Goal: Task Accomplishment & Management: Use online tool/utility

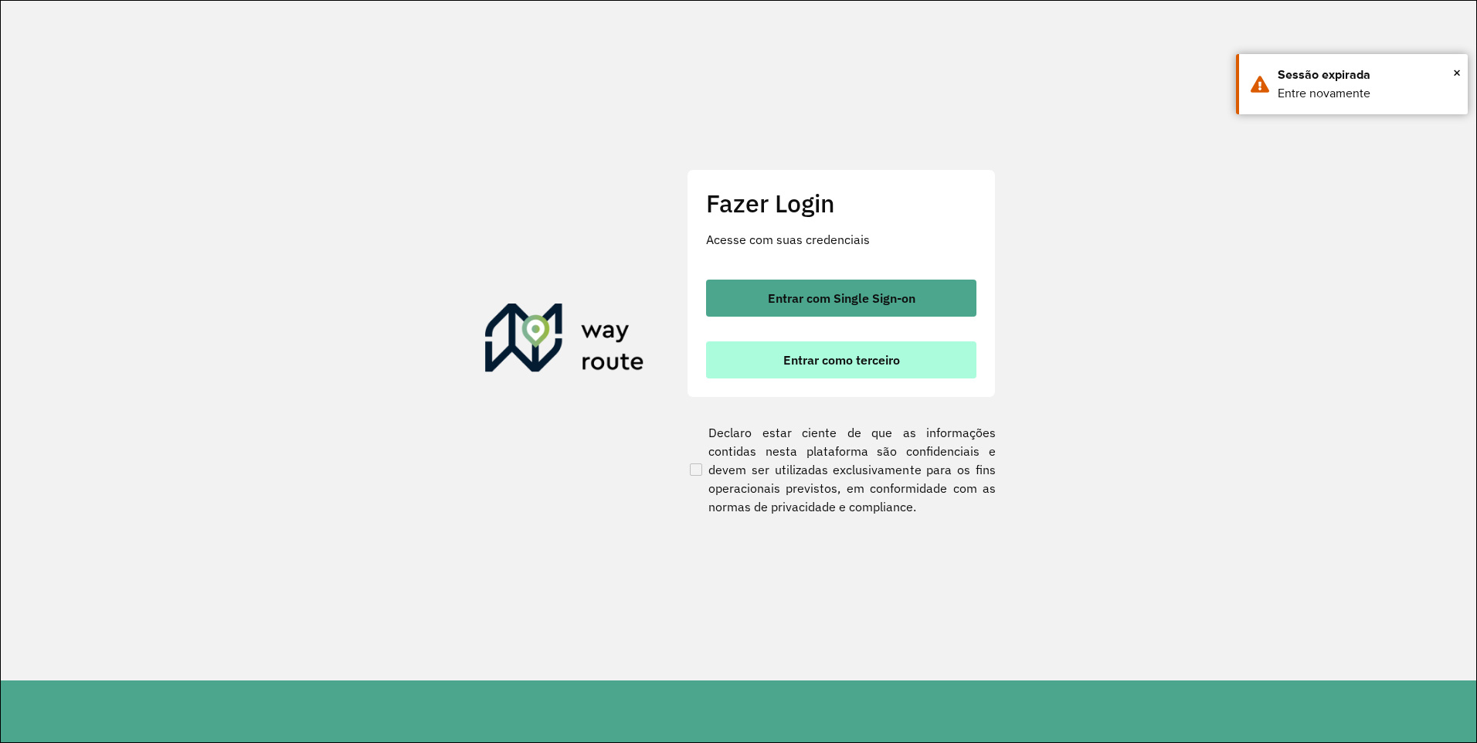
click at [825, 354] on span "Entrar como terceiro" at bounding box center [841, 360] width 117 height 12
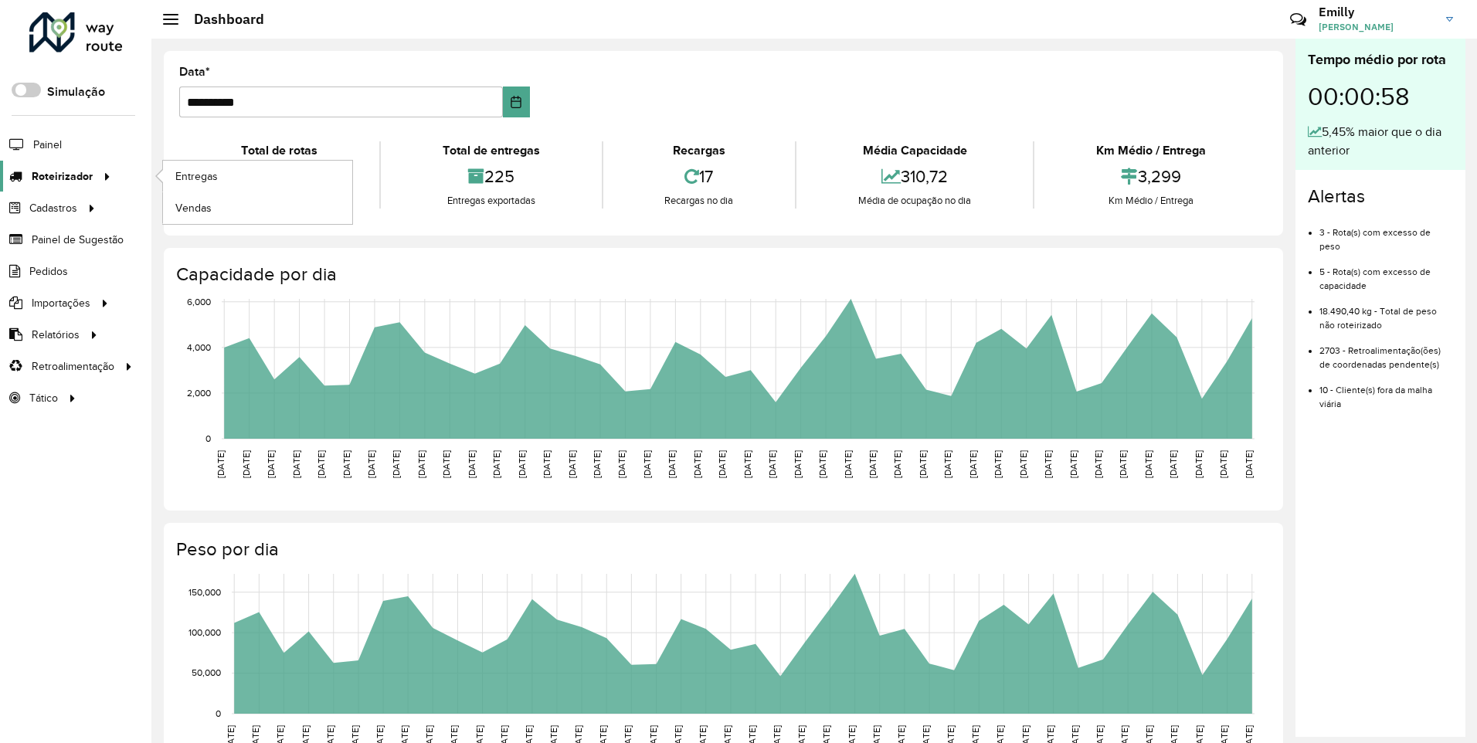
click at [59, 175] on span "Roteirizador" at bounding box center [62, 176] width 61 height 16
click at [193, 185] on link "Entregas" at bounding box center [257, 176] width 189 height 31
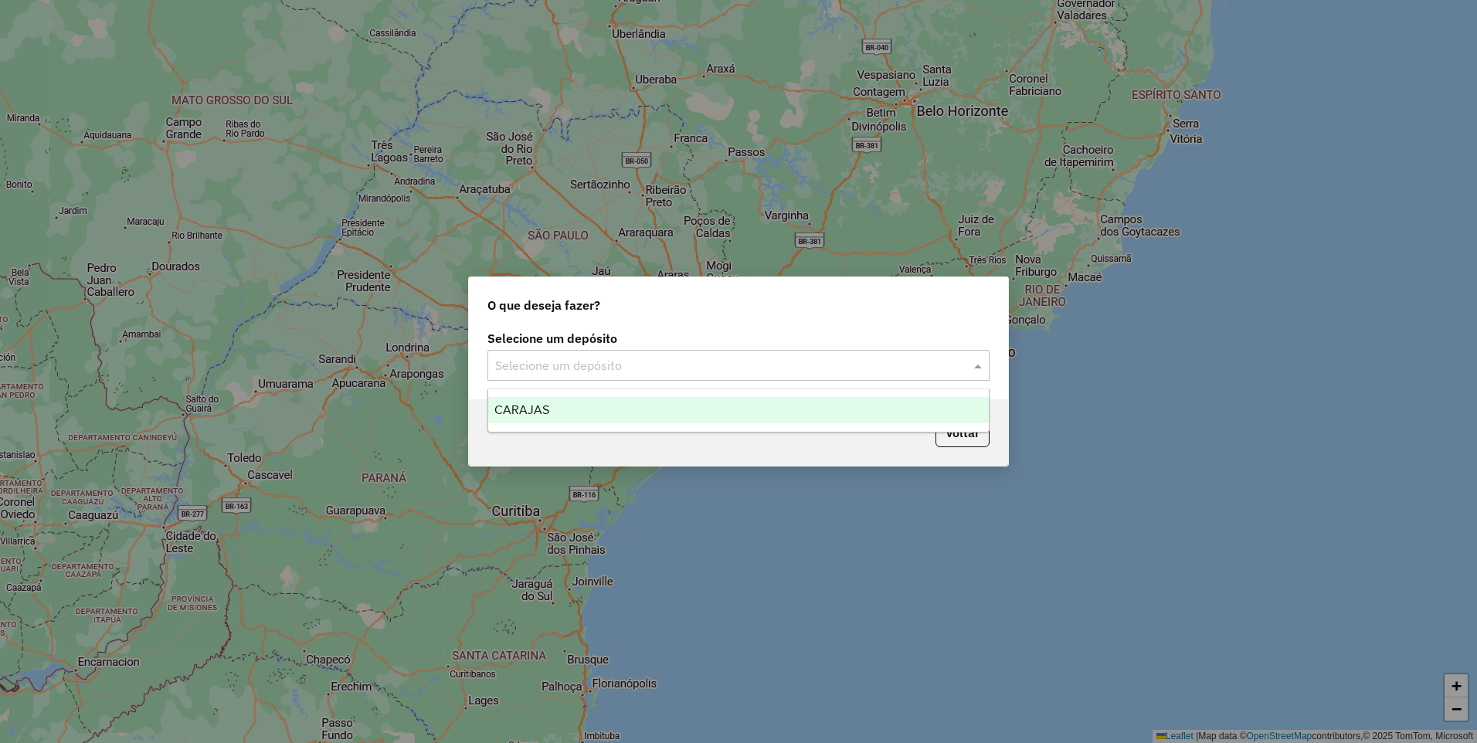
click at [536, 370] on input "text" at bounding box center [723, 366] width 456 height 19
click at [543, 409] on span "CARAJAS" at bounding box center [521, 409] width 55 height 13
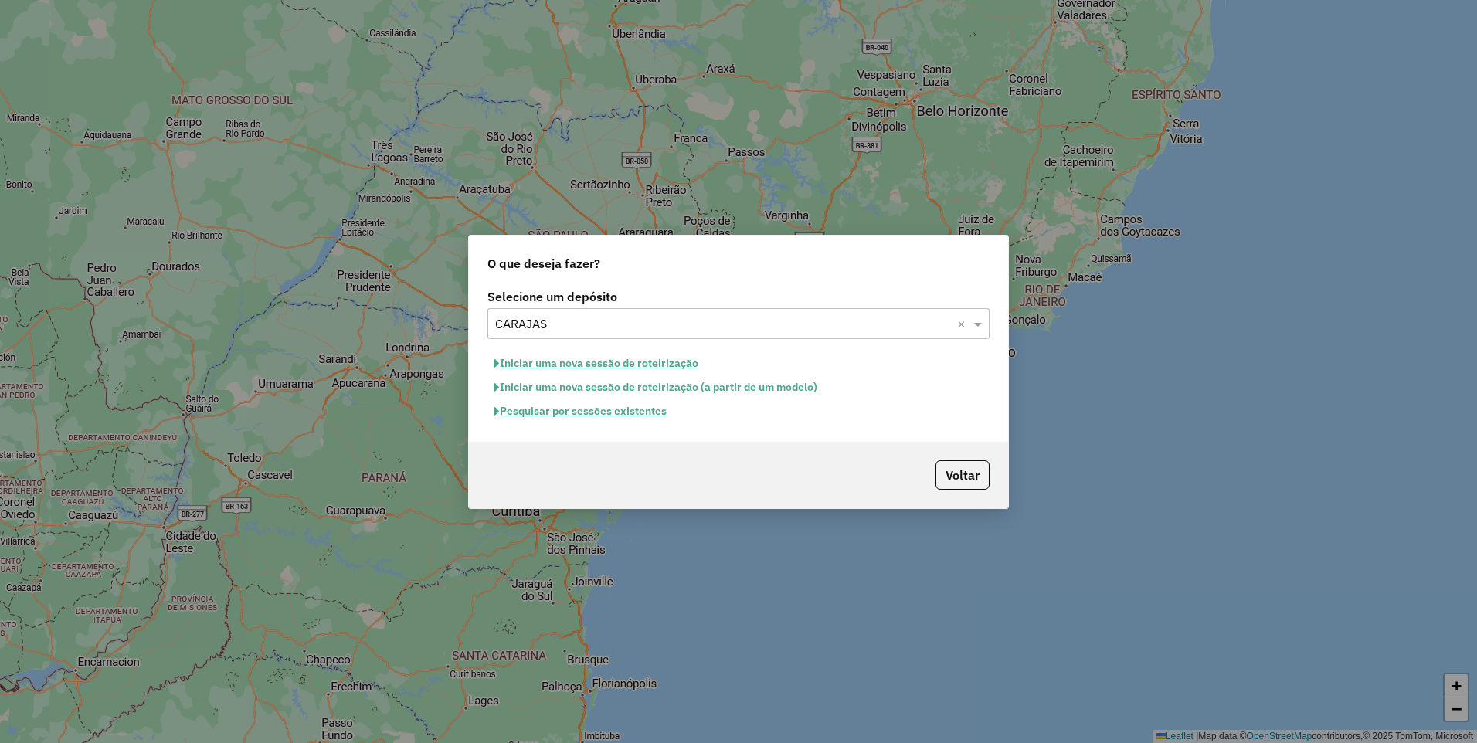
click at [563, 370] on button "Iniciar uma nova sessão de roteirização" at bounding box center [596, 363] width 218 height 24
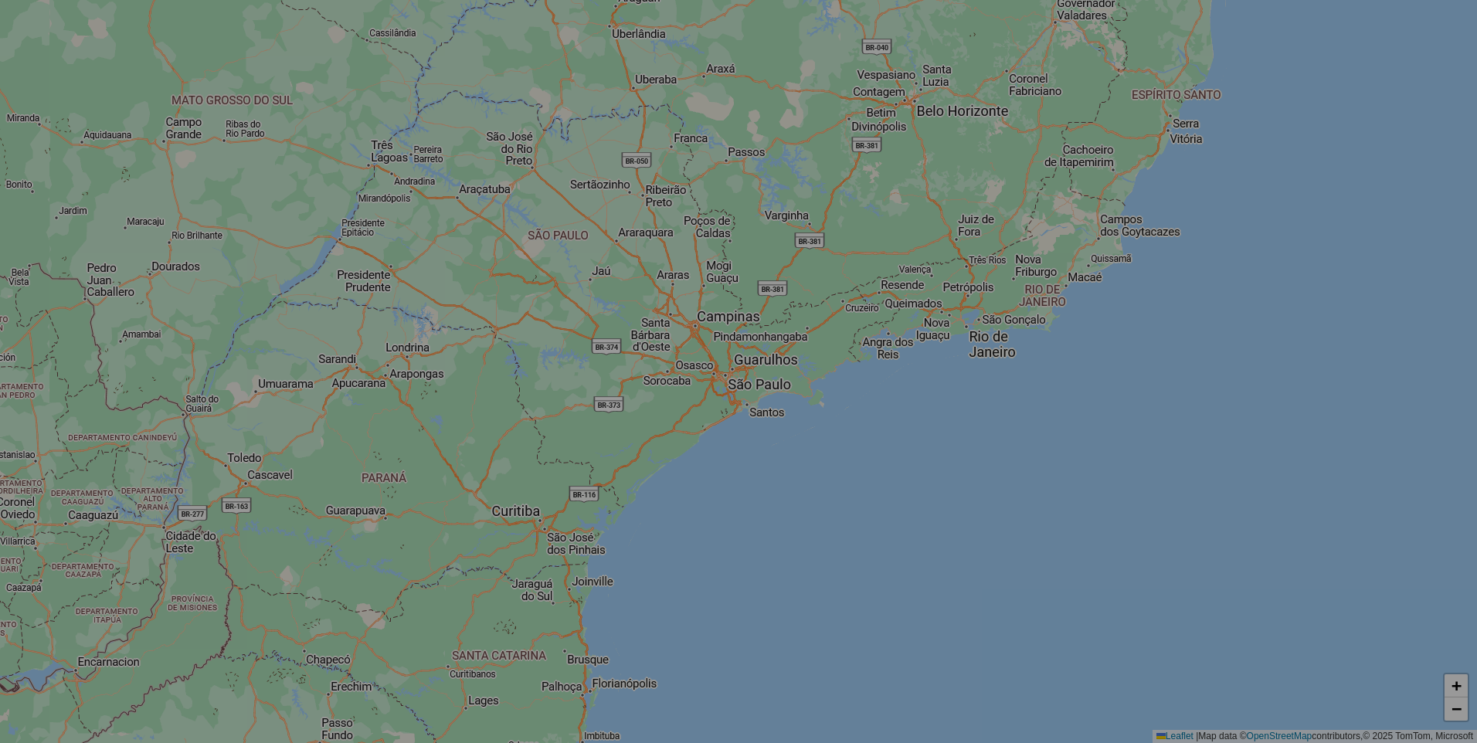
select select "*"
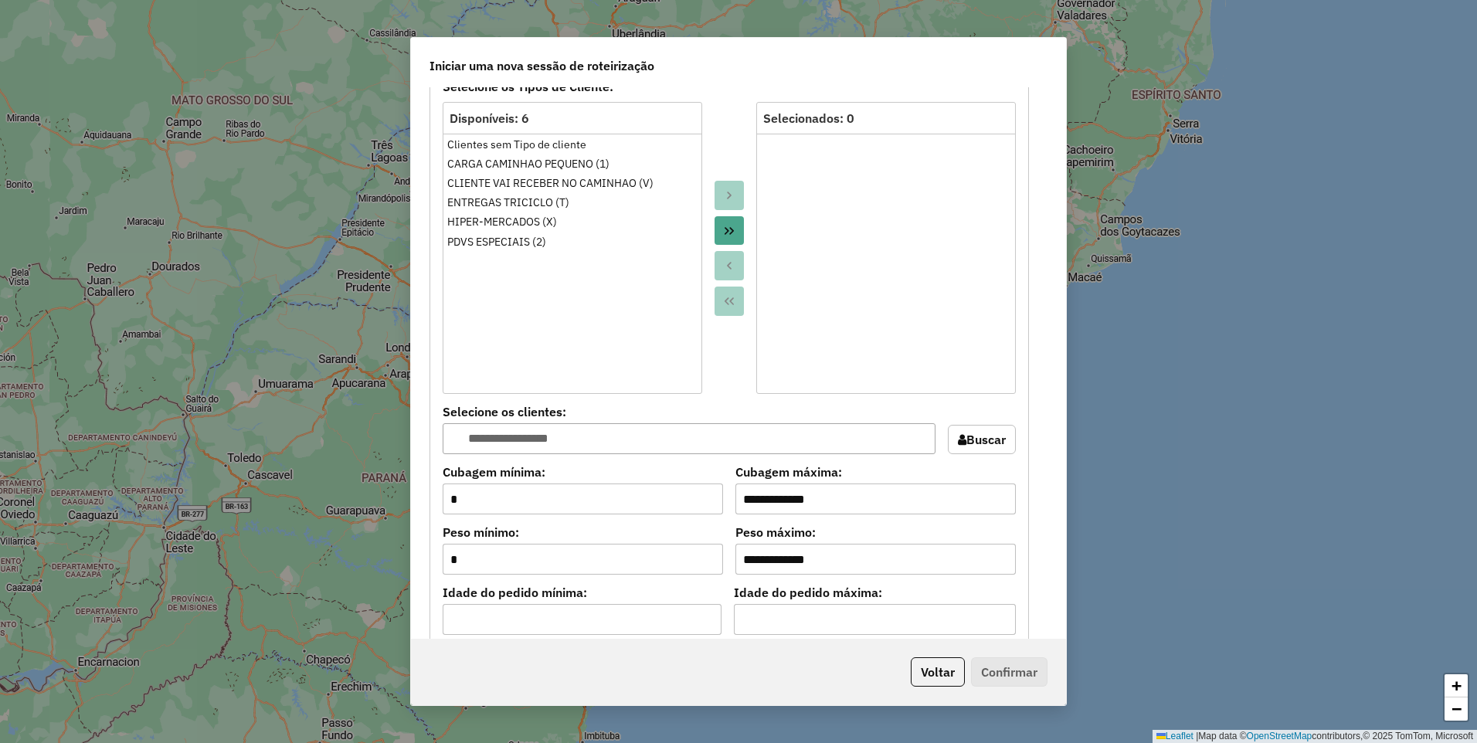
scroll to position [1236, 0]
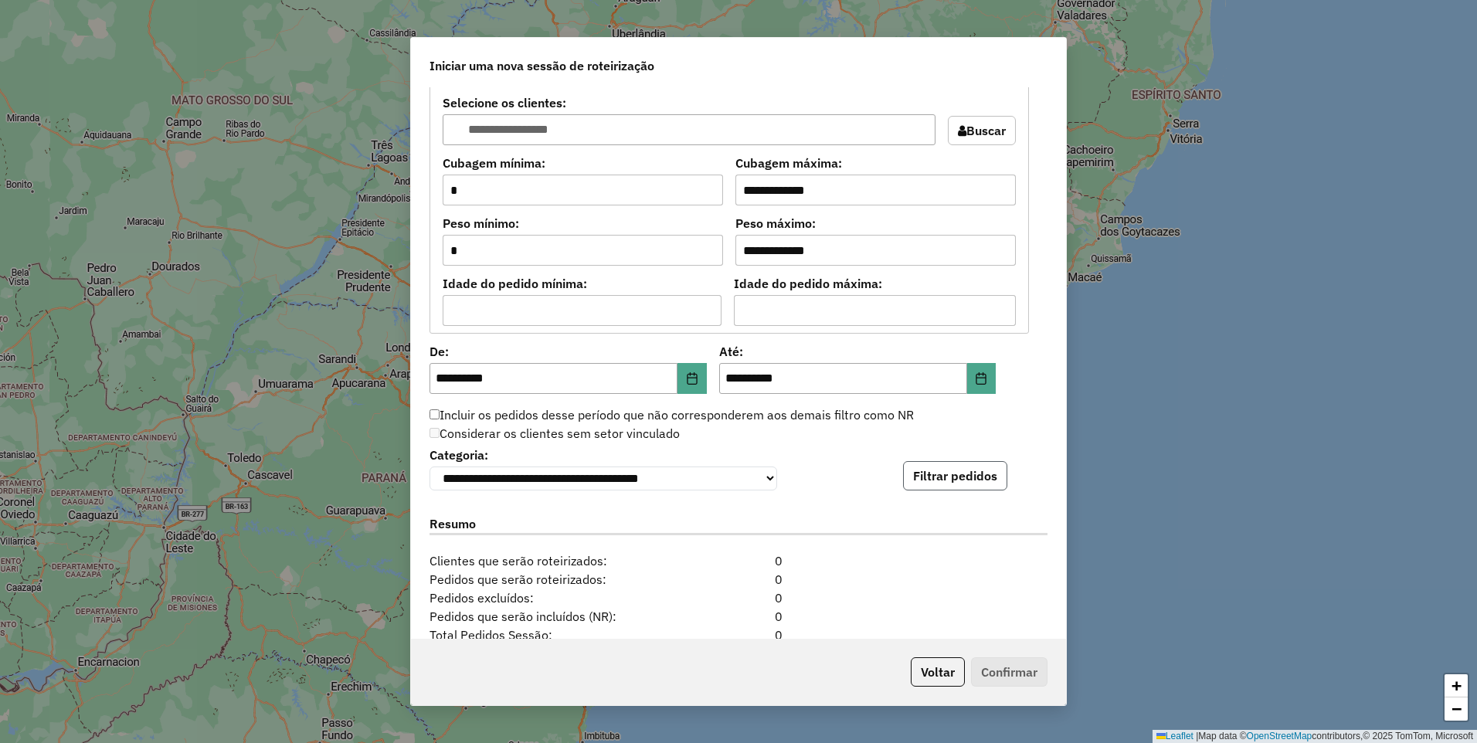
click at [944, 483] on button "Filtrar pedidos" at bounding box center [955, 475] width 104 height 29
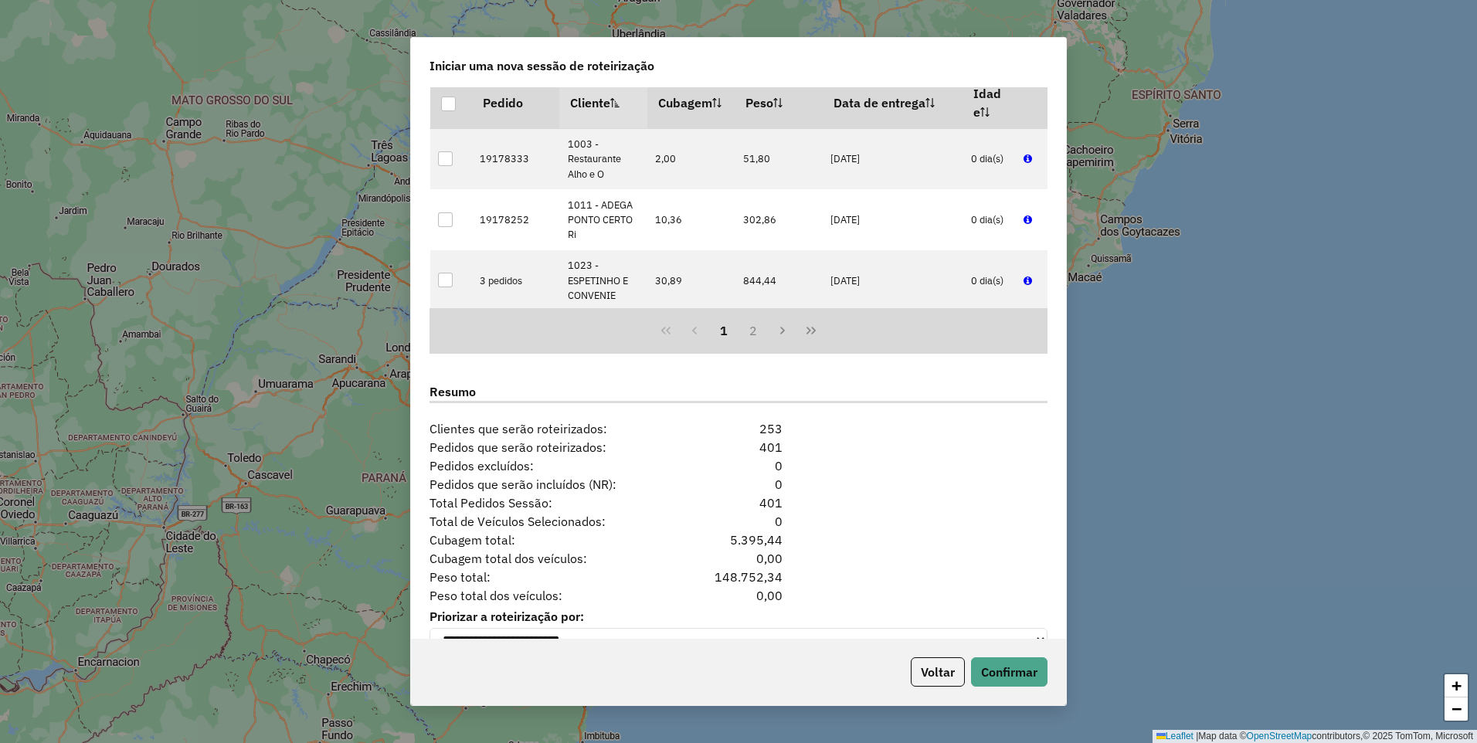
scroll to position [1726, 0]
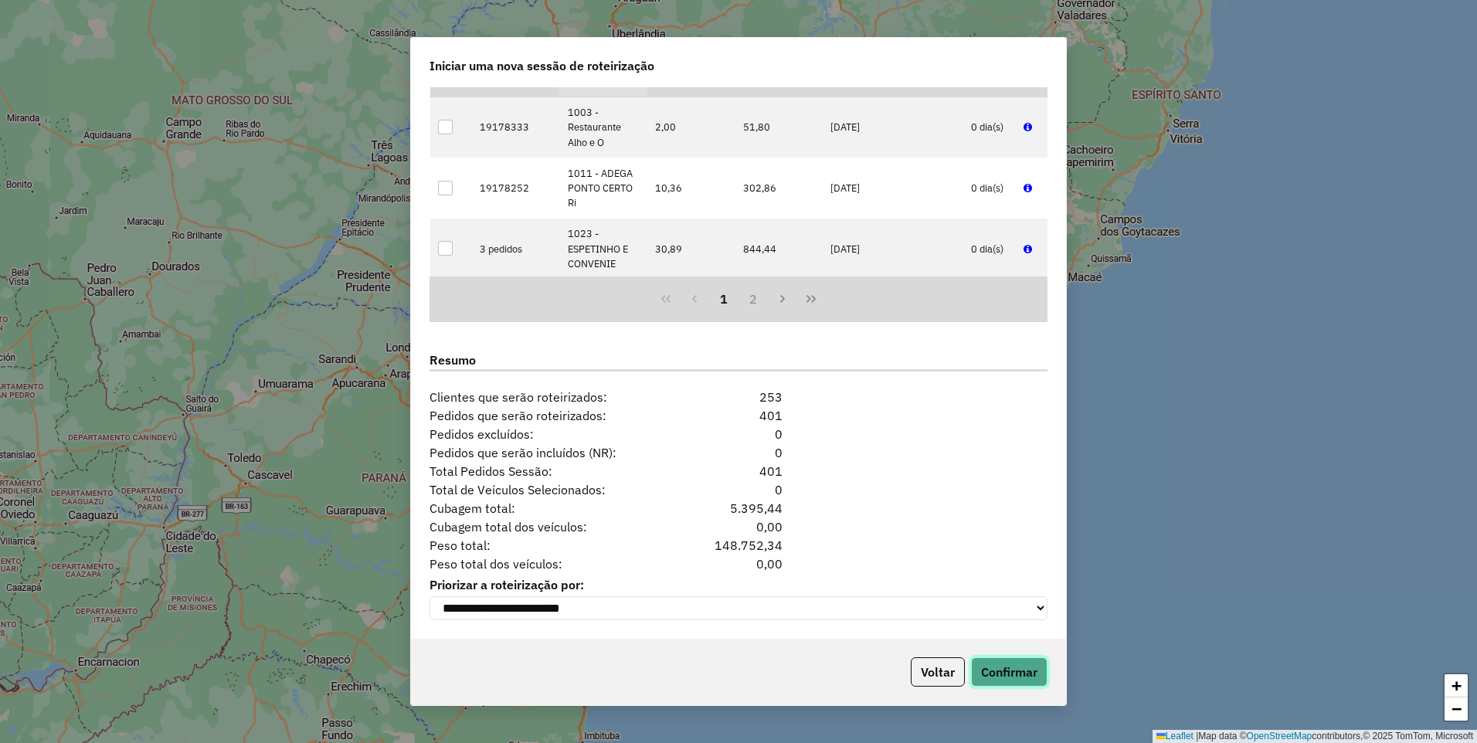
click at [1016, 666] on button "Confirmar" at bounding box center [1009, 671] width 76 height 29
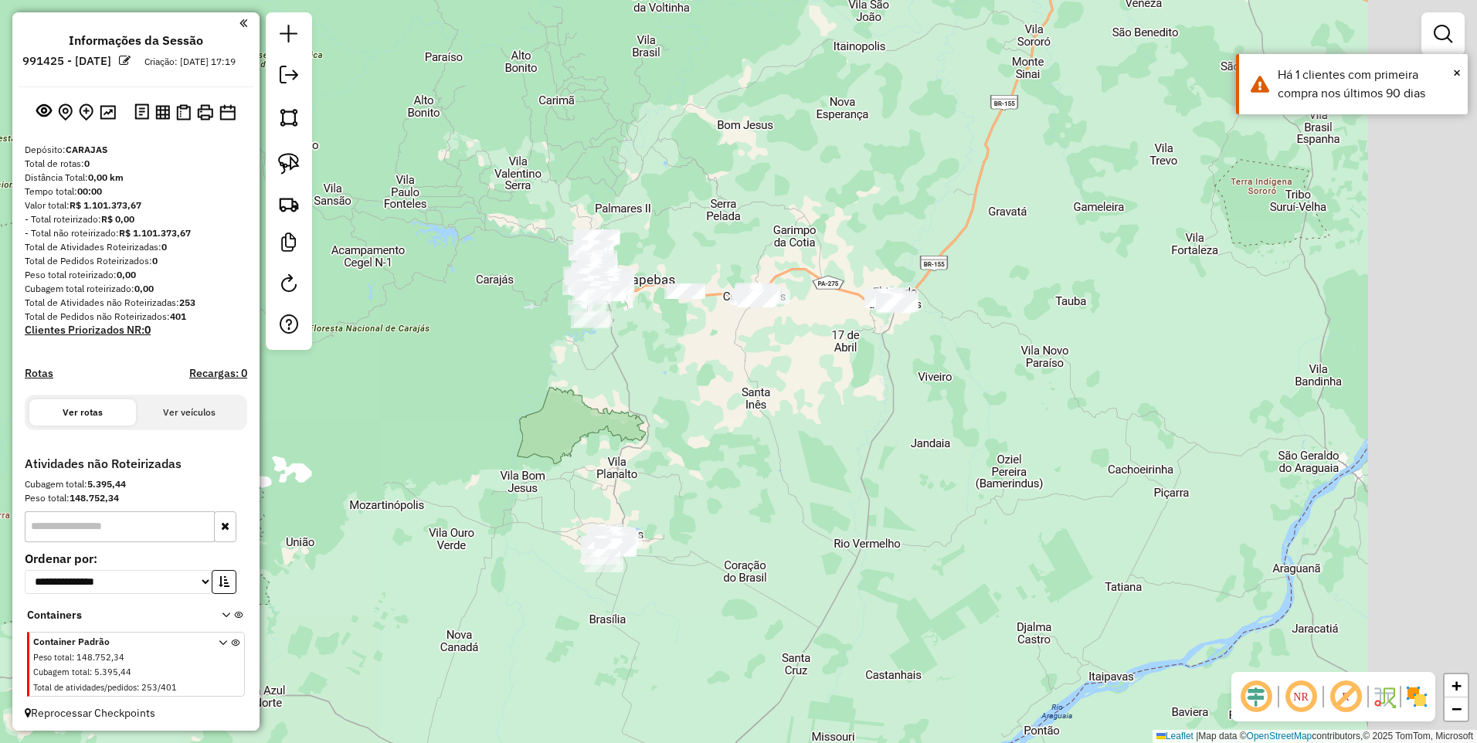
drag, startPoint x: 894, startPoint y: 490, endPoint x: 868, endPoint y: 478, distance: 28.3
click at [868, 478] on div "Janela de atendimento Grade de atendimento Capacidade Transportadoras Veículos …" at bounding box center [738, 371] width 1477 height 743
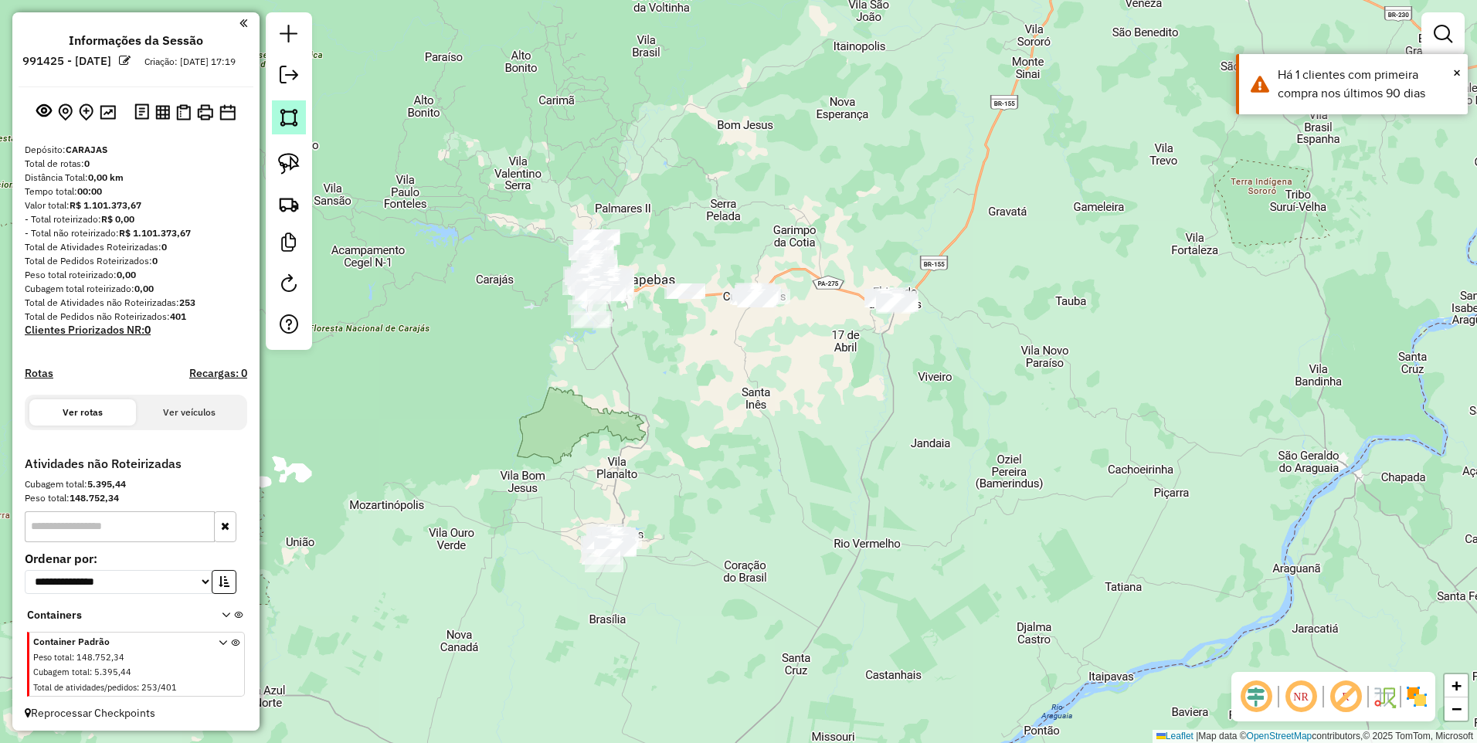
click at [298, 128] on link at bounding box center [289, 117] width 34 height 34
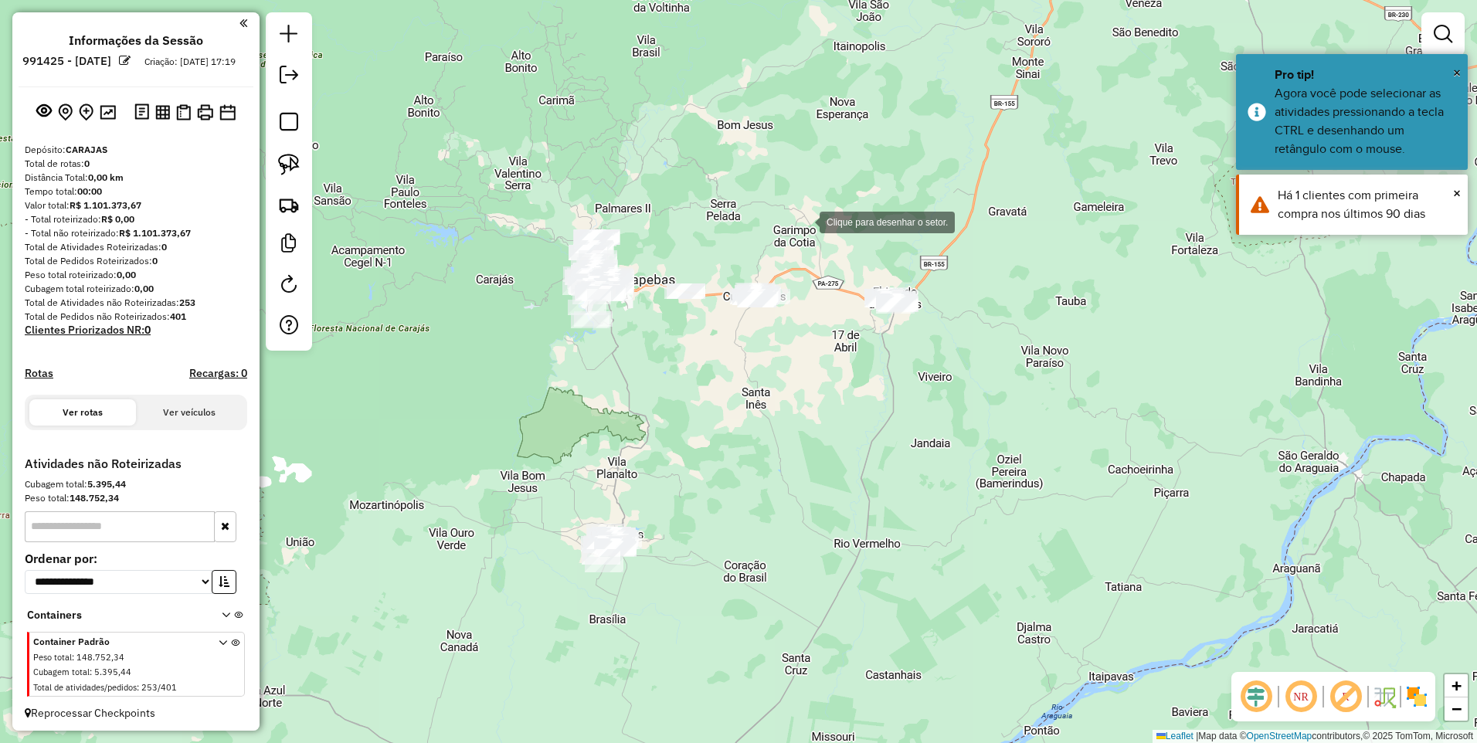
click at [804, 221] on div at bounding box center [804, 220] width 31 height 31
click at [893, 455] on div at bounding box center [892, 455] width 31 height 31
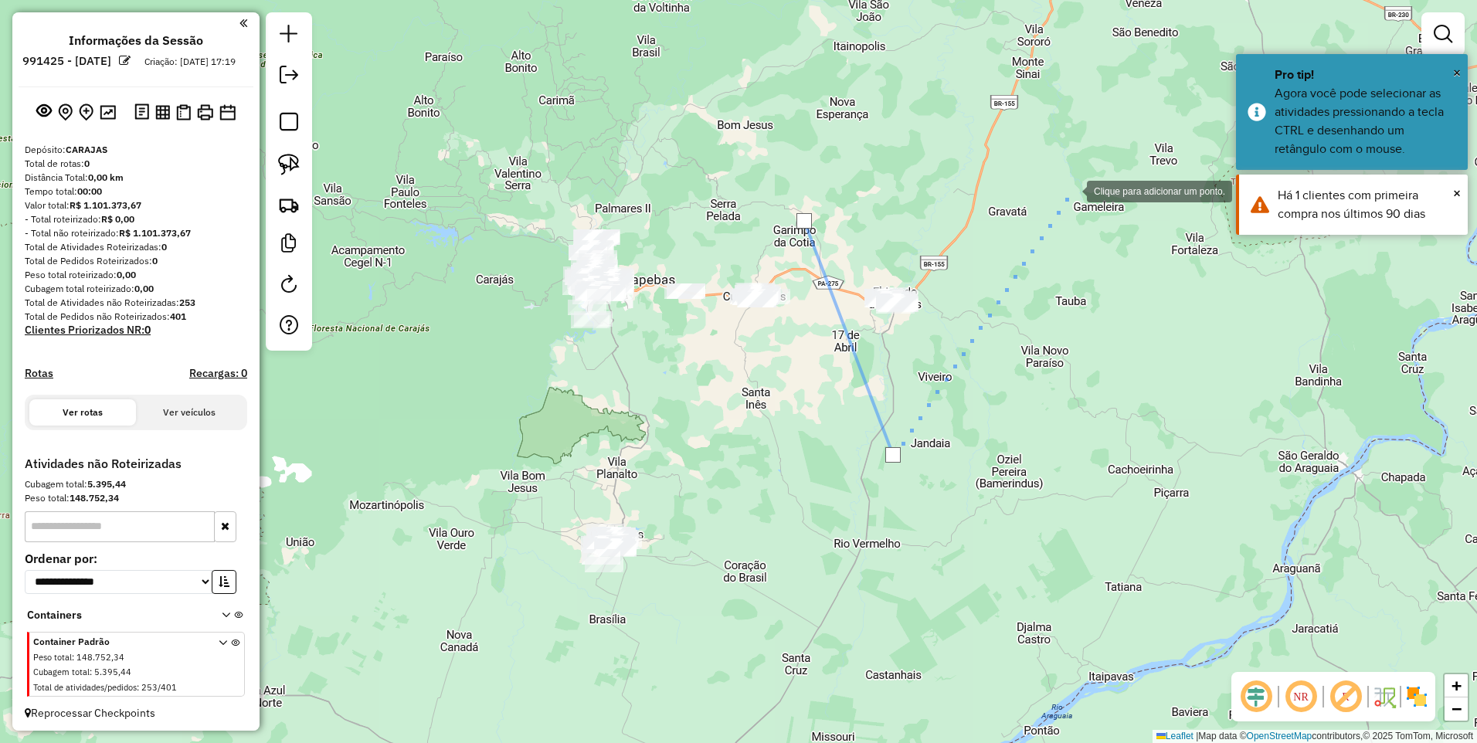
drag, startPoint x: 1078, startPoint y: 190, endPoint x: 996, endPoint y: 209, distance: 84.1
click at [1079, 188] on div at bounding box center [1071, 190] width 31 height 31
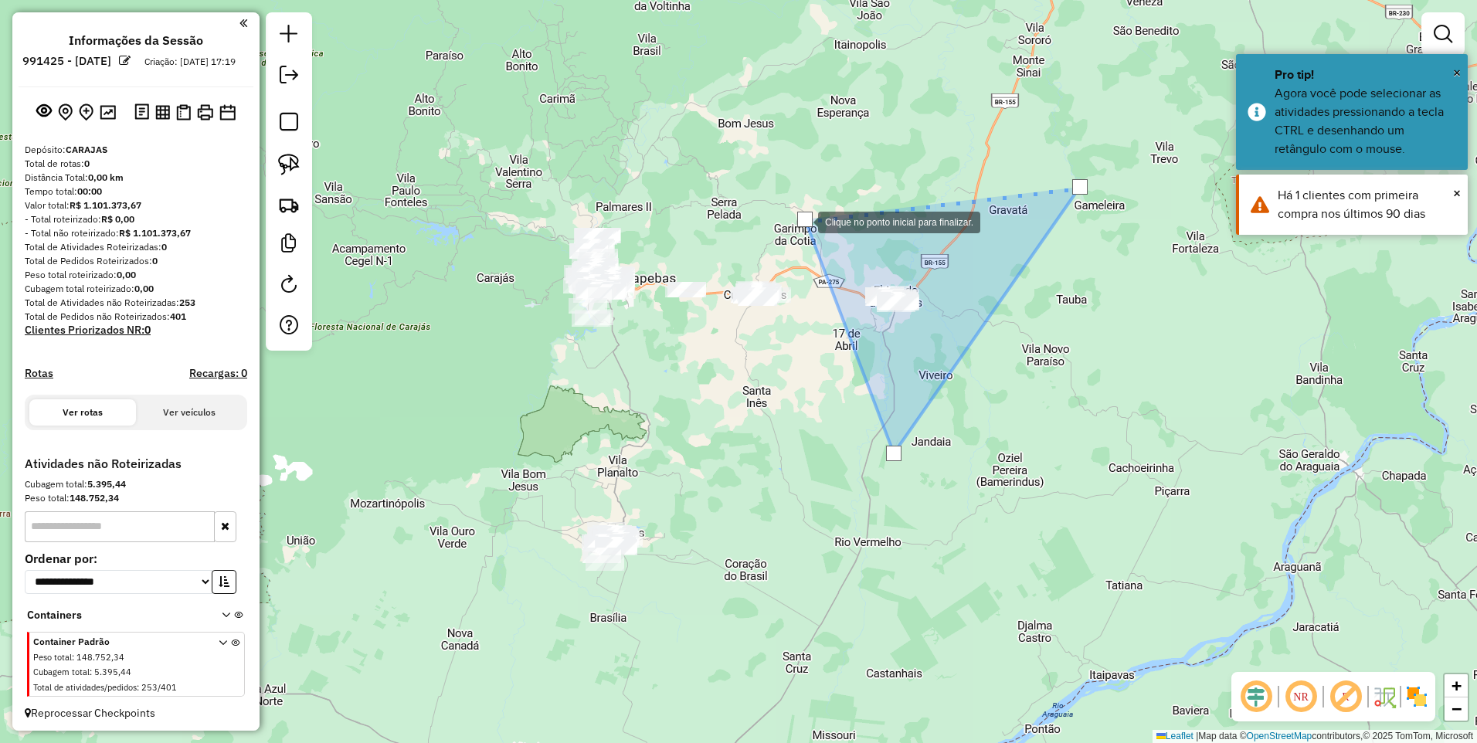
click at [801, 219] on div at bounding box center [804, 219] width 15 height 15
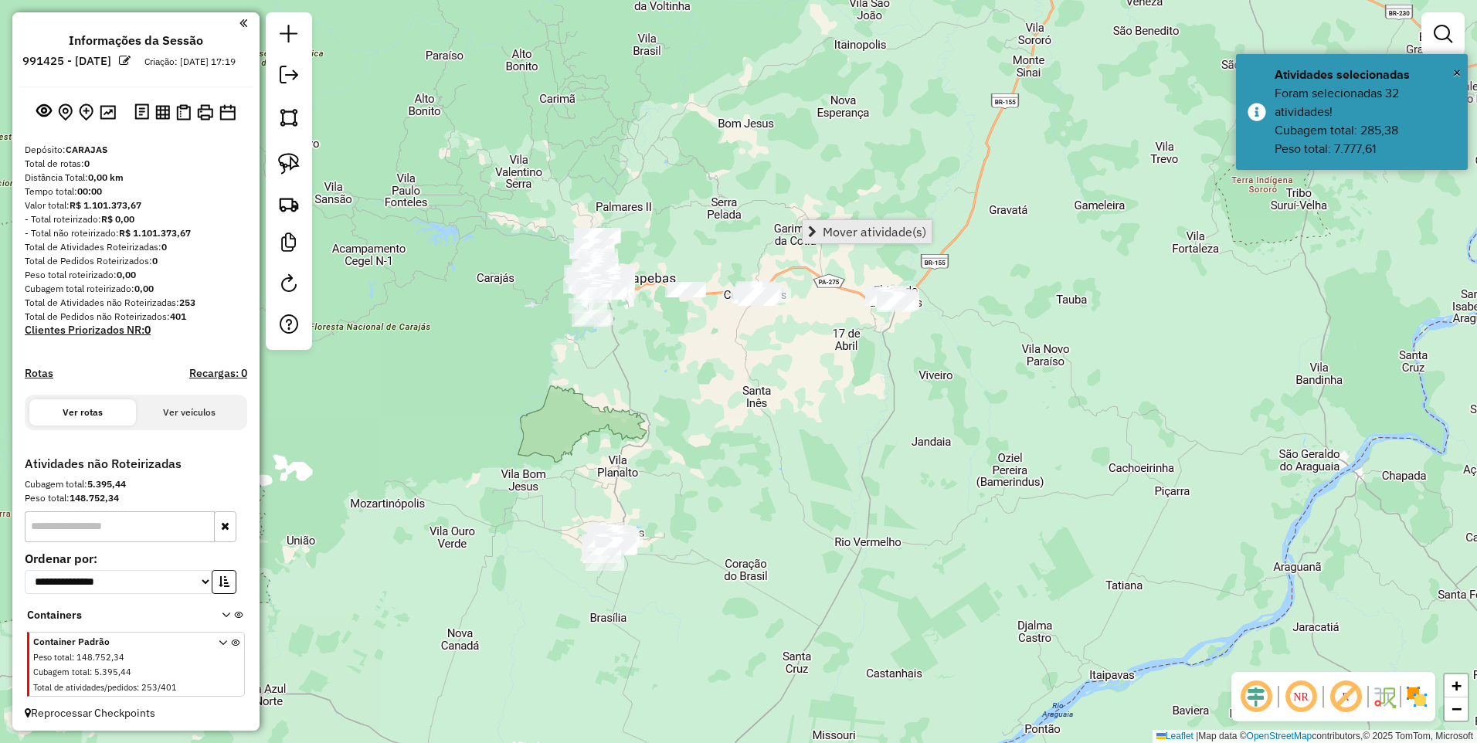
click at [835, 232] on span "Mover atividade(s)" at bounding box center [875, 232] width 104 height 12
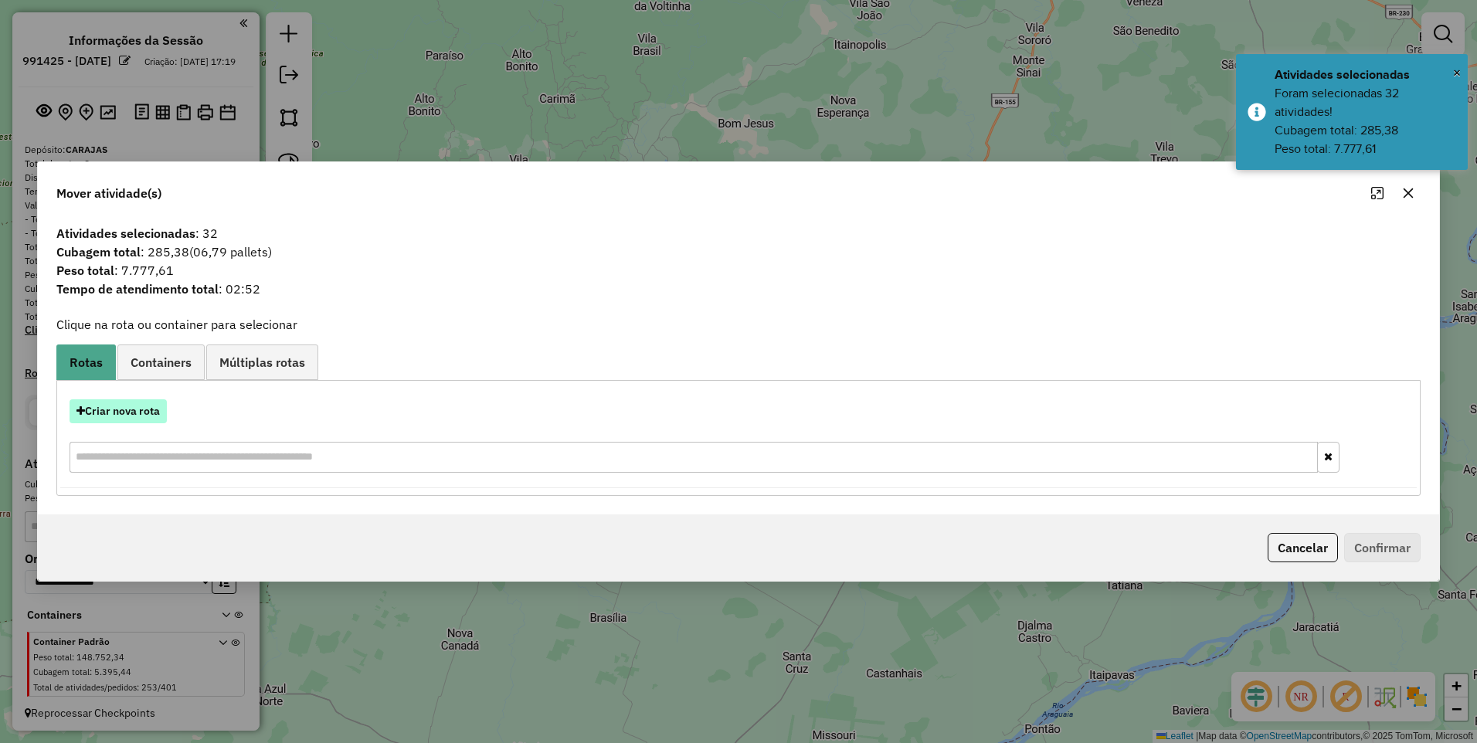
click at [142, 412] on button "Criar nova rota" at bounding box center [118, 411] width 97 height 24
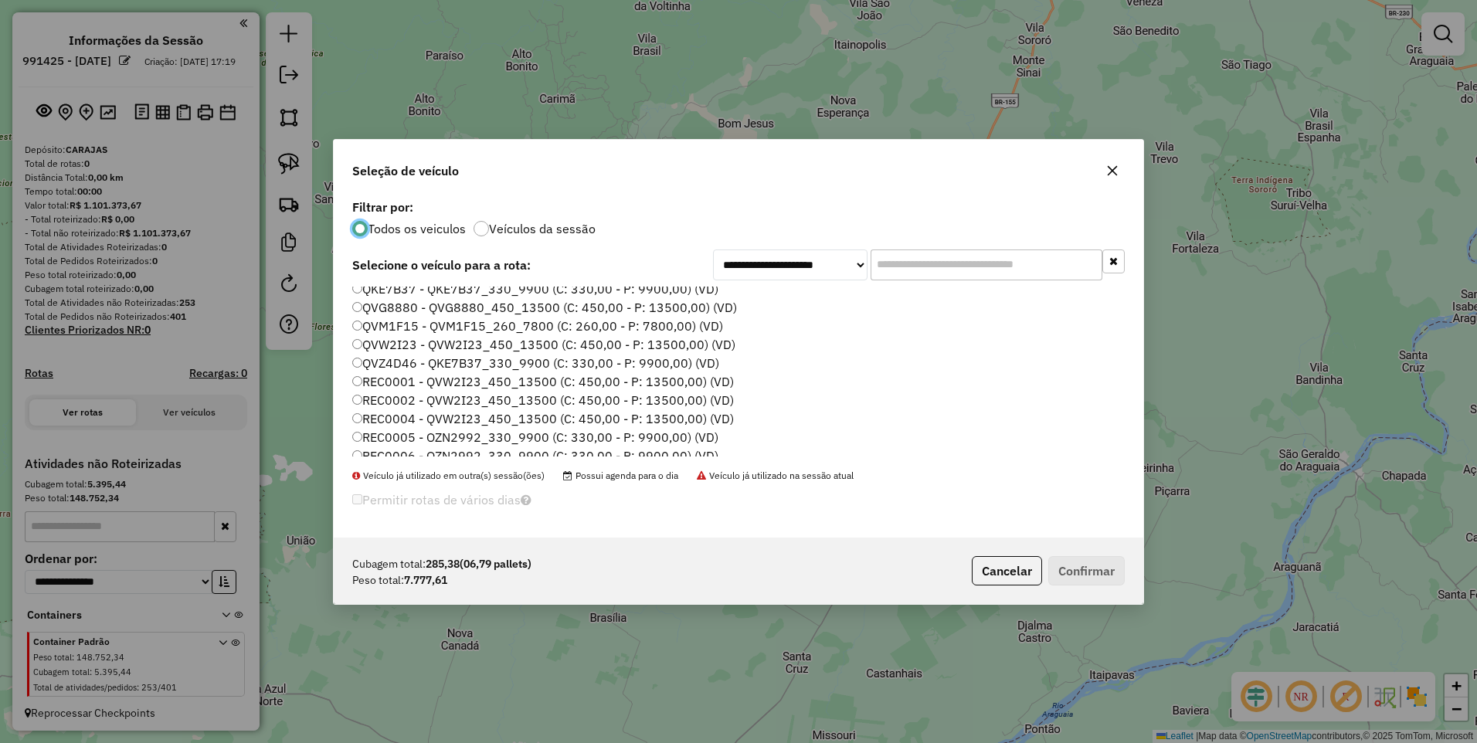
scroll to position [331, 0]
click at [438, 445] on label "SZU0G51 - QVM1F15_260_7800 (C: 260,00 - P: 7800,00) (VD)" at bounding box center [536, 446] width 368 height 19
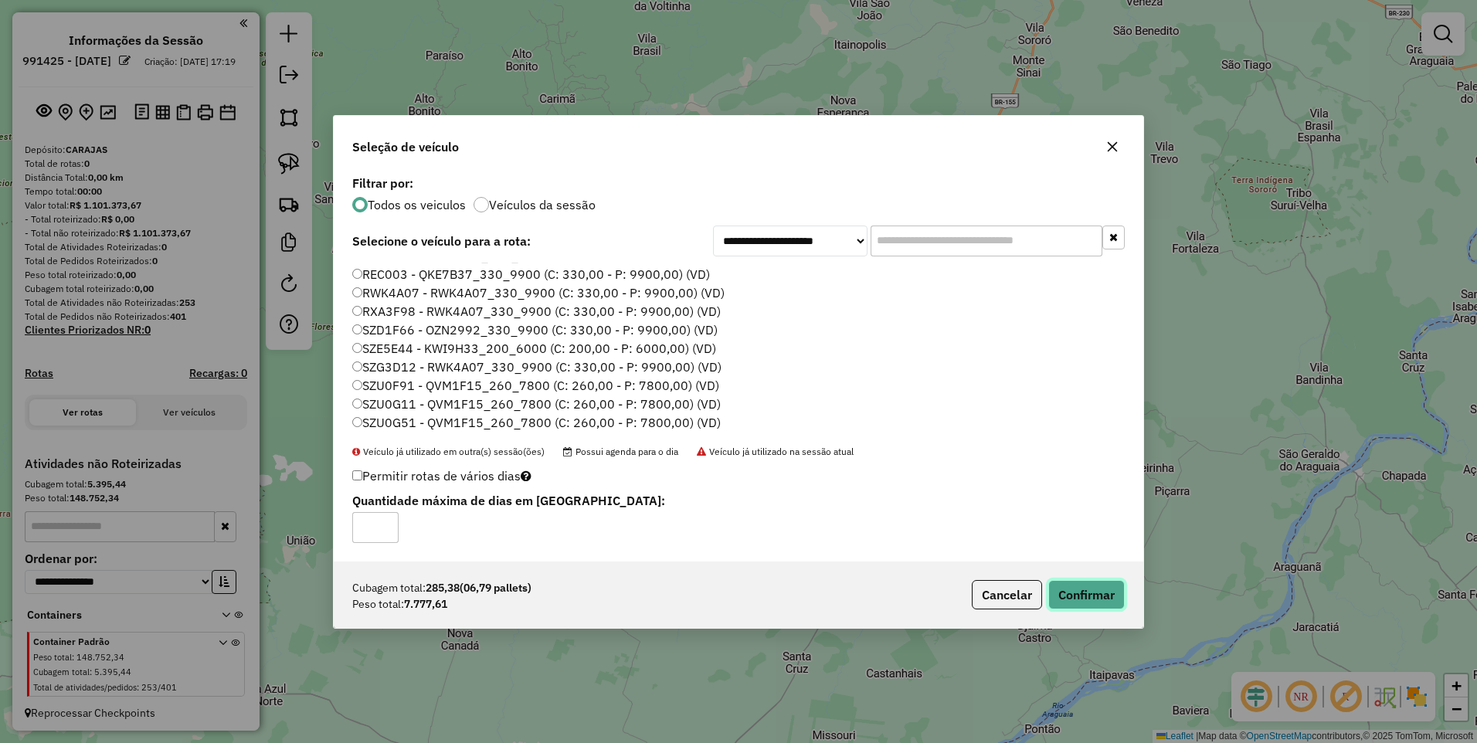
click at [1101, 591] on button "Confirmar" at bounding box center [1086, 594] width 76 height 29
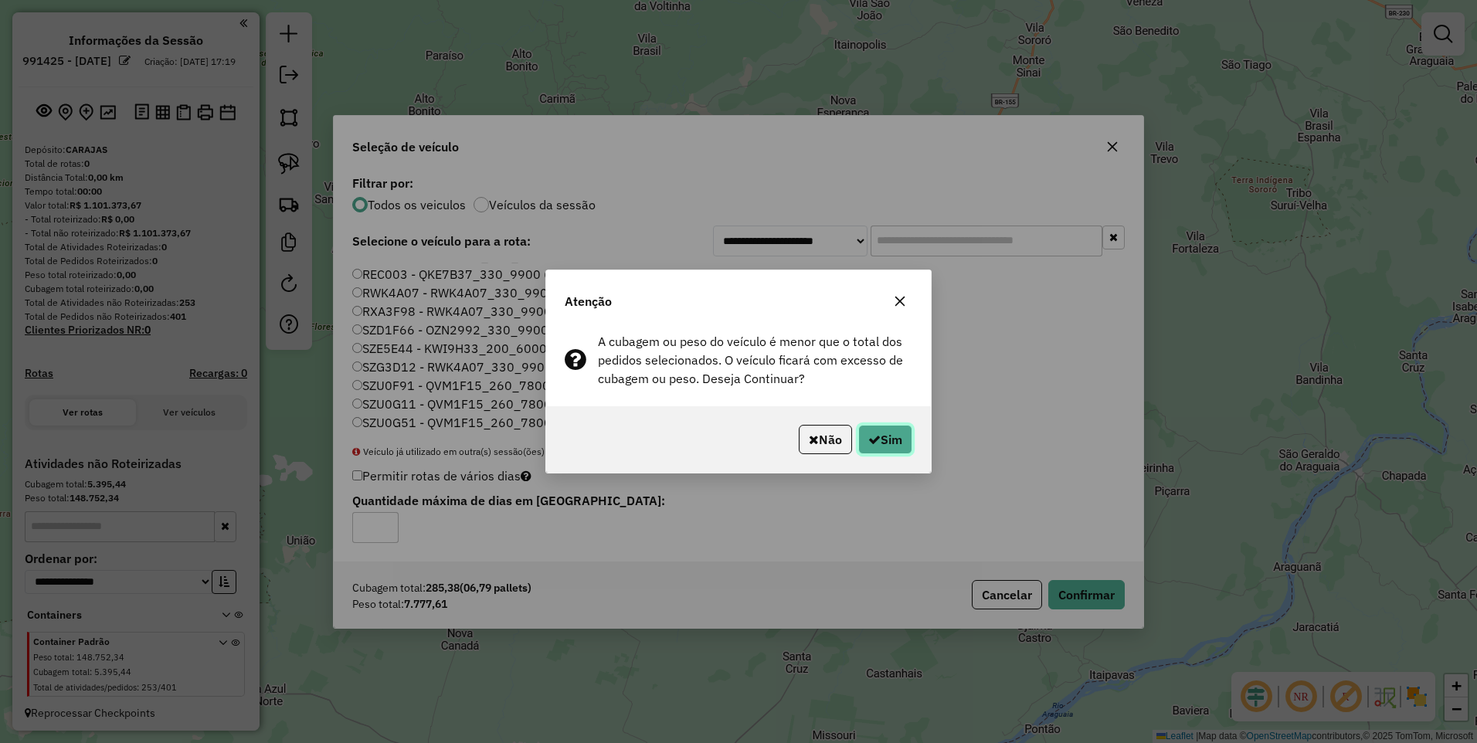
click at [906, 440] on button "Sim" at bounding box center [885, 439] width 54 height 29
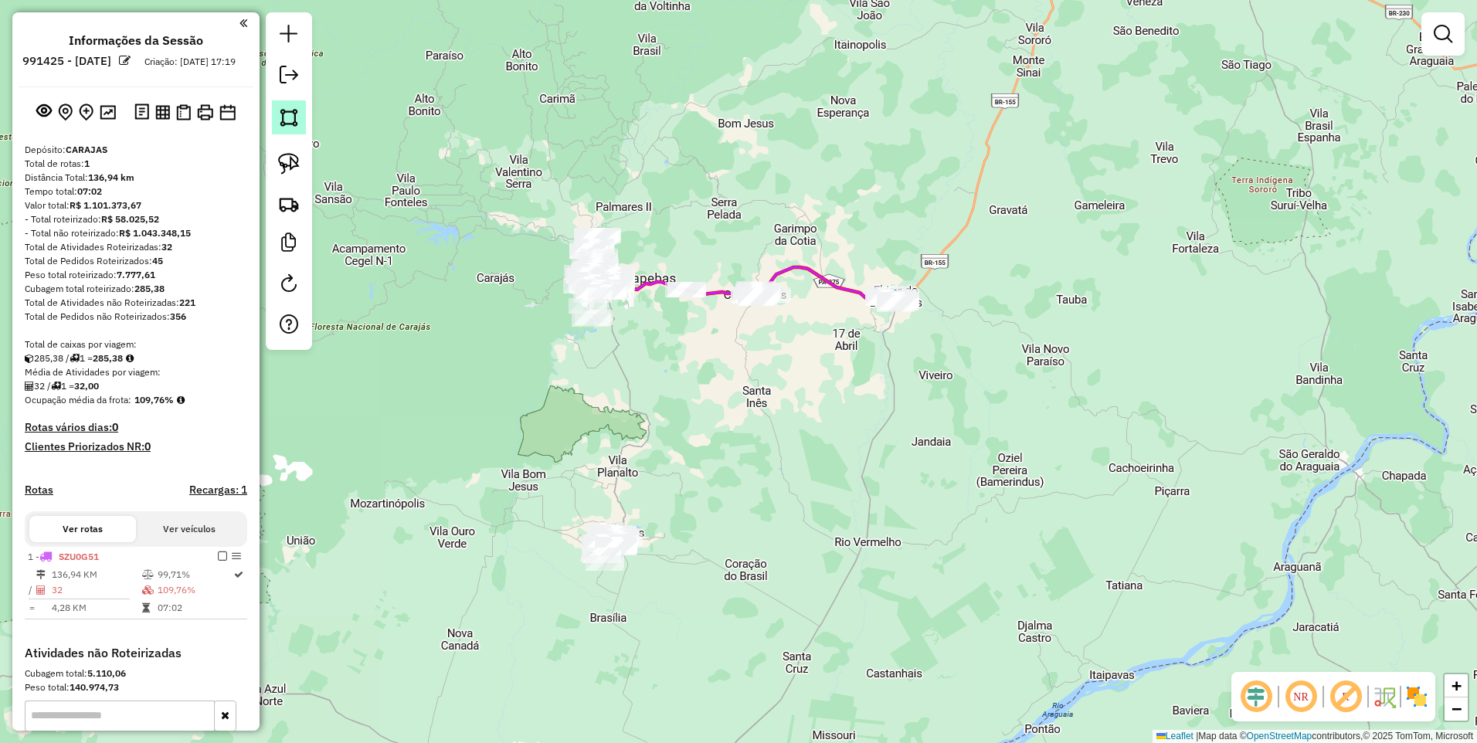
click at [285, 109] on img at bounding box center [289, 118] width 22 height 22
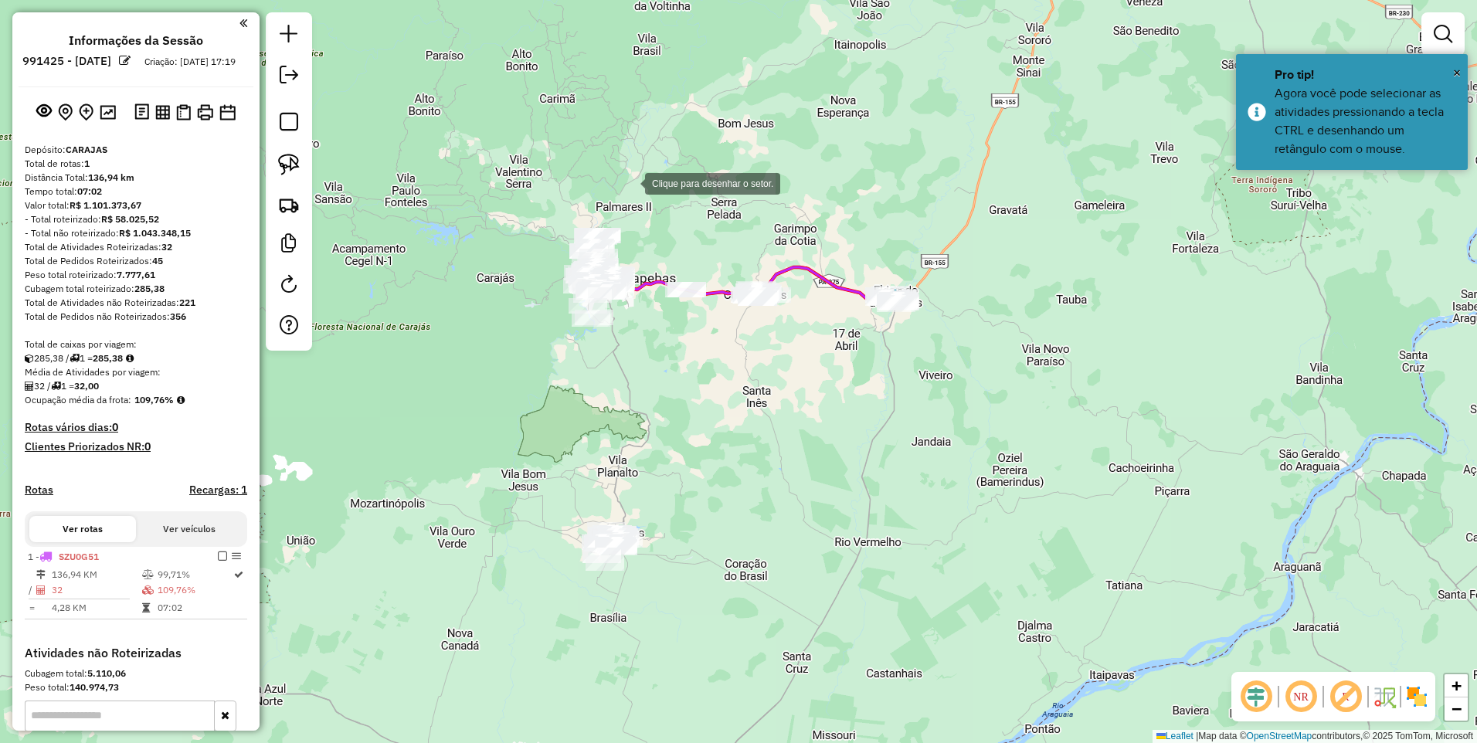
click at [645, 182] on div at bounding box center [629, 182] width 31 height 31
click at [622, 389] on div at bounding box center [621, 388] width 31 height 31
click at [826, 321] on div at bounding box center [825, 320] width 31 height 31
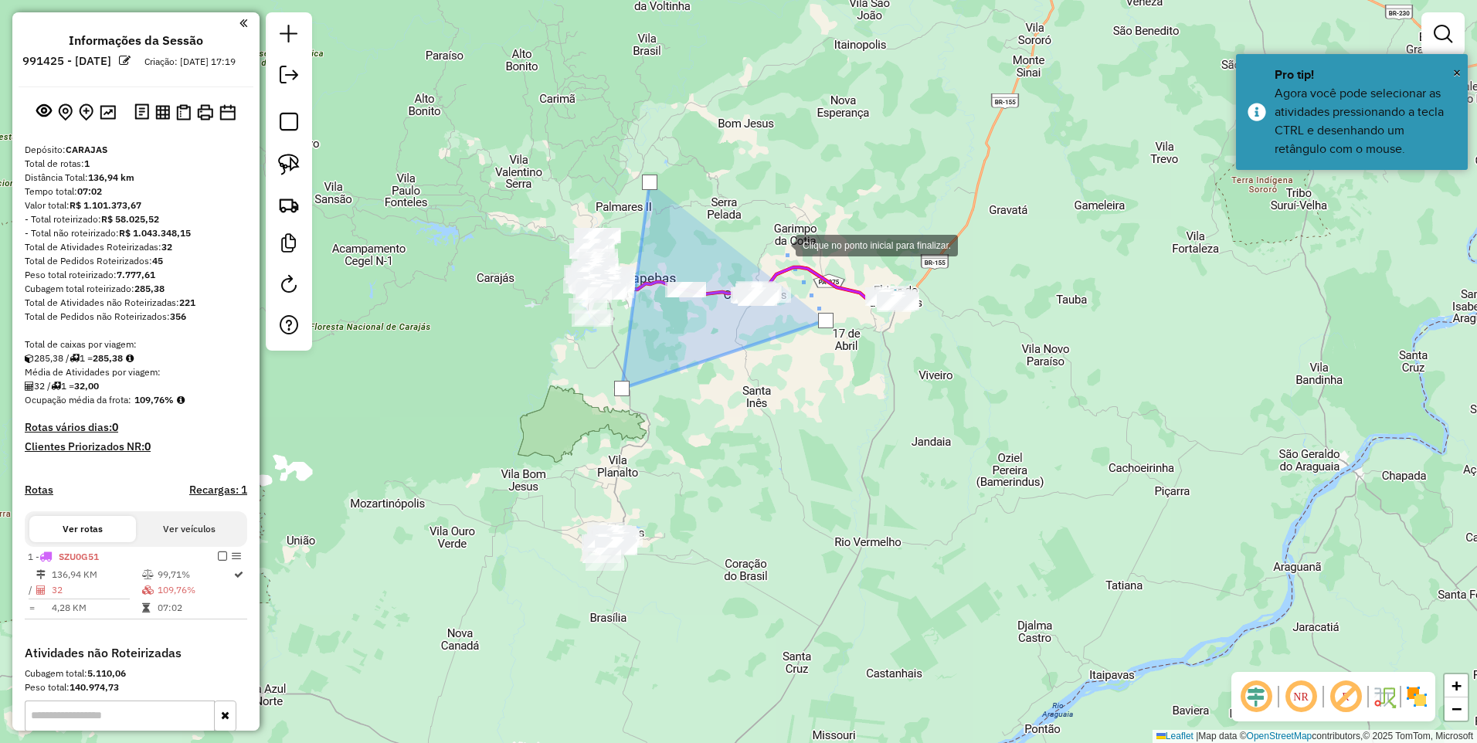
click at [765, 229] on div at bounding box center [780, 244] width 31 height 31
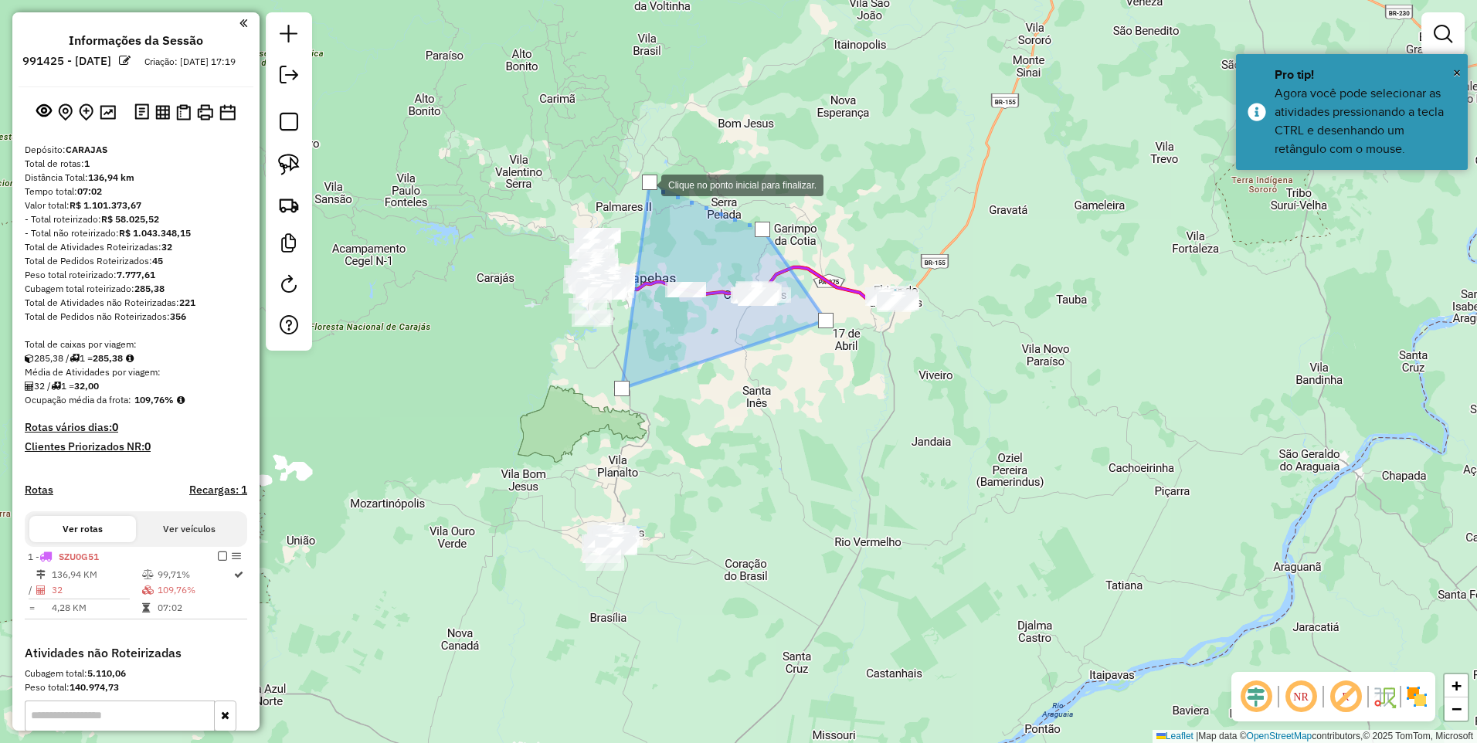
click at [643, 181] on div at bounding box center [649, 182] width 15 height 15
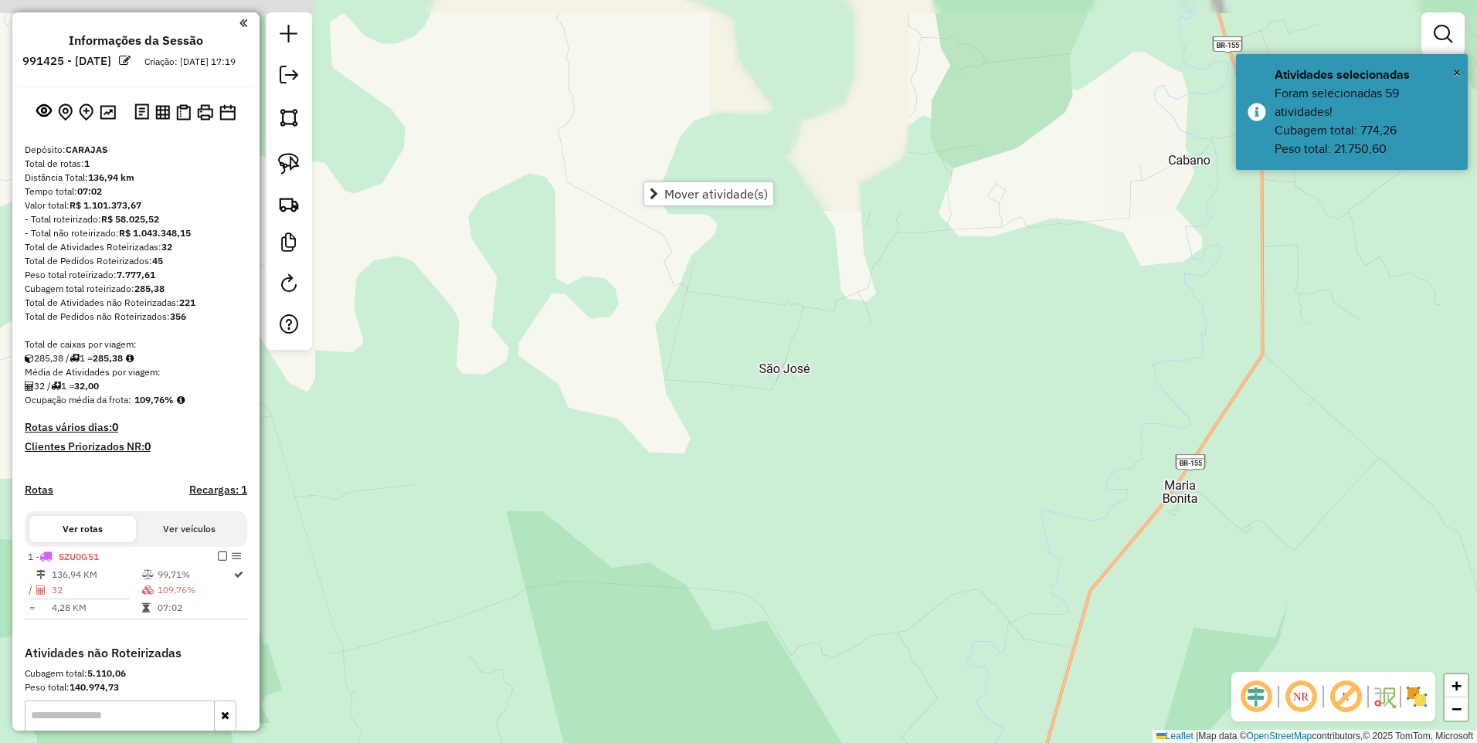
drag, startPoint x: 894, startPoint y: 508, endPoint x: 930, endPoint y: 660, distance: 155.5
click at [949, 714] on div "Janela de atendimento Grade de atendimento Capacidade Transportadoras Veículos …" at bounding box center [738, 371] width 1477 height 743
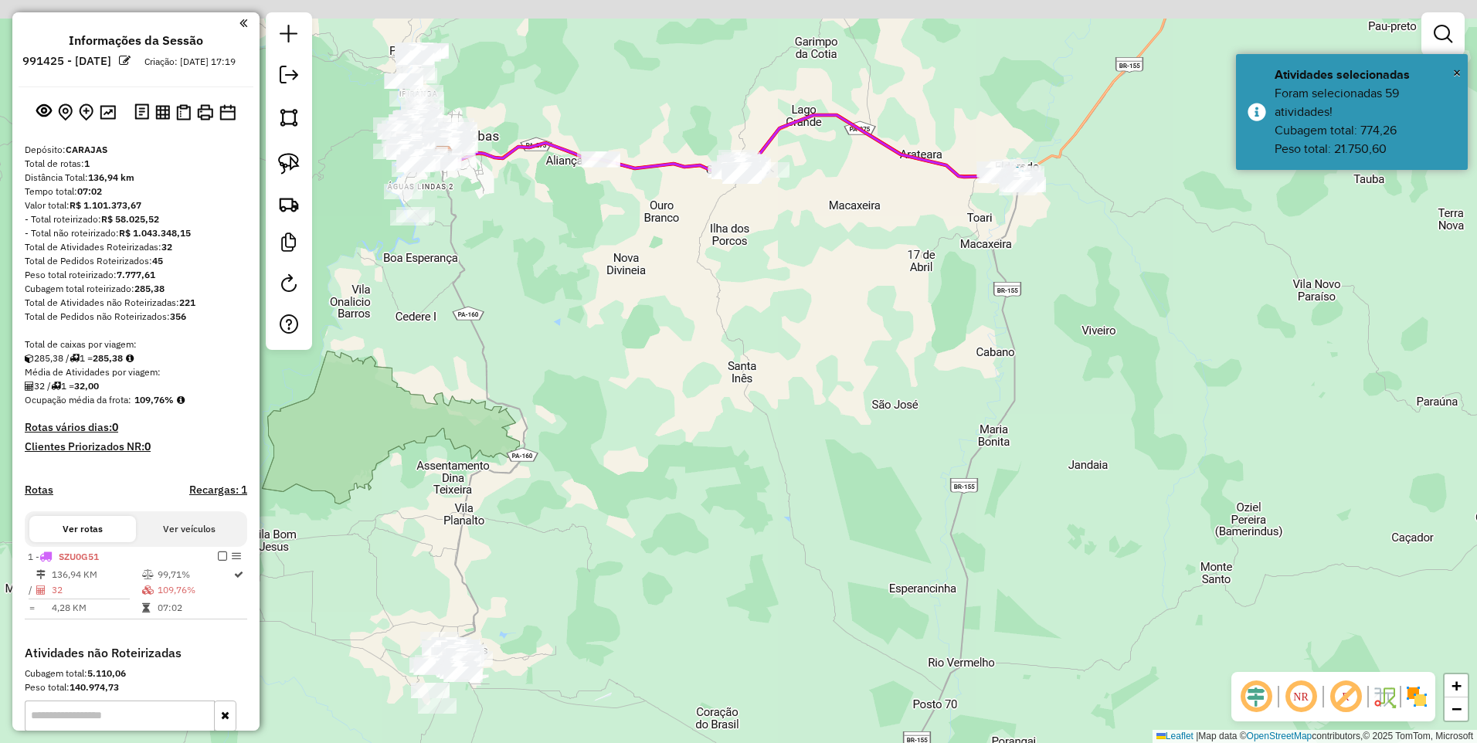
drag, startPoint x: 837, startPoint y: 193, endPoint x: 890, endPoint y: 389, distance: 202.4
click at [933, 393] on div "Janela de atendimento Grade de atendimento Capacidade Transportadoras Veículos …" at bounding box center [738, 371] width 1477 height 743
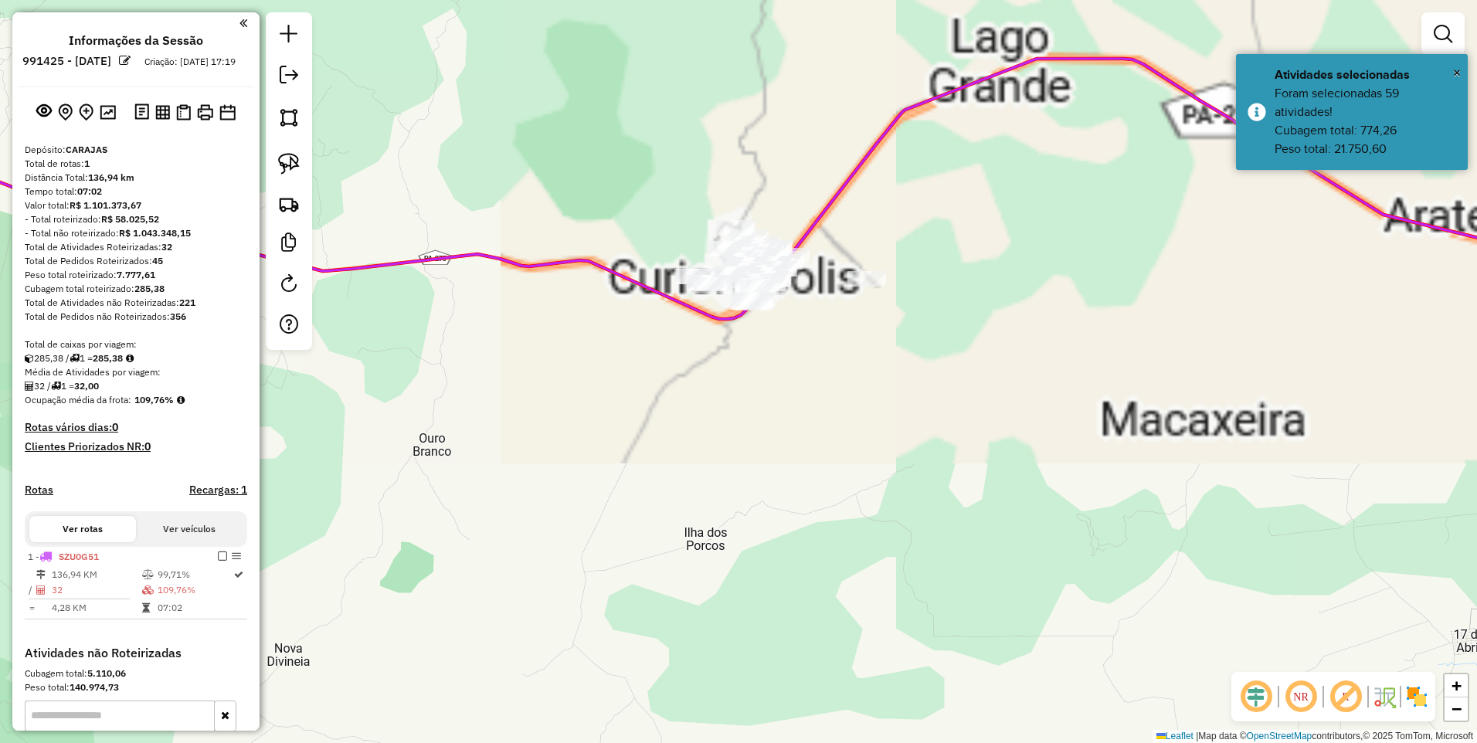
drag, startPoint x: 785, startPoint y: 347, endPoint x: 812, endPoint y: 363, distance: 31.5
click at [812, 363] on div "Janela de atendimento Grade de atendimento Capacidade Transportadoras Veículos …" at bounding box center [738, 371] width 1477 height 743
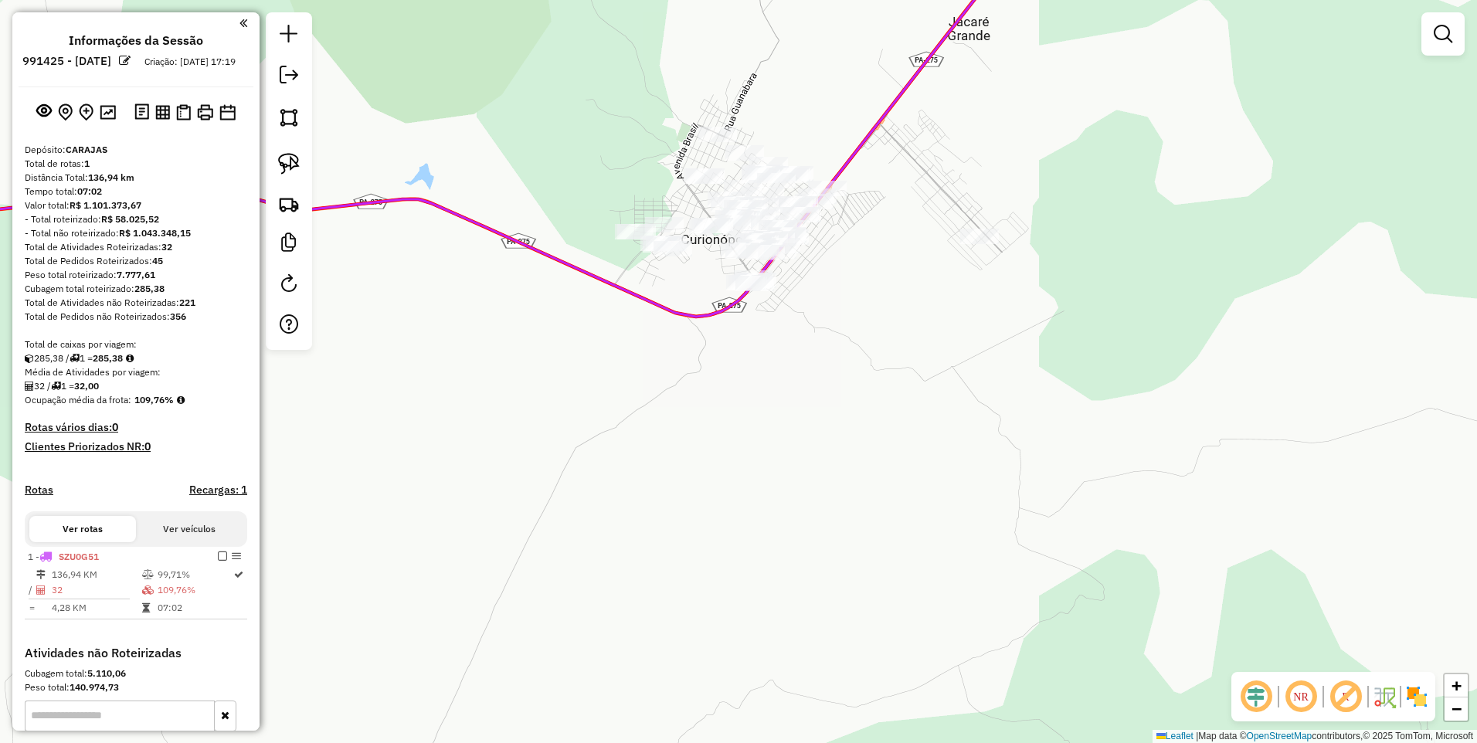
drag, startPoint x: 874, startPoint y: 277, endPoint x: 884, endPoint y: 349, distance: 72.6
click at [884, 349] on div "Janela de atendimento Grade de atendimento Capacidade Transportadoras Veículos …" at bounding box center [738, 371] width 1477 height 743
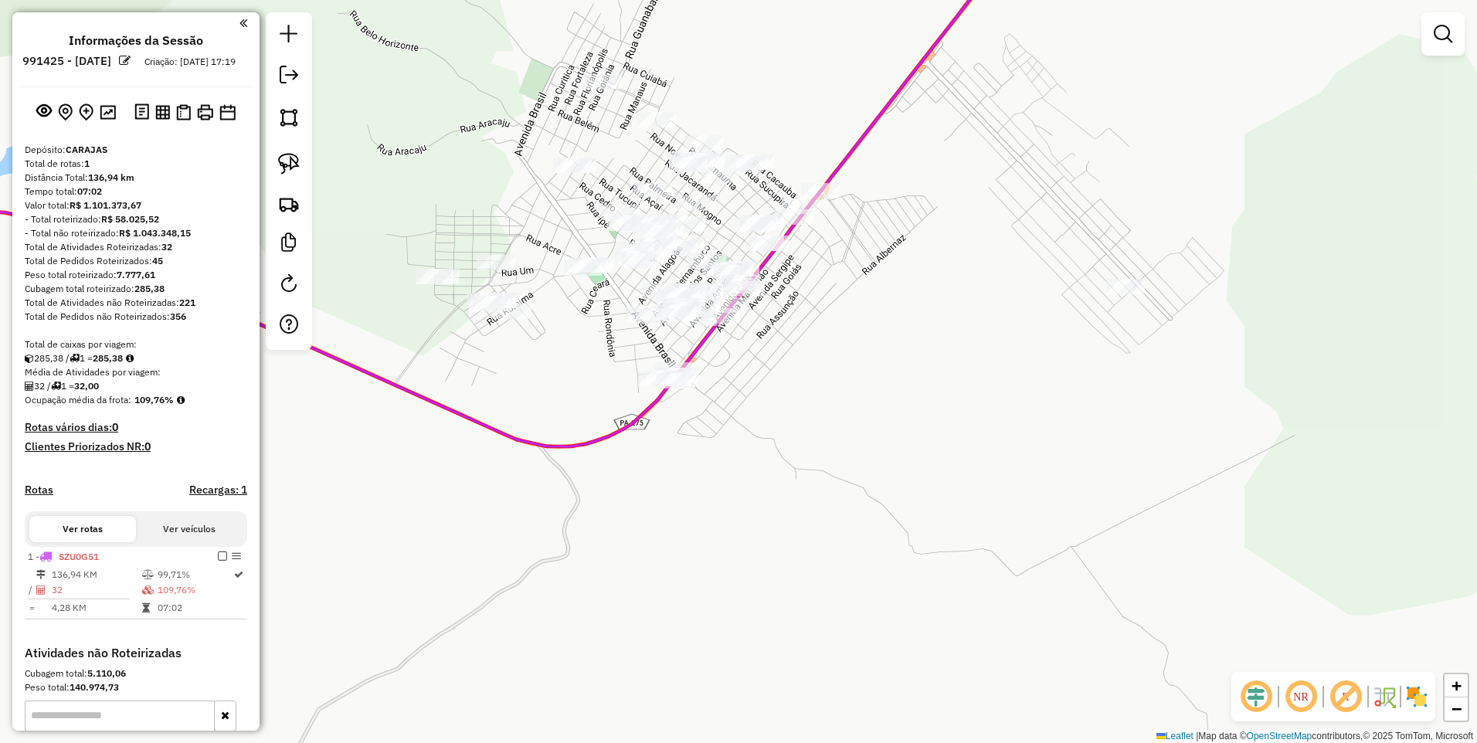
drag, startPoint x: 887, startPoint y: 324, endPoint x: 914, endPoint y: 348, distance: 36.1
click at [915, 348] on div "Janela de atendimento Grade de atendimento Capacidade Transportadoras Veículos …" at bounding box center [738, 371] width 1477 height 743
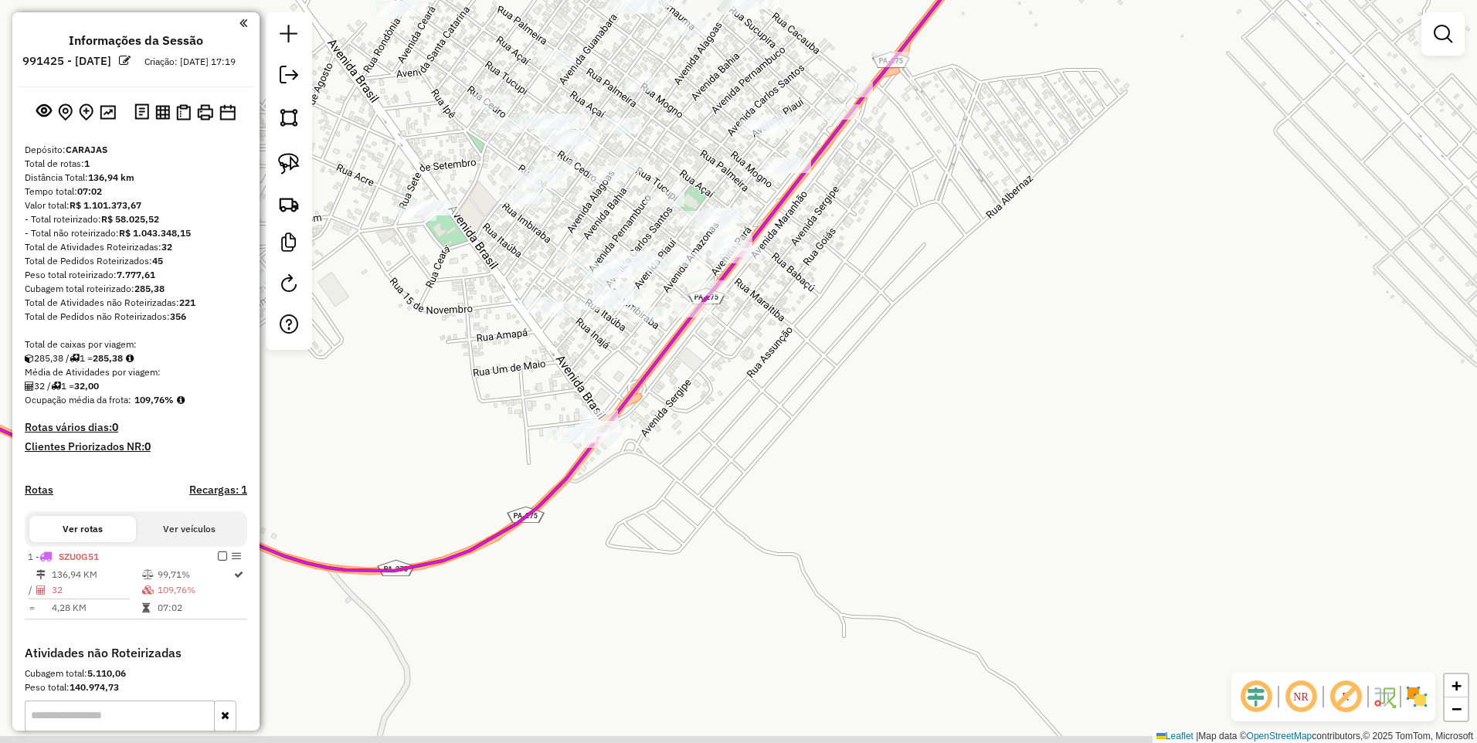
drag, startPoint x: 404, startPoint y: 292, endPoint x: 521, endPoint y: 268, distance: 119.8
click at [521, 268] on div "Janela de atendimento Grade de atendimento Capacidade Transportadoras Veículos …" at bounding box center [738, 371] width 1477 height 743
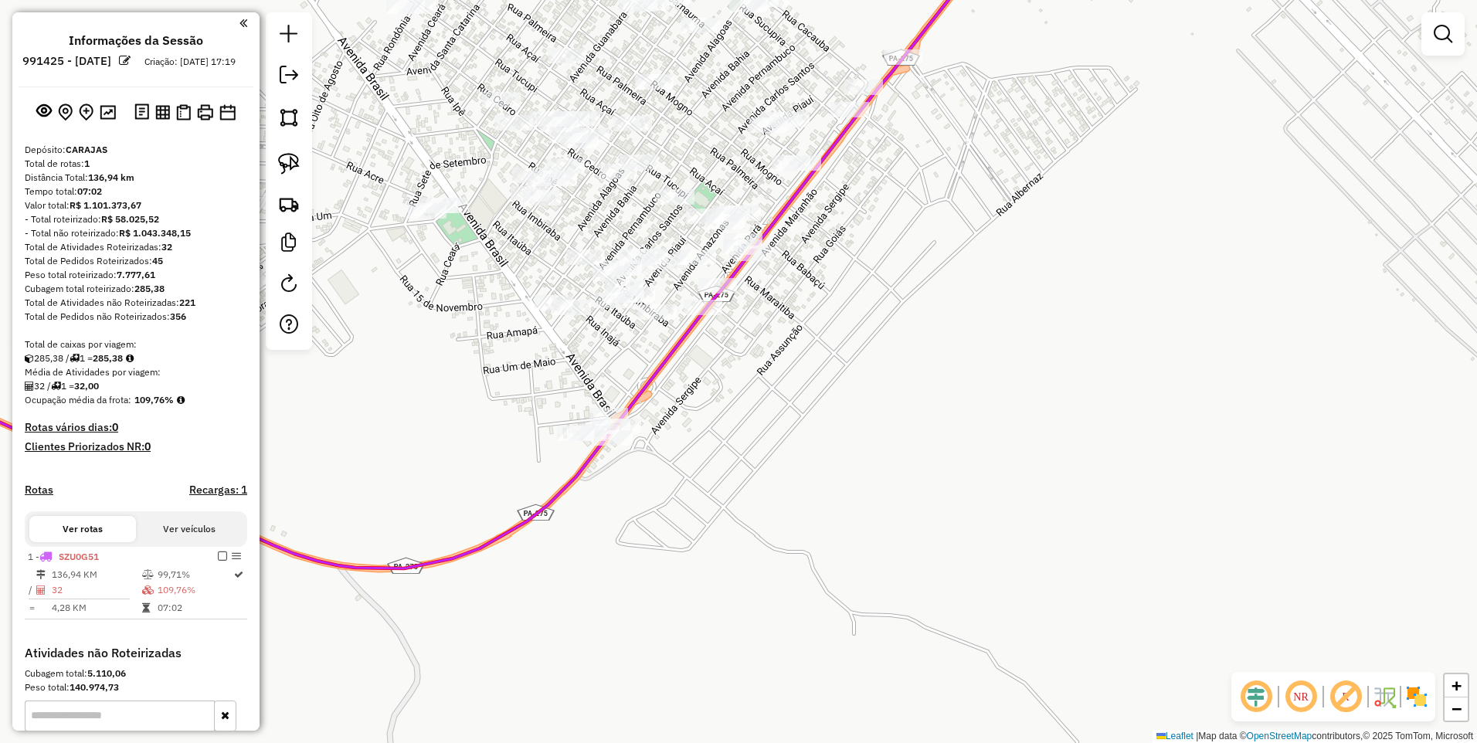
drag, startPoint x: 287, startPoint y: 119, endPoint x: 340, endPoint y: 107, distance: 54.7
click at [287, 118] on img at bounding box center [289, 118] width 22 height 22
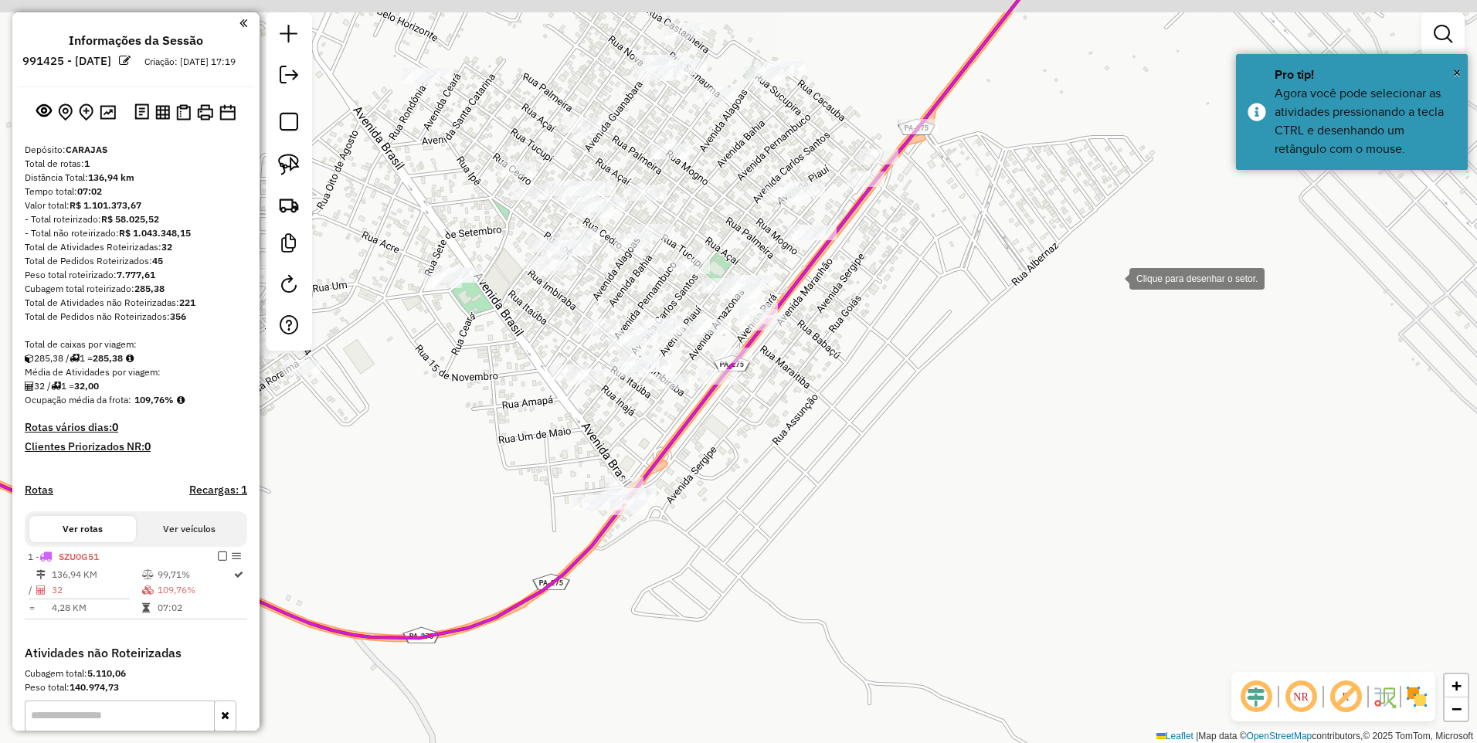
drag, startPoint x: 1098, startPoint y: 209, endPoint x: 1114, endPoint y: 281, distance: 73.5
click at [1114, 281] on div at bounding box center [1113, 277] width 31 height 31
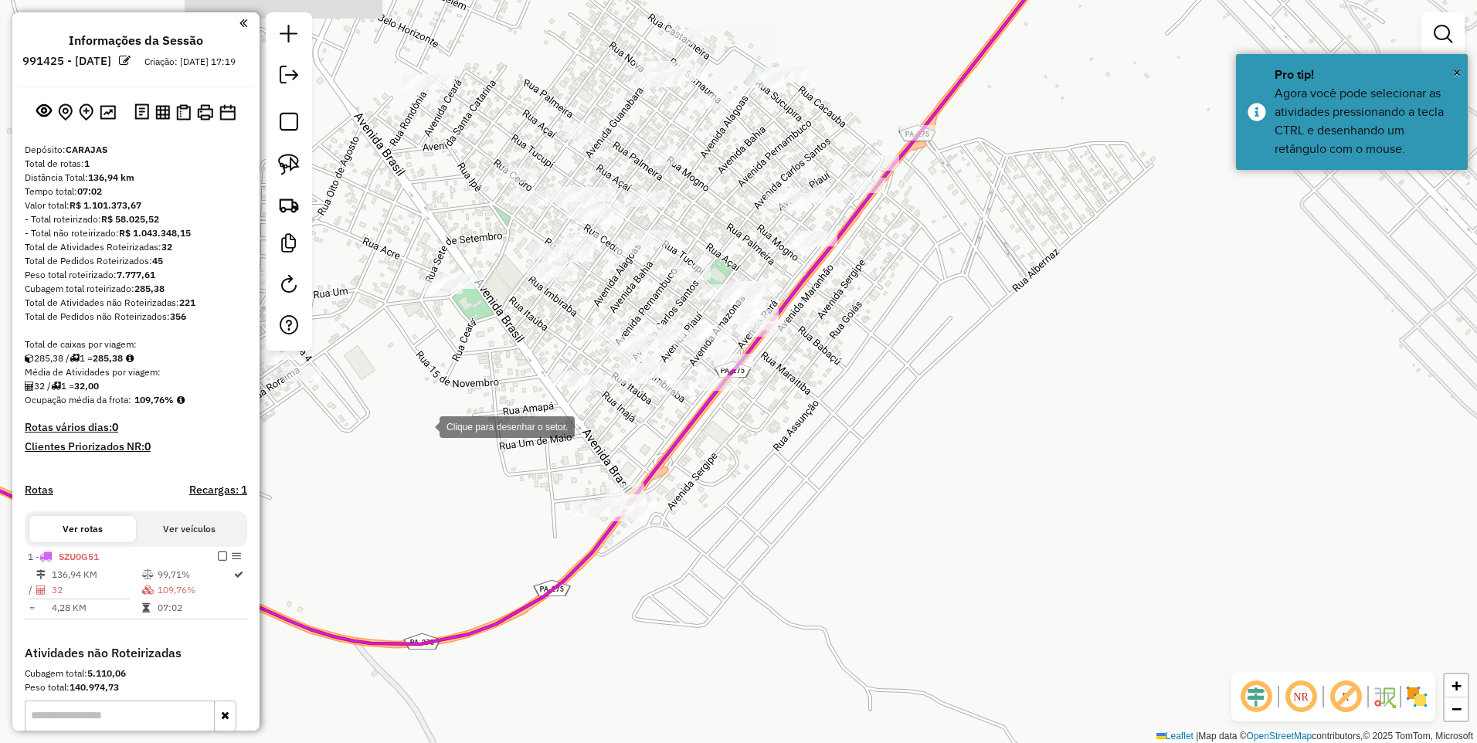
click at [424, 426] on div at bounding box center [424, 425] width 31 height 31
click at [885, 96] on div at bounding box center [885, 95] width 31 height 31
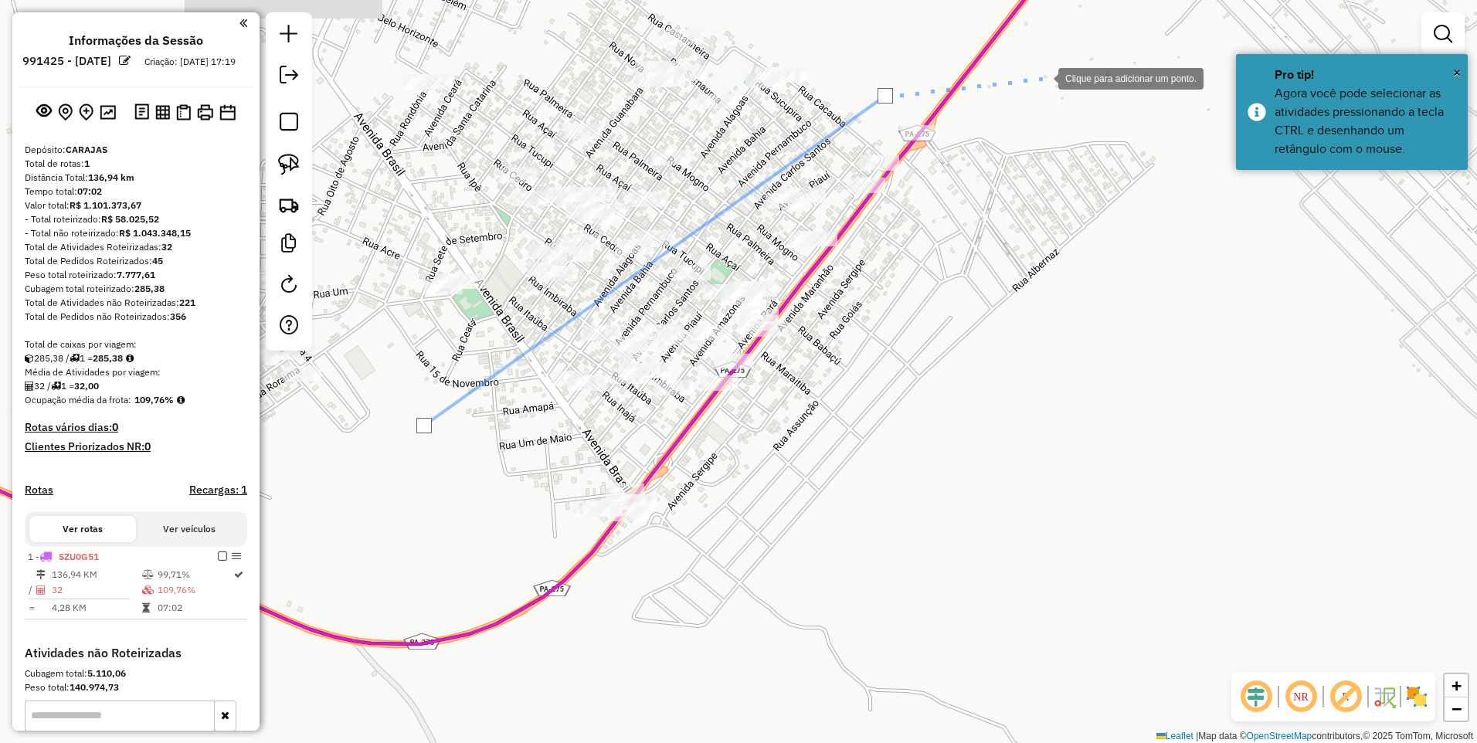
click at [1047, 78] on div at bounding box center [1042, 77] width 31 height 31
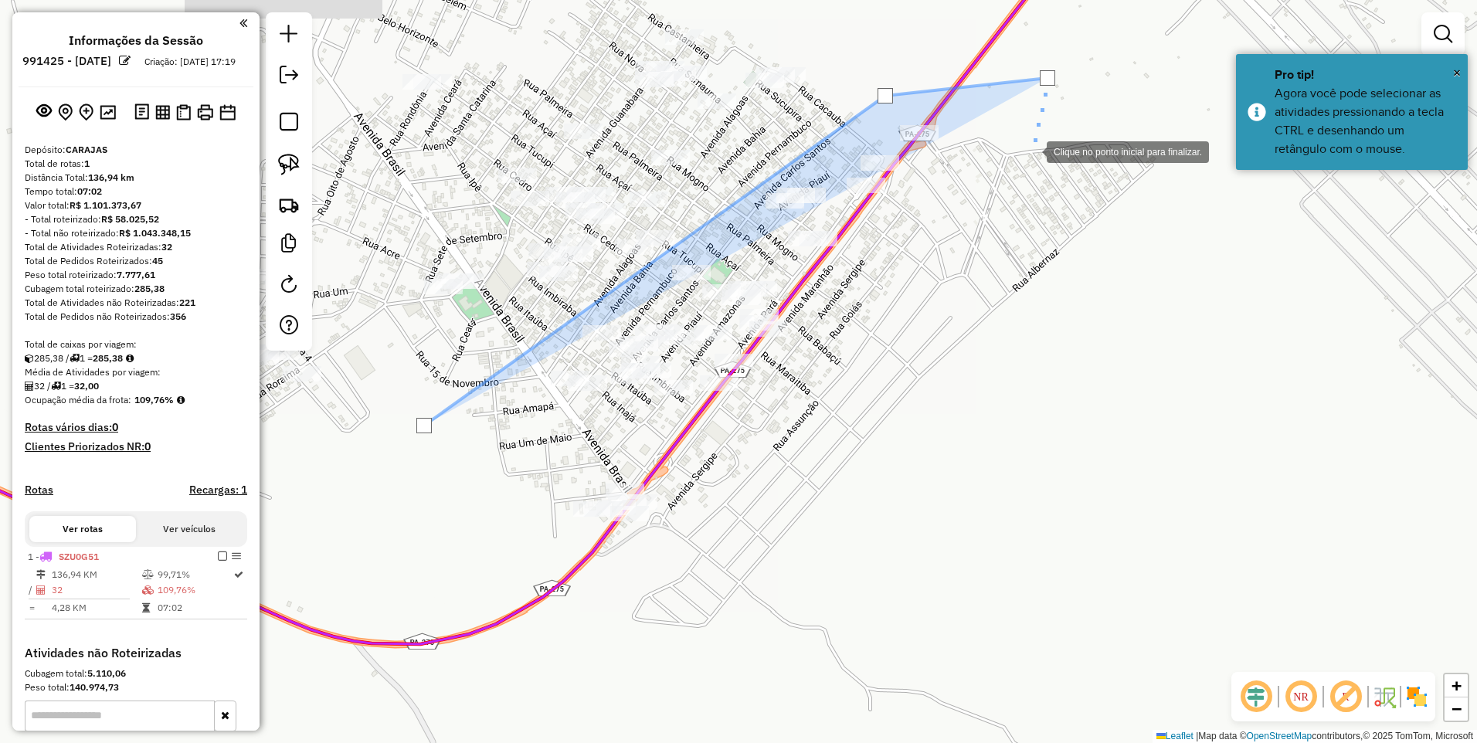
click at [1016, 166] on div at bounding box center [1031, 150] width 31 height 31
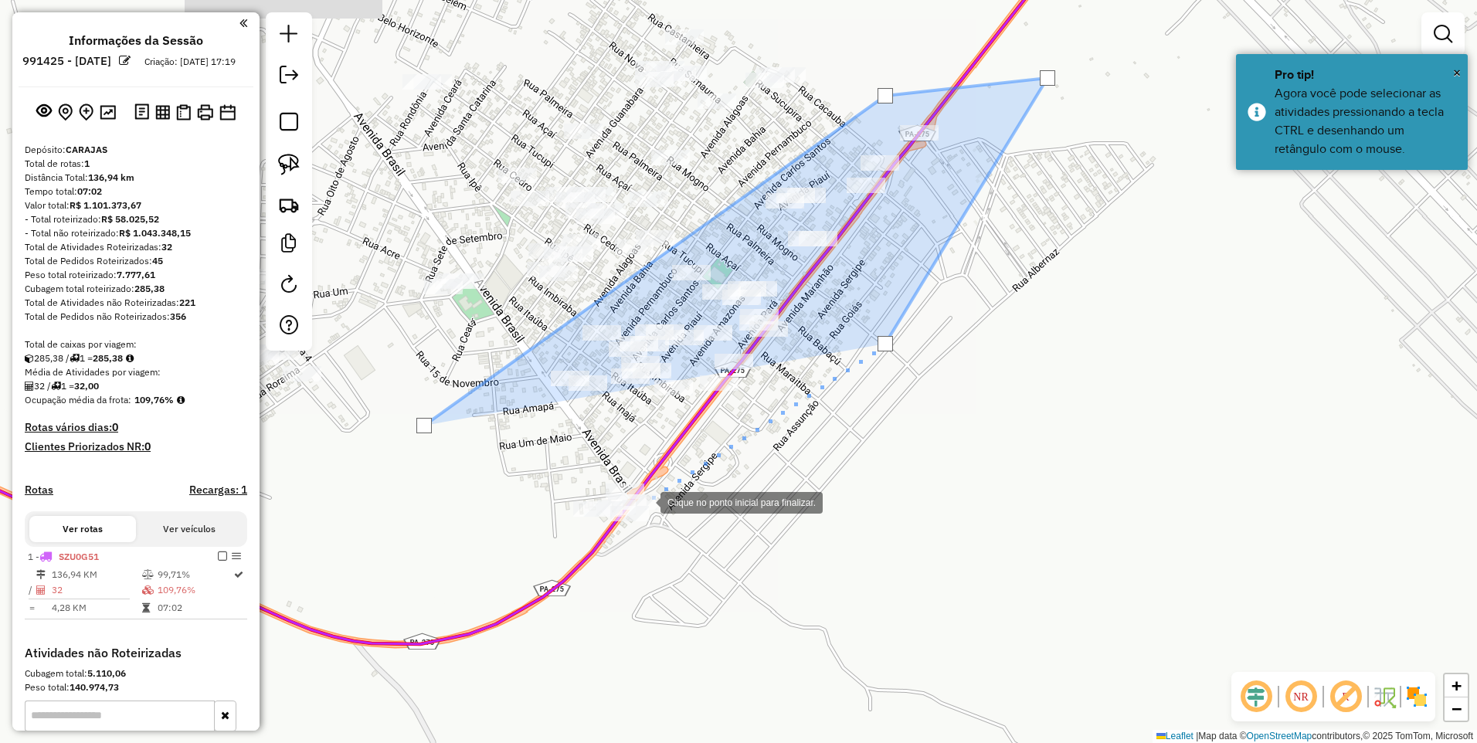
drag, startPoint x: 640, startPoint y: 503, endPoint x: 639, endPoint y: 519, distance: 16.3
click at [640, 503] on div at bounding box center [645, 501] width 31 height 31
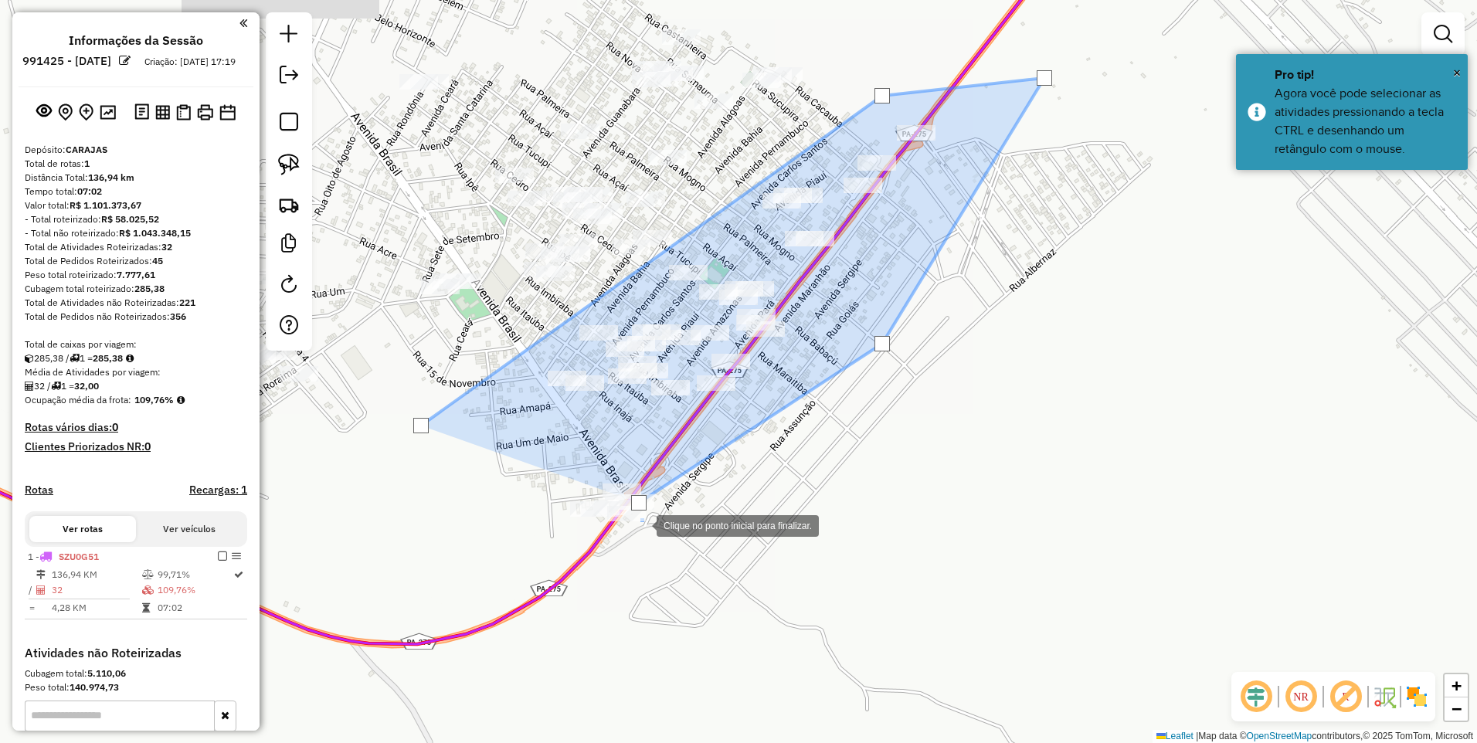
click at [637, 540] on div at bounding box center [641, 524] width 31 height 31
click at [622, 548] on div at bounding box center [637, 549] width 31 height 31
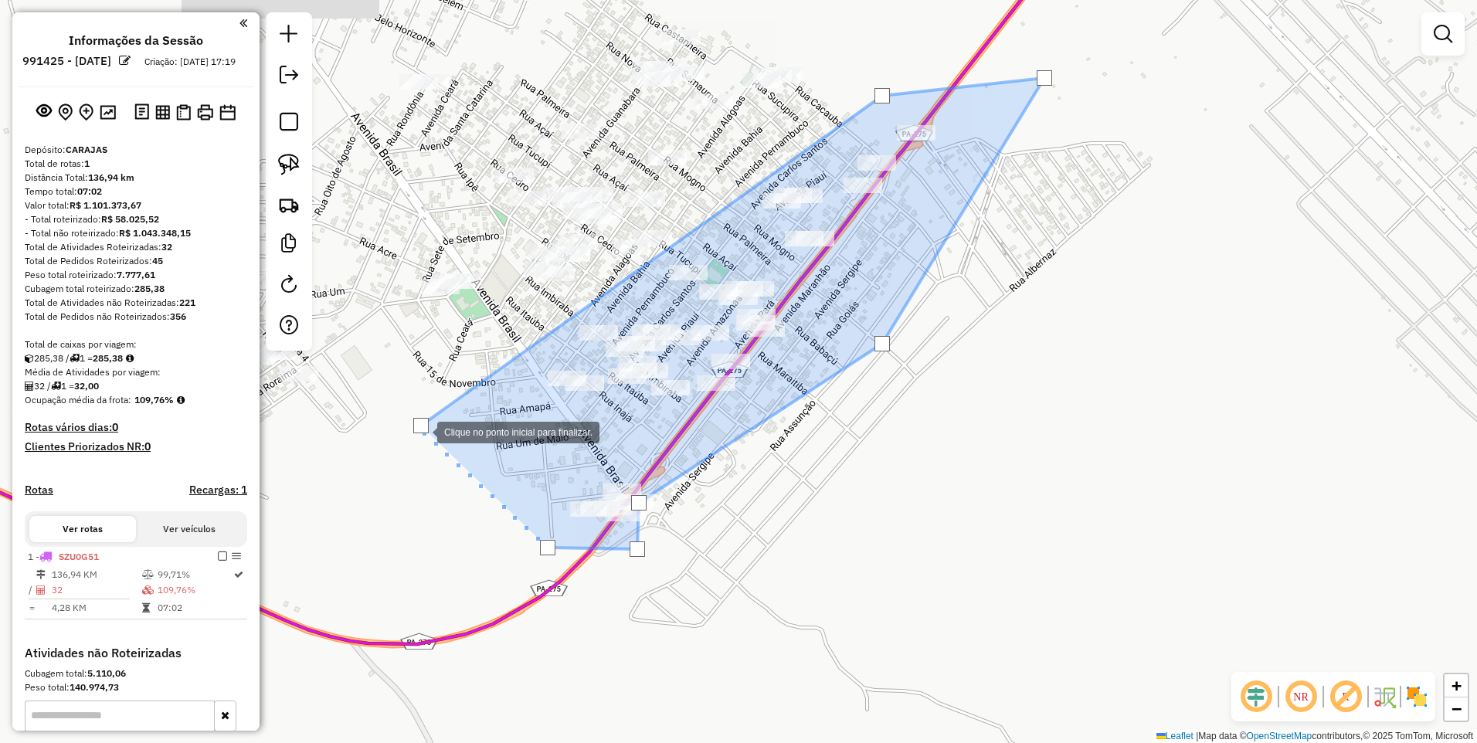
click at [422, 431] on div at bounding box center [420, 425] width 15 height 15
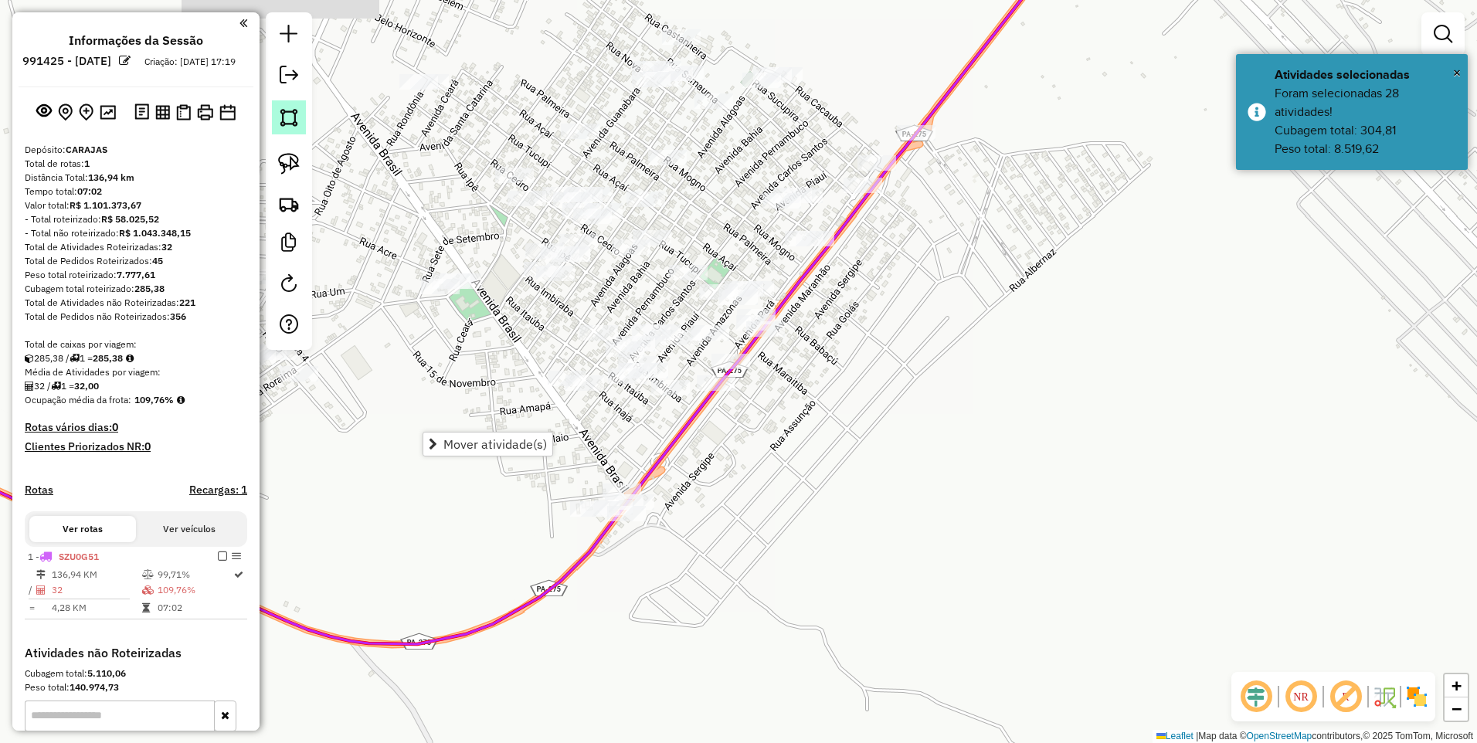
click at [280, 109] on img at bounding box center [289, 118] width 22 height 22
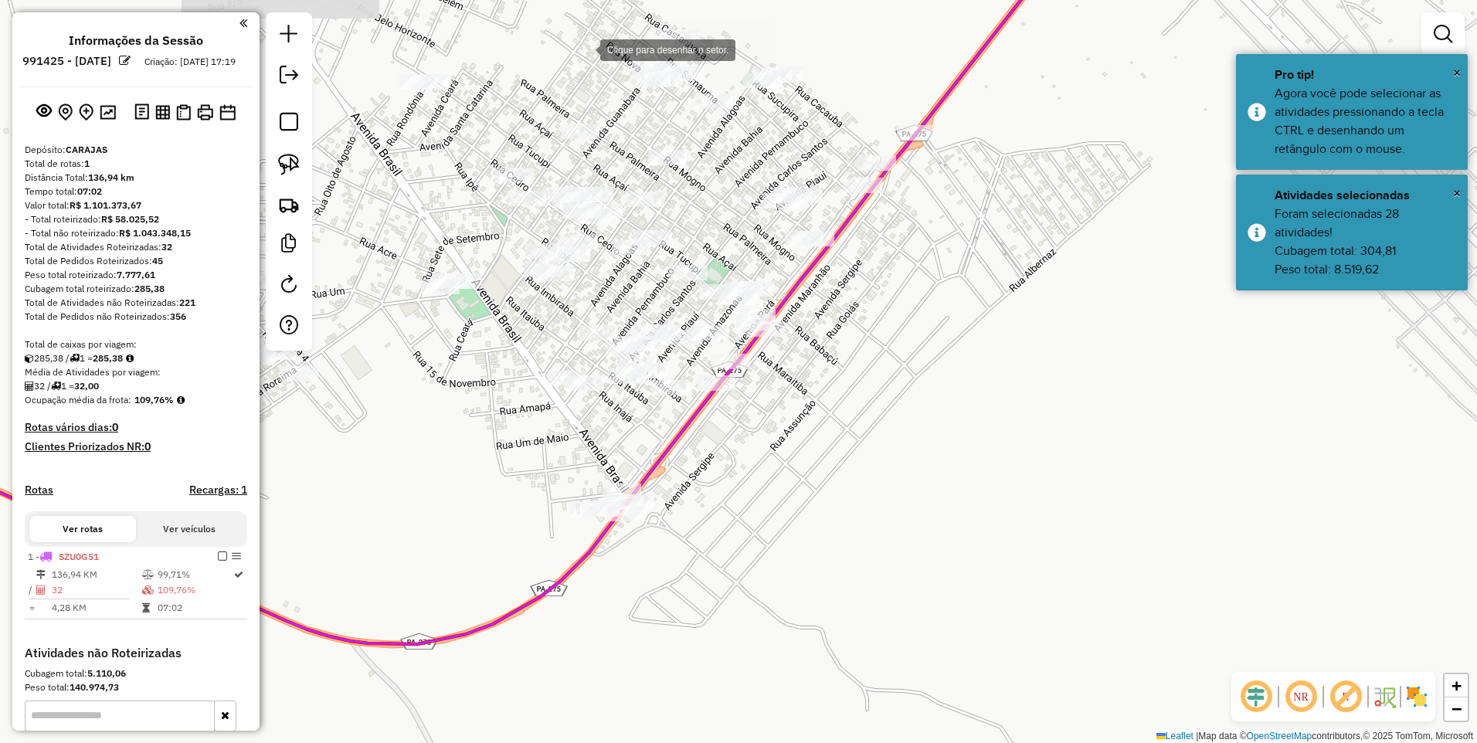
click at [585, 49] on div at bounding box center [584, 48] width 31 height 31
click at [707, 165] on div at bounding box center [704, 166] width 31 height 31
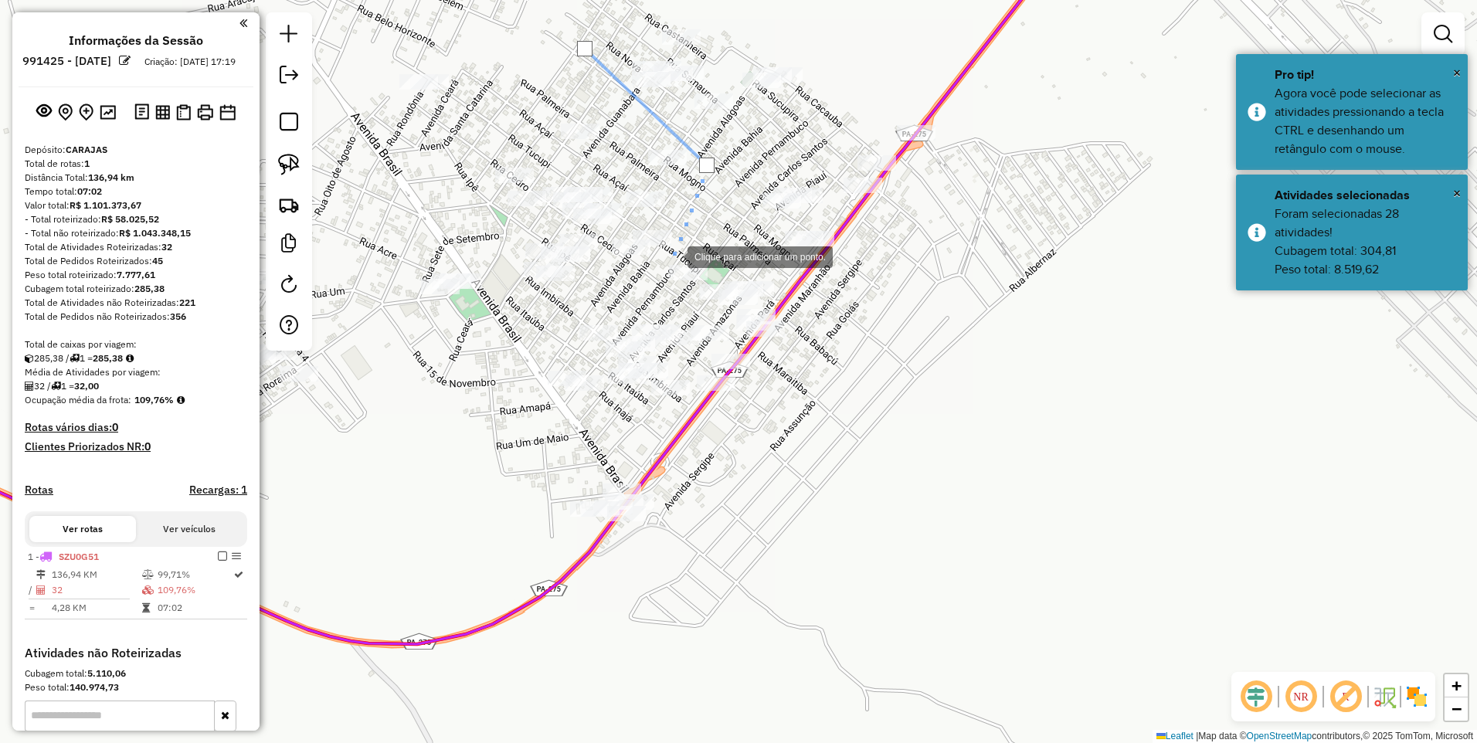
click at [673, 254] on div at bounding box center [672, 255] width 31 height 31
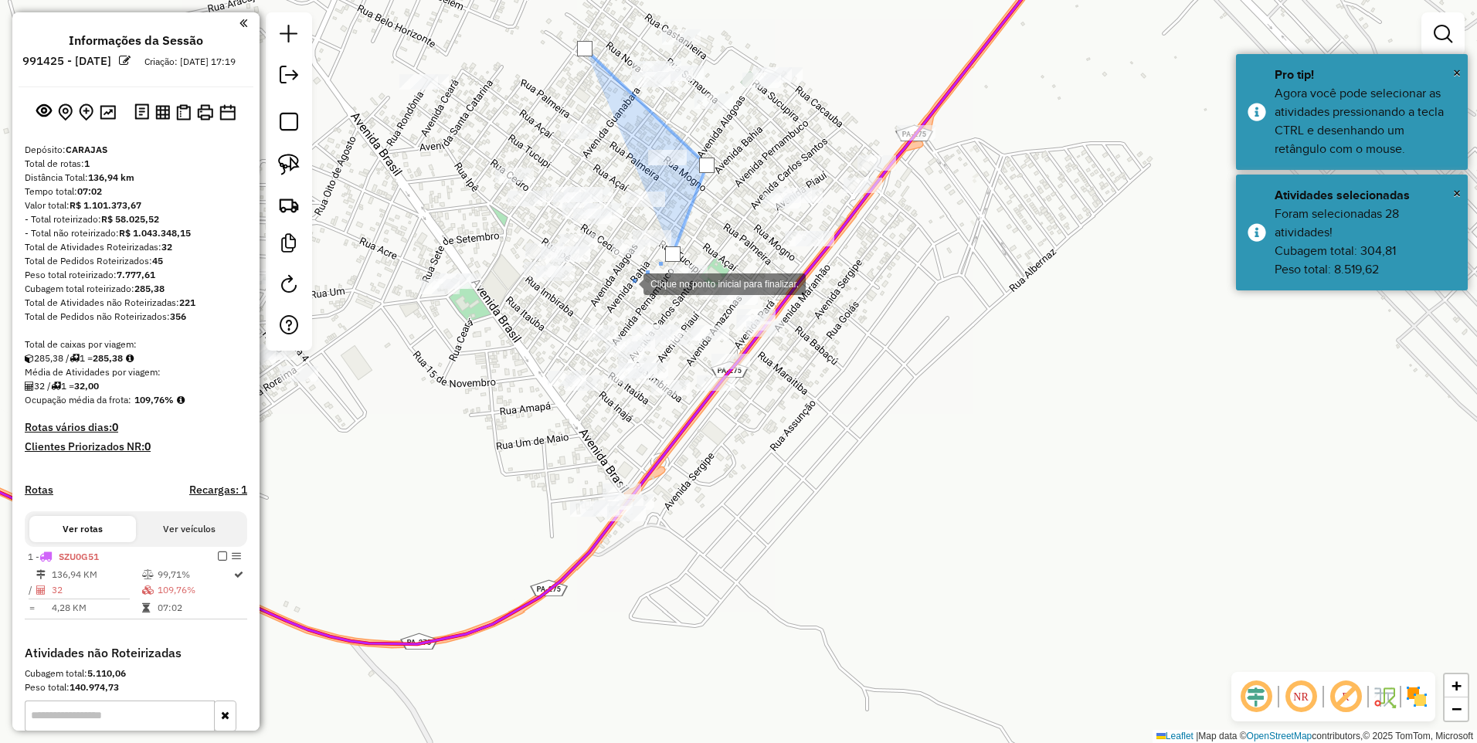
click at [613, 298] on div at bounding box center [628, 282] width 31 height 31
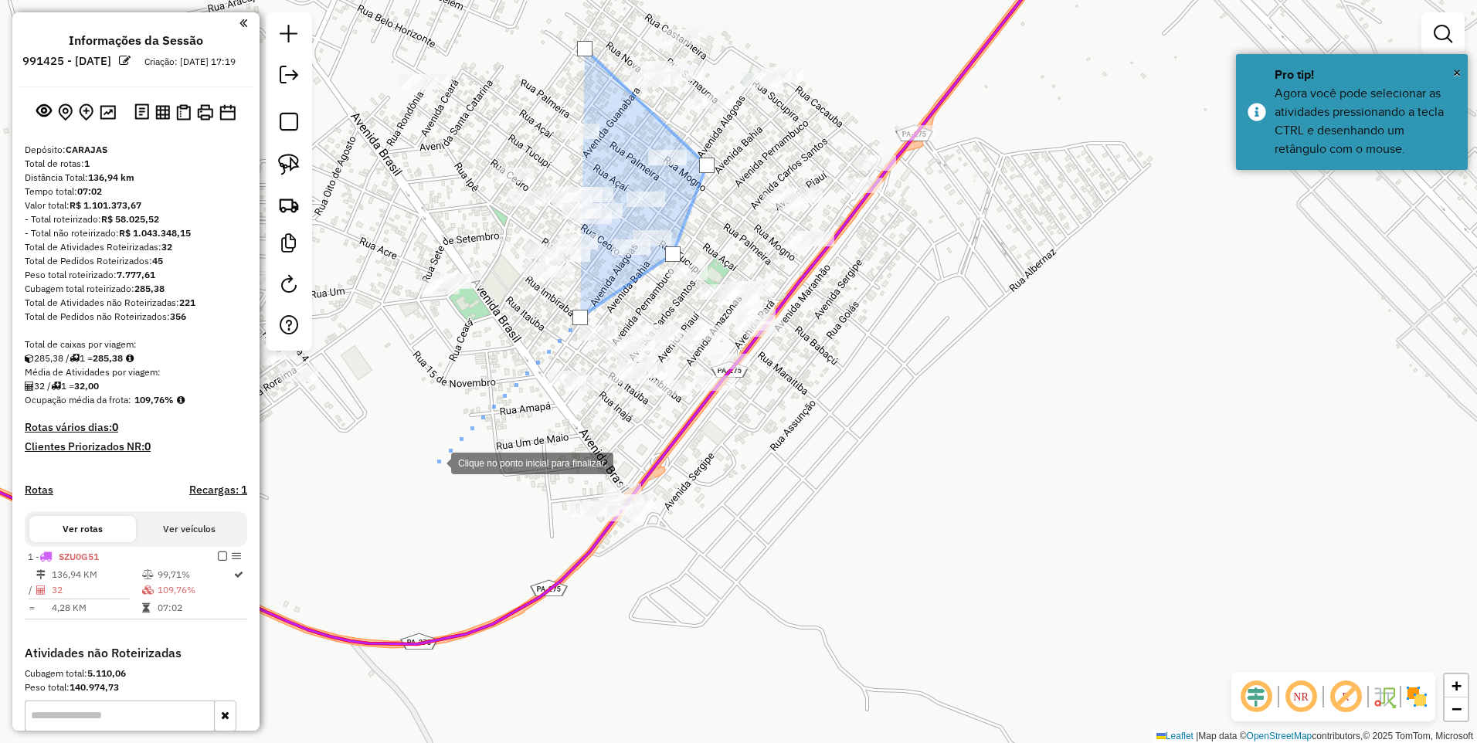
click at [436, 462] on div at bounding box center [435, 461] width 31 height 31
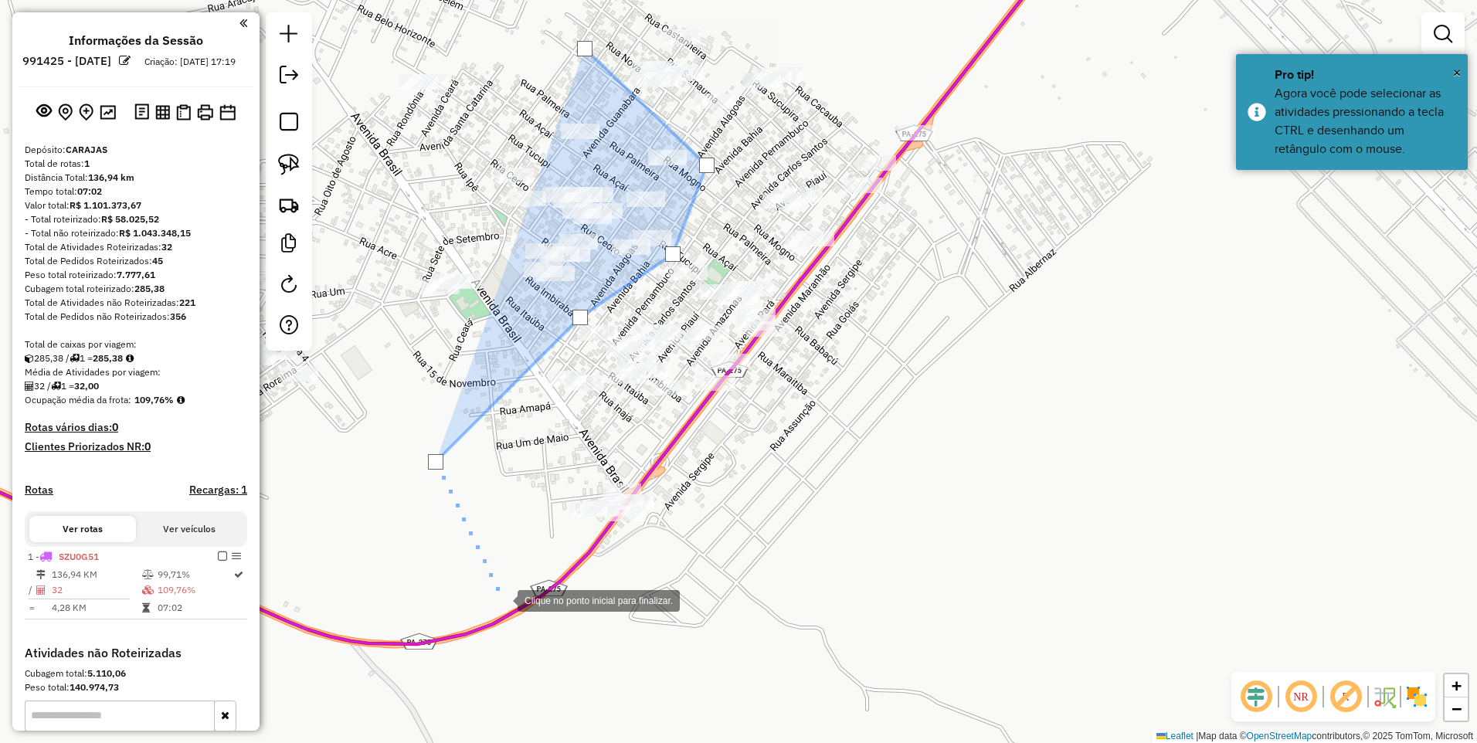
click at [511, 611] on div at bounding box center [502, 599] width 31 height 31
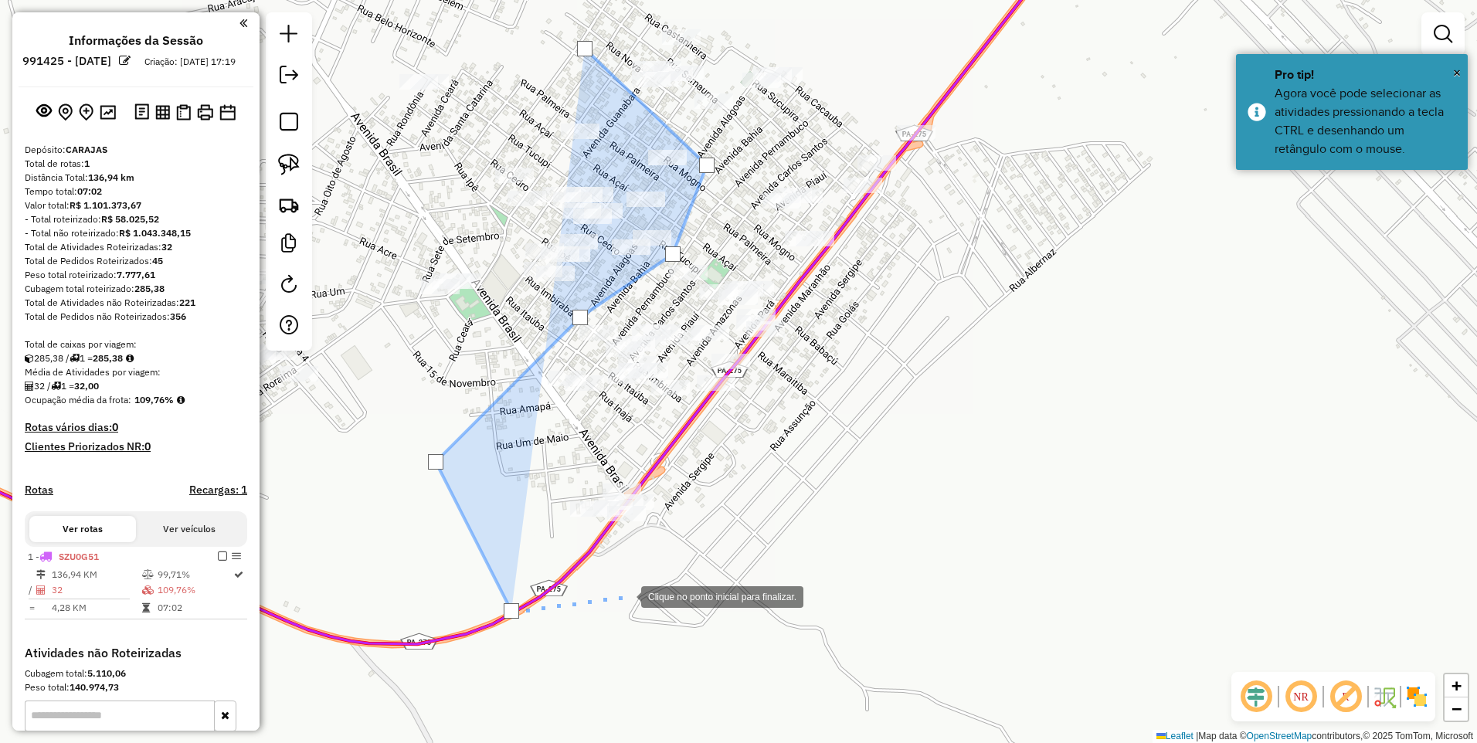
click at [641, 580] on div at bounding box center [625, 595] width 31 height 31
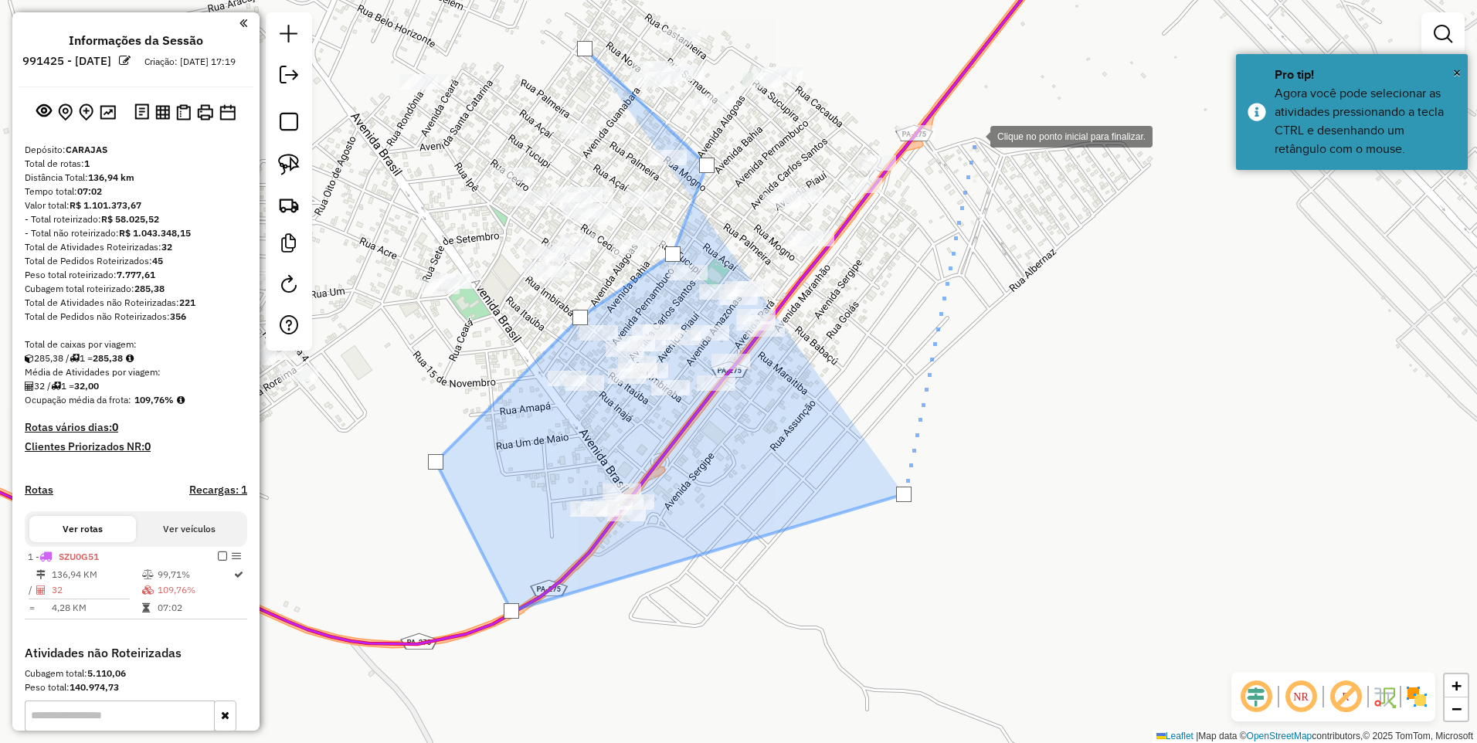
click at [990, 120] on div at bounding box center [974, 135] width 31 height 31
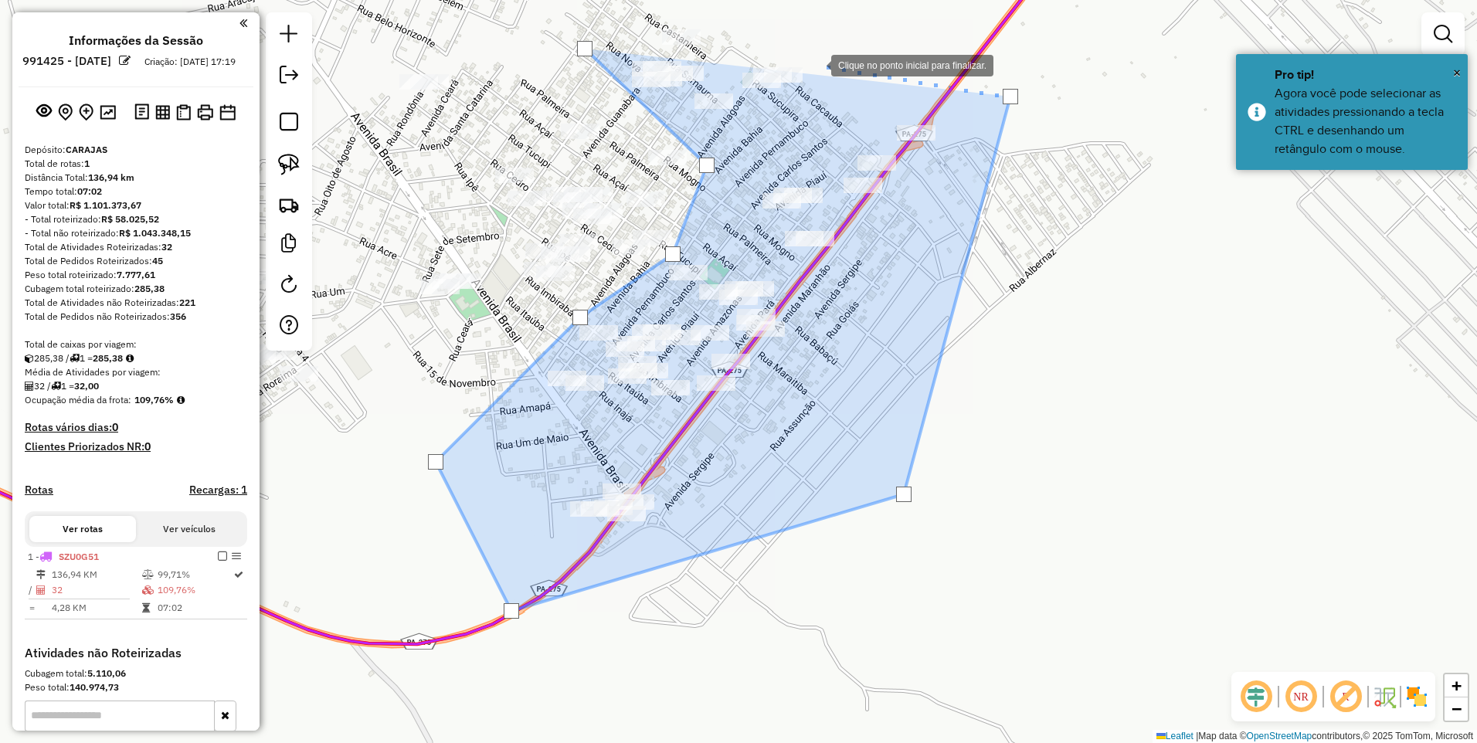
click at [816, 64] on div at bounding box center [815, 64] width 31 height 31
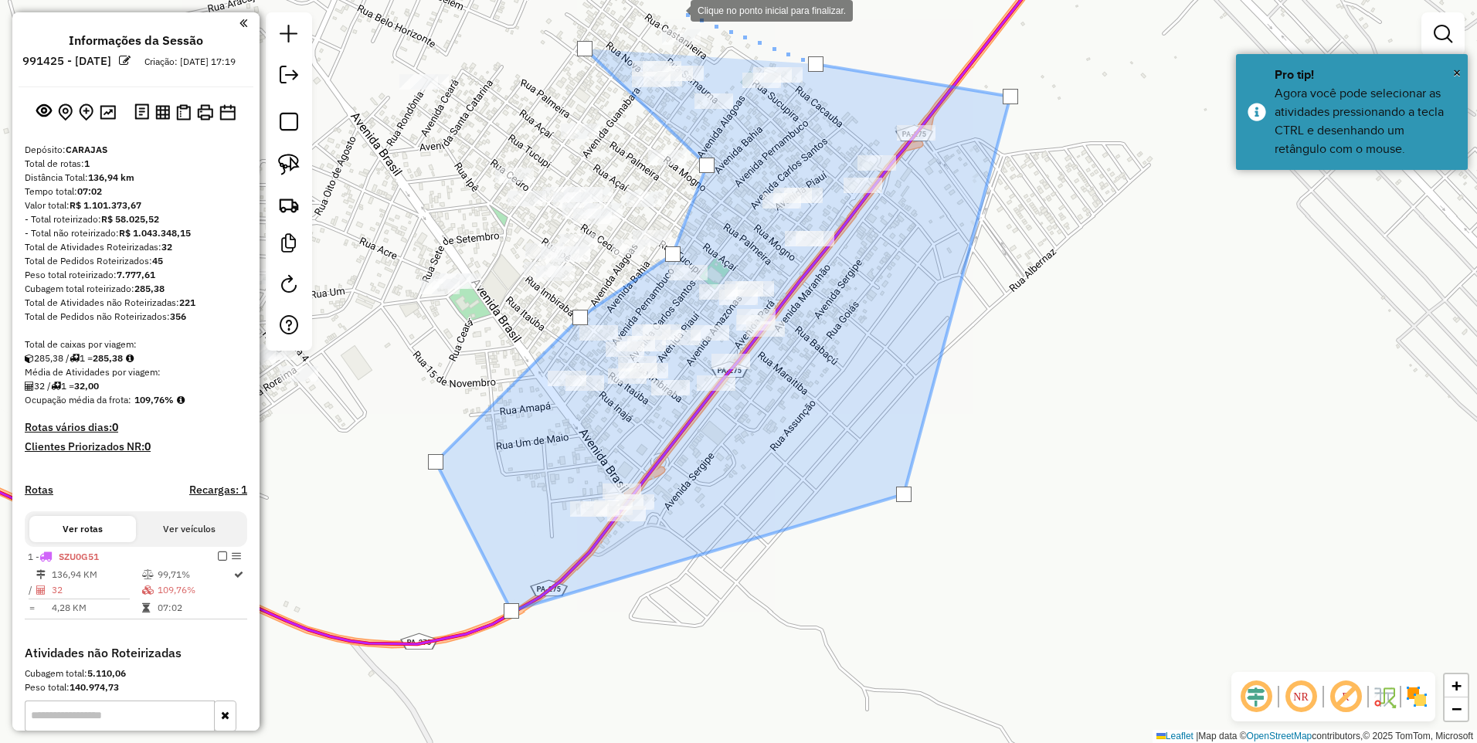
click at [667, 2] on div at bounding box center [675, 9] width 31 height 31
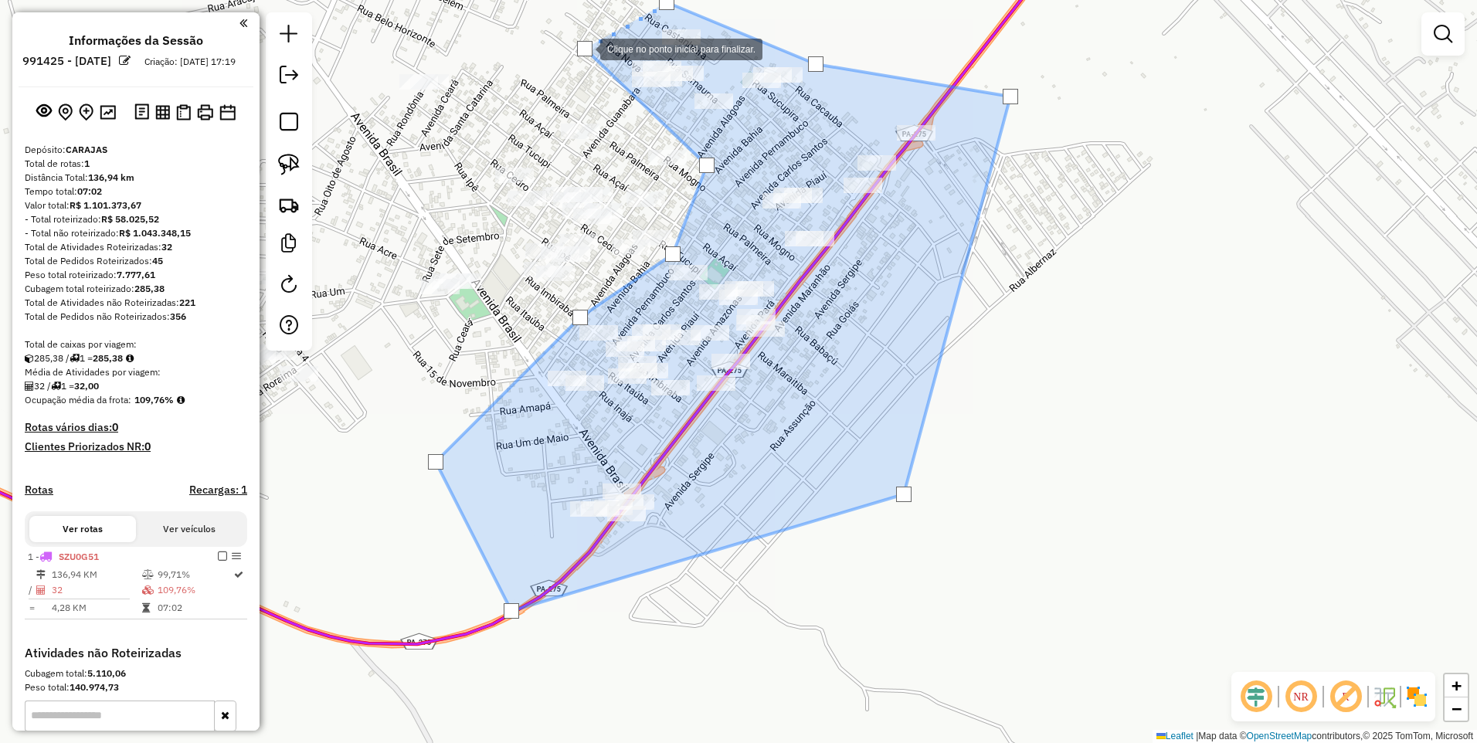
click at [585, 48] on div at bounding box center [584, 48] width 15 height 15
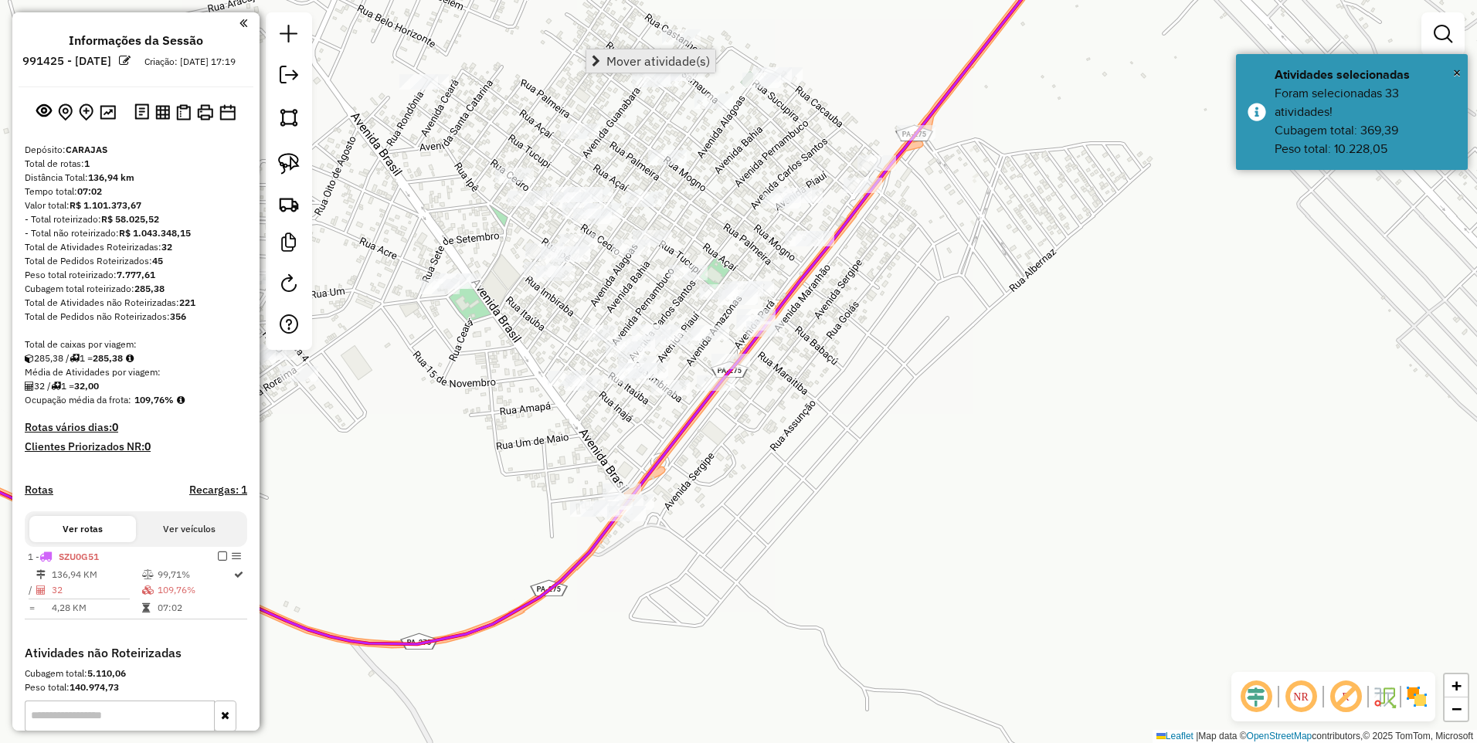
click at [607, 67] on span "Mover atividade(s)" at bounding box center [658, 61] width 104 height 12
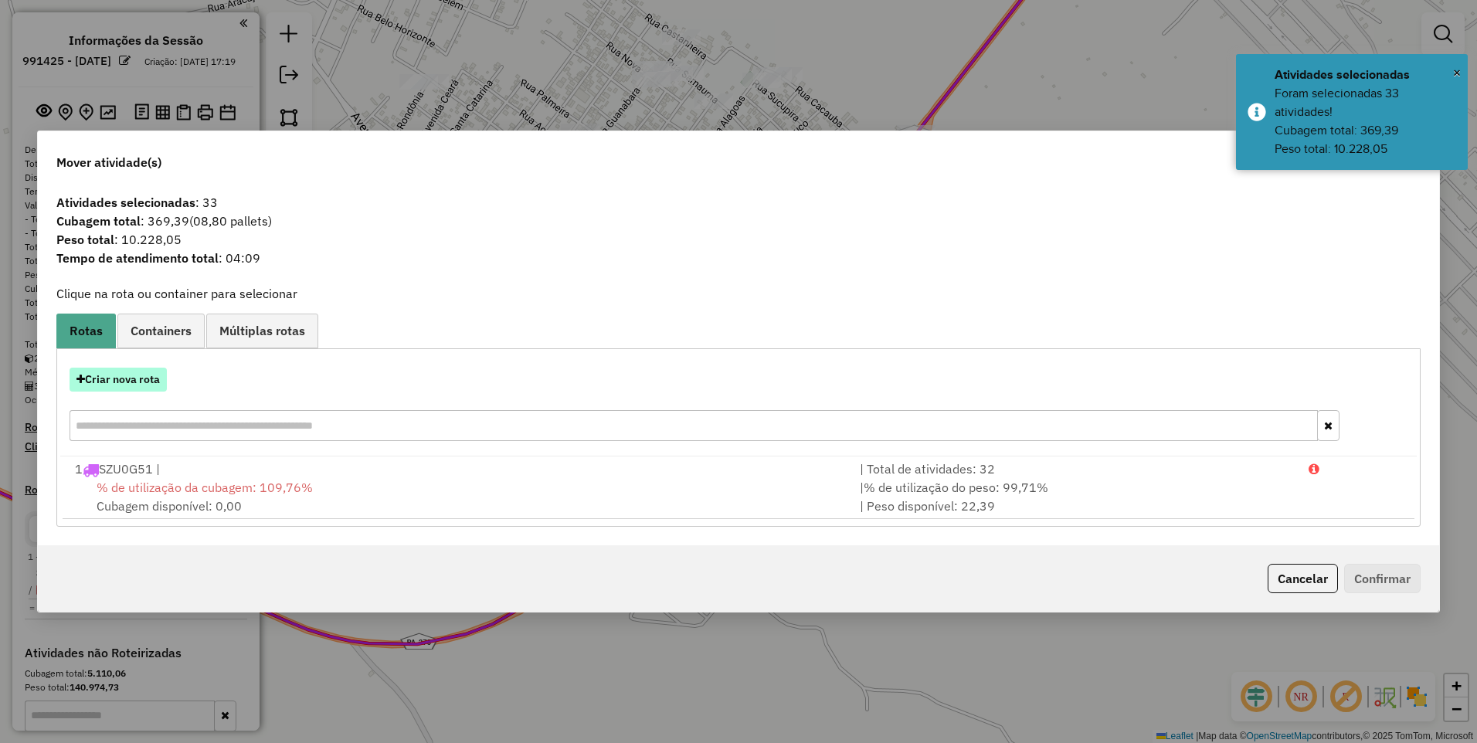
click at [123, 372] on button "Criar nova rota" at bounding box center [118, 380] width 97 height 24
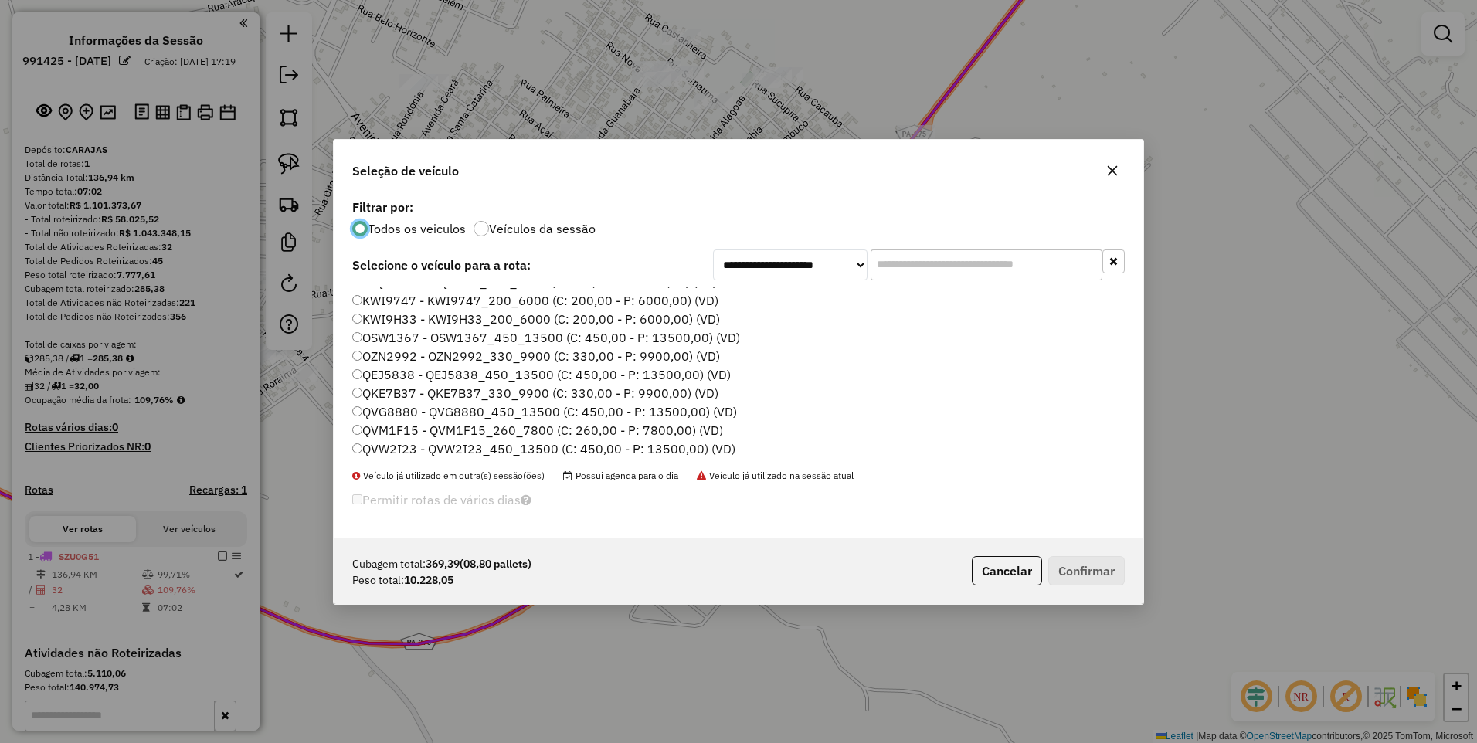
scroll to position [77, 0]
click at [402, 350] on label "QEJ5838 - QEJ5838_450_13500 (C: 450,00 - P: 13500,00) (VD)" at bounding box center [541, 347] width 378 height 19
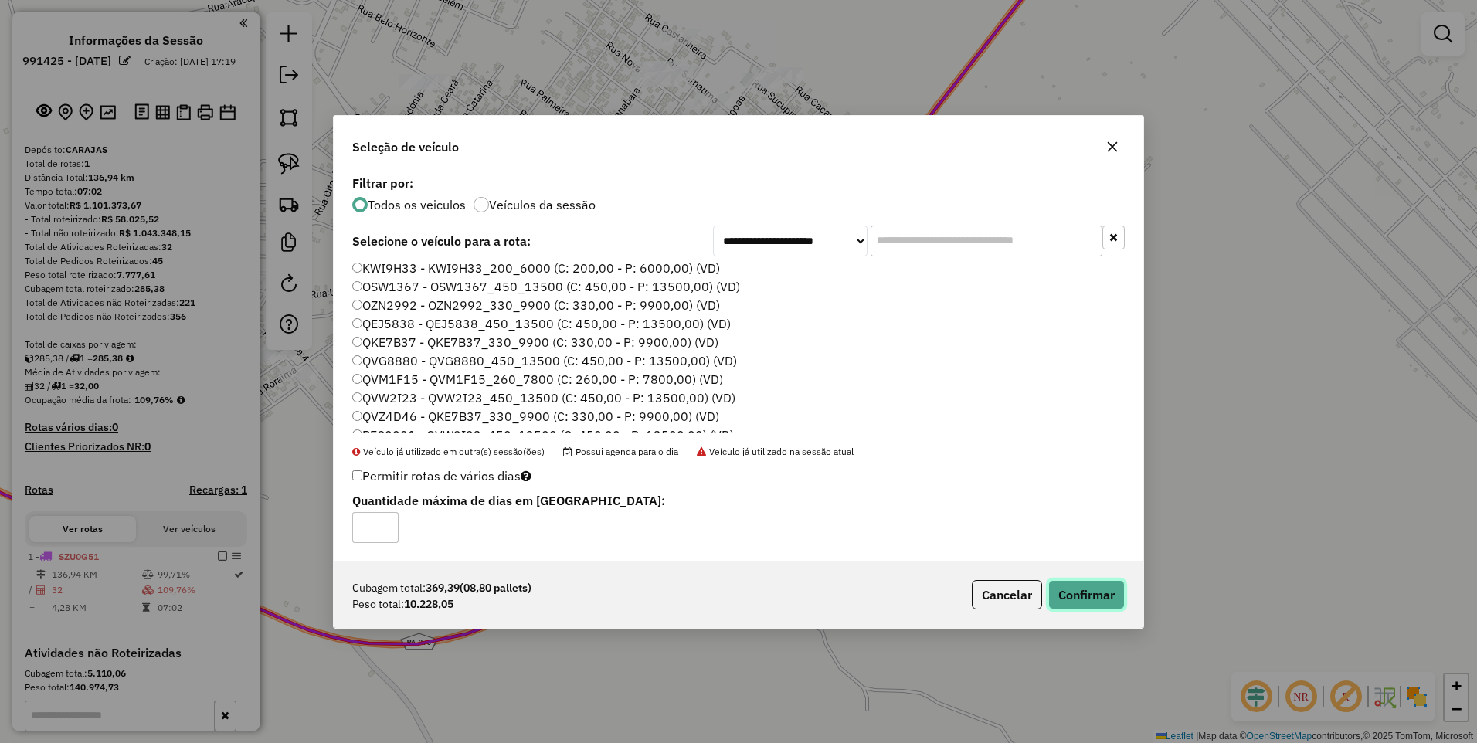
click at [1084, 587] on button "Confirmar" at bounding box center [1086, 594] width 76 height 29
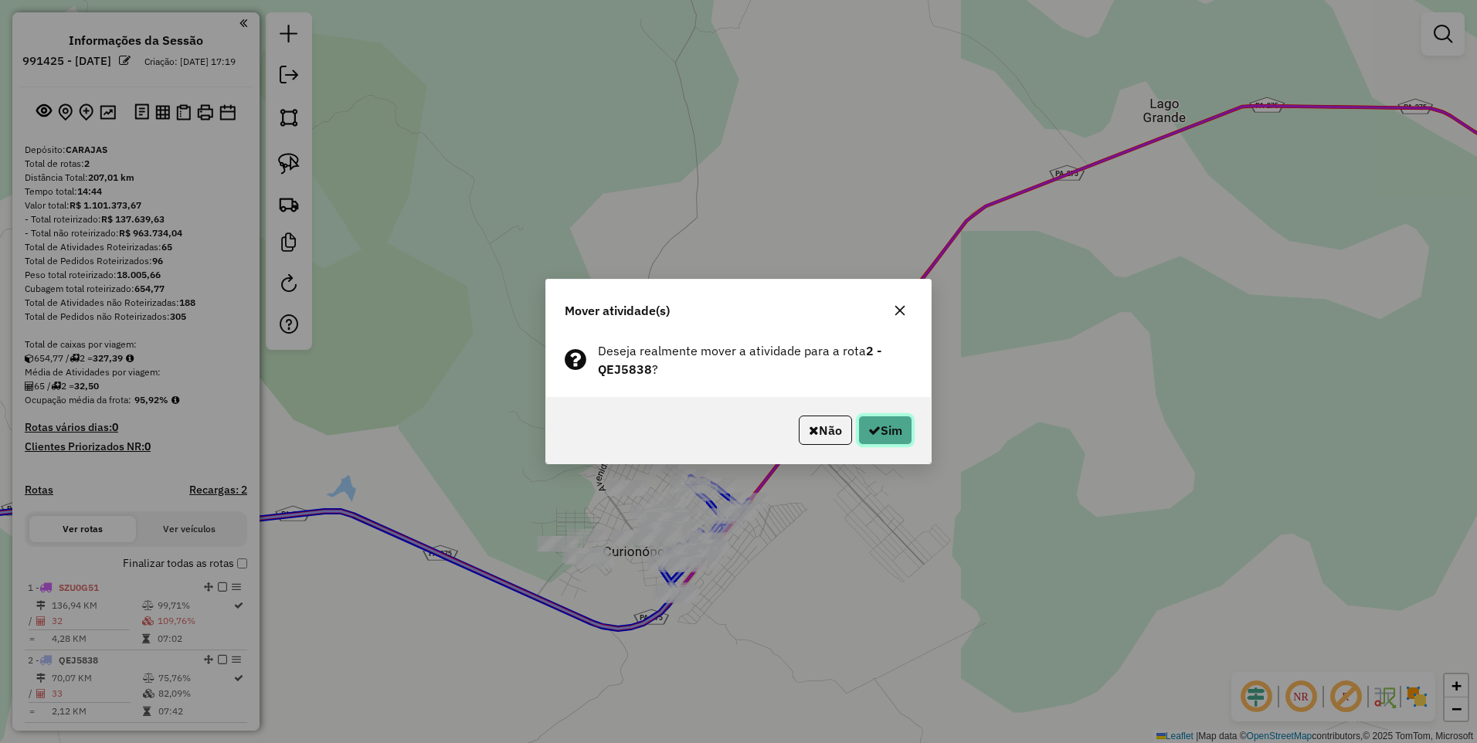
click at [874, 433] on icon "button" at bounding box center [874, 430] width 12 height 12
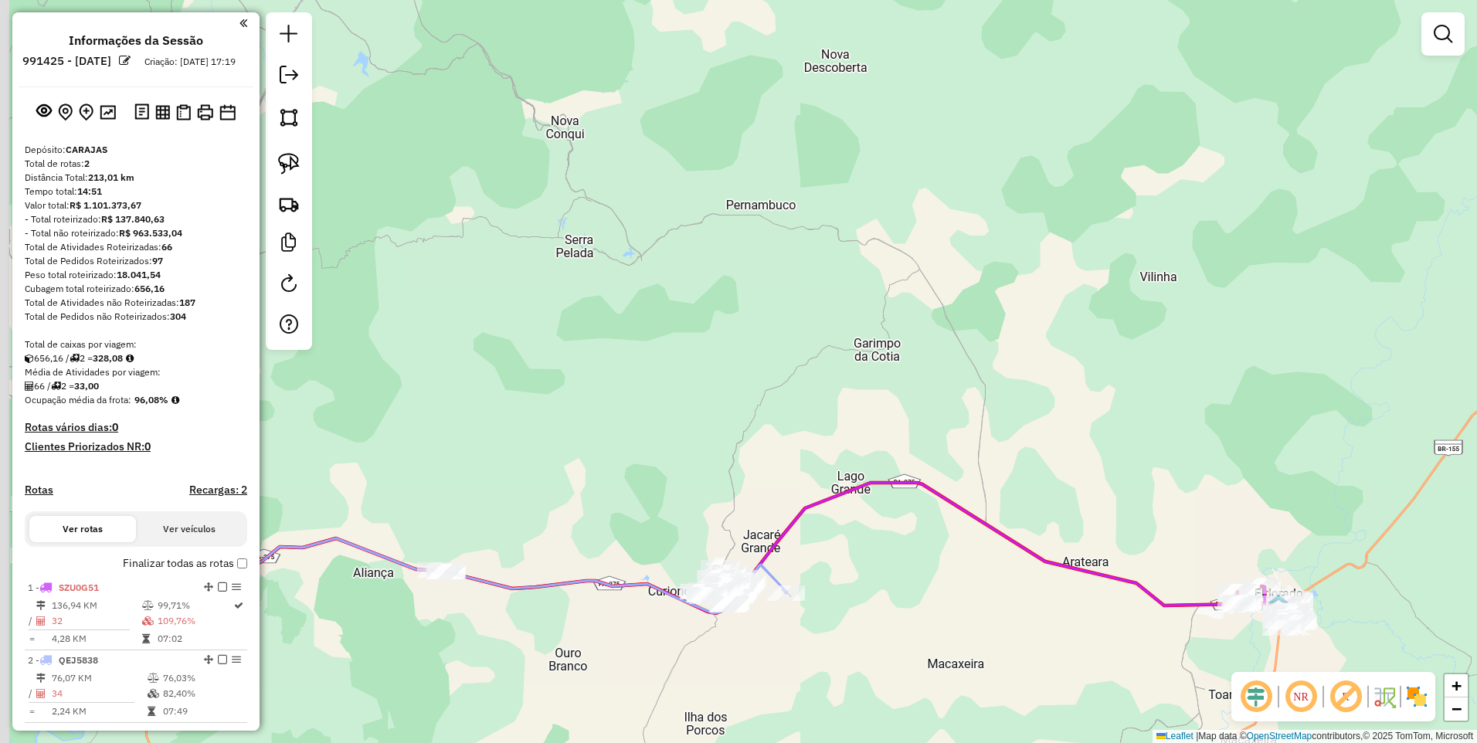
drag, startPoint x: 480, startPoint y: 646, endPoint x: 530, endPoint y: 529, distance: 126.7
click at [568, 579] on div "Janela de atendimento Grade de atendimento Capacidade Transportadoras Veículos …" at bounding box center [738, 371] width 1477 height 743
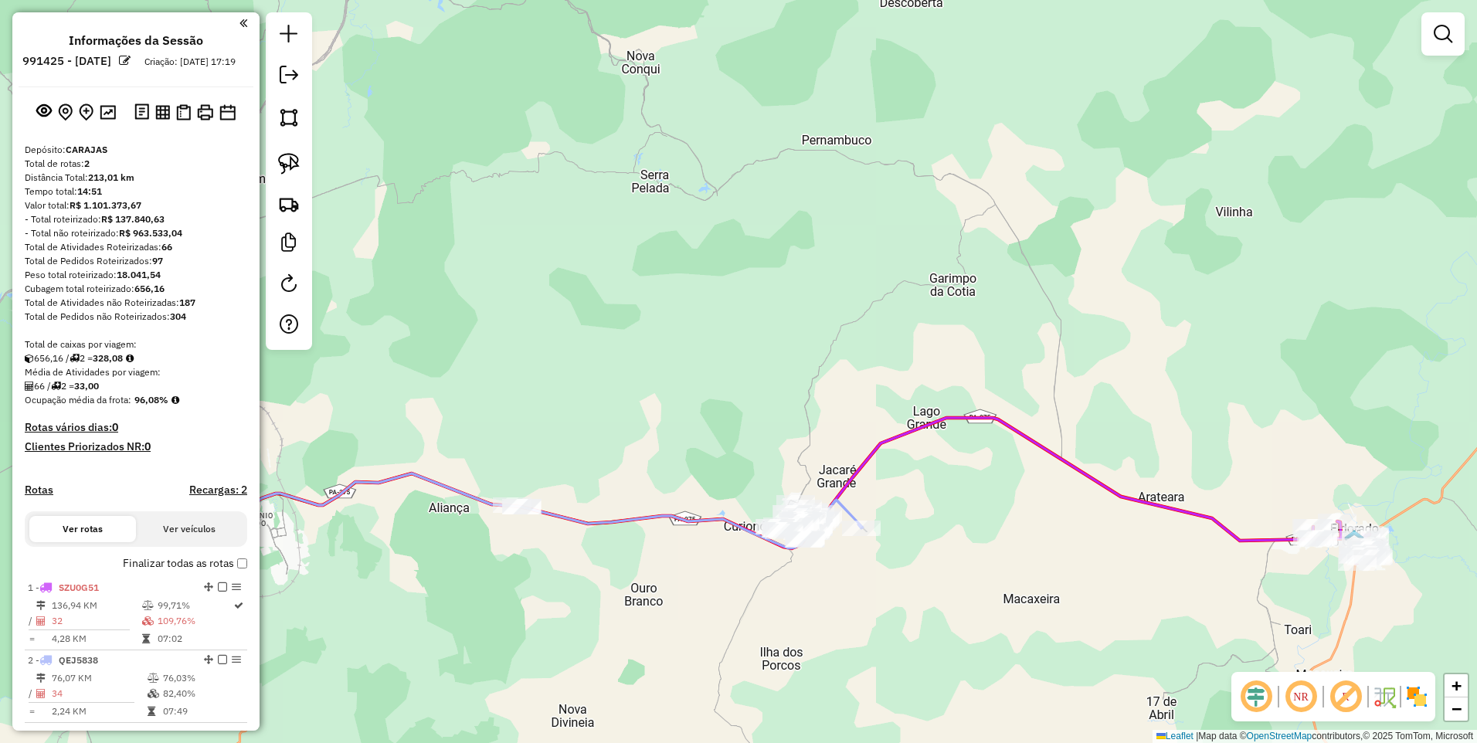
drag, startPoint x: 286, startPoint y: 114, endPoint x: 341, endPoint y: 168, distance: 77.6
click at [286, 114] on img at bounding box center [289, 118] width 22 height 22
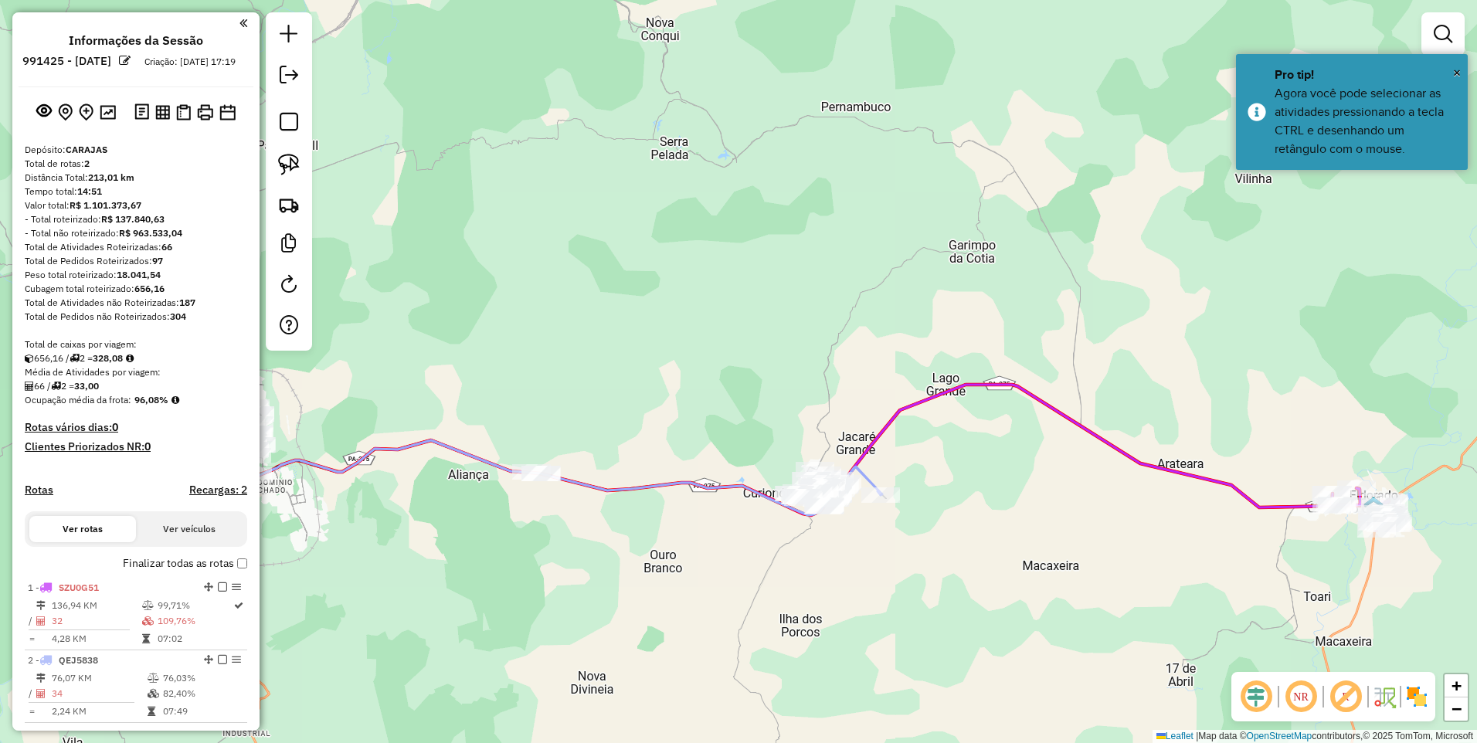
drag, startPoint x: 628, startPoint y: 390, endPoint x: 716, endPoint y: 266, distance: 151.7
click at [670, 324] on div at bounding box center [654, 339] width 31 height 31
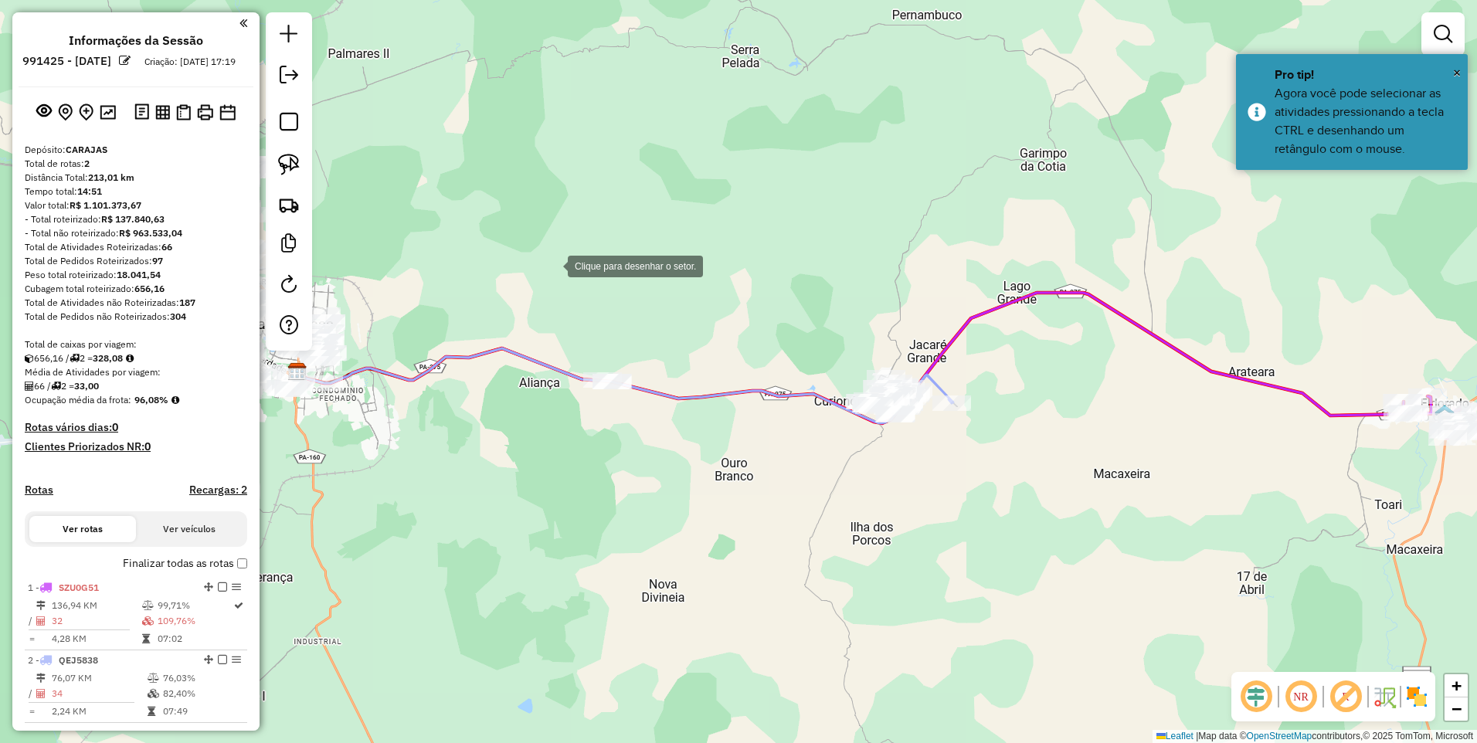
click at [550, 263] on div at bounding box center [552, 264] width 31 height 31
click at [506, 477] on div at bounding box center [517, 461] width 31 height 31
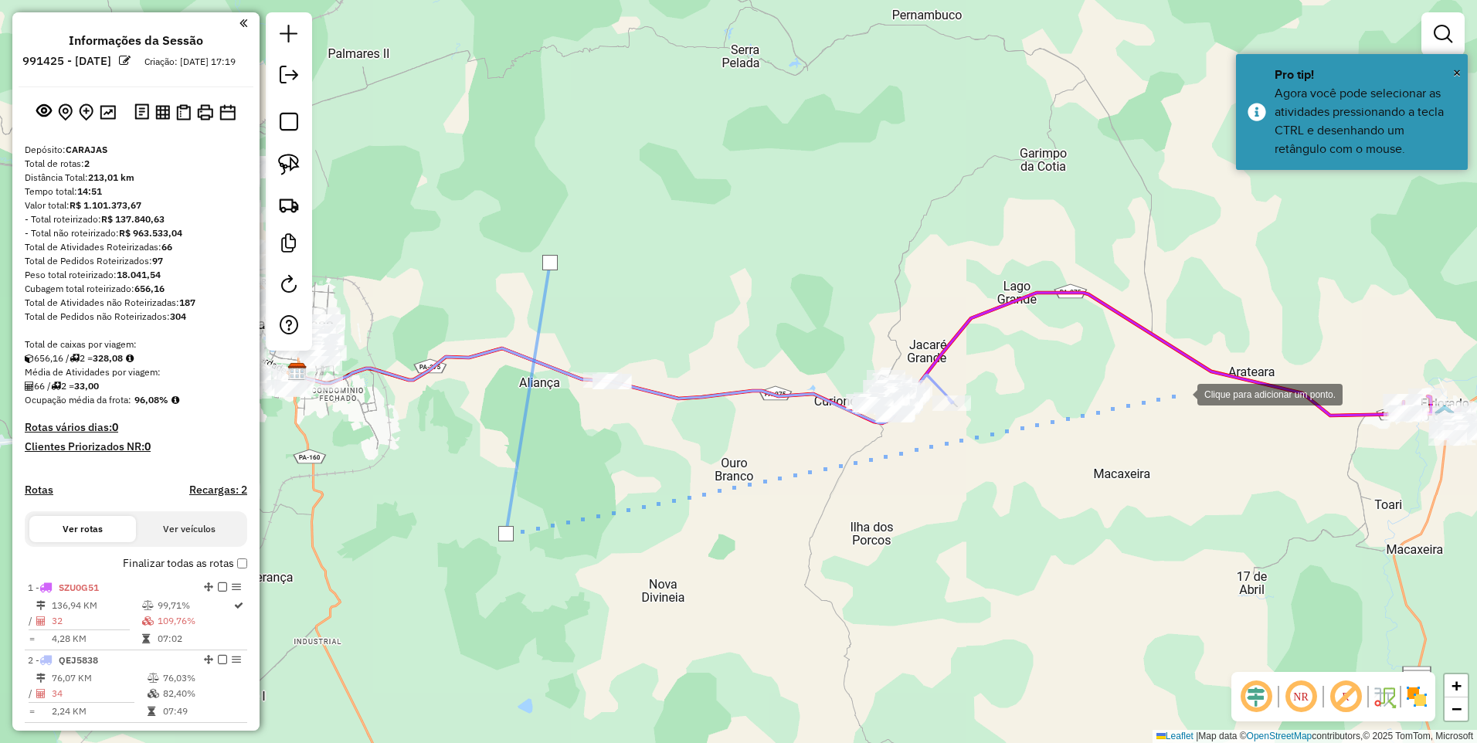
click at [1182, 389] on div at bounding box center [1181, 393] width 31 height 31
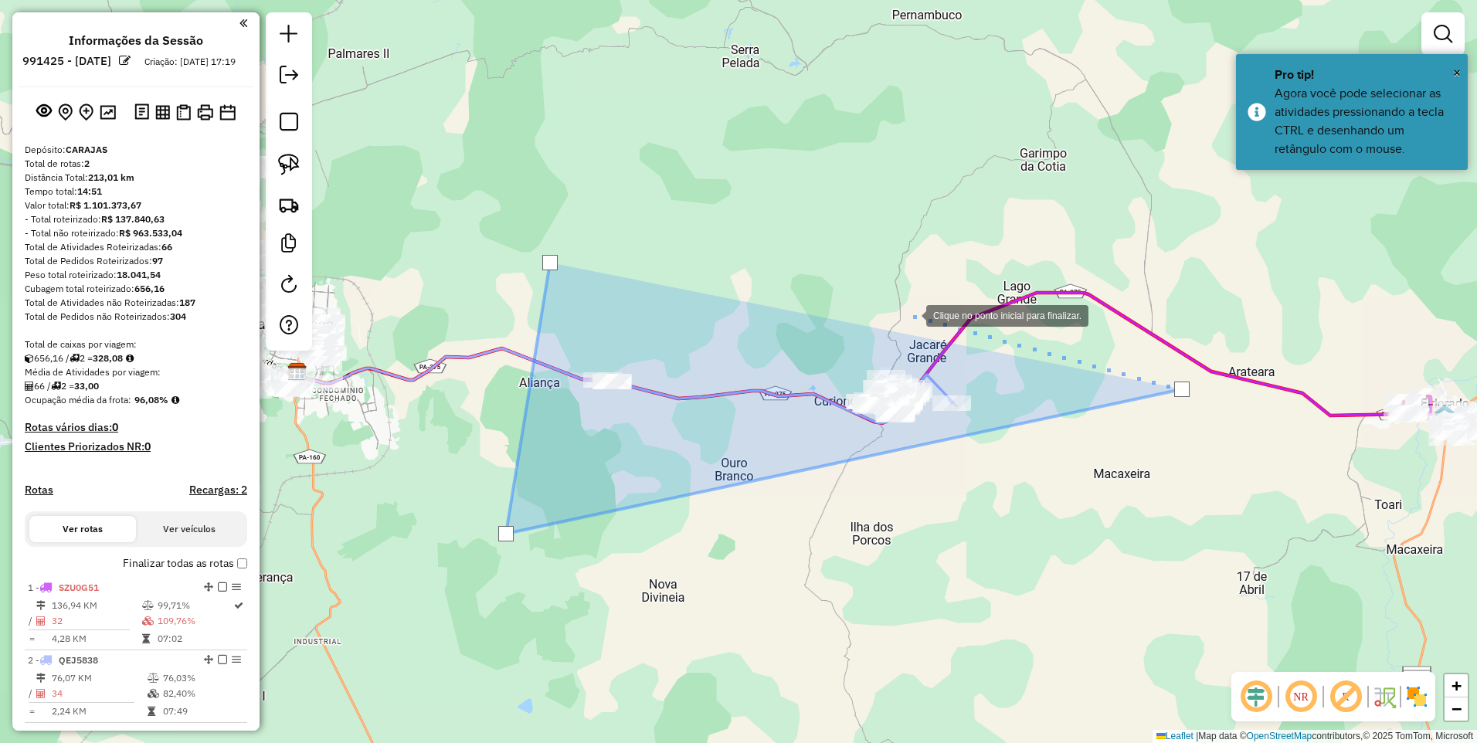
click at [895, 299] on div at bounding box center [910, 314] width 31 height 31
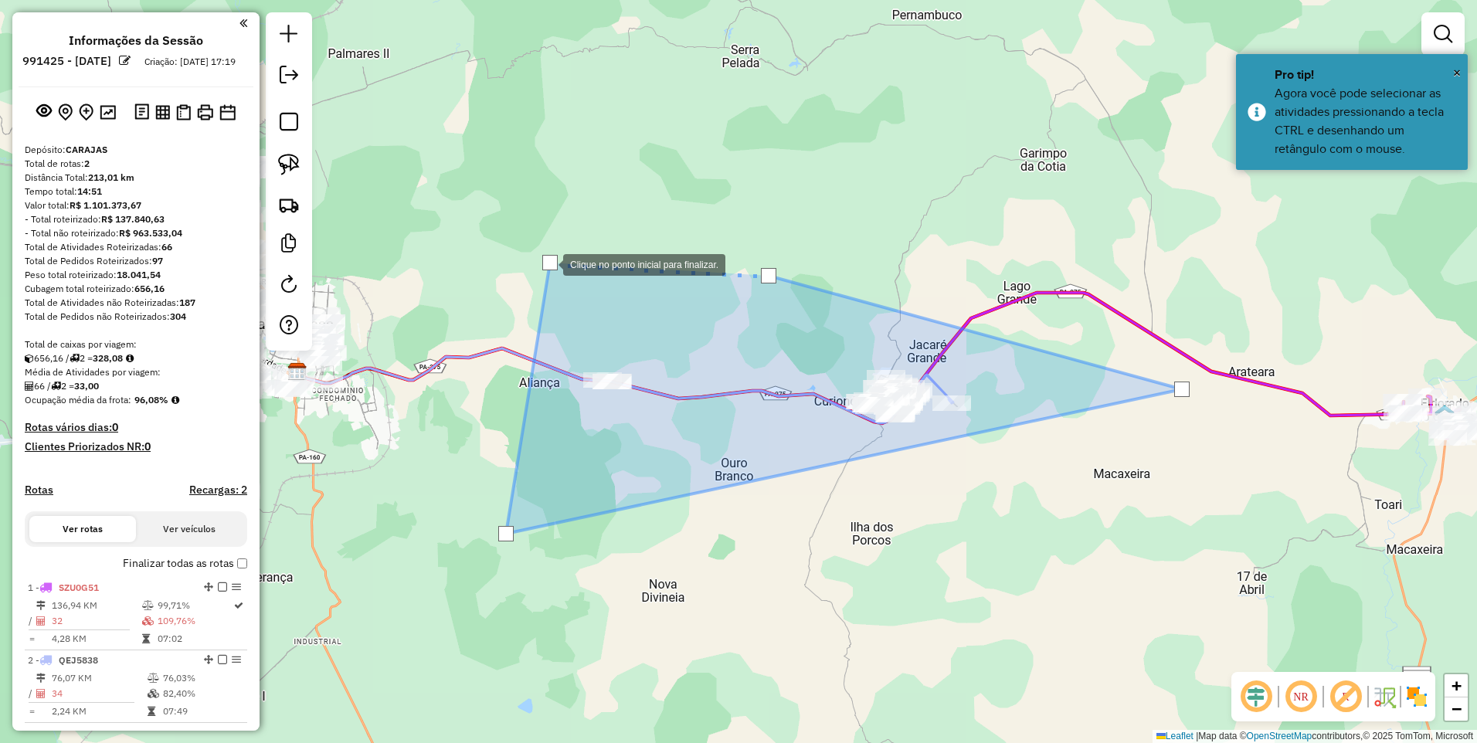
click at [548, 263] on div at bounding box center [549, 262] width 15 height 15
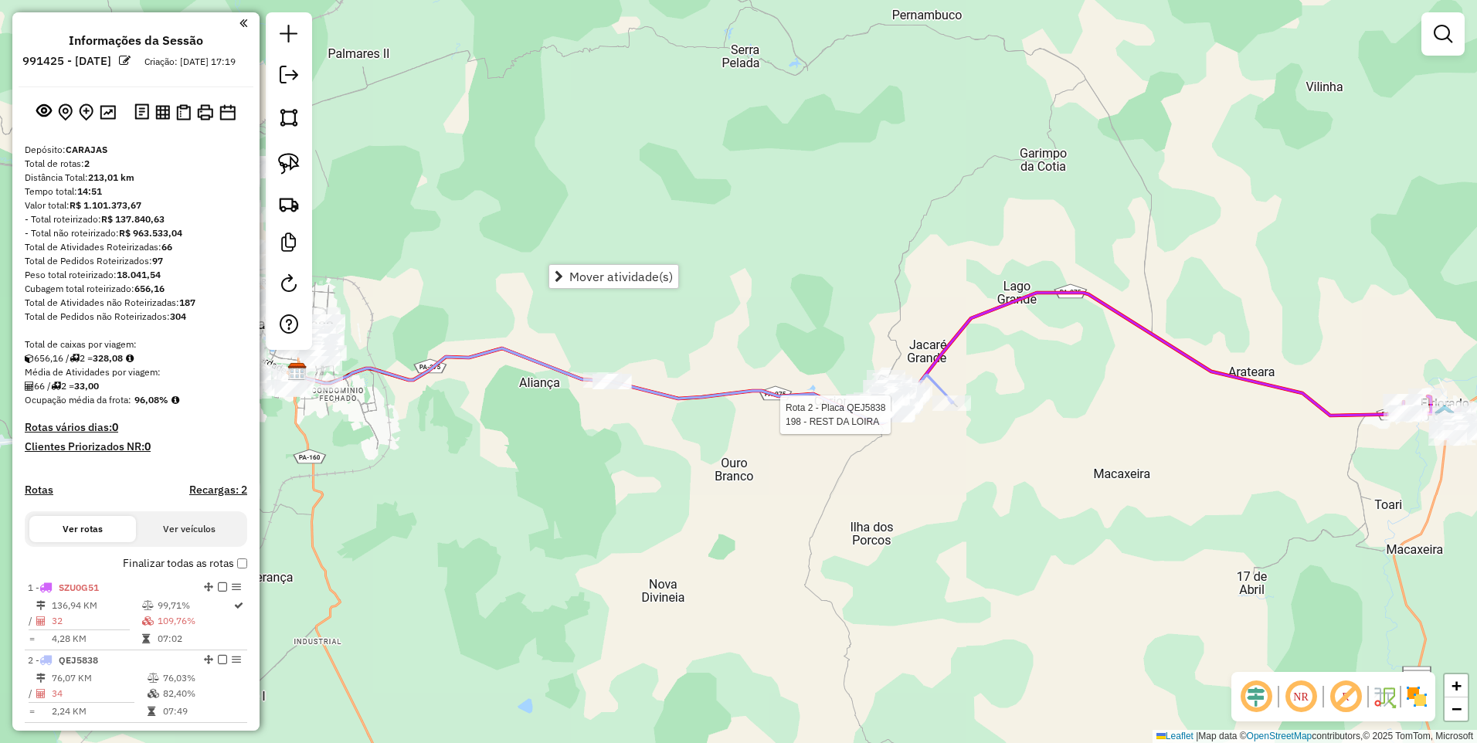
select select "**********"
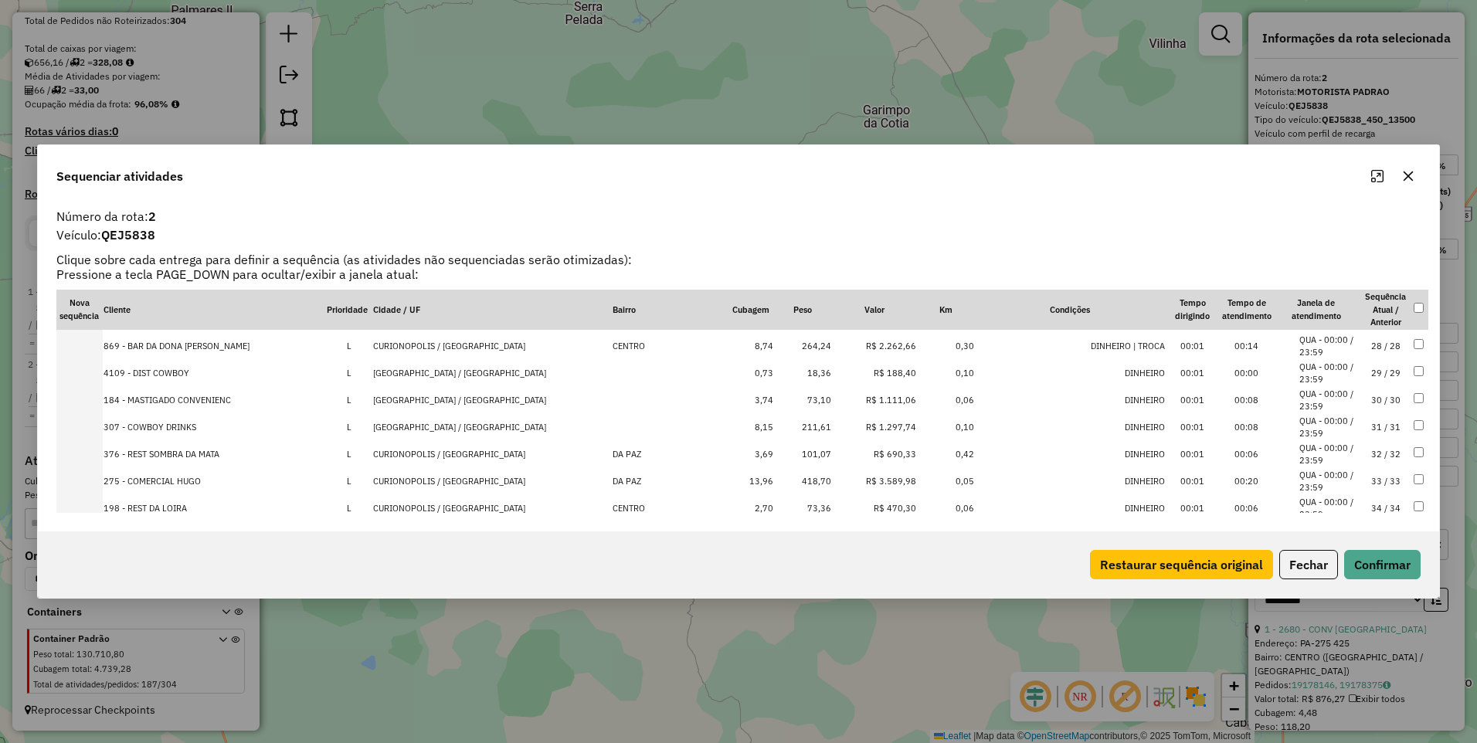
scroll to position [750, 0]
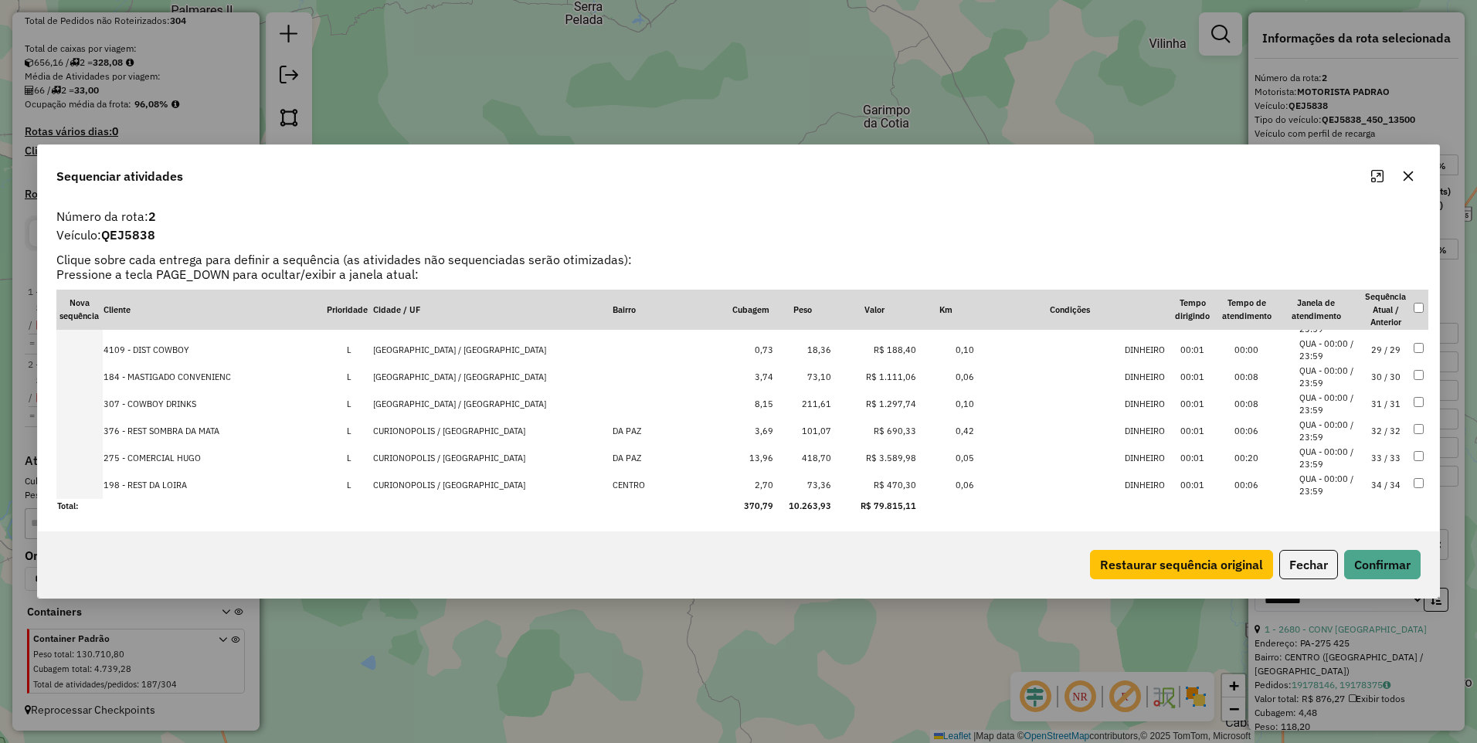
click at [1409, 185] on button "button" at bounding box center [1408, 176] width 25 height 25
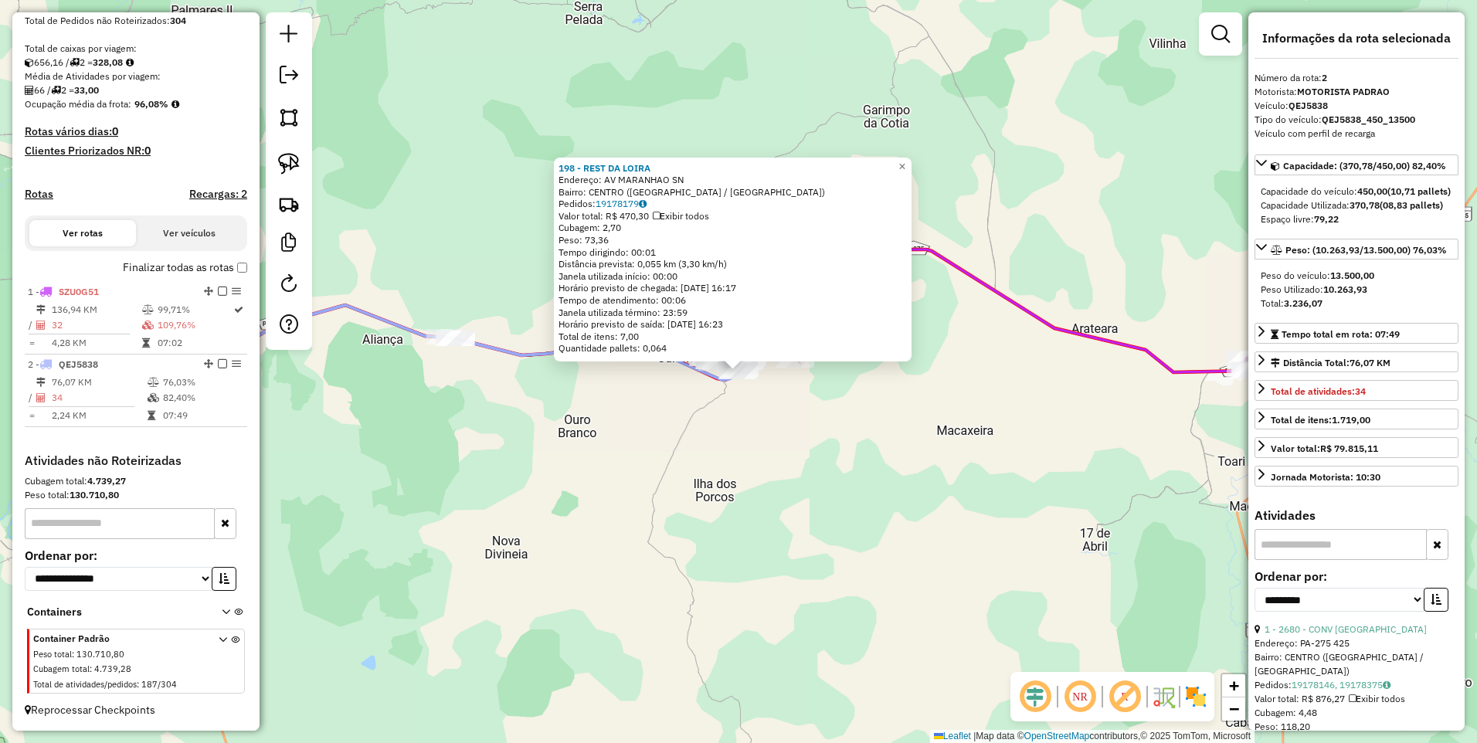
drag, startPoint x: 304, startPoint y: 110, endPoint x: 317, endPoint y: 131, distance: 24.9
click at [304, 110] on link at bounding box center [289, 117] width 34 height 34
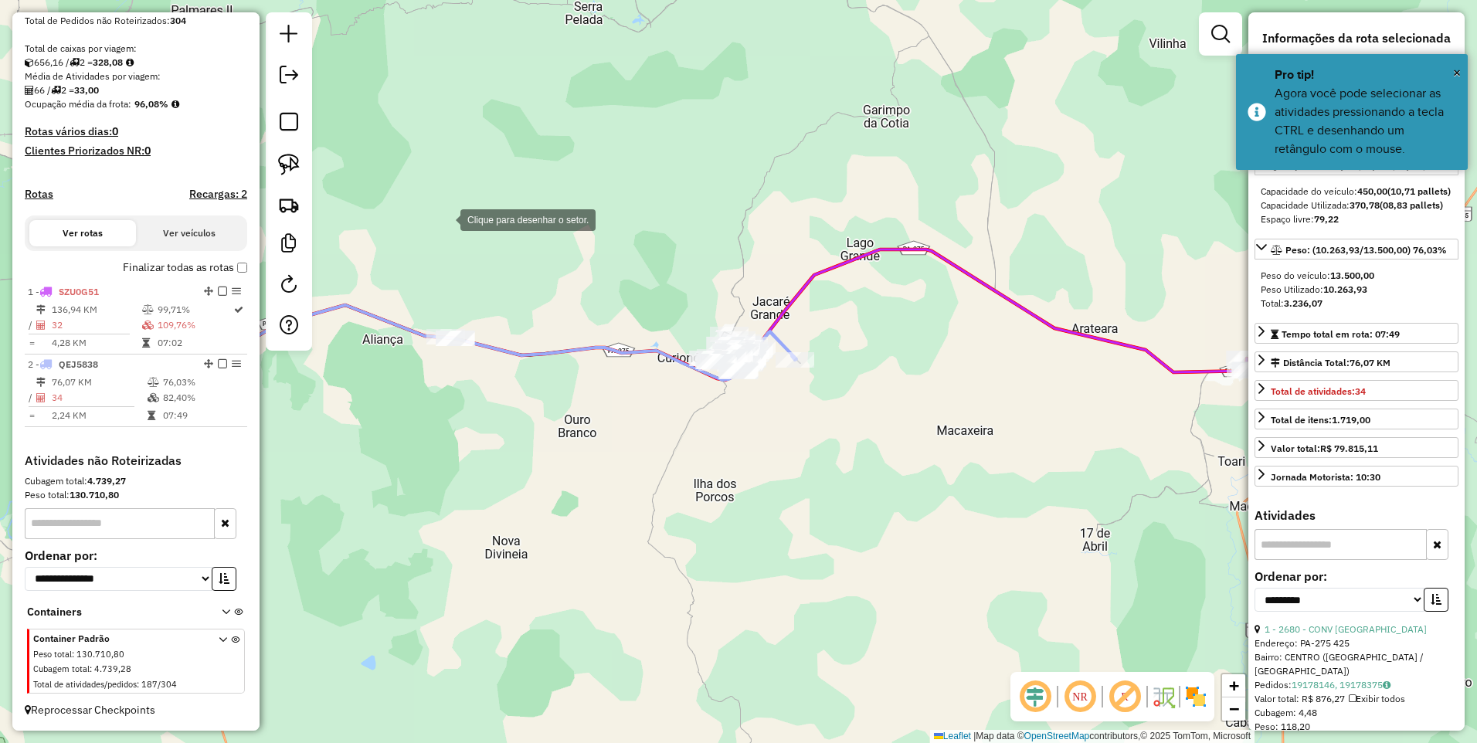
drag, startPoint x: 445, startPoint y: 219, endPoint x: 365, endPoint y: 440, distance: 234.8
click at [444, 219] on div at bounding box center [444, 218] width 31 height 31
click at [333, 486] on div at bounding box center [338, 470] width 31 height 31
drag, startPoint x: 1004, startPoint y: 369, endPoint x: 848, endPoint y: 318, distance: 164.1
click at [1004, 368] on div at bounding box center [1004, 369] width 31 height 31
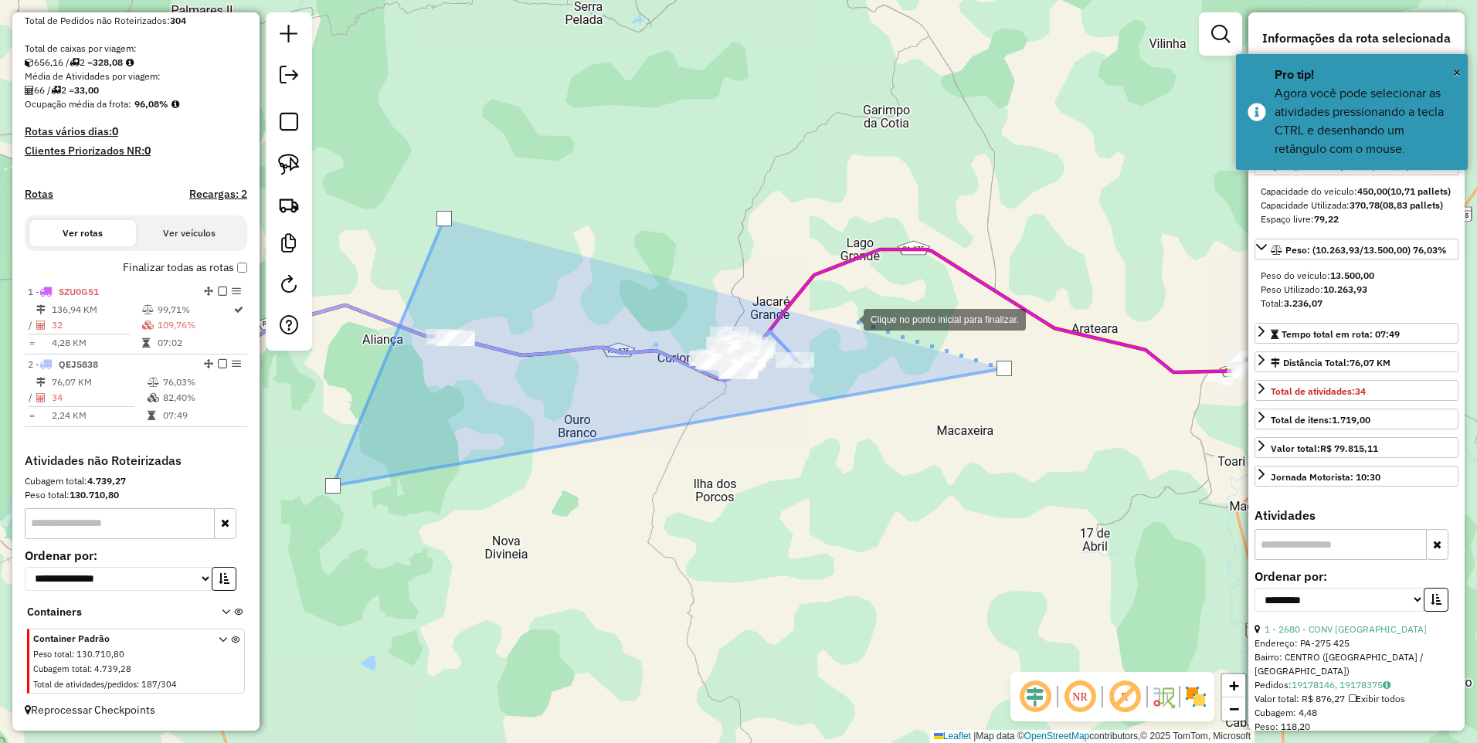
click at [833, 303] on div at bounding box center [848, 318] width 31 height 31
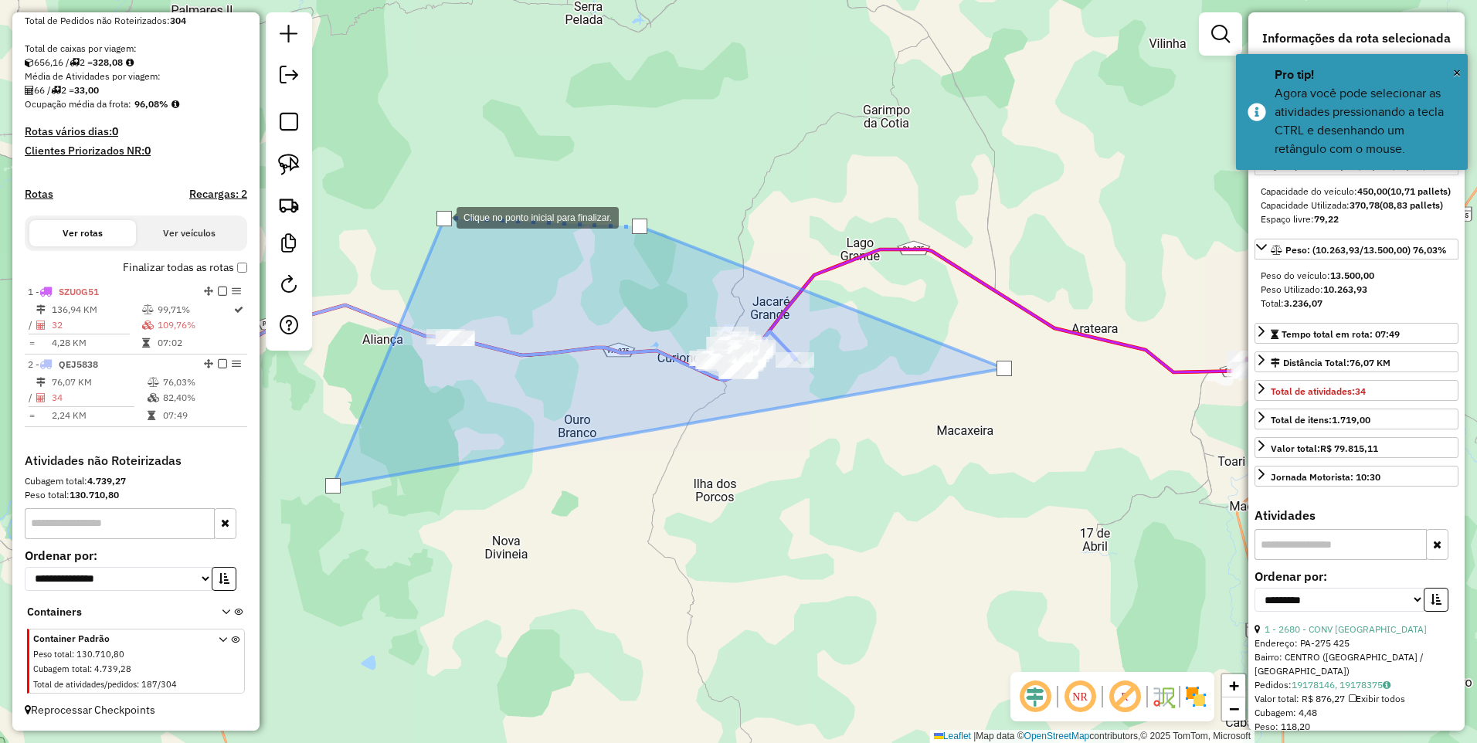
click at [441, 216] on div at bounding box center [443, 218] width 15 height 15
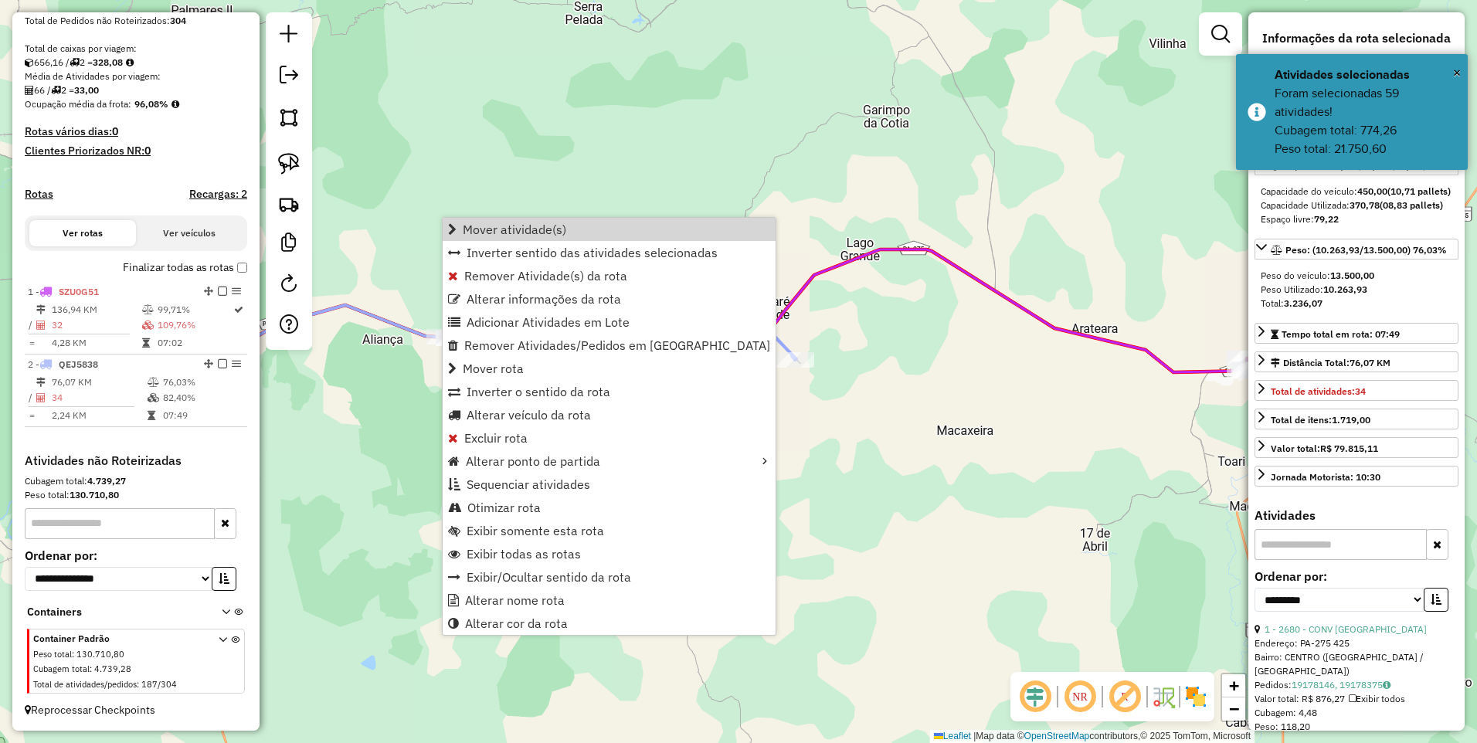
click at [602, 175] on div "Janela de atendimento Grade de atendimento Capacidade Transportadoras Veículos …" at bounding box center [738, 371] width 1477 height 743
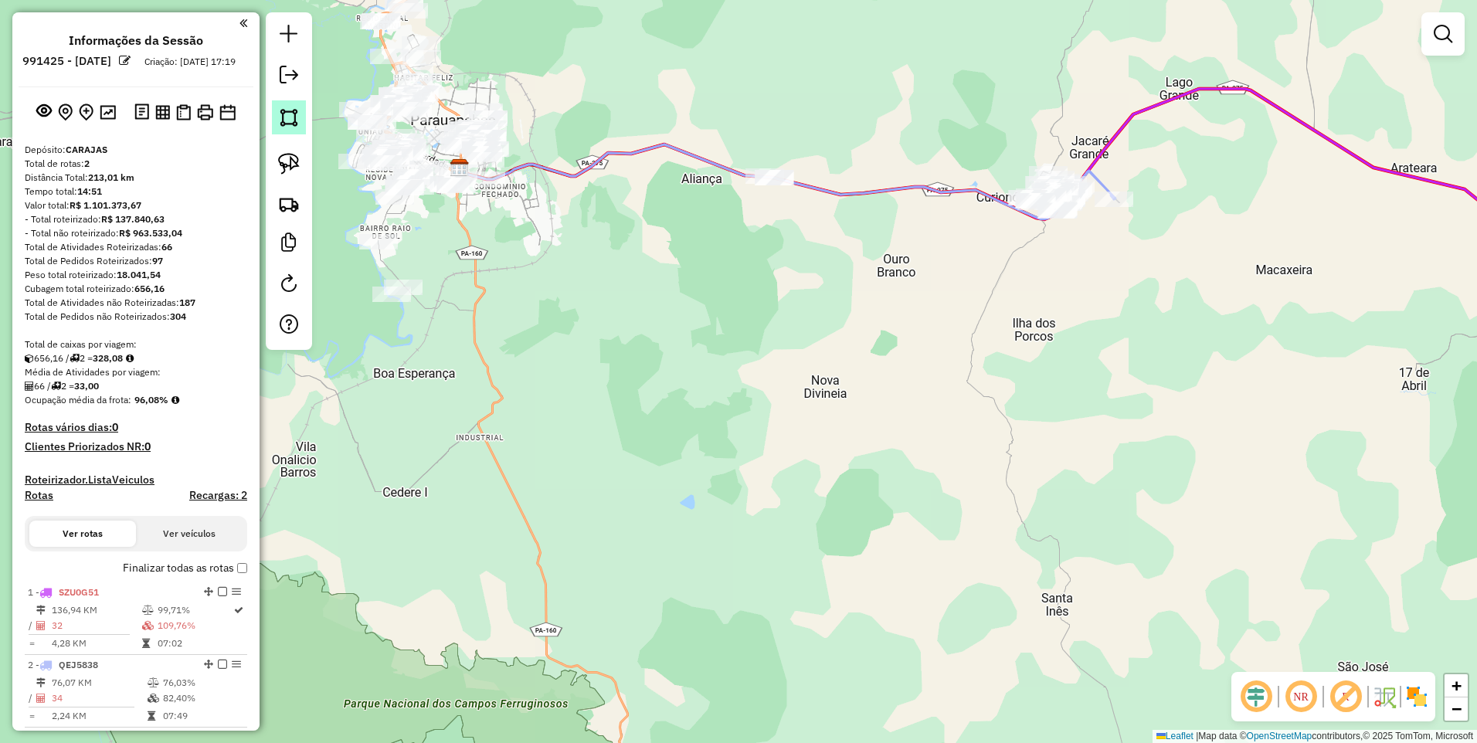
click at [286, 119] on img at bounding box center [289, 118] width 22 height 22
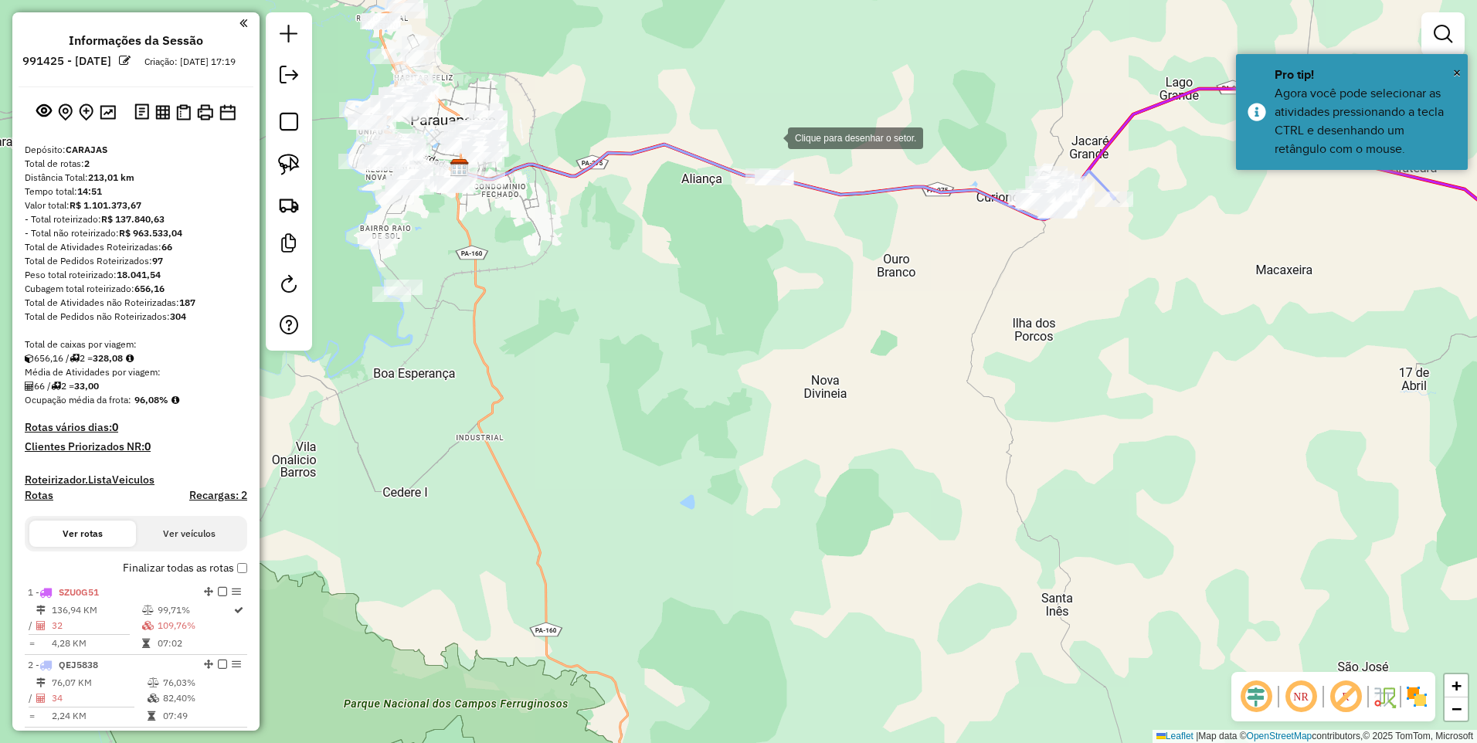
click at [757, 121] on div at bounding box center [772, 136] width 31 height 31
click at [704, 97] on div at bounding box center [688, 81] width 31 height 31
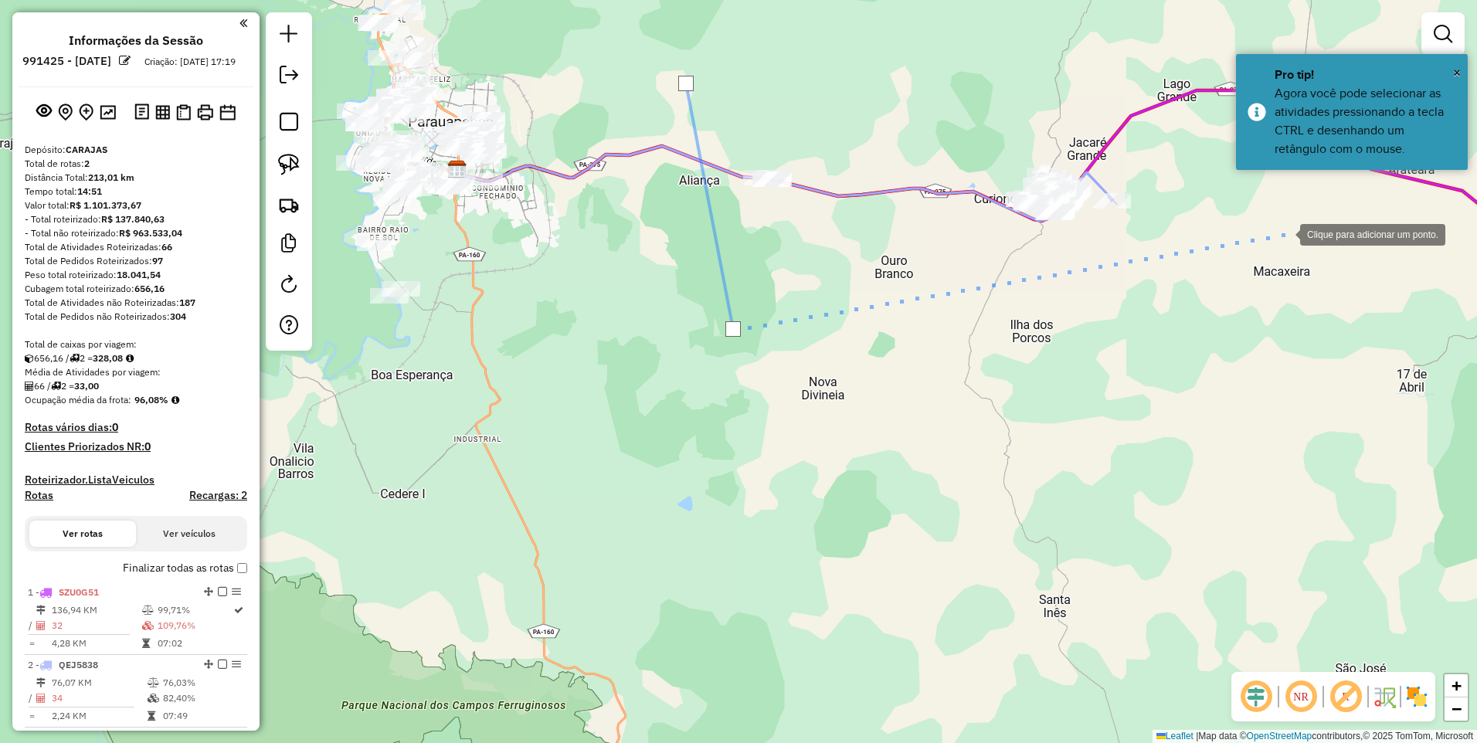
click at [1285, 233] on div at bounding box center [1284, 233] width 31 height 31
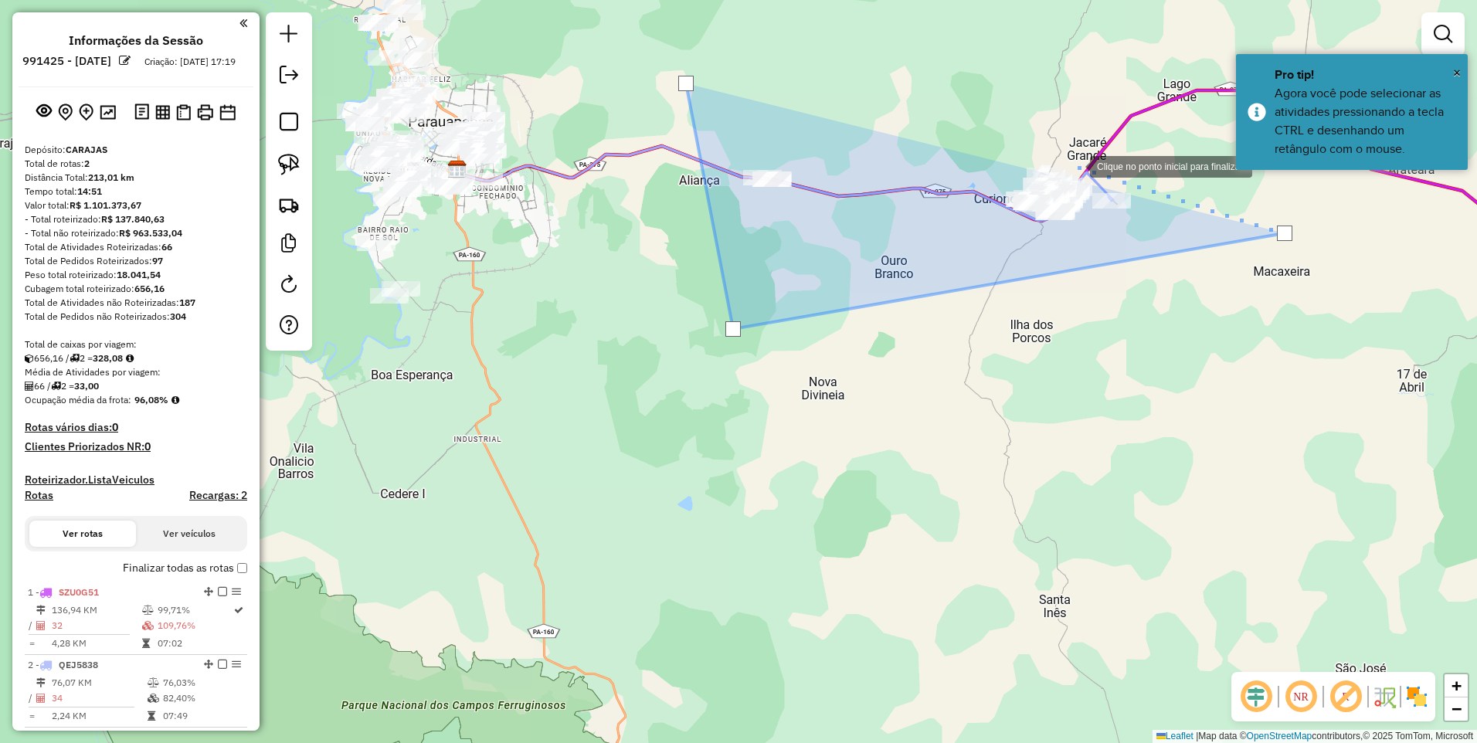
click at [1061, 157] on div at bounding box center [1074, 165] width 31 height 31
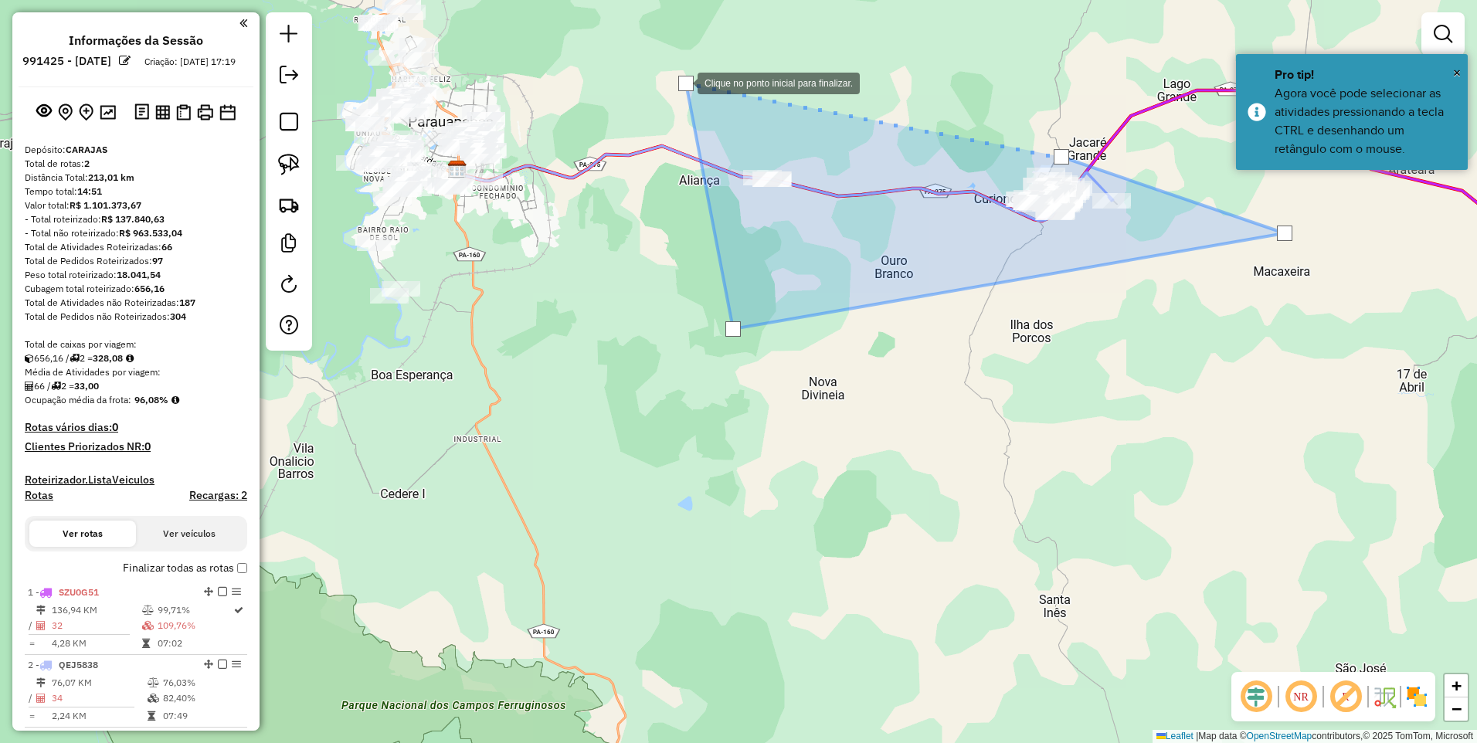
click at [682, 82] on div at bounding box center [685, 83] width 15 height 15
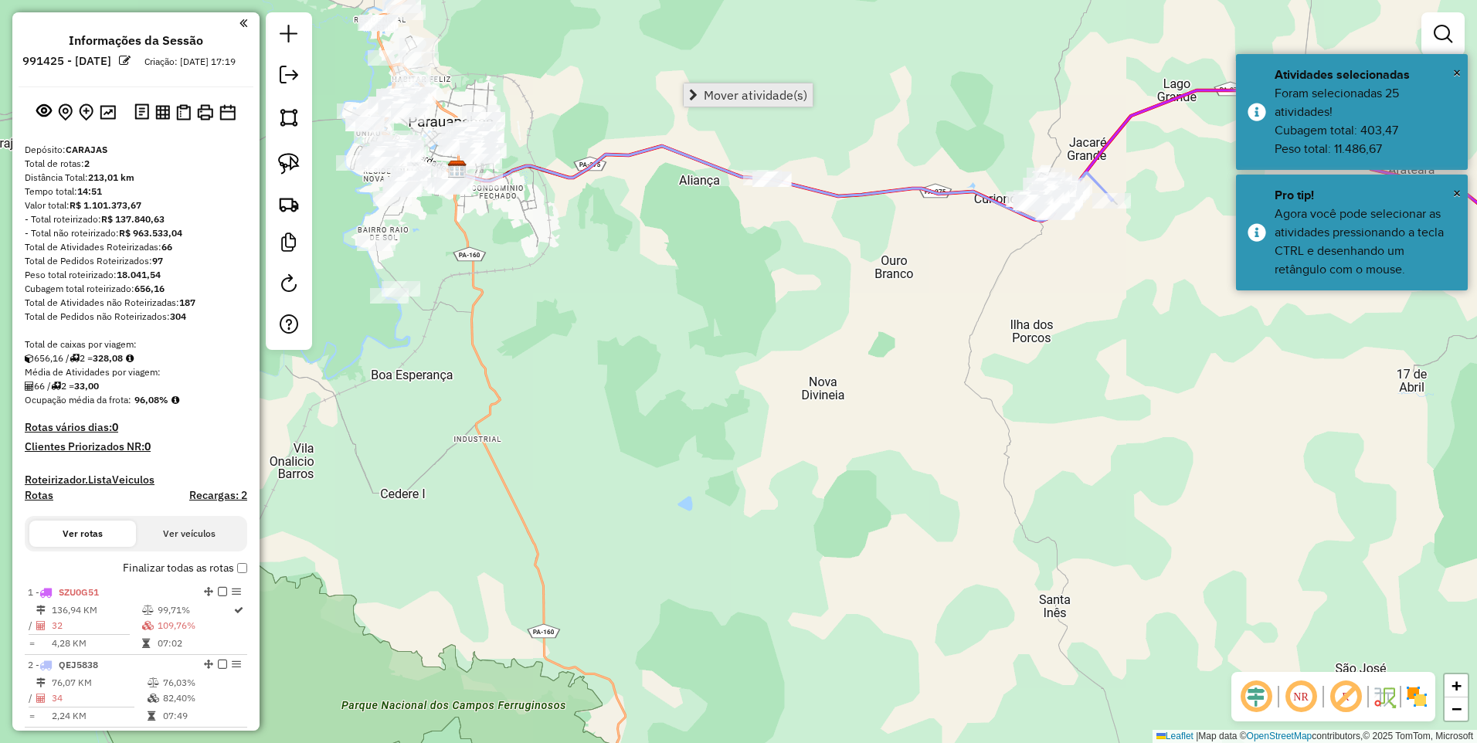
click at [765, 96] on span "Mover atividade(s)" at bounding box center [756, 95] width 104 height 12
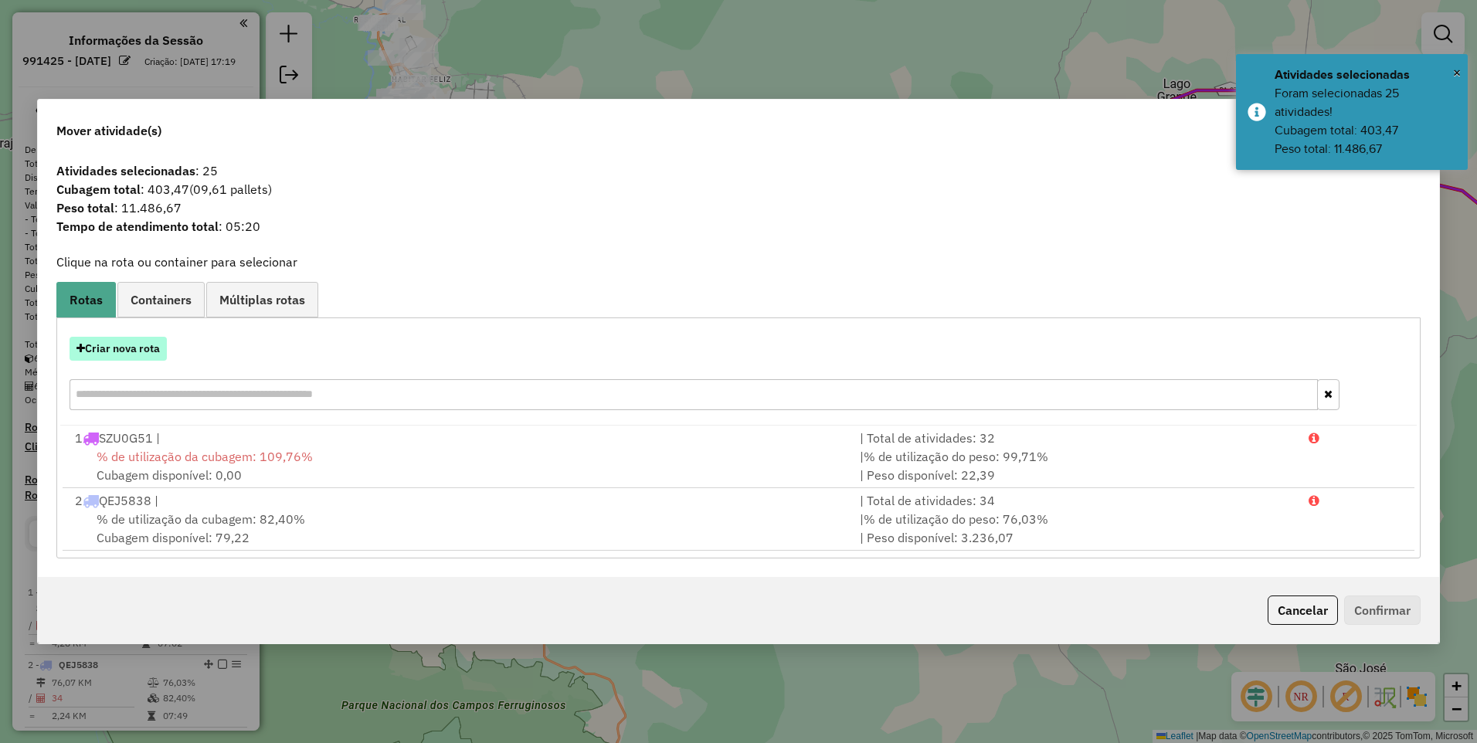
click at [137, 344] on button "Criar nova rota" at bounding box center [118, 349] width 97 height 24
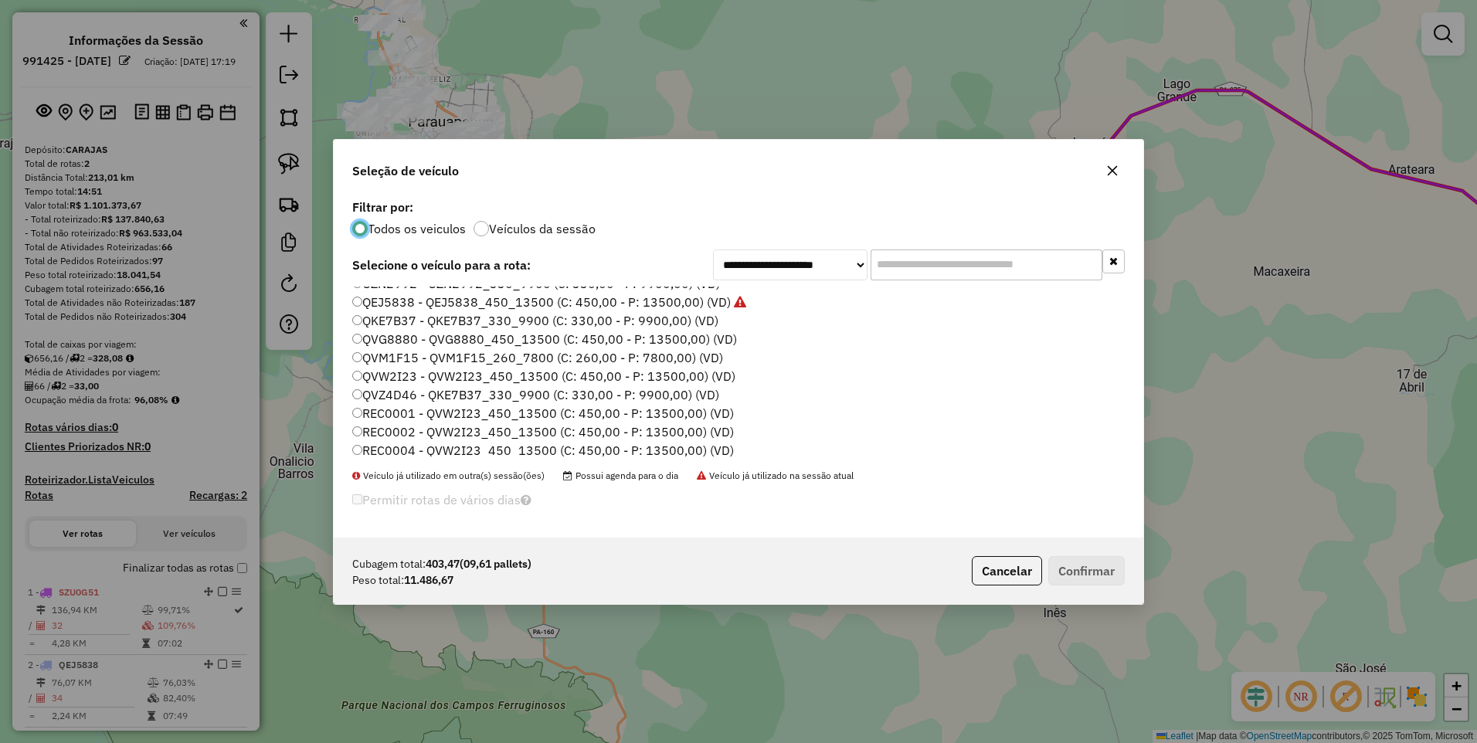
scroll to position [99, 0]
click at [401, 417] on label "QVZ4D46 - QKE7B37_330_9900 (C: 330,00 - P: 9900,00) (VD)" at bounding box center [535, 418] width 367 height 19
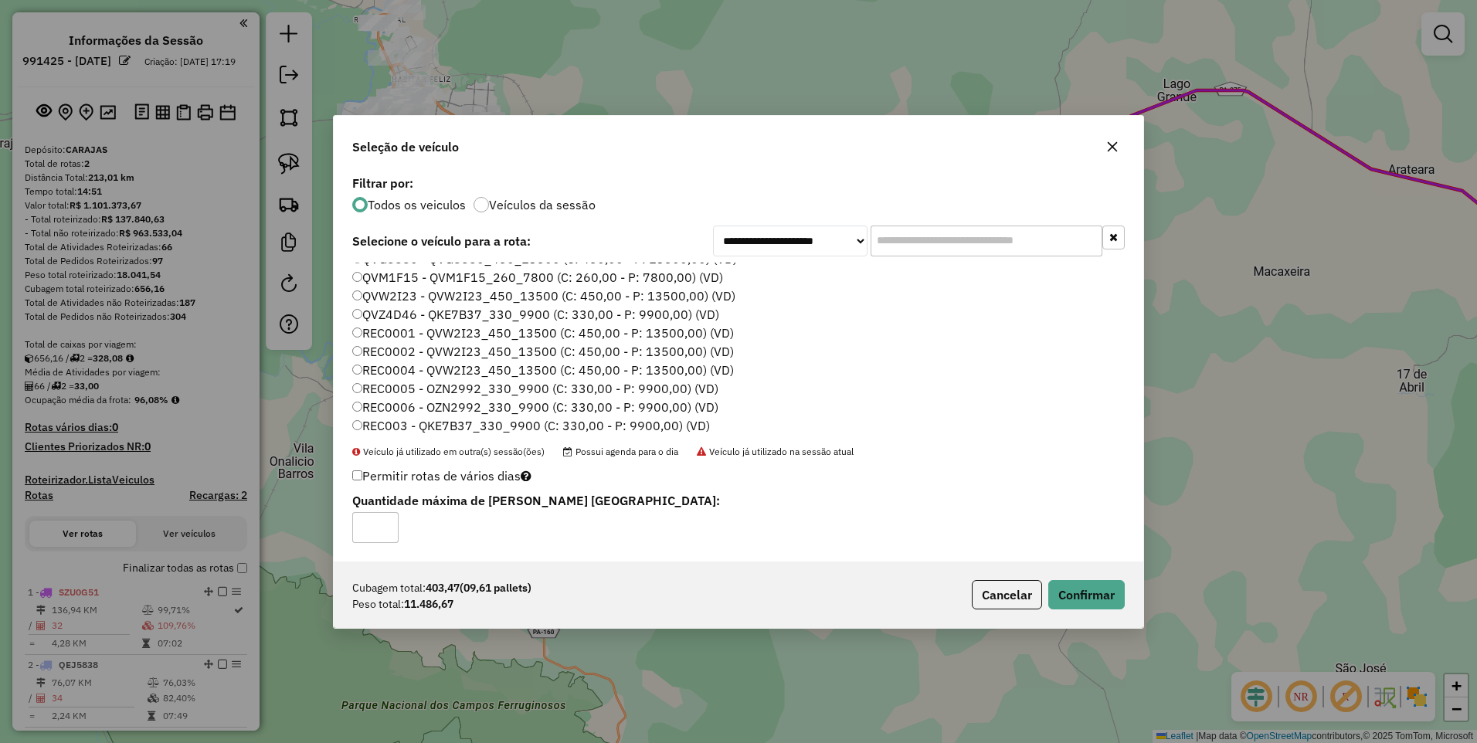
scroll to position [331, 0]
click at [397, 313] on label "RXA3F98 - RWK4A07_330_9900 (C: 330,00 - P: 9900,00) (VD)" at bounding box center [536, 311] width 368 height 19
click at [1062, 593] on button "Confirmar" at bounding box center [1086, 594] width 76 height 29
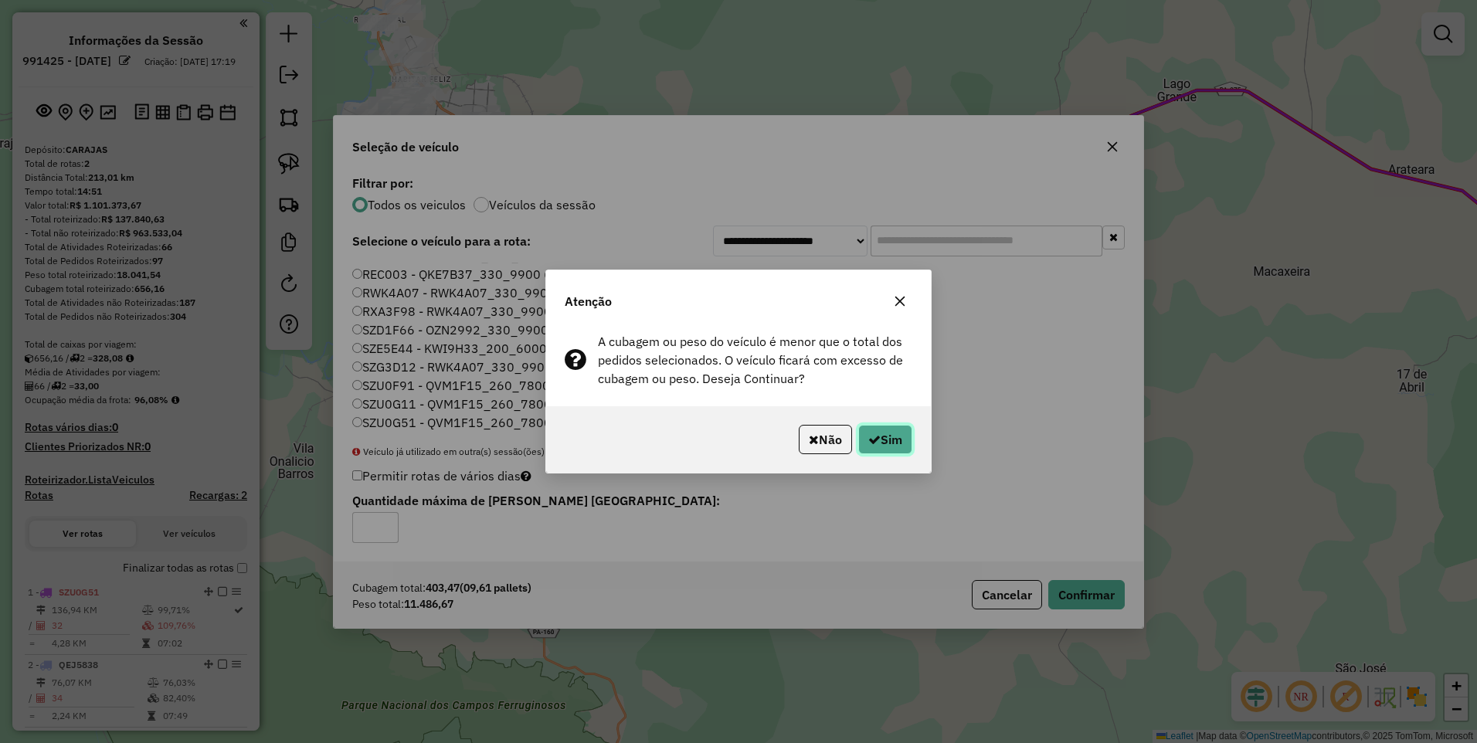
click at [885, 433] on button "Sim" at bounding box center [885, 439] width 54 height 29
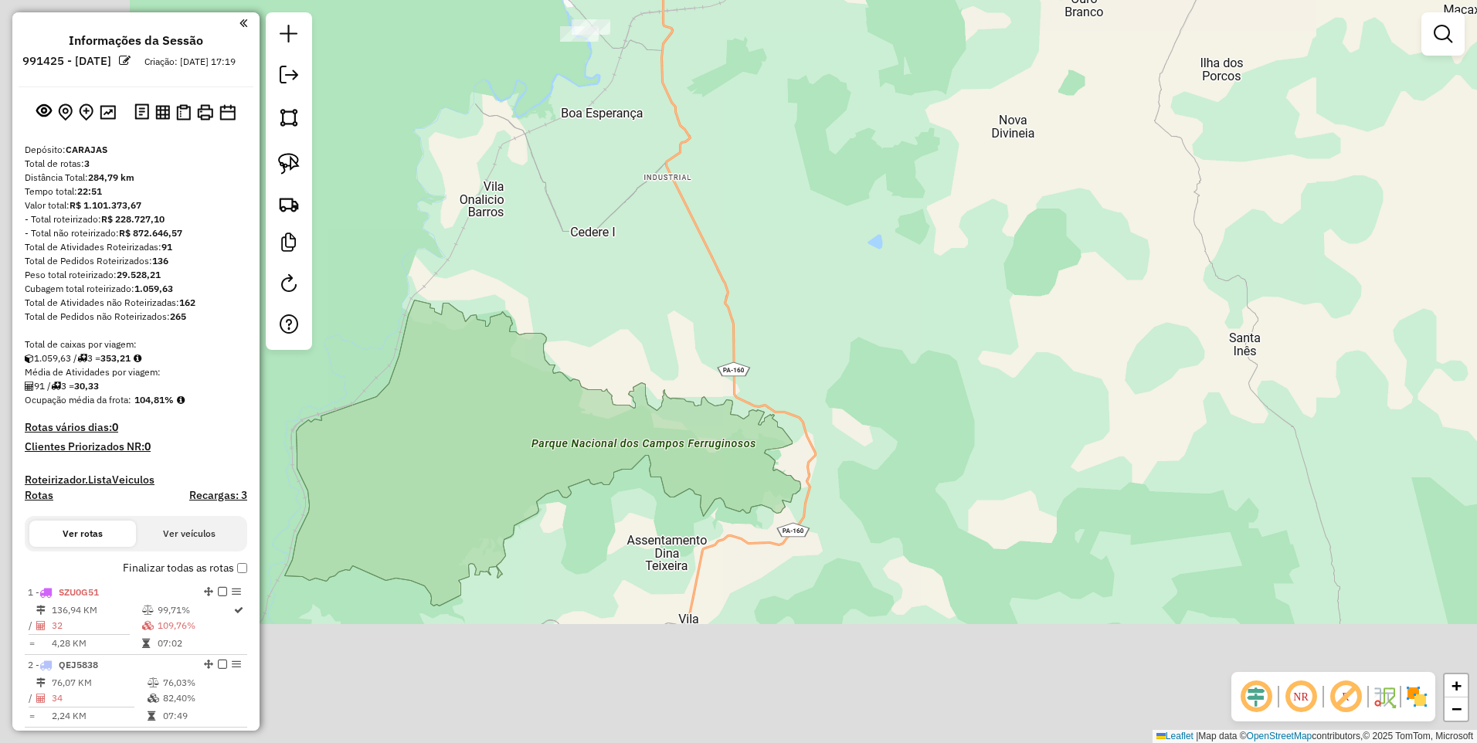
drag, startPoint x: 688, startPoint y: 538, endPoint x: 908, endPoint y: 210, distance: 394.8
click at [905, 220] on div "Janela de atendimento Grade de atendimento Capacidade Transportadoras Veículos …" at bounding box center [738, 371] width 1477 height 743
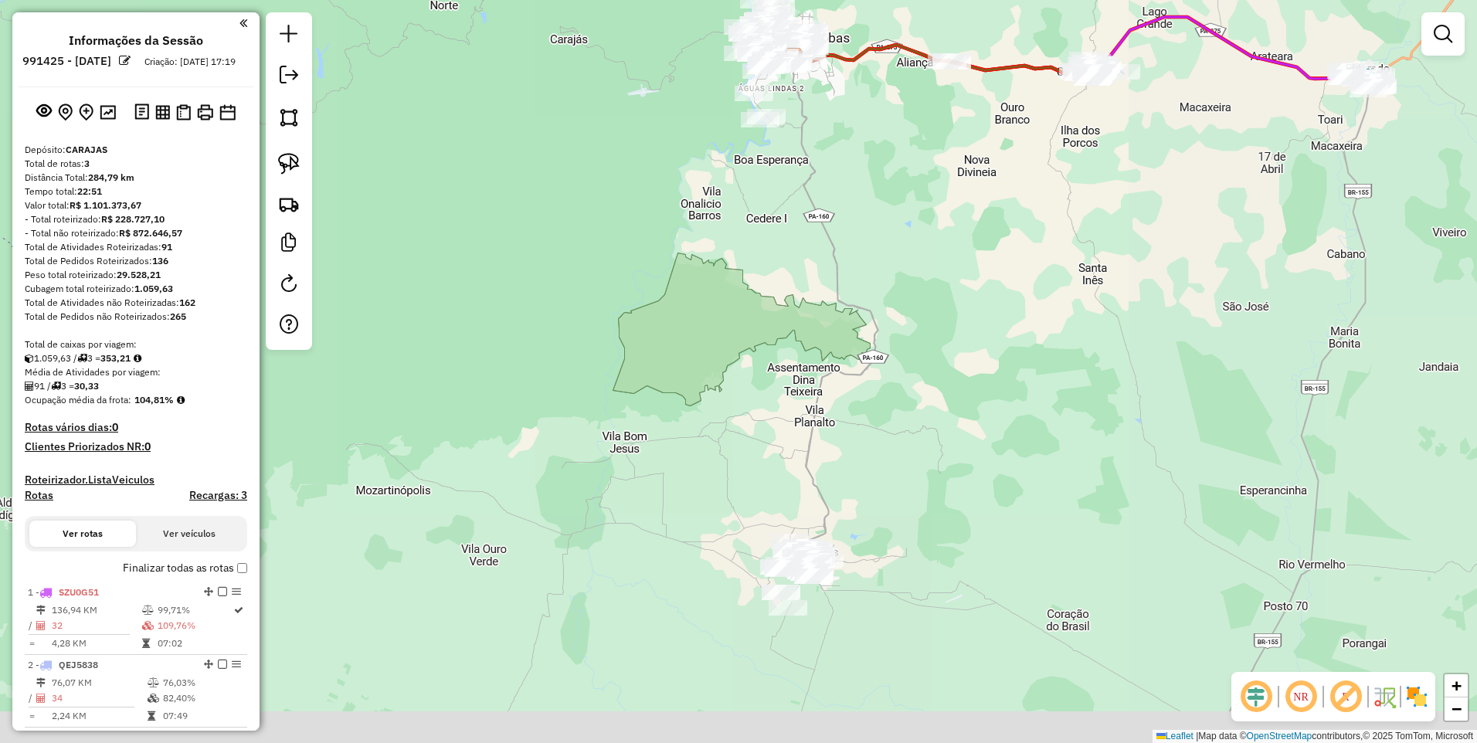
drag, startPoint x: 911, startPoint y: 589, endPoint x: 889, endPoint y: 400, distance: 189.8
click at [898, 399] on div "Janela de atendimento Grade de atendimento Capacidade Transportadoras Veículos …" at bounding box center [738, 371] width 1477 height 743
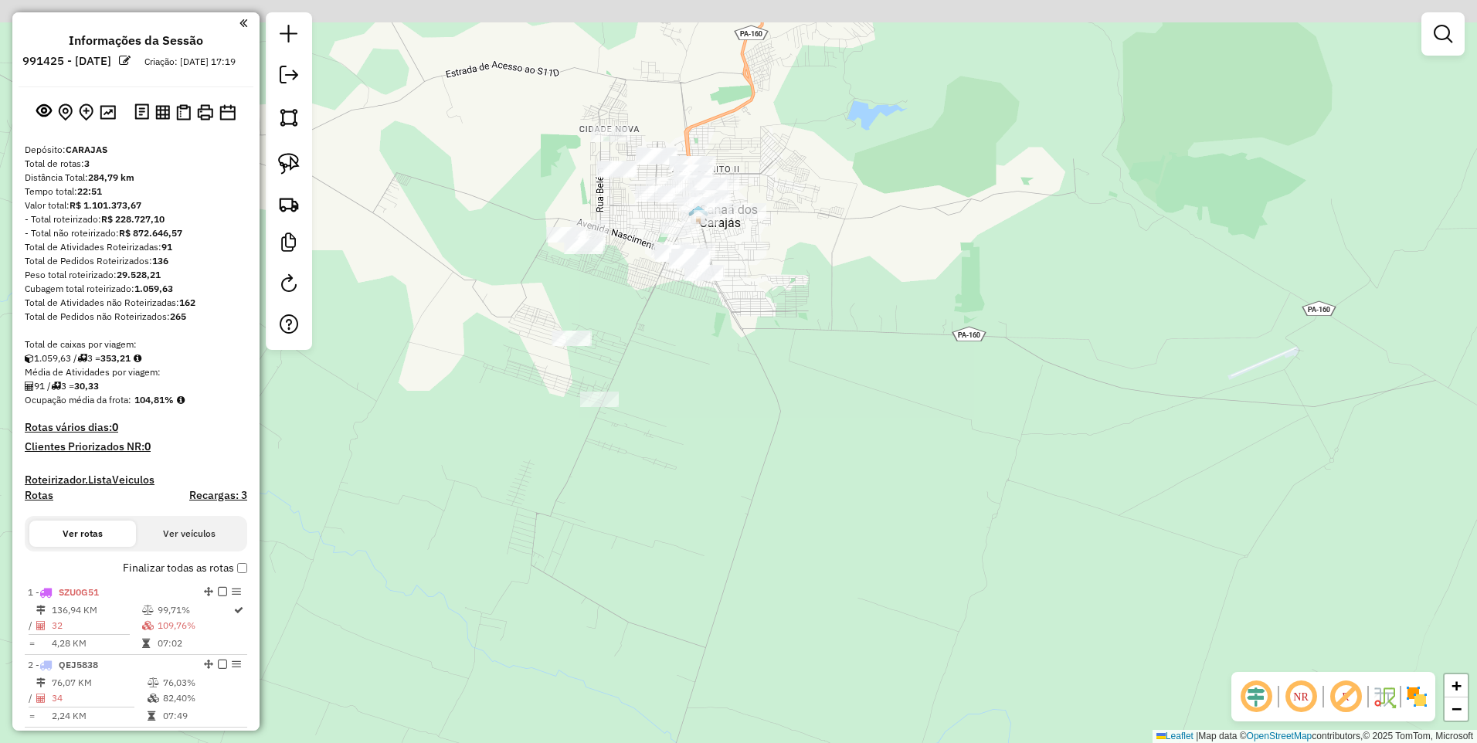
drag, startPoint x: 771, startPoint y: 191, endPoint x: 823, endPoint y: 443, distance: 257.8
click at [823, 443] on div "Janela de atendimento Grade de atendimento Capacidade Transportadoras Veículos …" at bounding box center [738, 371] width 1477 height 743
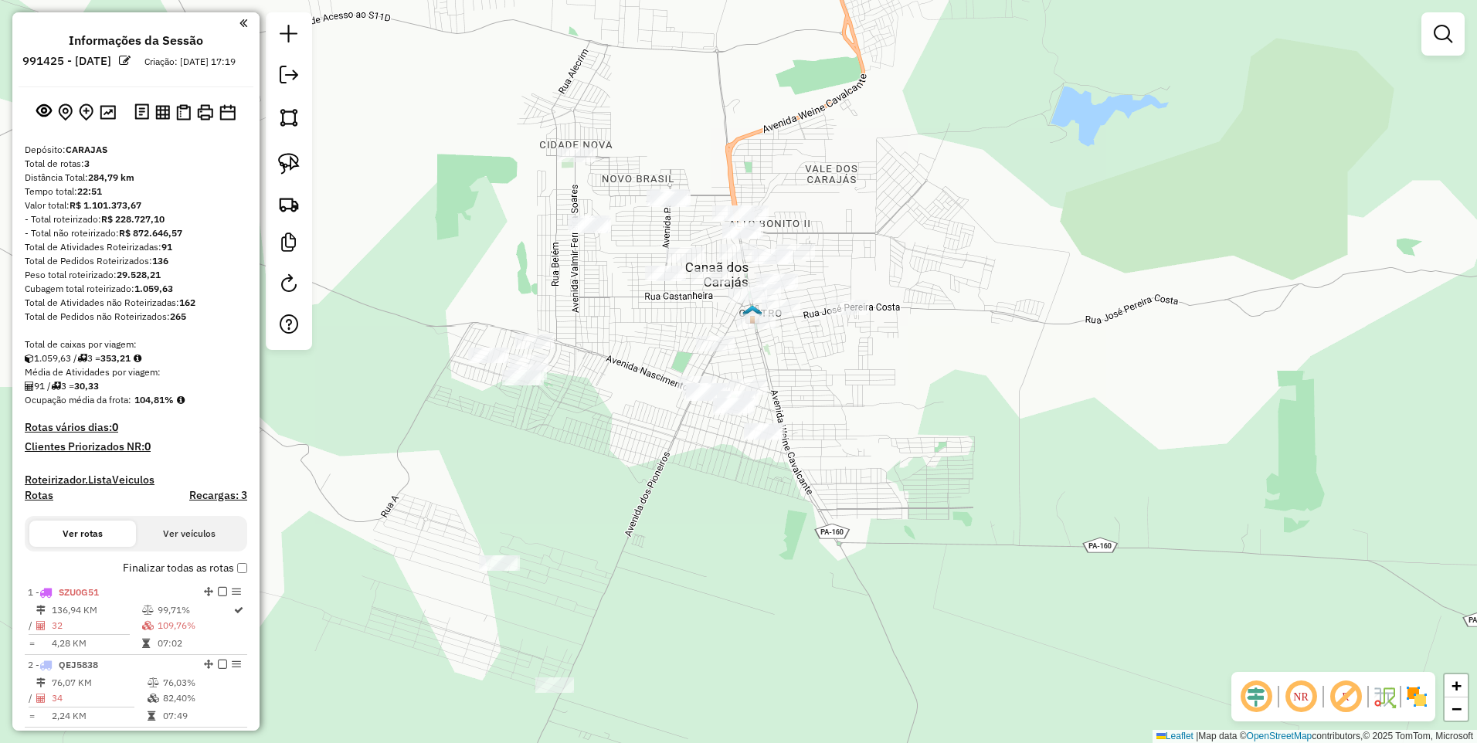
drag, startPoint x: 710, startPoint y: 366, endPoint x: 779, endPoint y: 410, distance: 81.6
click at [779, 410] on div "Janela de atendimento Grade de atendimento Capacidade Transportadoras Veículos …" at bounding box center [738, 371] width 1477 height 743
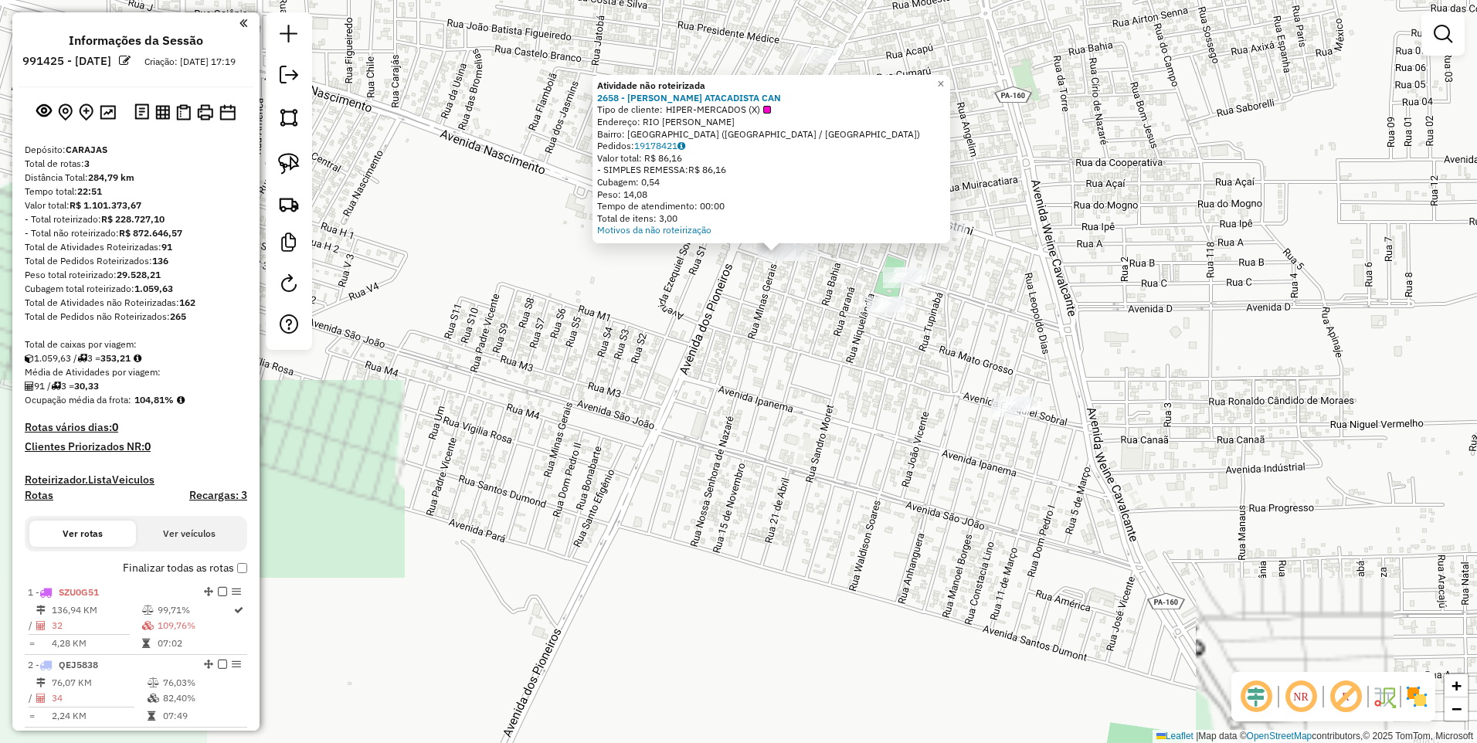
drag, startPoint x: 782, startPoint y: 328, endPoint x: 722, endPoint y: 448, distance: 134.0
click at [731, 454] on div "Atividade não roteirizada 2658 - MACRE ATACADISTA CAN Tipo de cliente: HIPER-ME…" at bounding box center [738, 371] width 1477 height 743
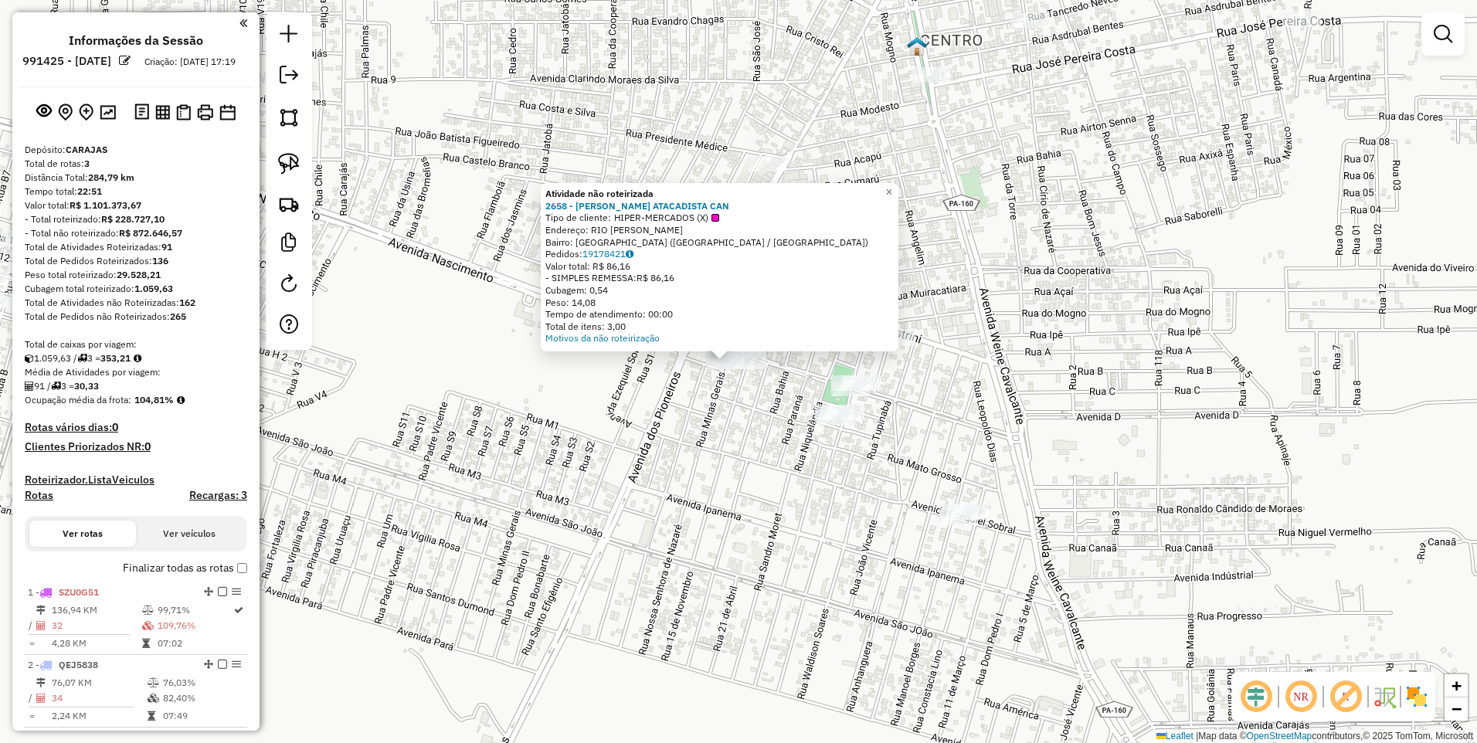
click at [287, 116] on img at bounding box center [289, 118] width 22 height 22
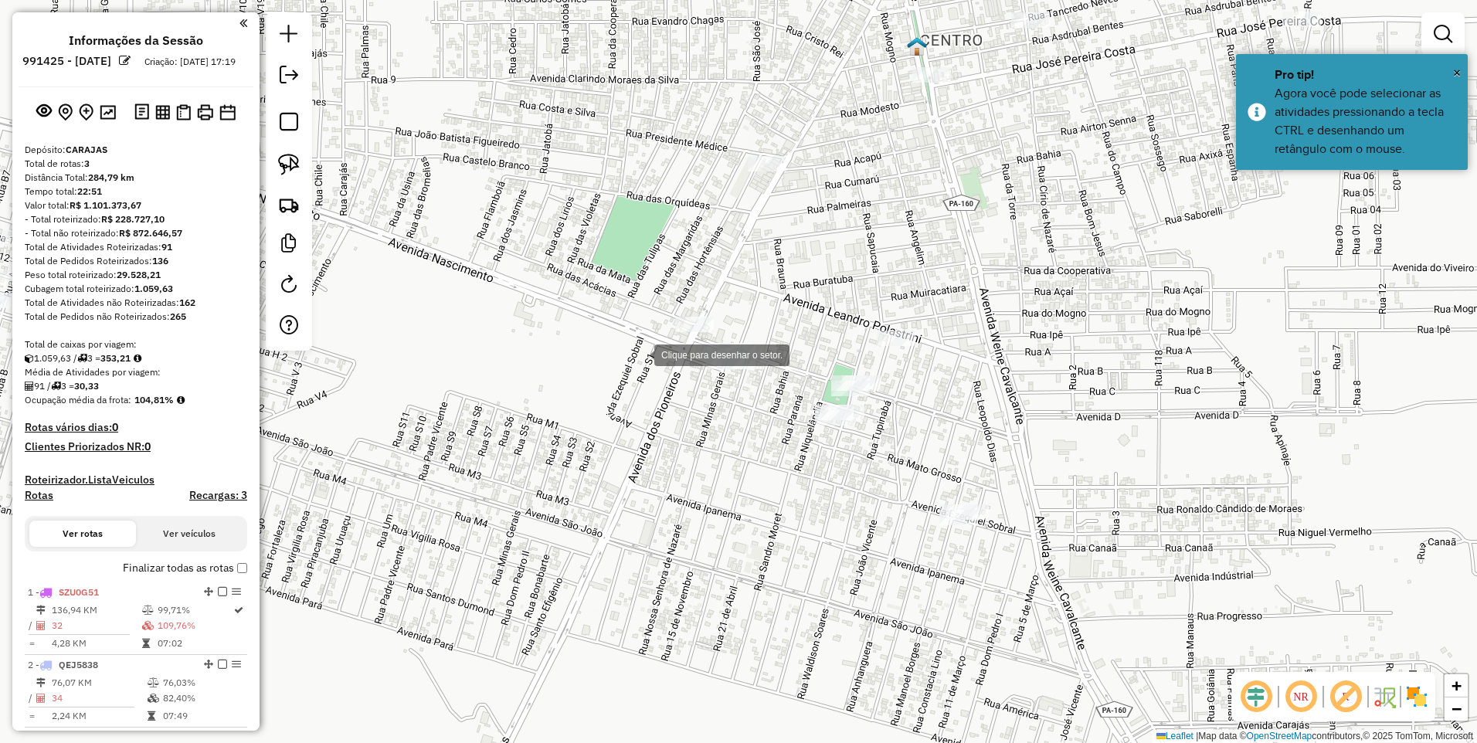
drag, startPoint x: 639, startPoint y: 354, endPoint x: 677, endPoint y: 346, distance: 39.4
click at [639, 353] on div at bounding box center [638, 353] width 31 height 31
click at [784, 321] on div at bounding box center [784, 321] width 31 height 31
click at [816, 406] on div at bounding box center [807, 394] width 31 height 31
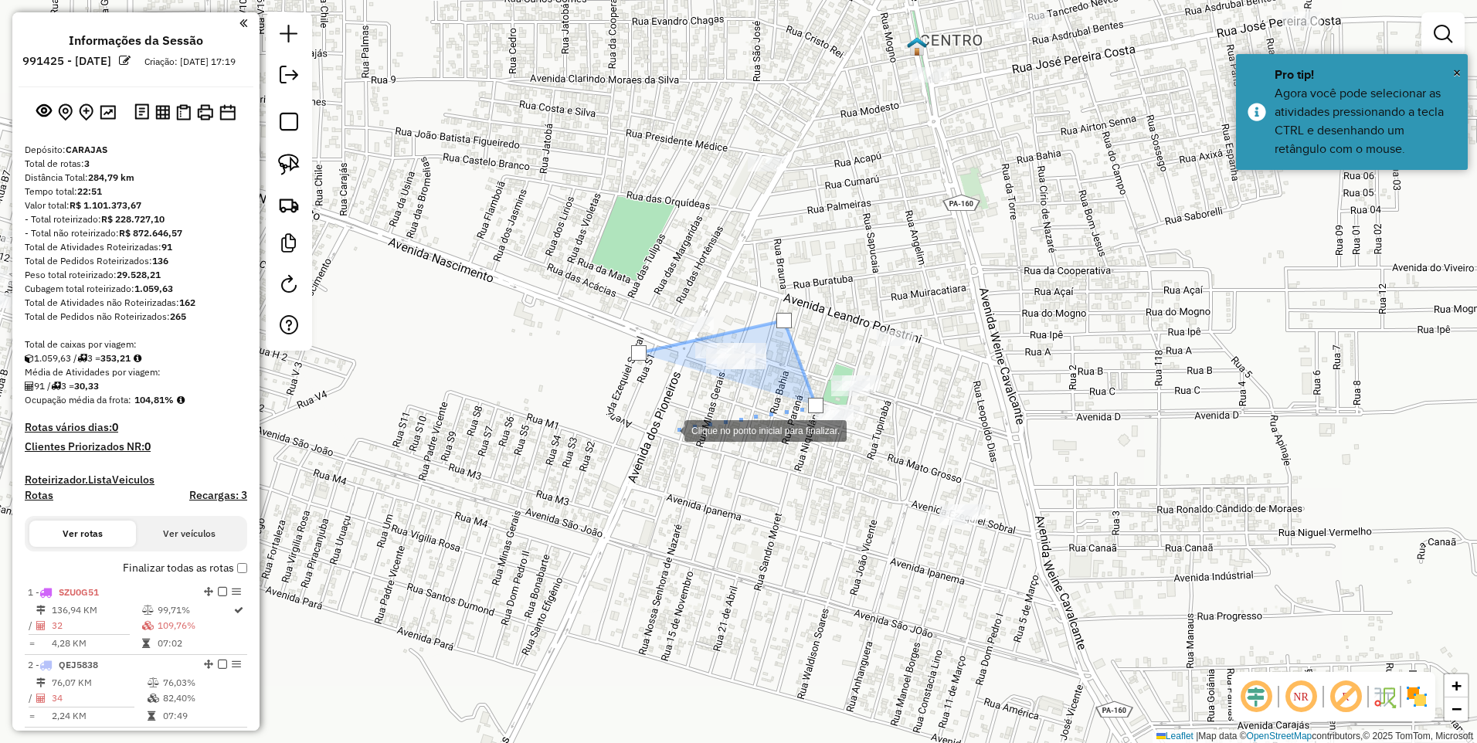
click at [653, 434] on div at bounding box center [668, 429] width 31 height 31
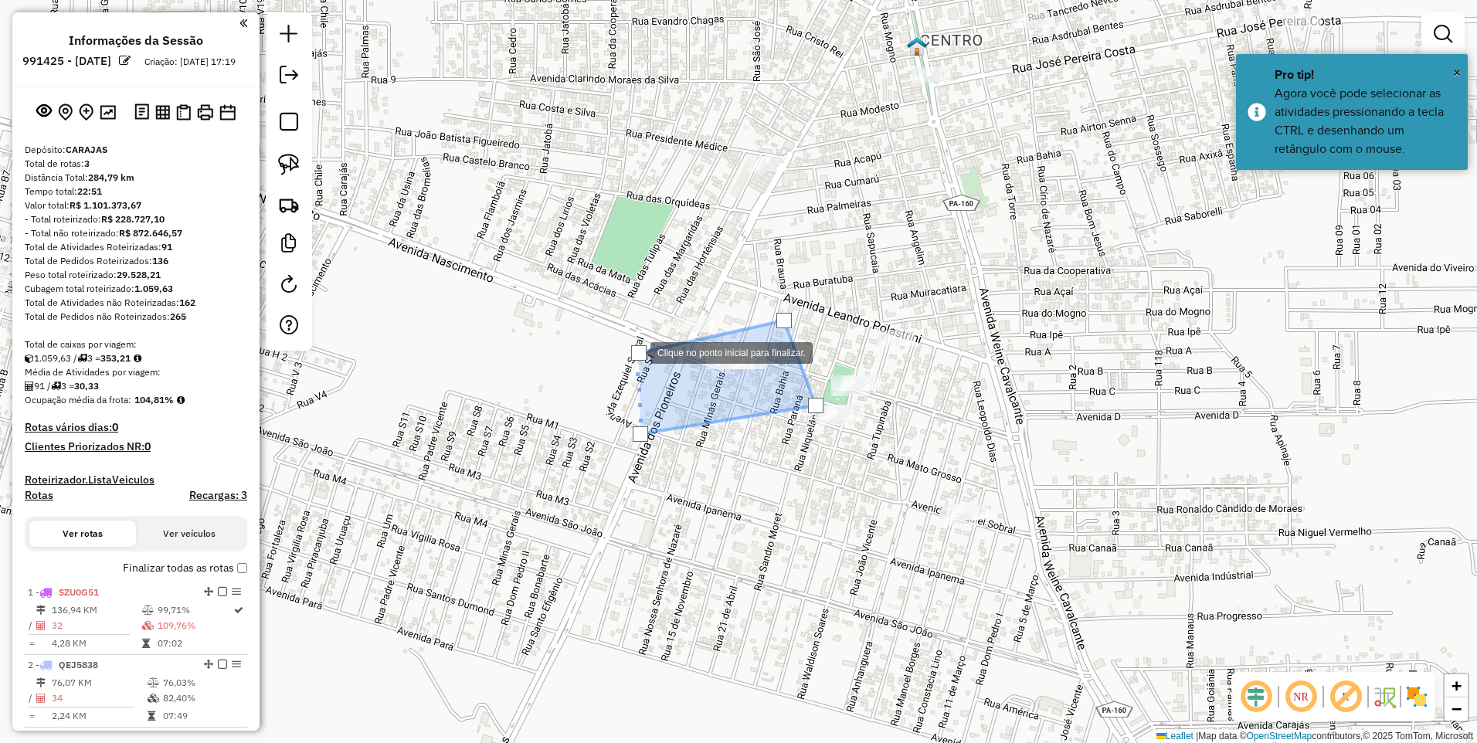
click at [635, 351] on div at bounding box center [638, 352] width 15 height 15
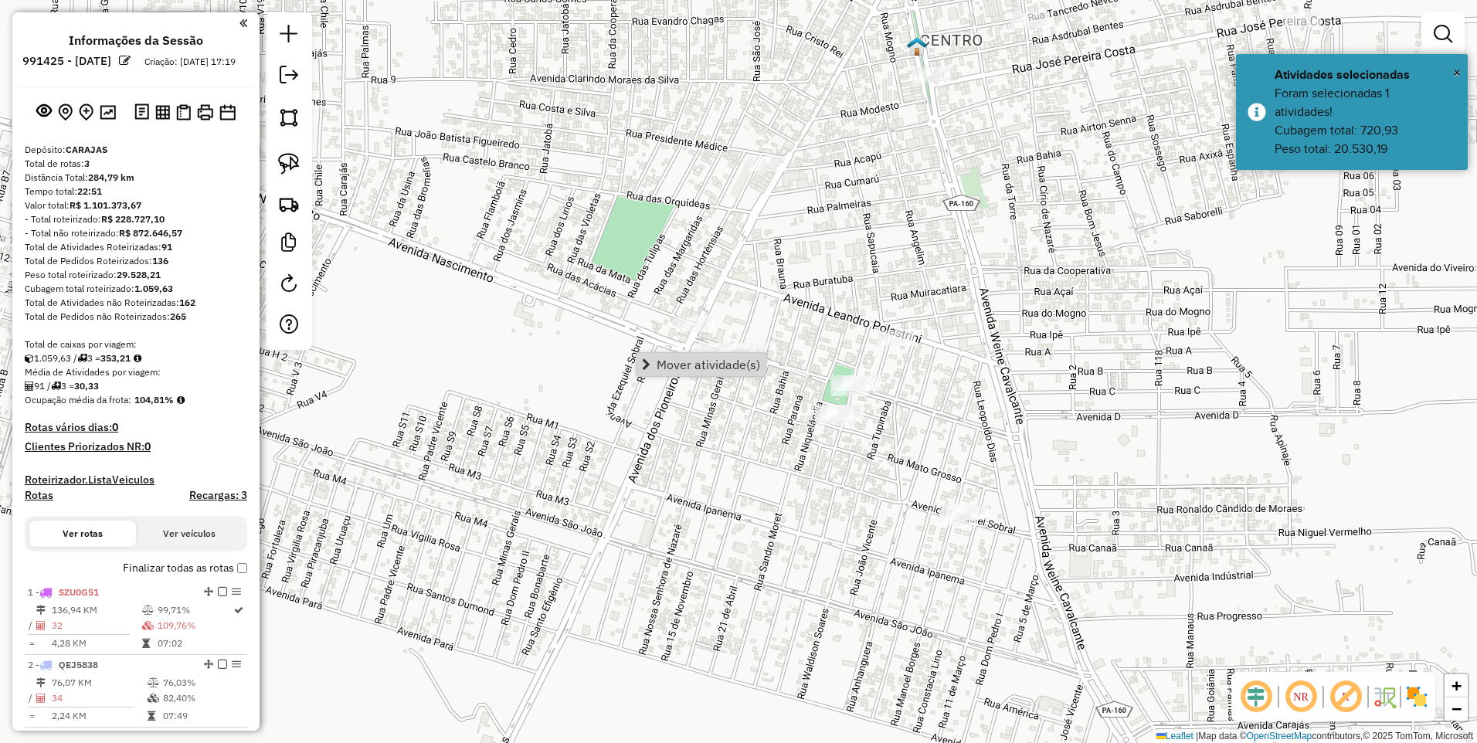
drag, startPoint x: 755, startPoint y: 421, endPoint x: 747, endPoint y: 416, distance: 10.1
click at [755, 420] on div "Janela de atendimento Grade de atendimento Capacidade Transportadoras Veículos …" at bounding box center [738, 371] width 1477 height 743
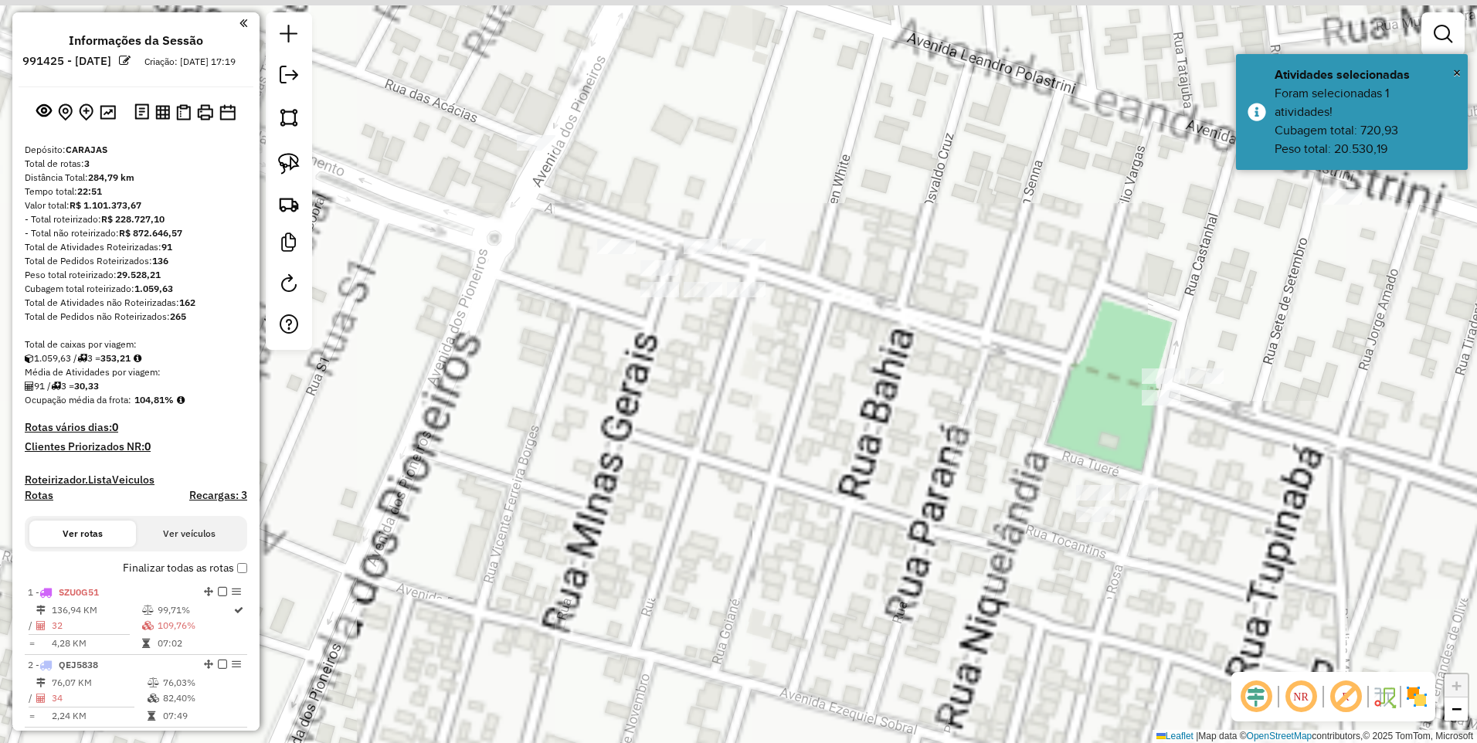
drag, startPoint x: 736, startPoint y: 315, endPoint x: 713, endPoint y: 402, distance: 89.6
click at [732, 402] on div "Janela de atendimento Grade de atendimento Capacidade Transportadoras Veículos …" at bounding box center [738, 371] width 1477 height 743
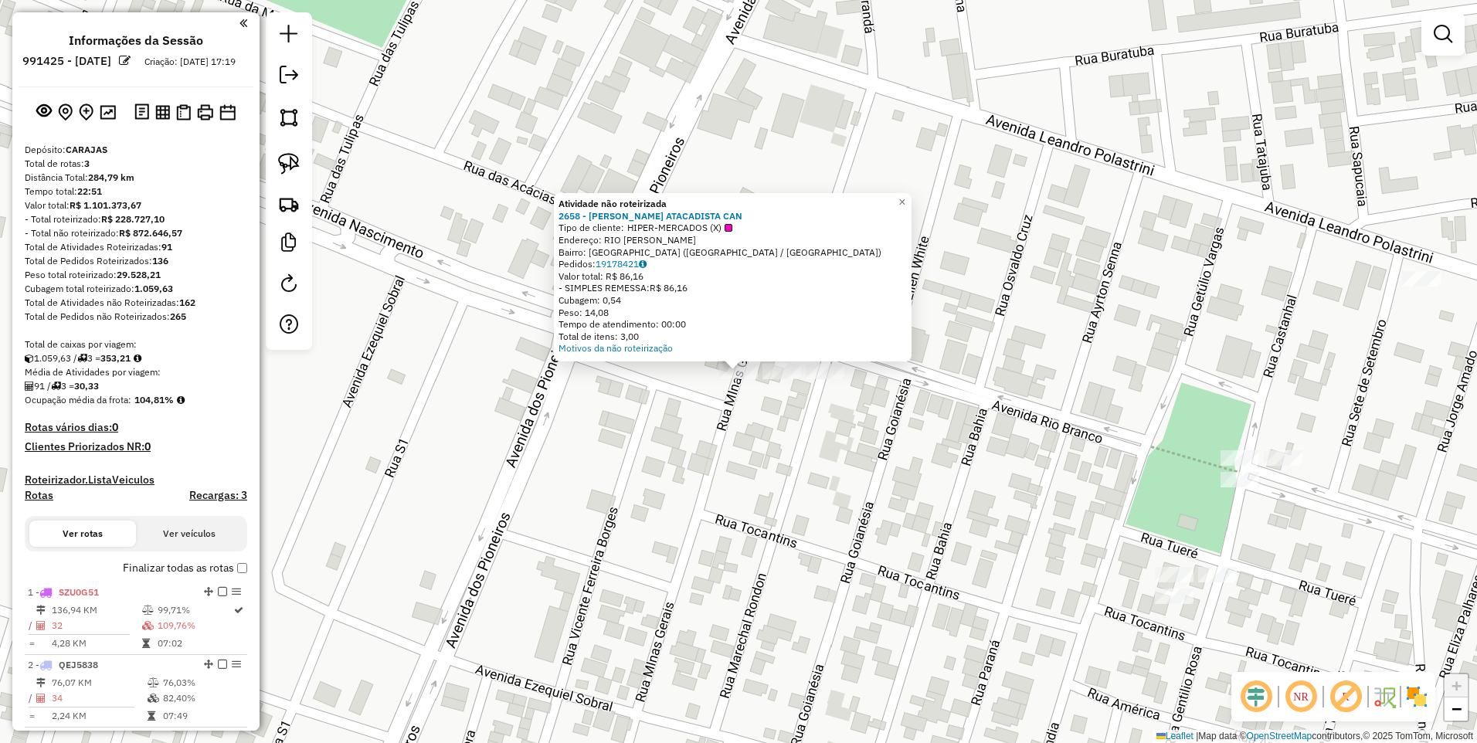
click at [717, 436] on div "Atividade não roteirizada 2658 - MACRE ATACADISTA CAN Tipo de cliente: HIPER-ME…" at bounding box center [738, 371] width 1477 height 743
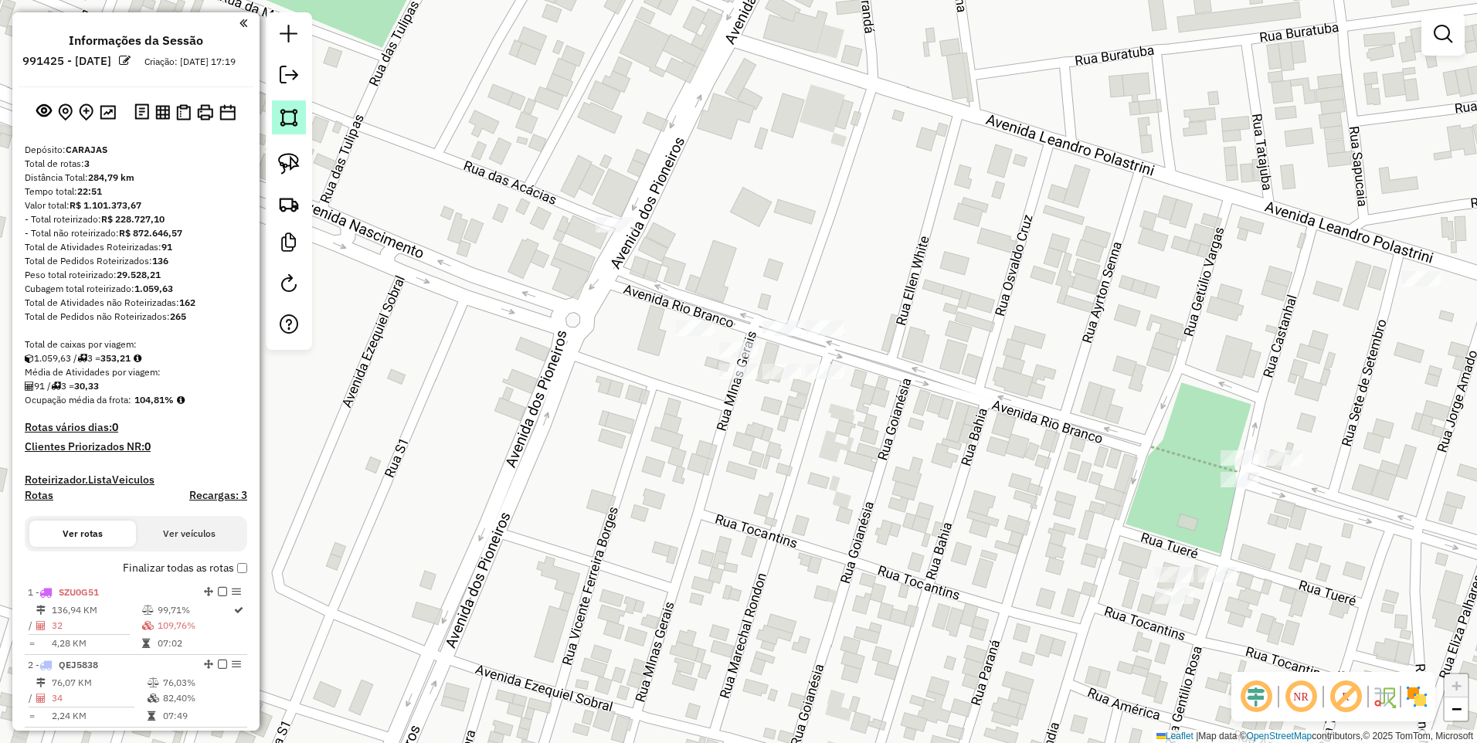
click at [297, 113] on img at bounding box center [289, 118] width 22 height 22
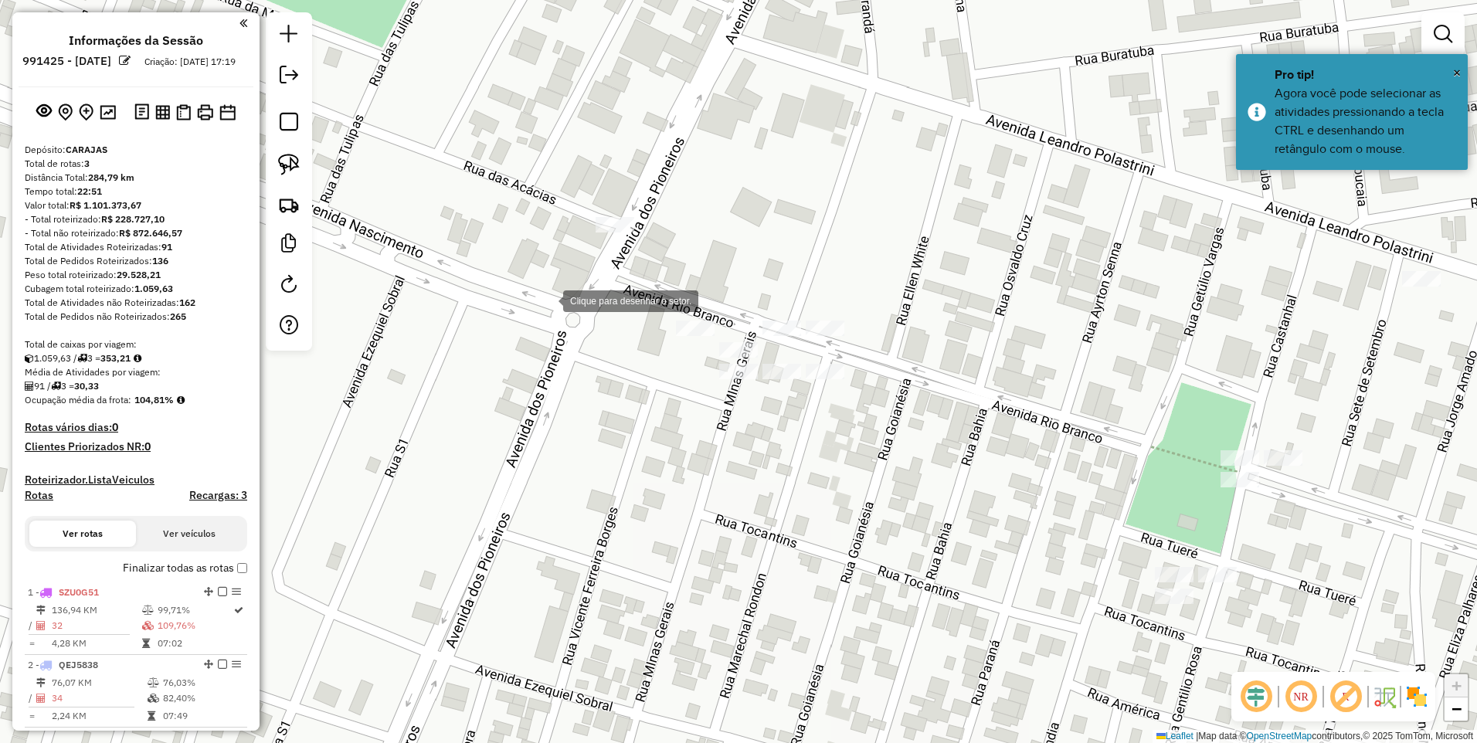
drag, startPoint x: 548, startPoint y: 299, endPoint x: 805, endPoint y: 286, distance: 257.5
click at [548, 299] on div at bounding box center [547, 299] width 31 height 31
click at [838, 261] on div at bounding box center [822, 276] width 31 height 31
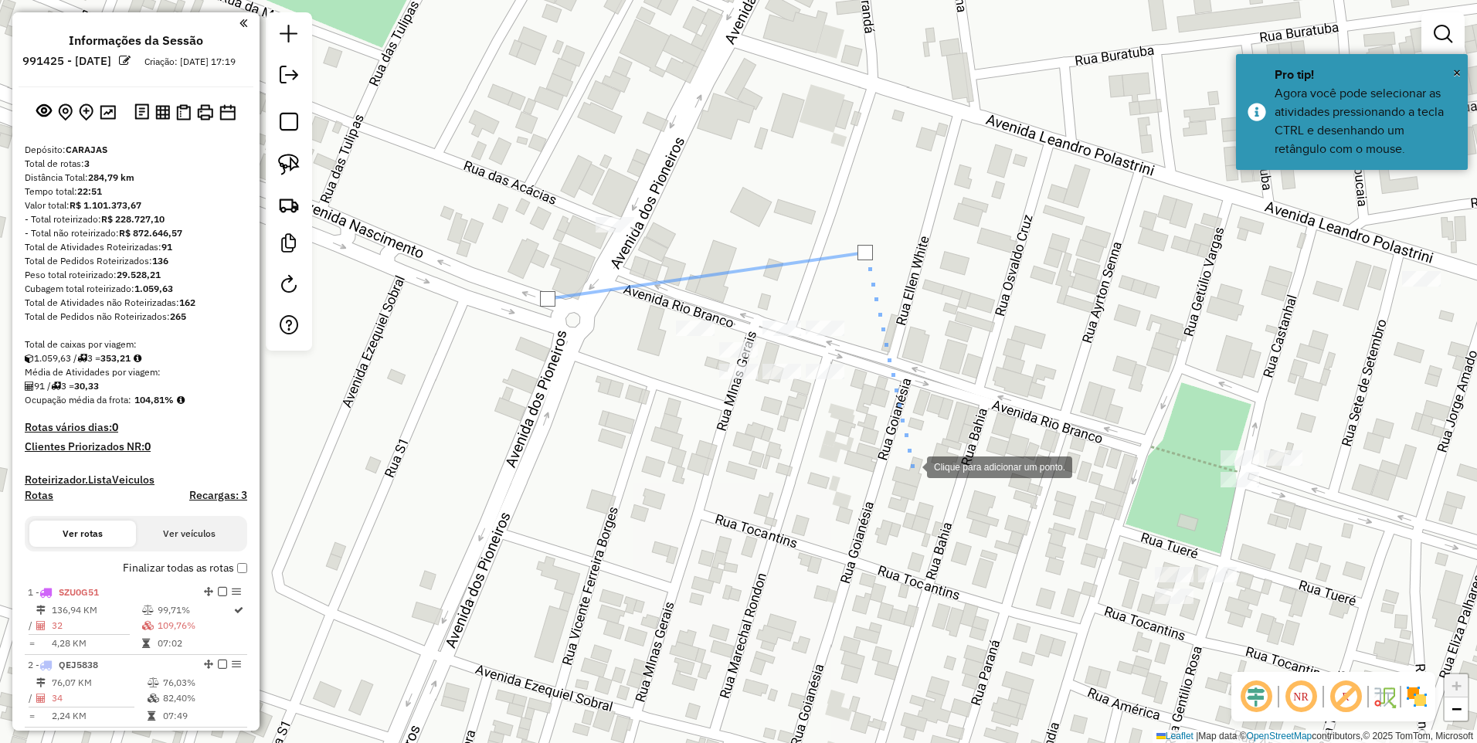
click at [911, 466] on div at bounding box center [911, 465] width 31 height 31
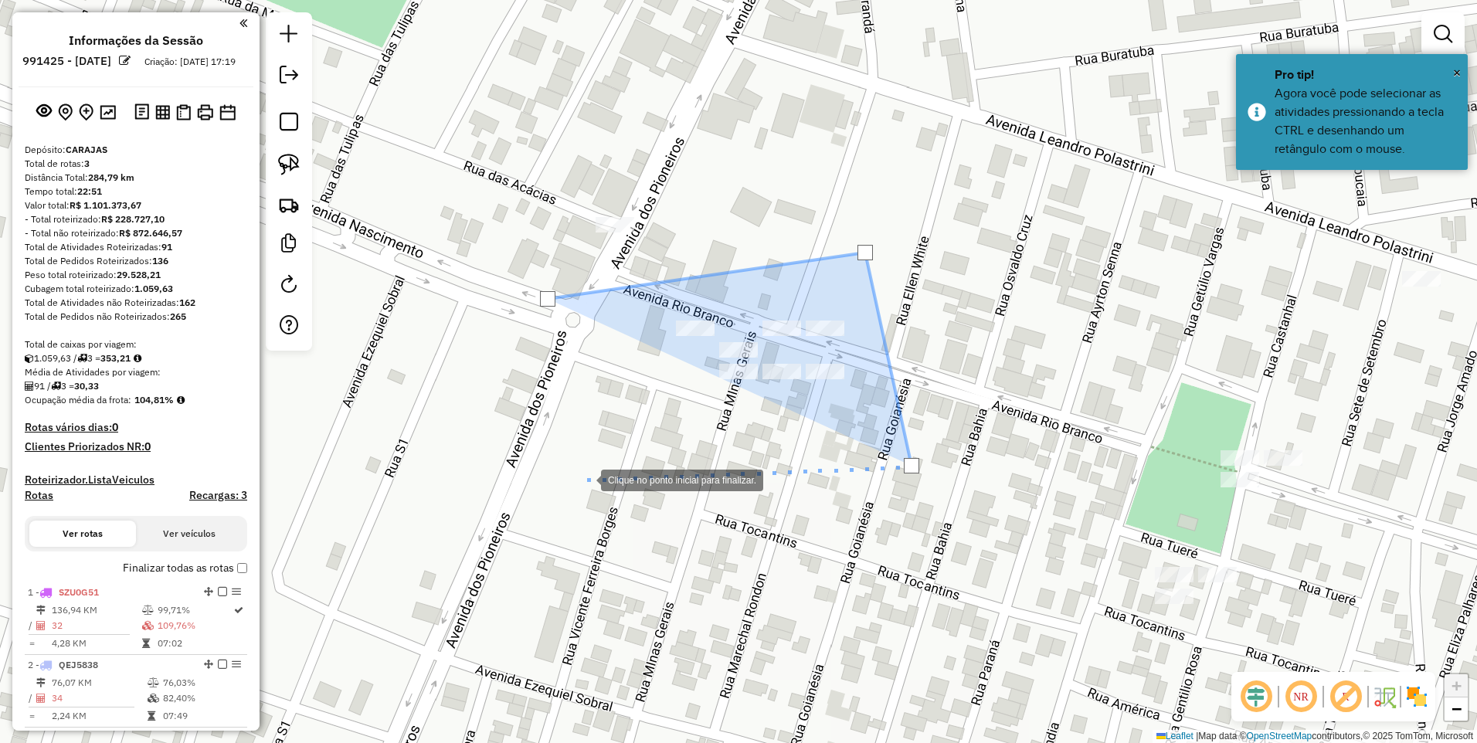
click at [585, 479] on div at bounding box center [585, 478] width 31 height 31
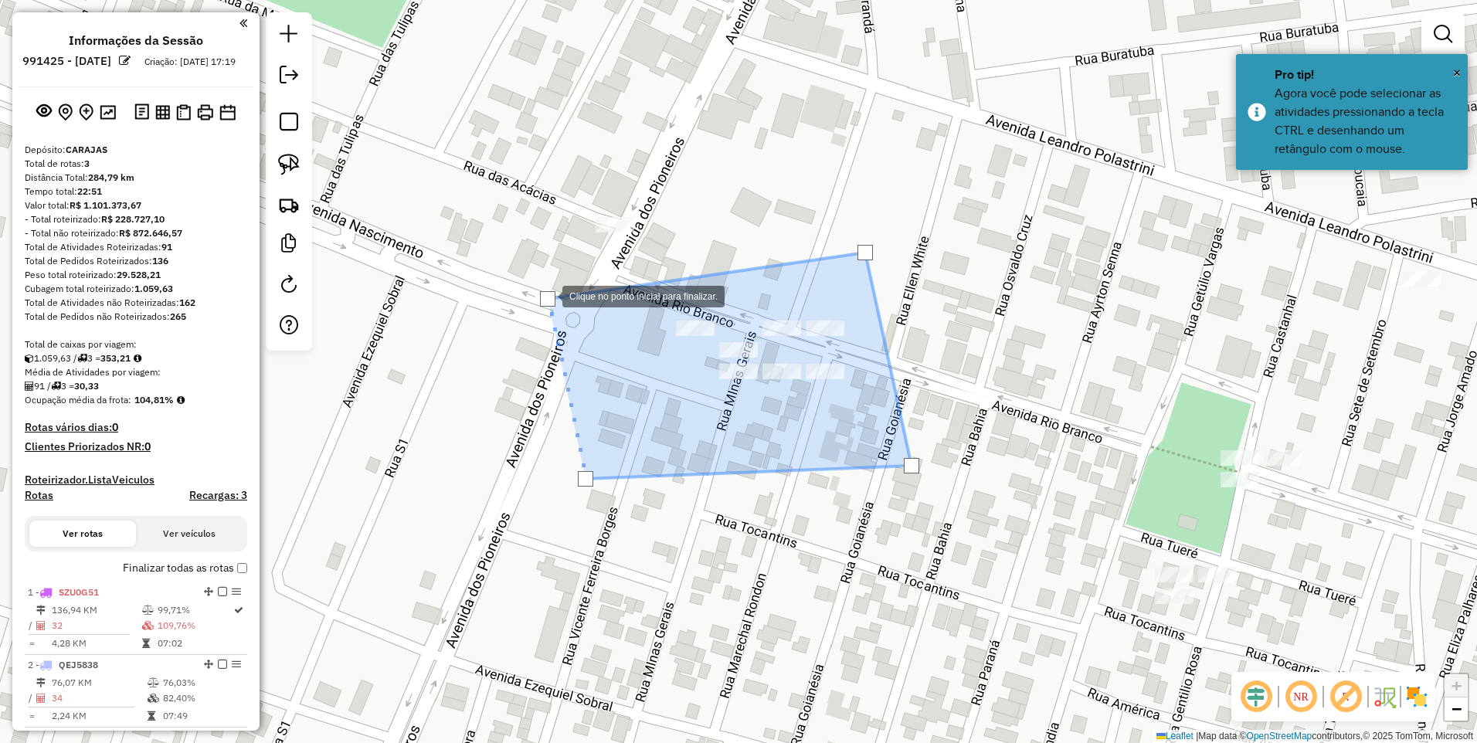
click at [547, 294] on div at bounding box center [547, 298] width 15 height 15
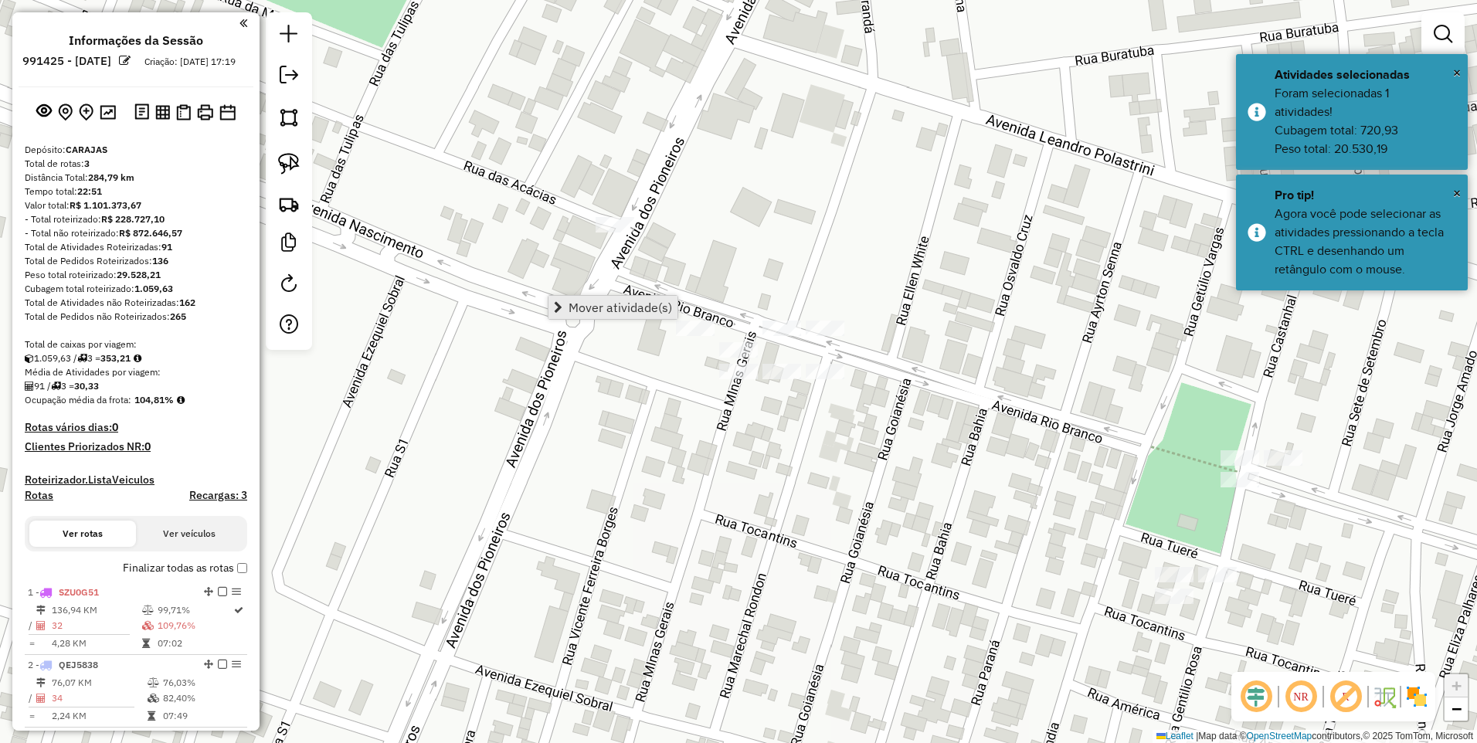
click at [633, 307] on span "Mover atividade(s)" at bounding box center [620, 307] width 104 height 12
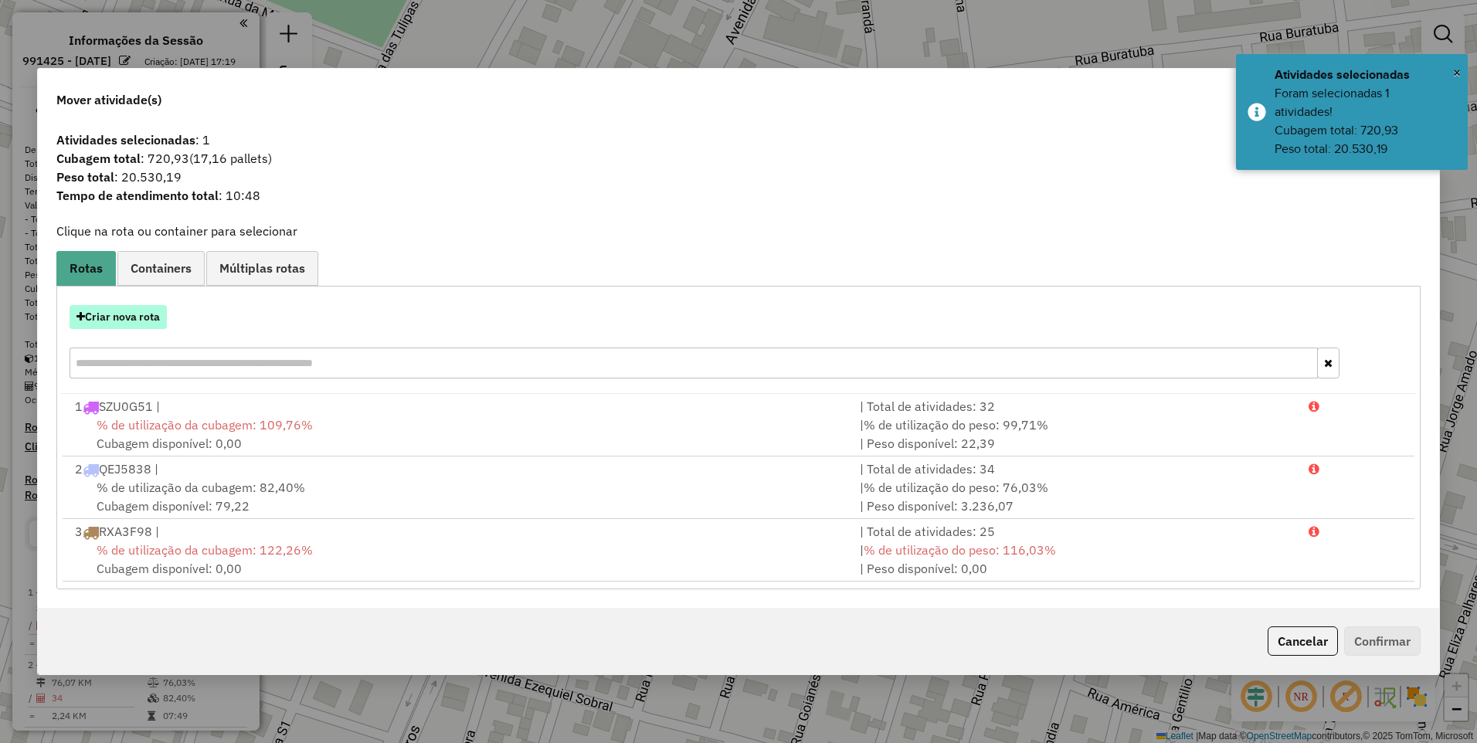
click at [141, 309] on button "Criar nova rota" at bounding box center [118, 317] width 97 height 24
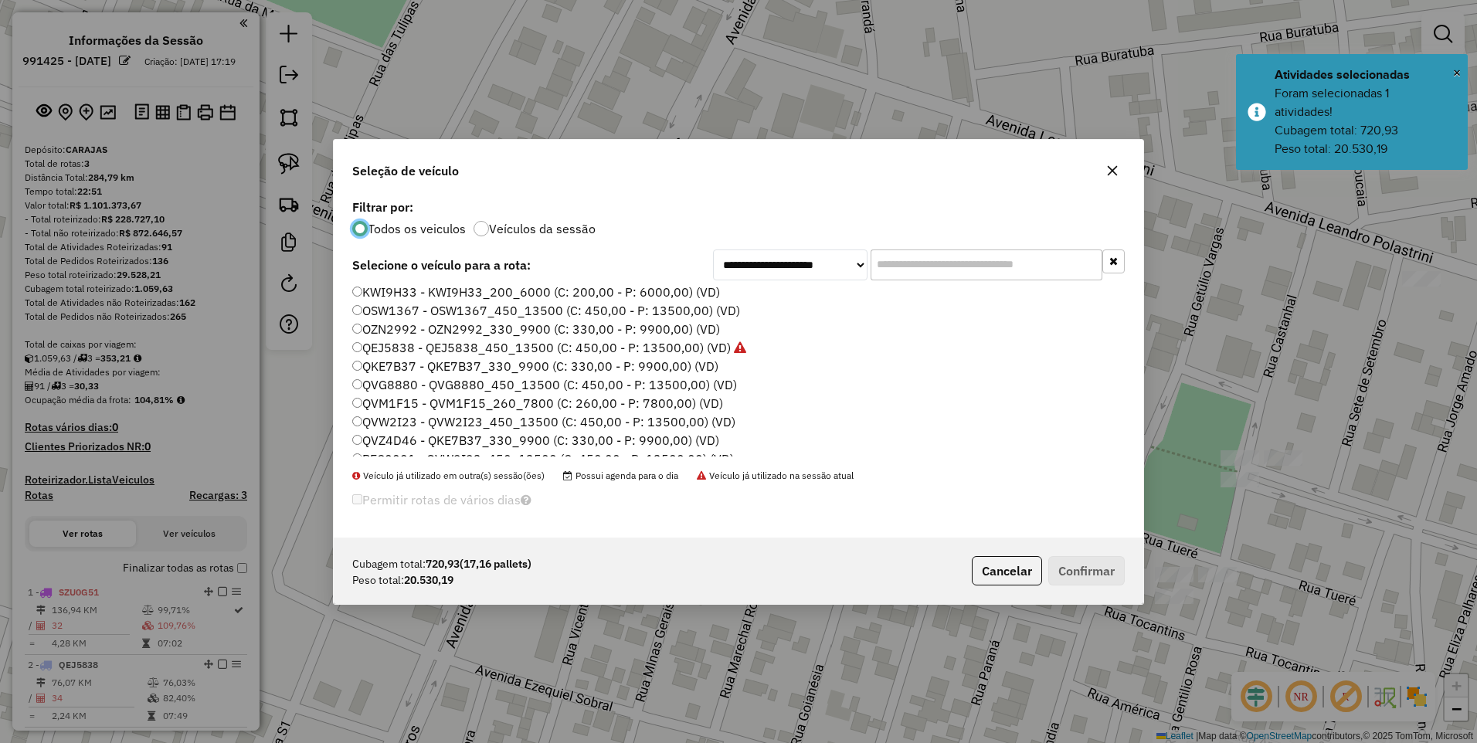
scroll to position [154, 0]
click at [408, 382] on label "REC0001 - QVW2I23_450_13500 (C: 450,00 - P: 13500,00) (VD)" at bounding box center [543, 381] width 382 height 19
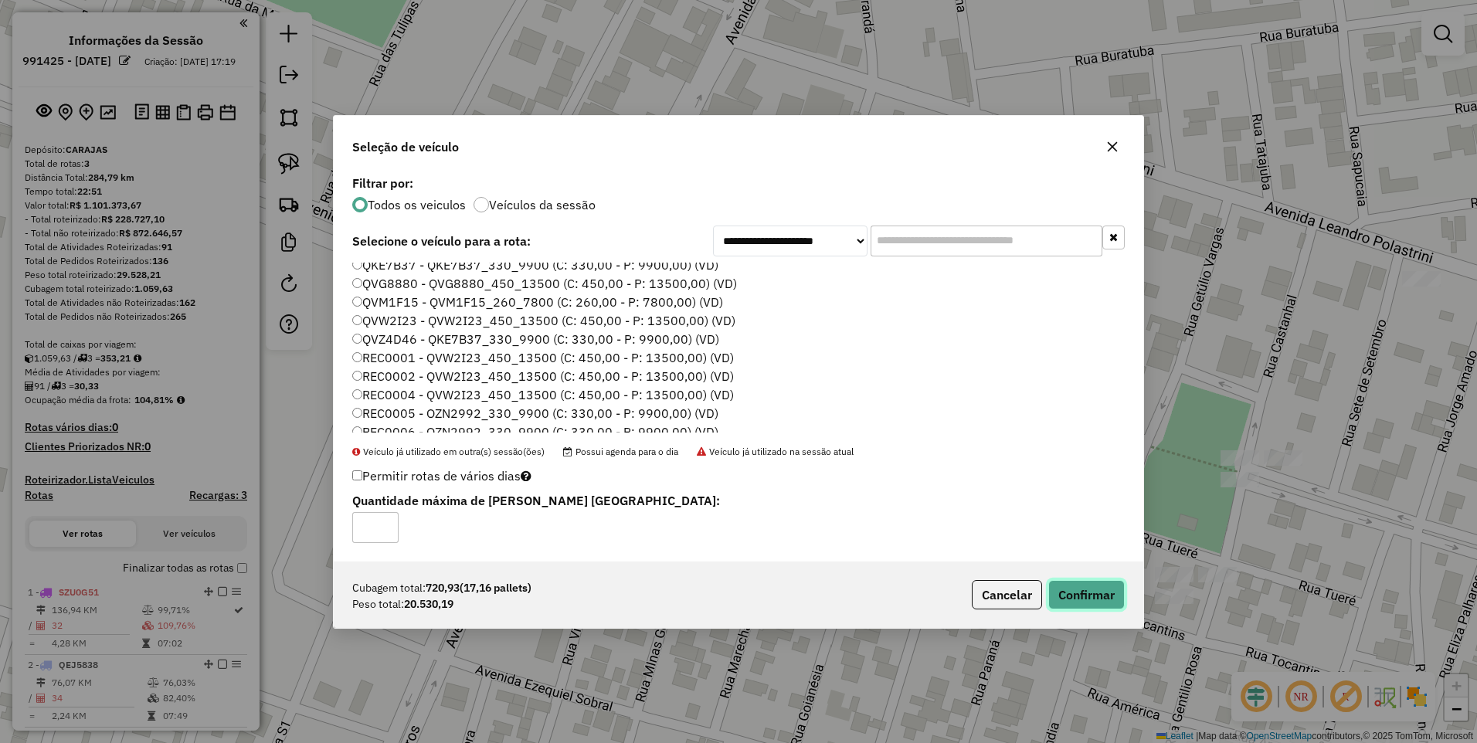
click at [1092, 595] on button "Confirmar" at bounding box center [1086, 594] width 76 height 29
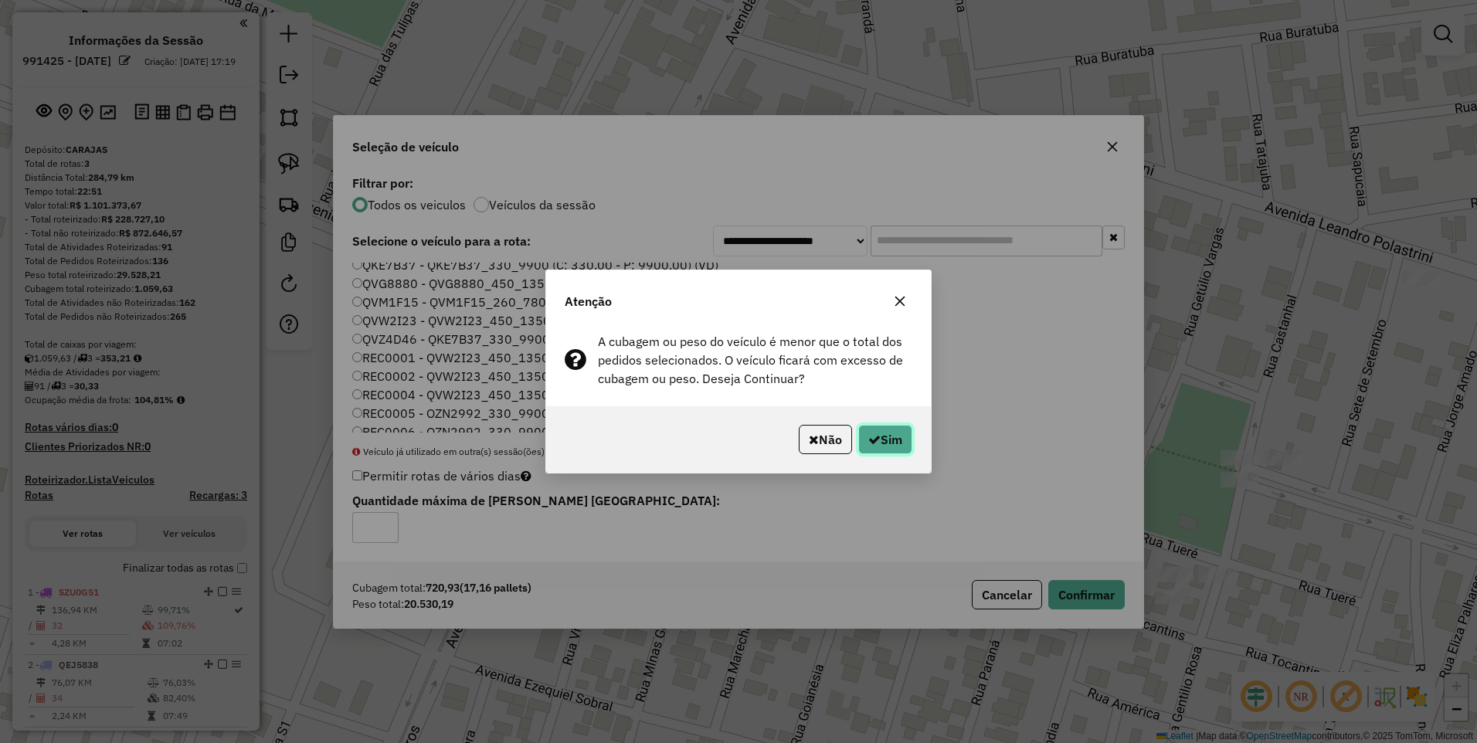
click at [868, 437] on icon "button" at bounding box center [874, 439] width 12 height 12
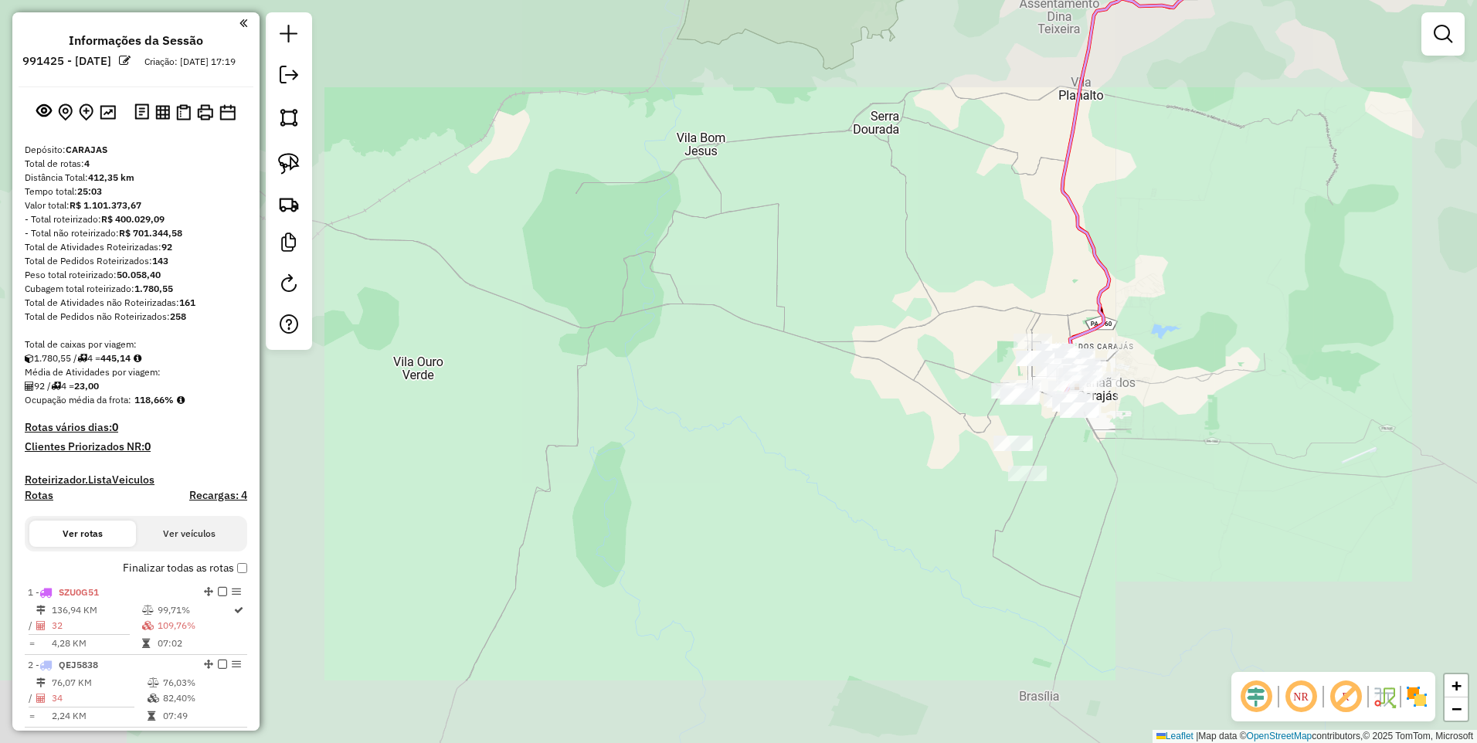
drag, startPoint x: 1206, startPoint y: 280, endPoint x: 942, endPoint y: 393, distance: 287.2
click at [966, 380] on div "Janela de atendimento Grade de atendimento Capacidade Transportadoras Veículos …" at bounding box center [738, 371] width 1477 height 743
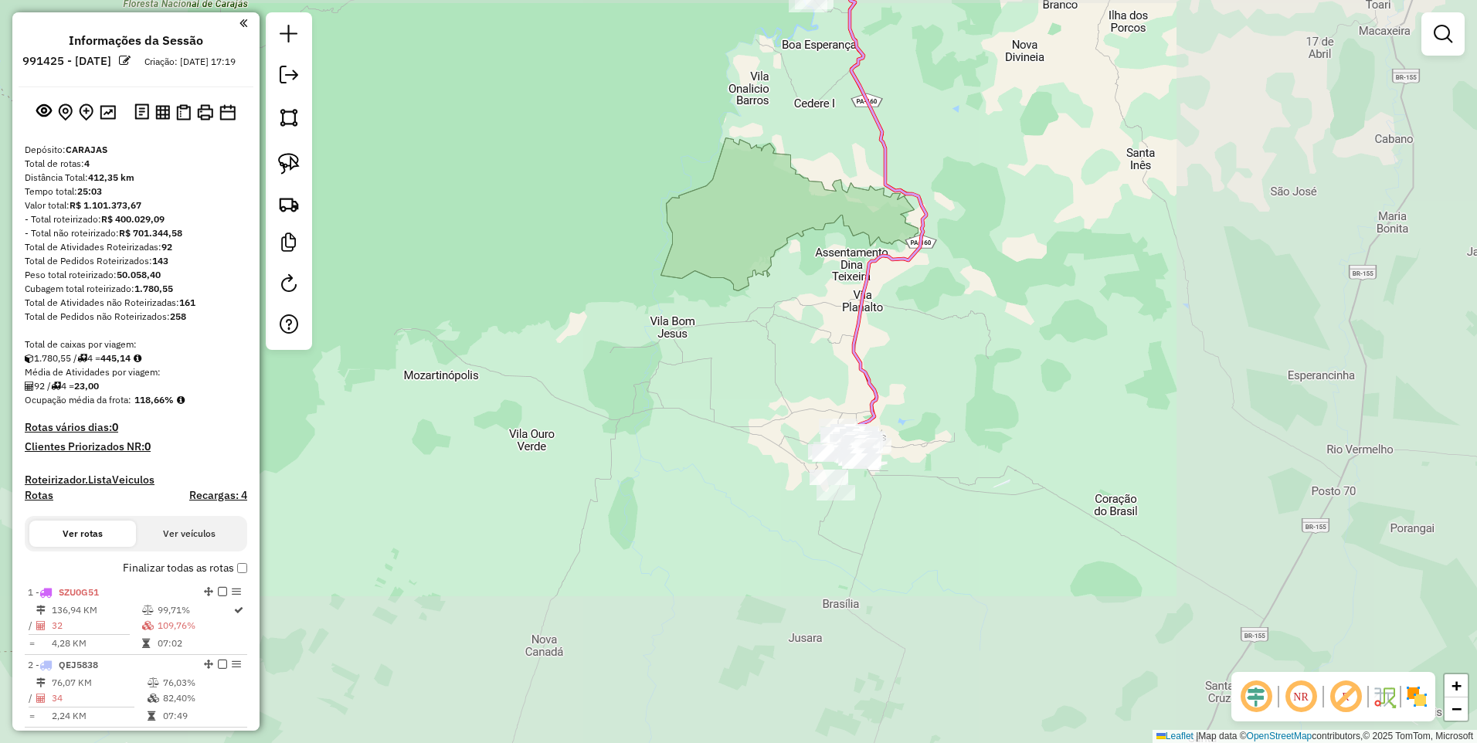
drag, startPoint x: 970, startPoint y: 338, endPoint x: 920, endPoint y: 419, distance: 96.0
click at [921, 419] on div "Janela de atendimento Grade de atendimento Capacidade Transportadoras Veículos …" at bounding box center [738, 371] width 1477 height 743
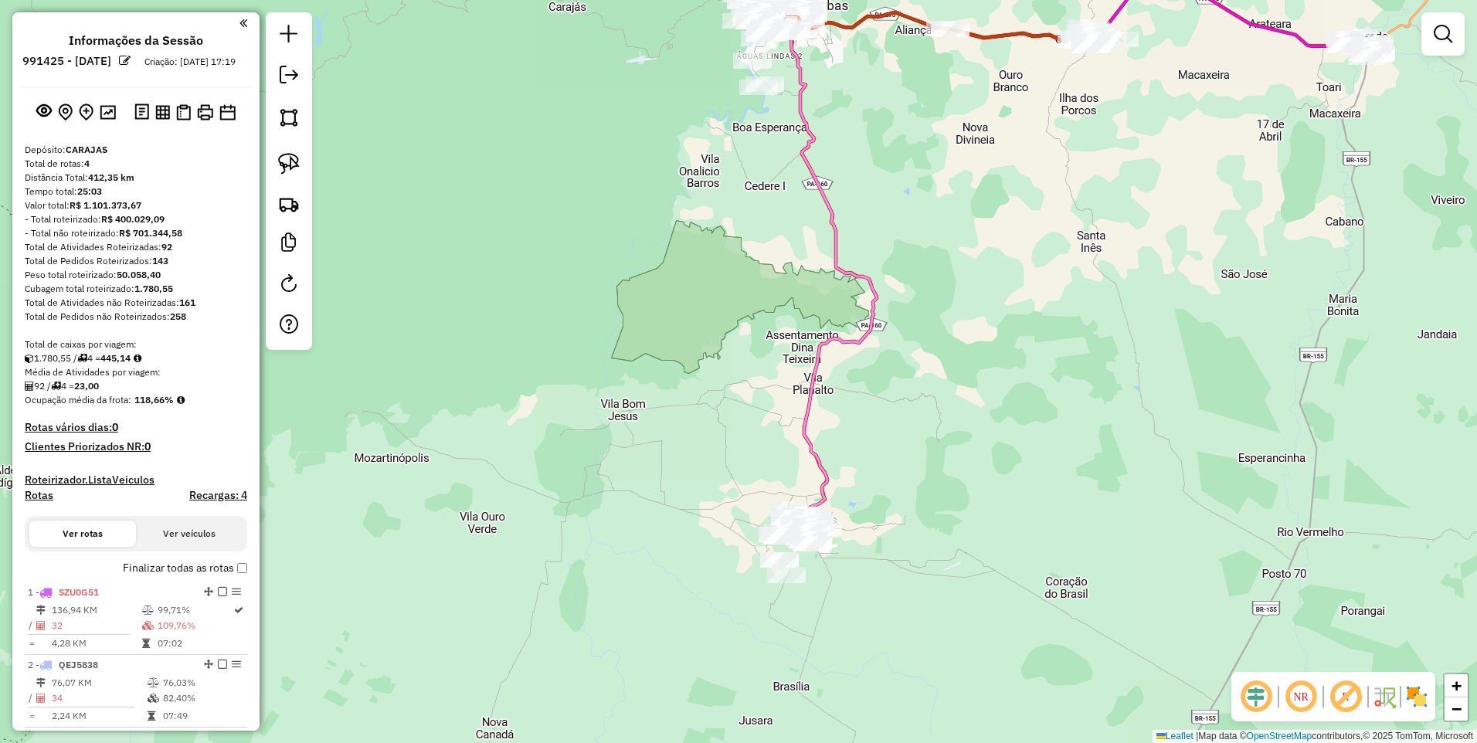
click at [272, 114] on link at bounding box center [289, 117] width 34 height 34
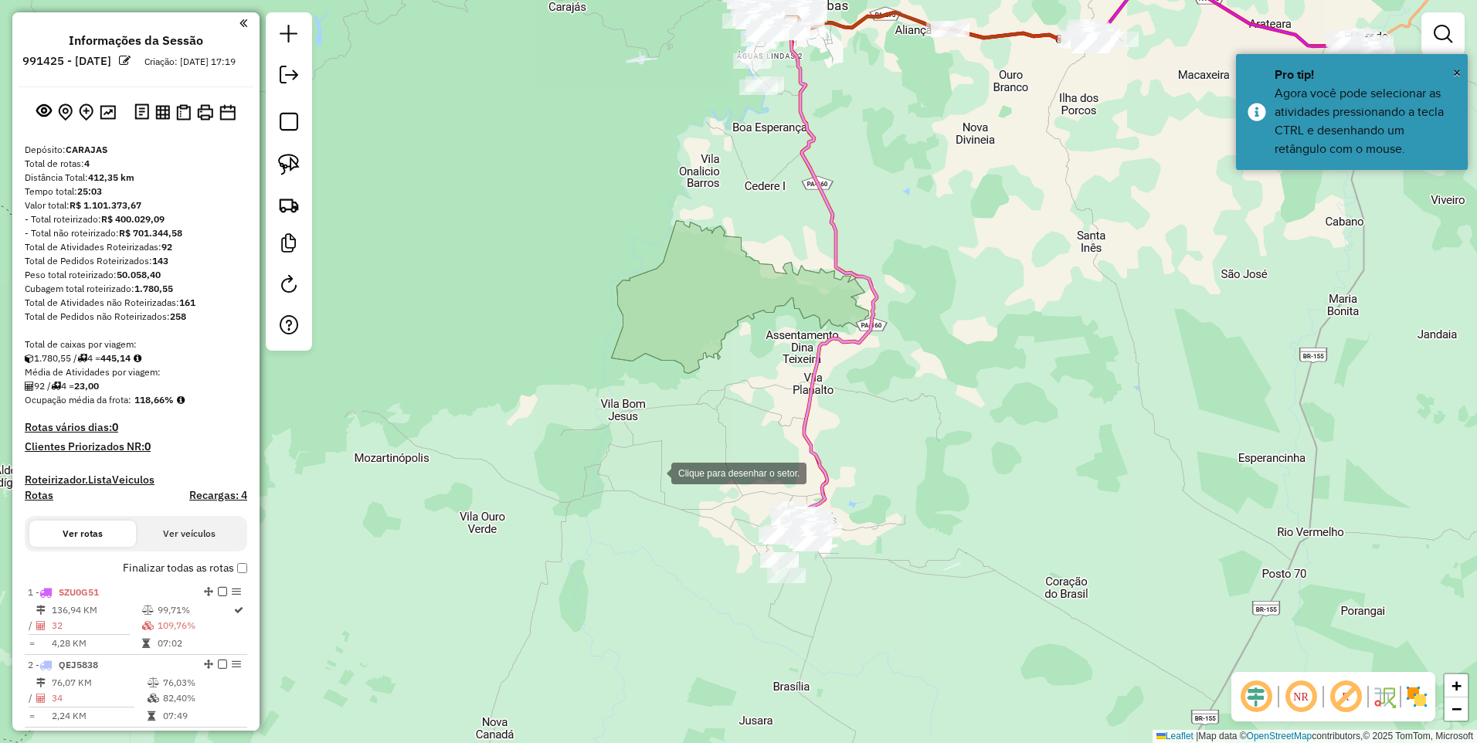
click at [640, 487] on div at bounding box center [655, 471] width 31 height 31
click at [941, 419] on div at bounding box center [956, 434] width 31 height 31
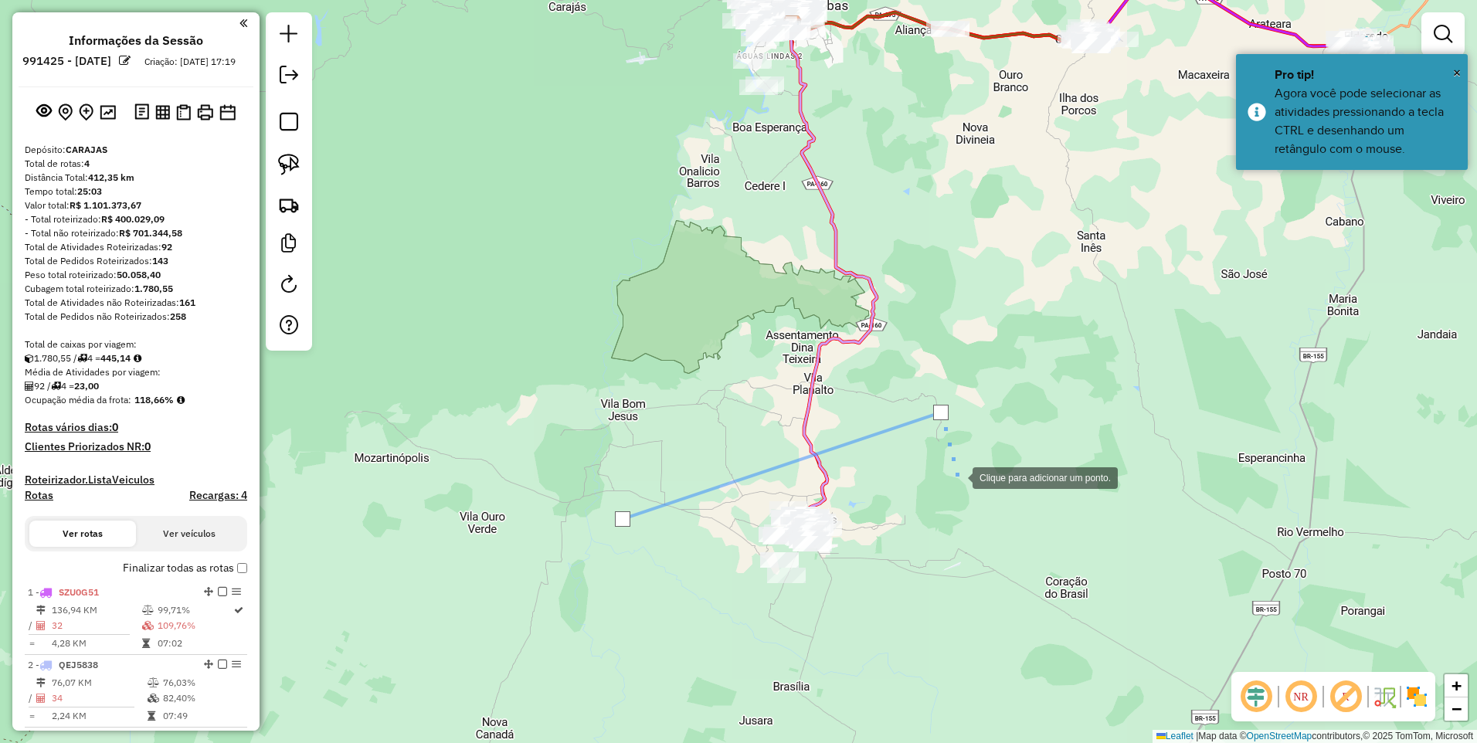
click at [960, 492] on div at bounding box center [957, 476] width 31 height 31
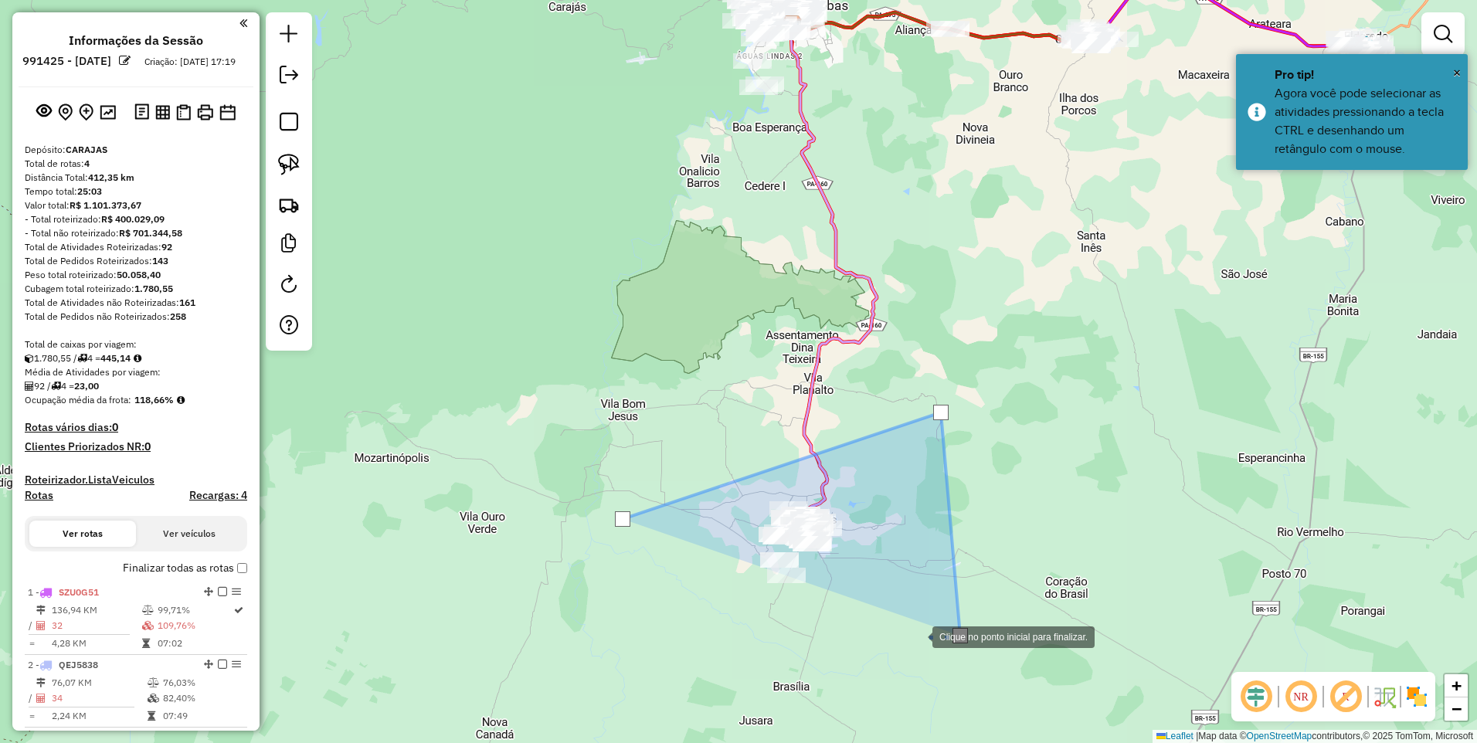
click at [901, 620] on div at bounding box center [916, 635] width 31 height 31
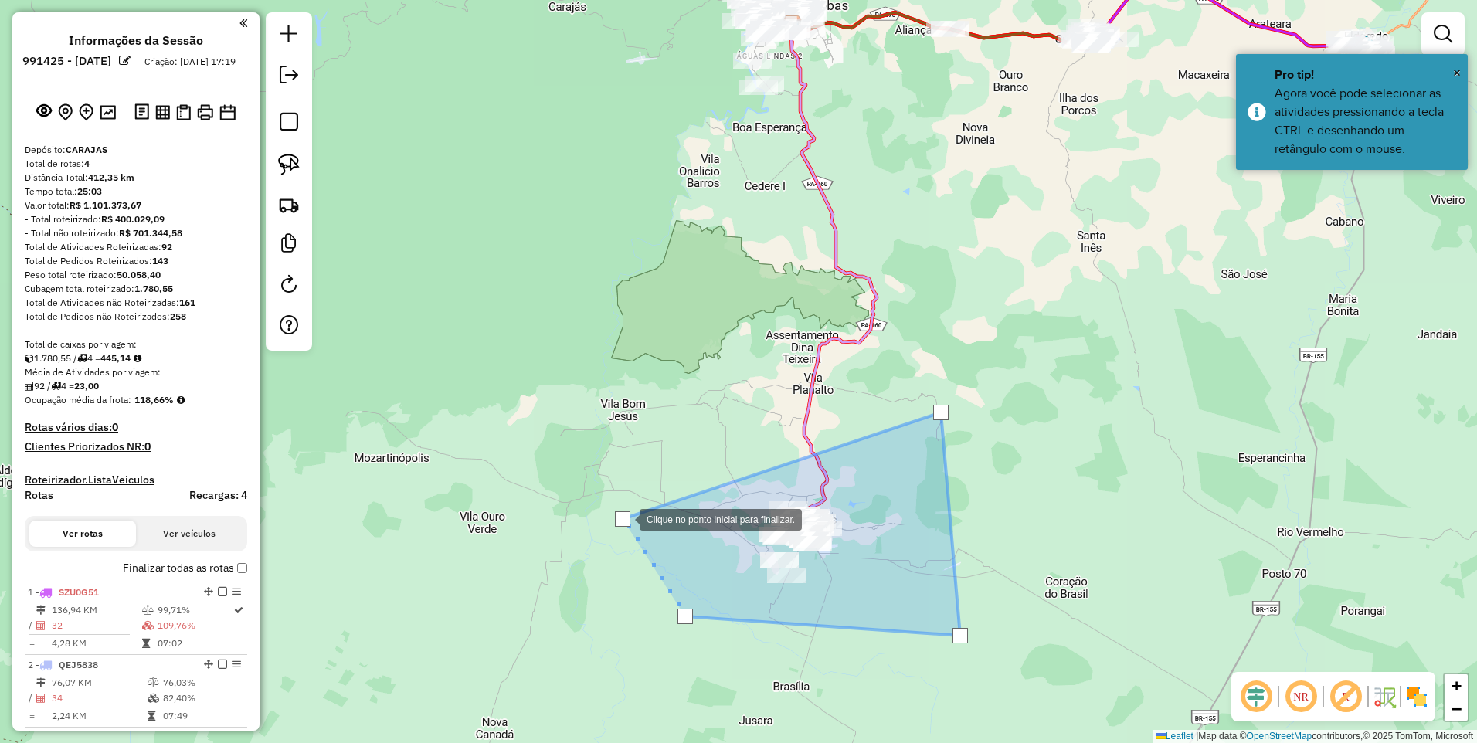
click at [623, 517] on div at bounding box center [622, 518] width 15 height 15
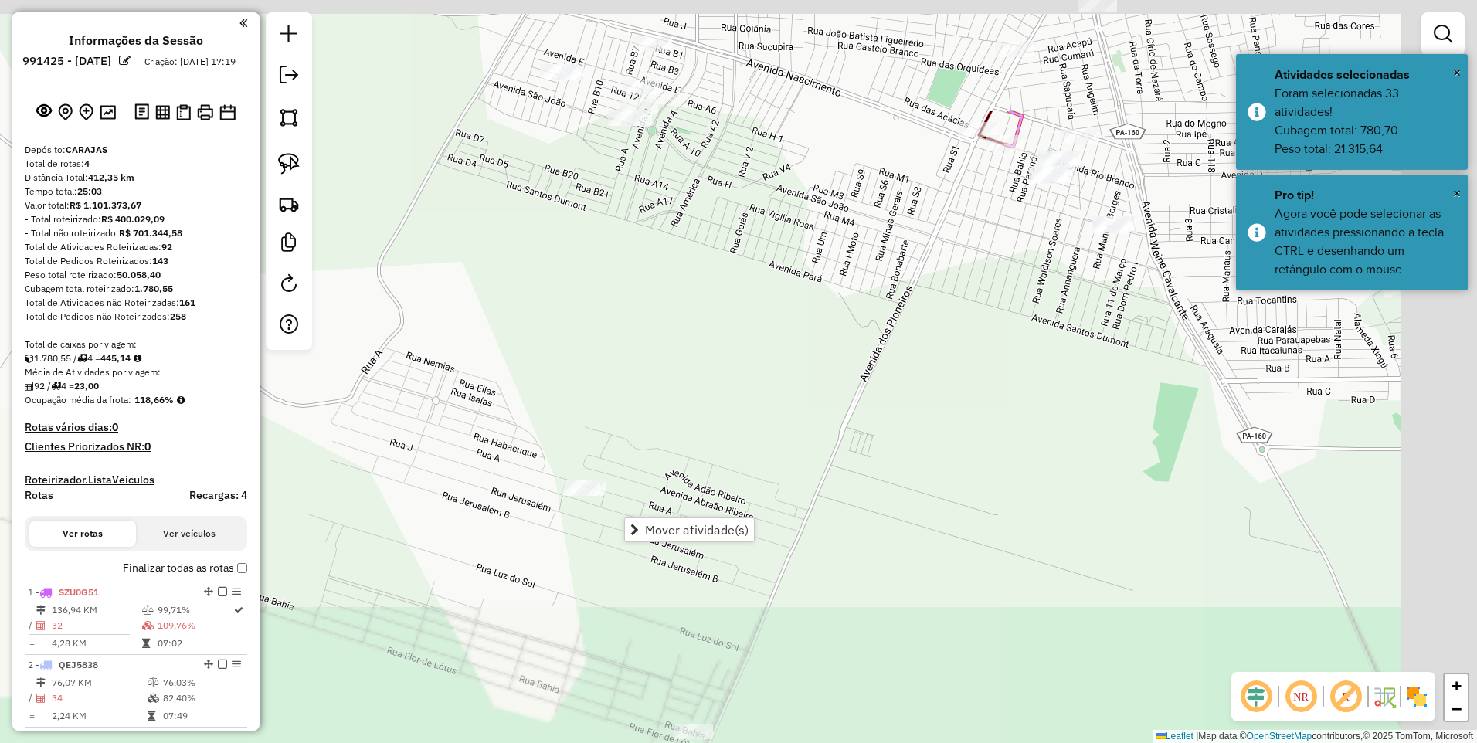
drag, startPoint x: 1042, startPoint y: 477, endPoint x: 864, endPoint y: 745, distance: 320.9
click at [864, 742] on html "Aguarde... Pop-up bloqueado! Seu navegador bloqueou automáticamente a abertura …" at bounding box center [738, 371] width 1477 height 743
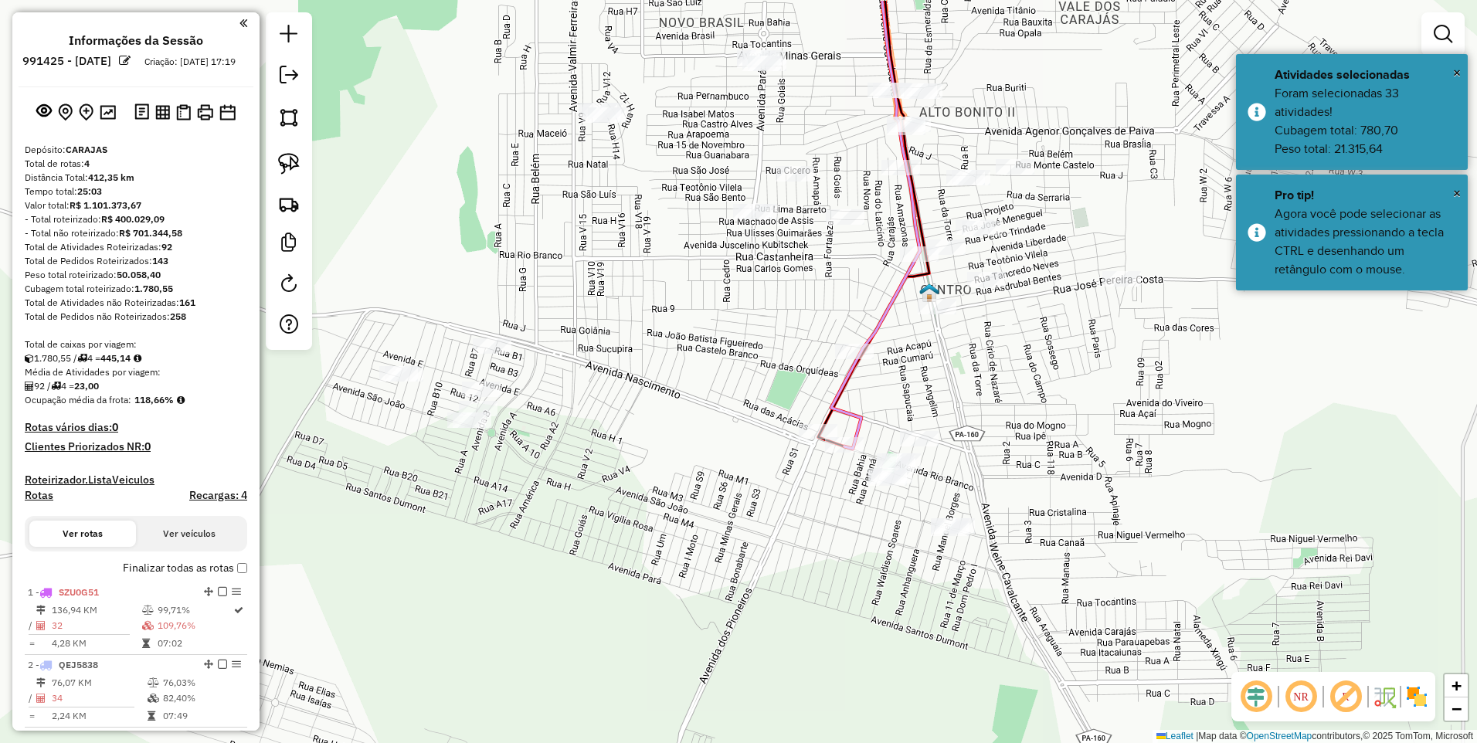
drag, startPoint x: 867, startPoint y: 201, endPoint x: 823, endPoint y: 424, distance: 227.5
click at [803, 449] on div "Janela de atendimento Grade de atendimento Capacidade Transportadoras Veículos …" at bounding box center [738, 371] width 1477 height 743
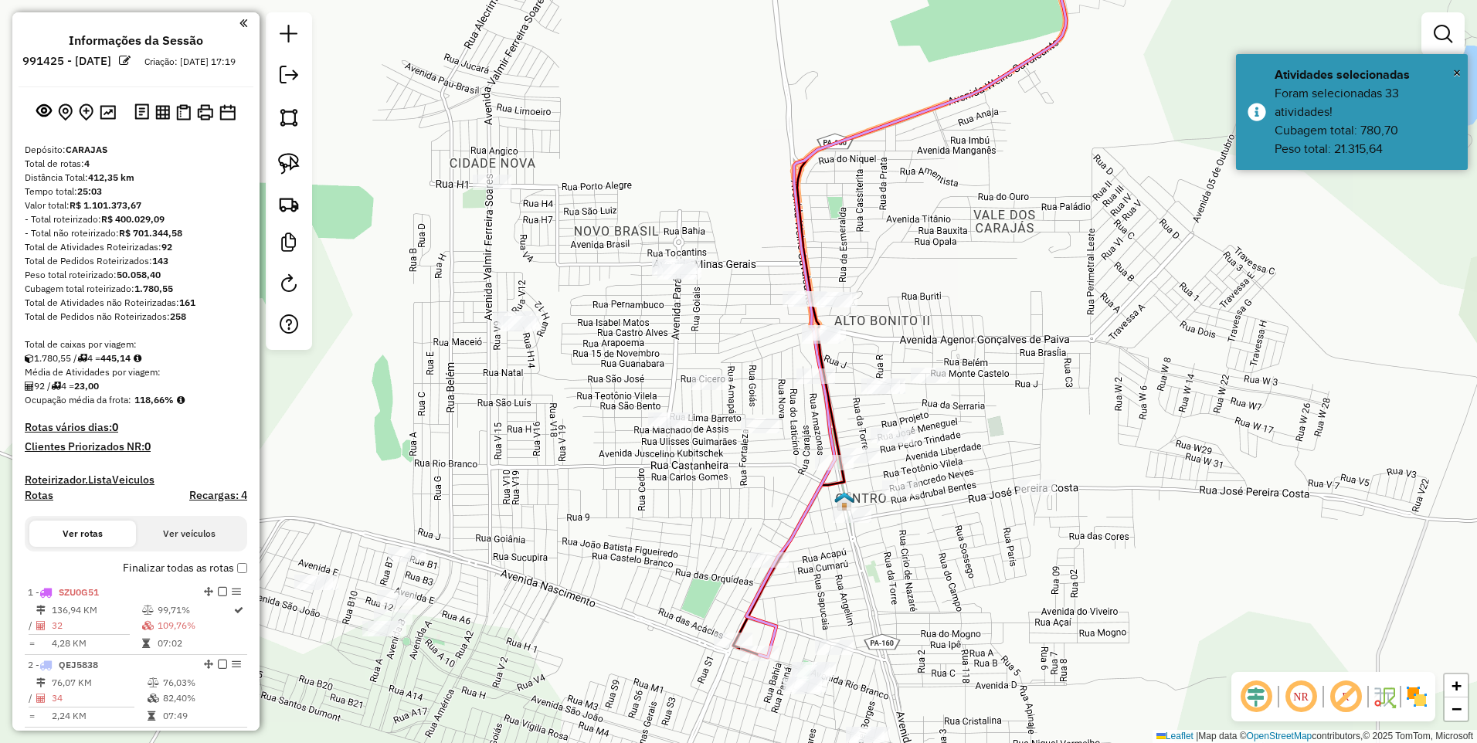
click at [826, 344] on div at bounding box center [821, 335] width 39 height 15
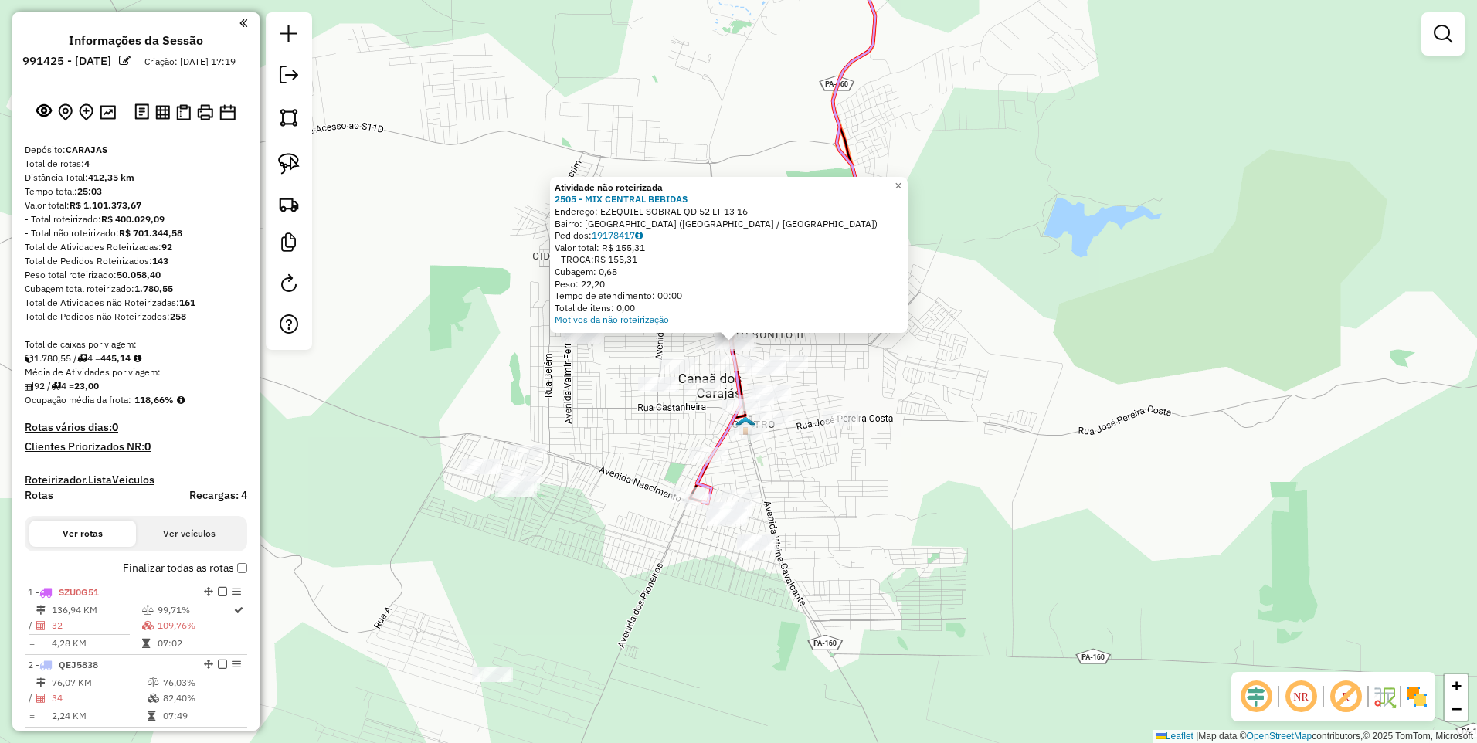
drag, startPoint x: 594, startPoint y: 480, endPoint x: 594, endPoint y: 440, distance: 40.9
click at [594, 440] on div "Atividade não roteirizada 2505 - MIX CENTRAL BEBIDAS Endereço: EZEQUIEL SOBRAL …" at bounding box center [738, 371] width 1477 height 743
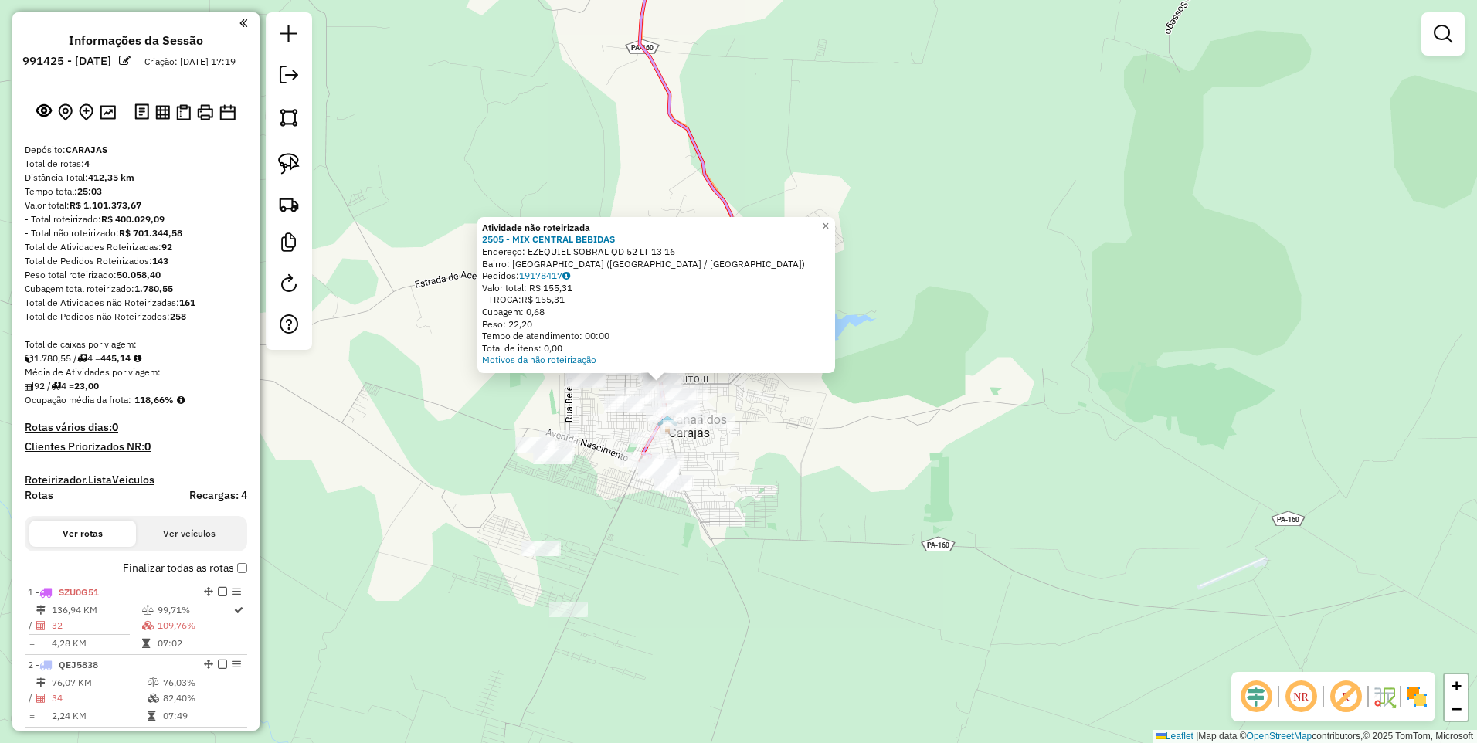
click at [307, 124] on div at bounding box center [289, 181] width 46 height 338
click at [295, 120] on img at bounding box center [289, 118] width 22 height 22
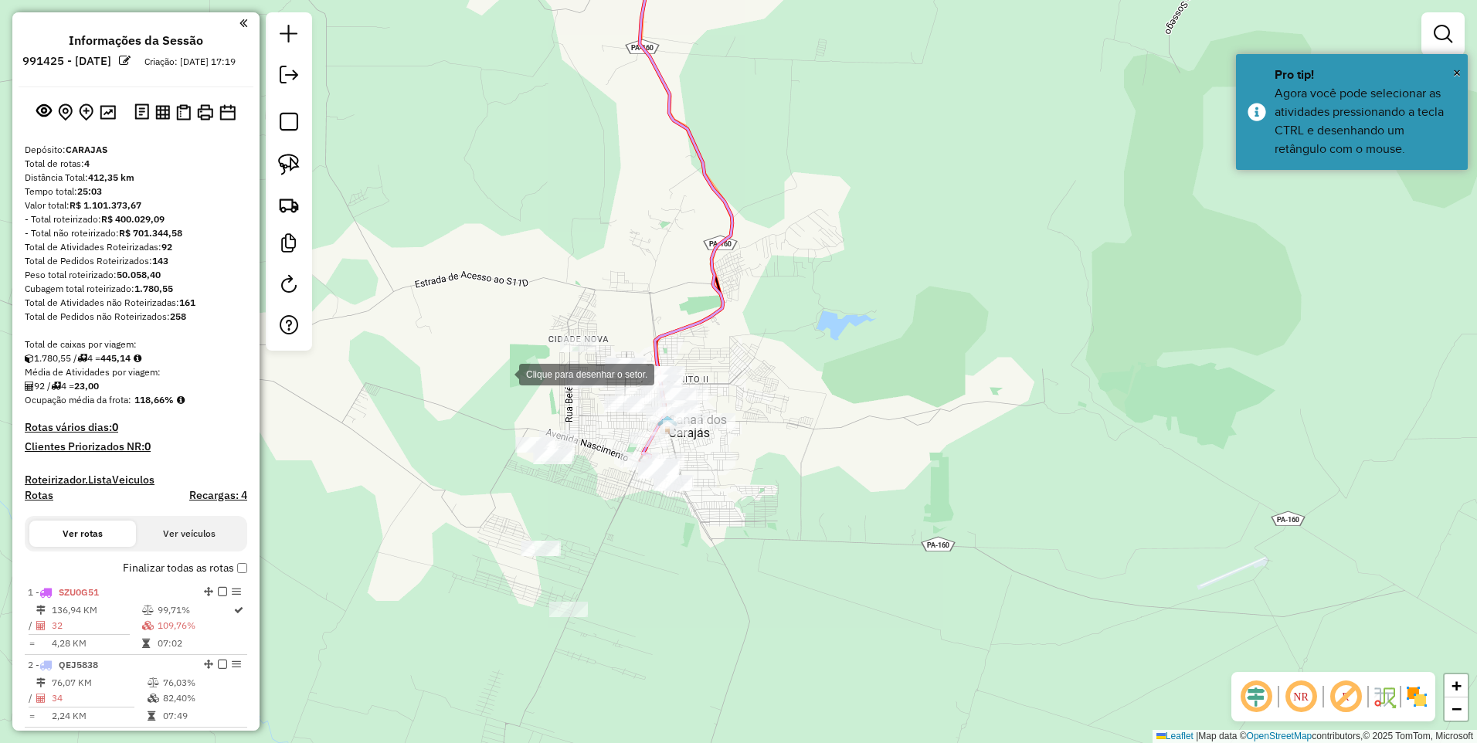
click at [504, 373] on div at bounding box center [503, 373] width 31 height 31
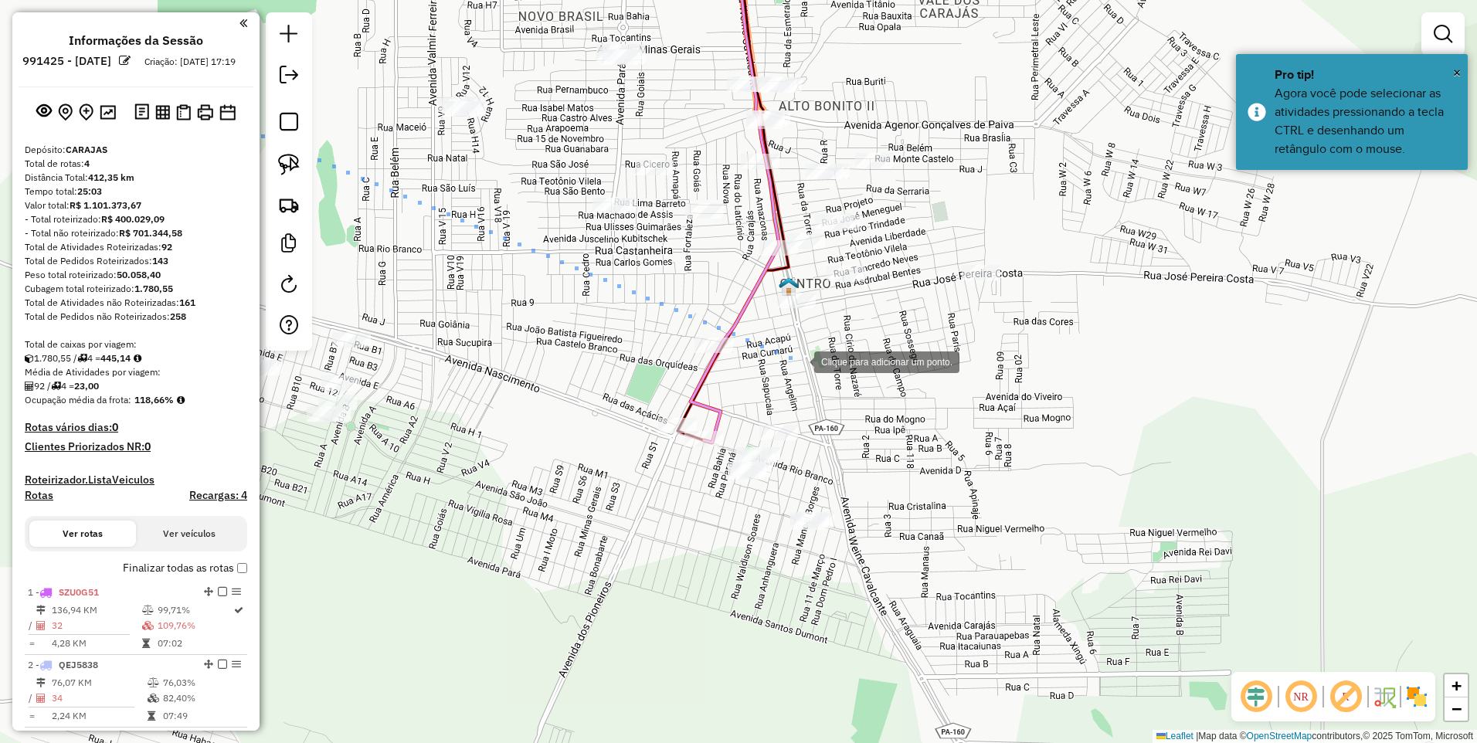
click at [800, 361] on div at bounding box center [798, 360] width 31 height 31
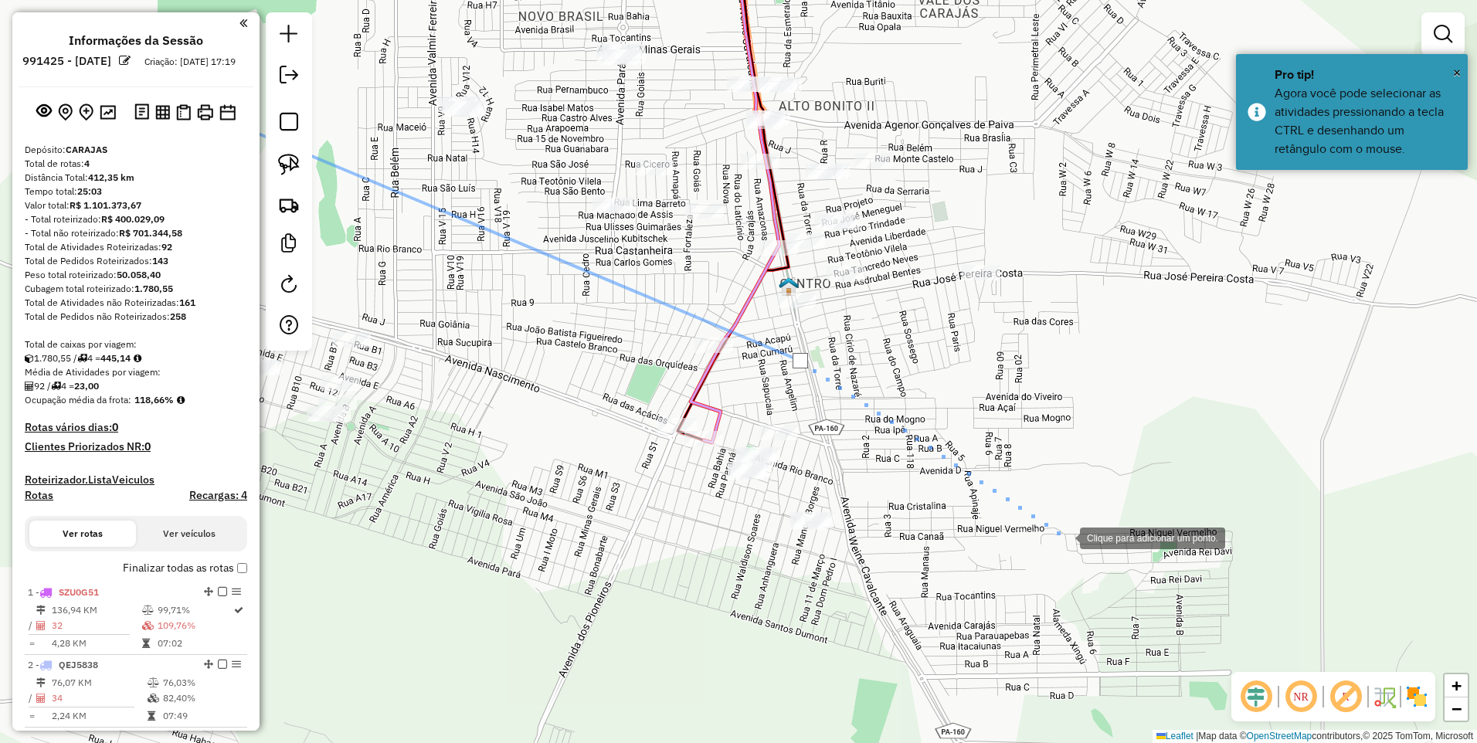
click at [1064, 537] on div at bounding box center [1064, 536] width 31 height 31
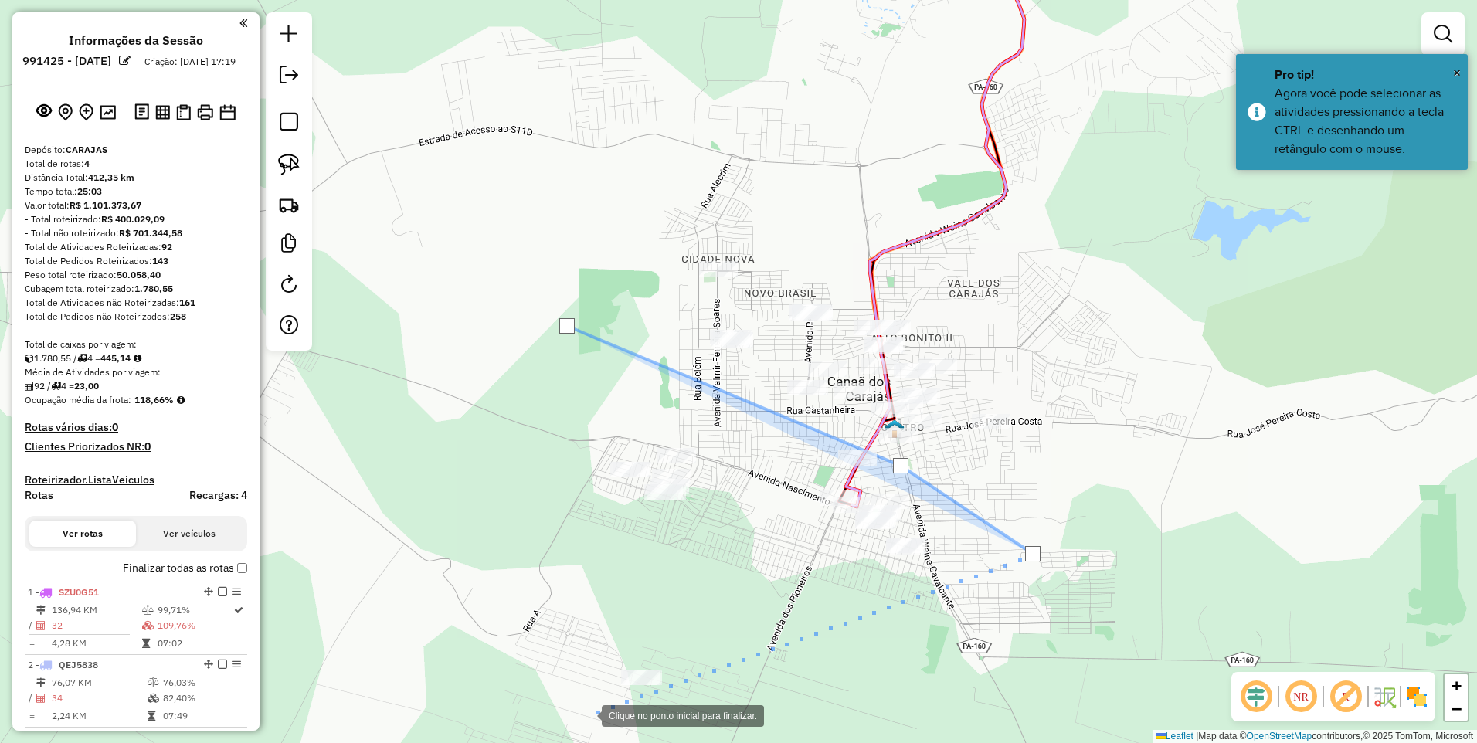
click at [571, 707] on div at bounding box center [586, 714] width 31 height 31
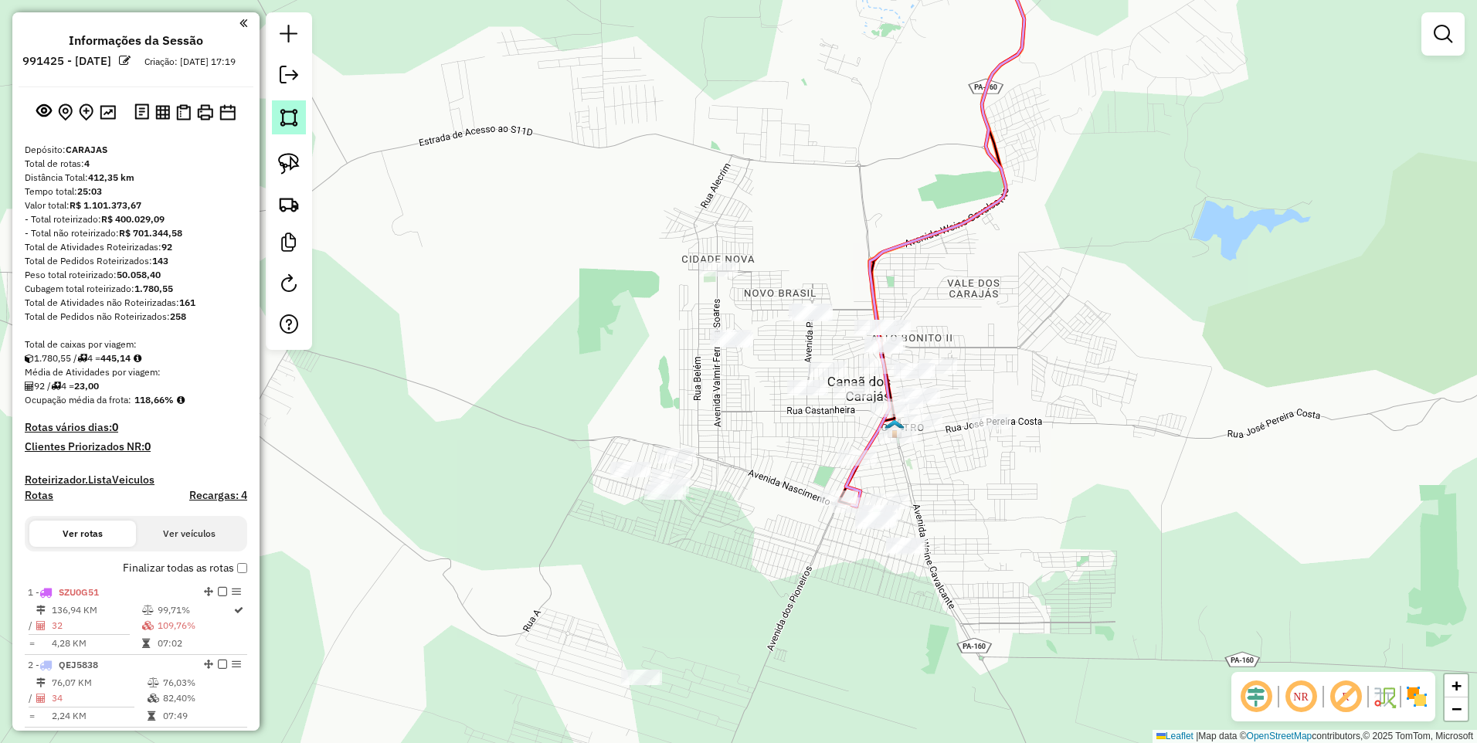
click at [293, 120] on img at bounding box center [289, 118] width 22 height 22
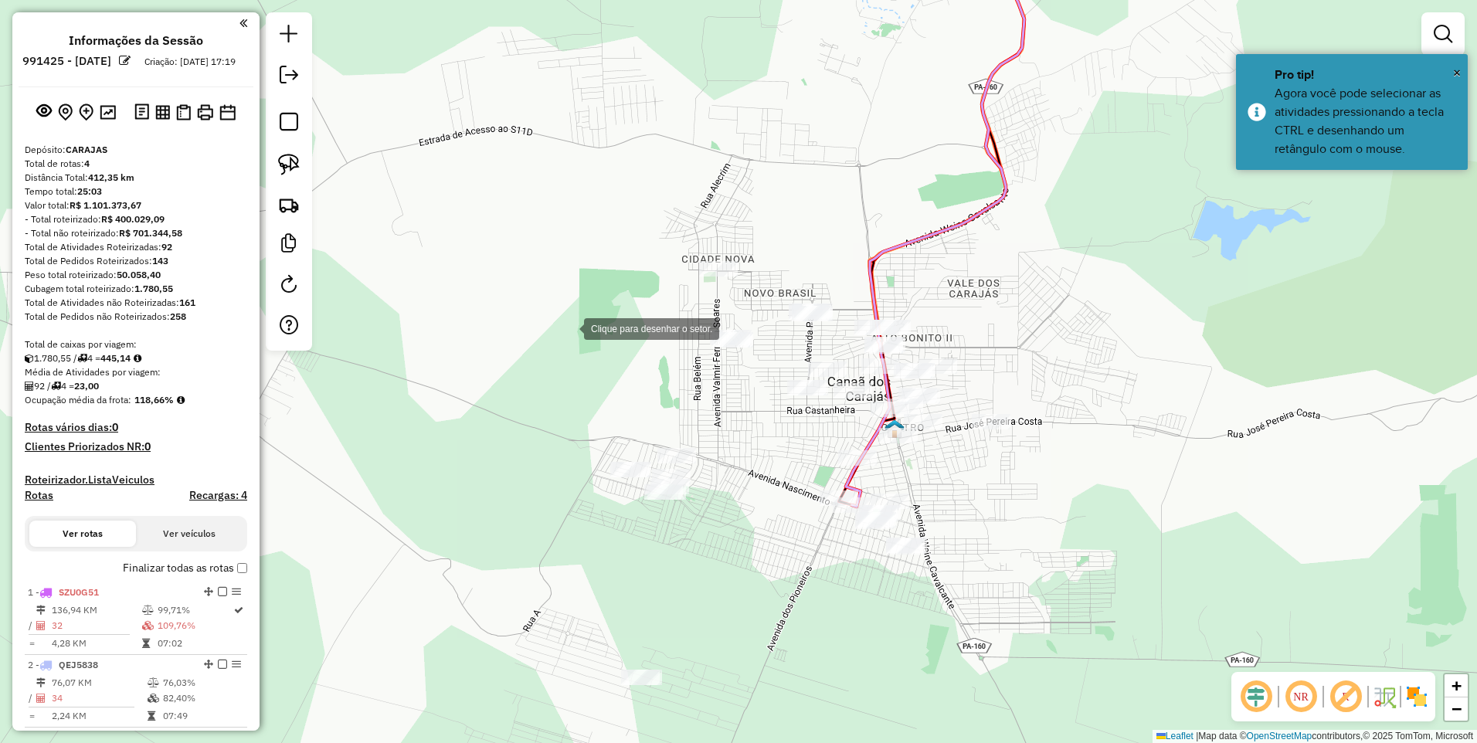
click at [568, 328] on div at bounding box center [568, 327] width 31 height 31
click at [1100, 535] on div at bounding box center [1099, 535] width 31 height 31
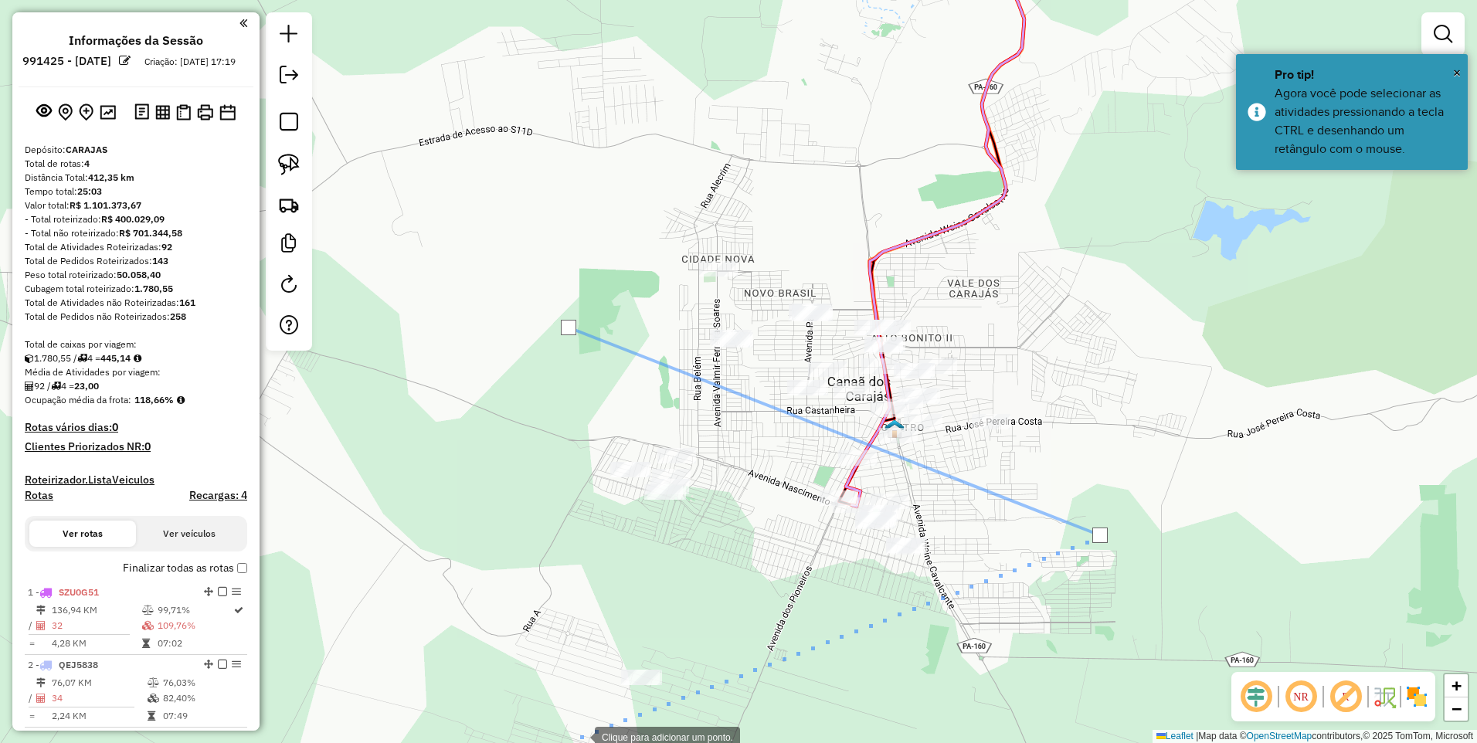
click at [579, 734] on div at bounding box center [579, 736] width 31 height 31
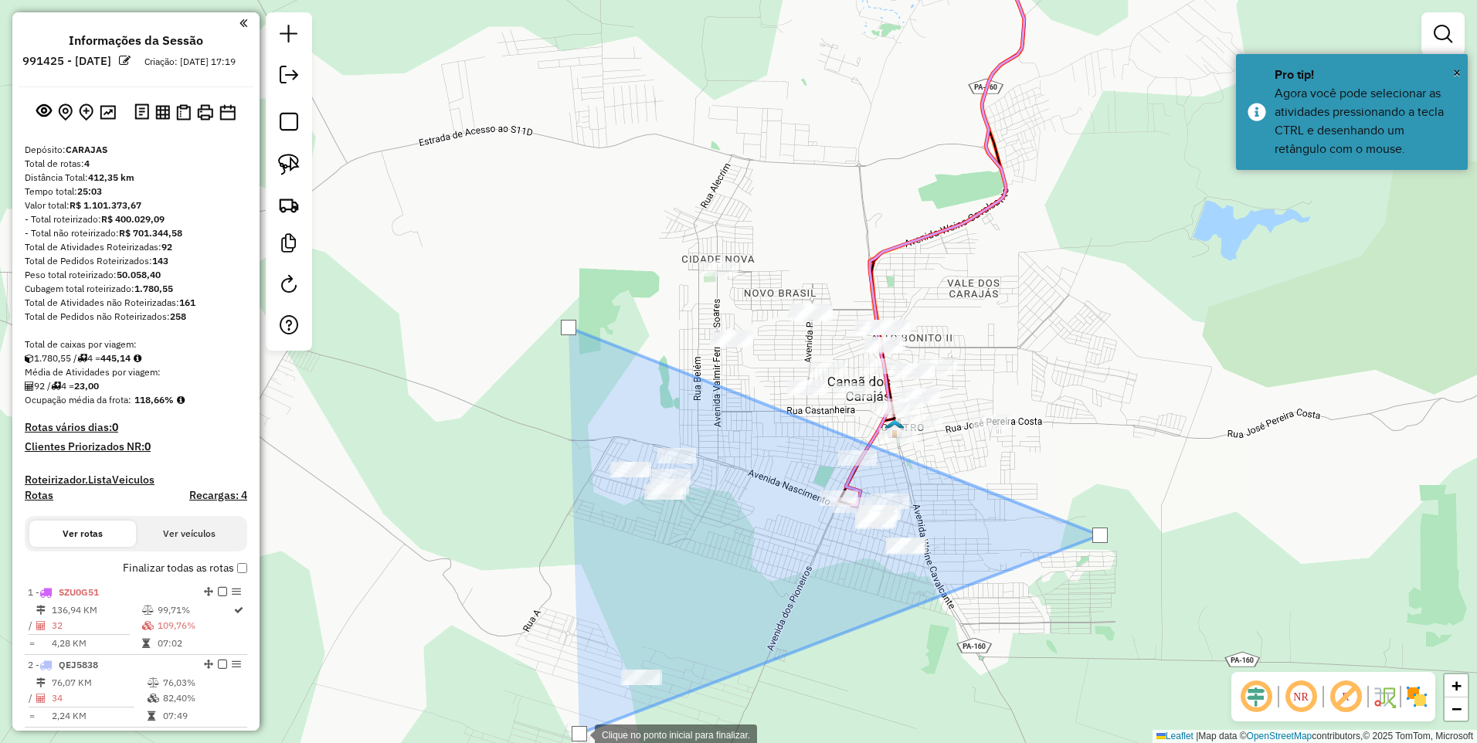
click at [564, 718] on div at bounding box center [579, 733] width 31 height 31
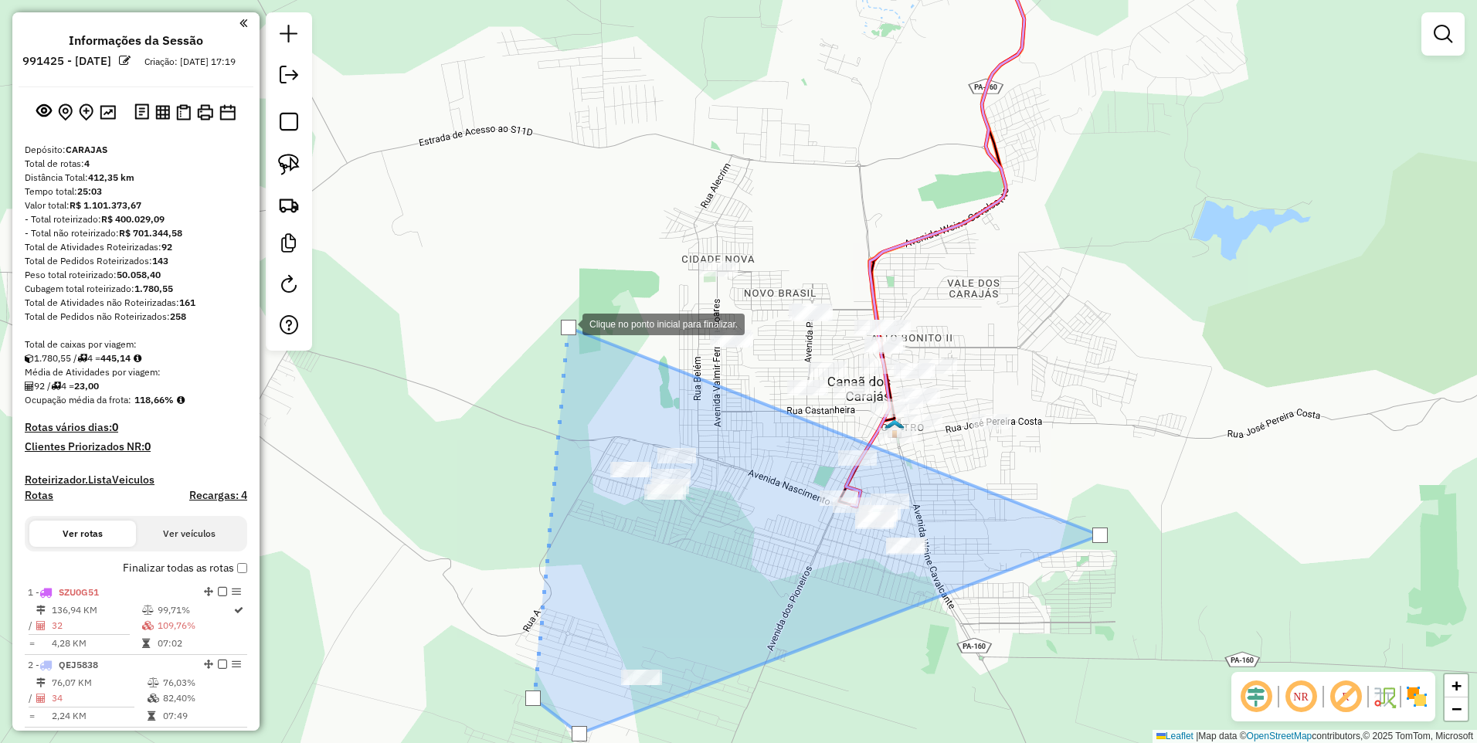
click at [567, 323] on div at bounding box center [568, 327] width 15 height 15
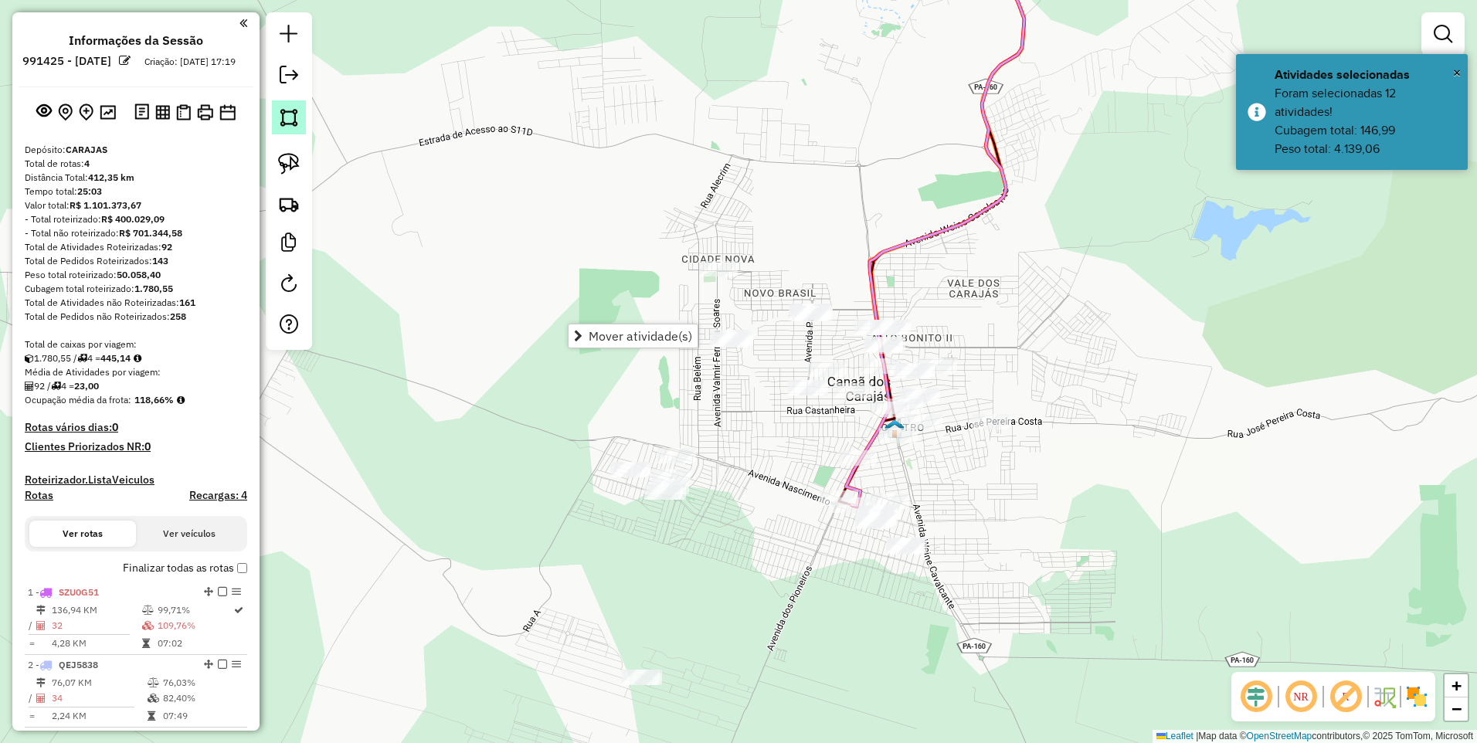
click at [280, 118] on img at bounding box center [289, 118] width 22 height 22
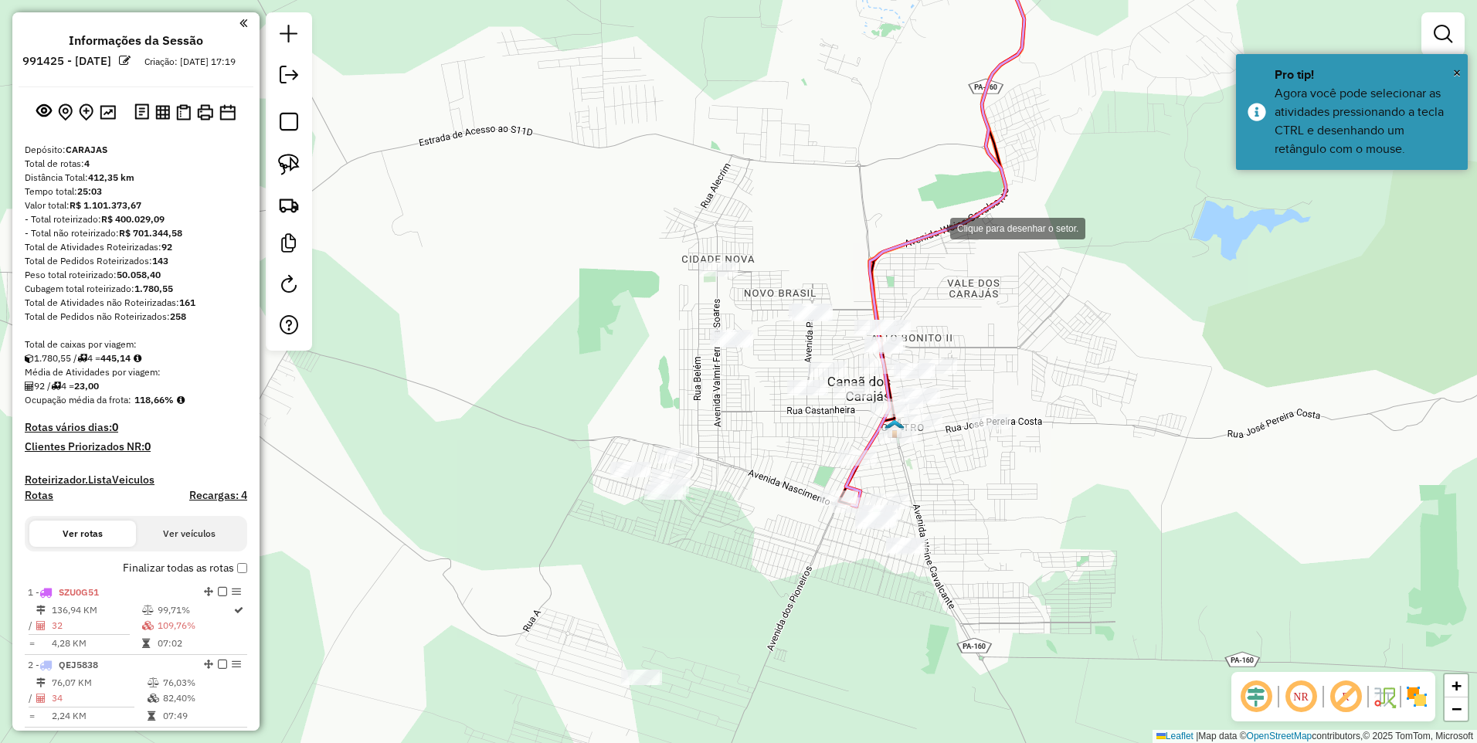
click at [937, 225] on div at bounding box center [934, 227] width 31 height 31
click at [916, 336] on div at bounding box center [916, 336] width 31 height 31
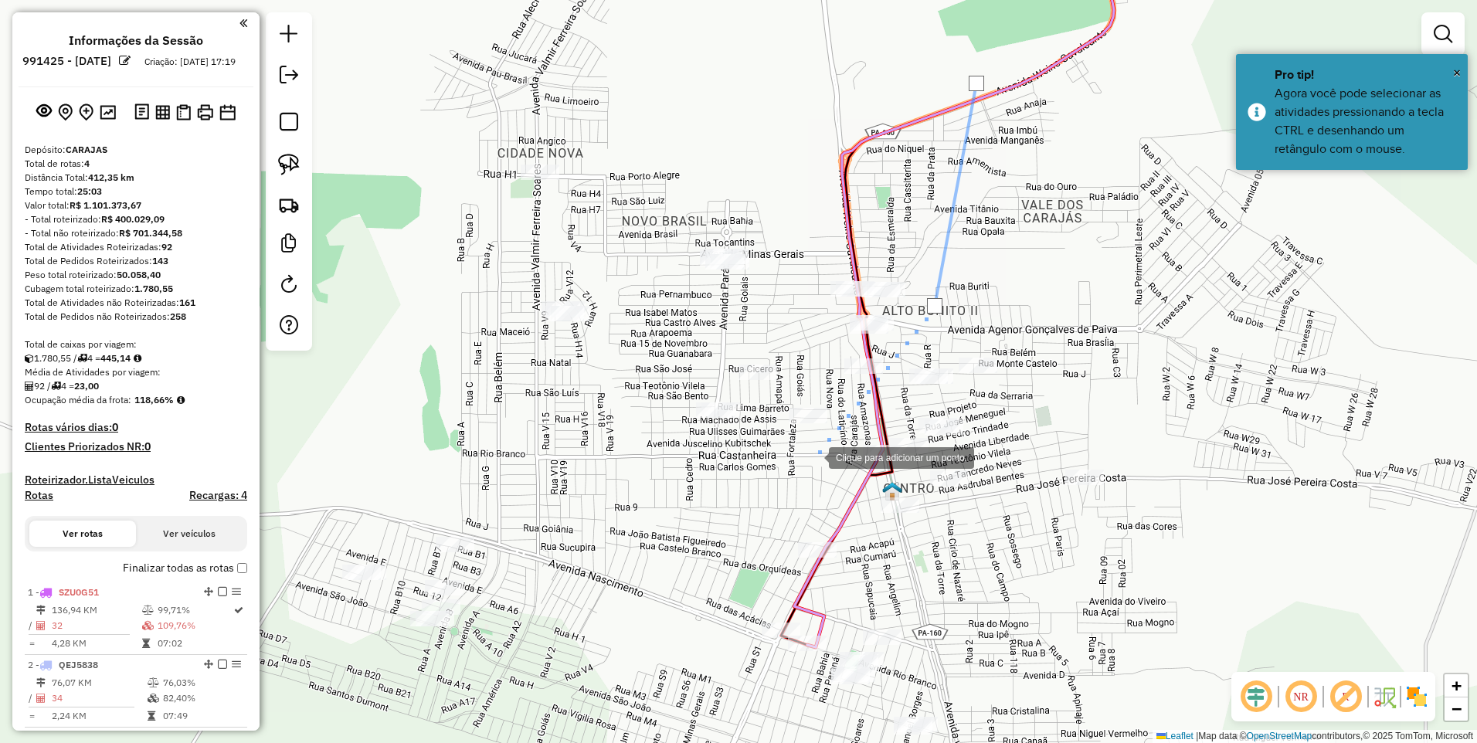
click at [798, 472] on div at bounding box center [813, 456] width 31 height 31
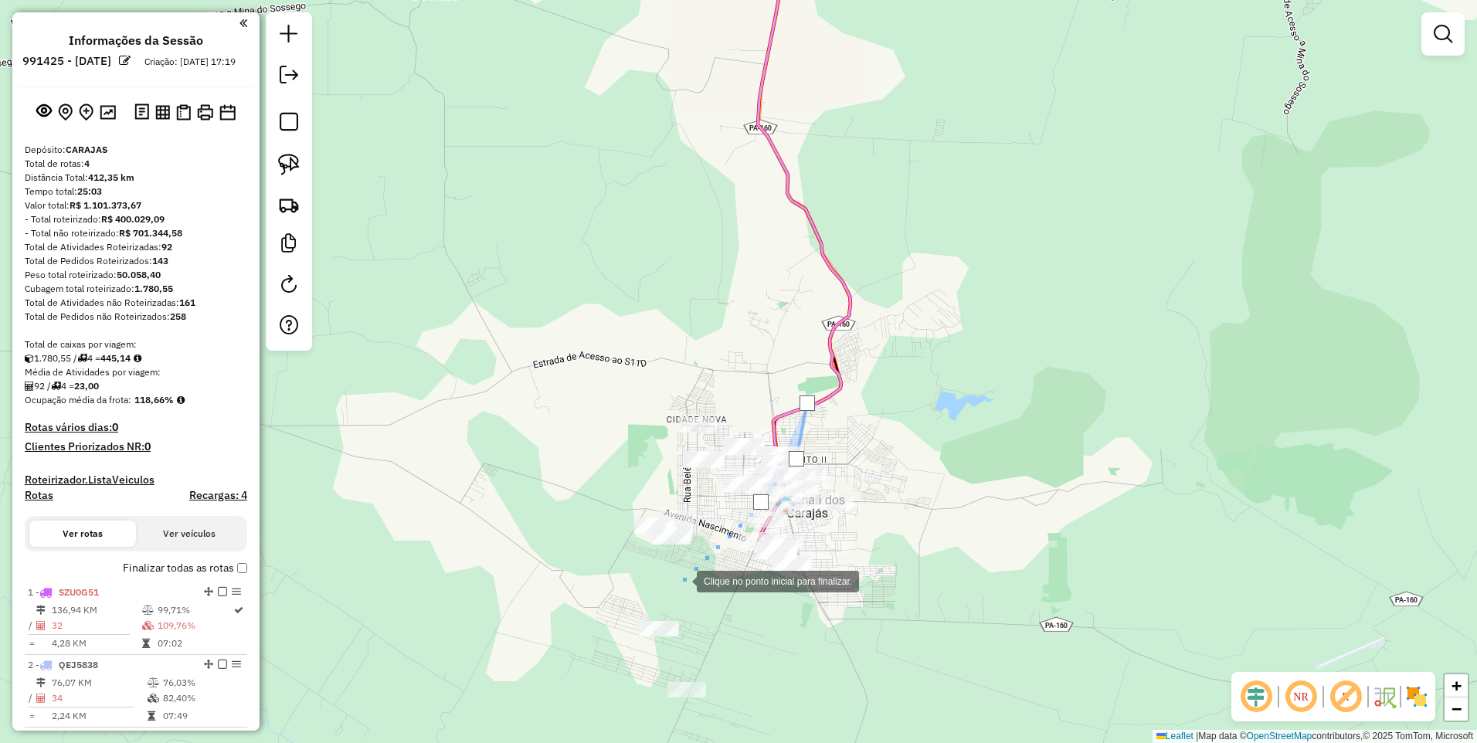
click at [681, 578] on div at bounding box center [681, 580] width 31 height 31
click at [717, 648] on div at bounding box center [701, 632] width 31 height 31
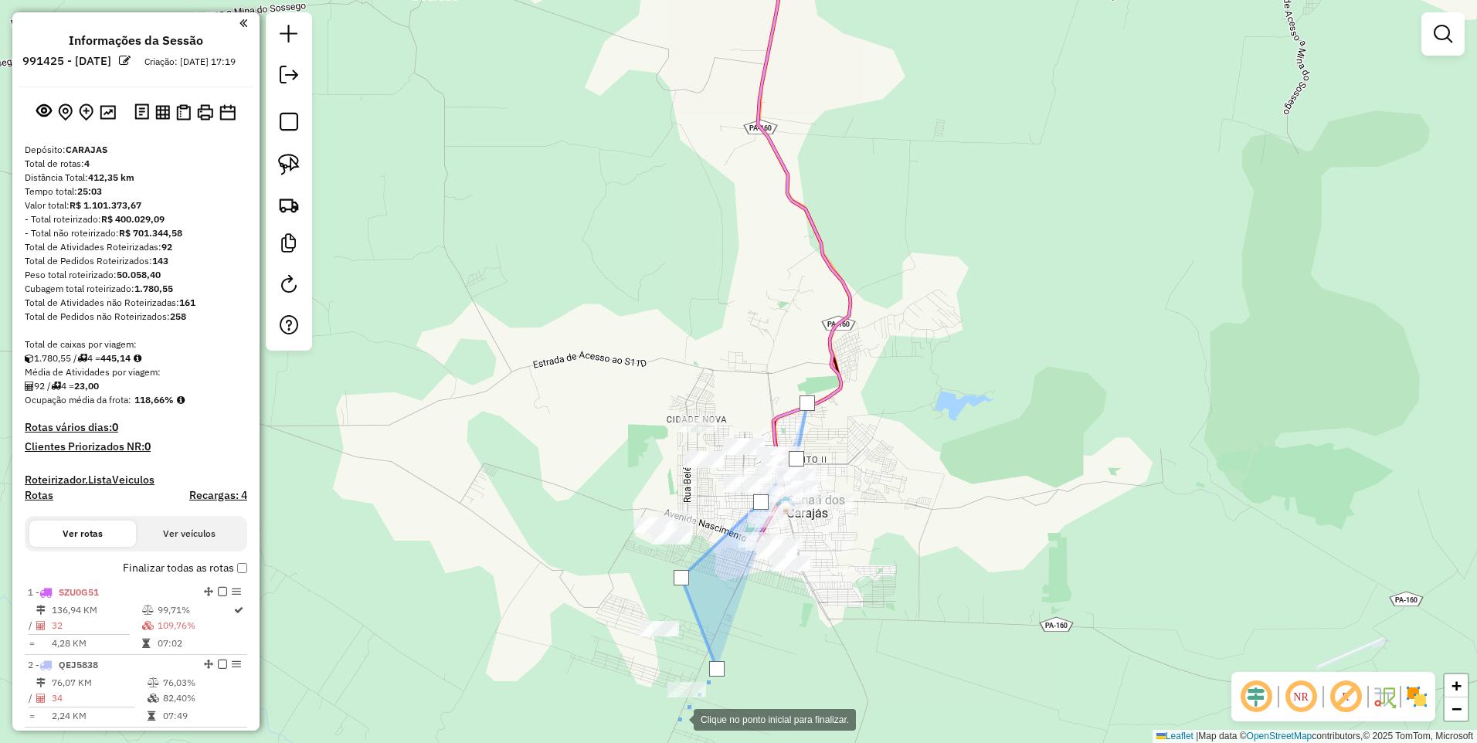
click at [676, 717] on div at bounding box center [678, 718] width 31 height 31
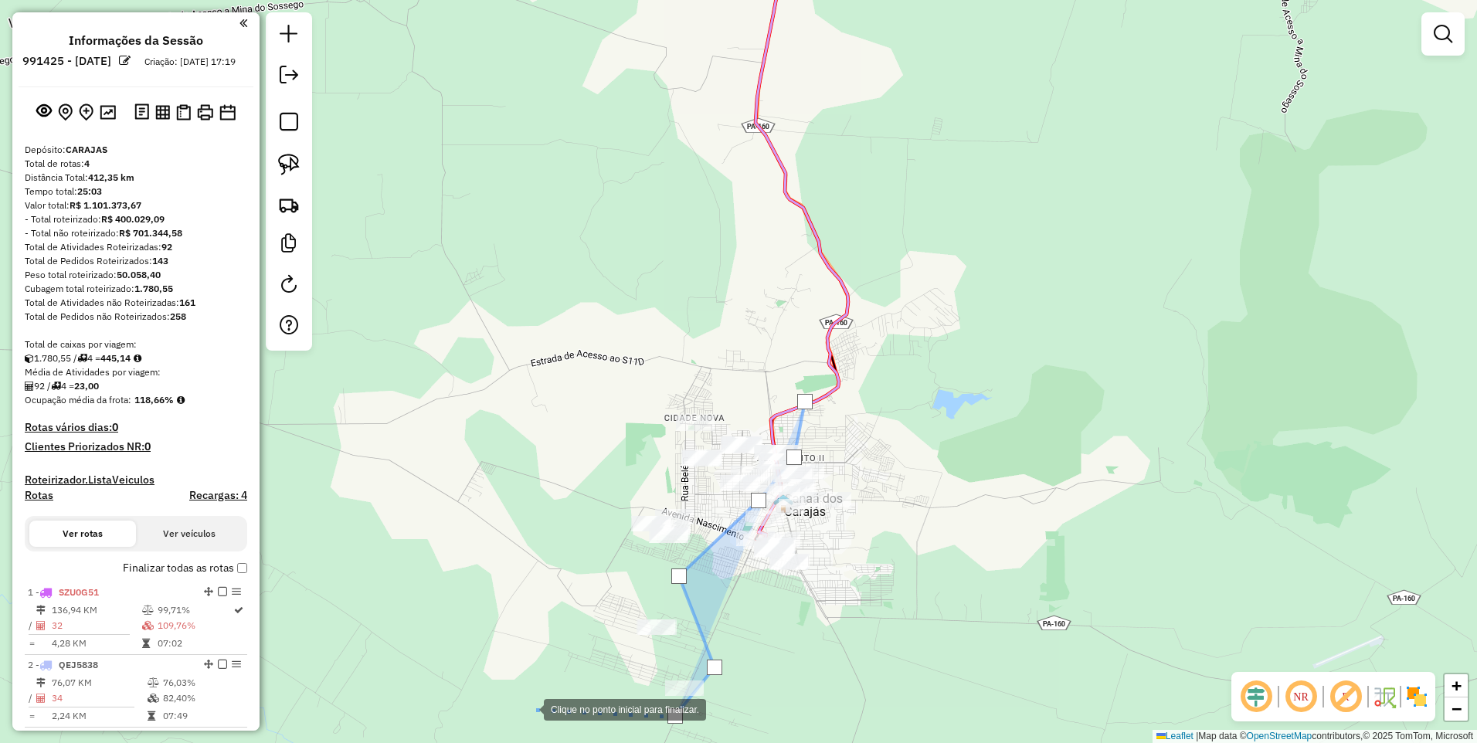
click at [522, 708] on div at bounding box center [528, 708] width 31 height 31
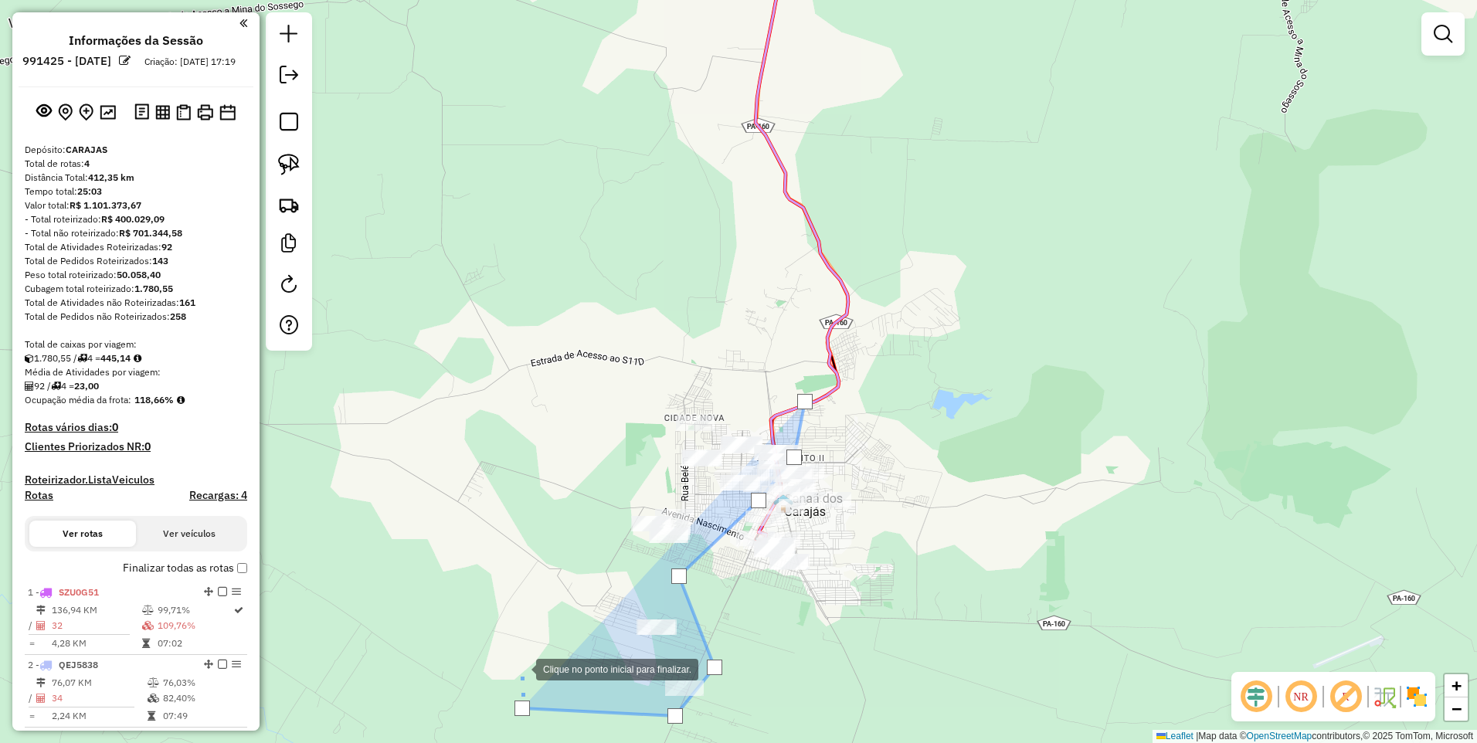
click at [505, 653] on div at bounding box center [520, 668] width 31 height 31
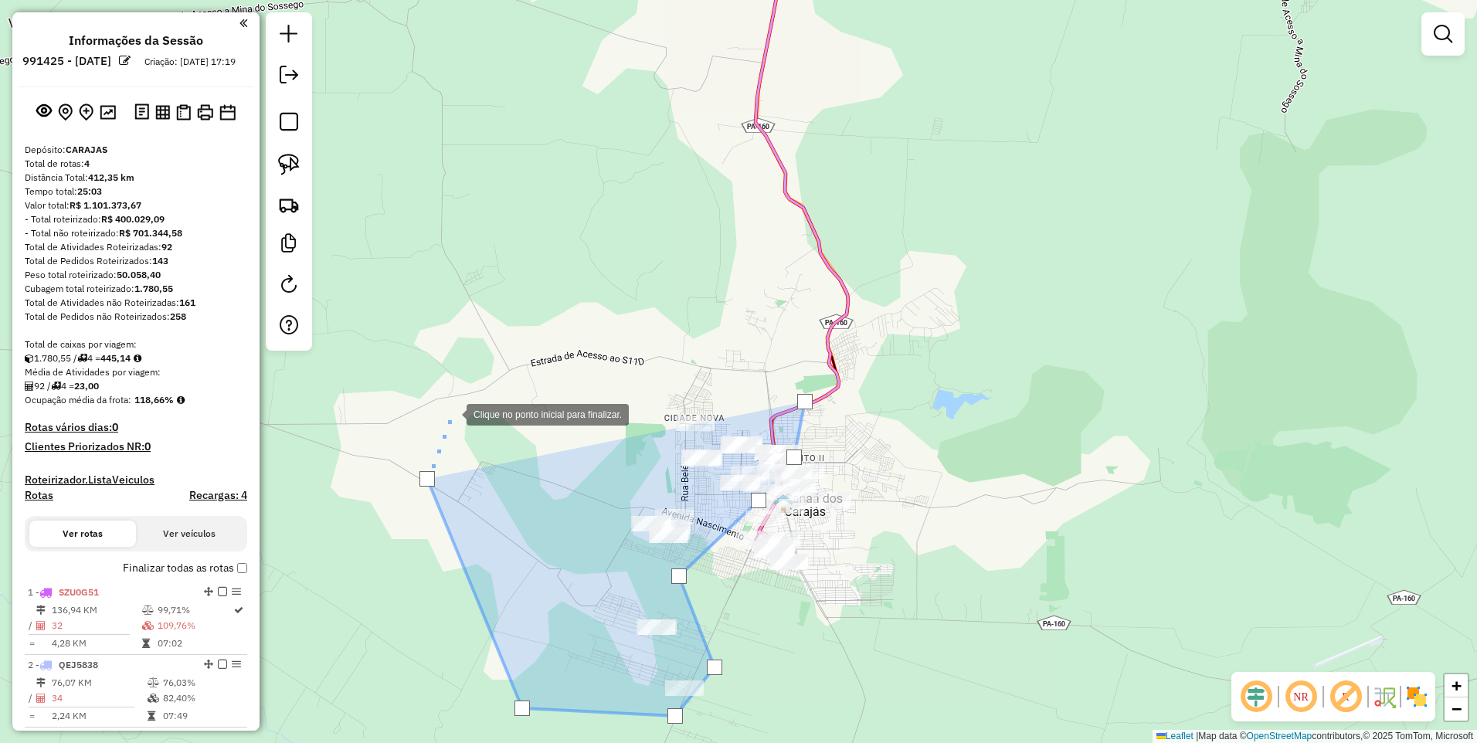
click at [467, 398] on div at bounding box center [451, 413] width 31 height 31
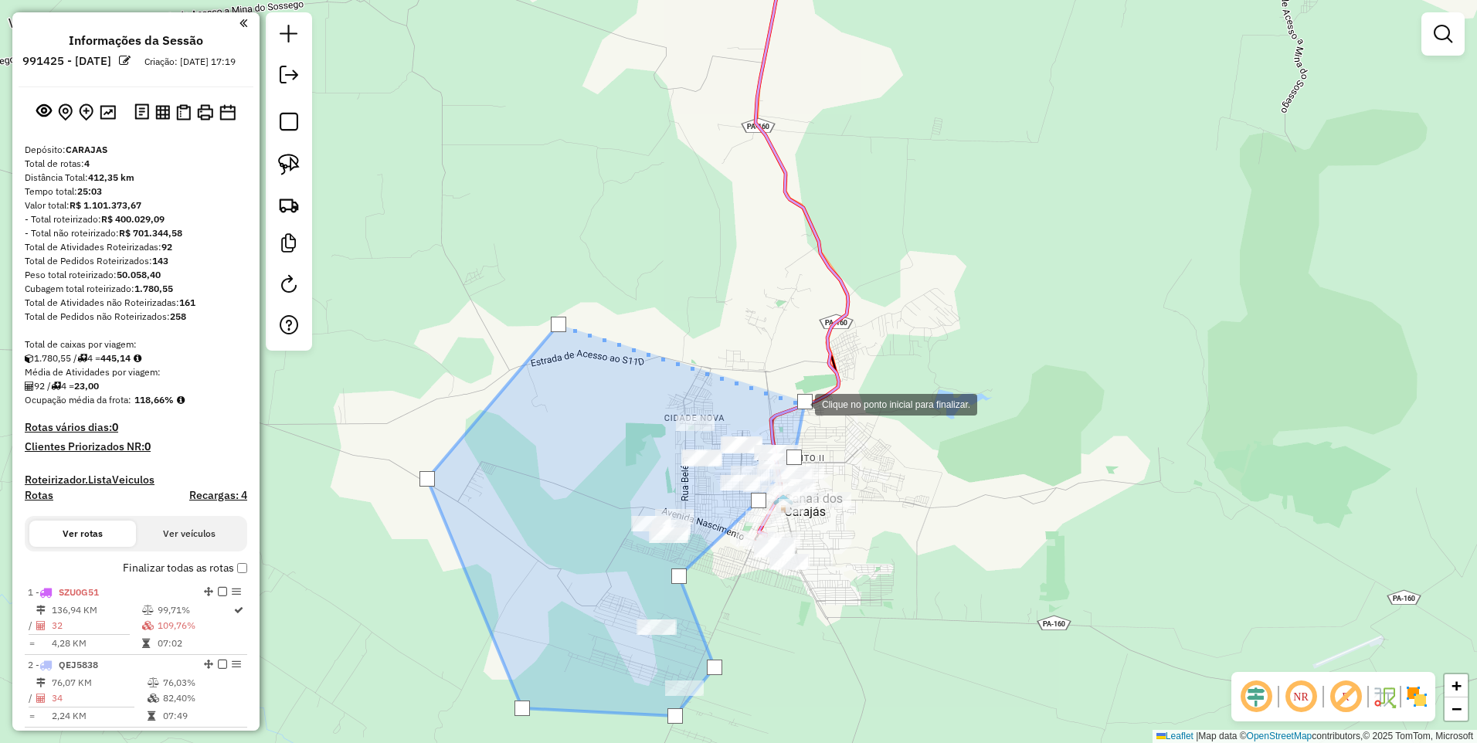
click at [799, 402] on div at bounding box center [804, 401] width 15 height 15
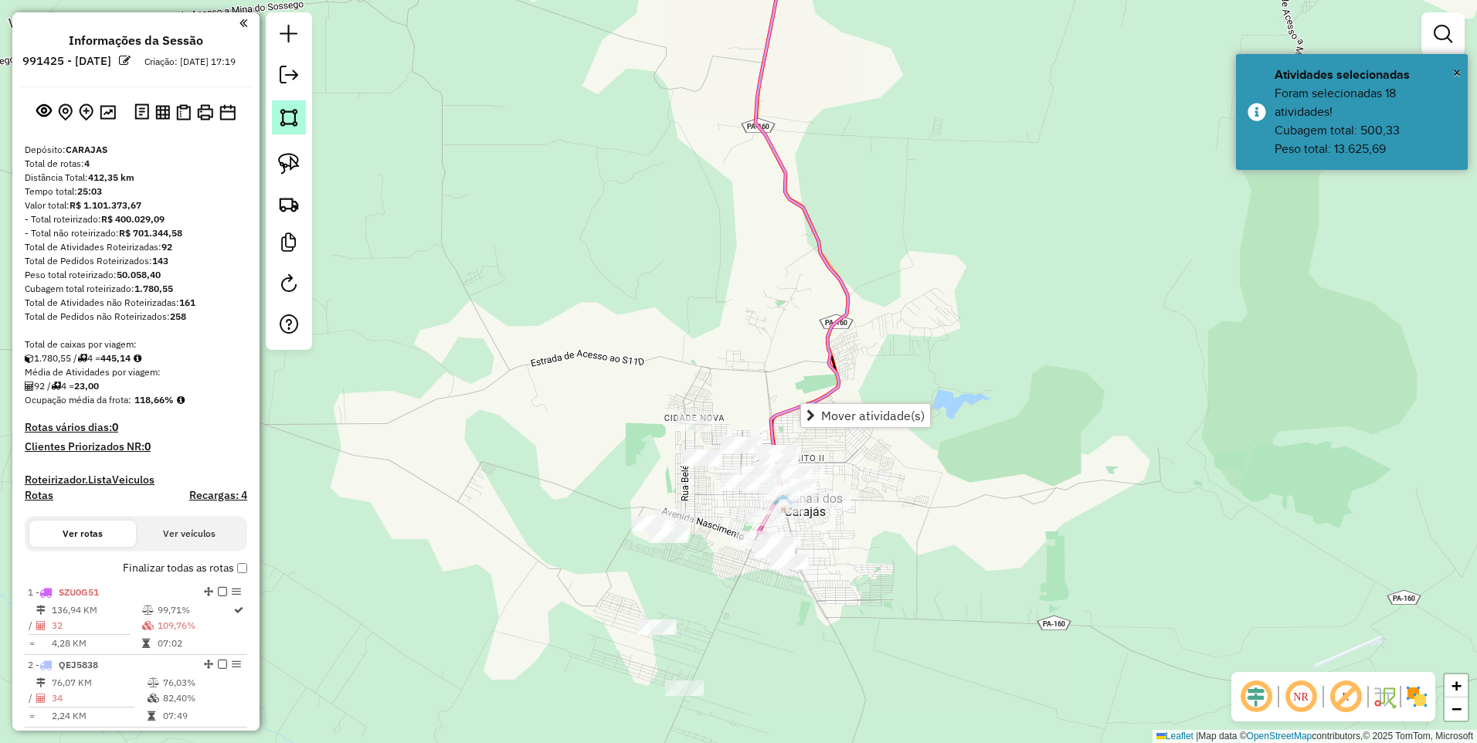
click at [282, 123] on img at bounding box center [289, 118] width 22 height 22
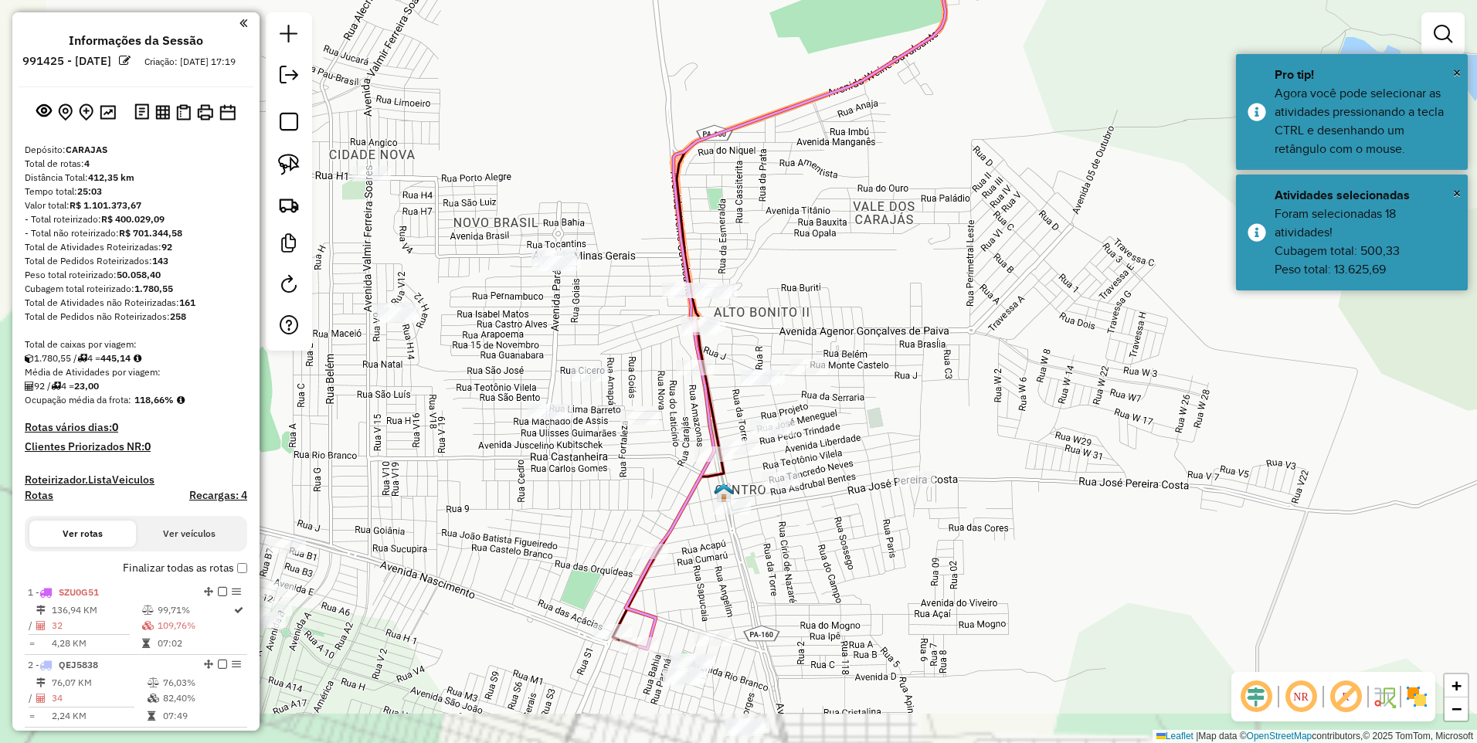
drag, startPoint x: 935, startPoint y: 446, endPoint x: 1049, endPoint y: 362, distance: 141.4
click at [1008, 377] on div at bounding box center [992, 392] width 31 height 31
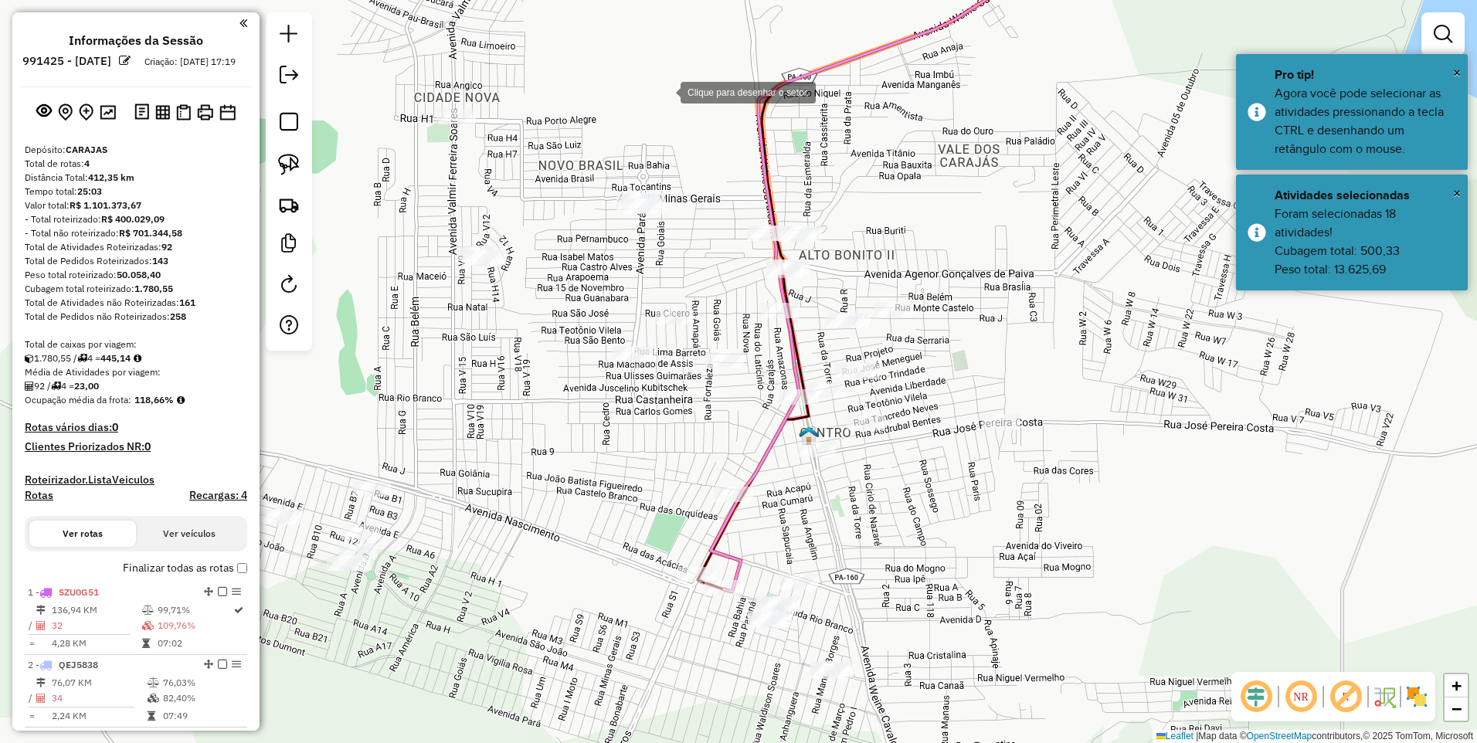
click at [660, 92] on div at bounding box center [665, 91] width 31 height 31
click at [772, 401] on div at bounding box center [772, 400] width 31 height 31
click at [665, 495] on div at bounding box center [665, 495] width 31 height 31
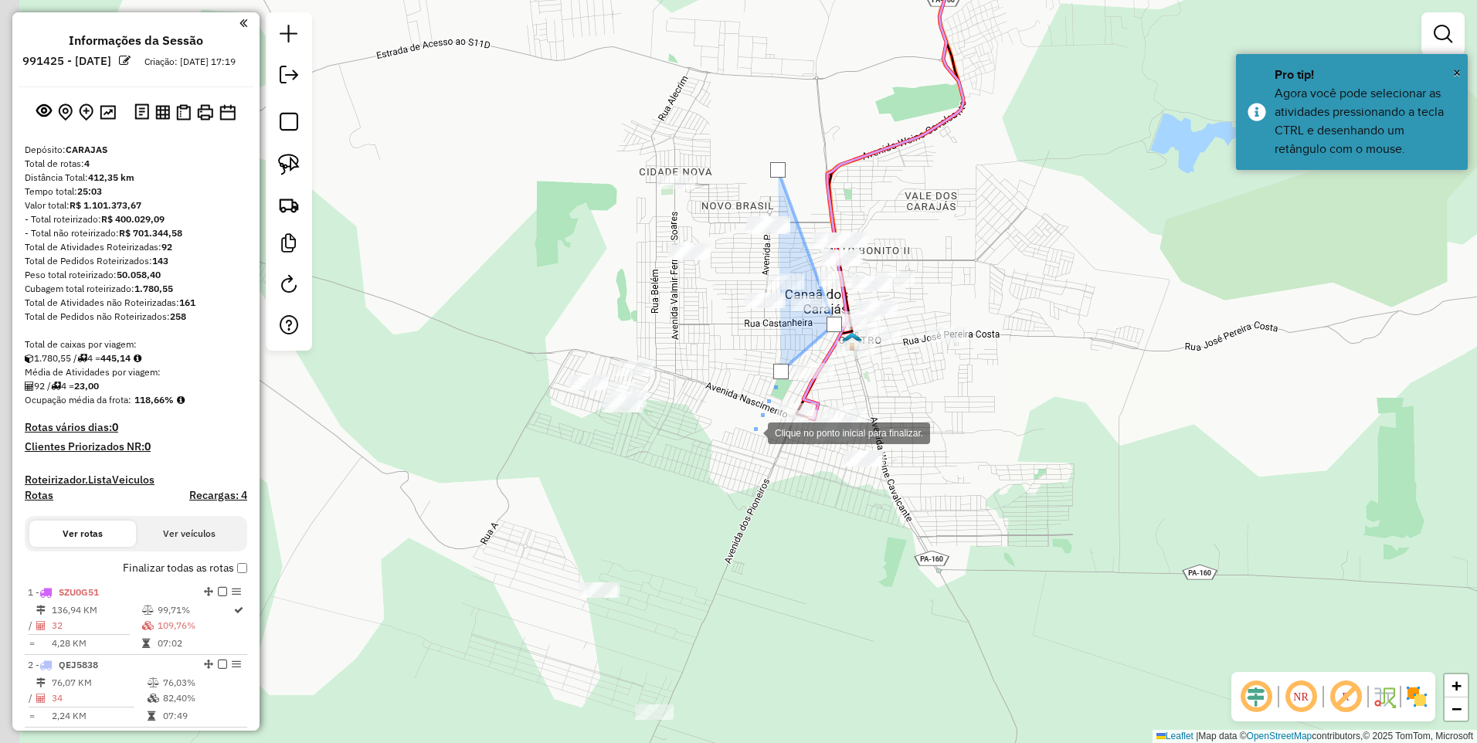
drag, startPoint x: 635, startPoint y: 558, endPoint x: 759, endPoint y: 425, distance: 182.0
click at [759, 425] on div at bounding box center [752, 431] width 31 height 31
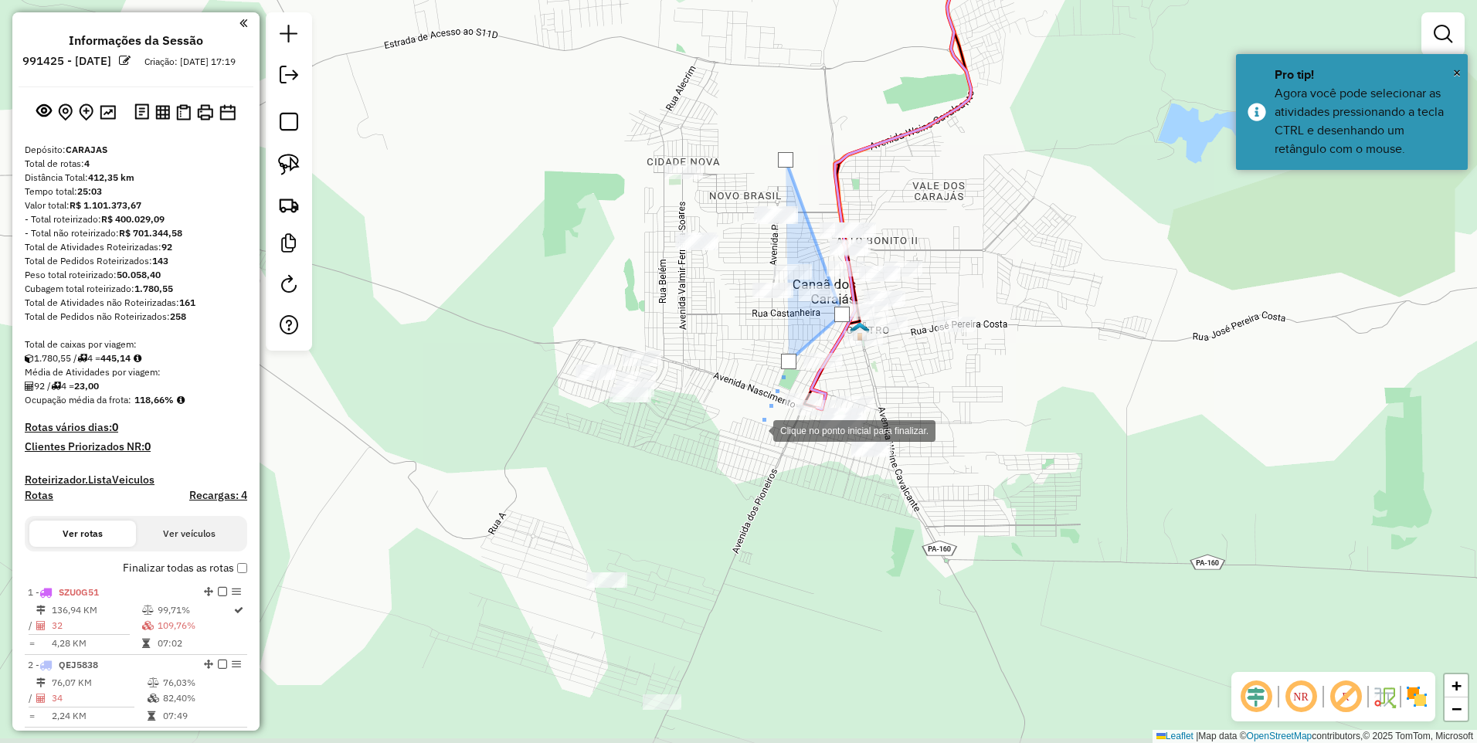
click at [746, 445] on div at bounding box center [757, 429] width 31 height 31
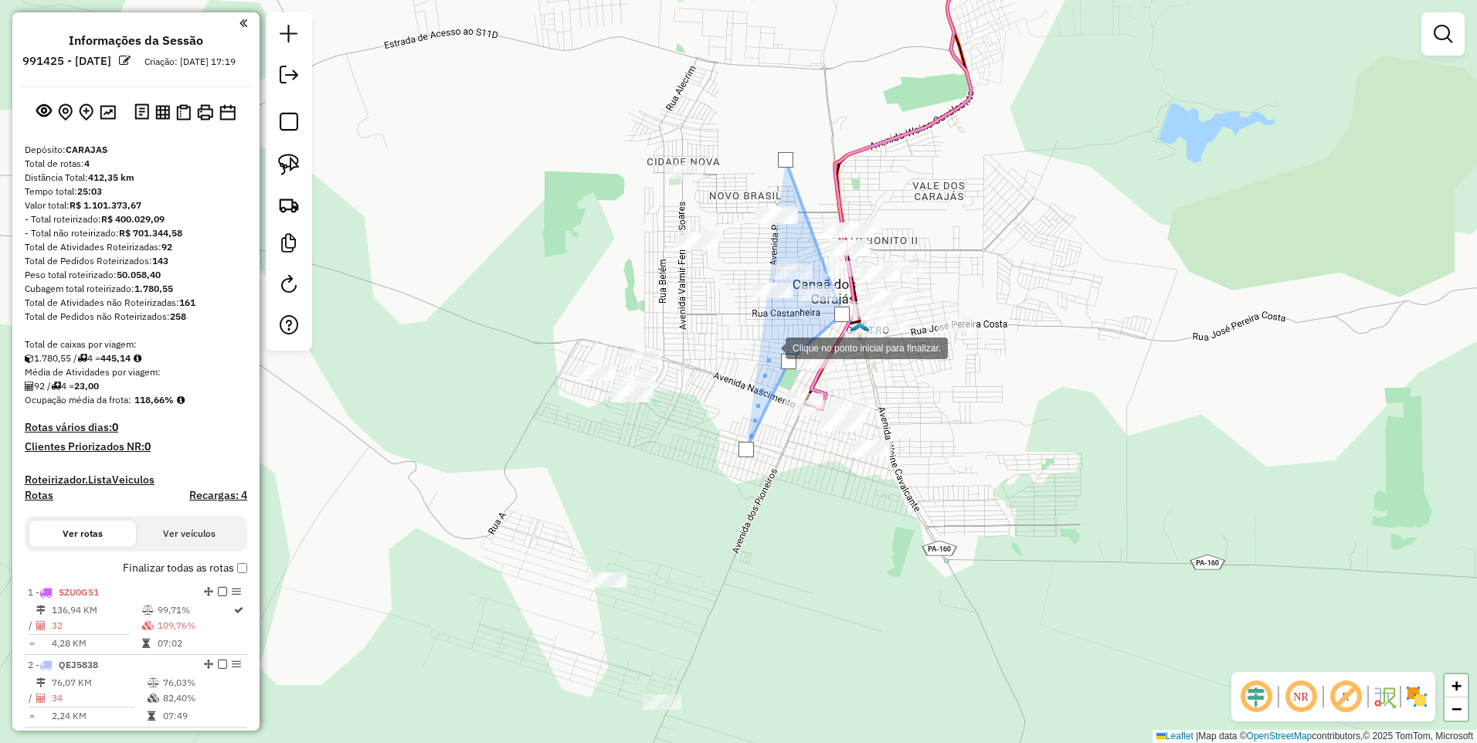
click at [770, 347] on div at bounding box center [770, 346] width 31 height 31
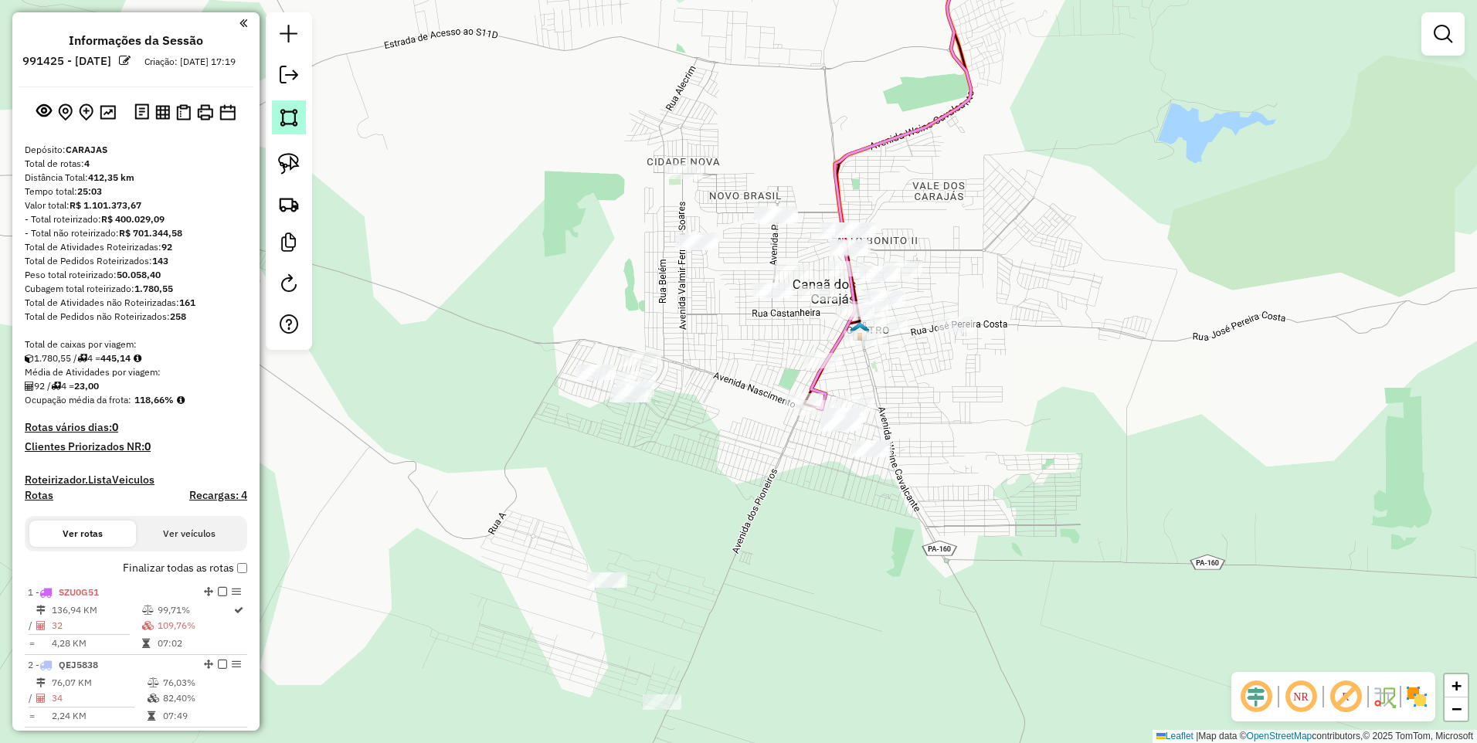
click at [293, 131] on link at bounding box center [289, 117] width 34 height 34
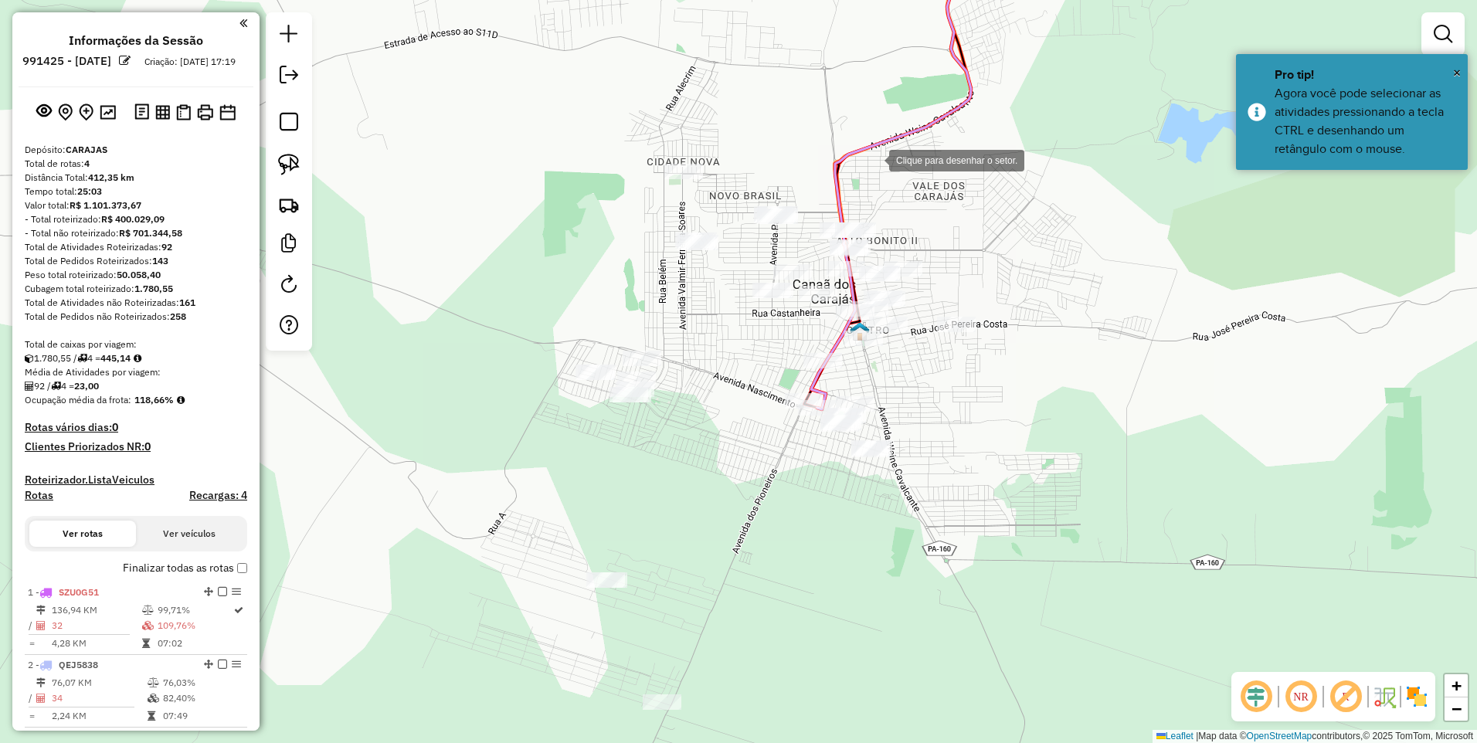
click at [873, 158] on div at bounding box center [873, 159] width 31 height 31
click at [803, 181] on div at bounding box center [802, 180] width 31 height 31
click at [809, 252] on div at bounding box center [809, 251] width 31 height 31
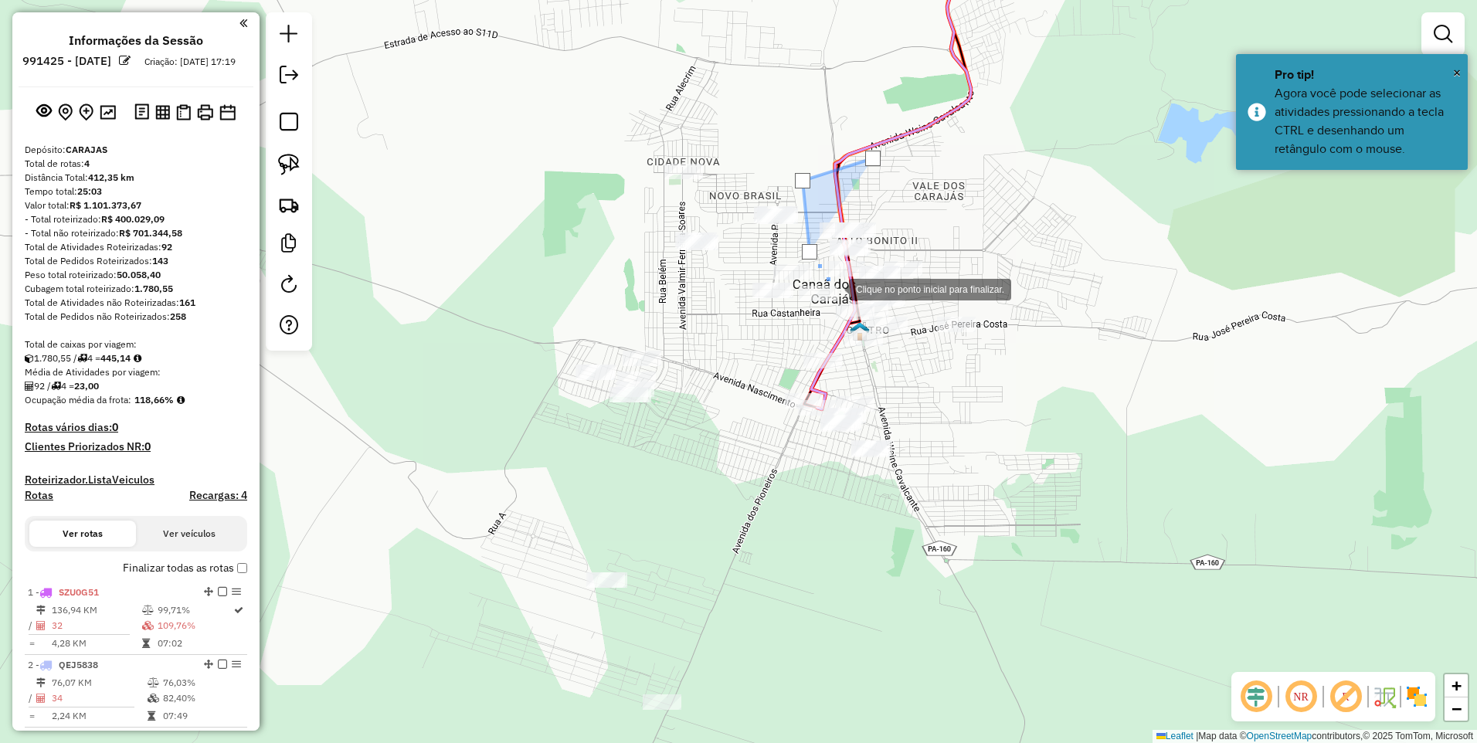
click at [833, 288] on div at bounding box center [833, 288] width 31 height 31
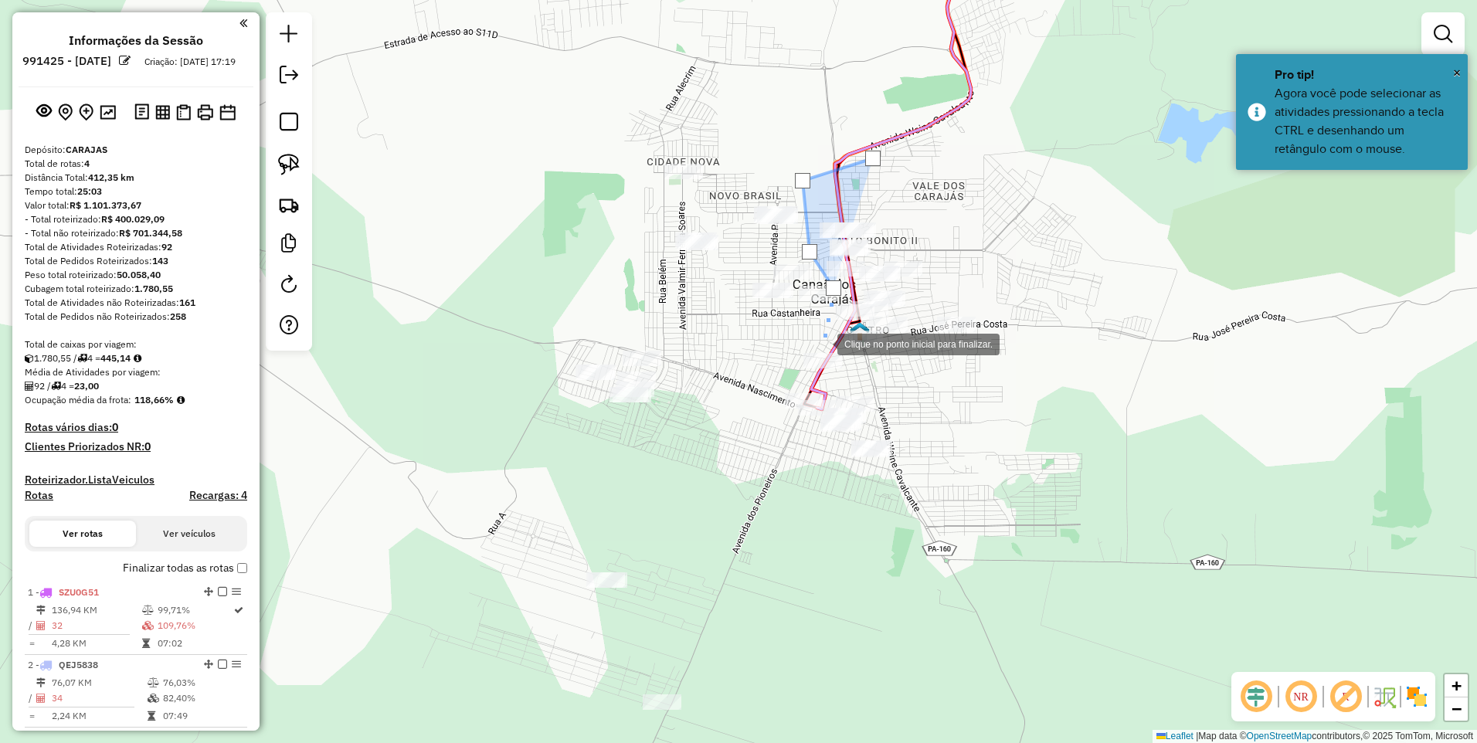
click at [824, 343] on div at bounding box center [821, 343] width 31 height 31
click at [851, 373] on div at bounding box center [843, 368] width 31 height 31
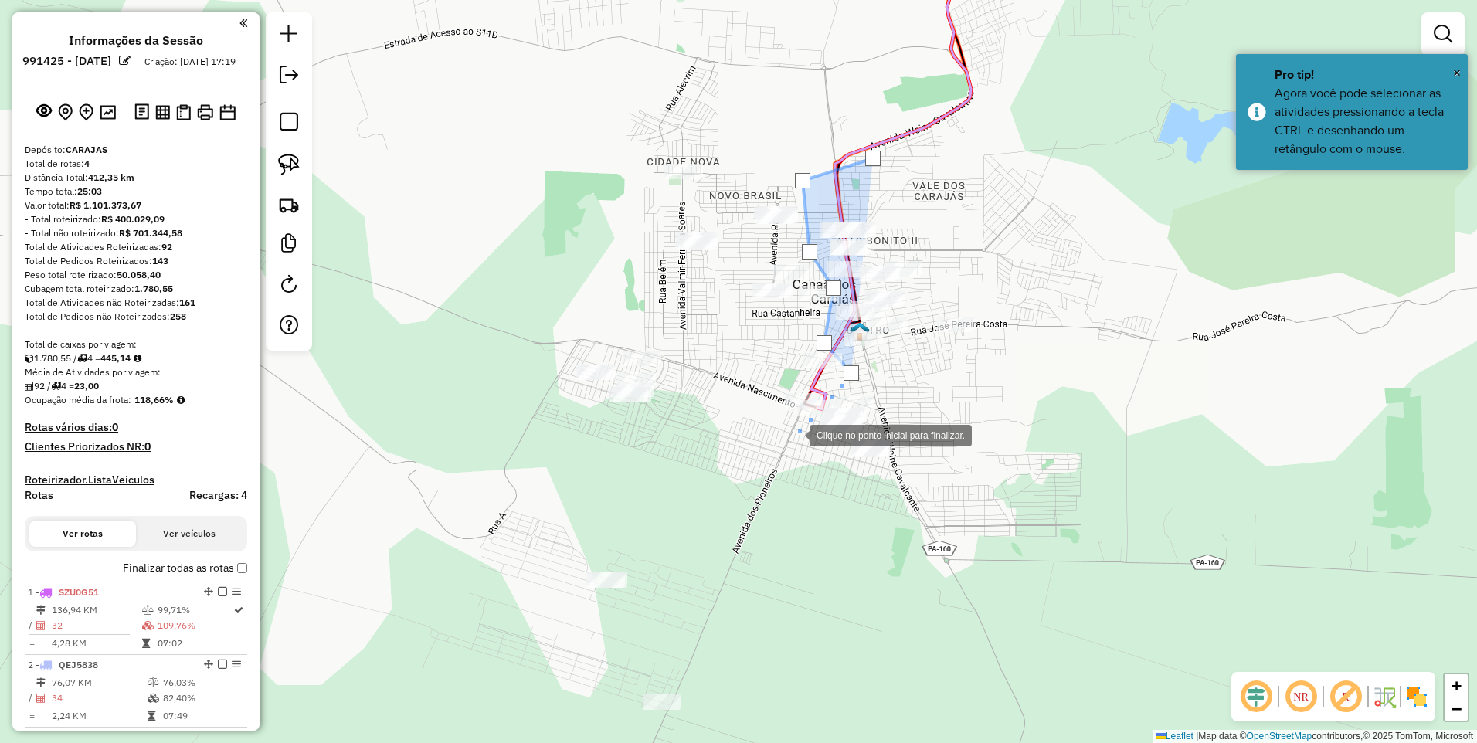
click at [779, 436] on div at bounding box center [794, 434] width 31 height 31
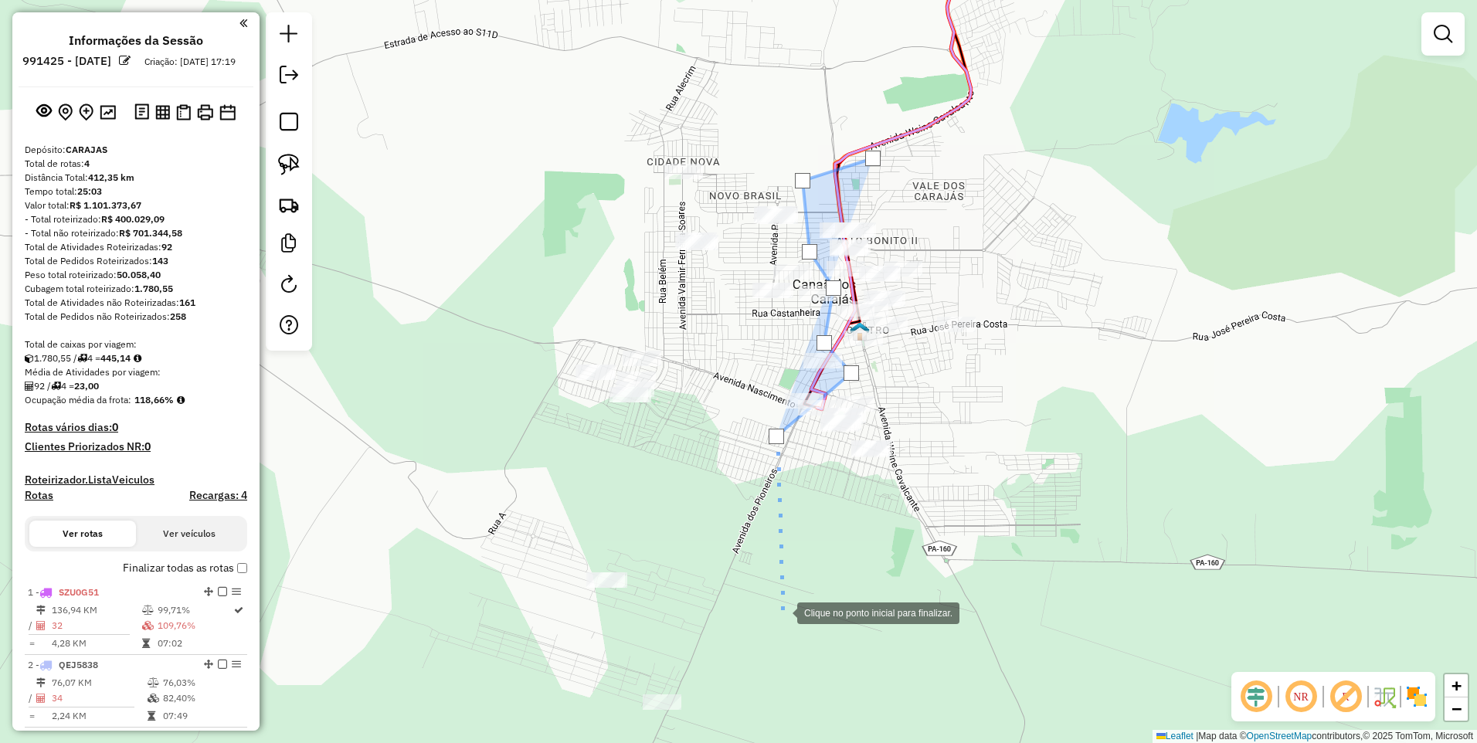
drag, startPoint x: 781, startPoint y: 612, endPoint x: 717, endPoint y: 661, distance: 81.0
click at [781, 610] on div at bounding box center [781, 611] width 31 height 31
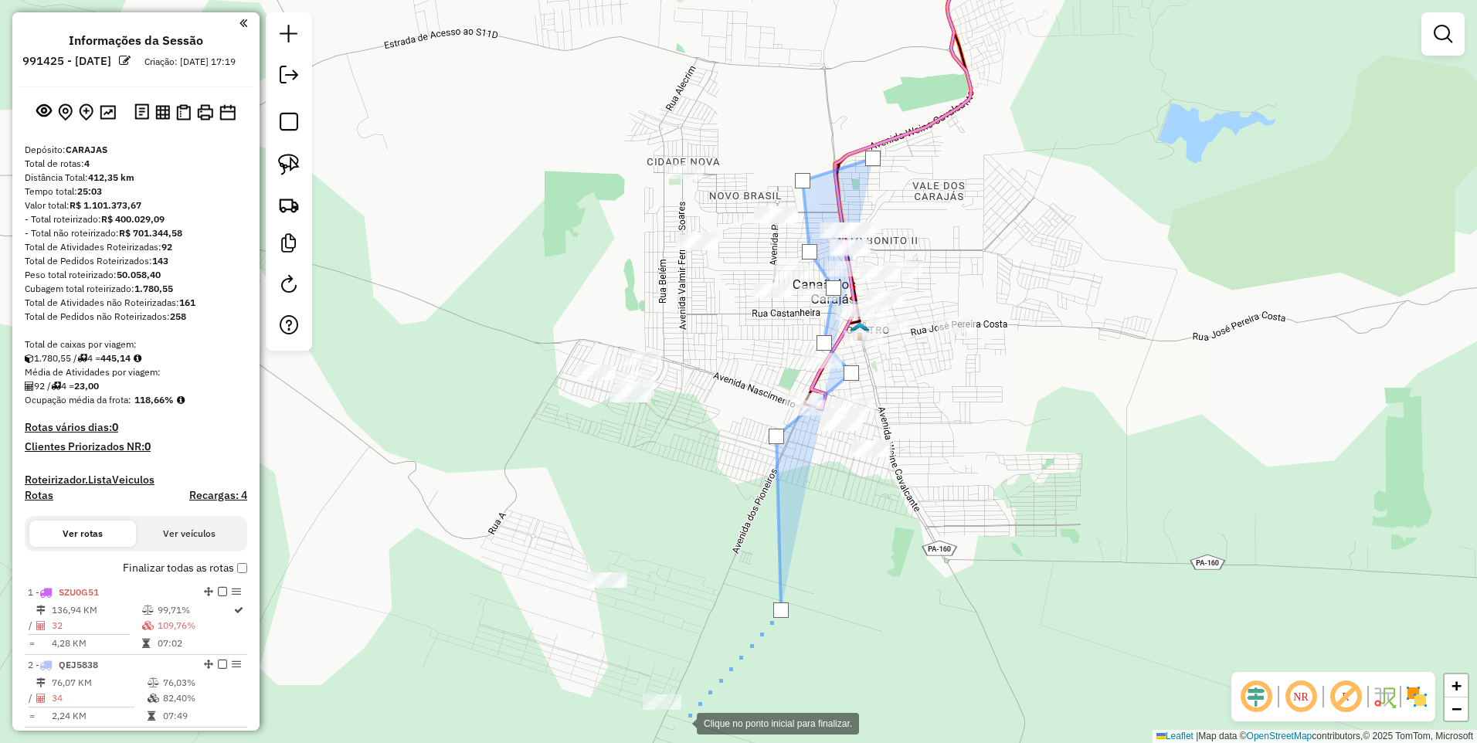
drag, startPoint x: 681, startPoint y: 722, endPoint x: 563, endPoint y: 713, distance: 118.5
click at [674, 720] on div at bounding box center [681, 722] width 31 height 31
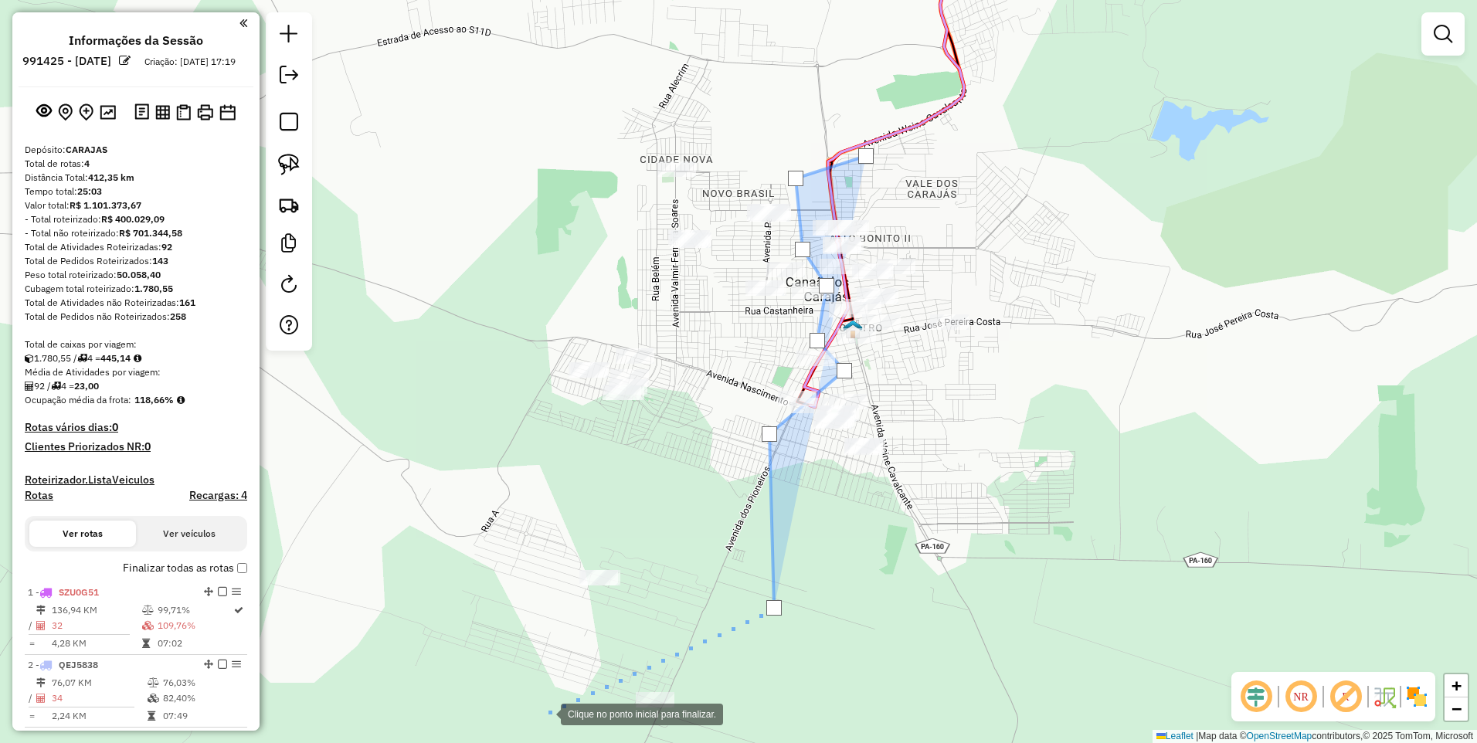
click at [541, 713] on div at bounding box center [545, 712] width 31 height 31
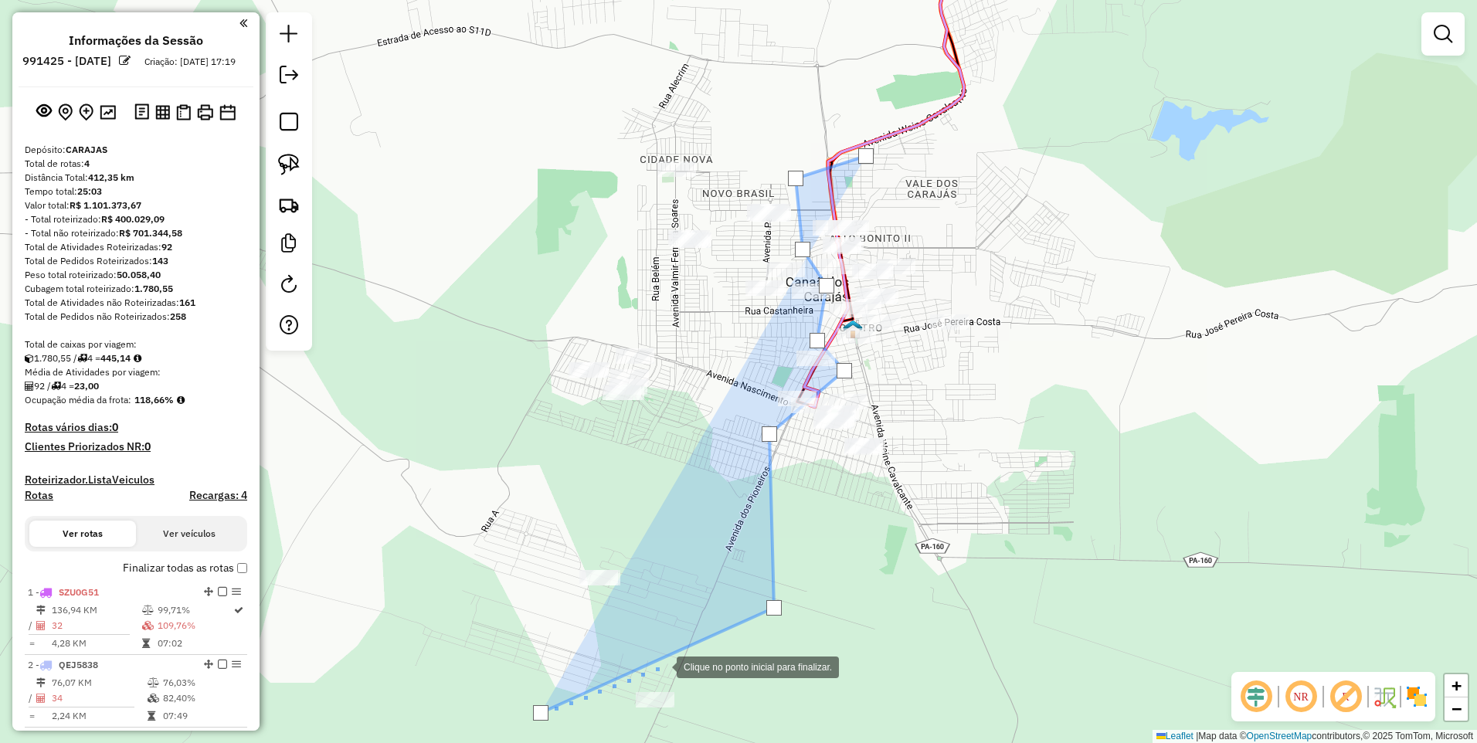
click at [677, 666] on div at bounding box center [661, 665] width 31 height 31
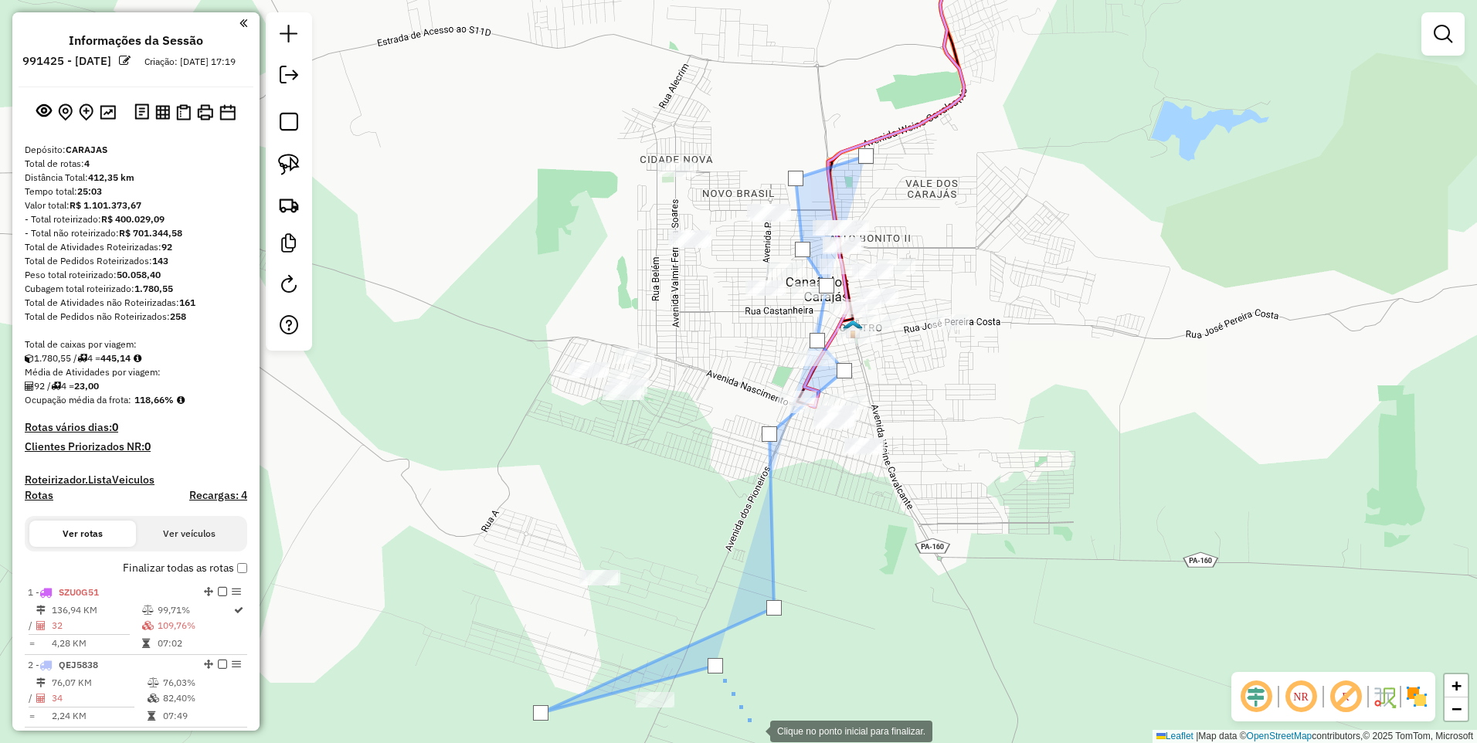
drag, startPoint x: 751, startPoint y: 732, endPoint x: 699, endPoint y: 728, distance: 51.9
click at [748, 731] on div at bounding box center [754, 729] width 31 height 31
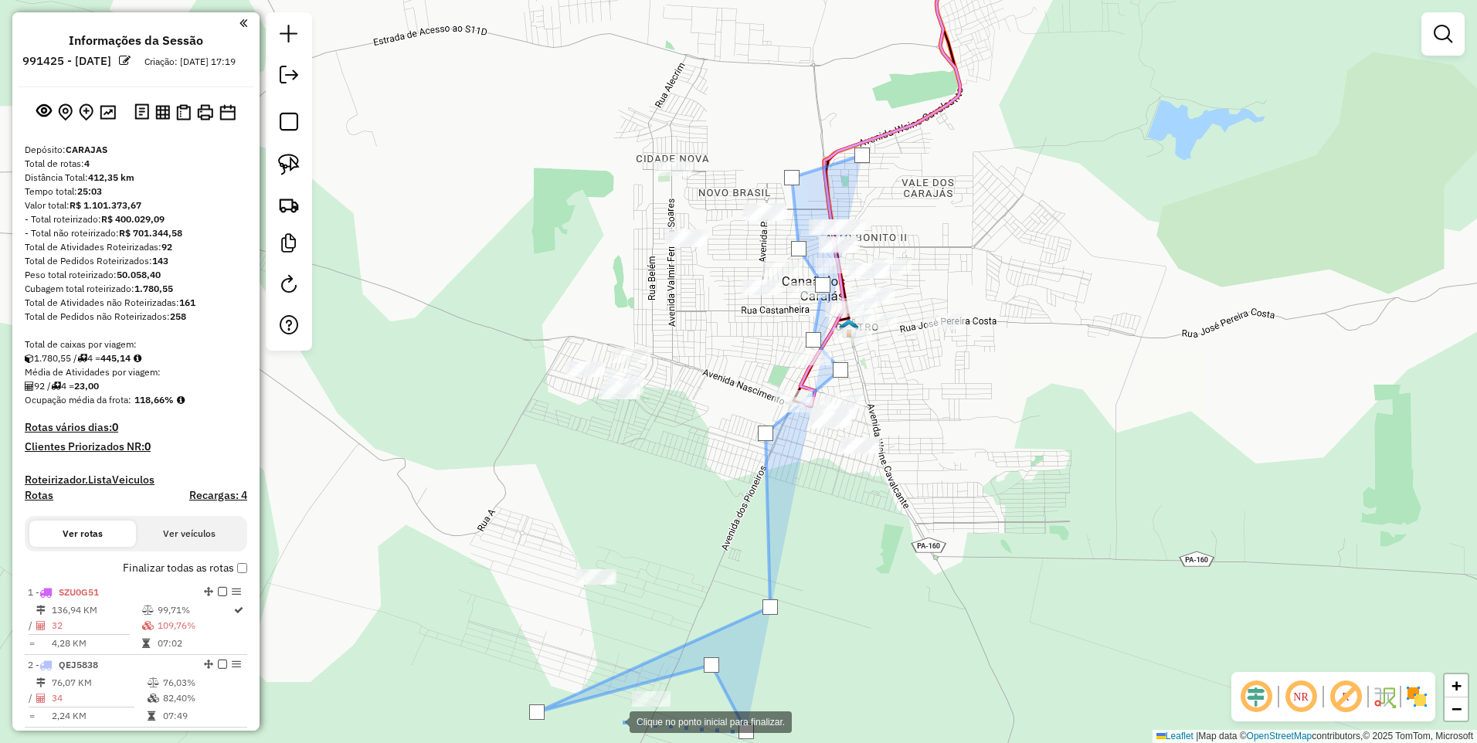
drag, startPoint x: 612, startPoint y: 721, endPoint x: 569, endPoint y: 731, distance: 43.8
click at [610, 721] on div at bounding box center [614, 720] width 31 height 31
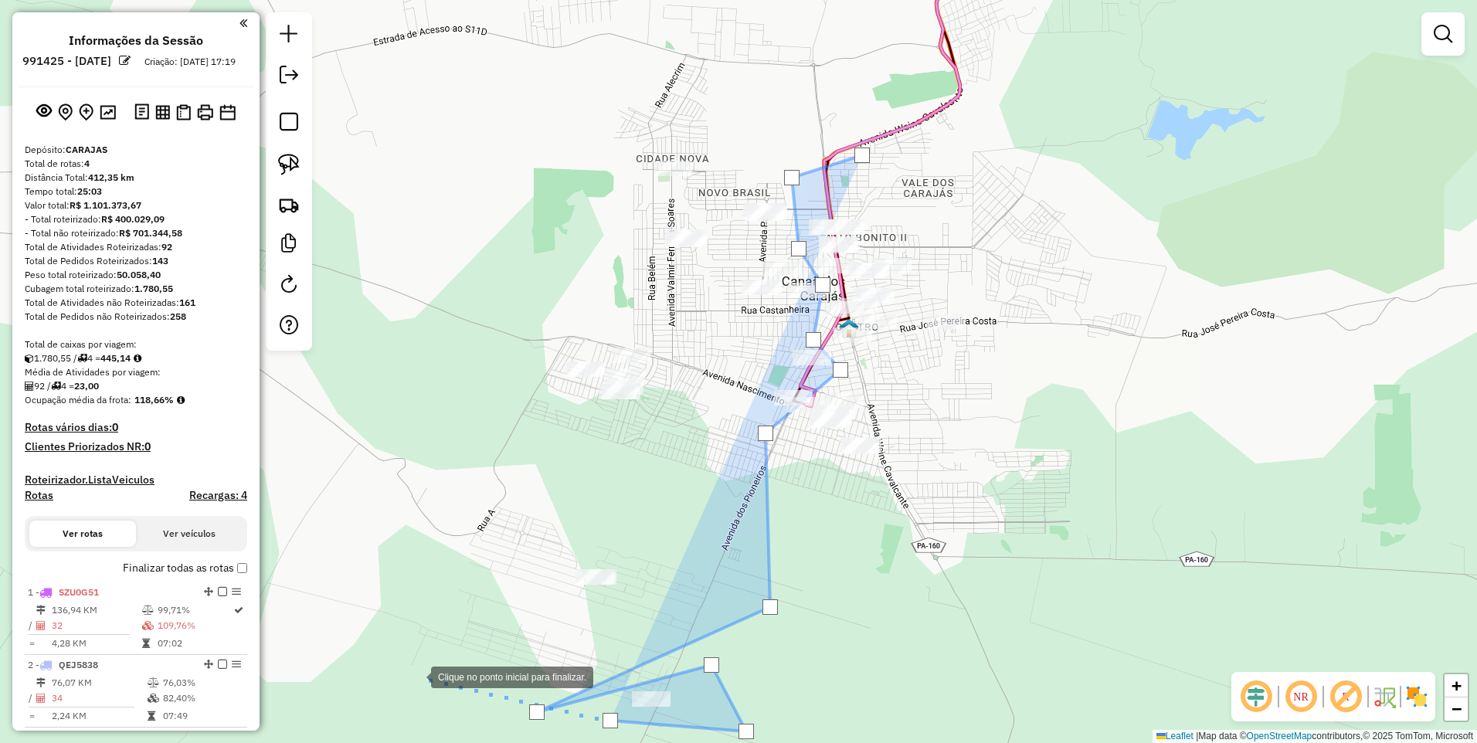
click at [416, 660] on div at bounding box center [415, 675] width 31 height 31
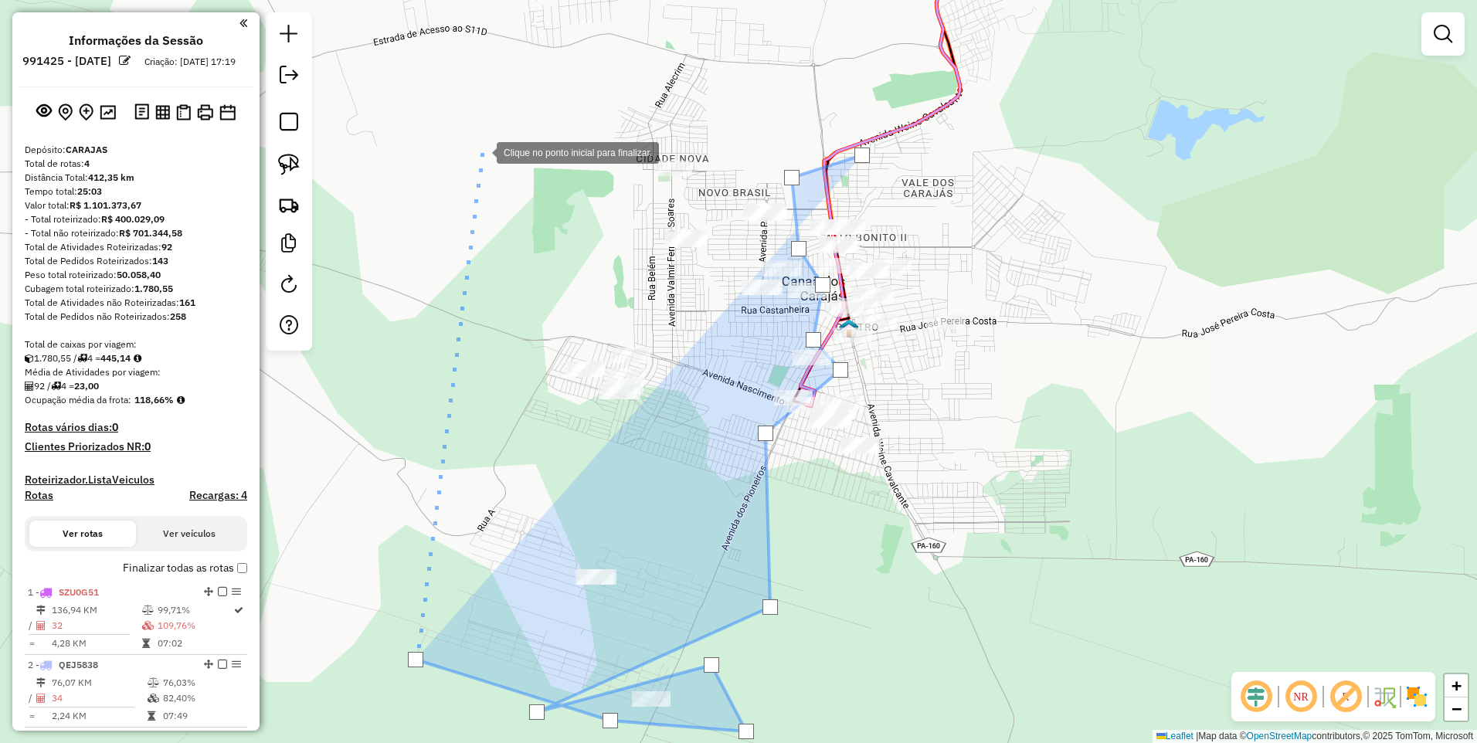
click at [481, 151] on div at bounding box center [481, 151] width 31 height 31
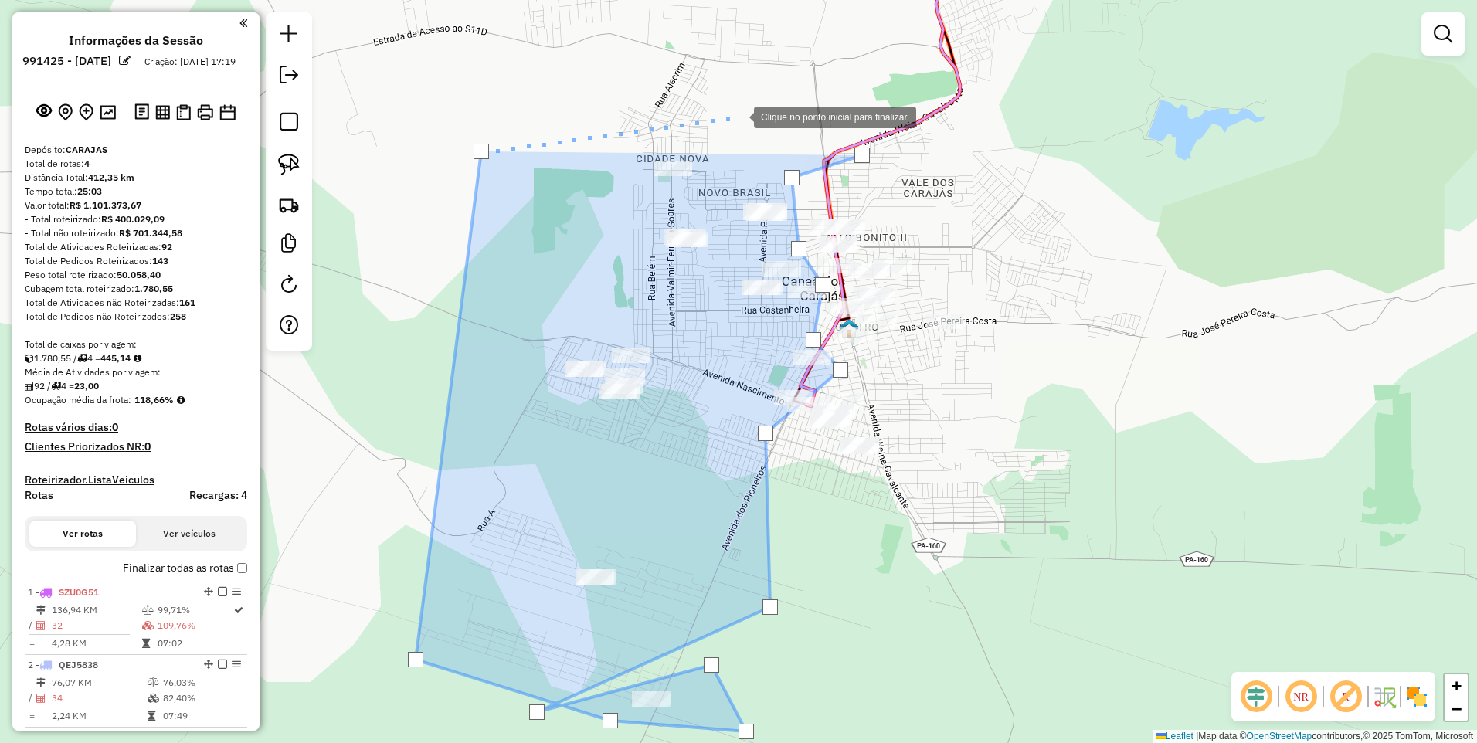
drag, startPoint x: 738, startPoint y: 116, endPoint x: 759, endPoint y: 138, distance: 30.6
click at [738, 115] on div at bounding box center [738, 115] width 31 height 31
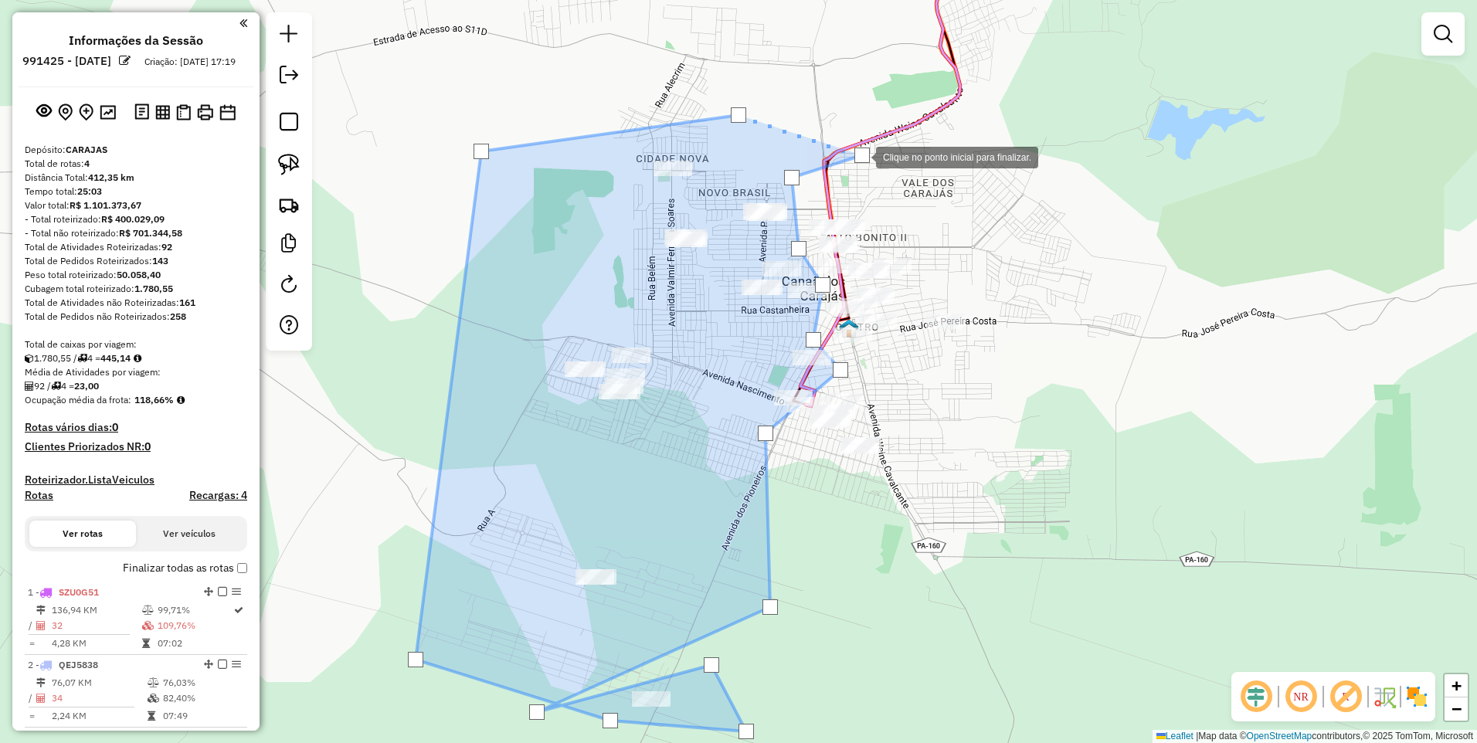
click at [860, 156] on div at bounding box center [861, 155] width 15 height 15
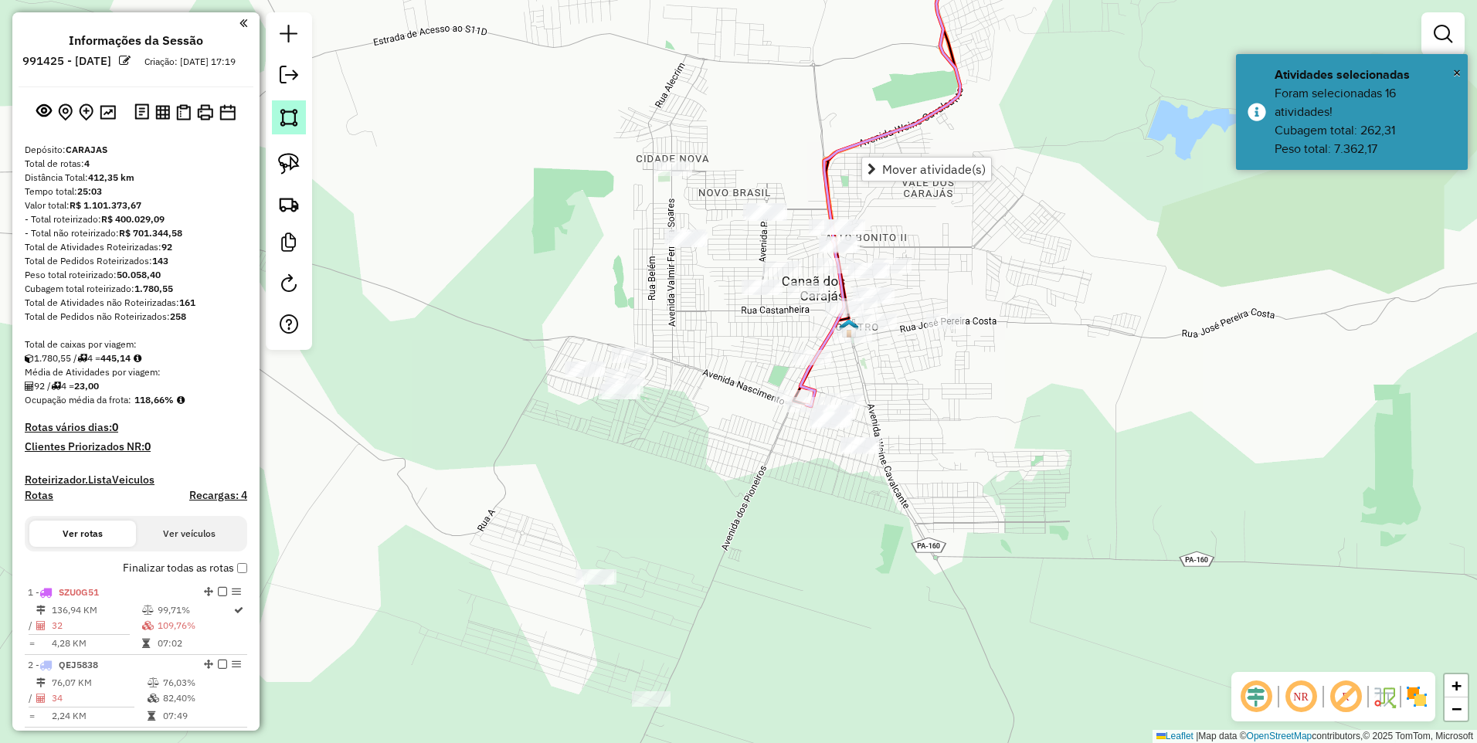
click at [277, 117] on link at bounding box center [289, 117] width 34 height 34
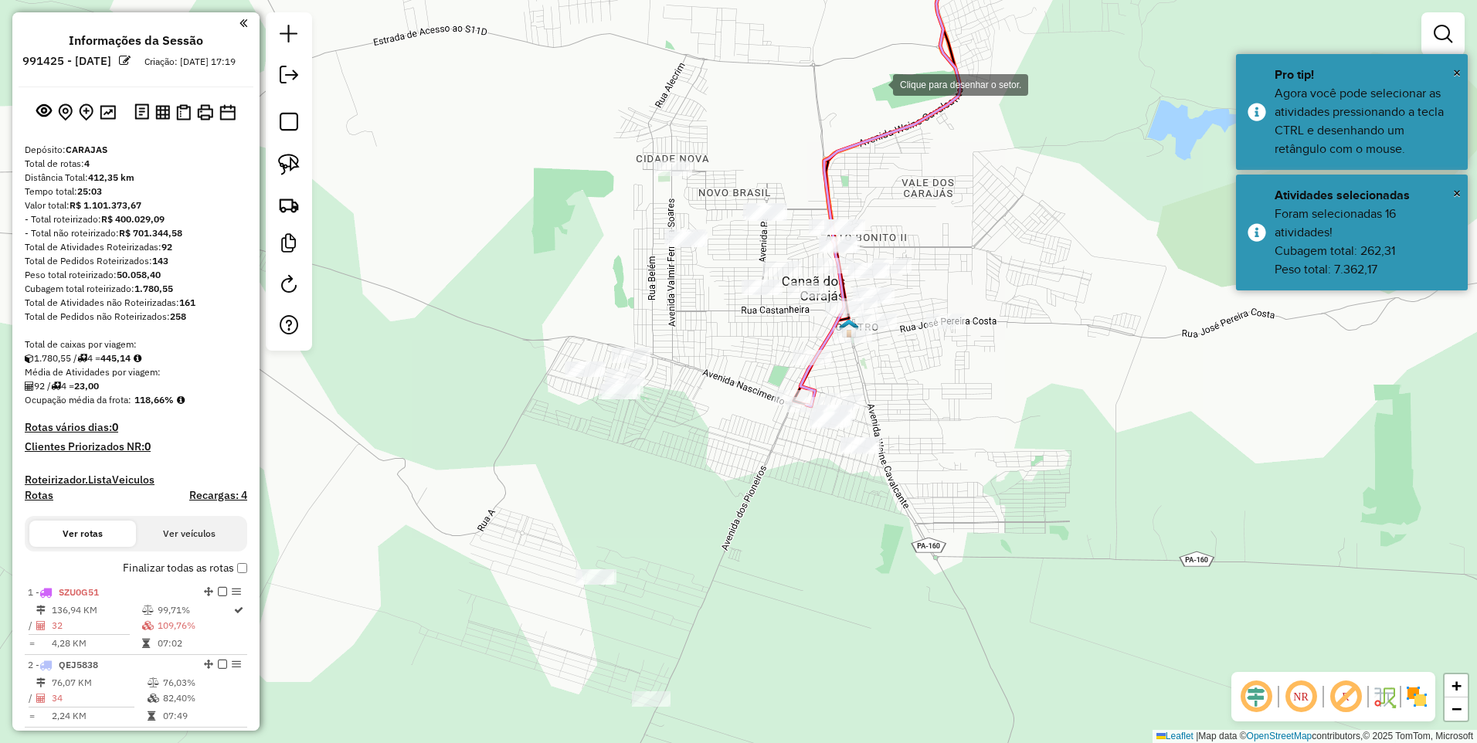
drag, startPoint x: 877, startPoint y: 84, endPoint x: 883, endPoint y: 139, distance: 55.1
click at [878, 84] on div at bounding box center [877, 83] width 31 height 31
click at [878, 234] on div at bounding box center [878, 224] width 31 height 31
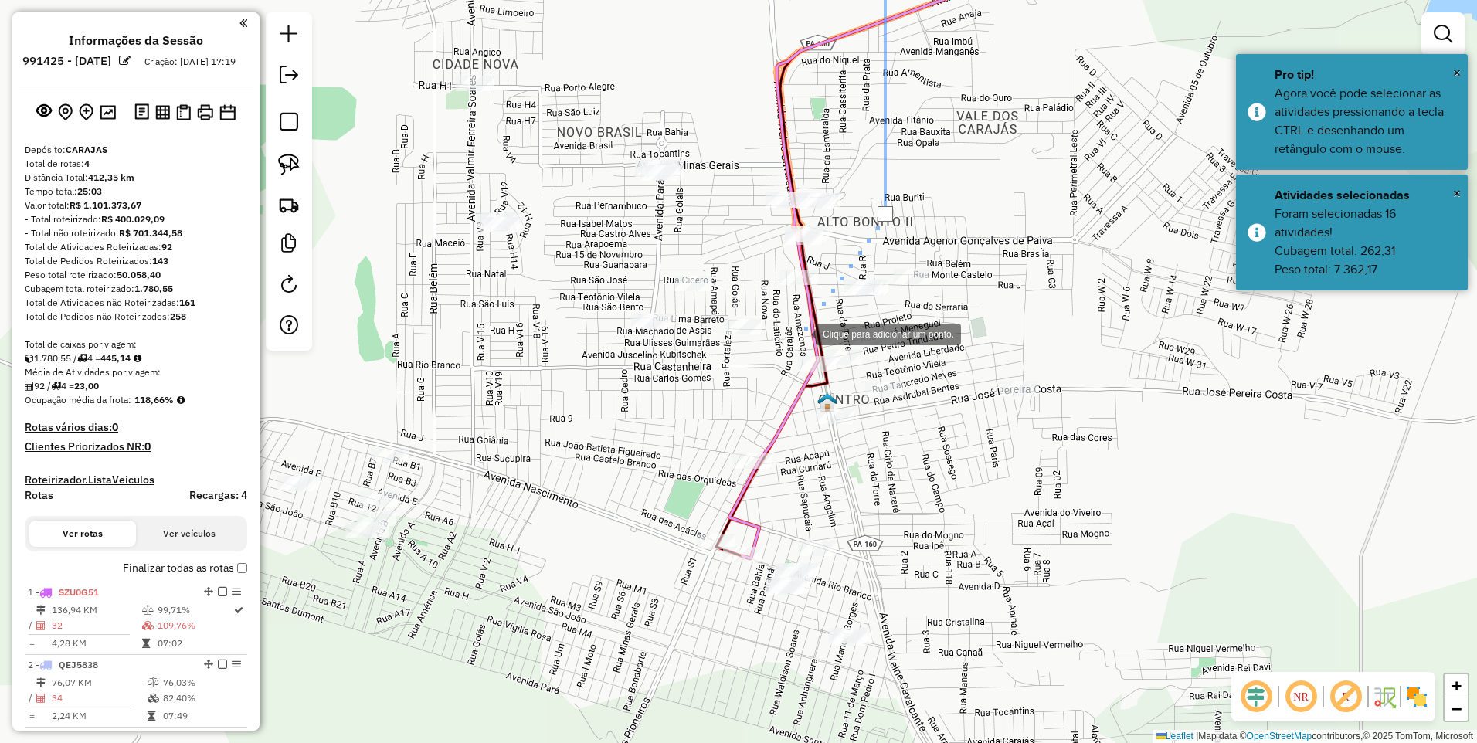
click at [804, 321] on div at bounding box center [800, 332] width 31 height 31
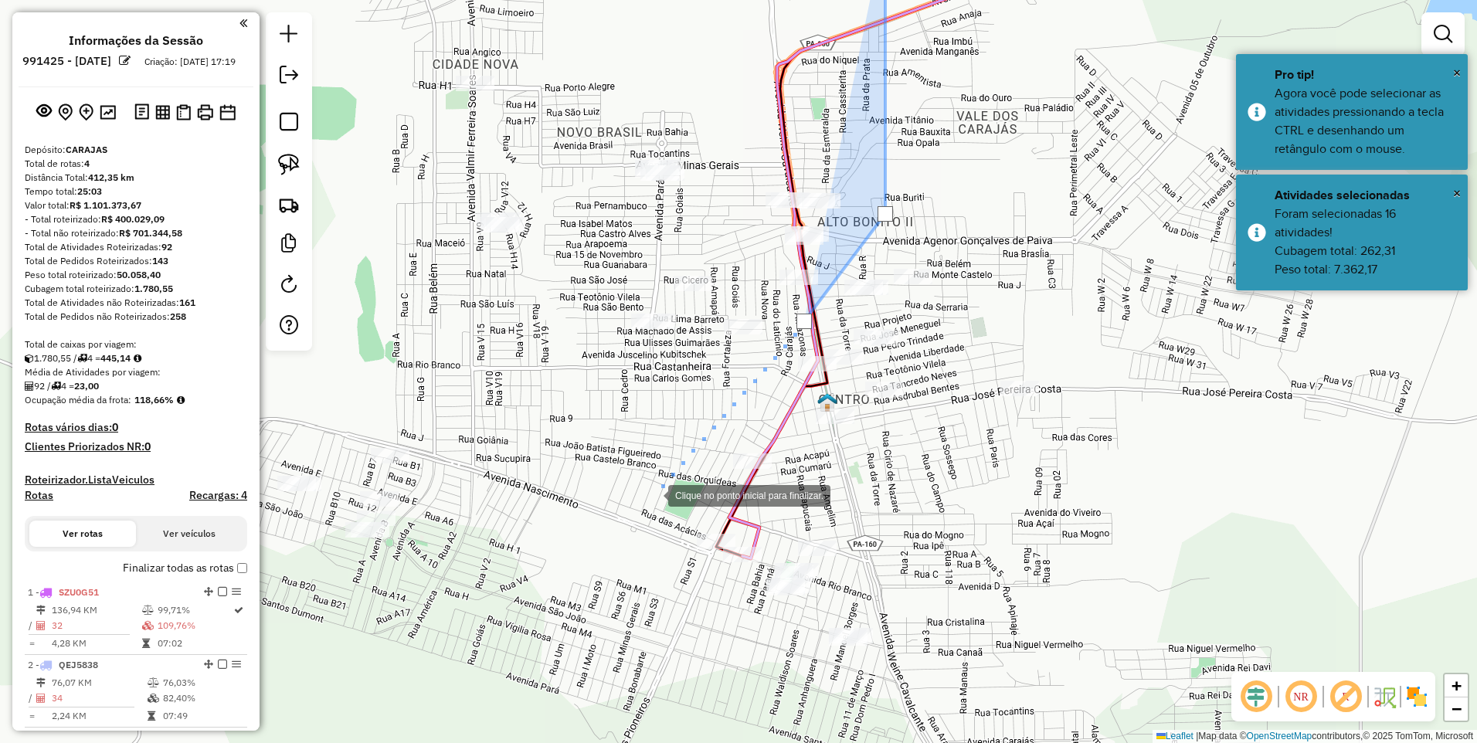
click at [650, 497] on div at bounding box center [652, 494] width 31 height 31
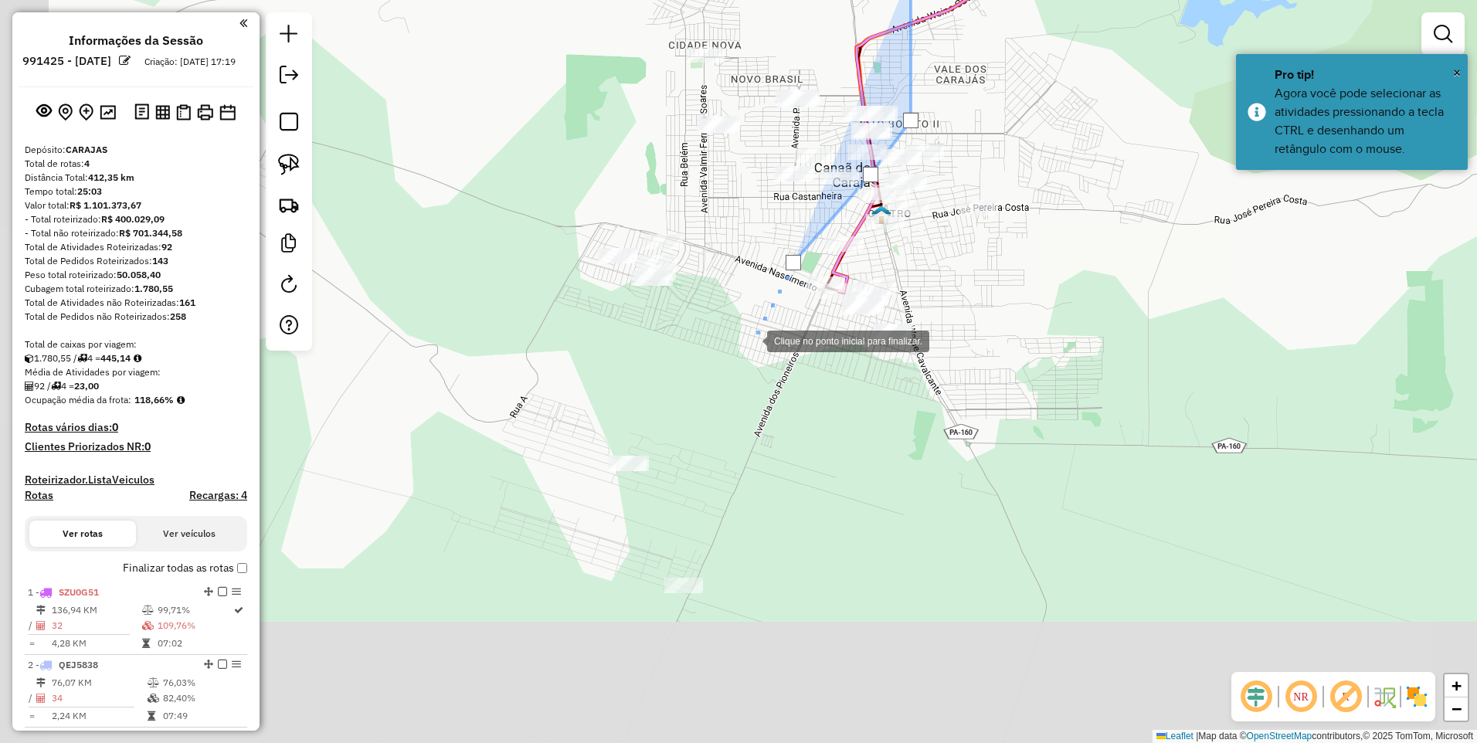
drag, startPoint x: 568, startPoint y: 638, endPoint x: 751, endPoint y: 341, distance: 348.8
click at [751, 341] on div at bounding box center [751, 339] width 31 height 31
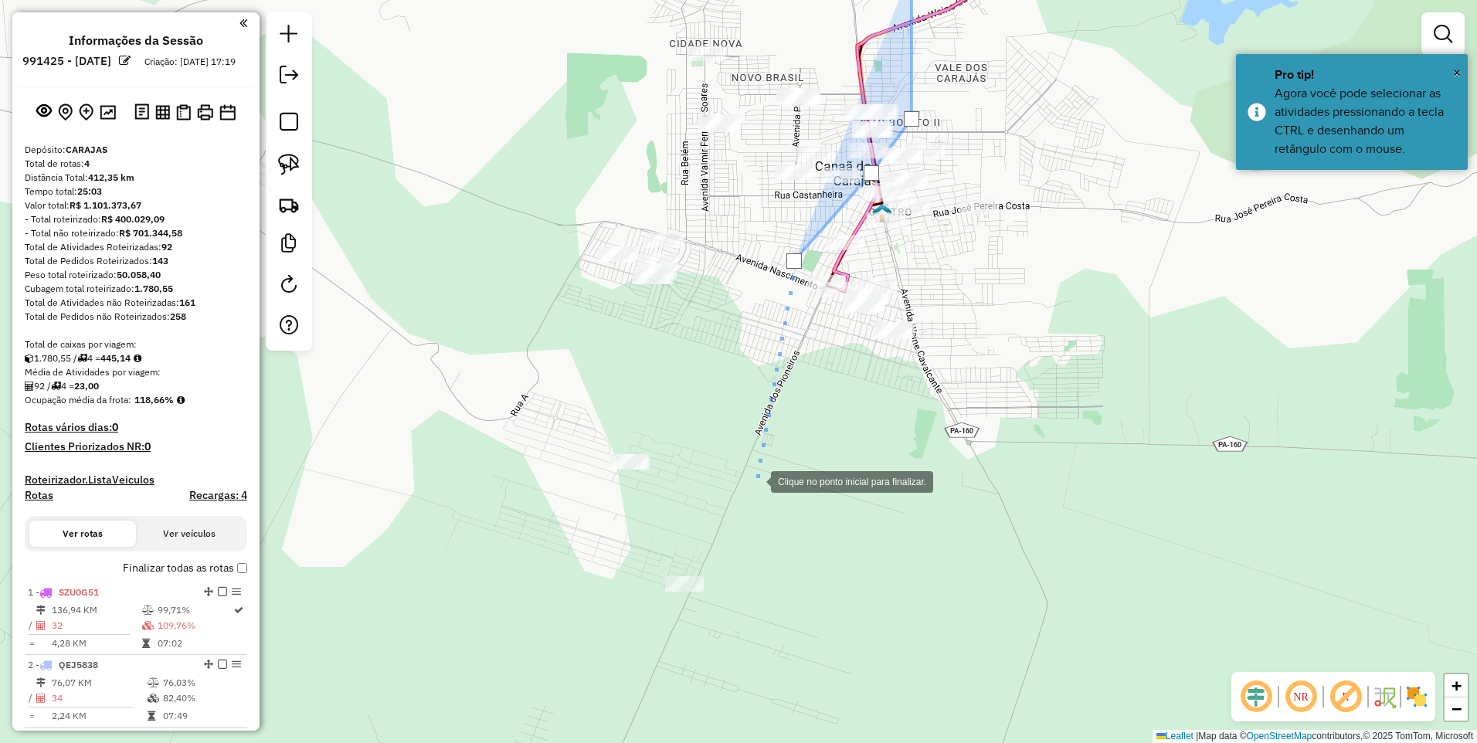
click at [755, 485] on div at bounding box center [755, 480] width 31 height 31
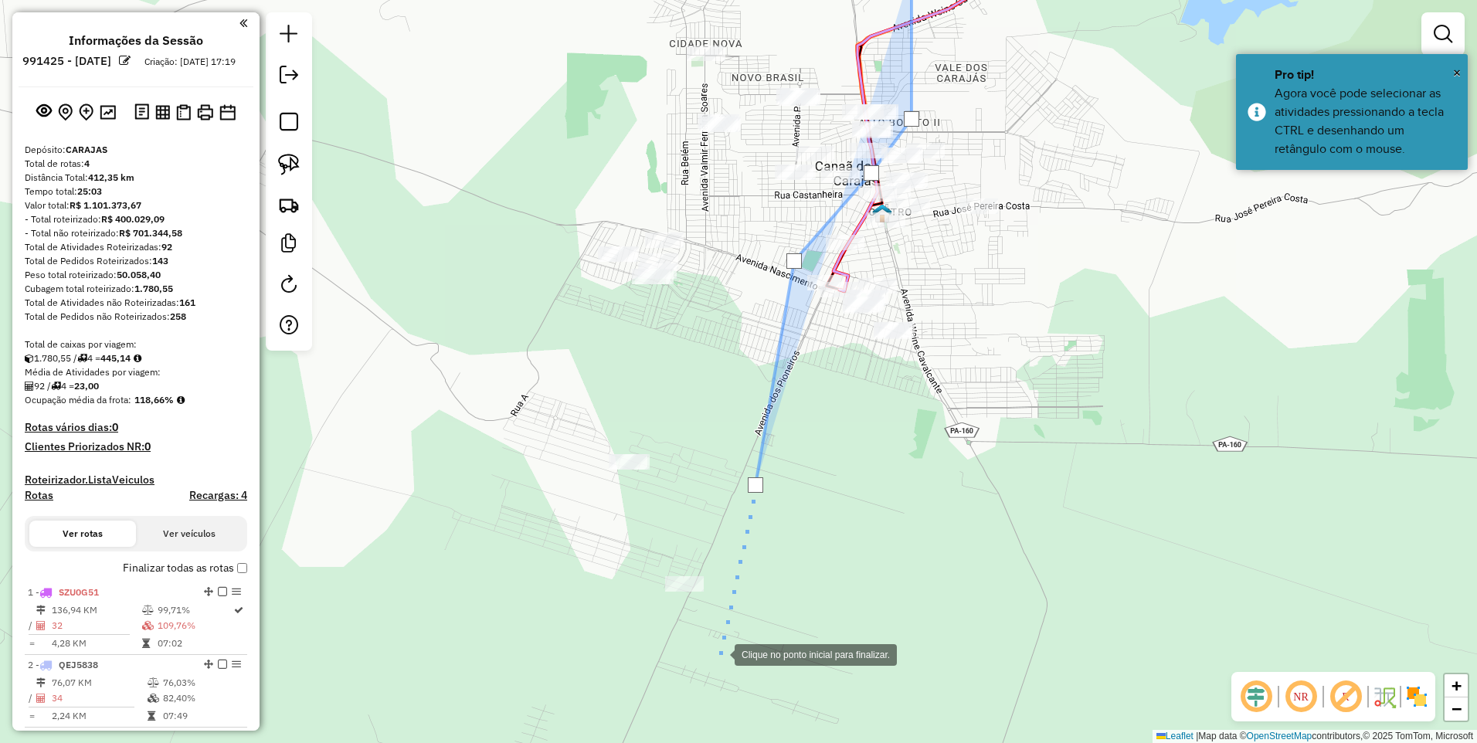
click at [718, 669] on div at bounding box center [719, 653] width 31 height 31
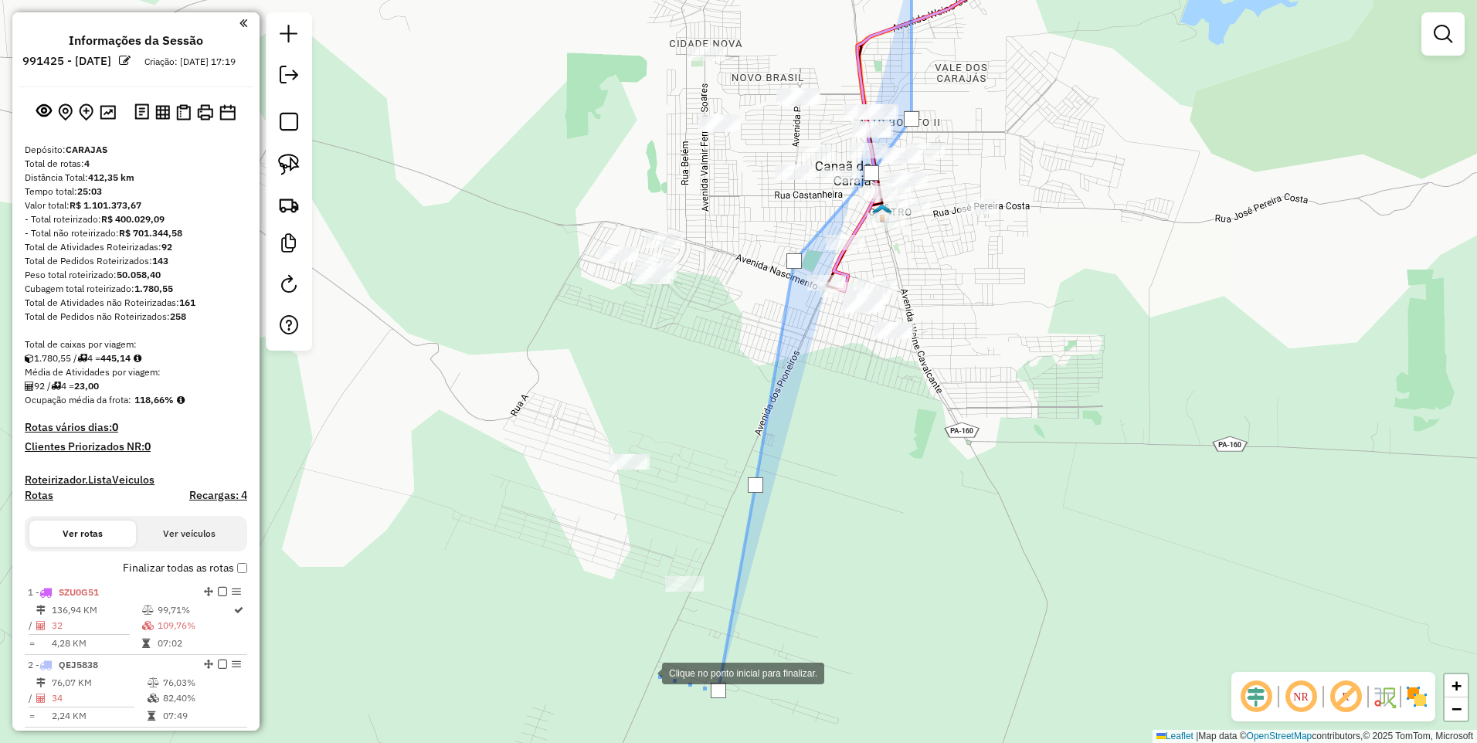
click at [631, 657] on div at bounding box center [646, 672] width 31 height 31
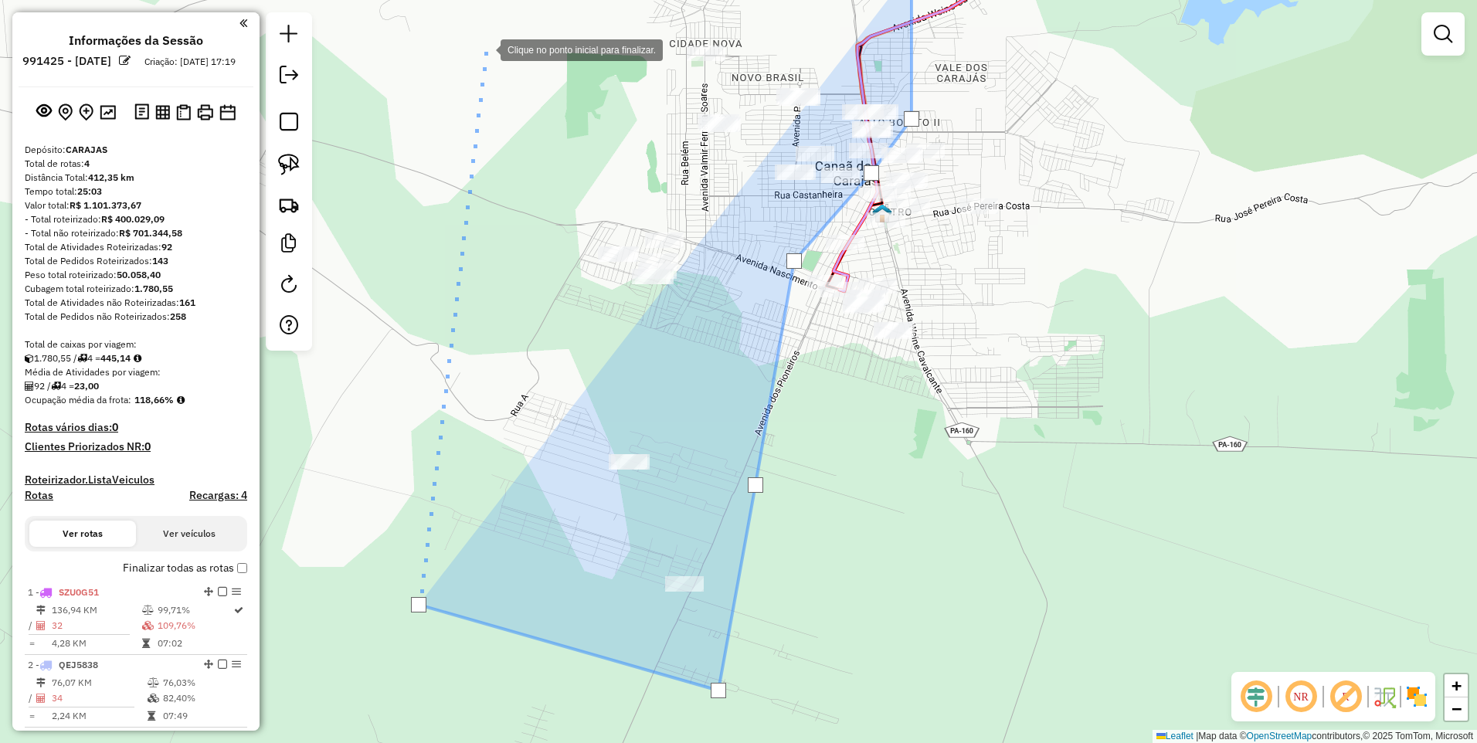
click at [485, 49] on div at bounding box center [485, 48] width 31 height 31
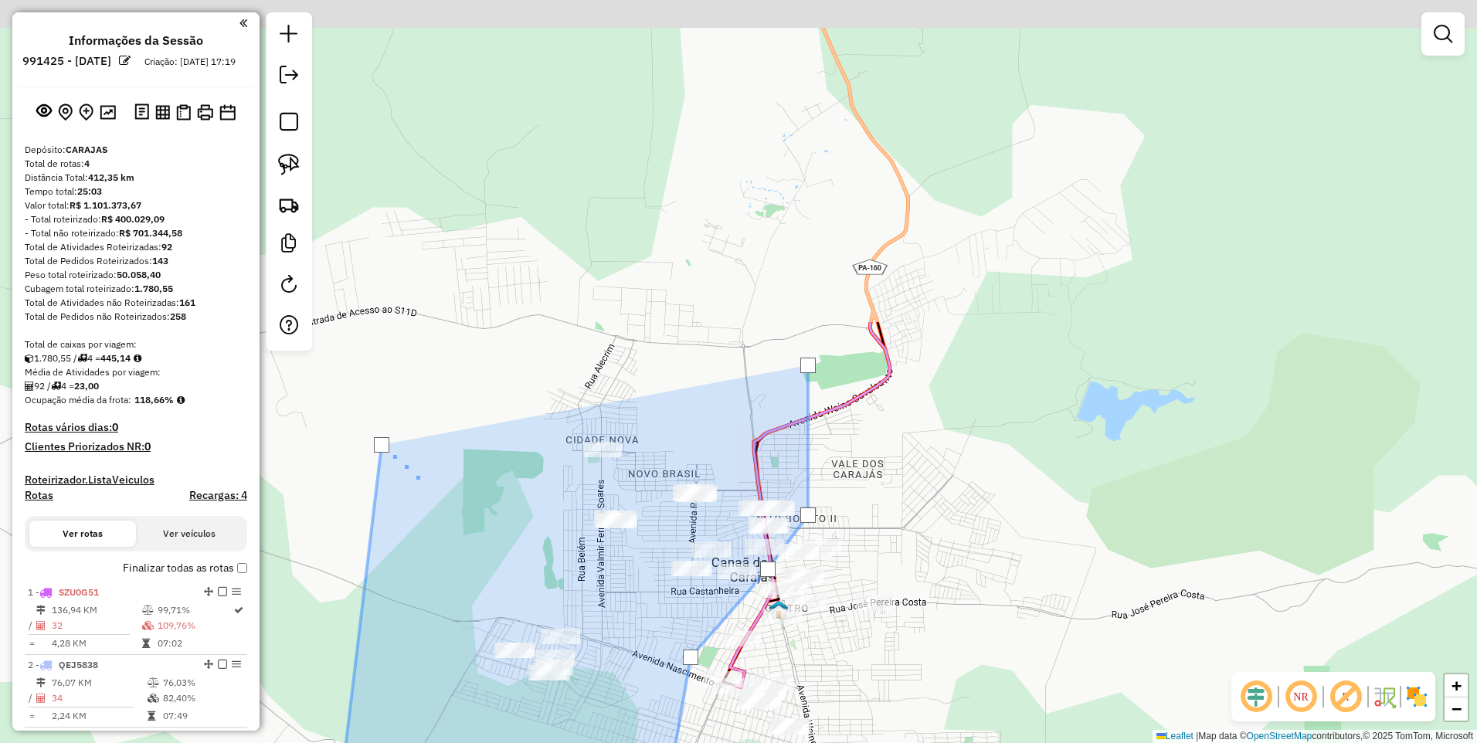
drag, startPoint x: 528, startPoint y: 56, endPoint x: 433, endPoint y: 436, distance: 391.7
click at [417, 478] on div at bounding box center [417, 476] width 31 height 31
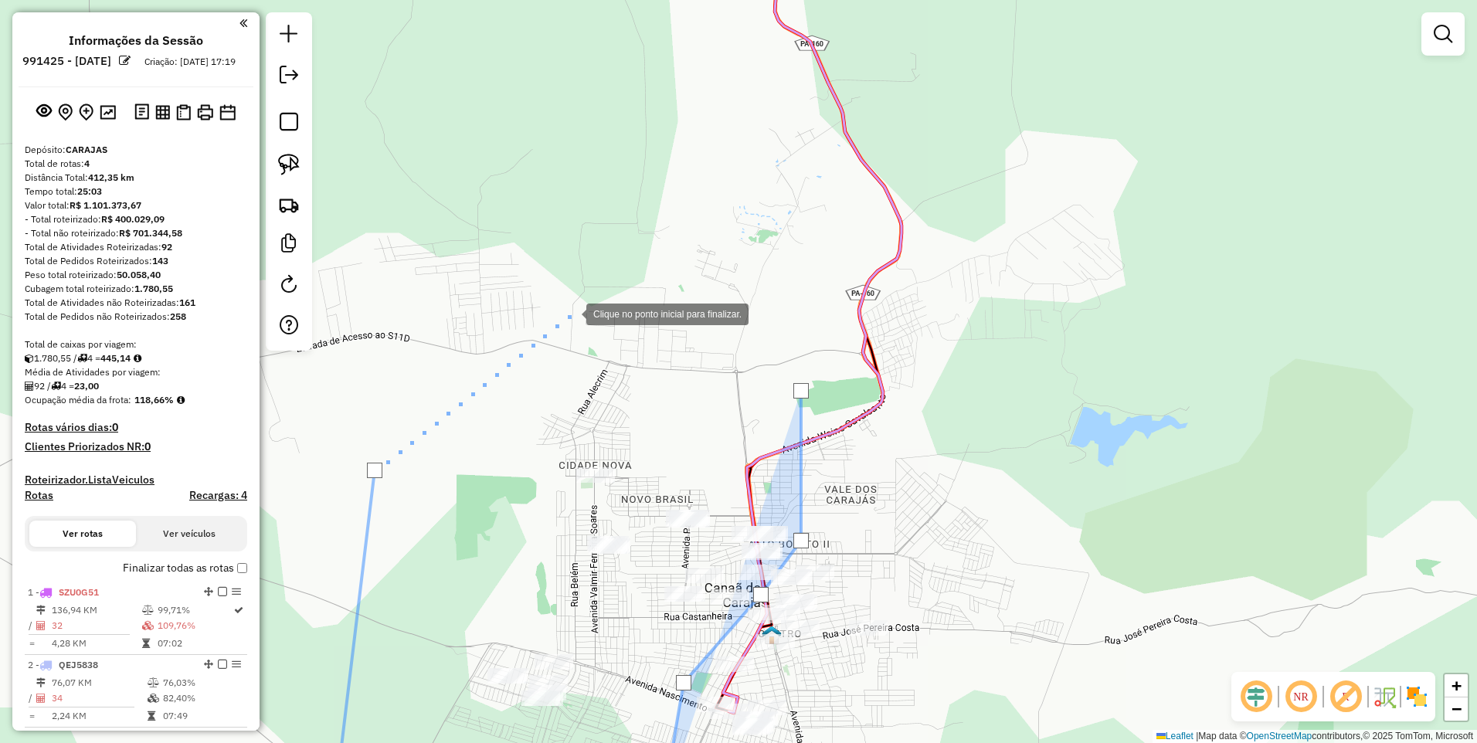
drag, startPoint x: 587, startPoint y: 297, endPoint x: 728, endPoint y: 309, distance: 141.9
click at [586, 297] on div at bounding box center [570, 312] width 31 height 31
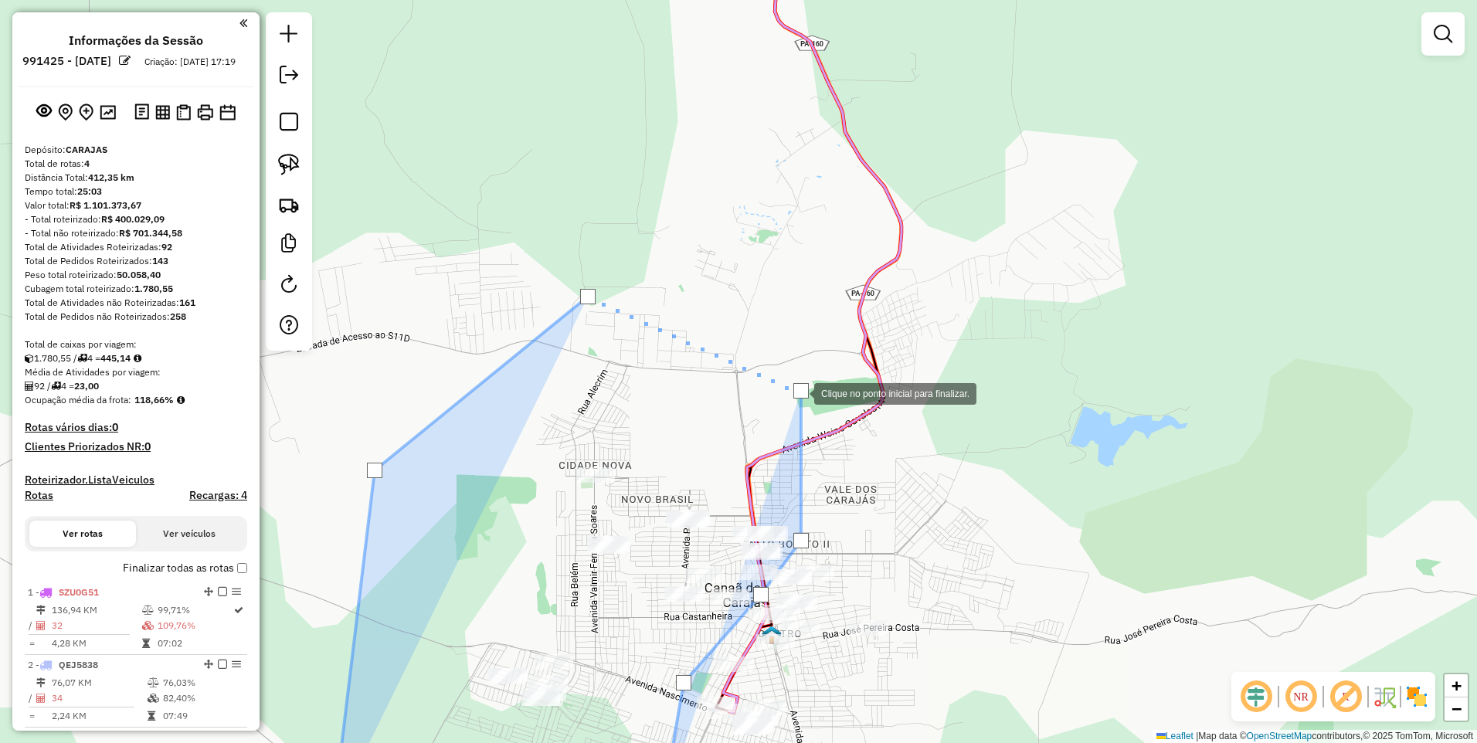
click at [799, 392] on div at bounding box center [800, 390] width 15 height 15
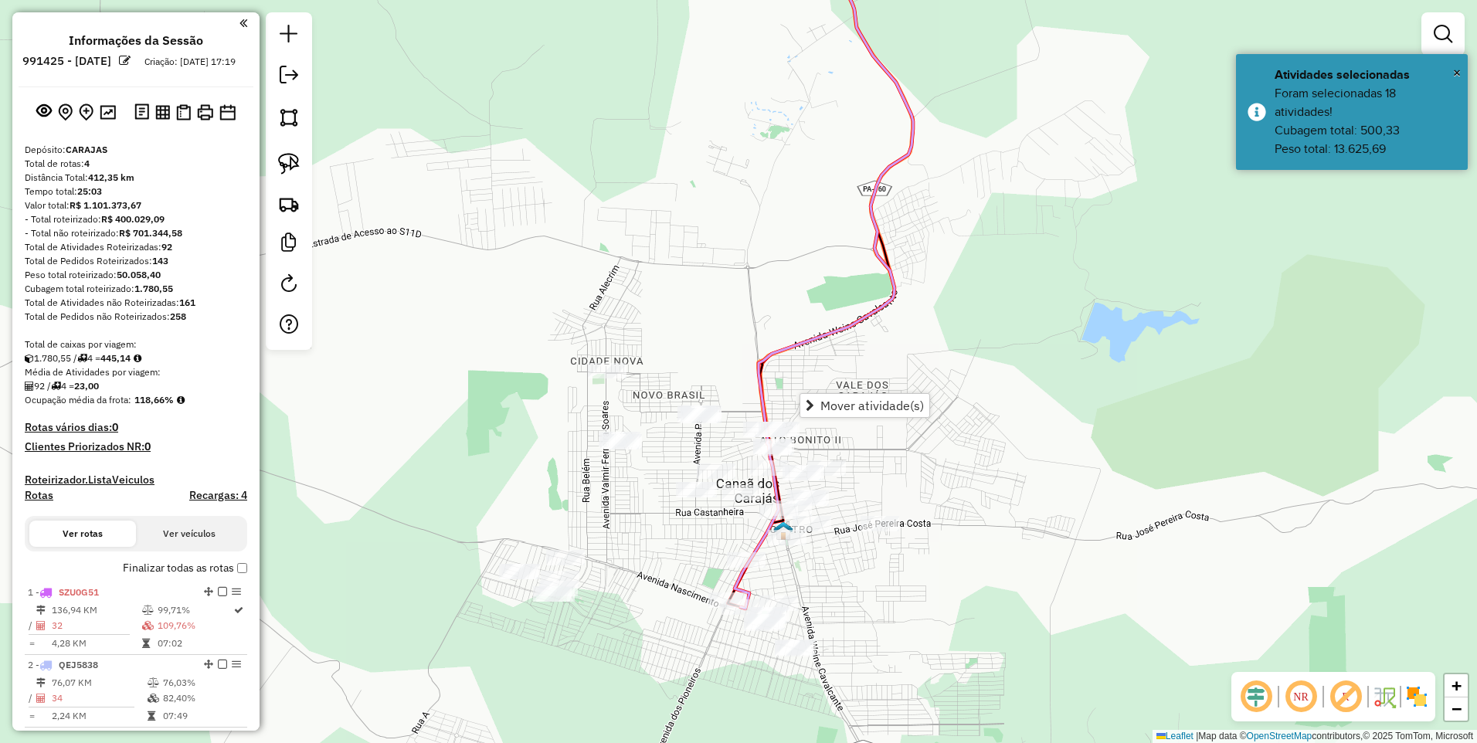
drag, startPoint x: 738, startPoint y: 453, endPoint x: 746, endPoint y: 337, distance: 116.9
click at [746, 337] on div "Janela de atendimento Grade de atendimento Capacidade Transportadoras Veículos …" at bounding box center [738, 371] width 1477 height 743
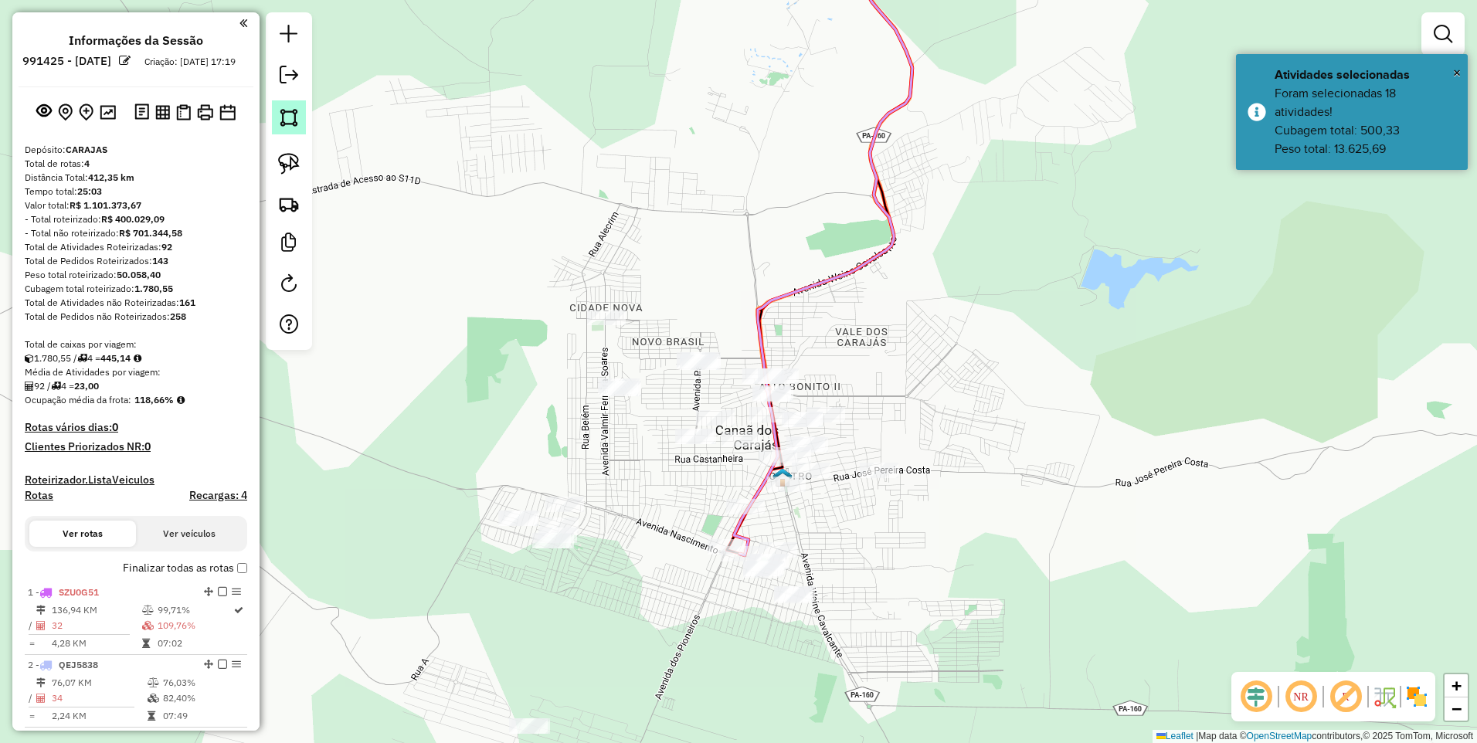
click at [292, 106] on link at bounding box center [289, 117] width 34 height 34
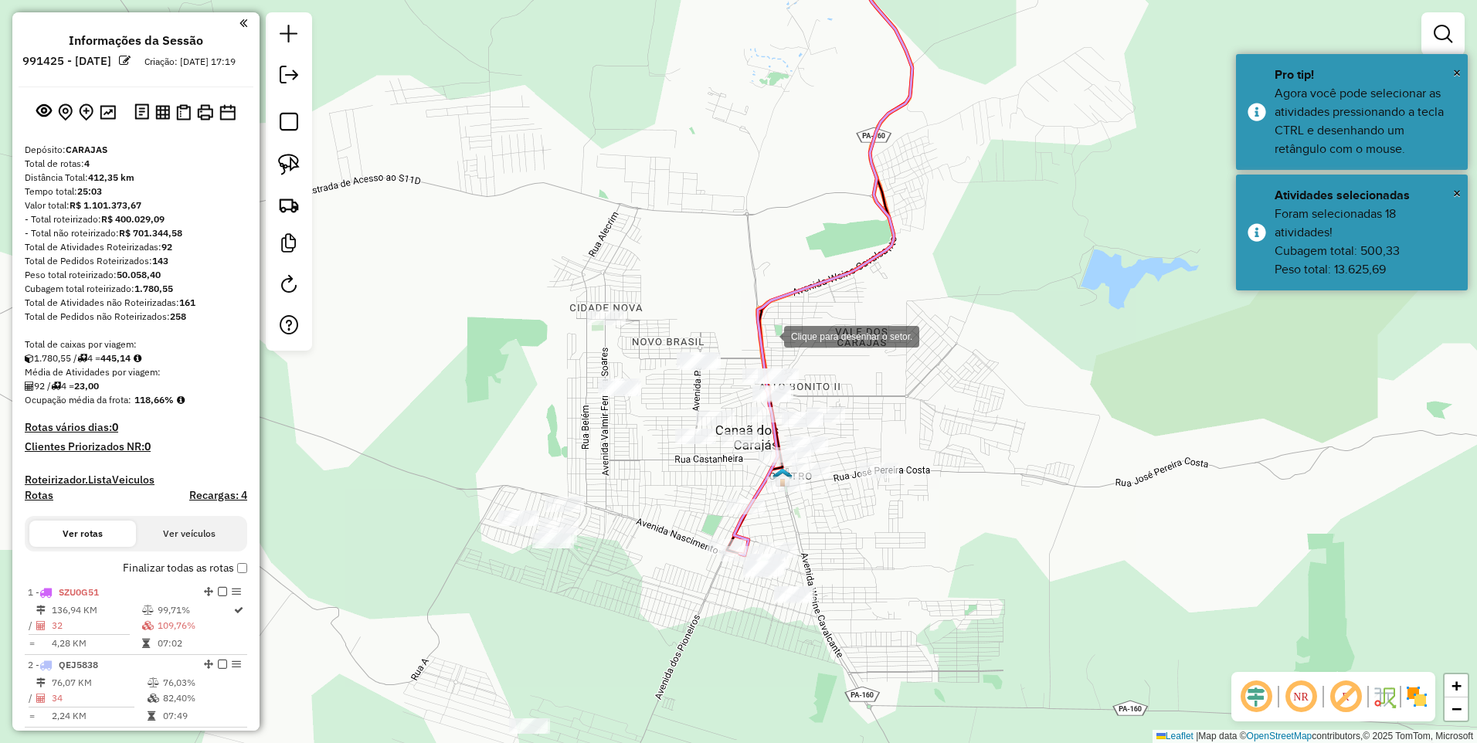
click at [753, 332] on div at bounding box center [768, 335] width 31 height 31
click at [739, 423] on div at bounding box center [739, 423] width 31 height 31
click at [768, 438] on div at bounding box center [763, 438] width 31 height 31
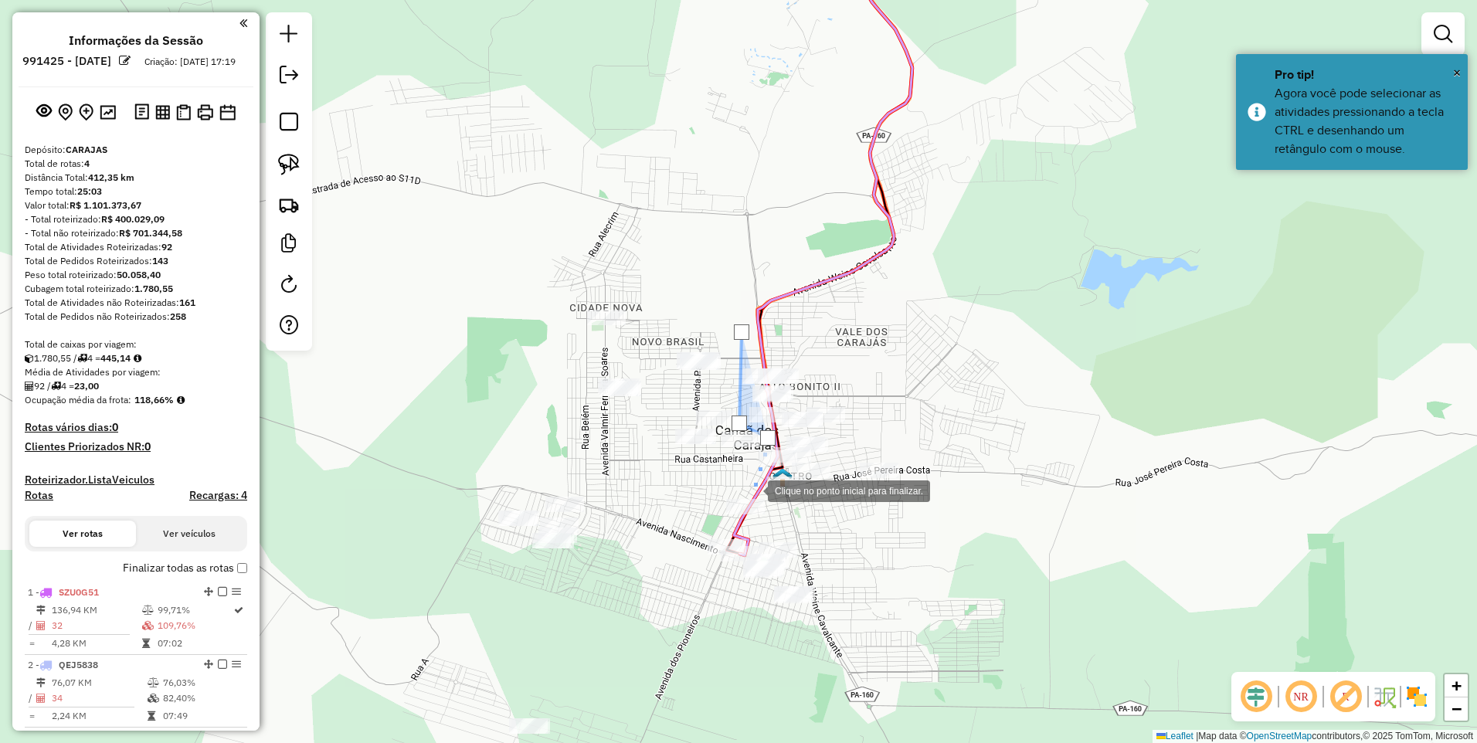
click at [749, 490] on div at bounding box center [752, 489] width 31 height 31
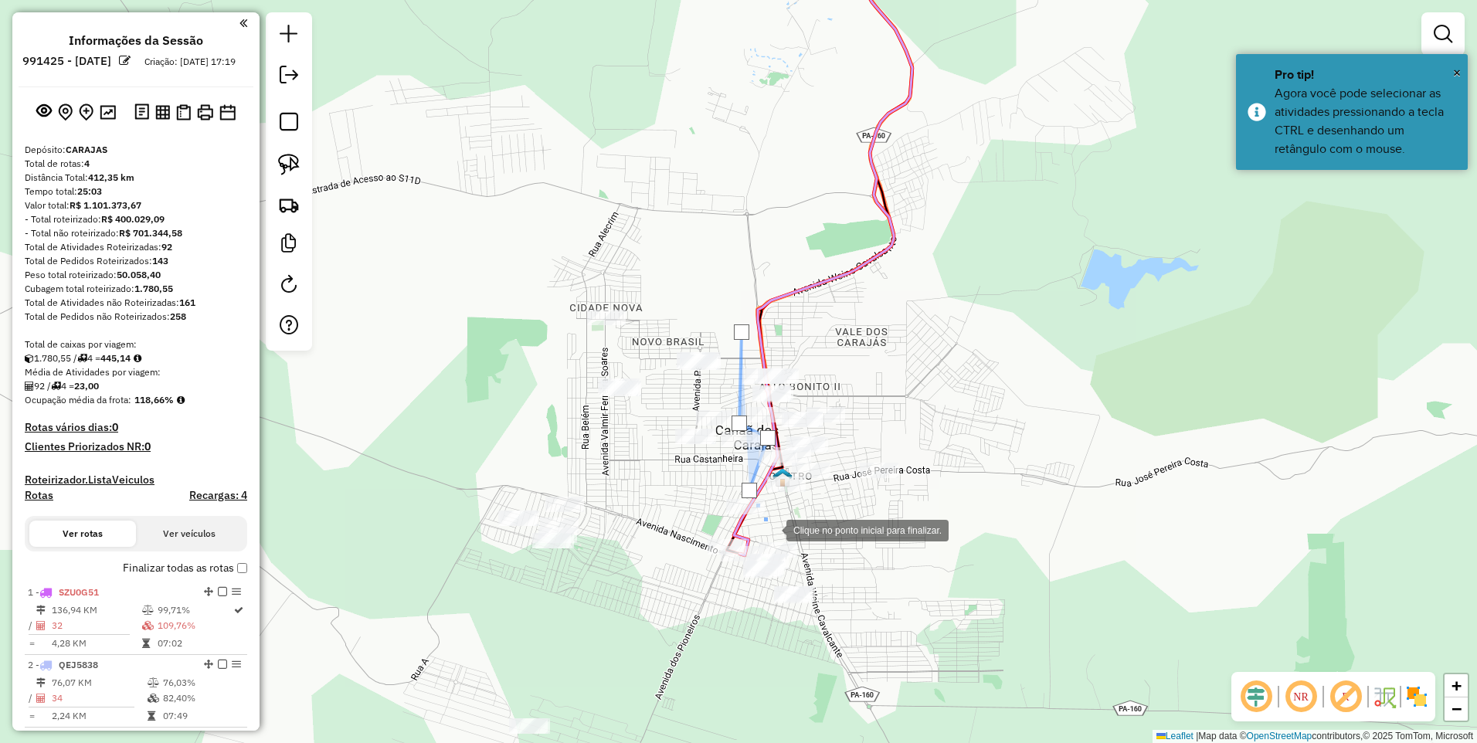
click at [770, 529] on div at bounding box center [770, 529] width 31 height 31
click at [733, 563] on div at bounding box center [733, 563] width 31 height 31
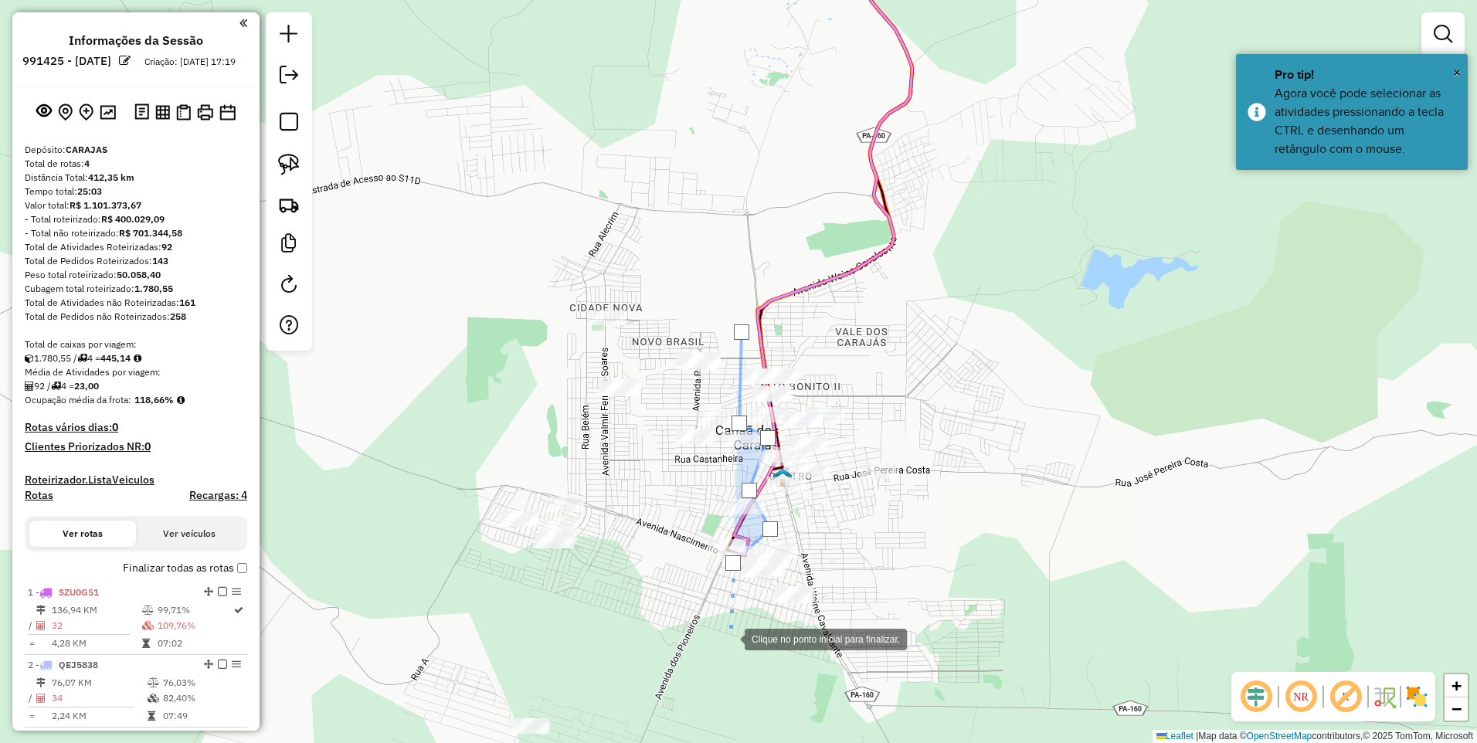
click at [729, 653] on div at bounding box center [729, 638] width 31 height 31
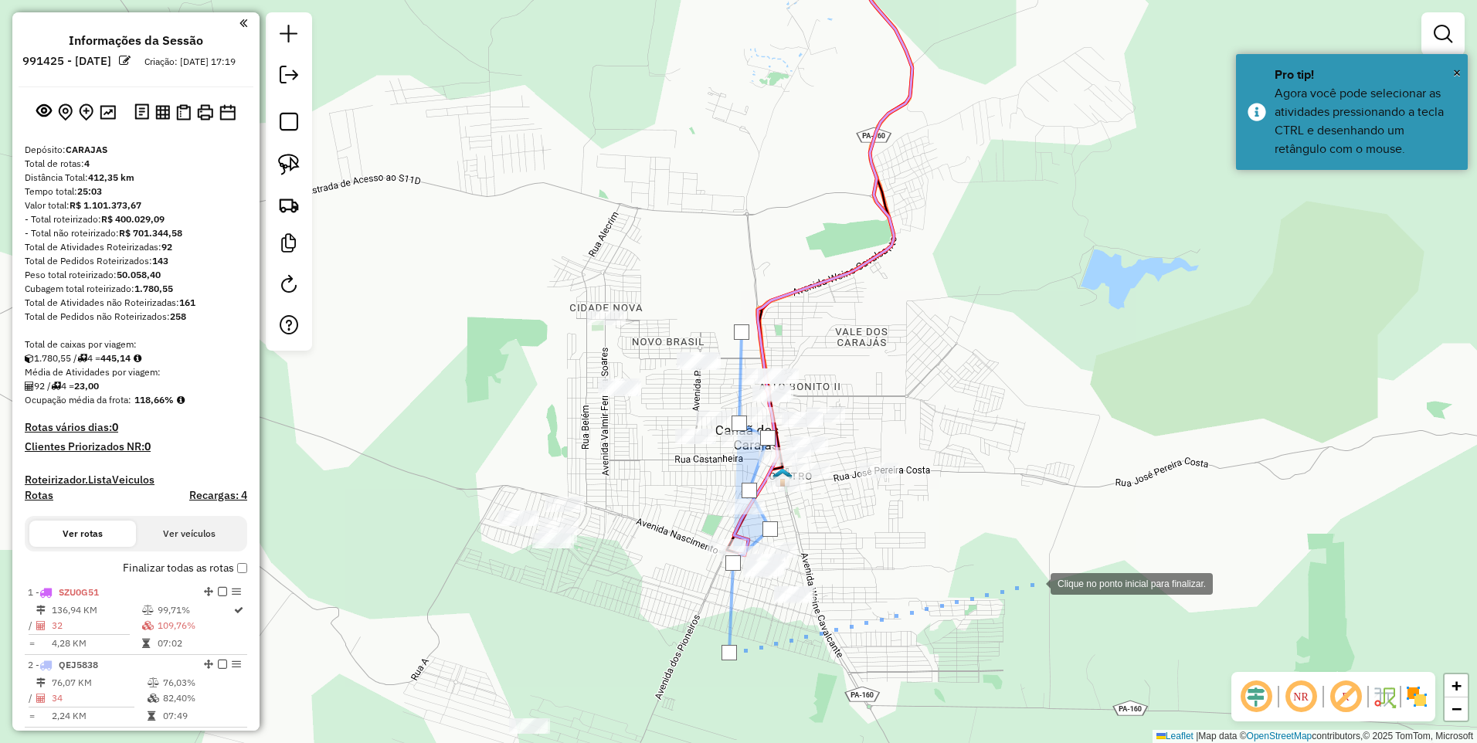
drag, startPoint x: 1035, startPoint y: 582, endPoint x: 1033, endPoint y: 557, distance: 25.5
click at [1035, 581] on div at bounding box center [1035, 582] width 31 height 31
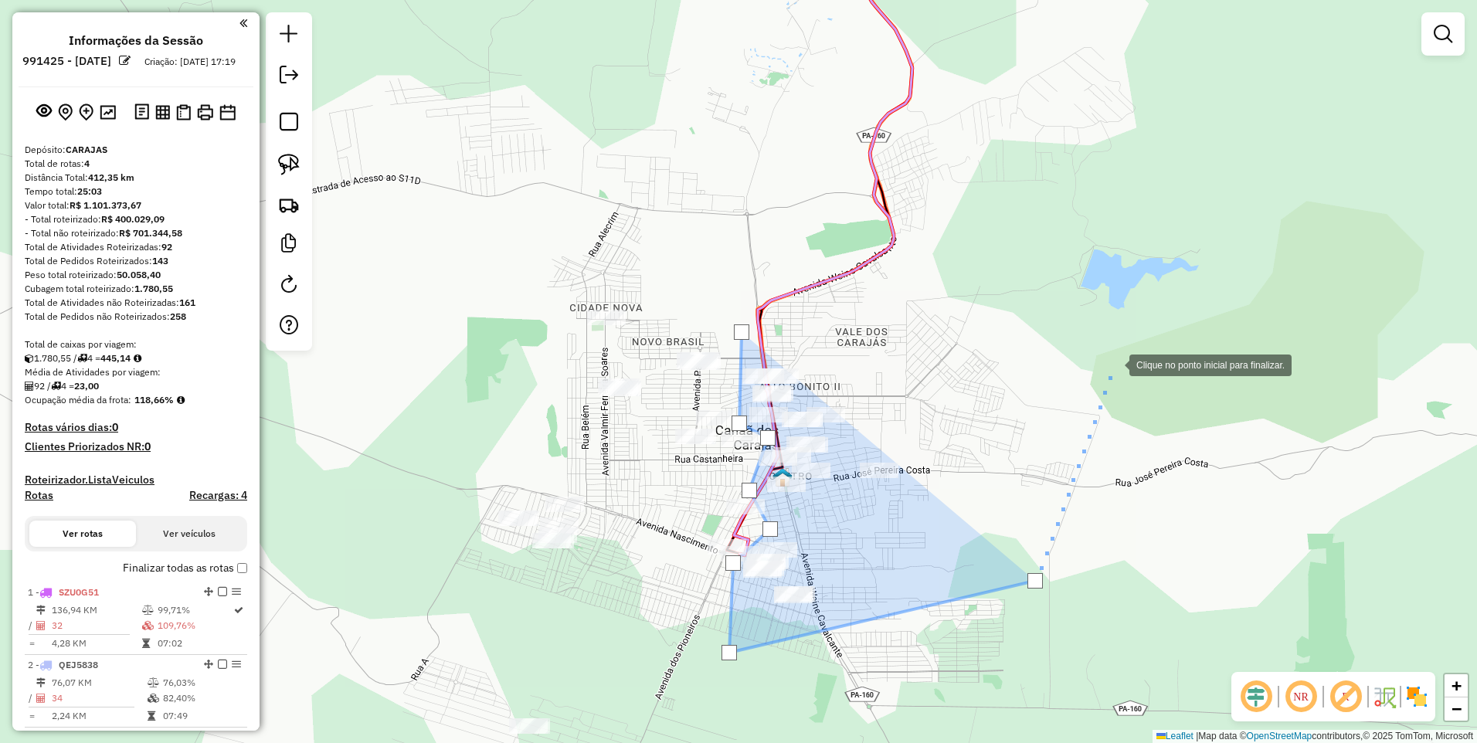
click at [1114, 364] on div at bounding box center [1113, 363] width 31 height 31
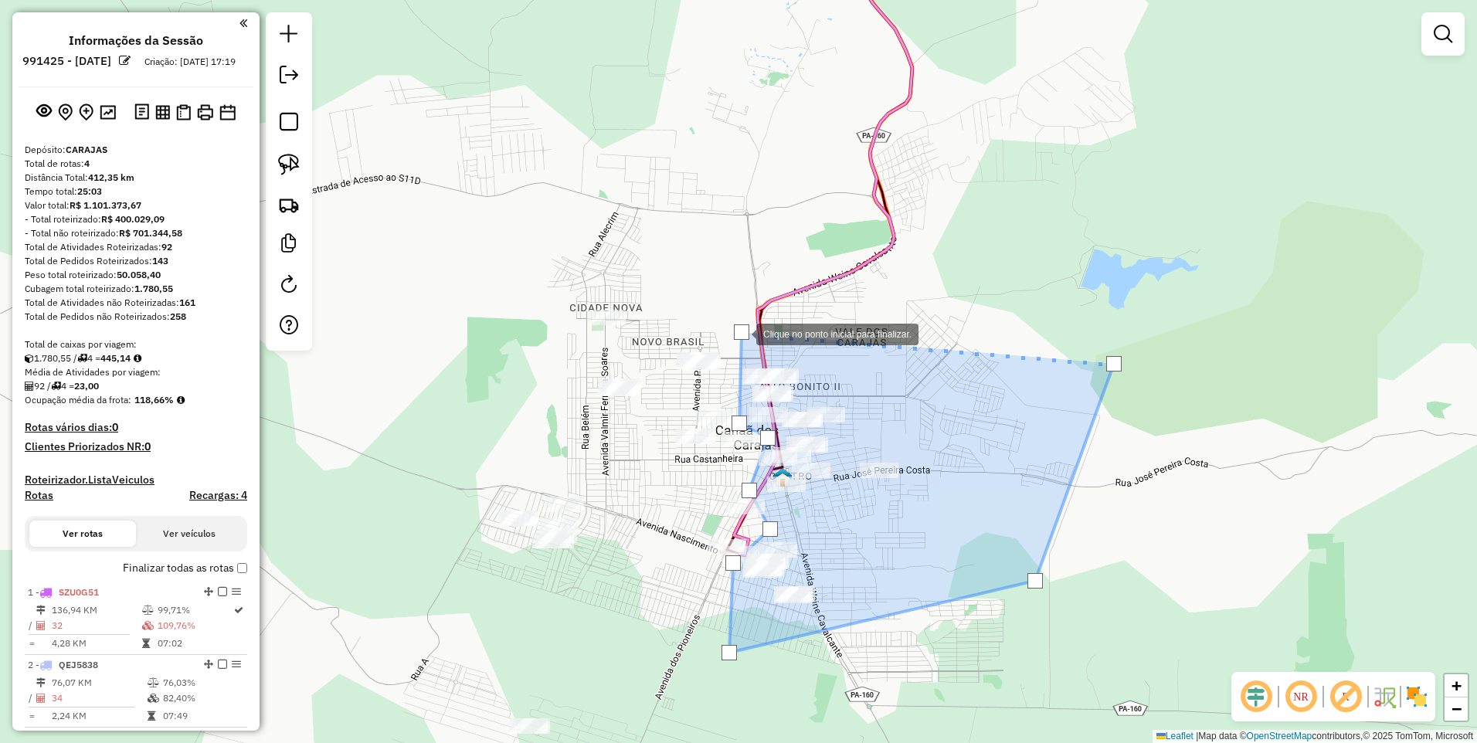
click at [738, 331] on div at bounding box center [741, 331] width 15 height 15
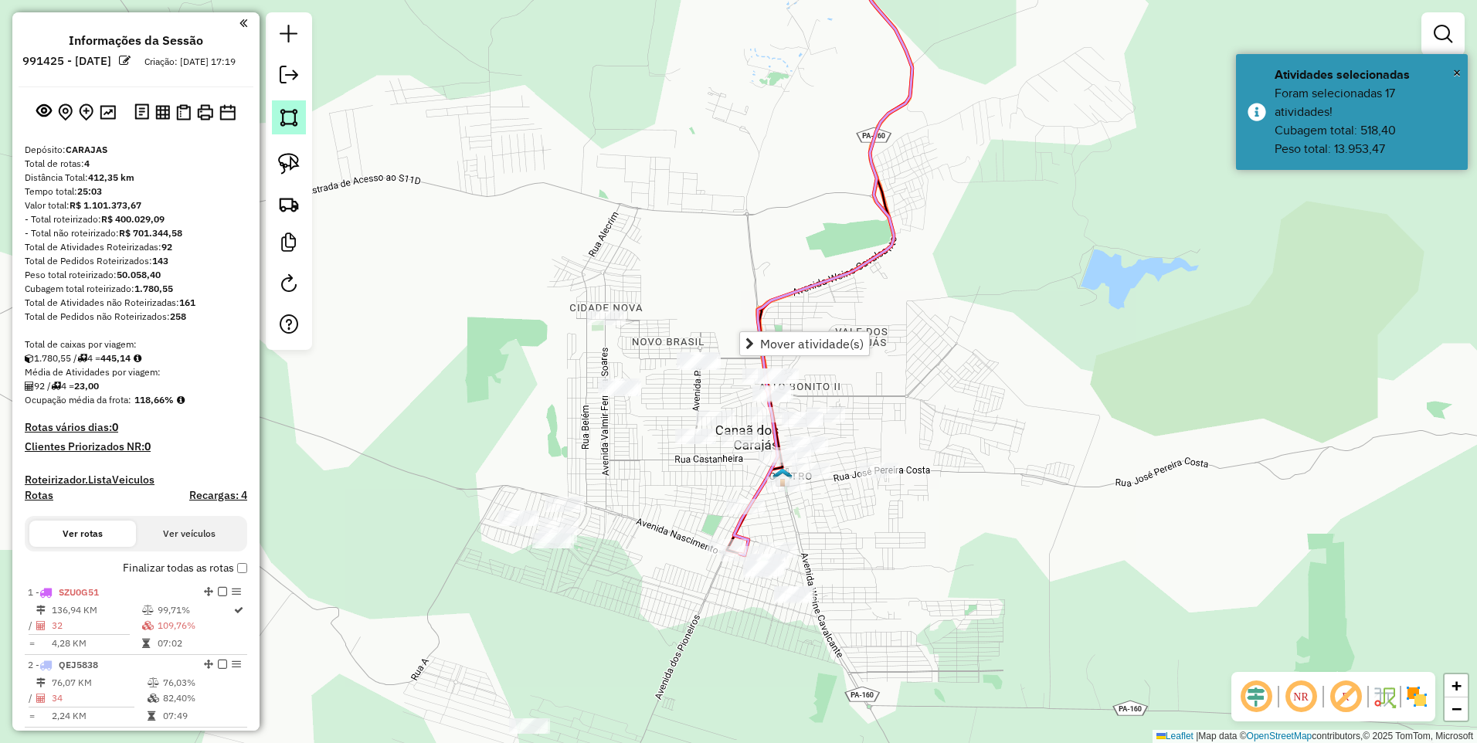
click at [280, 112] on img at bounding box center [289, 118] width 22 height 22
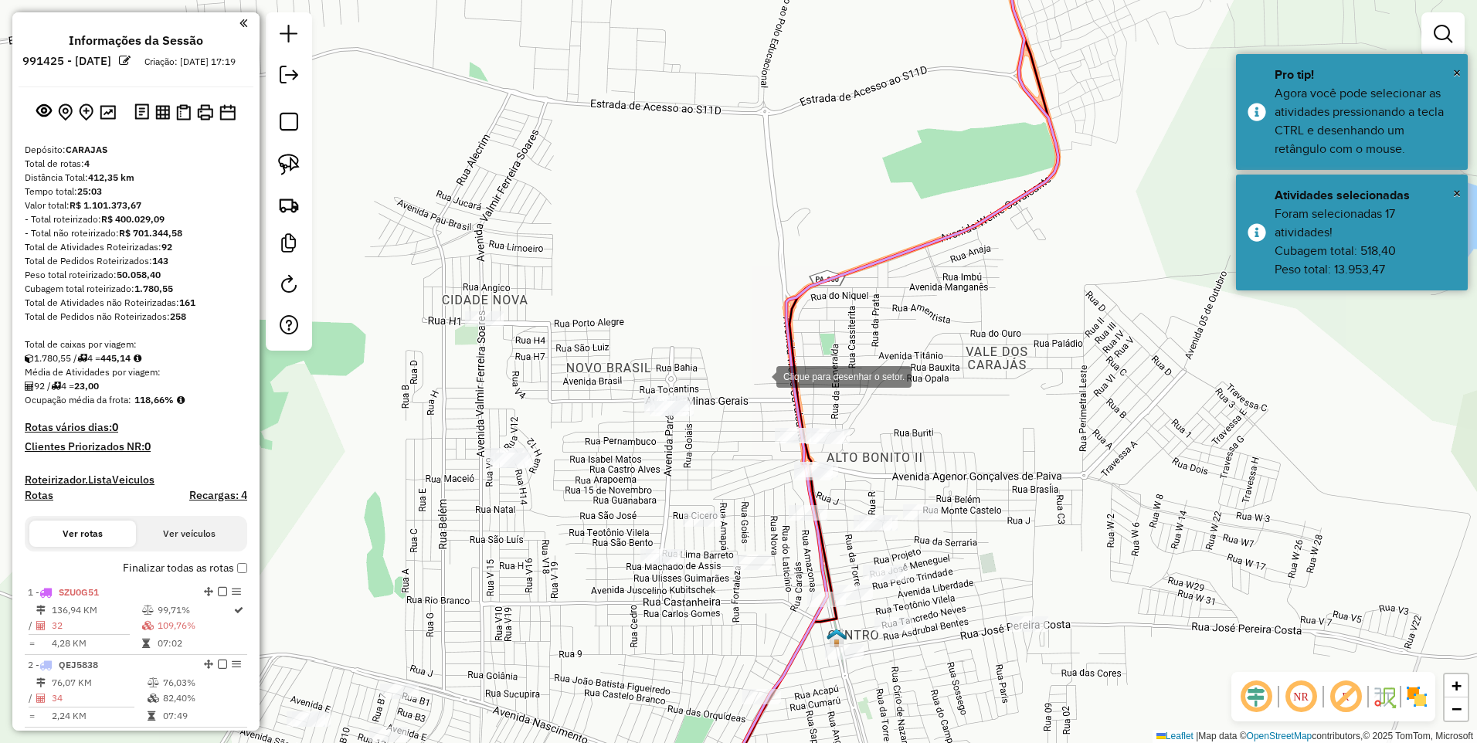
click at [761, 375] on div at bounding box center [760, 375] width 31 height 31
click at [769, 531] on div at bounding box center [774, 517] width 31 height 31
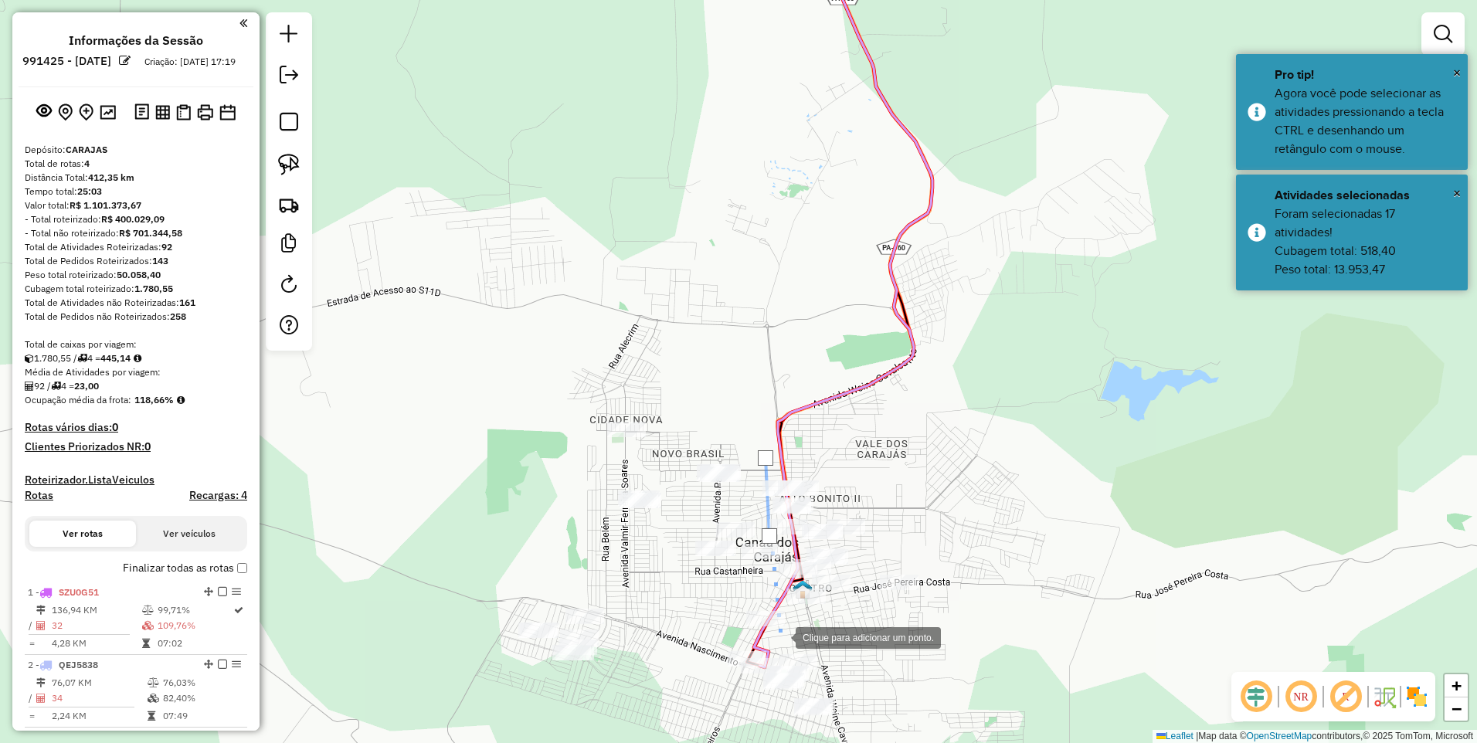
click at [775, 632] on div at bounding box center [780, 636] width 31 height 31
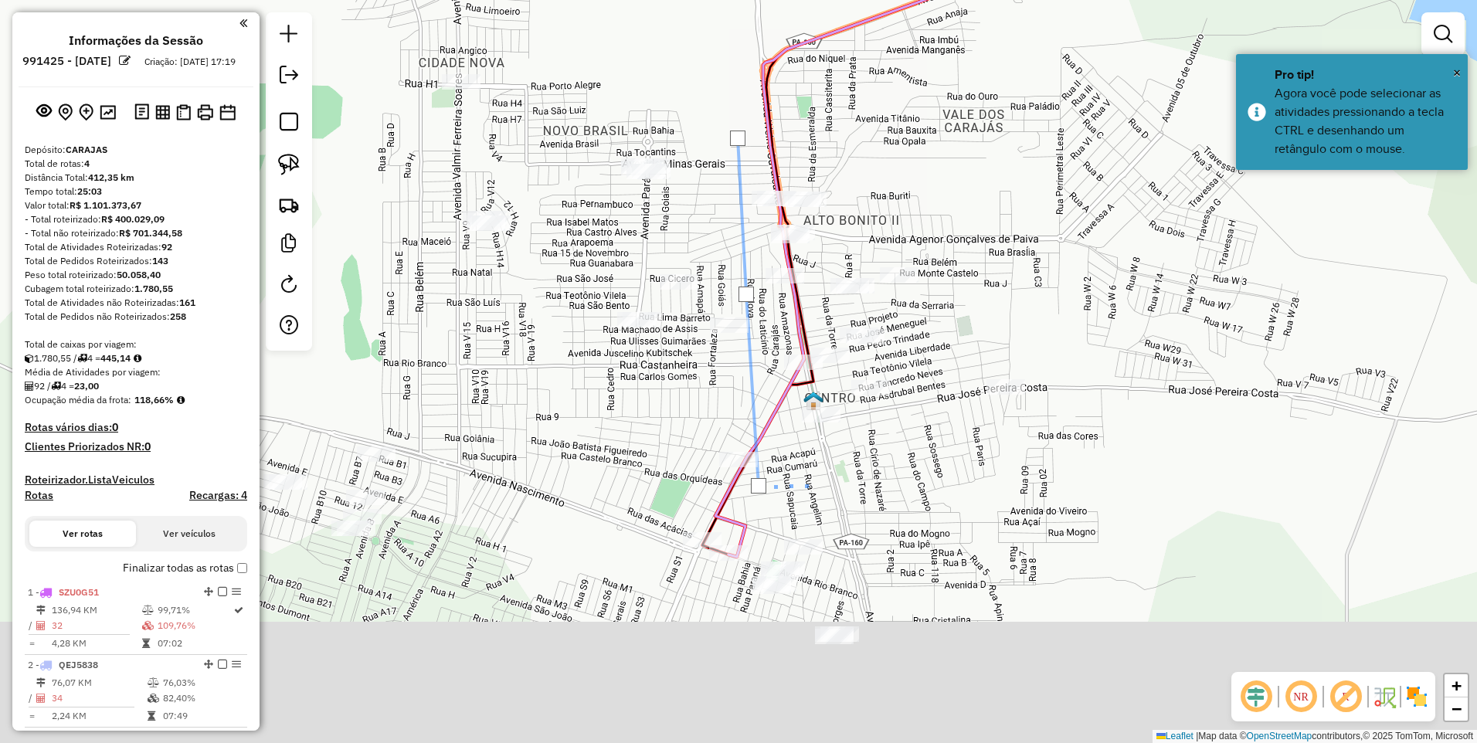
drag, startPoint x: 838, startPoint y: 634, endPoint x: 781, endPoint y: 369, distance: 271.0
click at [793, 469] on div at bounding box center [808, 484] width 31 height 31
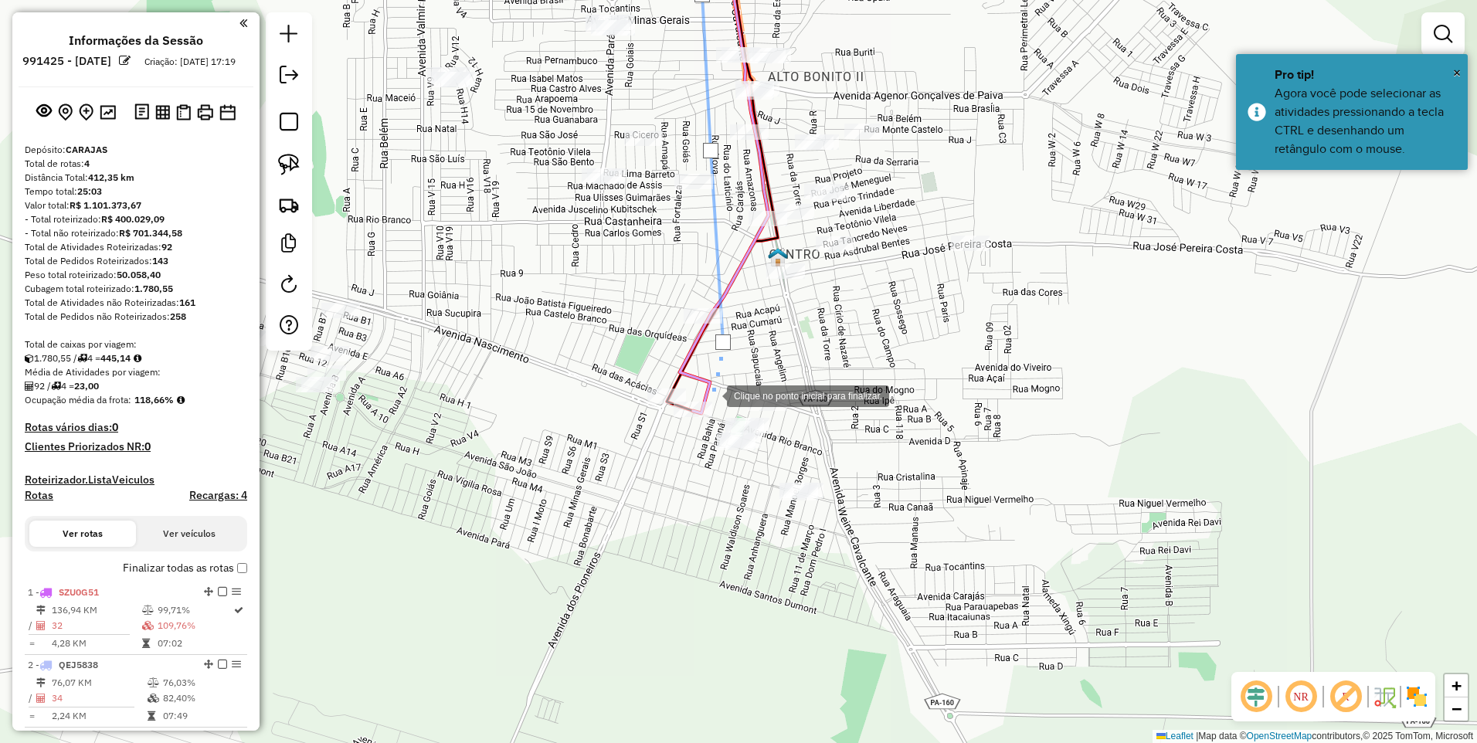
click at [710, 399] on div at bounding box center [711, 394] width 31 height 31
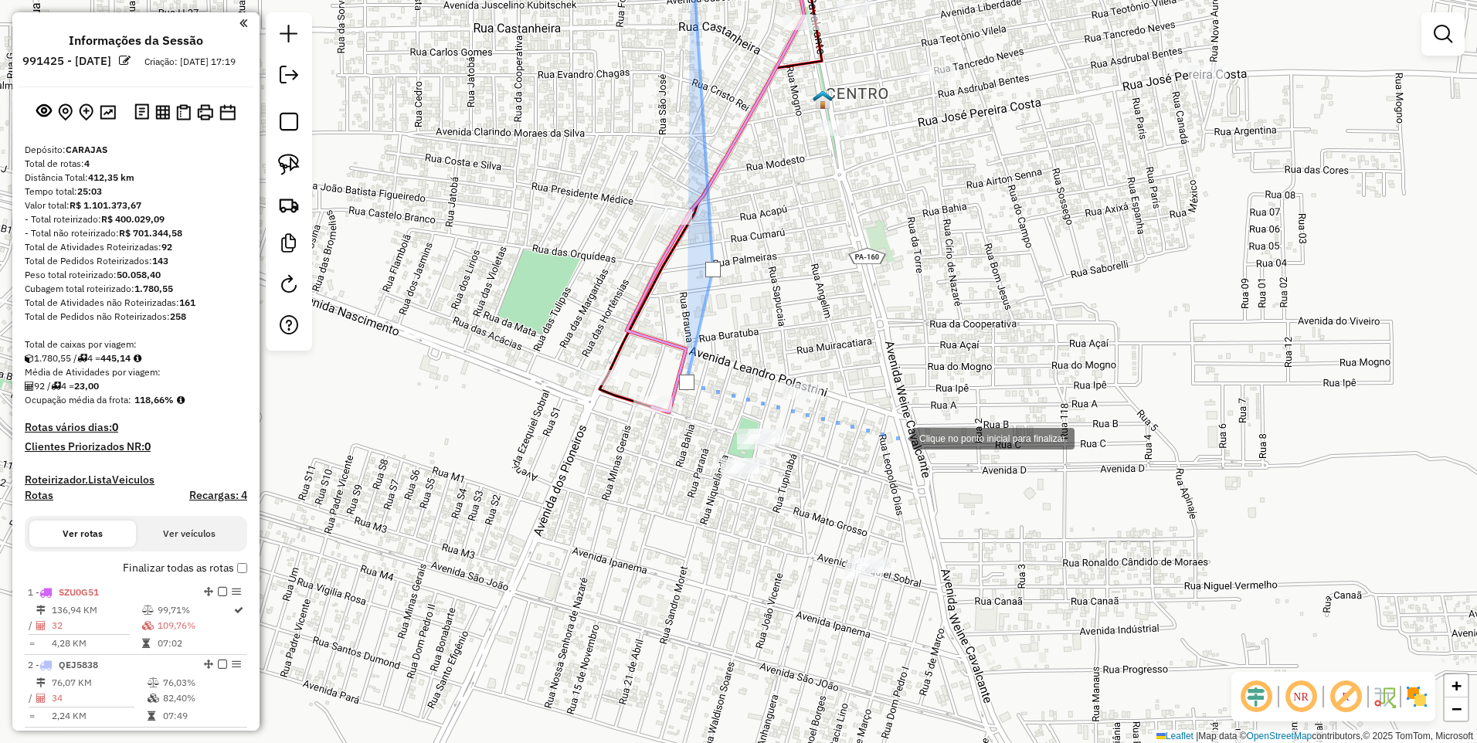
click at [898, 438] on div at bounding box center [896, 437] width 31 height 31
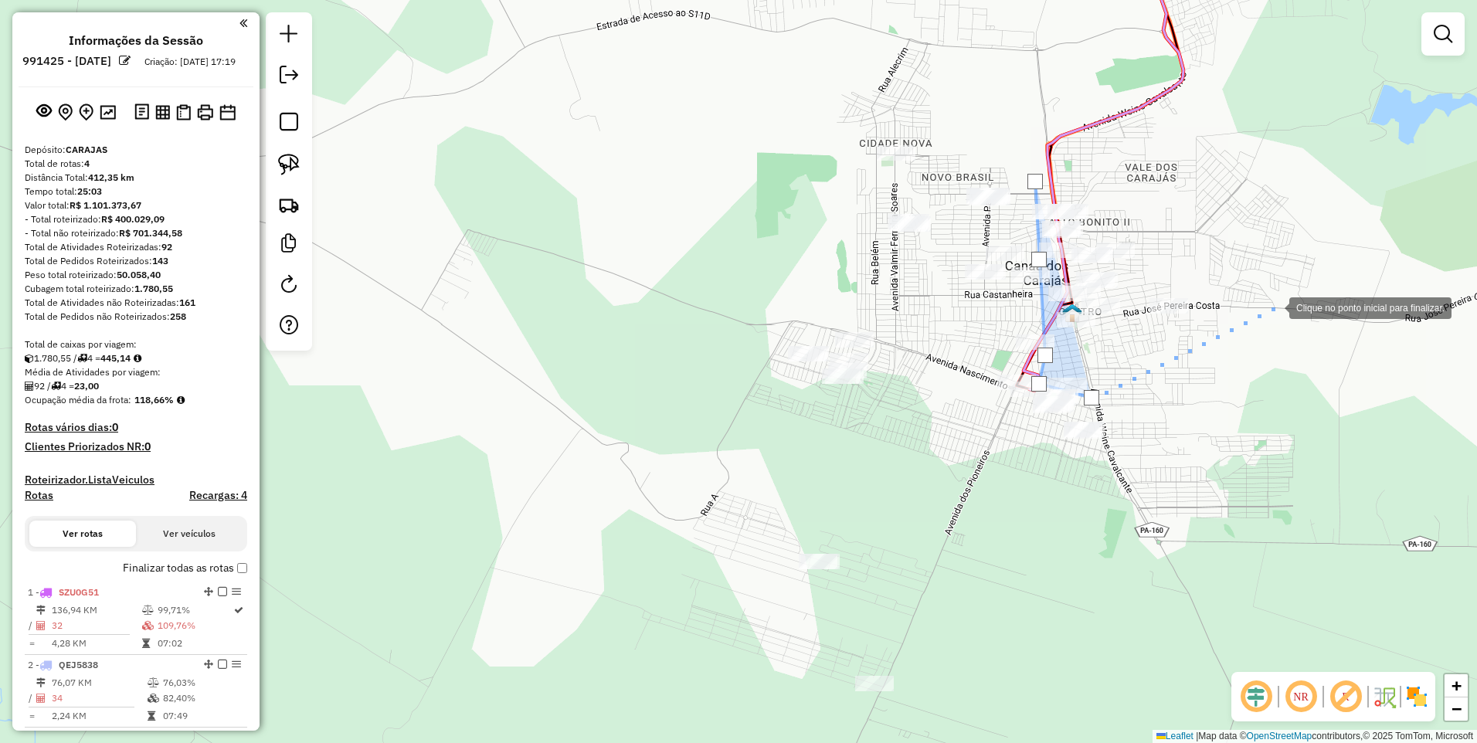
click at [1278, 307] on div at bounding box center [1273, 306] width 31 height 31
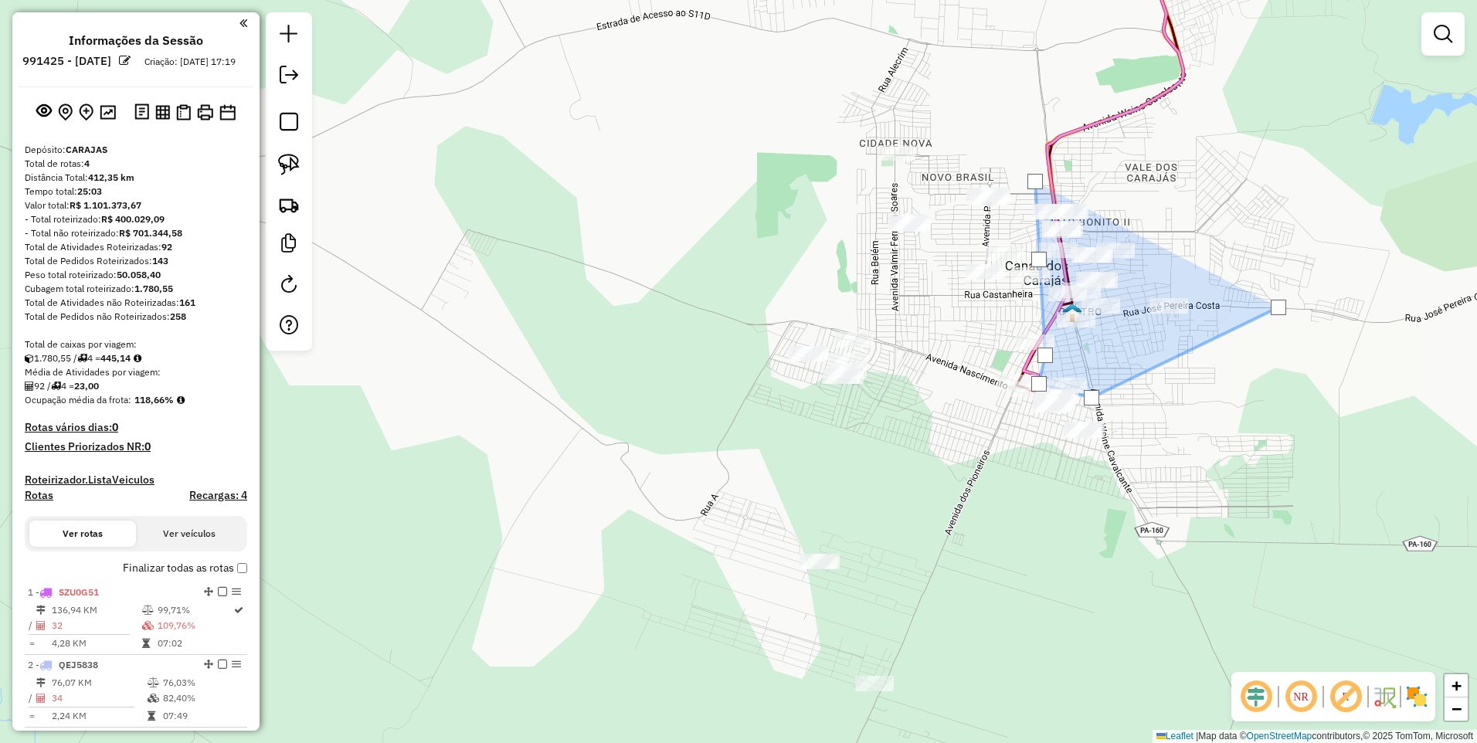
click at [1263, 292] on div at bounding box center [1278, 307] width 31 height 31
click at [1033, 180] on div at bounding box center [1034, 181] width 15 height 15
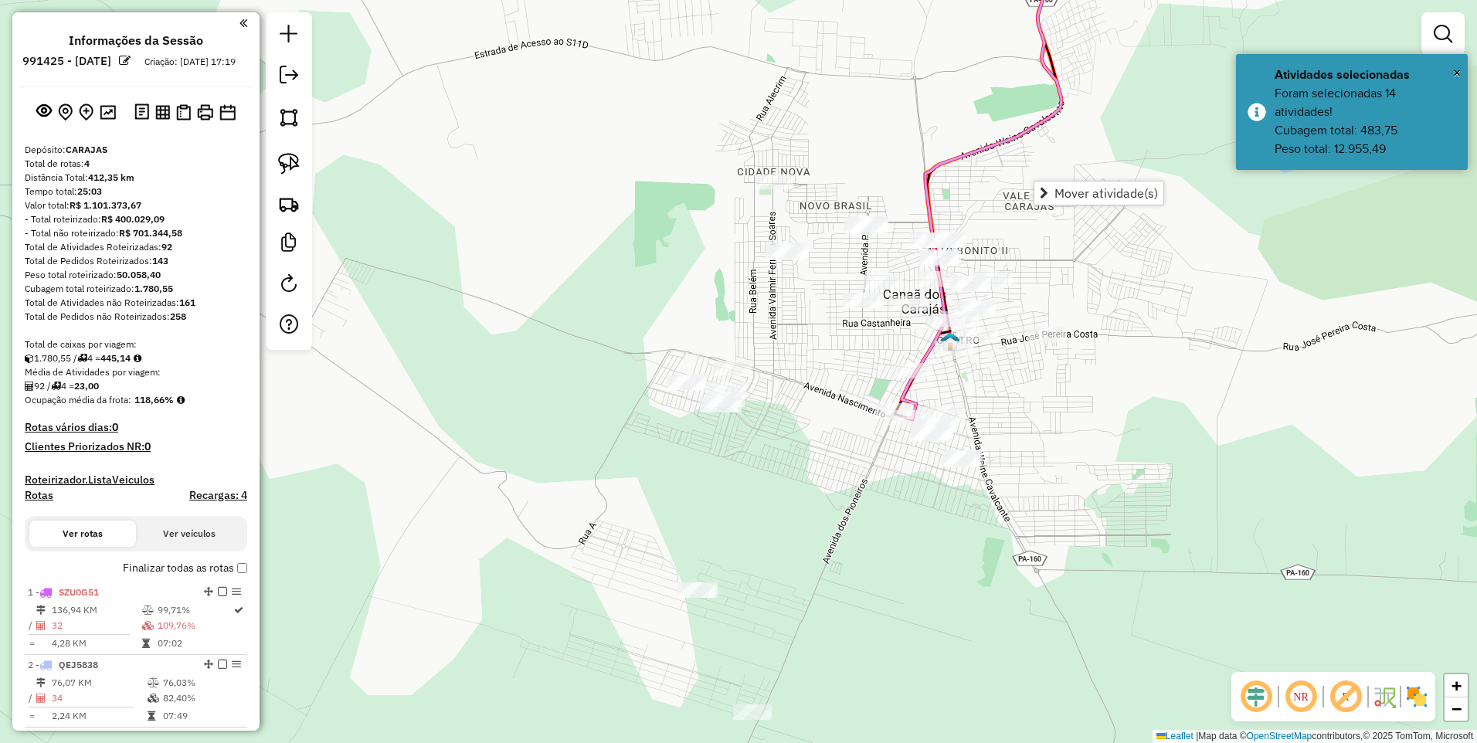
drag, startPoint x: 1237, startPoint y: 387, endPoint x: 1044, endPoint y: 431, distance: 198.1
click at [1052, 432] on div "Janela de atendimento Grade de atendimento Capacidade Transportadoras Veículos …" at bounding box center [738, 371] width 1477 height 743
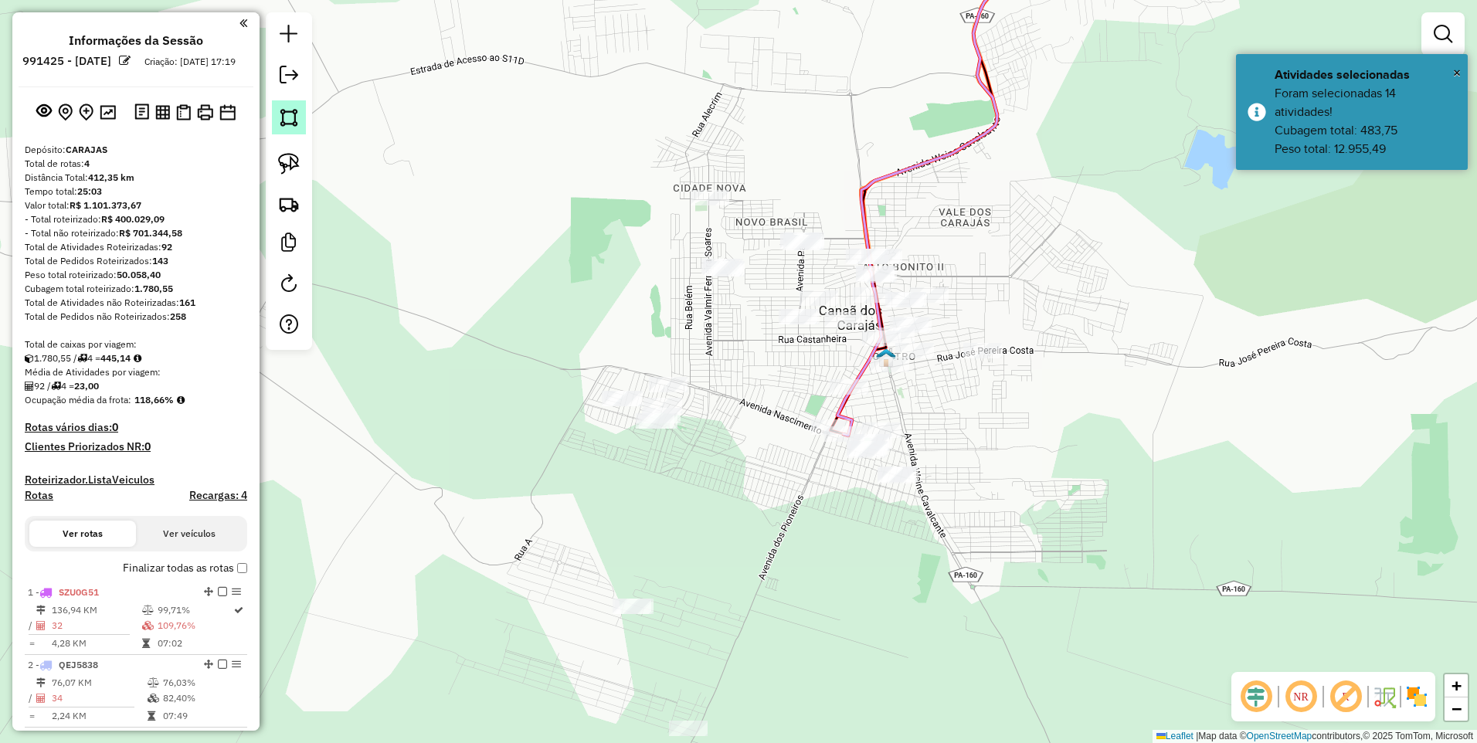
click at [287, 119] on img at bounding box center [289, 118] width 22 height 22
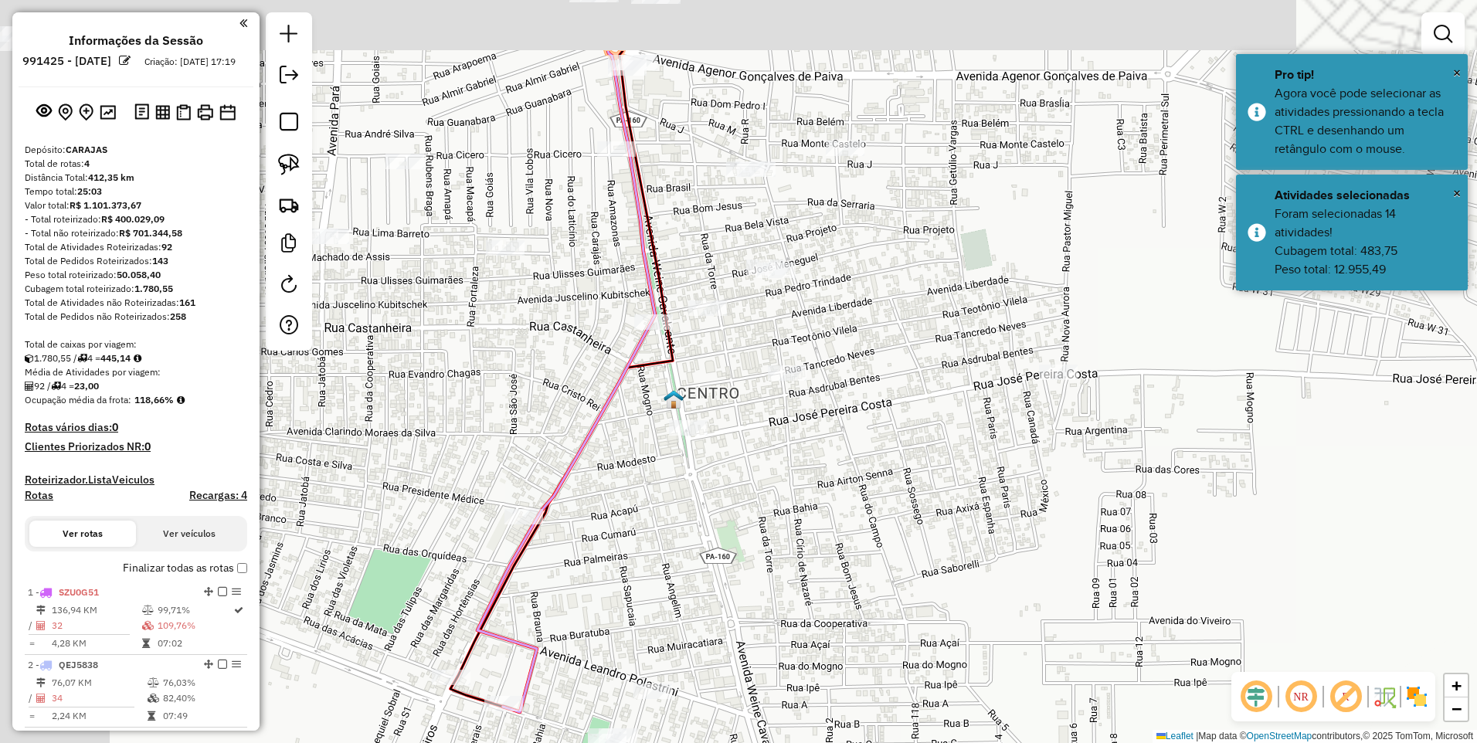
drag, startPoint x: 744, startPoint y: 117, endPoint x: 1036, endPoint y: 262, distance: 325.7
click at [1041, 265] on div at bounding box center [1043, 261] width 31 height 31
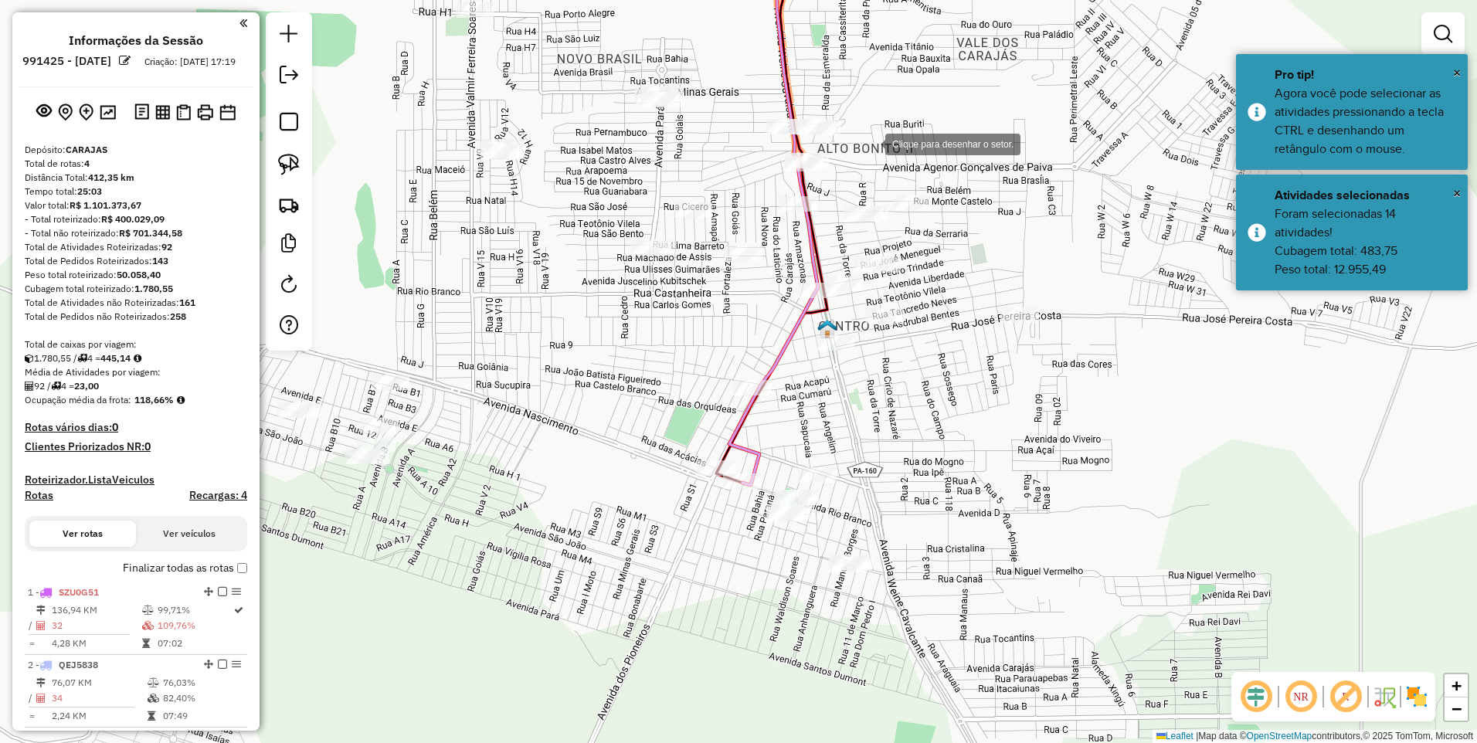
click at [877, 142] on div at bounding box center [869, 142] width 31 height 31
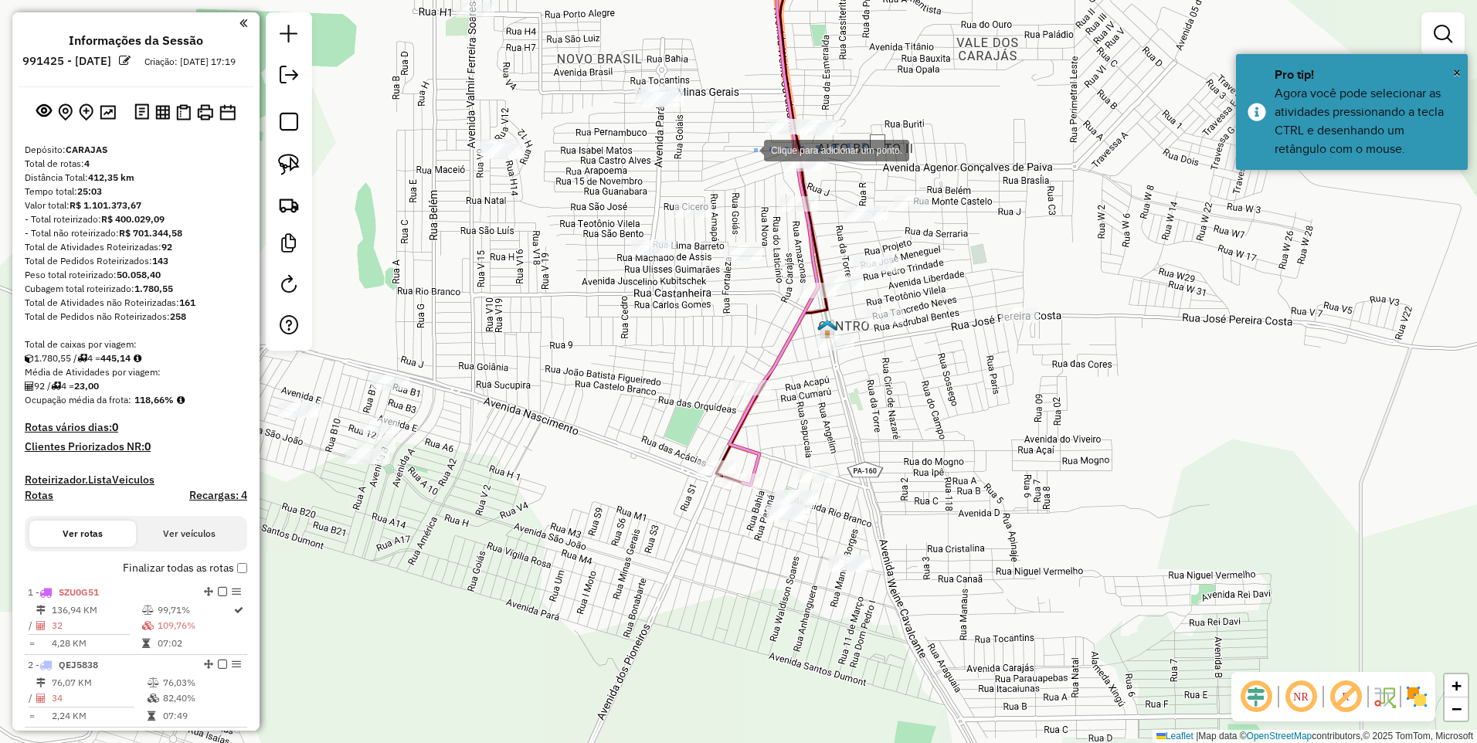
click at [748, 146] on div at bounding box center [748, 149] width 31 height 31
click at [780, 266] on div at bounding box center [777, 262] width 31 height 31
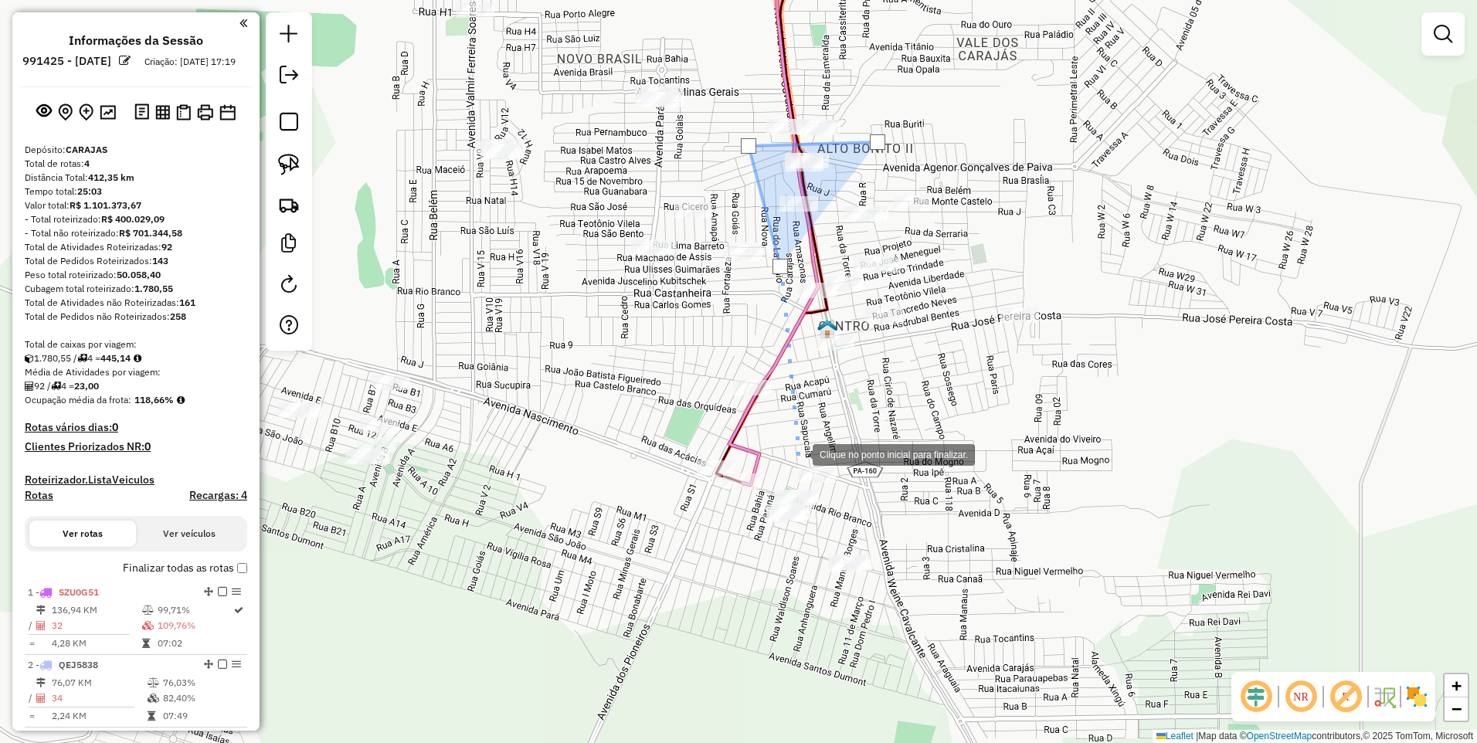
click at [791, 456] on div at bounding box center [797, 453] width 31 height 31
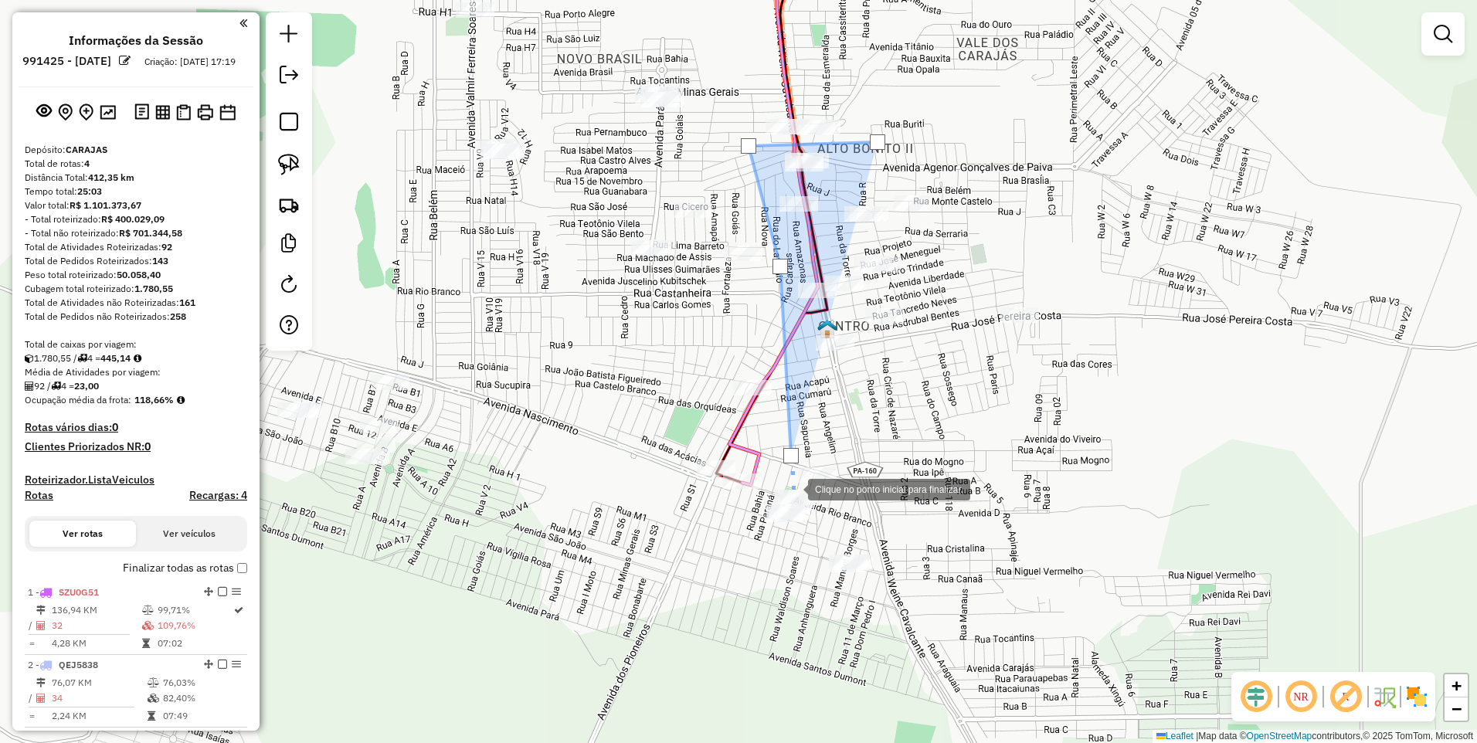
click at [792, 488] on div at bounding box center [792, 488] width 31 height 31
click at [896, 479] on div at bounding box center [889, 478] width 31 height 31
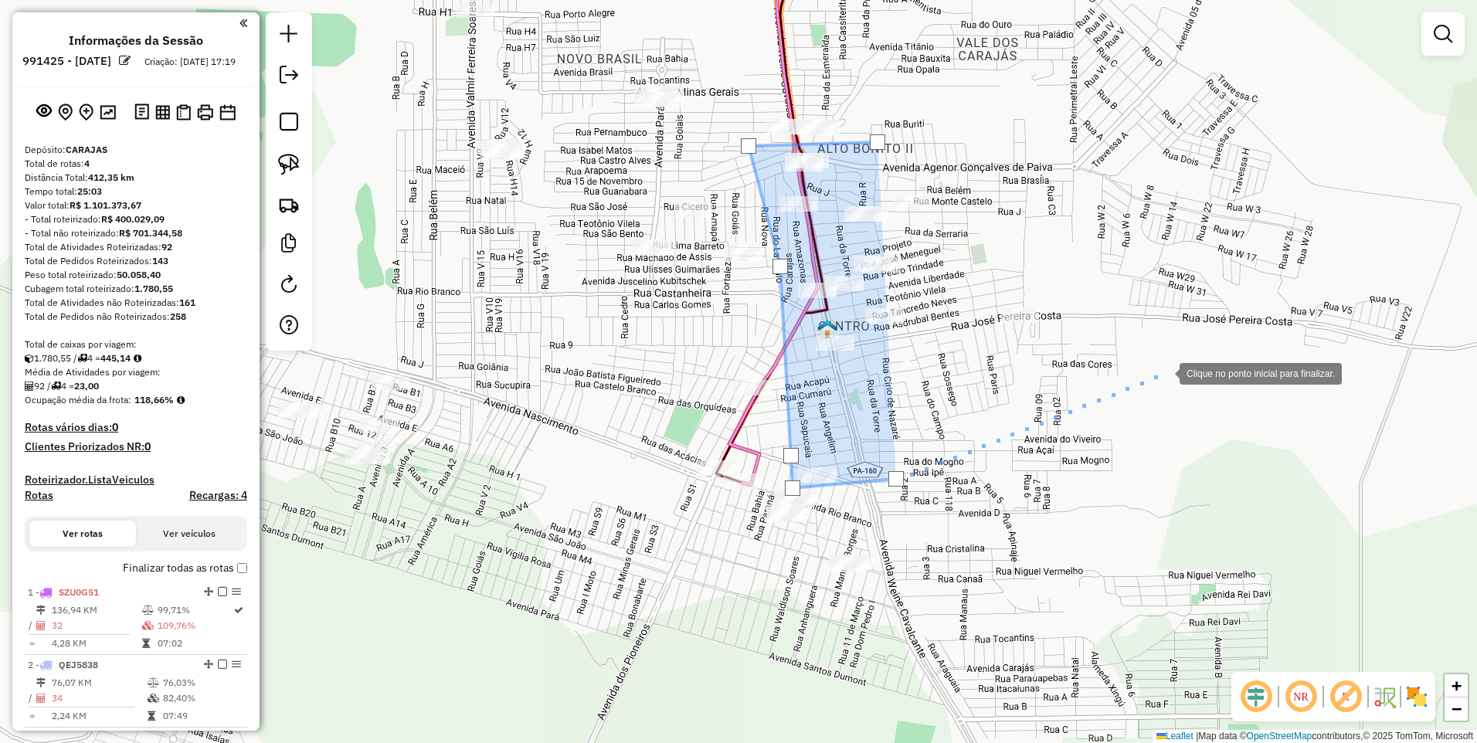
drag, startPoint x: 1171, startPoint y: 368, endPoint x: 1179, endPoint y: 285, distance: 83.9
click at [1171, 368] on div at bounding box center [1164, 372] width 31 height 31
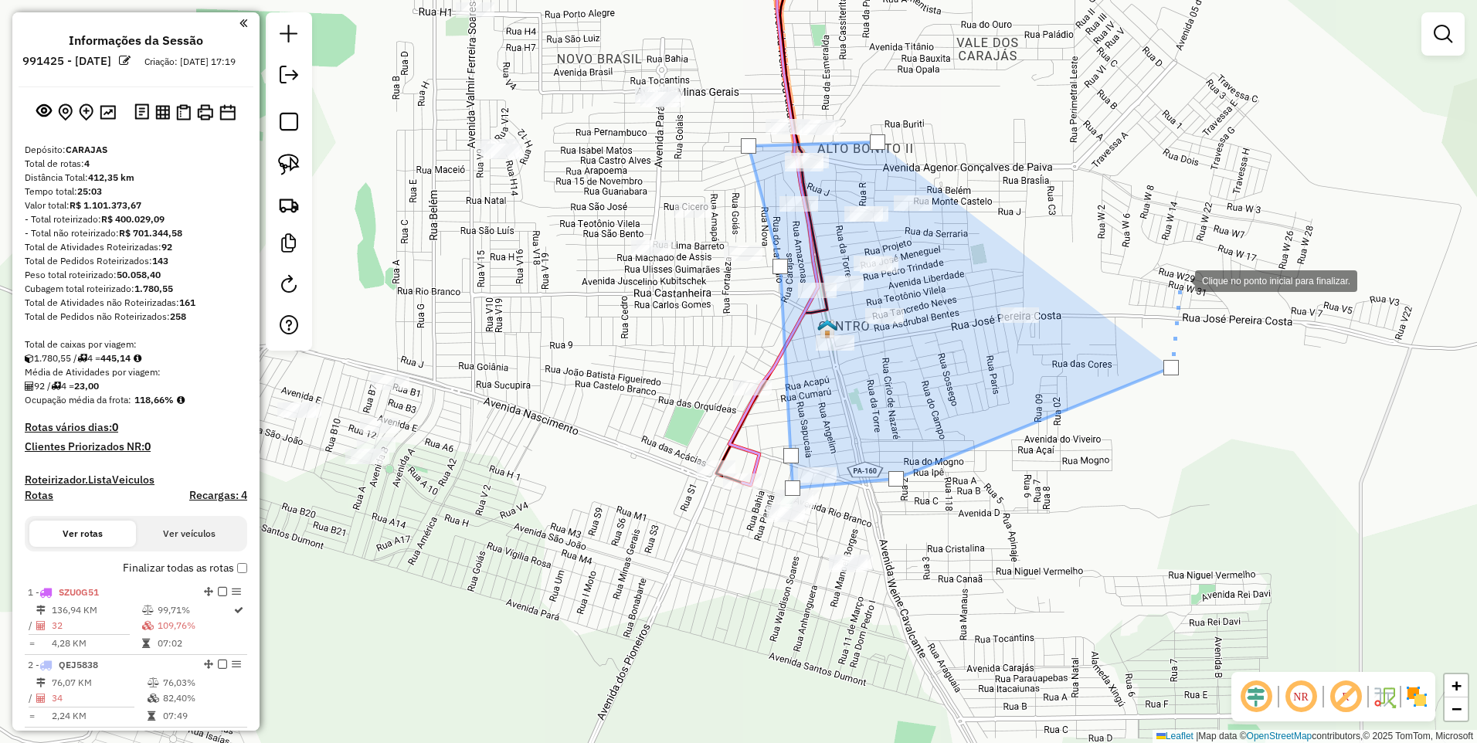
drag, startPoint x: 1158, startPoint y: 226, endPoint x: 1040, endPoint y: 185, distance: 124.3
click at [1164, 264] on div at bounding box center [1179, 279] width 31 height 31
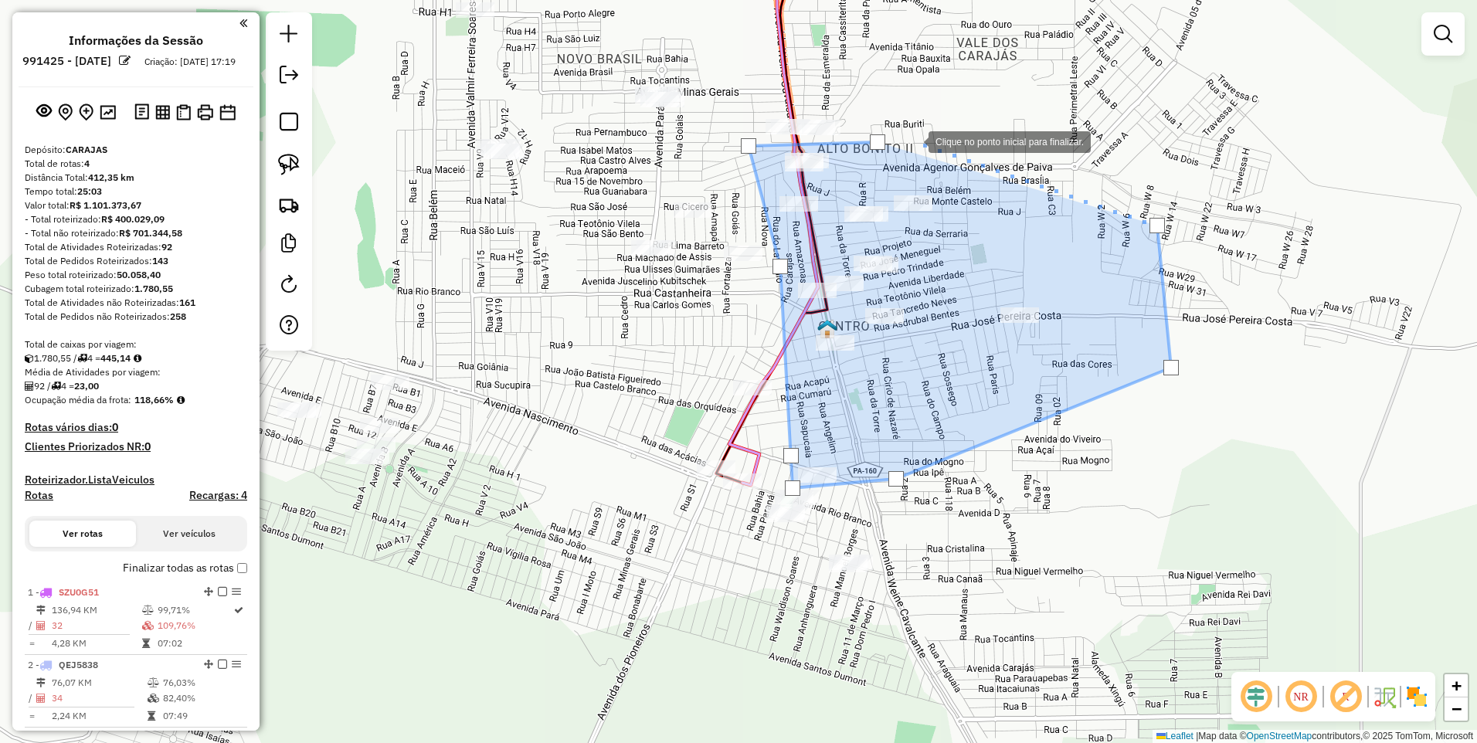
drag, startPoint x: 911, startPoint y: 141, endPoint x: 893, endPoint y: 143, distance: 17.9
click at [910, 141] on div at bounding box center [913, 140] width 31 height 31
click at [874, 143] on div at bounding box center [877, 141] width 15 height 15
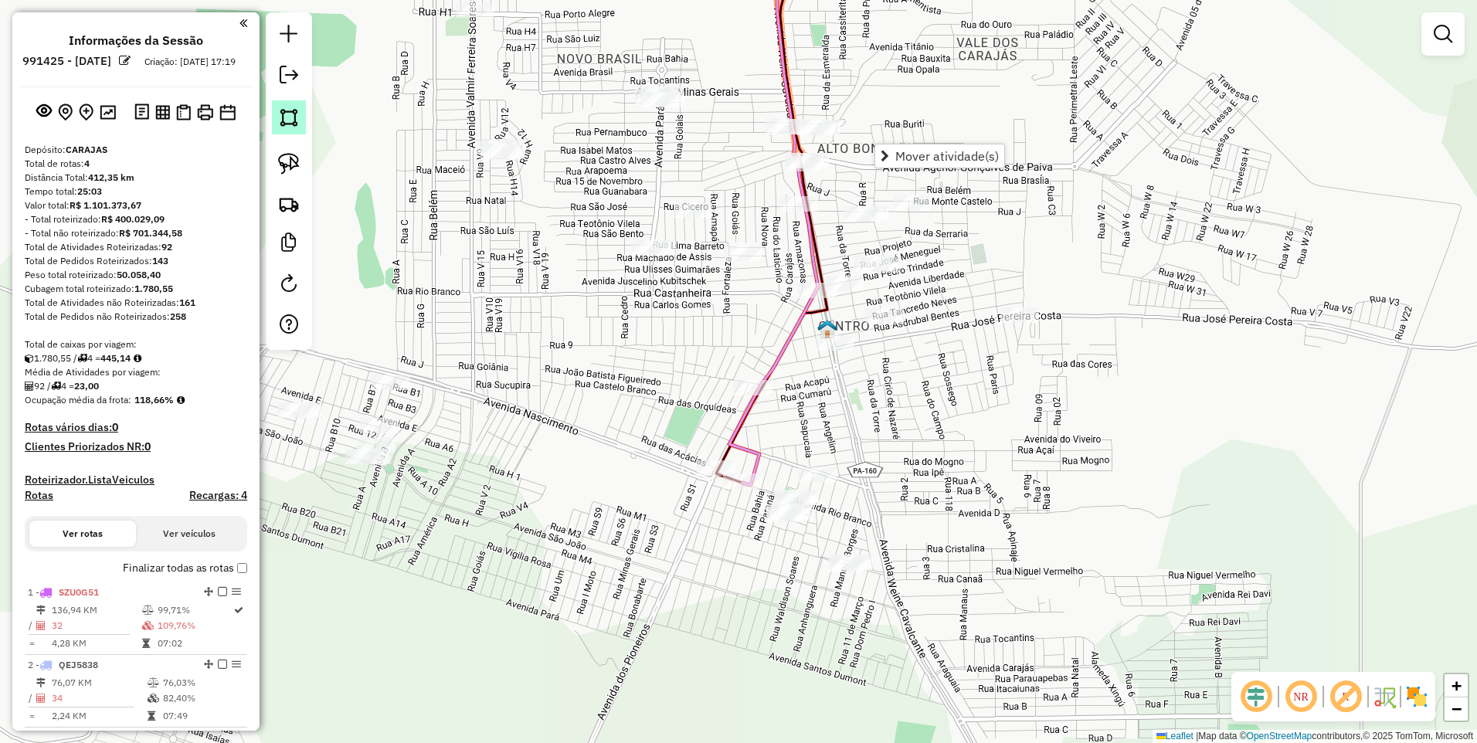
click at [282, 116] on img at bounding box center [289, 118] width 22 height 22
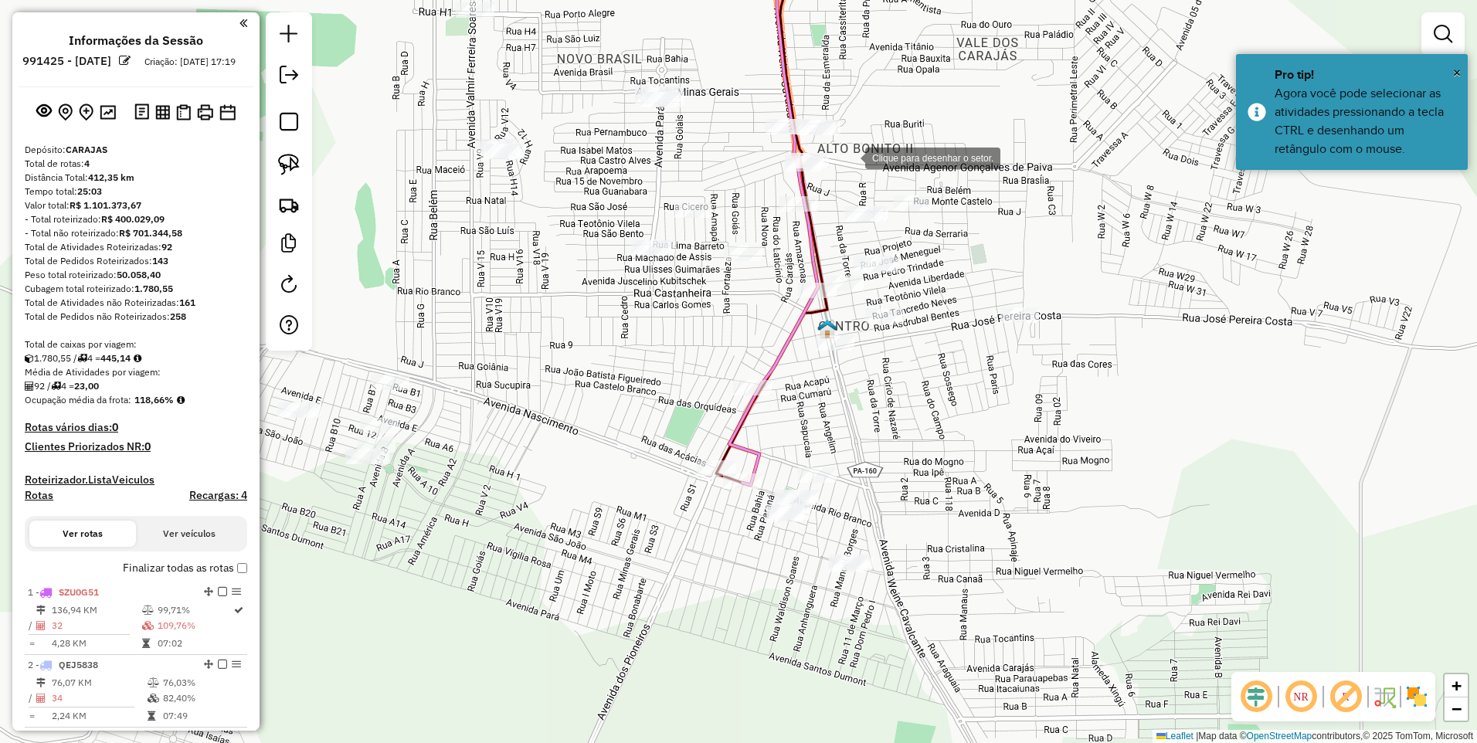
drag, startPoint x: 850, startPoint y: 157, endPoint x: 837, endPoint y: 164, distance: 14.2
click at [849, 157] on div at bounding box center [849, 156] width 31 height 31
click at [748, 196] on div at bounding box center [747, 197] width 31 height 31
click at [711, 378] on div at bounding box center [711, 376] width 31 height 31
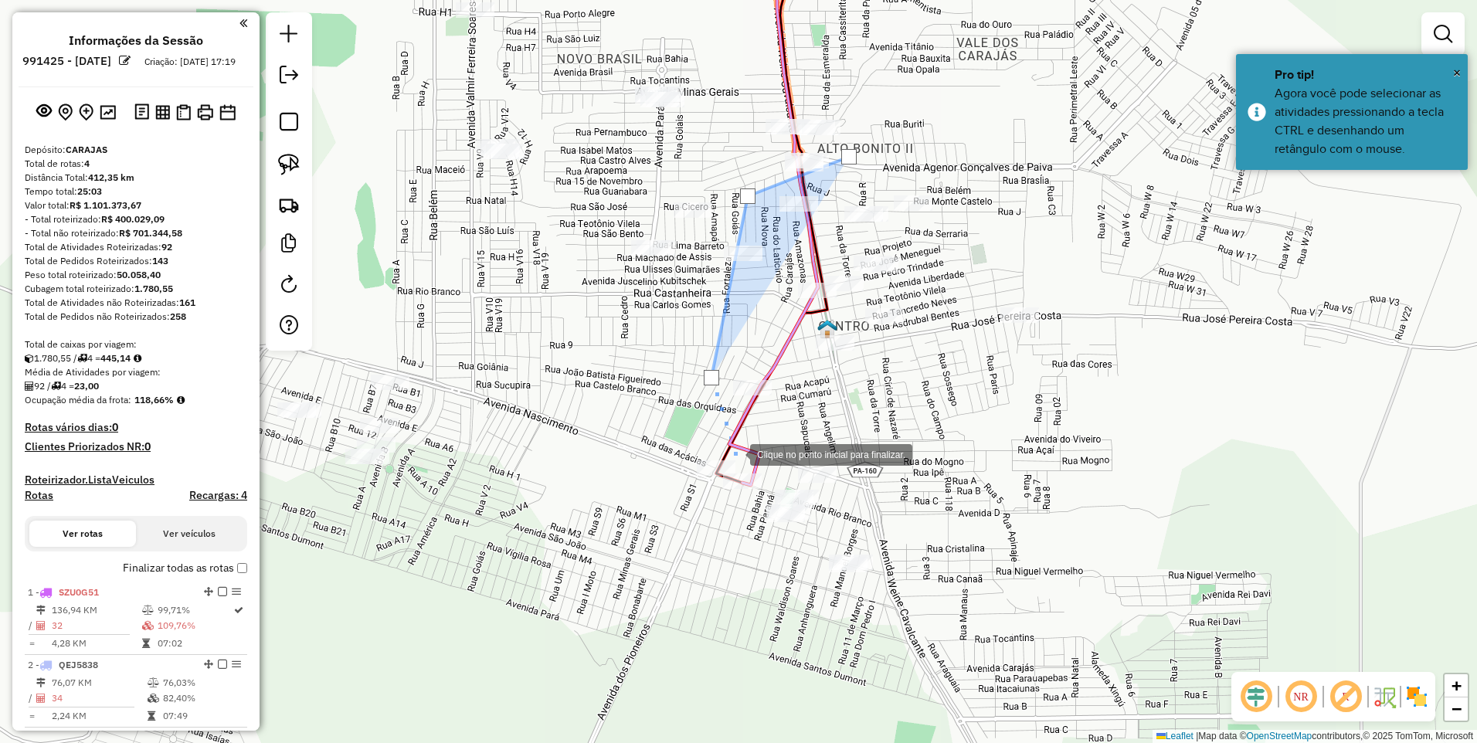
click at [735, 453] on div at bounding box center [734, 453] width 31 height 31
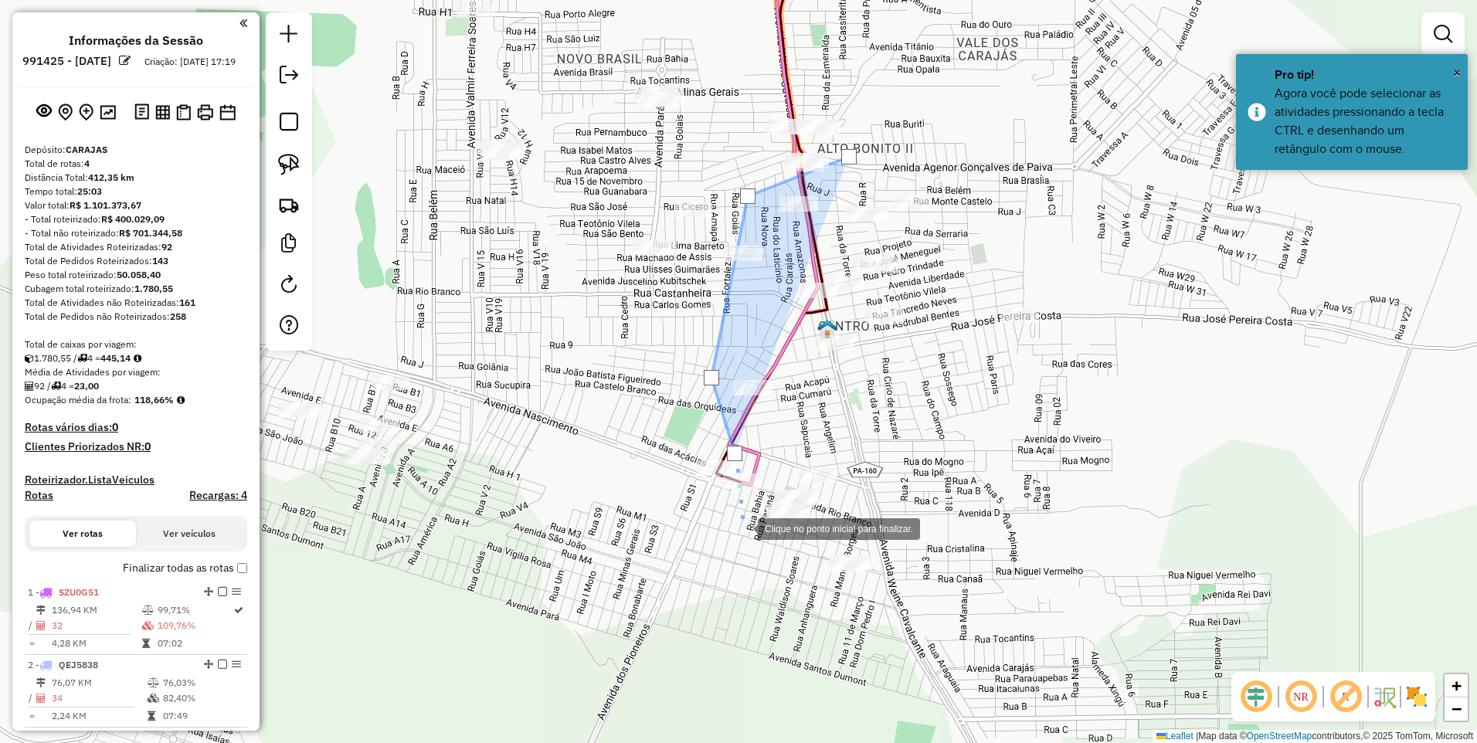
click at [742, 528] on div at bounding box center [742, 527] width 31 height 31
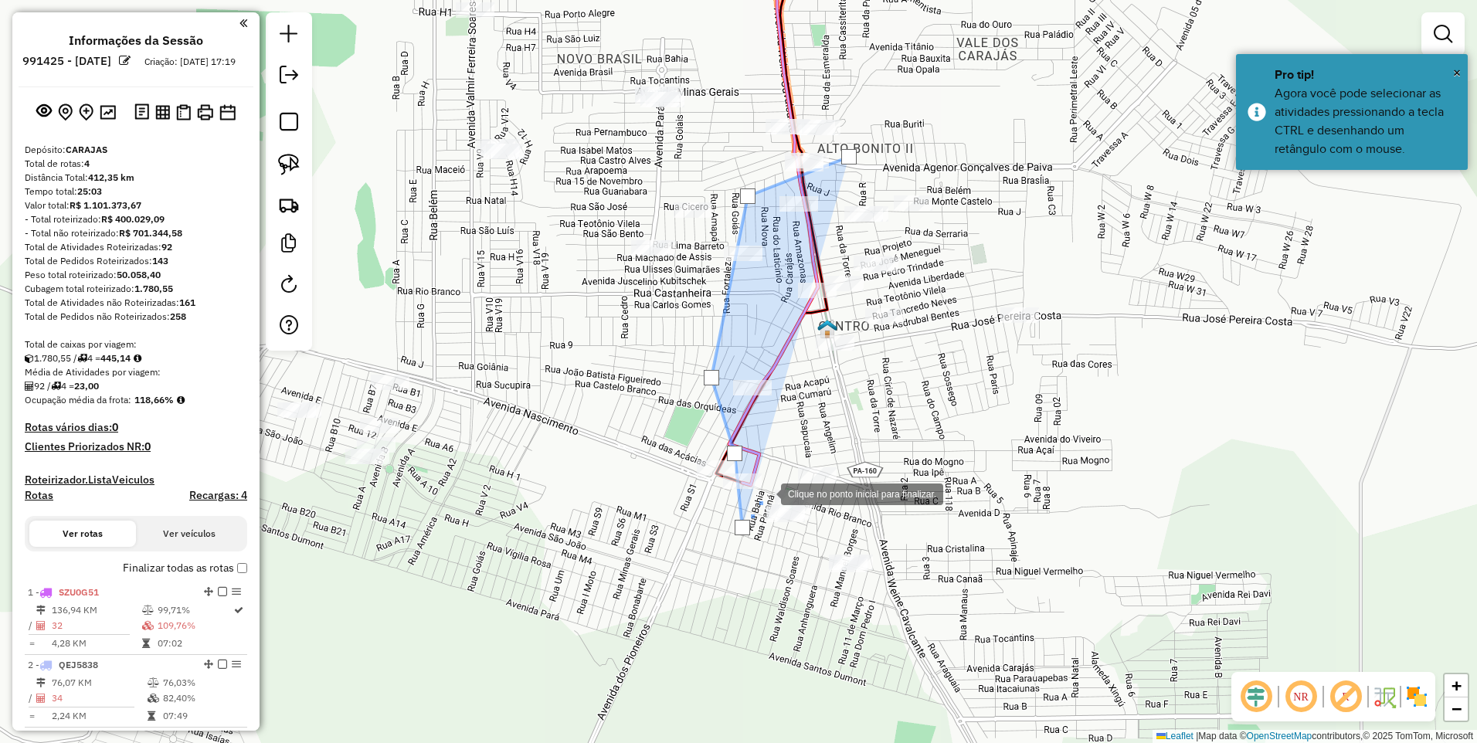
click at [764, 481] on div at bounding box center [765, 492] width 31 height 31
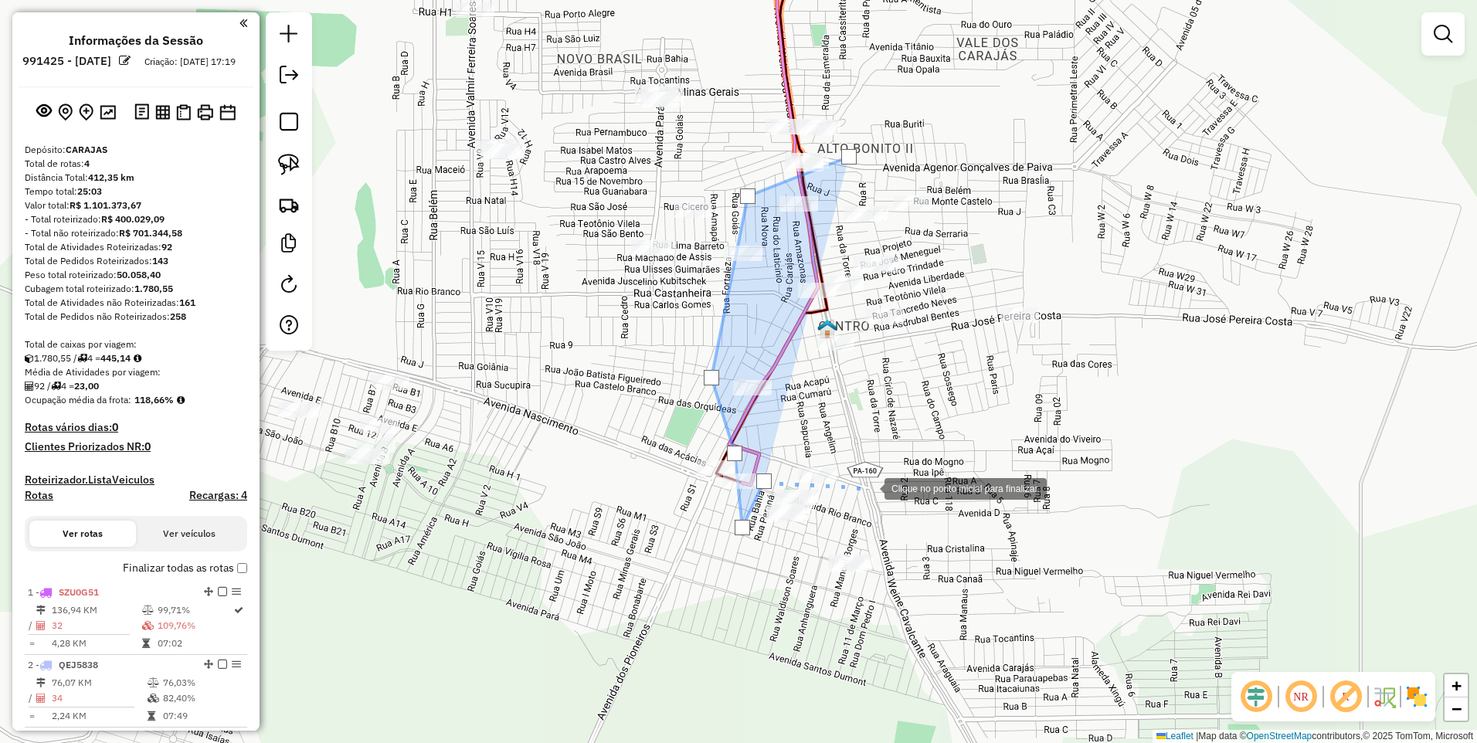
click at [874, 487] on div at bounding box center [869, 487] width 31 height 31
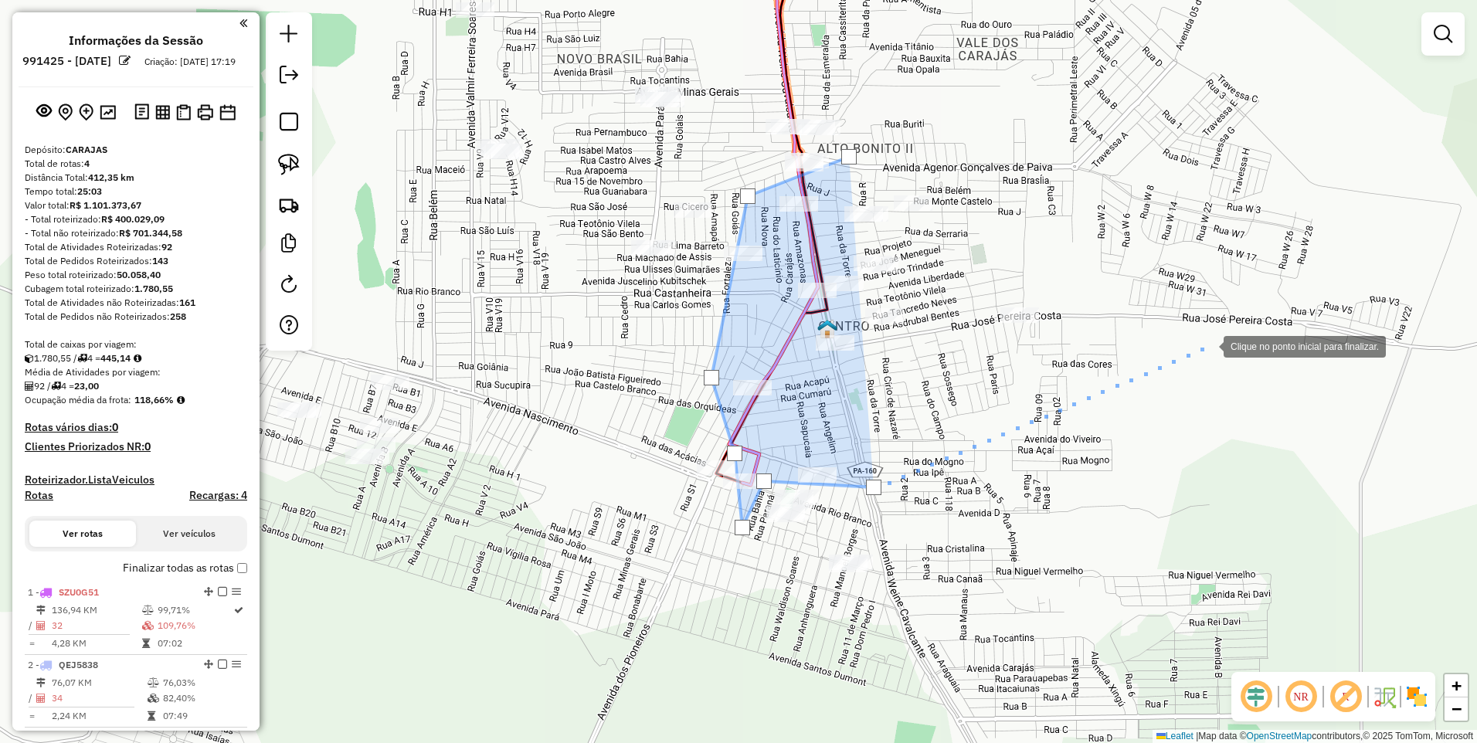
drag, startPoint x: 1212, startPoint y: 341, endPoint x: 1140, endPoint y: 234, distance: 128.5
click at [1212, 338] on div at bounding box center [1208, 345] width 31 height 31
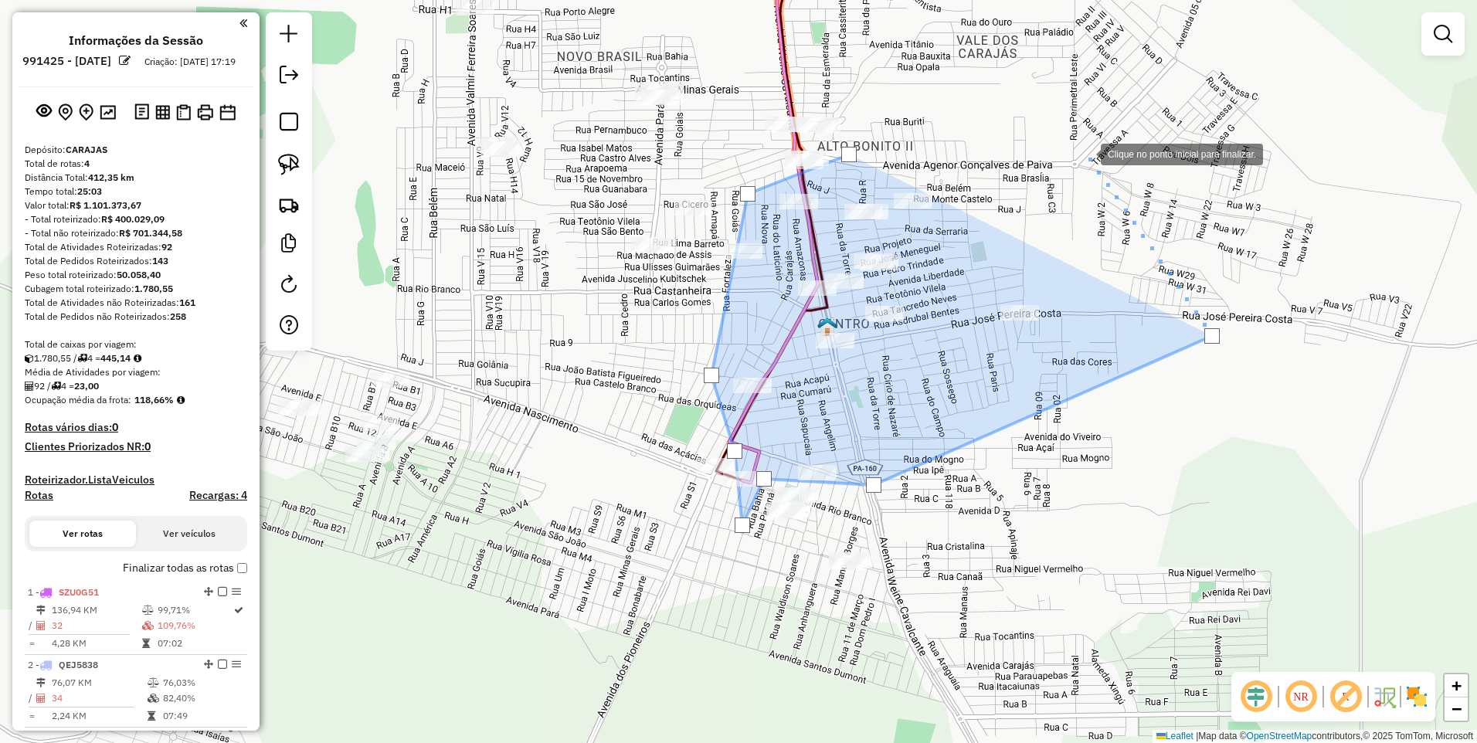
click at [1070, 137] on div at bounding box center [1085, 152] width 31 height 31
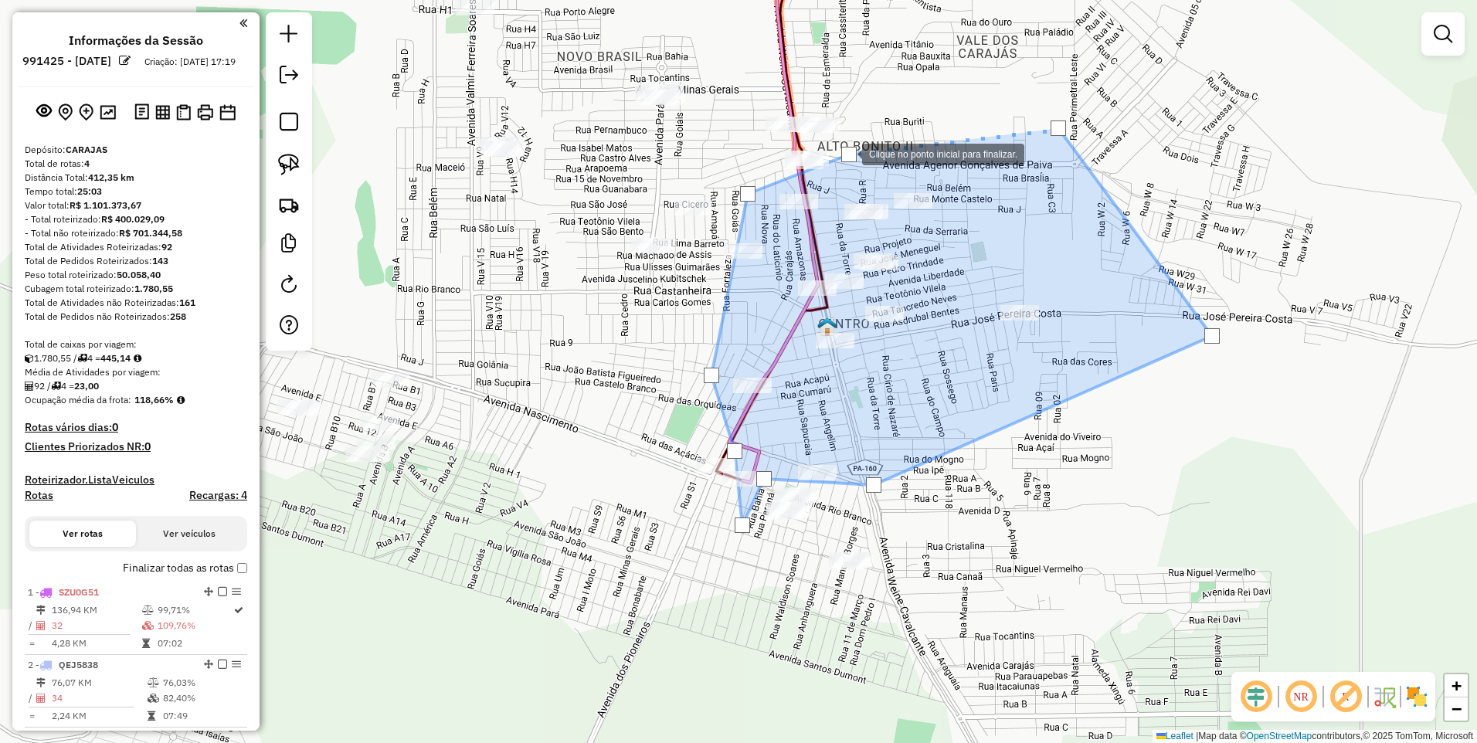
click at [847, 153] on div at bounding box center [848, 154] width 15 height 15
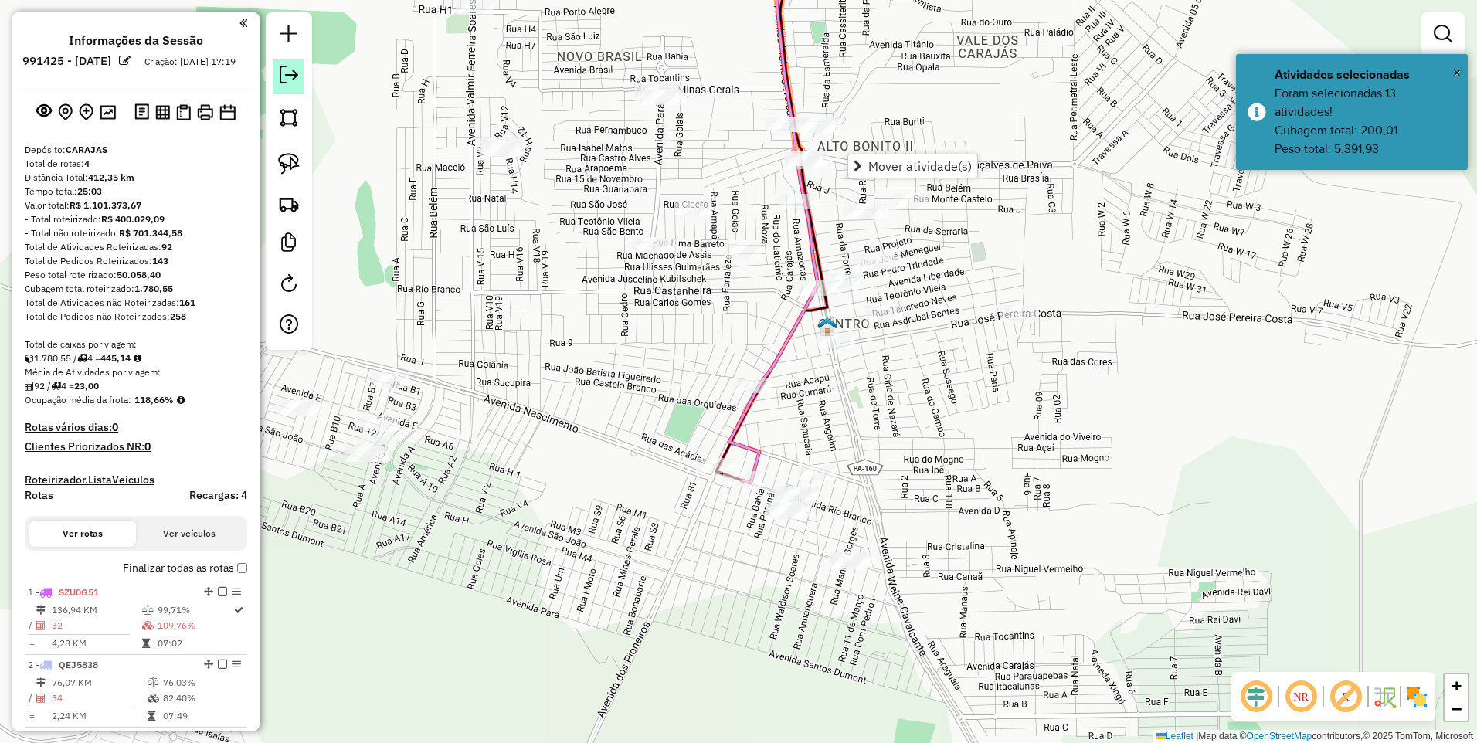
click at [283, 70] on em at bounding box center [289, 75] width 19 height 19
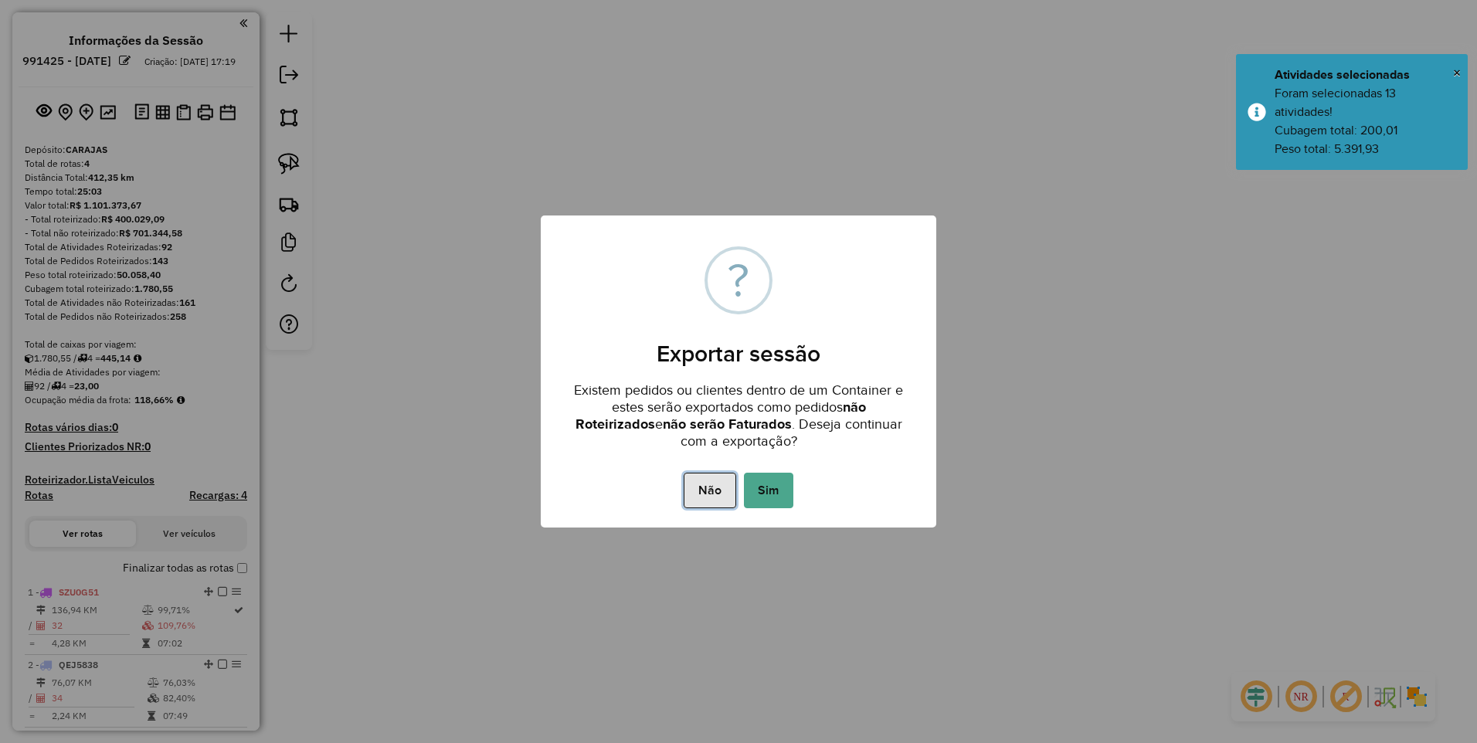
click at [704, 493] on button "Não" at bounding box center [710, 491] width 52 height 36
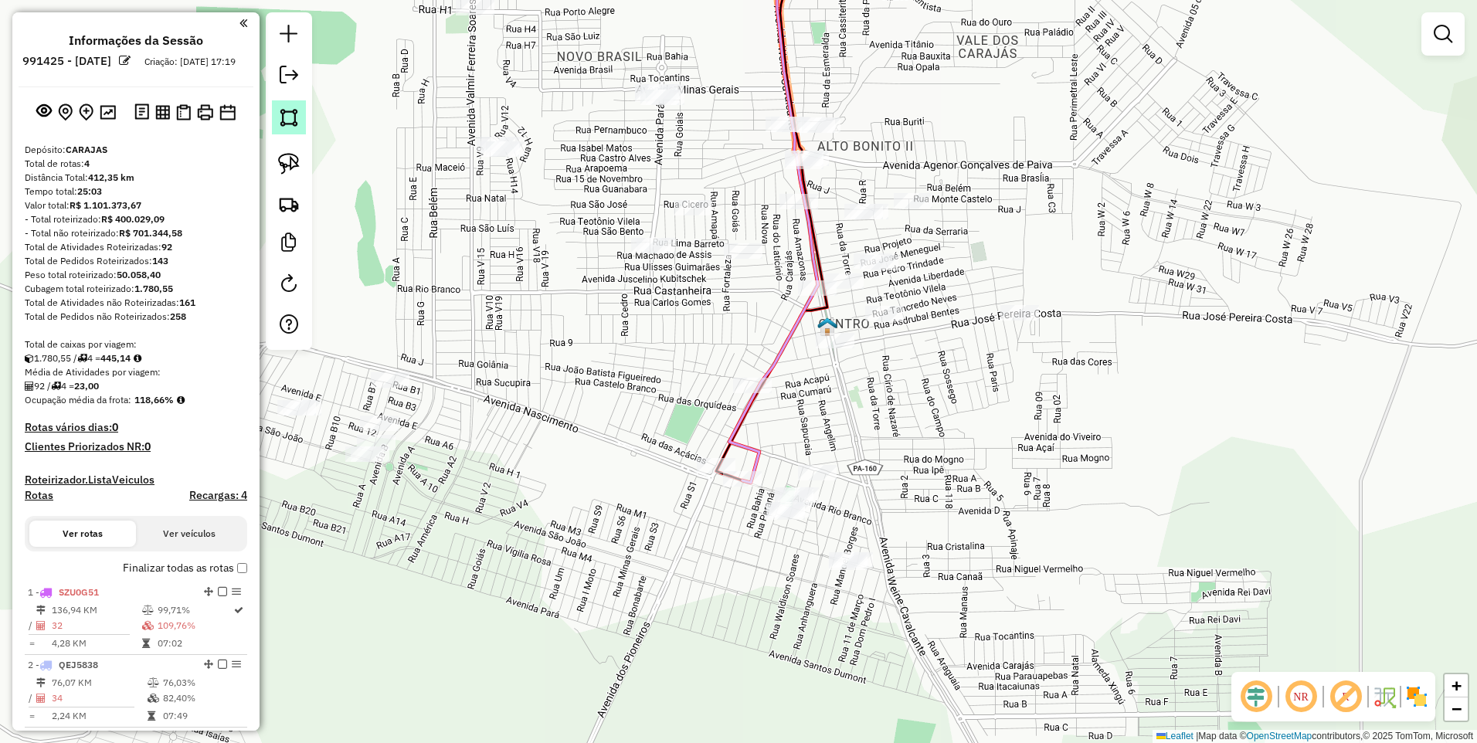
click at [294, 120] on img at bounding box center [289, 118] width 22 height 22
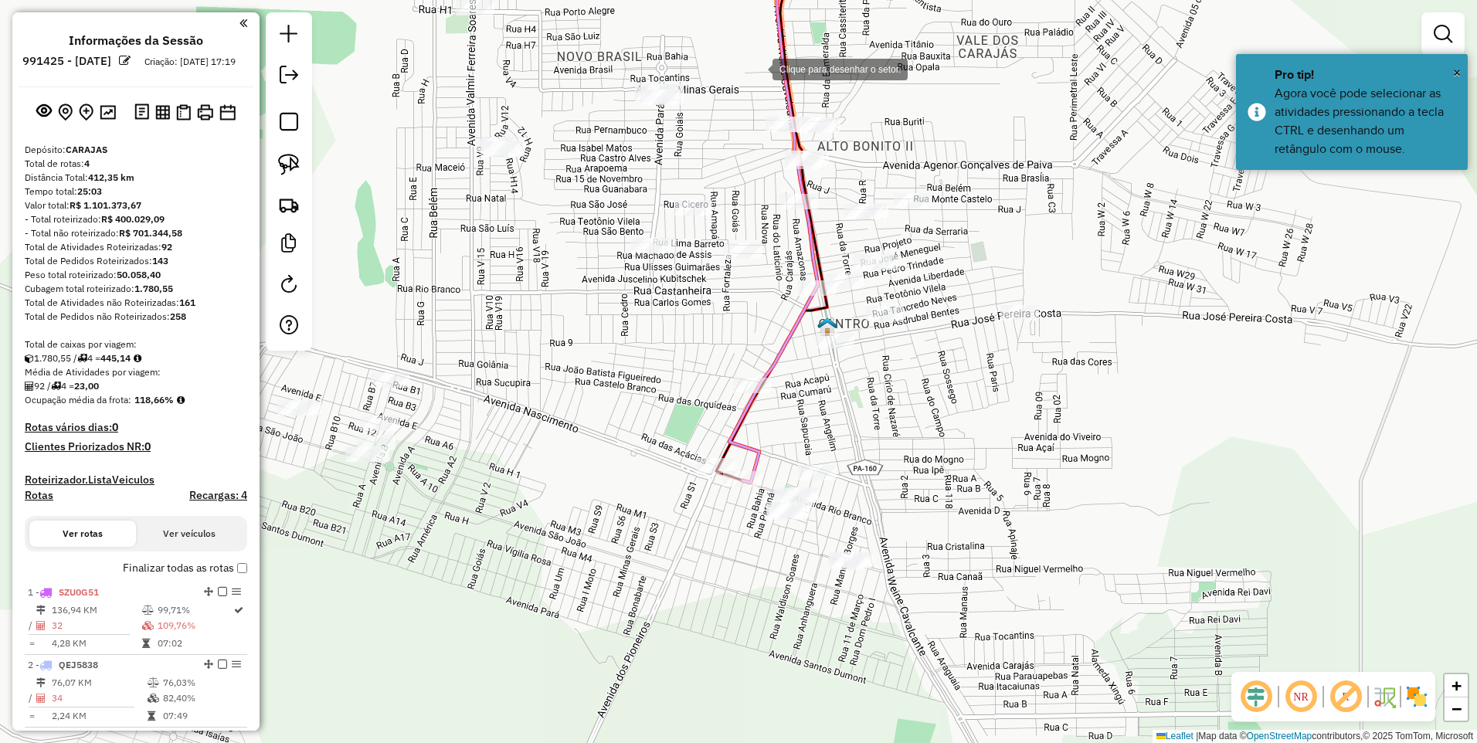
click at [757, 68] on div at bounding box center [757, 68] width 31 height 31
click at [775, 295] on div at bounding box center [775, 295] width 31 height 31
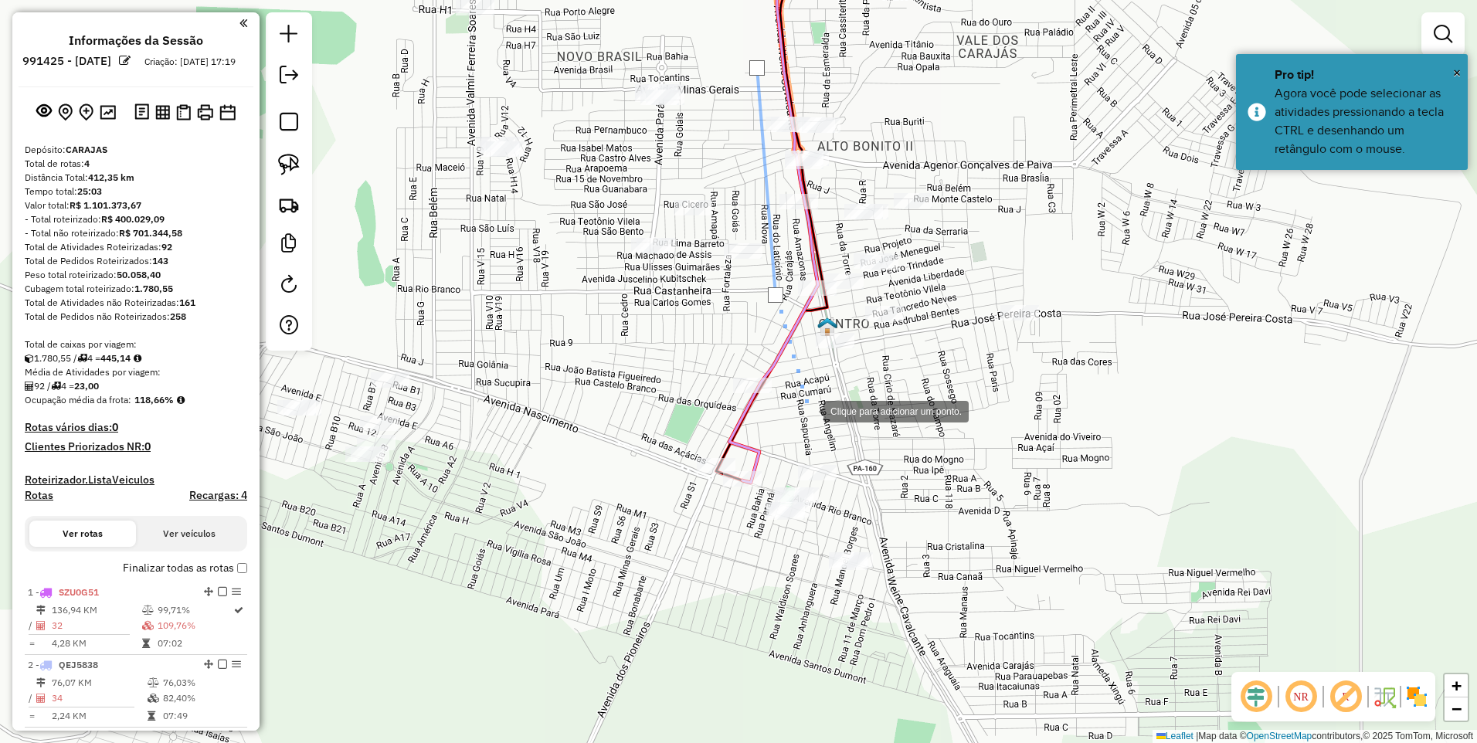
drag, startPoint x: 808, startPoint y: 412, endPoint x: 826, endPoint y: 410, distance: 18.6
click at [809, 412] on div at bounding box center [807, 410] width 31 height 31
click at [842, 395] on div at bounding box center [826, 410] width 31 height 31
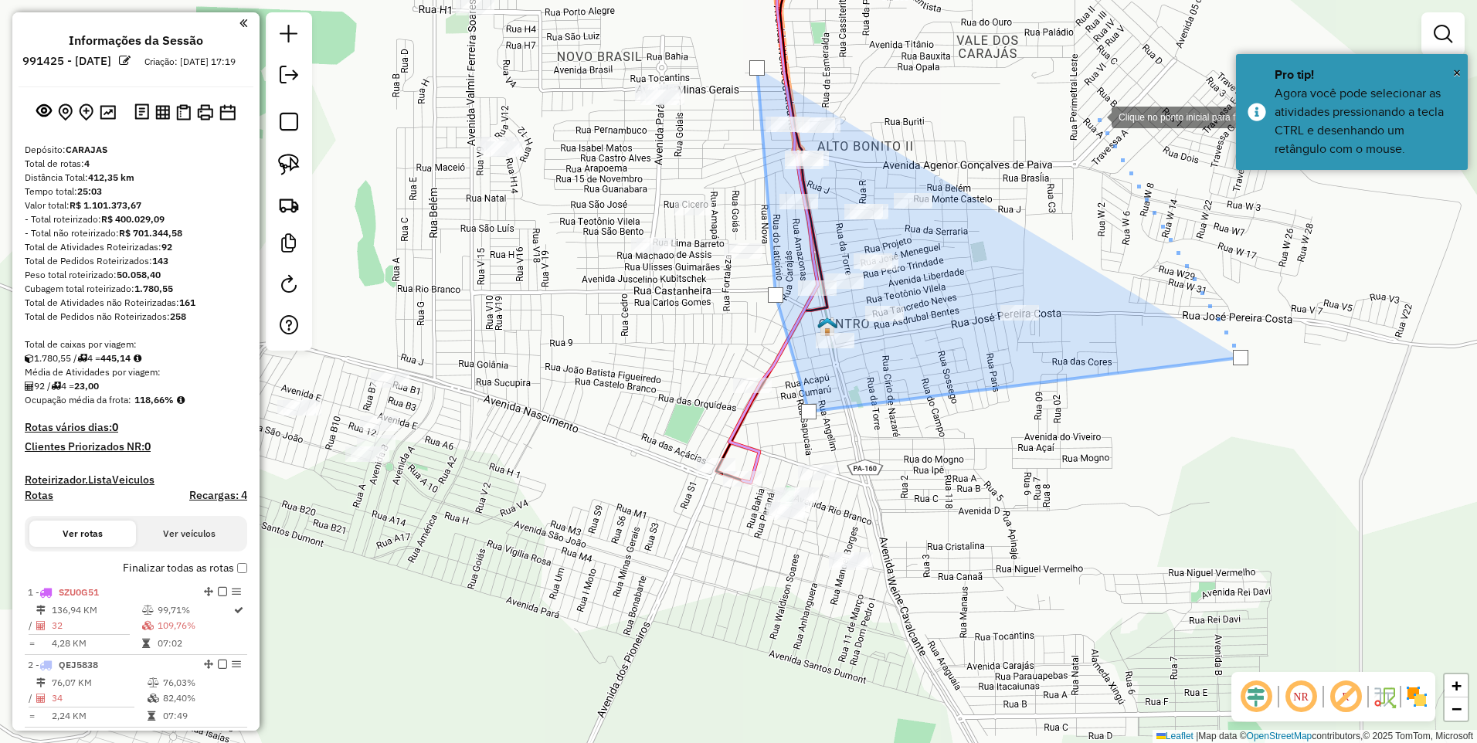
drag, startPoint x: 1096, startPoint y: 116, endPoint x: 870, endPoint y: 121, distance: 226.4
click at [1087, 110] on div at bounding box center [1096, 115] width 31 height 31
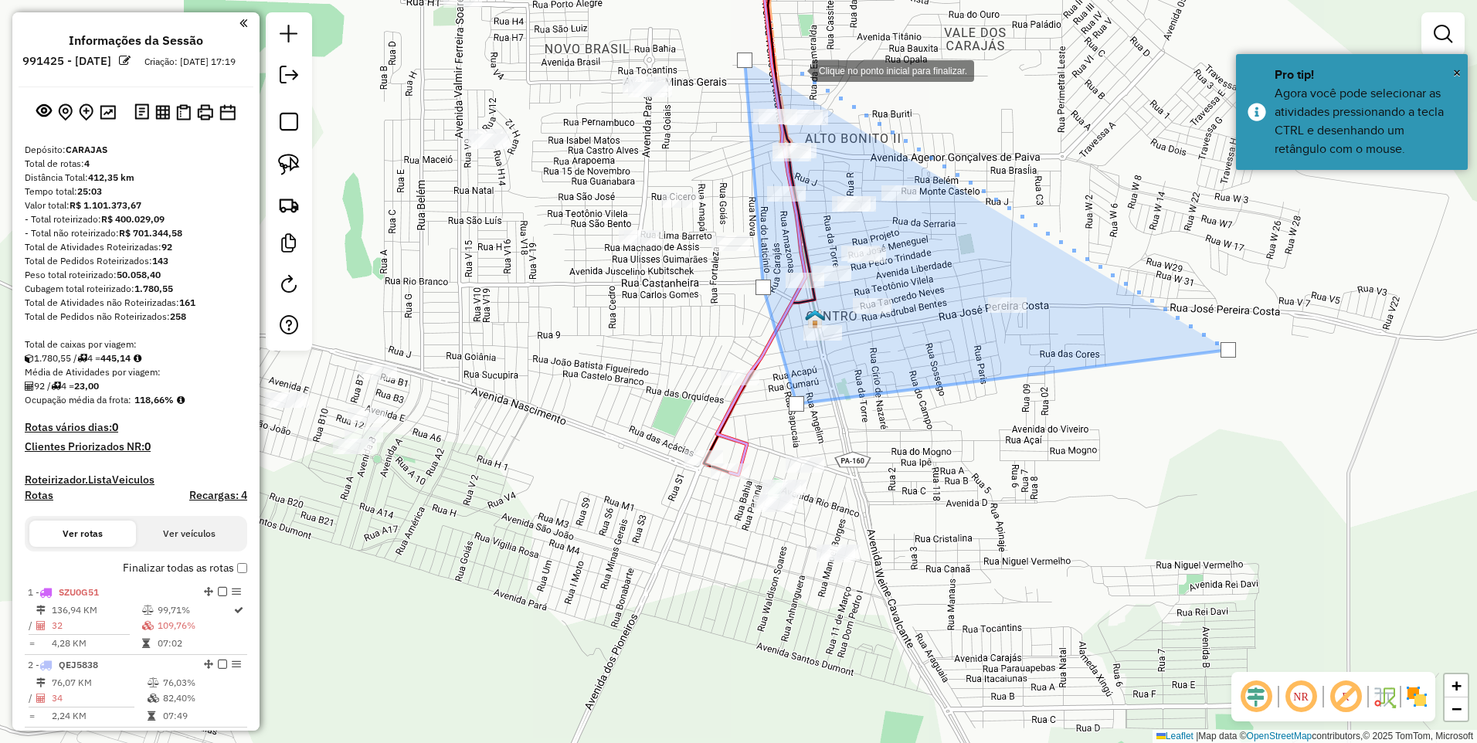
click at [810, 59] on div at bounding box center [796, 69] width 31 height 31
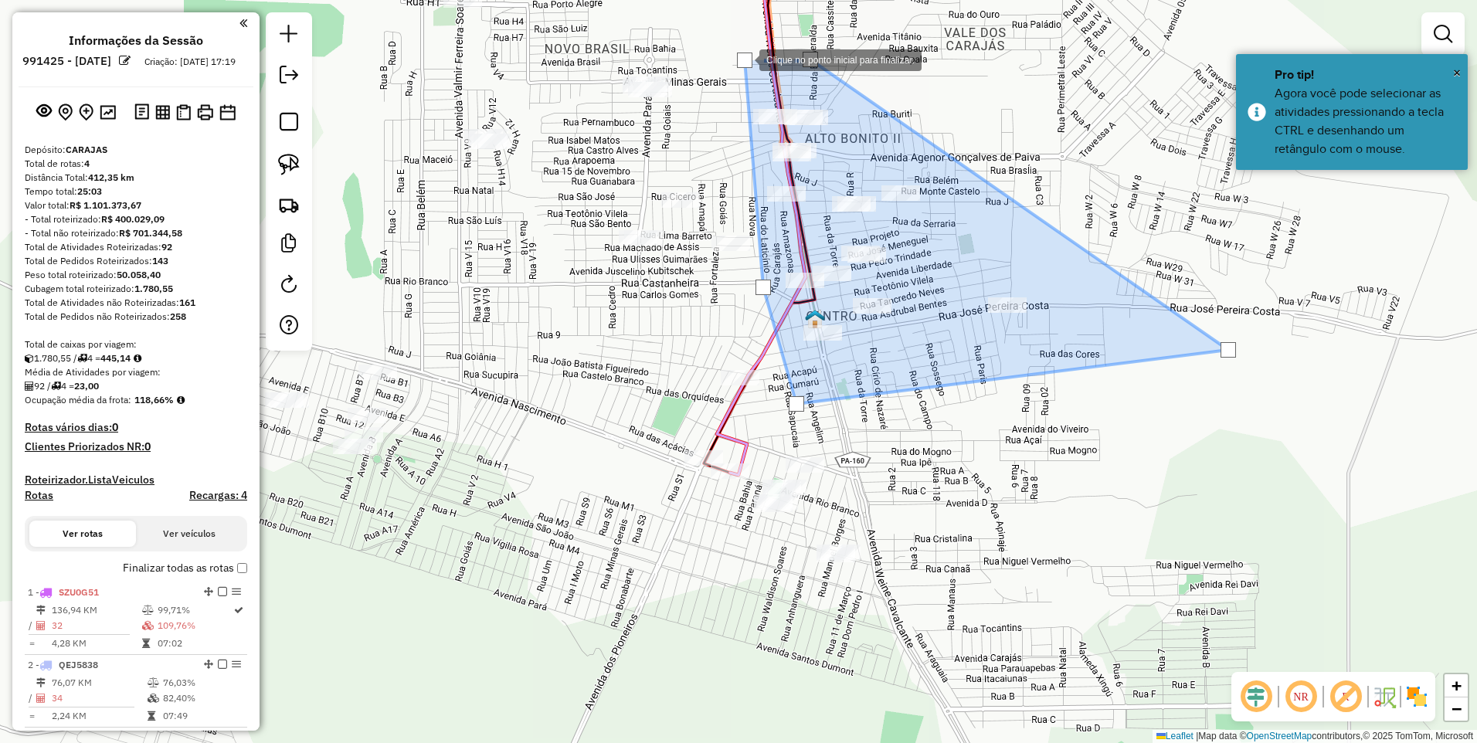
click at [744, 59] on div at bounding box center [744, 60] width 15 height 15
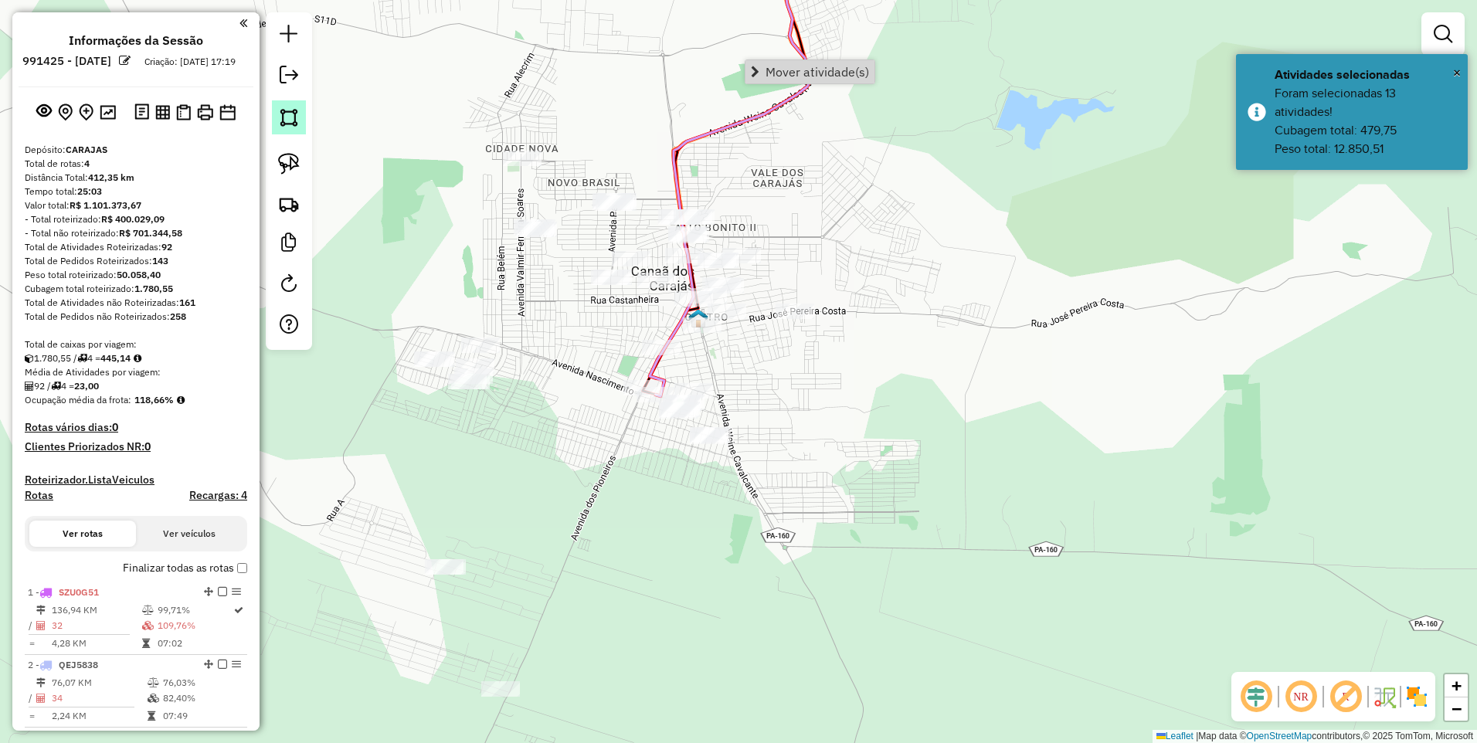
click at [282, 108] on img at bounding box center [289, 118] width 22 height 22
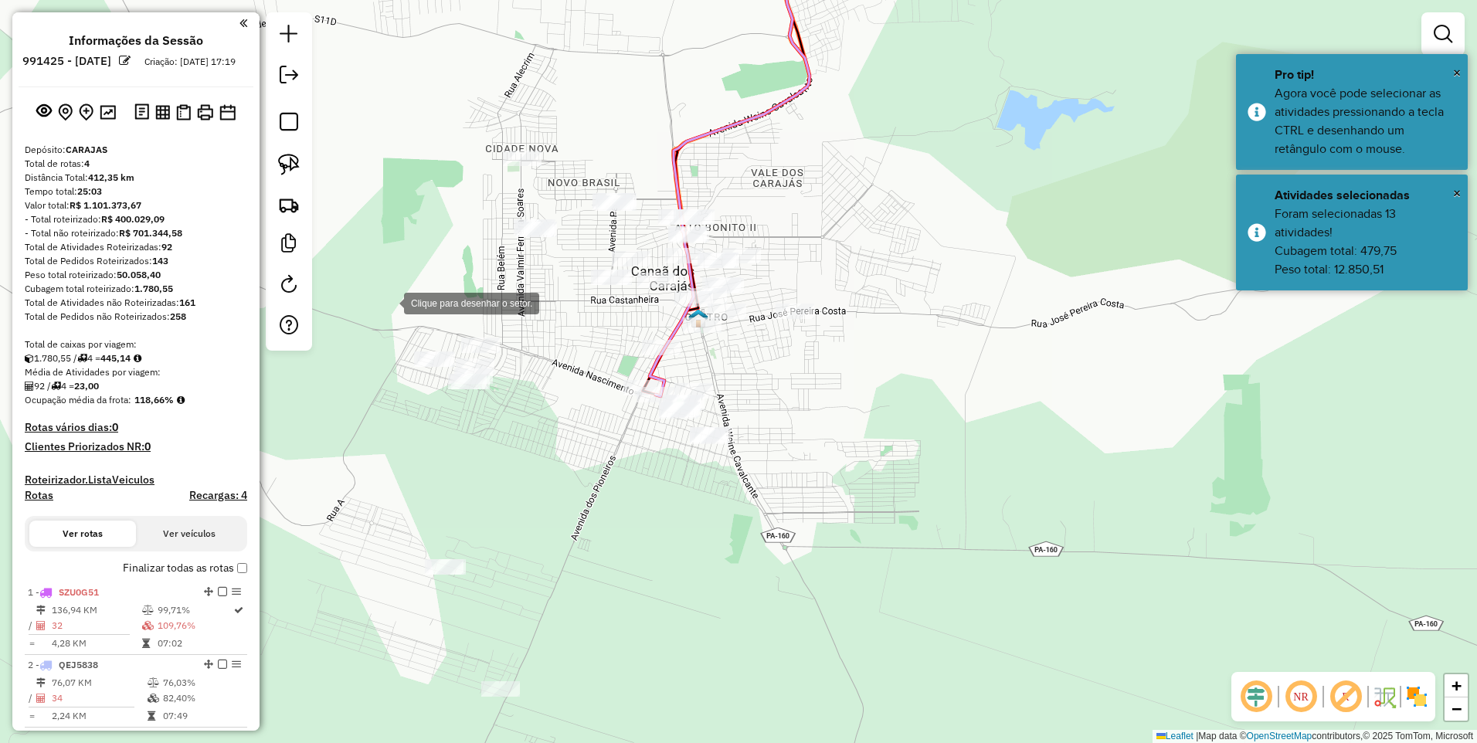
click at [389, 287] on div at bounding box center [388, 302] width 31 height 31
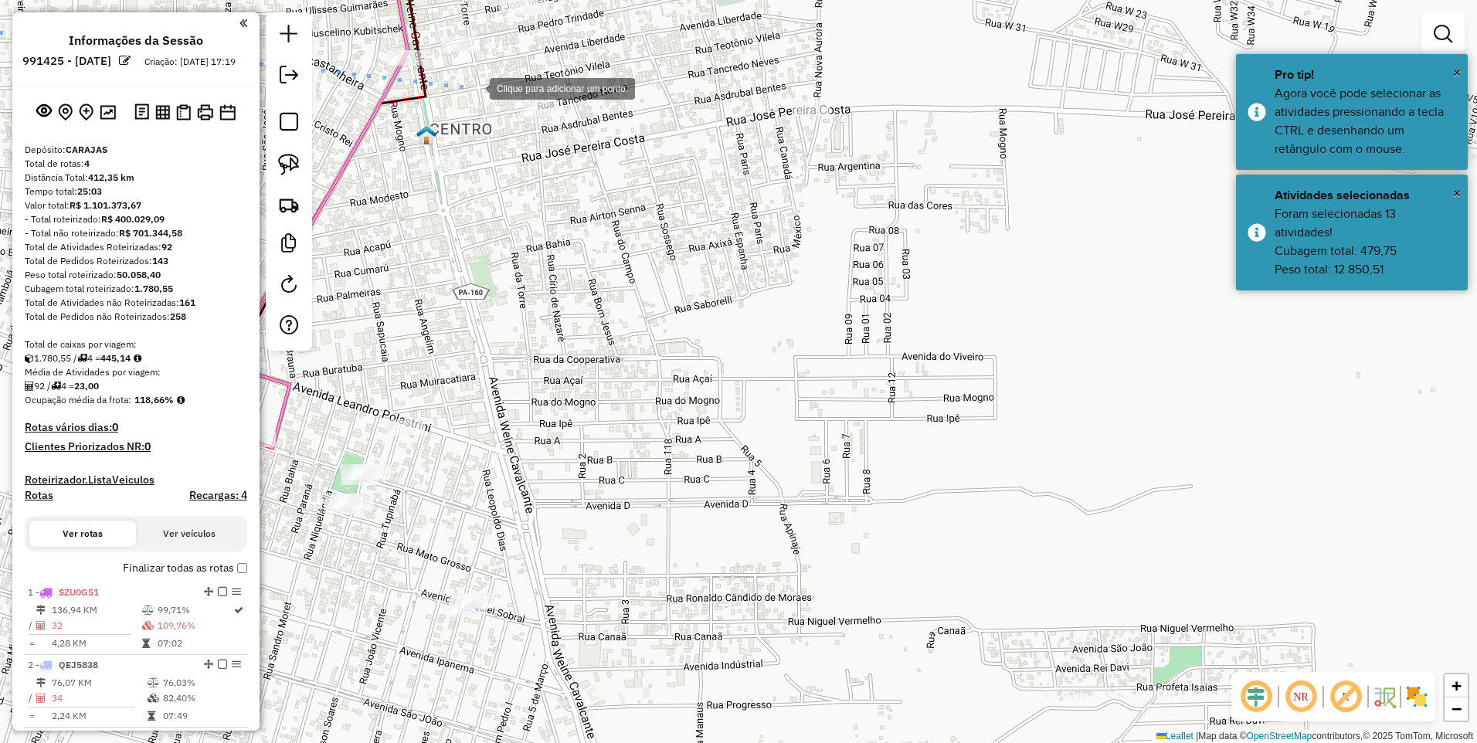
click at [464, 81] on div at bounding box center [474, 87] width 31 height 31
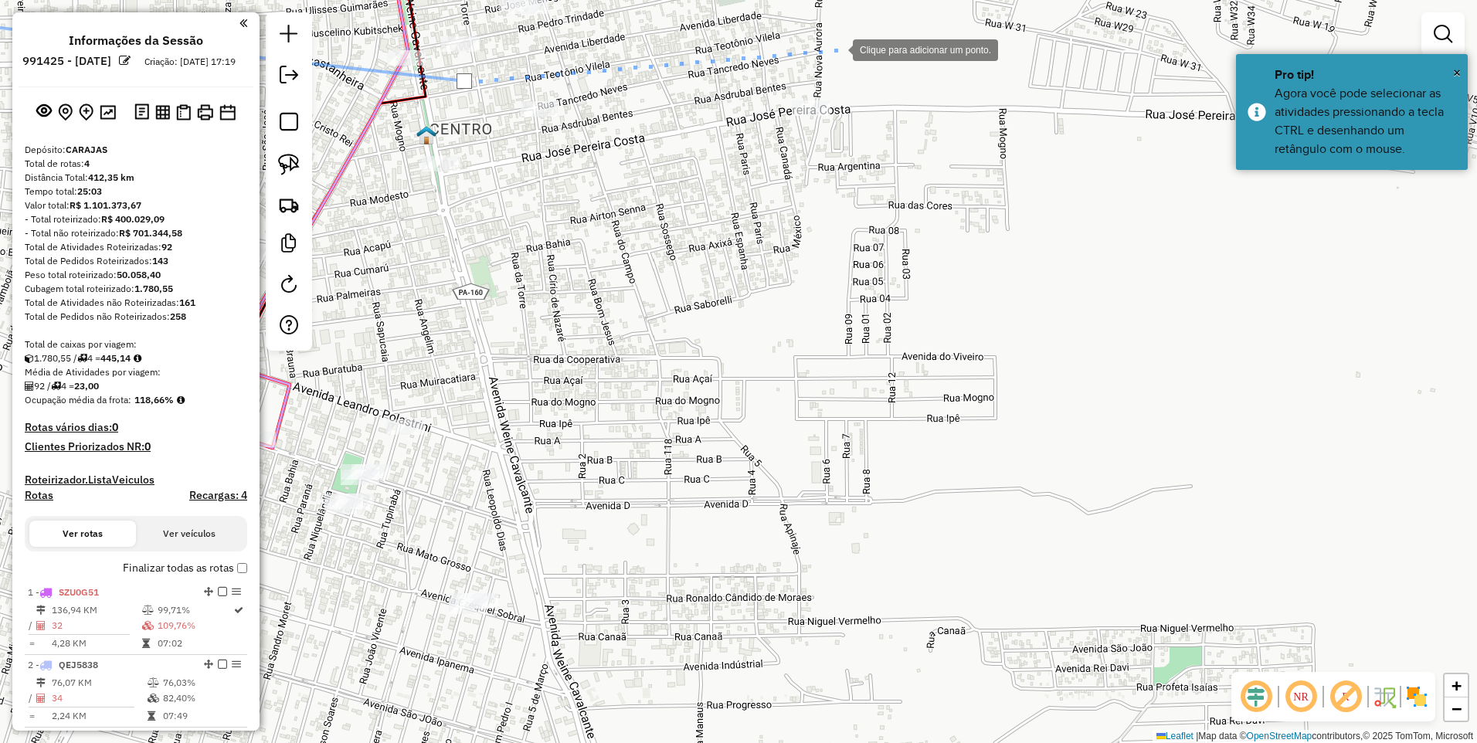
click at [853, 64] on div at bounding box center [837, 48] width 31 height 31
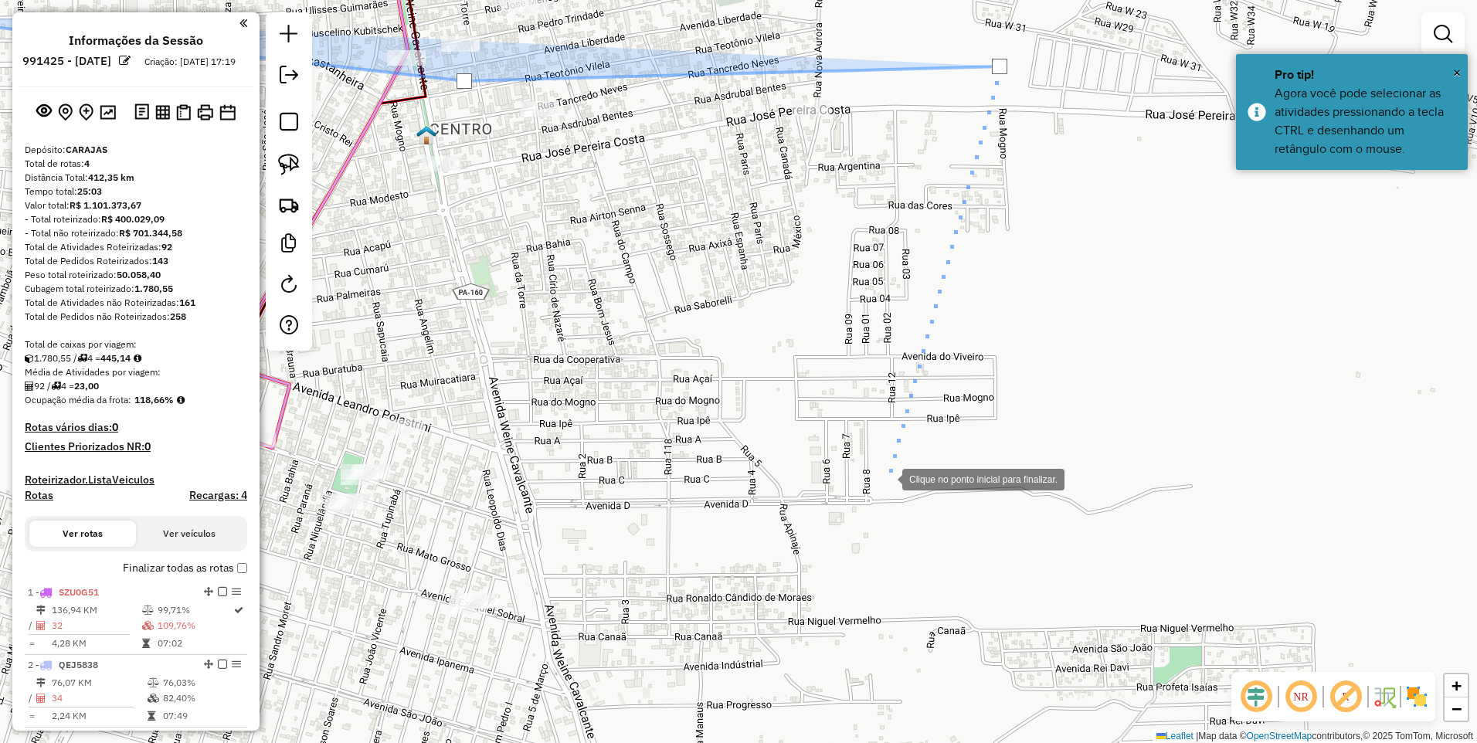
click at [887, 478] on div at bounding box center [886, 478] width 31 height 31
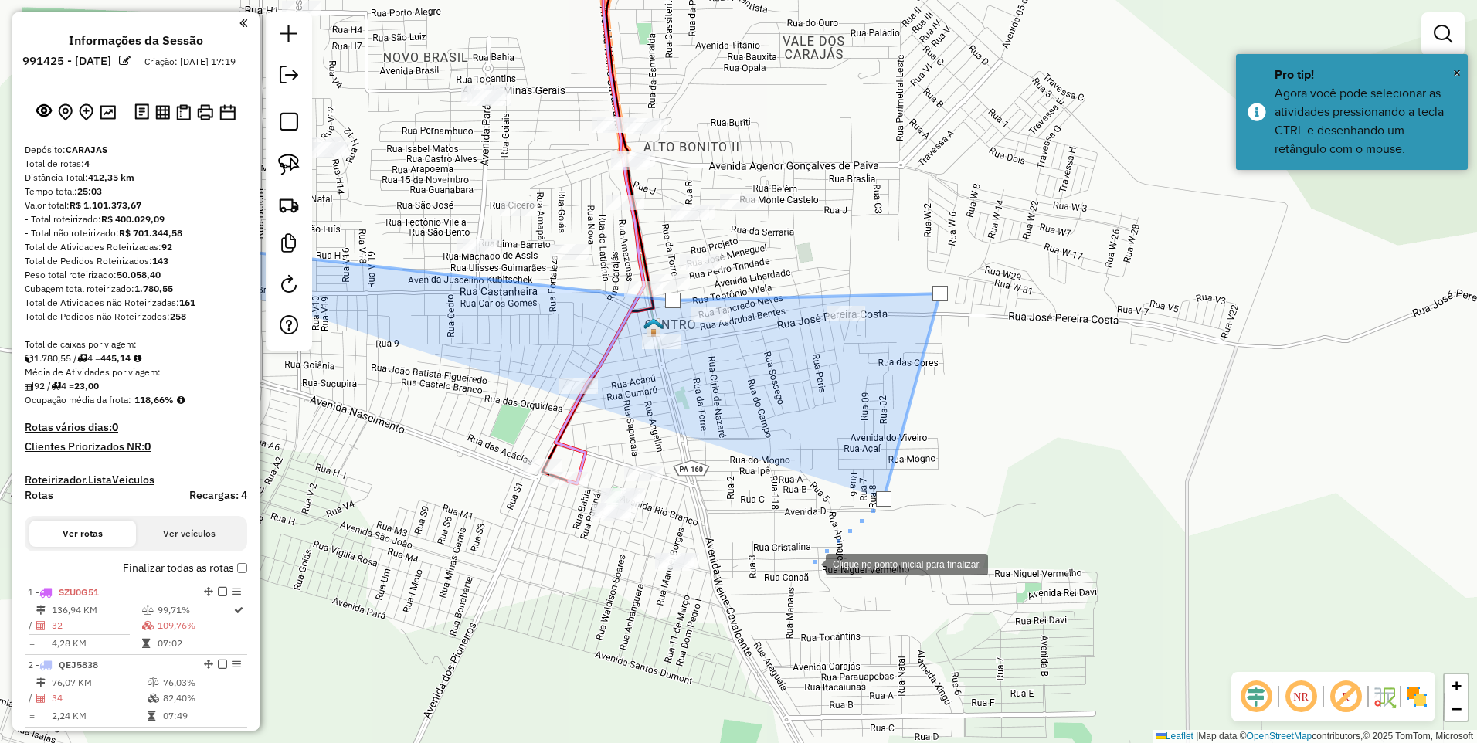
drag, startPoint x: 808, startPoint y: 565, endPoint x: 1183, endPoint y: 274, distance: 475.1
click at [826, 548] on div at bounding box center [810, 563] width 31 height 31
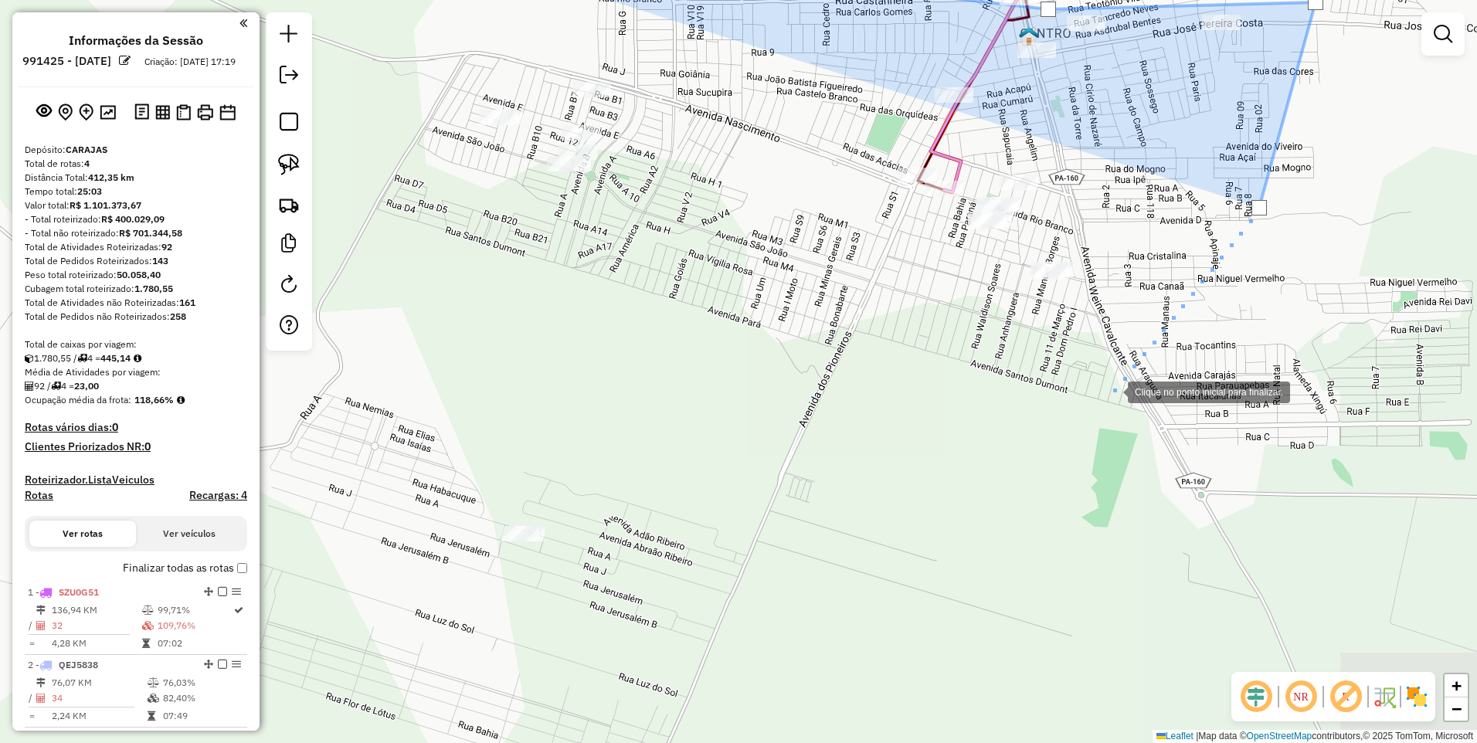
click at [1112, 391] on div at bounding box center [1112, 390] width 31 height 31
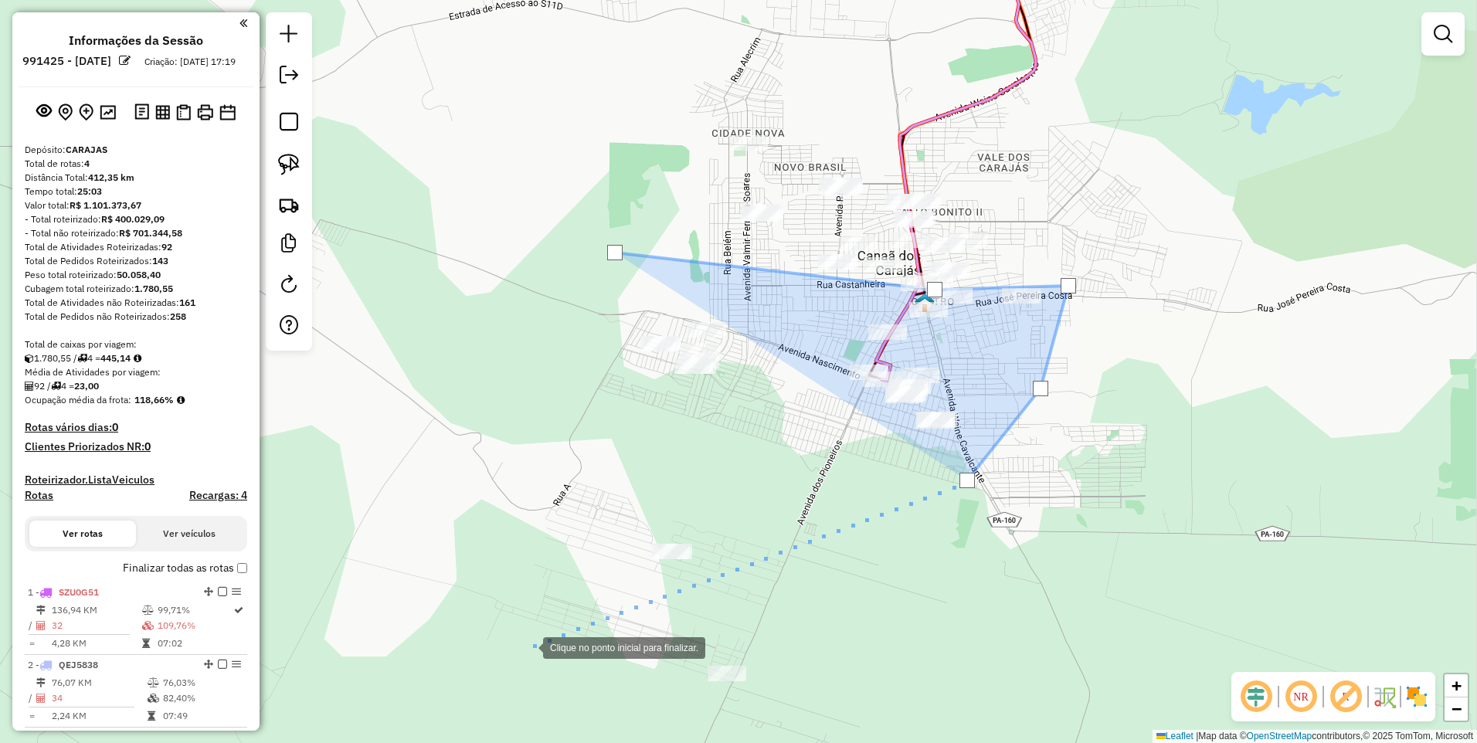
drag, startPoint x: 528, startPoint y: 650, endPoint x: 555, endPoint y: 582, distance: 73.2
click at [528, 646] on div at bounding box center [527, 646] width 31 height 31
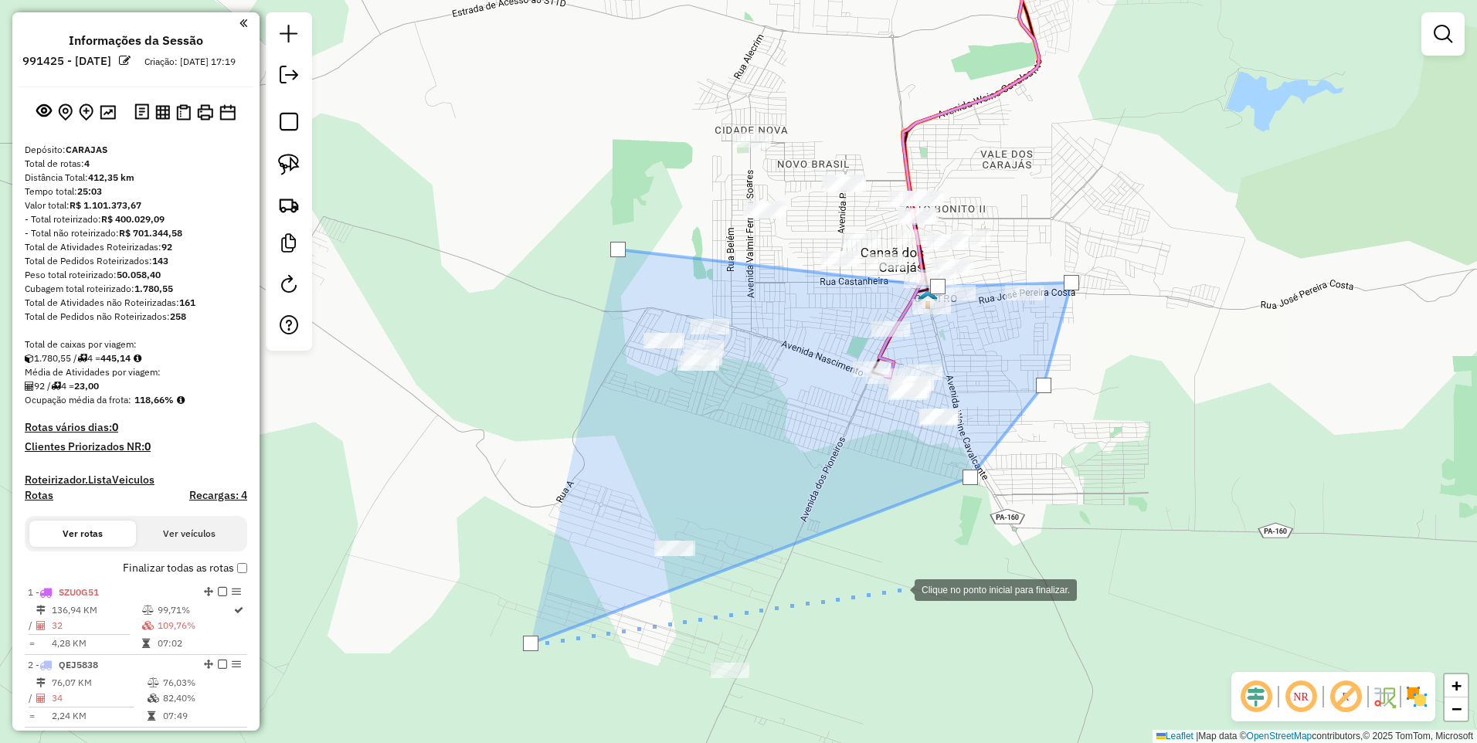
click at [896, 590] on div at bounding box center [899, 588] width 31 height 31
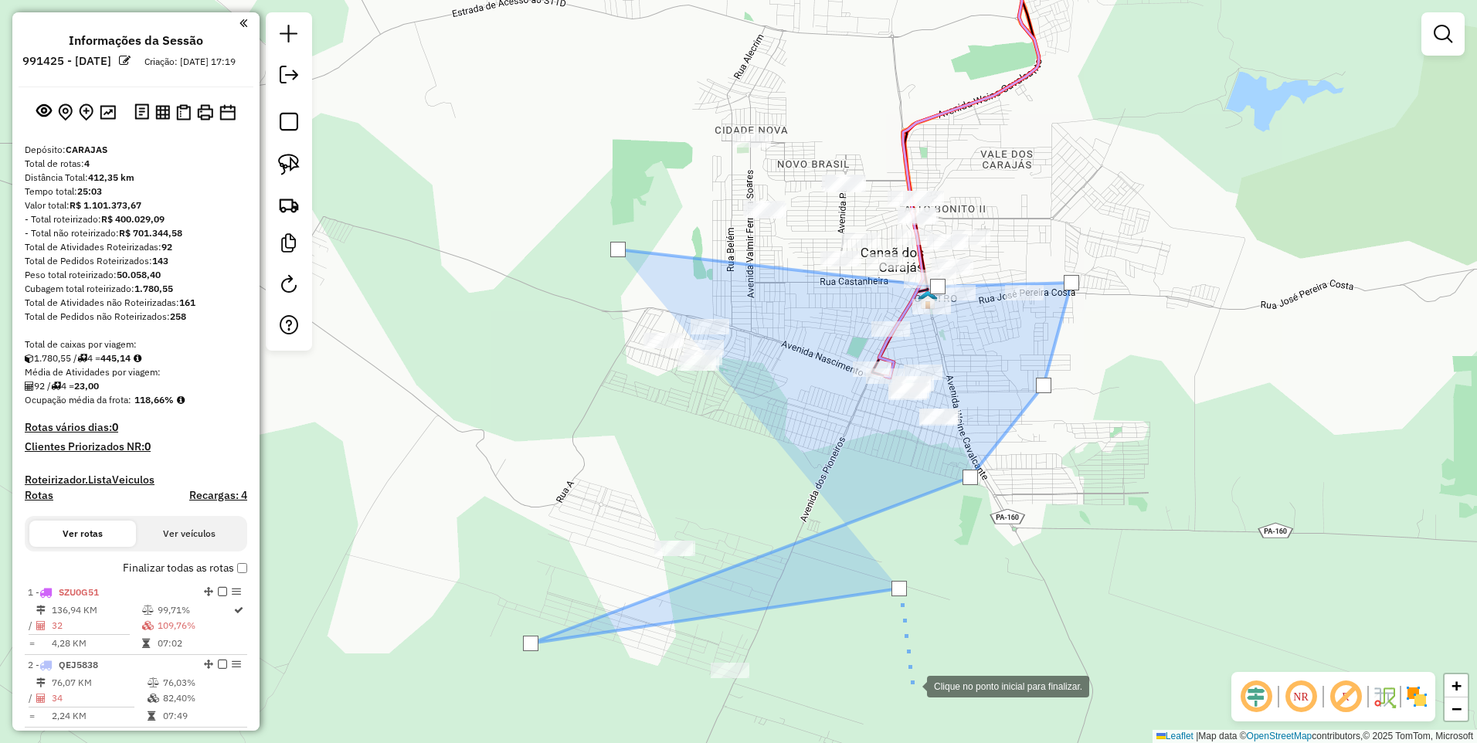
click at [914, 689] on div at bounding box center [911, 685] width 31 height 31
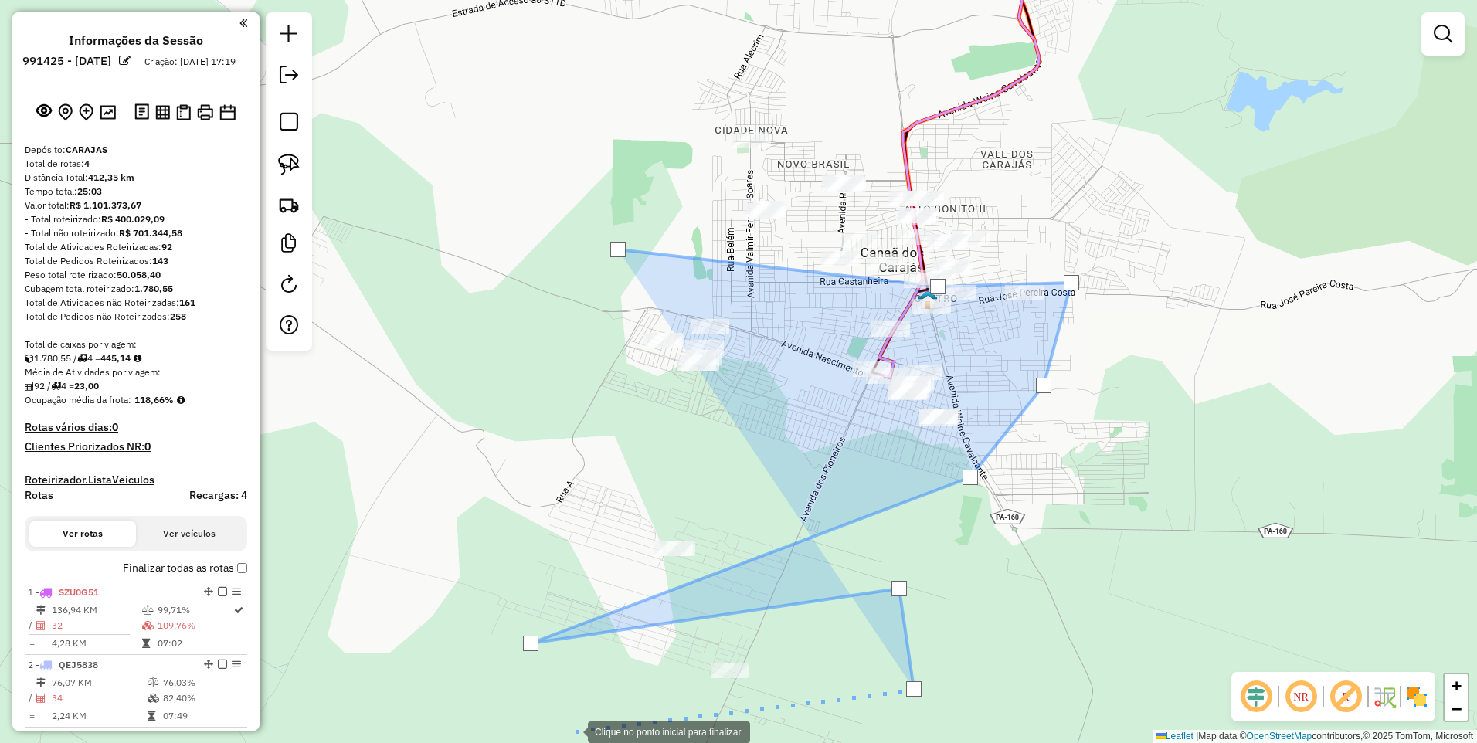
click at [572, 731] on div at bounding box center [572, 730] width 31 height 31
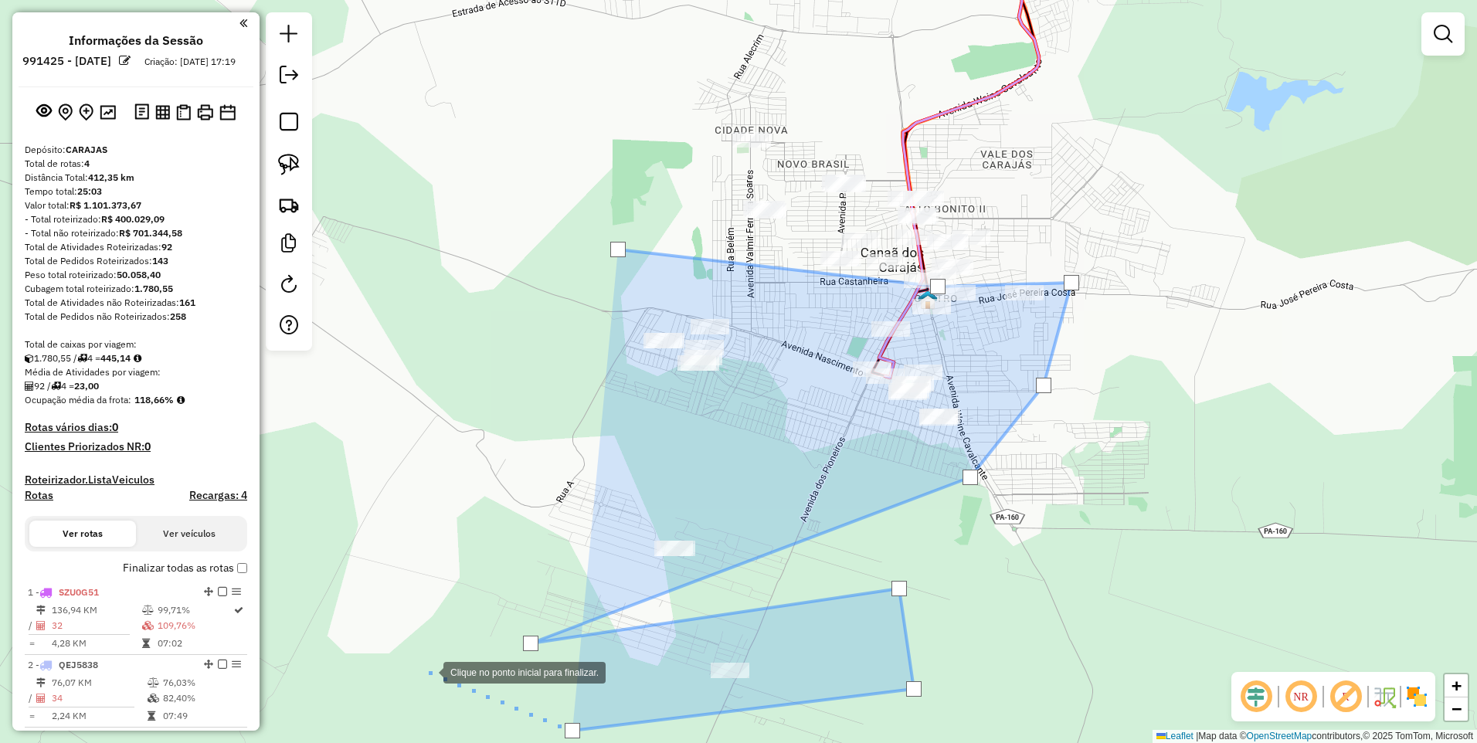
click at [428, 669] on div at bounding box center [427, 671] width 31 height 31
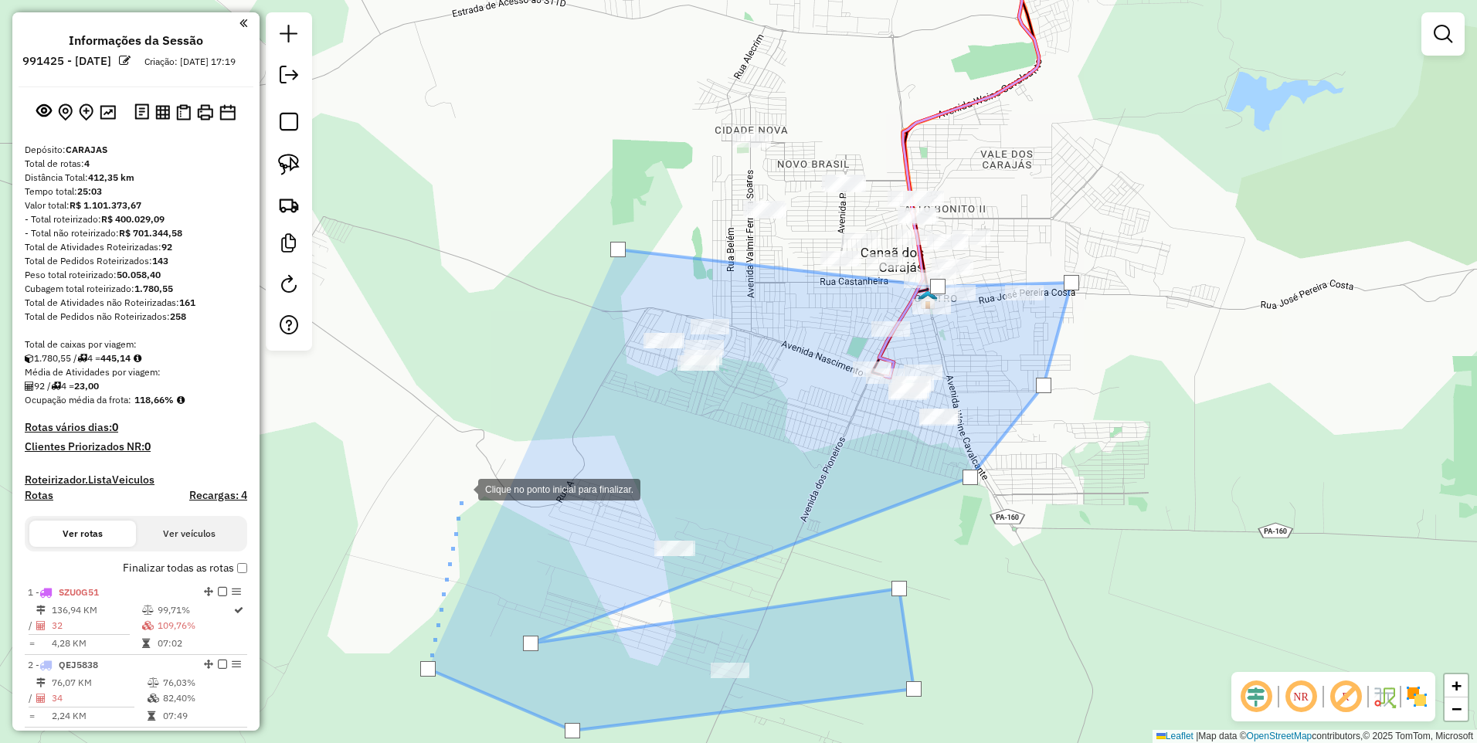
click at [462, 473] on div at bounding box center [462, 488] width 31 height 31
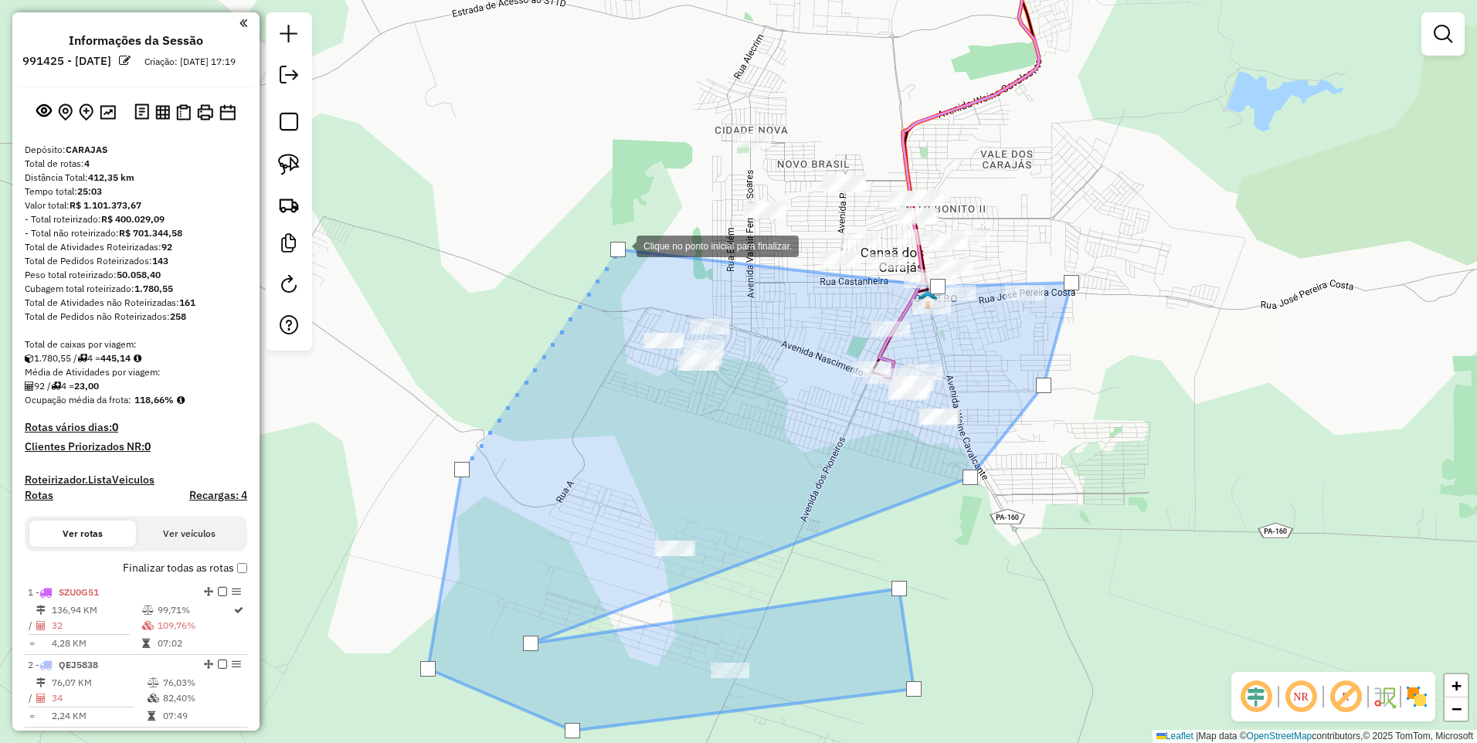
click at [621, 245] on div at bounding box center [617, 249] width 15 height 15
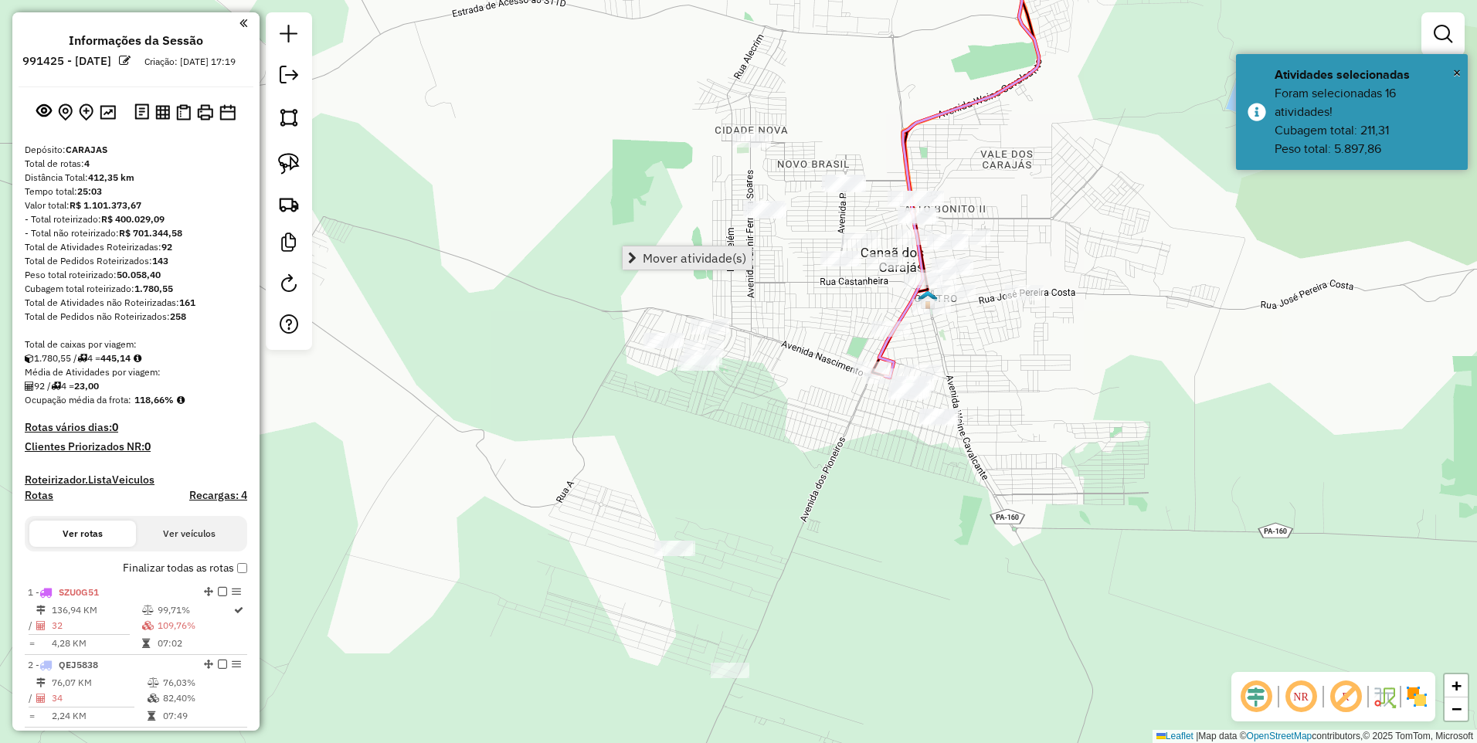
click at [653, 263] on span "Mover atividade(s)" at bounding box center [695, 258] width 104 height 12
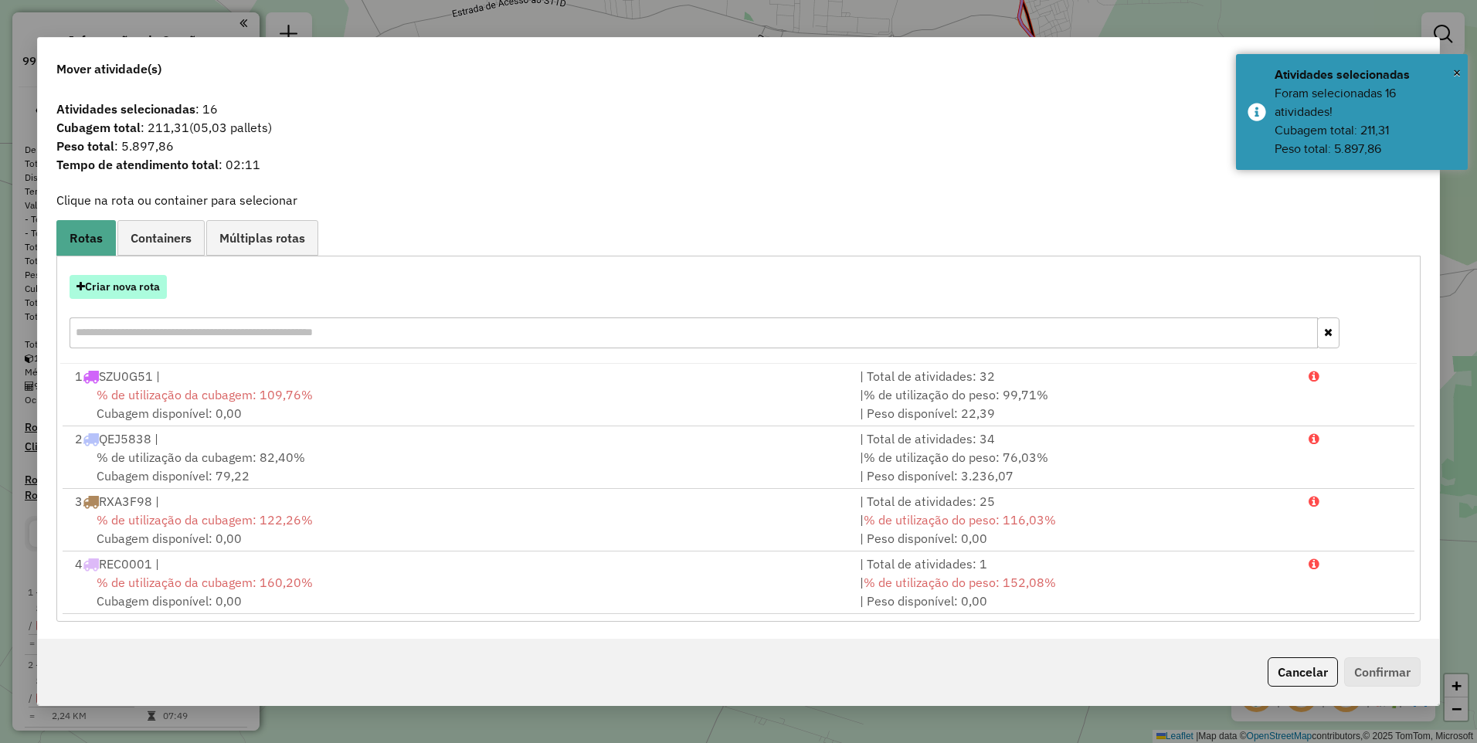
click at [141, 292] on button "Criar nova rota" at bounding box center [118, 287] width 97 height 24
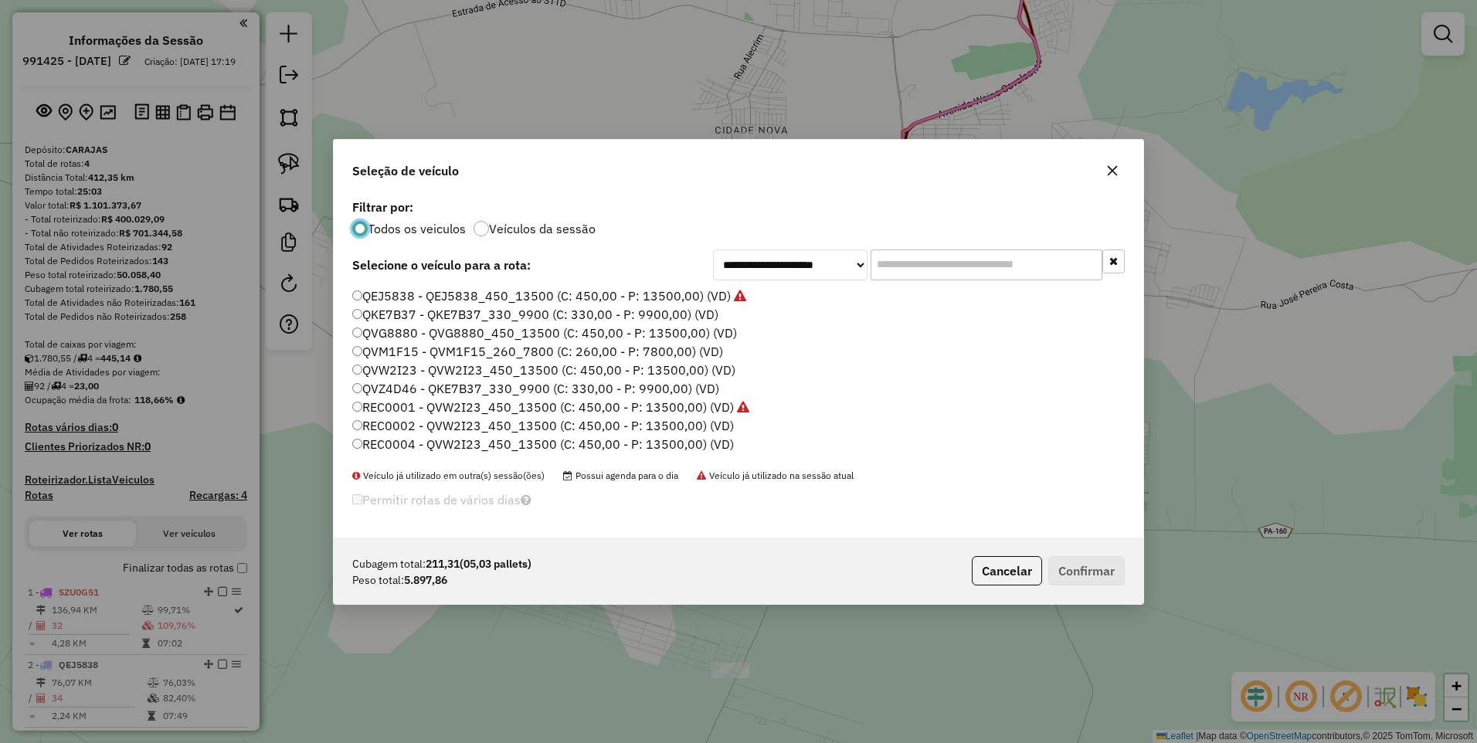
scroll to position [331, 0]
click at [410, 317] on label "RWK4A07 - RWK4A07_330_9900 (C: 330,00 - P: 9900,00) (VD)" at bounding box center [538, 316] width 372 height 19
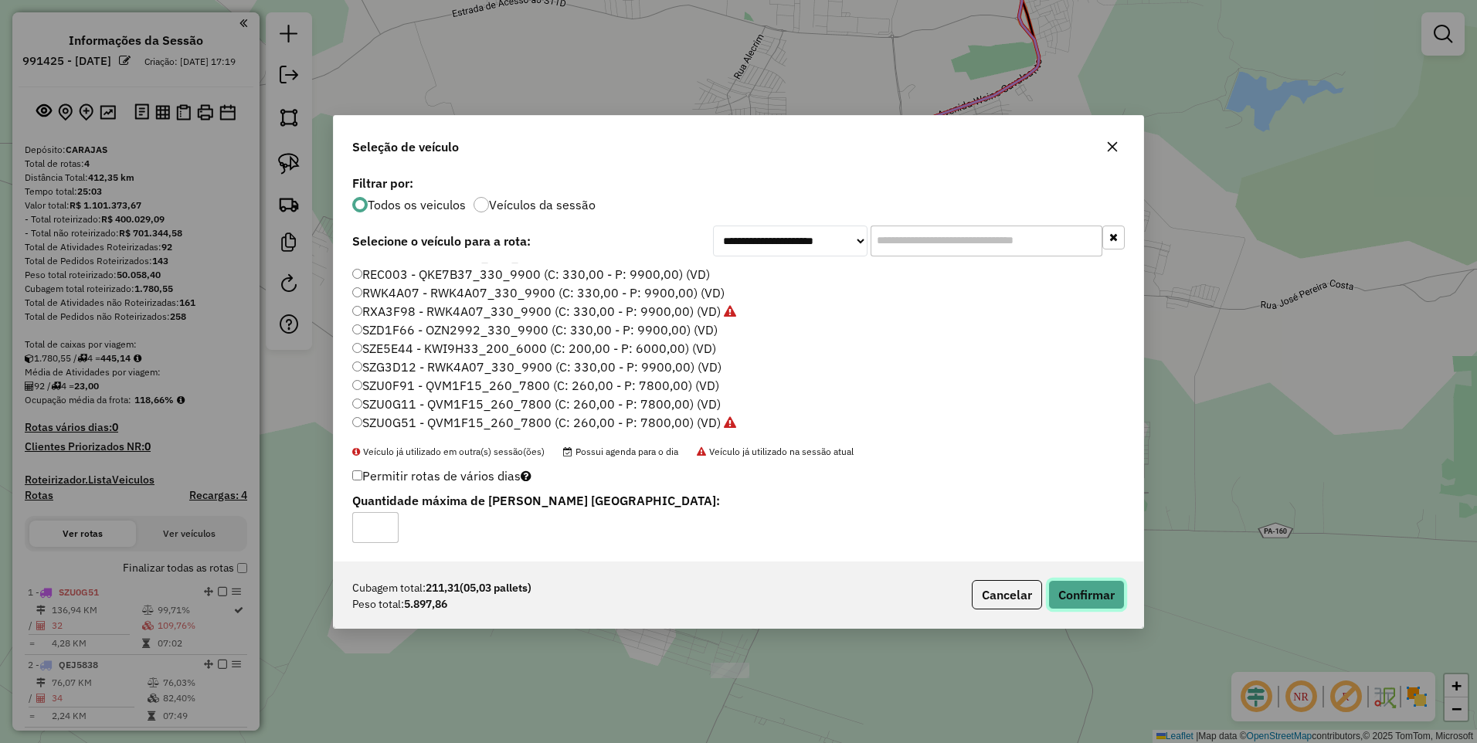
click at [1087, 604] on button "Confirmar" at bounding box center [1086, 594] width 76 height 29
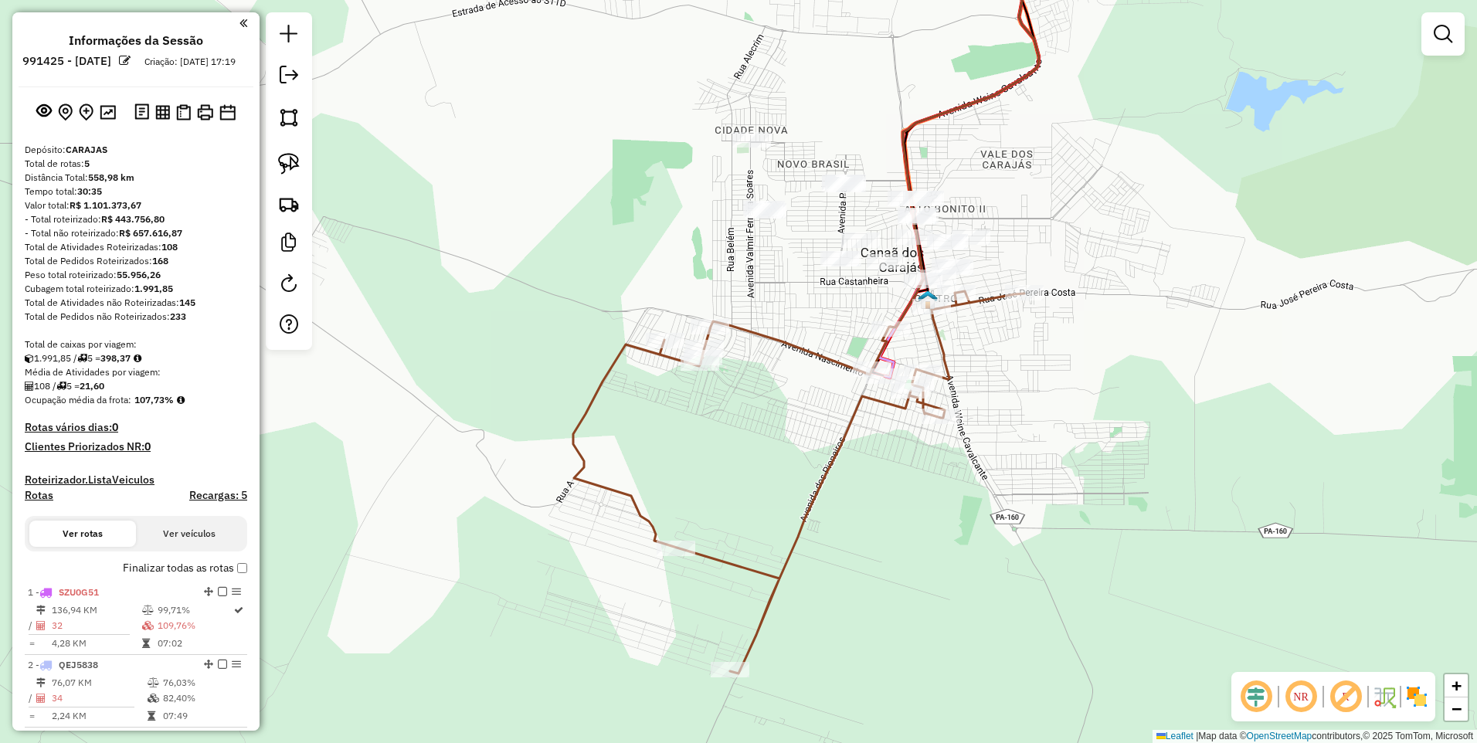
drag, startPoint x: 1095, startPoint y: 256, endPoint x: 1047, endPoint y: 317, distance: 76.5
click at [1050, 317] on div "Janela de atendimento Grade de atendimento Capacidade Transportadoras Veículos …" at bounding box center [738, 371] width 1477 height 743
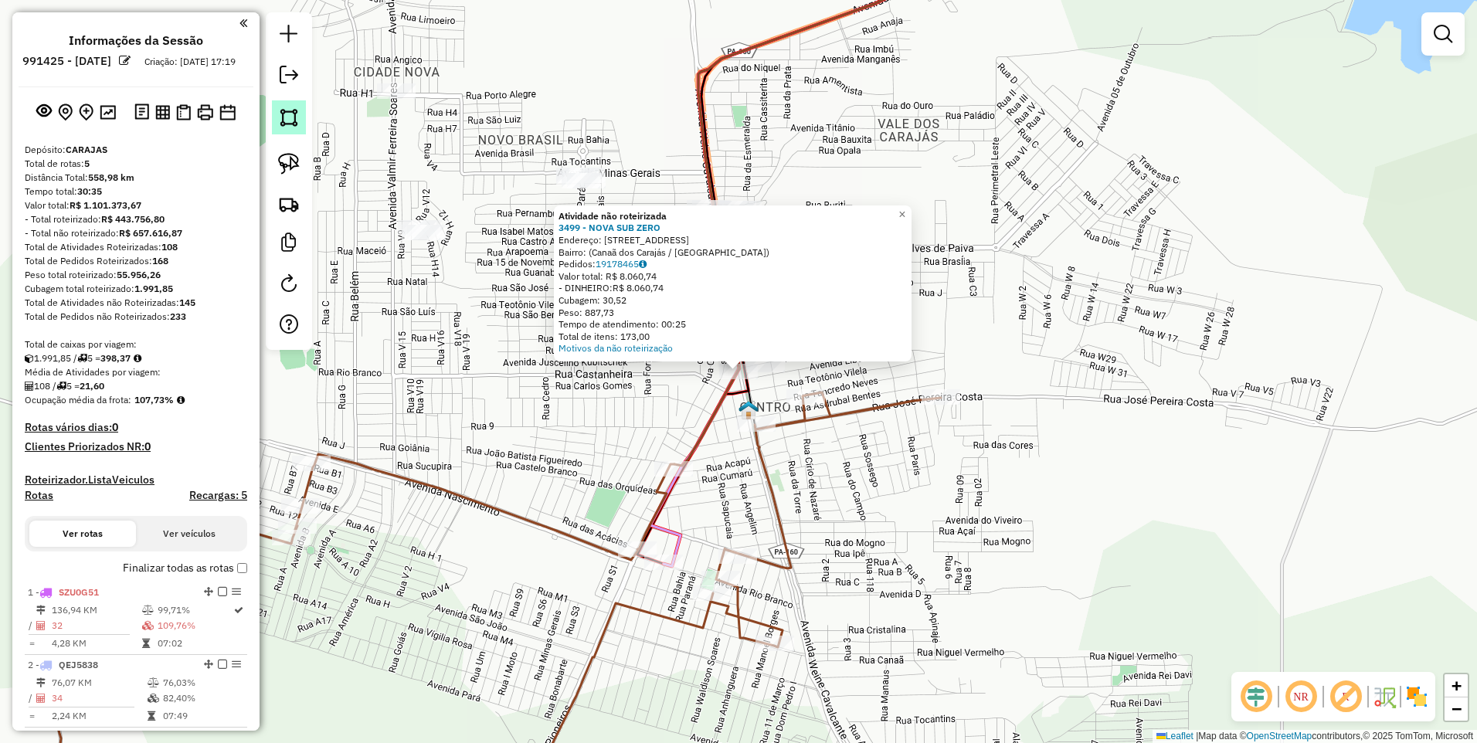
click at [290, 106] on link at bounding box center [289, 117] width 34 height 34
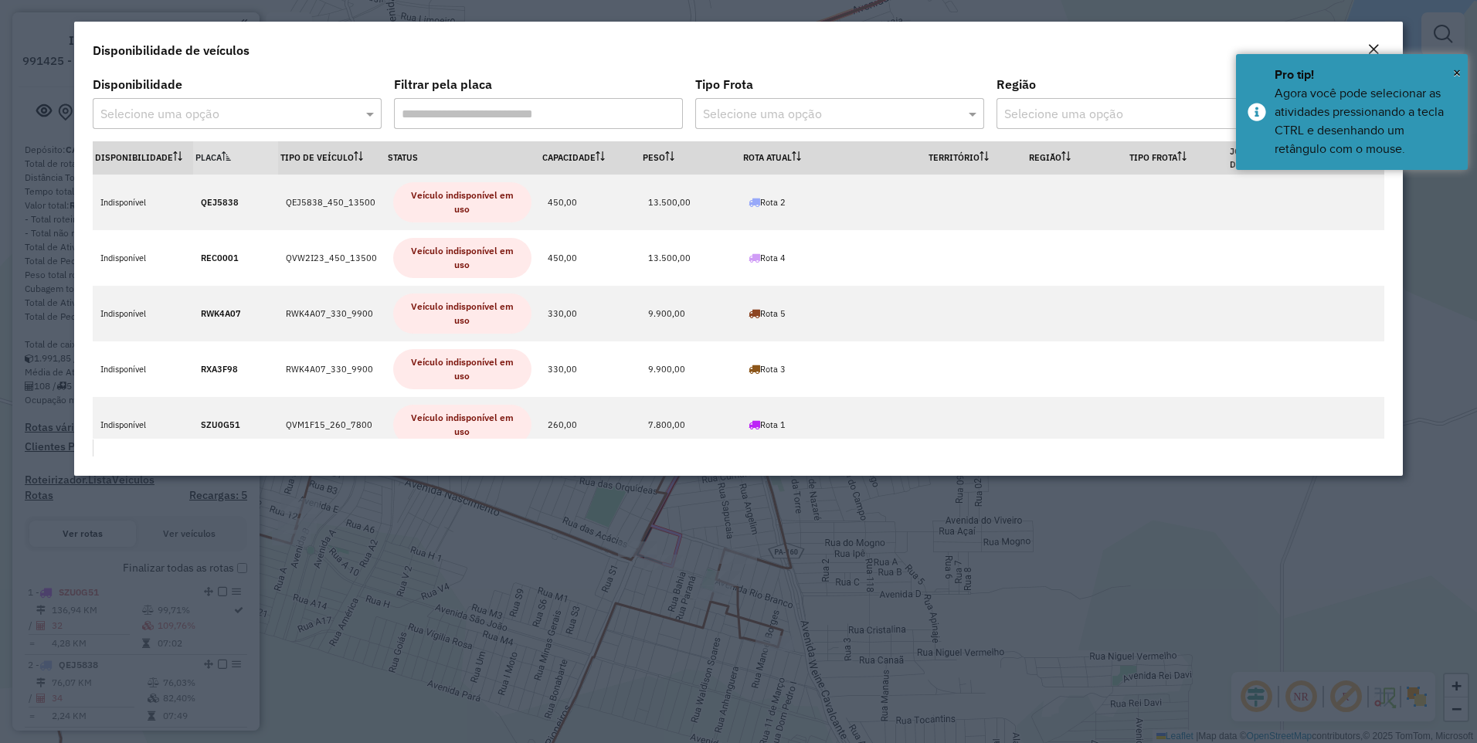
click at [1371, 46] on em "Close" at bounding box center [1373, 49] width 12 height 12
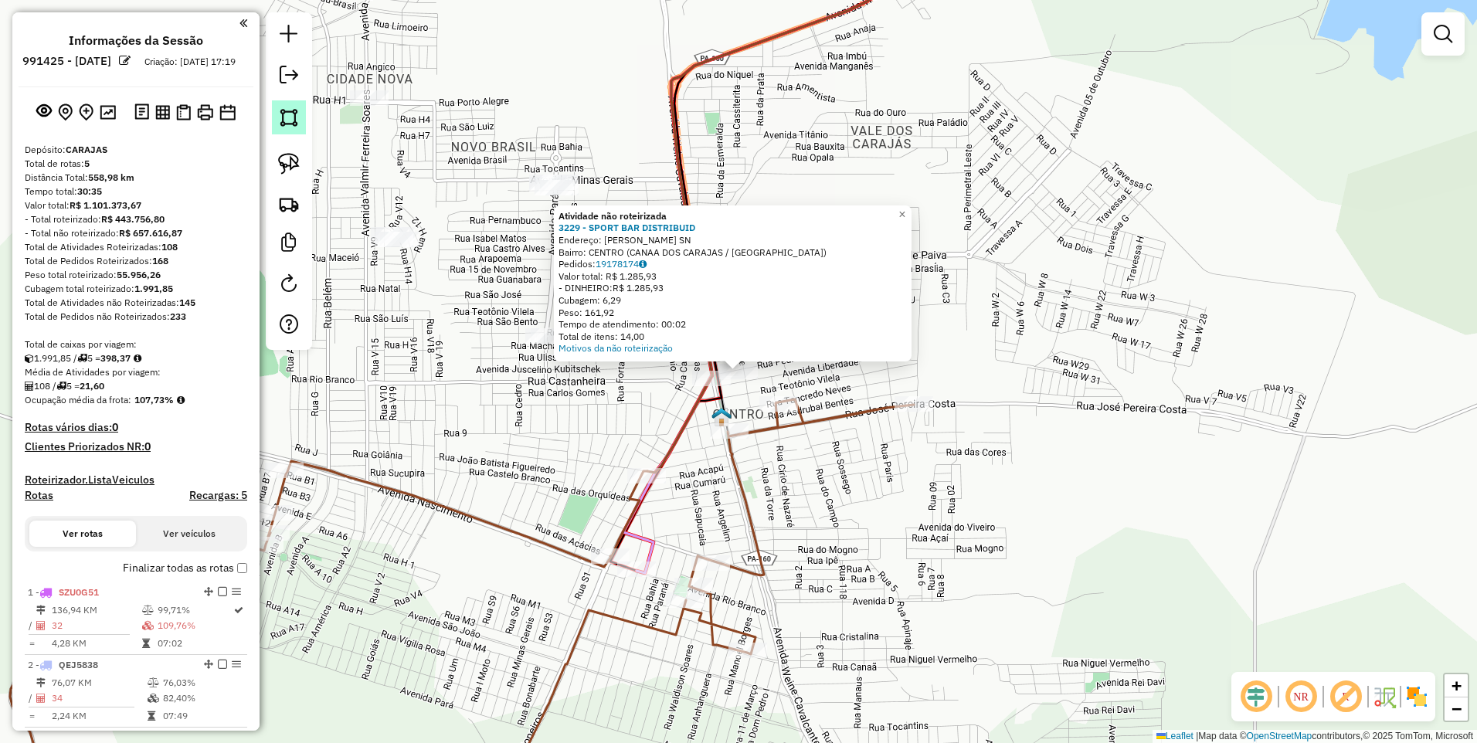
click at [285, 117] on img at bounding box center [289, 118] width 22 height 22
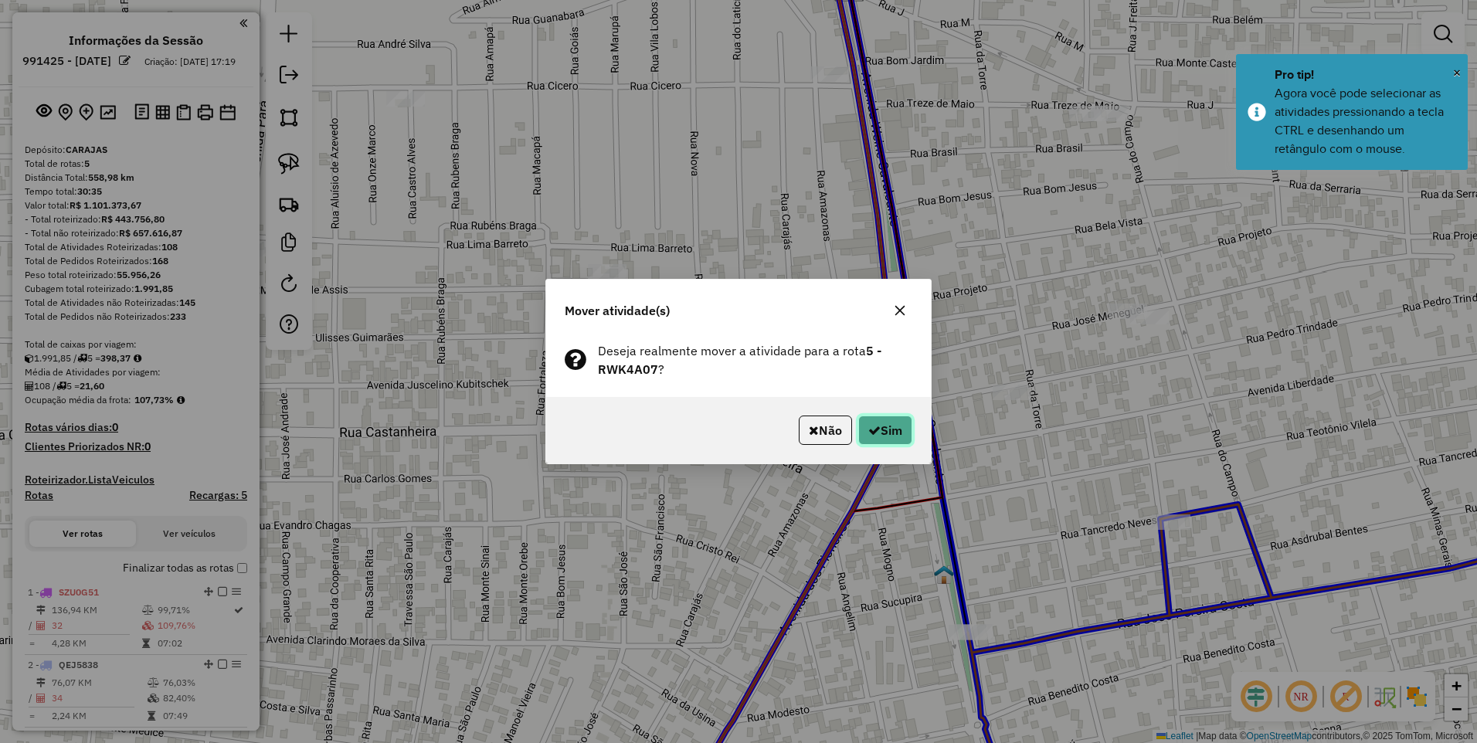
click at [884, 424] on button "Sim" at bounding box center [885, 430] width 54 height 29
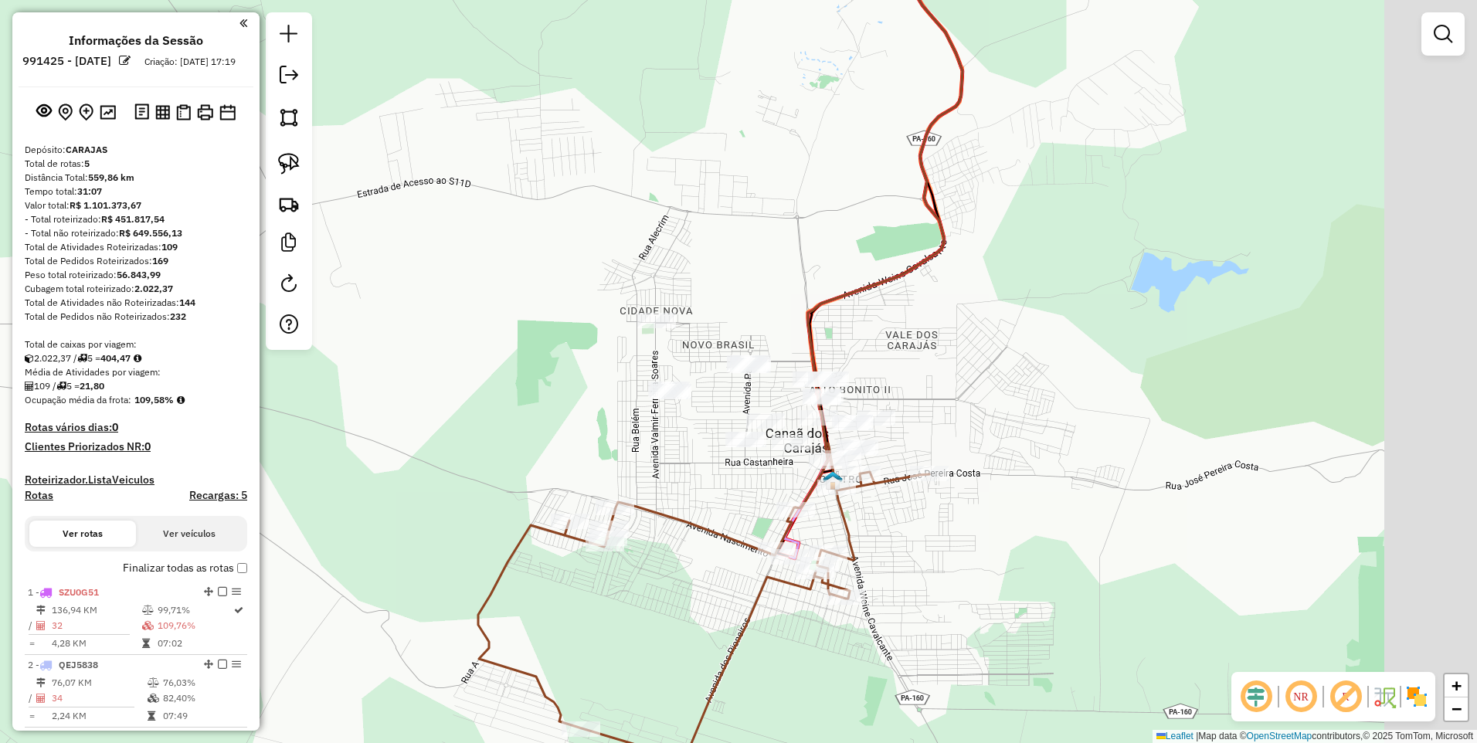
drag, startPoint x: 851, startPoint y: 306, endPoint x: 769, endPoint y: 293, distance: 83.7
click at [769, 293] on div "Janela de atendimento Grade de atendimento Capacidade Transportadoras Veículos …" at bounding box center [738, 371] width 1477 height 743
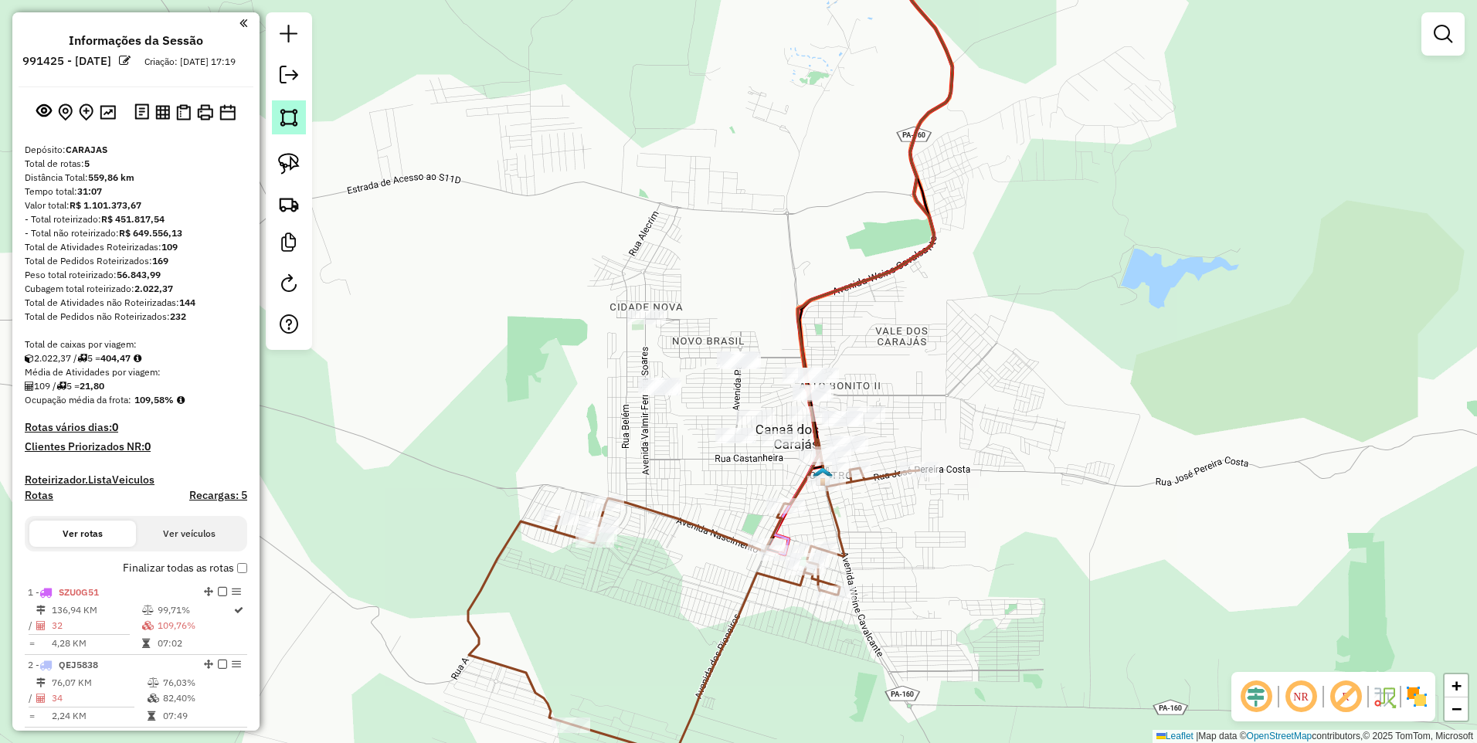
click at [292, 116] on img at bounding box center [289, 118] width 22 height 22
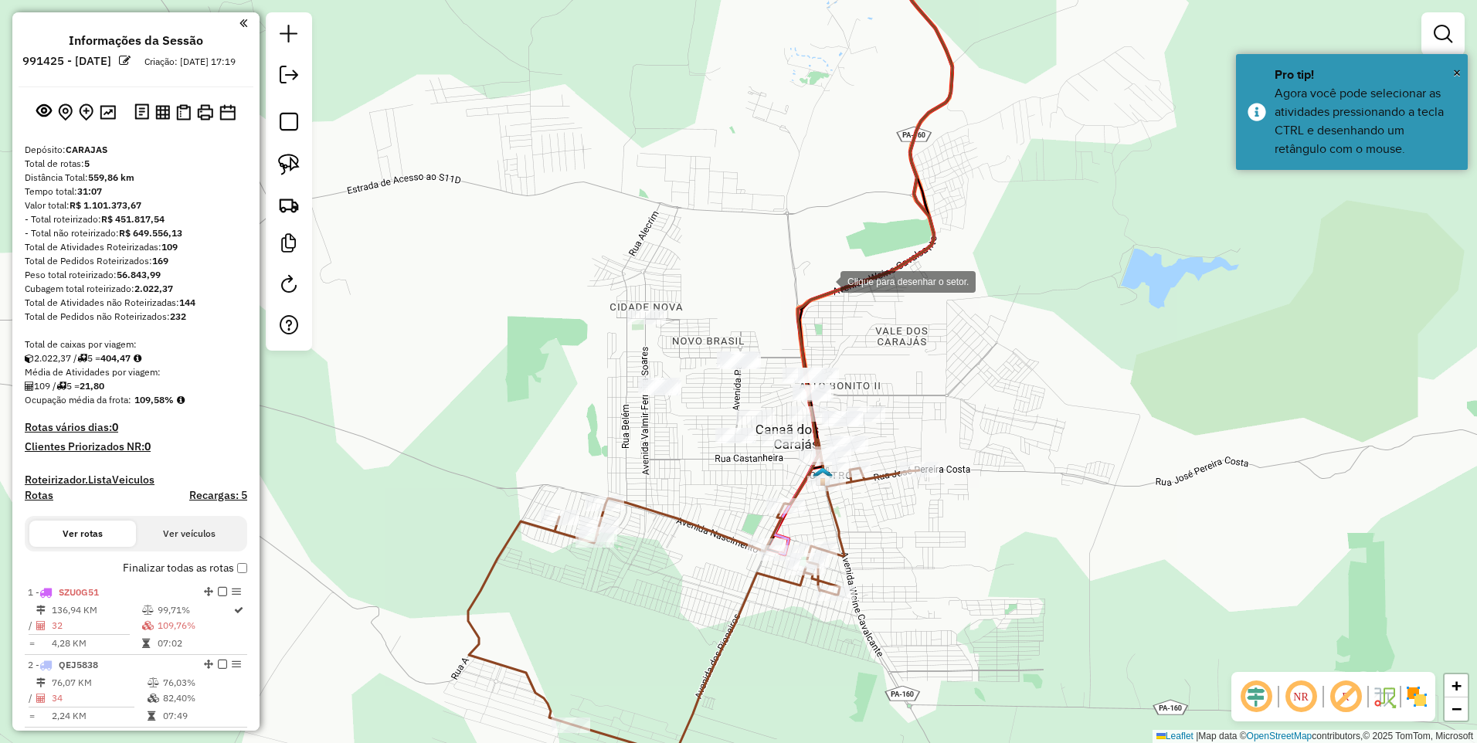
click at [825, 280] on div at bounding box center [824, 280] width 31 height 31
click at [867, 368] on div at bounding box center [865, 364] width 31 height 31
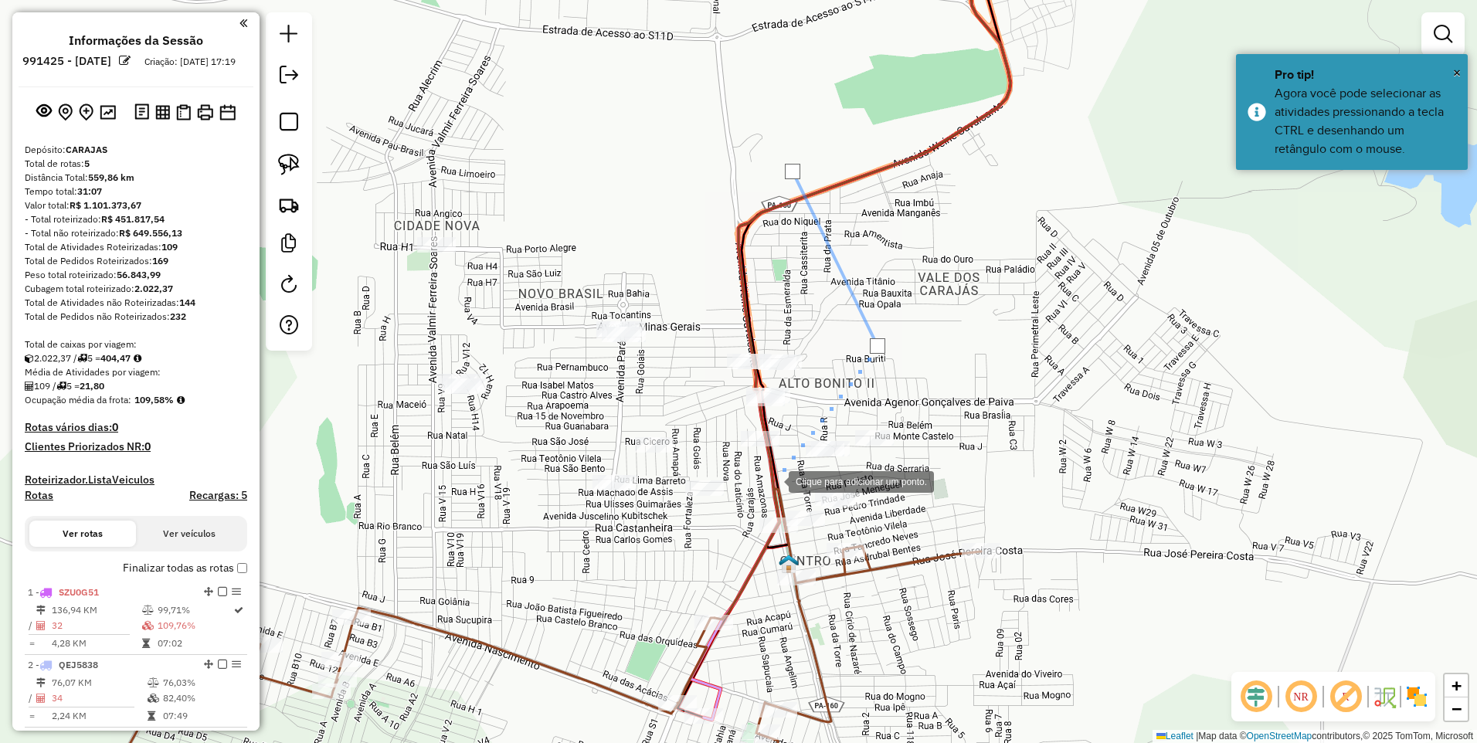
click at [773, 480] on div at bounding box center [773, 480] width 31 height 31
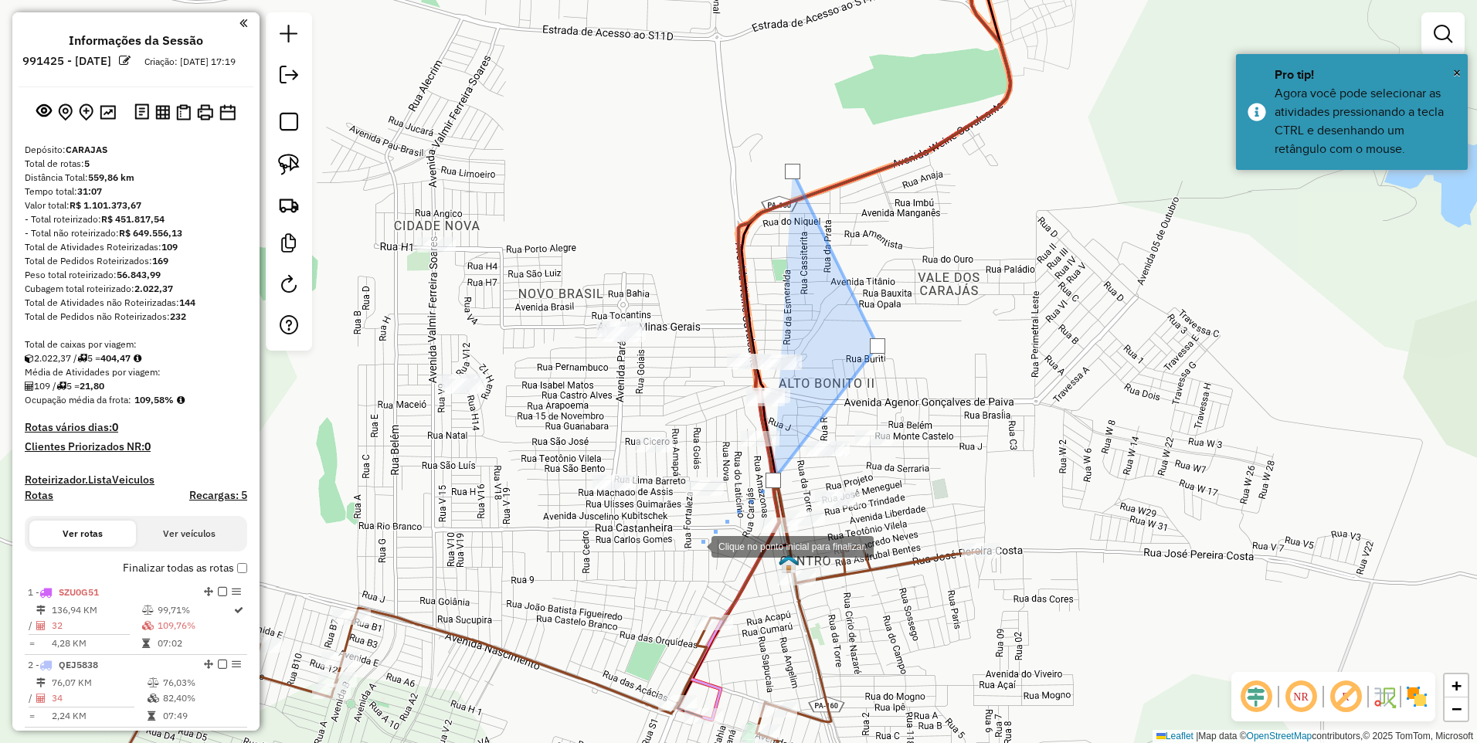
click at [680, 561] on div at bounding box center [695, 545] width 31 height 31
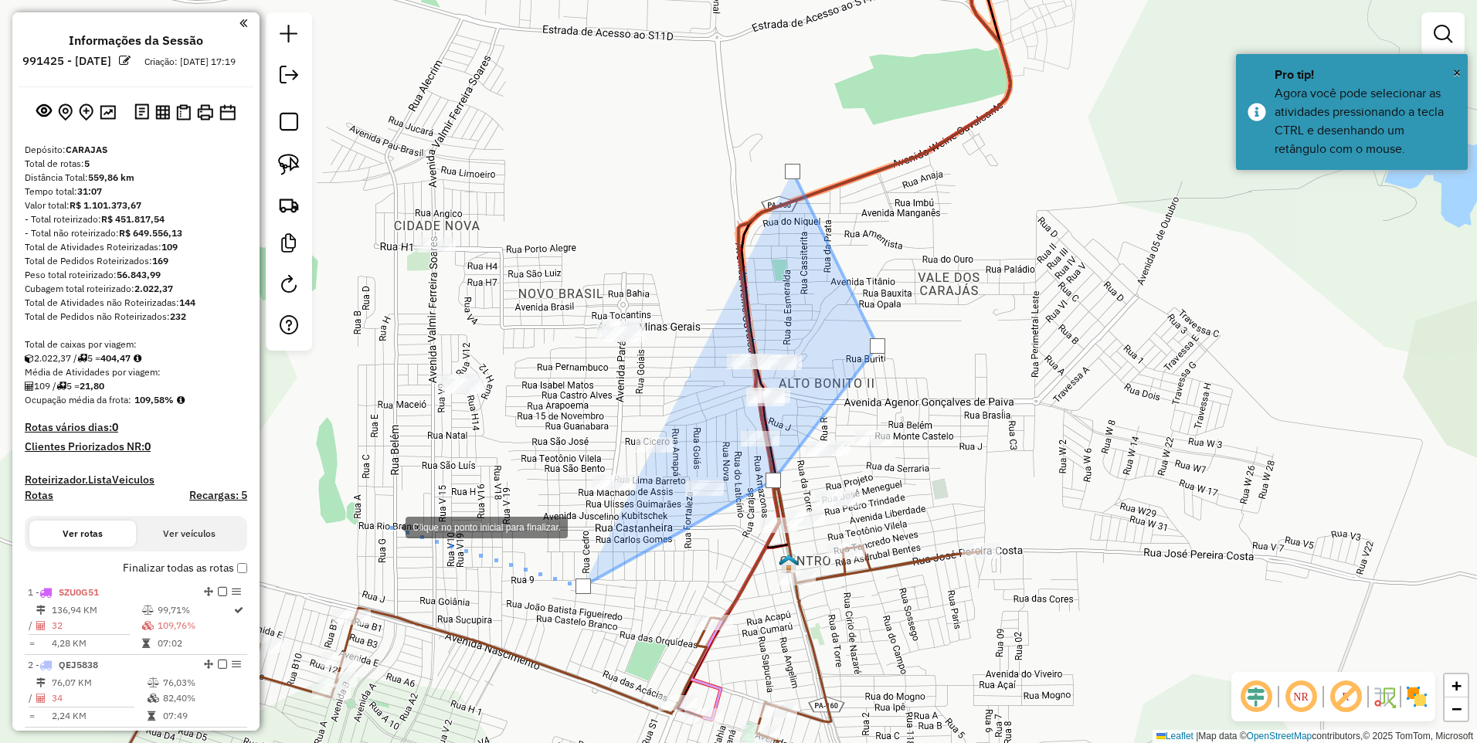
click at [390, 526] on div at bounding box center [390, 526] width 31 height 31
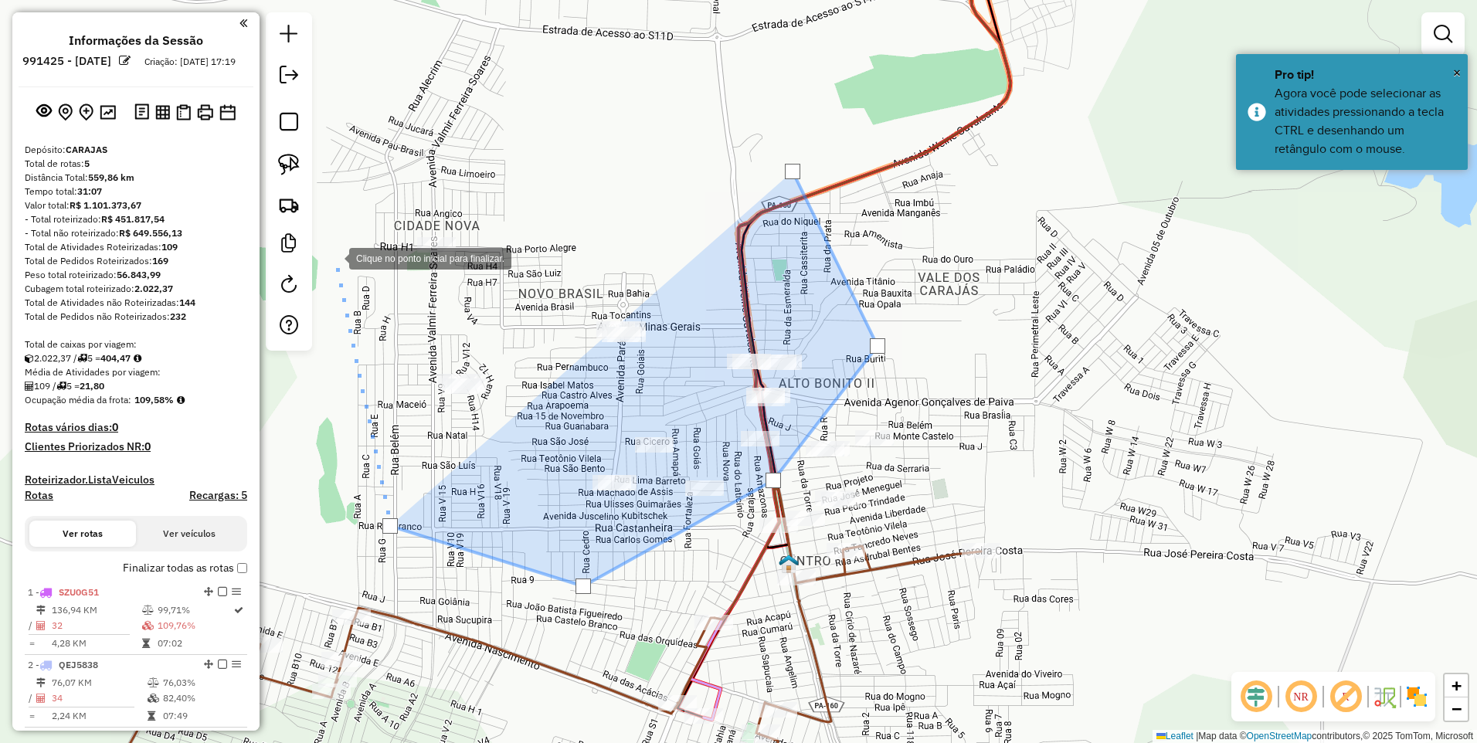
drag, startPoint x: 335, startPoint y: 256, endPoint x: 375, endPoint y: 181, distance: 85.3
click at [336, 256] on div at bounding box center [333, 257] width 31 height 31
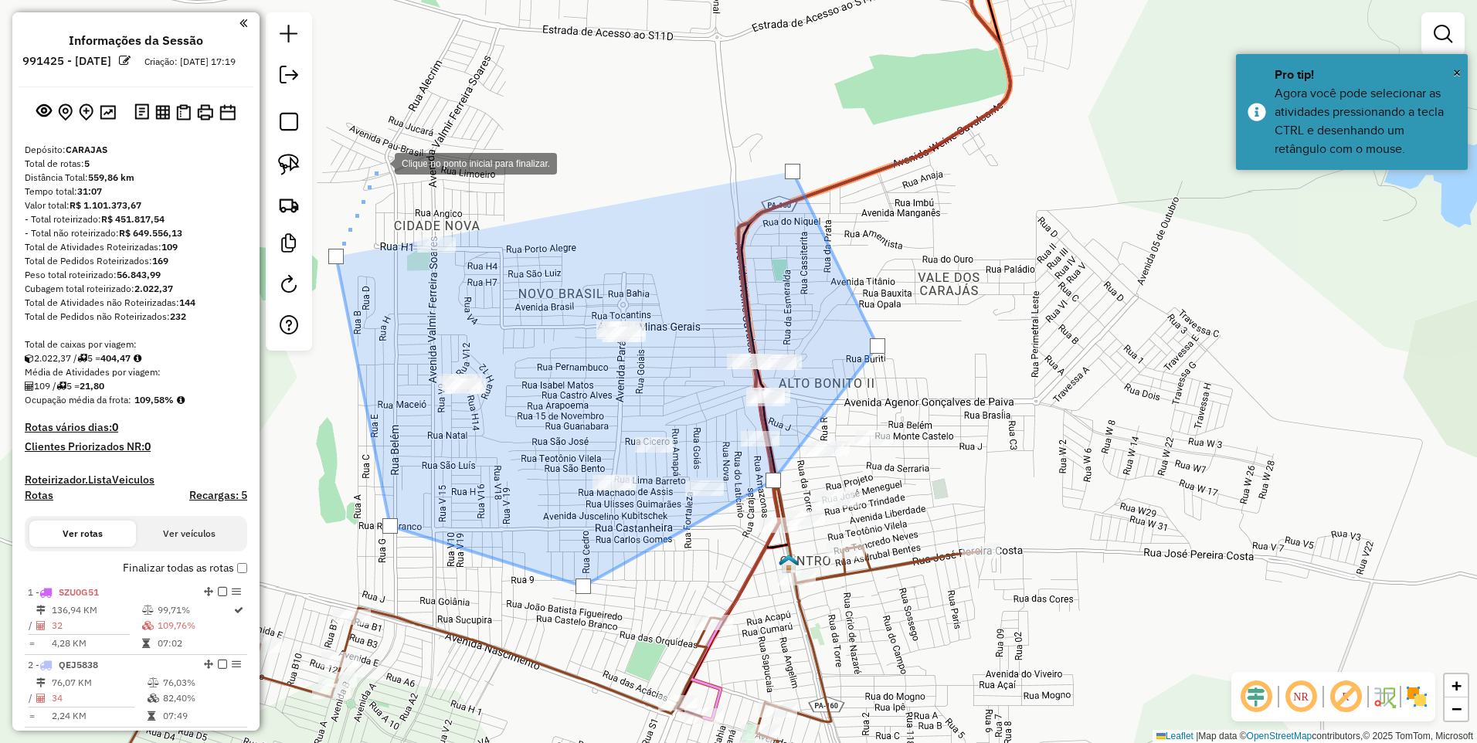
click at [383, 153] on div at bounding box center [379, 162] width 31 height 31
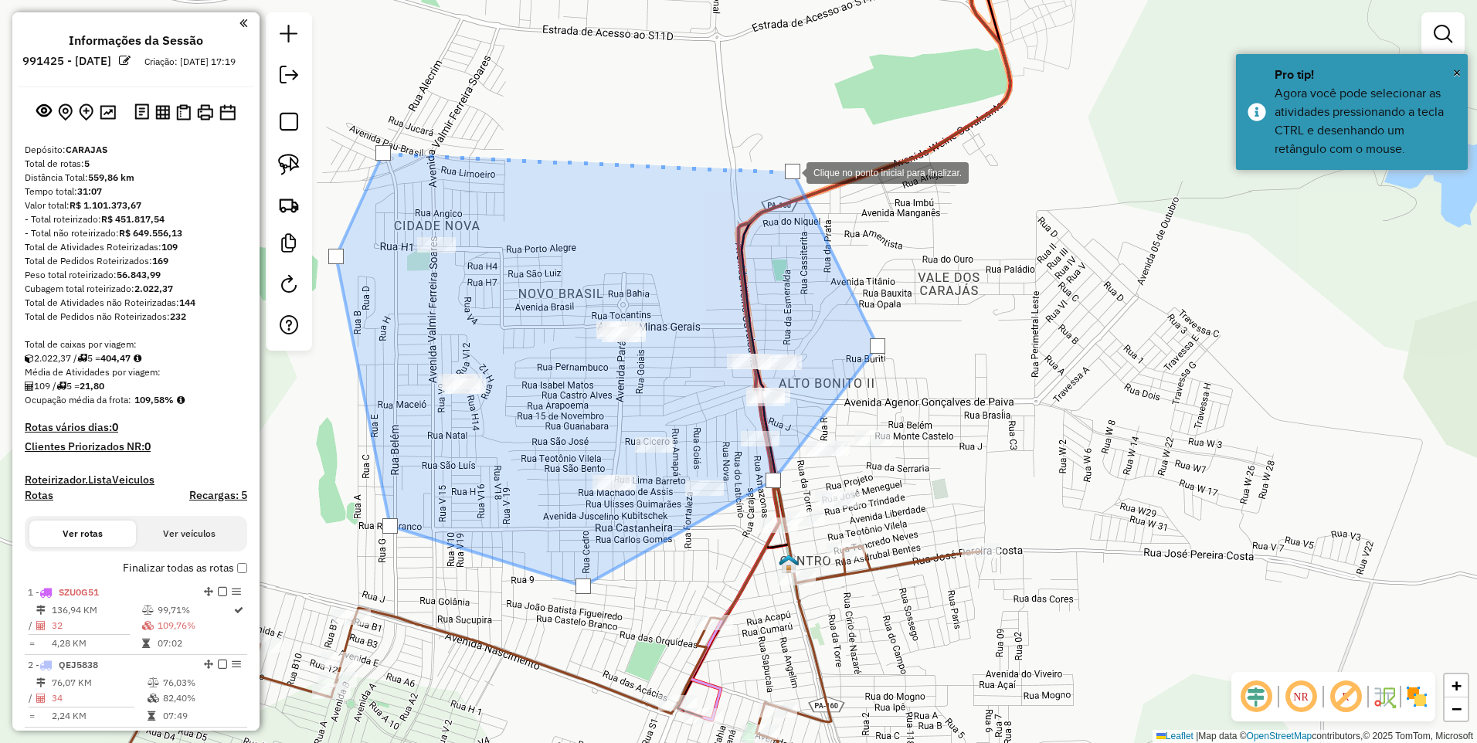
click at [790, 170] on div at bounding box center [792, 171] width 15 height 15
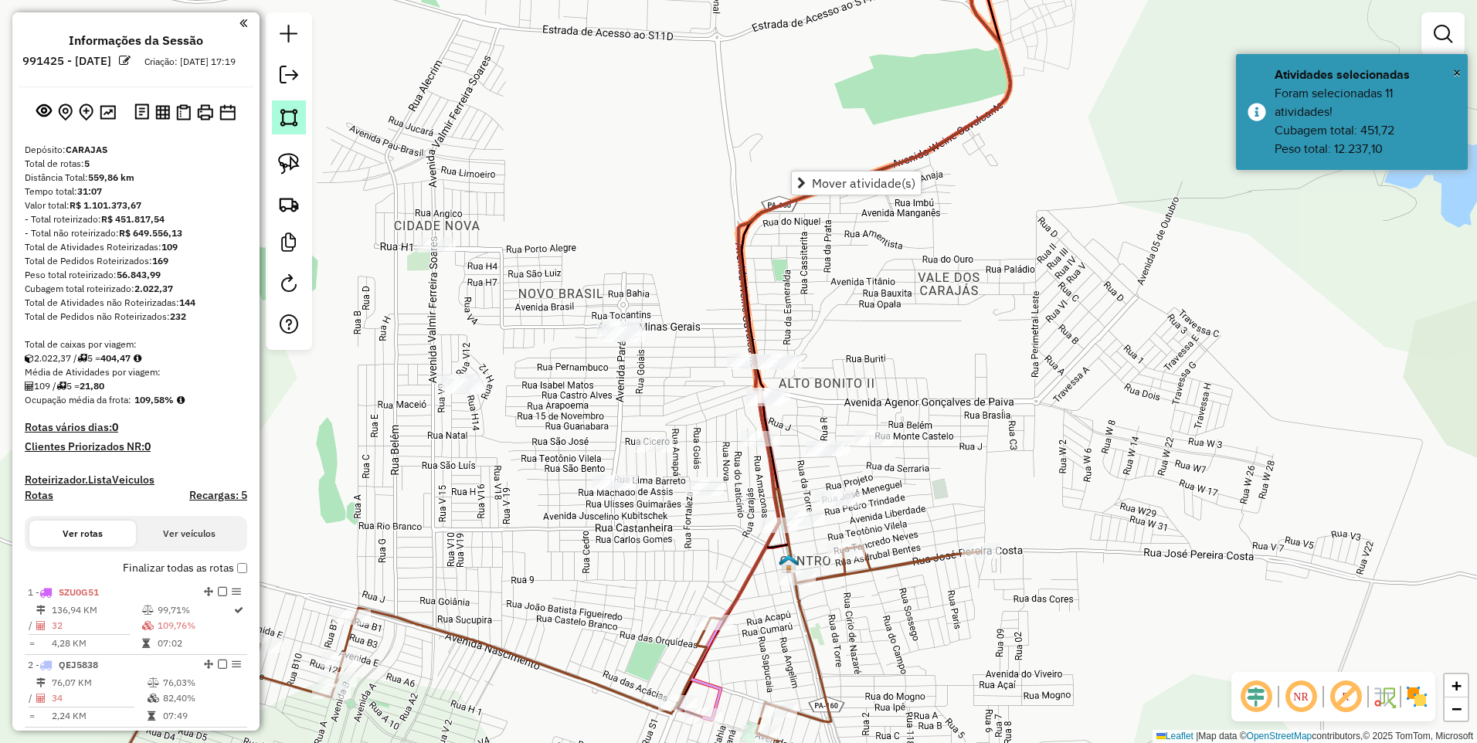
click at [295, 108] on img at bounding box center [289, 118] width 22 height 22
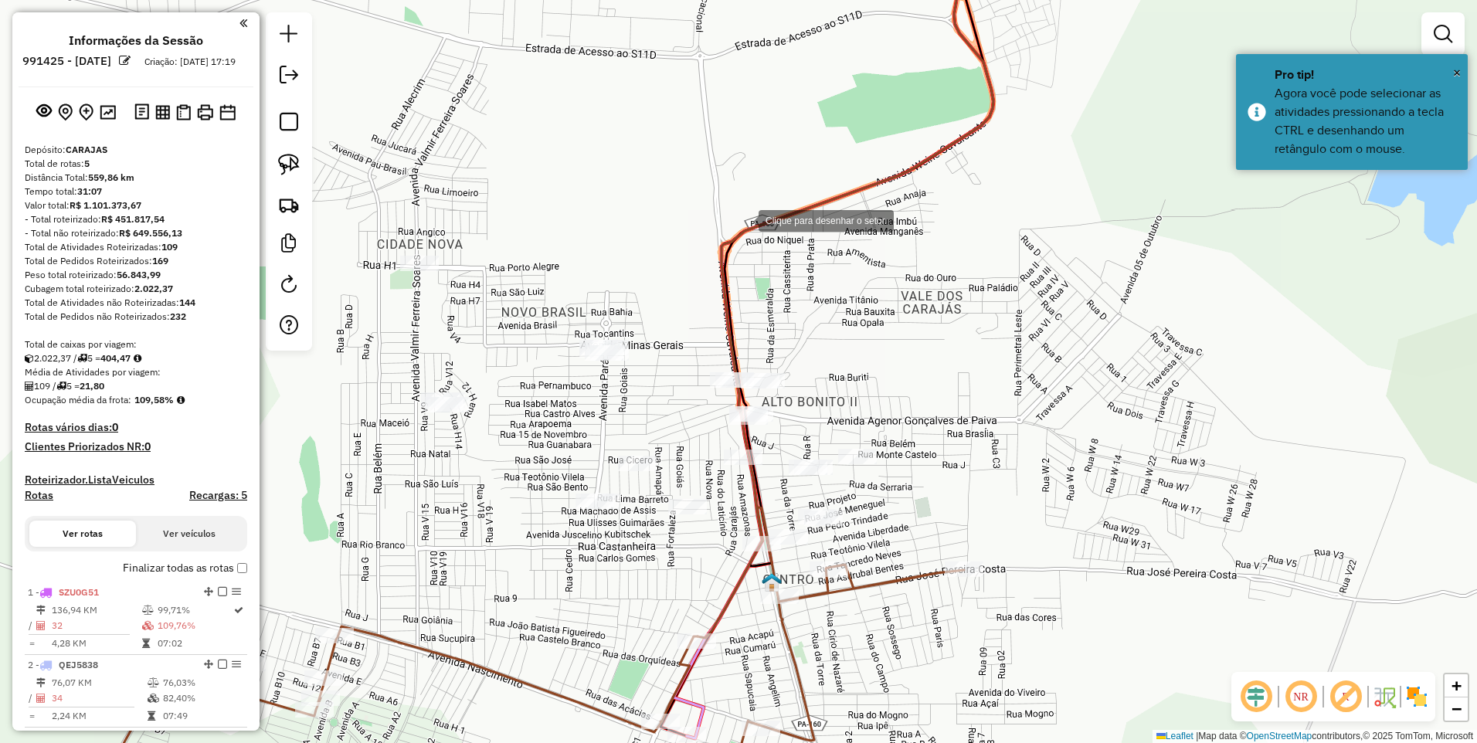
click at [743, 219] on div at bounding box center [743, 219] width 31 height 31
click at [805, 402] on div at bounding box center [804, 402] width 31 height 31
click at [700, 391] on div at bounding box center [700, 393] width 31 height 31
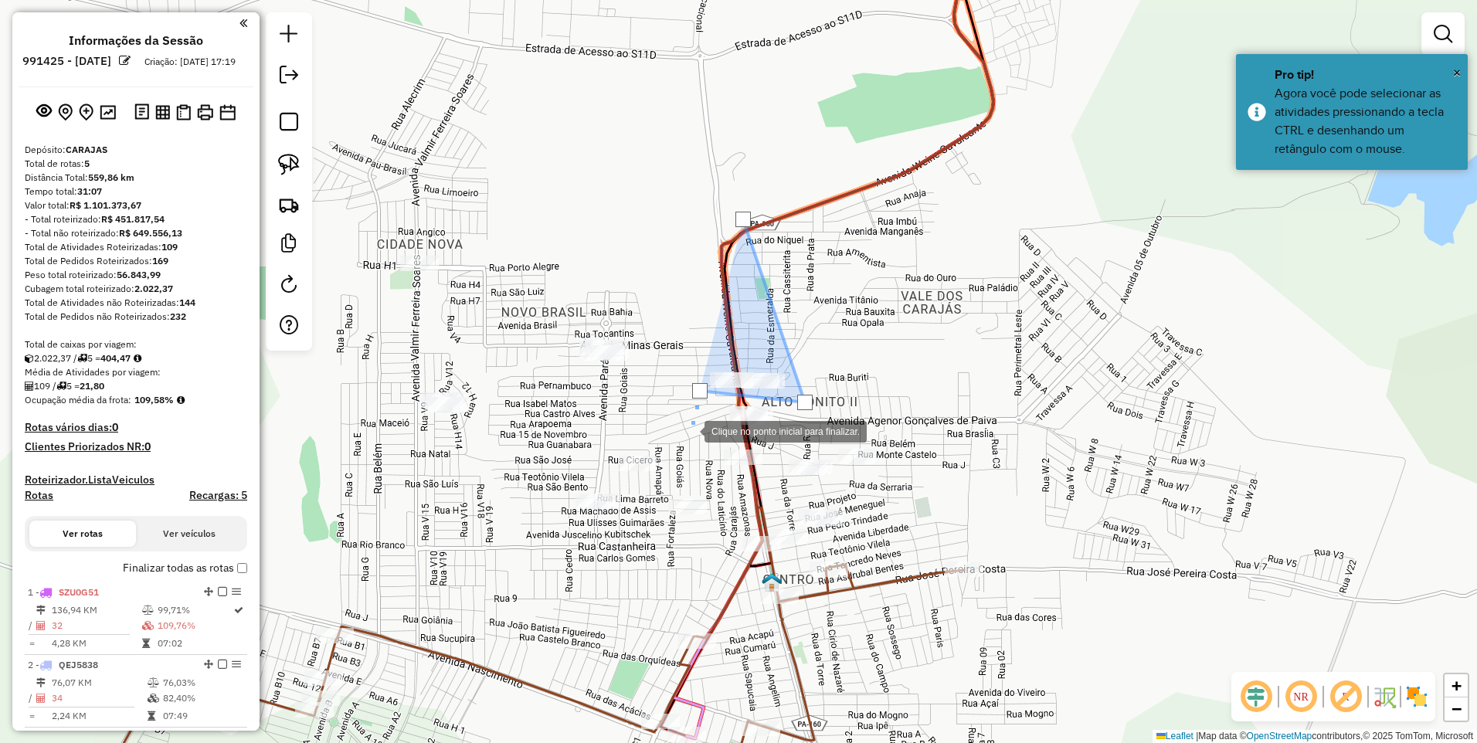
click at [691, 441] on div at bounding box center [689, 430] width 31 height 31
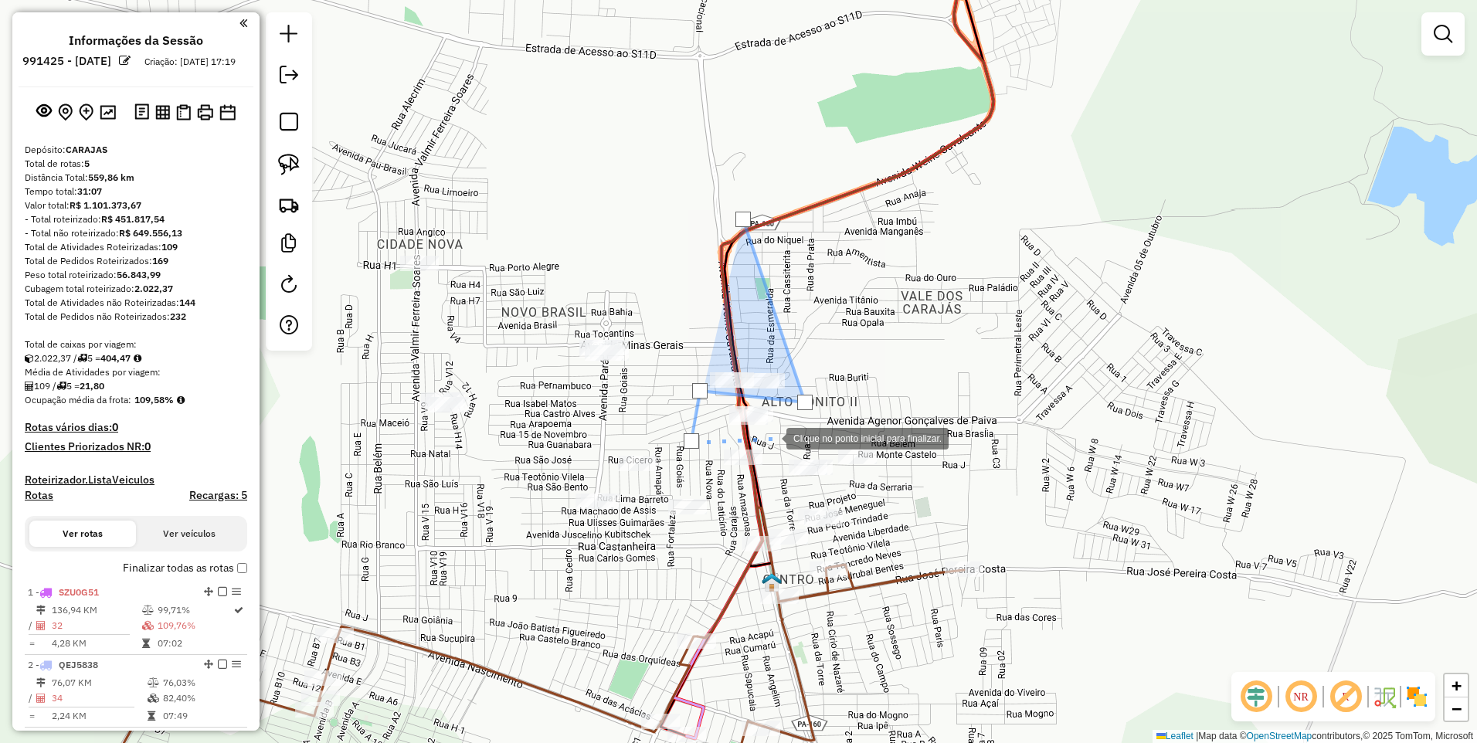
click at [771, 437] on div at bounding box center [770, 437] width 31 height 31
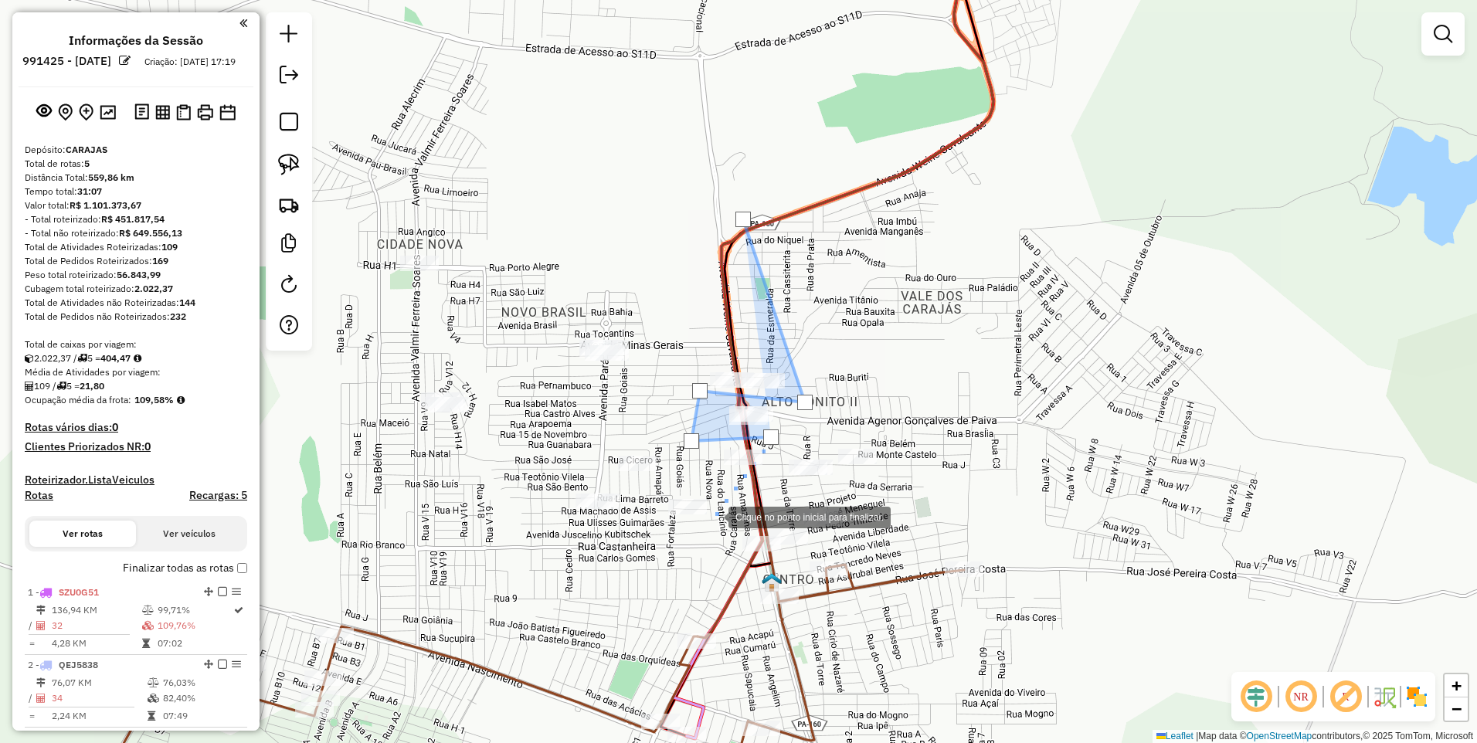
click at [714, 515] on div at bounding box center [712, 516] width 31 height 31
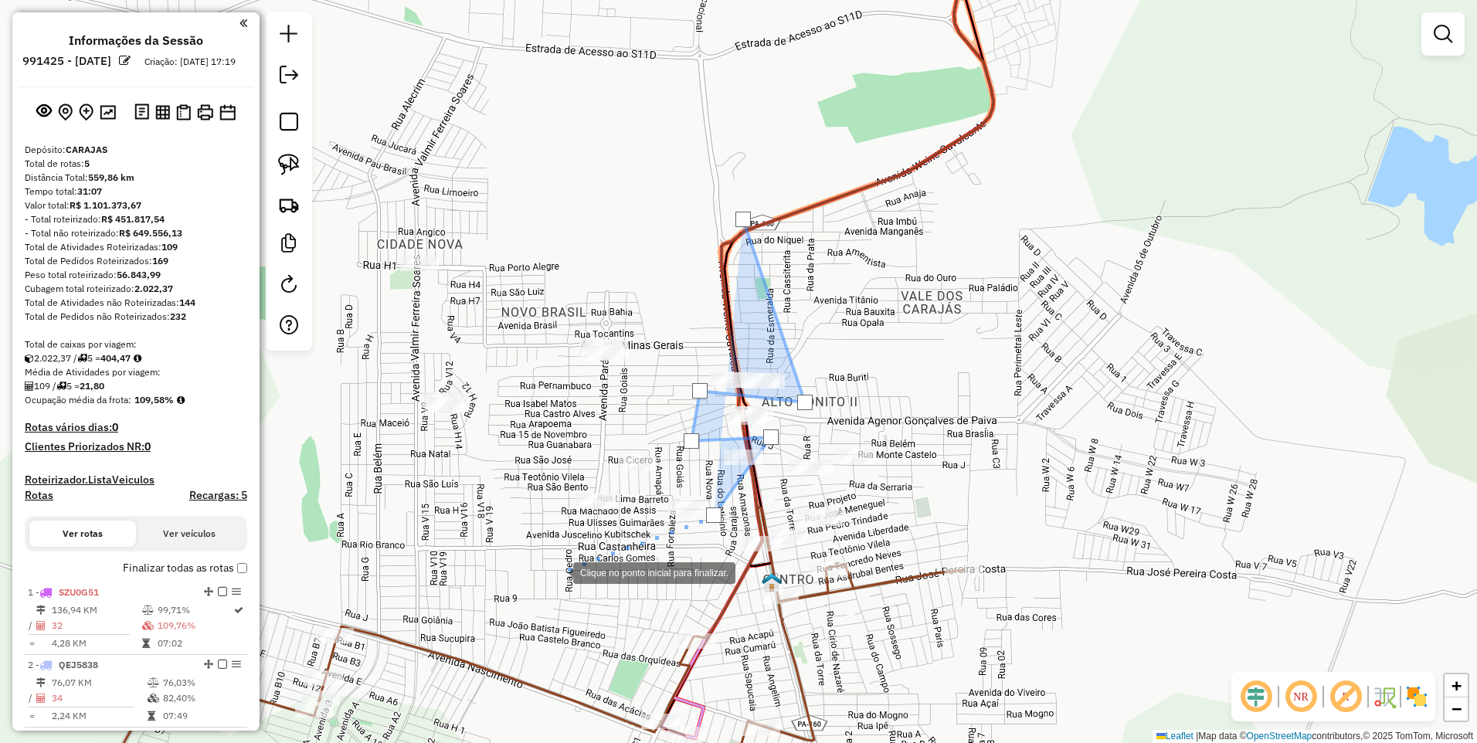
drag, startPoint x: 539, startPoint y: 576, endPoint x: 496, endPoint y: 575, distance: 43.3
click at [542, 576] on div at bounding box center [557, 571] width 31 height 31
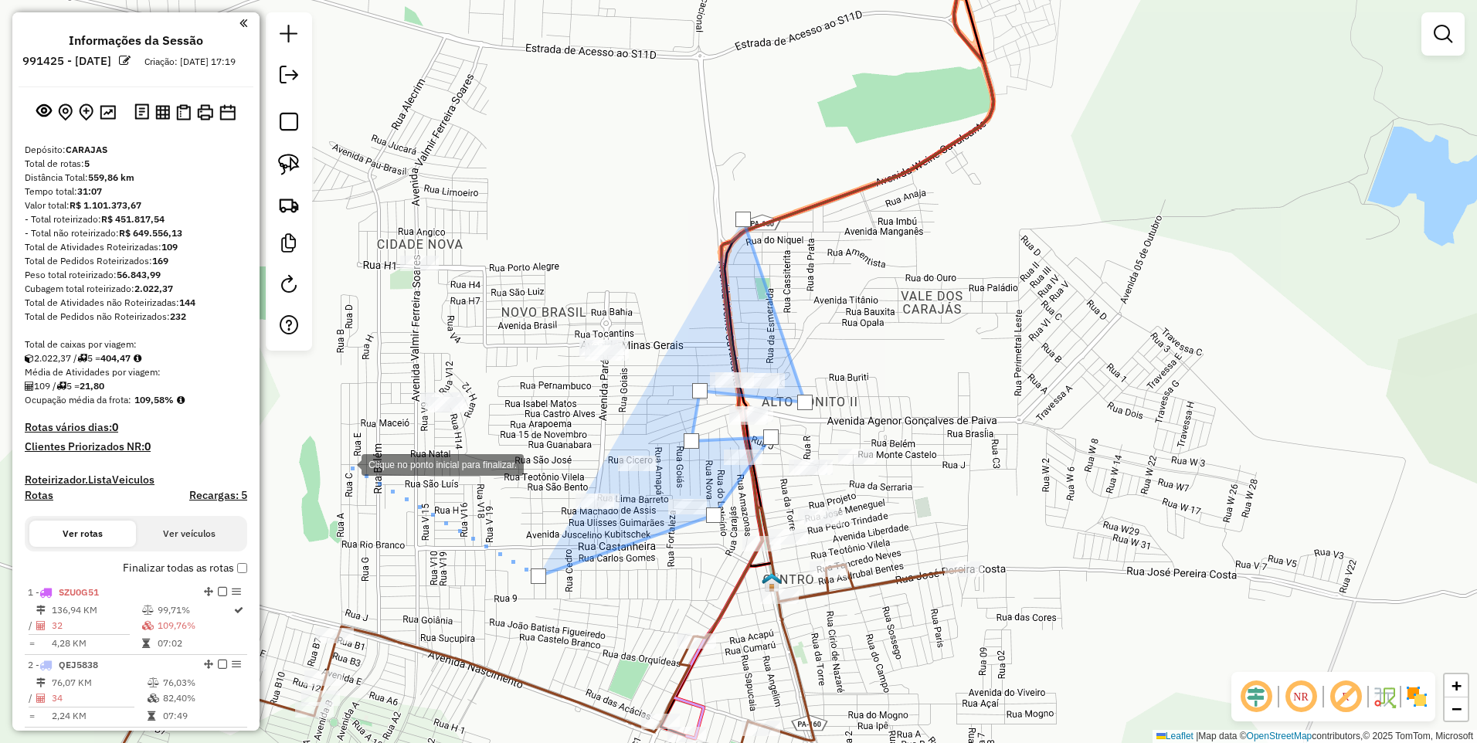
click at [346, 462] on div at bounding box center [346, 463] width 31 height 31
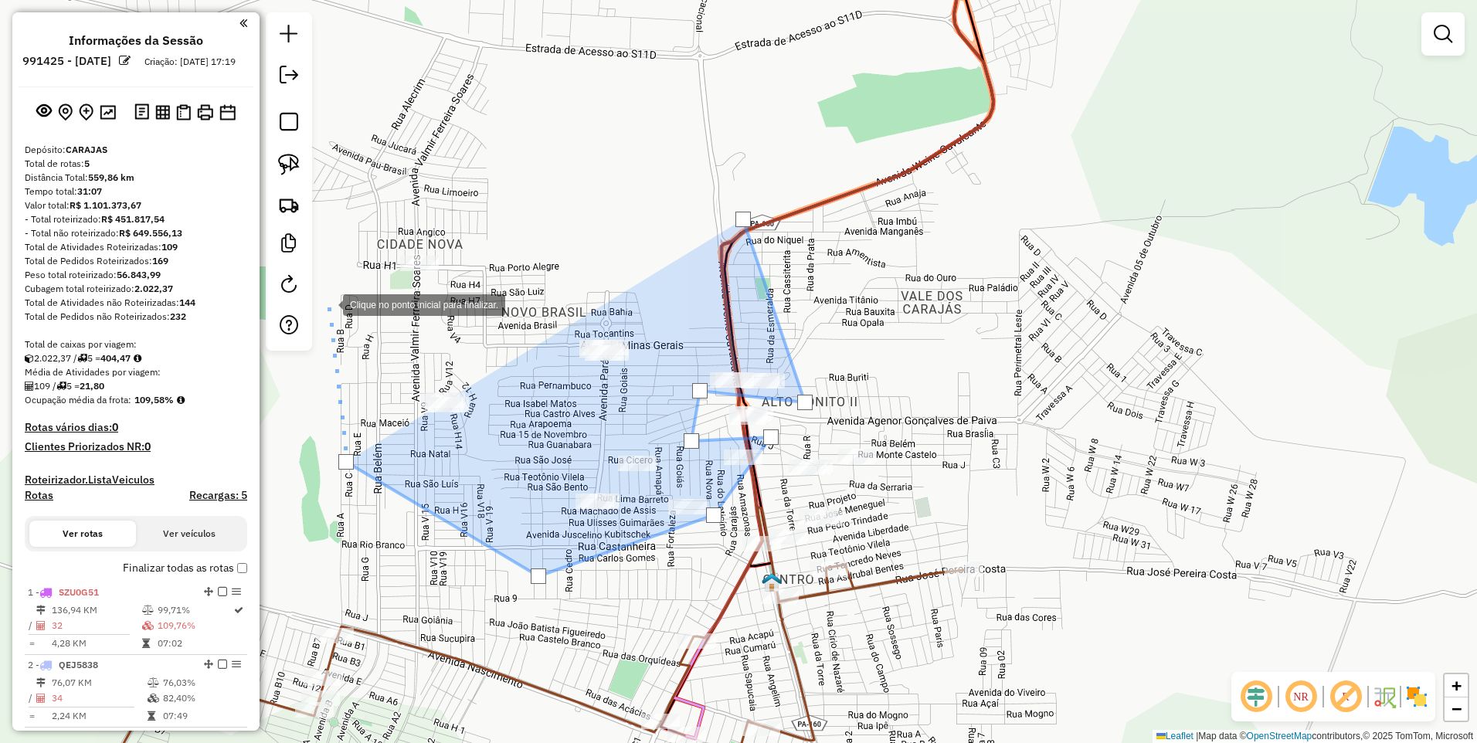
click at [333, 288] on div at bounding box center [327, 303] width 31 height 31
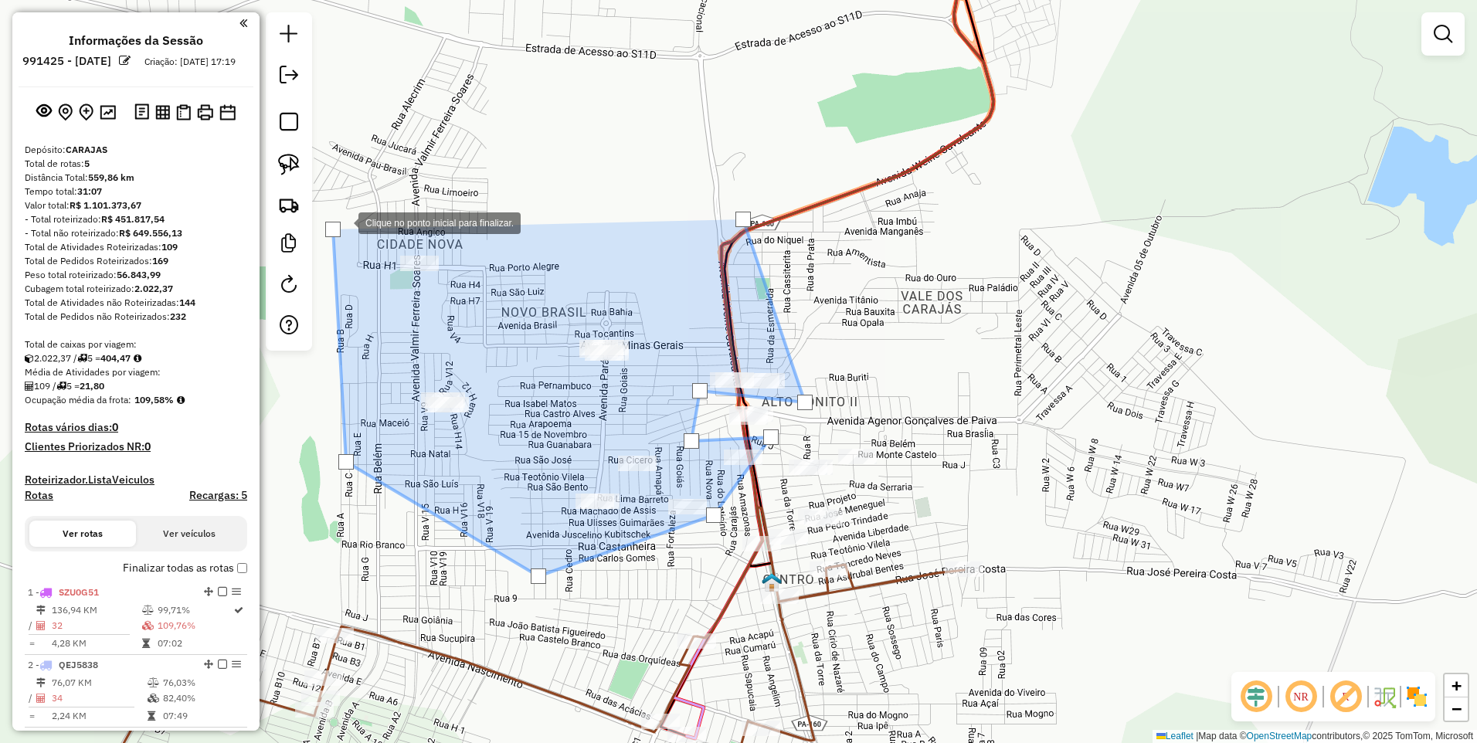
click at [358, 206] on div at bounding box center [343, 221] width 31 height 31
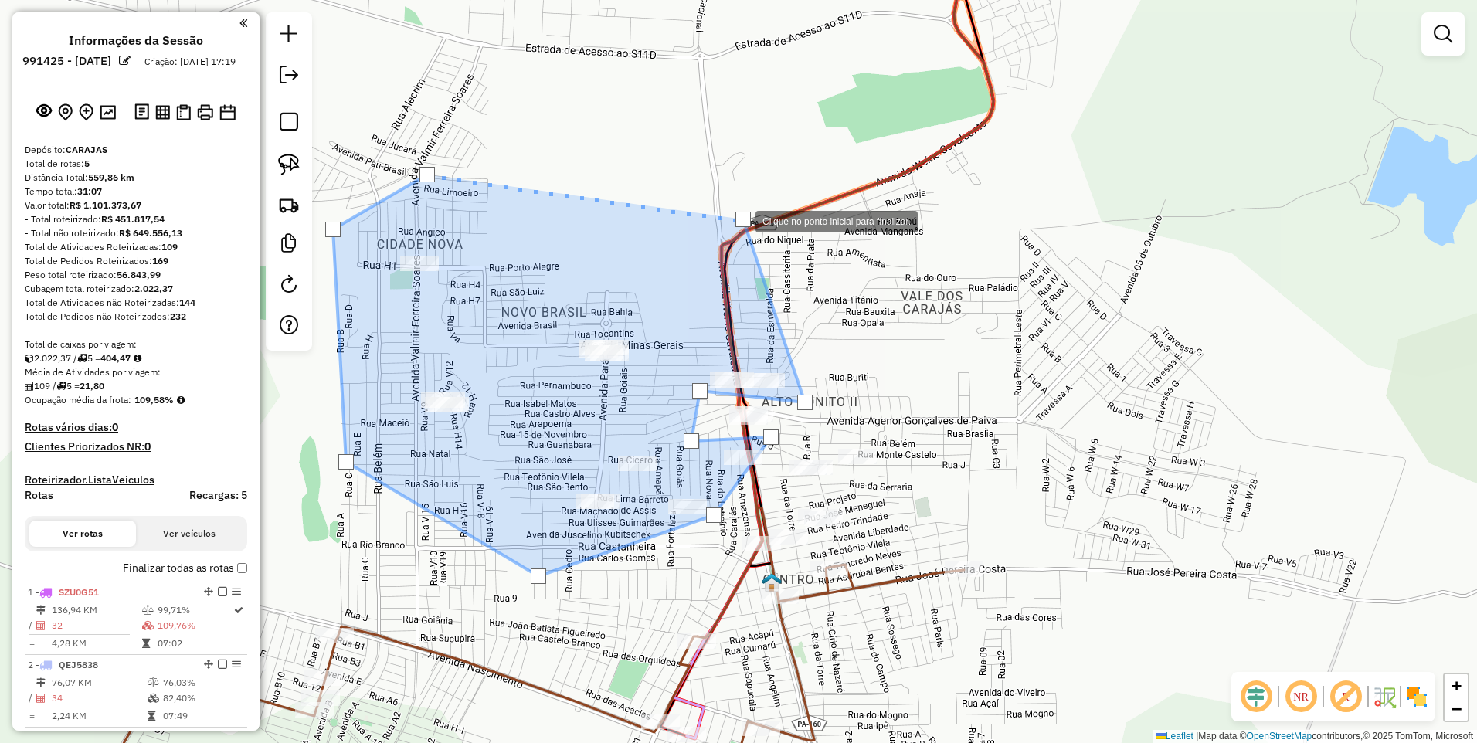
click at [740, 219] on div at bounding box center [742, 219] width 15 height 15
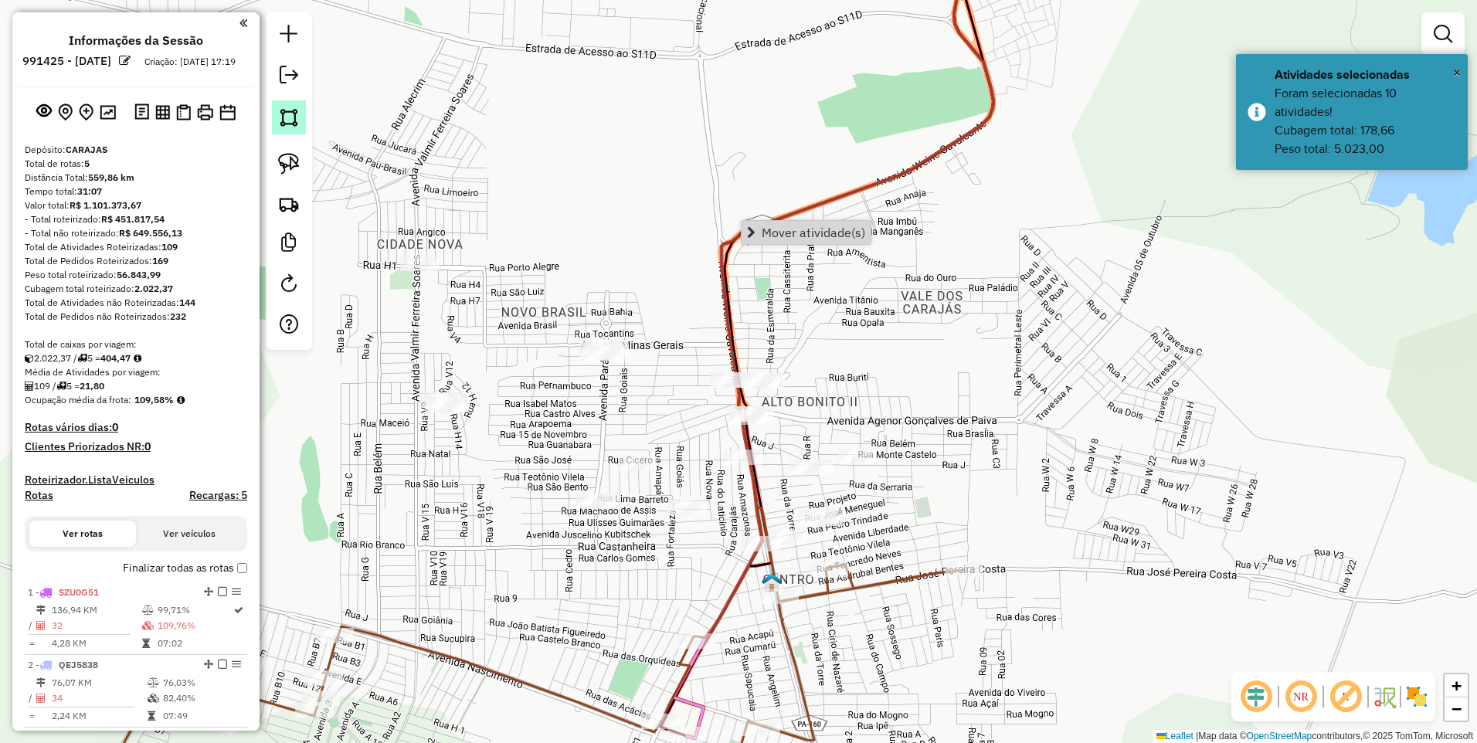
click at [288, 130] on link at bounding box center [289, 117] width 34 height 34
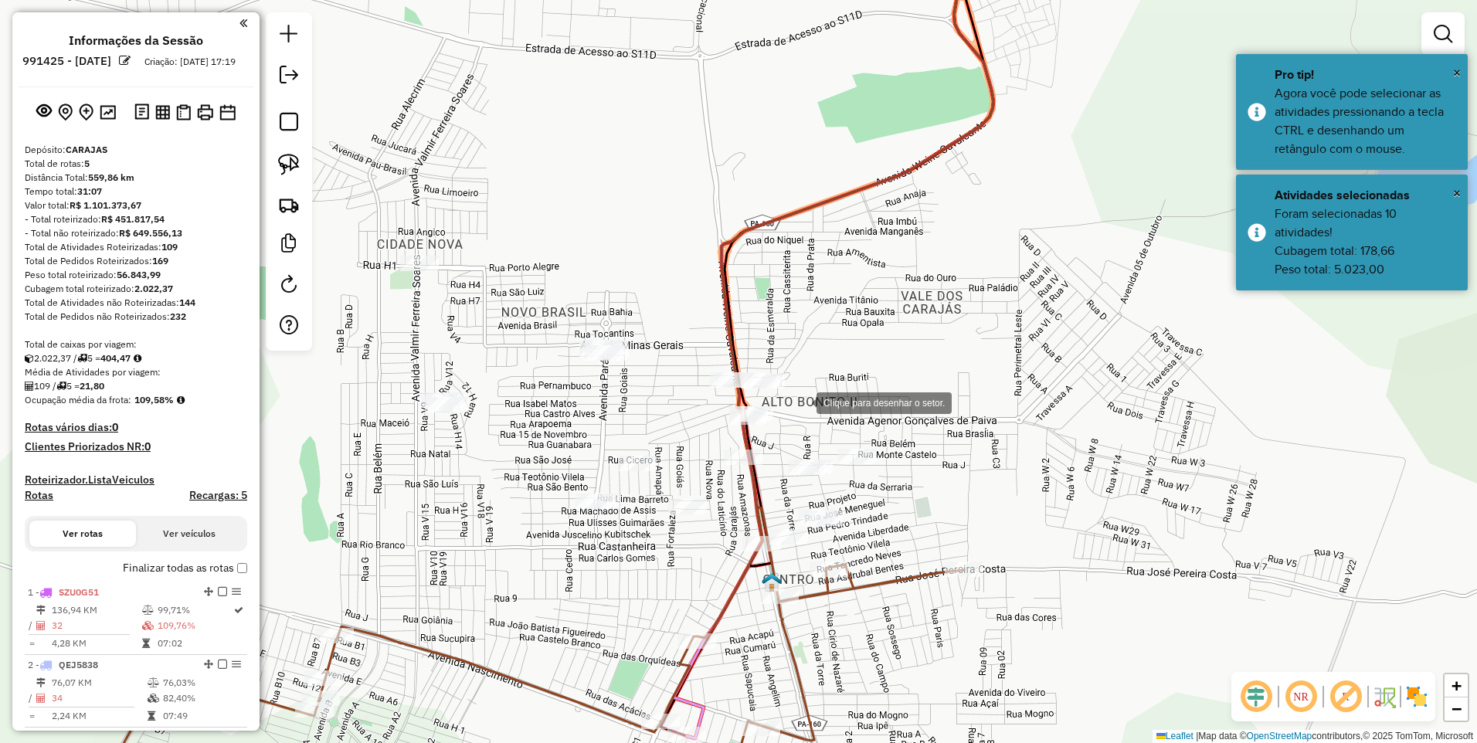
click at [804, 404] on div at bounding box center [801, 401] width 31 height 31
click at [655, 399] on div at bounding box center [655, 399] width 31 height 31
drag, startPoint x: 687, startPoint y: 459, endPoint x: 762, endPoint y: 429, distance: 80.0
click at [688, 459] on div at bounding box center [687, 458] width 31 height 31
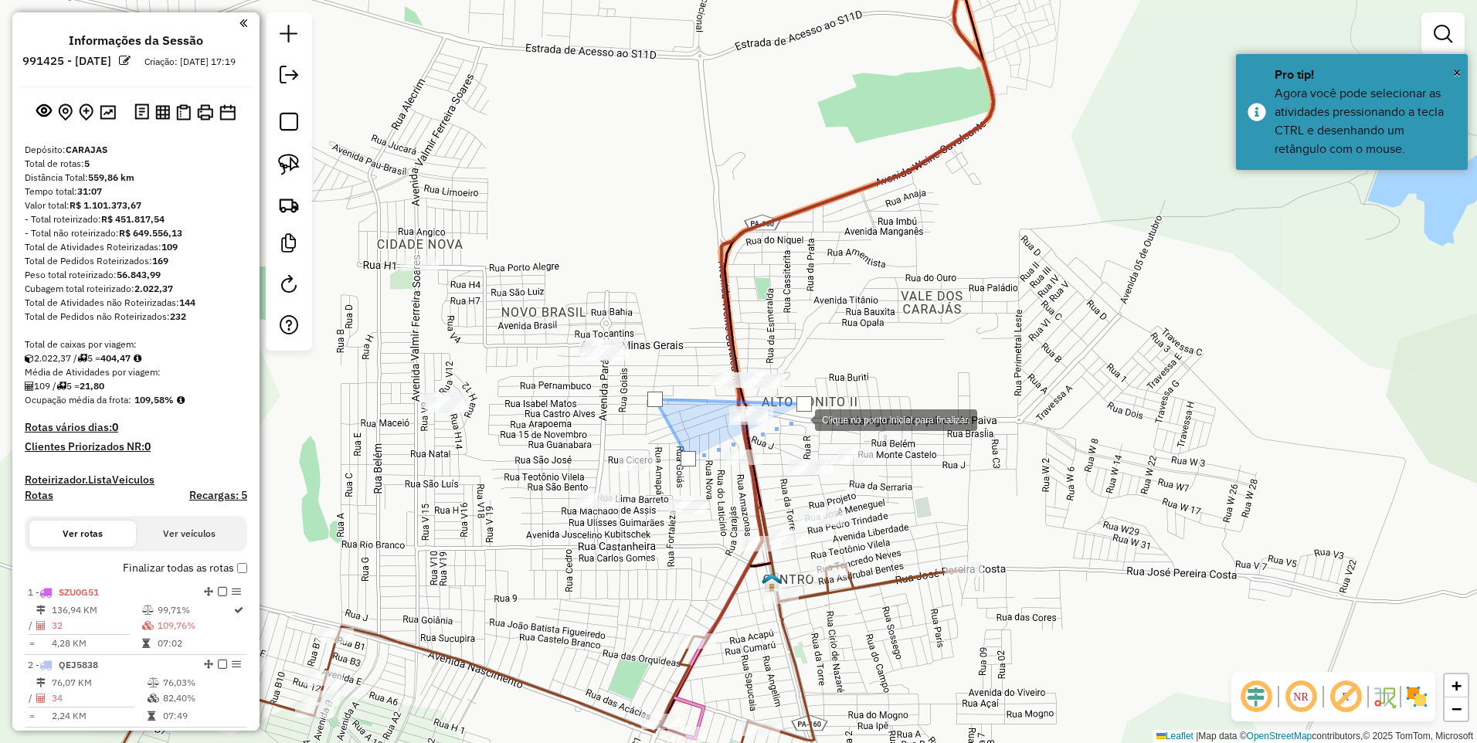
click at [815, 434] on div at bounding box center [799, 418] width 31 height 31
click at [803, 401] on div at bounding box center [803, 403] width 15 height 15
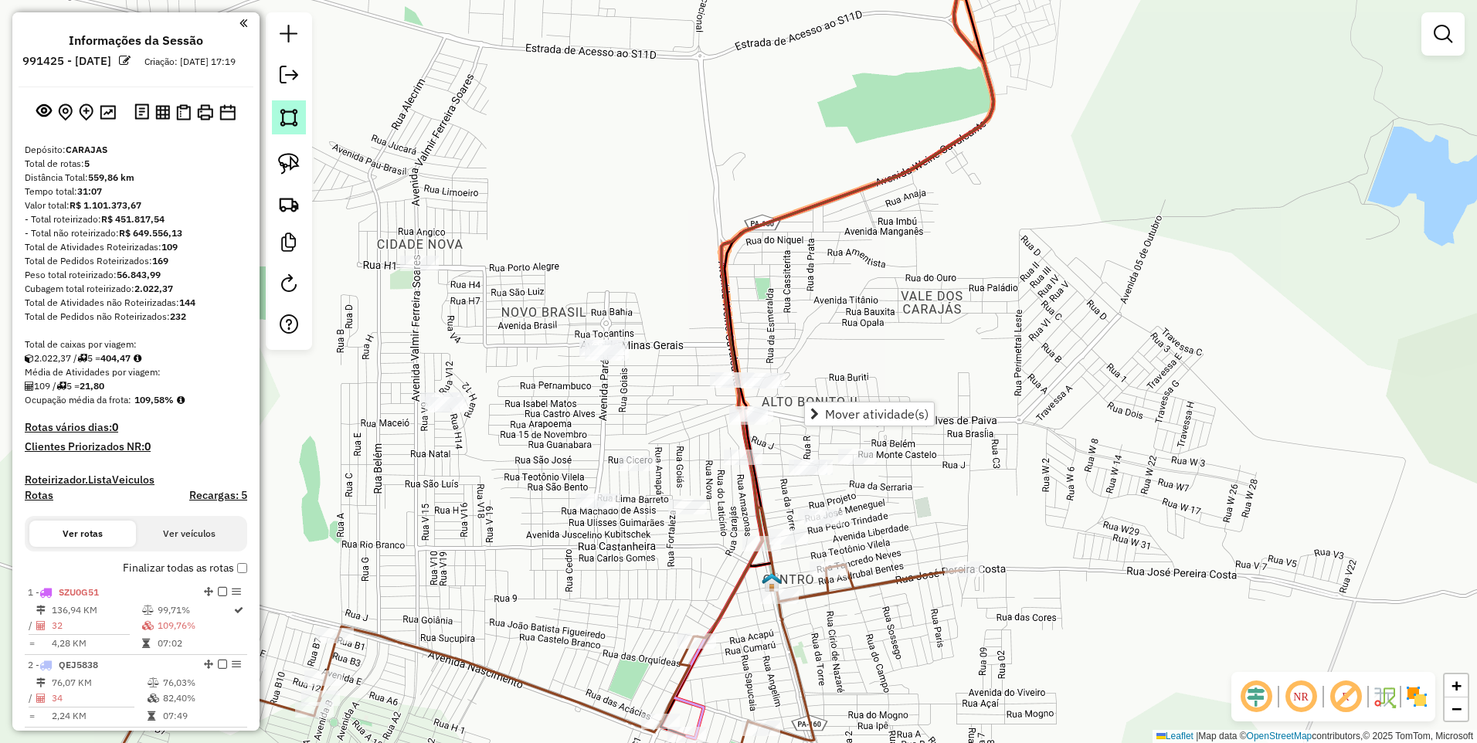
click at [285, 124] on img at bounding box center [289, 118] width 22 height 22
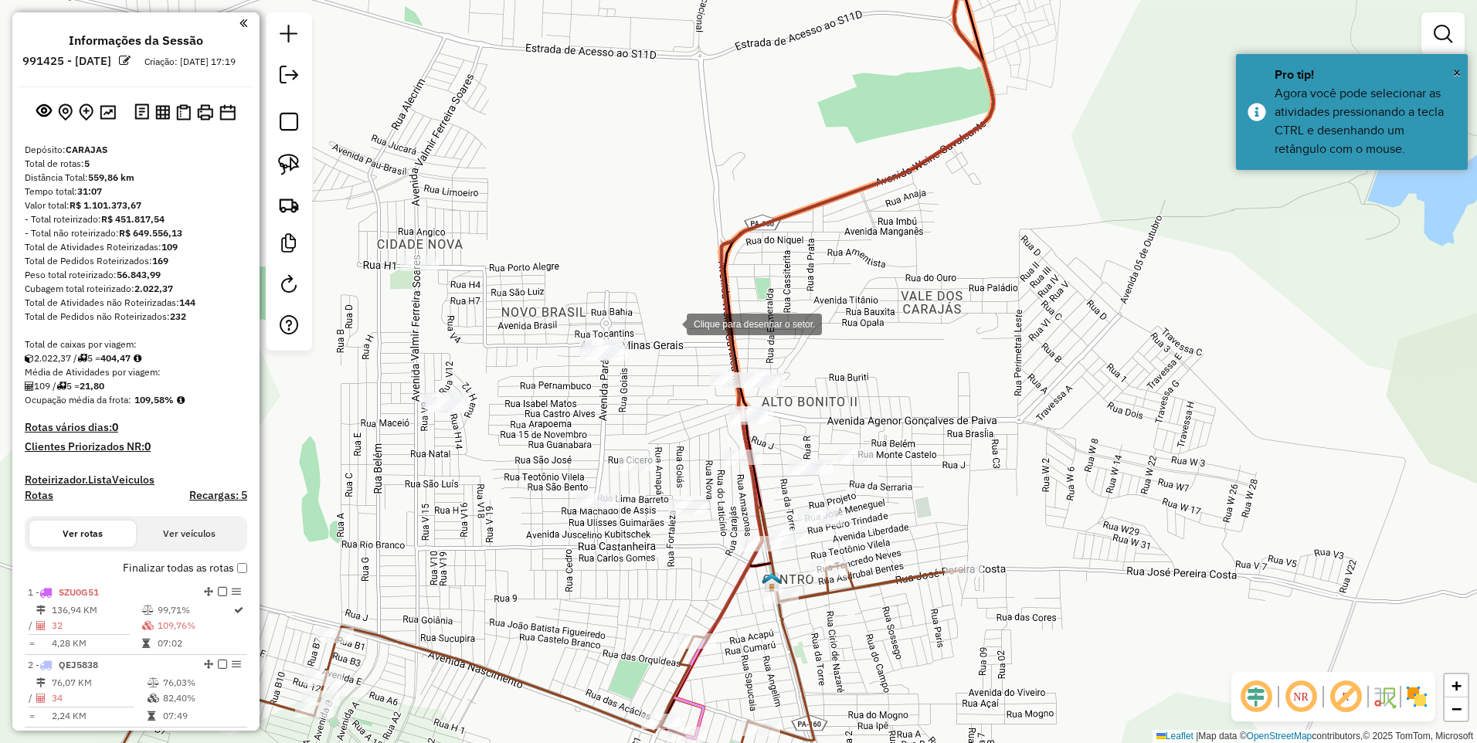
drag, startPoint x: 671, startPoint y: 323, endPoint x: 691, endPoint y: 399, distance: 78.1
click at [671, 322] on div at bounding box center [671, 322] width 31 height 31
click at [713, 491] on div at bounding box center [712, 491] width 31 height 31
click at [296, 120] on img at bounding box center [289, 118] width 22 height 22
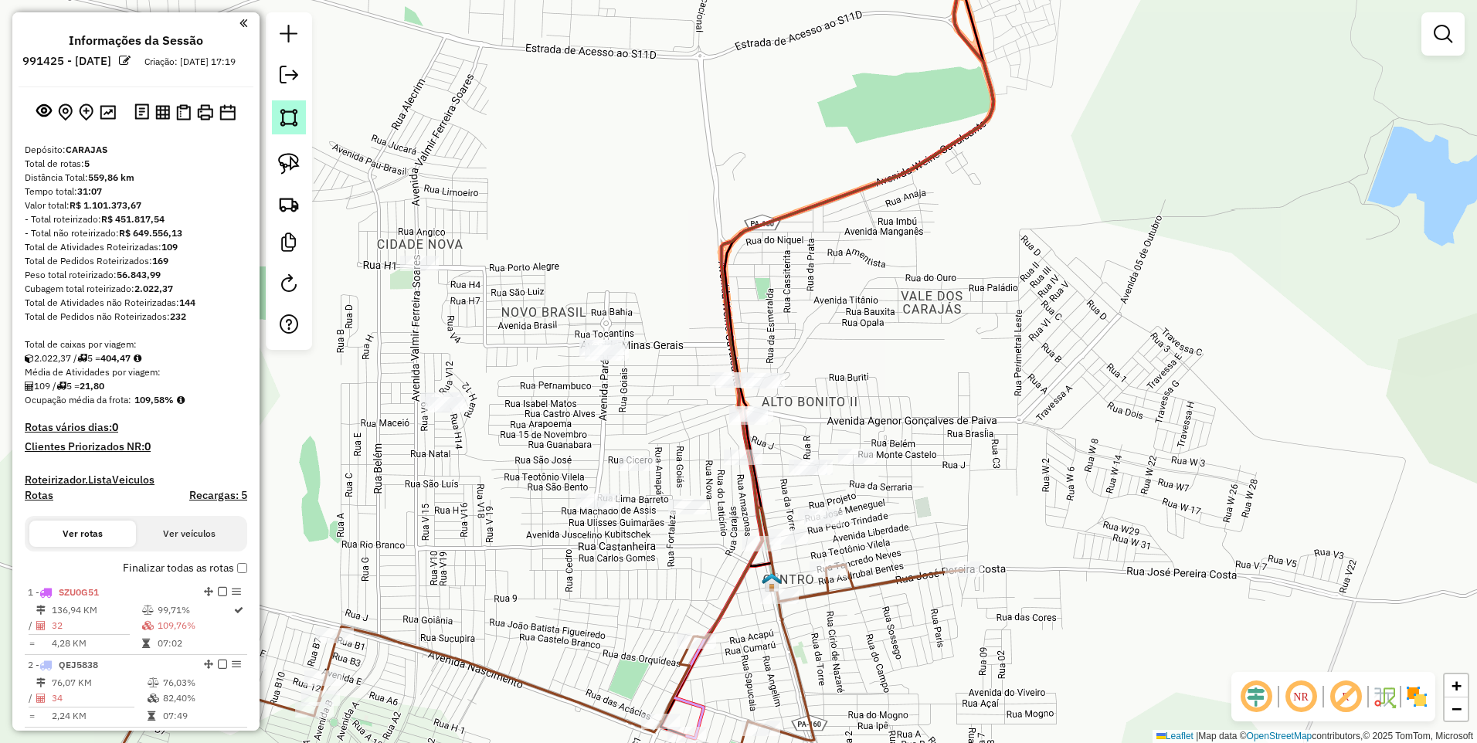
click at [286, 120] on img at bounding box center [289, 118] width 22 height 22
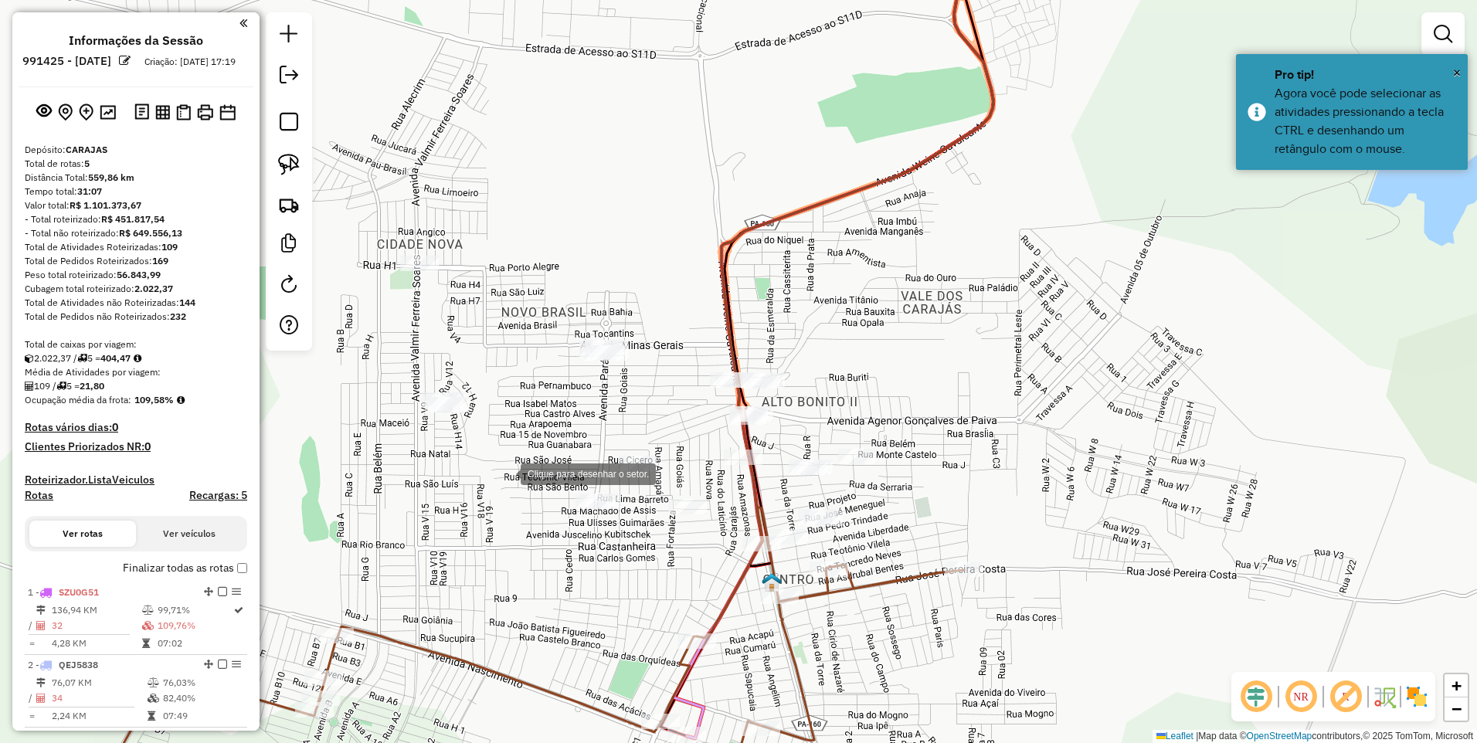
click at [505, 473] on div at bounding box center [505, 472] width 31 height 31
click at [882, 501] on div at bounding box center [882, 499] width 31 height 31
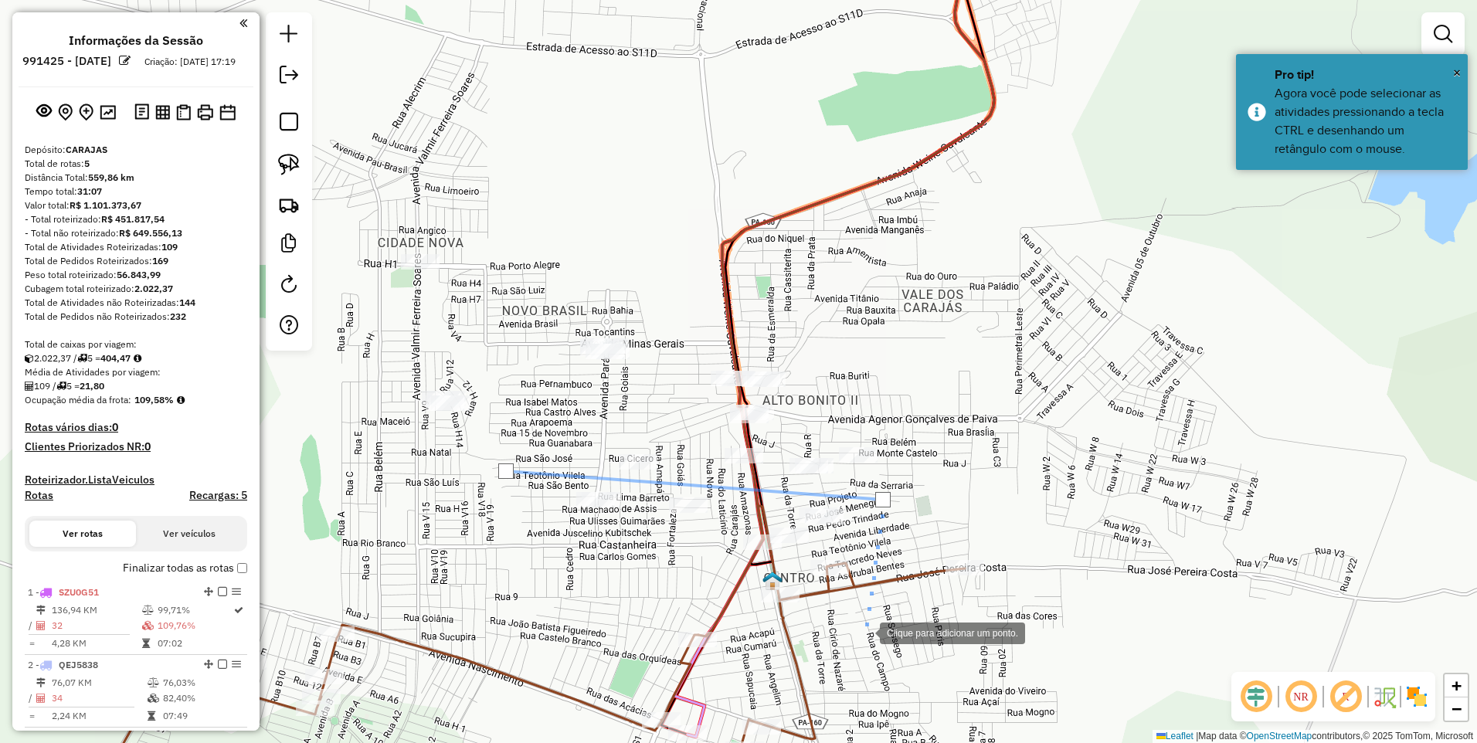
click at [864, 632] on div at bounding box center [864, 631] width 31 height 31
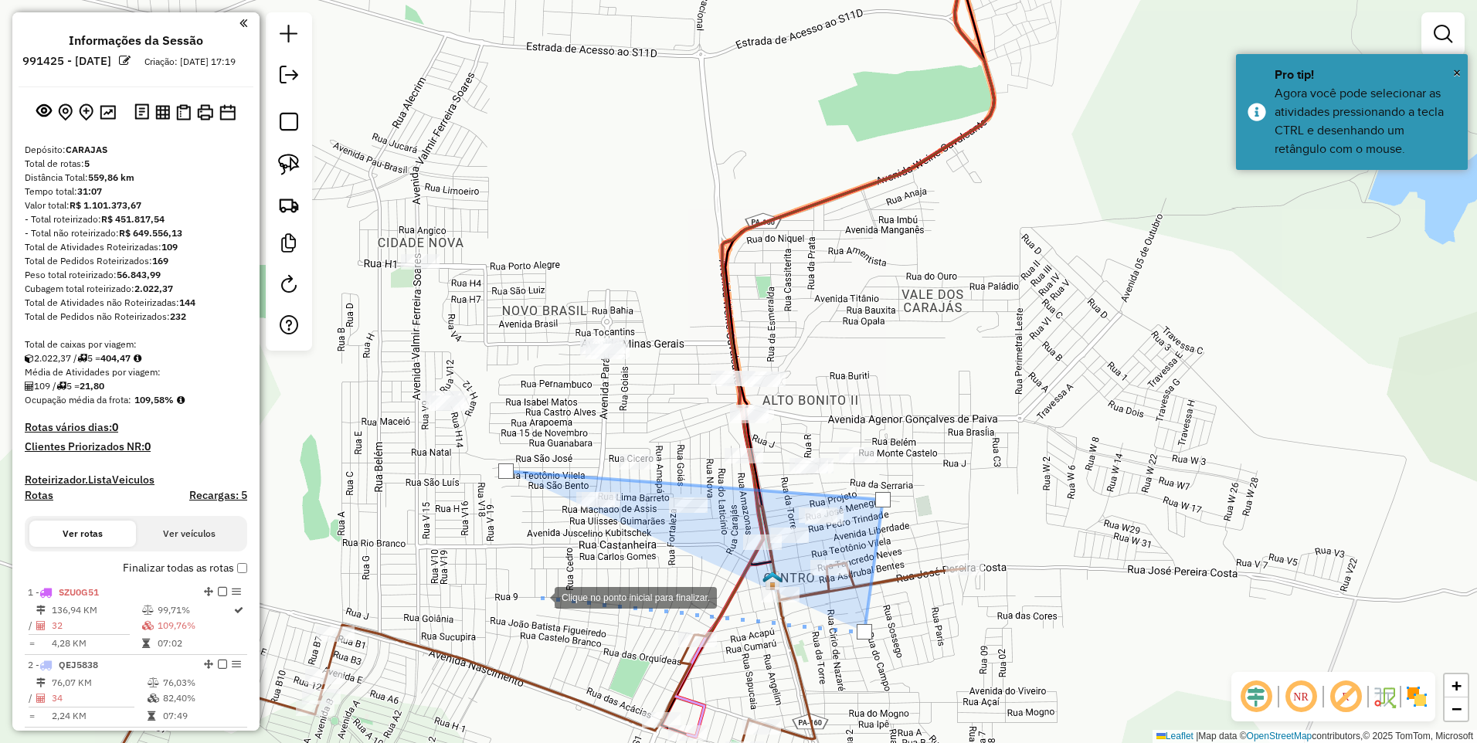
drag, startPoint x: 539, startPoint y: 597, endPoint x: 487, endPoint y: 547, distance: 72.7
click at [538, 596] on div at bounding box center [539, 596] width 31 height 31
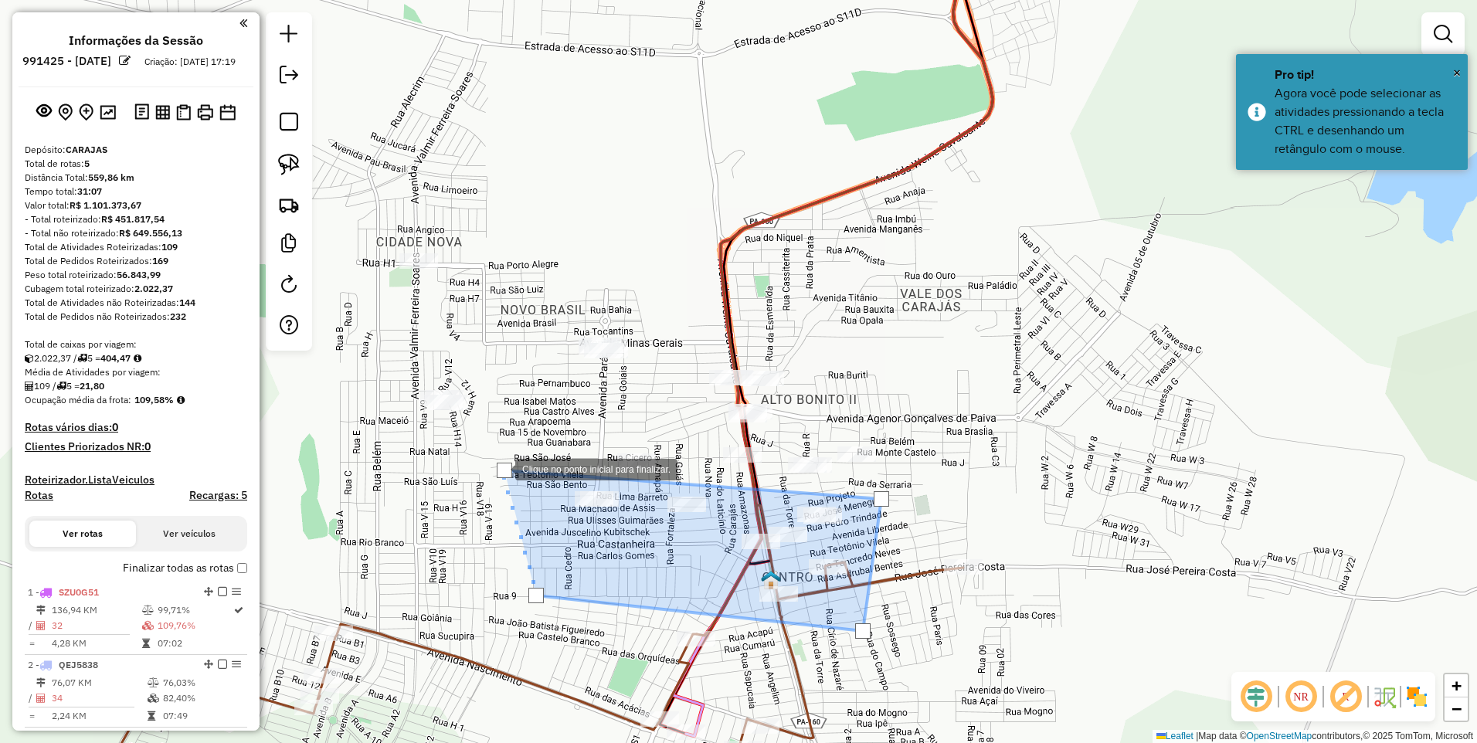
click at [502, 467] on div at bounding box center [504, 470] width 15 height 15
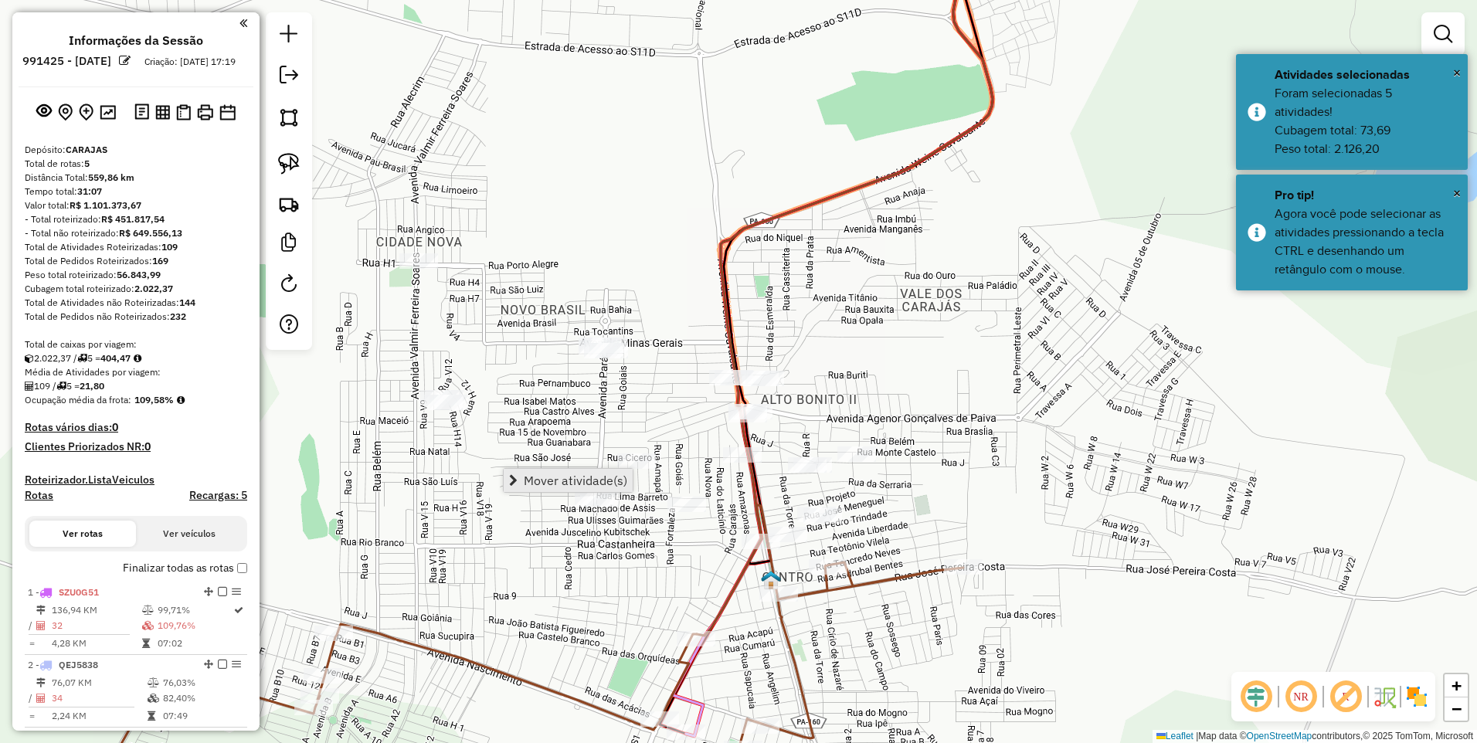
click at [538, 474] on span "Mover atividade(s)" at bounding box center [576, 480] width 104 height 12
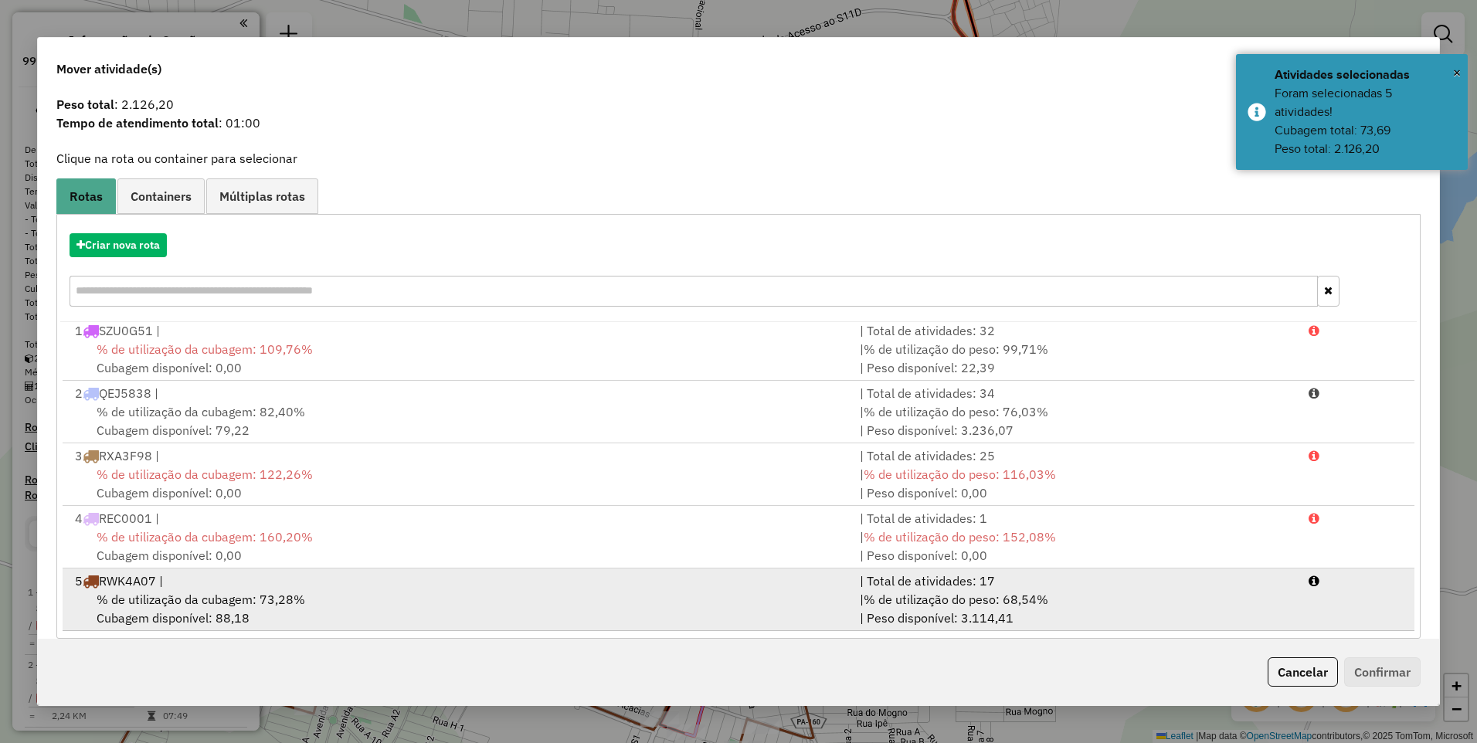
scroll to position [60, 0]
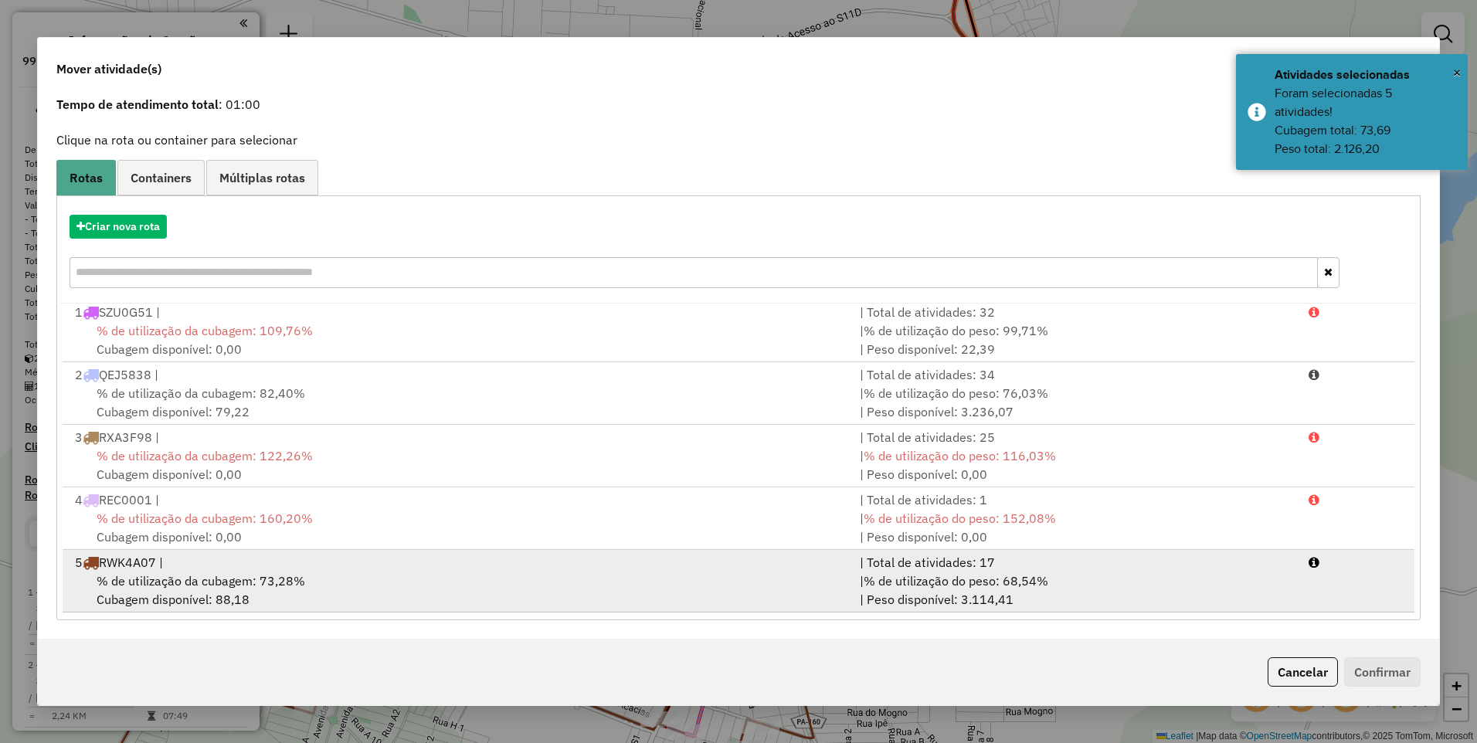
click at [233, 570] on li "5 RWK4A07 | | Total de atividades: 17 % de utilização da cubagem: 73,28% Cubage…" at bounding box center [739, 581] width 1352 height 63
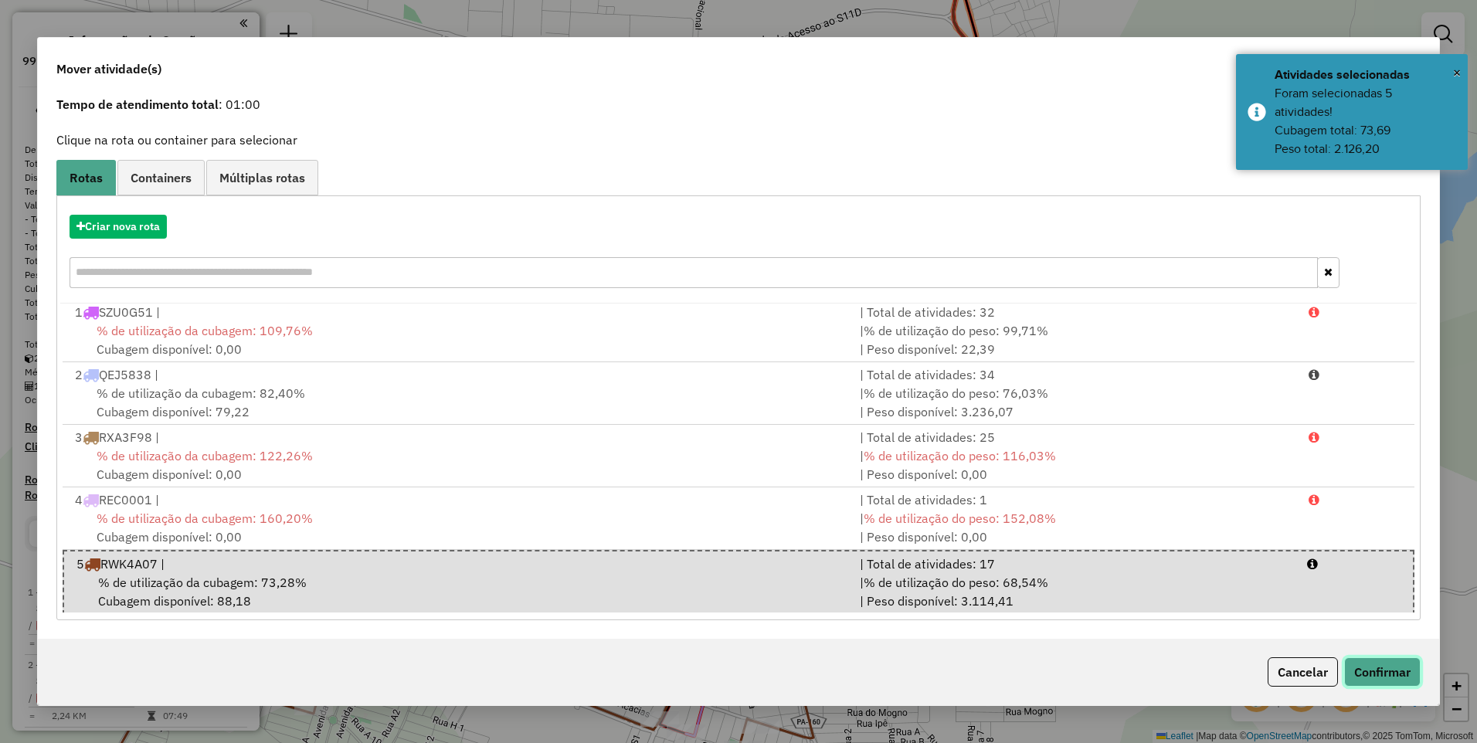
click at [1380, 672] on button "Confirmar" at bounding box center [1382, 671] width 76 height 29
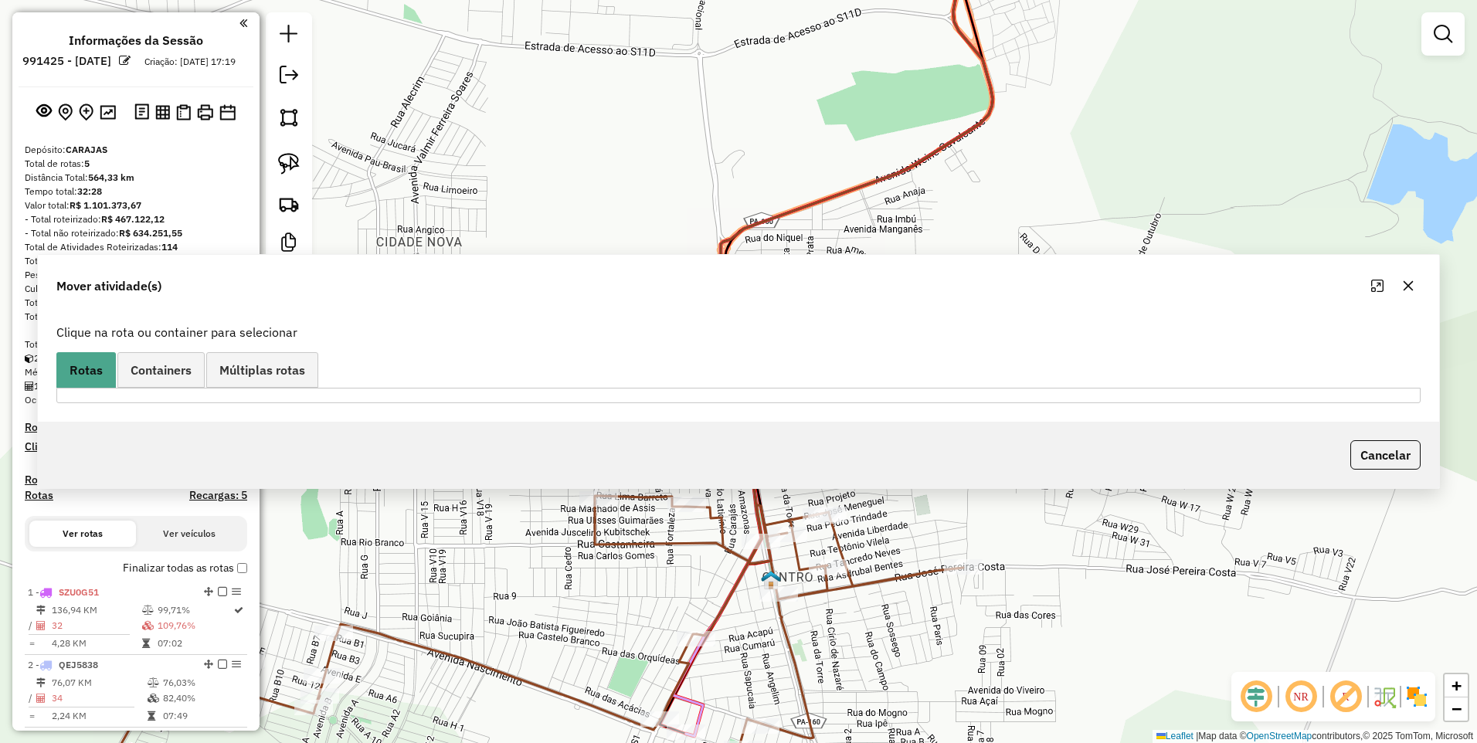
scroll to position [0, 0]
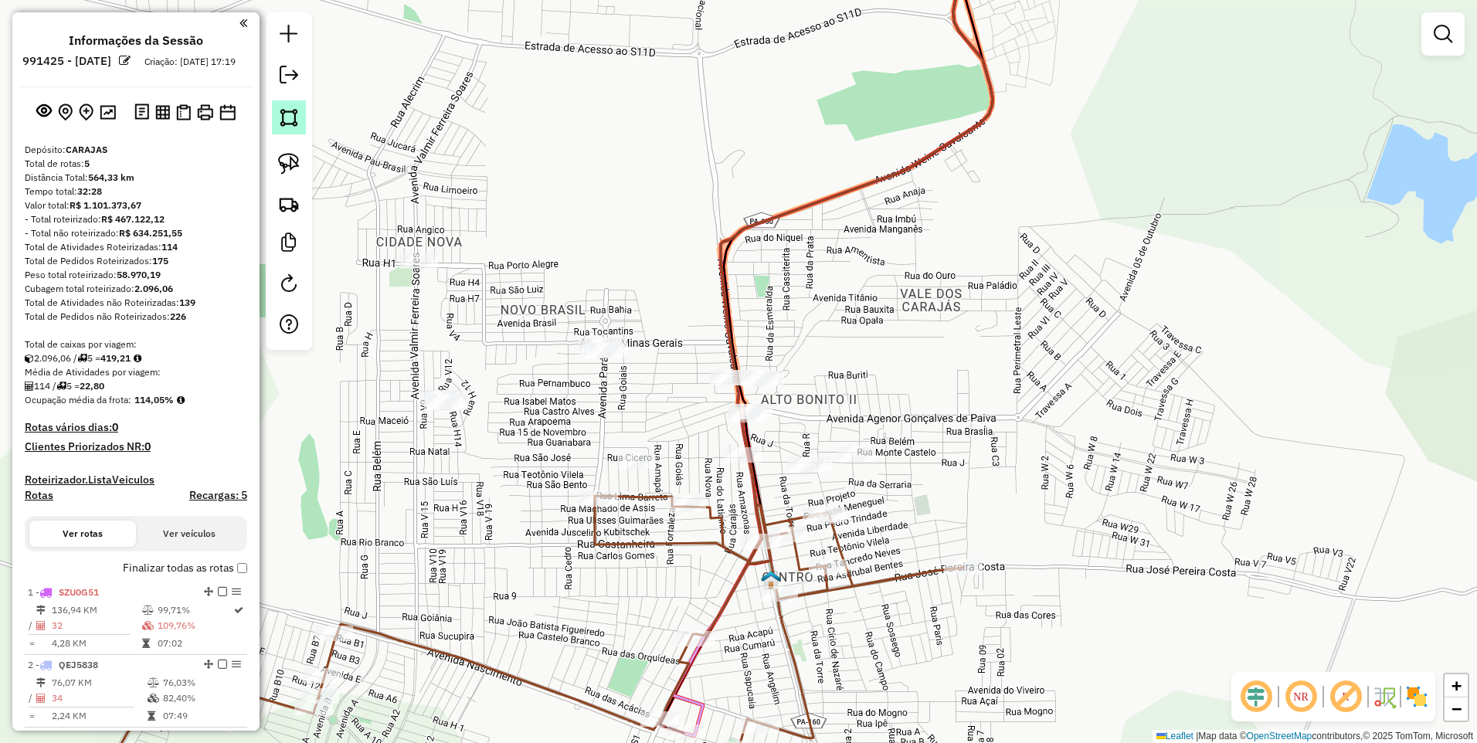
click at [286, 106] on link at bounding box center [289, 117] width 34 height 34
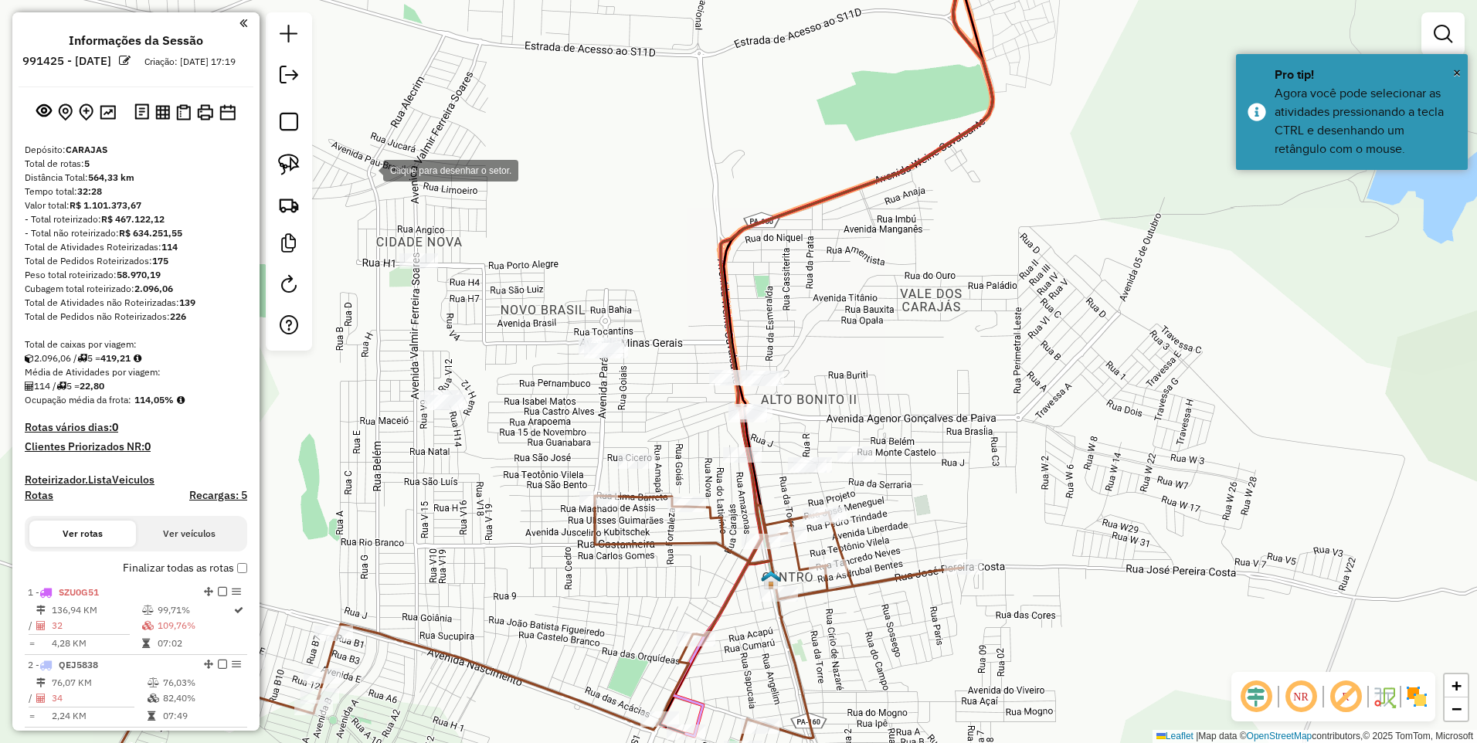
click at [352, 154] on div at bounding box center [367, 169] width 31 height 31
click at [1059, 341] on div at bounding box center [1043, 326] width 31 height 31
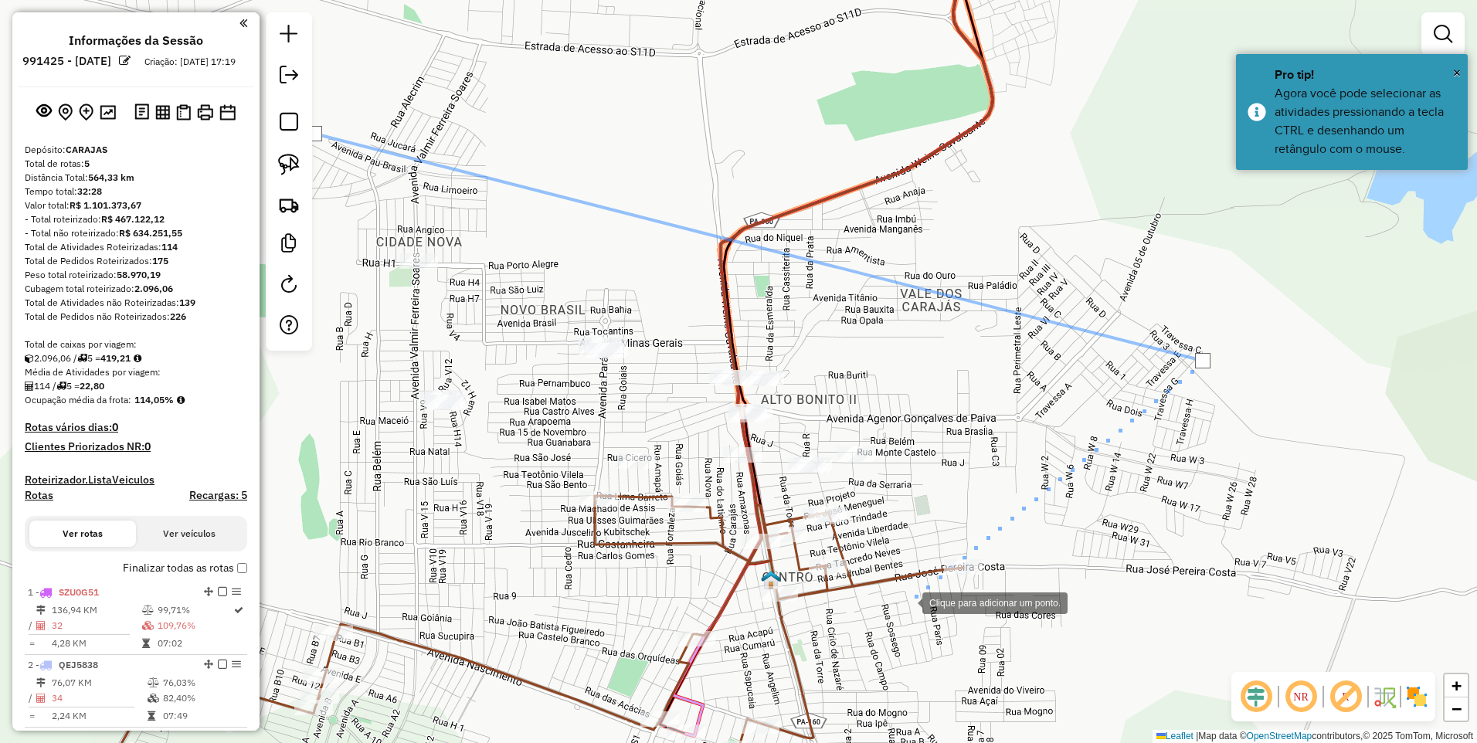
click at [895, 605] on div at bounding box center [906, 601] width 31 height 31
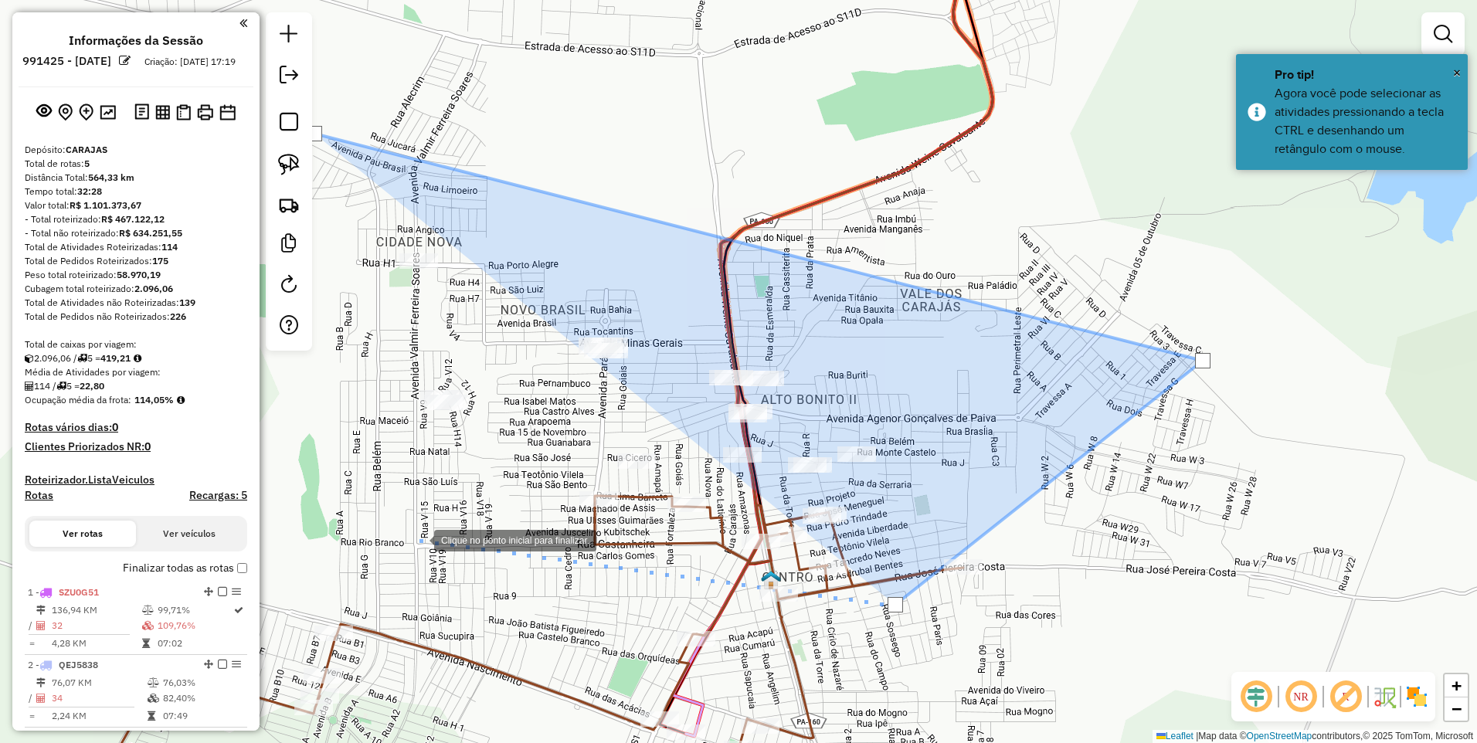
click at [403, 548] on div at bounding box center [418, 539] width 31 height 31
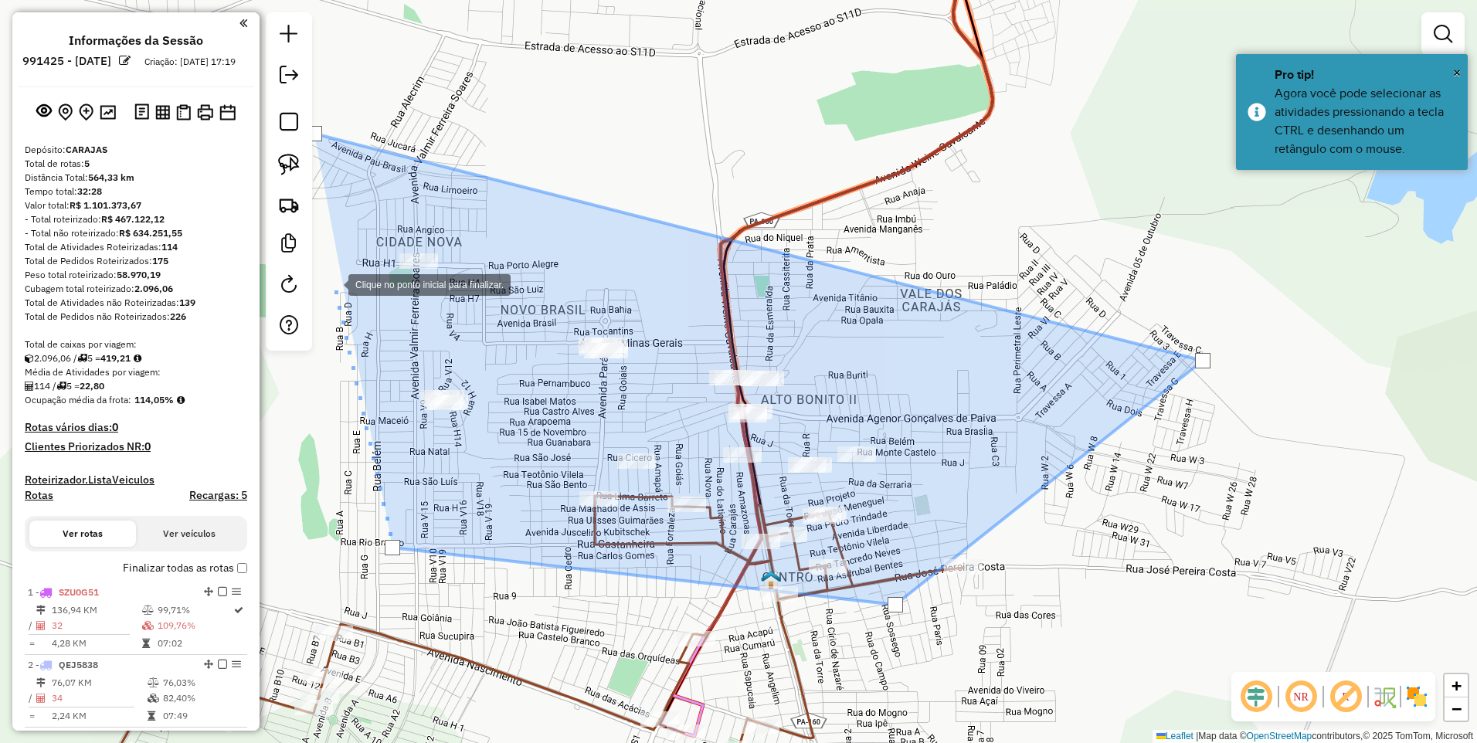
click at [333, 283] on div at bounding box center [332, 283] width 31 height 31
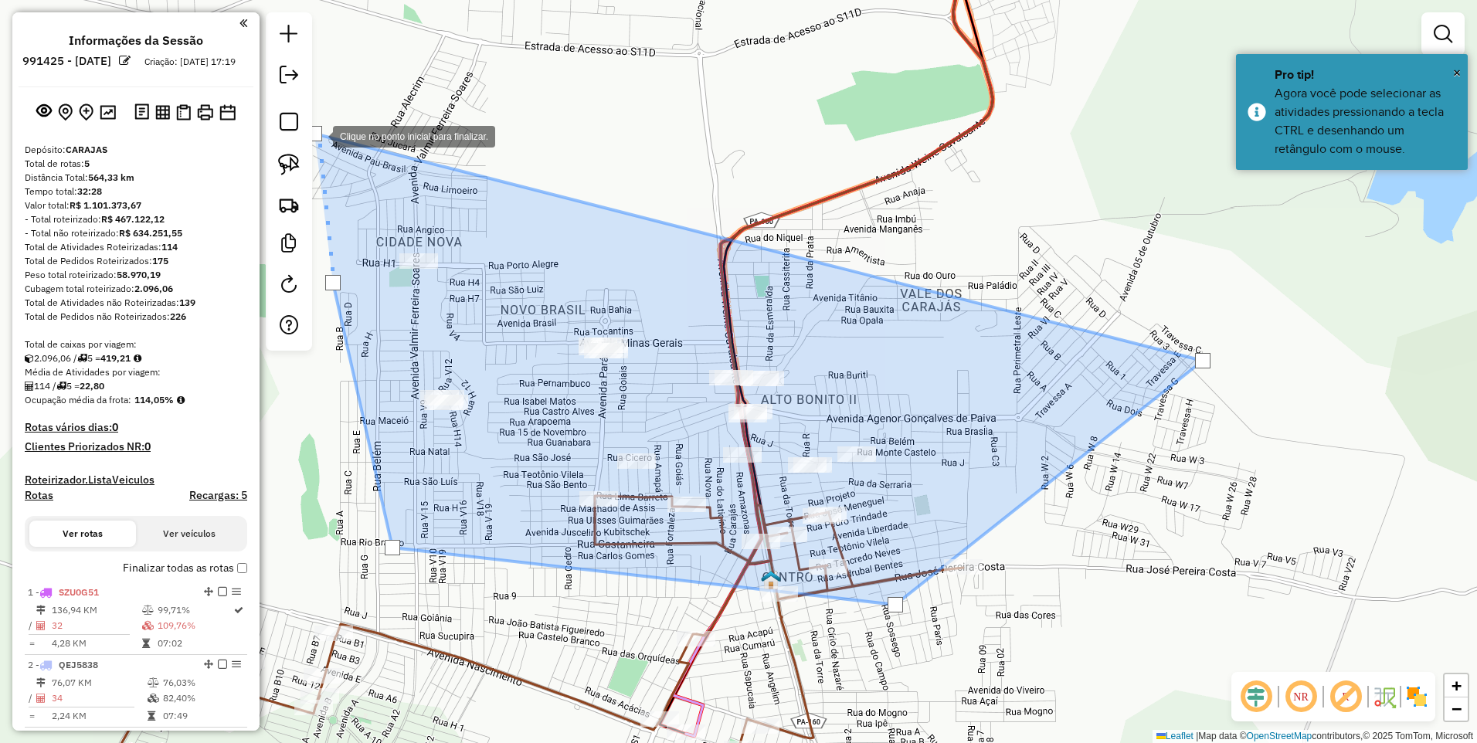
click at [317, 133] on div at bounding box center [314, 133] width 15 height 15
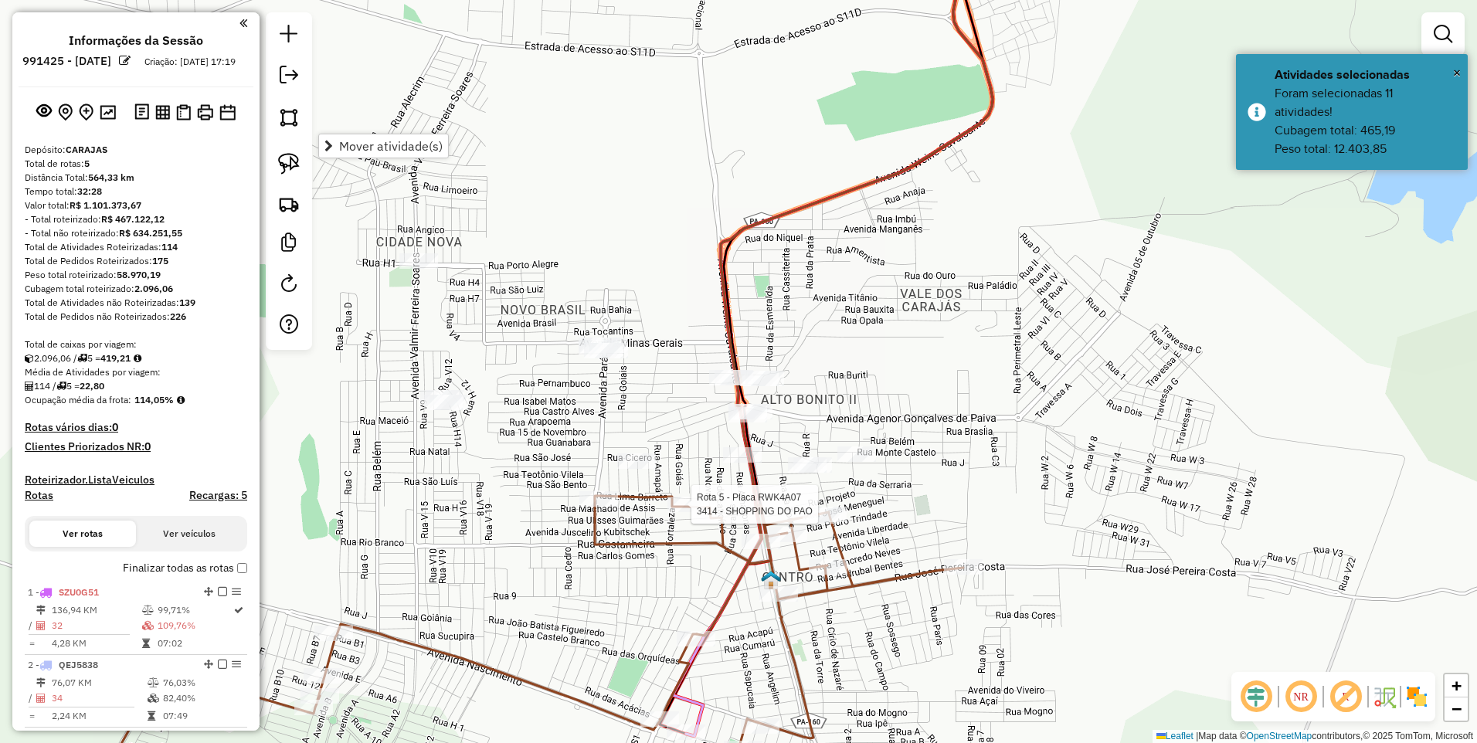
select select "**********"
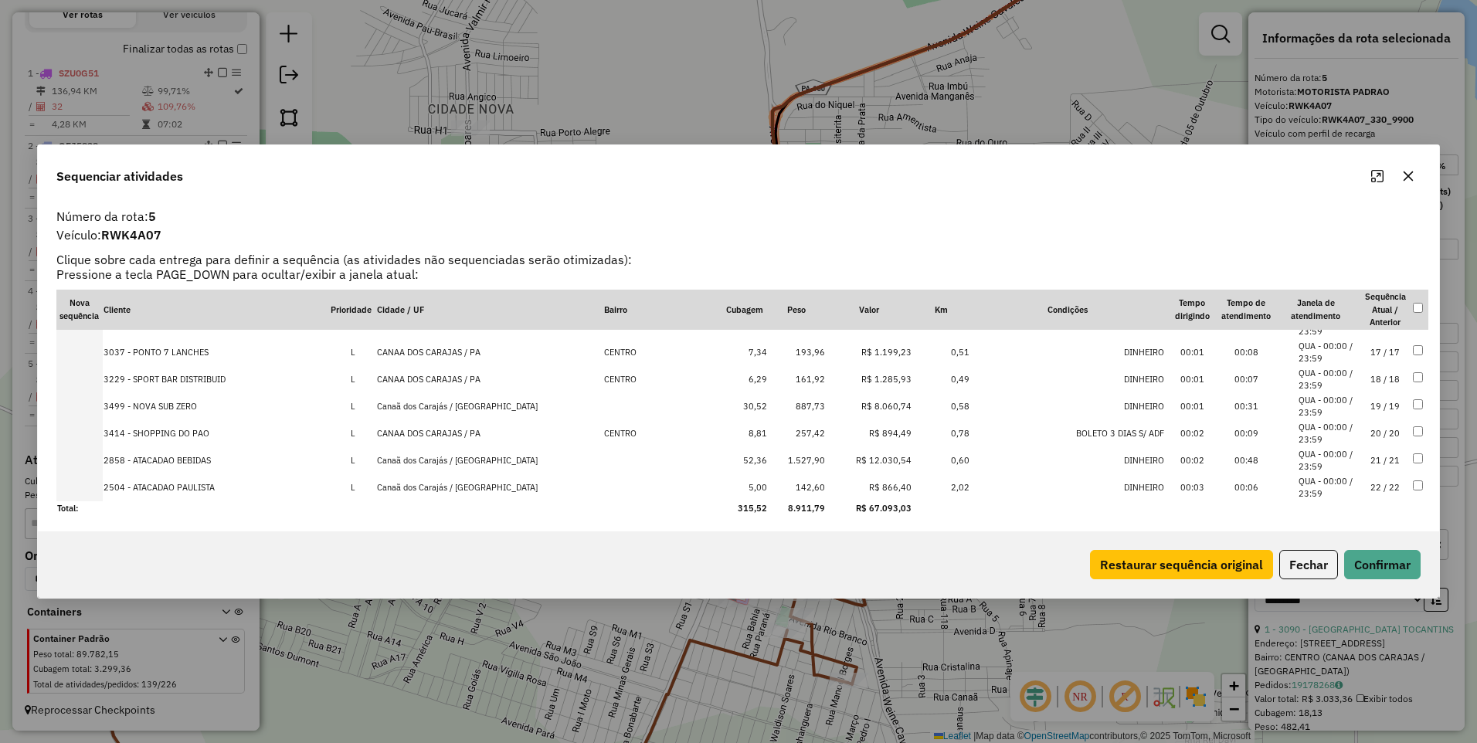
scroll to position [426, 0]
click at [546, 641] on div "Sequenciar atividades Número da rota: 5 Veículo: RWK4A07 Clique sobre cada entr…" at bounding box center [738, 371] width 1477 height 743
click at [1404, 175] on icon "button" at bounding box center [1408, 176] width 12 height 12
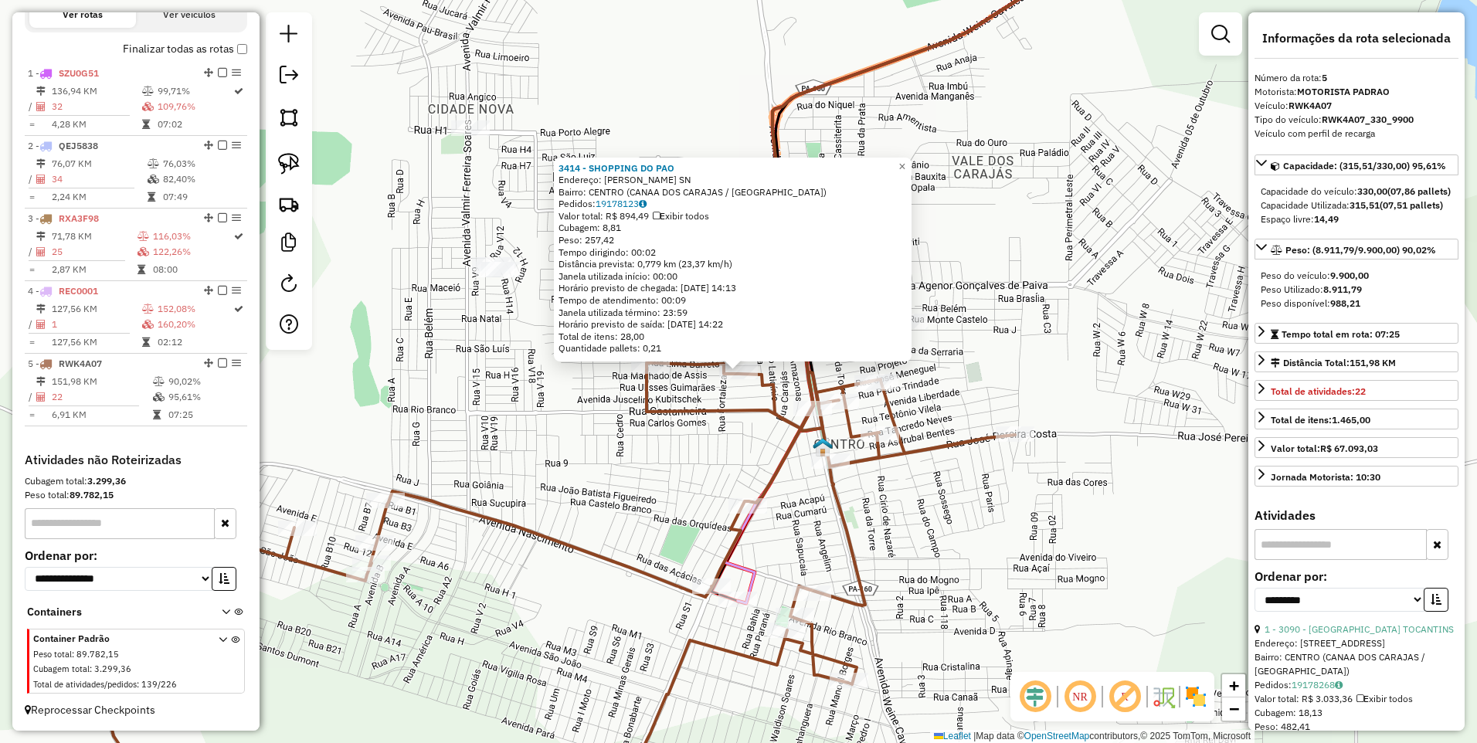
click at [664, 456] on div "3414 - SHOPPING DO PAO Endereço: WEYNE CAVALCANTE SN Bairro: CENTRO (CANAA DOS …" at bounding box center [738, 371] width 1477 height 743
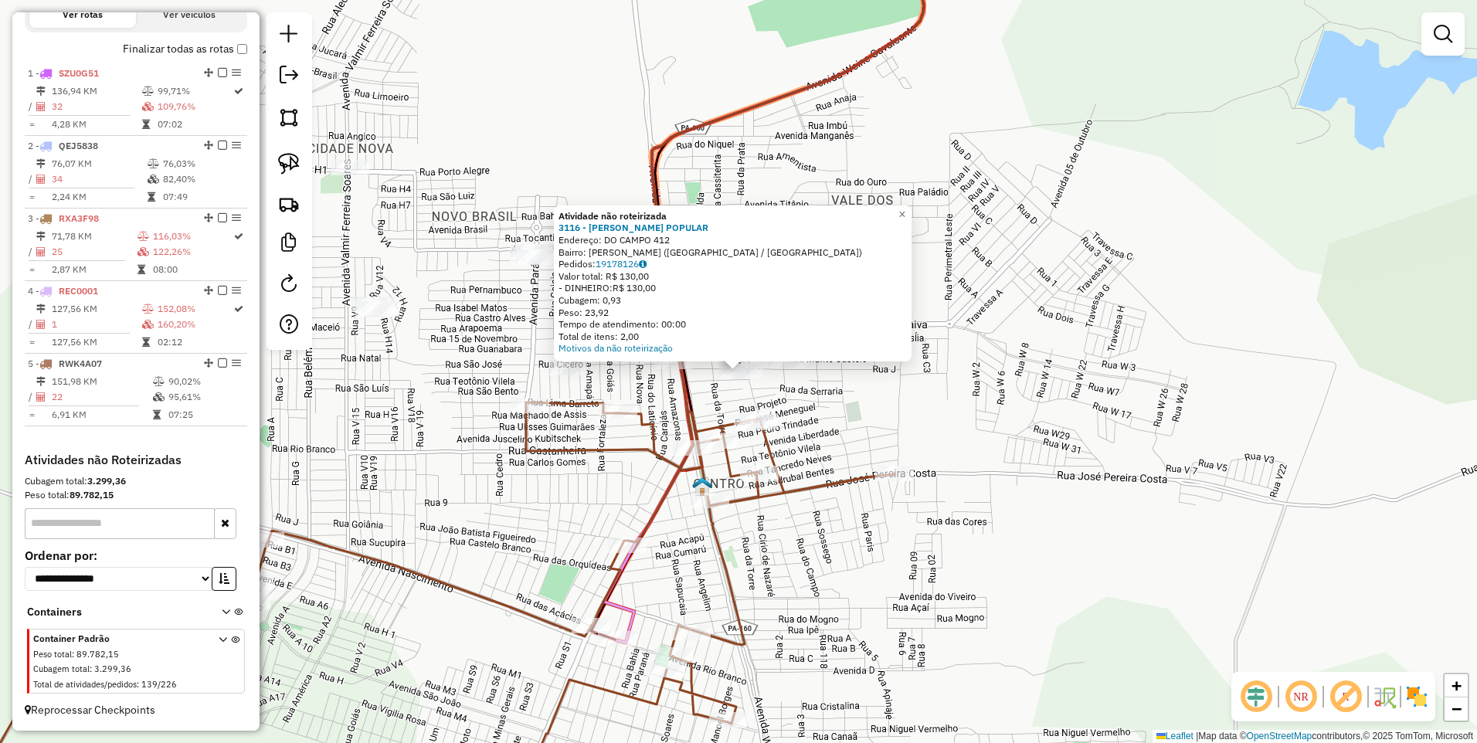
click at [791, 368] on div at bounding box center [788, 360] width 39 height 15
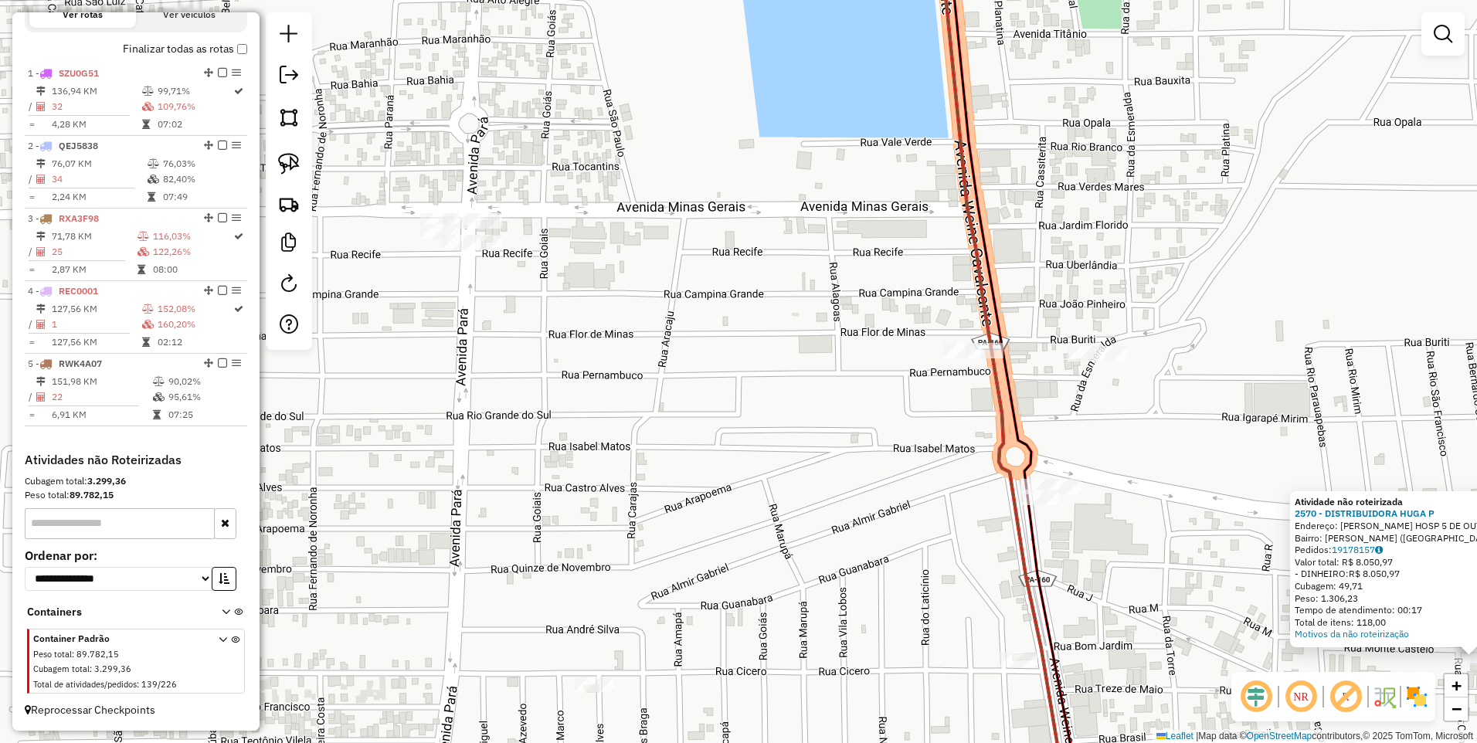
click at [463, 256] on div "Atividade não roteirizada 2570 - DISTRIBUIDORA HUGA P Endereço: JHONATAN PROX H…" at bounding box center [738, 371] width 1477 height 743
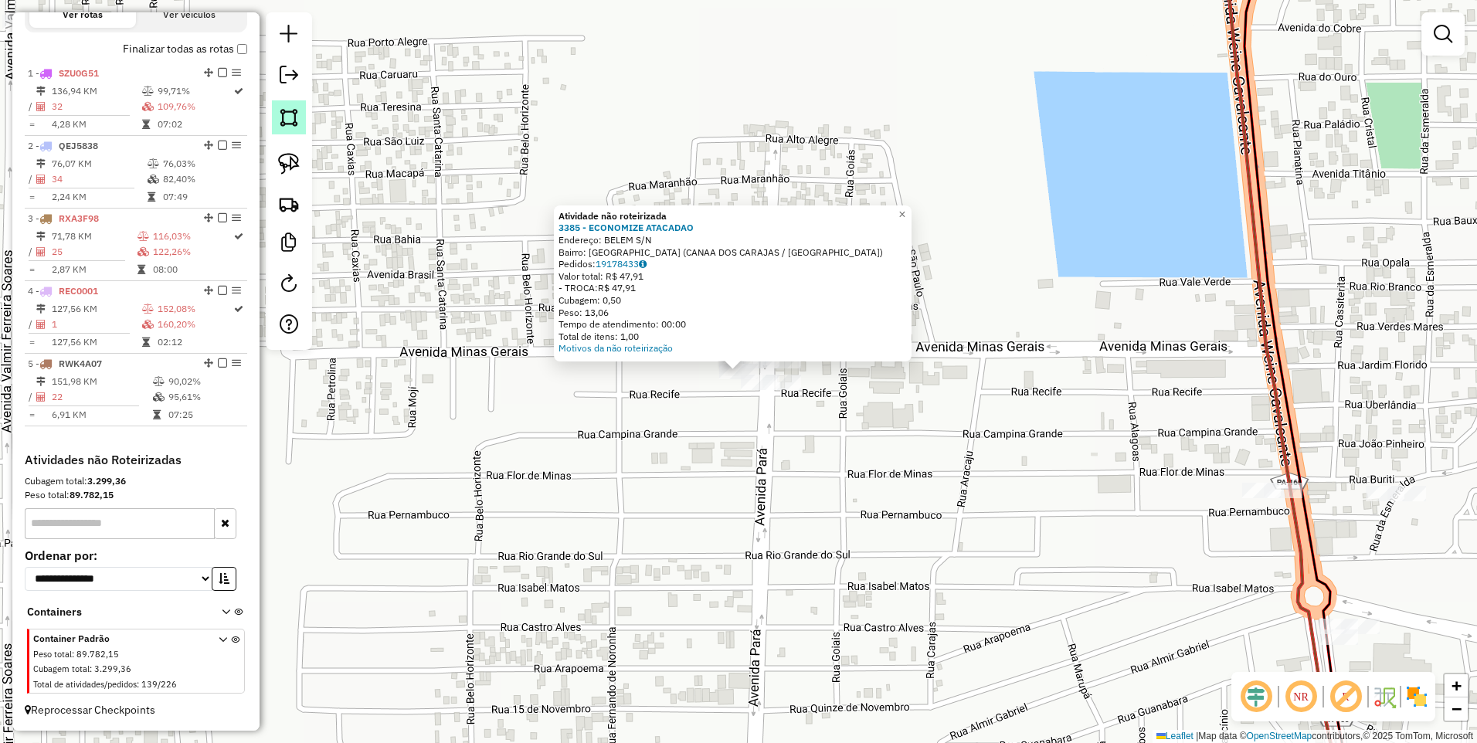
click at [283, 115] on img at bounding box center [289, 118] width 22 height 22
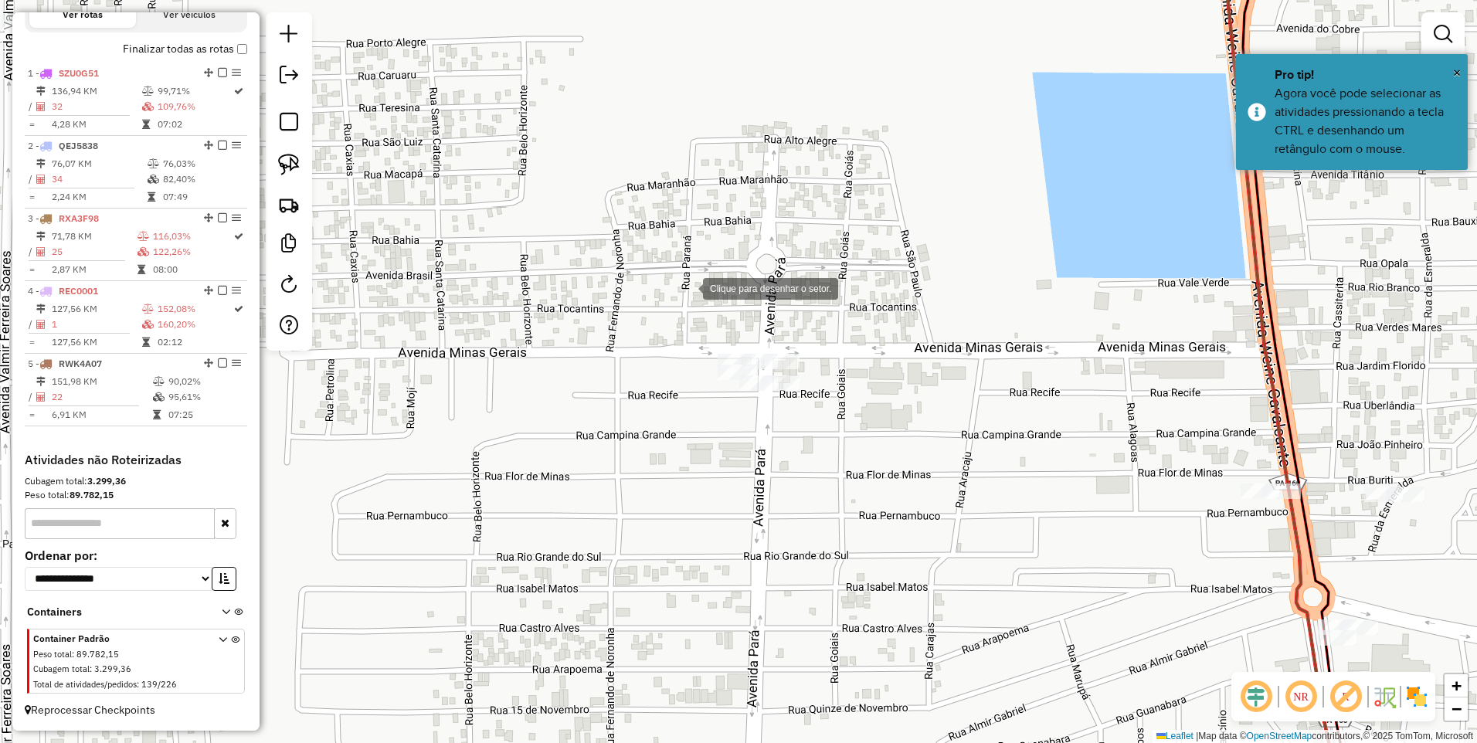
drag, startPoint x: 689, startPoint y: 287, endPoint x: 699, endPoint y: 287, distance: 10.0
click at [687, 288] on div at bounding box center [687, 287] width 31 height 31
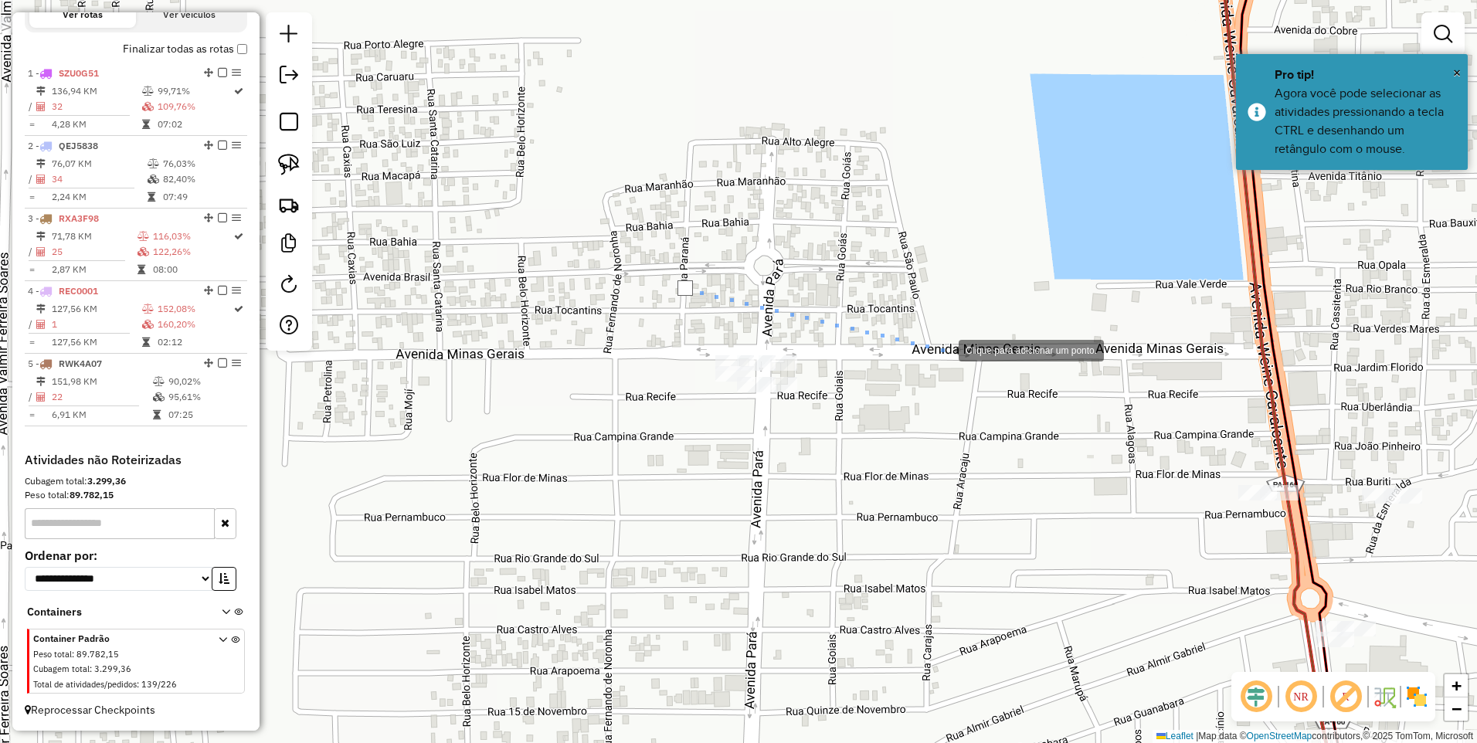
click at [945, 350] on div at bounding box center [943, 349] width 31 height 31
drag, startPoint x: 745, startPoint y: 547, endPoint x: 685, endPoint y: 519, distance: 65.7
click at [833, 495] on div at bounding box center [848, 479] width 31 height 31
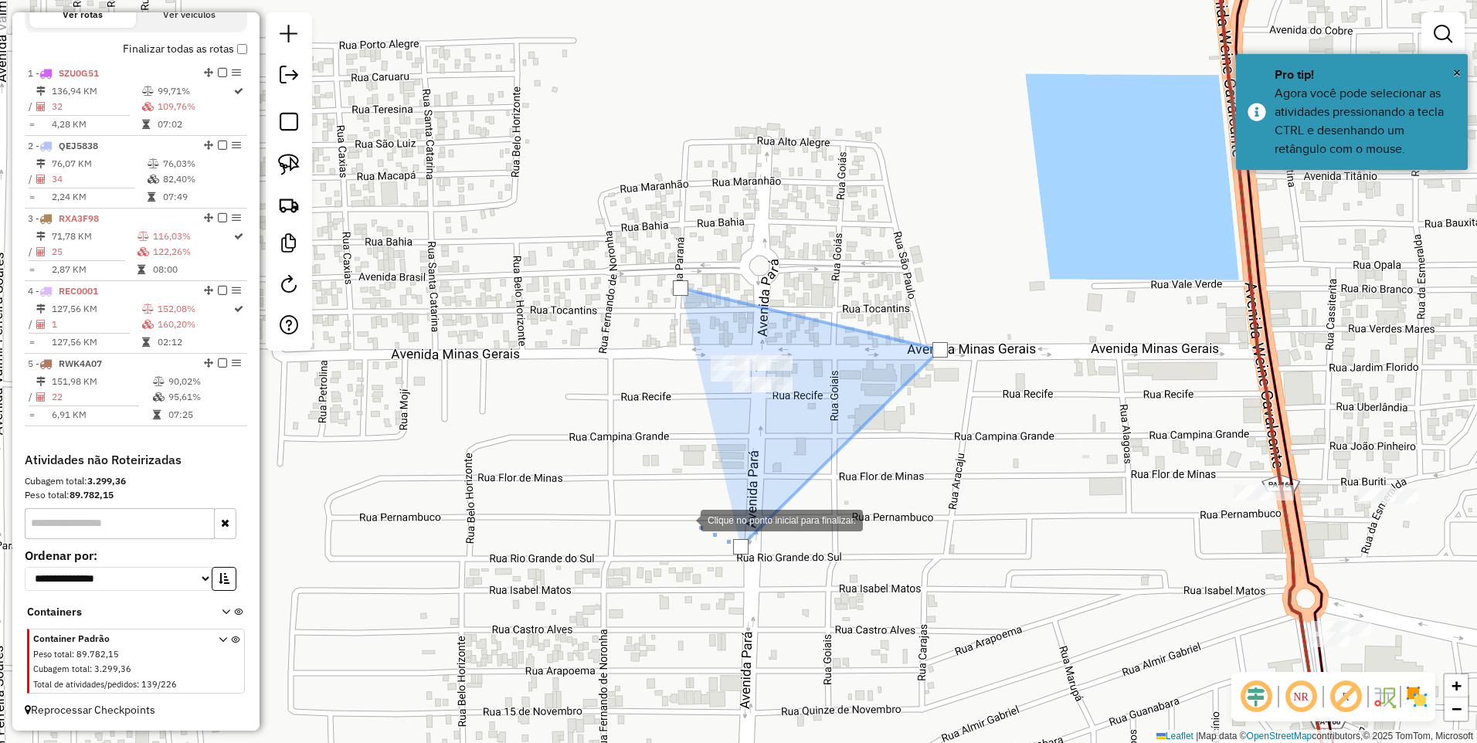
click at [670, 504] on div at bounding box center [685, 519] width 31 height 31
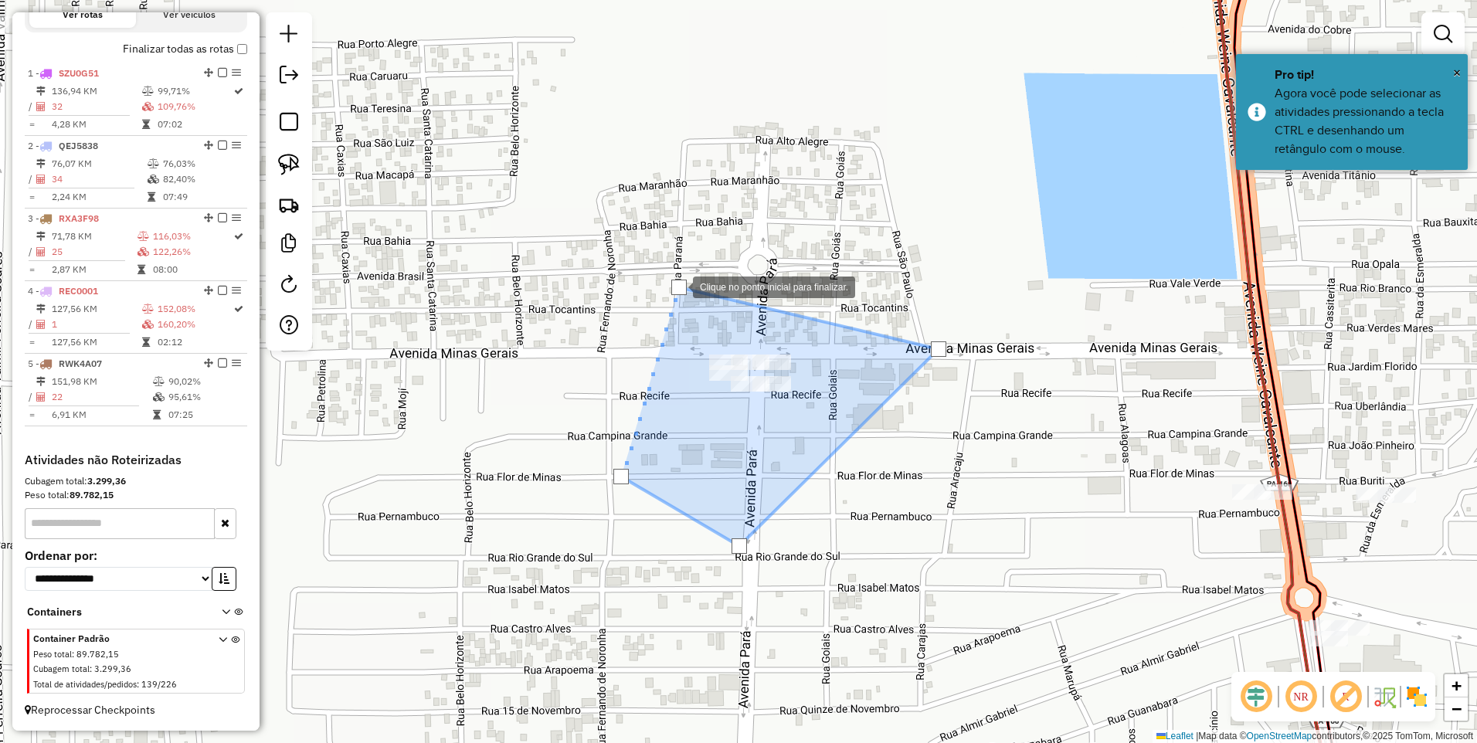
click at [677, 286] on div at bounding box center [678, 287] width 15 height 15
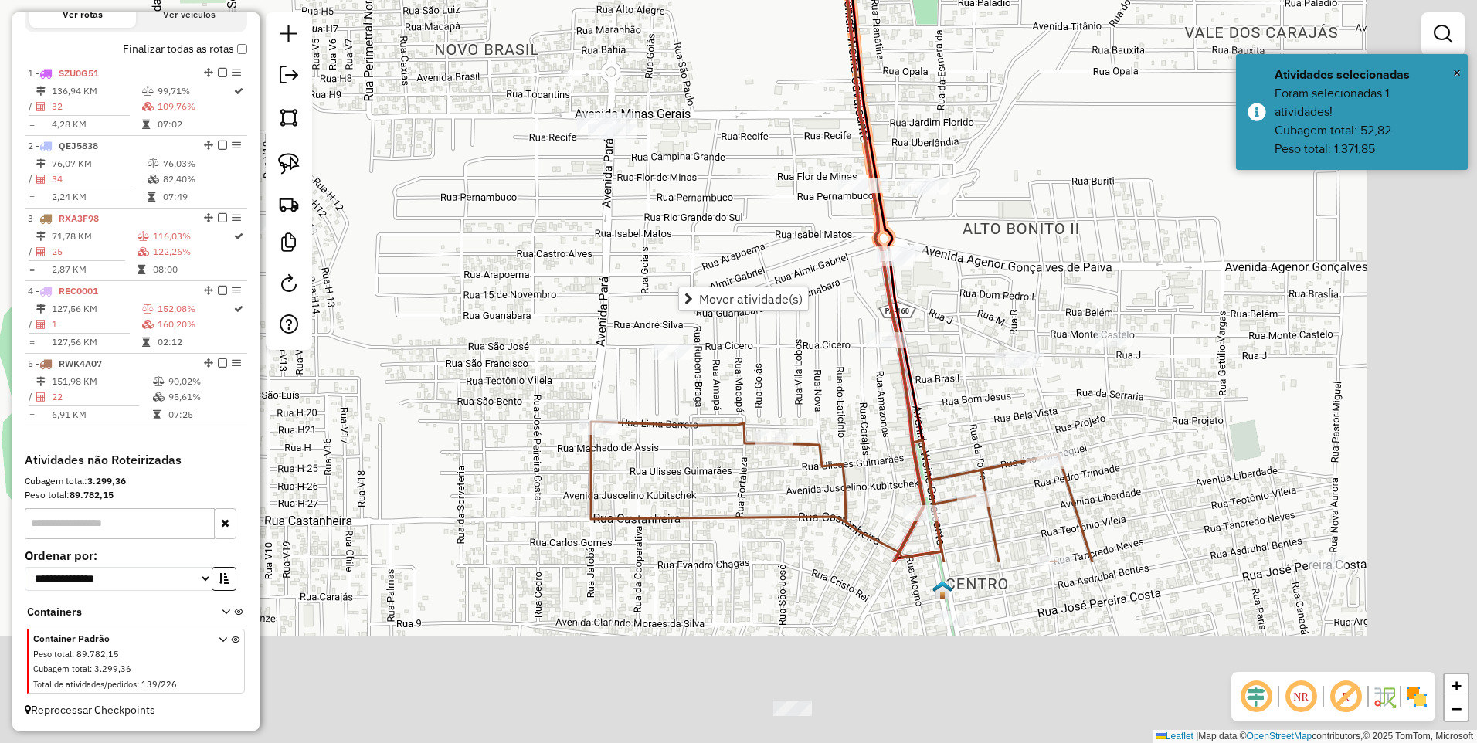
drag, startPoint x: 799, startPoint y: 536, endPoint x: 643, endPoint y: 302, distance: 281.3
click at [644, 302] on div "Janela de atendimento Grade de atendimento Capacidade Transportadoras Veículos …" at bounding box center [738, 371] width 1477 height 743
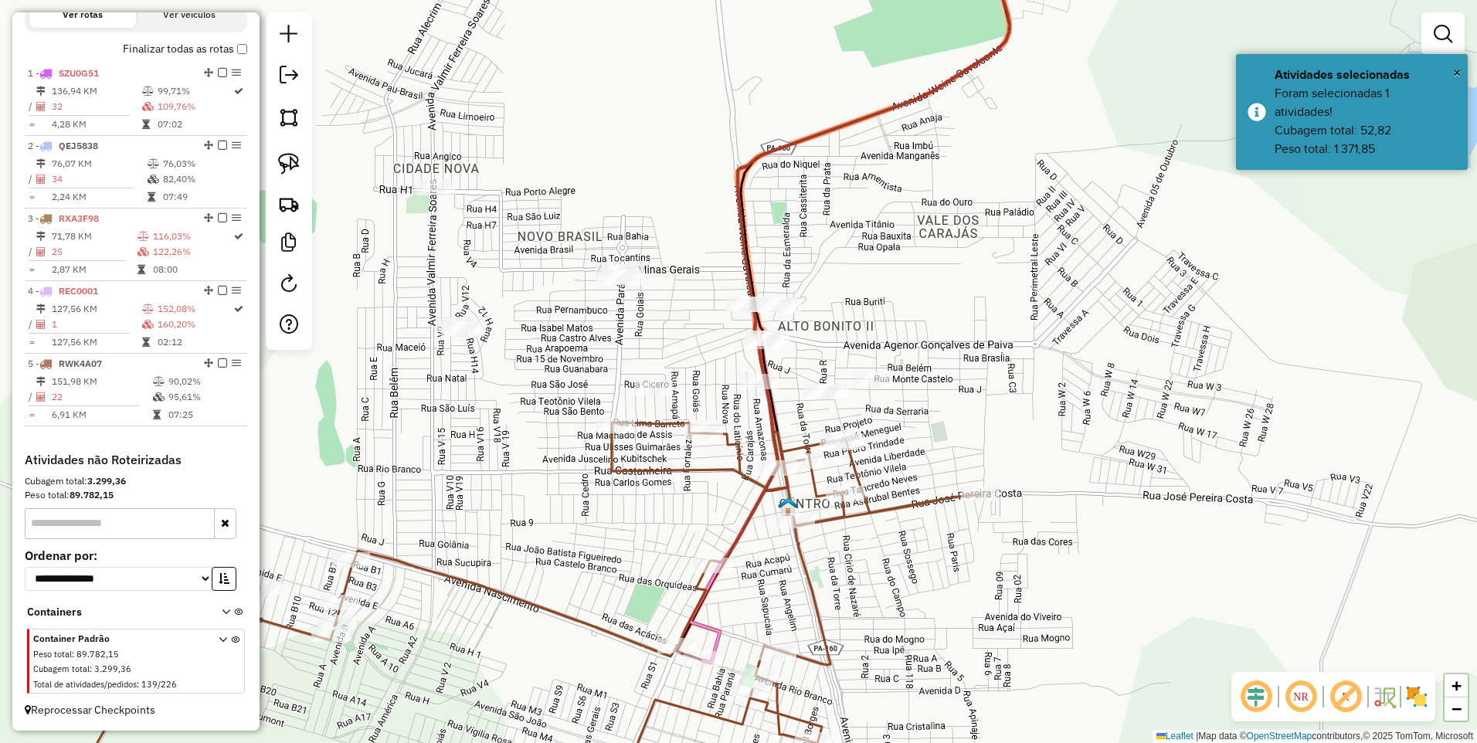
drag, startPoint x: 670, startPoint y: 280, endPoint x: 666, endPoint y: 341, distance: 62.0
click at [666, 341] on div "Janela de atendimento Grade de atendimento Capacidade Transportadoras Veículos …" at bounding box center [738, 371] width 1477 height 743
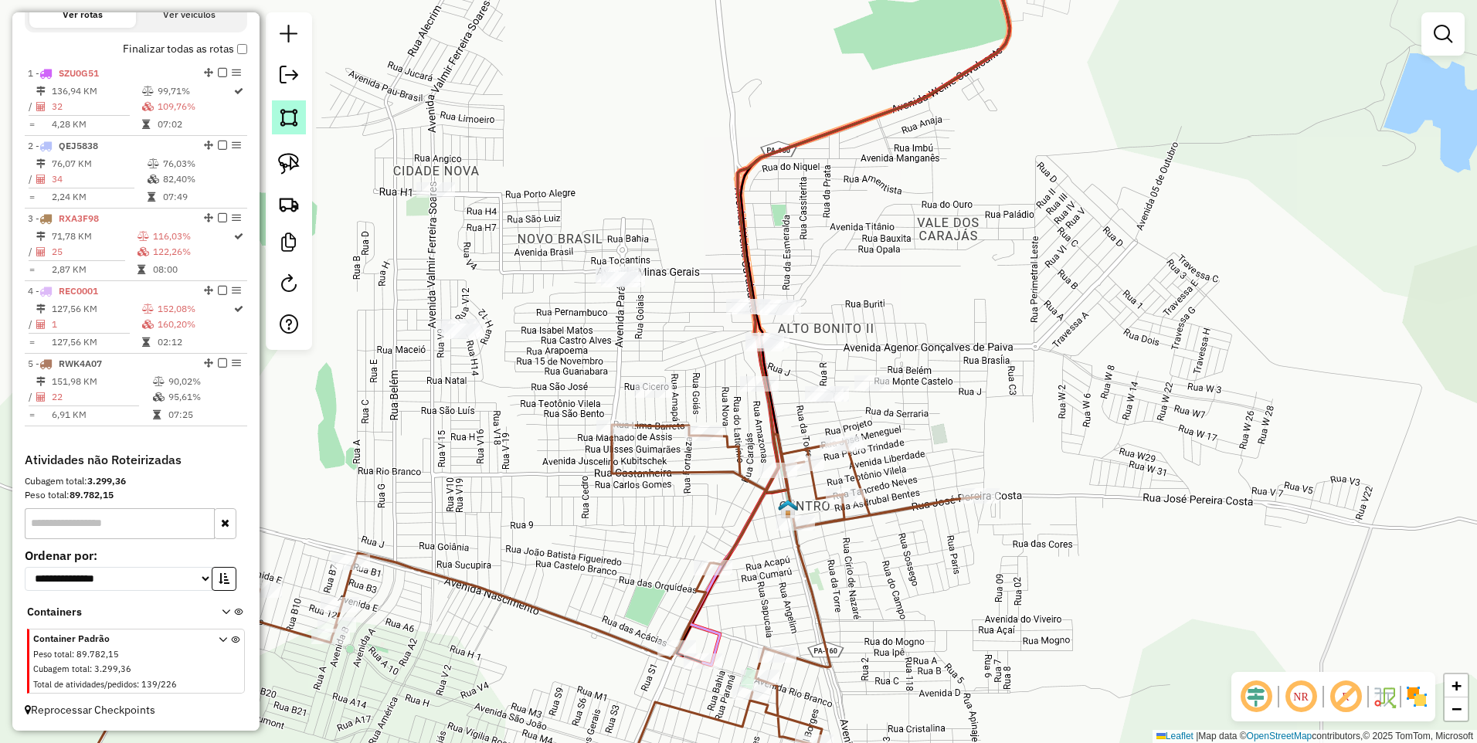
click at [277, 118] on link at bounding box center [289, 117] width 34 height 34
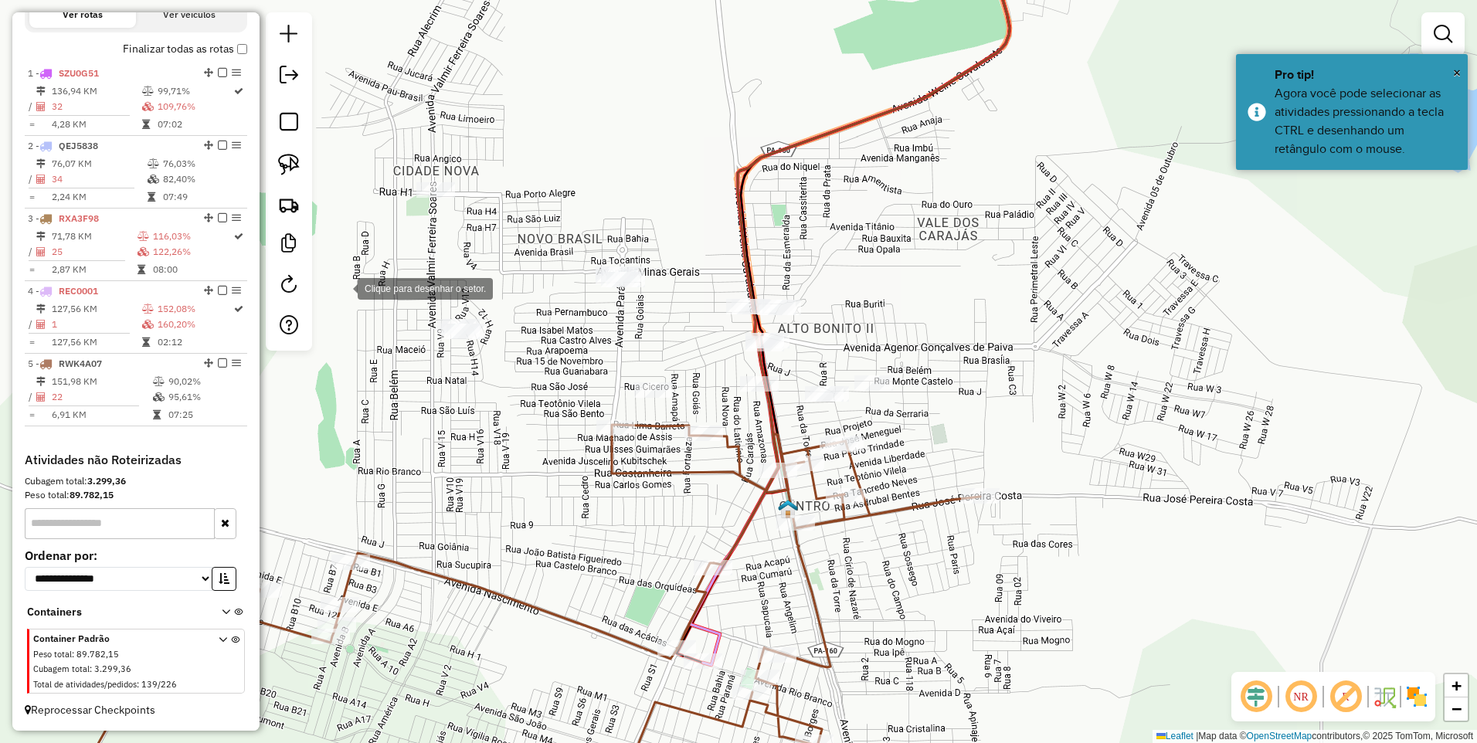
drag, startPoint x: 342, startPoint y: 287, endPoint x: 552, endPoint y: 287, distance: 209.3
click at [348, 287] on div at bounding box center [342, 287] width 31 height 31
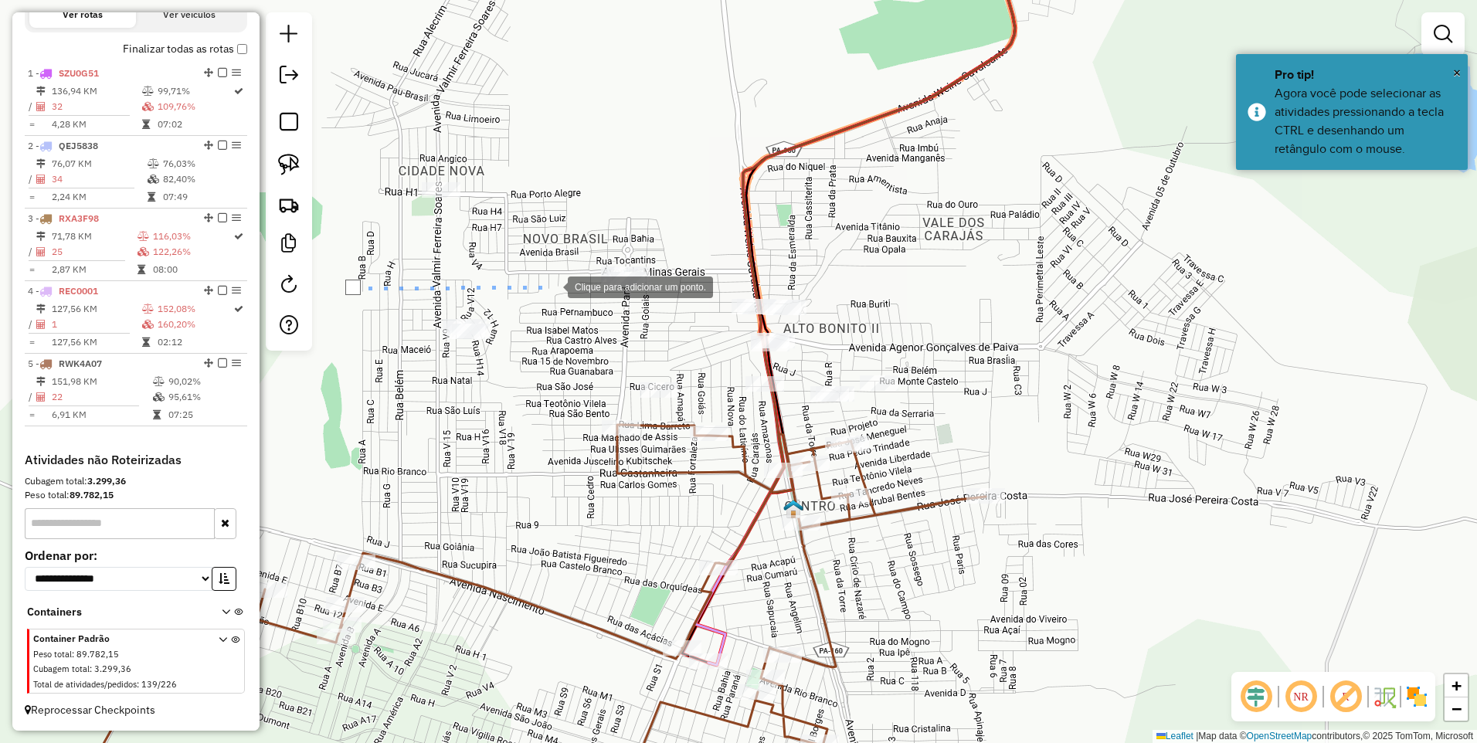
click at [552, 286] on div at bounding box center [552, 285] width 31 height 31
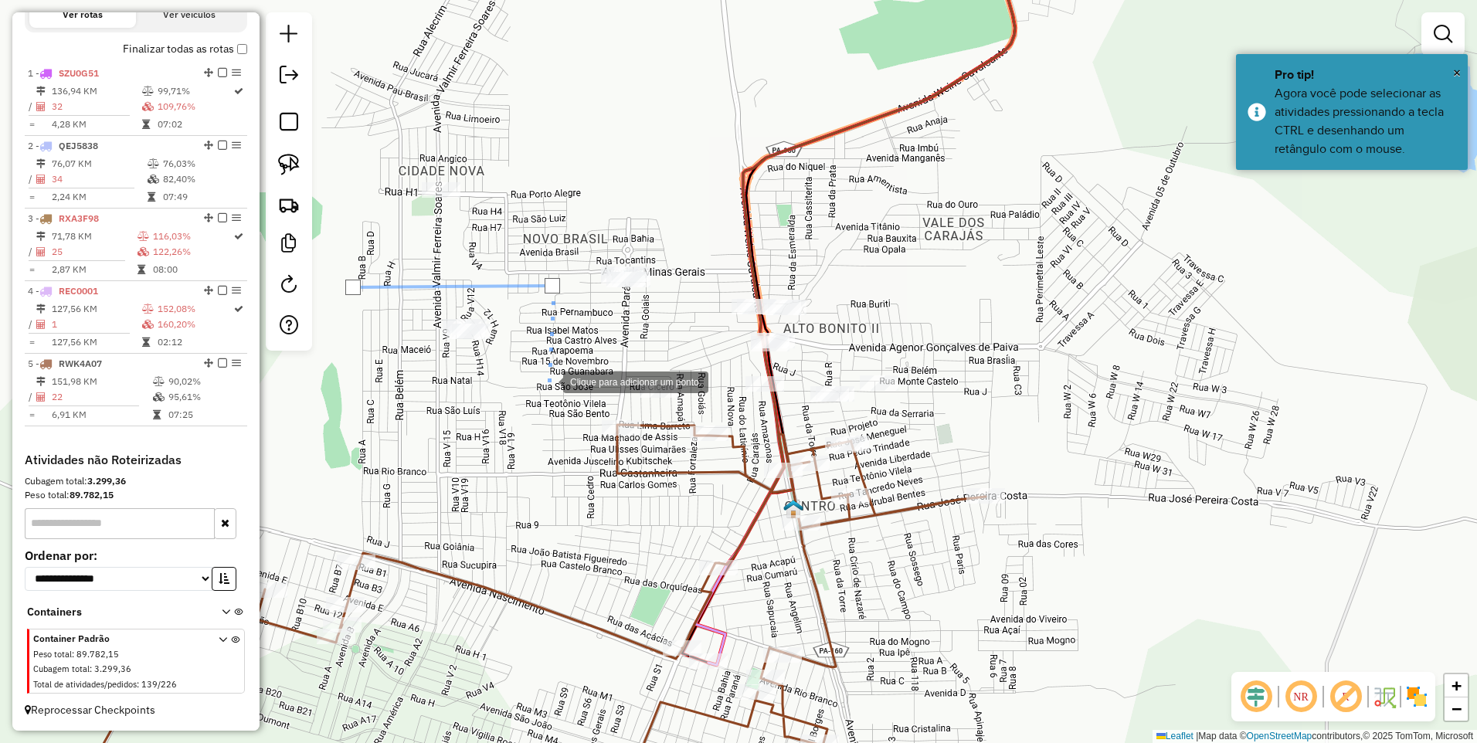
drag, startPoint x: 544, startPoint y: 399, endPoint x: 402, endPoint y: 399, distance: 141.4
click at [542, 396] on div at bounding box center [547, 380] width 31 height 31
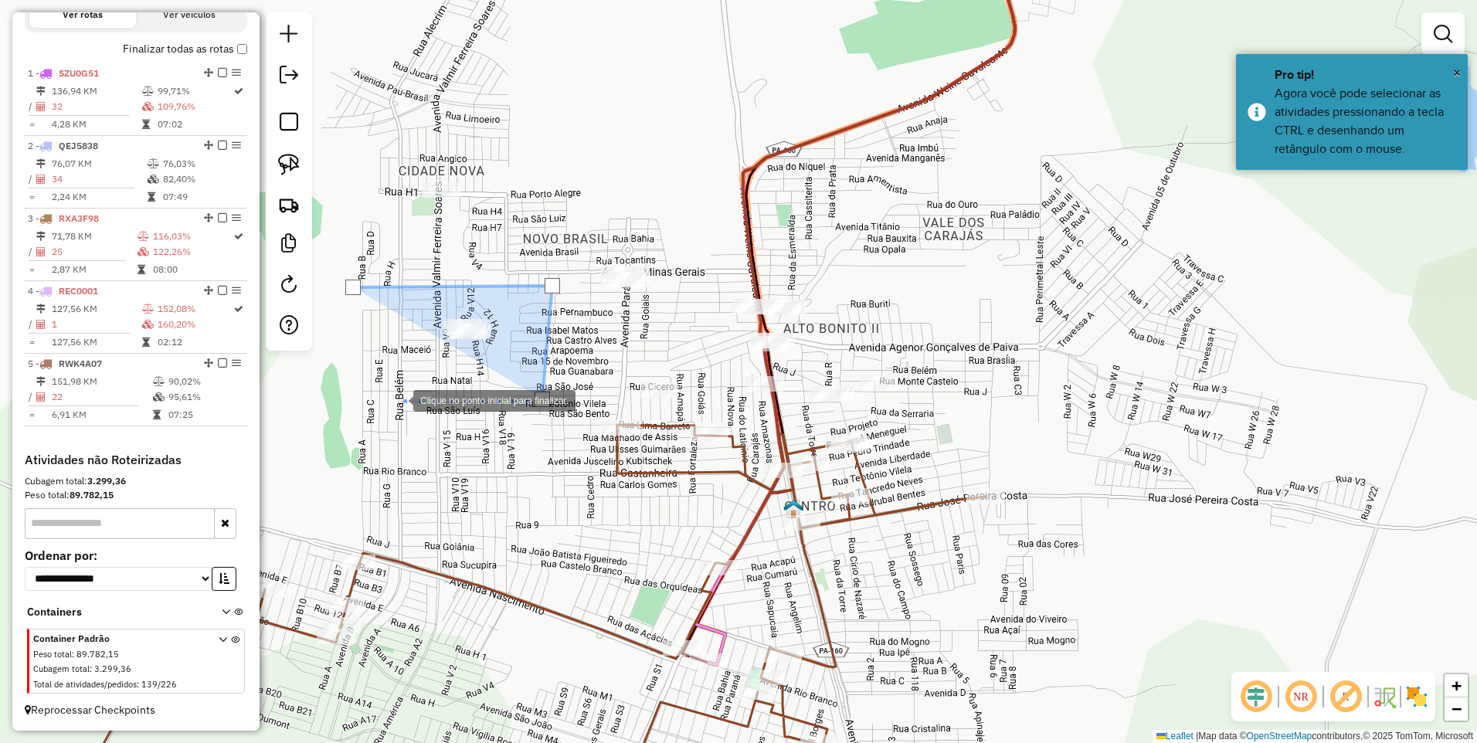
click at [398, 399] on div at bounding box center [397, 399] width 31 height 31
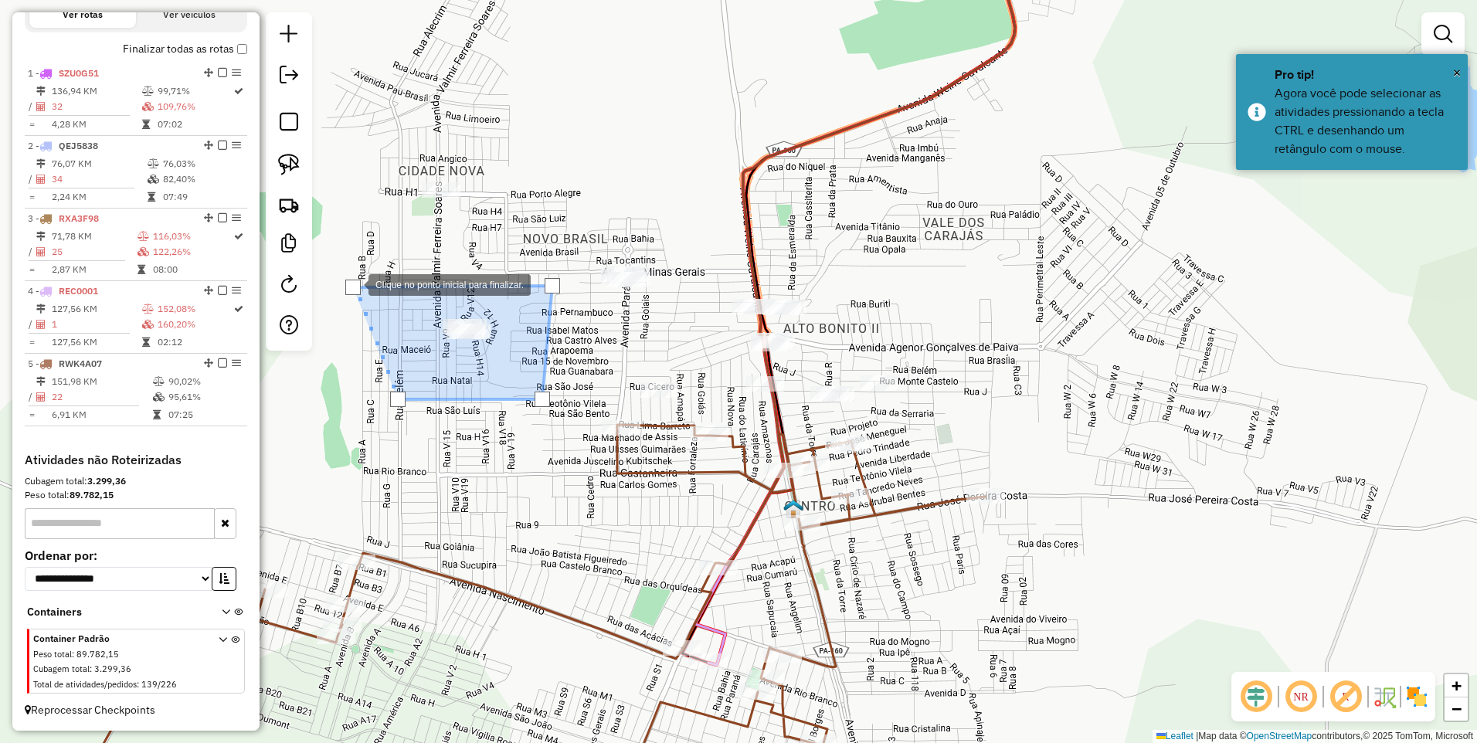
click at [352, 285] on div at bounding box center [352, 287] width 15 height 15
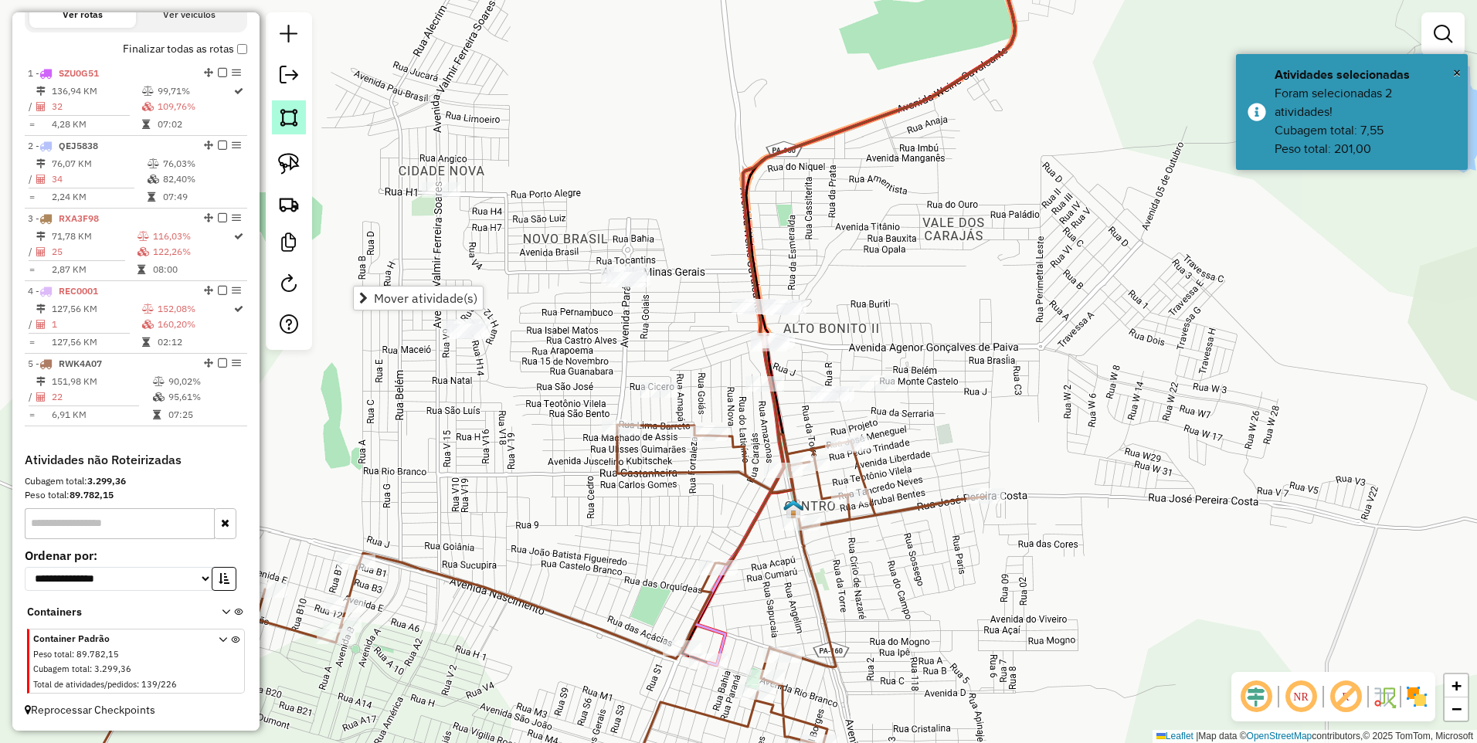
click at [295, 118] on img at bounding box center [289, 118] width 22 height 22
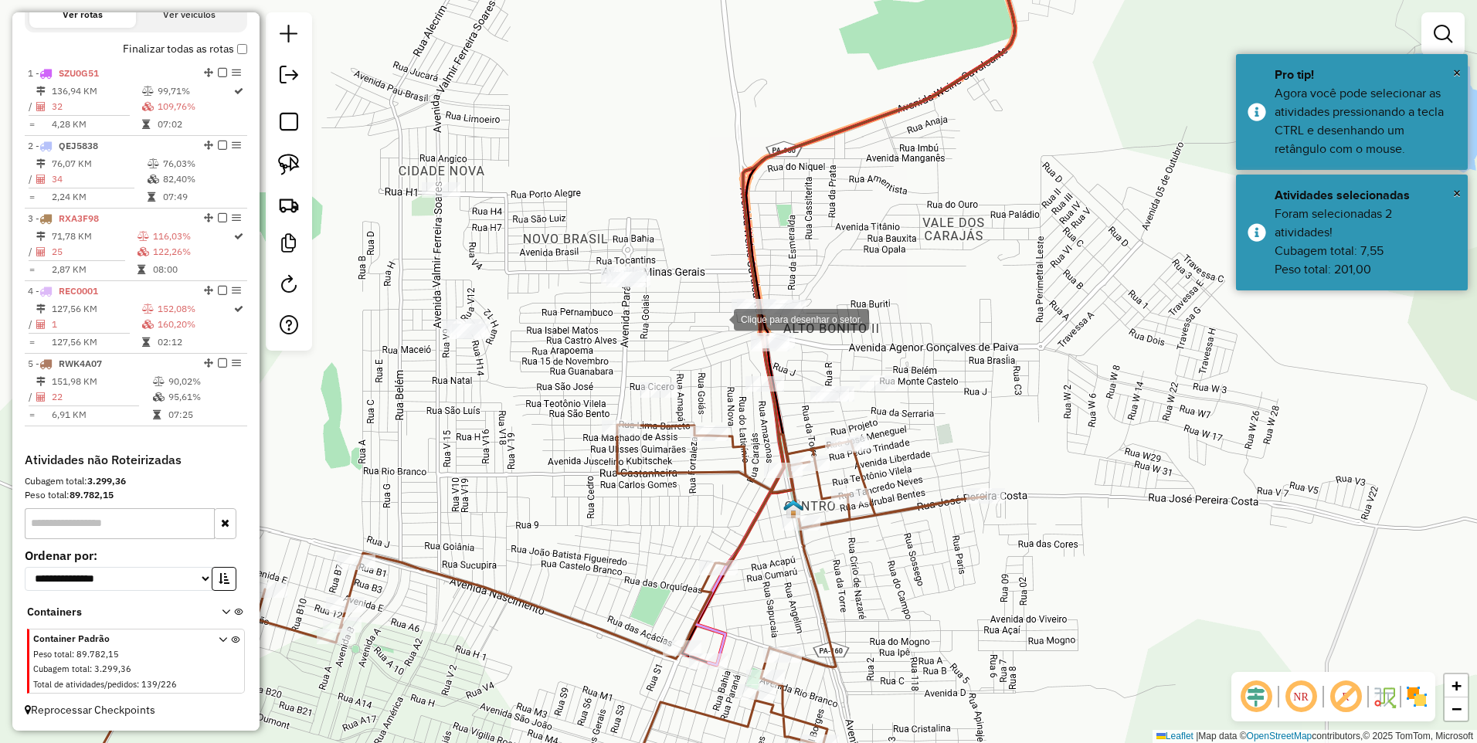
click at [711, 320] on div at bounding box center [718, 318] width 31 height 31
click at [872, 316] on div at bounding box center [872, 318] width 31 height 31
click at [825, 286] on div at bounding box center [840, 301] width 31 height 31
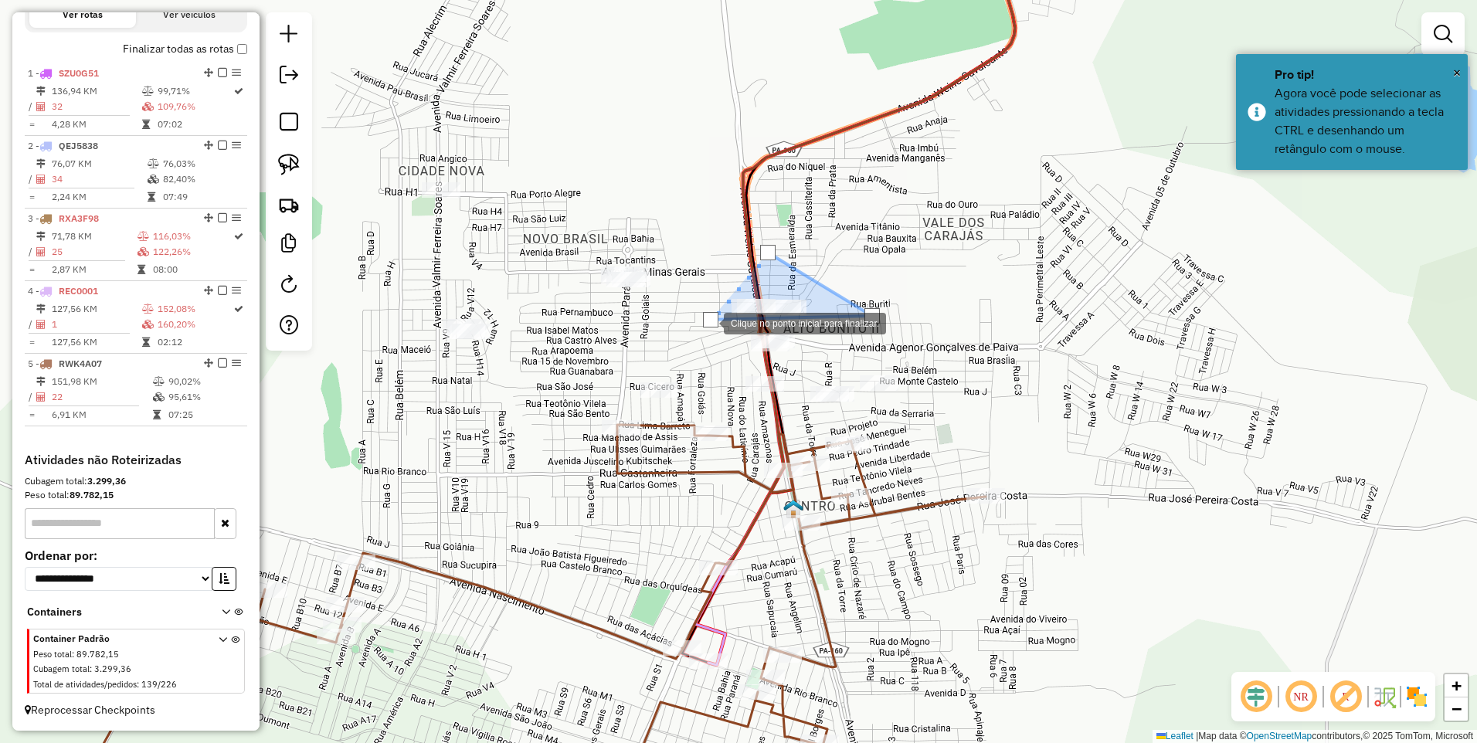
click at [708, 322] on div at bounding box center [710, 319] width 15 height 15
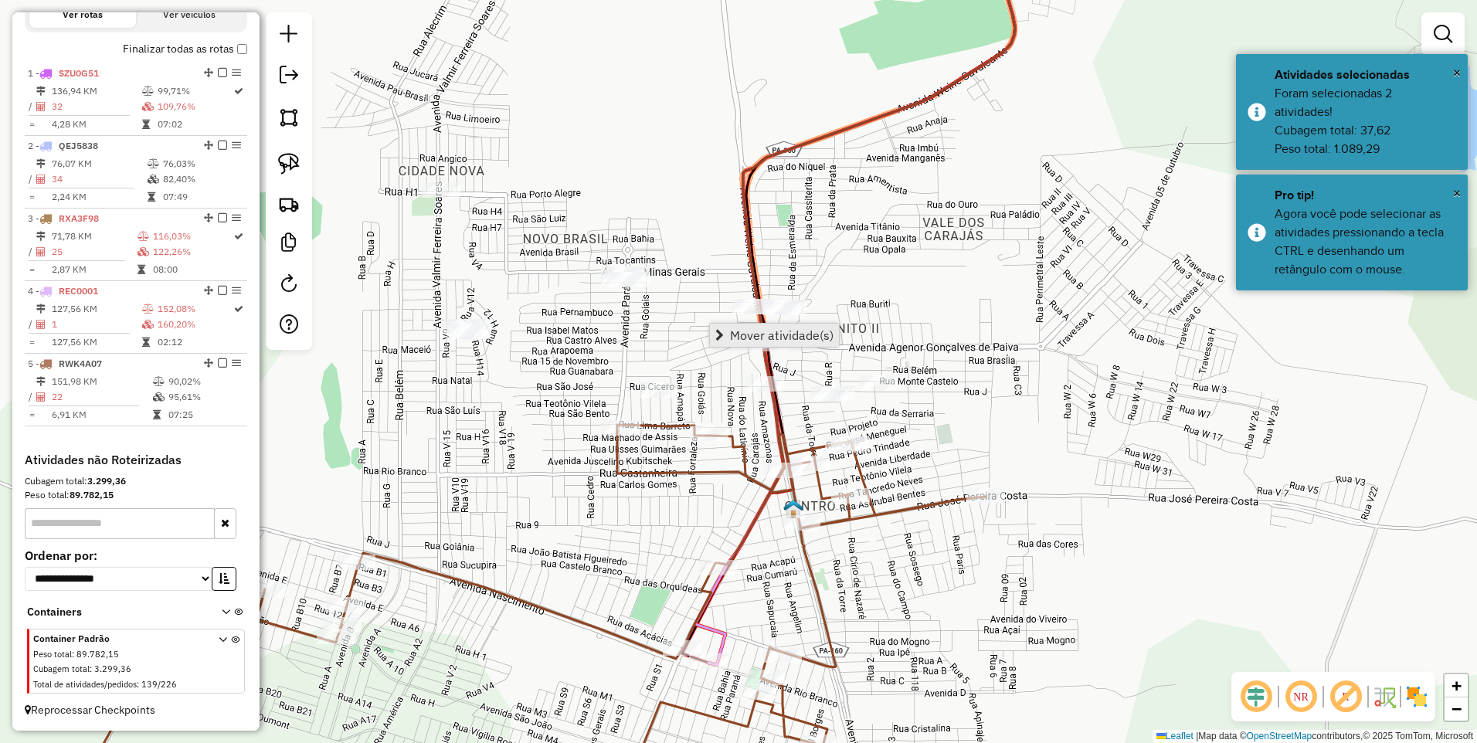
click at [738, 338] on span "Mover atividade(s)" at bounding box center [782, 335] width 104 height 12
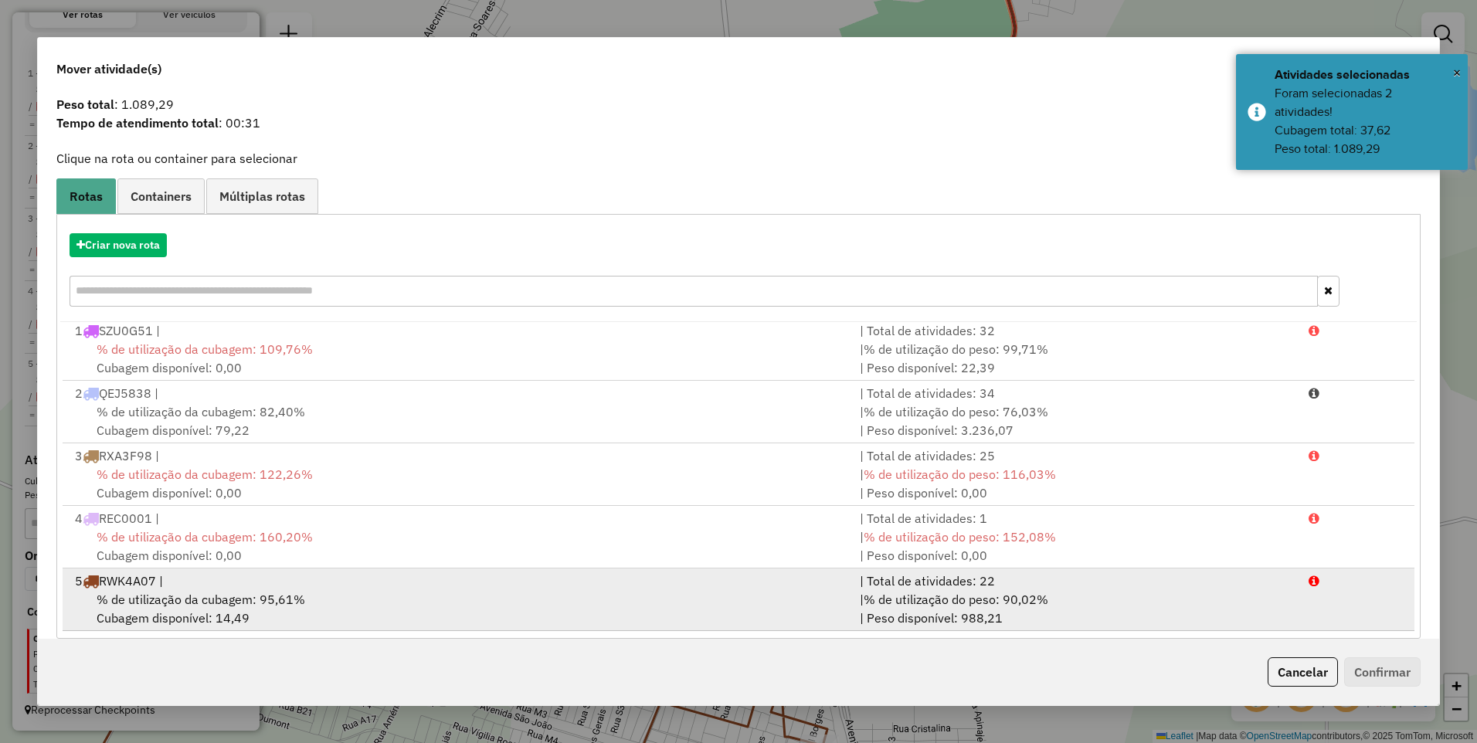
scroll to position [60, 0]
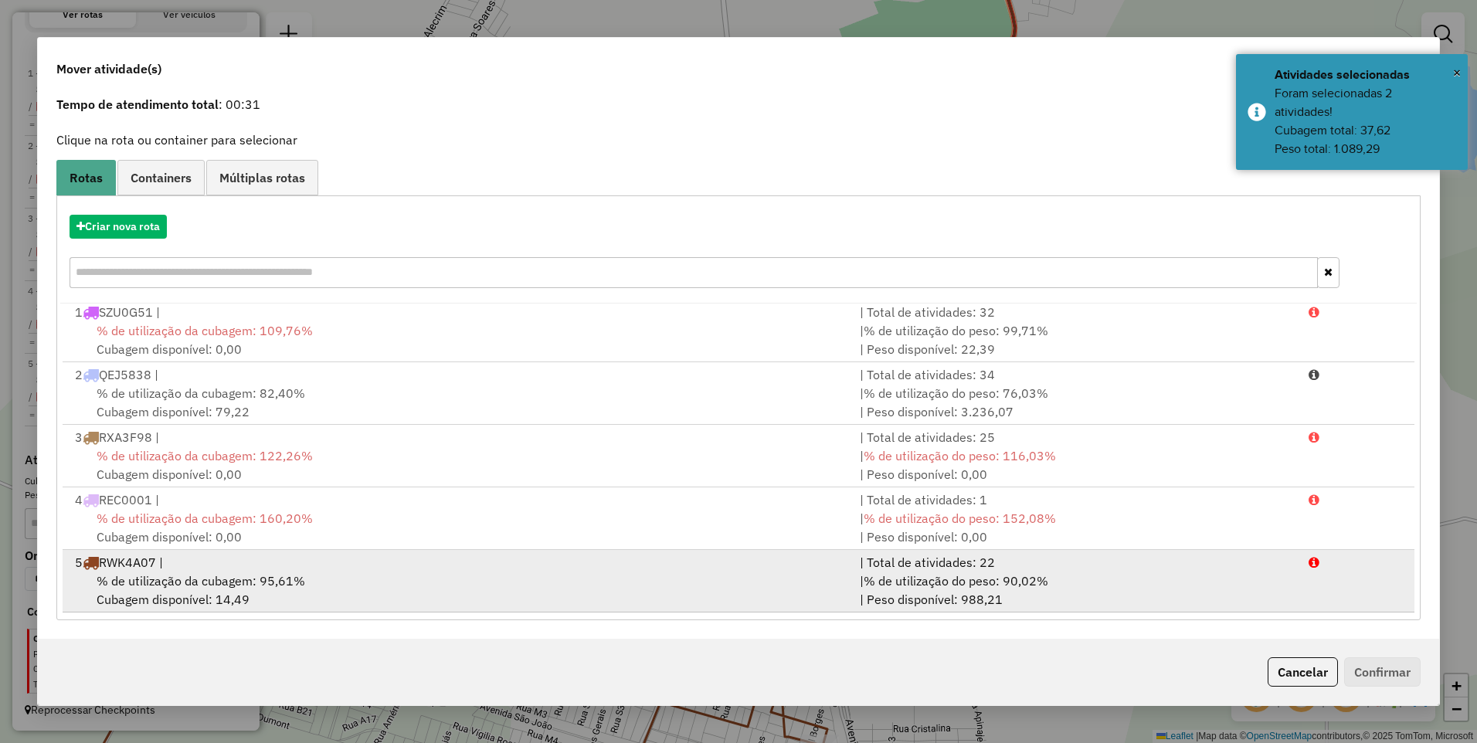
click at [273, 589] on div "% de utilização da cubagem: 95,61% Cubagem disponível: 14,49" at bounding box center [458, 590] width 785 height 37
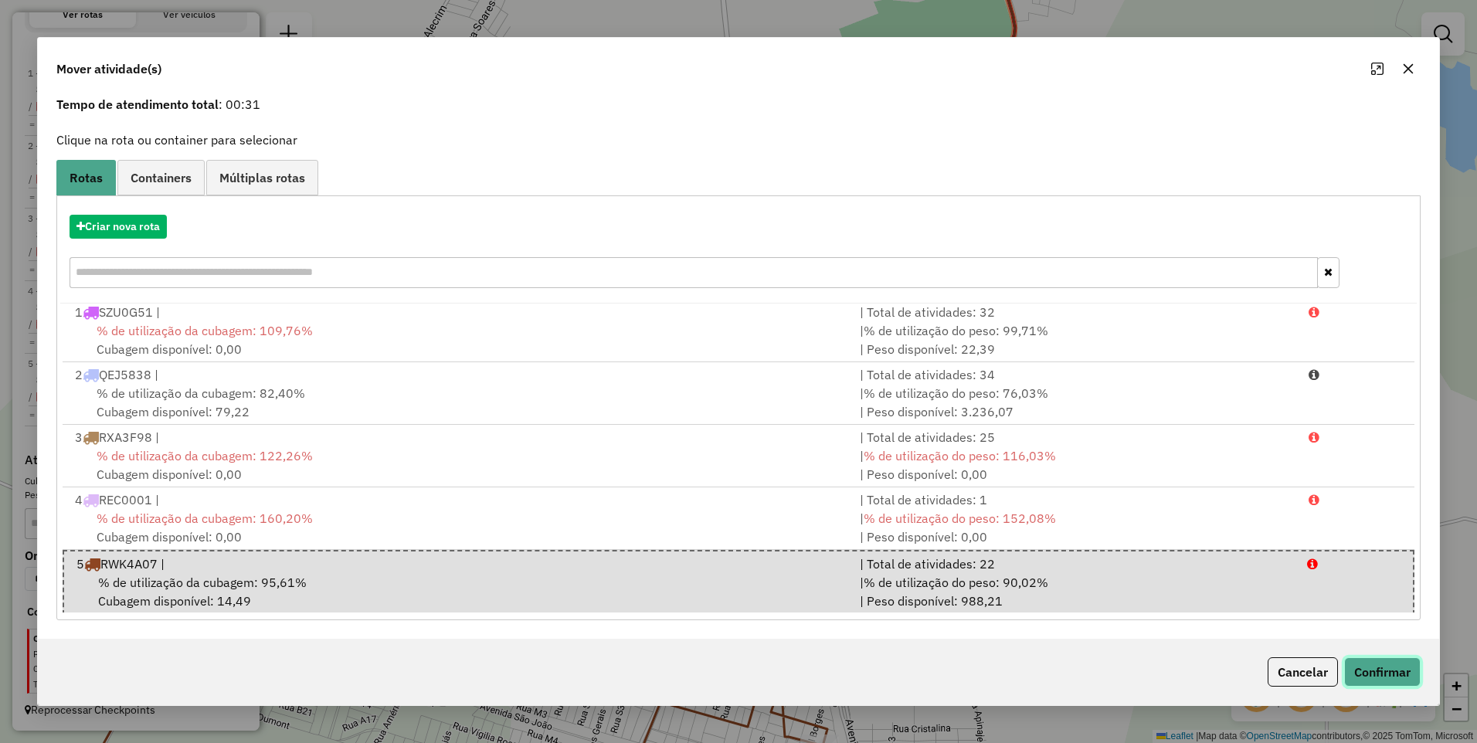
click at [1349, 670] on button "Confirmar" at bounding box center [1382, 671] width 76 height 29
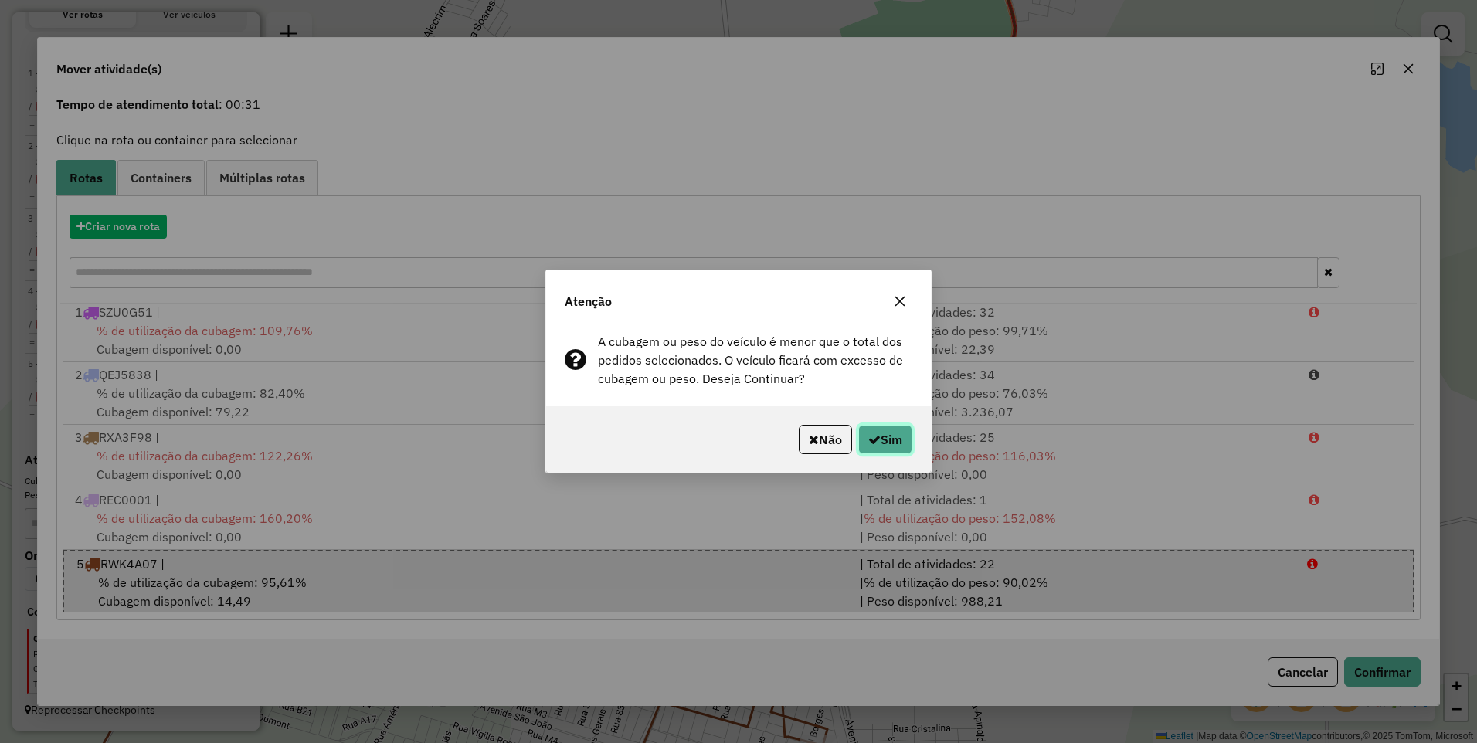
click at [891, 426] on button "Sim" at bounding box center [885, 439] width 54 height 29
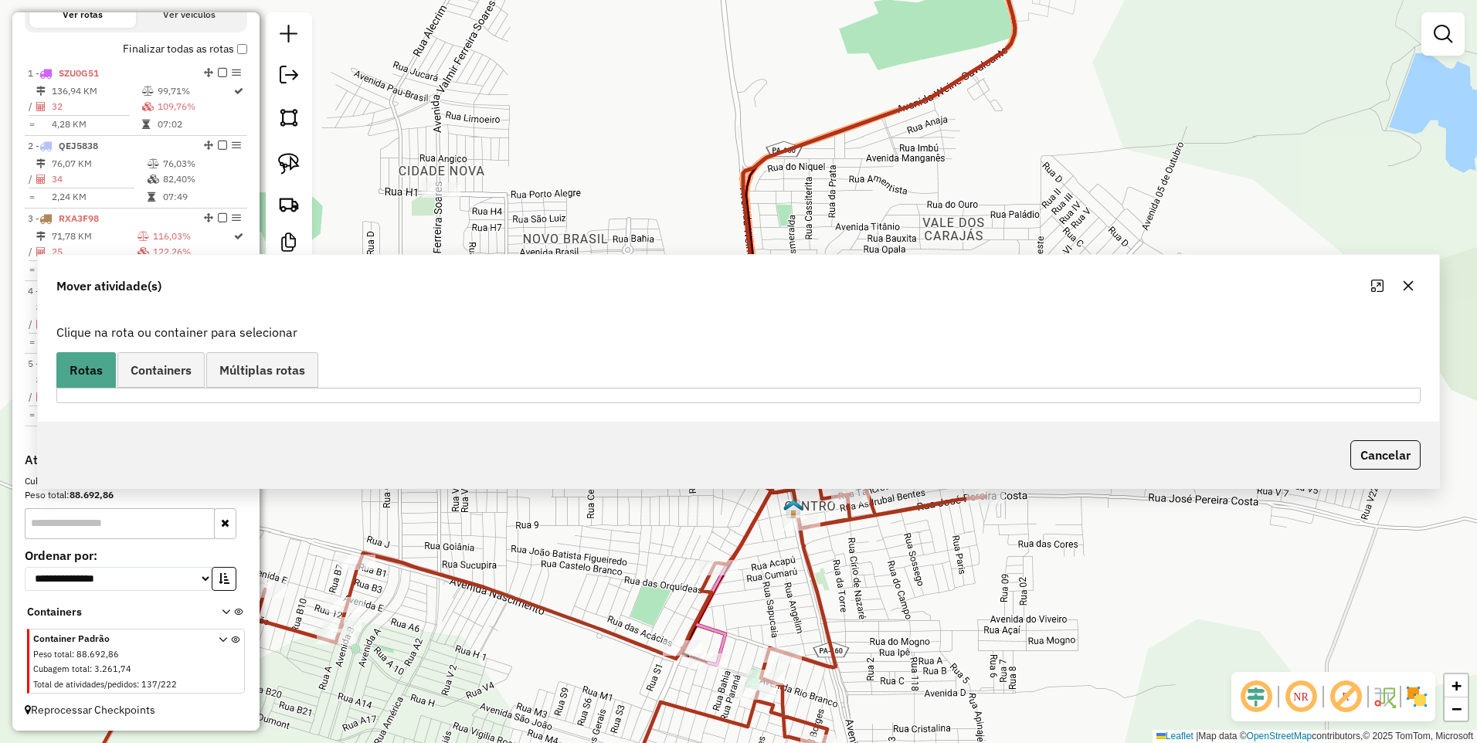
scroll to position [0, 0]
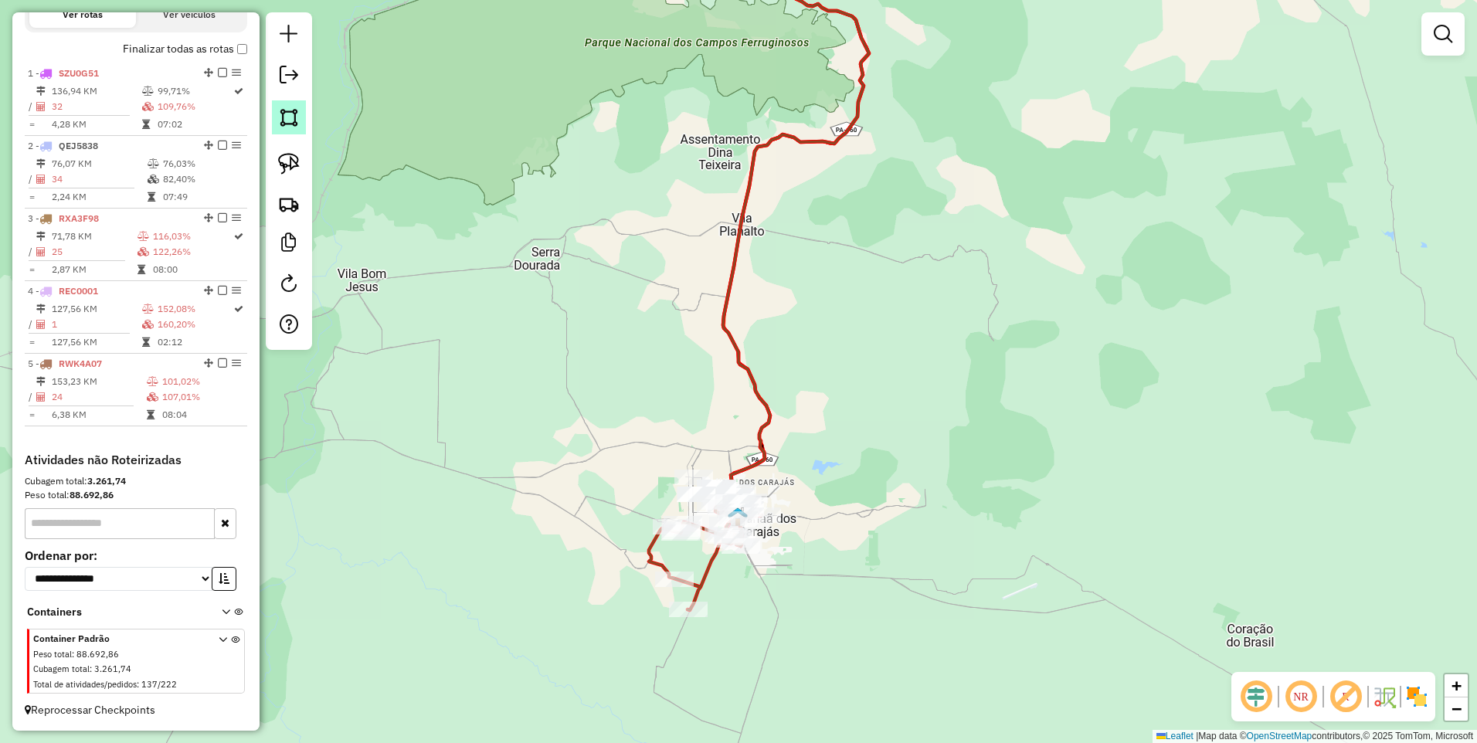
click at [286, 118] on img at bounding box center [289, 118] width 22 height 22
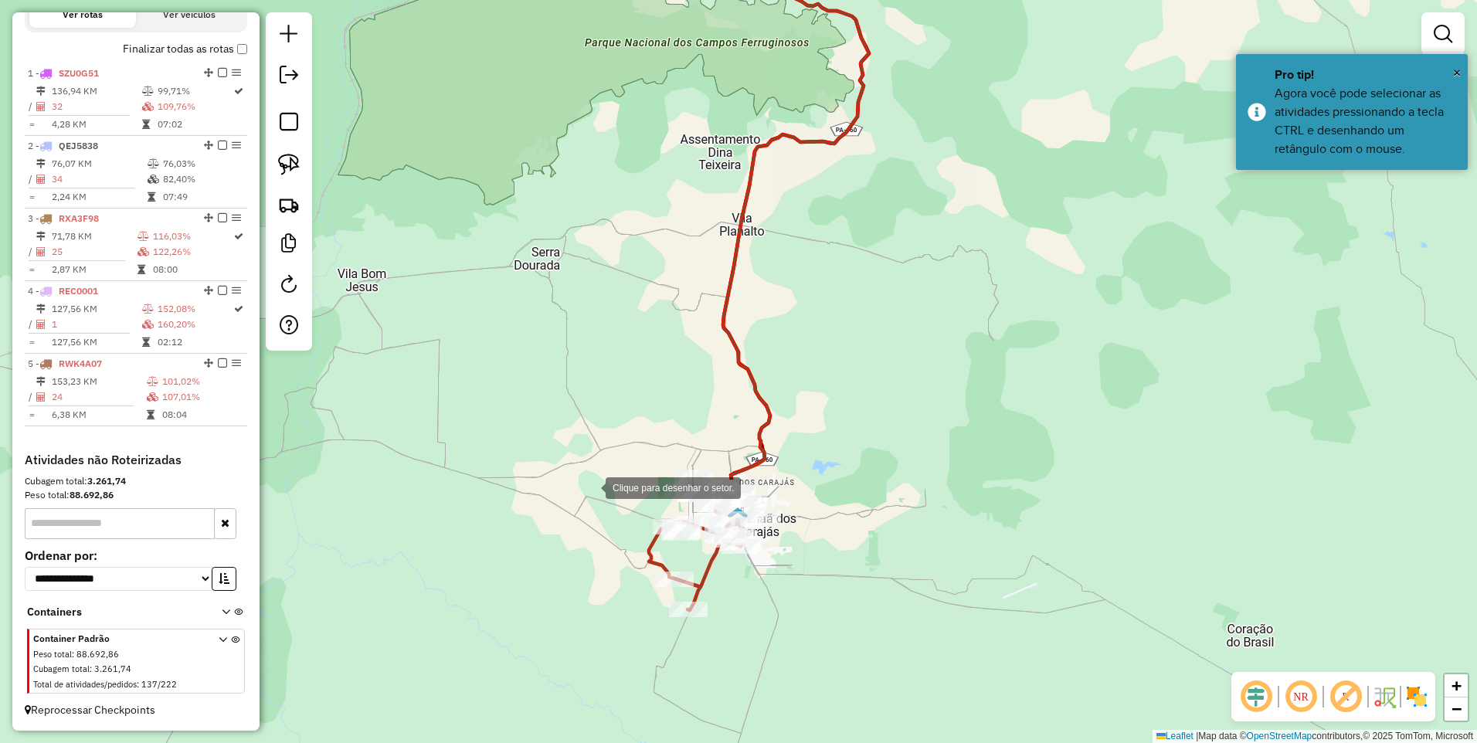
drag, startPoint x: 547, startPoint y: 555, endPoint x: 578, endPoint y: 511, distance: 53.8
click at [575, 502] on div at bounding box center [590, 486] width 31 height 31
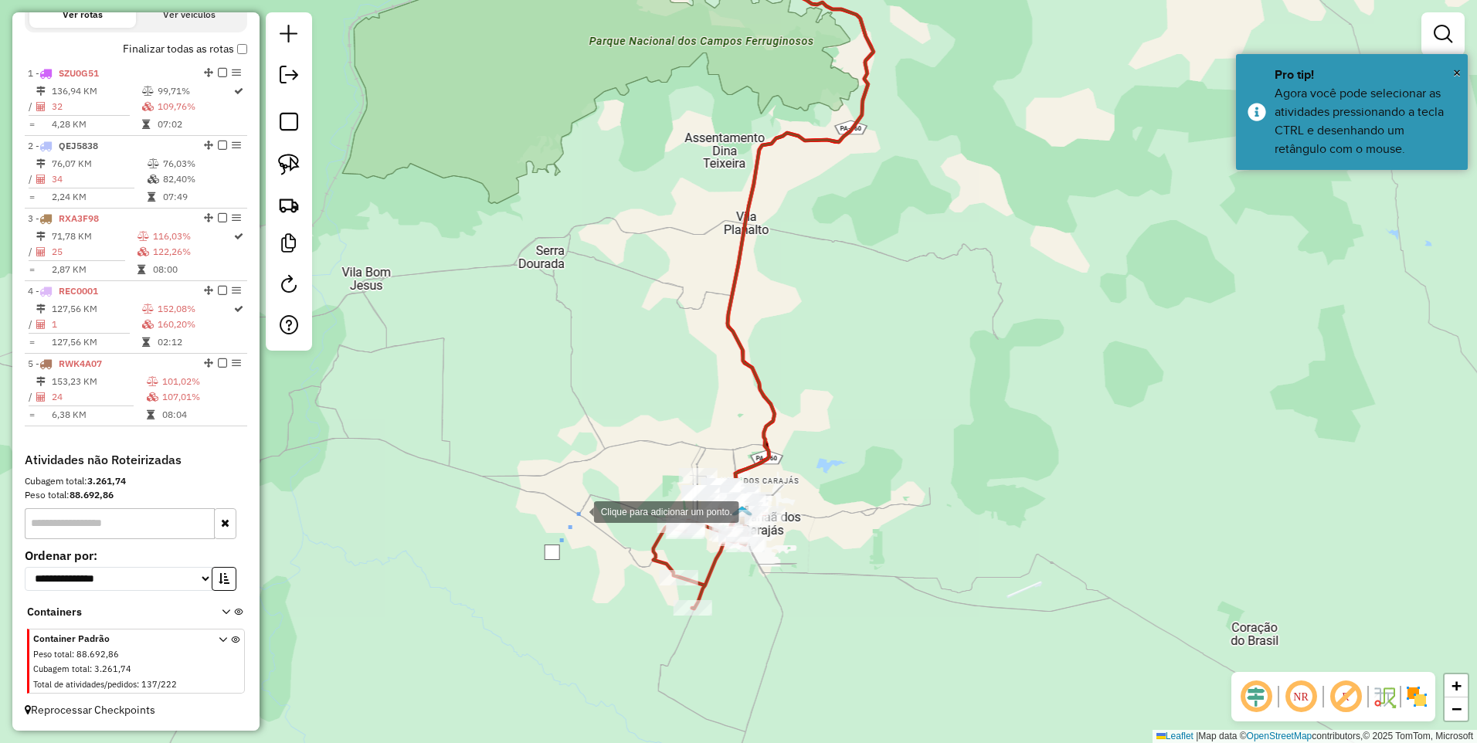
click at [594, 495] on div at bounding box center [578, 510] width 31 height 31
click at [964, 540] on div at bounding box center [964, 539] width 31 height 31
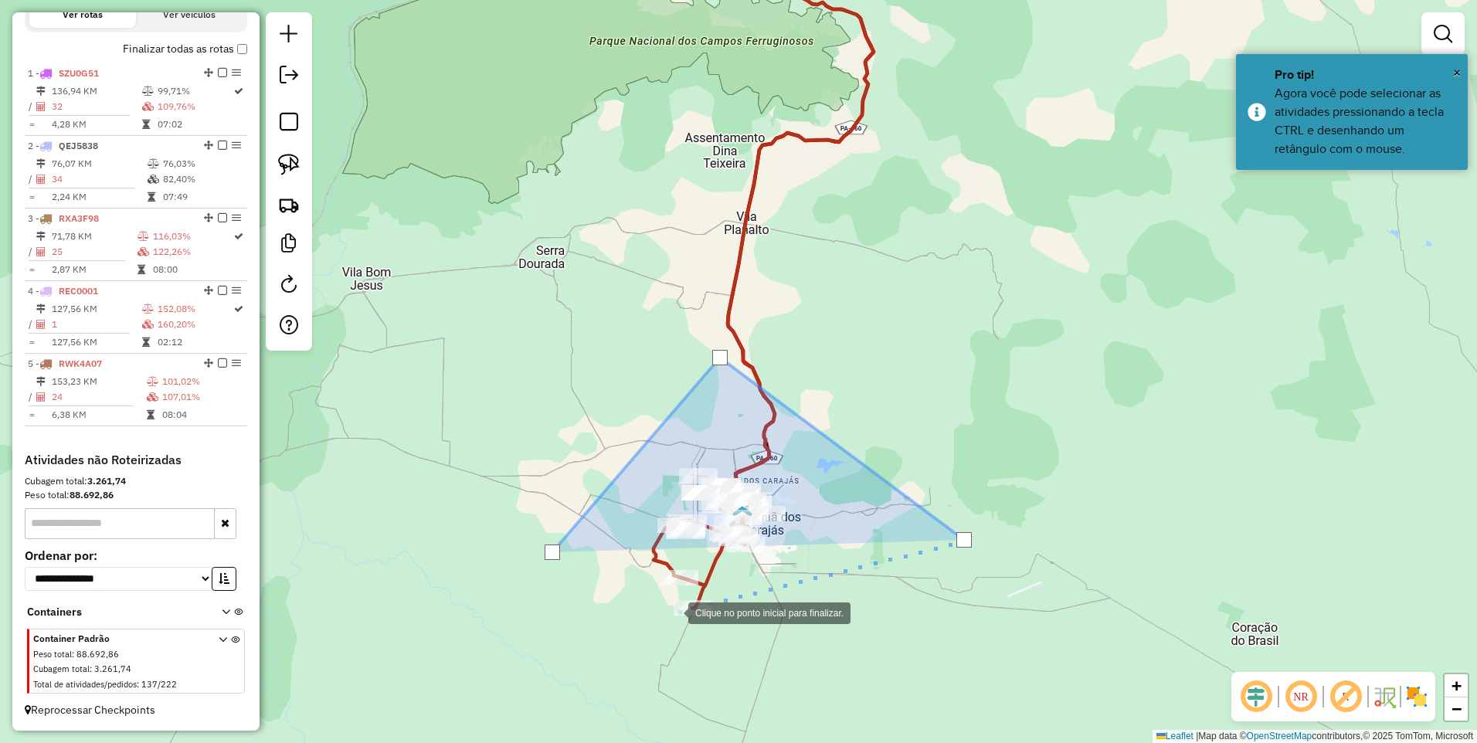
click at [673, 612] on div at bounding box center [672, 611] width 31 height 31
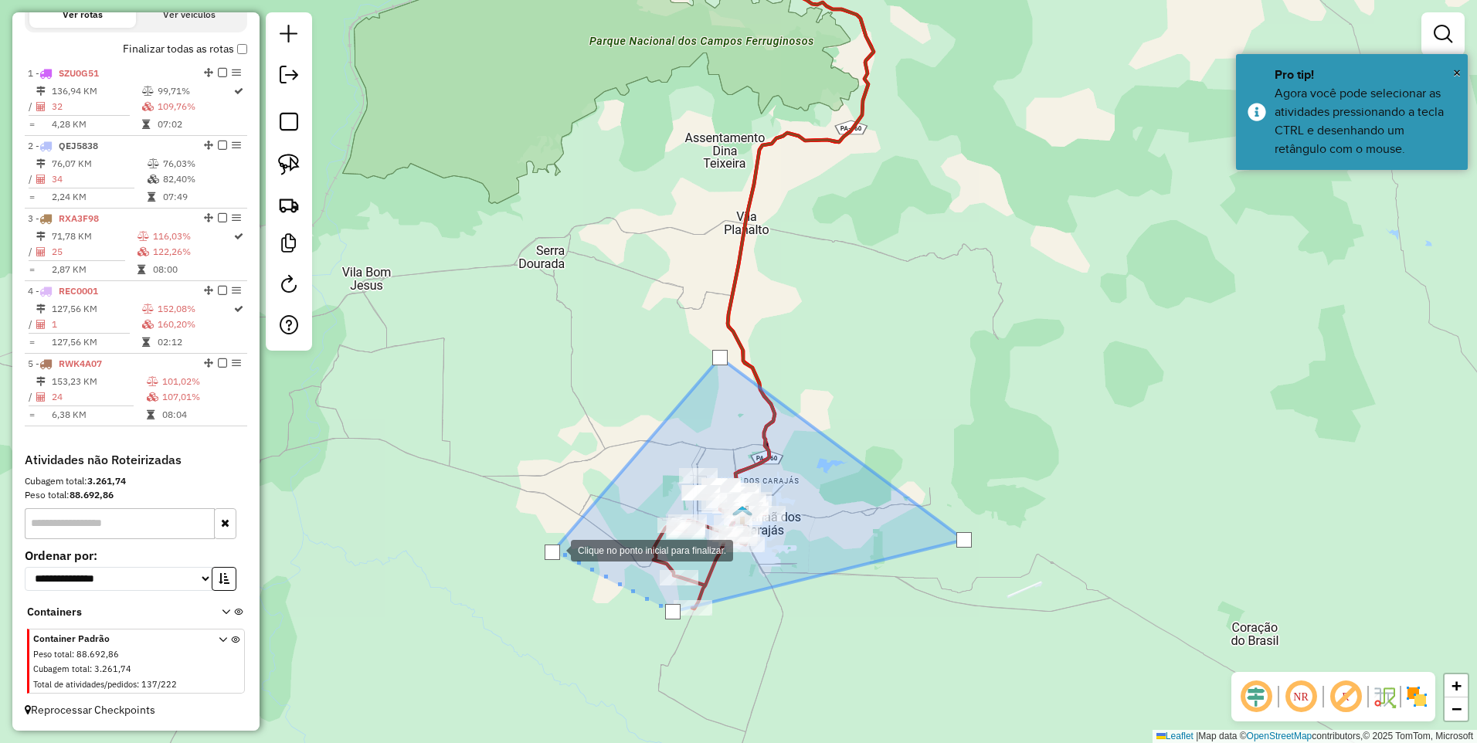
click at [555, 548] on div at bounding box center [552, 552] width 15 height 15
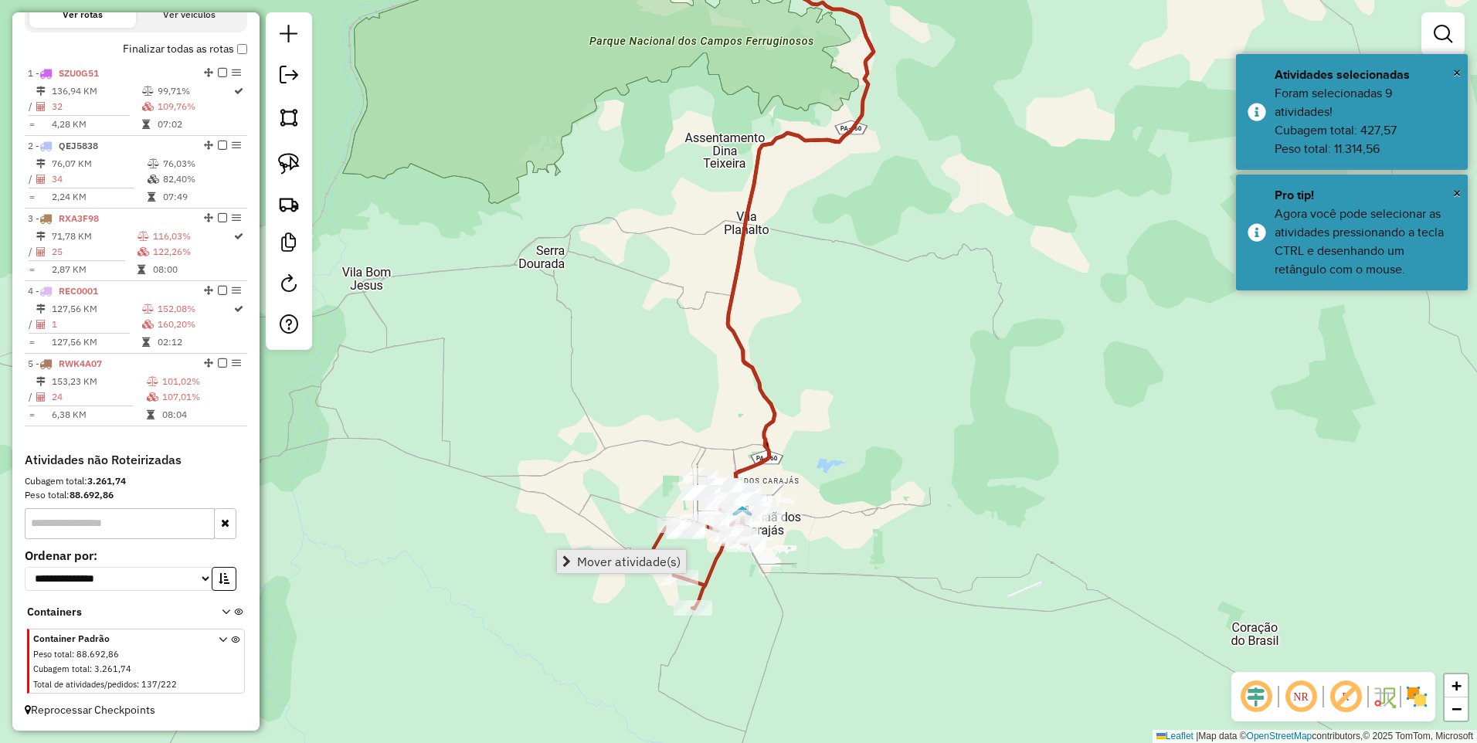
click at [591, 559] on span "Mover atividade(s)" at bounding box center [629, 561] width 104 height 12
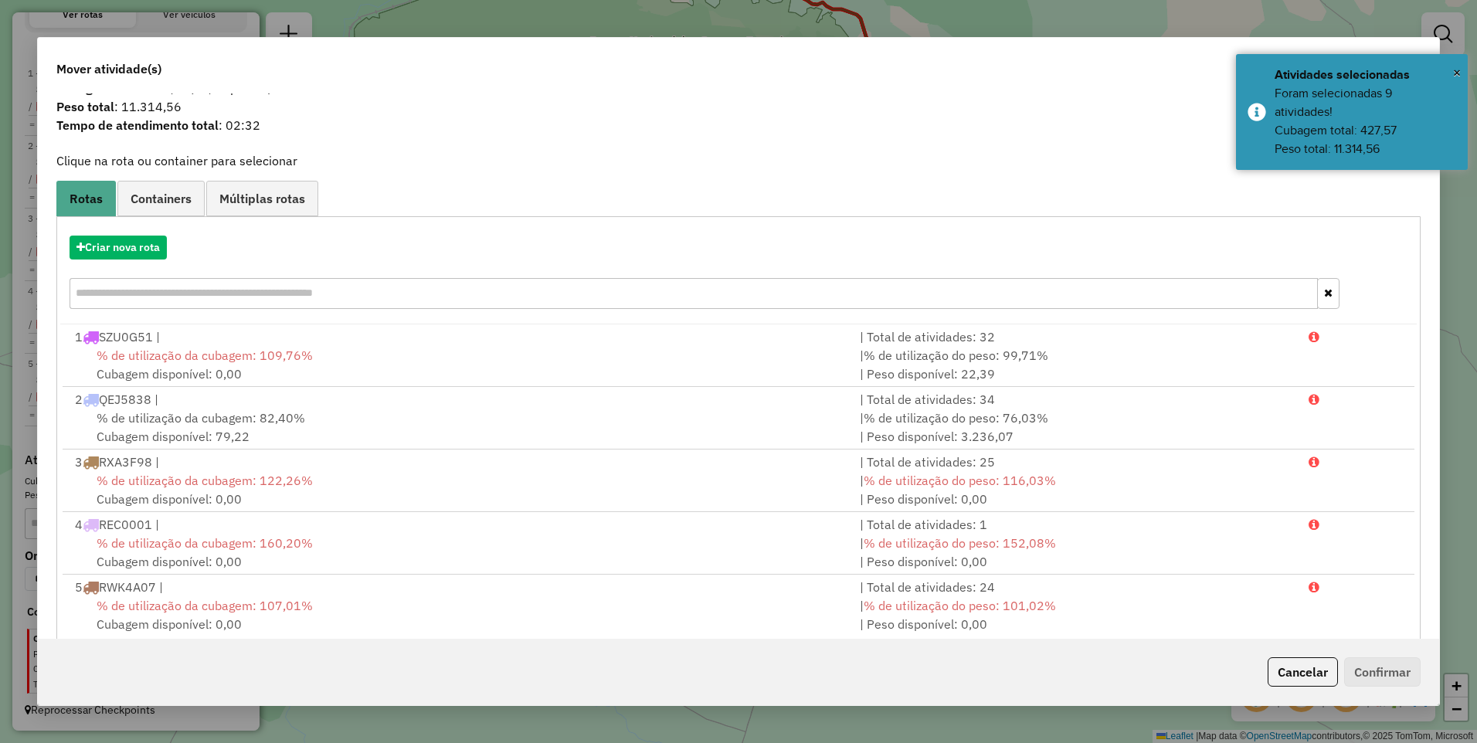
scroll to position [60, 0]
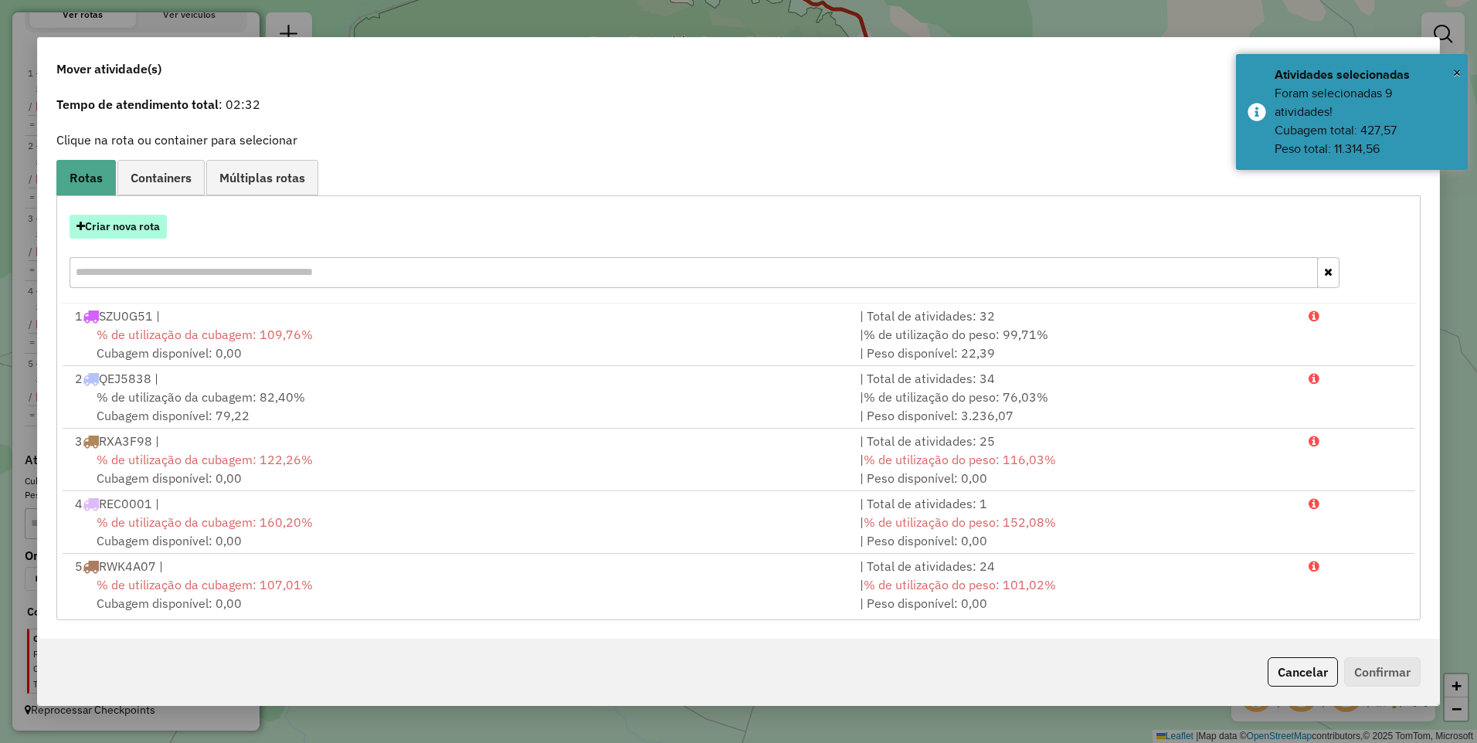
click at [112, 221] on button "Criar nova rota" at bounding box center [118, 227] width 97 height 24
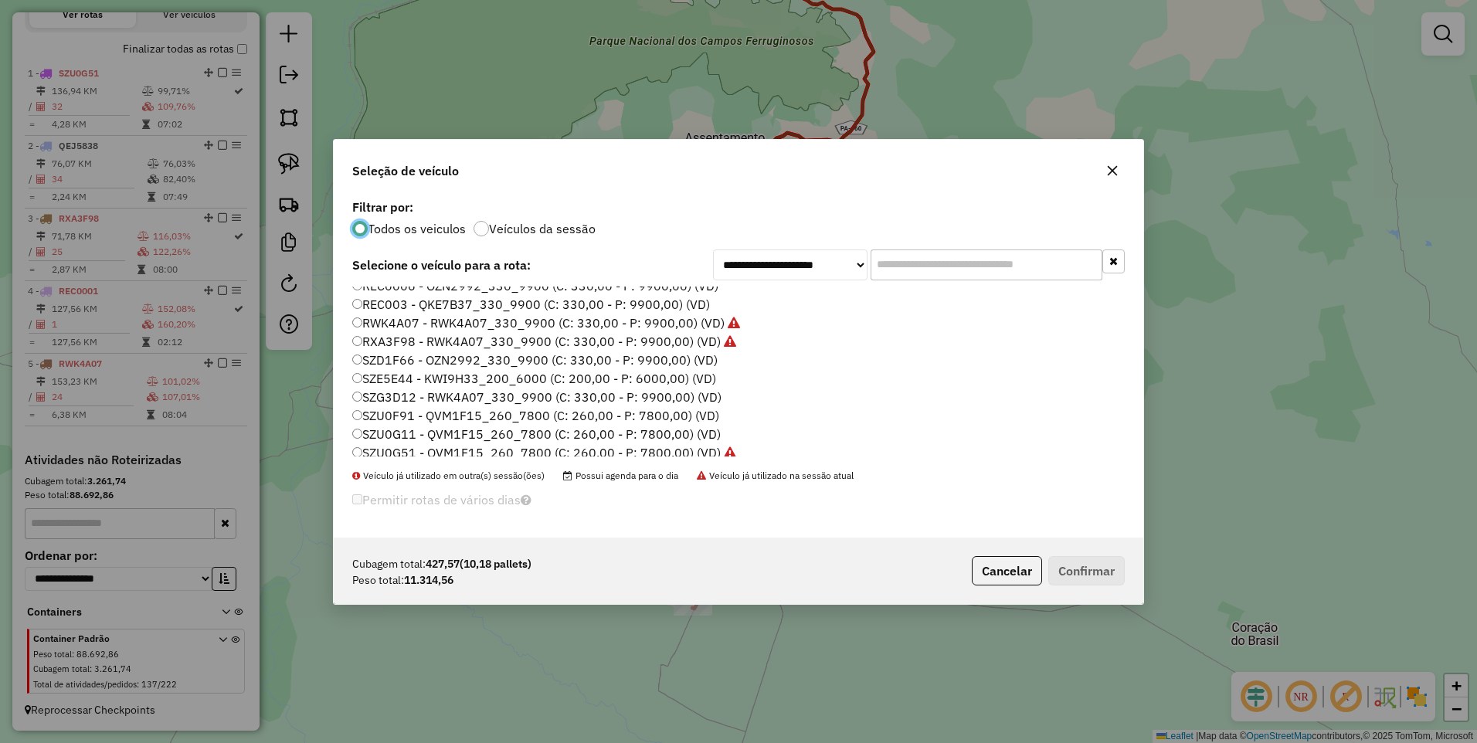
scroll to position [331, 0]
click at [434, 355] on label "SZD1F66 - OZN2992_330_9900 (C: 330,00 - P: 9900,00) (VD)" at bounding box center [534, 353] width 365 height 19
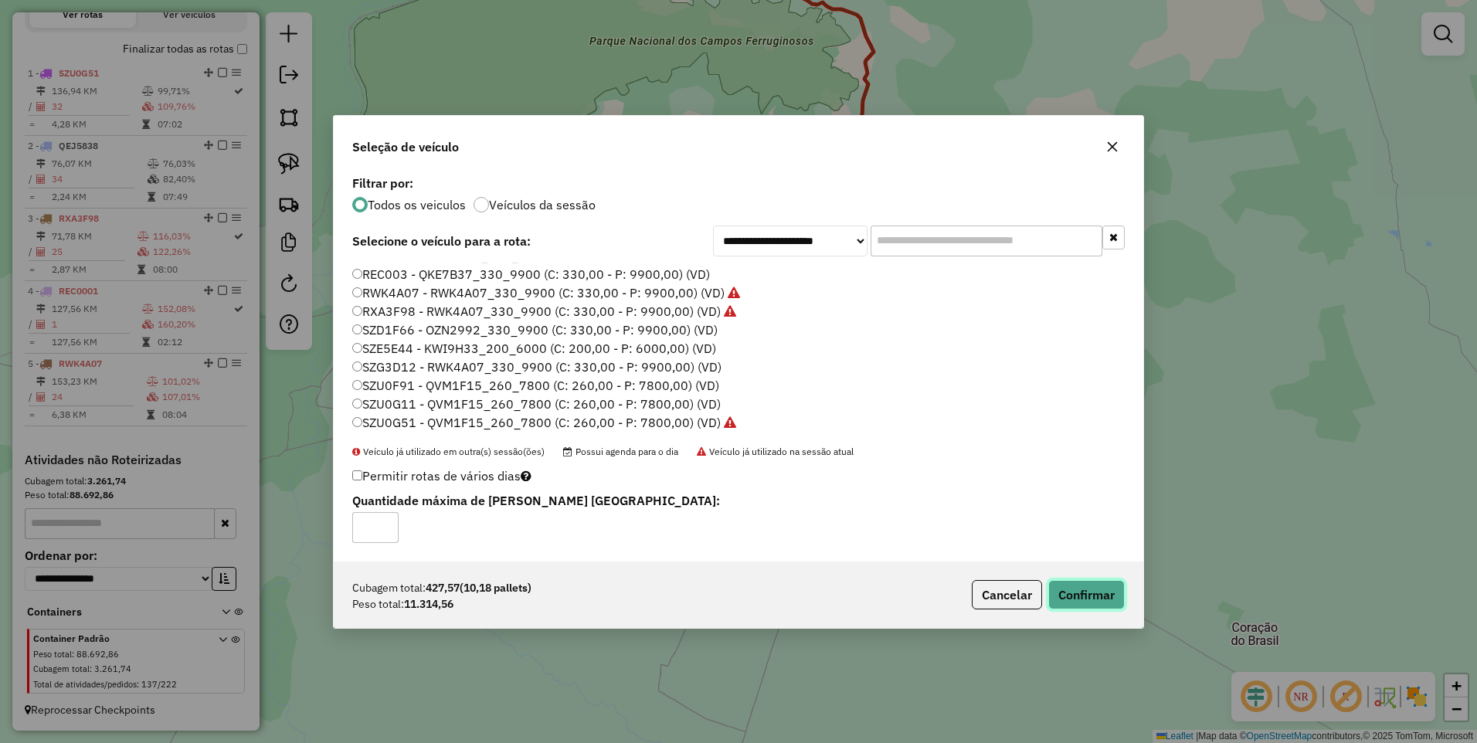
click at [1080, 593] on button "Confirmar" at bounding box center [1086, 594] width 76 height 29
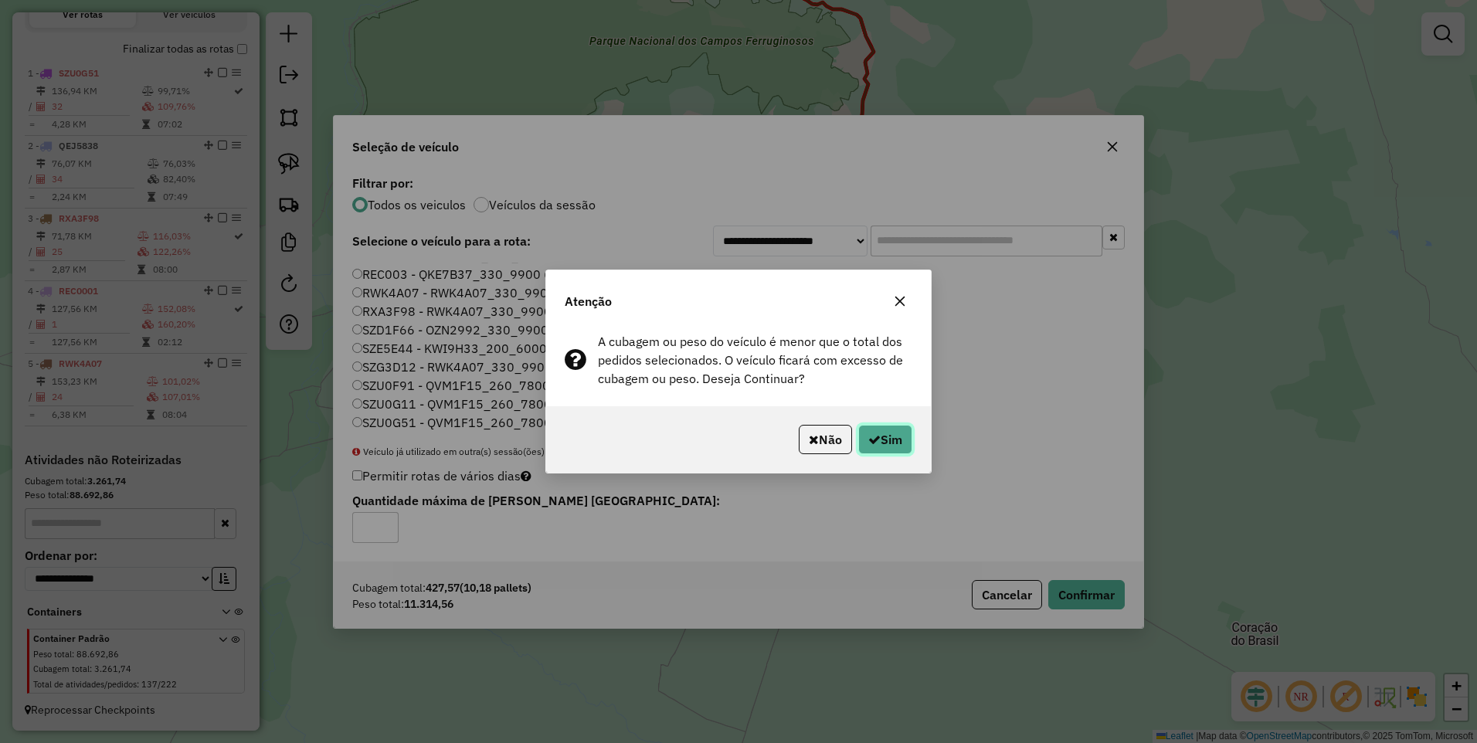
click at [879, 436] on button "Sim" at bounding box center [885, 439] width 54 height 29
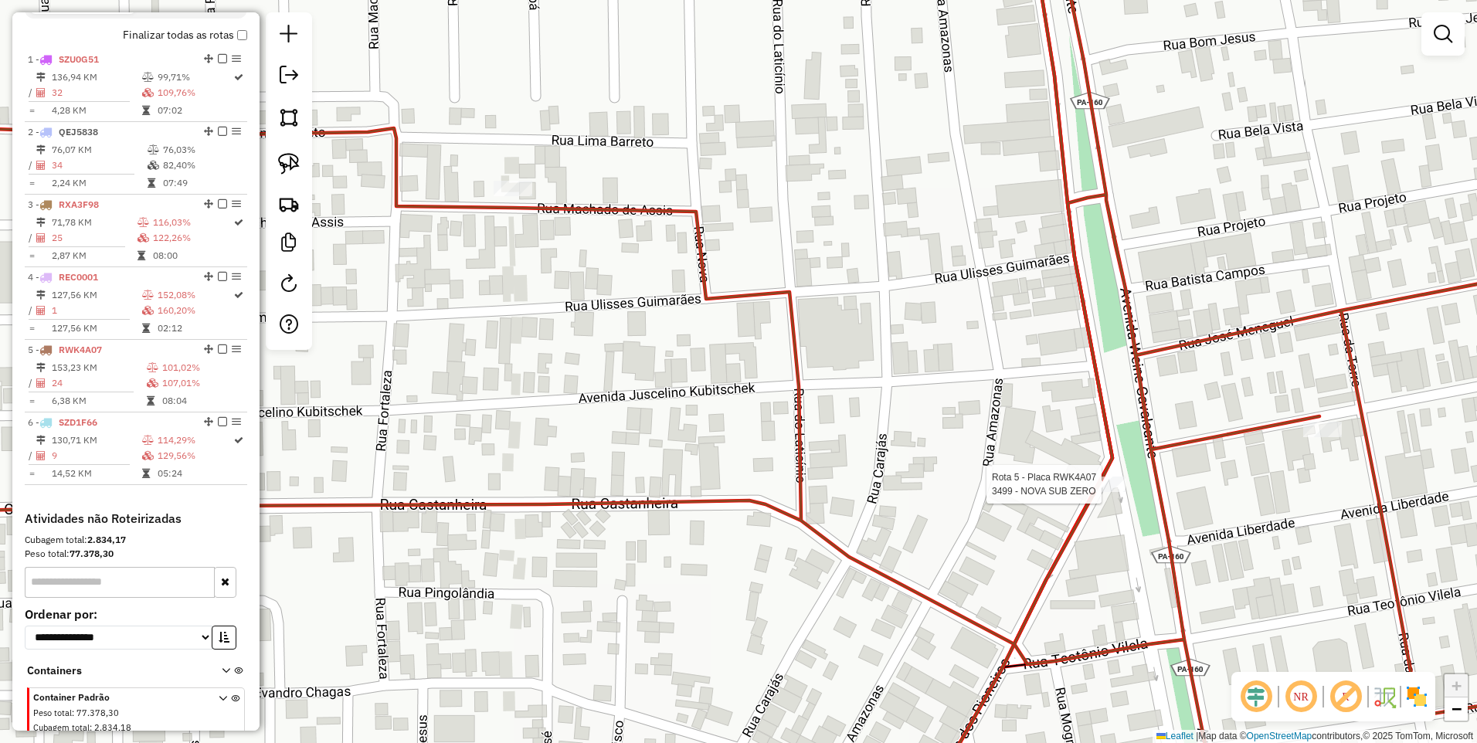
select select "**********"
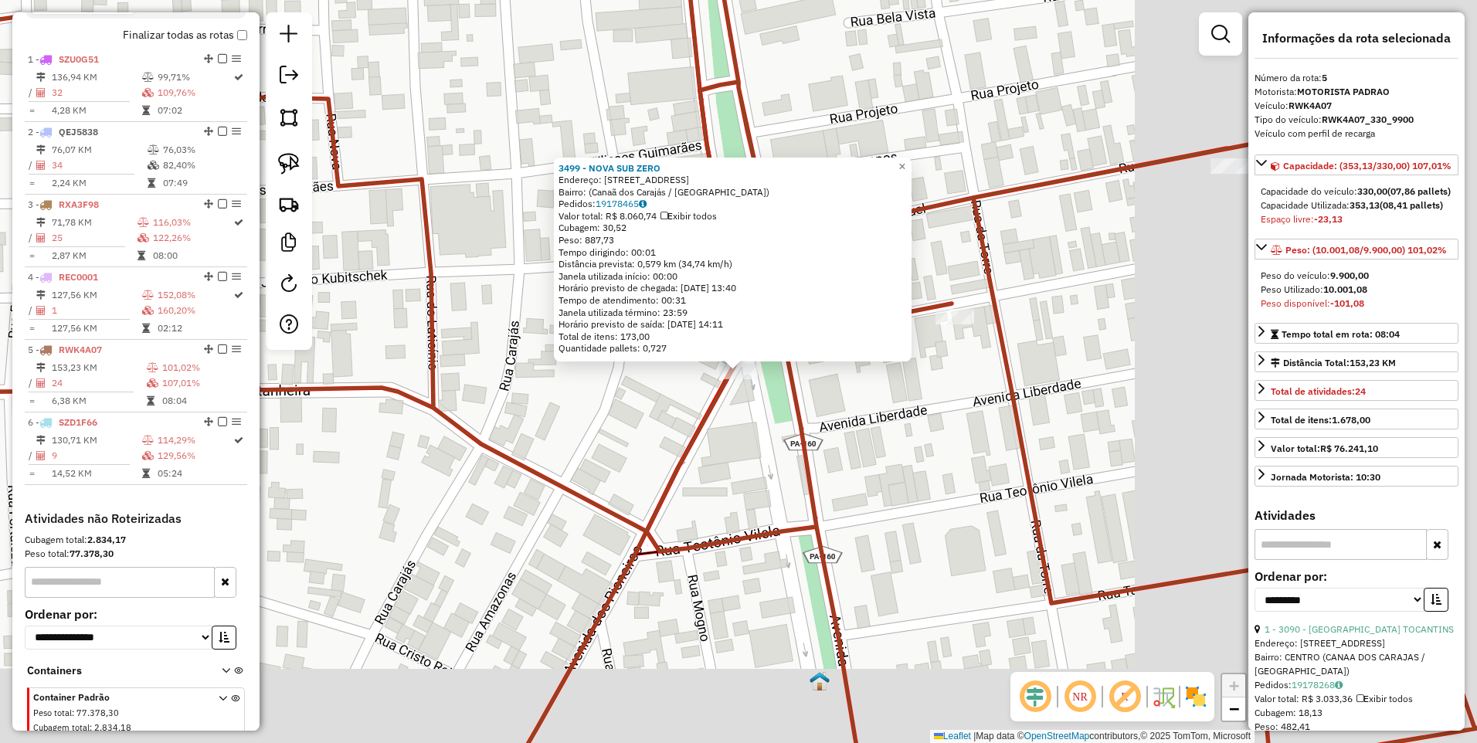
scroll to position [606, 0]
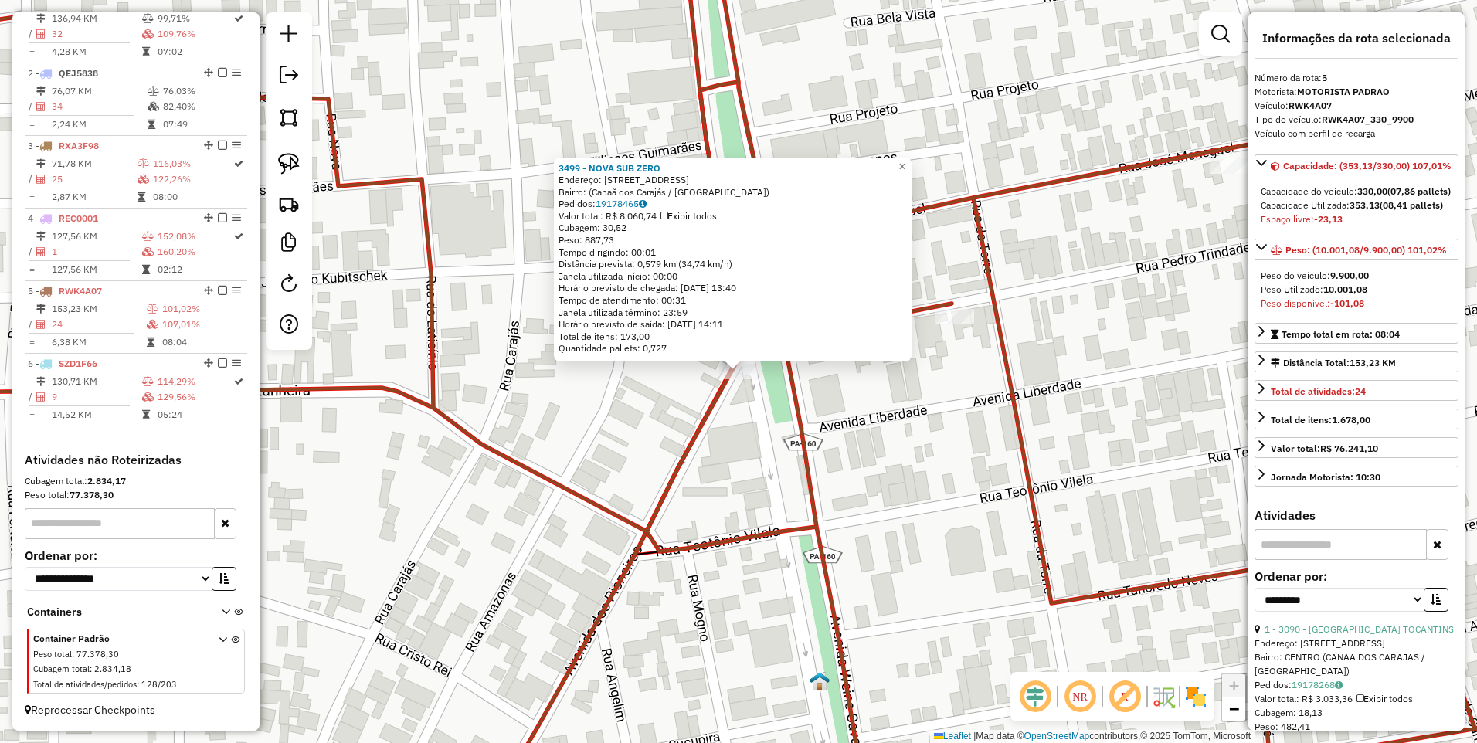
click at [738, 367] on div at bounding box center [732, 359] width 19 height 19
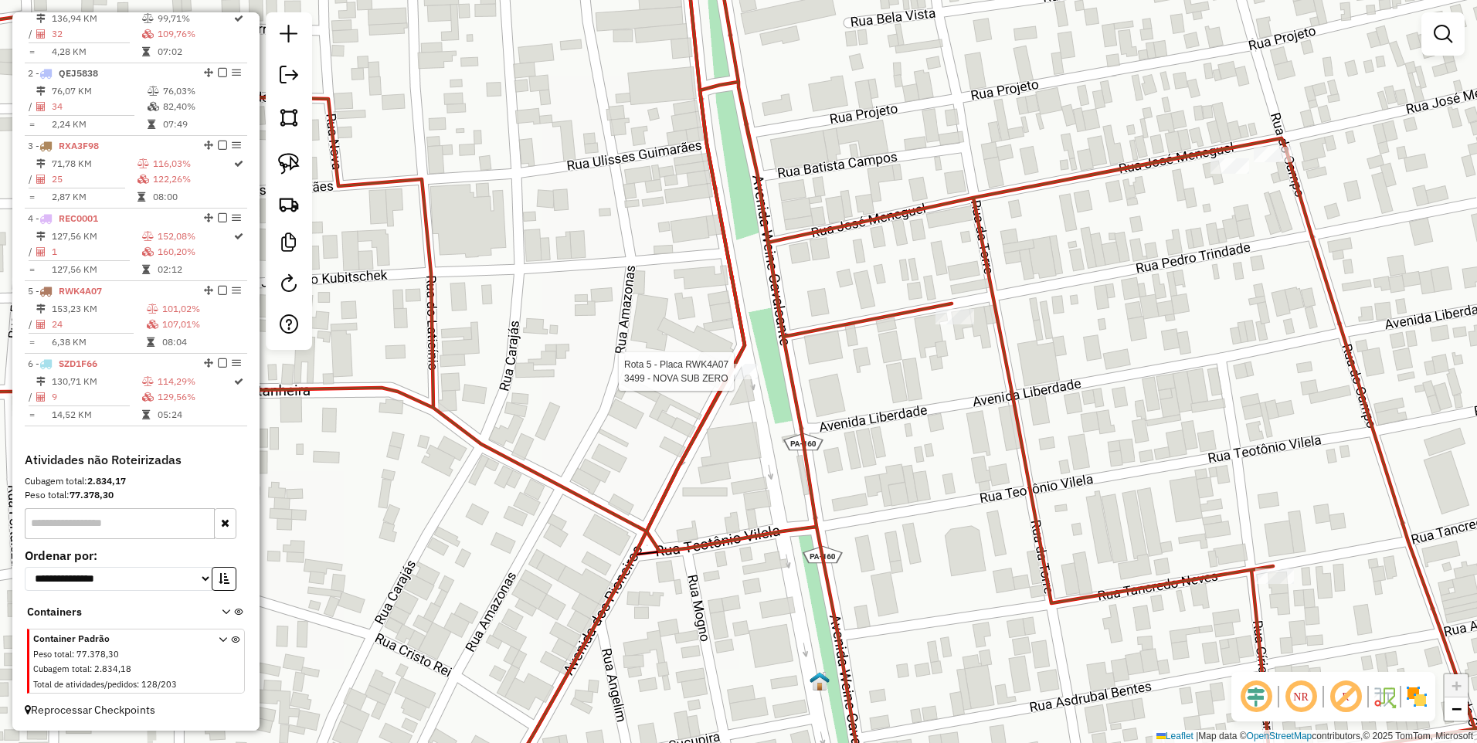
select select "**********"
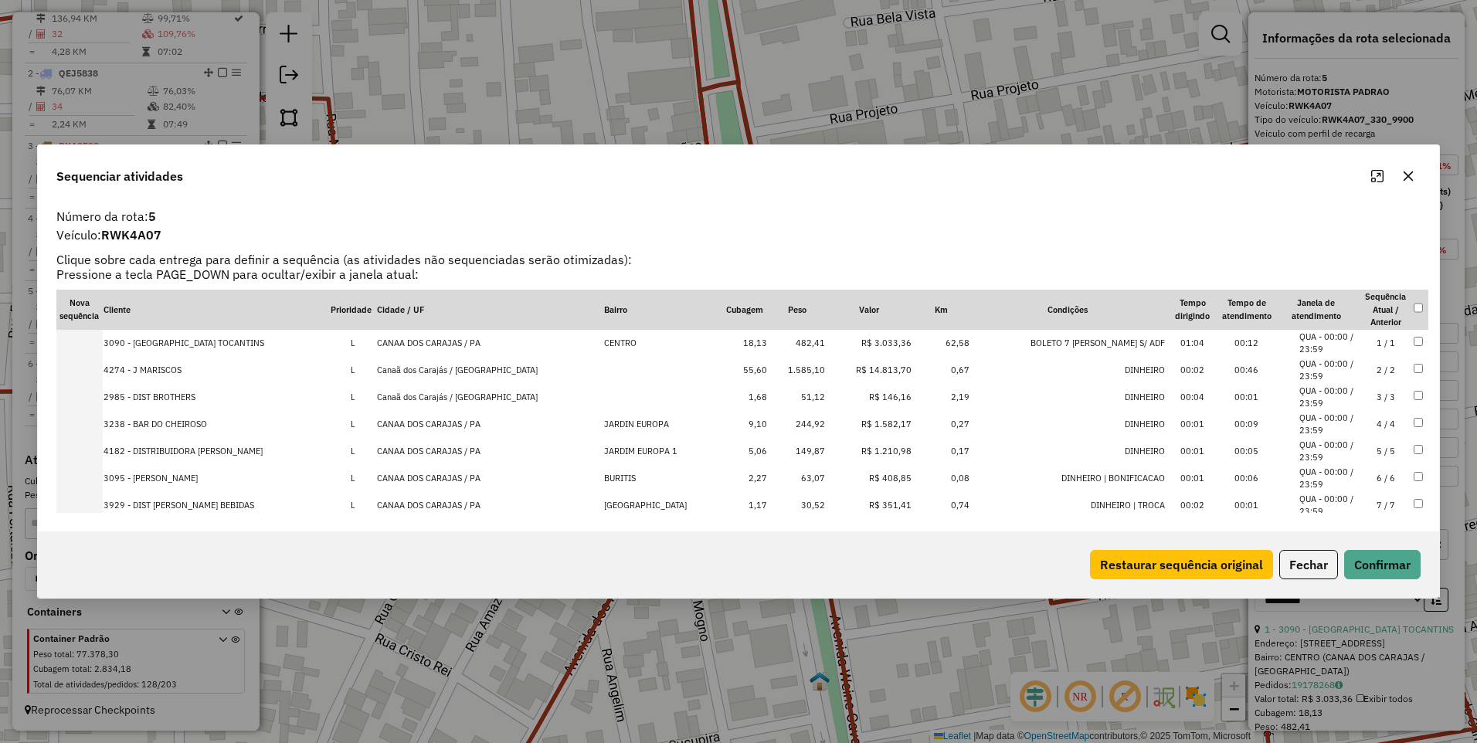
scroll to position [480, 0]
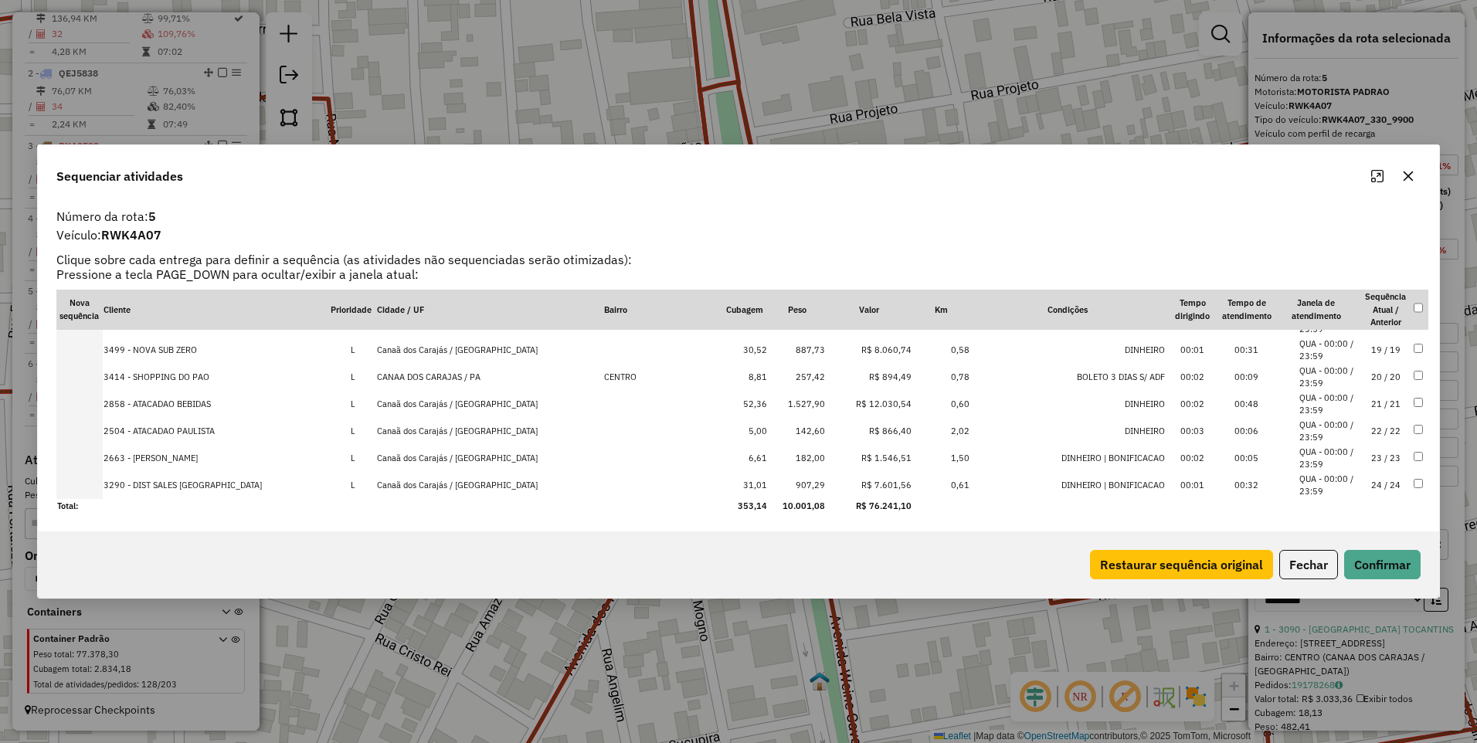
click at [779, 78] on div "Sequenciar atividades Número da rota: 5 Veículo: RWK4A07 Clique sobre cada entr…" at bounding box center [738, 371] width 1477 height 743
click at [1408, 174] on icon "button" at bounding box center [1408, 176] width 12 height 12
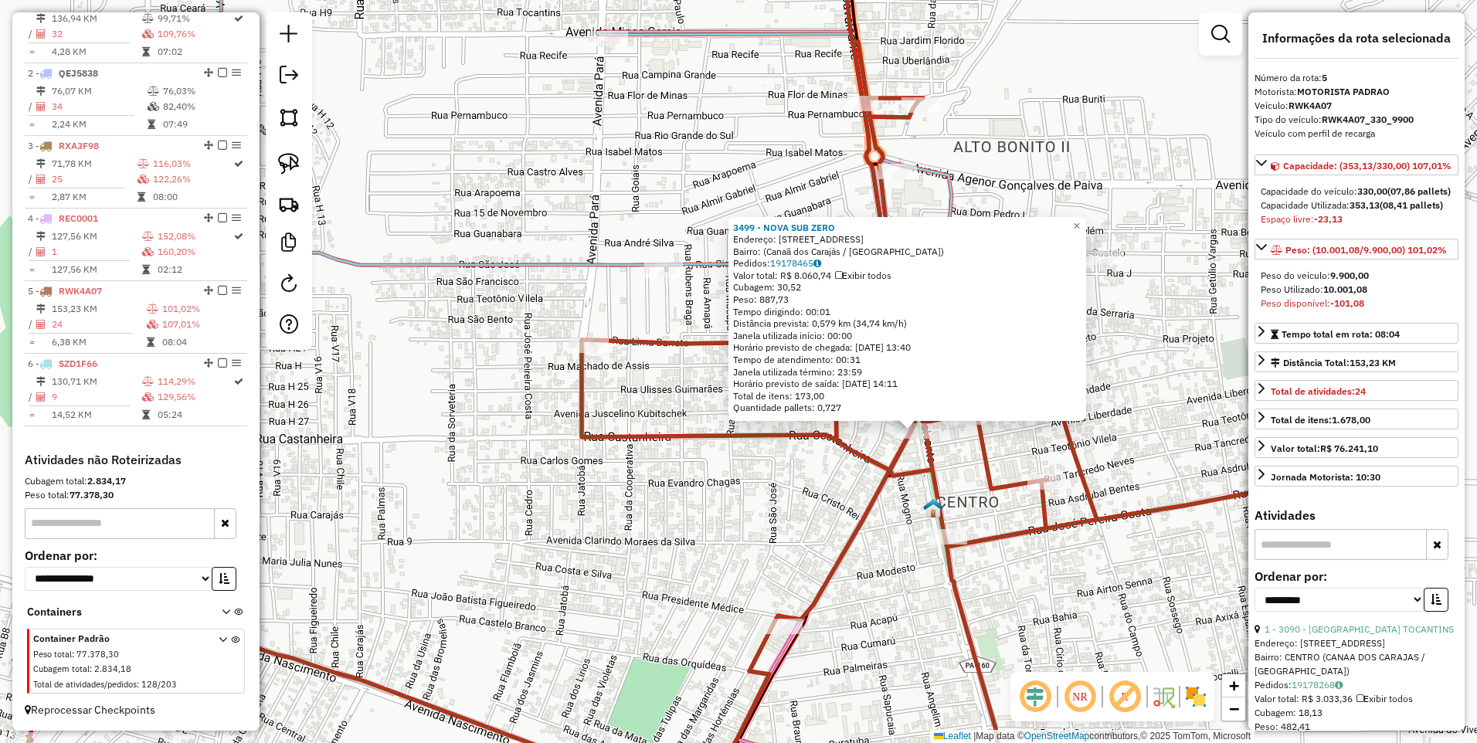
click at [1037, 131] on div "3499 - NOVA SUB ZERO Endereço: Avenida dos Pioneiros, 14 Bairro: (Canaã dos Car…" at bounding box center [738, 371] width 1477 height 743
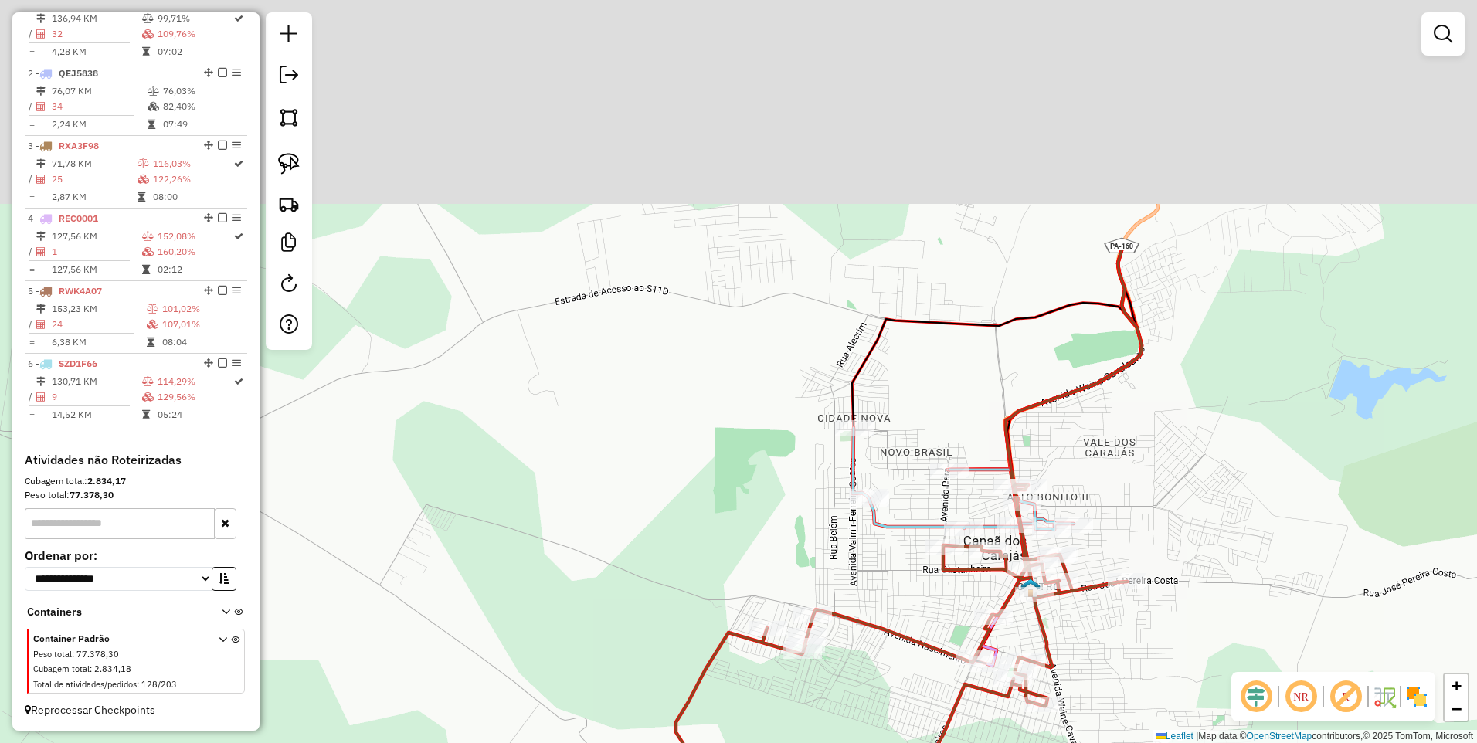
drag, startPoint x: 1166, startPoint y: 93, endPoint x: 1087, endPoint y: 633, distance: 546.5
click at [1095, 630] on div "Janela de atendimento Grade de atendimento Capacidade Transportadoras Veículos …" at bounding box center [738, 371] width 1477 height 743
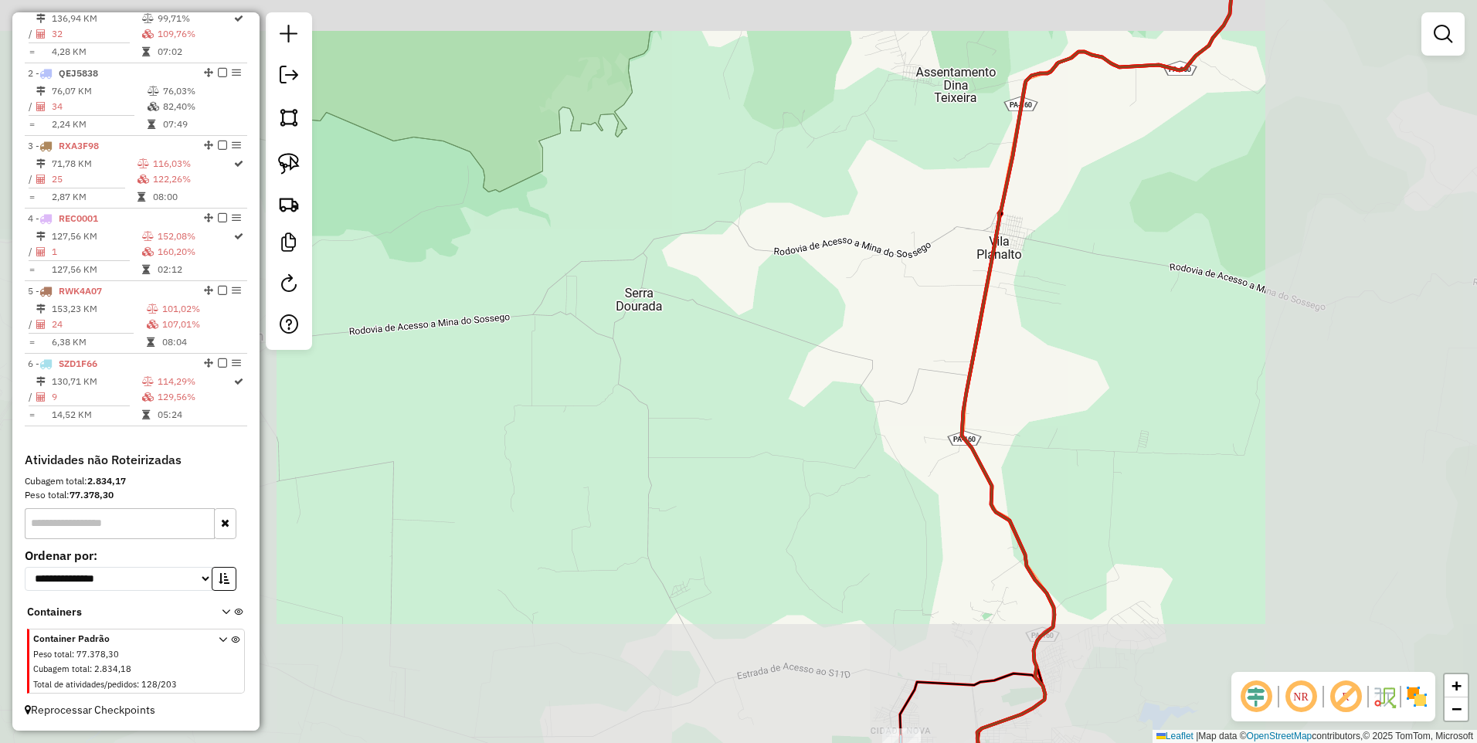
drag, startPoint x: 1052, startPoint y: 650, endPoint x: 1080, endPoint y: 354, distance: 297.1
click at [1080, 354] on div "Janela de atendimento Grade de atendimento Capacidade Transportadoras Veículos …" at bounding box center [738, 371] width 1477 height 743
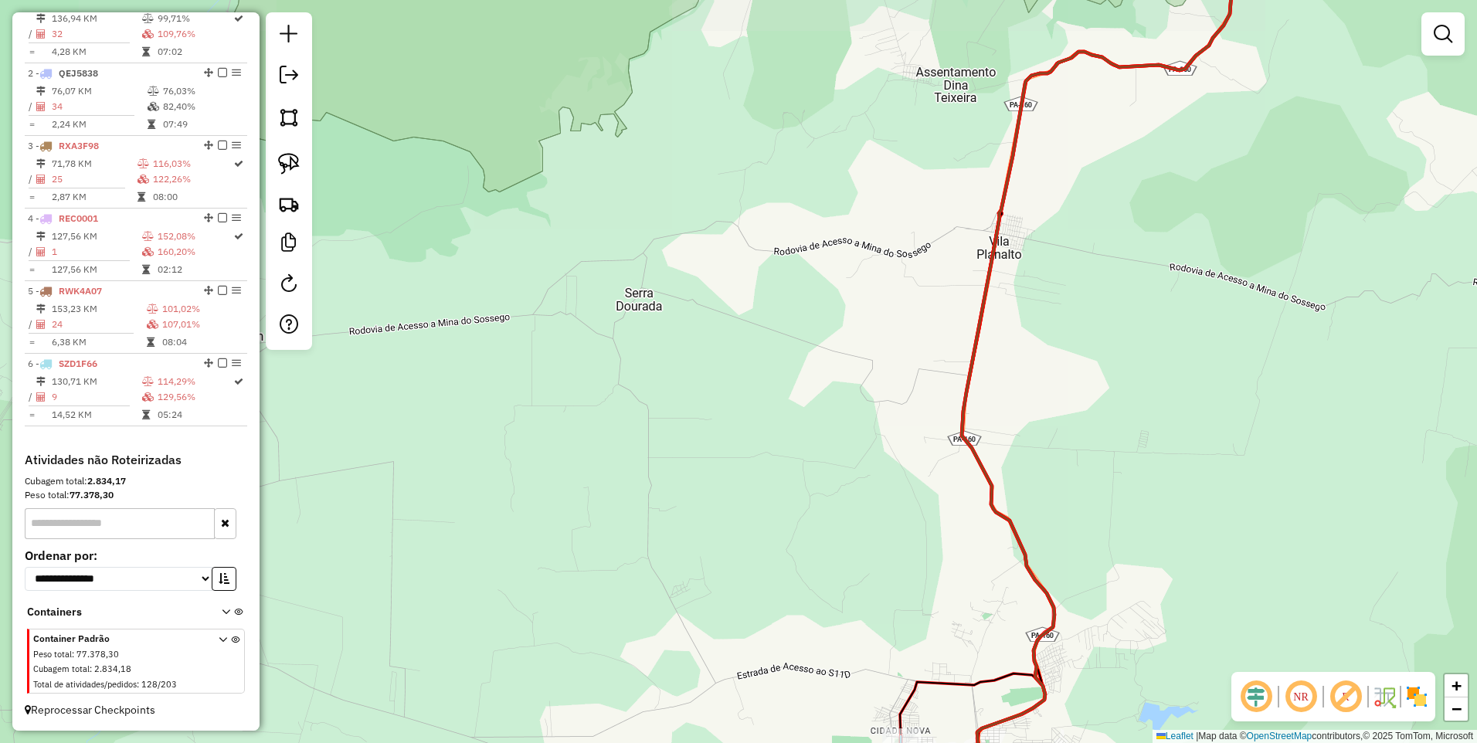
drag, startPoint x: 1081, startPoint y: 610, endPoint x: 1063, endPoint y: 331, distance: 280.2
click at [1071, 329] on div "Janela de atendimento Grade de atendimento Capacidade Transportadoras Veículos …" at bounding box center [738, 371] width 1477 height 743
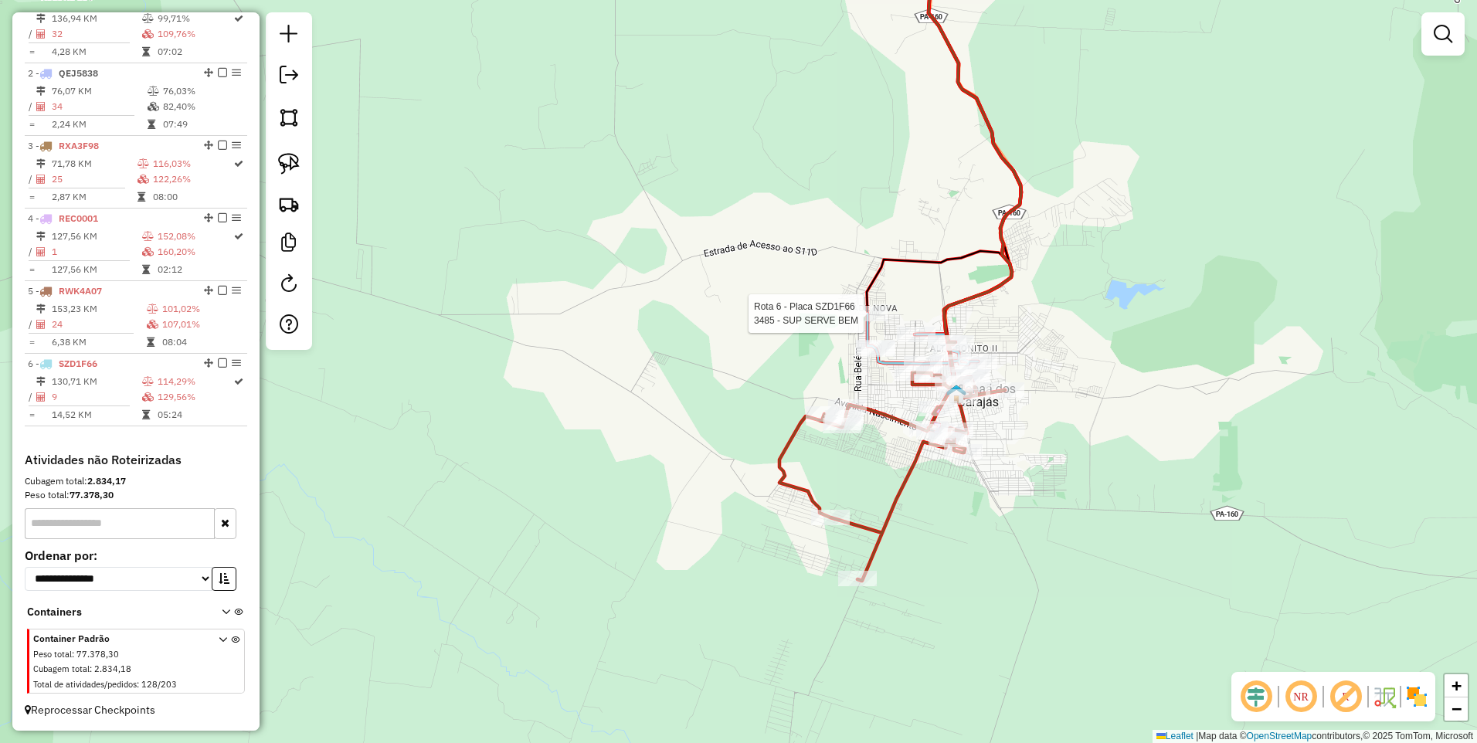
select select "**********"
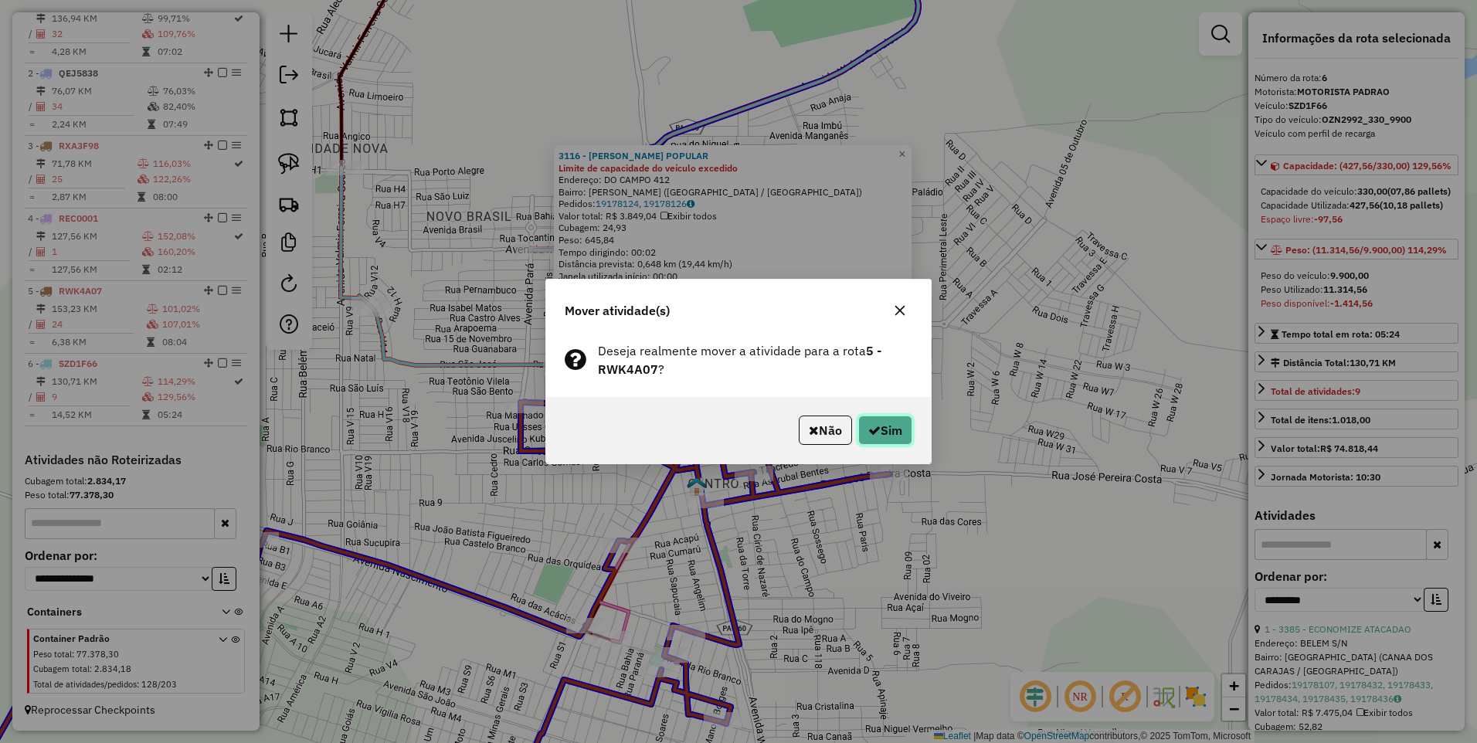
click at [880, 427] on button "Sim" at bounding box center [885, 430] width 54 height 29
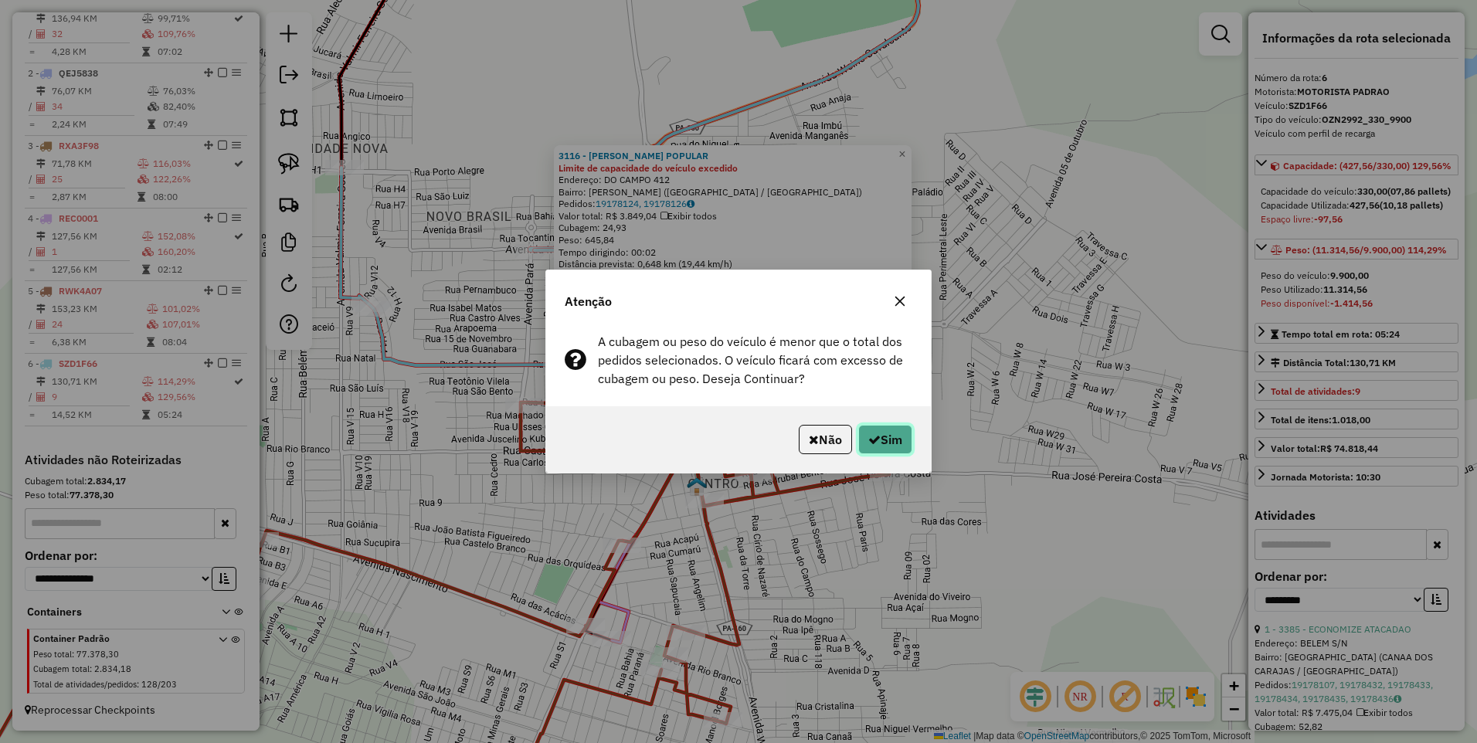
click at [876, 439] on icon "button" at bounding box center [874, 439] width 12 height 12
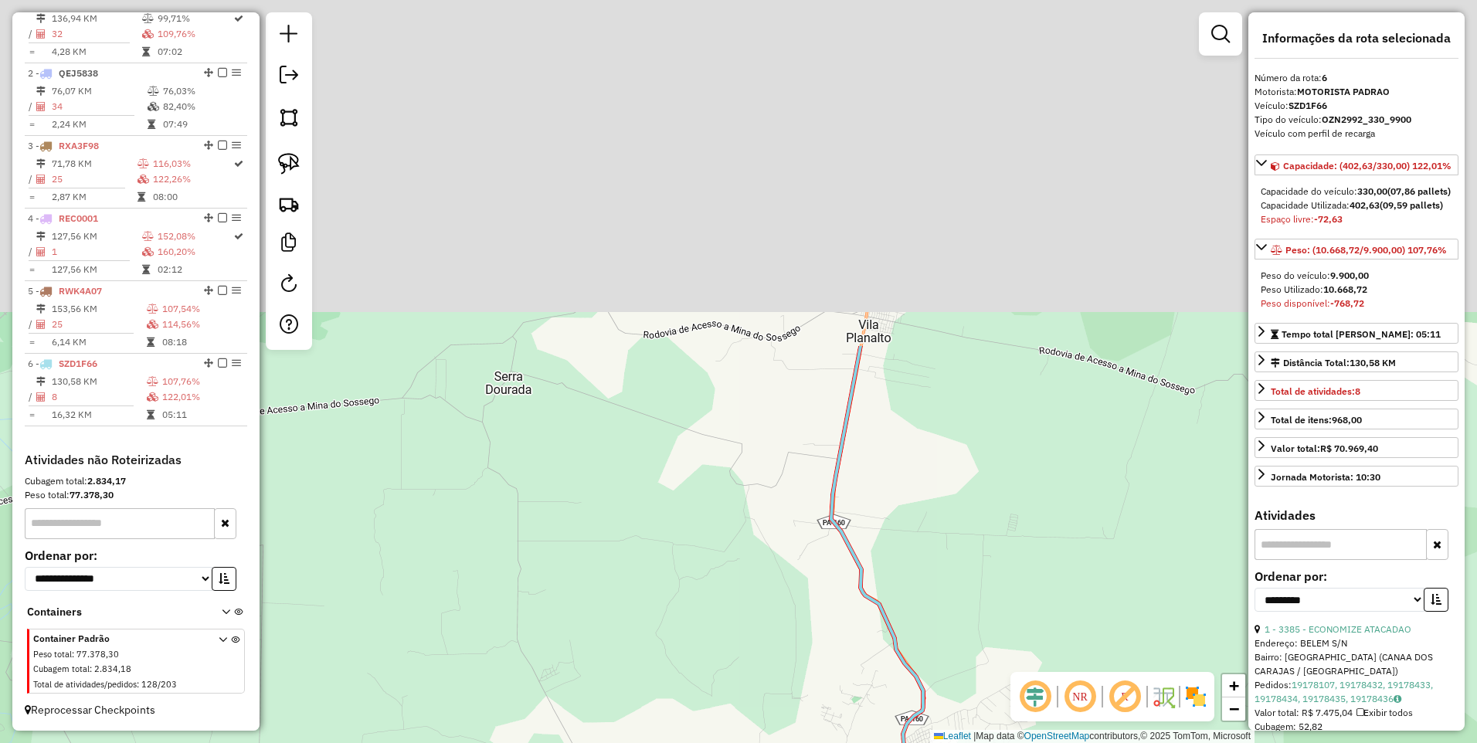
drag, startPoint x: 940, startPoint y: 253, endPoint x: 957, endPoint y: 646, distance: 392.8
click at [959, 639] on div "Janela de atendimento Grade de atendimento Capacidade Transportadoras Veículos …" at bounding box center [738, 371] width 1477 height 743
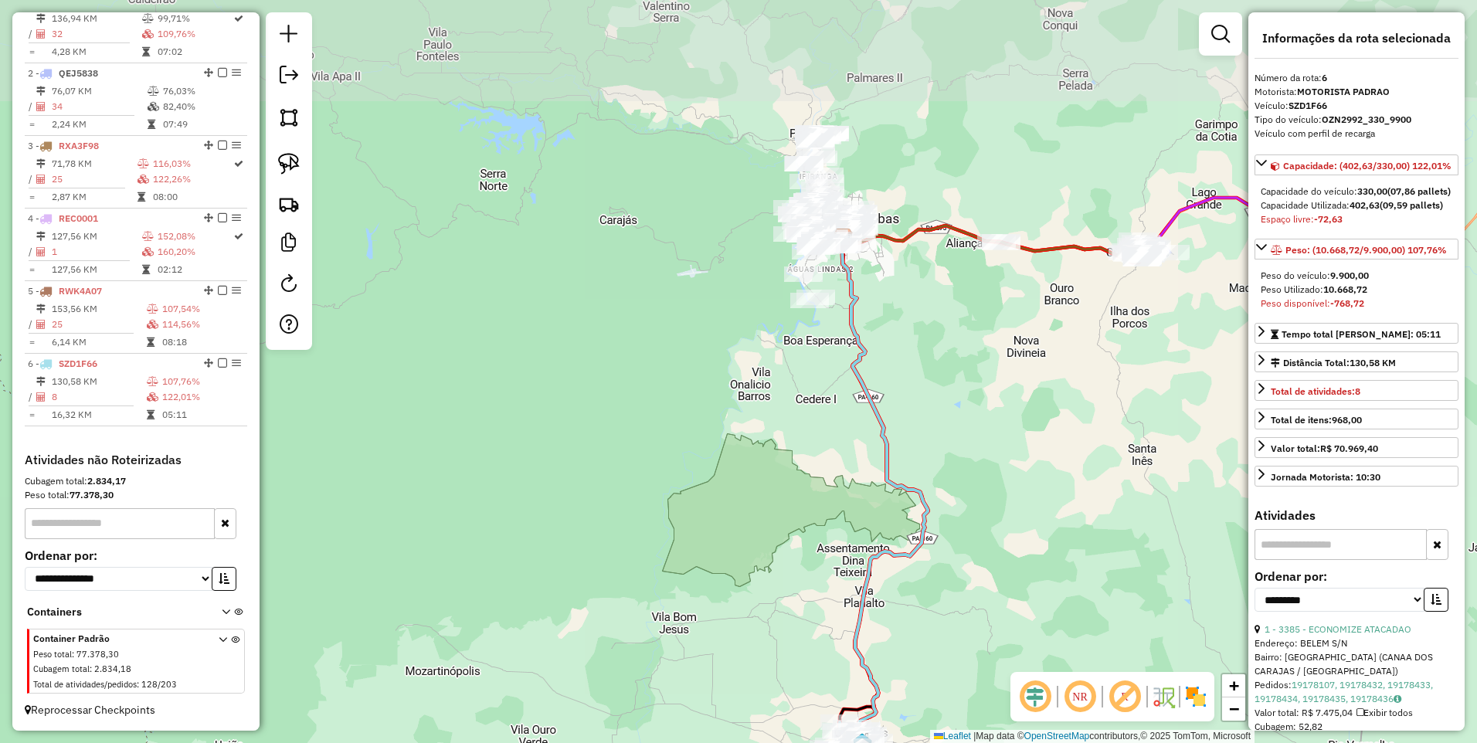
drag, startPoint x: 1047, startPoint y: 207, endPoint x: 885, endPoint y: 150, distance: 172.0
click at [885, 150] on div "Janela de atendimento Grade de atendimento Capacidade Transportadoras Veículos …" at bounding box center [738, 371] width 1477 height 743
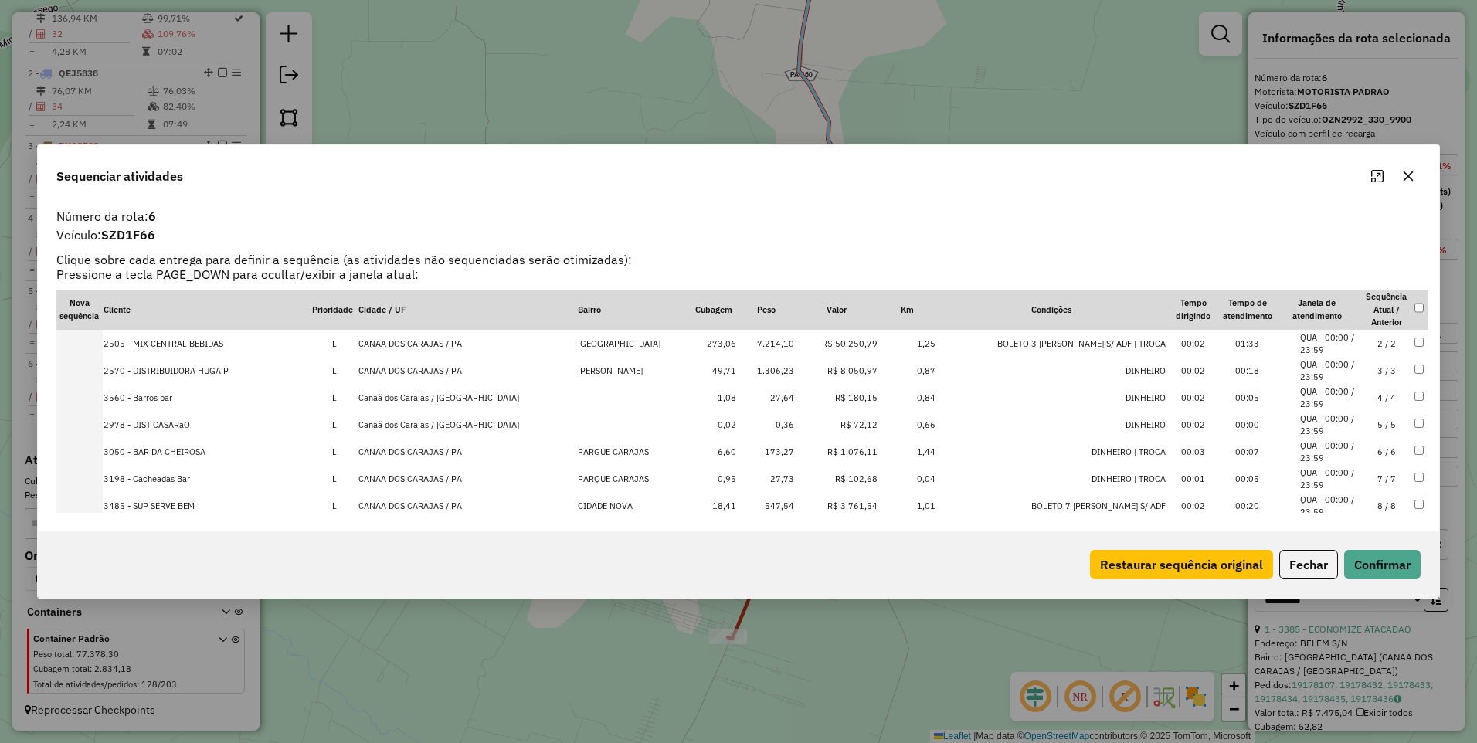
scroll to position [47, 0]
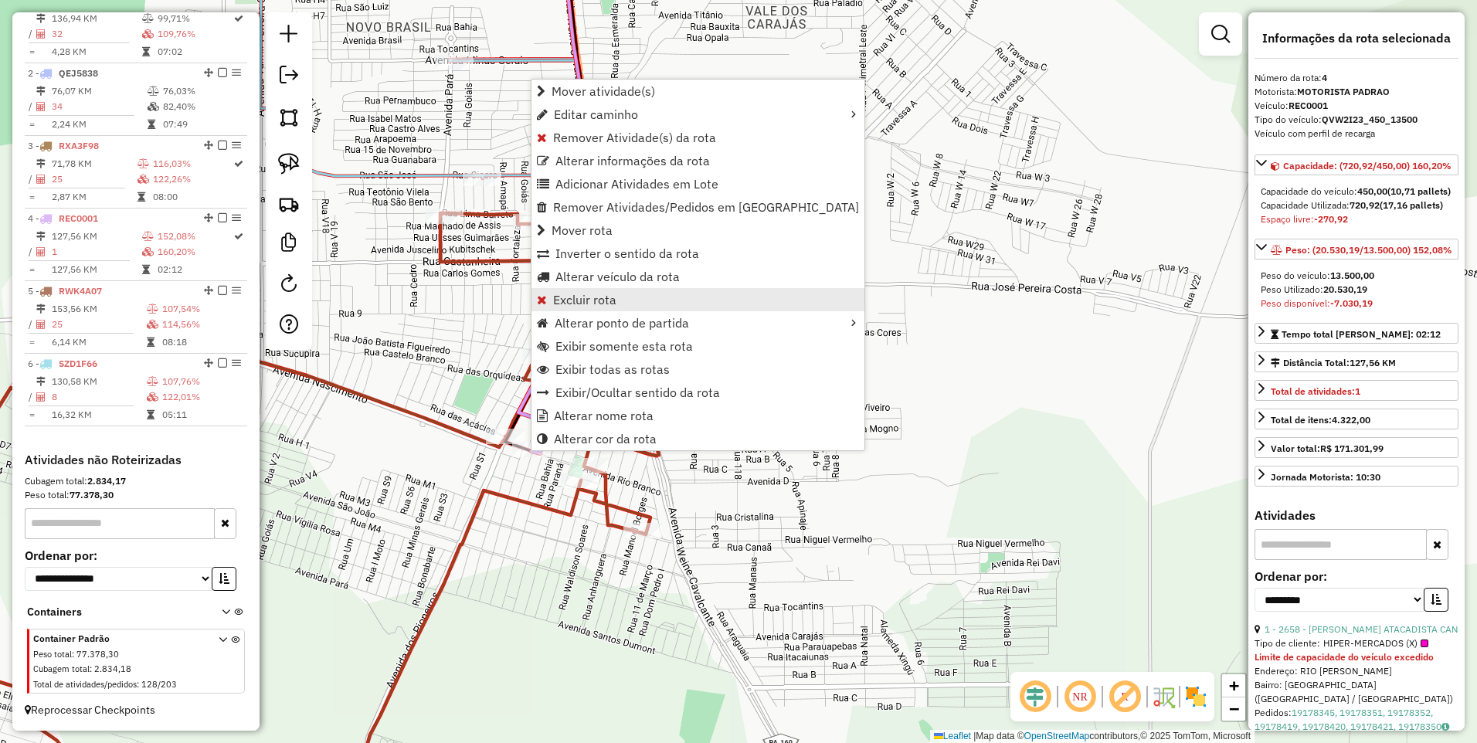
click at [599, 304] on span "Excluir rota" at bounding box center [584, 300] width 63 height 12
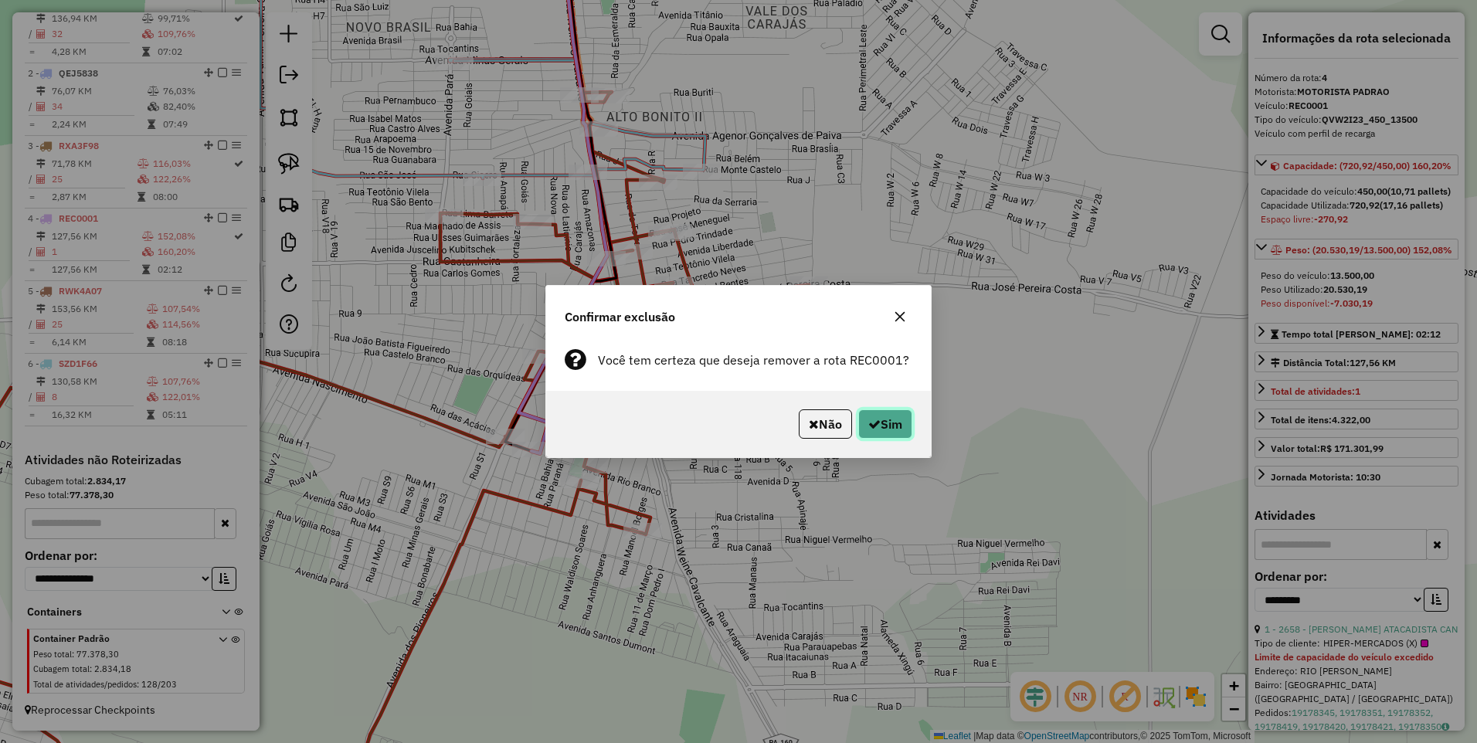
click at [880, 412] on button "Sim" at bounding box center [885, 423] width 54 height 29
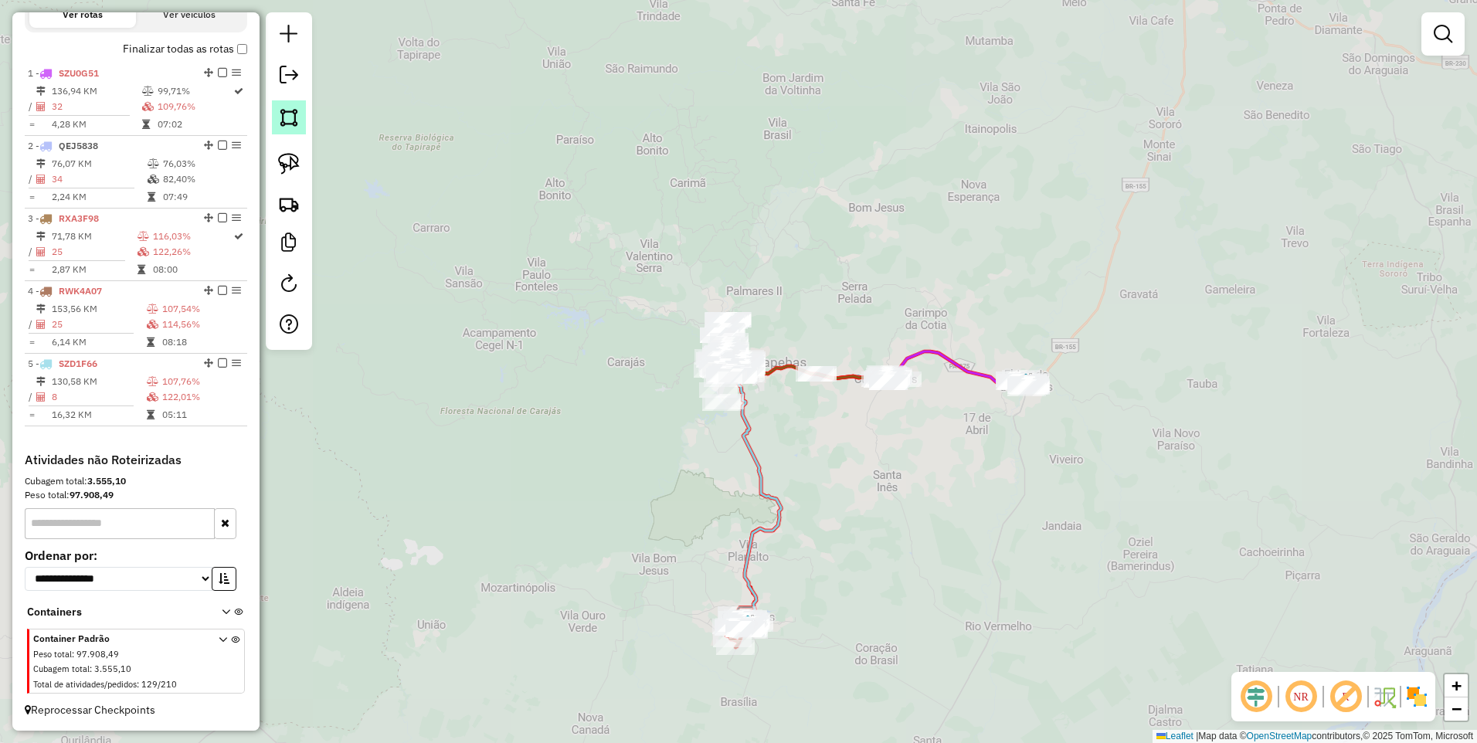
scroll to position [533, 0]
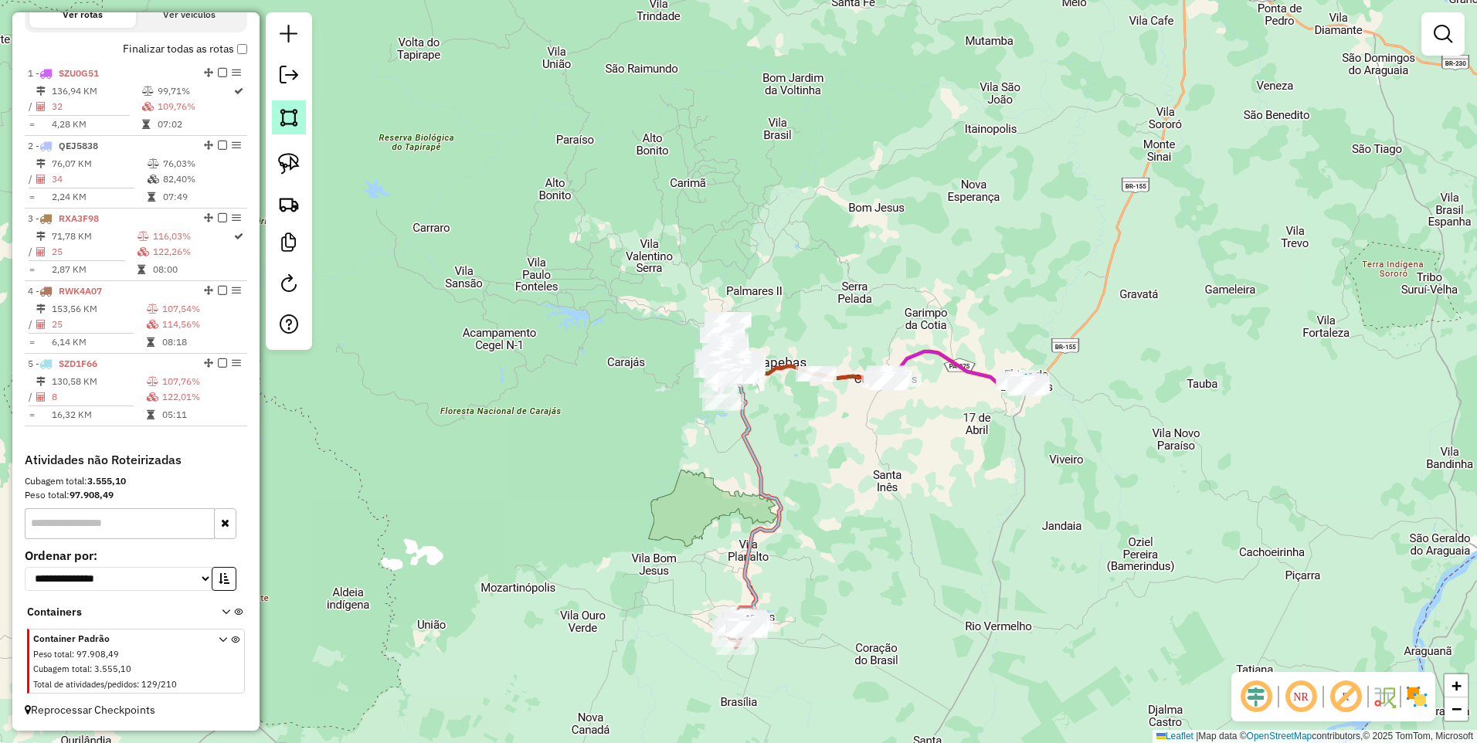
click at [288, 116] on img at bounding box center [289, 118] width 22 height 22
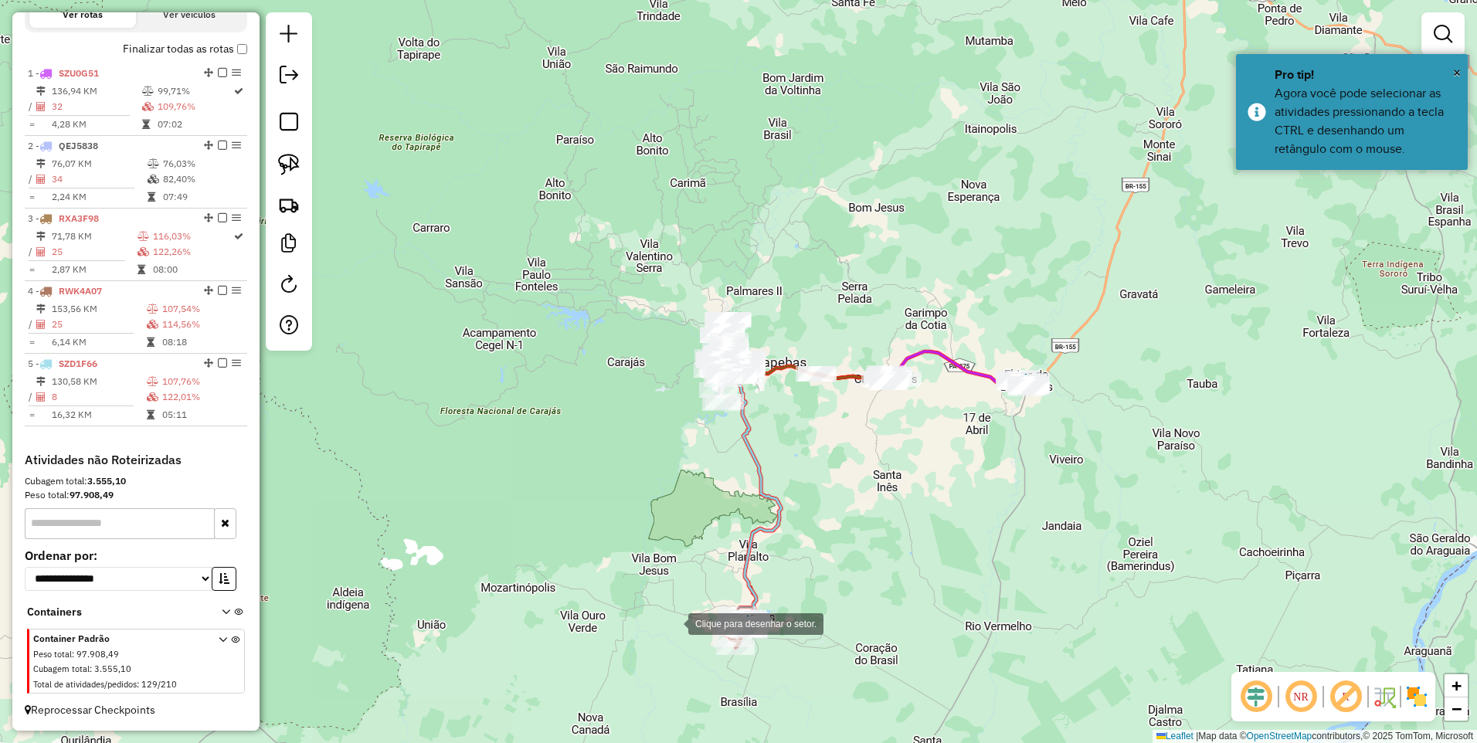
drag, startPoint x: 672, startPoint y: 622, endPoint x: 738, endPoint y: 579, distance: 78.6
click at [672, 620] on div at bounding box center [672, 622] width 31 height 31
click at [808, 535] on div at bounding box center [792, 550] width 31 height 31
click at [826, 637] on div at bounding box center [841, 621] width 31 height 31
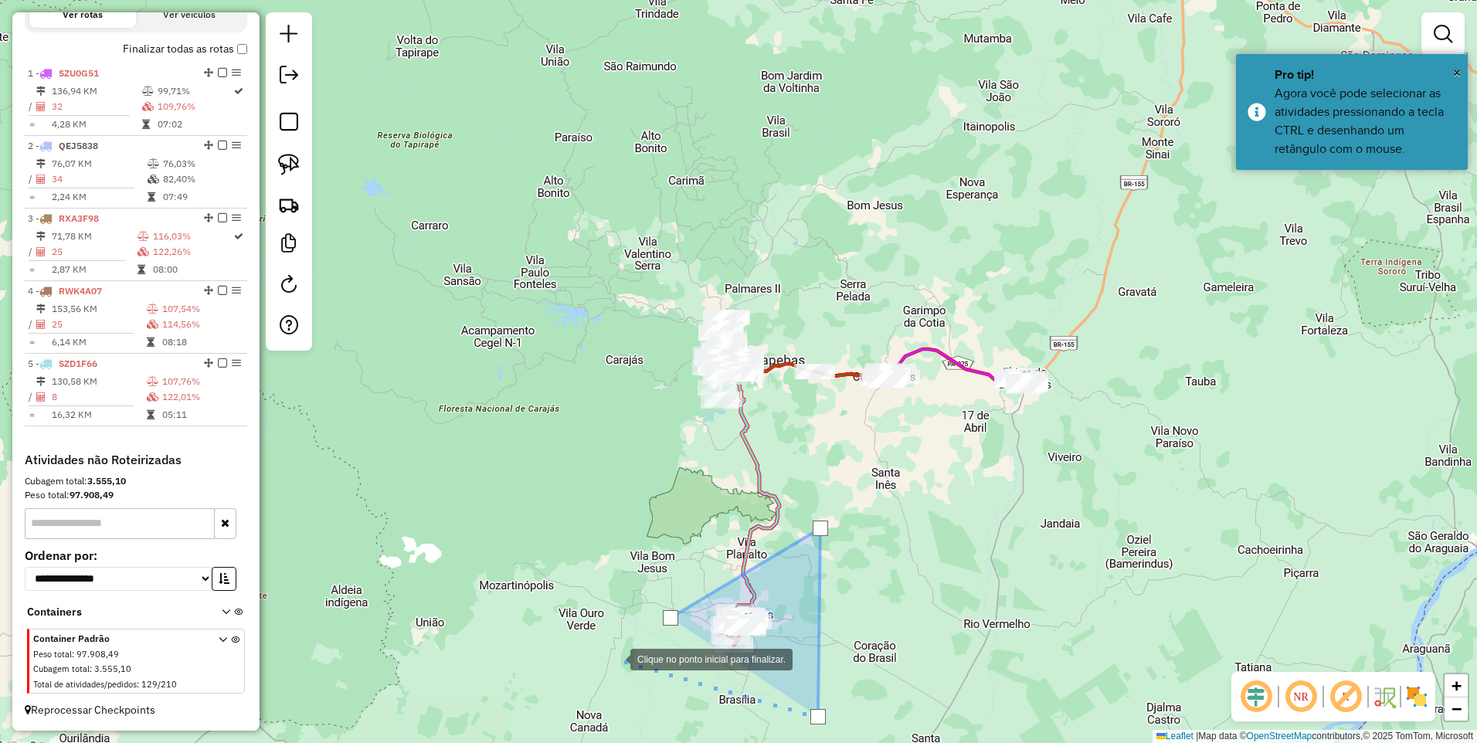
click at [615, 658] on div at bounding box center [614, 658] width 31 height 31
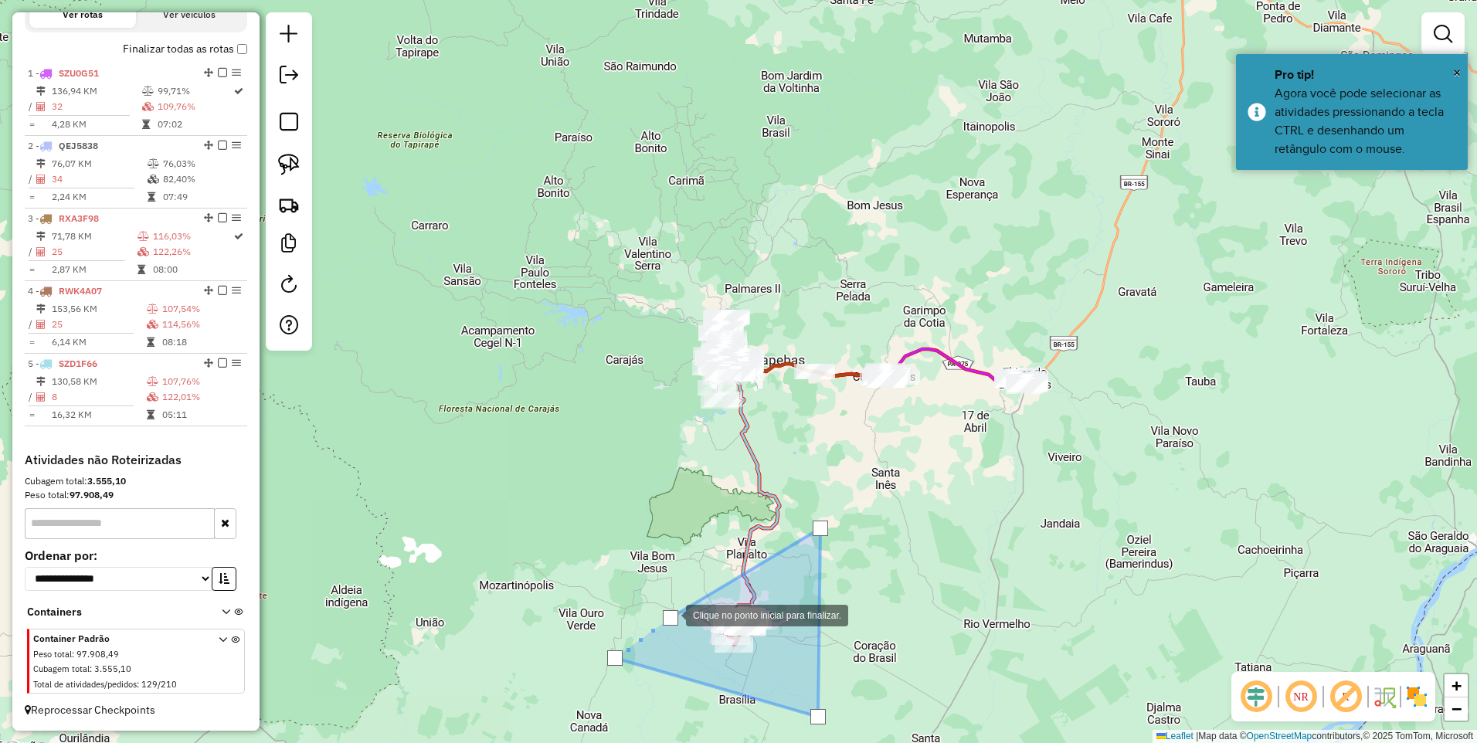
click at [670, 613] on div at bounding box center [670, 617] width 15 height 15
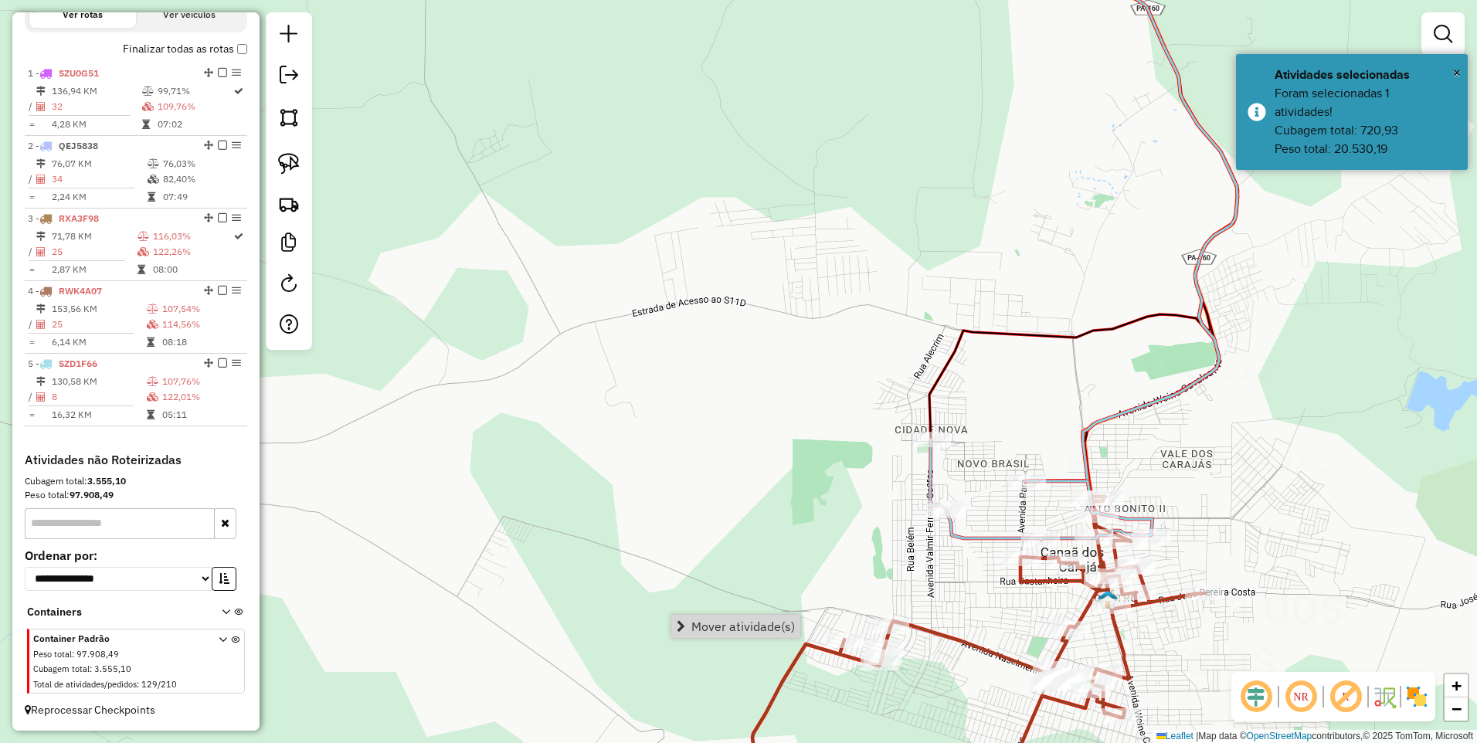
drag, startPoint x: 722, startPoint y: 561, endPoint x: 698, endPoint y: 544, distance: 29.4
click at [698, 544] on div "Janela de atendimento Grade de atendimento Capacidade Transportadoras Veículos …" at bounding box center [738, 371] width 1477 height 743
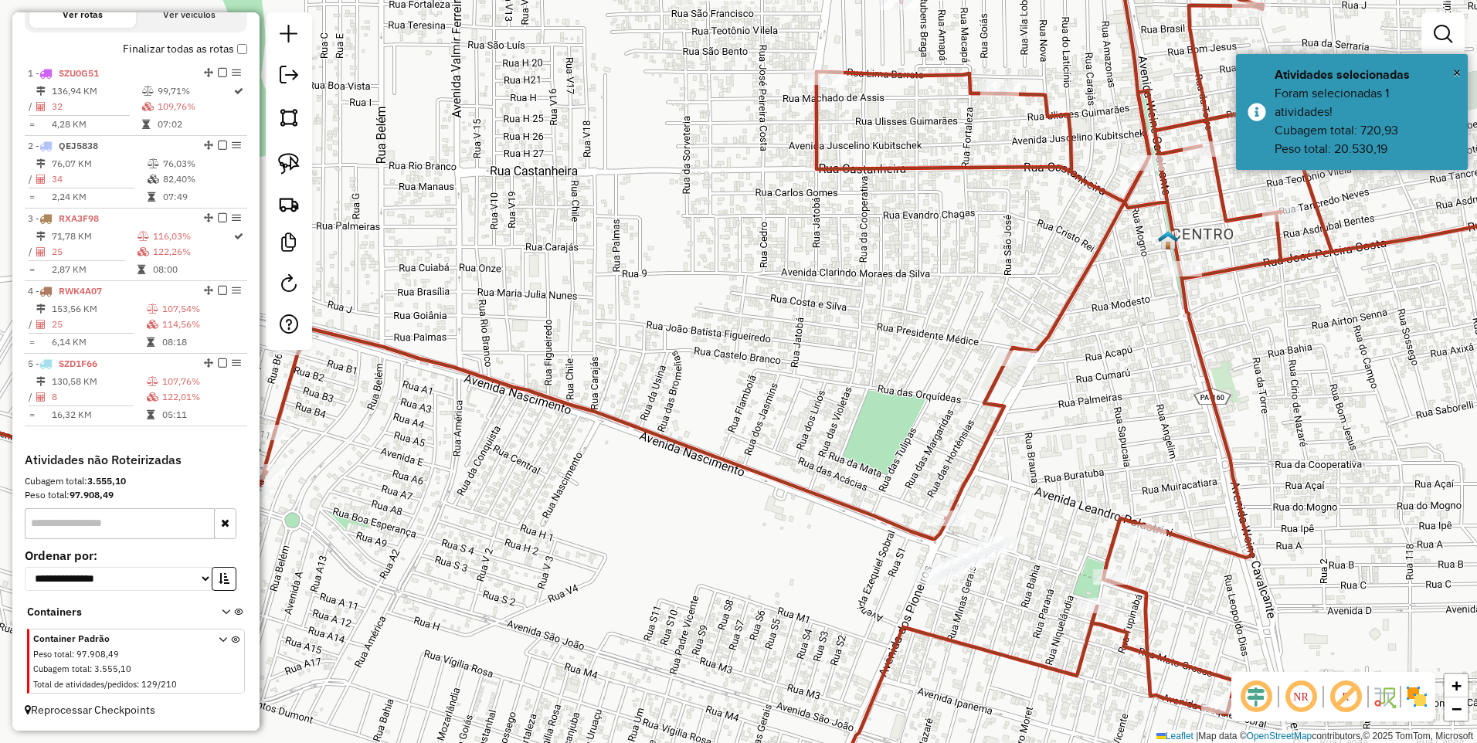
drag, startPoint x: 826, startPoint y: 548, endPoint x: 673, endPoint y: 471, distance: 172.0
click at [674, 472] on div "Janela de atendimento Grade de atendimento Capacidade Transportadoras Veículos …" at bounding box center [738, 371] width 1477 height 743
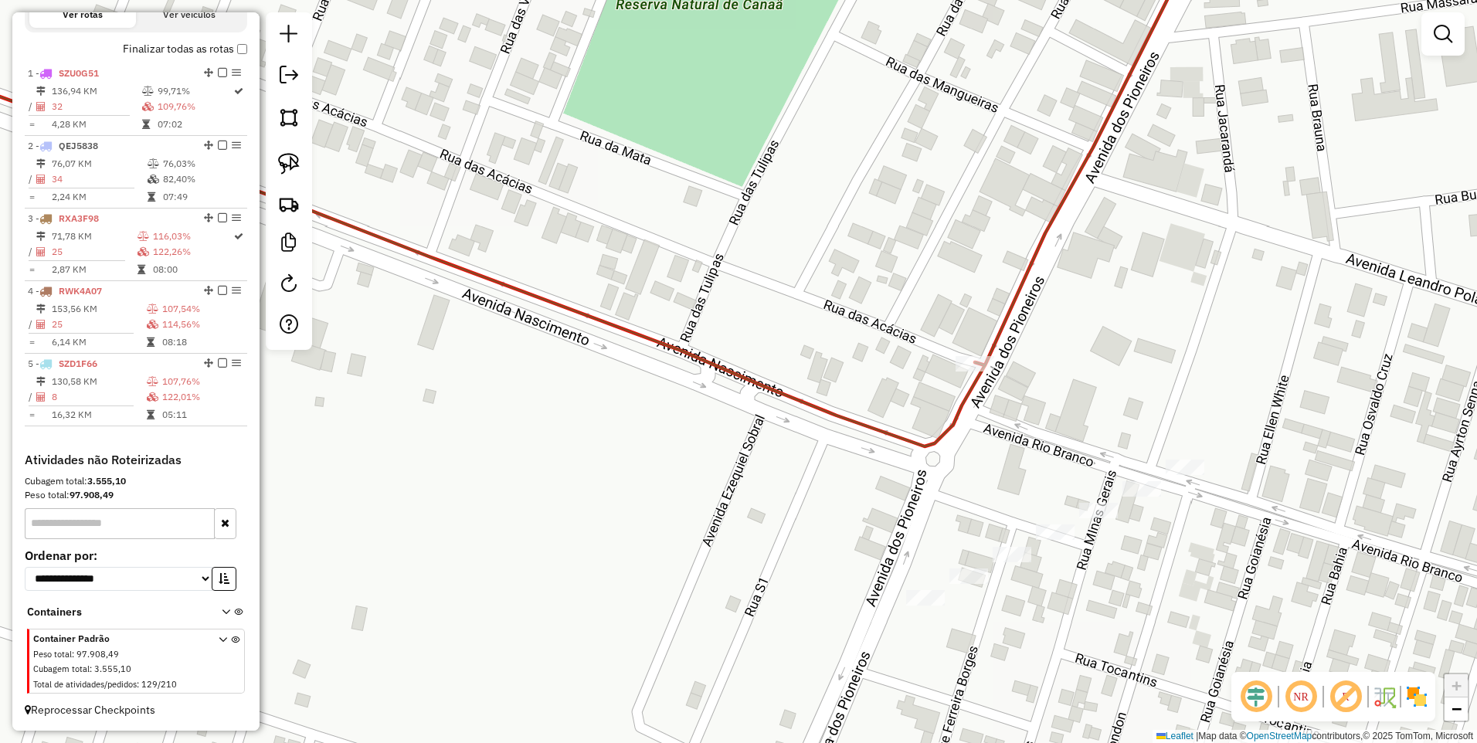
drag, startPoint x: 1028, startPoint y: 495, endPoint x: 821, endPoint y: 442, distance: 213.8
click at [821, 442] on div "Janela de atendimento Grade de atendimento Capacidade Transportadoras Veículos …" at bounding box center [738, 371] width 1477 height 743
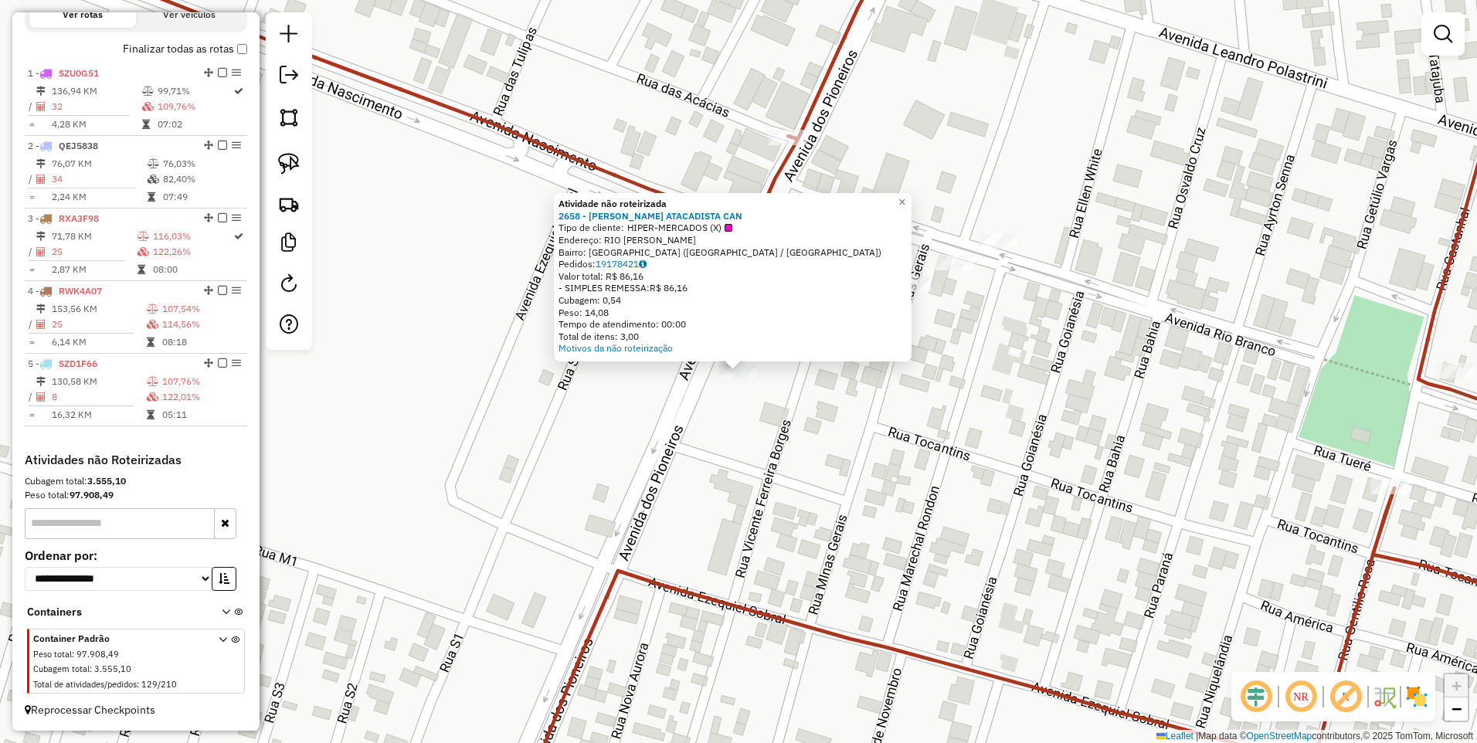
click at [921, 393] on div "Atividade não roteirizada 2658 - MACRE ATACADISTA CAN Tipo de cliente: HIPER-ME…" at bounding box center [738, 371] width 1477 height 743
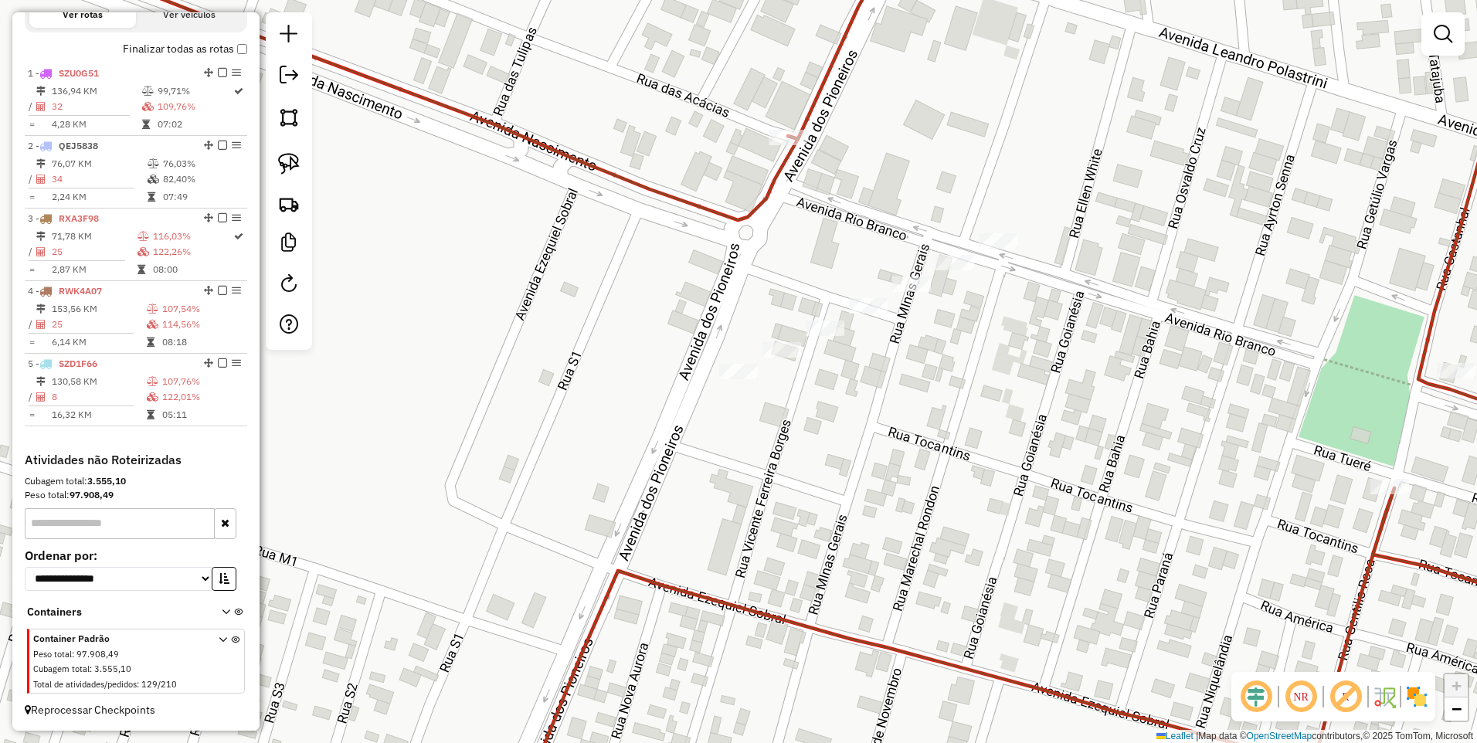
drag, startPoint x: 1016, startPoint y: 361, endPoint x: 893, endPoint y: 433, distance: 142.3
click at [893, 433] on div "Janela de atendimento Grade de atendimento Capacidade Transportadoras Veículos …" at bounding box center [738, 371] width 1477 height 743
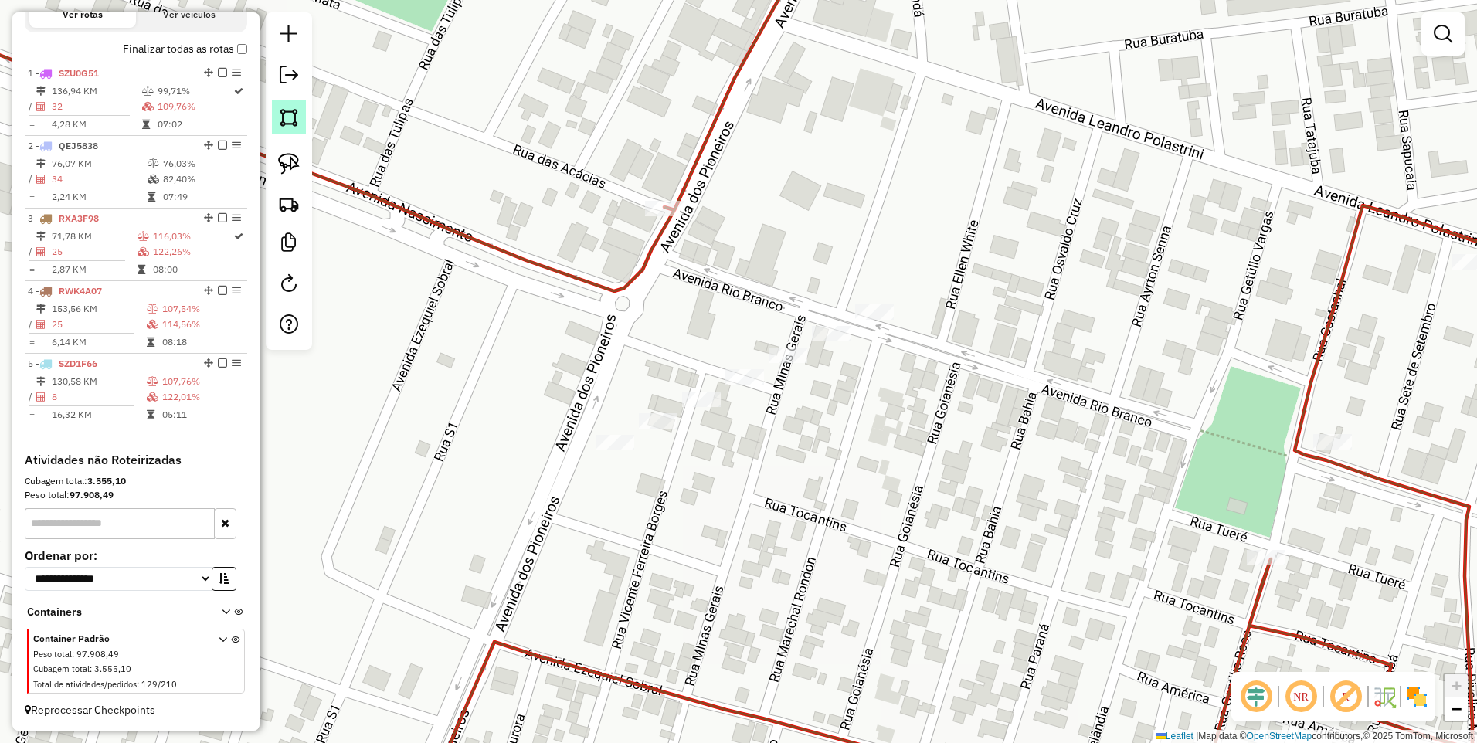
click at [294, 110] on img at bounding box center [289, 118] width 22 height 22
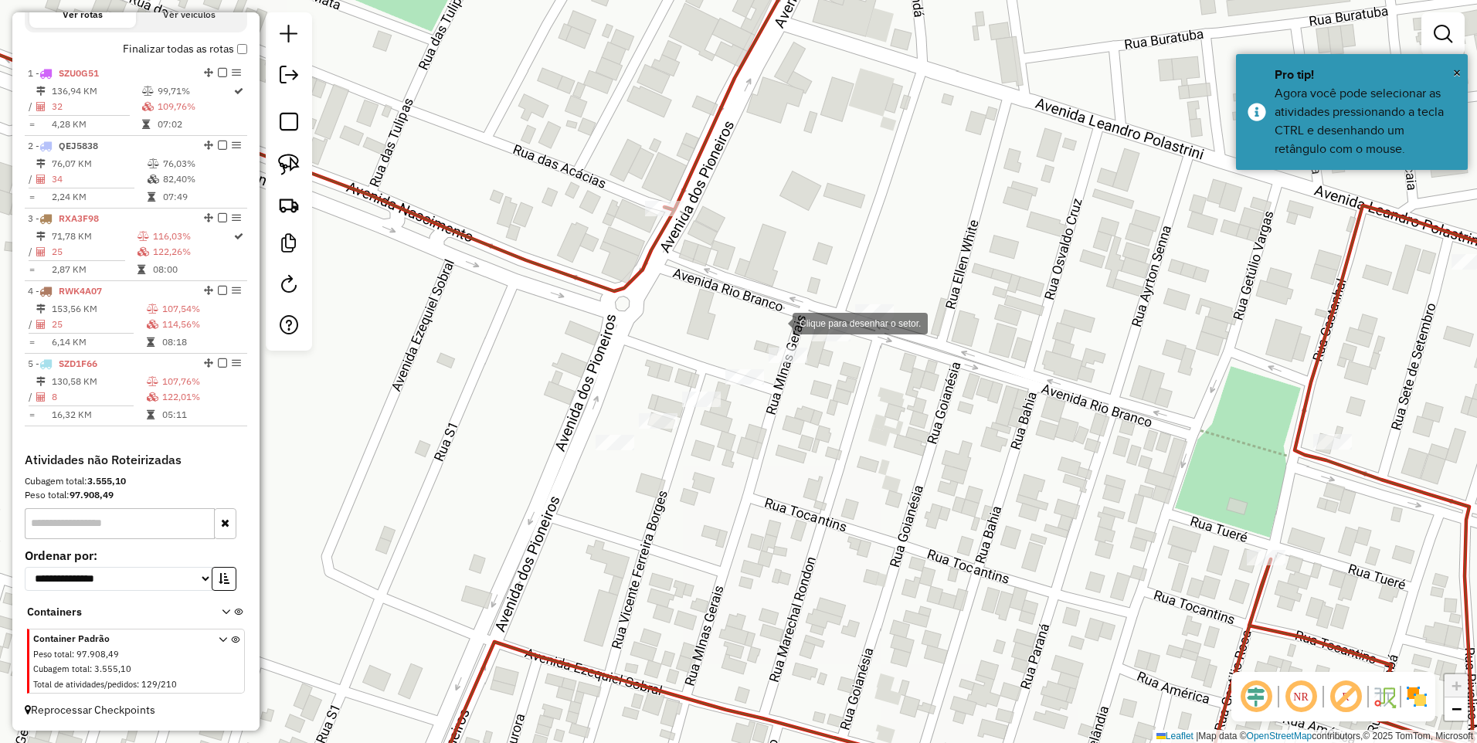
click at [762, 321] on div at bounding box center [777, 322] width 31 height 31
drag, startPoint x: 876, startPoint y: 369, endPoint x: 834, endPoint y: 399, distance: 51.0
click at [877, 369] on div at bounding box center [875, 369] width 31 height 31
click at [813, 409] on div at bounding box center [828, 401] width 31 height 31
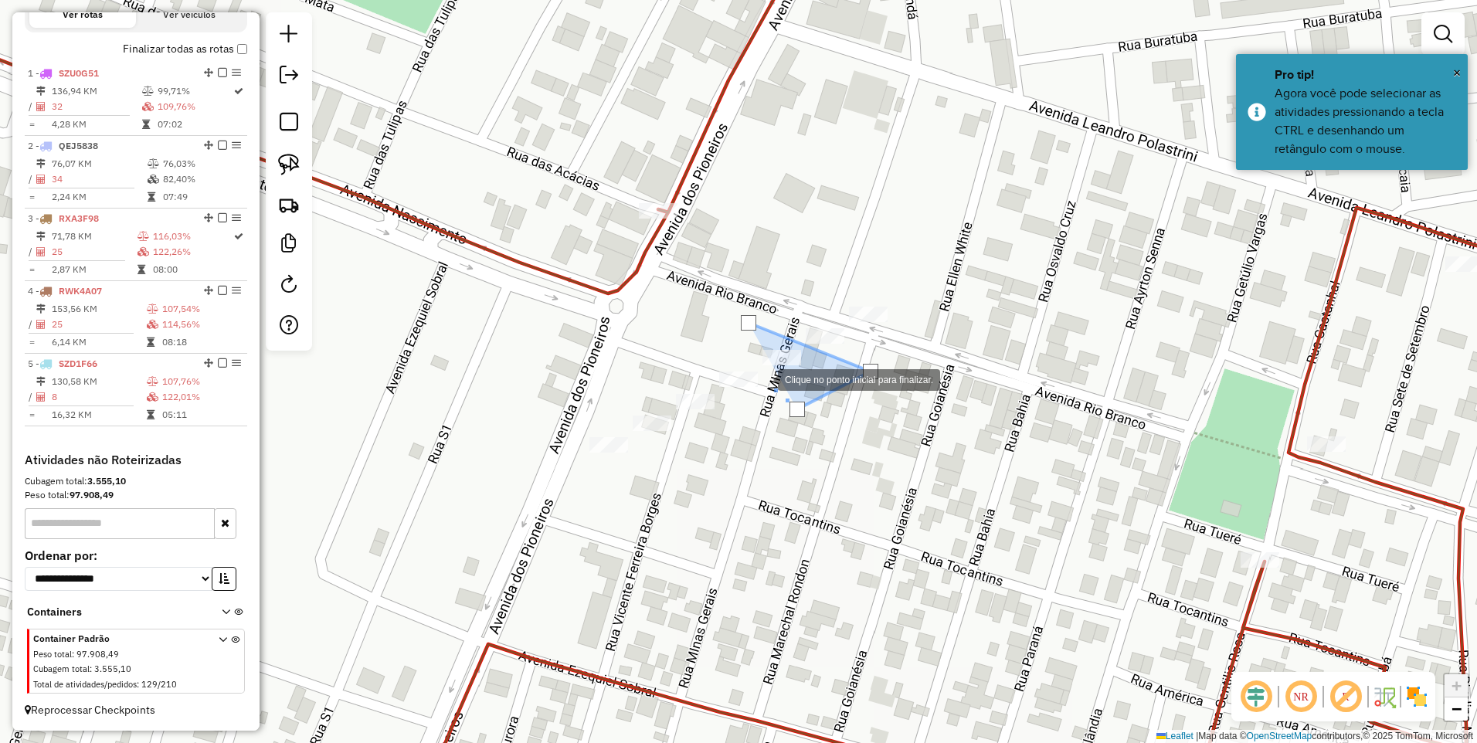
click at [762, 378] on div at bounding box center [762, 378] width 31 height 31
click at [740, 355] on div at bounding box center [755, 370] width 31 height 31
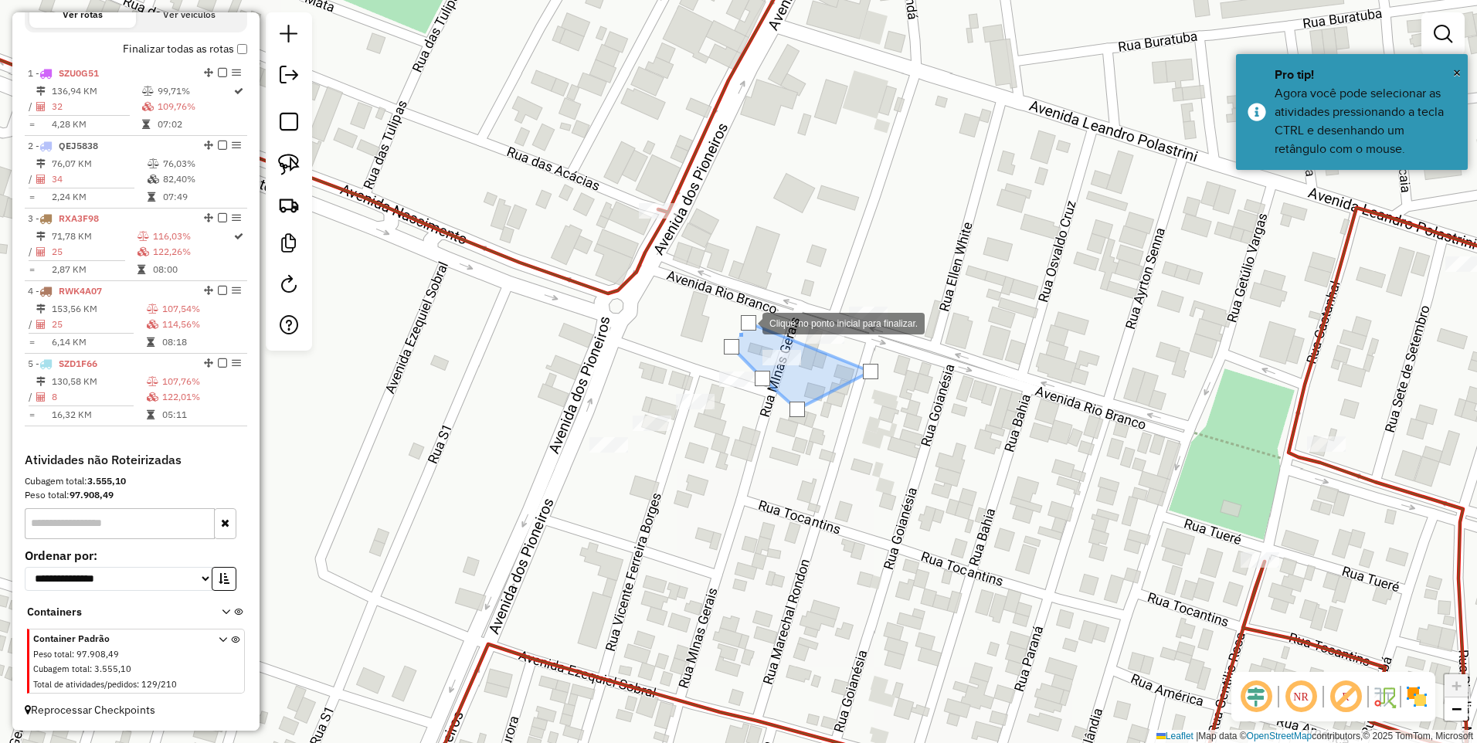
click at [747, 322] on div at bounding box center [748, 322] width 15 height 15
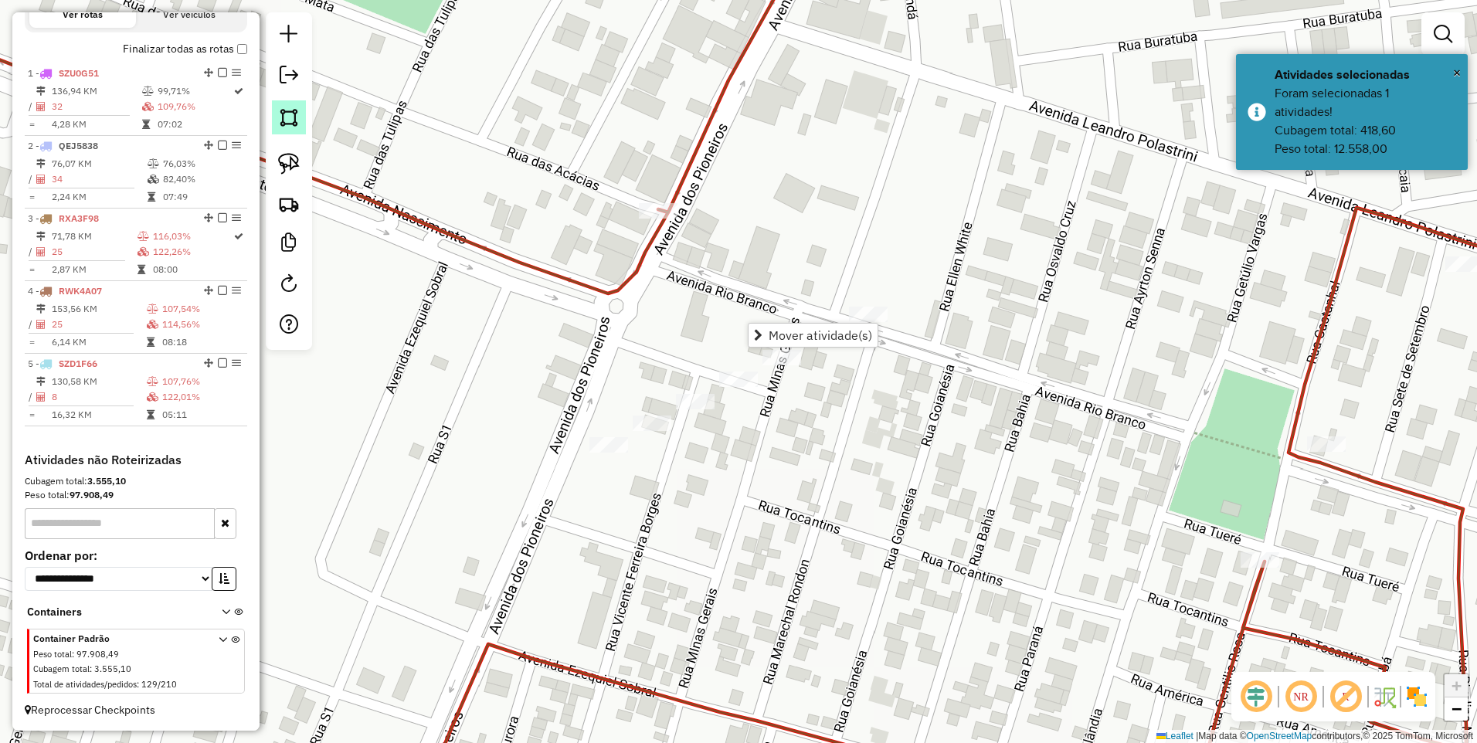
click at [286, 127] on img at bounding box center [289, 118] width 22 height 22
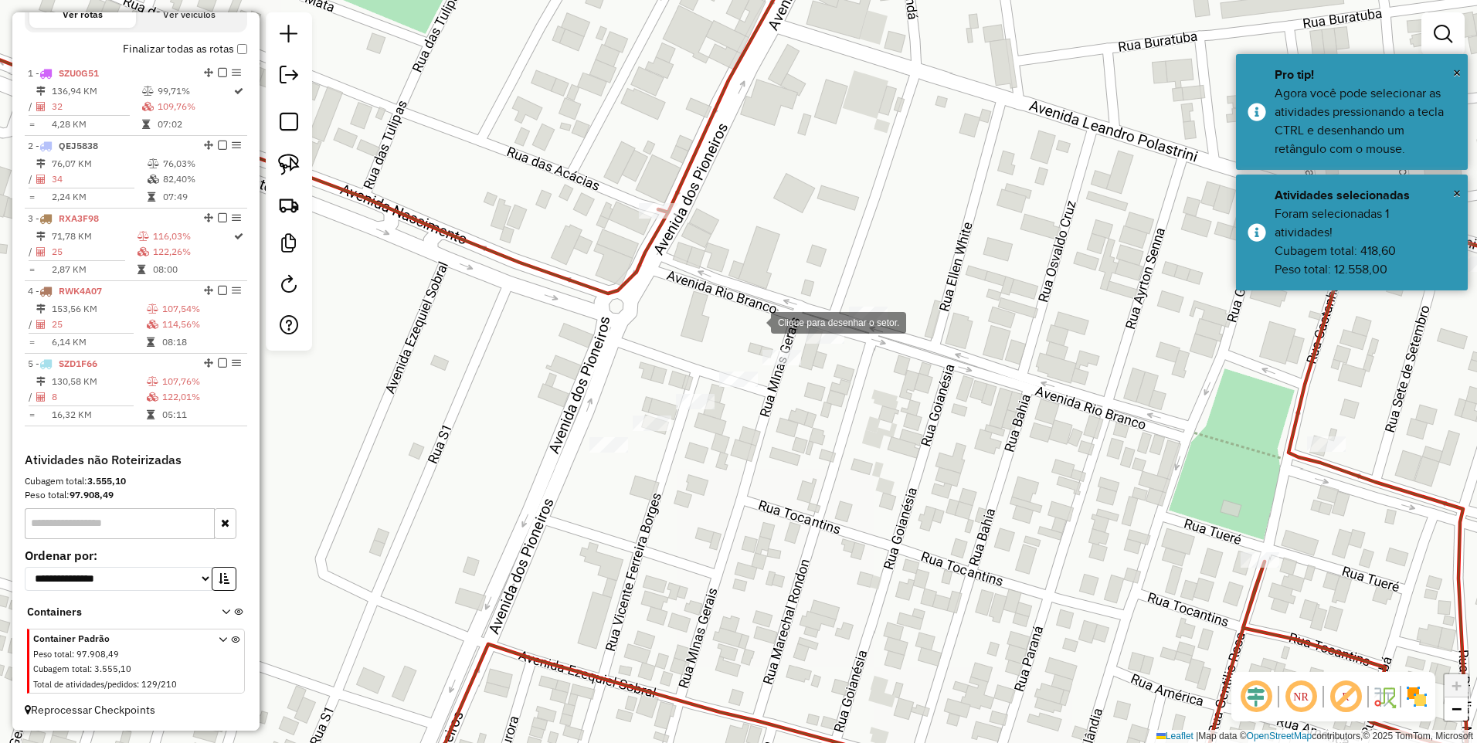
click at [755, 321] on div at bounding box center [755, 321] width 31 height 31
click at [821, 304] on div at bounding box center [821, 304] width 31 height 31
click at [887, 351] on div at bounding box center [872, 343] width 31 height 31
click at [849, 405] on div at bounding box center [861, 401] width 31 height 31
click at [811, 361] on div at bounding box center [815, 366] width 31 height 31
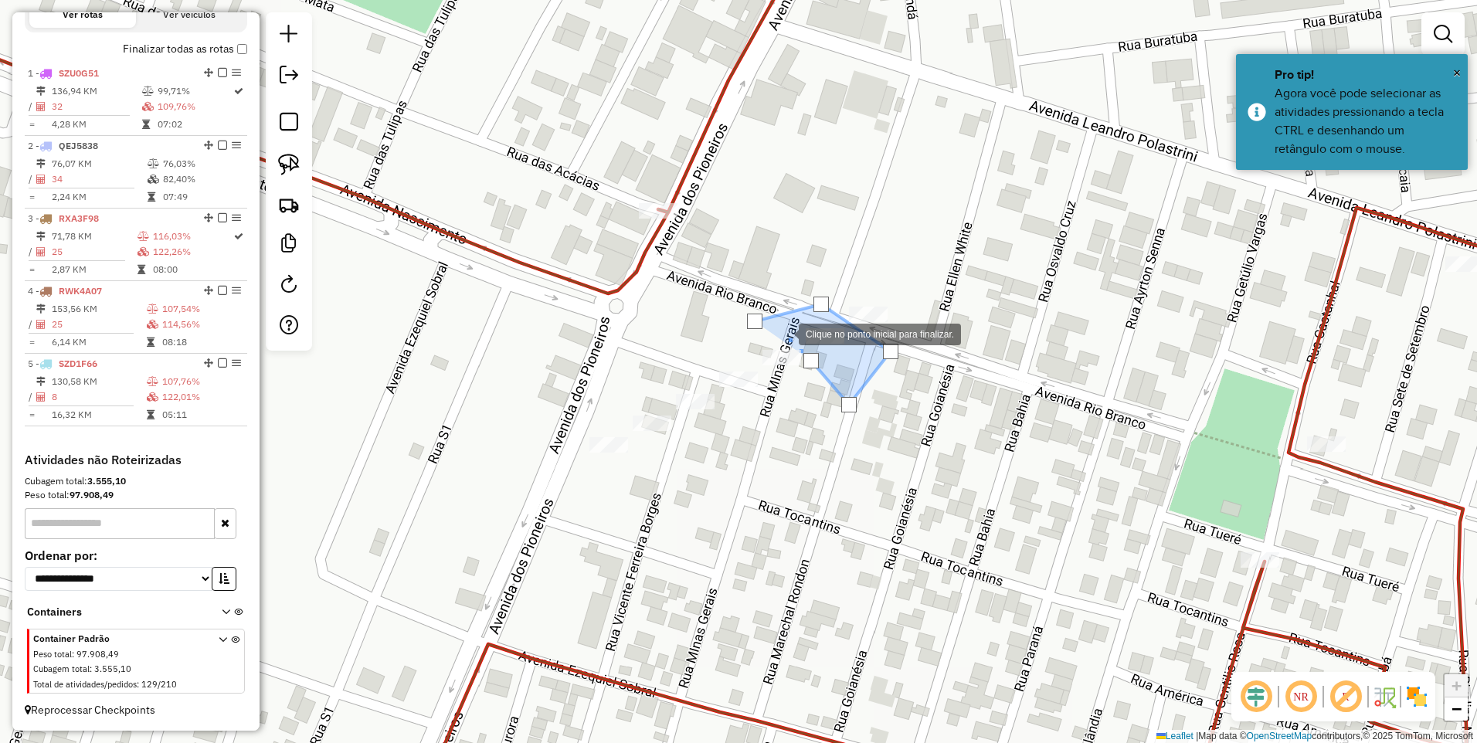
click at [782, 333] on div at bounding box center [783, 332] width 31 height 31
click at [750, 317] on div at bounding box center [754, 321] width 15 height 15
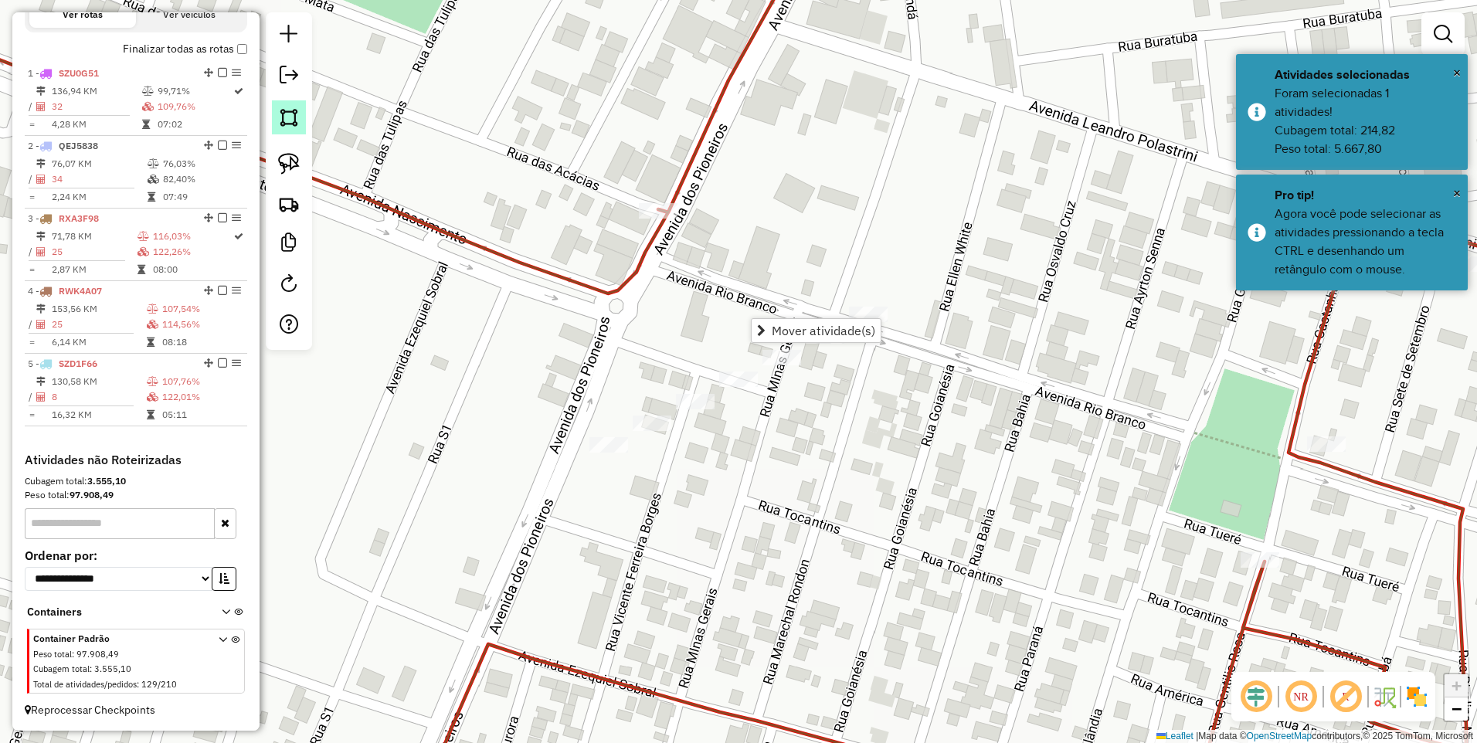
click at [294, 121] on img at bounding box center [289, 118] width 22 height 22
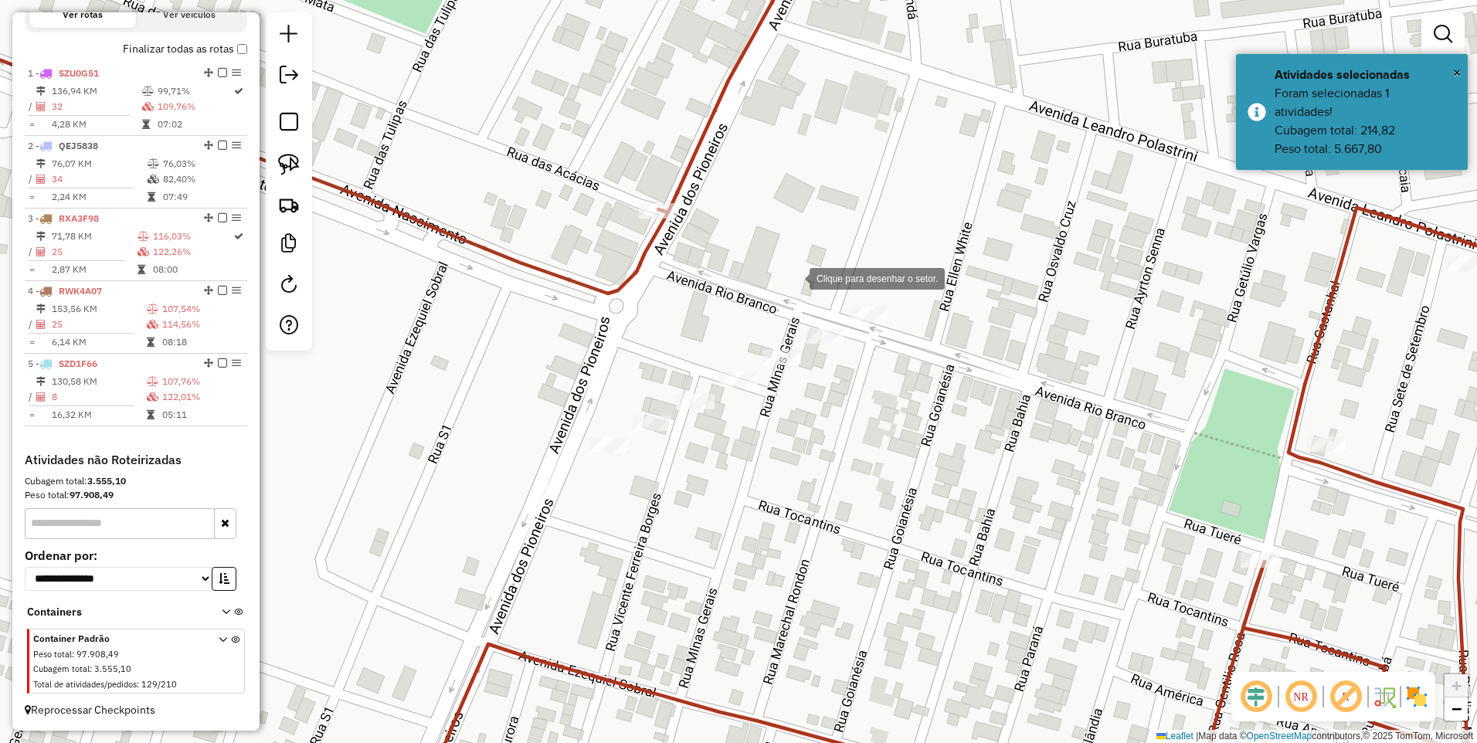
click at [794, 277] on div at bounding box center [794, 277] width 31 height 31
drag, startPoint x: 899, startPoint y: 375, endPoint x: 911, endPoint y: 367, distance: 14.6
click at [898, 373] on div at bounding box center [882, 357] width 31 height 31
drag, startPoint x: 986, startPoint y: 273, endPoint x: 880, endPoint y: 297, distance: 108.5
click at [985, 271] on div at bounding box center [985, 272] width 31 height 31
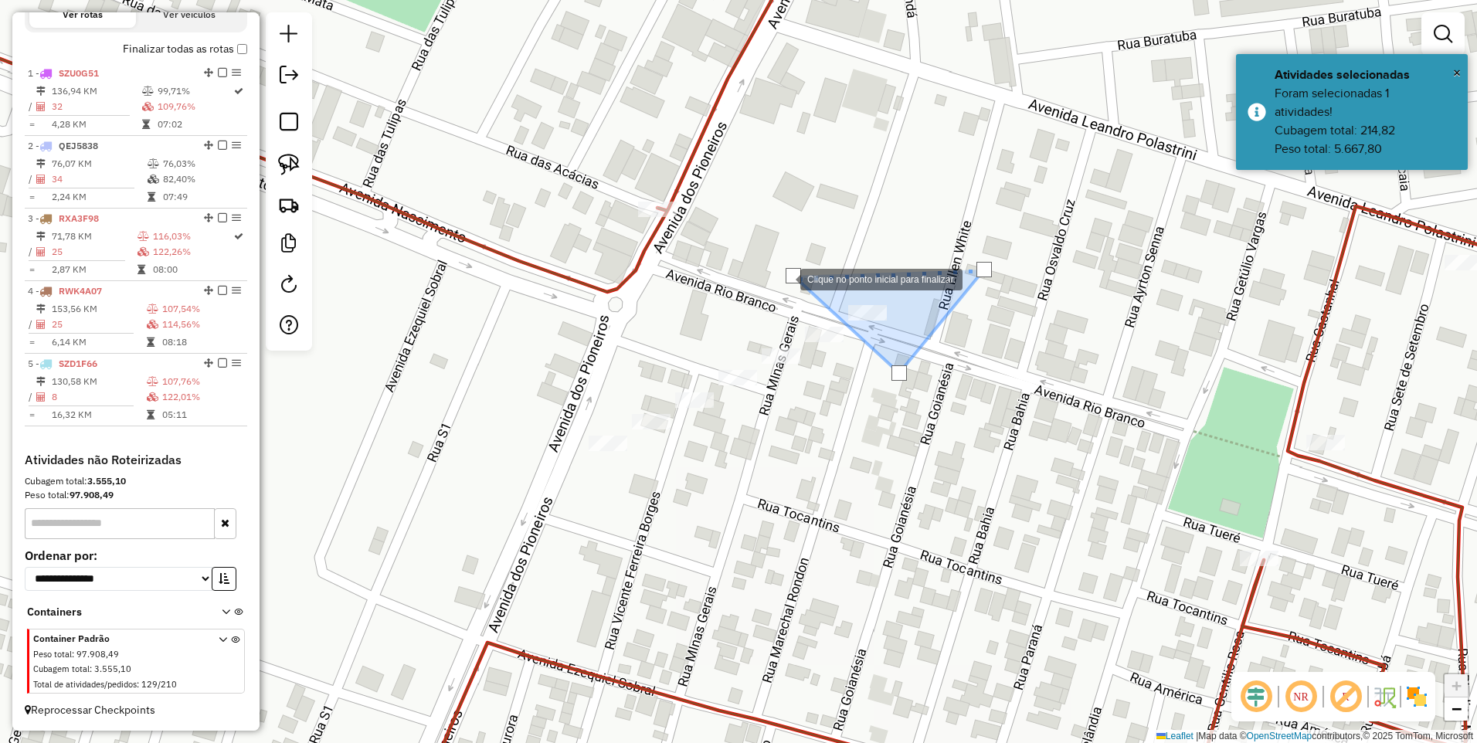
click at [785, 278] on div at bounding box center [784, 278] width 31 height 31
click at [792, 274] on div at bounding box center [793, 275] width 15 height 15
click at [287, 122] on img at bounding box center [289, 118] width 22 height 22
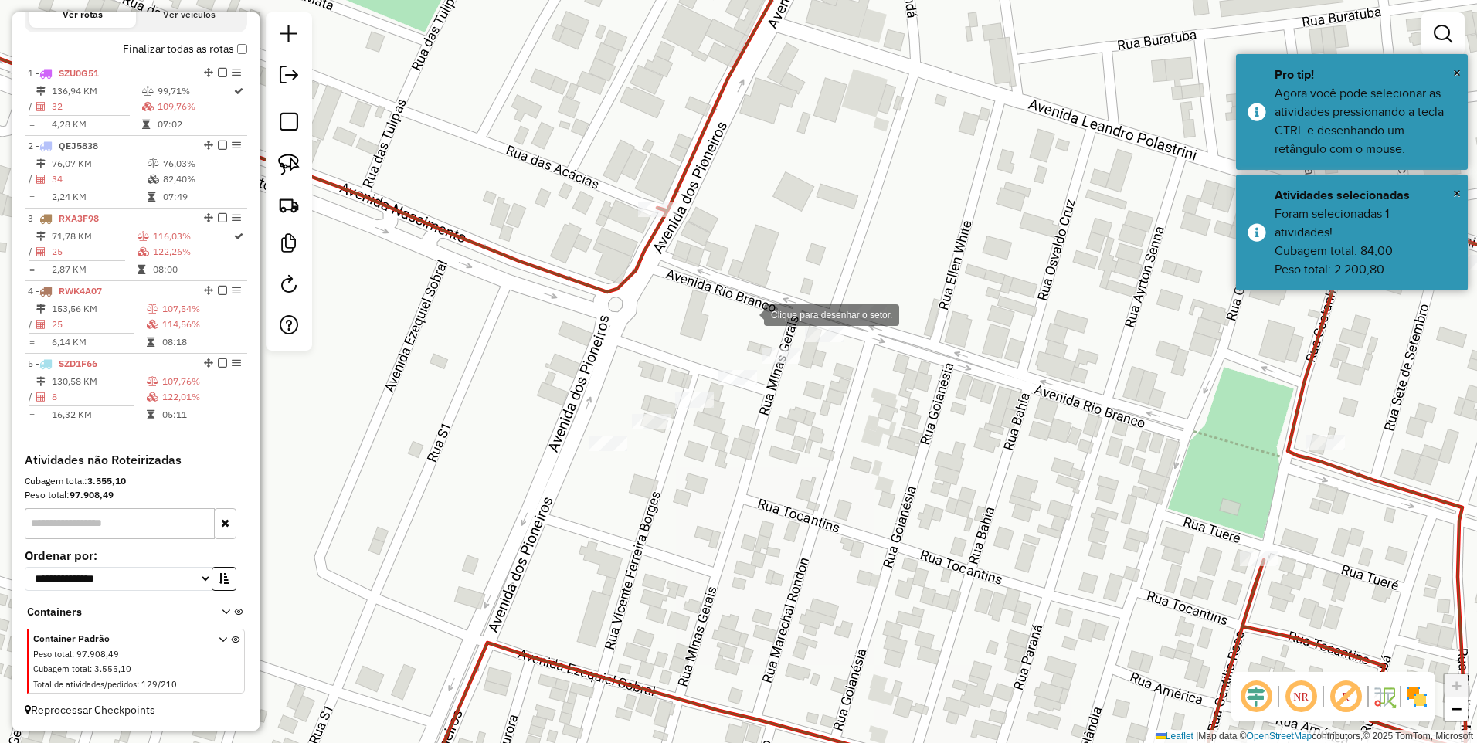
click at [748, 314] on div at bounding box center [748, 313] width 31 height 31
click at [874, 374] on div at bounding box center [872, 373] width 31 height 31
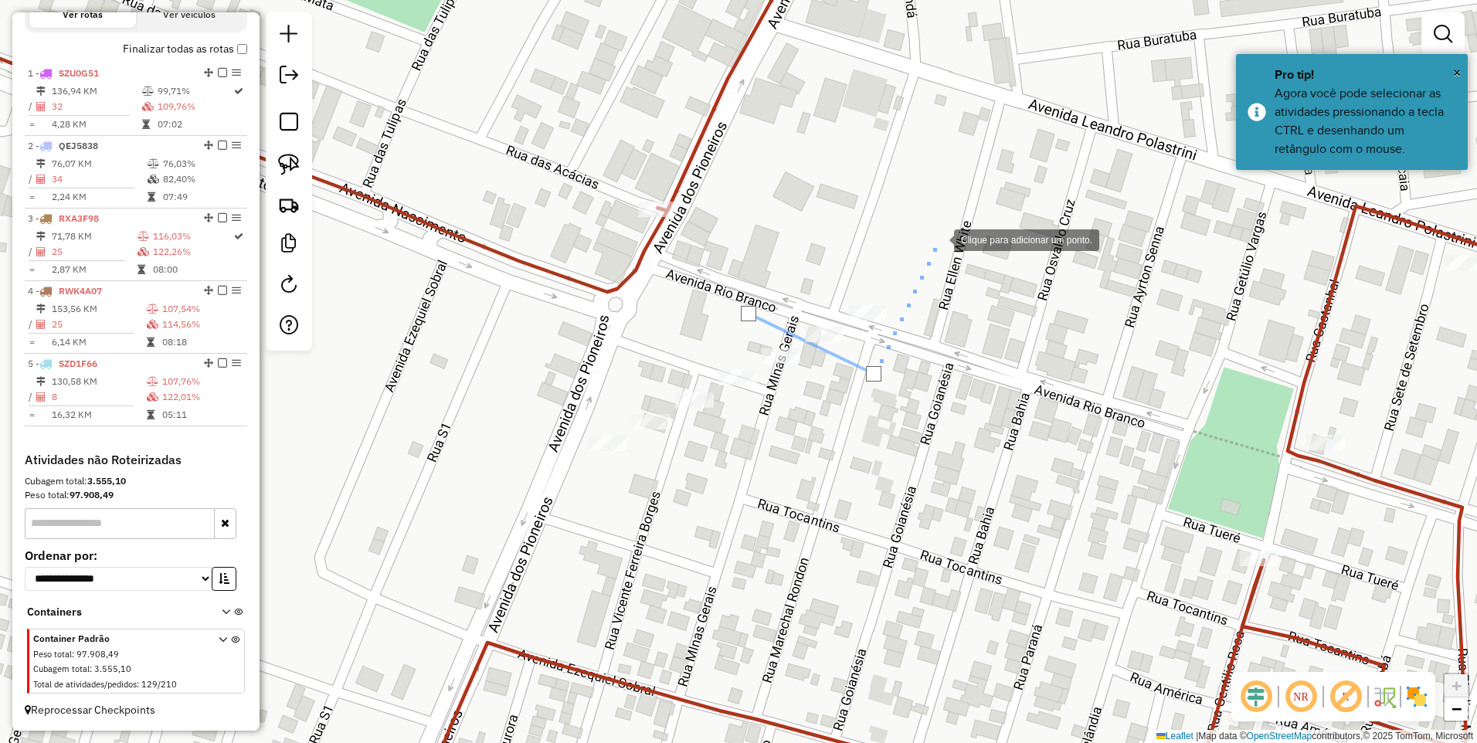
click at [938, 239] on div at bounding box center [938, 238] width 31 height 31
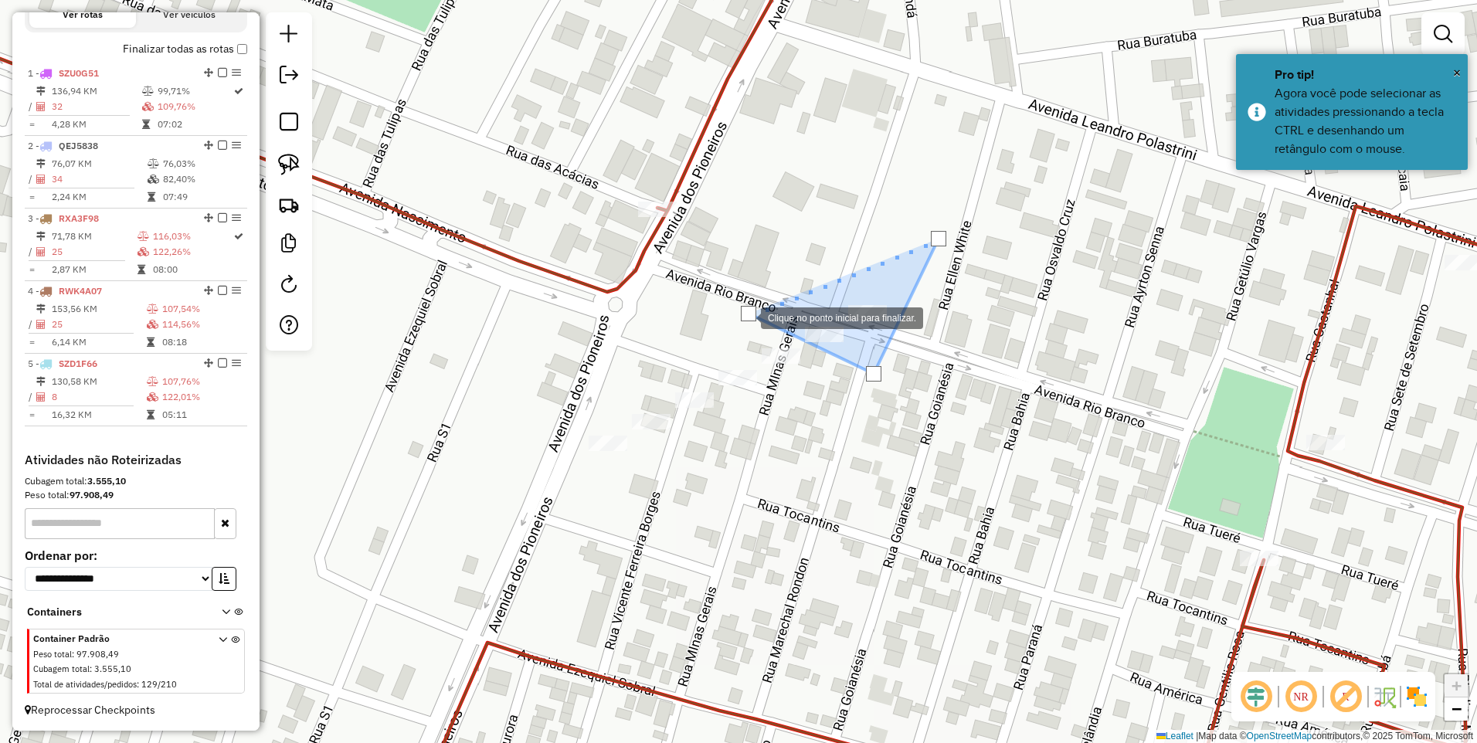
click at [745, 317] on div at bounding box center [748, 313] width 15 height 15
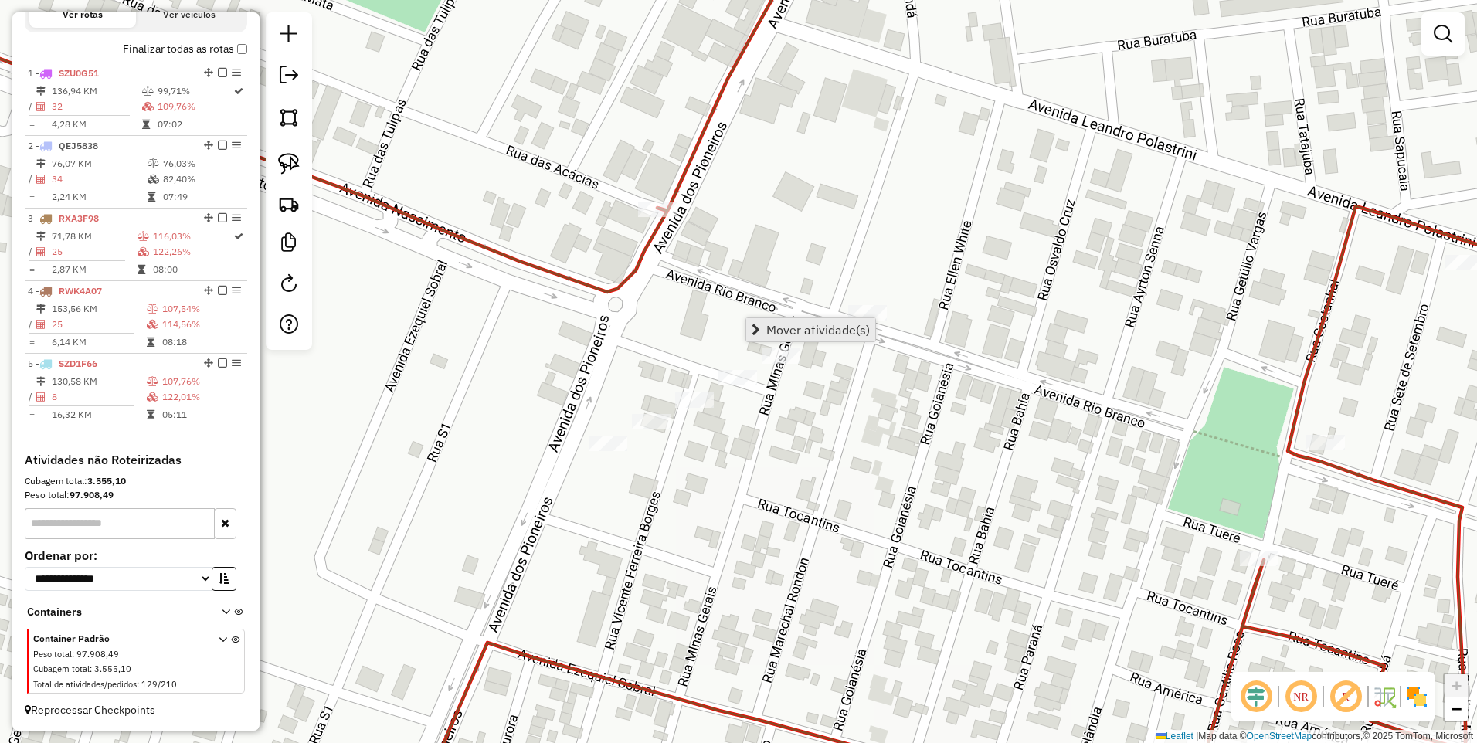
click at [769, 329] on span "Mover atividade(s)" at bounding box center [818, 330] width 104 height 12
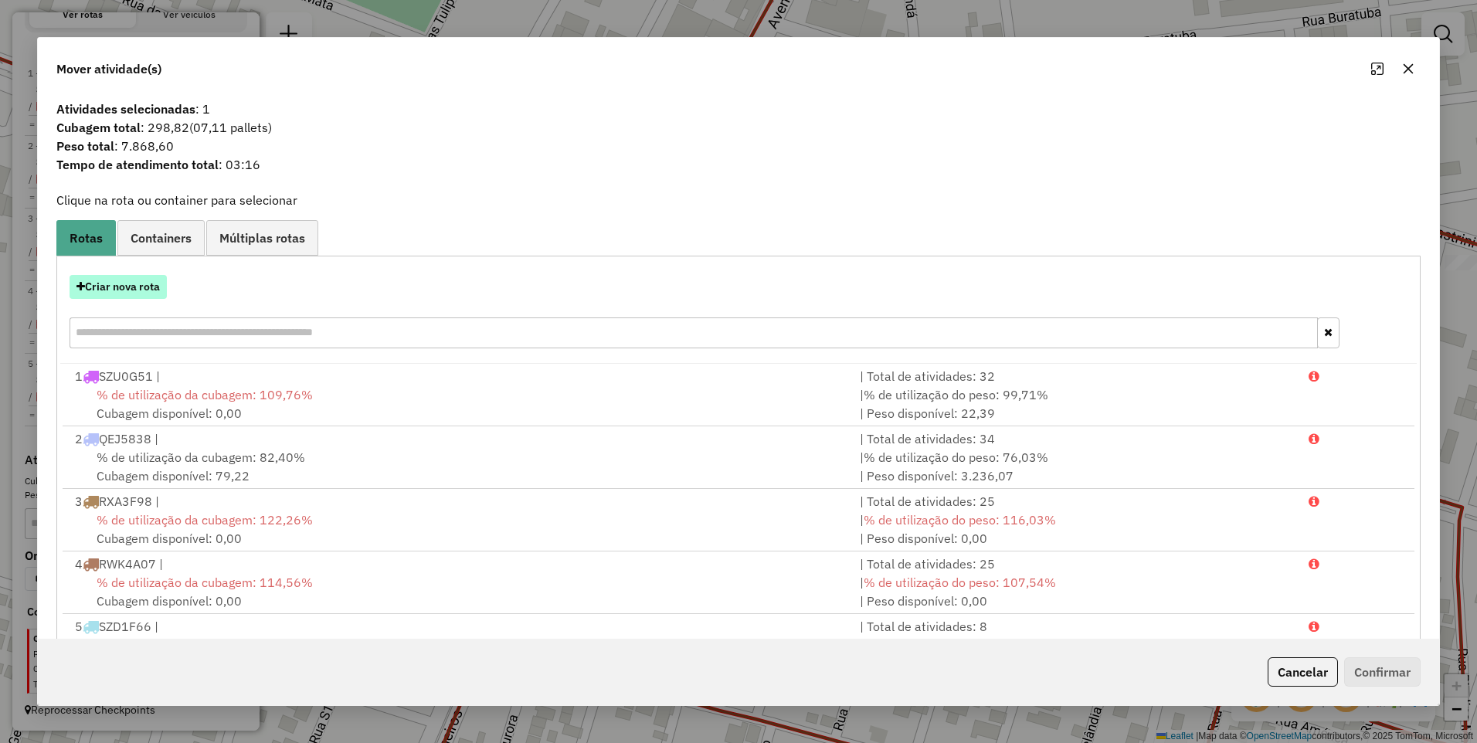
click at [134, 289] on button "Criar nova rota" at bounding box center [118, 287] width 97 height 24
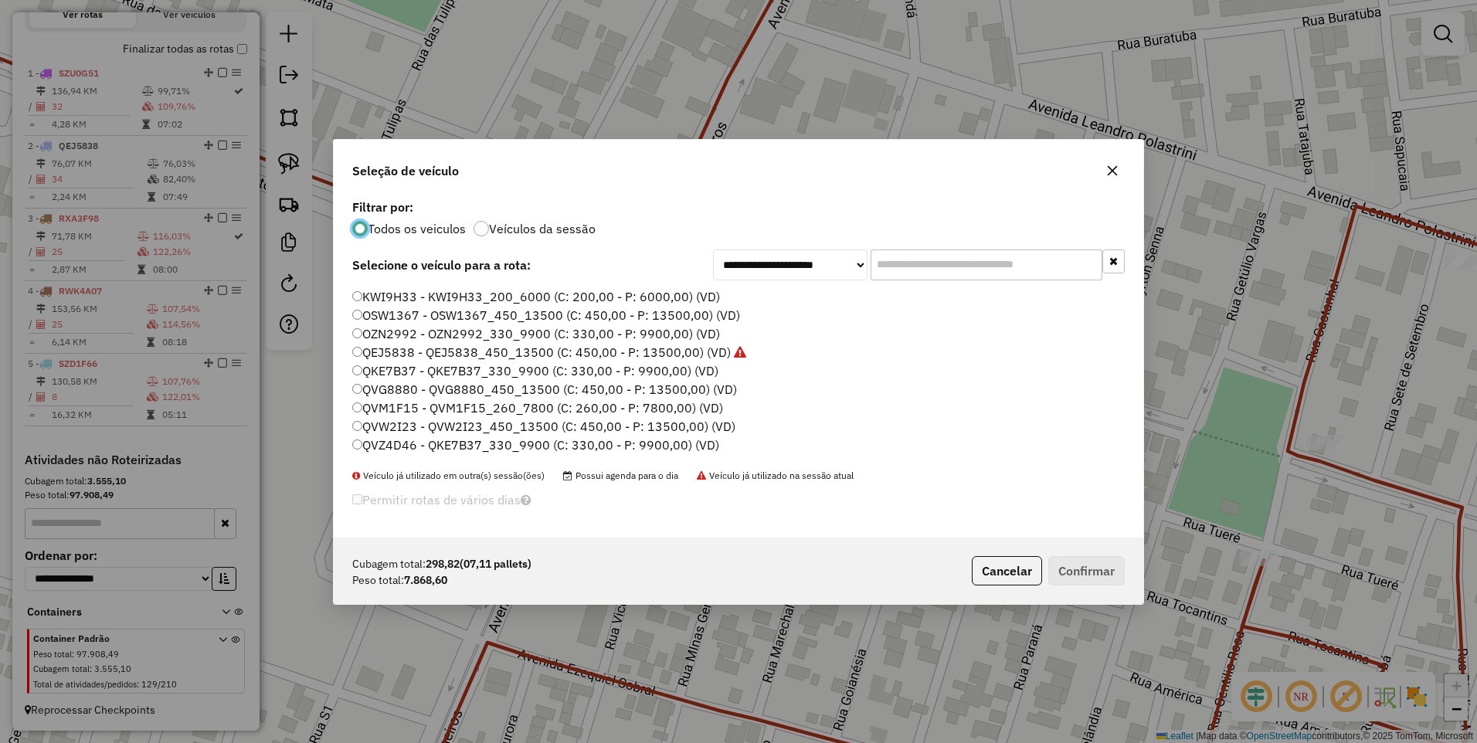
scroll to position [99, 0]
click at [386, 399] on label "QVW2I23 - QVW2I23_450_13500 (C: 450,00 - P: 13500,00) (VD)" at bounding box center [543, 400] width 383 height 19
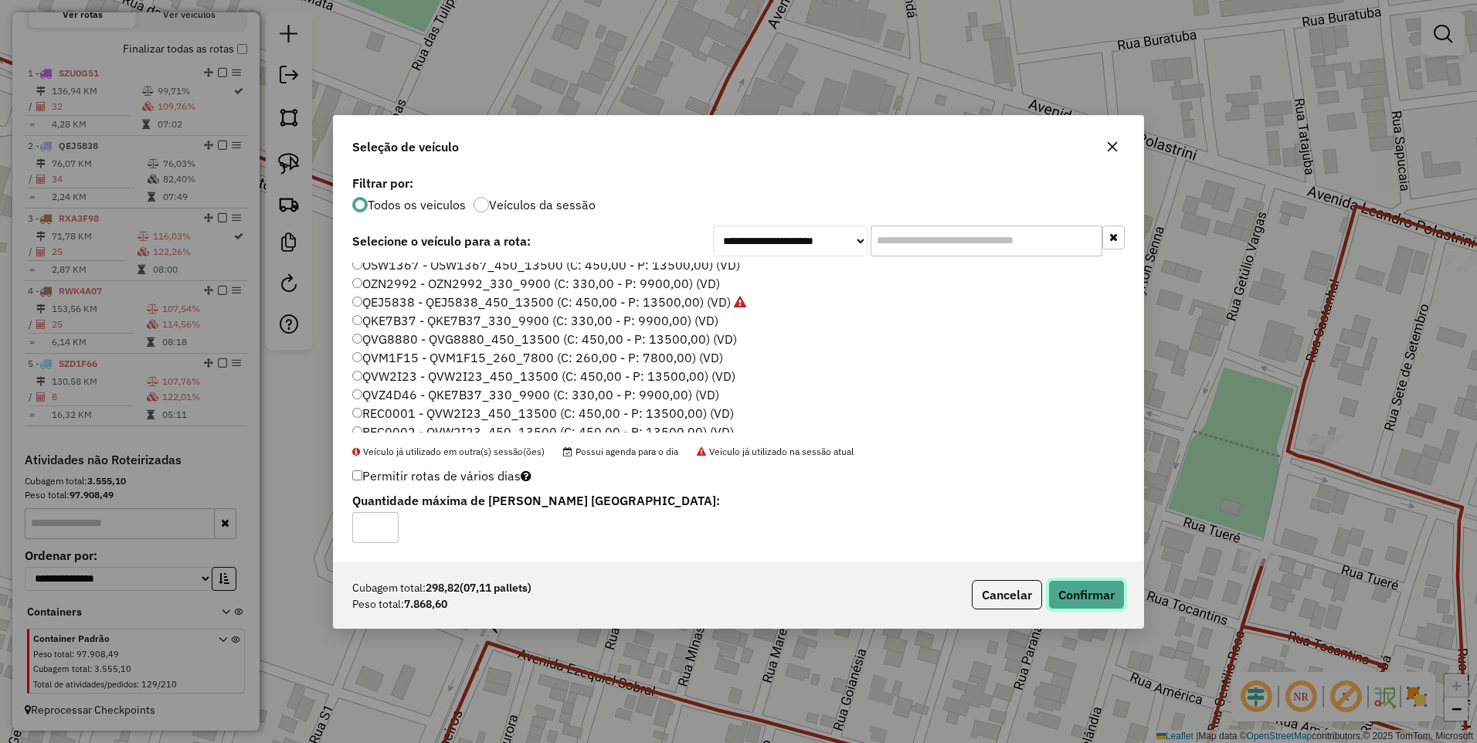
click at [1091, 589] on button "Confirmar" at bounding box center [1086, 594] width 76 height 29
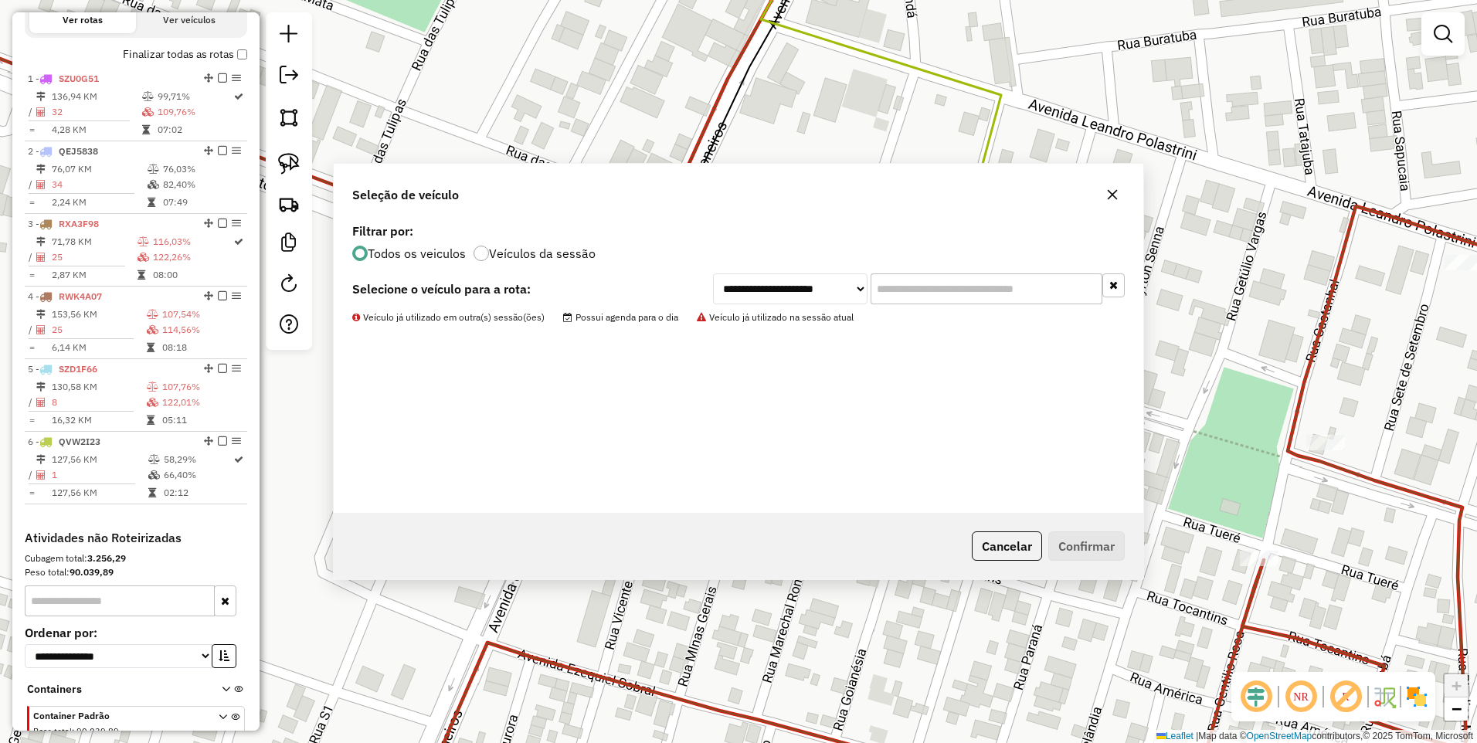
scroll to position [625, 0]
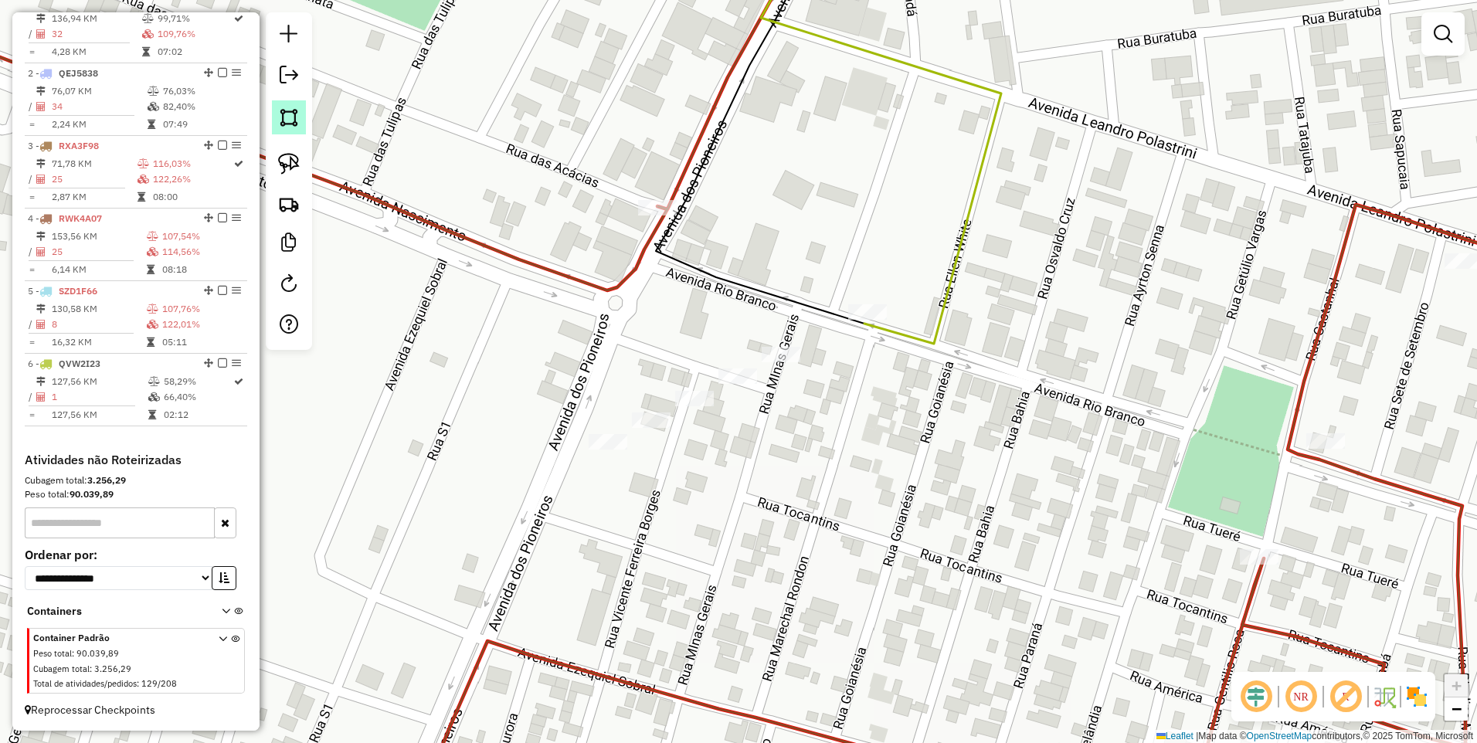
click at [290, 122] on img at bounding box center [289, 118] width 22 height 22
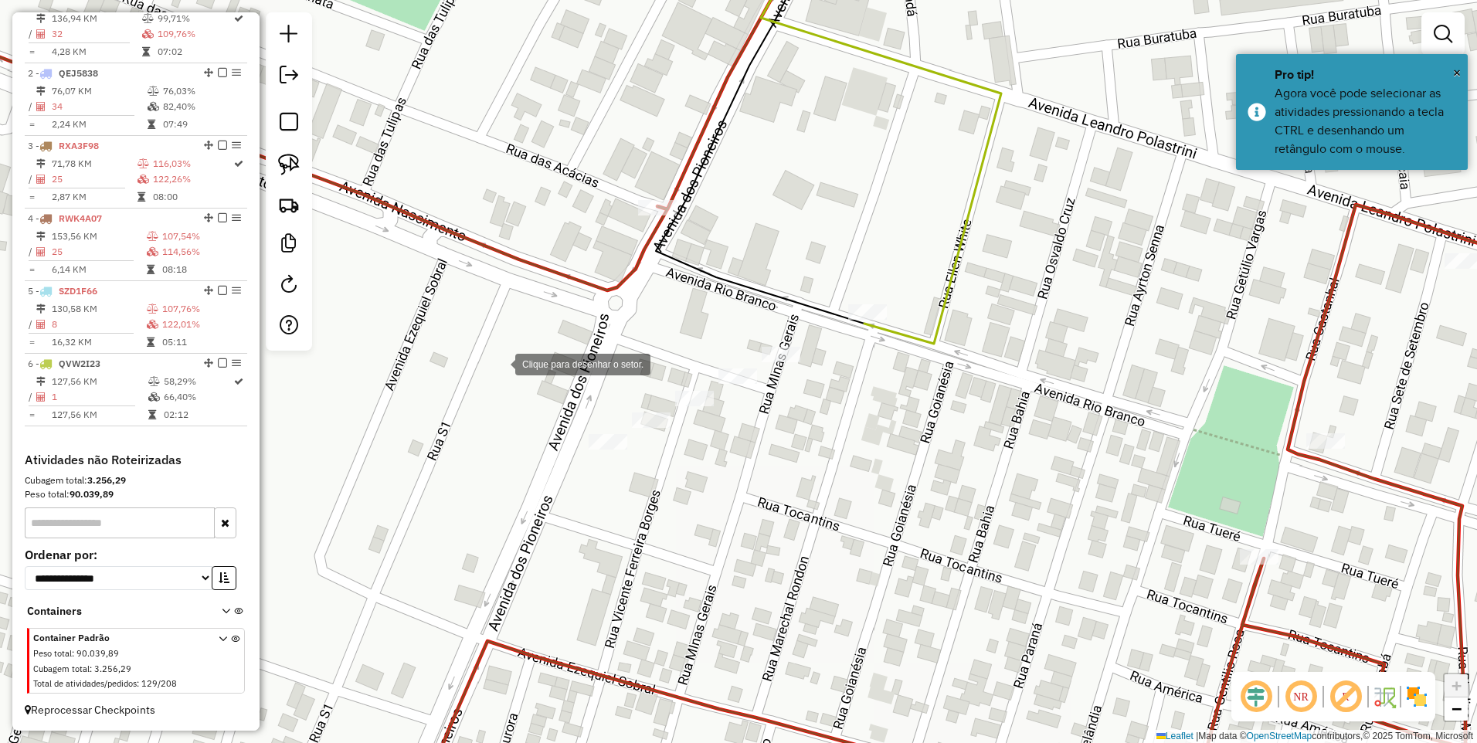
click at [484, 378] on div at bounding box center [499, 363] width 31 height 31
drag, startPoint x: 794, startPoint y: 295, endPoint x: 811, endPoint y: 311, distance: 23.5
click at [795, 294] on div at bounding box center [794, 295] width 31 height 31
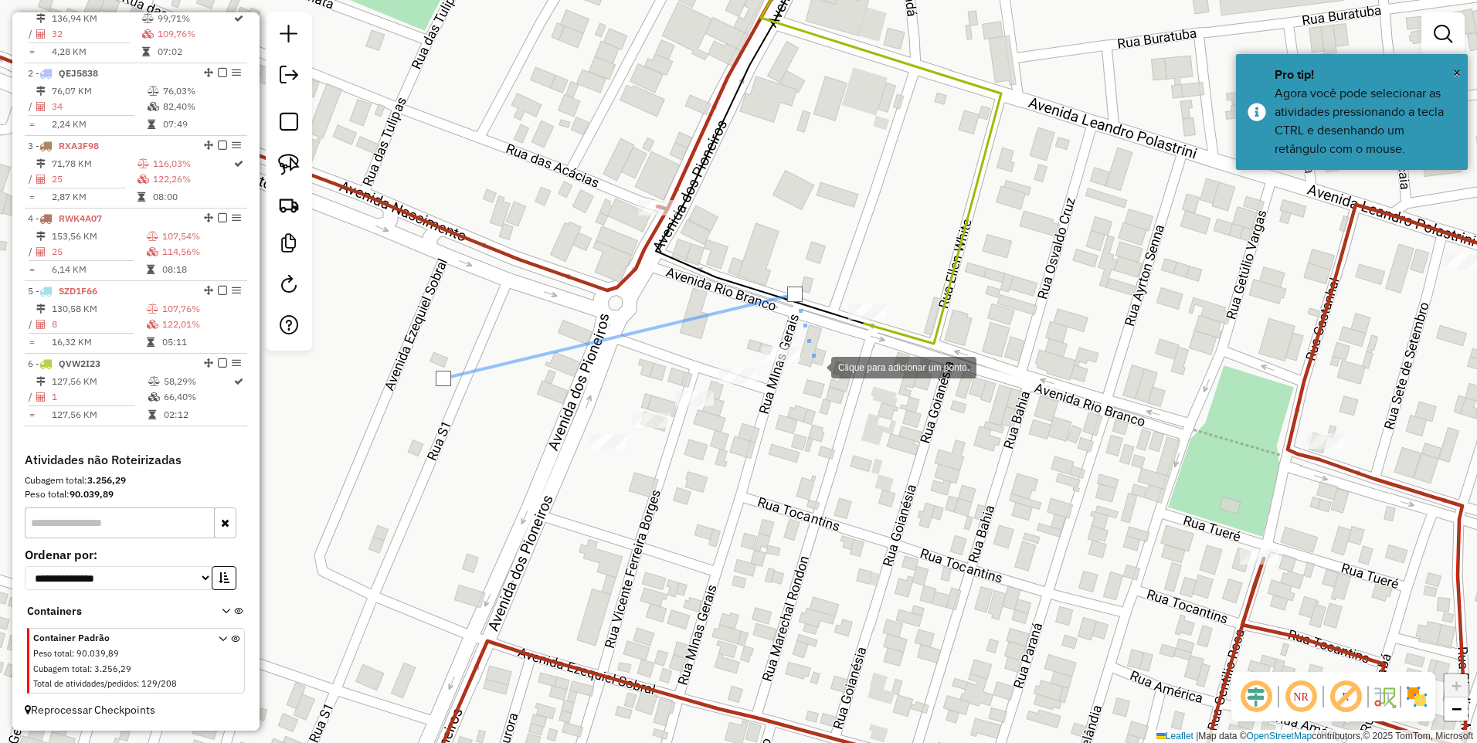
click at [816, 365] on div at bounding box center [815, 366] width 31 height 31
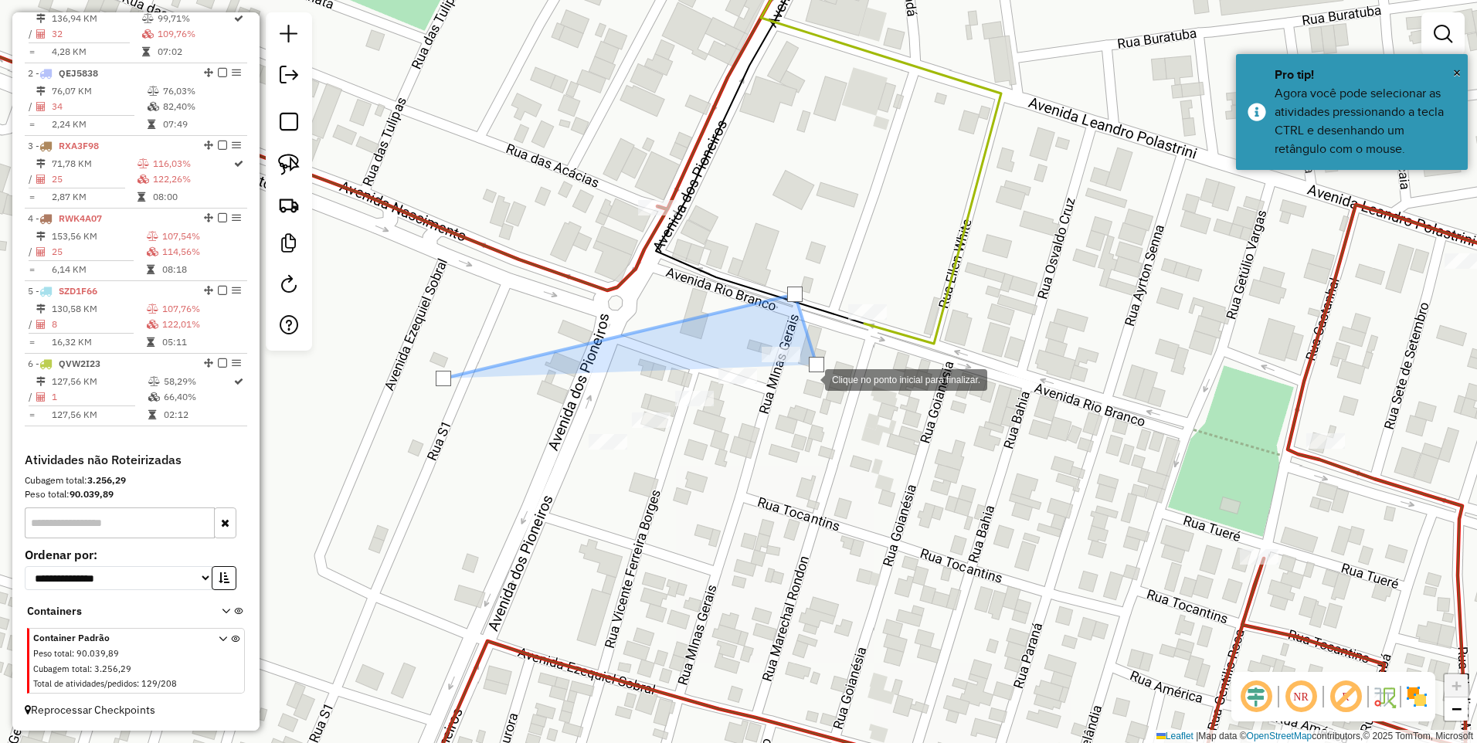
drag, startPoint x: 806, startPoint y: 398, endPoint x: 789, endPoint y: 383, distance: 21.9
click at [805, 394] on div at bounding box center [809, 378] width 31 height 31
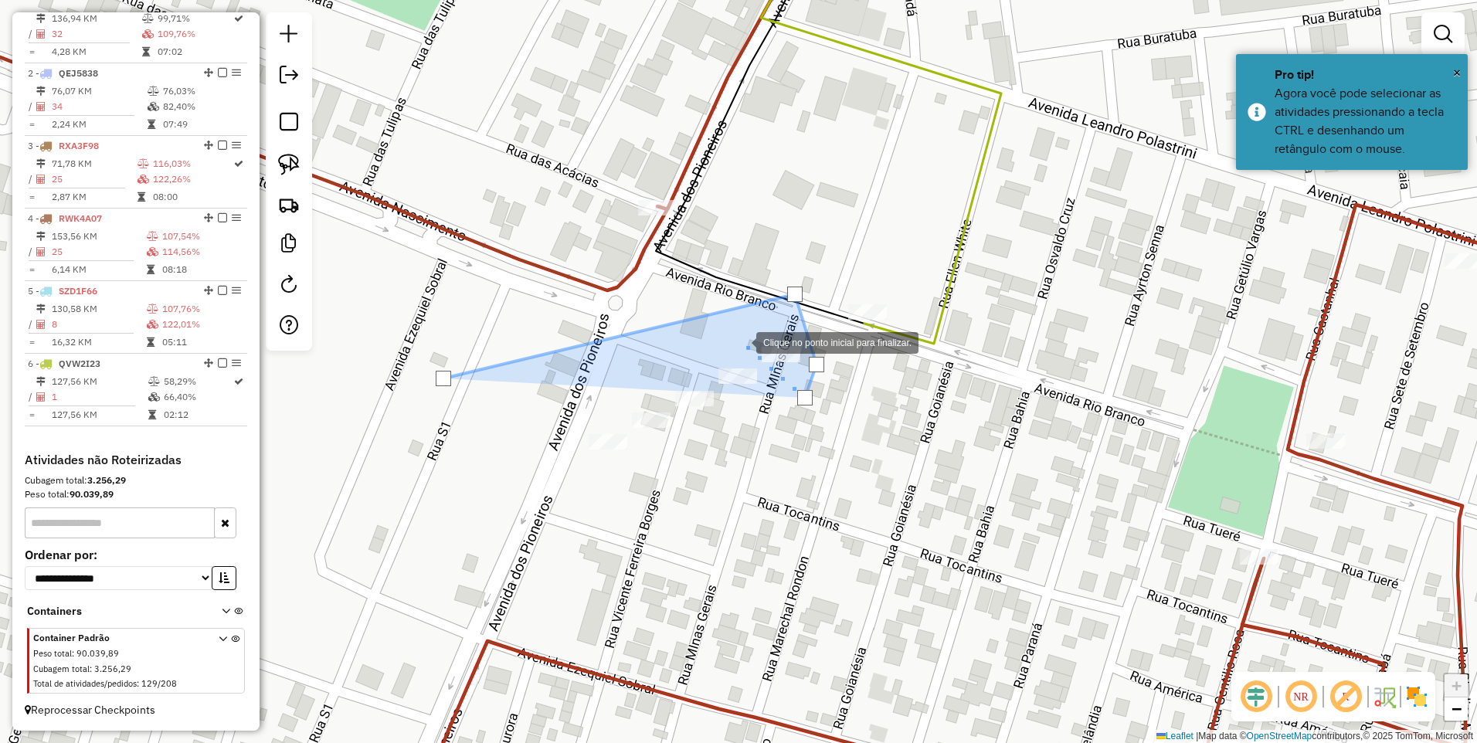
drag, startPoint x: 736, startPoint y: 341, endPoint x: 719, endPoint y: 346, distance: 17.6
click at [735, 341] on div at bounding box center [740, 341] width 31 height 31
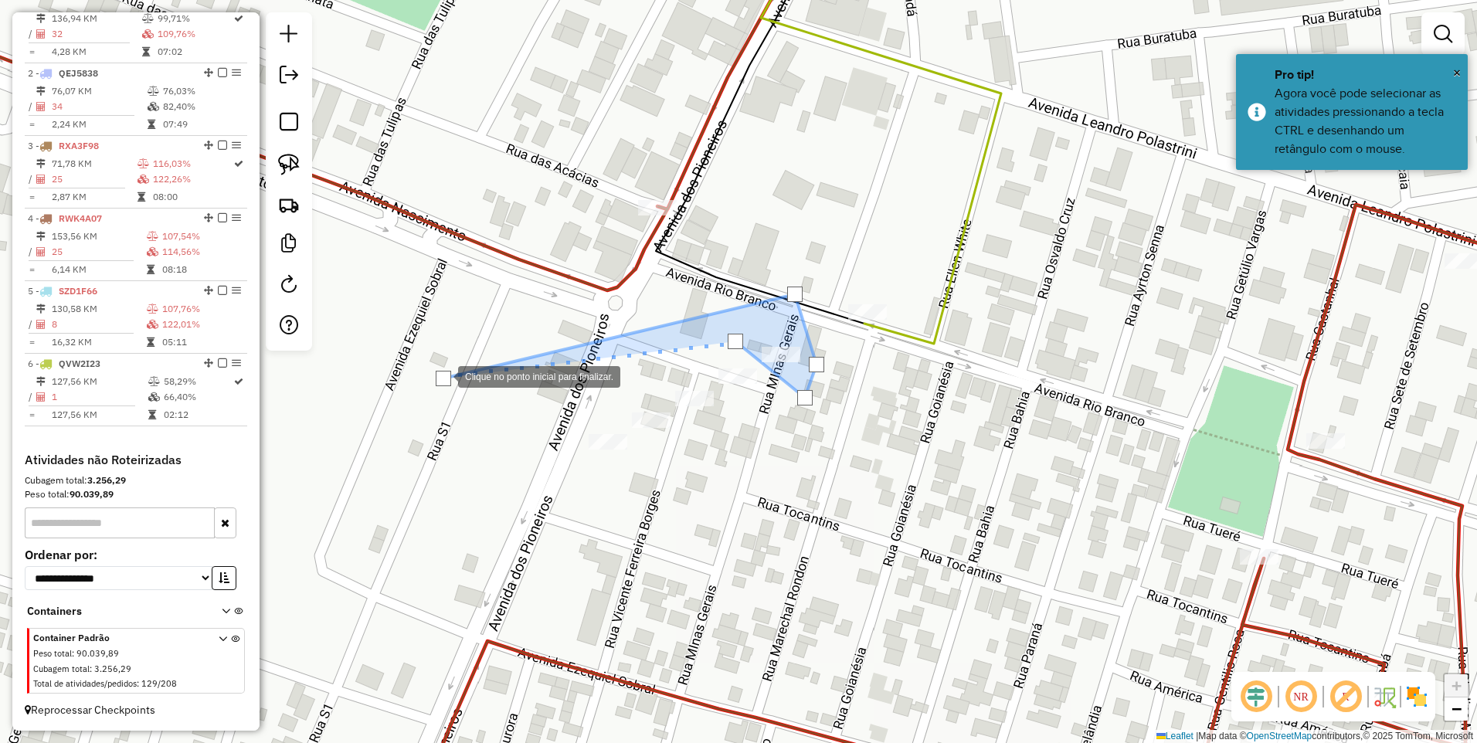
click at [442, 372] on div at bounding box center [443, 378] width 15 height 15
click at [442, 372] on div at bounding box center [443, 375] width 15 height 15
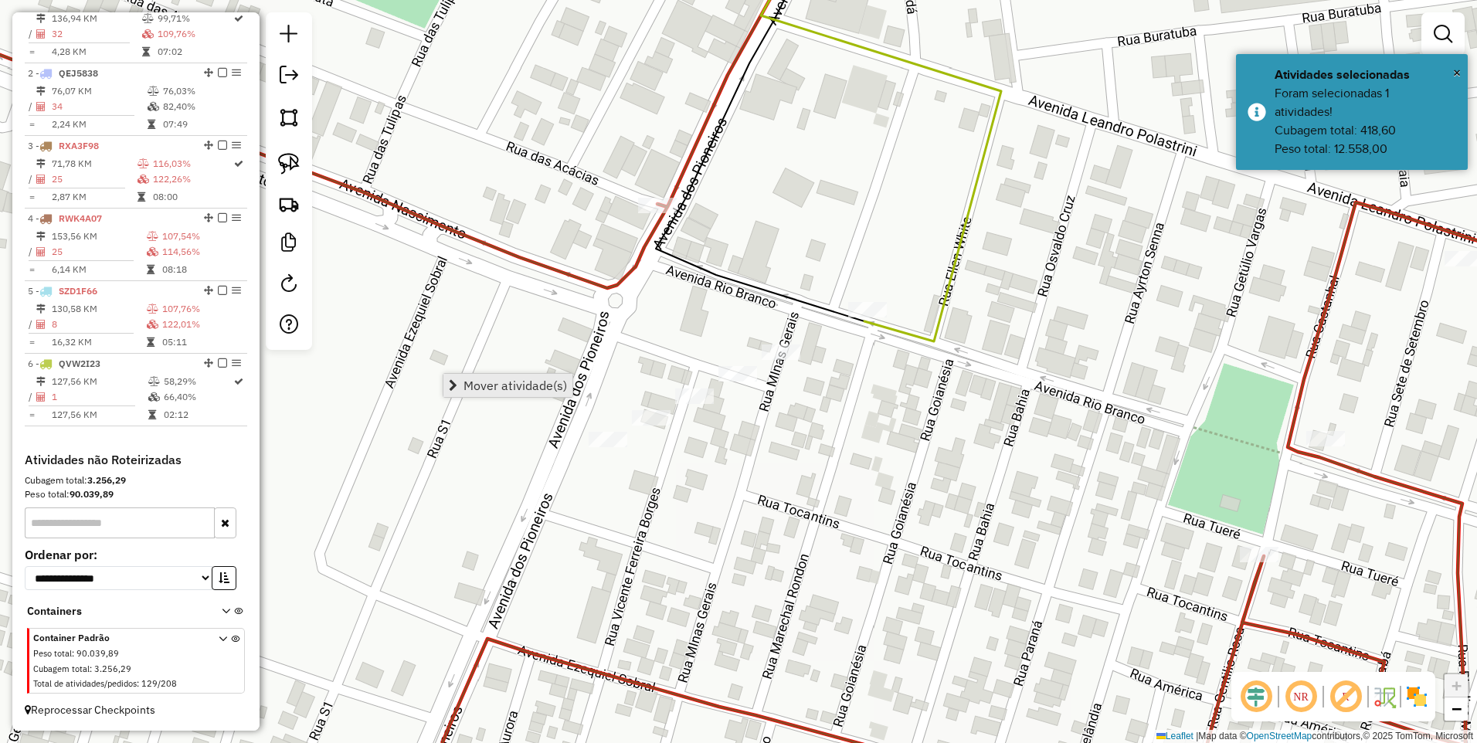
click at [489, 386] on span "Mover atividade(s)" at bounding box center [515, 385] width 104 height 12
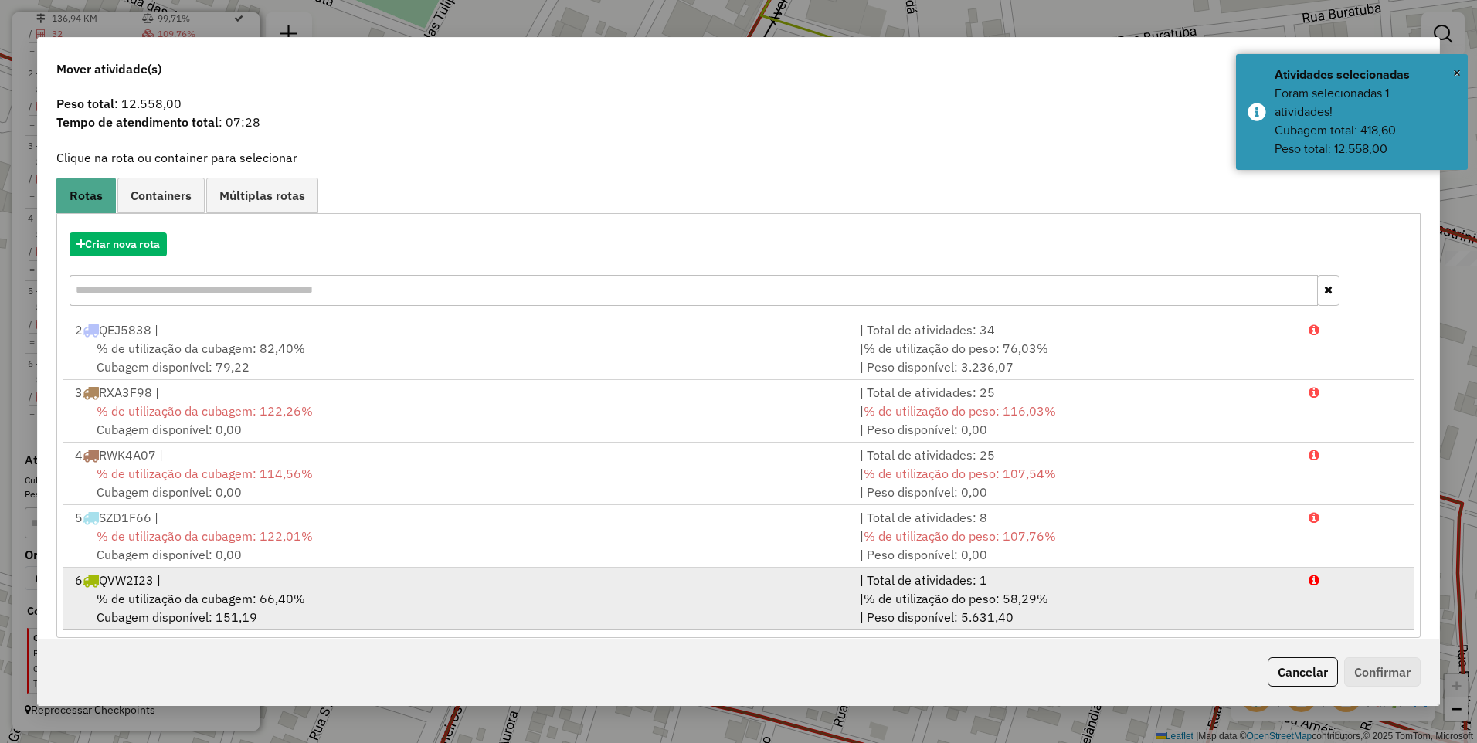
scroll to position [60, 0]
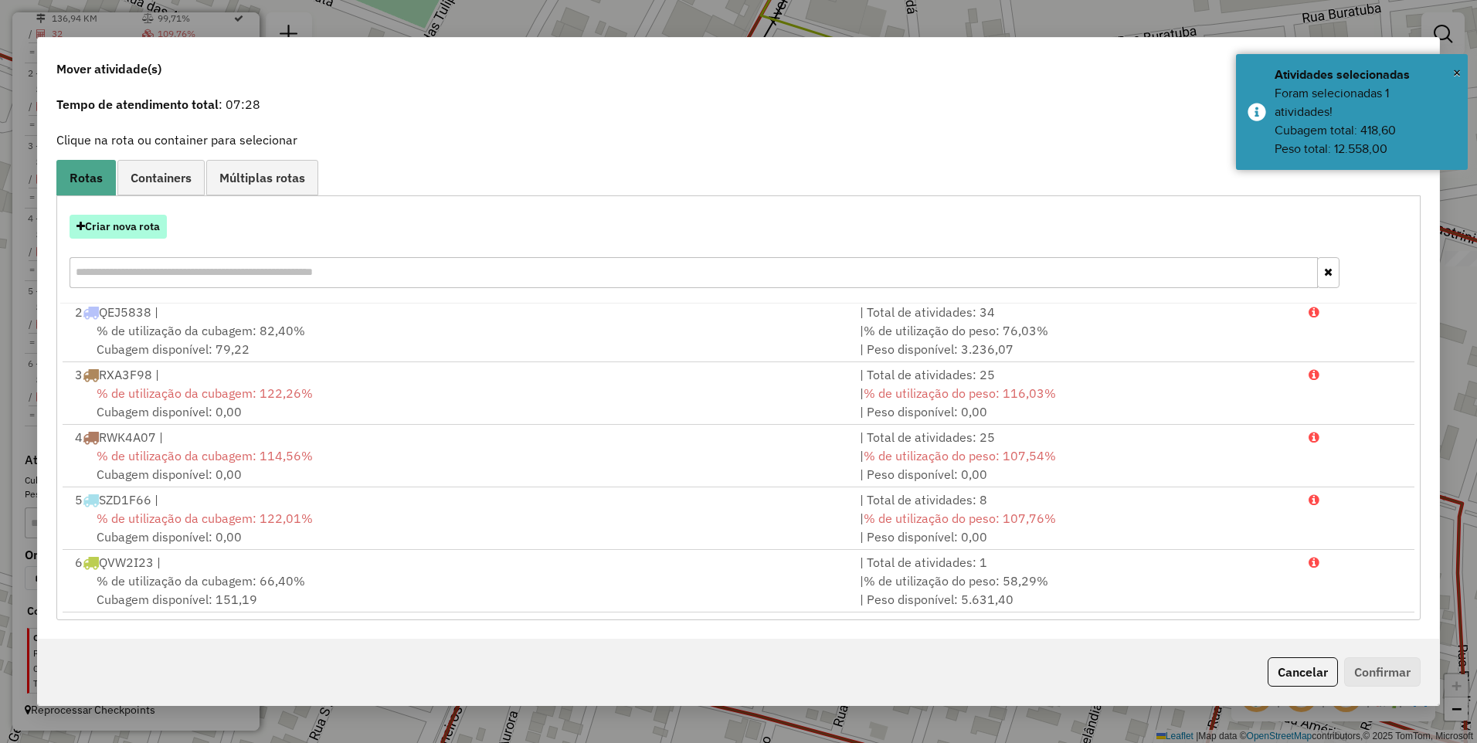
click at [83, 227] on icon "button" at bounding box center [80, 226] width 8 height 11
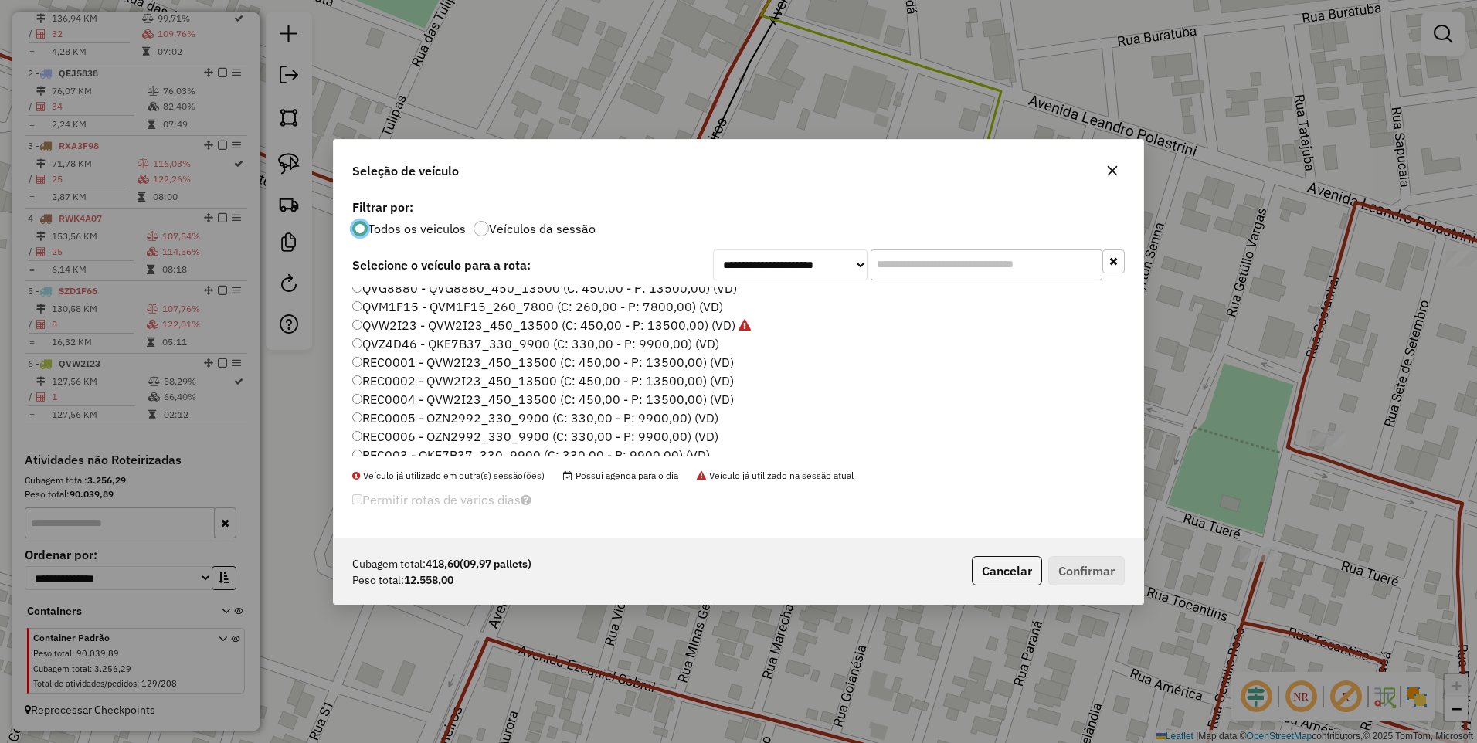
scroll to position [77, 0]
click at [444, 422] on label "QVW2I23 - QVW2I23_450_13500 (C: 450,00 - P: 13500,00) (VD)" at bounding box center [551, 421] width 399 height 19
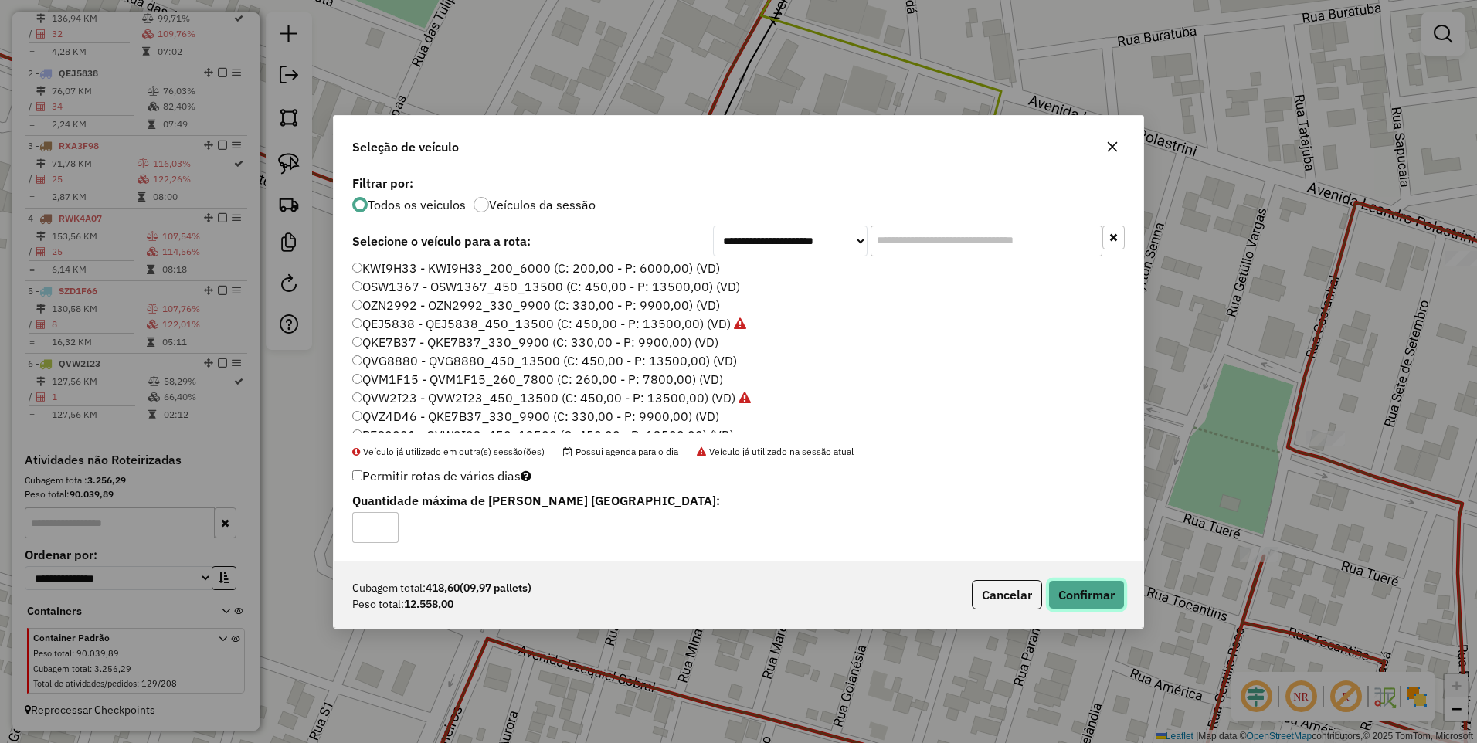
click at [1092, 590] on button "Confirmar" at bounding box center [1086, 594] width 76 height 29
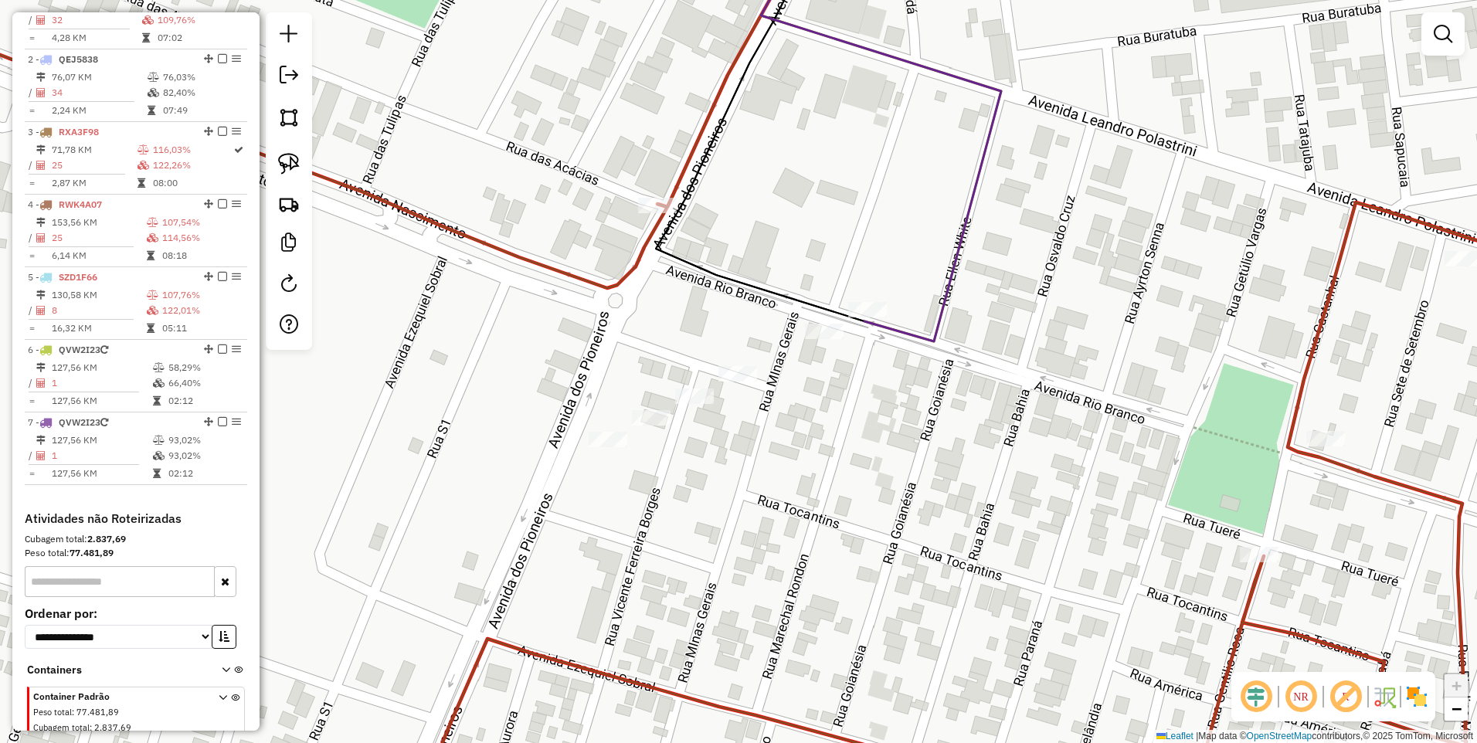
click at [293, 117] on img at bounding box center [289, 118] width 22 height 22
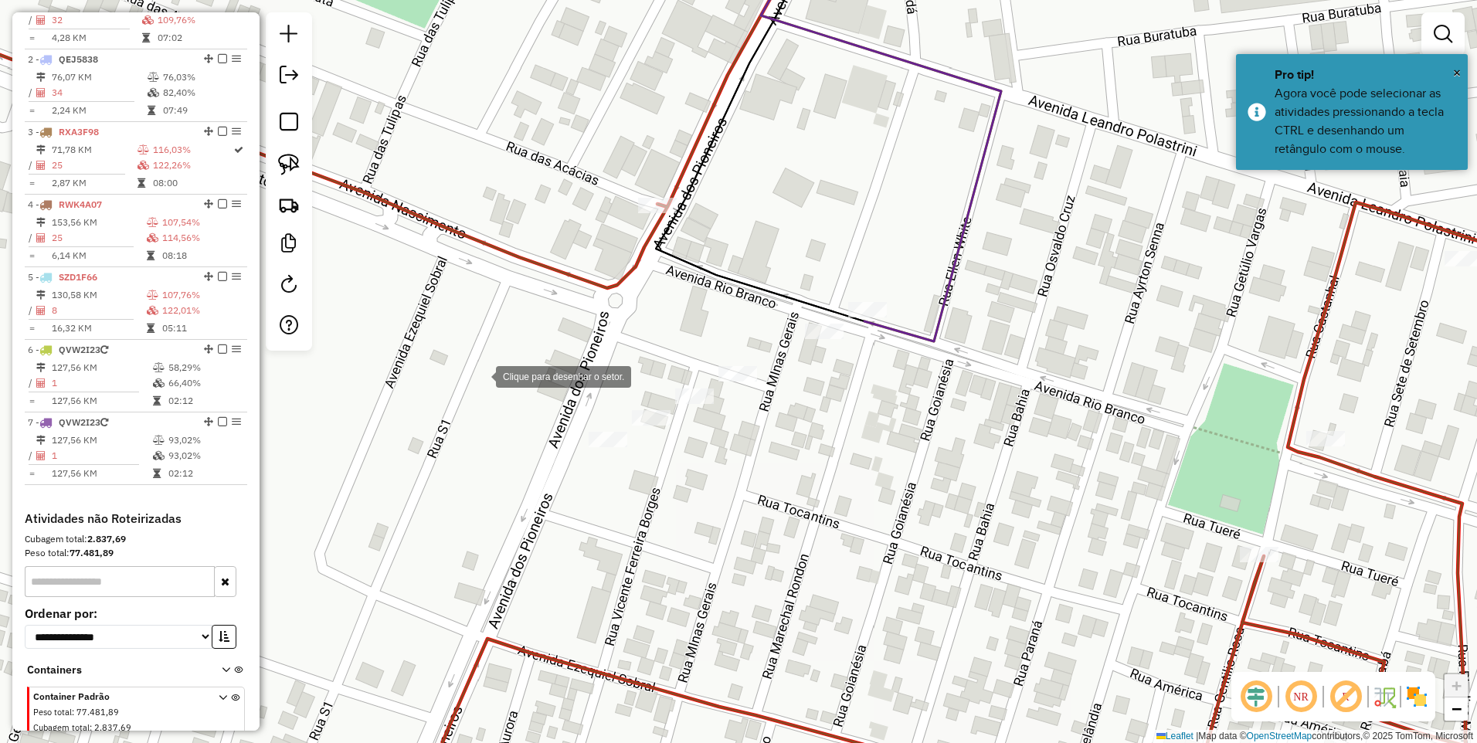
click at [477, 391] on div at bounding box center [480, 375] width 31 height 31
click at [732, 322] on div at bounding box center [726, 324] width 31 height 31
click at [812, 385] on div at bounding box center [796, 369] width 31 height 31
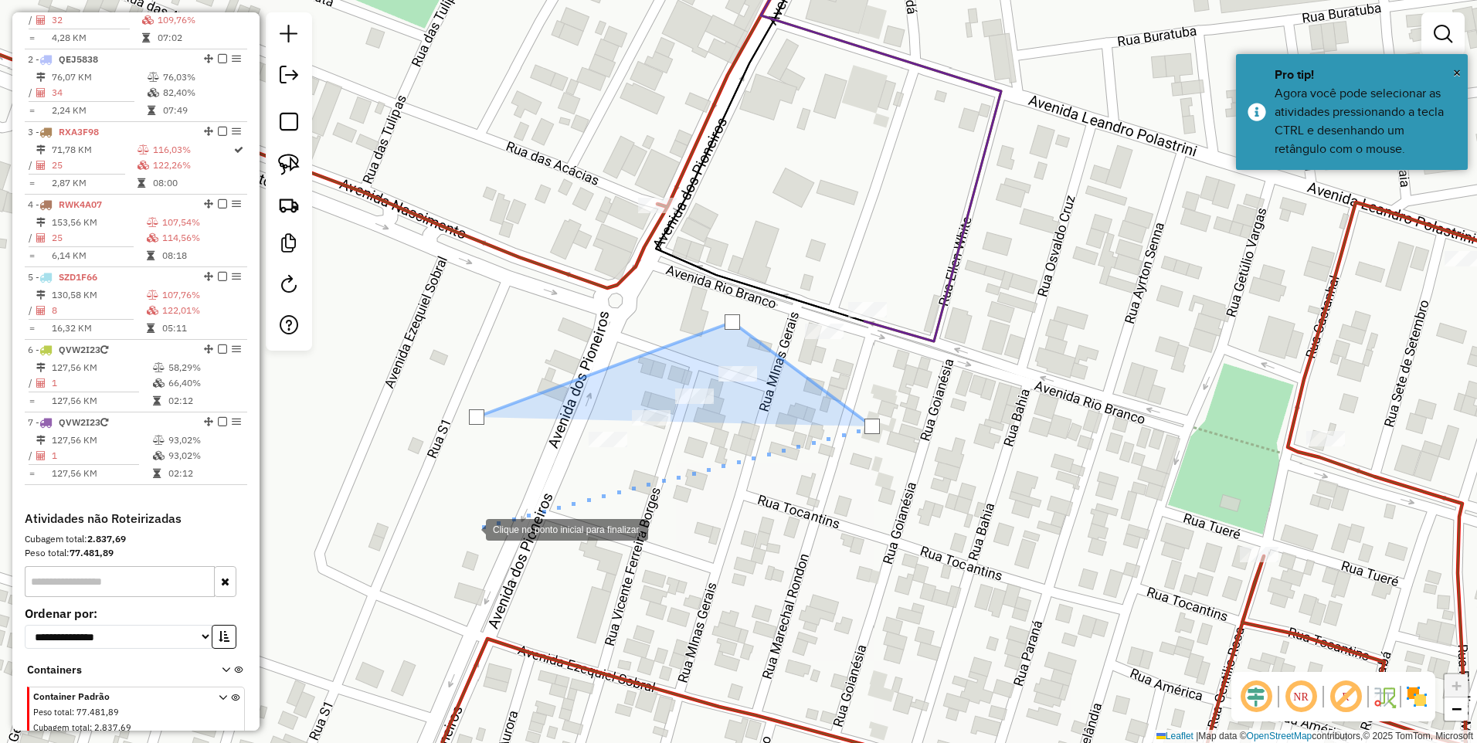
click at [470, 528] on div at bounding box center [470, 528] width 31 height 31
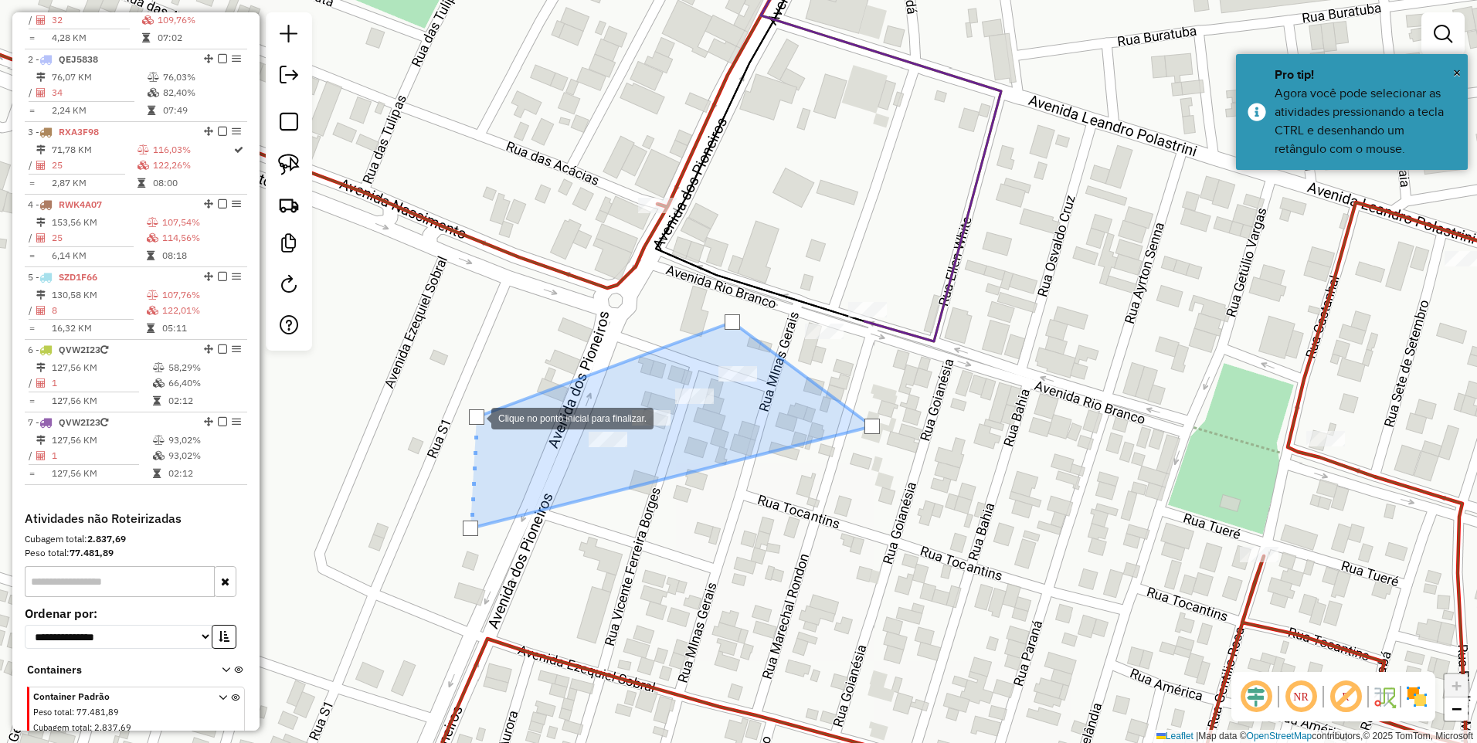
click at [475, 416] on div at bounding box center [476, 416] width 15 height 15
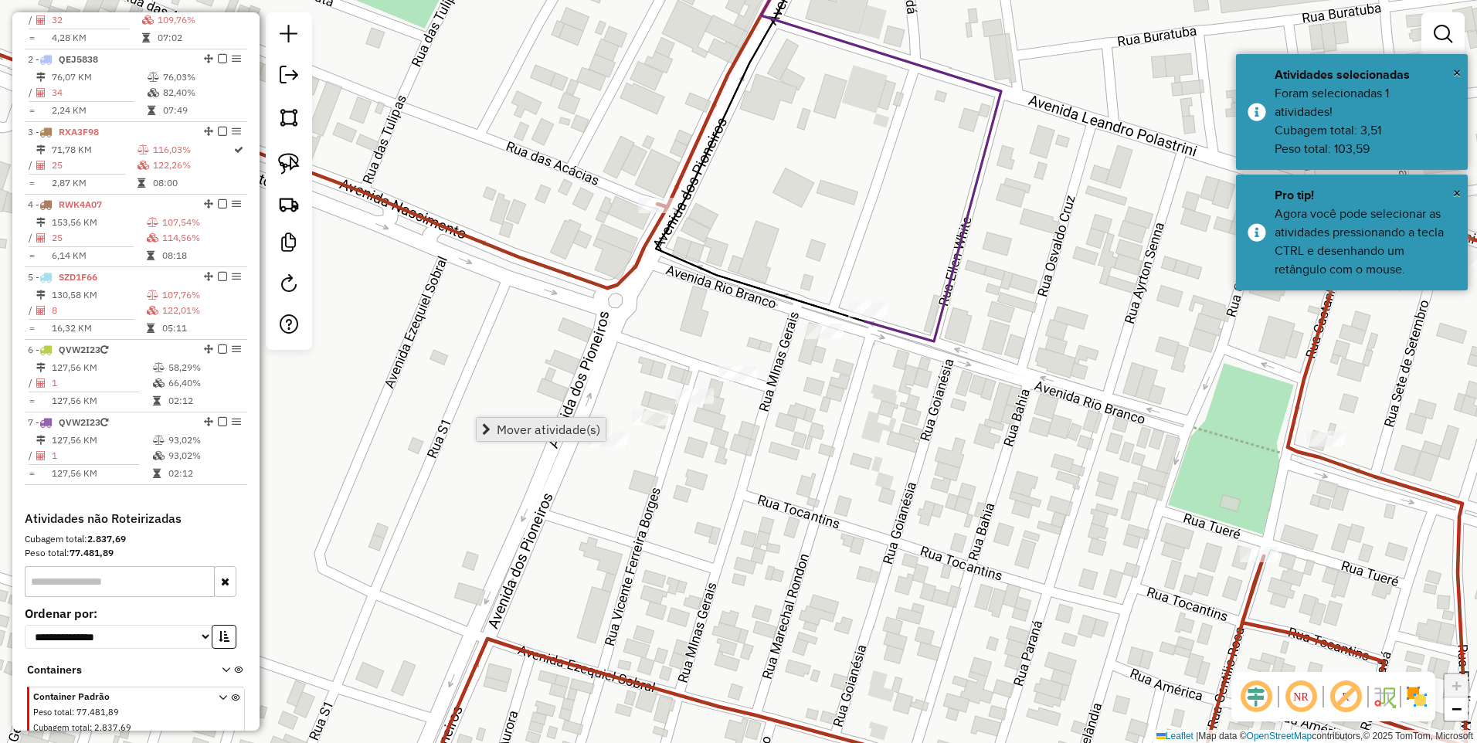
click at [559, 429] on span "Mover atividade(s)" at bounding box center [549, 429] width 104 height 12
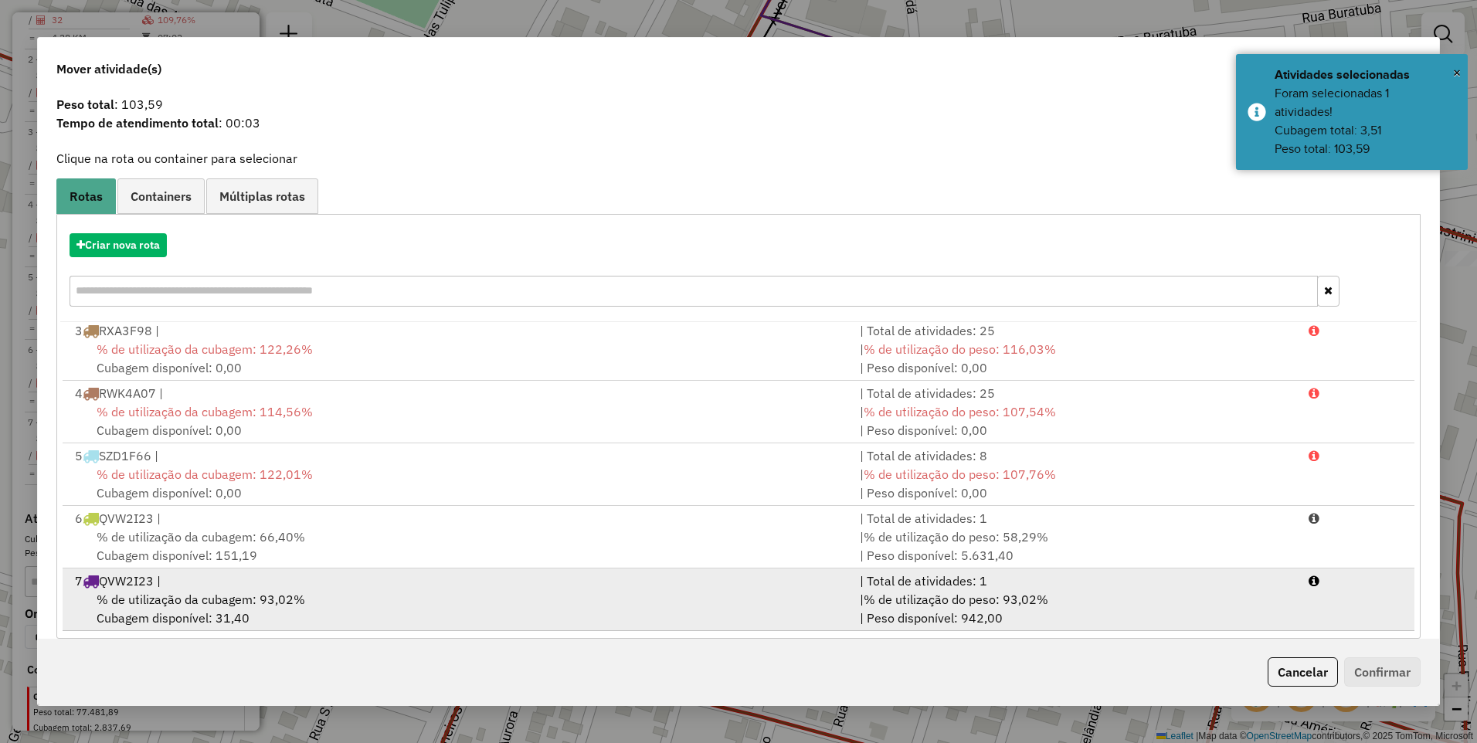
scroll to position [60, 0]
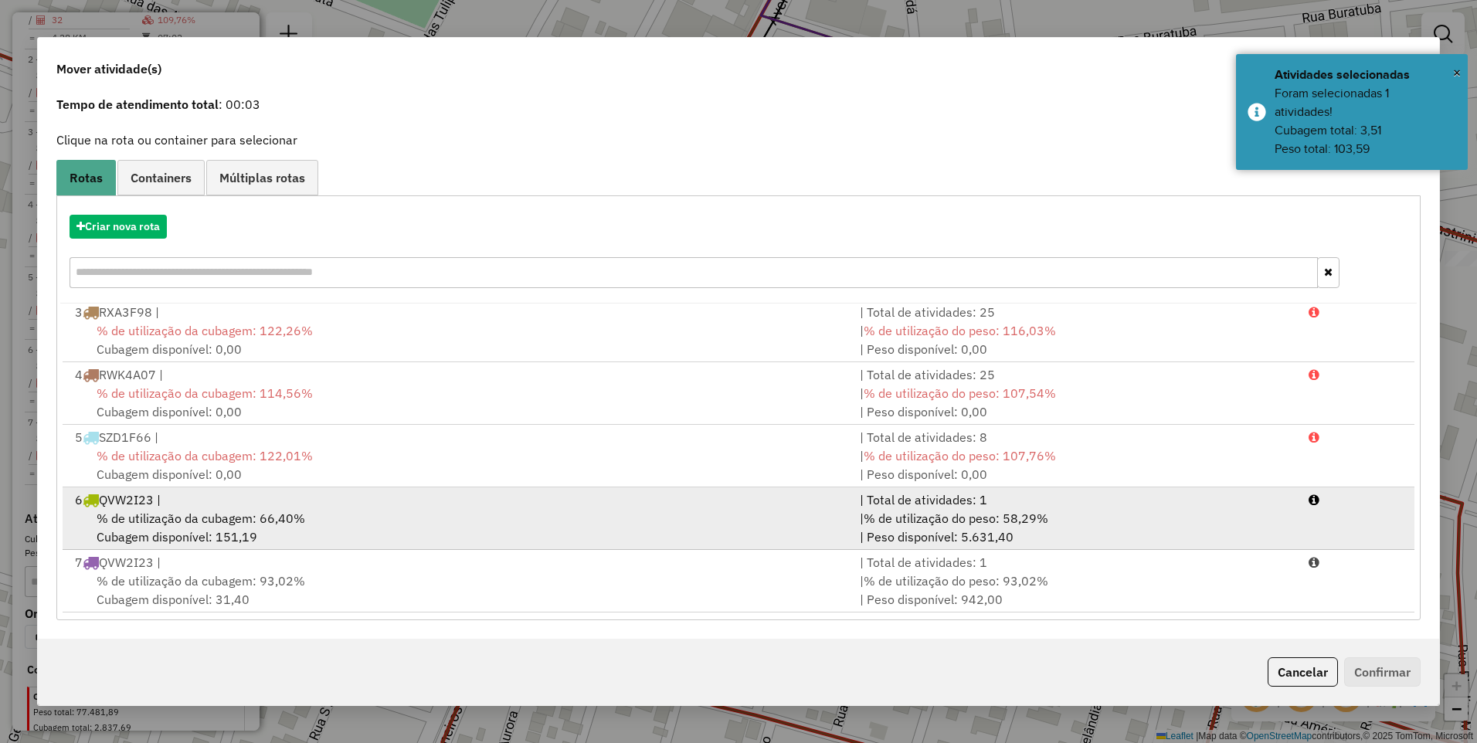
click at [295, 531] on div "% de utilização da cubagem: 66,40% Cubagem disponível: 151,19" at bounding box center [458, 527] width 785 height 37
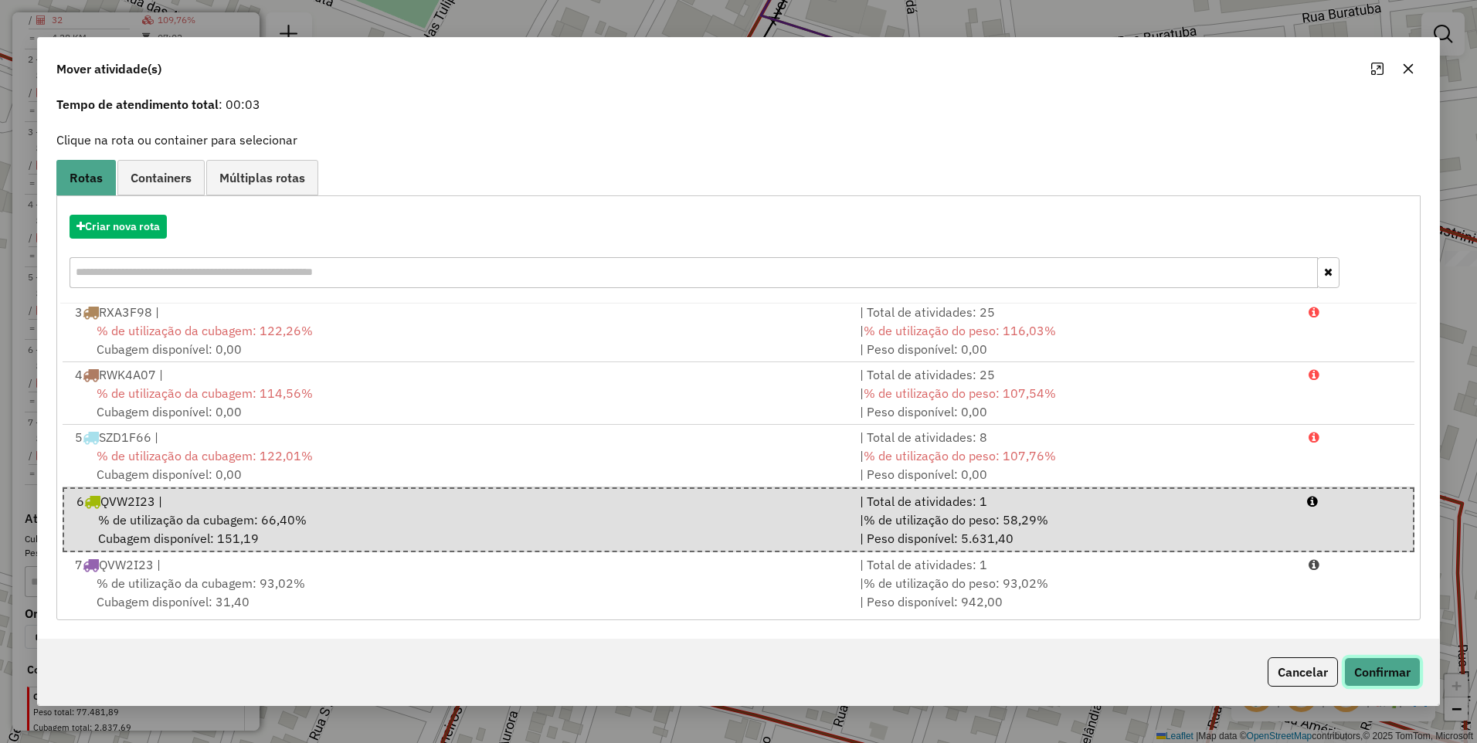
click at [1384, 680] on button "Confirmar" at bounding box center [1382, 671] width 76 height 29
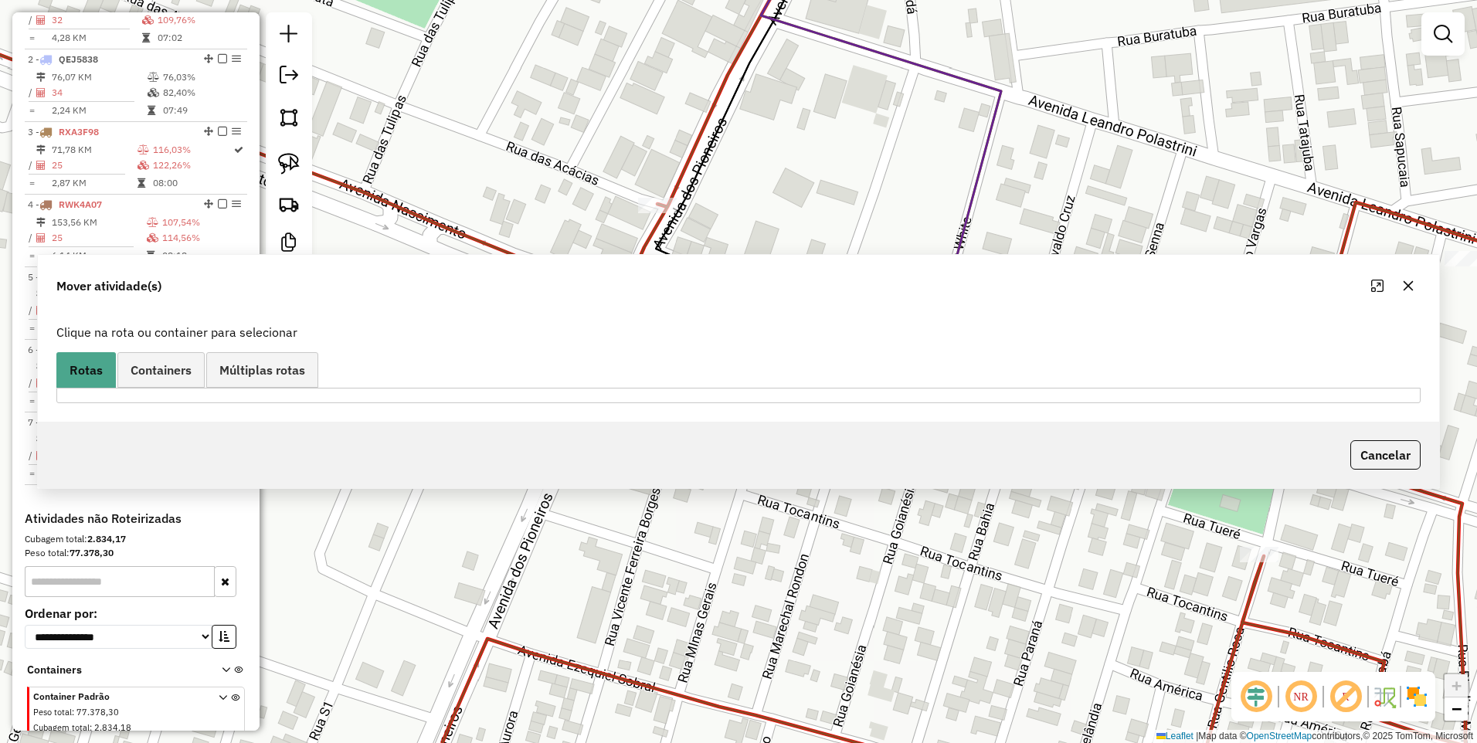
scroll to position [0, 0]
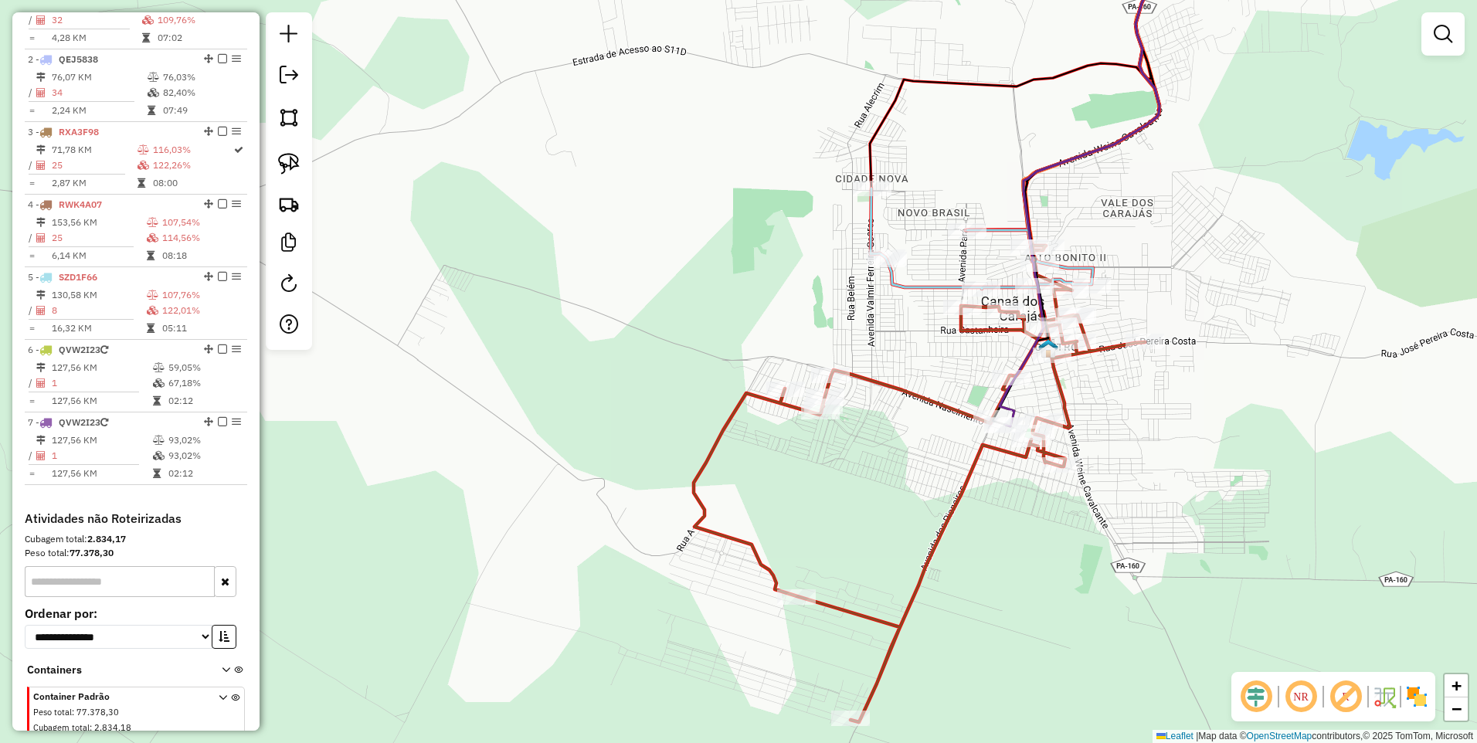
drag, startPoint x: 1050, startPoint y: 100, endPoint x: 816, endPoint y: 776, distance: 715.2
click at [816, 742] on html "Aguarde... Pop-up bloqueado! Seu navegador bloqueou automáticamente a abertura …" at bounding box center [738, 371] width 1477 height 743
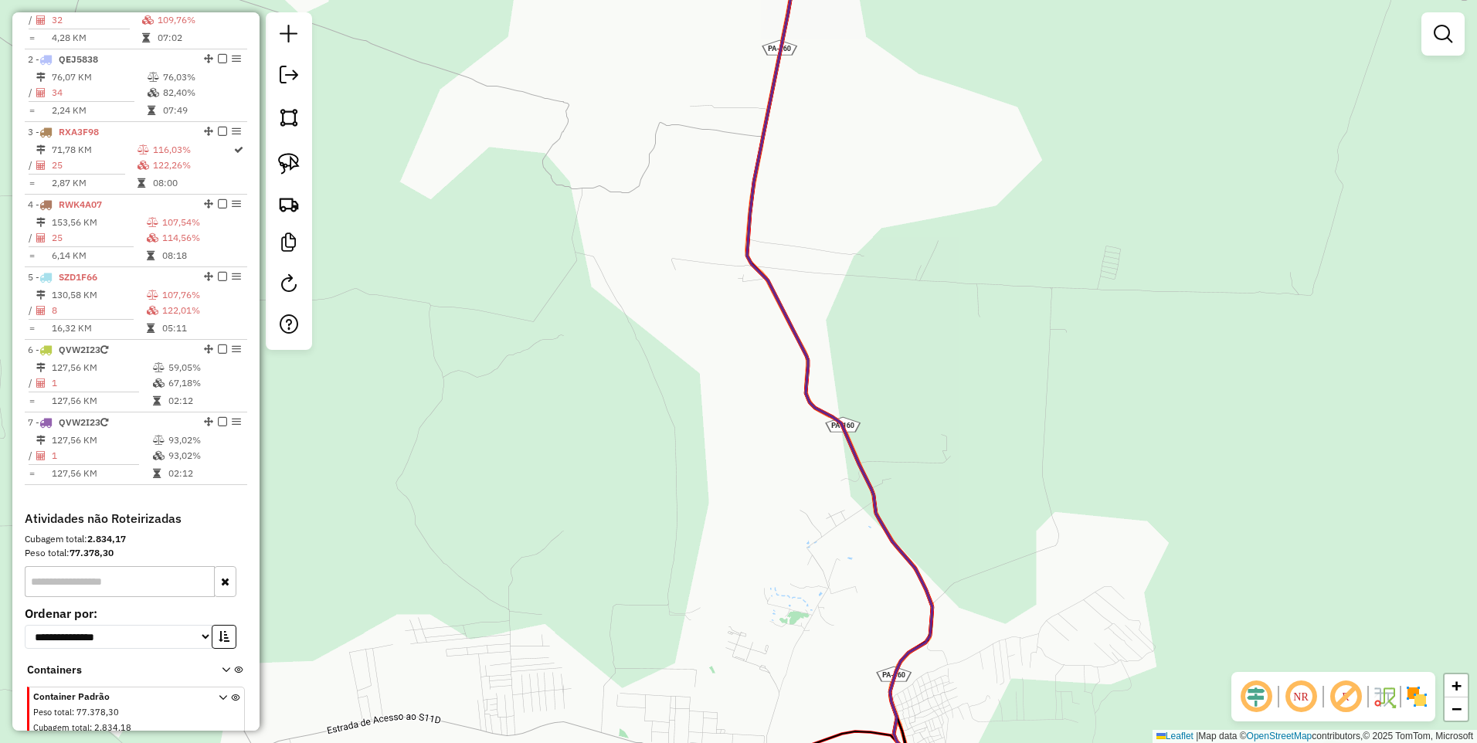
drag, startPoint x: 883, startPoint y: 144, endPoint x: 870, endPoint y: 705, distance: 561.7
click at [887, 400] on div "Janela de atendimento Grade de atendimento Capacidade Transportadoras Veículos …" at bounding box center [738, 371] width 1477 height 743
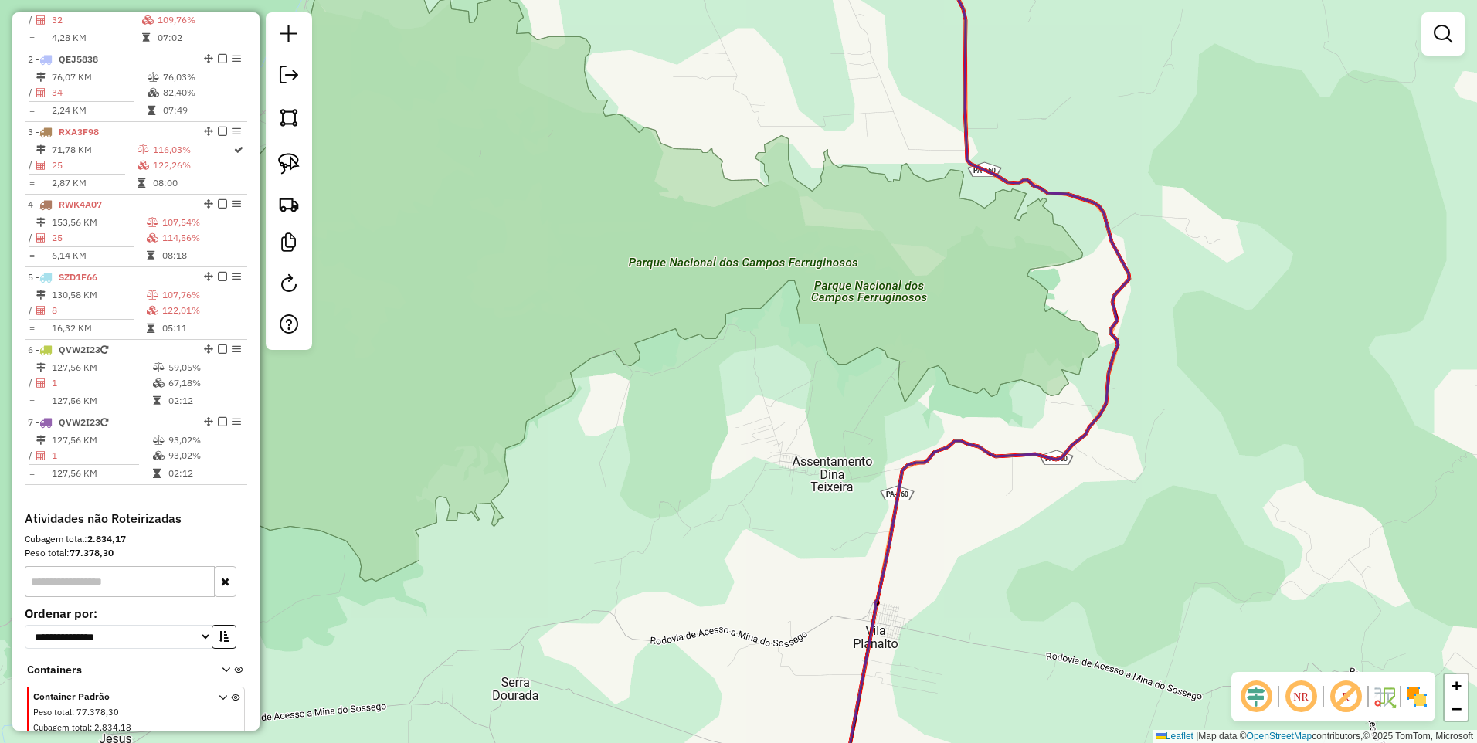
drag, startPoint x: 1017, startPoint y: 171, endPoint x: 979, endPoint y: 631, distance: 461.9
click at [976, 522] on div "Janela de atendimento Grade de atendimento Capacidade Transportadoras Veículos …" at bounding box center [738, 371] width 1477 height 743
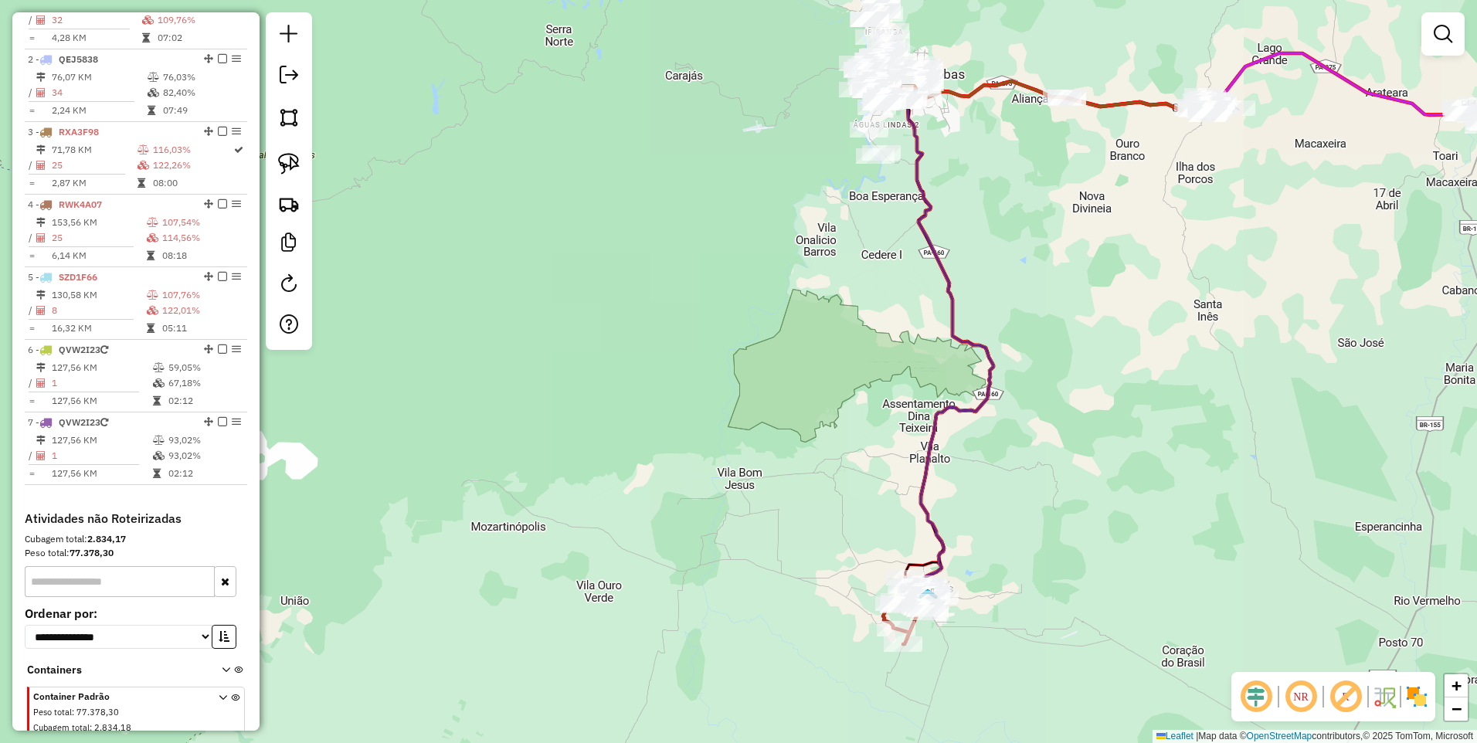
drag, startPoint x: 1060, startPoint y: 53, endPoint x: 1064, endPoint y: 256, distance: 203.2
click at [1064, 256] on div "Janela de atendimento Grade de atendimento Capacidade Transportadoras Veículos …" at bounding box center [738, 371] width 1477 height 743
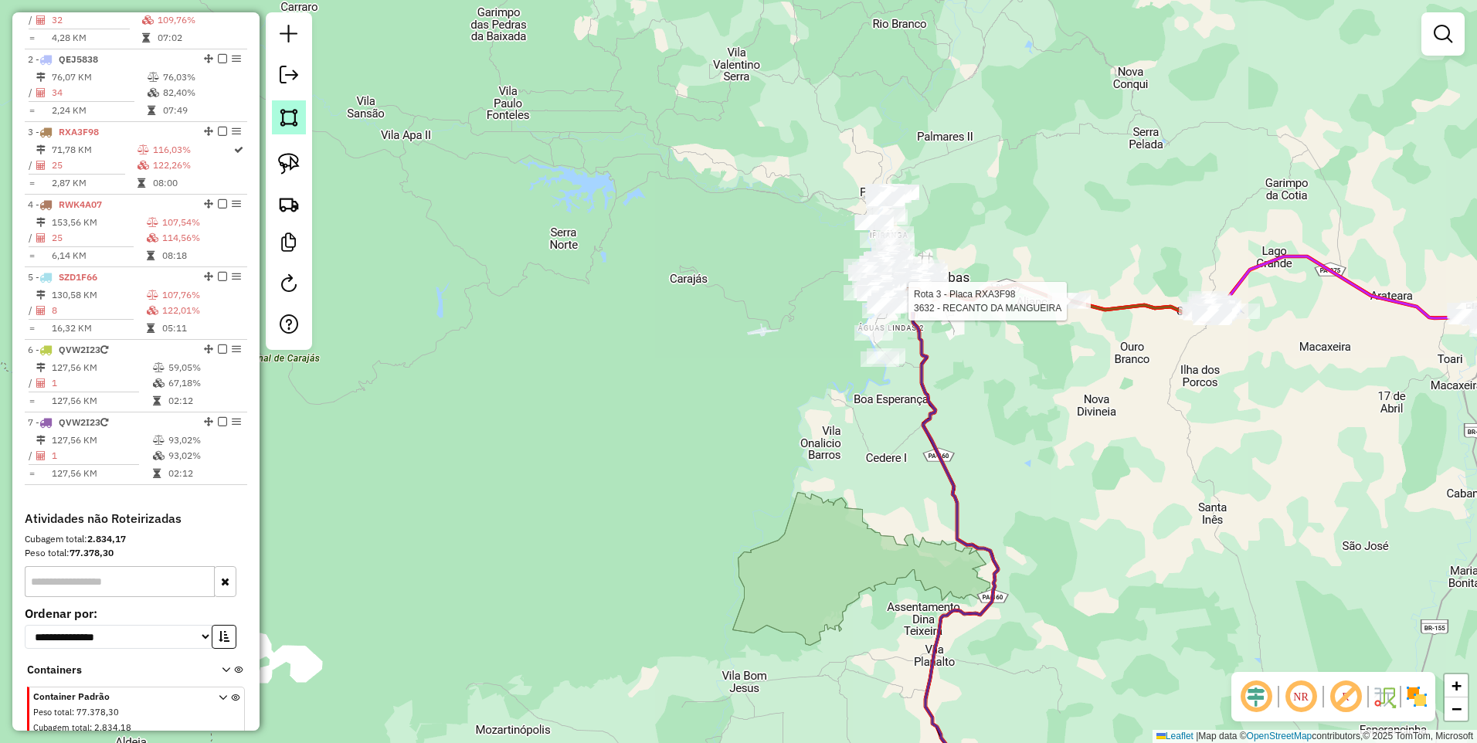
click at [283, 119] on img at bounding box center [289, 118] width 22 height 22
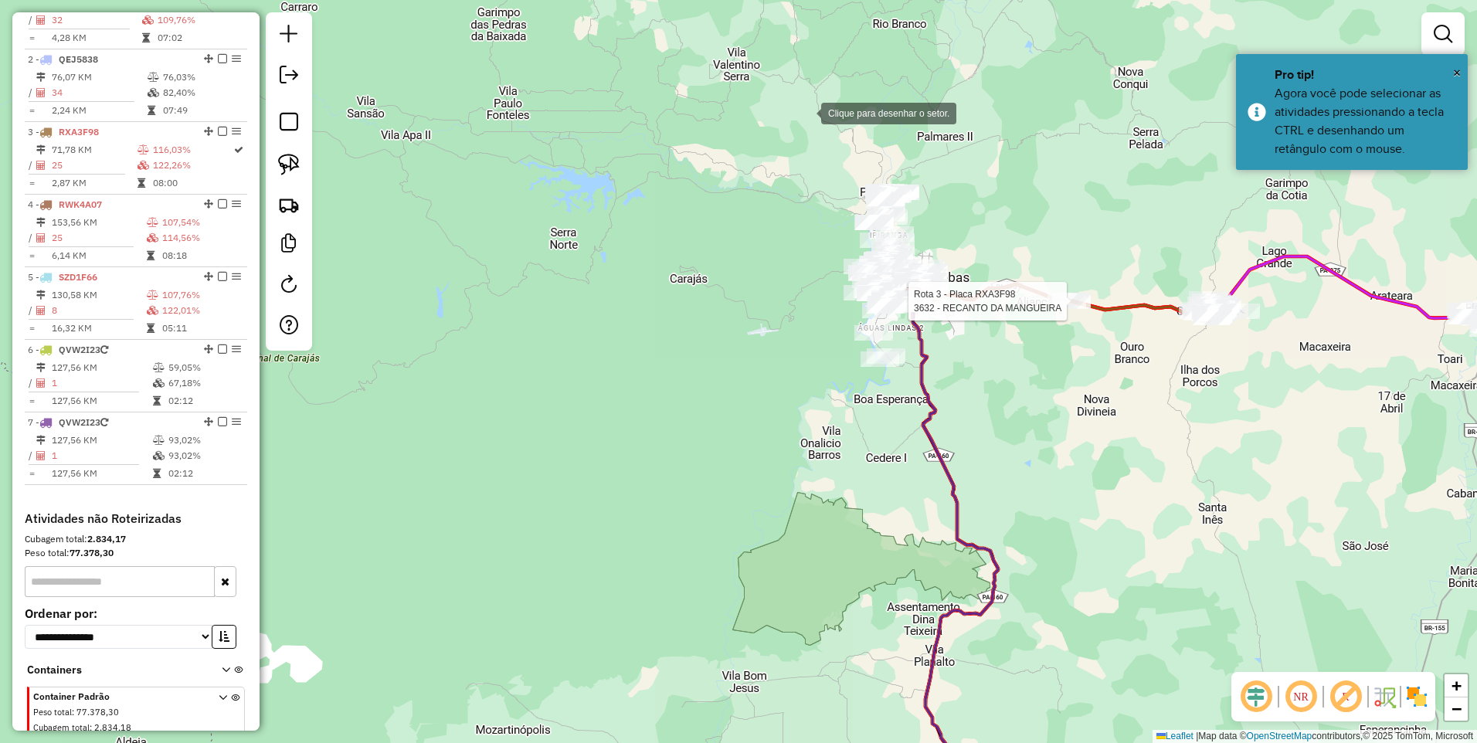
click at [790, 122] on div at bounding box center [805, 112] width 31 height 31
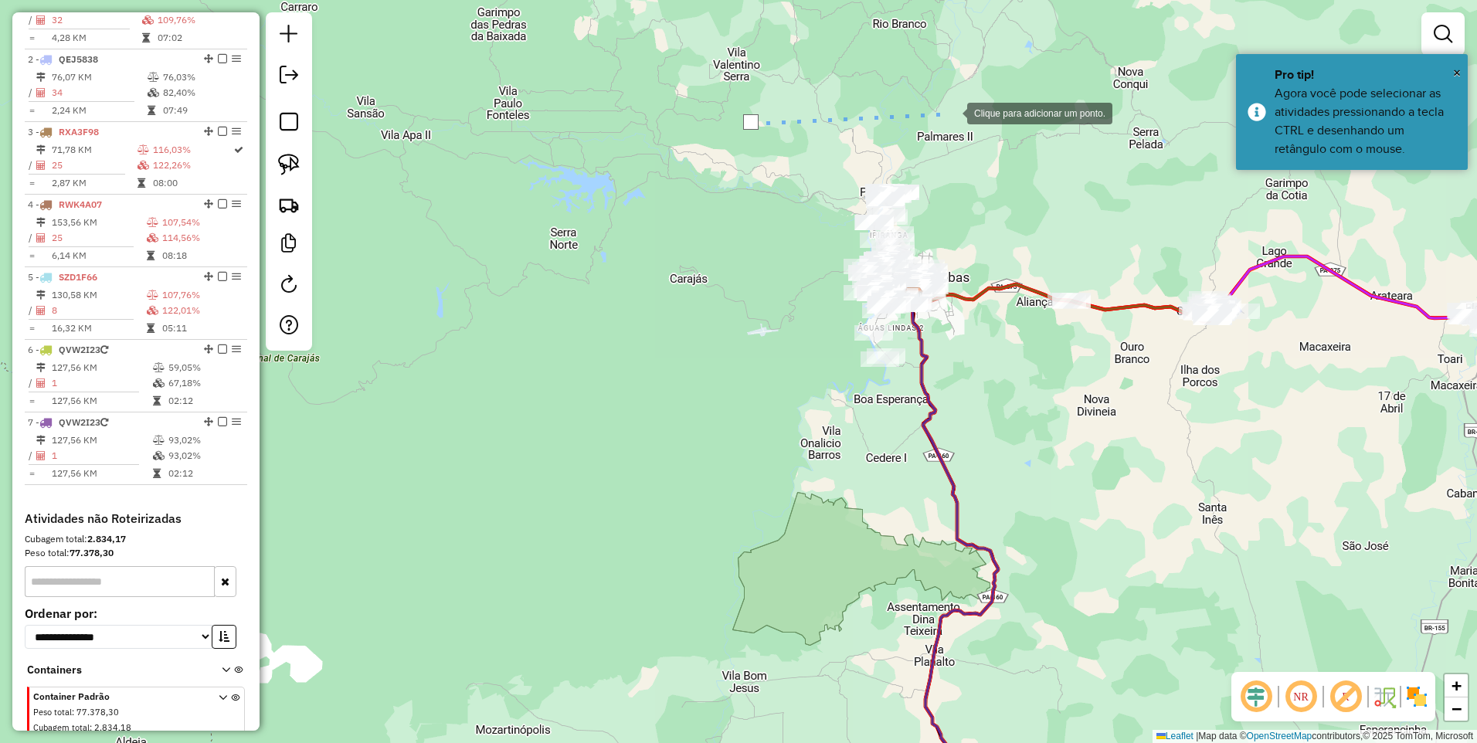
click at [967, 127] on div at bounding box center [951, 112] width 31 height 31
click at [837, 587] on div at bounding box center [852, 573] width 31 height 31
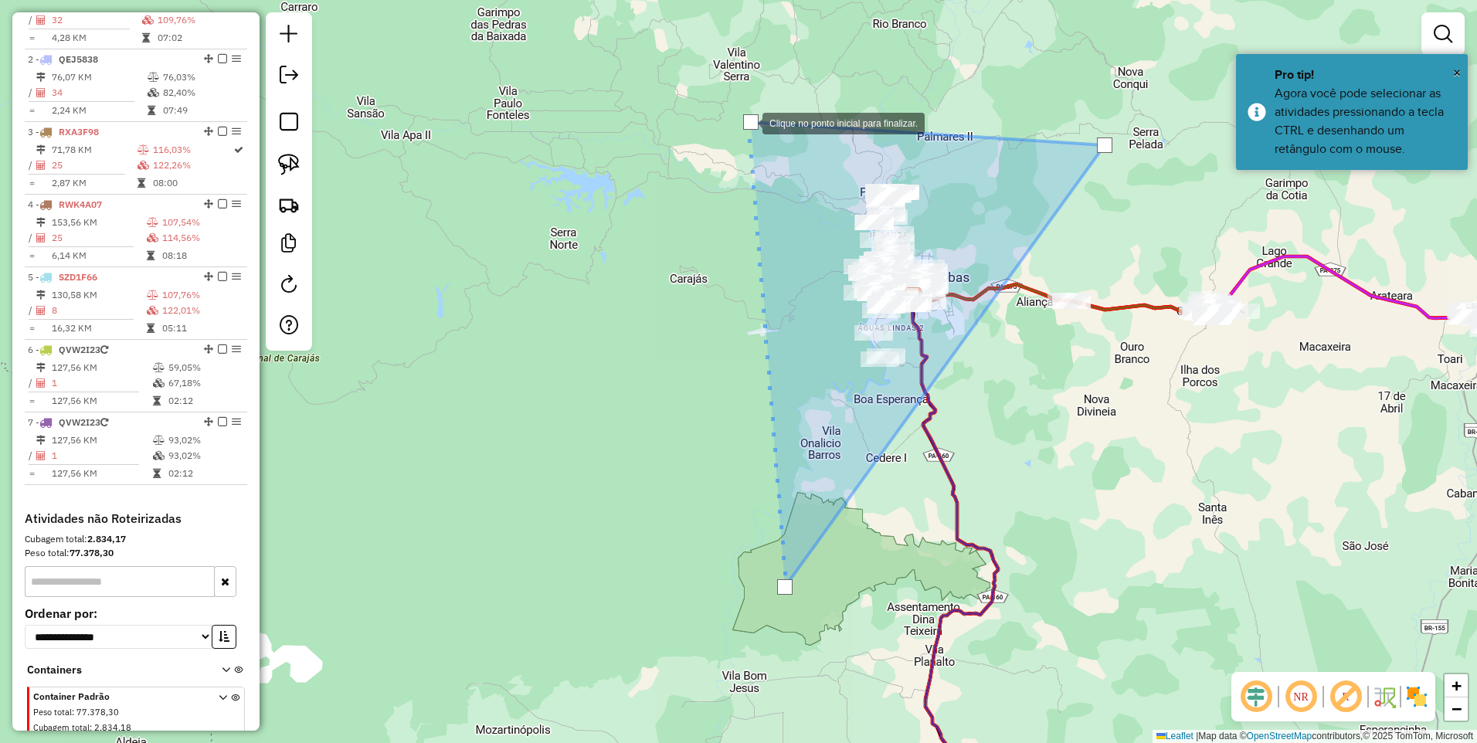
click at [747, 122] on div at bounding box center [750, 121] width 15 height 15
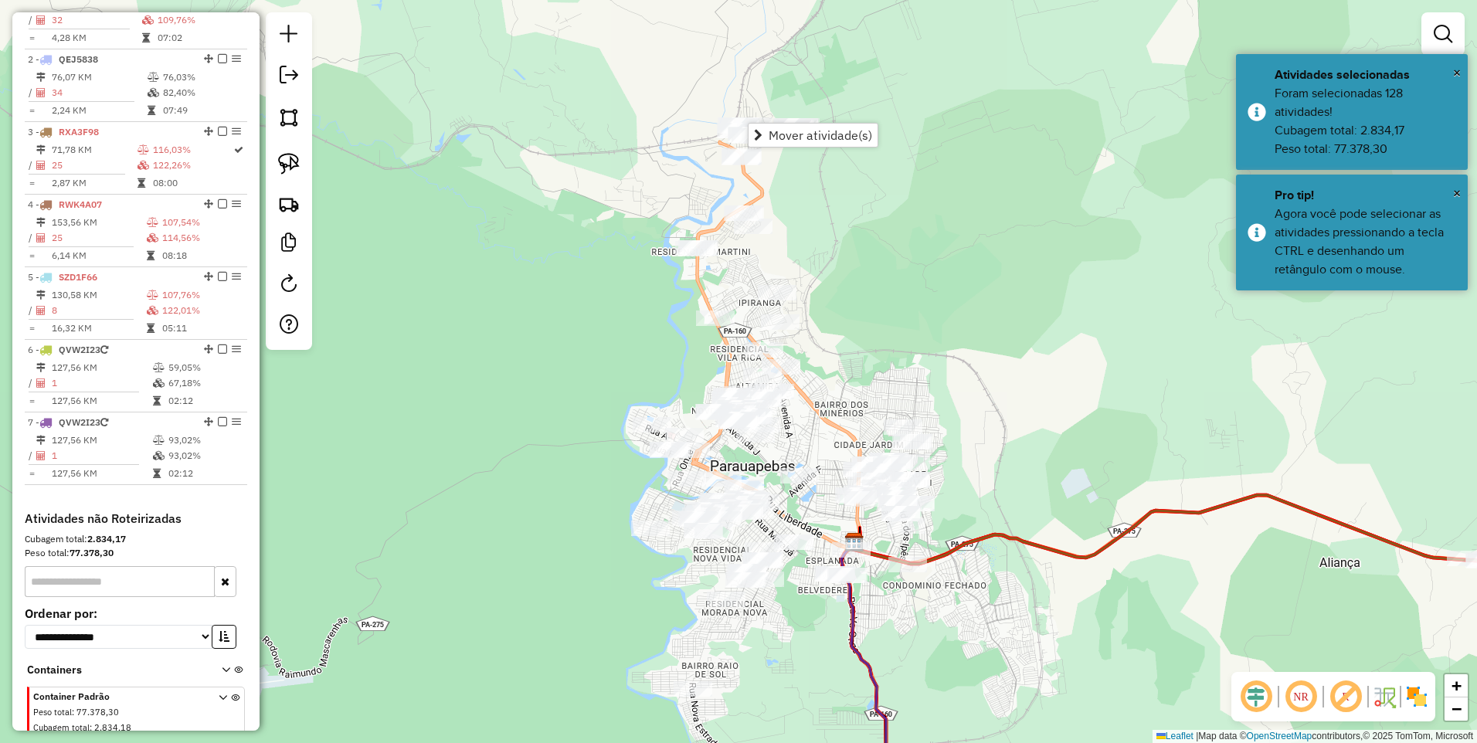
drag, startPoint x: 937, startPoint y: 123, endPoint x: 941, endPoint y: 208, distance: 85.1
click at [941, 208] on div "Janela de atendimento Grade de atendimento Capacidade Transportadoras Veículos …" at bounding box center [738, 371] width 1477 height 743
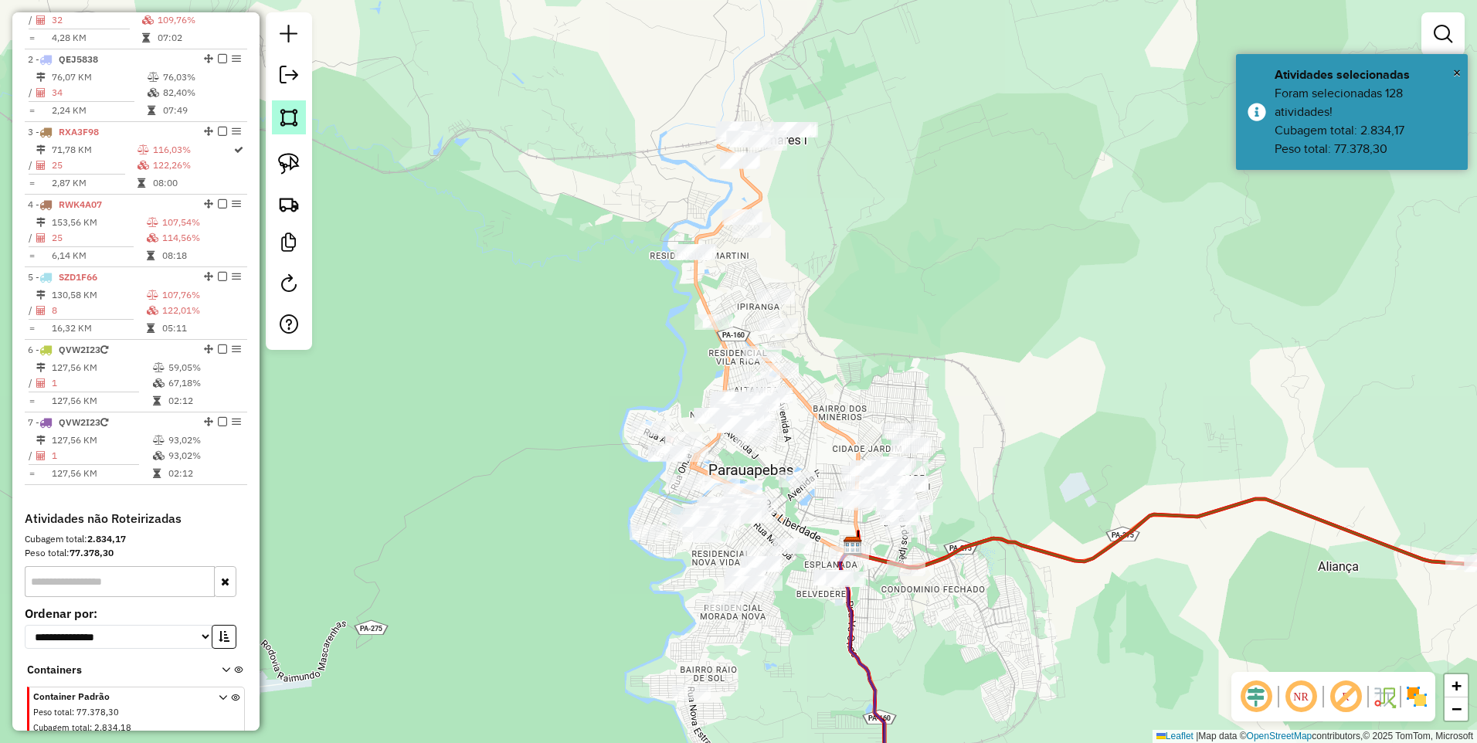
click at [294, 112] on img at bounding box center [289, 118] width 22 height 22
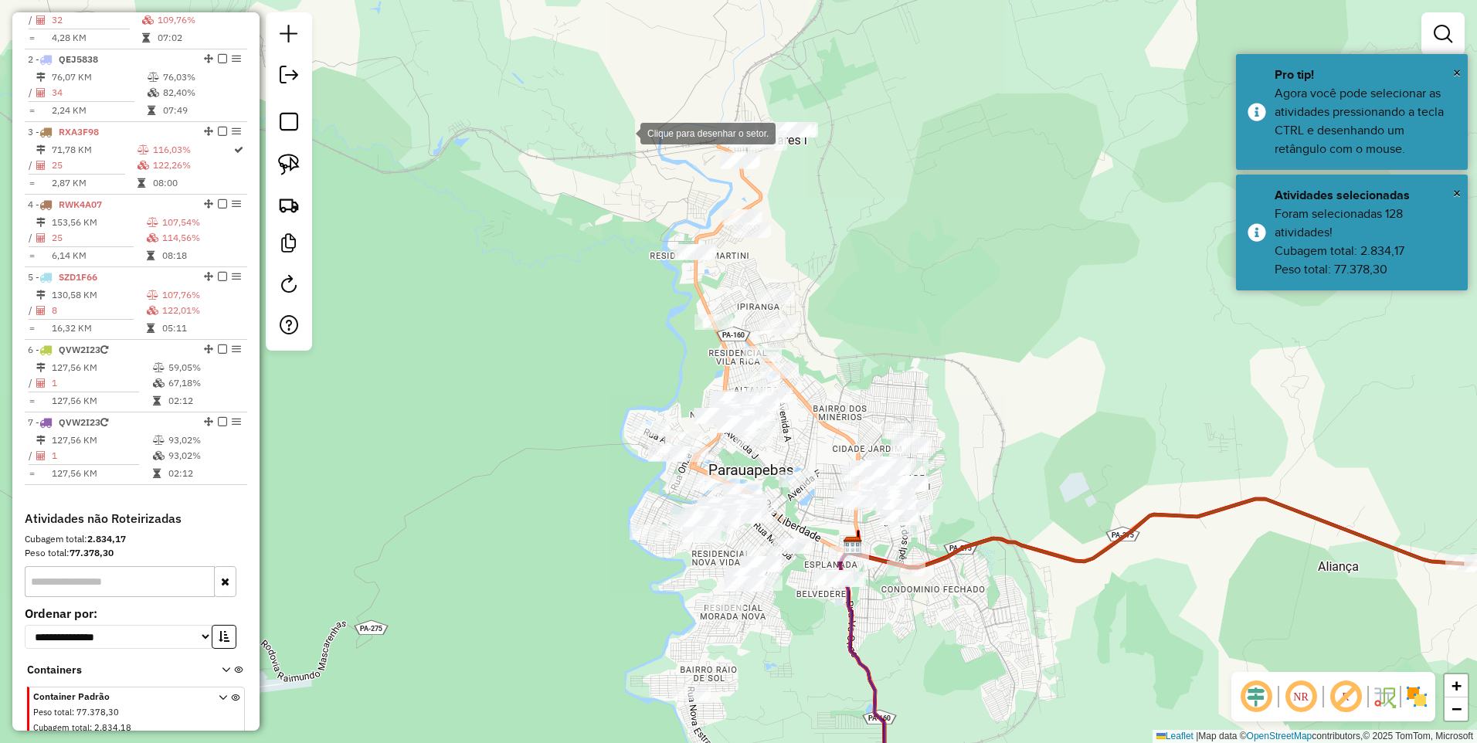
click at [609, 148] on div at bounding box center [624, 132] width 31 height 31
click at [893, 202] on div at bounding box center [877, 196] width 31 height 31
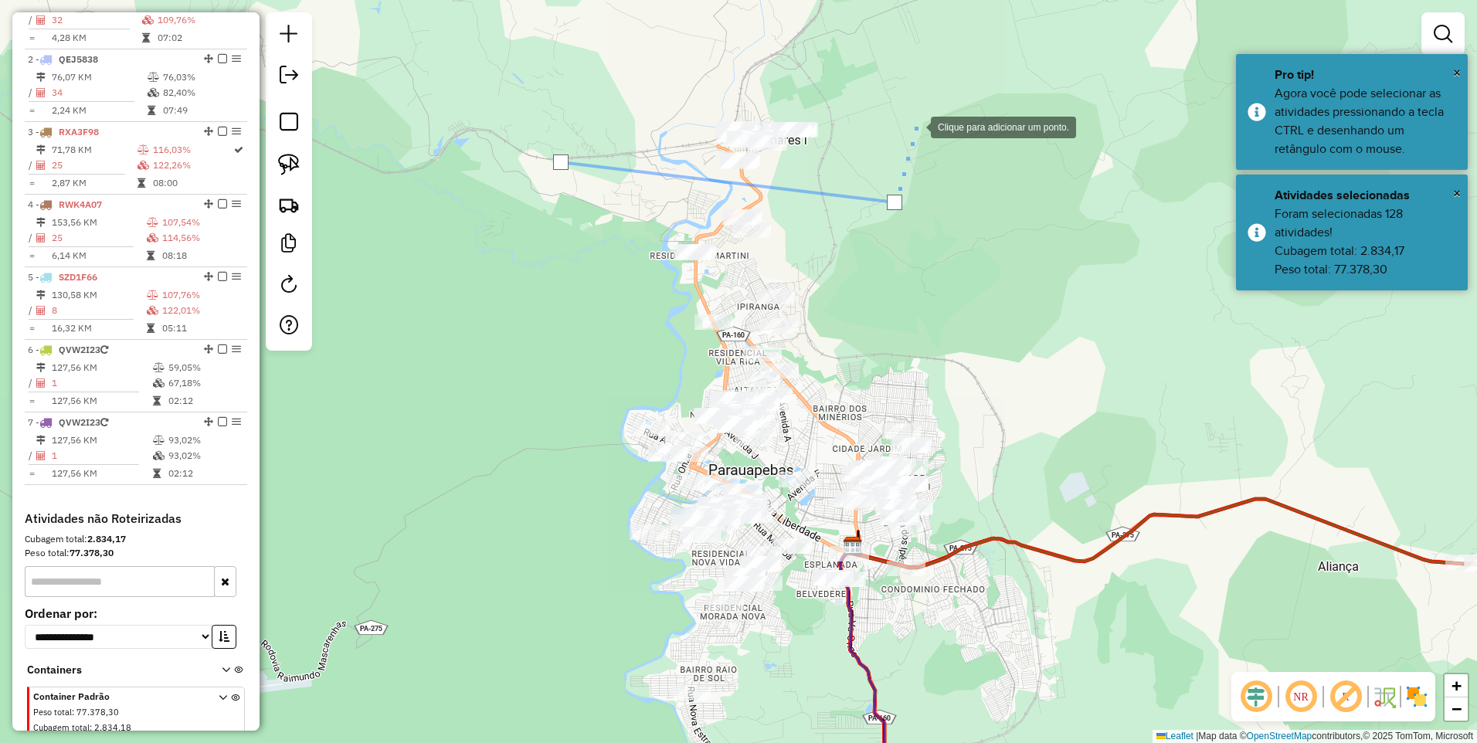
click at [913, 110] on div at bounding box center [915, 125] width 31 height 31
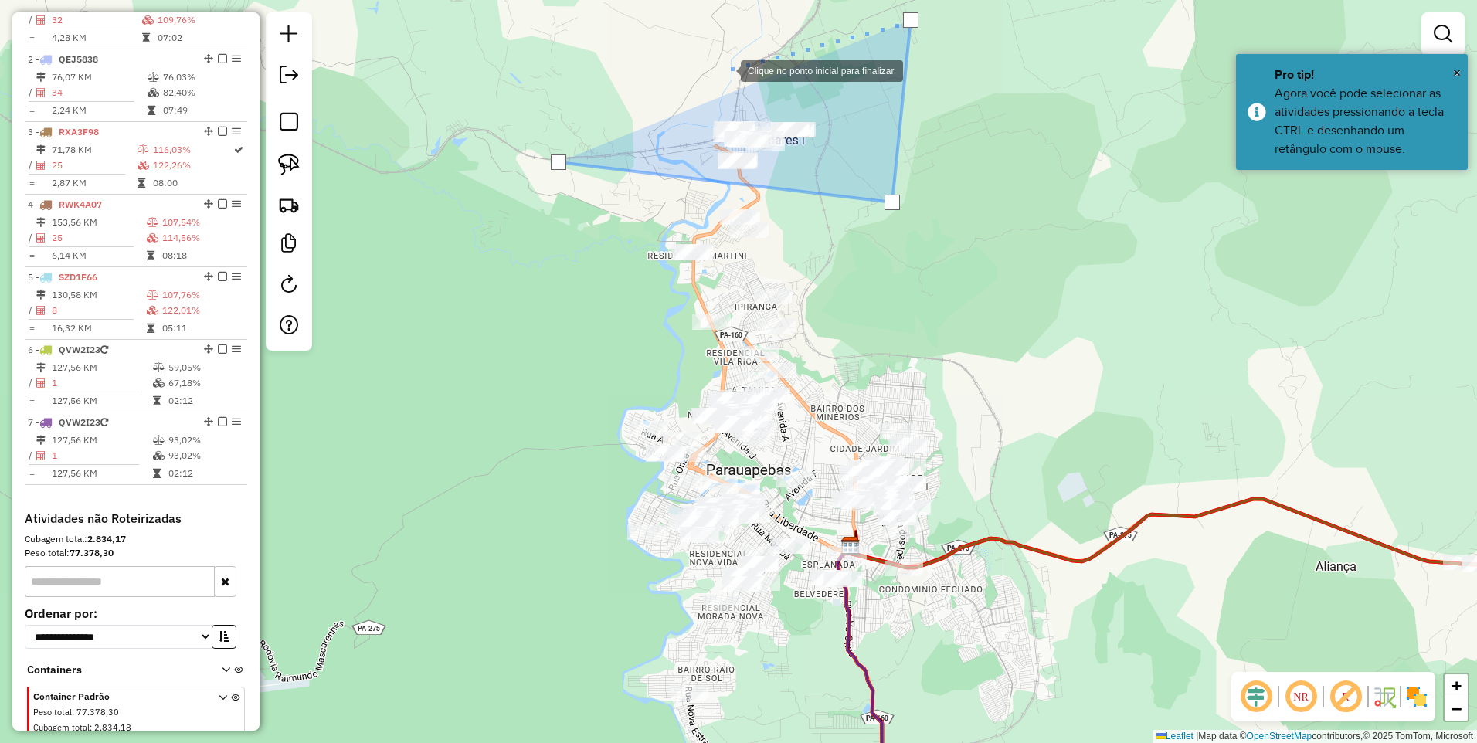
click at [725, 69] on div at bounding box center [725, 69] width 31 height 31
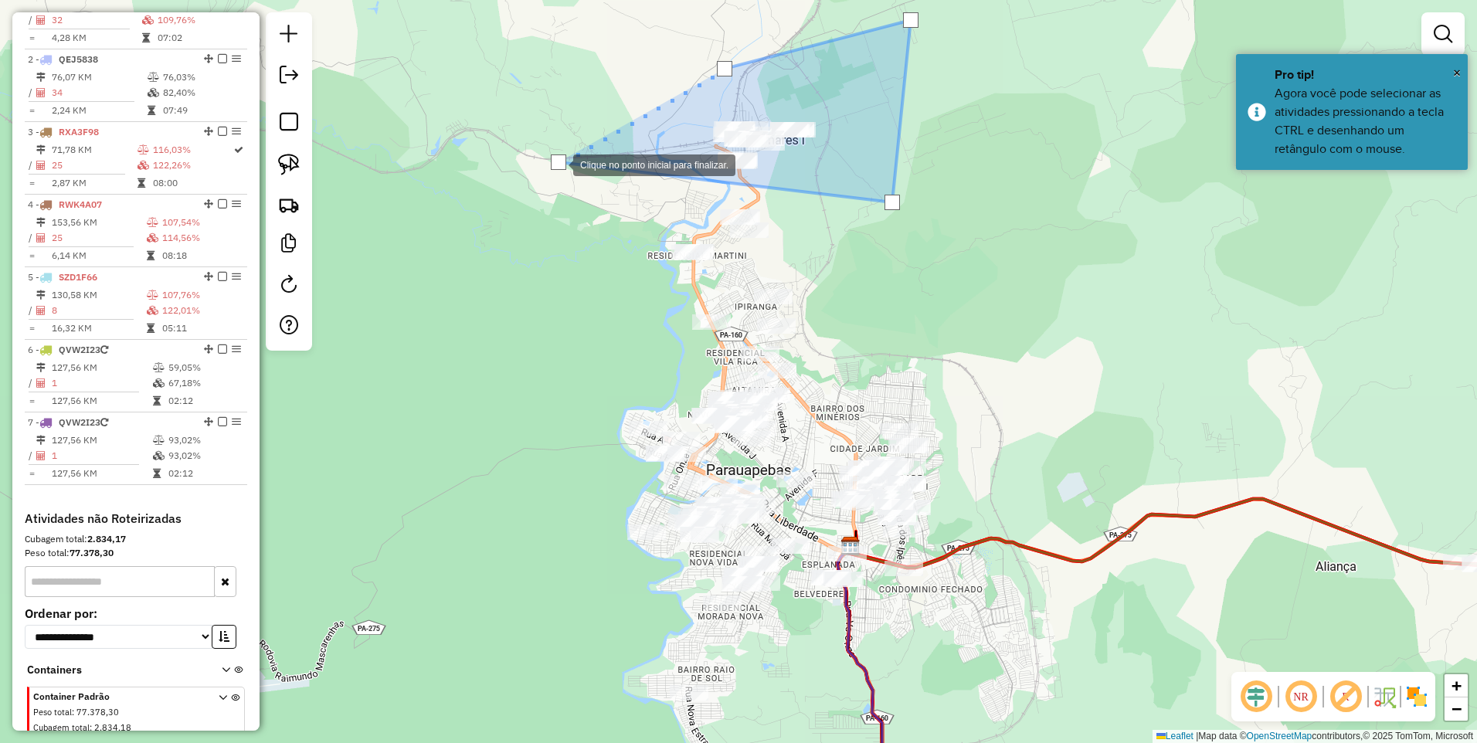
click at [556, 159] on div at bounding box center [558, 161] width 15 height 15
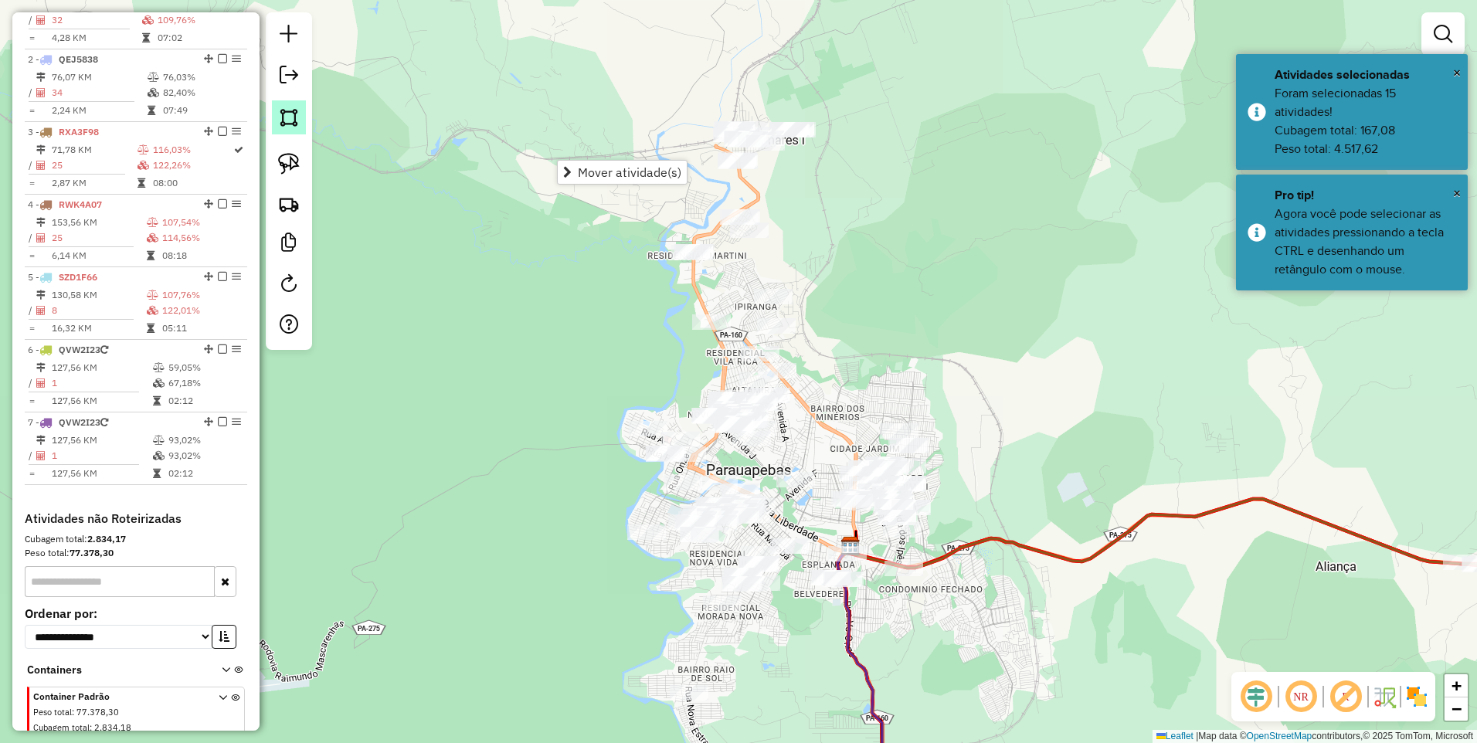
click at [283, 127] on link at bounding box center [289, 117] width 34 height 34
drag, startPoint x: 526, startPoint y: 337, endPoint x: 693, endPoint y: 276, distance: 177.6
click at [528, 335] on div at bounding box center [522, 336] width 31 height 31
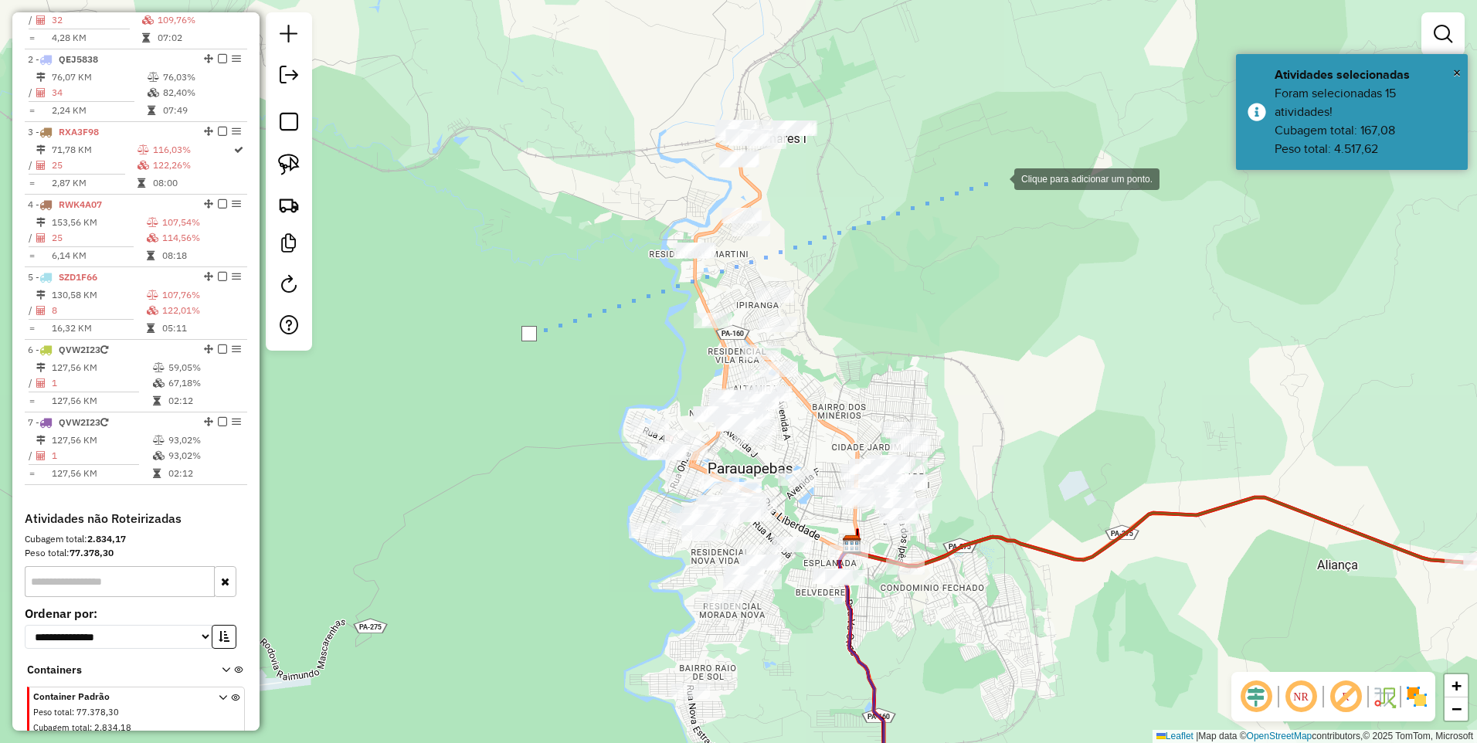
click at [1001, 175] on div at bounding box center [998, 177] width 31 height 31
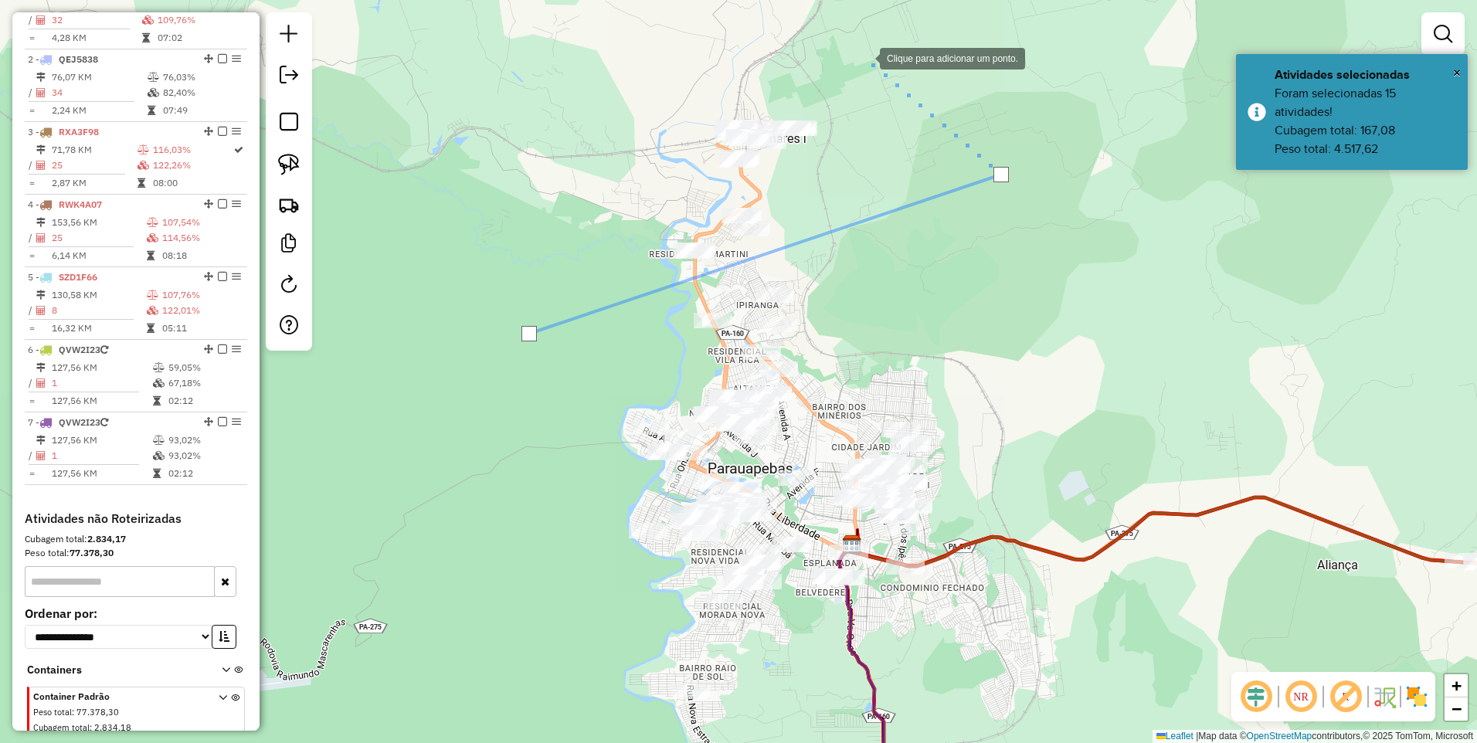
click at [849, 63] on div at bounding box center [864, 57] width 31 height 31
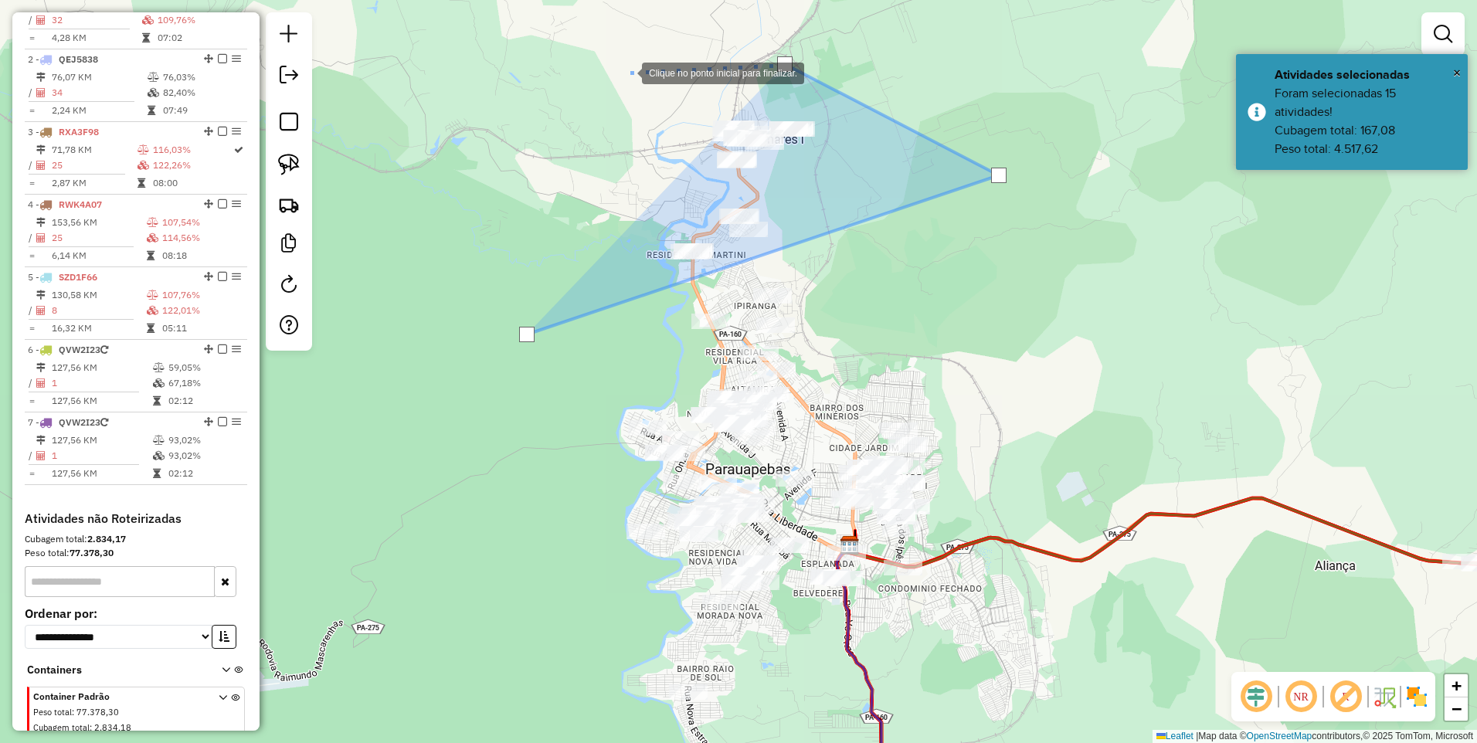
click at [626, 72] on div at bounding box center [626, 71] width 31 height 31
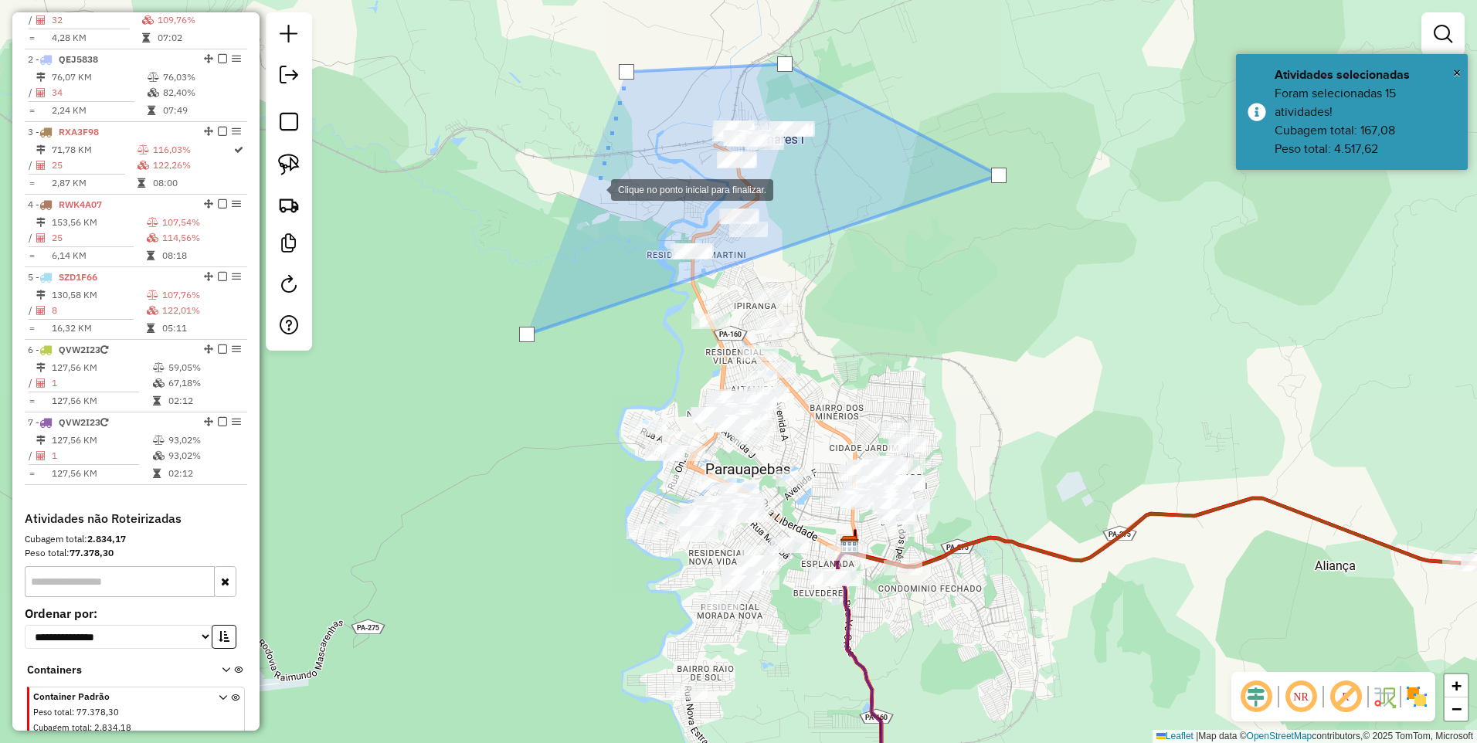
click at [596, 188] on div at bounding box center [595, 188] width 31 height 31
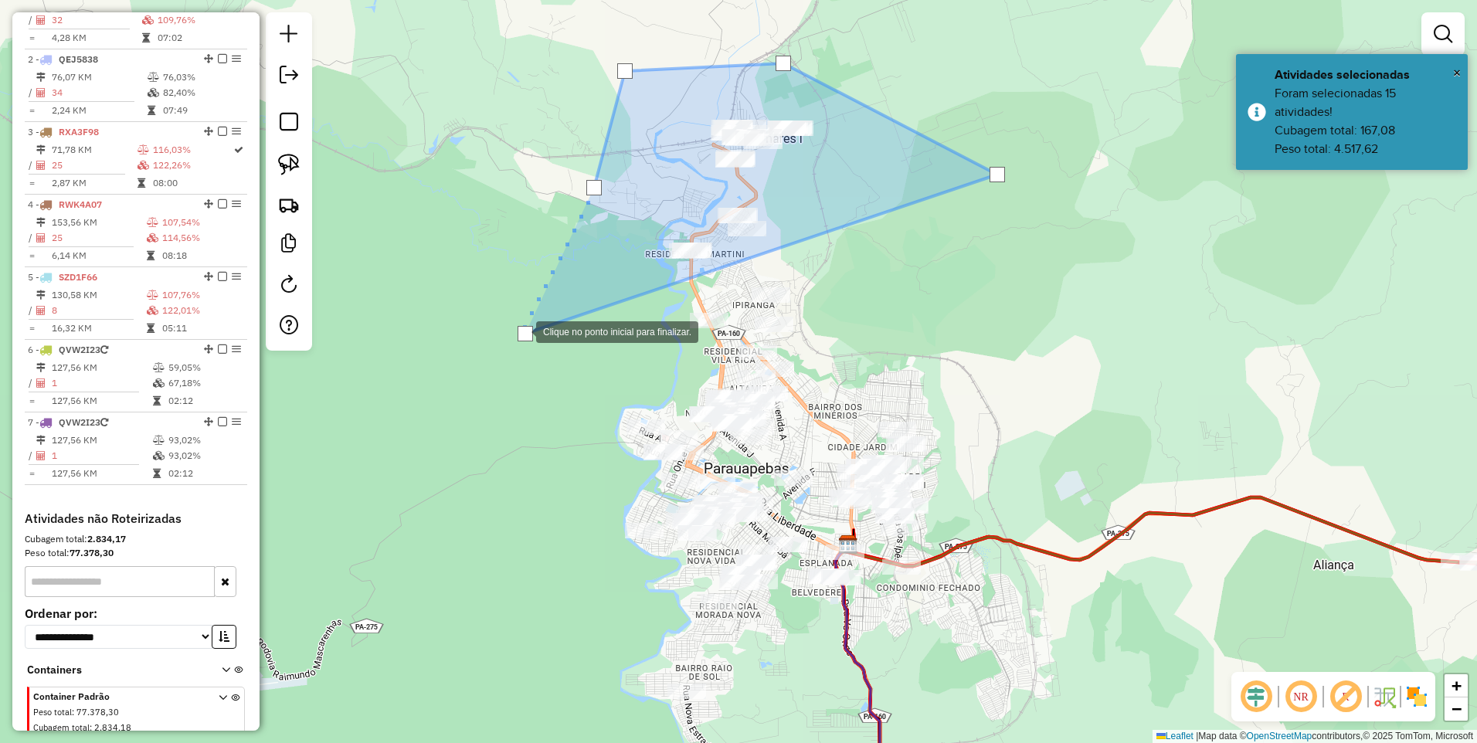
click at [522, 331] on div at bounding box center [525, 333] width 15 height 15
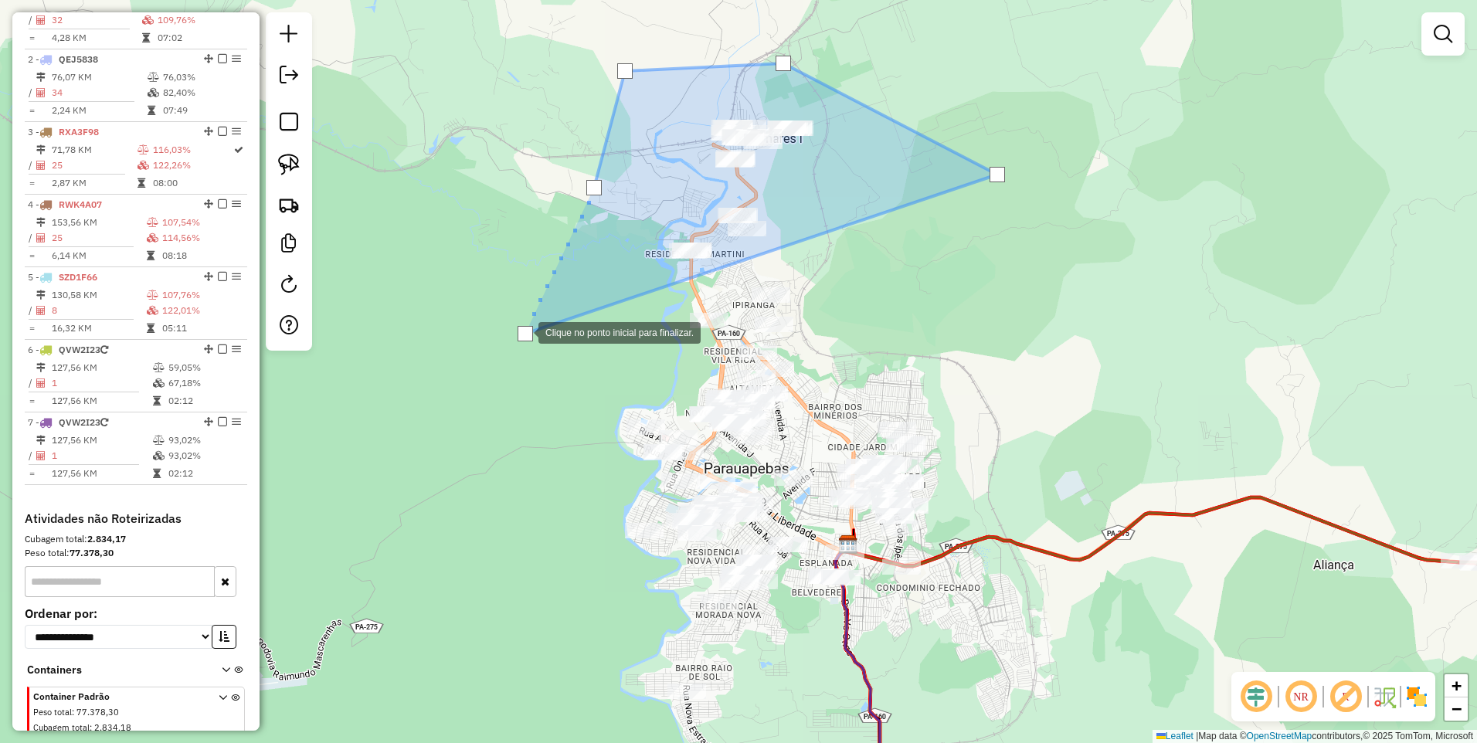
click at [523, 330] on div at bounding box center [525, 333] width 15 height 15
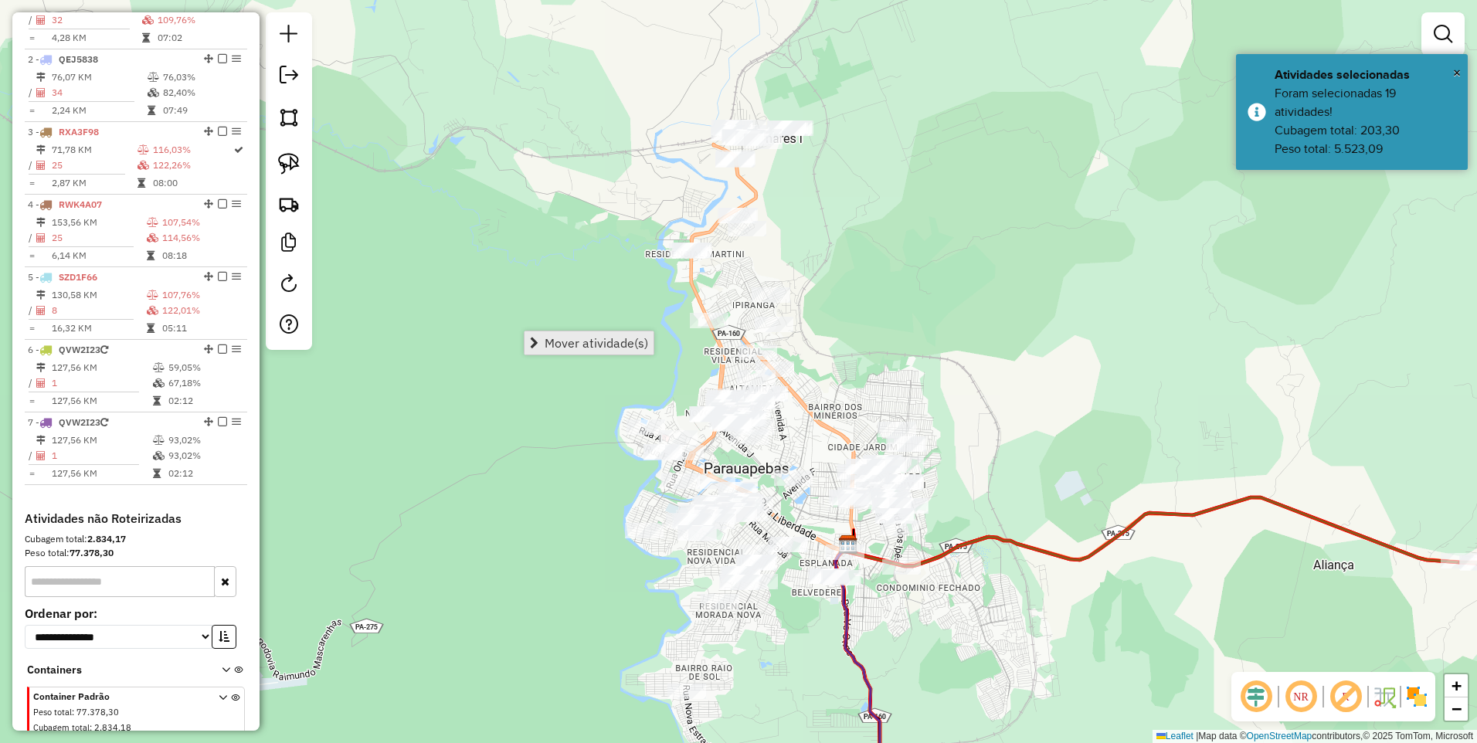
click at [558, 344] on span "Mover atividade(s)" at bounding box center [597, 343] width 104 height 12
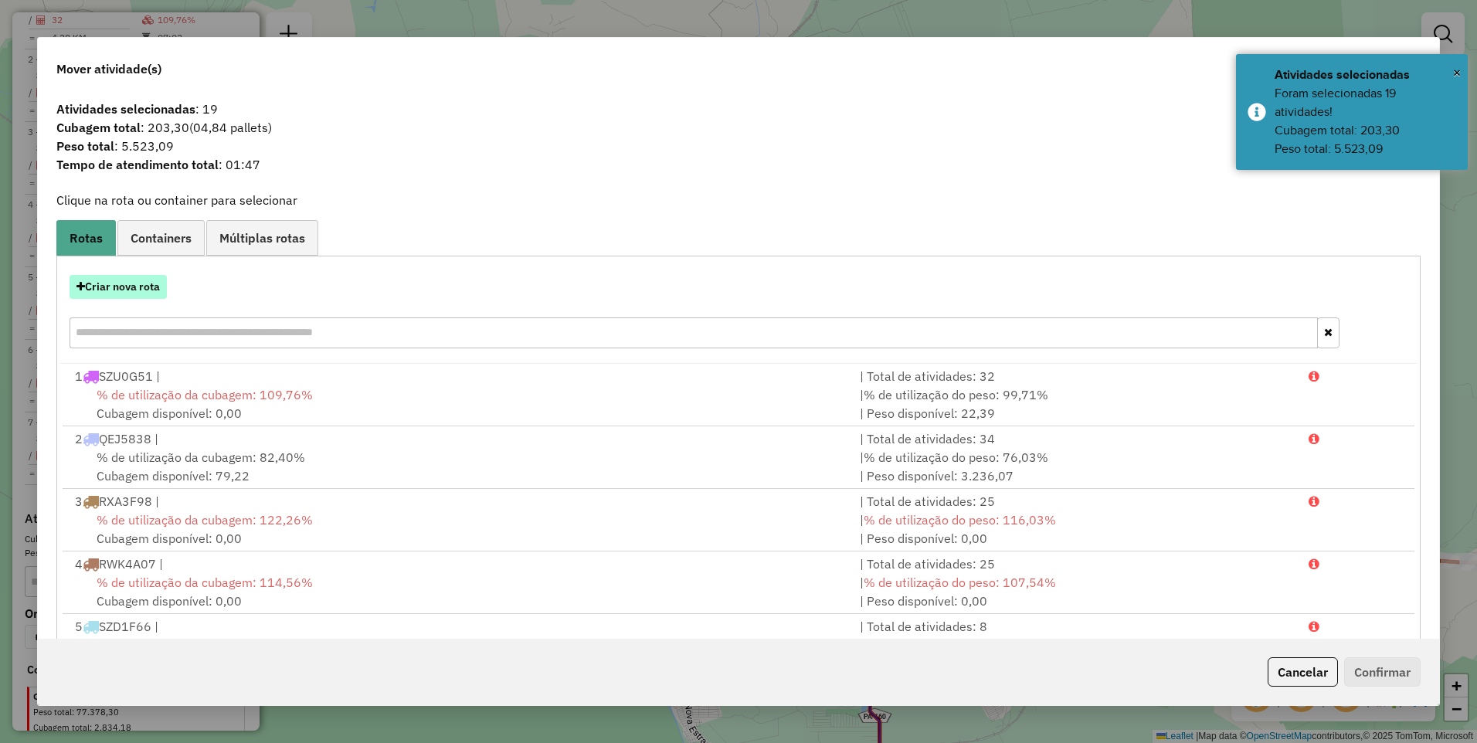
click at [112, 287] on button "Criar nova rota" at bounding box center [118, 287] width 97 height 24
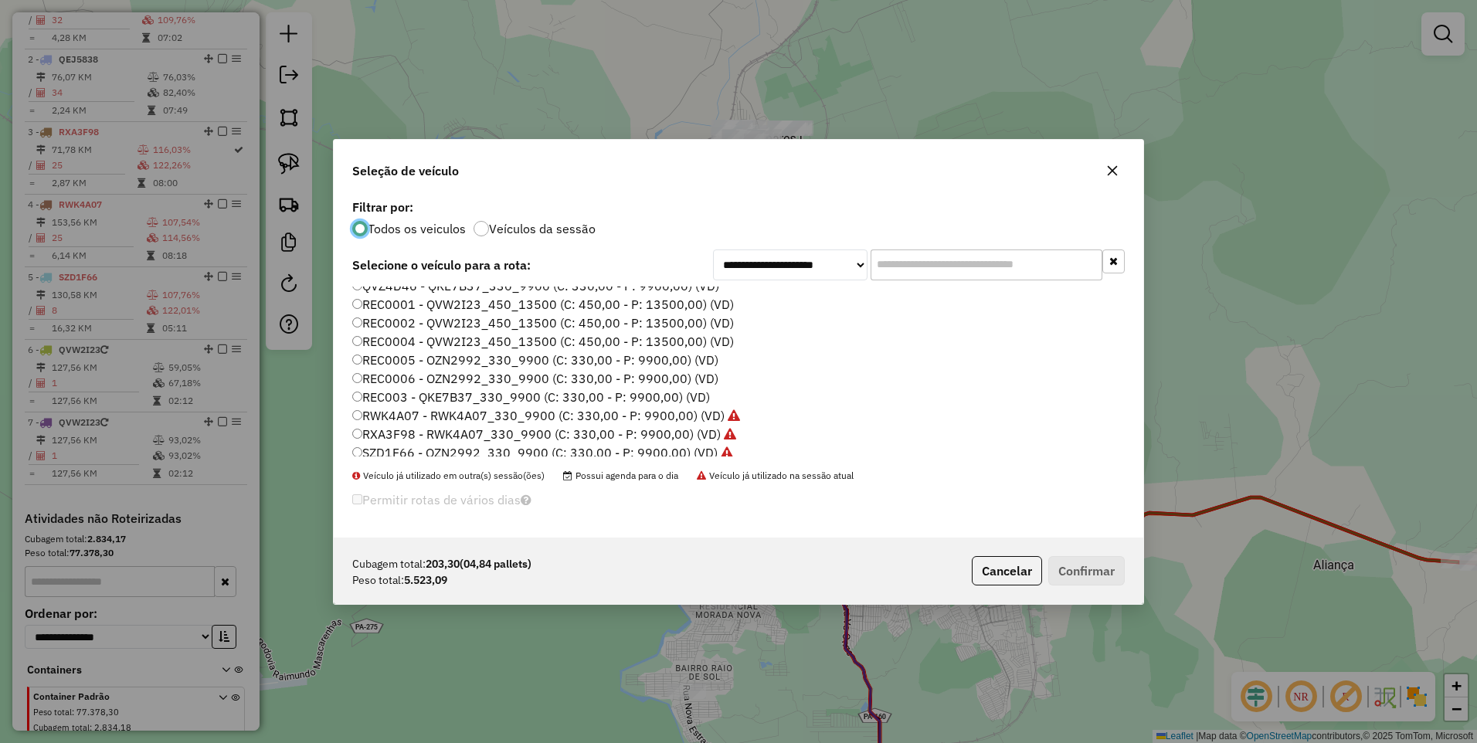
scroll to position [331, 0]
click at [415, 375] on label "SZE5E44 - KWI9H33_200_6000 (C: 200,00 - P: 6000,00) (VD)" at bounding box center [534, 372] width 364 height 19
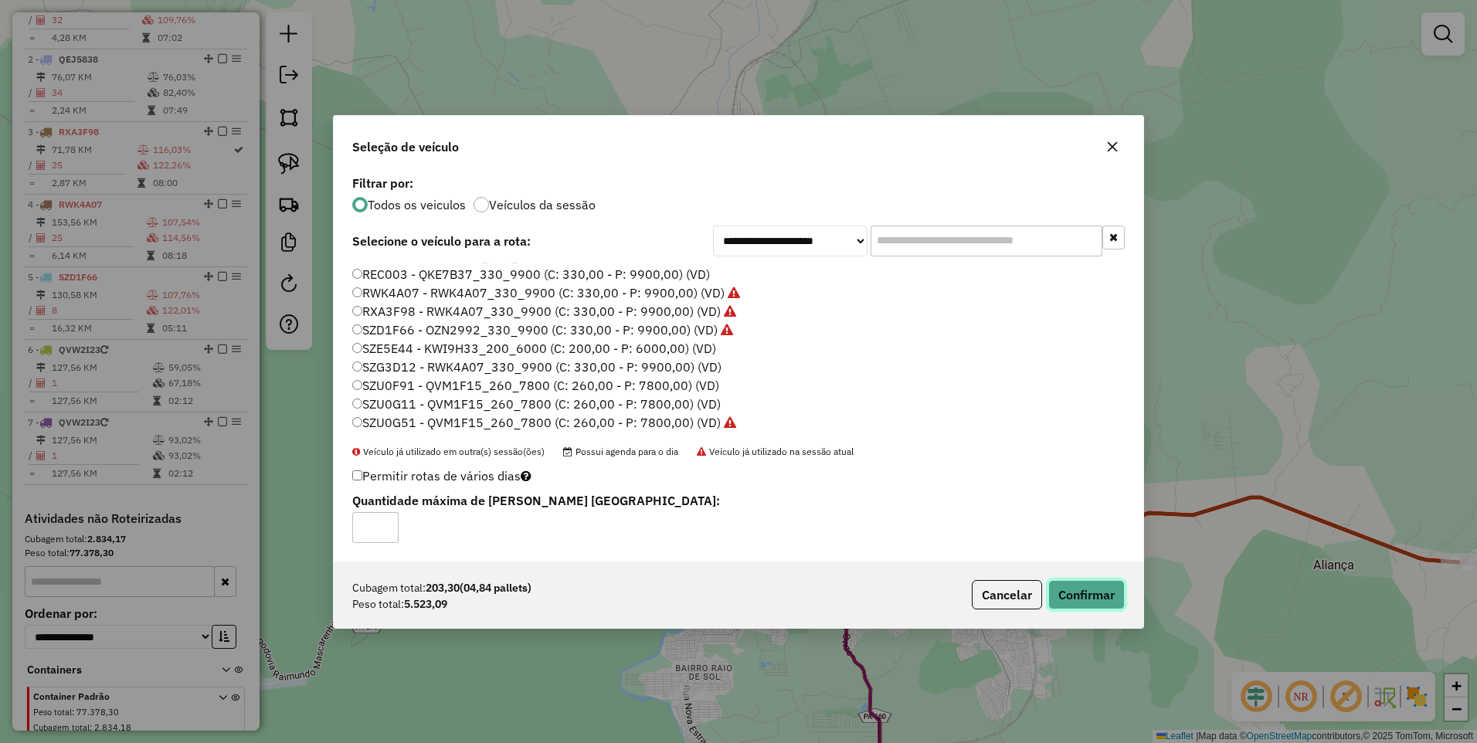
click at [1095, 604] on button "Confirmar" at bounding box center [1086, 594] width 76 height 29
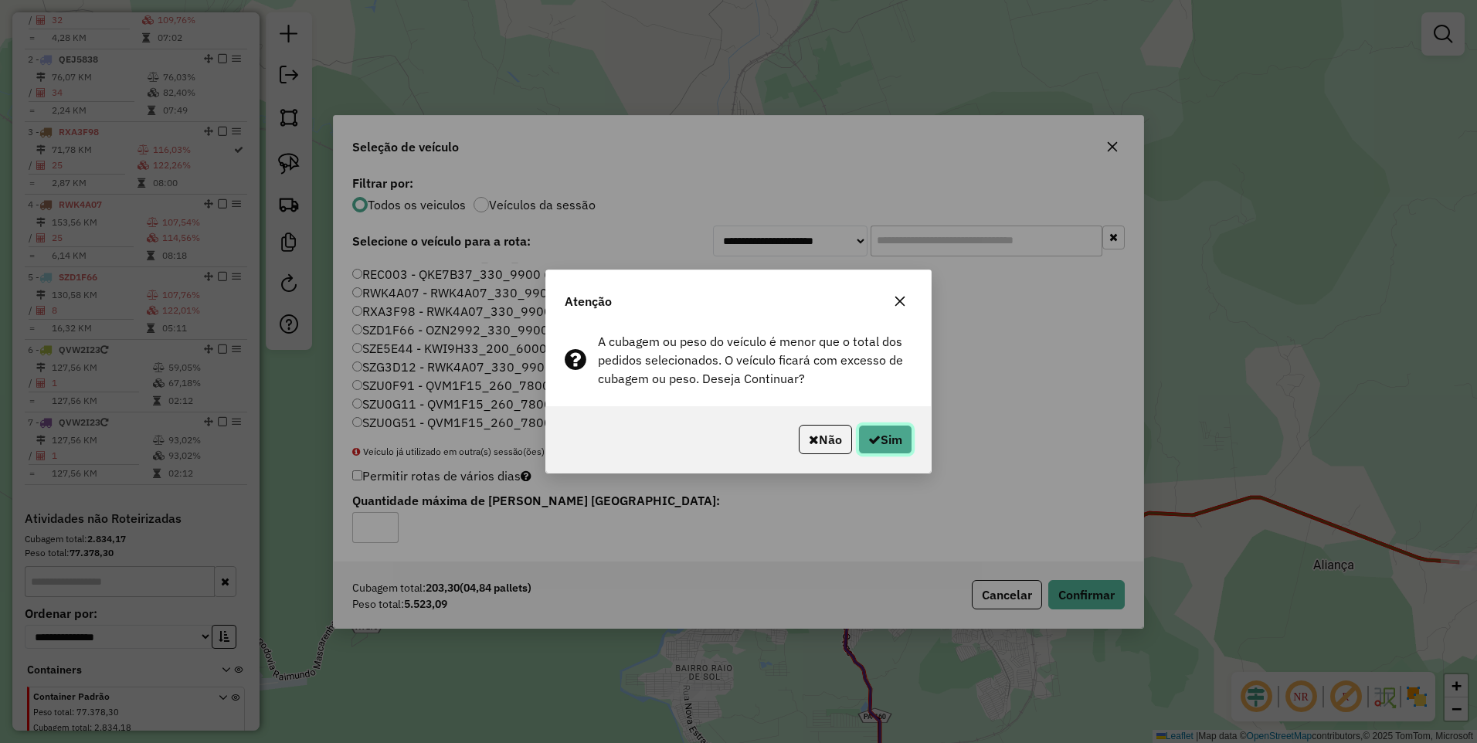
click at [899, 439] on button "Sim" at bounding box center [885, 439] width 54 height 29
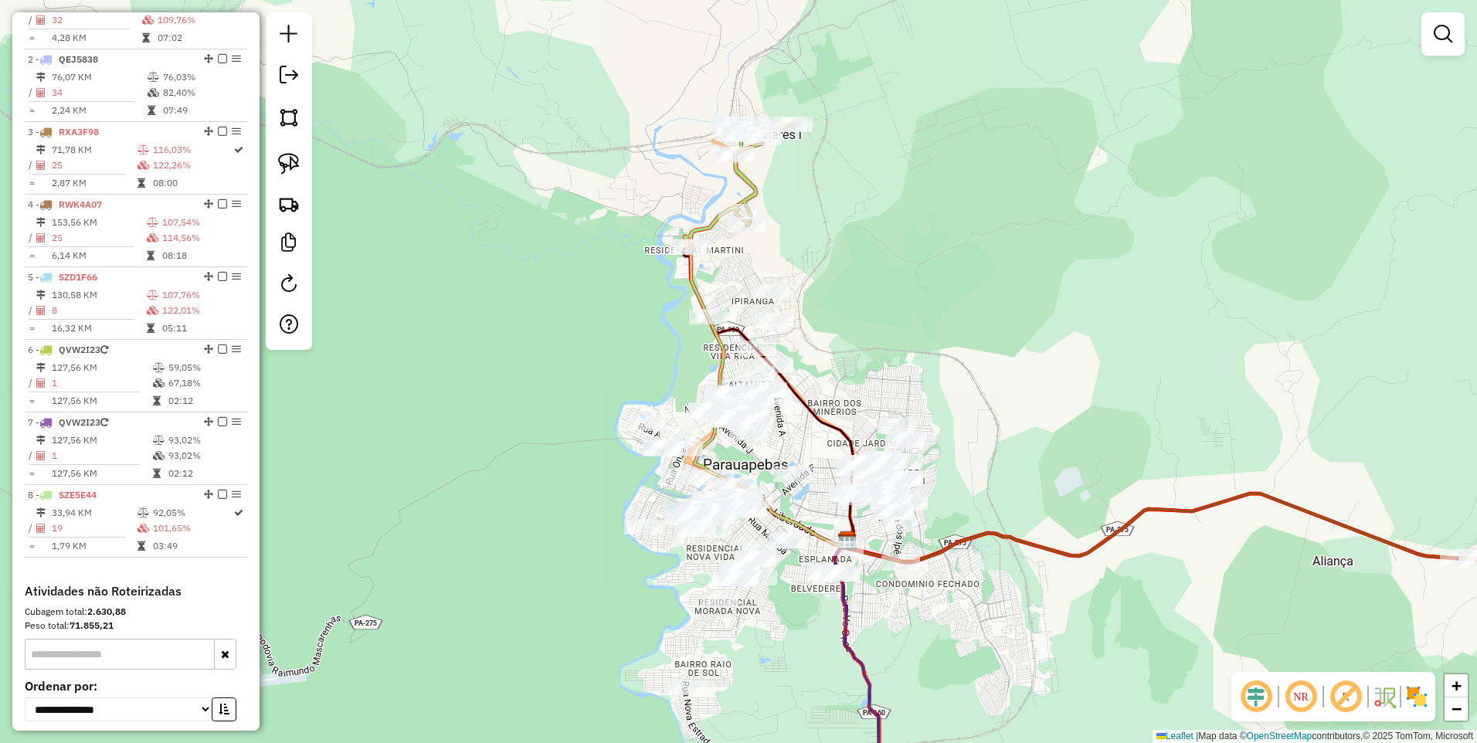
drag, startPoint x: 932, startPoint y: 575, endPoint x: 892, endPoint y: 451, distance: 129.9
click at [901, 465] on div "Janela de atendimento Grade de atendimento Capacidade Transportadoras Veículos …" at bounding box center [738, 371] width 1477 height 743
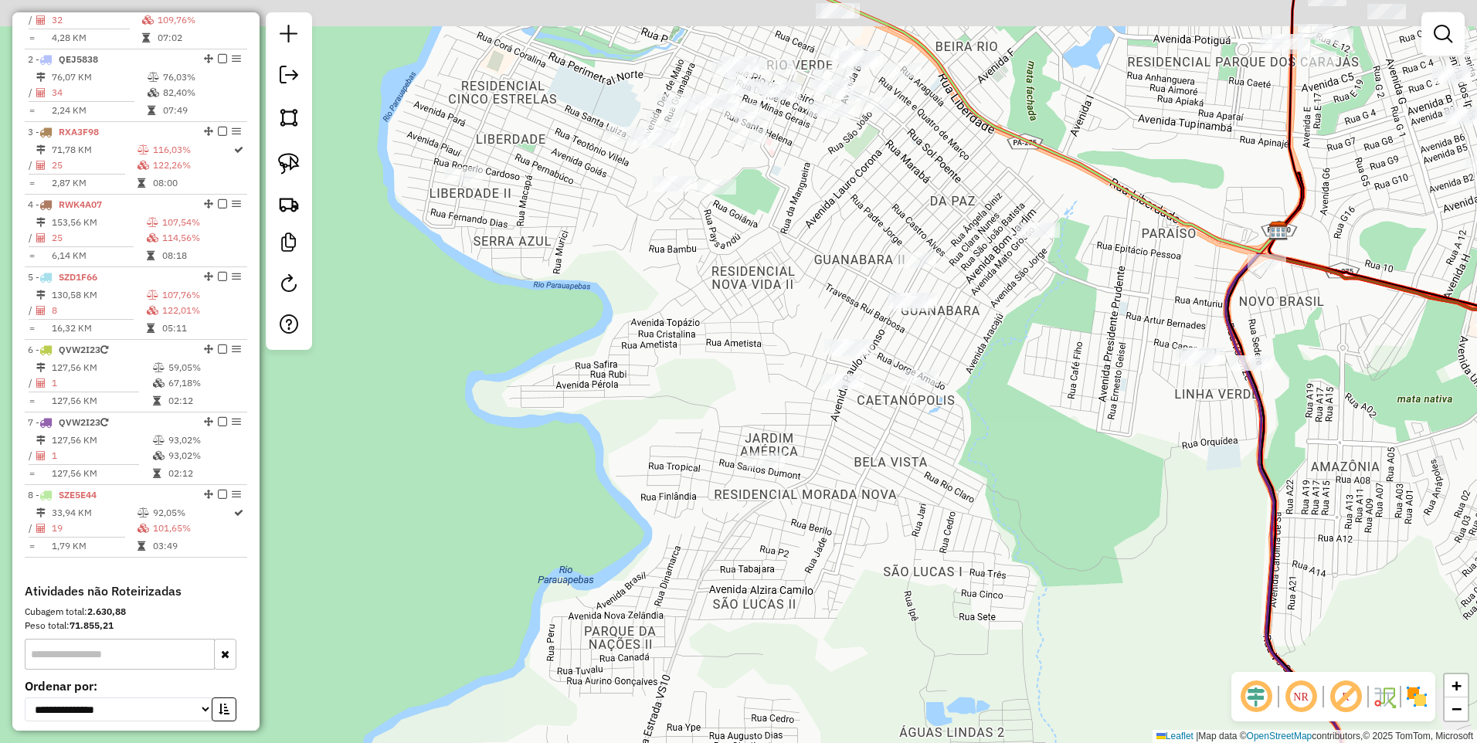
drag, startPoint x: 846, startPoint y: 244, endPoint x: 670, endPoint y: 473, distance: 289.2
click at [672, 473] on div "Janela de atendimento Grade de atendimento Capacidade Transportadoras Veículos …" at bounding box center [738, 371] width 1477 height 743
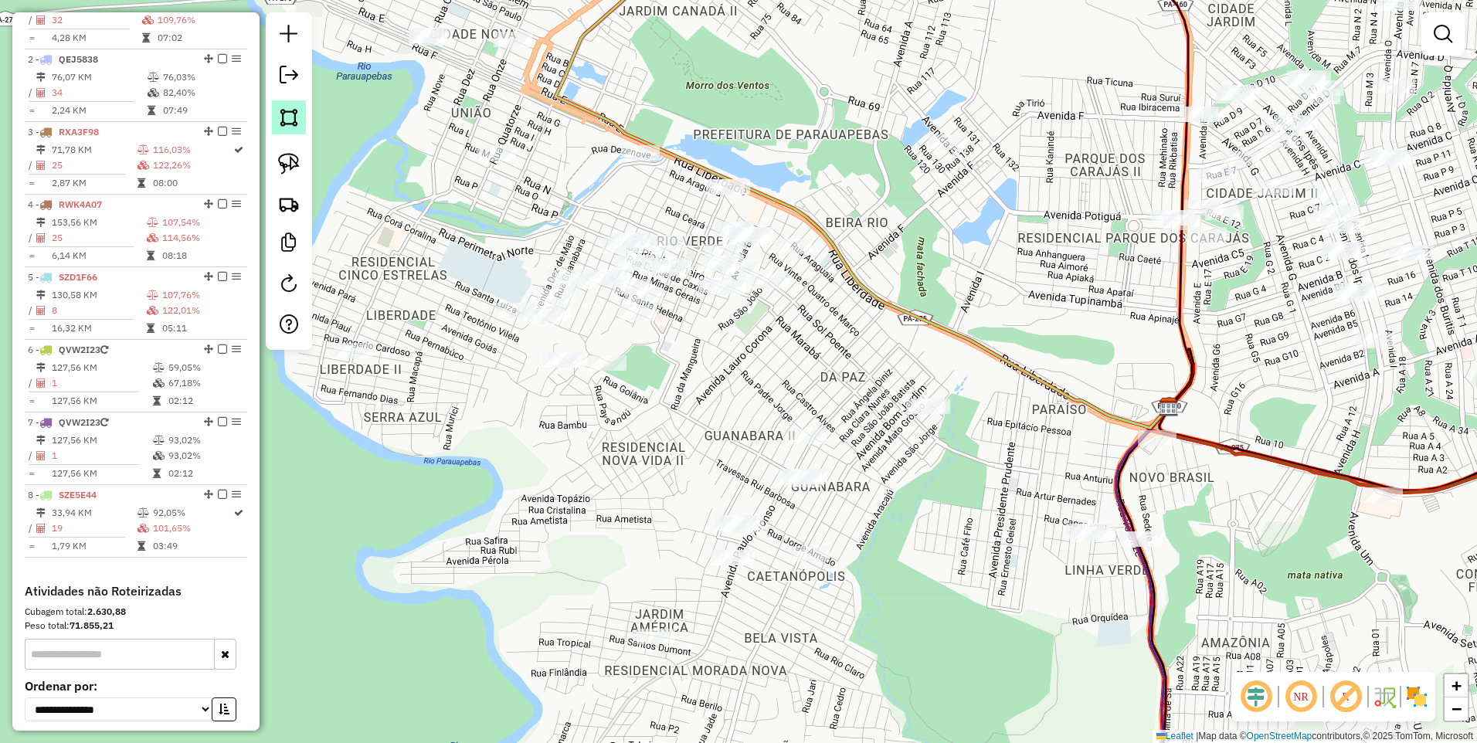
click at [287, 114] on img at bounding box center [289, 118] width 22 height 22
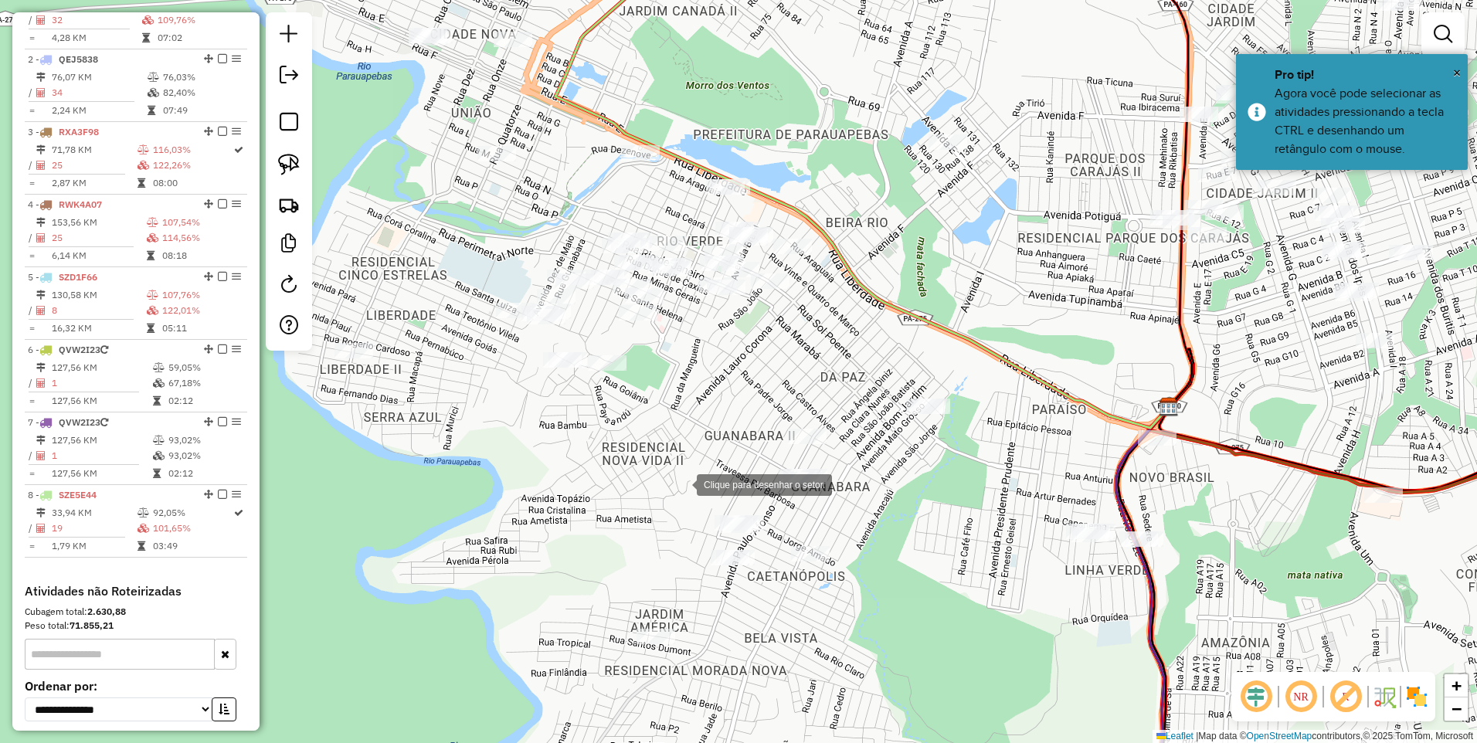
click at [682, 484] on div at bounding box center [681, 483] width 31 height 31
click at [793, 517] on div at bounding box center [791, 519] width 31 height 31
drag, startPoint x: 773, startPoint y: 543, endPoint x: 707, endPoint y: 541, distance: 66.4
click at [770, 543] on div at bounding box center [773, 543] width 31 height 31
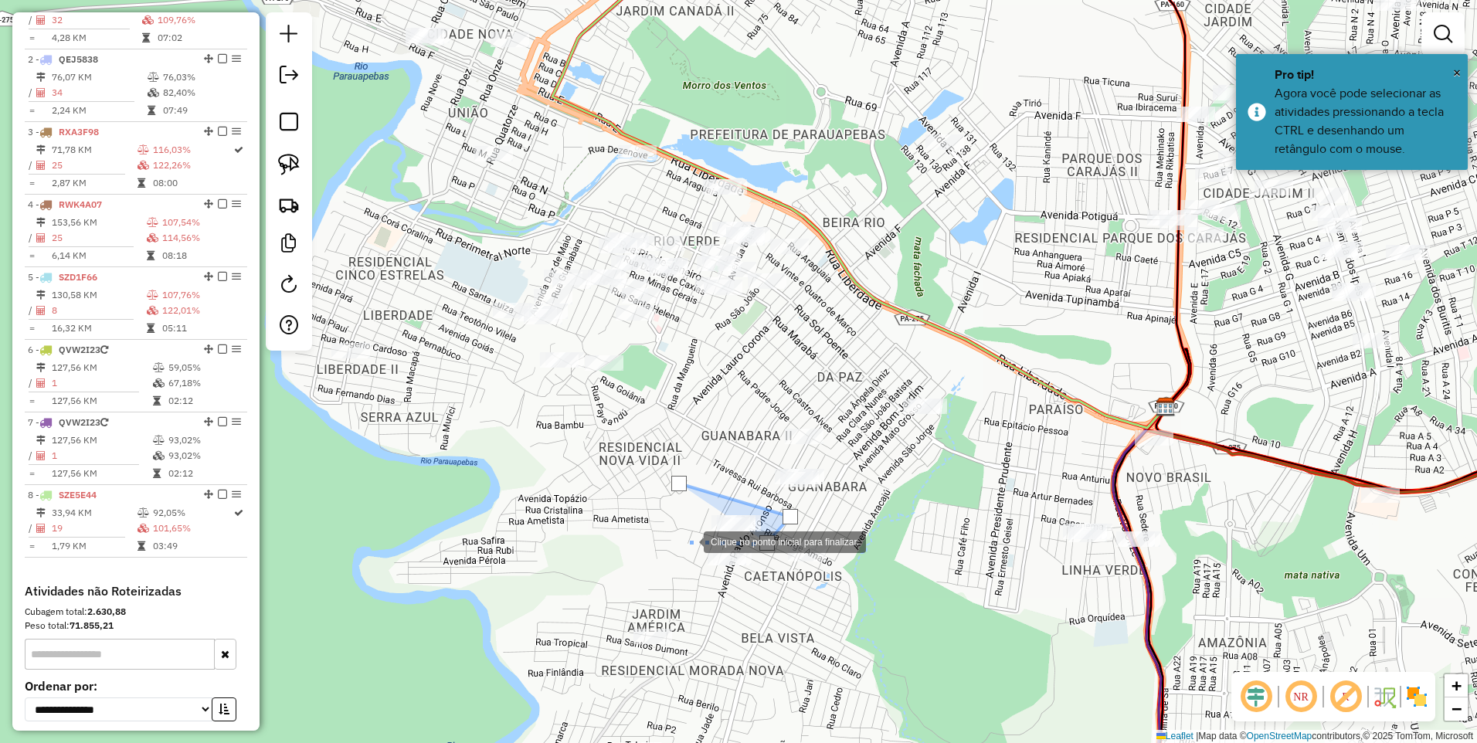
click at [673, 531] on div at bounding box center [688, 540] width 31 height 31
click at [676, 480] on div at bounding box center [678, 483] width 15 height 15
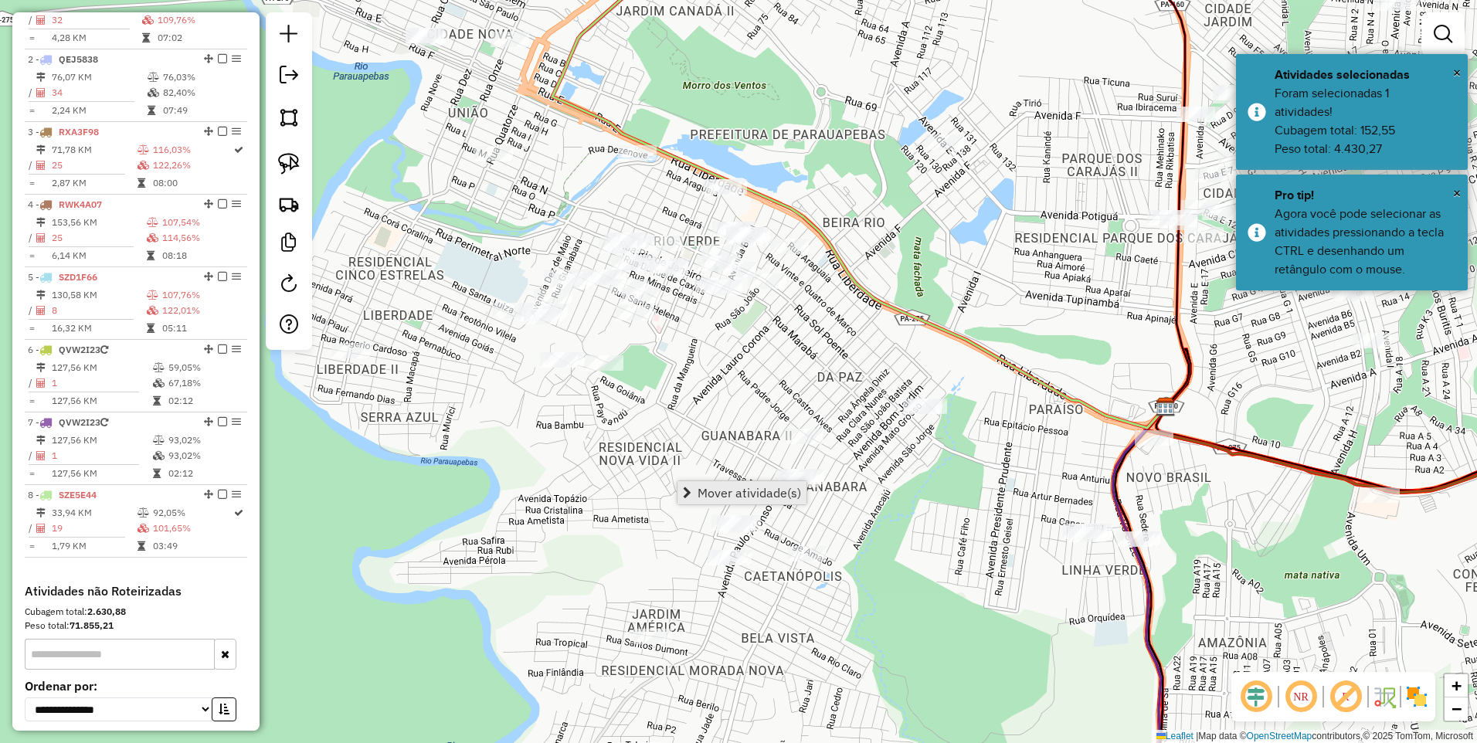
click at [708, 490] on span "Mover atividade(s)" at bounding box center [749, 493] width 104 height 12
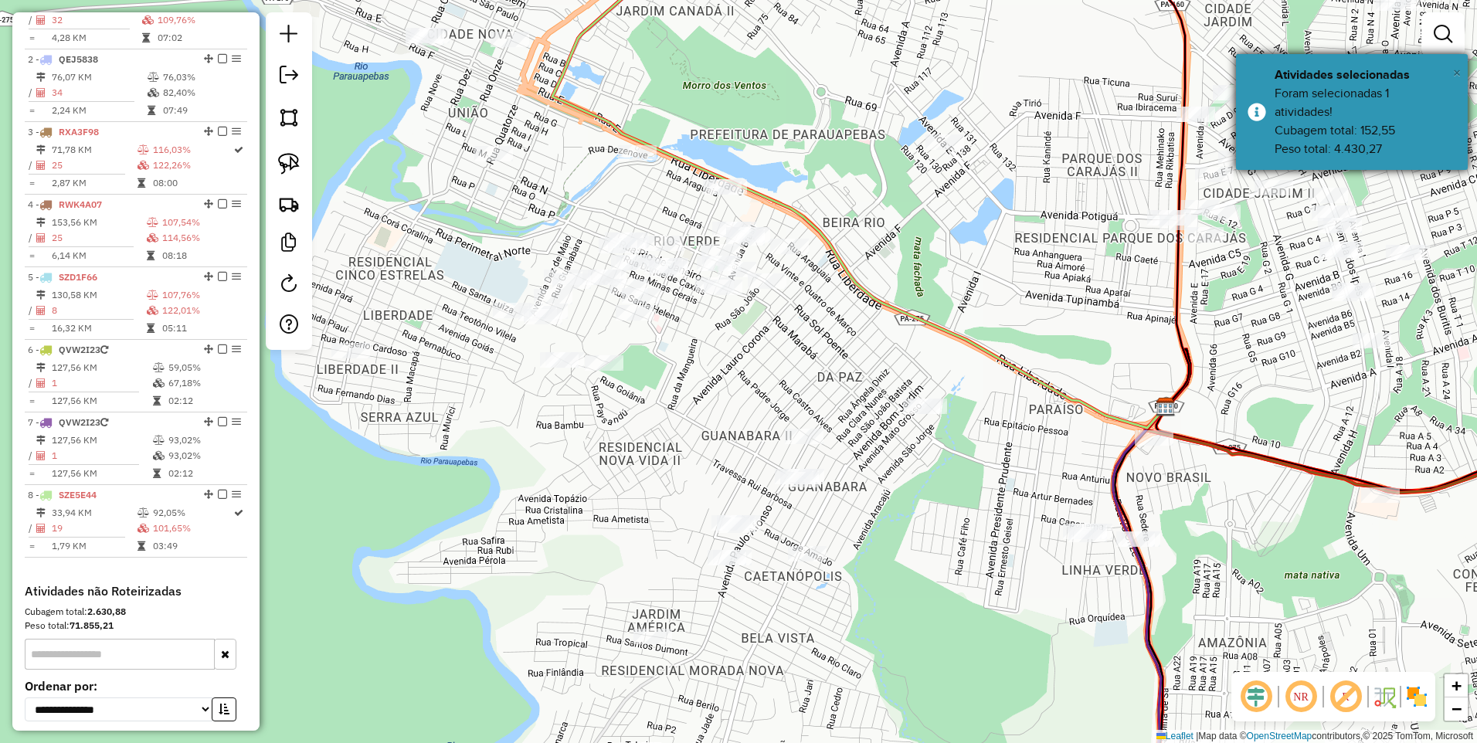
click at [1453, 75] on span "×" at bounding box center [1457, 72] width 8 height 17
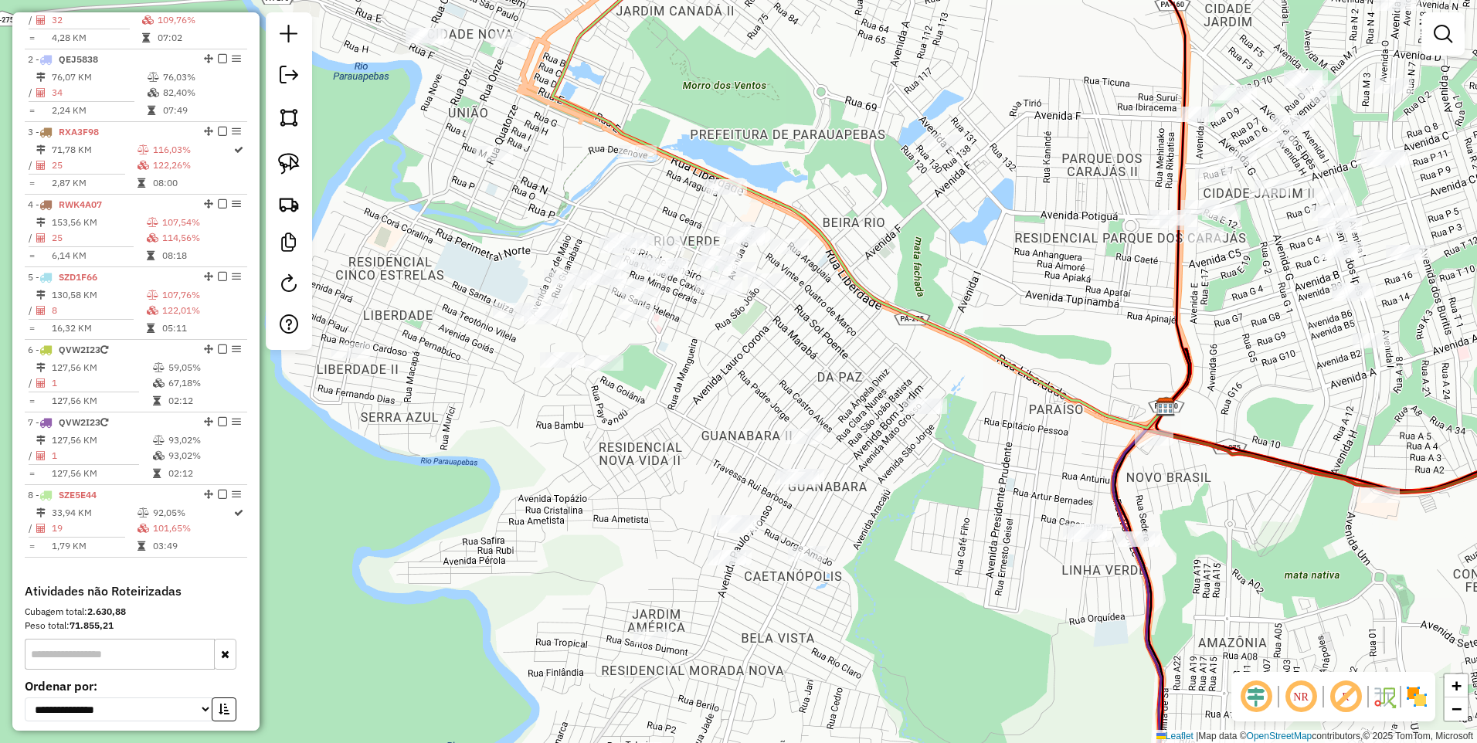
drag, startPoint x: 940, startPoint y: 63, endPoint x: 1003, endPoint y: 487, distance: 429.4
click at [1003, 487] on div "Janela de atendimento Grade de atendimento Capacidade Transportadoras Veículos …" at bounding box center [738, 371] width 1477 height 743
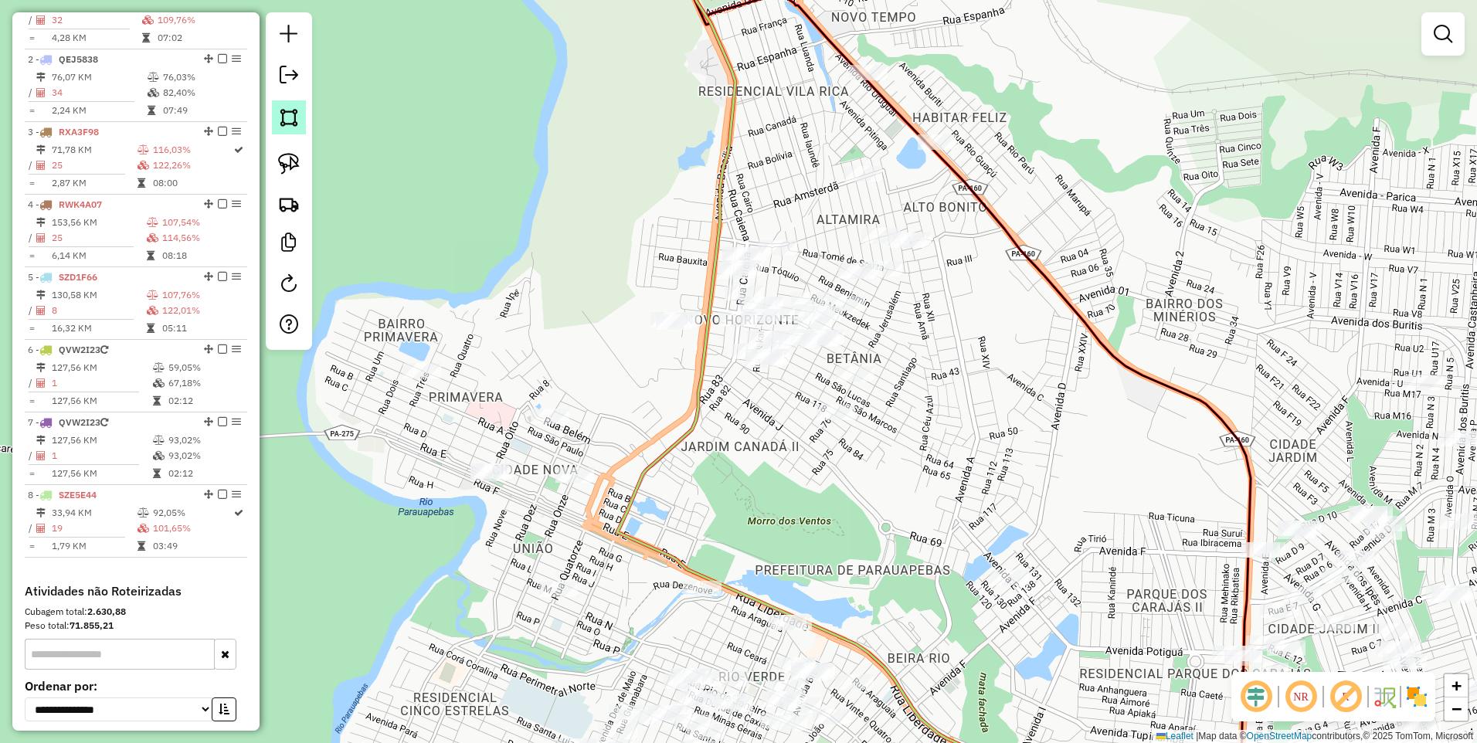
click at [274, 113] on link at bounding box center [289, 117] width 34 height 34
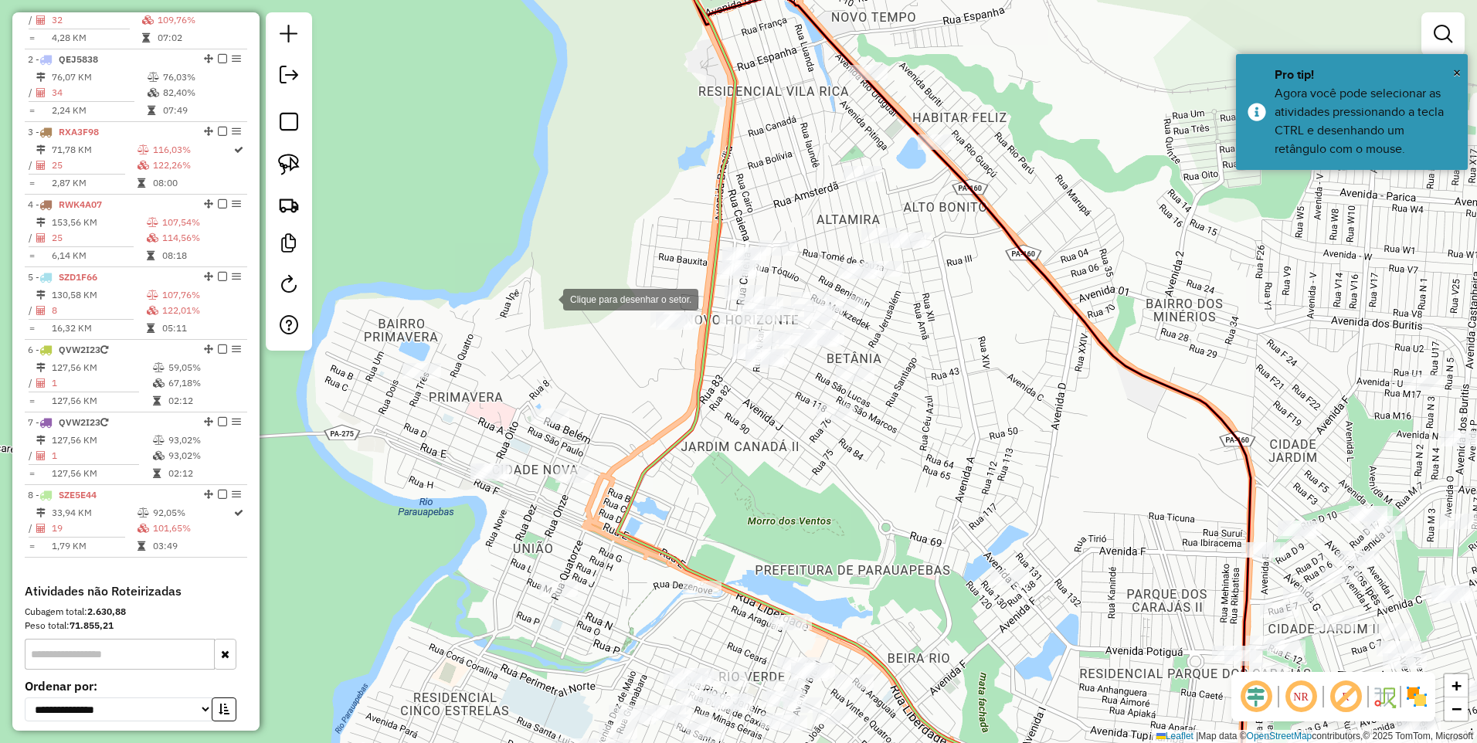
click at [548, 298] on div at bounding box center [547, 298] width 31 height 31
click at [721, 291] on div at bounding box center [719, 291] width 31 height 31
click at [686, 358] on div at bounding box center [690, 356] width 31 height 31
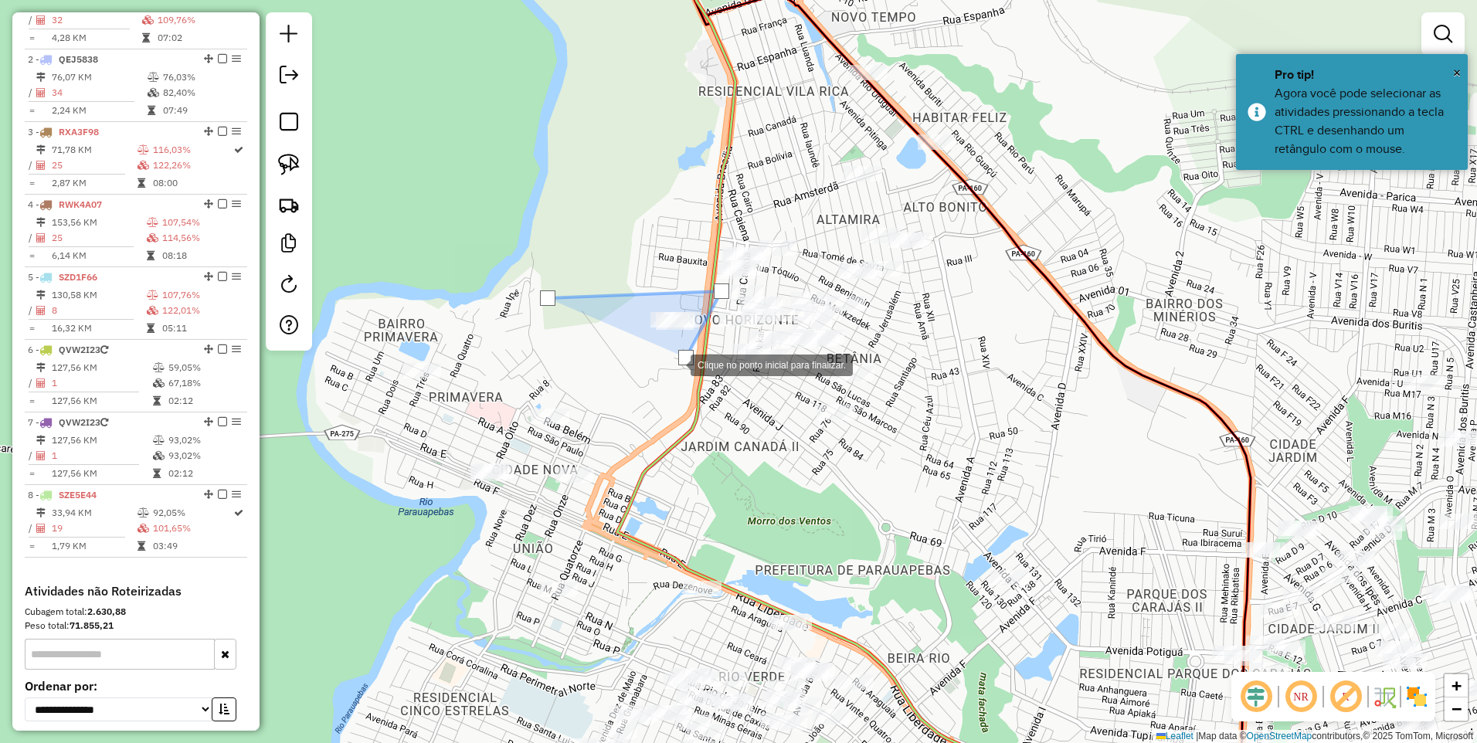
click at [660, 377] on div at bounding box center [675, 363] width 31 height 31
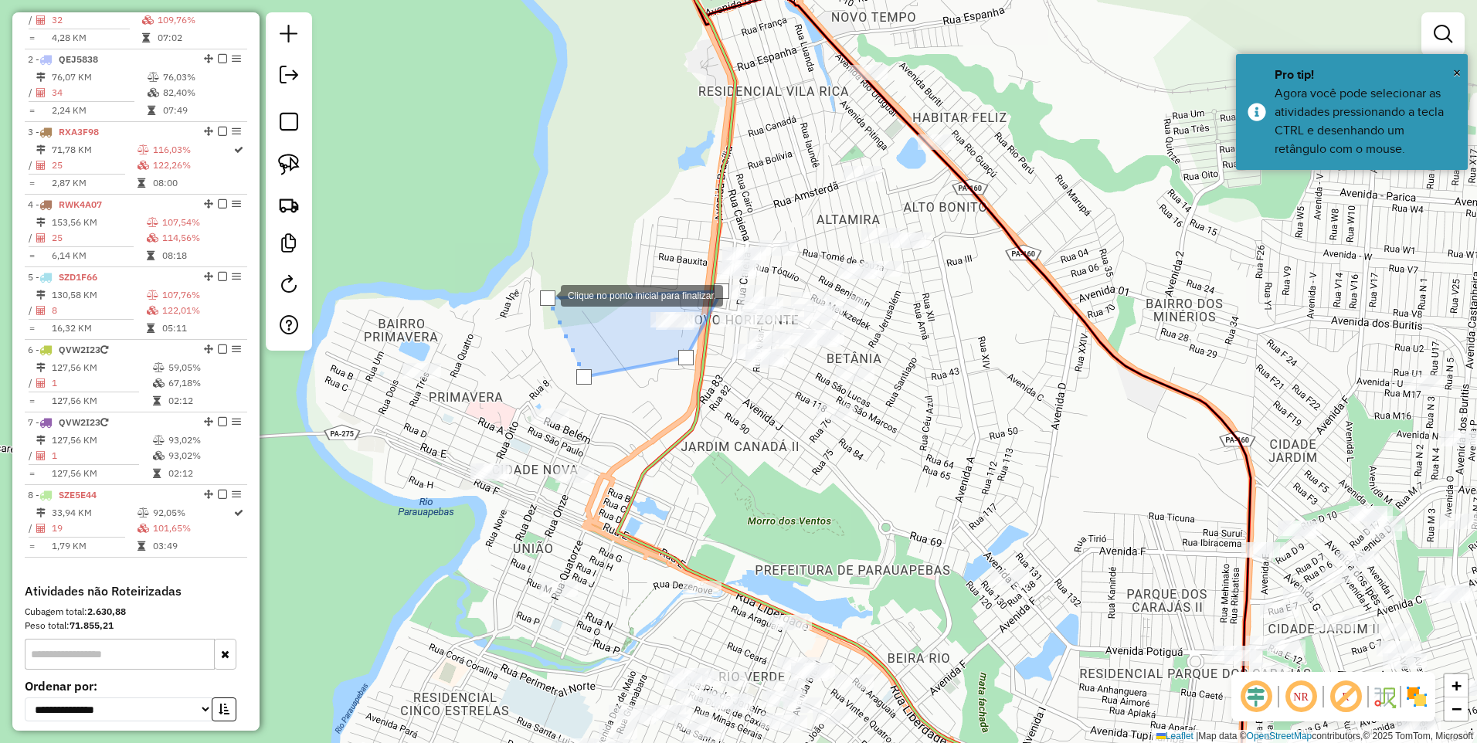
click at [545, 293] on div at bounding box center [547, 297] width 15 height 15
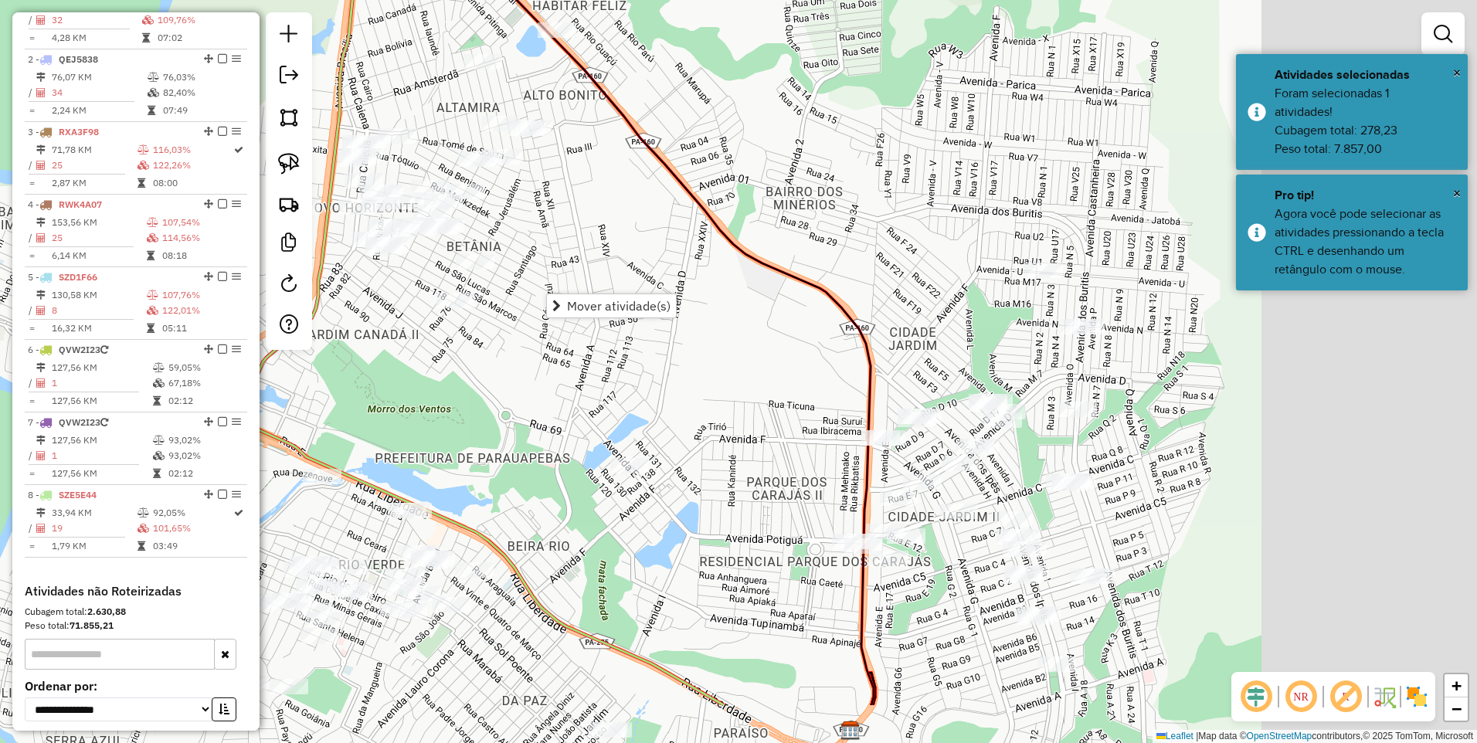
drag, startPoint x: 1064, startPoint y: 463, endPoint x: 633, endPoint y: 318, distance: 454.8
click at [633, 318] on div "Janela de atendimento Grade de atendimento Capacidade Transportadoras Veículos …" at bounding box center [738, 371] width 1477 height 743
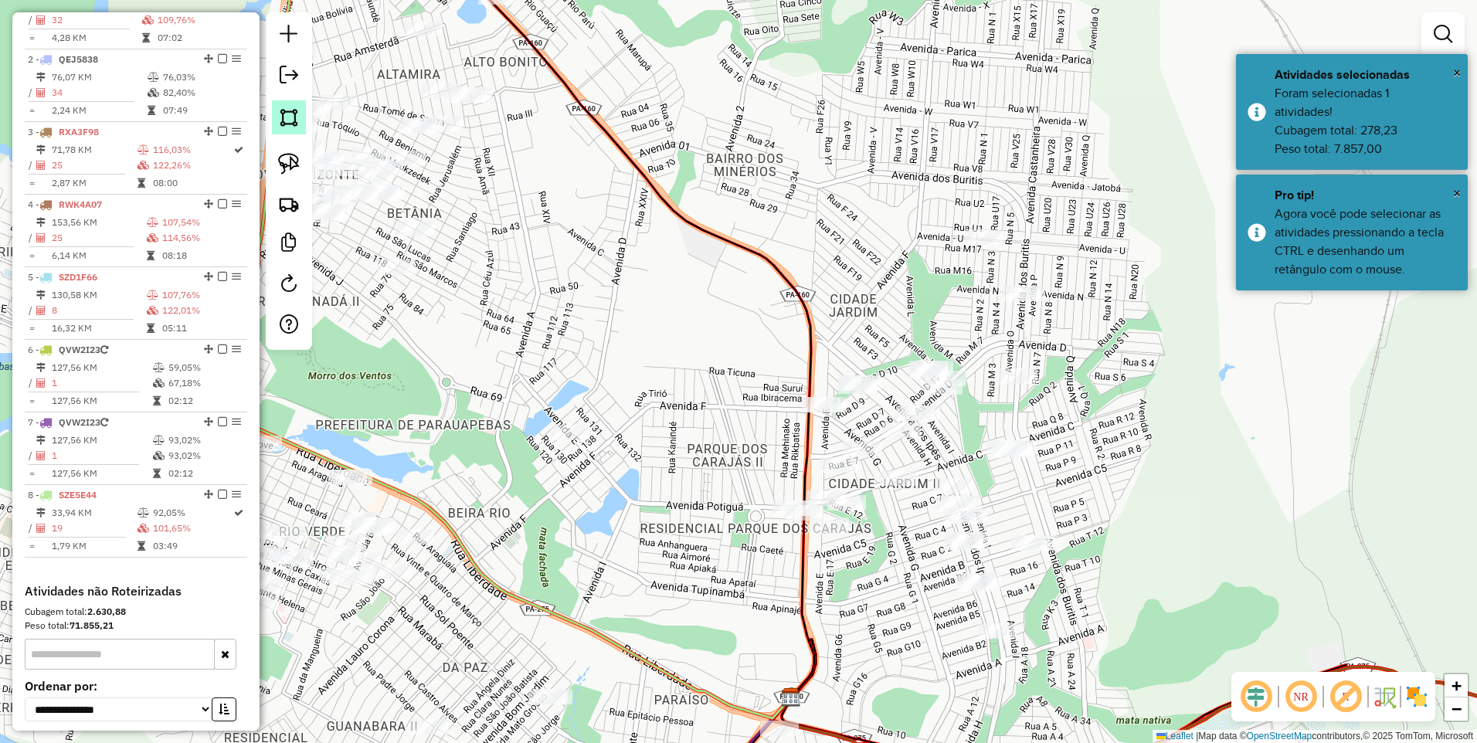
click at [284, 124] on img at bounding box center [289, 118] width 22 height 22
click at [943, 419] on div at bounding box center [942, 421] width 31 height 31
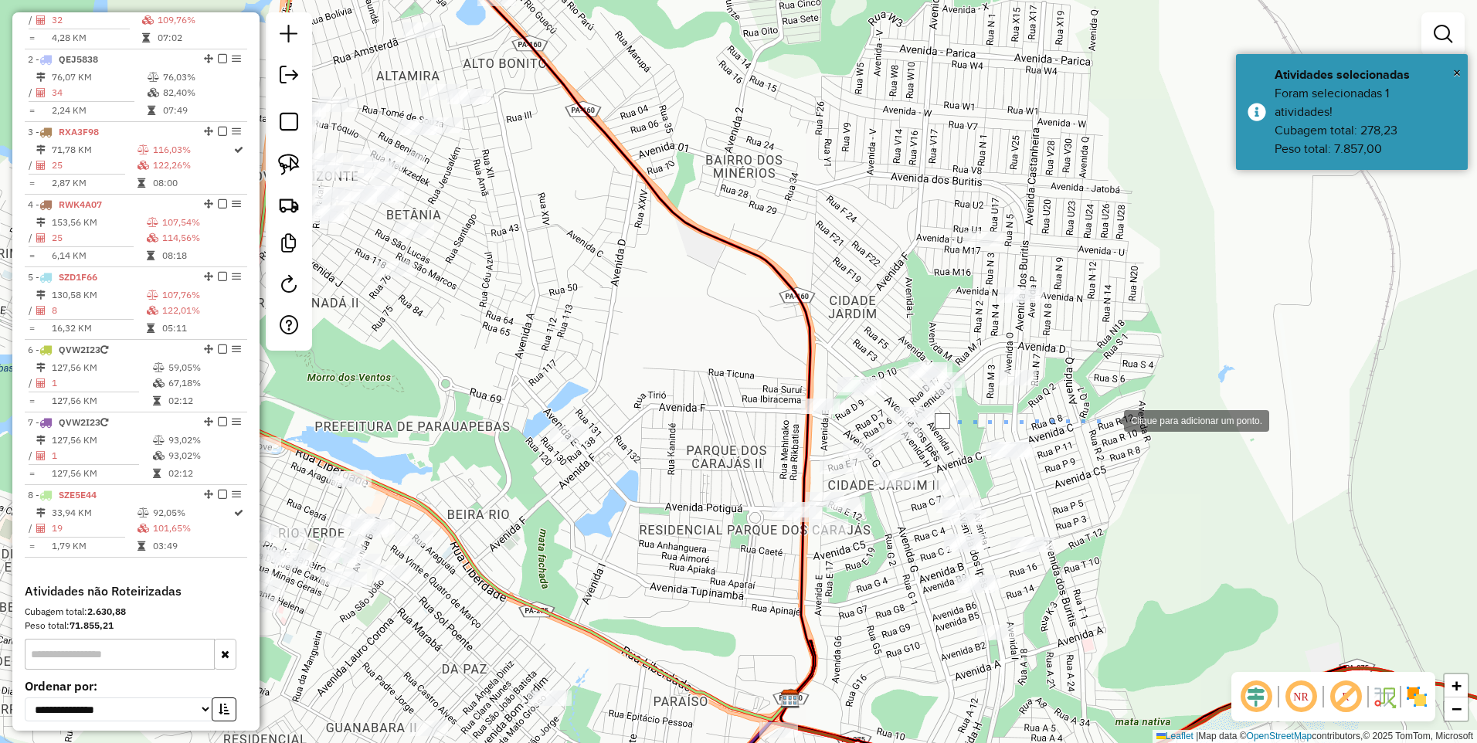
click at [1124, 423] on div at bounding box center [1108, 419] width 31 height 31
click at [1076, 523] on div at bounding box center [1091, 507] width 31 height 31
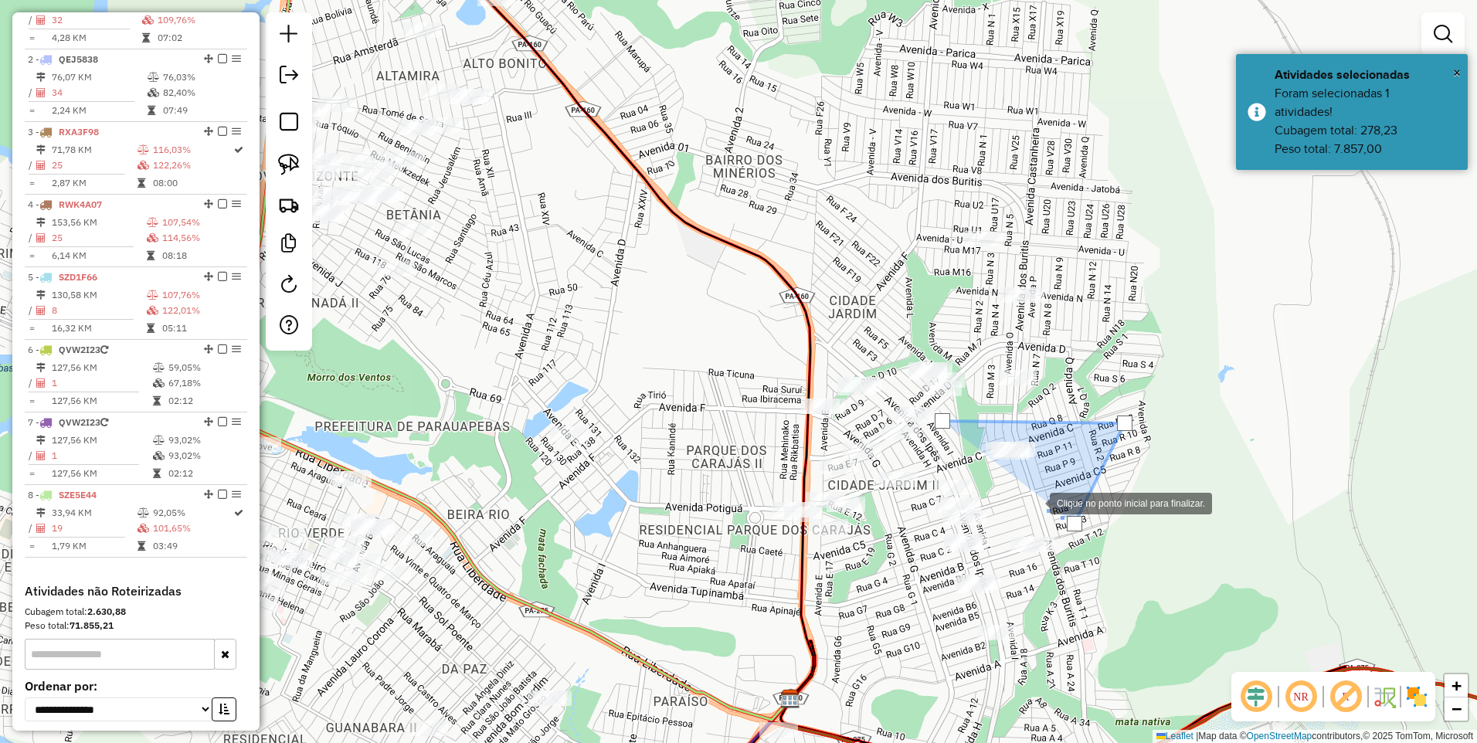
click at [1019, 487] on div at bounding box center [1034, 502] width 31 height 31
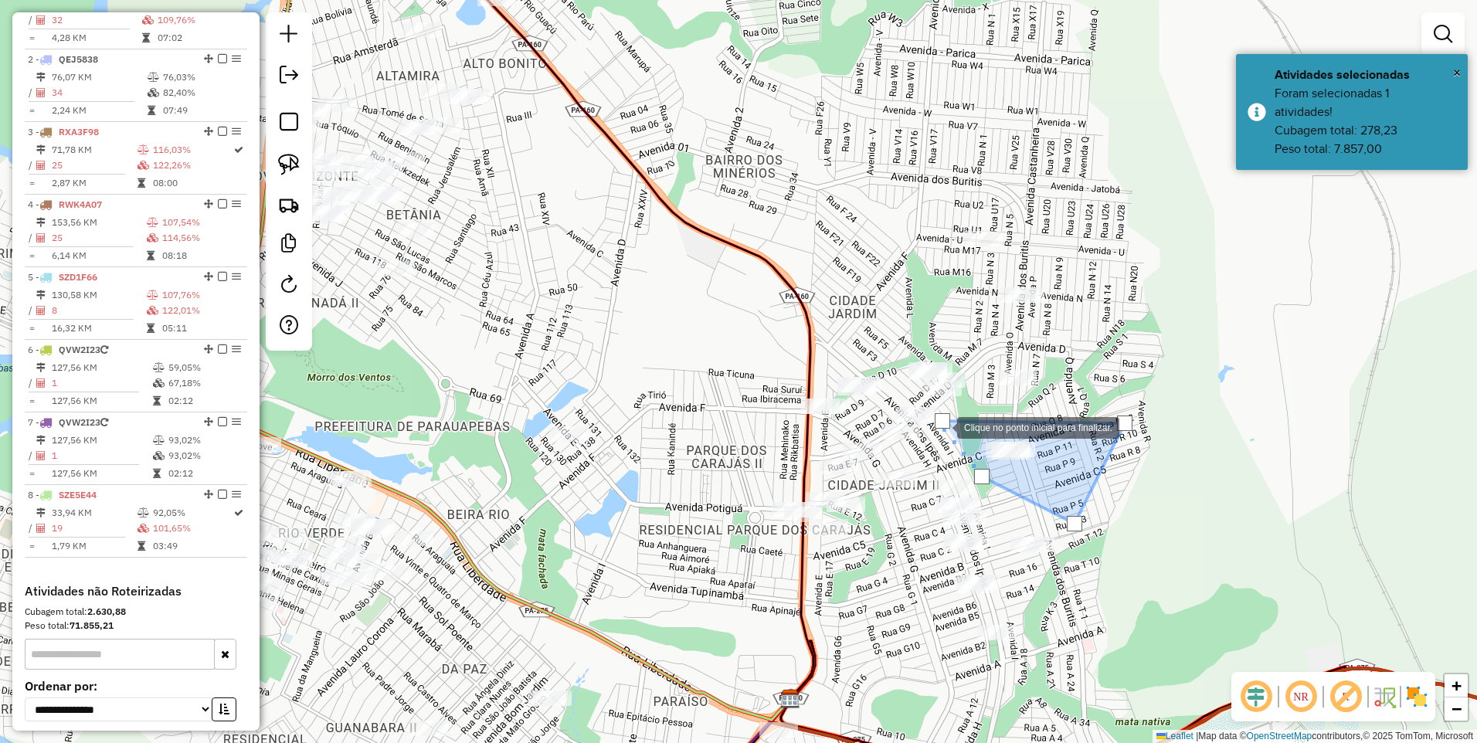
click at [941, 424] on div at bounding box center [942, 420] width 15 height 15
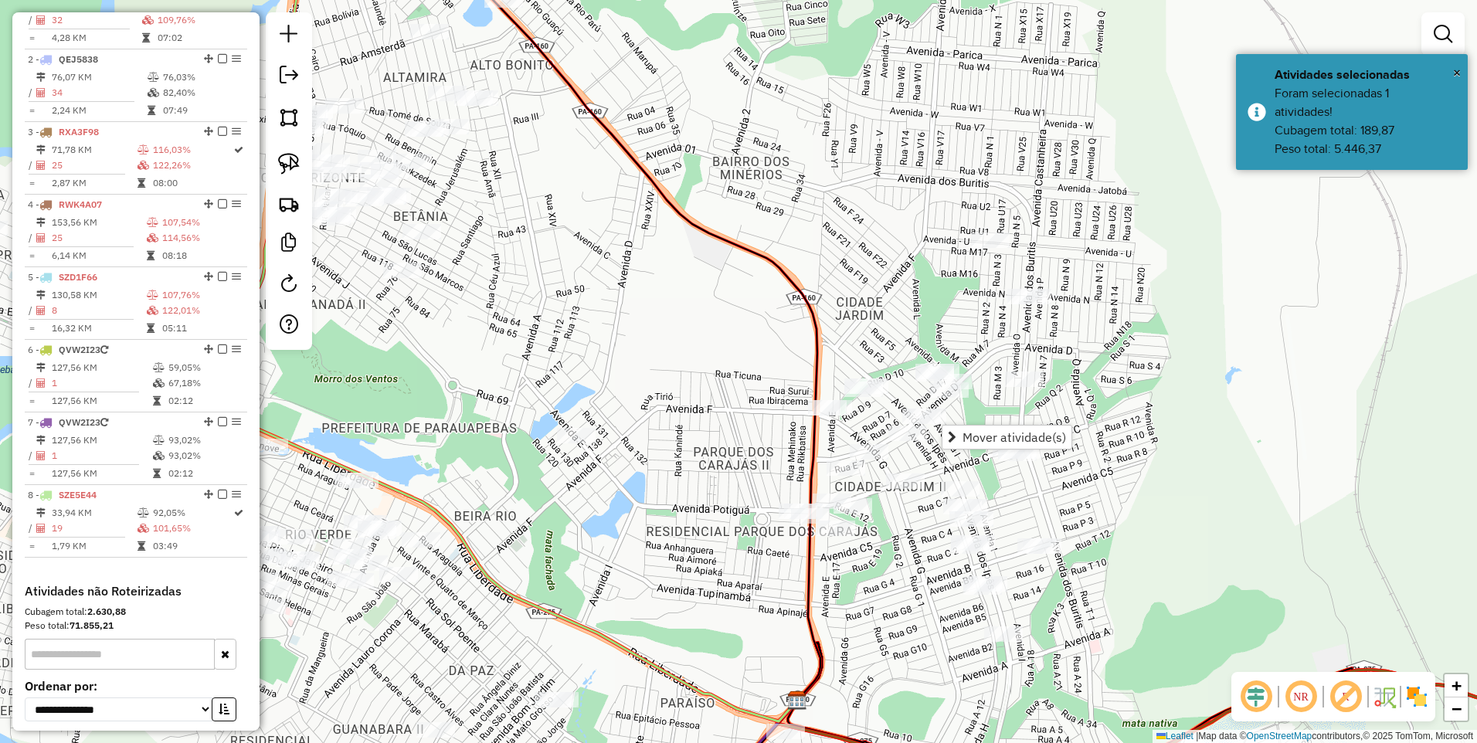
drag, startPoint x: 550, startPoint y: 307, endPoint x: 972, endPoint y: 532, distance: 478.3
click at [972, 532] on div "Janela de atendimento Grade de atendimento Capacidade Transportadoras Veículos …" at bounding box center [738, 371] width 1477 height 743
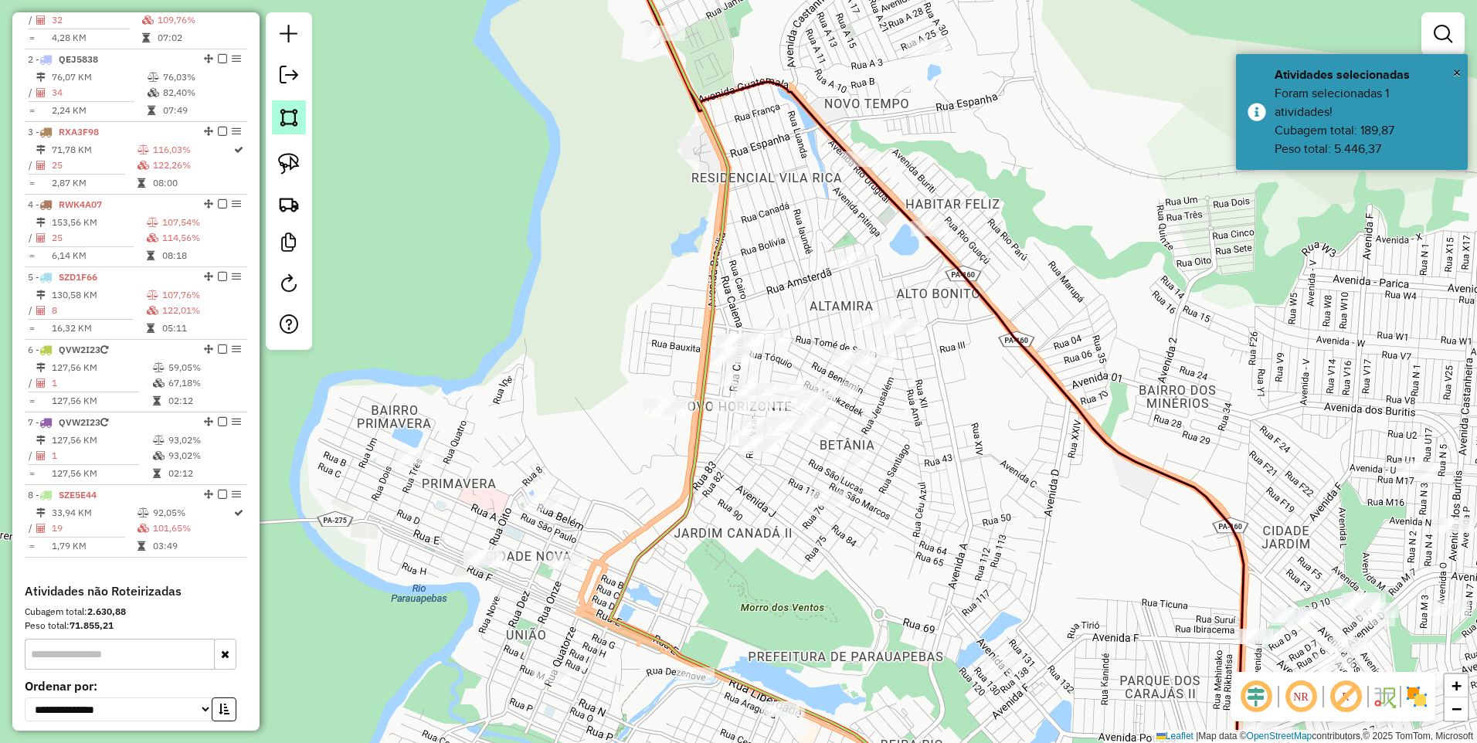
click at [280, 120] on img at bounding box center [289, 118] width 22 height 22
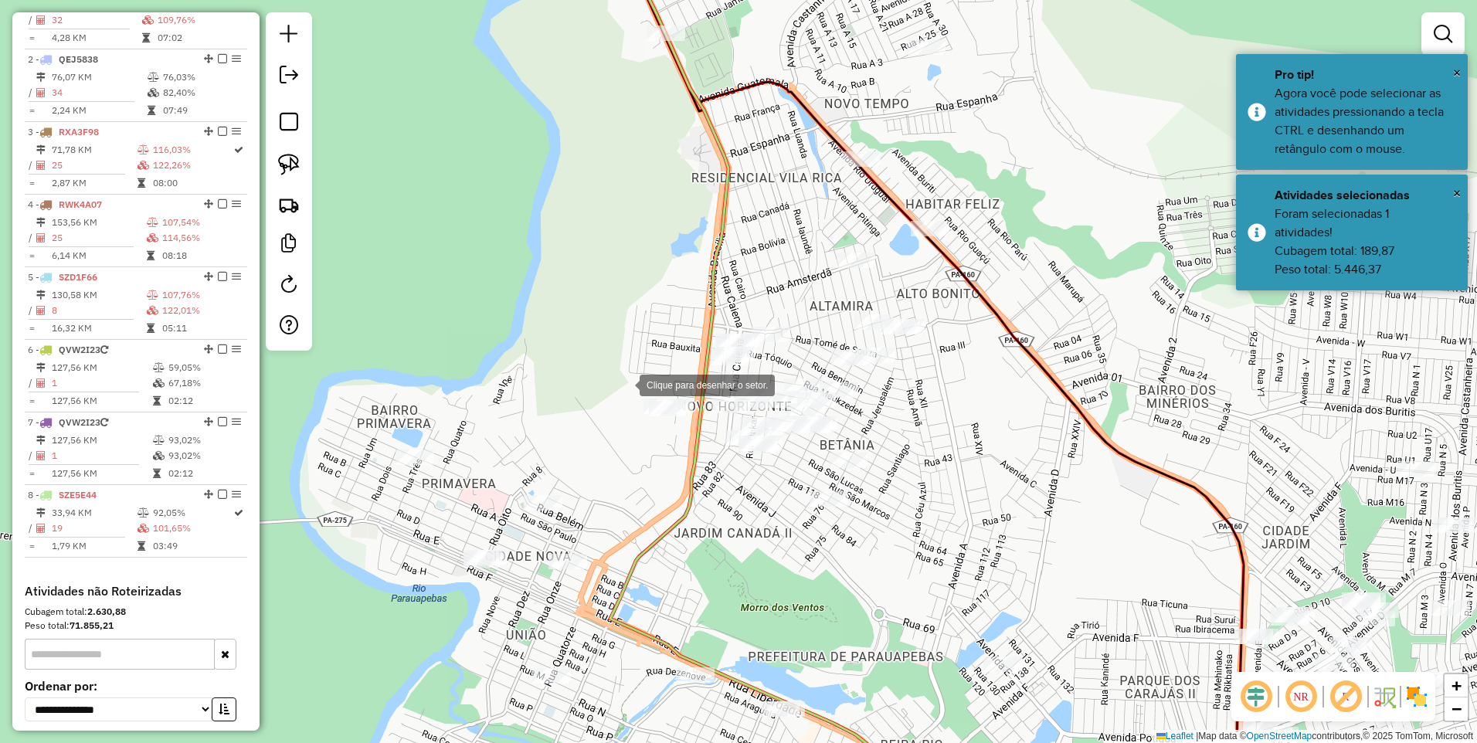
click at [609, 369] on div at bounding box center [624, 383] width 31 height 31
click at [723, 372] on div at bounding box center [713, 371] width 31 height 31
click at [654, 473] on div at bounding box center [654, 472] width 31 height 31
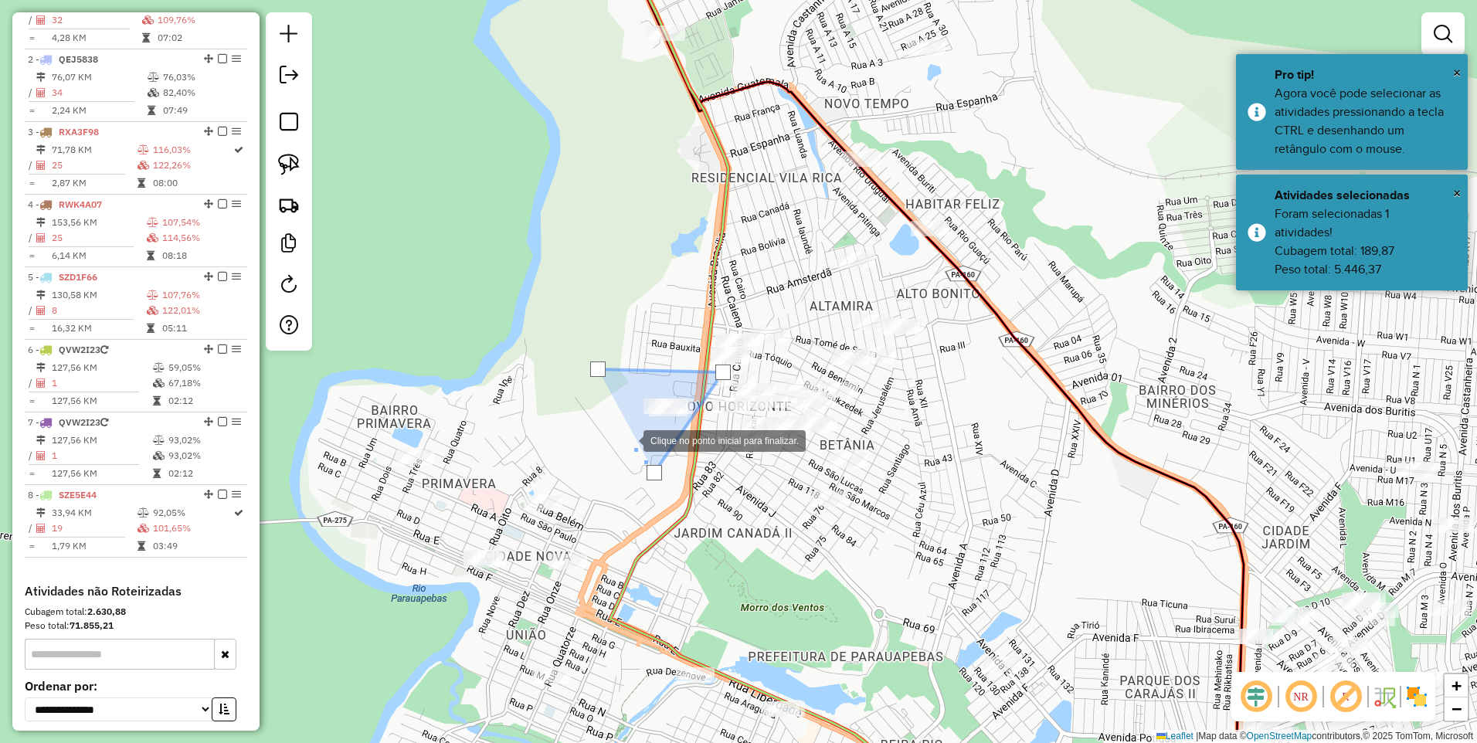
click at [623, 434] on div at bounding box center [628, 439] width 31 height 31
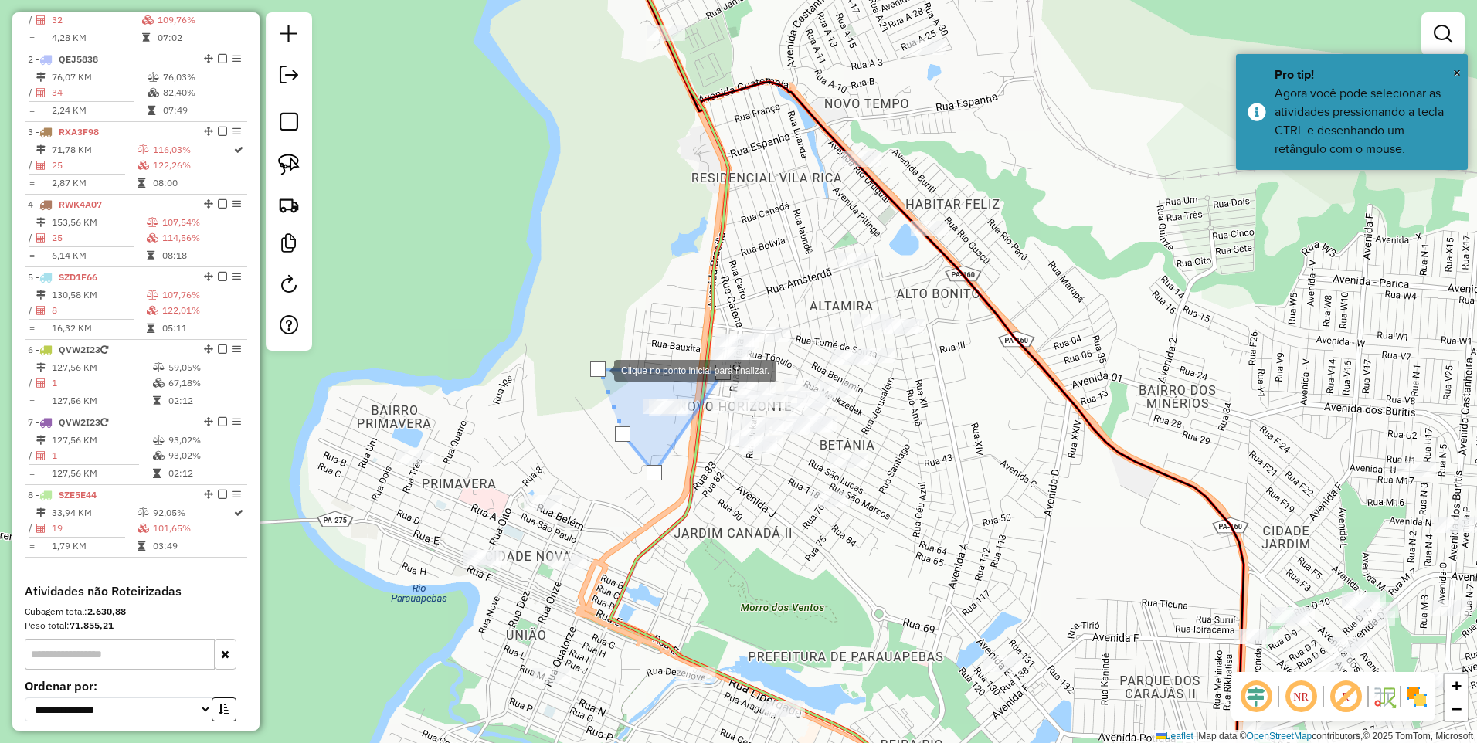
click at [599, 368] on div at bounding box center [597, 368] width 15 height 15
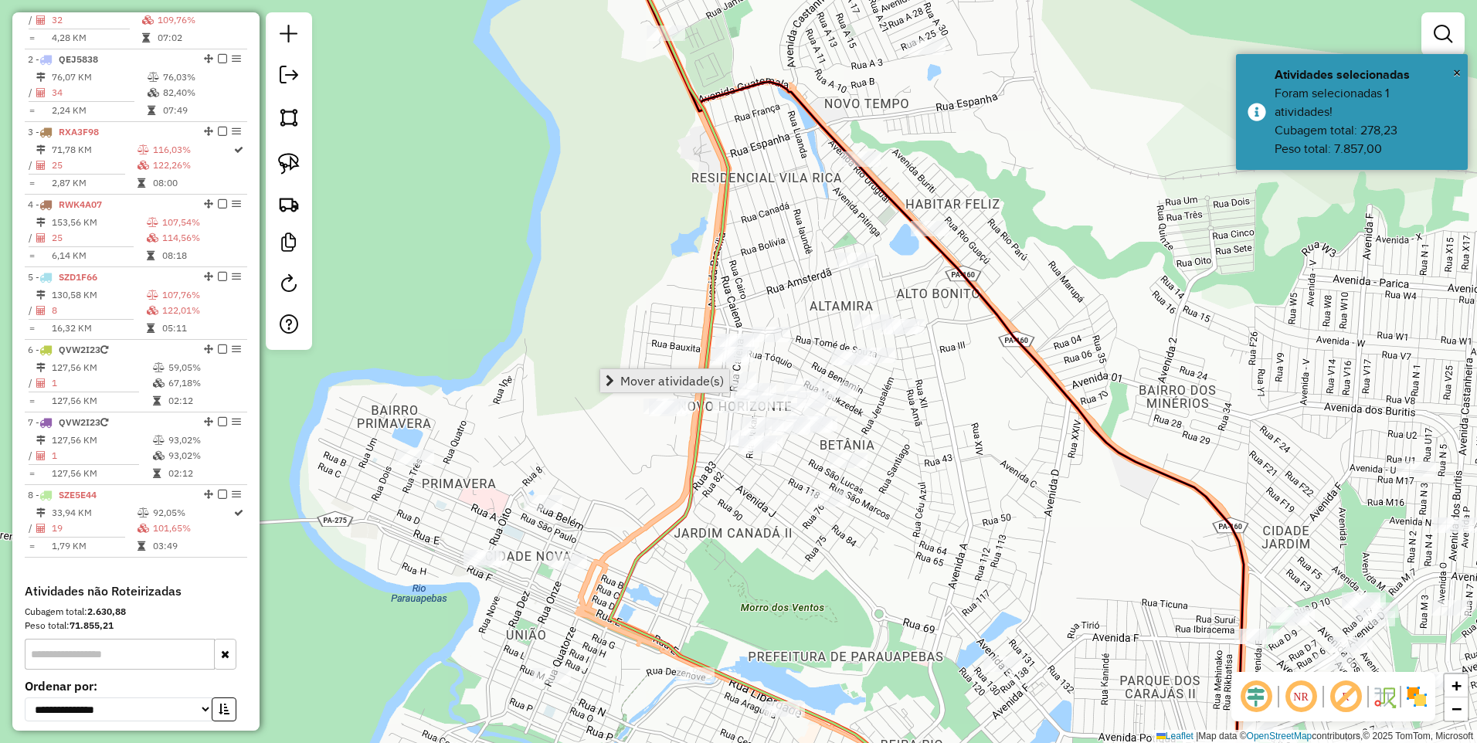
click at [635, 375] on span "Mover atividade(s)" at bounding box center [672, 381] width 104 height 12
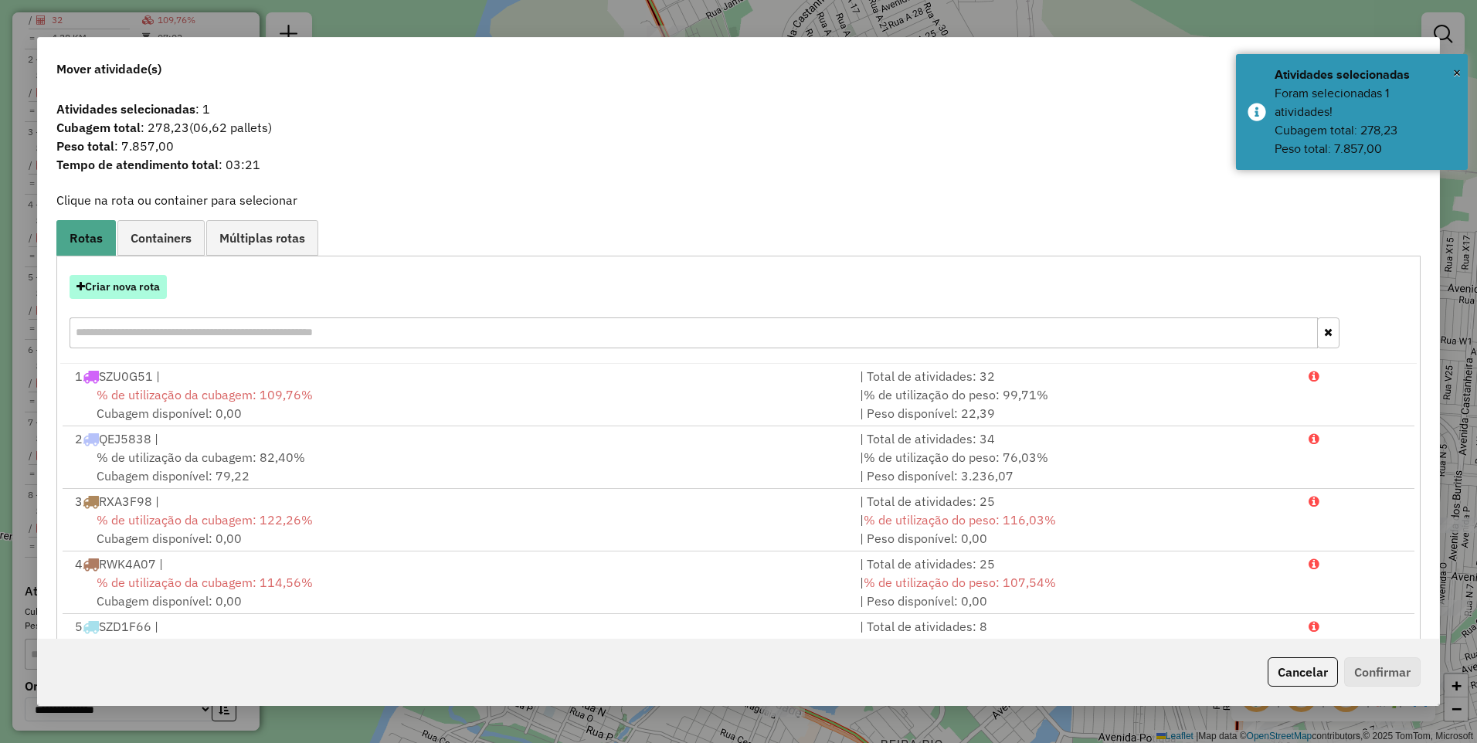
click at [93, 293] on button "Criar nova rota" at bounding box center [118, 287] width 97 height 24
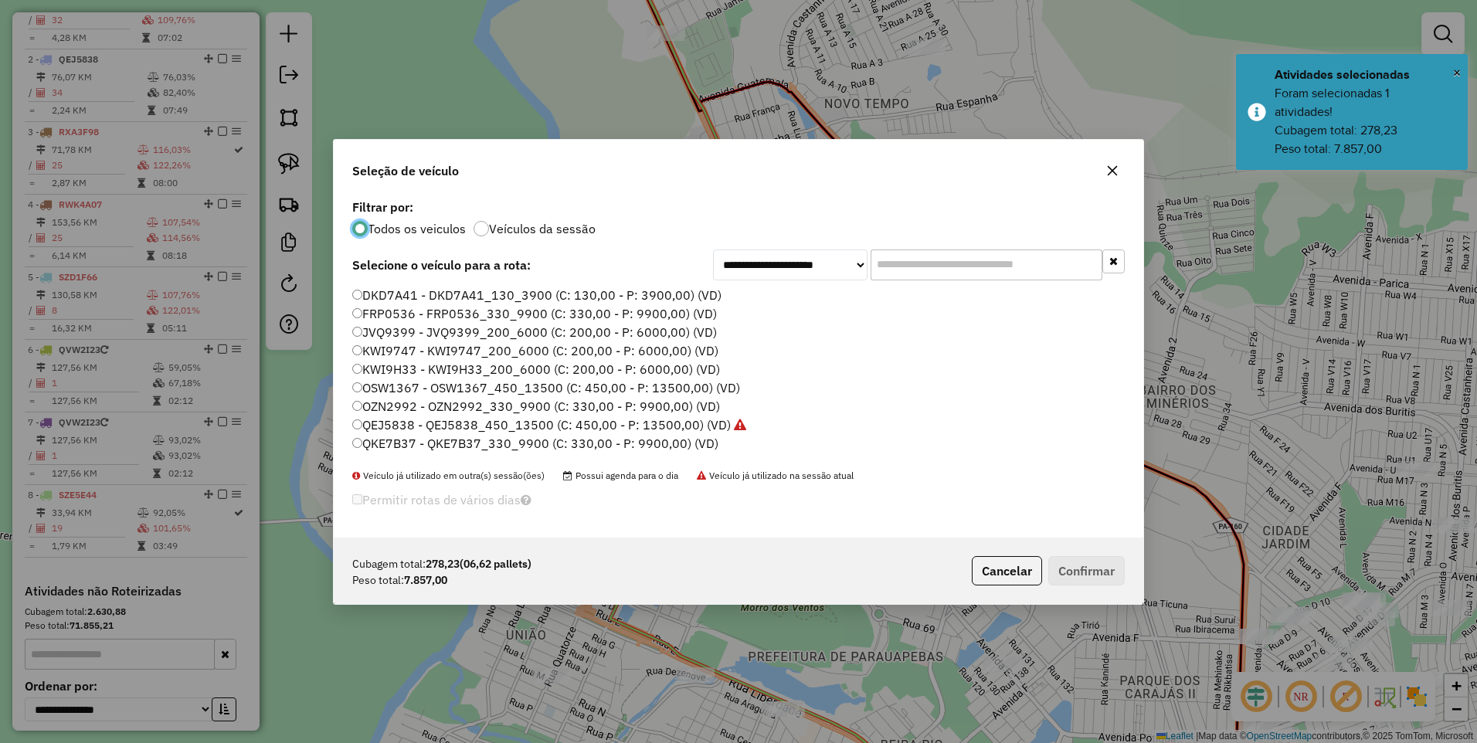
scroll to position [77, 0]
click at [422, 403] on label "QVM1F15 - QVM1F15_260_7800 (C: 260,00 - P: 7800,00) (VD)" at bounding box center [537, 403] width 371 height 19
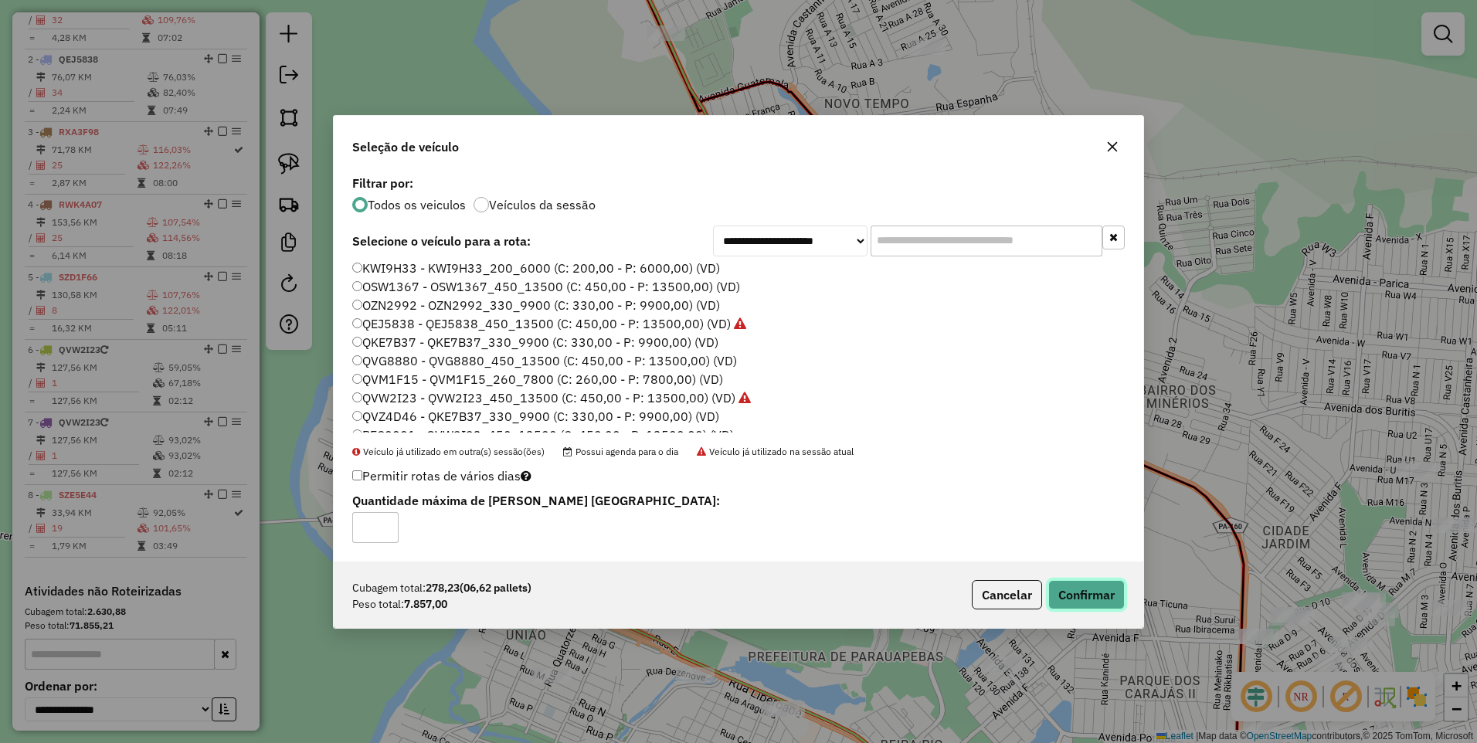
click at [1082, 587] on button "Confirmar" at bounding box center [1086, 594] width 76 height 29
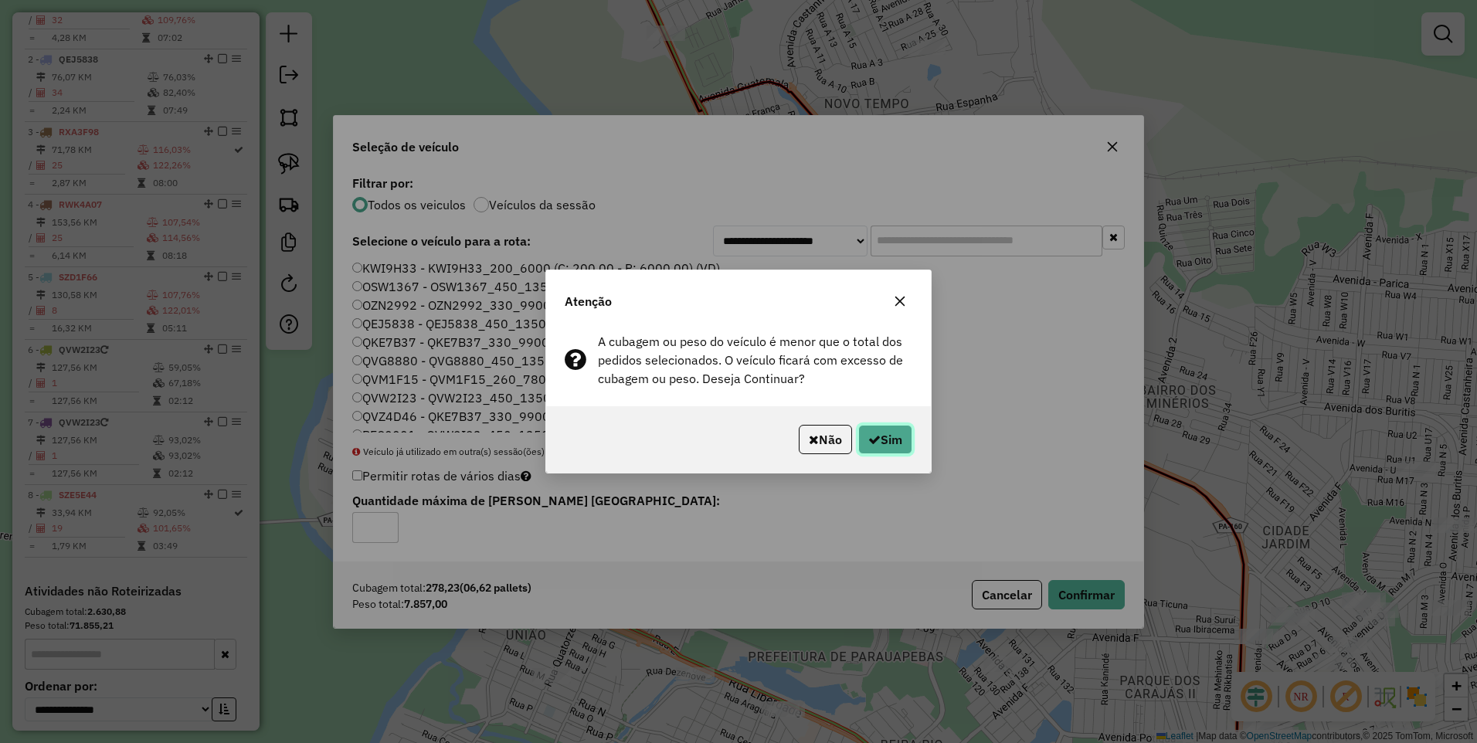
click at [880, 433] on button "Sim" at bounding box center [885, 439] width 54 height 29
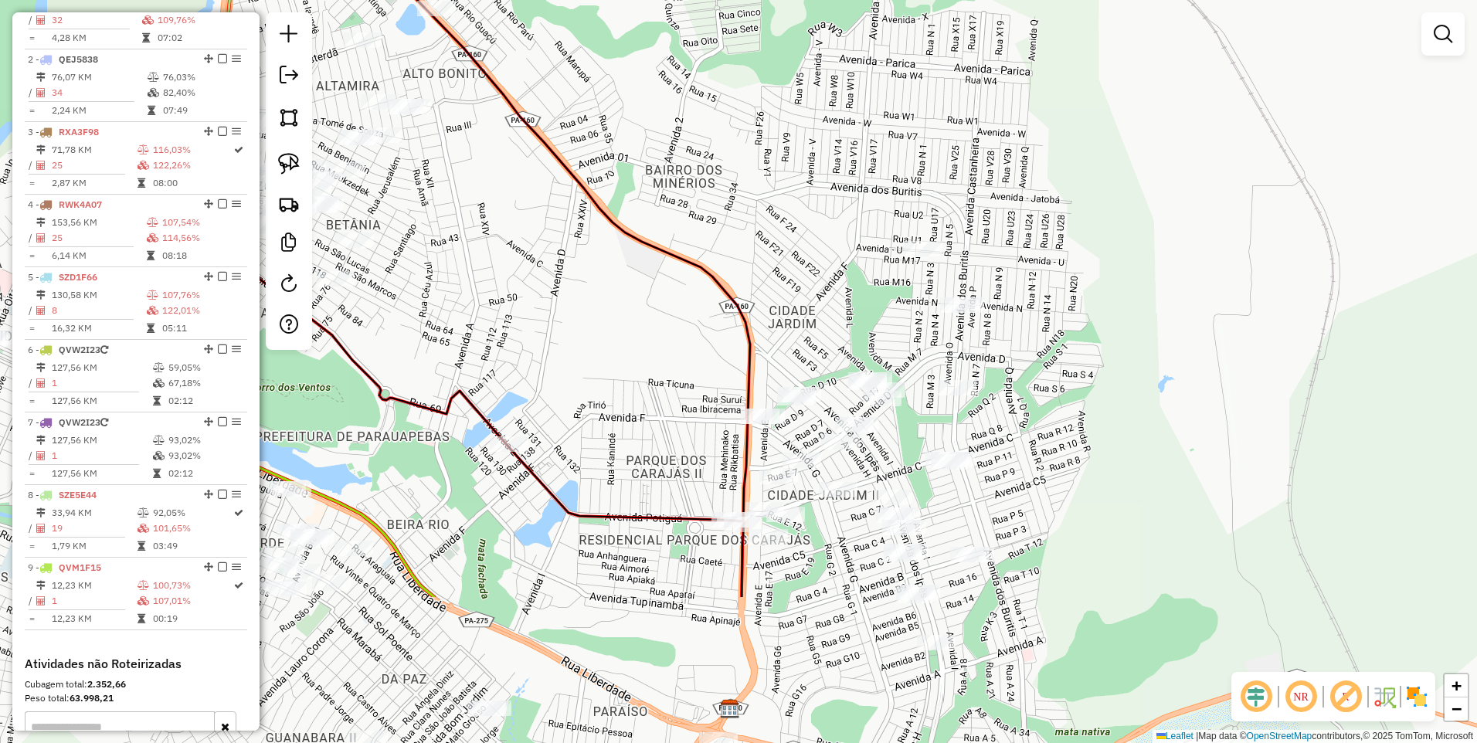
drag, startPoint x: 1118, startPoint y: 616, endPoint x: 553, endPoint y: 338, distance: 629.4
click at [553, 338] on div "Janela de atendimento Grade de atendimento Capacidade Transportadoras Veículos …" at bounding box center [738, 371] width 1477 height 743
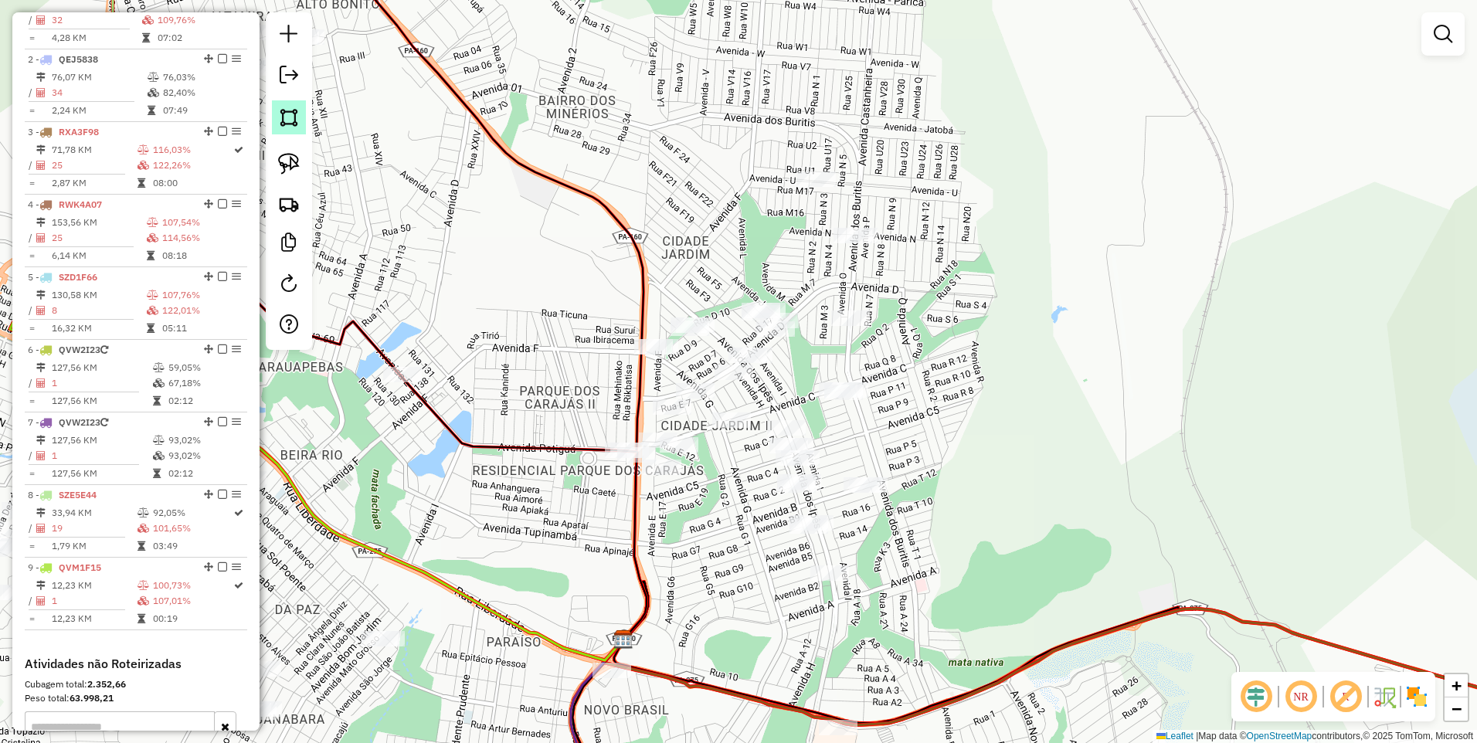
click at [287, 117] on img at bounding box center [289, 118] width 22 height 22
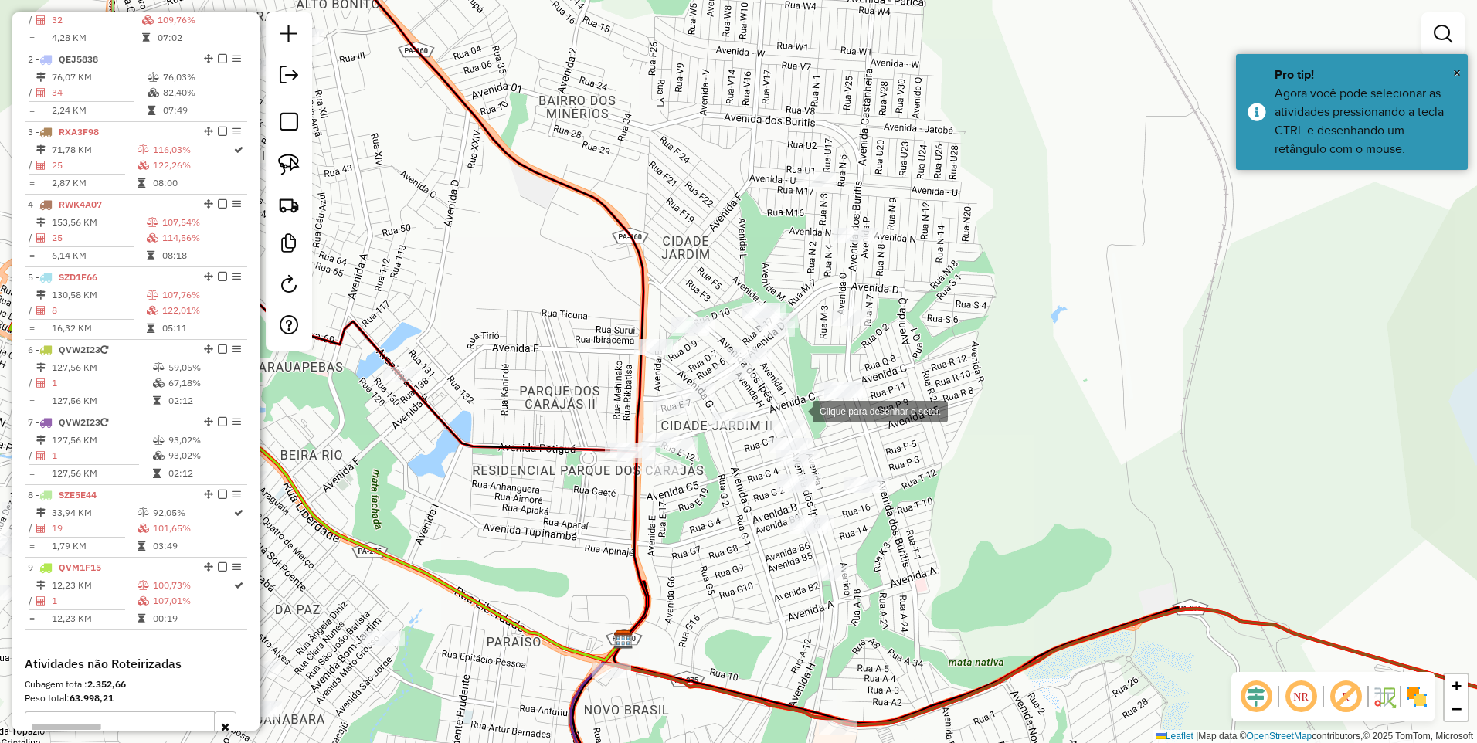
click at [797, 409] on div at bounding box center [797, 410] width 31 height 31
click at [793, 363] on div at bounding box center [792, 363] width 31 height 31
click at [870, 361] on div at bounding box center [854, 361] width 31 height 31
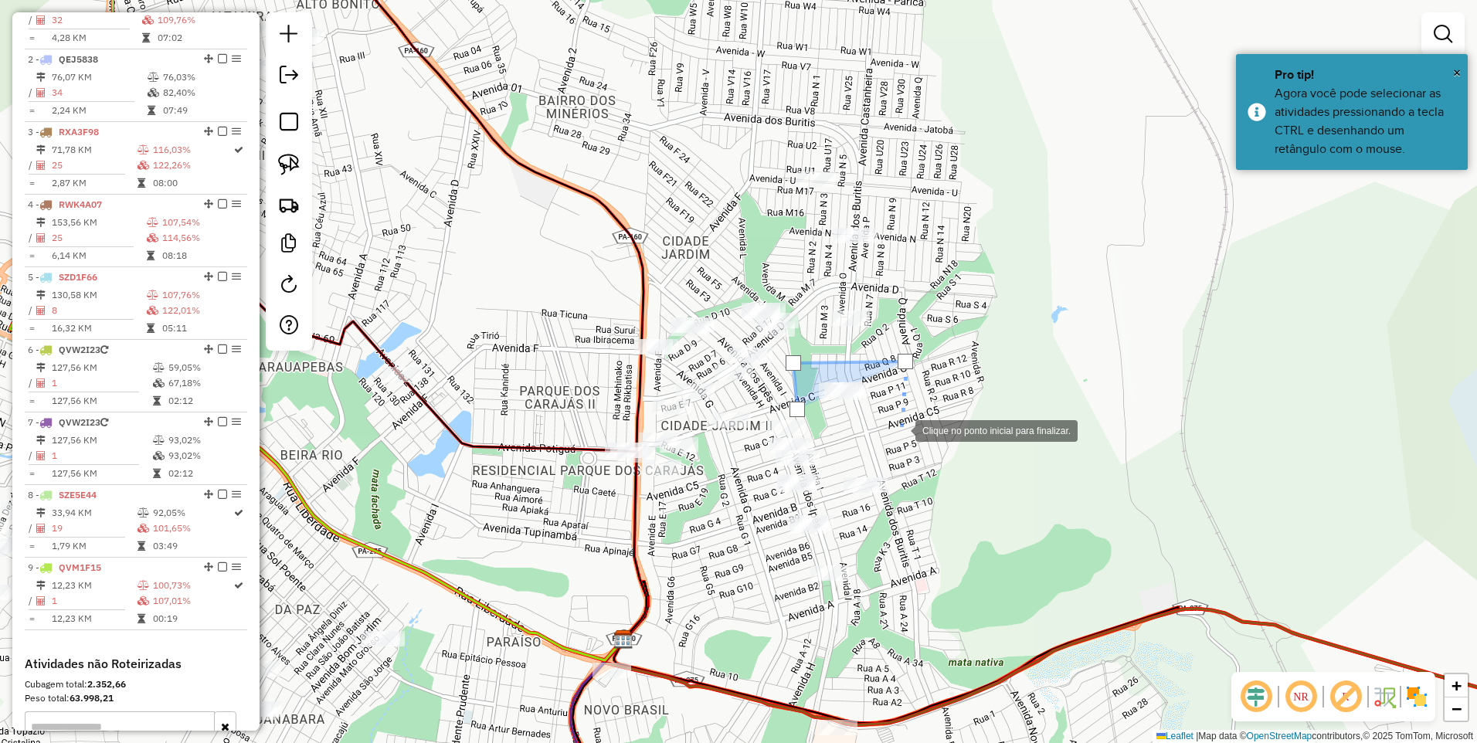
drag, startPoint x: 900, startPoint y: 429, endPoint x: 876, endPoint y: 433, distance: 24.3
click at [899, 429] on div at bounding box center [899, 429] width 31 height 31
click at [796, 409] on div at bounding box center [796, 409] width 15 height 15
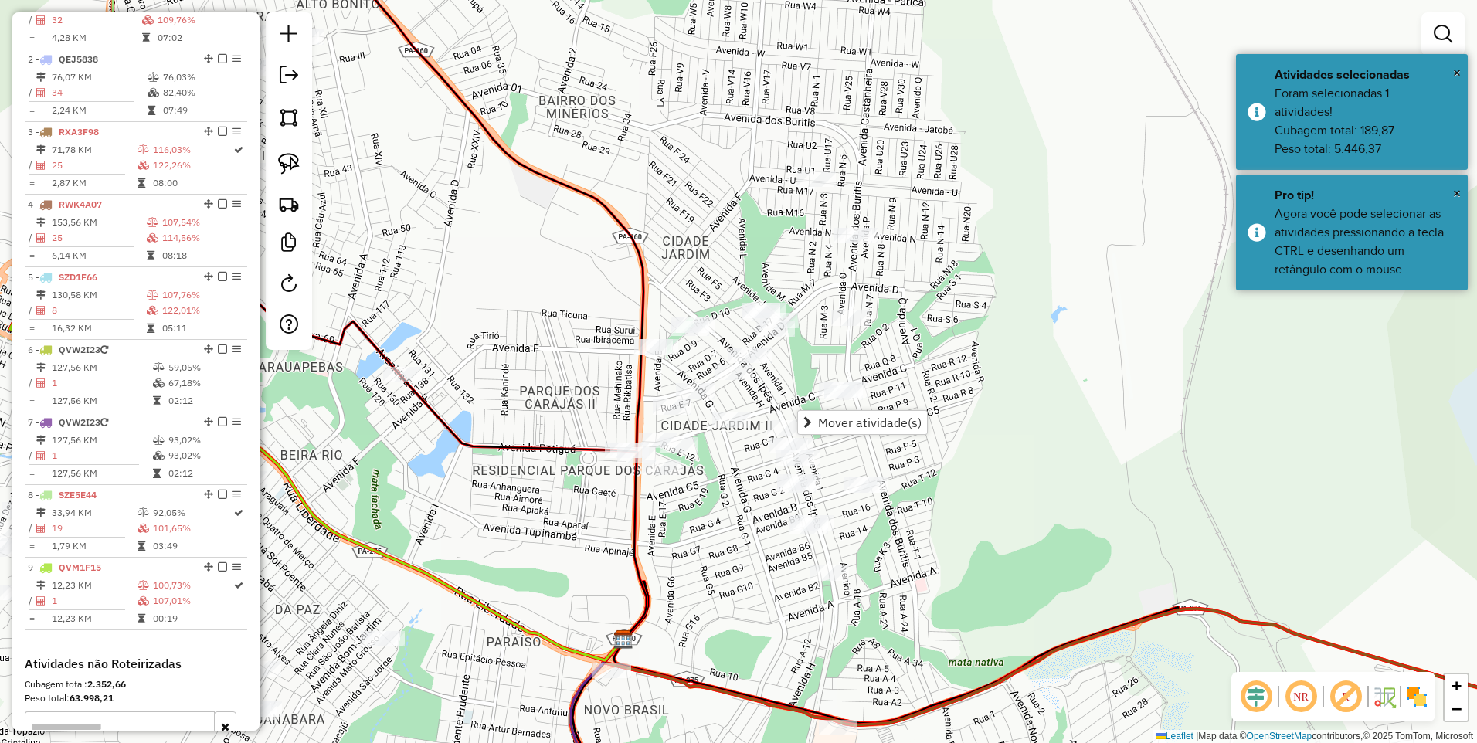
click at [857, 423] on span "Mover atividade(s)" at bounding box center [870, 422] width 104 height 12
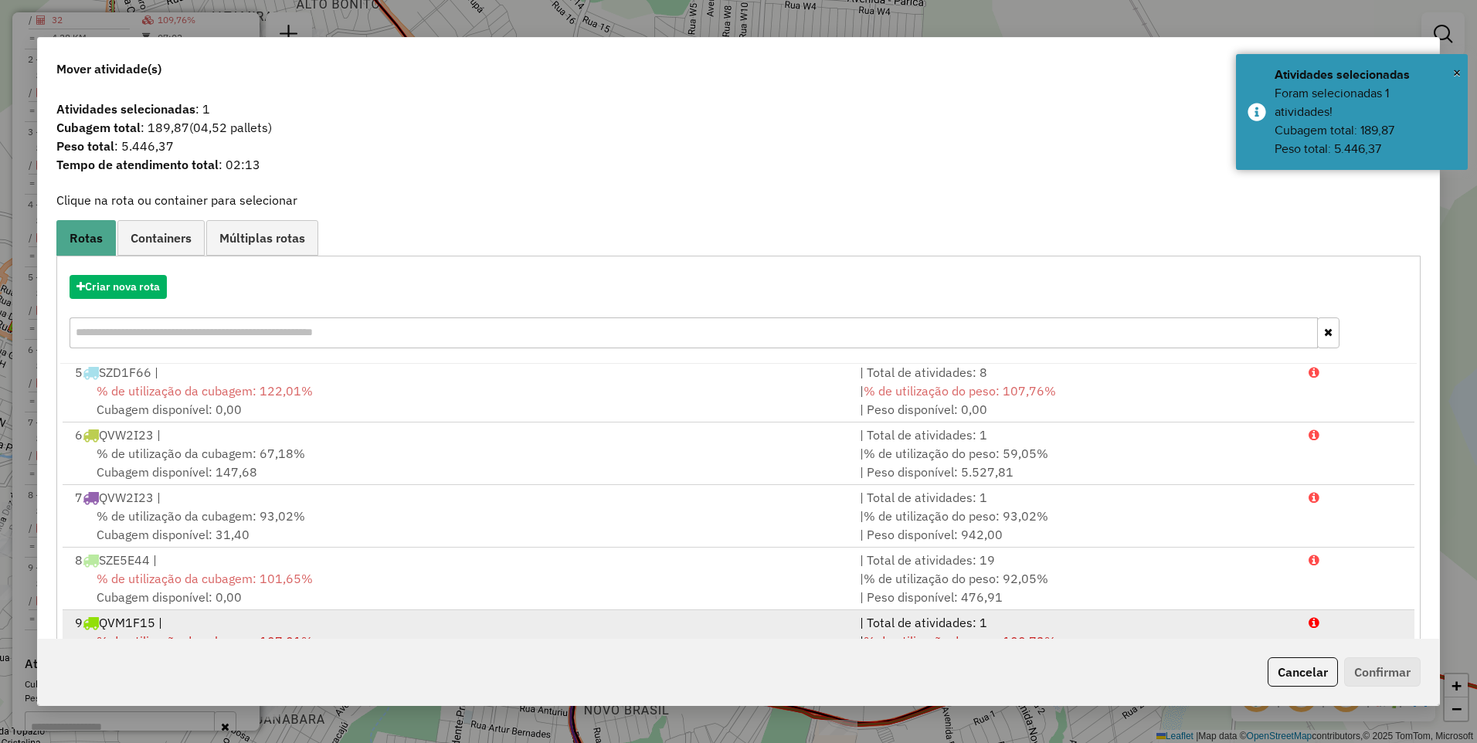
scroll to position [60, 0]
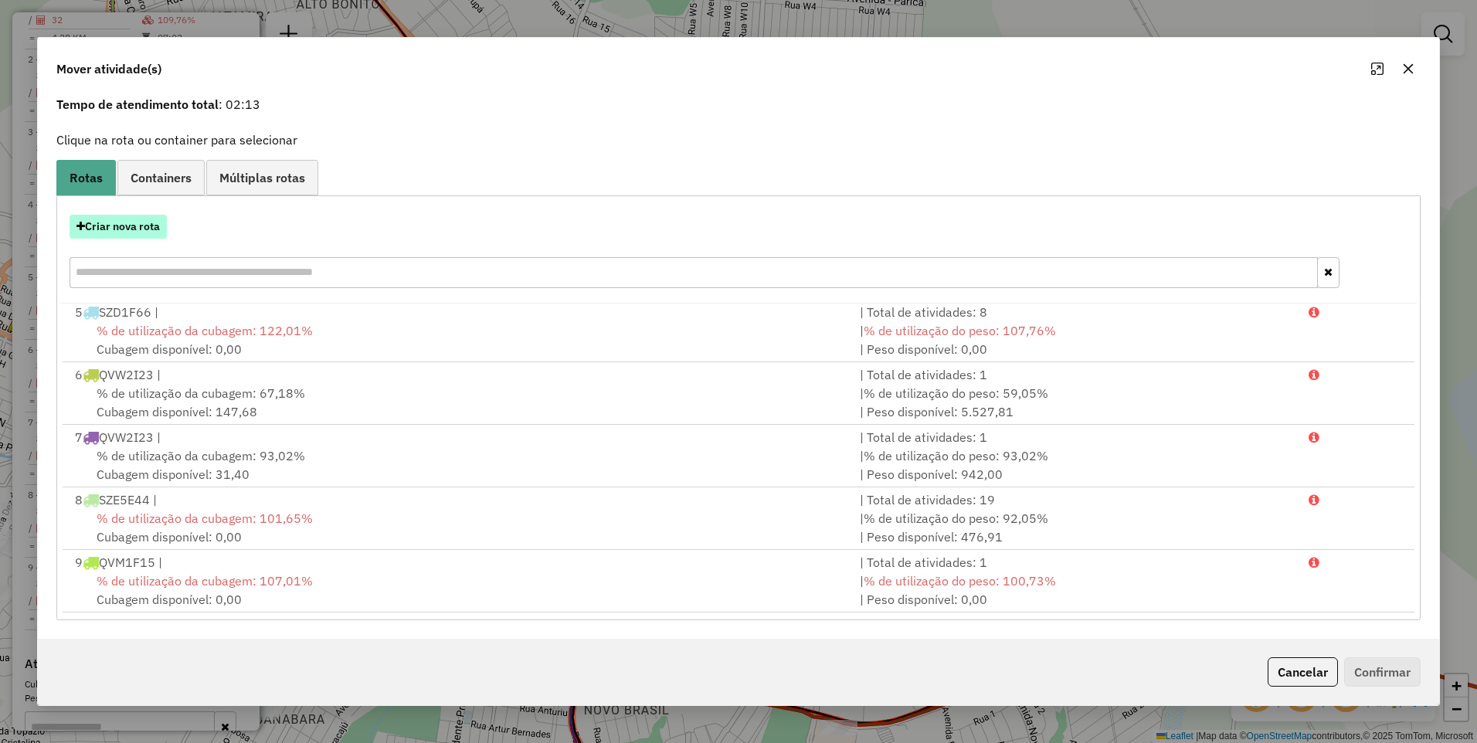
click at [109, 222] on button "Criar nova rota" at bounding box center [118, 227] width 97 height 24
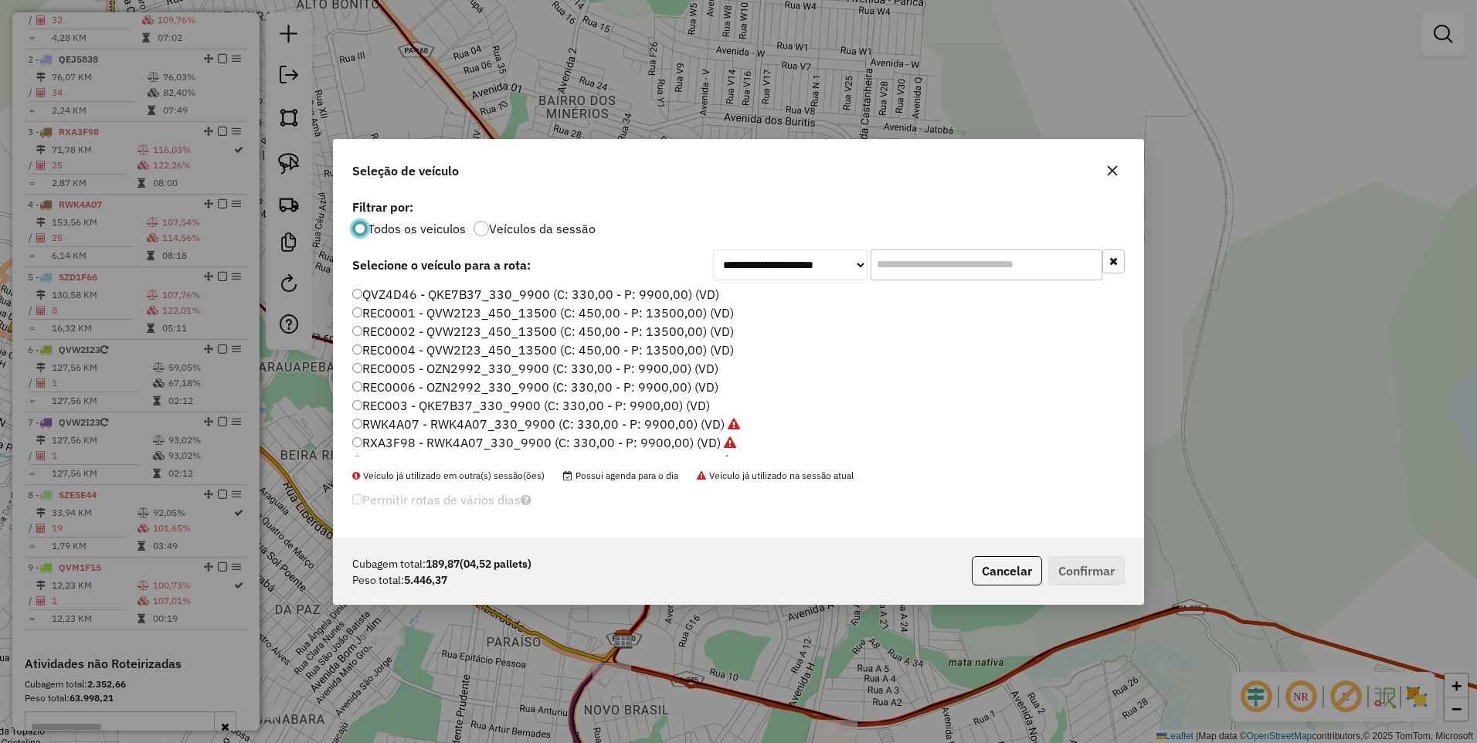
scroll to position [176, 0]
click at [439, 304] on label "QVM1F15 - QVM1F15_260_7800 (C: 260,00 - P: 7800,00) (VD)" at bounding box center [545, 304] width 386 height 19
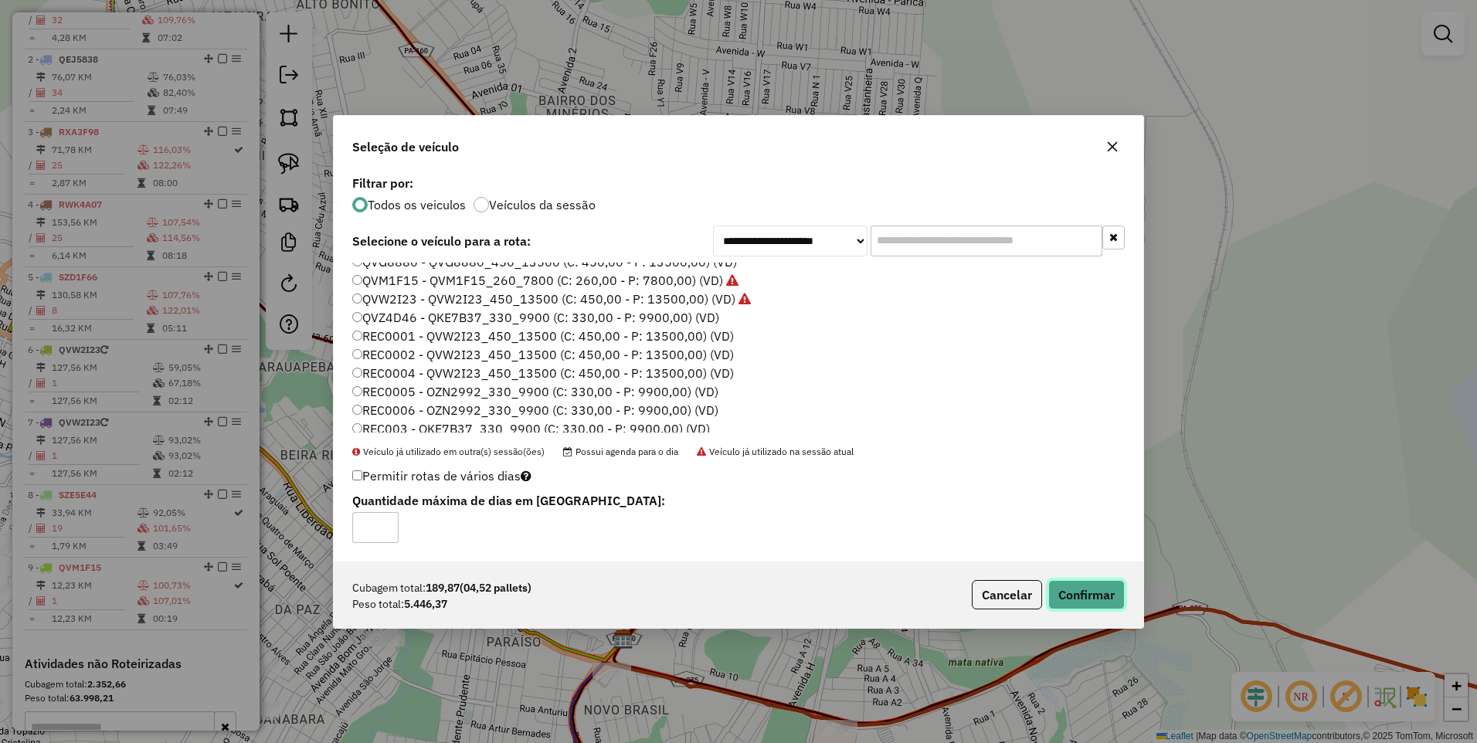
click at [1088, 585] on button "Confirmar" at bounding box center [1086, 594] width 76 height 29
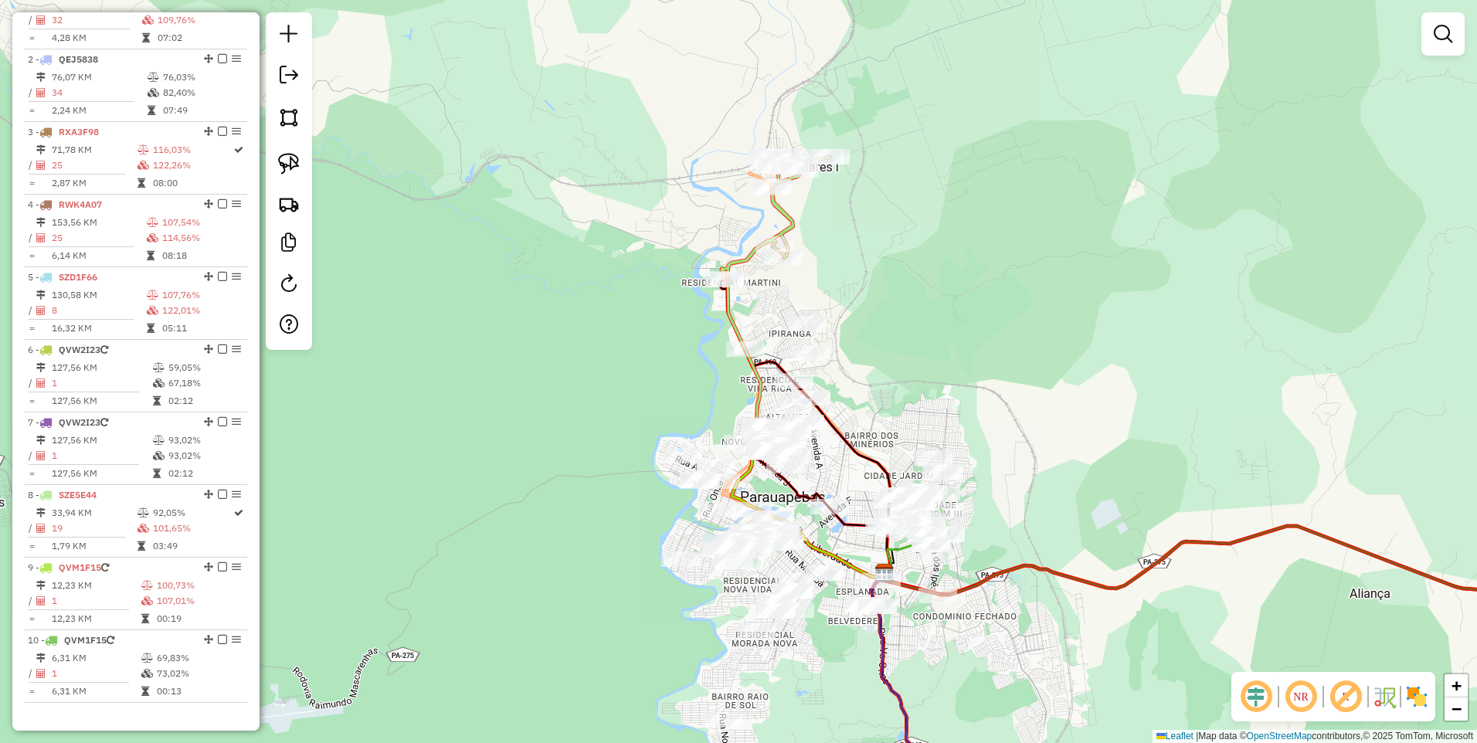
drag, startPoint x: 853, startPoint y: 456, endPoint x: 815, endPoint y: 406, distance: 63.5
click at [815, 406] on icon at bounding box center [806, 427] width 170 height 294
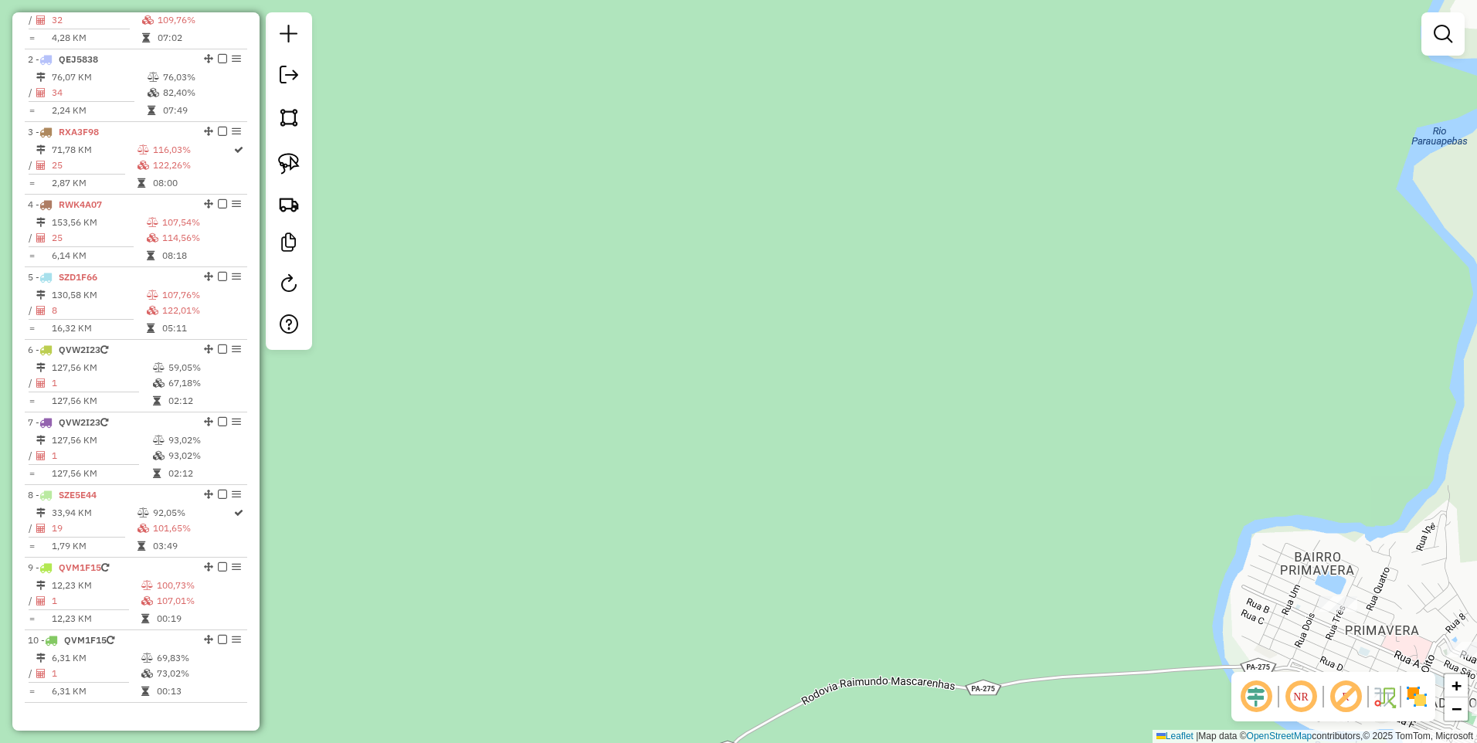
drag, startPoint x: 294, startPoint y: 126, endPoint x: 537, endPoint y: 283, distance: 289.5
click at [294, 126] on img at bounding box center [289, 118] width 22 height 22
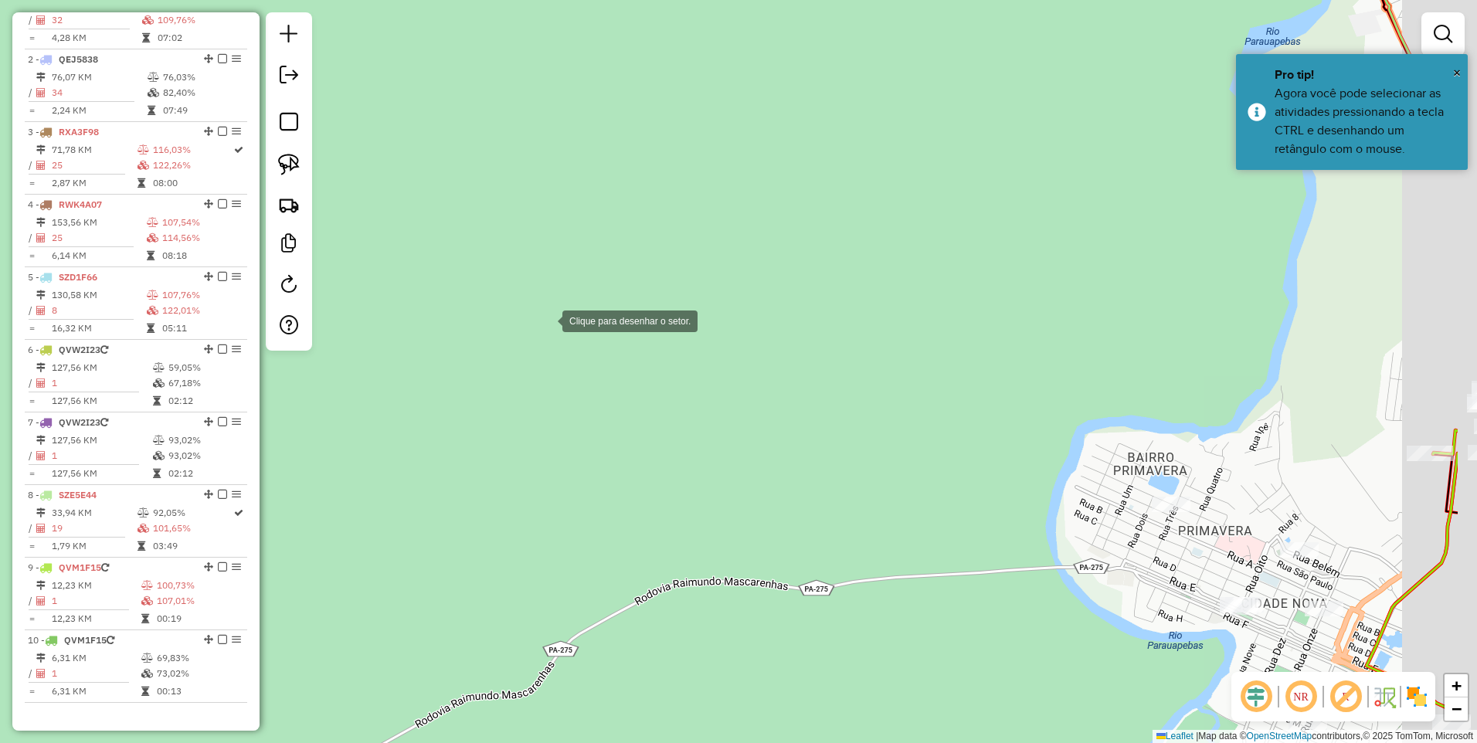
drag, startPoint x: 772, startPoint y: 458, endPoint x: 345, endPoint y: 176, distance: 511.8
click at [531, 304] on div at bounding box center [546, 319] width 31 height 31
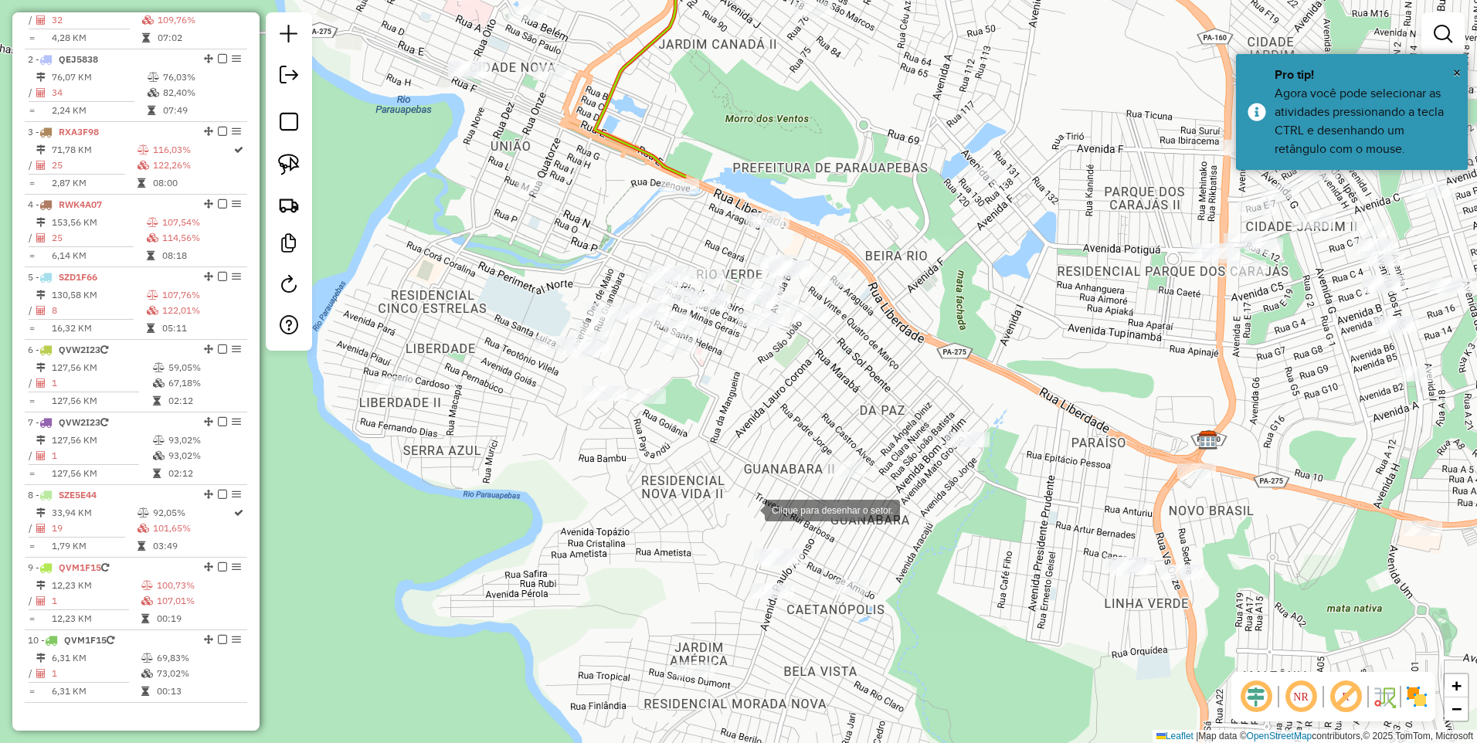
click at [734, 505] on div at bounding box center [749, 509] width 31 height 31
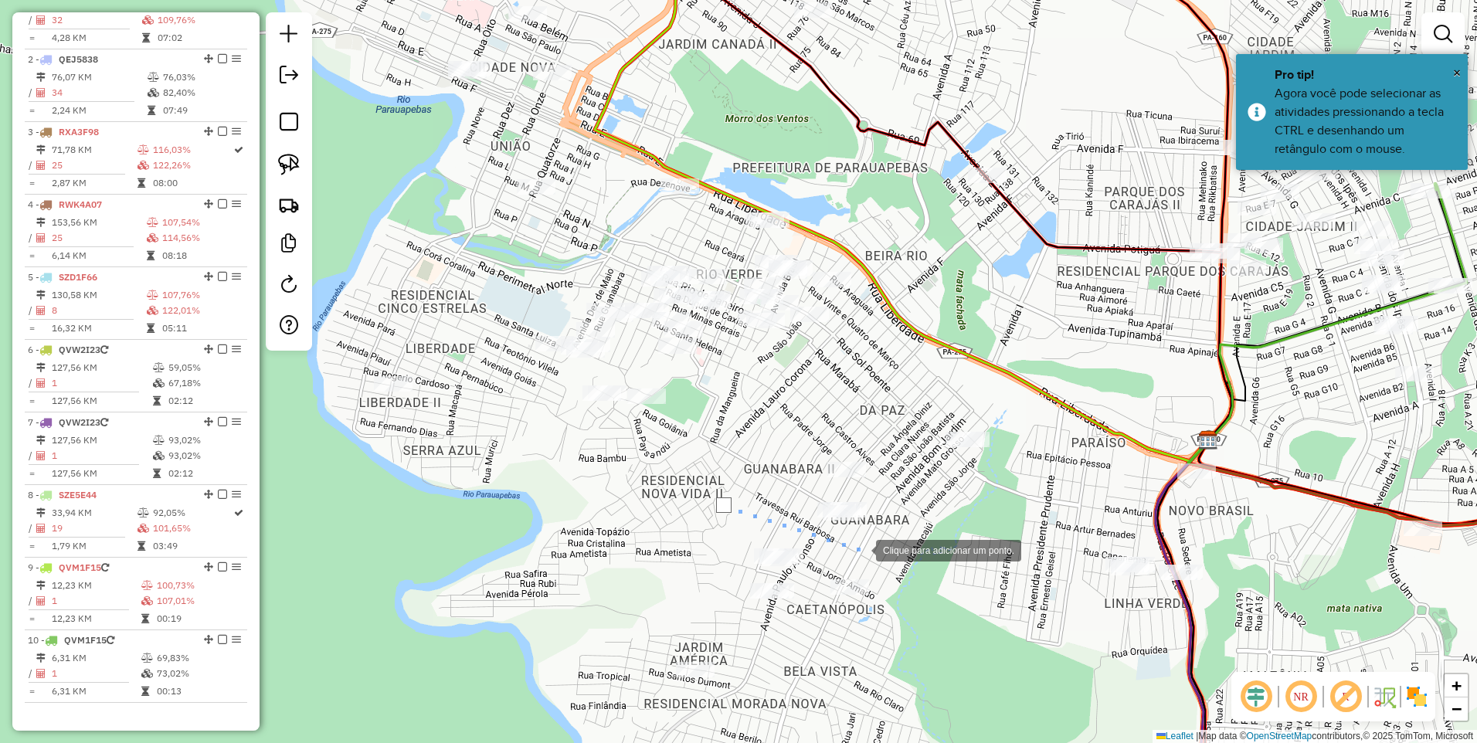
drag, startPoint x: 860, startPoint y: 549, endPoint x: 834, endPoint y: 558, distance: 27.8
click at [860, 548] on div at bounding box center [860, 549] width 31 height 31
click at [792, 575] on div at bounding box center [792, 575] width 31 height 31
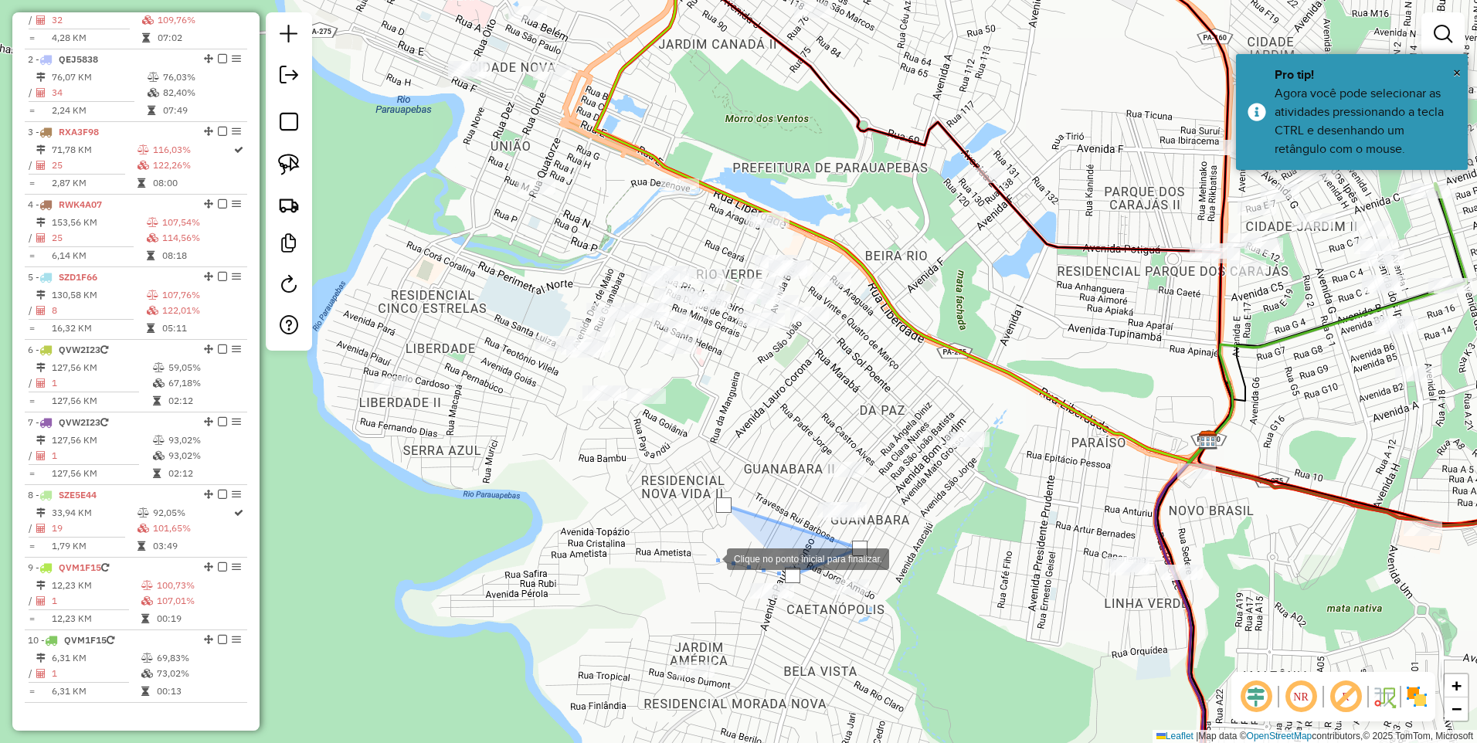
click at [696, 552] on div at bounding box center [711, 557] width 31 height 31
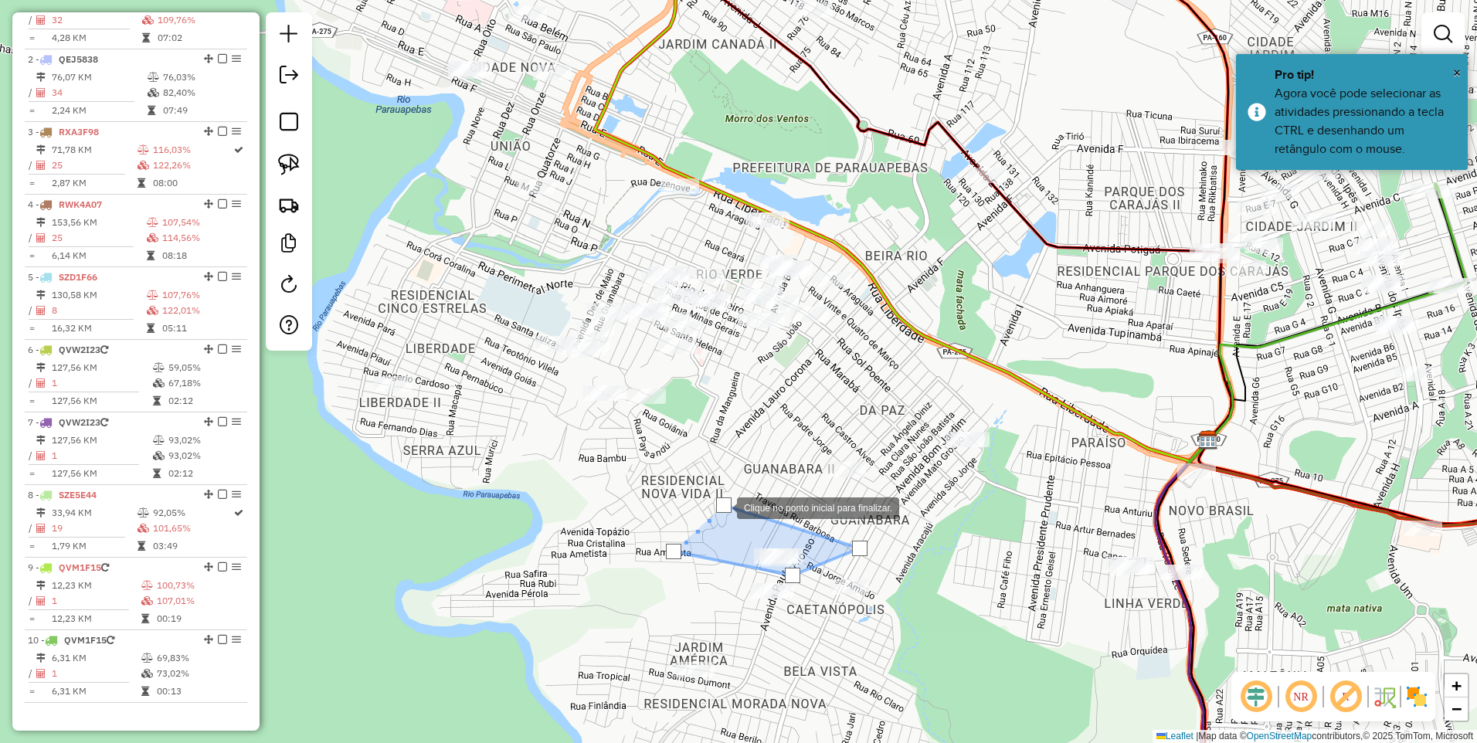
click at [722, 506] on div at bounding box center [723, 504] width 15 height 15
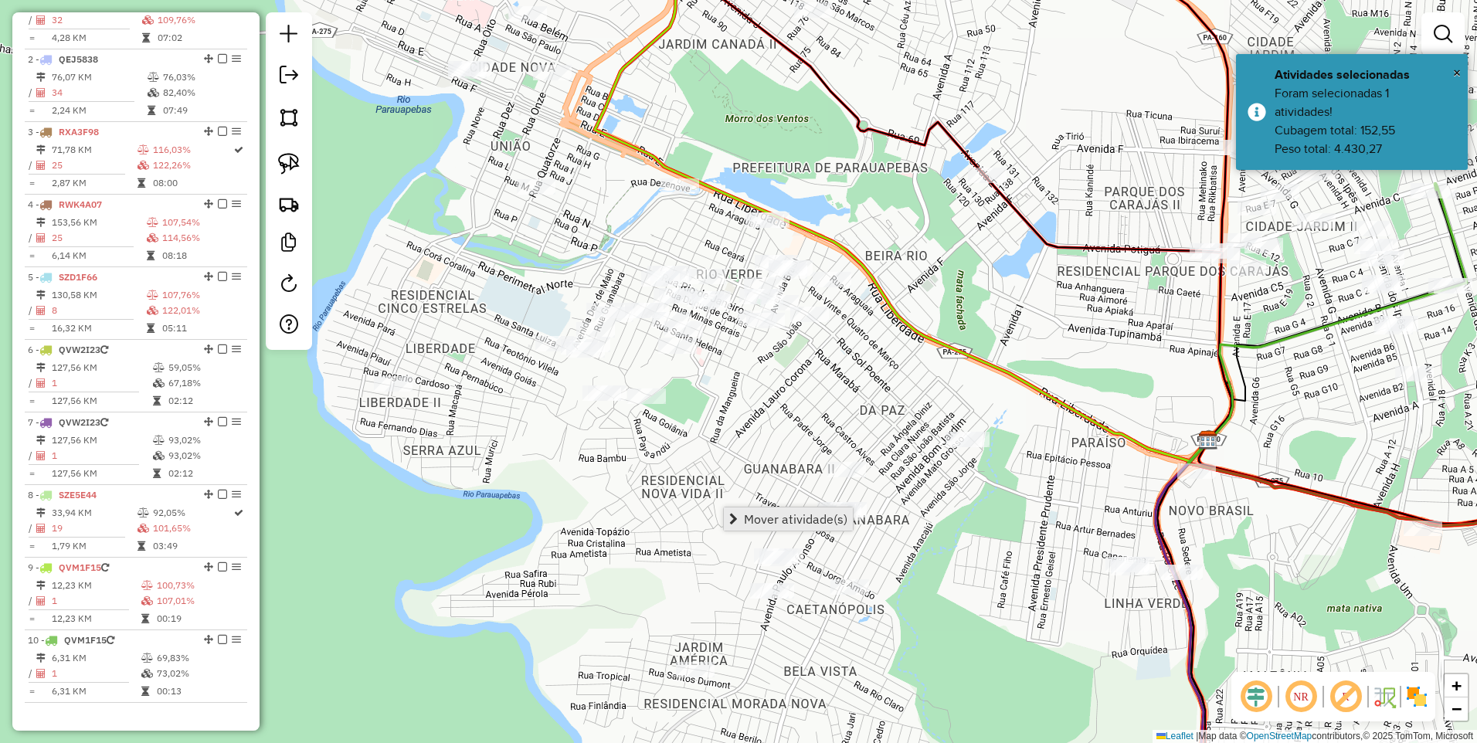
click at [791, 518] on span "Mover atividade(s)" at bounding box center [796, 519] width 104 height 12
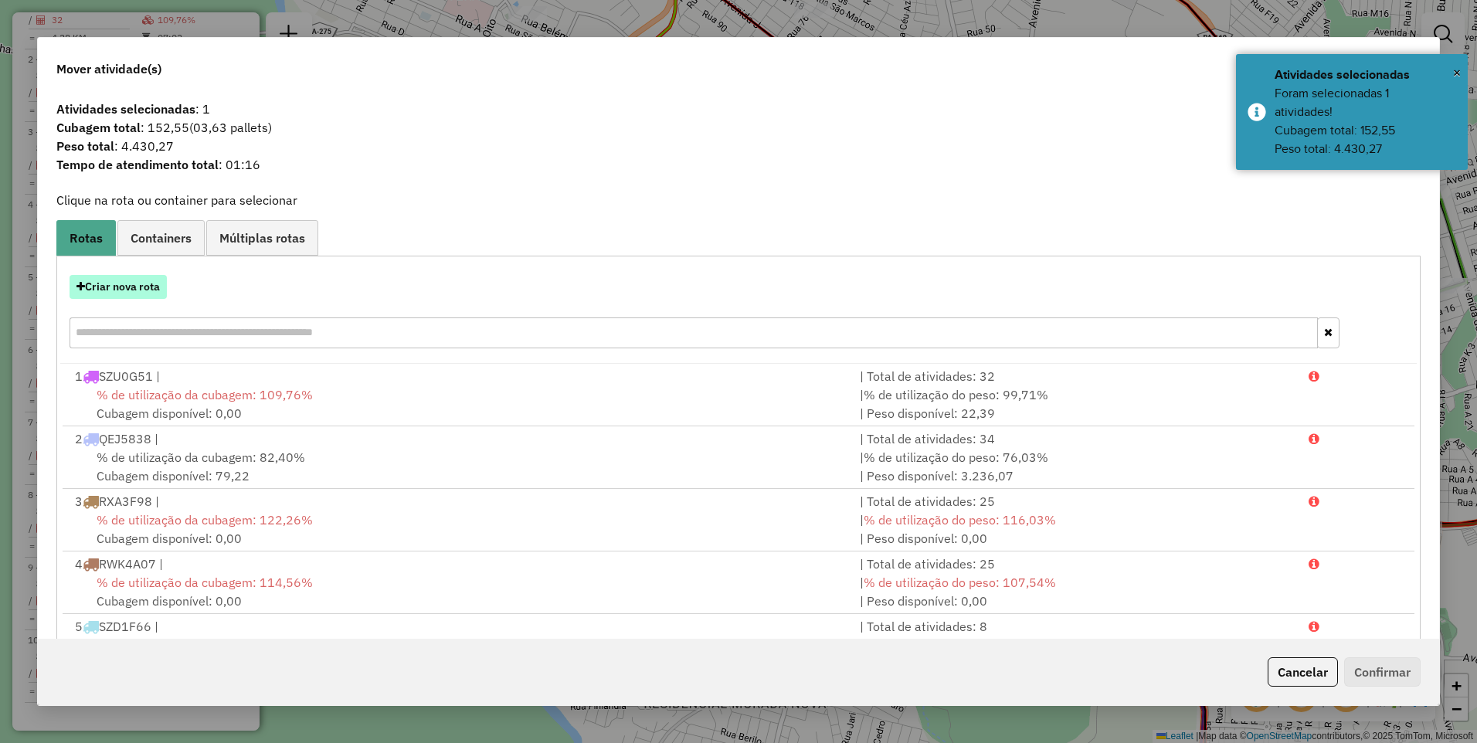
click at [99, 293] on button "Criar nova rota" at bounding box center [118, 287] width 97 height 24
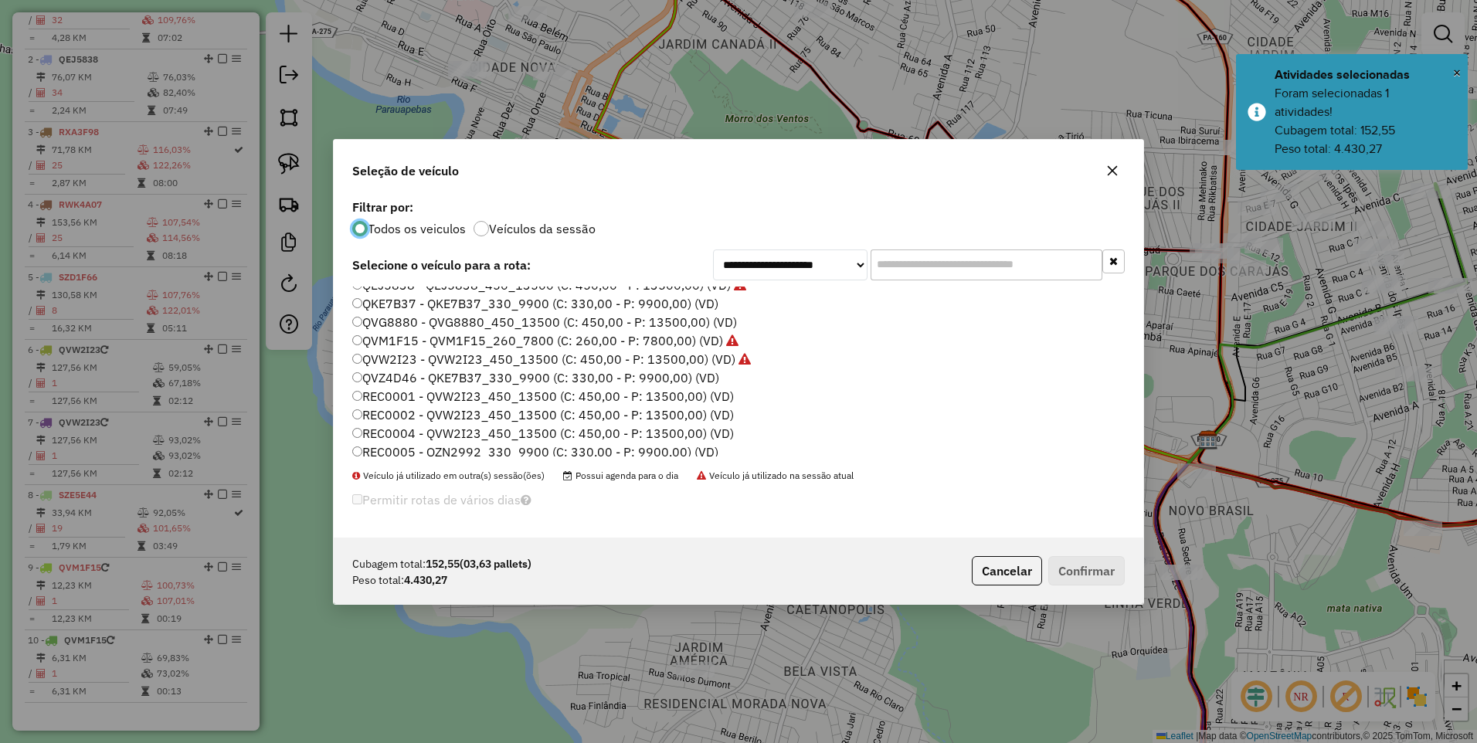
scroll to position [154, 0]
click at [433, 381] on label "REC0001 - QVW2I23_450_13500 (C: 450,00 - P: 13500,00) (VD)" at bounding box center [543, 381] width 382 height 19
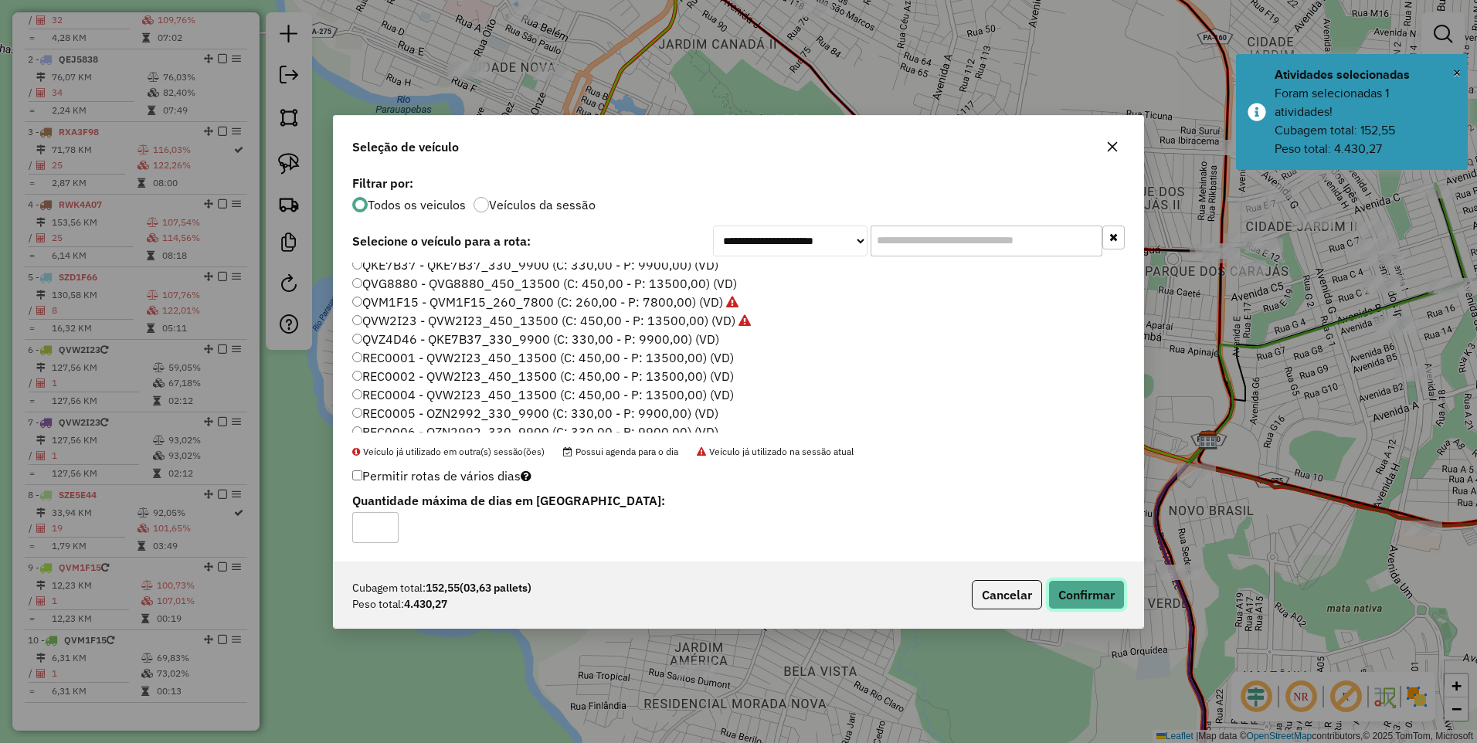
click at [1072, 598] on button "Confirmar" at bounding box center [1086, 594] width 76 height 29
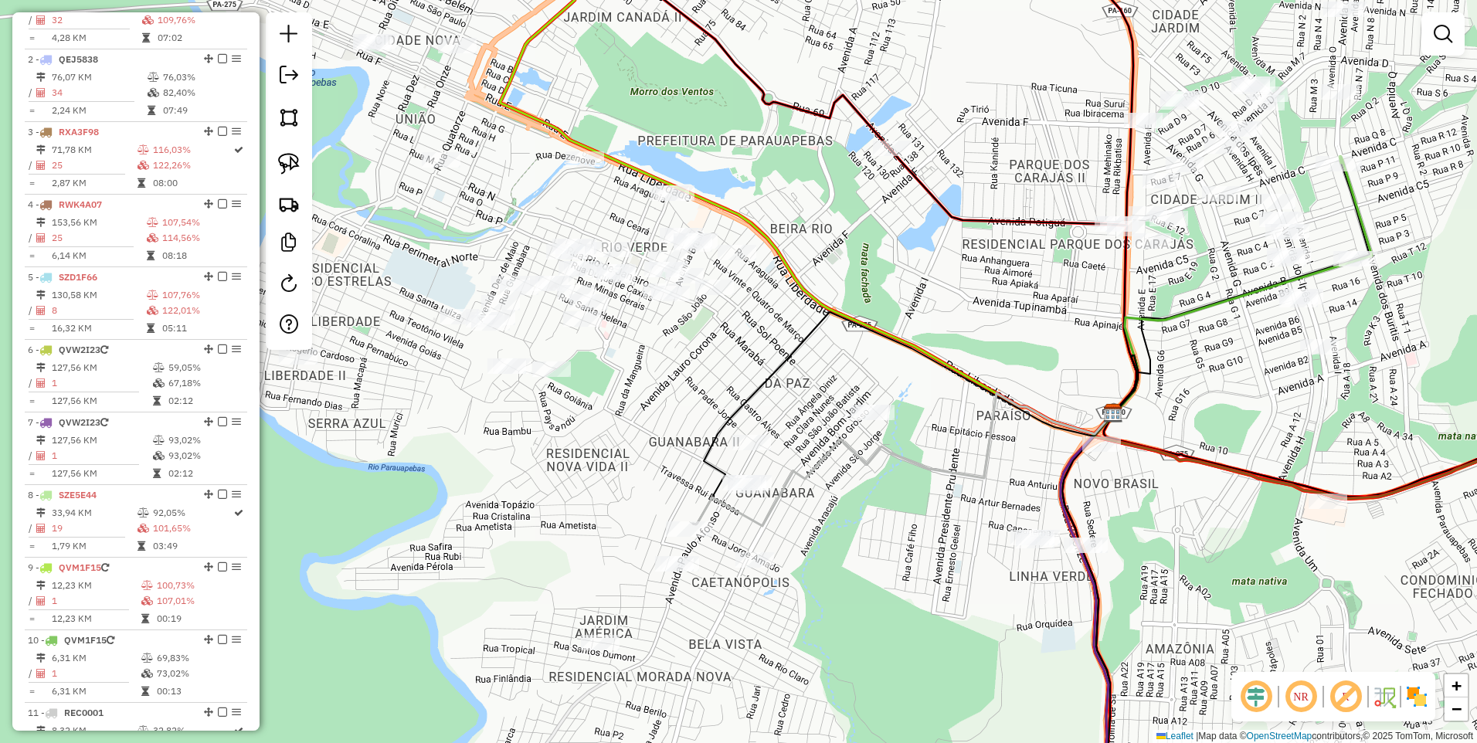
drag, startPoint x: 1200, startPoint y: 531, endPoint x: 870, endPoint y: 443, distance: 342.3
click at [870, 443] on div "Janela de atendimento Grade de atendimento Capacidade Transportadoras Veículos …" at bounding box center [738, 371] width 1477 height 743
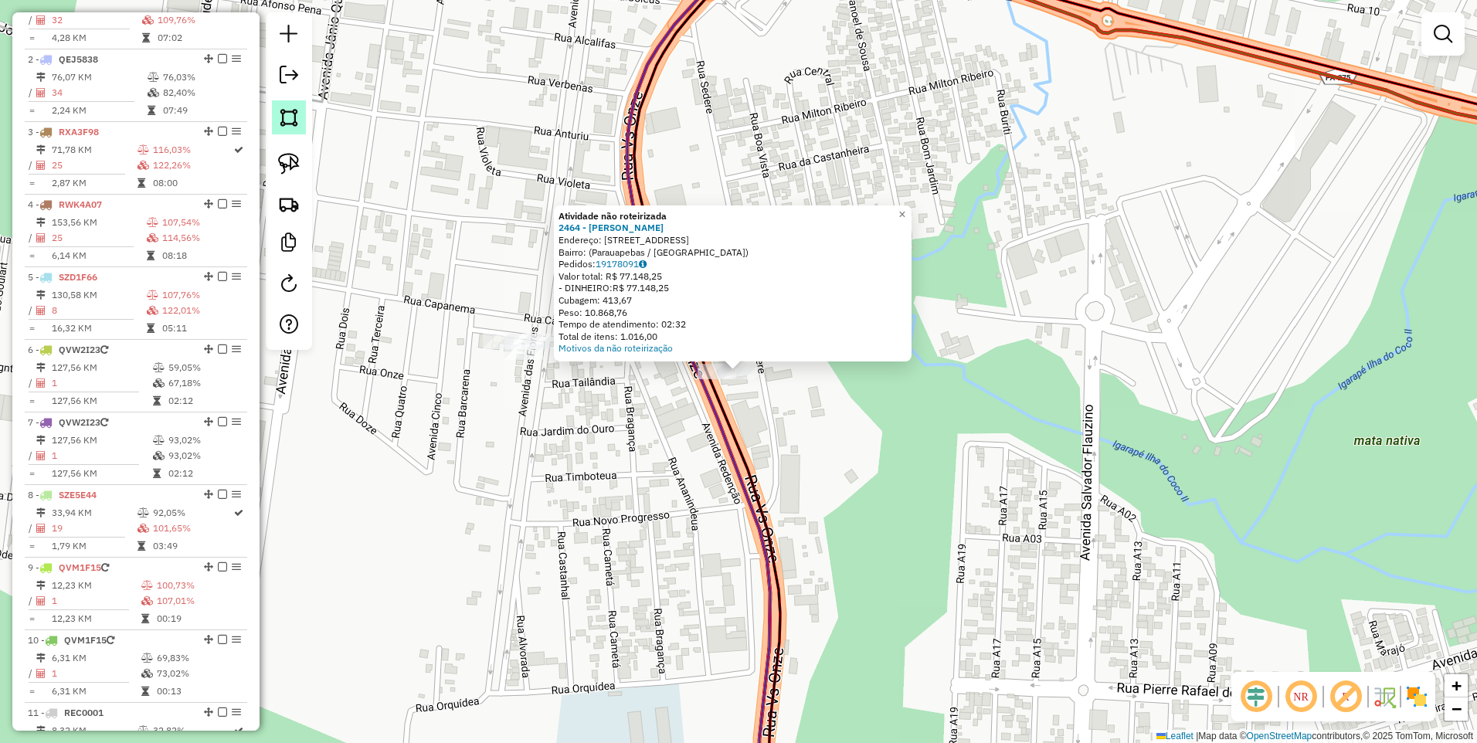
click at [292, 113] on img at bounding box center [289, 118] width 22 height 22
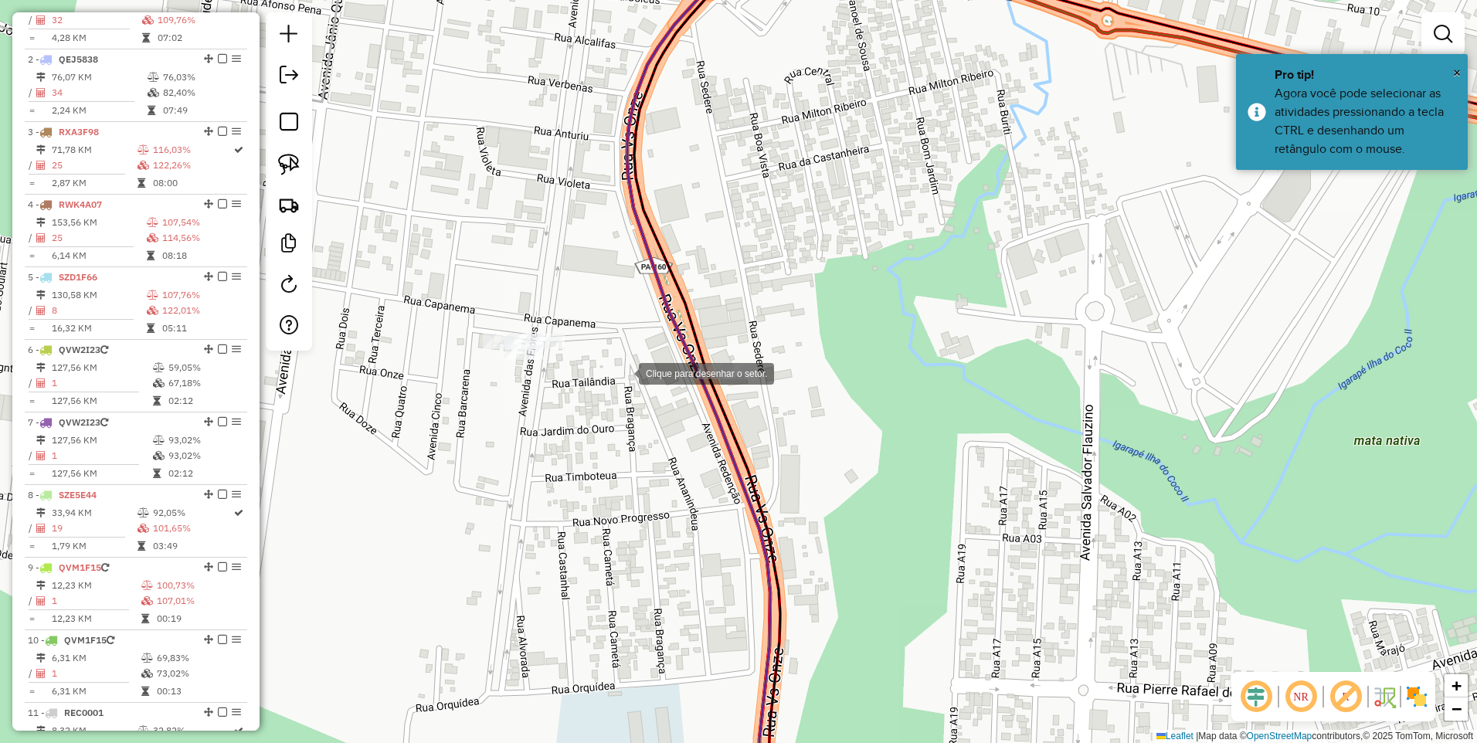
click at [618, 375] on div at bounding box center [623, 372] width 31 height 31
click at [761, 304] on div at bounding box center [757, 305] width 31 height 31
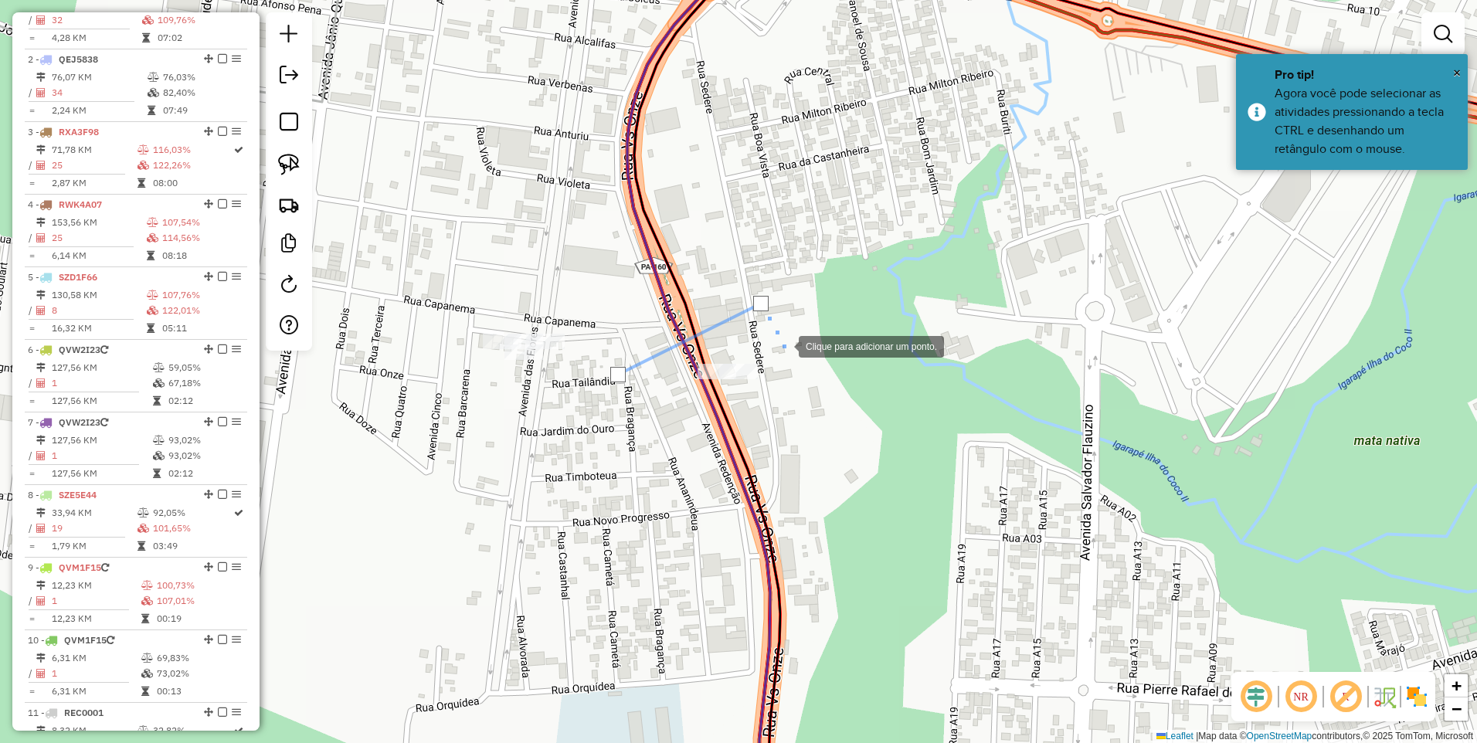
drag, startPoint x: 832, startPoint y: 403, endPoint x: 813, endPoint y: 407, distance: 18.9
click at [799, 361] on div at bounding box center [783, 345] width 31 height 31
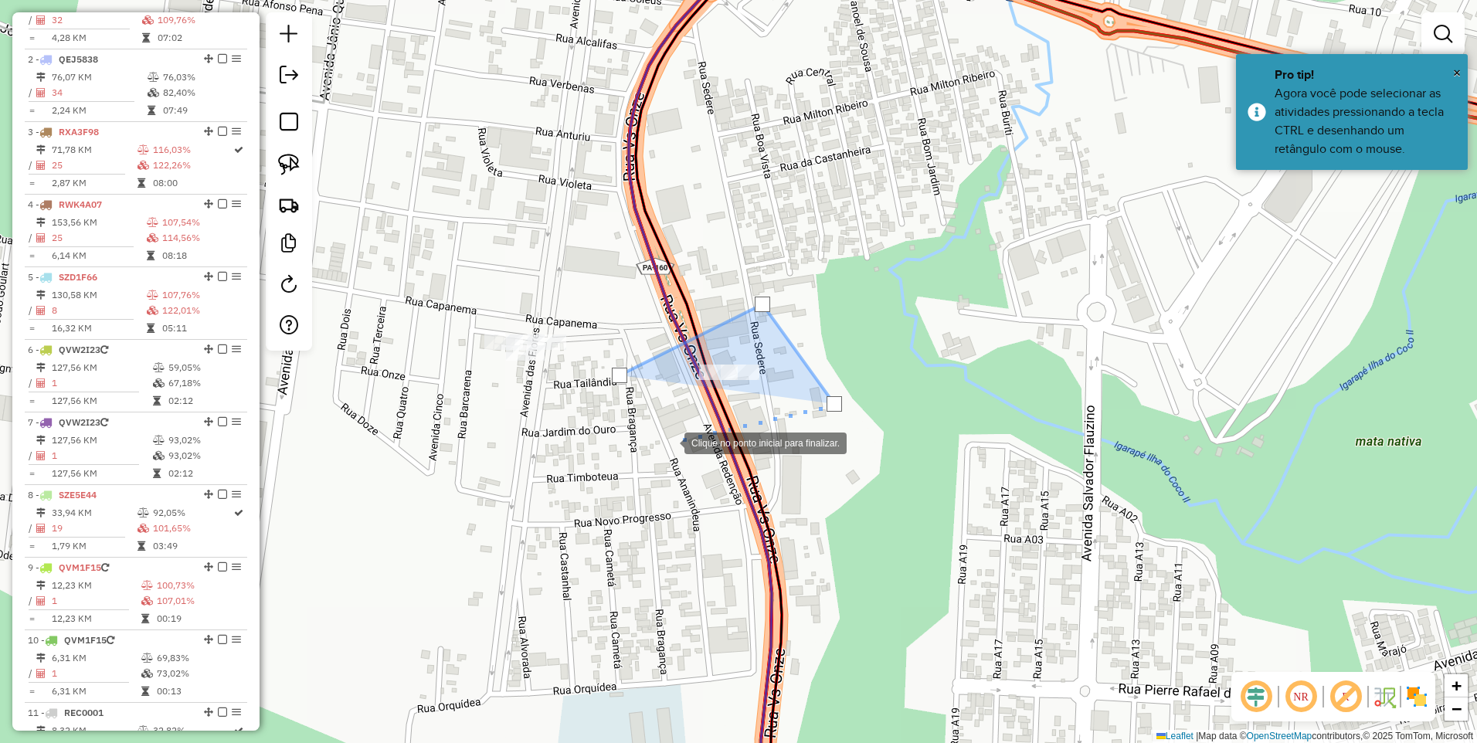
drag, startPoint x: 669, startPoint y: 442, endPoint x: 632, endPoint y: 371, distance: 80.2
click at [668, 442] on div at bounding box center [668, 441] width 31 height 31
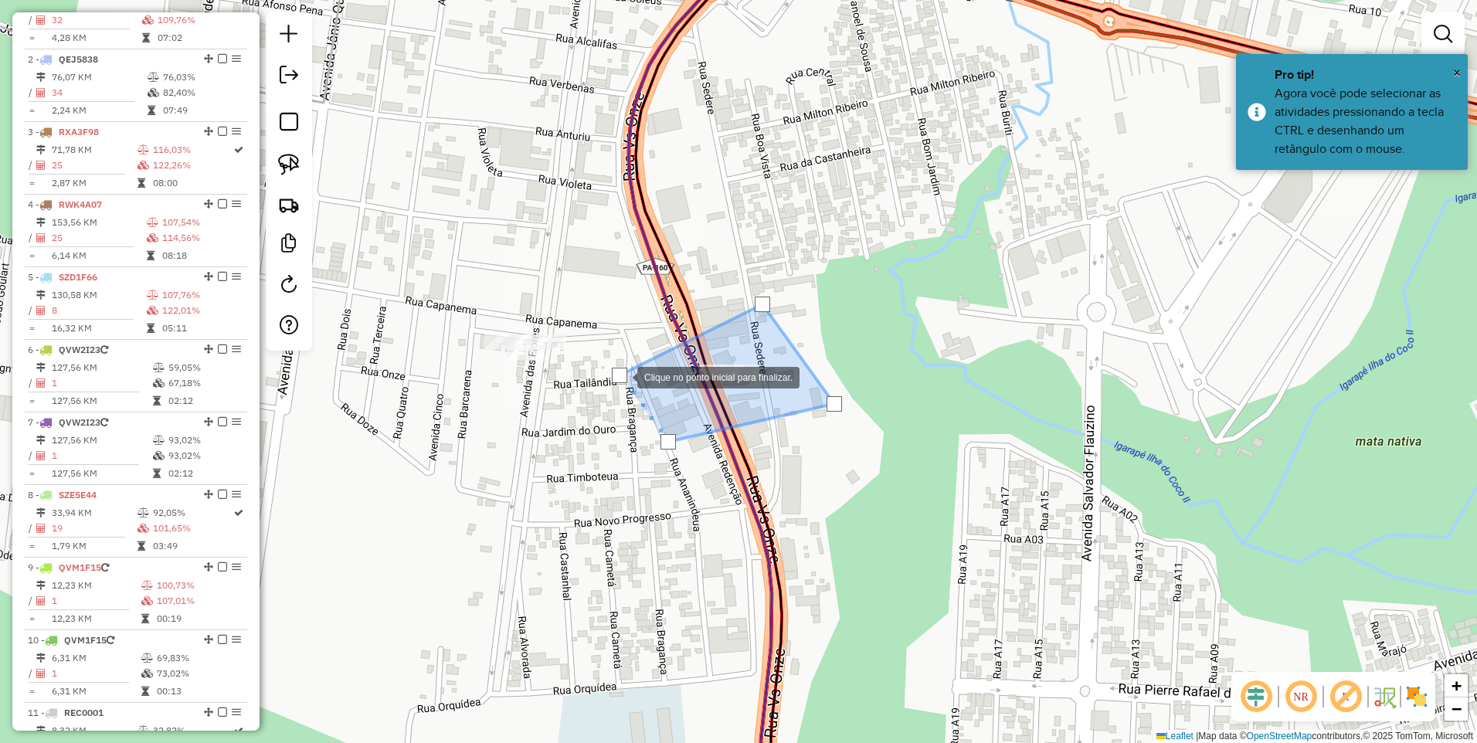
click at [619, 376] on div at bounding box center [619, 375] width 15 height 15
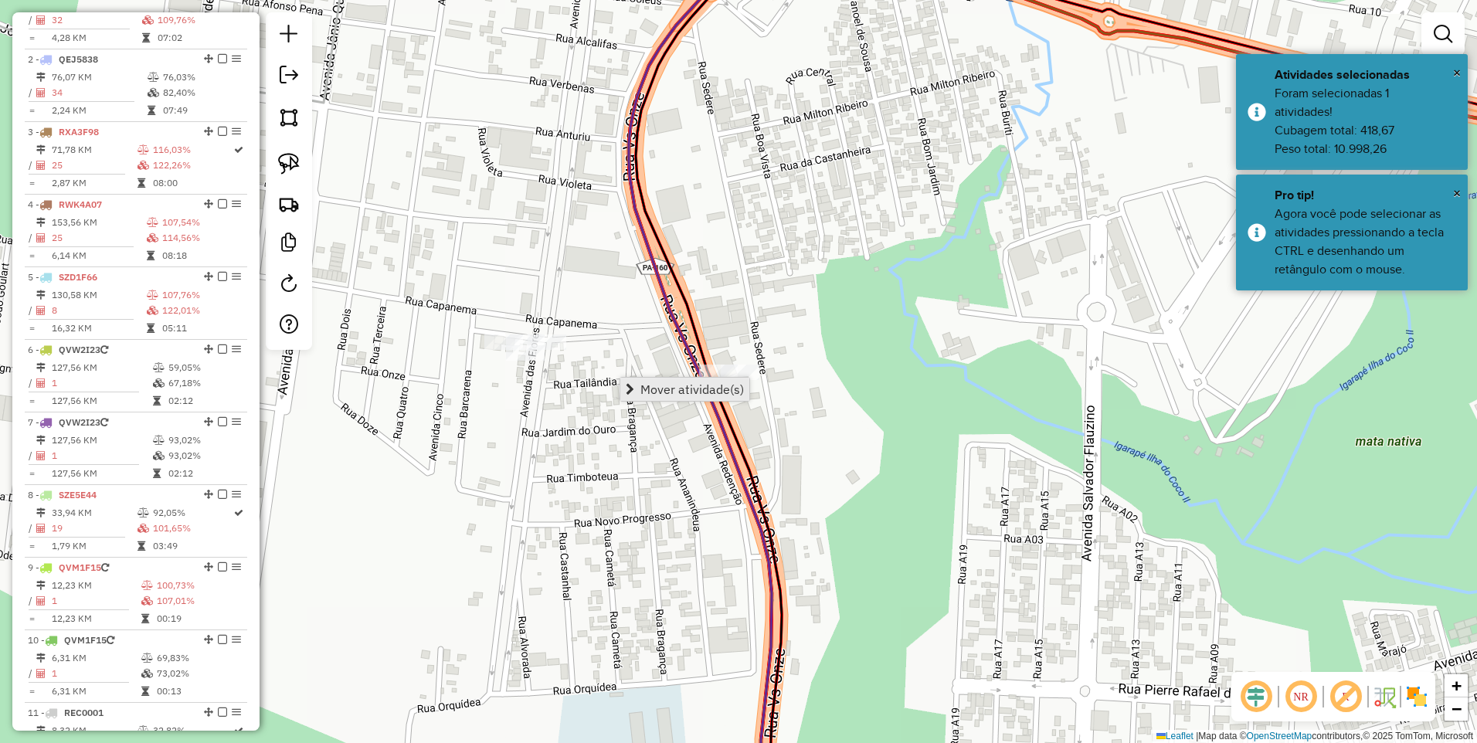
click at [685, 385] on span "Mover atividade(s)" at bounding box center [692, 389] width 104 height 12
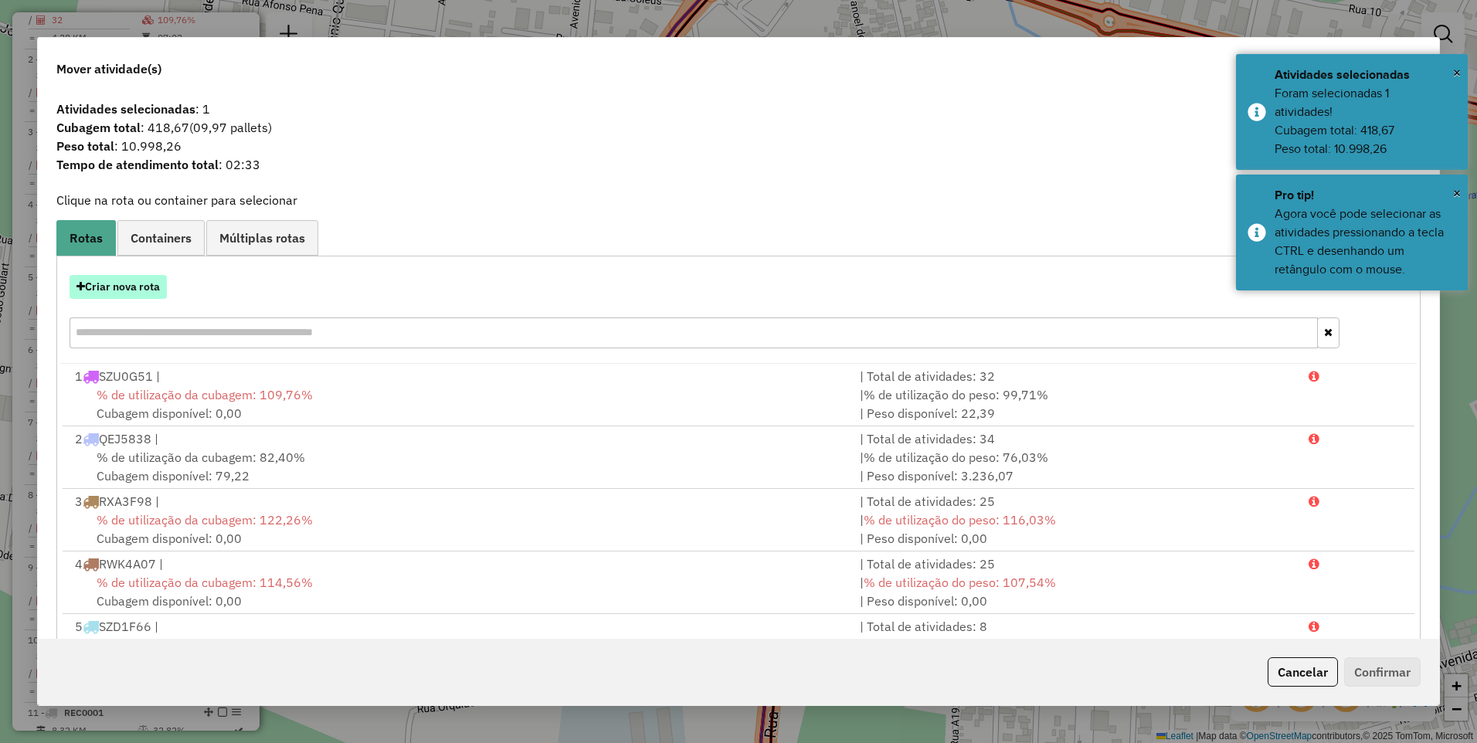
click at [145, 283] on button "Criar nova rota" at bounding box center [118, 287] width 97 height 24
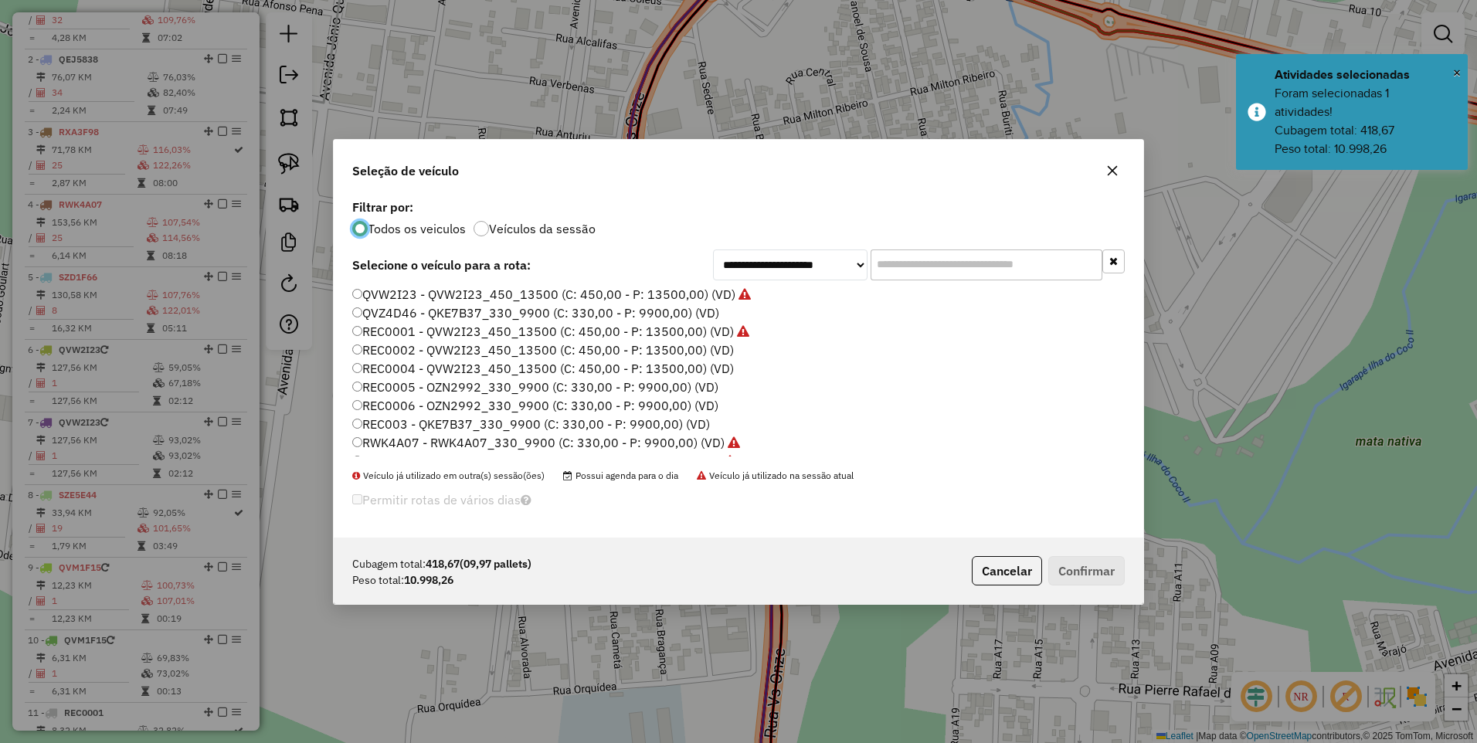
scroll to position [232, 0]
click at [417, 328] on label "REC0002 - QVW2I23_450_13500 (C: 450,00 - P: 13500,00) (VD)" at bounding box center [543, 323] width 382 height 19
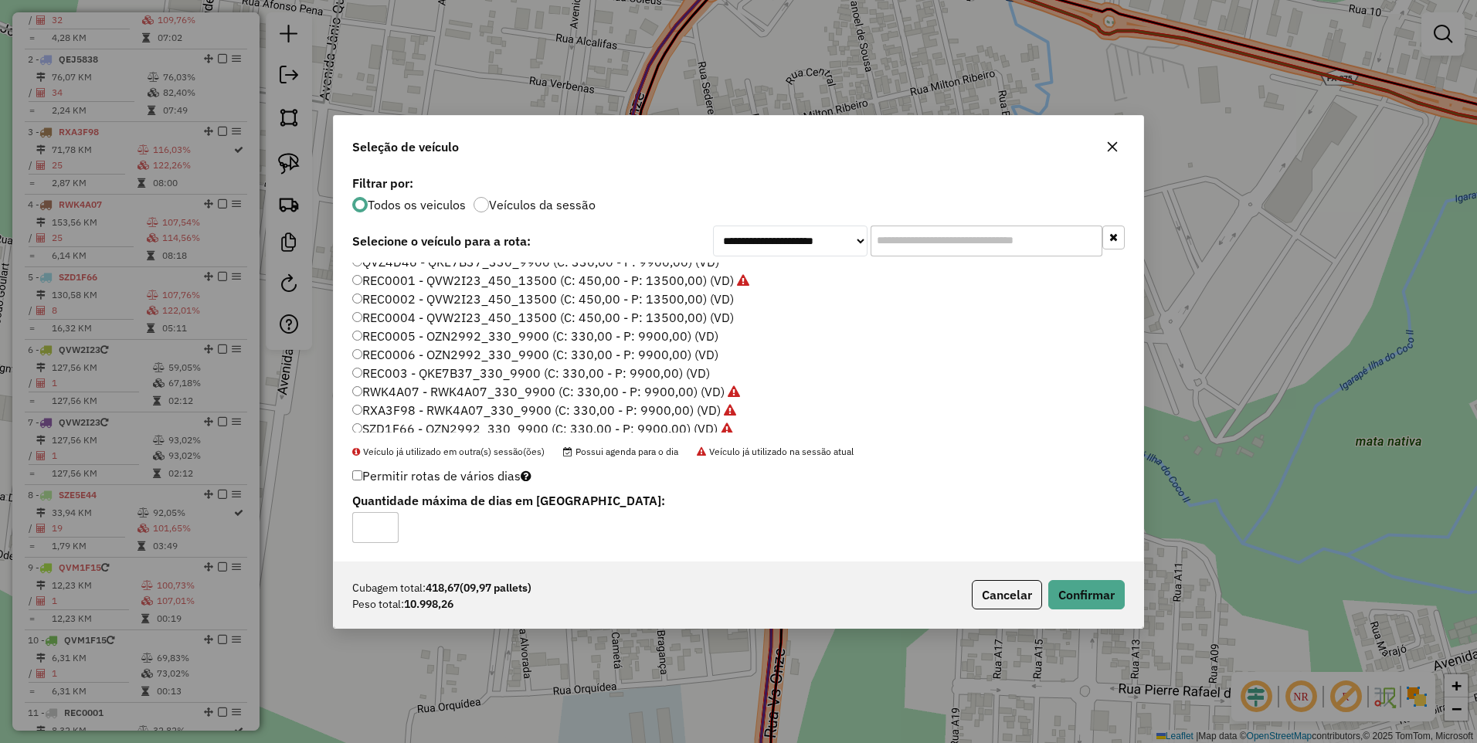
click at [1115, 146] on icon "button" at bounding box center [1112, 147] width 12 height 12
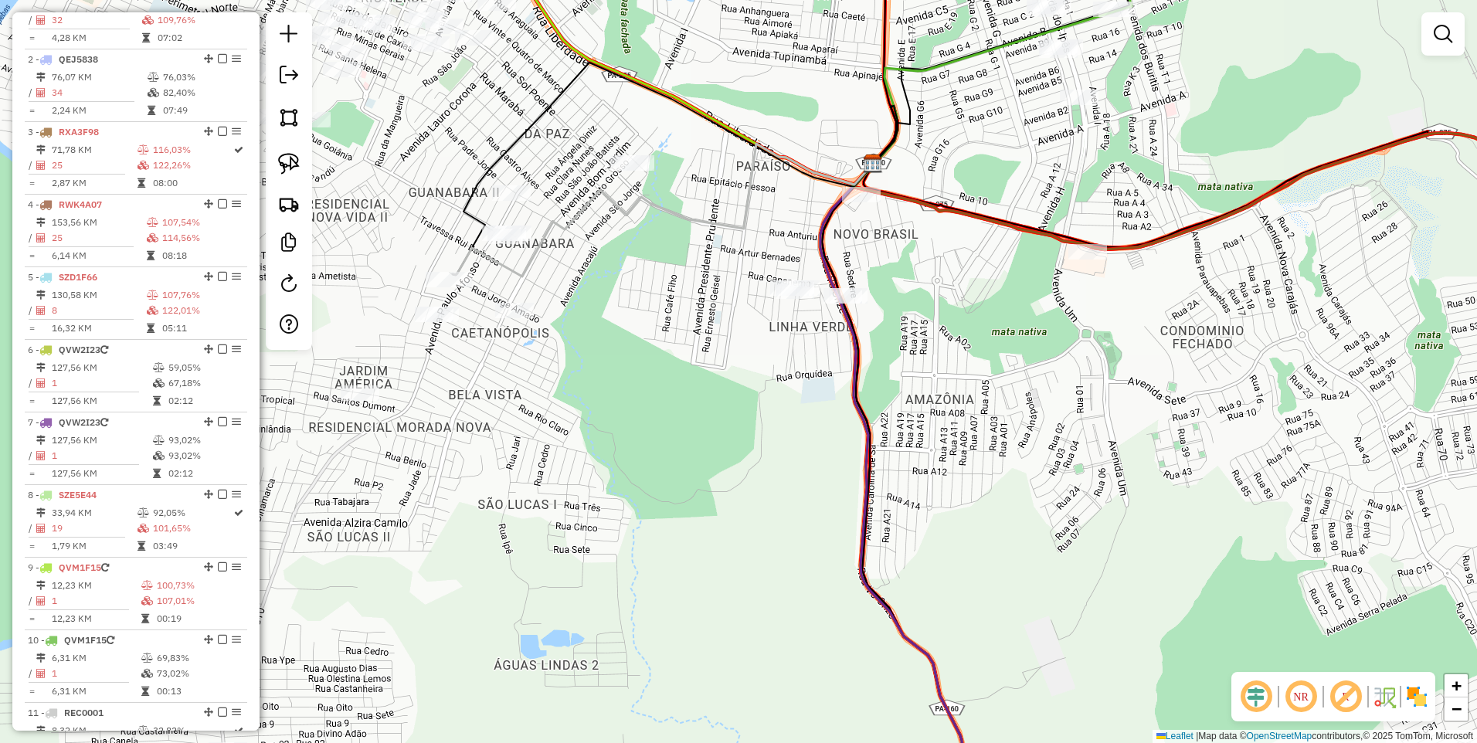
drag, startPoint x: 757, startPoint y: 192, endPoint x: 806, endPoint y: 326, distance: 142.5
click at [806, 277] on icon at bounding box center [663, 210] width 420 height 133
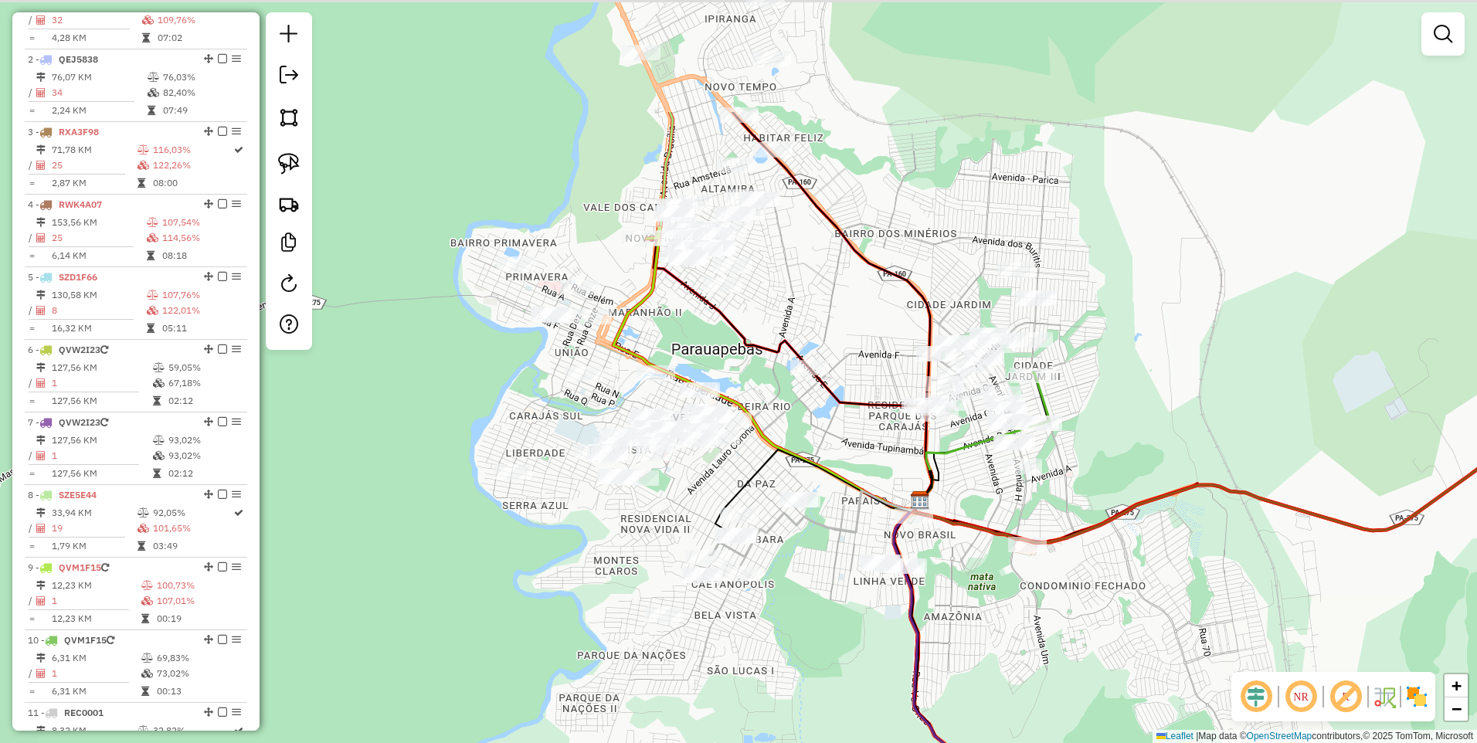
drag, startPoint x: 757, startPoint y: 244, endPoint x: 805, endPoint y: 452, distance: 213.2
click at [805, 452] on div "Janela de atendimento Grade de atendimento Capacidade Transportadoras Veículos …" at bounding box center [738, 371] width 1477 height 743
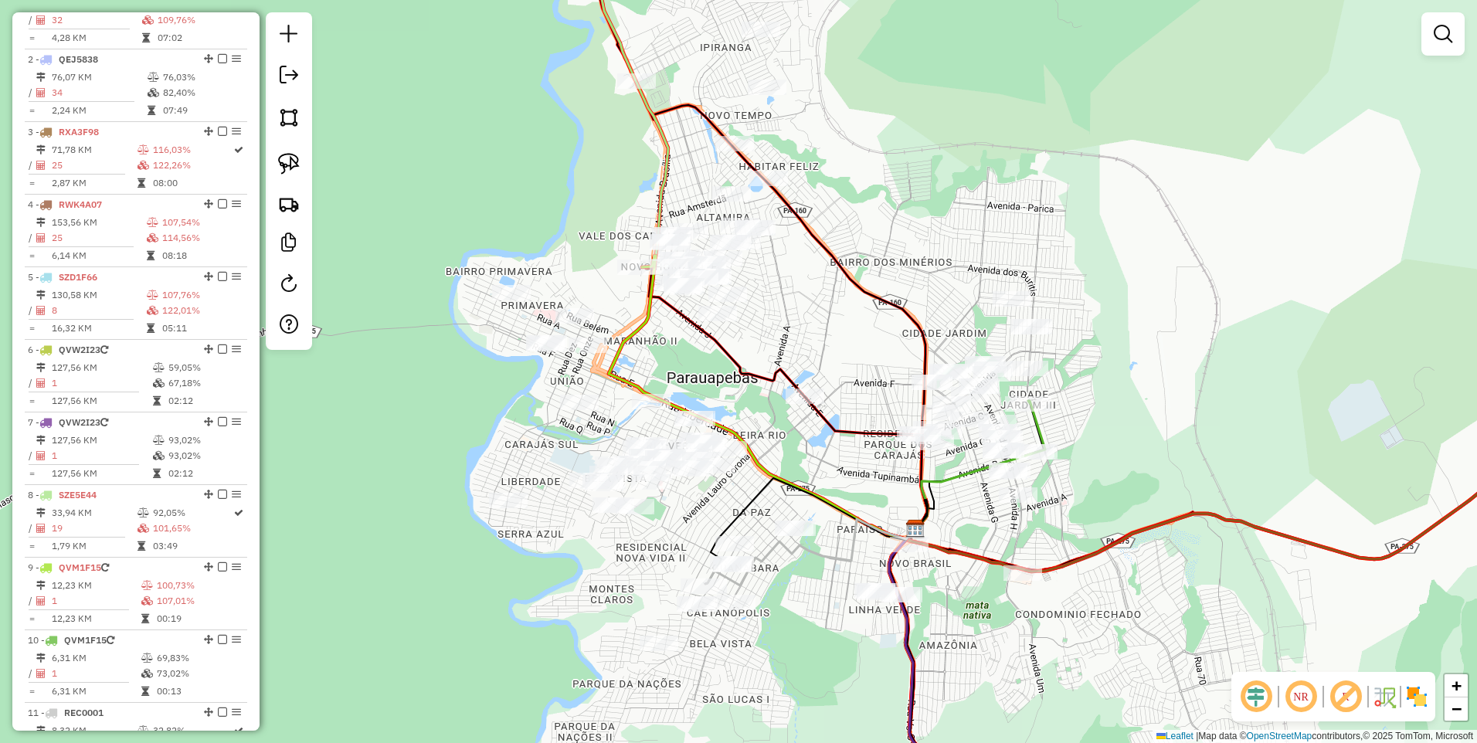
drag, startPoint x: 843, startPoint y: 171, endPoint x: 824, endPoint y: 202, distance: 36.0
click at [843, 187] on div "Janela de atendimento Grade de atendimento Capacidade Transportadoras Veículos …" at bounding box center [738, 371] width 1477 height 743
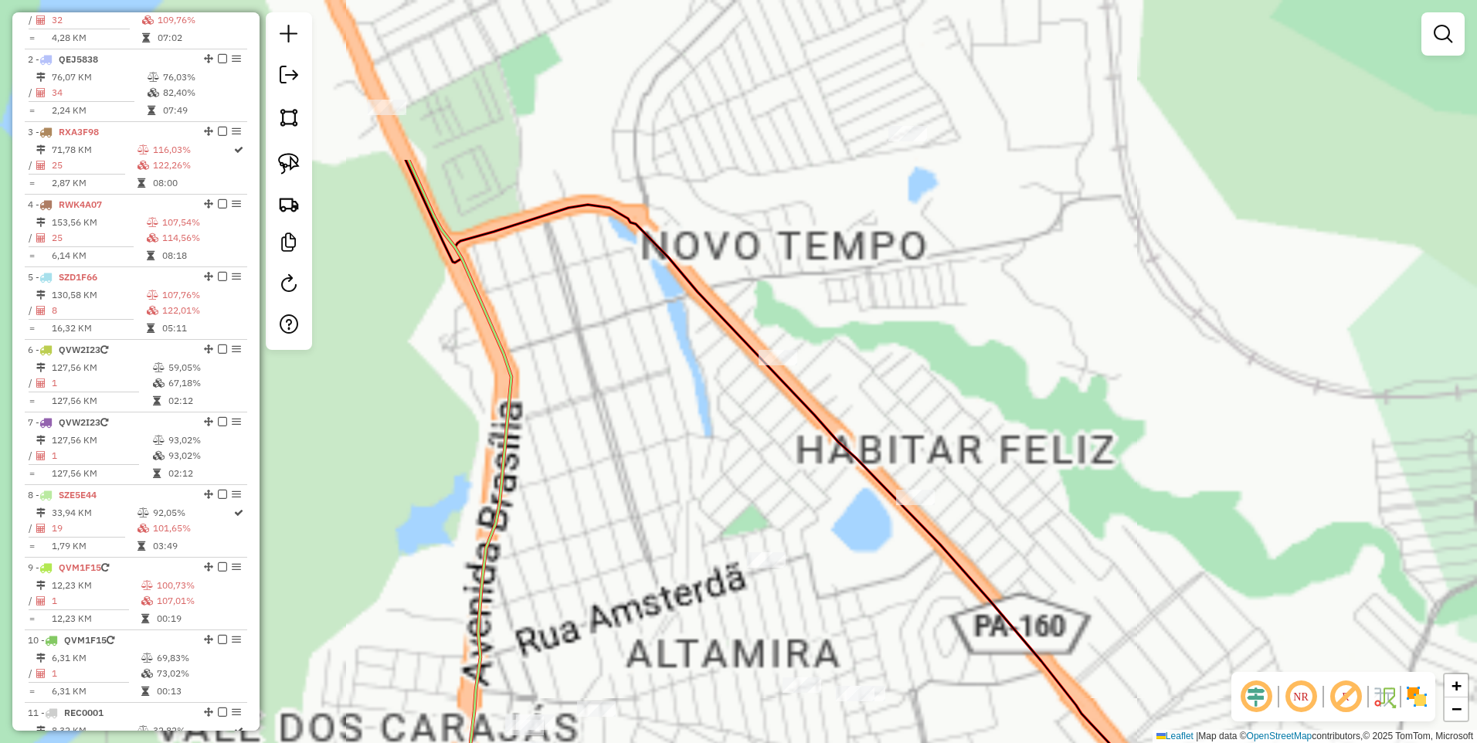
drag, startPoint x: 970, startPoint y: 368, endPoint x: 989, endPoint y: 415, distance: 50.2
click at [999, 422] on div "Janela de atendimento Grade de atendimento Capacidade Transportadoras Veículos …" at bounding box center [738, 371] width 1477 height 743
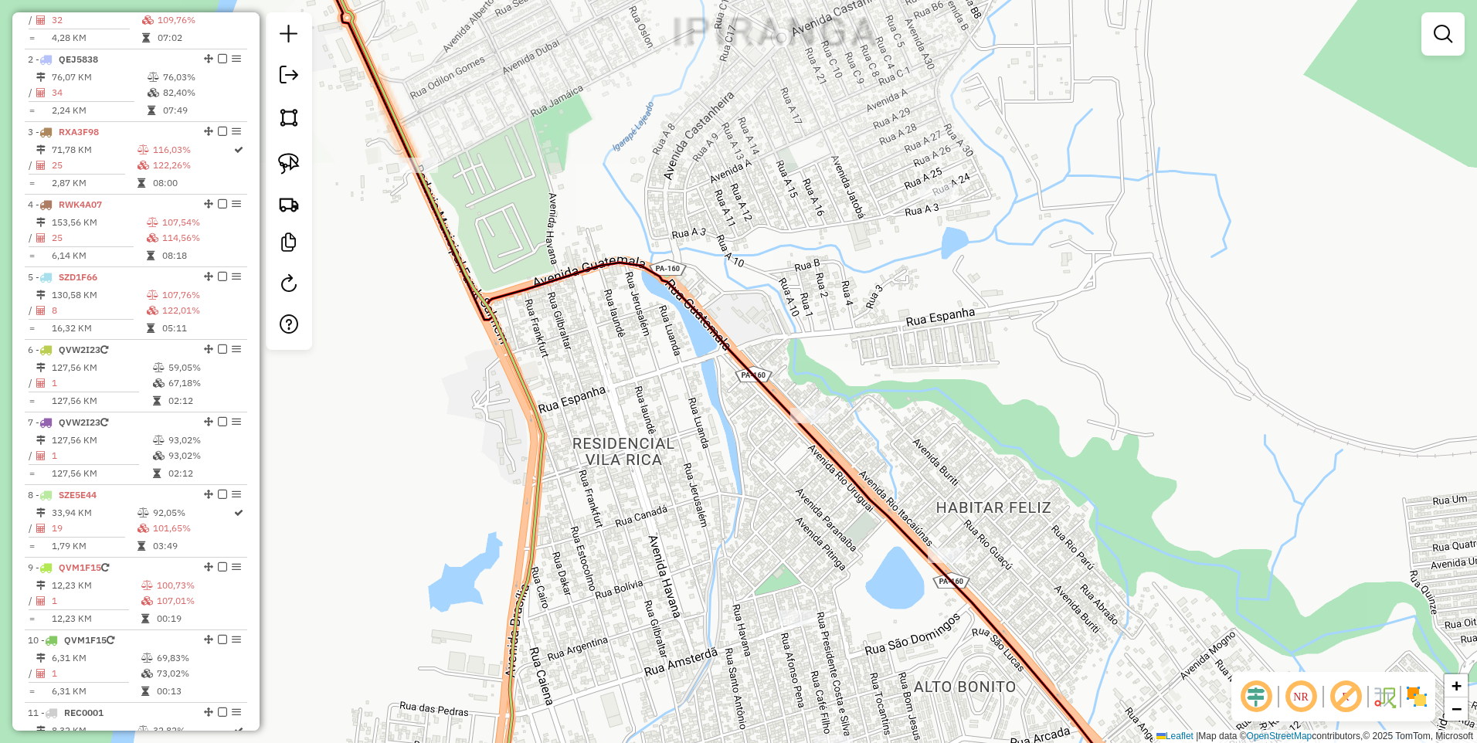
drag, startPoint x: 679, startPoint y: 106, endPoint x: 726, endPoint y: 331, distance: 230.4
click at [726, 331] on div "Janela de atendimento Grade de atendimento Capacidade Transportadoras Veículos …" at bounding box center [738, 371] width 1477 height 743
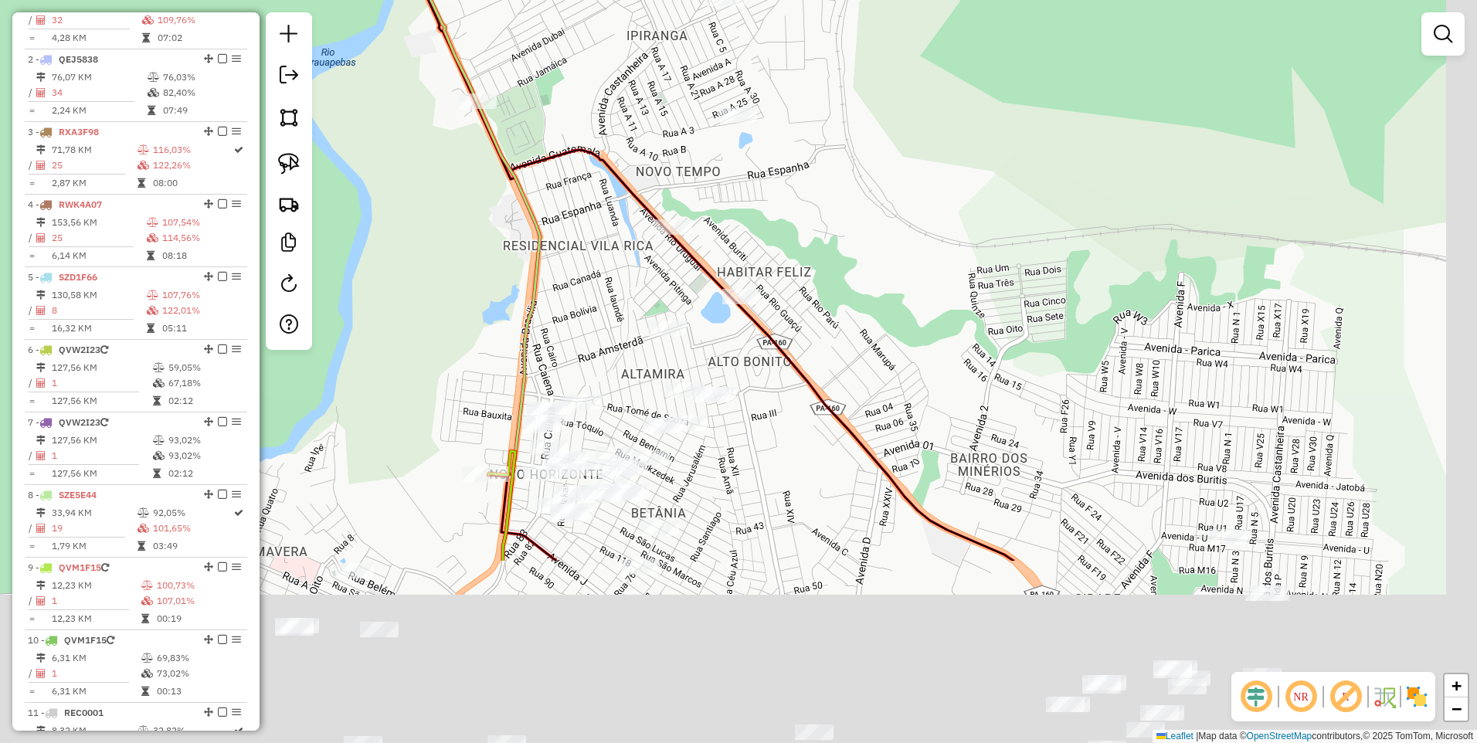
drag, startPoint x: 867, startPoint y: 442, endPoint x: 738, endPoint y: 176, distance: 295.4
click at [738, 176] on div "Janela de atendimento Grade de atendimento Capacidade Transportadoras Veículos …" at bounding box center [738, 371] width 1477 height 743
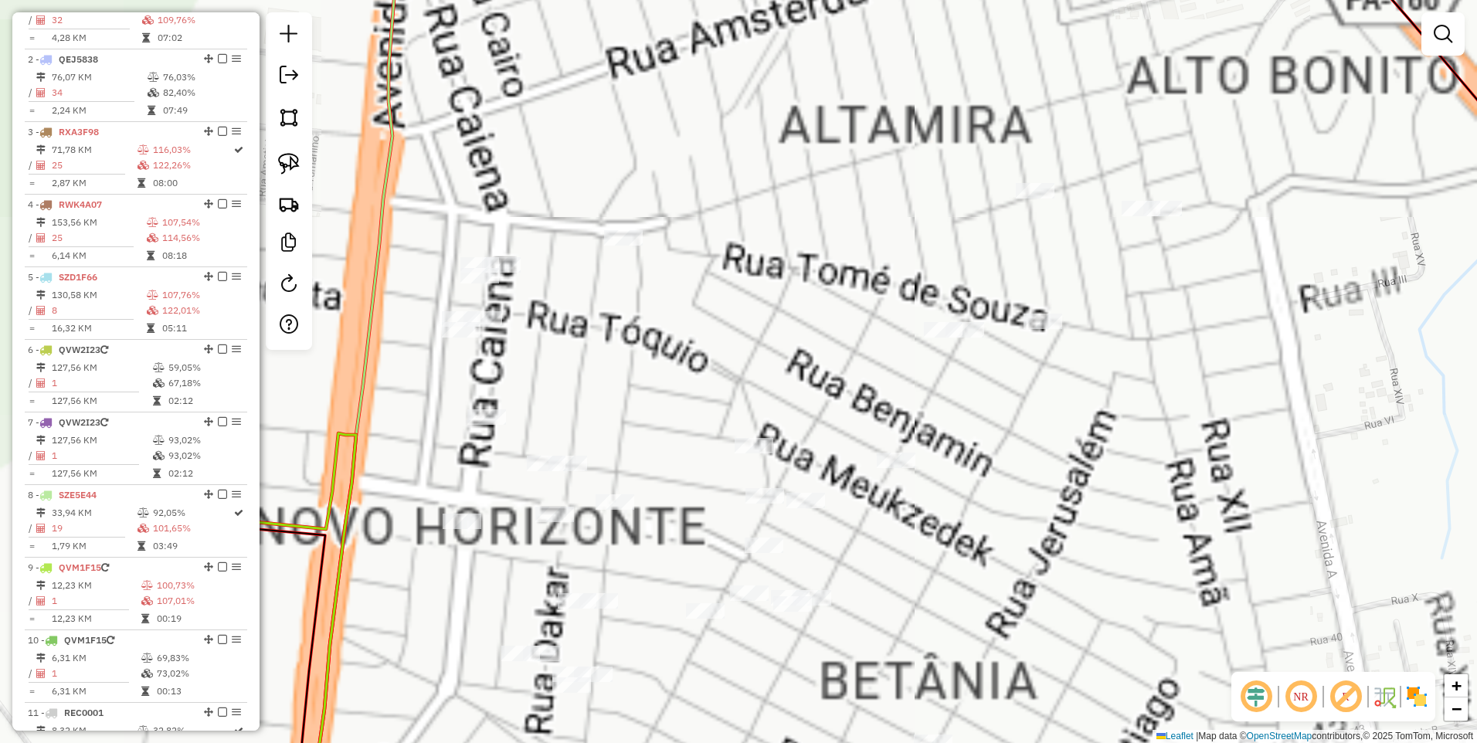
drag, startPoint x: 524, startPoint y: 463, endPoint x: 691, endPoint y: 341, distance: 206.9
click at [691, 341] on div "Janela de atendimento Grade de atendimento Capacidade Transportadoras Veículos …" at bounding box center [738, 371] width 1477 height 743
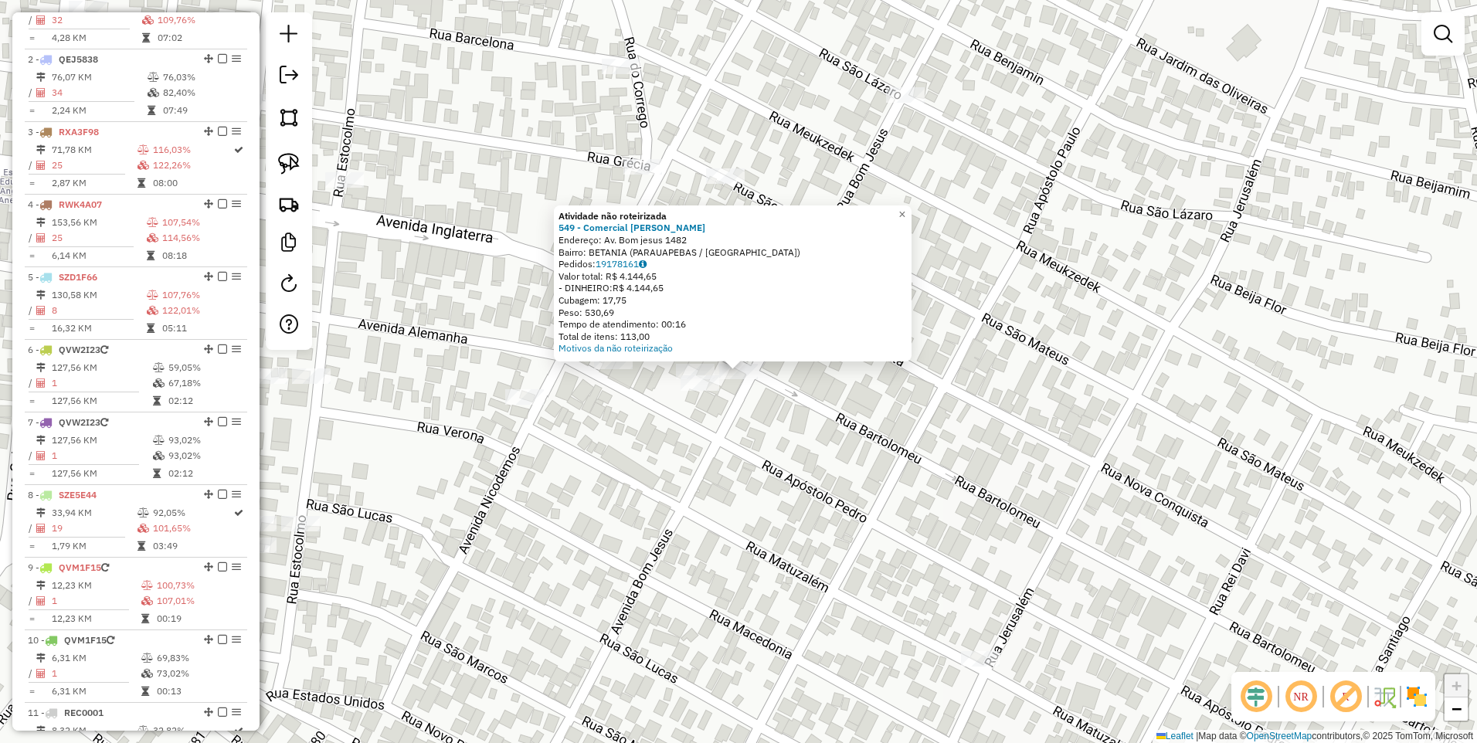
click at [623, 392] on div "Atividade não roteirizada 549 - Comercial Andre Endereço: Av. Bom jesus 1482 Ba…" at bounding box center [738, 371] width 1477 height 743
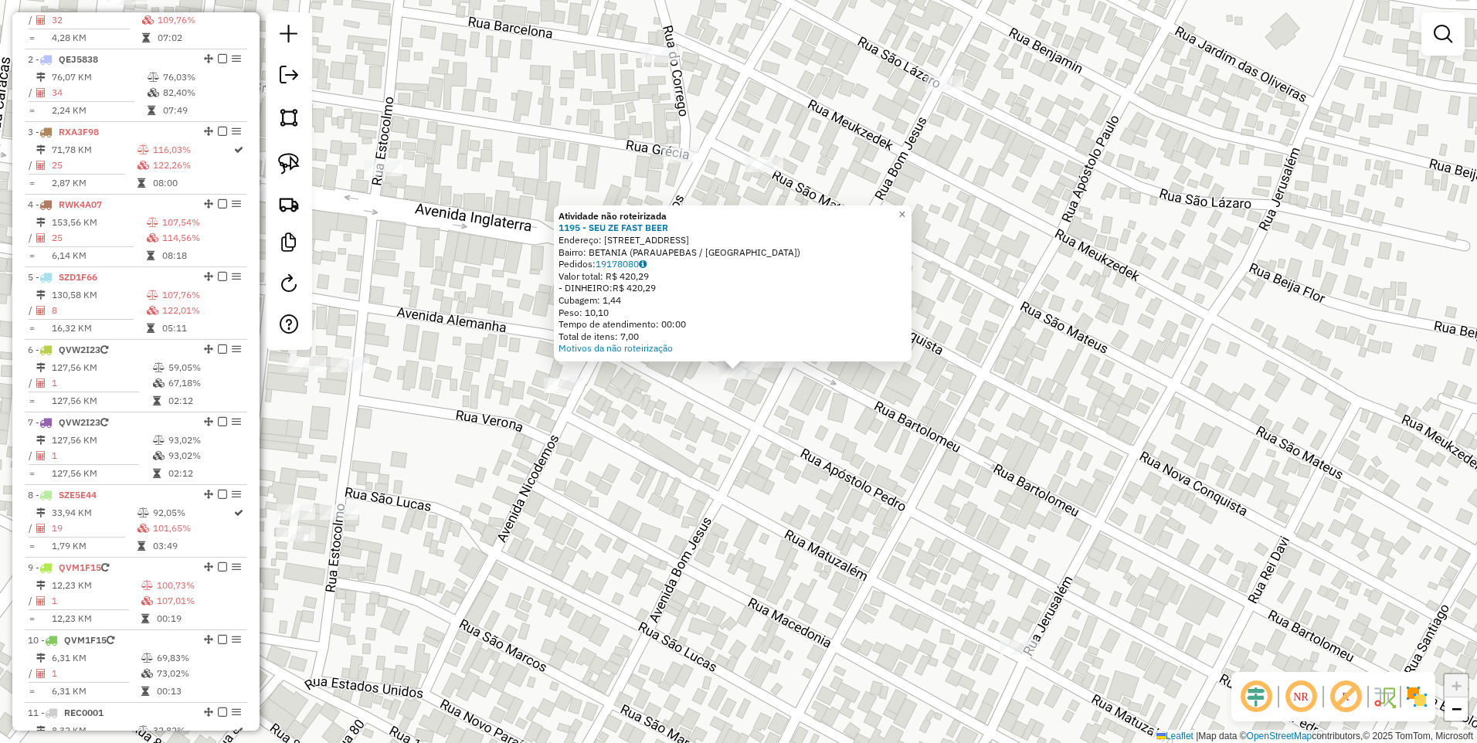
click at [711, 386] on div "Atividade não roteirizada 1195 - SEU ZE FAST BEER Endereço: BARTOLOMEU 455 Bair…" at bounding box center [738, 371] width 1477 height 743
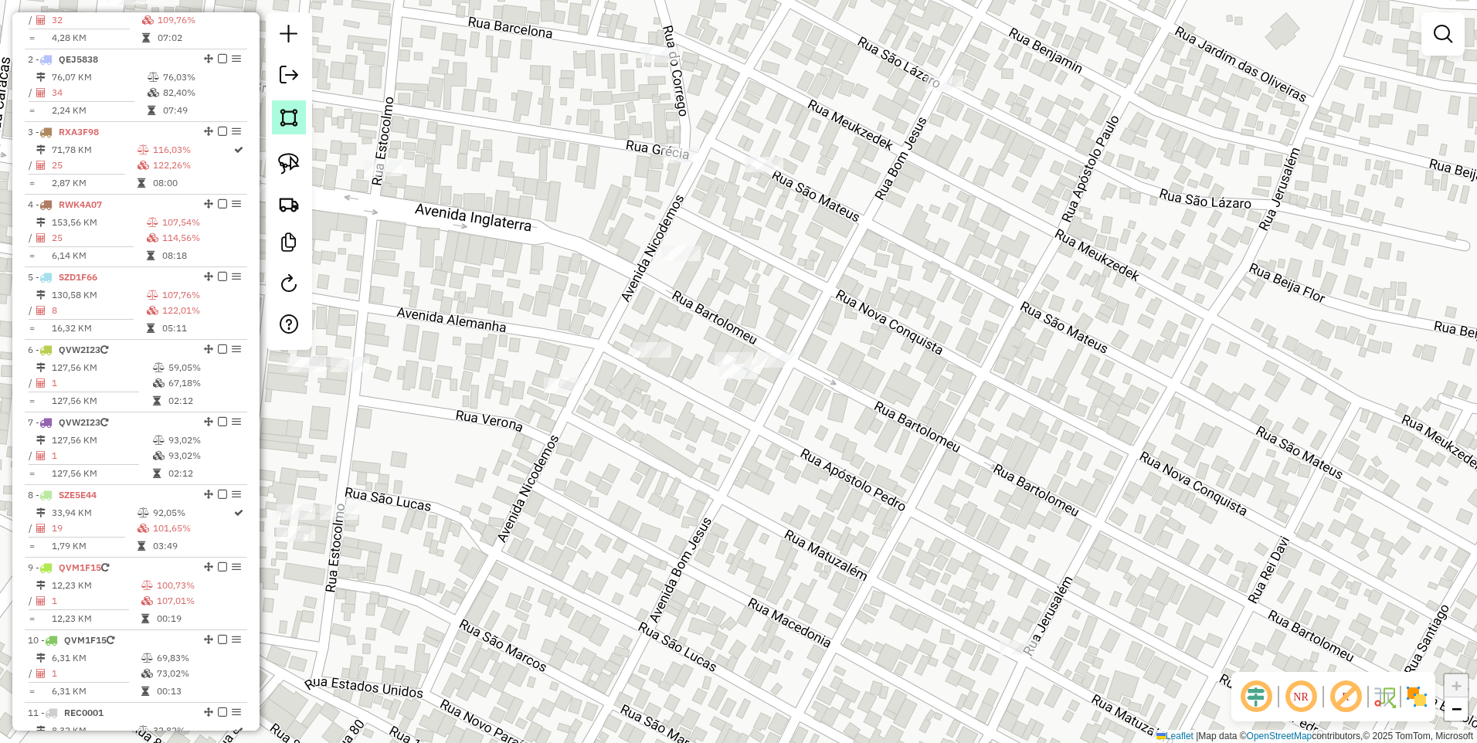
click at [282, 119] on img at bounding box center [289, 118] width 22 height 22
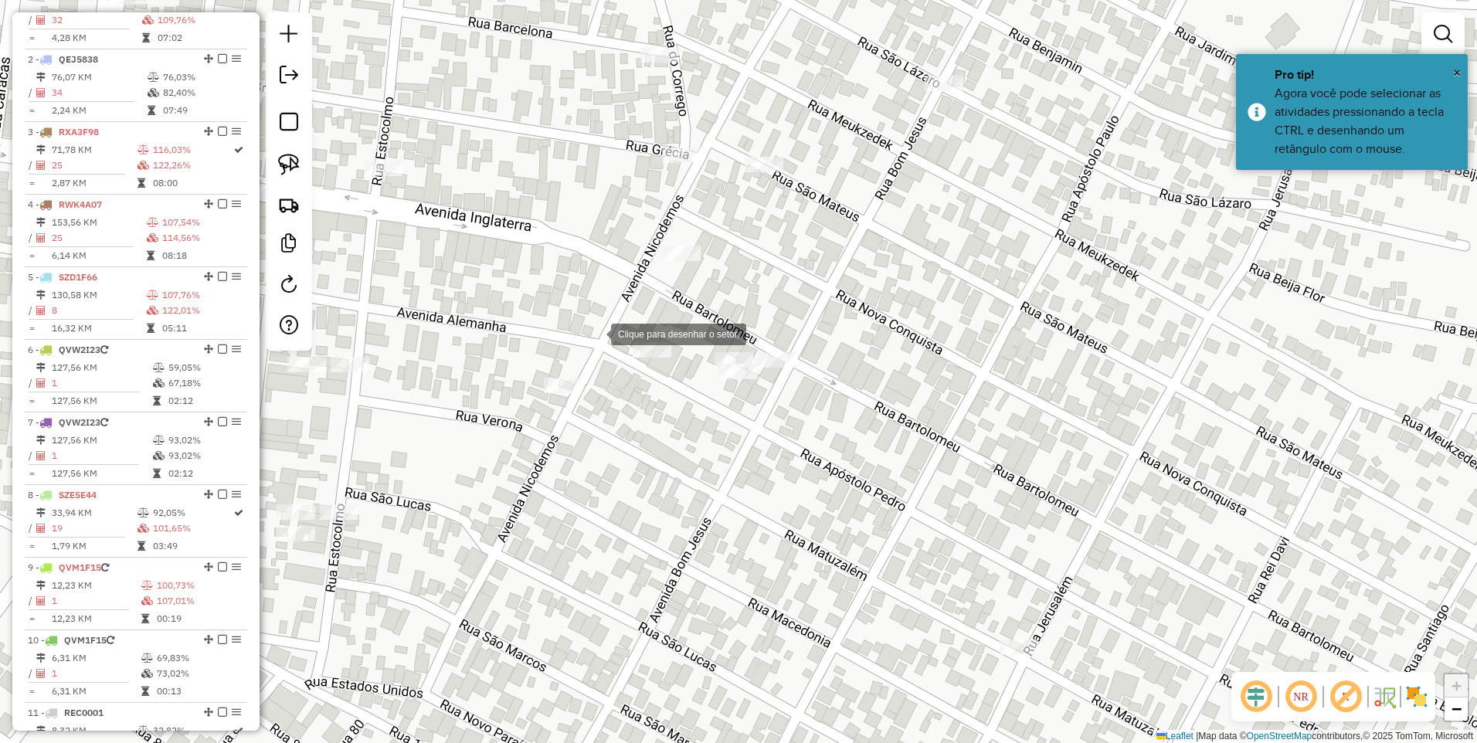
click at [592, 331] on div at bounding box center [595, 332] width 31 height 31
click at [676, 326] on div at bounding box center [673, 326] width 31 height 31
click at [684, 399] on div at bounding box center [682, 383] width 31 height 31
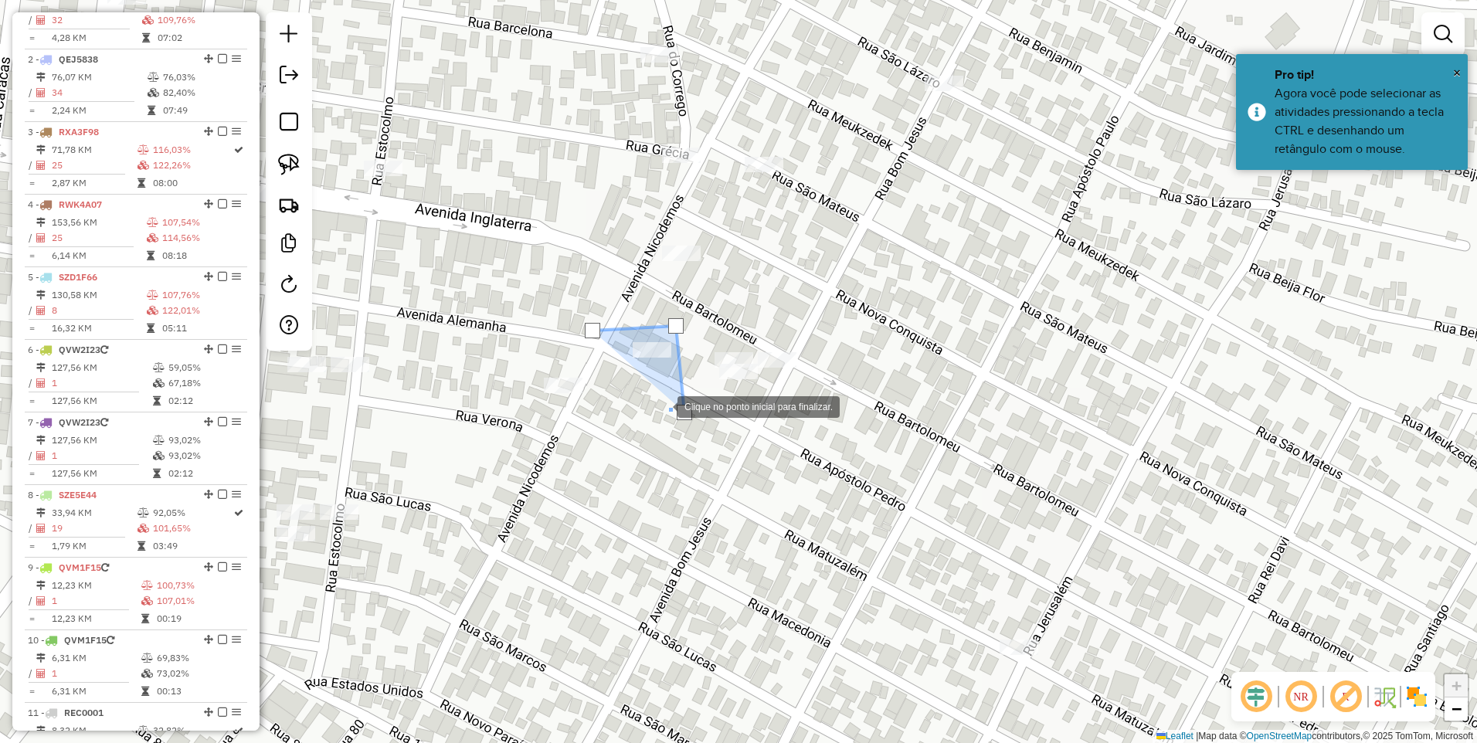
click at [647, 390] on div at bounding box center [662, 405] width 31 height 31
click at [590, 324] on div at bounding box center [592, 330] width 15 height 15
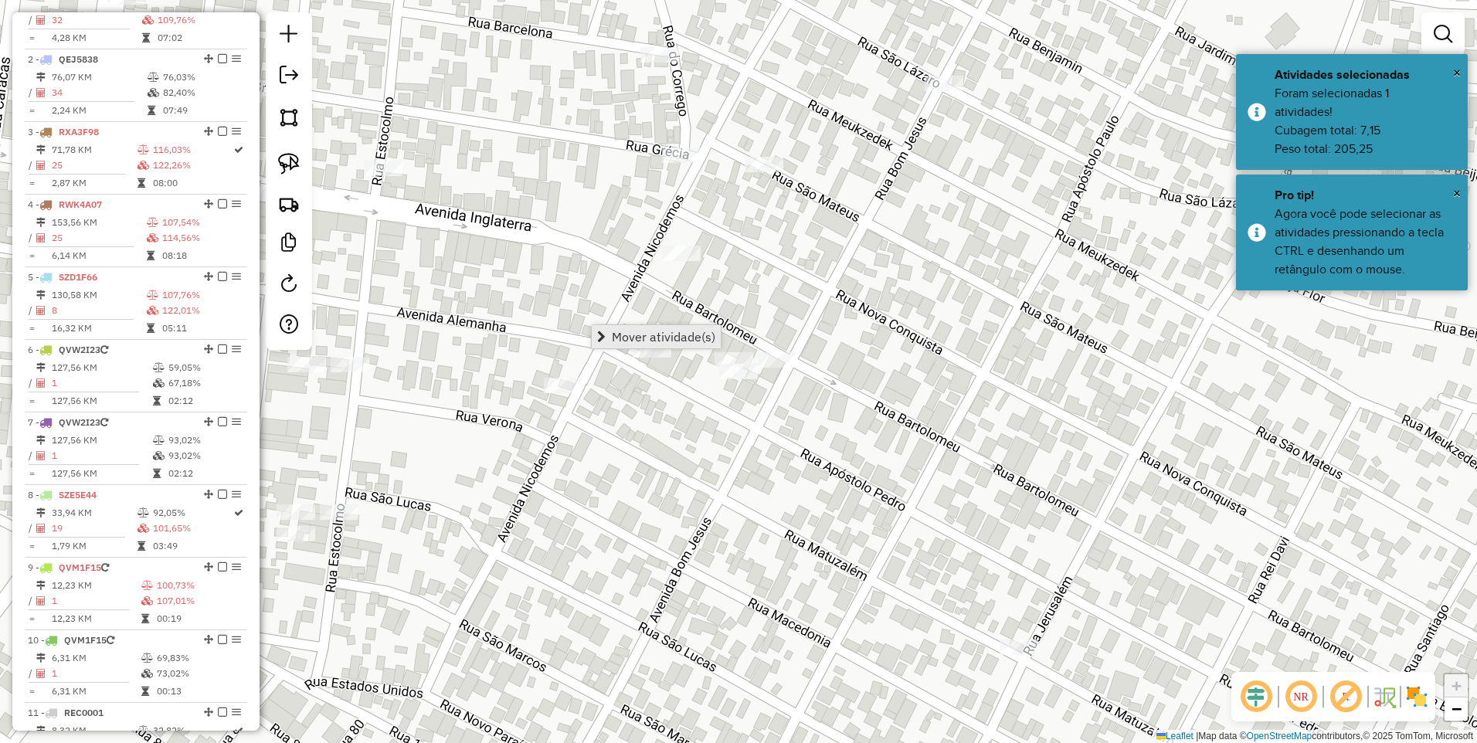
click at [613, 344] on link "Mover atividade(s)" at bounding box center [656, 336] width 129 height 23
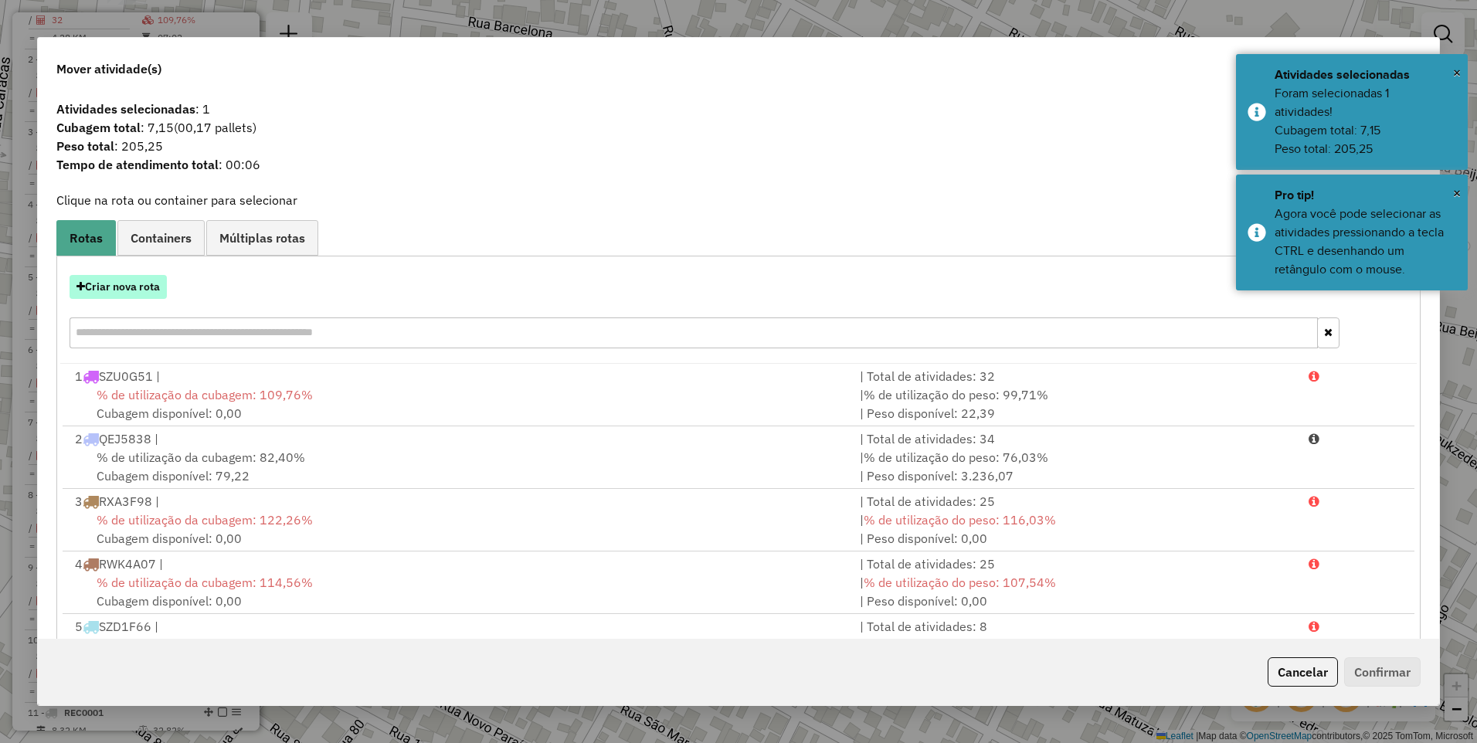
click at [115, 290] on button "Criar nova rota" at bounding box center [118, 287] width 97 height 24
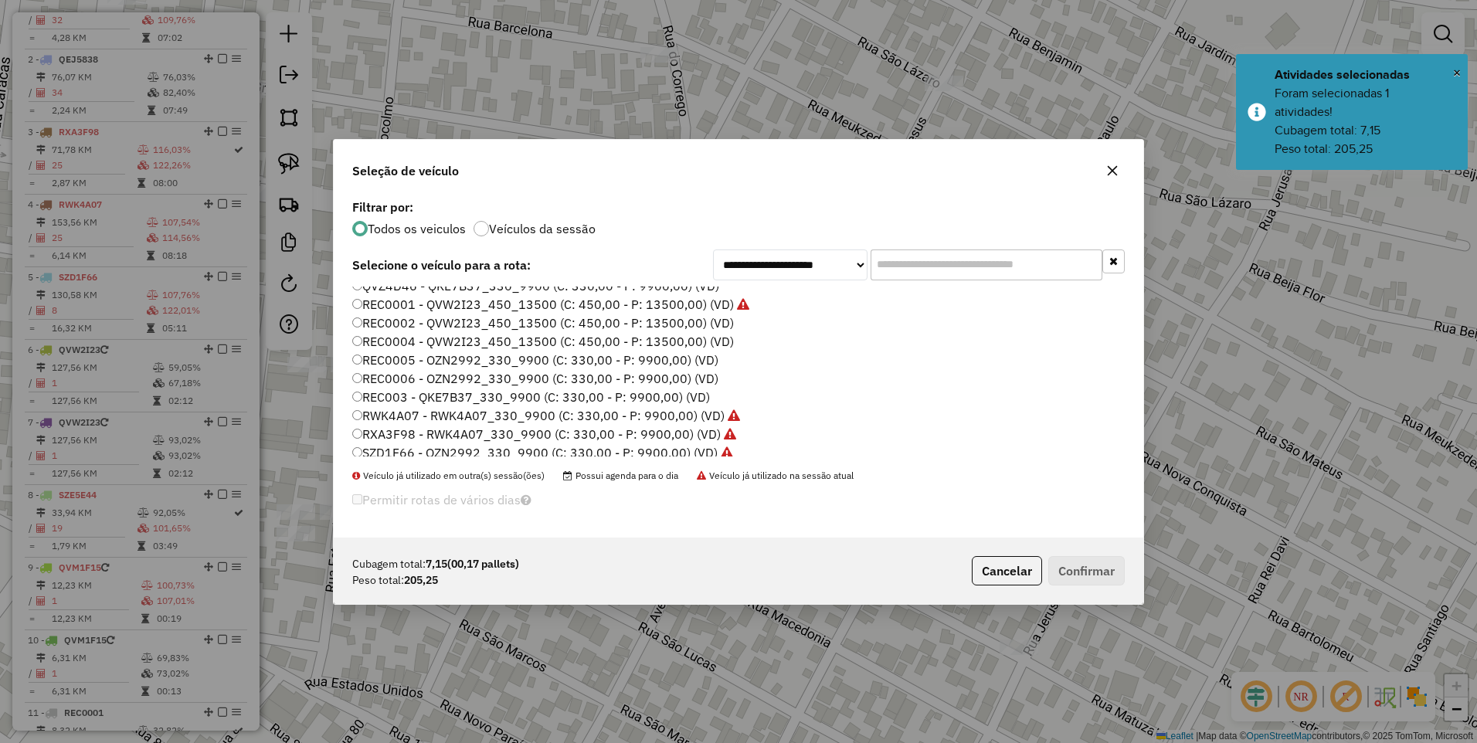
click at [392, 379] on label "REC0006 - OZN2992_330_9900 (C: 330,00 - P: 9900,00) (VD)" at bounding box center [535, 378] width 366 height 19
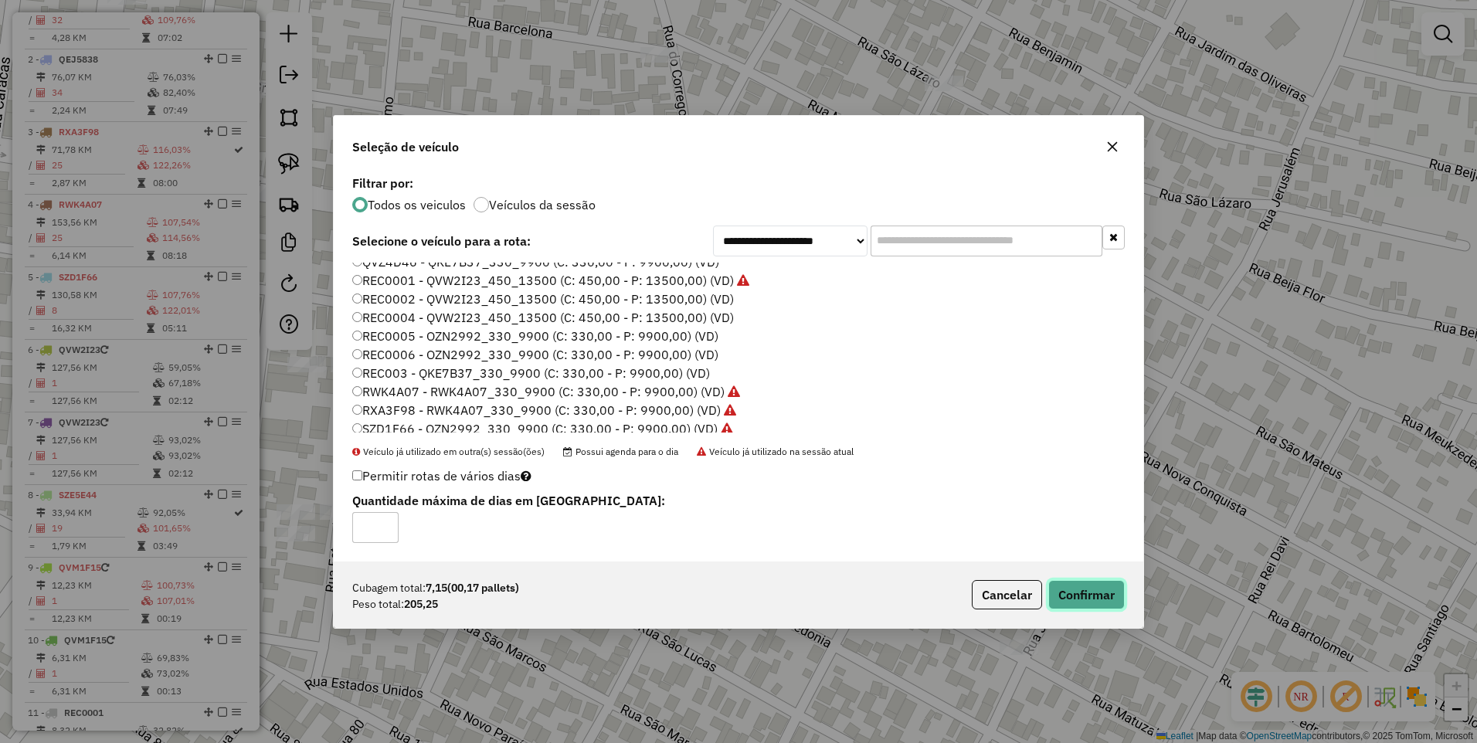
click at [1091, 592] on button "Confirmar" at bounding box center [1086, 594] width 76 height 29
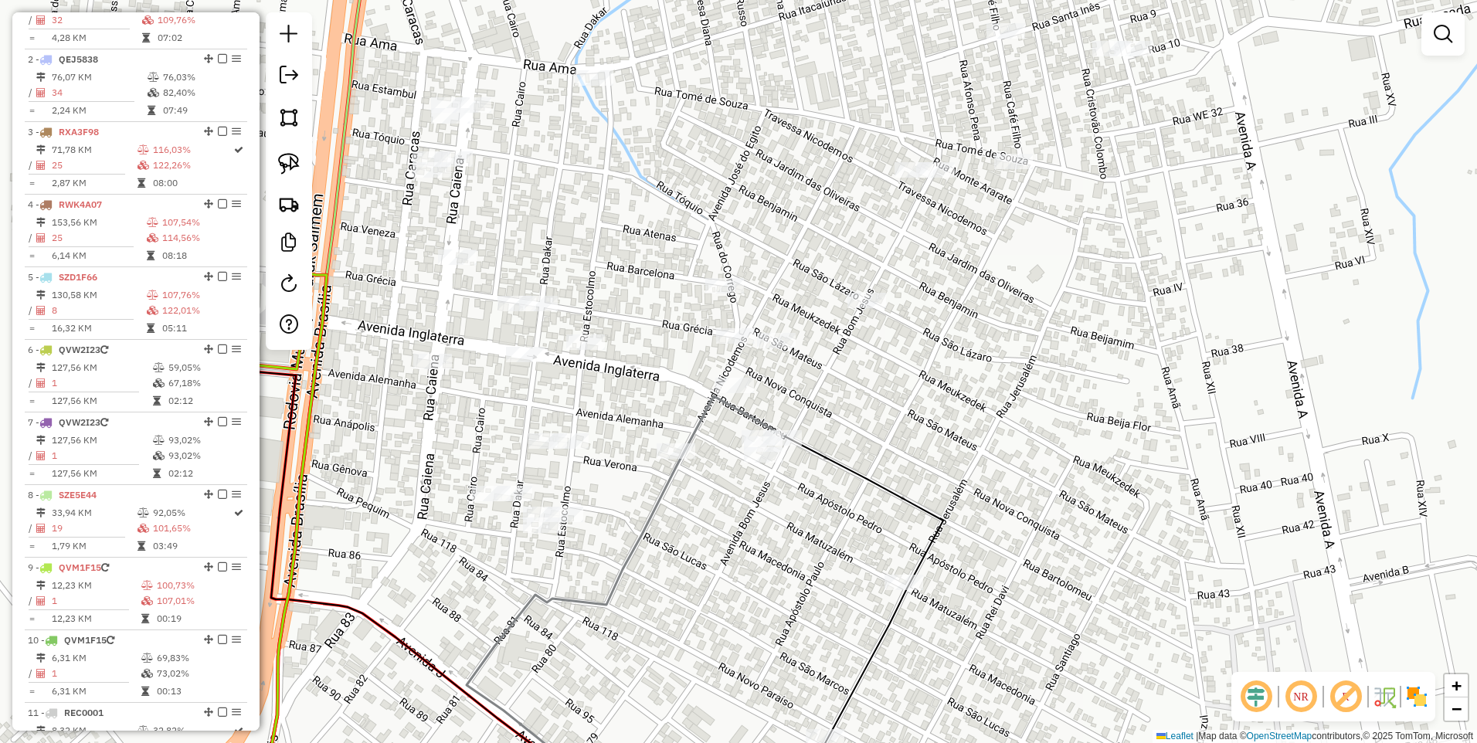
drag, startPoint x: 819, startPoint y: 634, endPoint x: 724, endPoint y: 399, distance: 254.0
click at [717, 364] on div "Janela de atendimento Grade de atendimento Capacidade Transportadoras Veículos …" at bounding box center [738, 371] width 1477 height 743
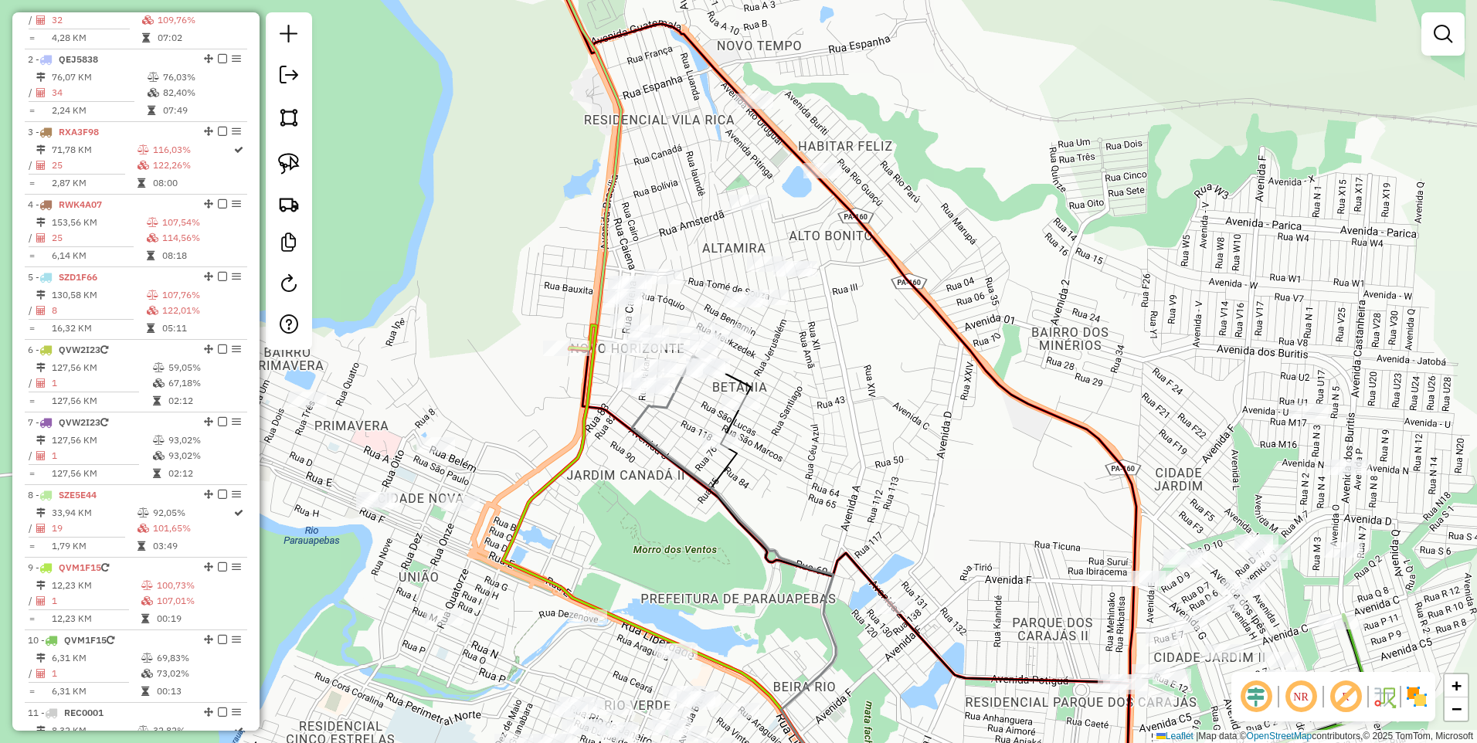
drag, startPoint x: 803, startPoint y: 568, endPoint x: 735, endPoint y: 278, distance: 298.3
click at [735, 356] on icon at bounding box center [785, 586] width 307 height 461
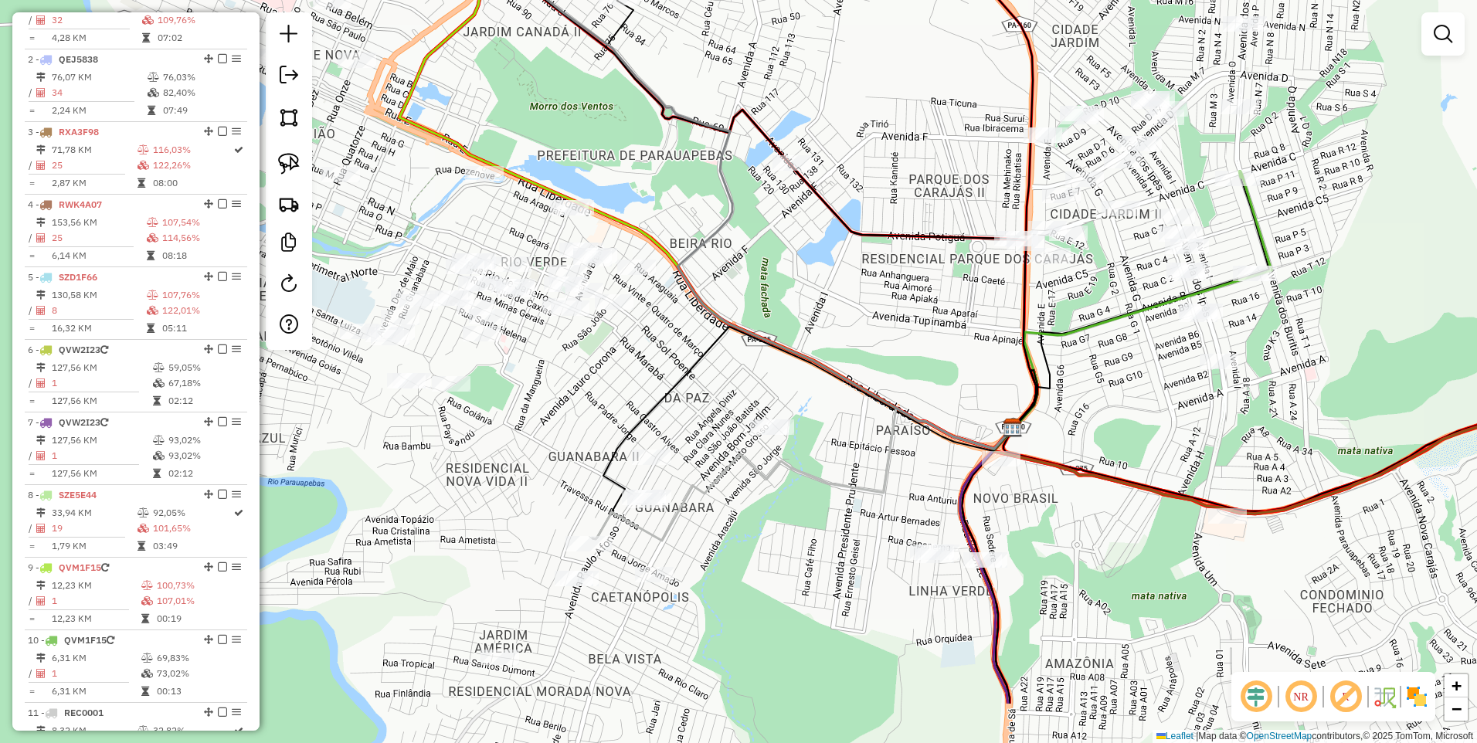
drag, startPoint x: 789, startPoint y: 620, endPoint x: 545, endPoint y: 292, distance: 408.6
click at [549, 297] on div "Janela de atendimento Grade de atendimento Capacidade Transportadoras Veículos …" at bounding box center [738, 371] width 1477 height 743
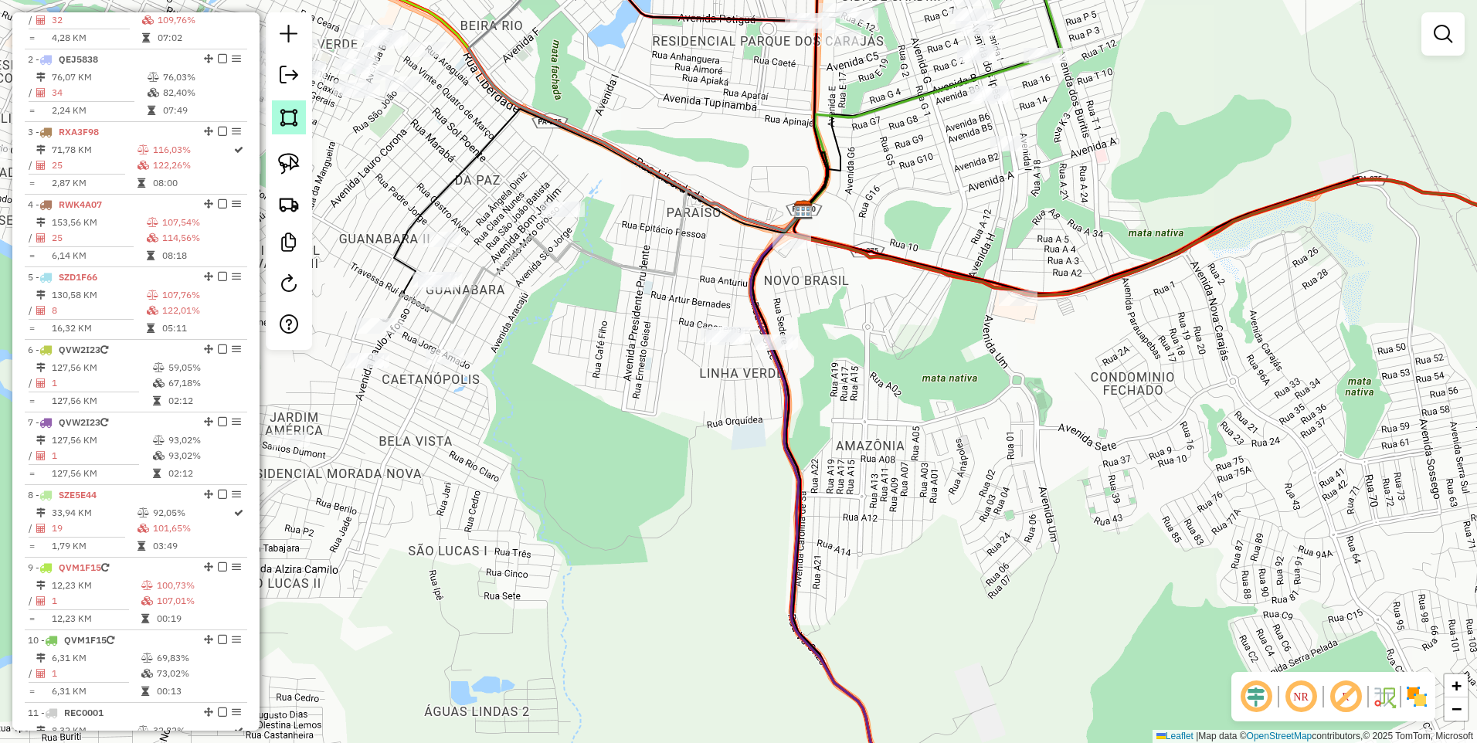
click at [285, 118] on img at bounding box center [289, 118] width 22 height 22
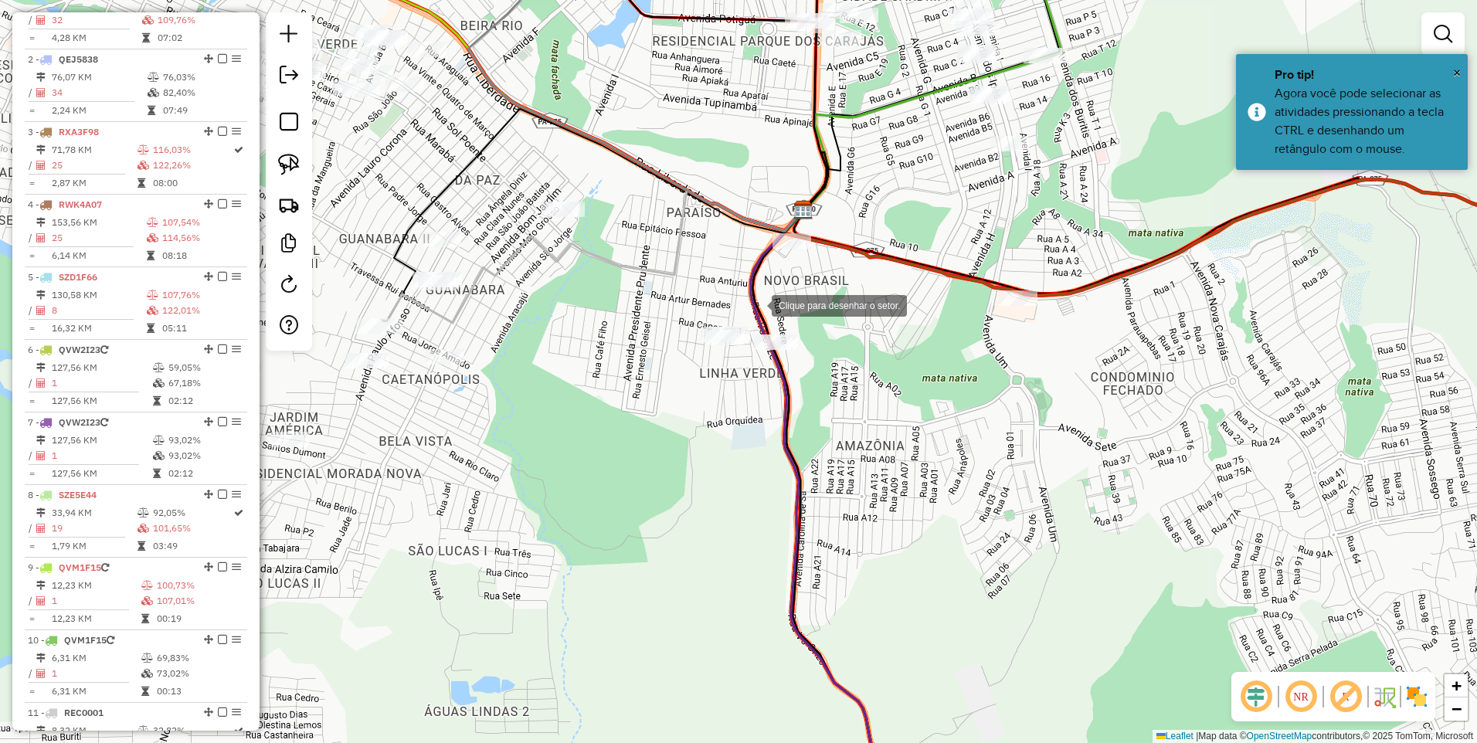
click at [756, 304] on div at bounding box center [756, 304] width 31 height 31
click at [727, 399] on div at bounding box center [726, 398] width 31 height 31
click at [871, 348] on div at bounding box center [867, 351] width 31 height 31
click at [757, 300] on div at bounding box center [755, 304] width 15 height 15
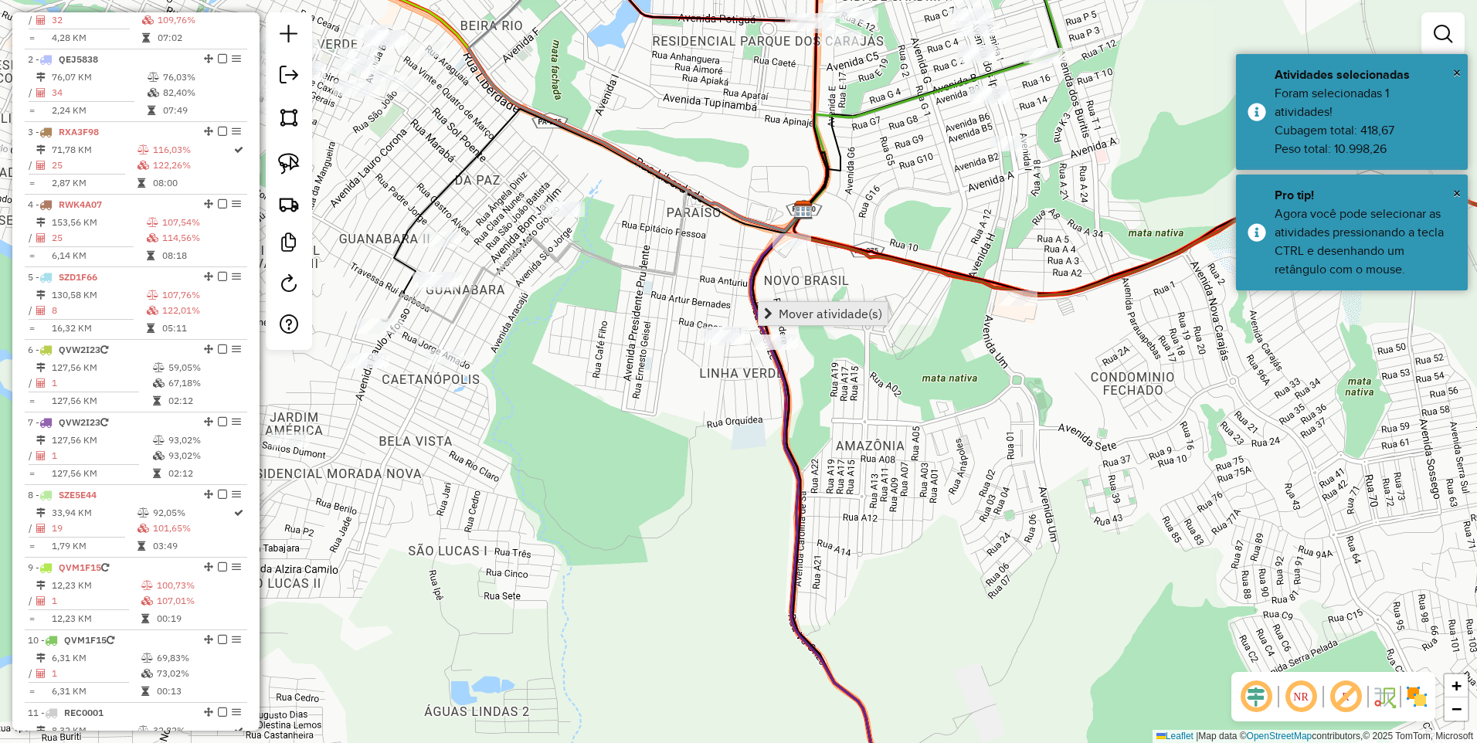
click at [791, 314] on span "Mover atividade(s)" at bounding box center [831, 313] width 104 height 12
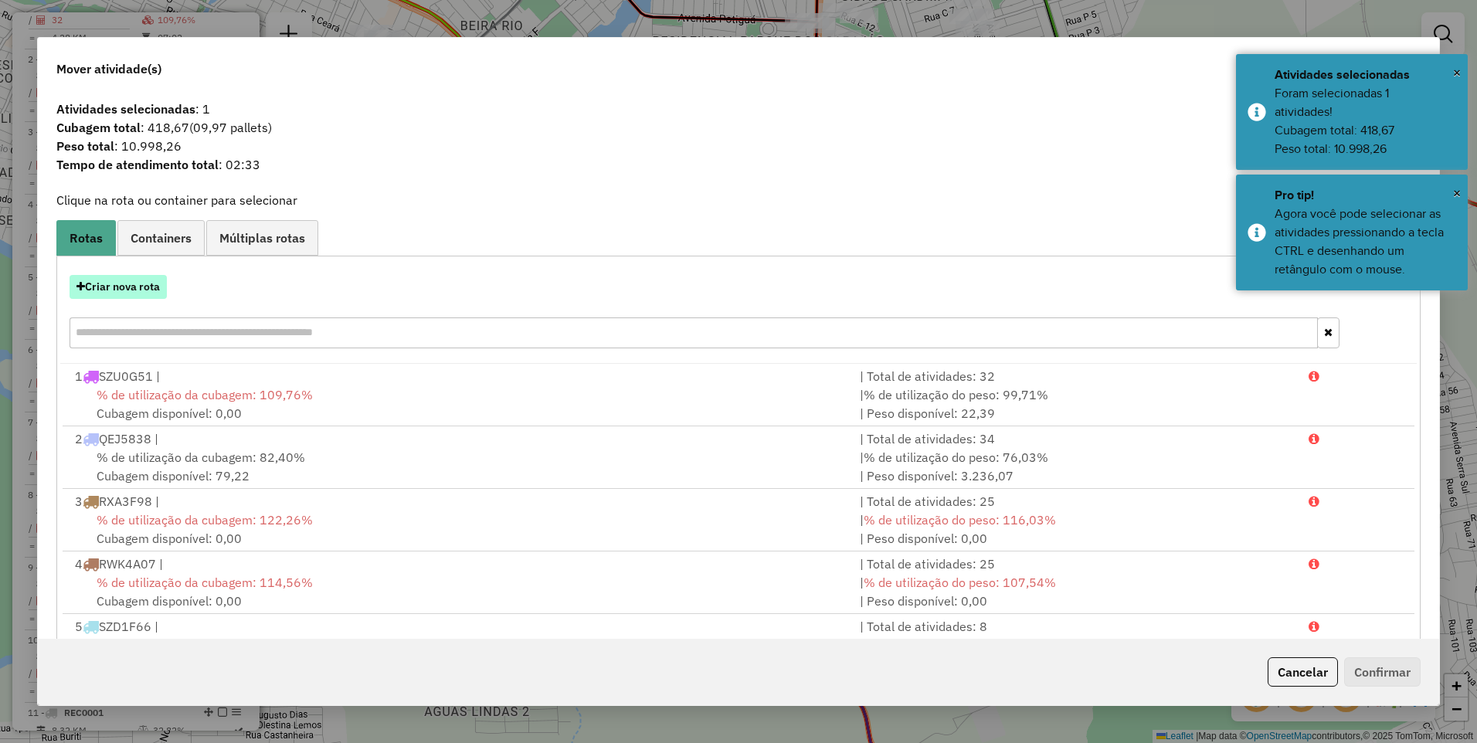
click at [147, 280] on button "Criar nova rota" at bounding box center [118, 287] width 97 height 24
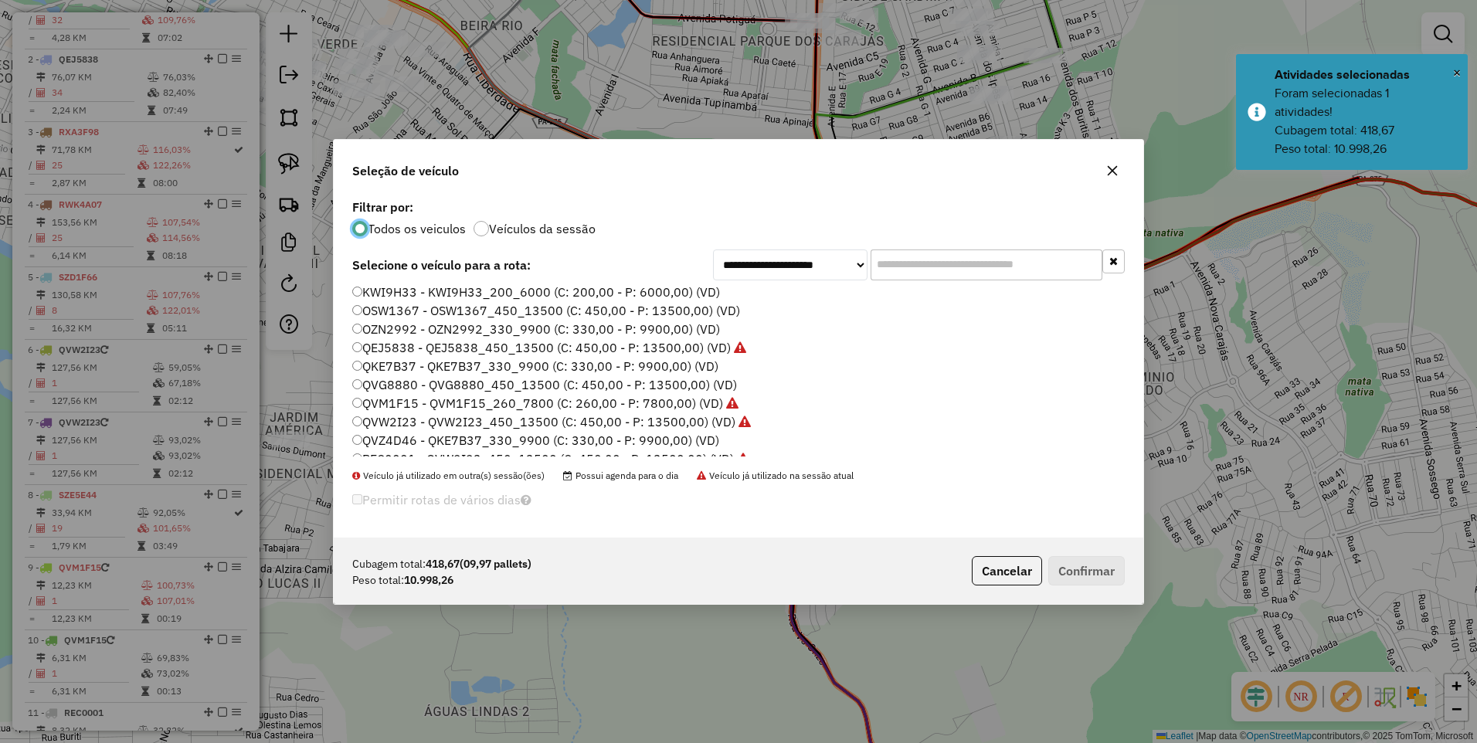
scroll to position [154, 0]
click at [406, 399] on label "REC0002 - QVW2I23_450_13500 (C: 450,00 - P: 13500,00) (VD)" at bounding box center [543, 400] width 382 height 19
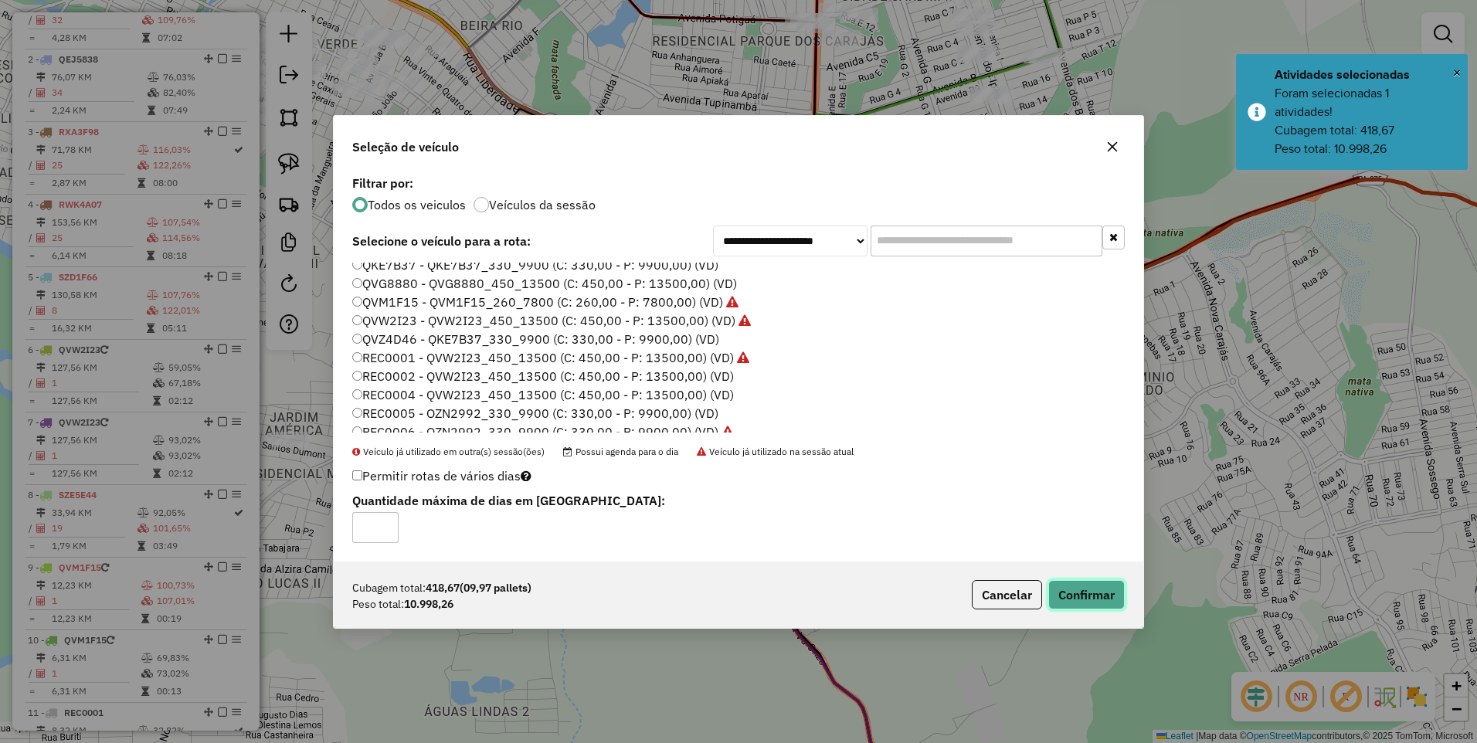
click at [1064, 591] on button "Confirmar" at bounding box center [1086, 594] width 76 height 29
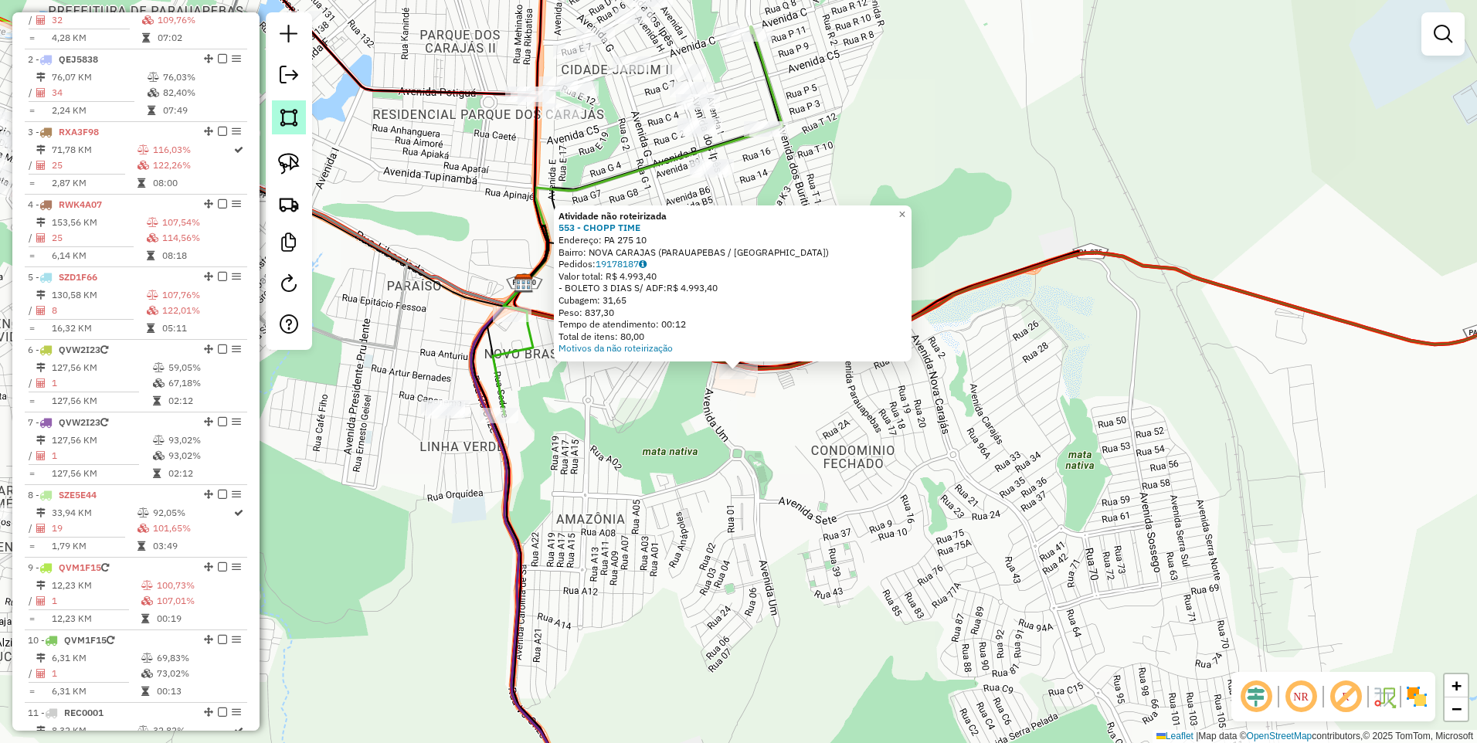
click at [299, 118] on img at bounding box center [289, 118] width 22 height 22
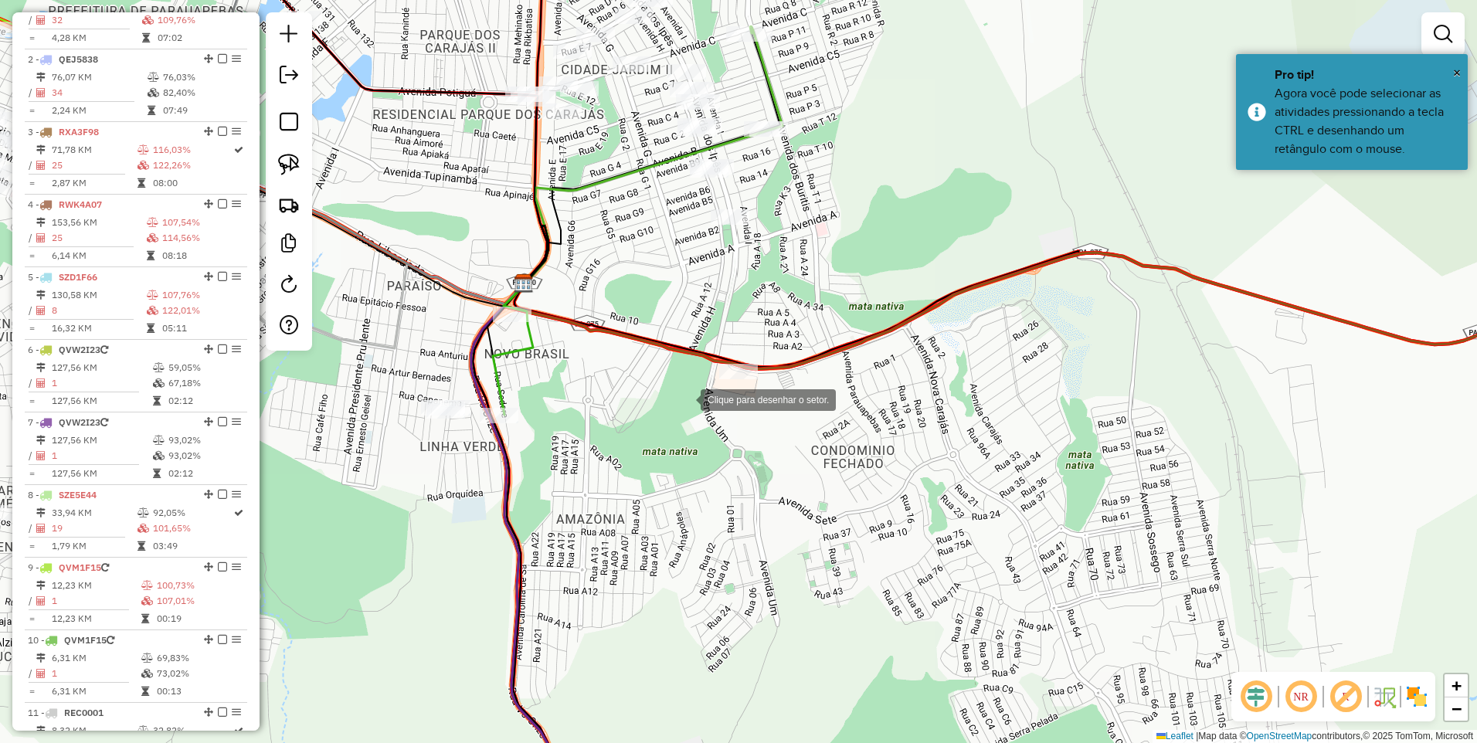
click at [670, 384] on div at bounding box center [685, 398] width 31 height 31
click at [684, 335] on div at bounding box center [668, 350] width 31 height 31
click at [829, 440] on div at bounding box center [828, 440] width 31 height 31
click at [648, 384] on div at bounding box center [652, 383] width 15 height 15
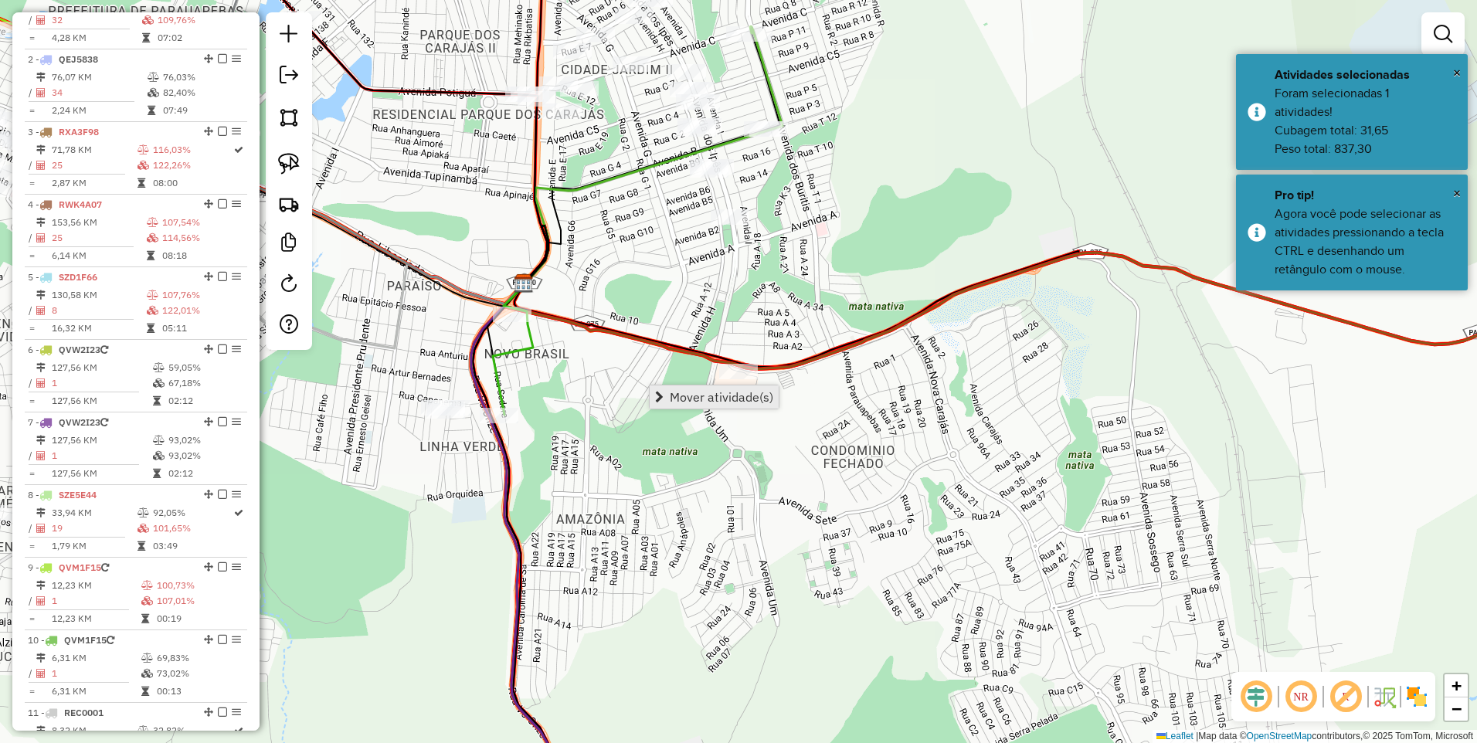
click at [701, 395] on span "Mover atividade(s)" at bounding box center [722, 397] width 104 height 12
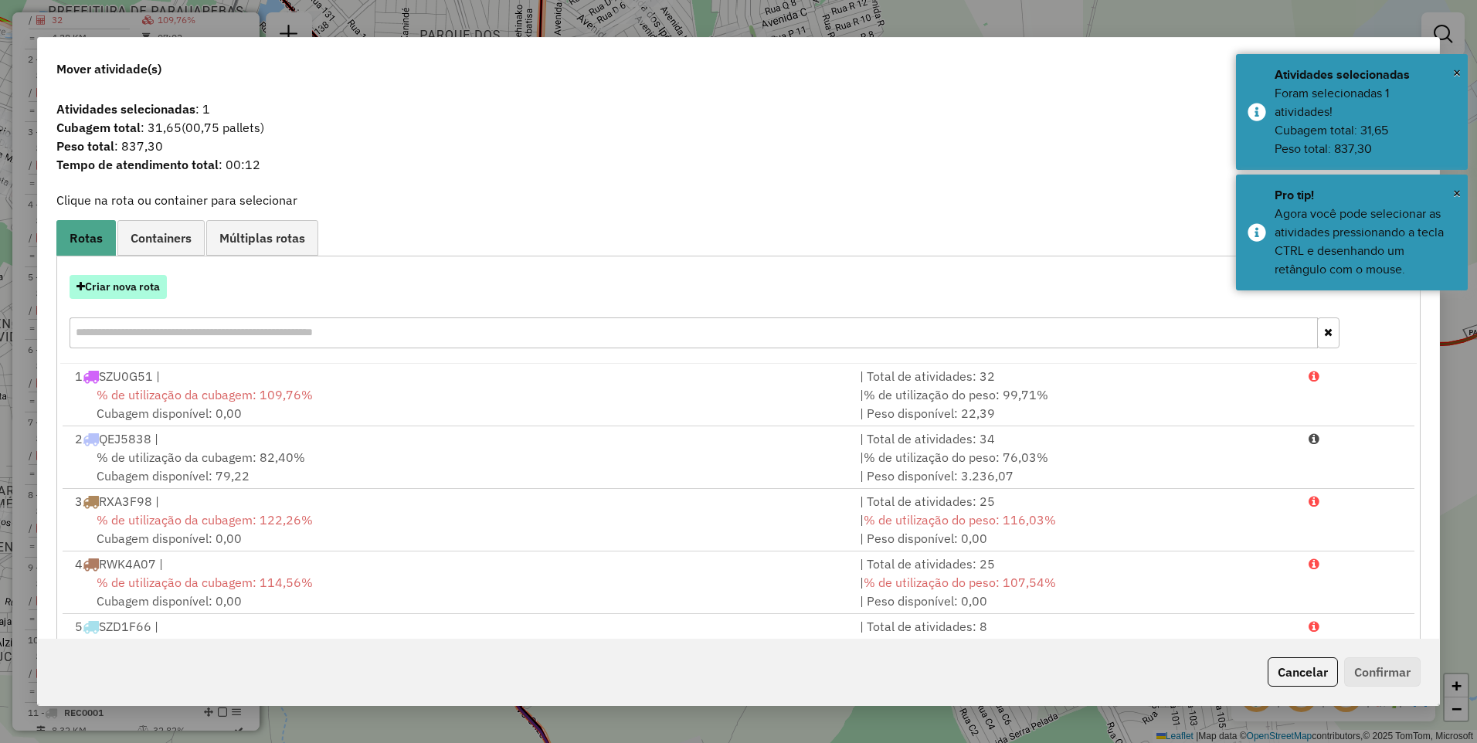
click at [106, 287] on button "Criar nova rota" at bounding box center [118, 287] width 97 height 24
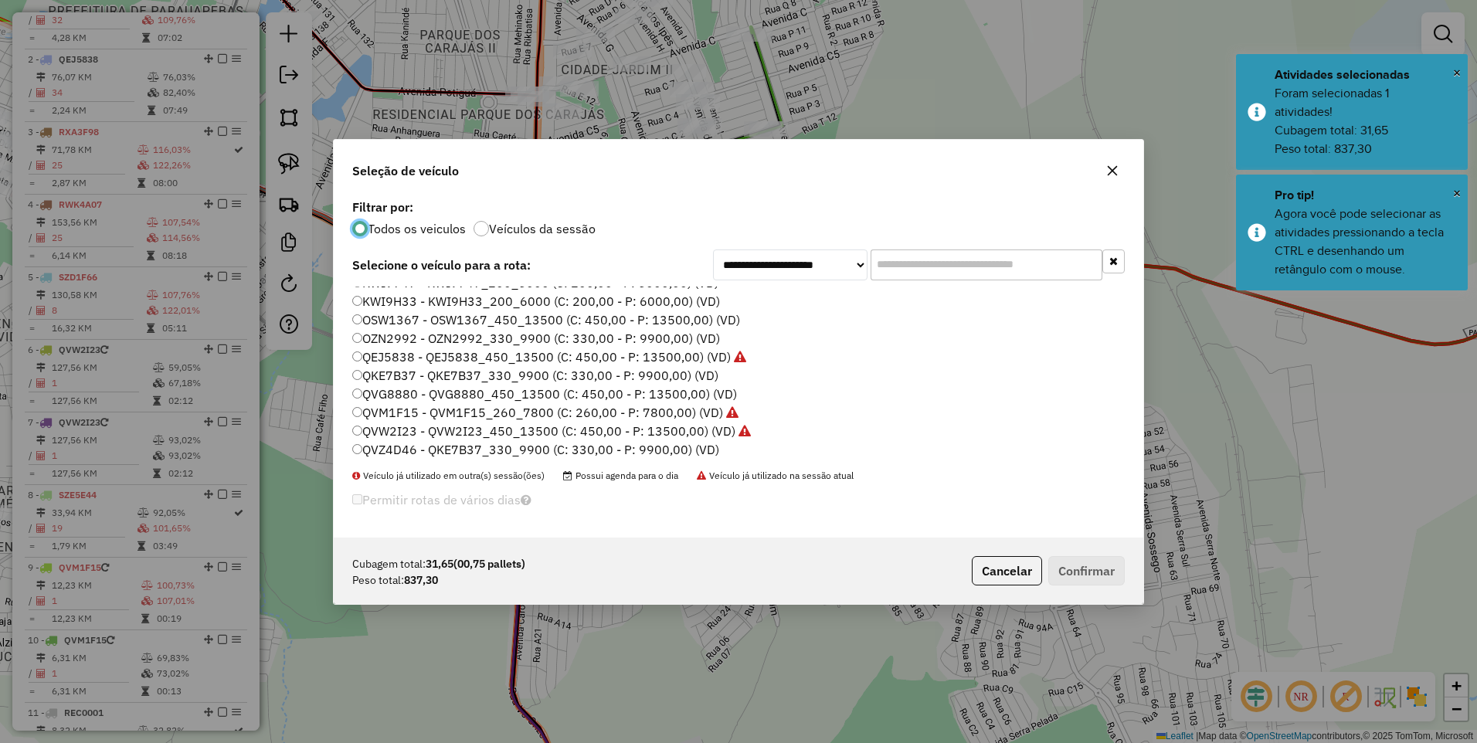
scroll to position [232, 0]
drag, startPoint x: 401, startPoint y: 398, endPoint x: 461, endPoint y: 394, distance: 60.4
click at [401, 397] on label "REC003 - QKE7B37_330_9900 (C: 330,00 - P: 9900,00) (VD)" at bounding box center [531, 397] width 358 height 19
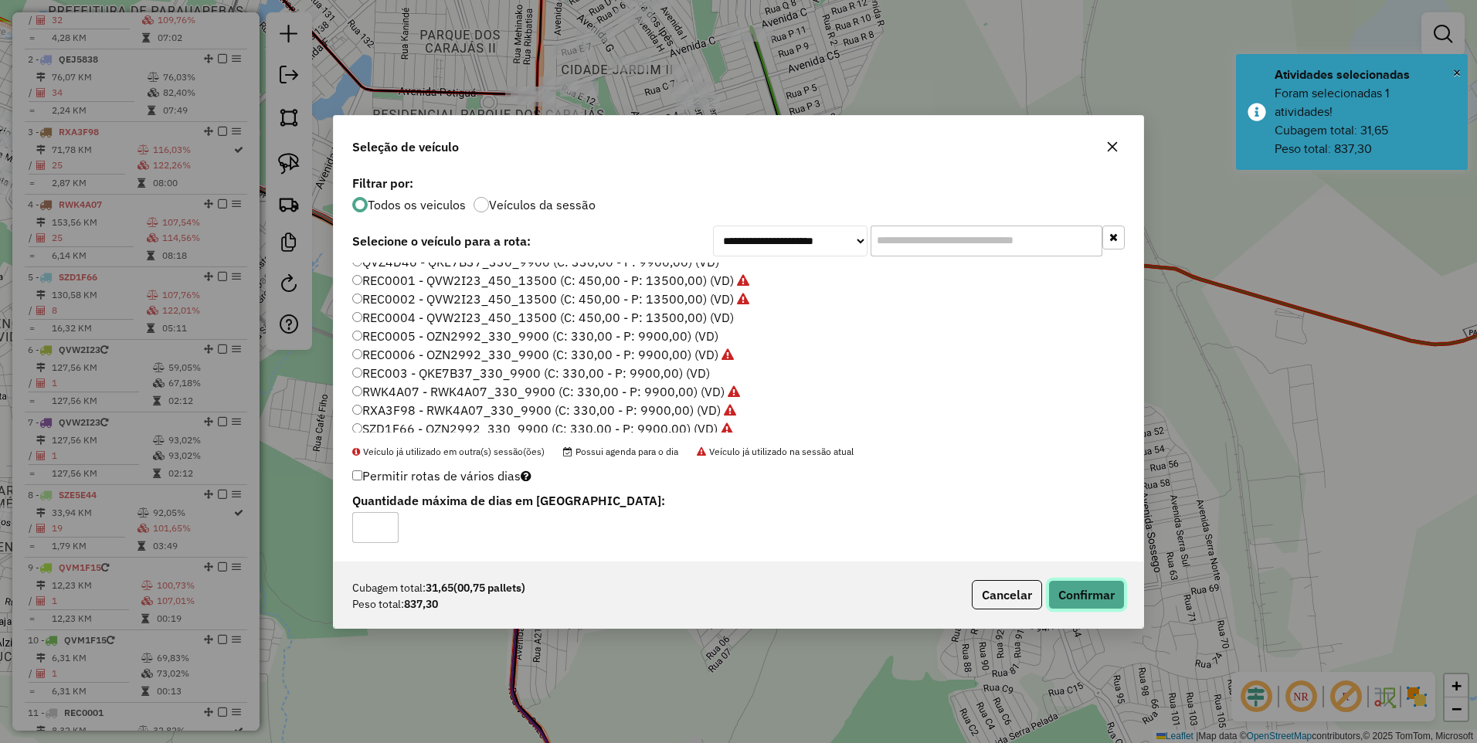
click at [1091, 592] on button "Confirmar" at bounding box center [1086, 594] width 76 height 29
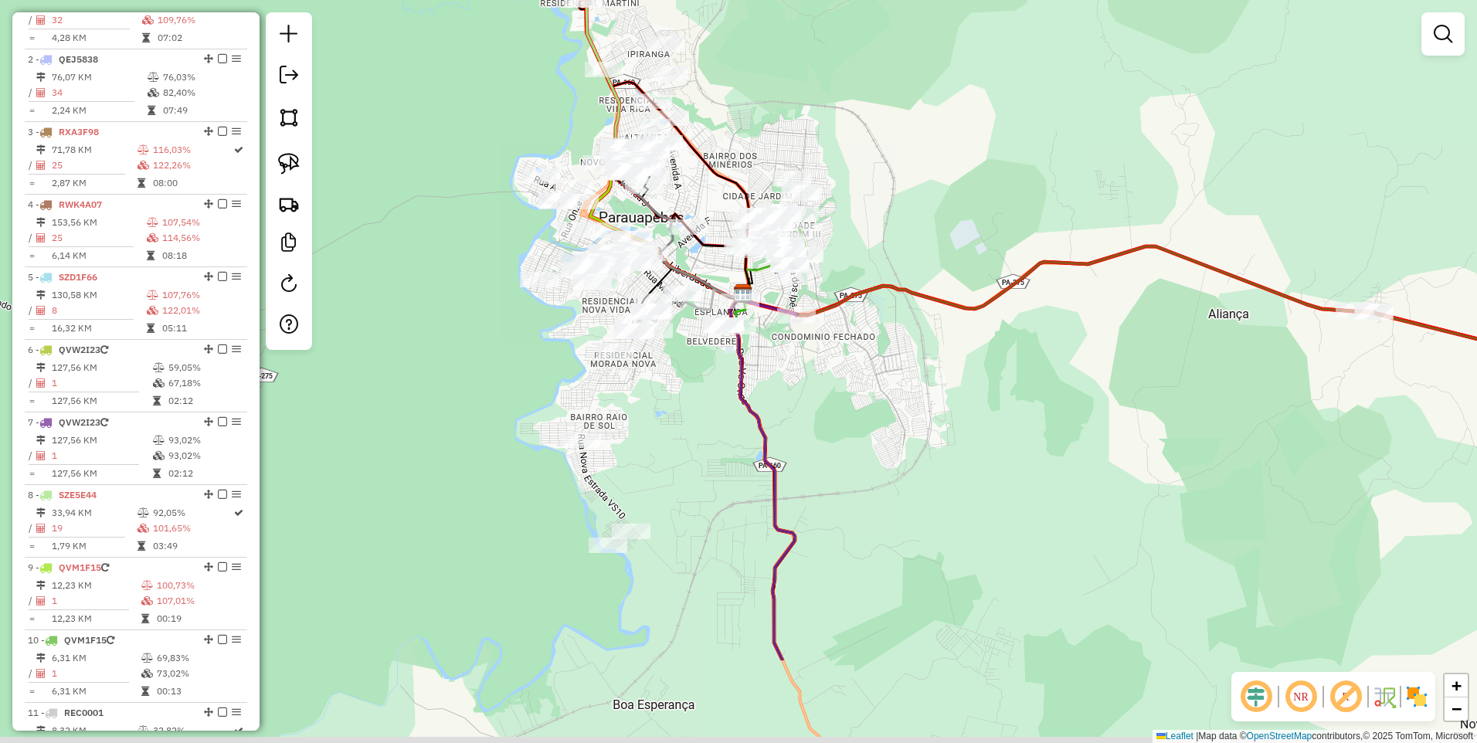
drag, startPoint x: 902, startPoint y: 564, endPoint x: 831, endPoint y: 397, distance: 181.3
click at [831, 397] on div "Janela de atendimento Grade de atendimento Capacidade Transportadoras Veículos …" at bounding box center [738, 371] width 1477 height 743
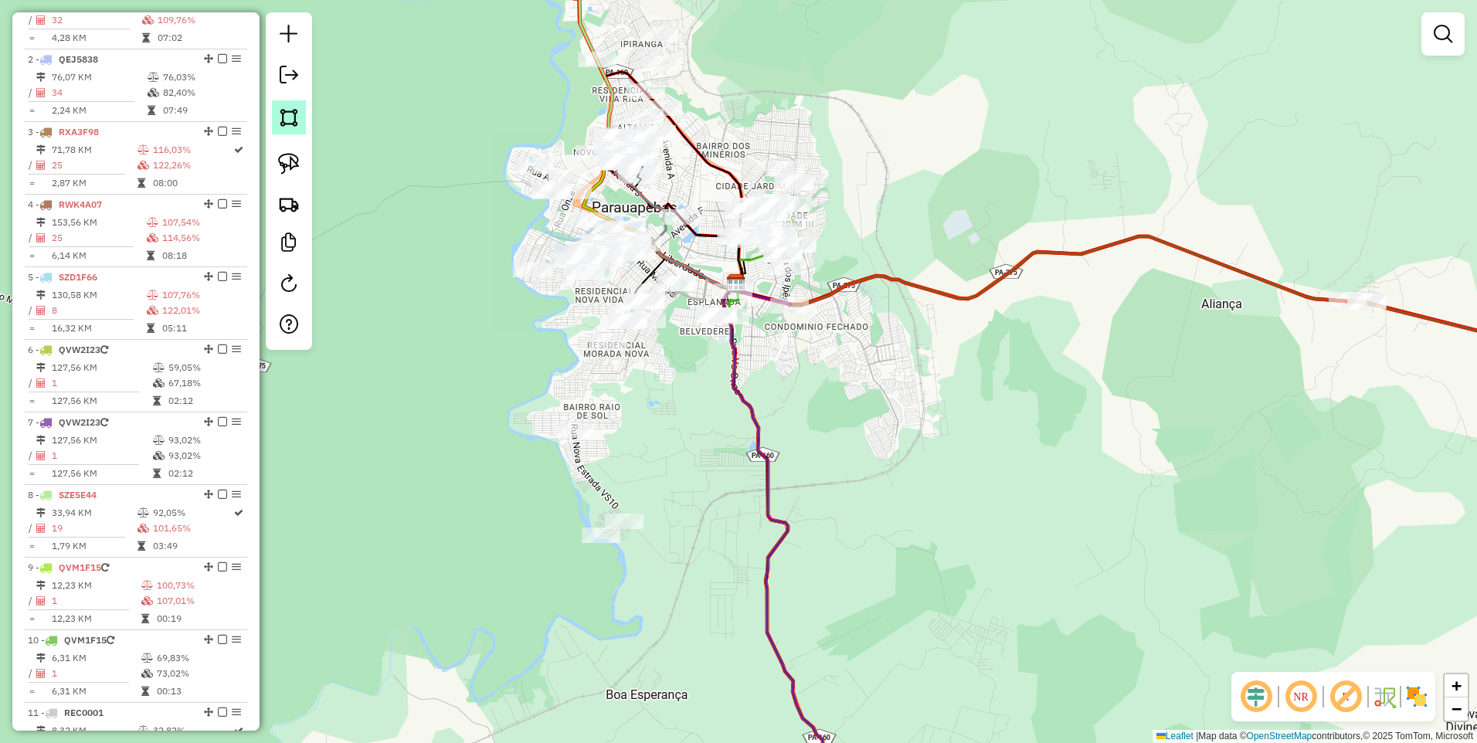
click at [294, 117] on img at bounding box center [289, 118] width 22 height 22
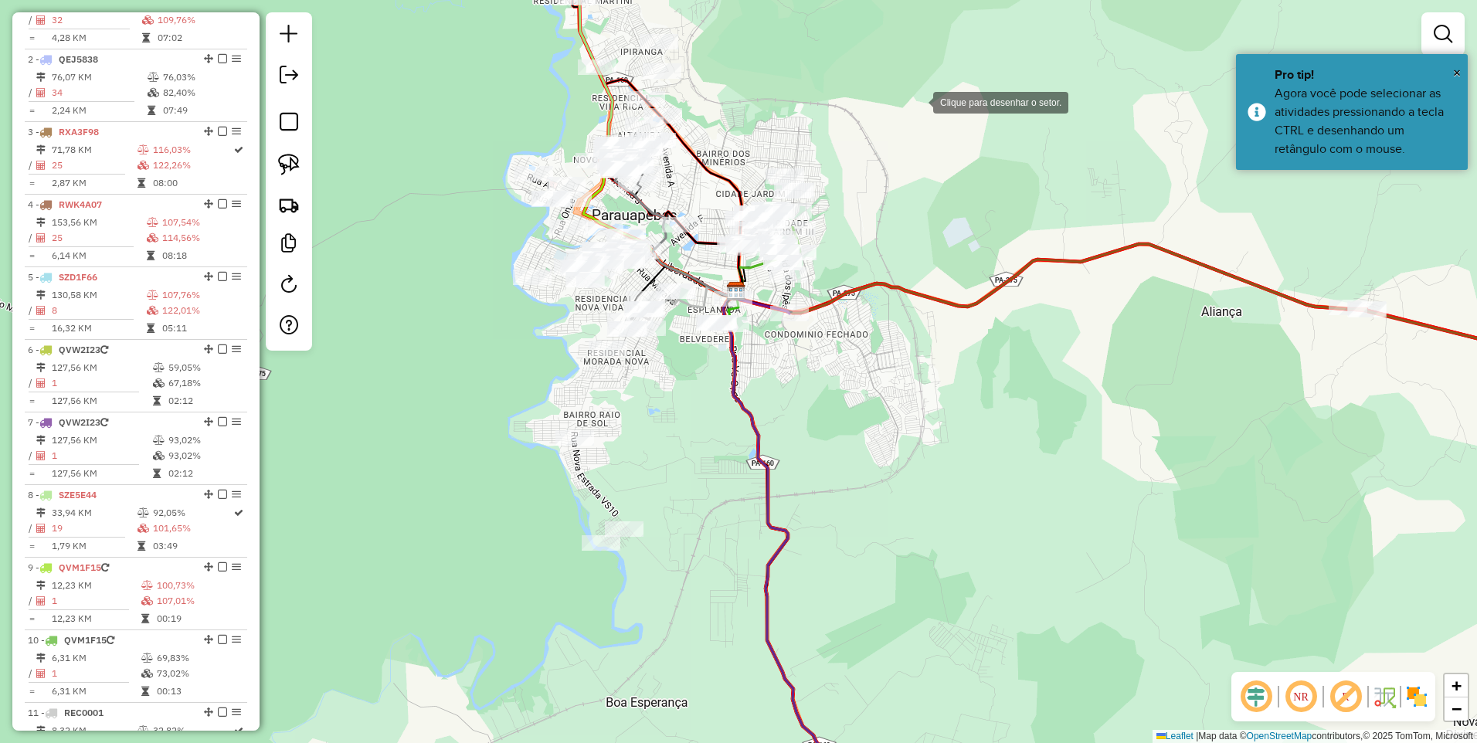
drag, startPoint x: 918, startPoint y: 96, endPoint x: 915, endPoint y: 183, distance: 87.3
click at [915, 117] on div at bounding box center [917, 101] width 31 height 31
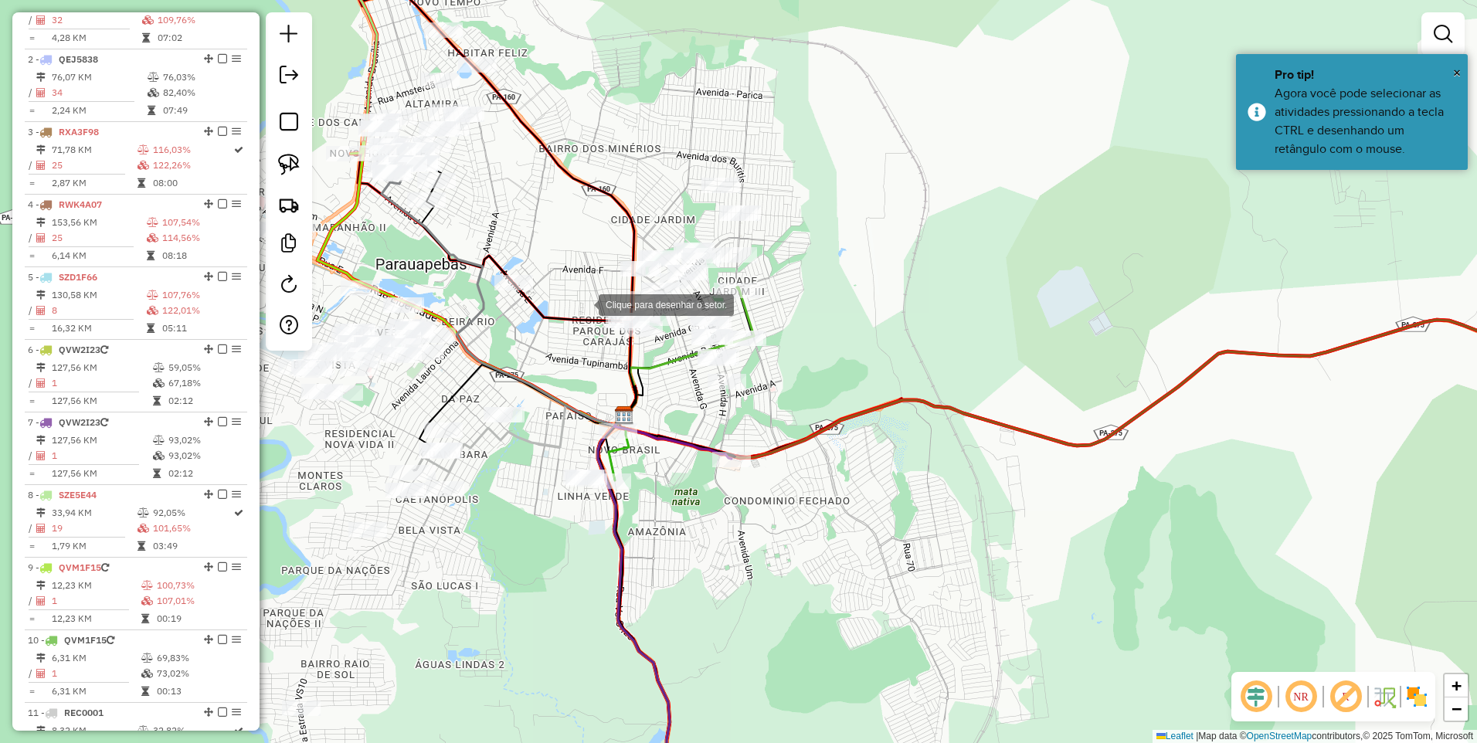
click at [578, 301] on div at bounding box center [583, 303] width 31 height 31
click at [613, 391] on div at bounding box center [619, 397] width 31 height 31
click at [791, 408] on div at bounding box center [790, 407] width 31 height 31
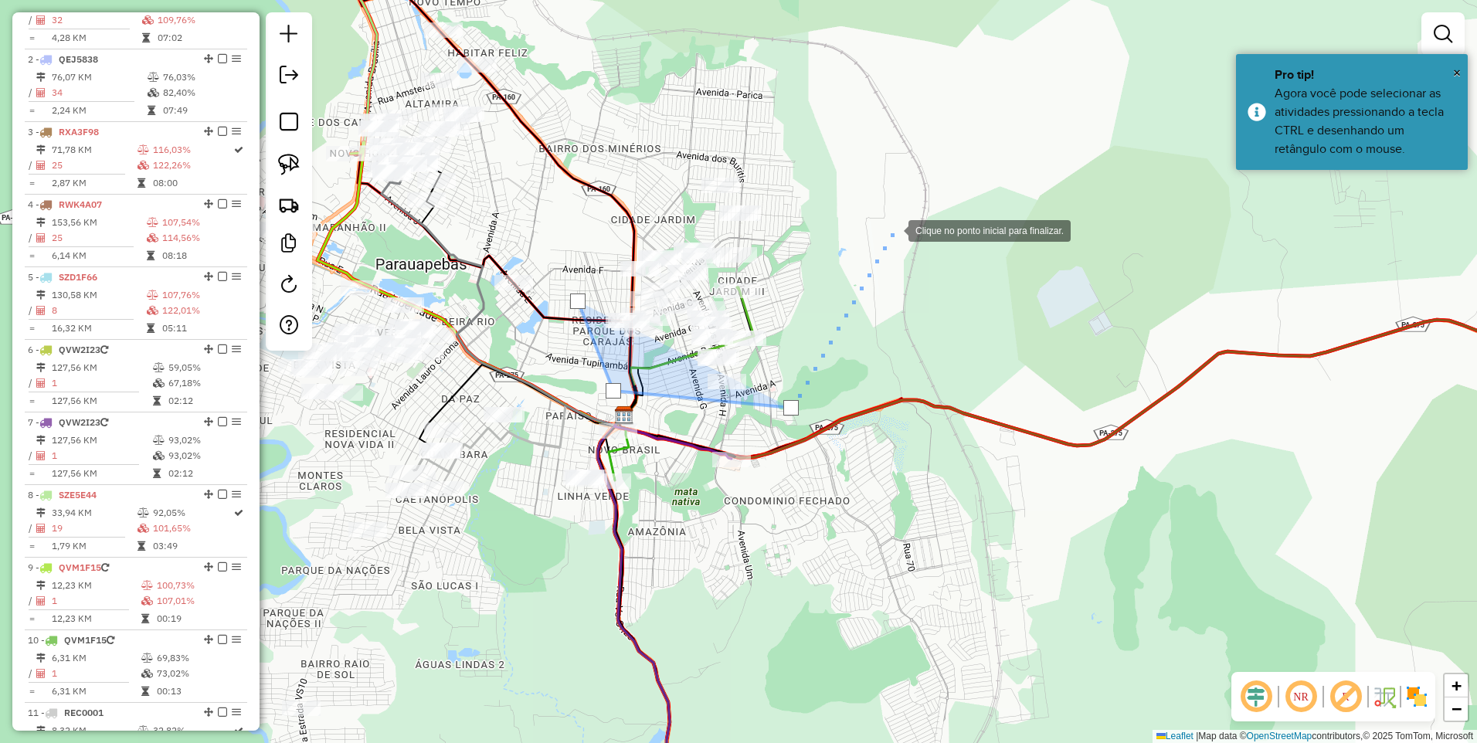
drag, startPoint x: 901, startPoint y: 216, endPoint x: 872, endPoint y: 205, distance: 31.3
click at [900, 216] on div at bounding box center [892, 229] width 31 height 31
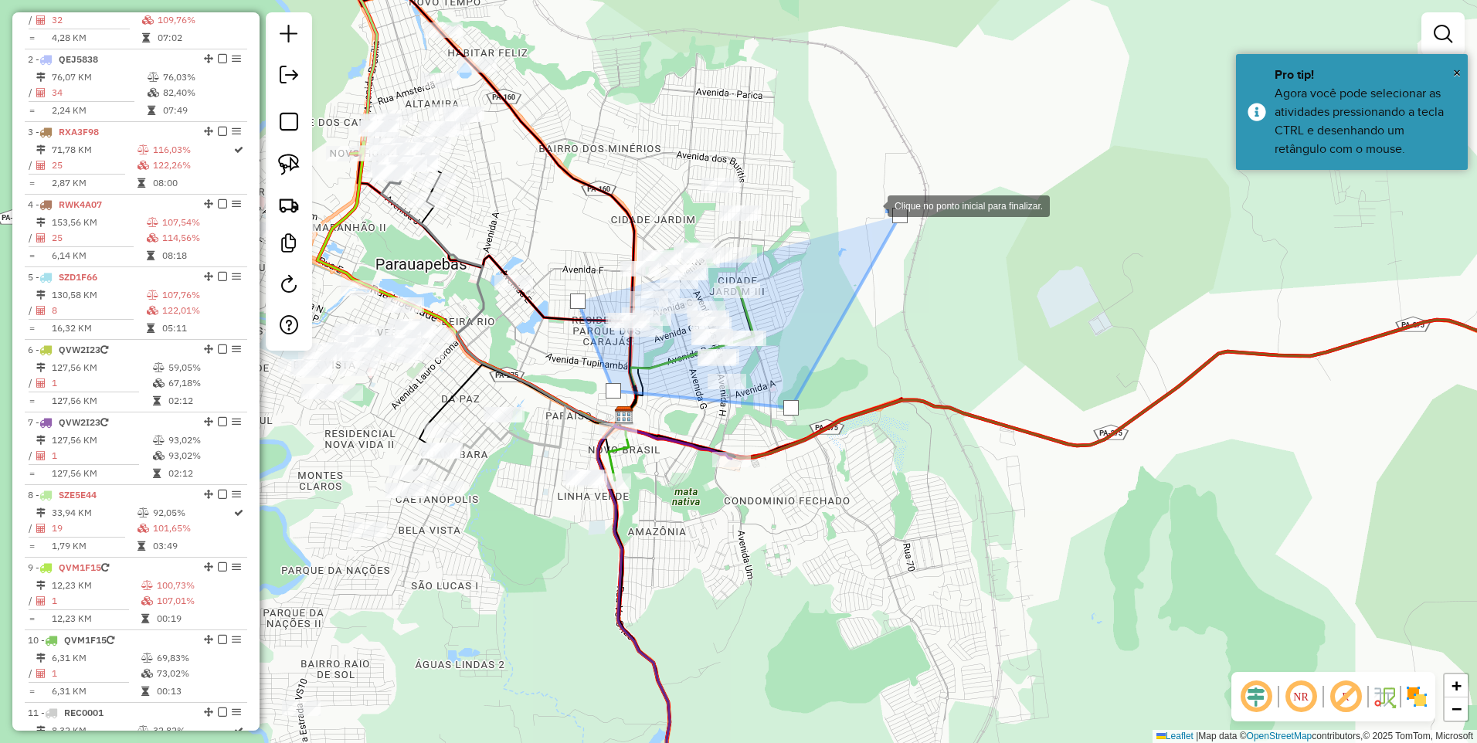
click at [857, 189] on div at bounding box center [872, 204] width 31 height 31
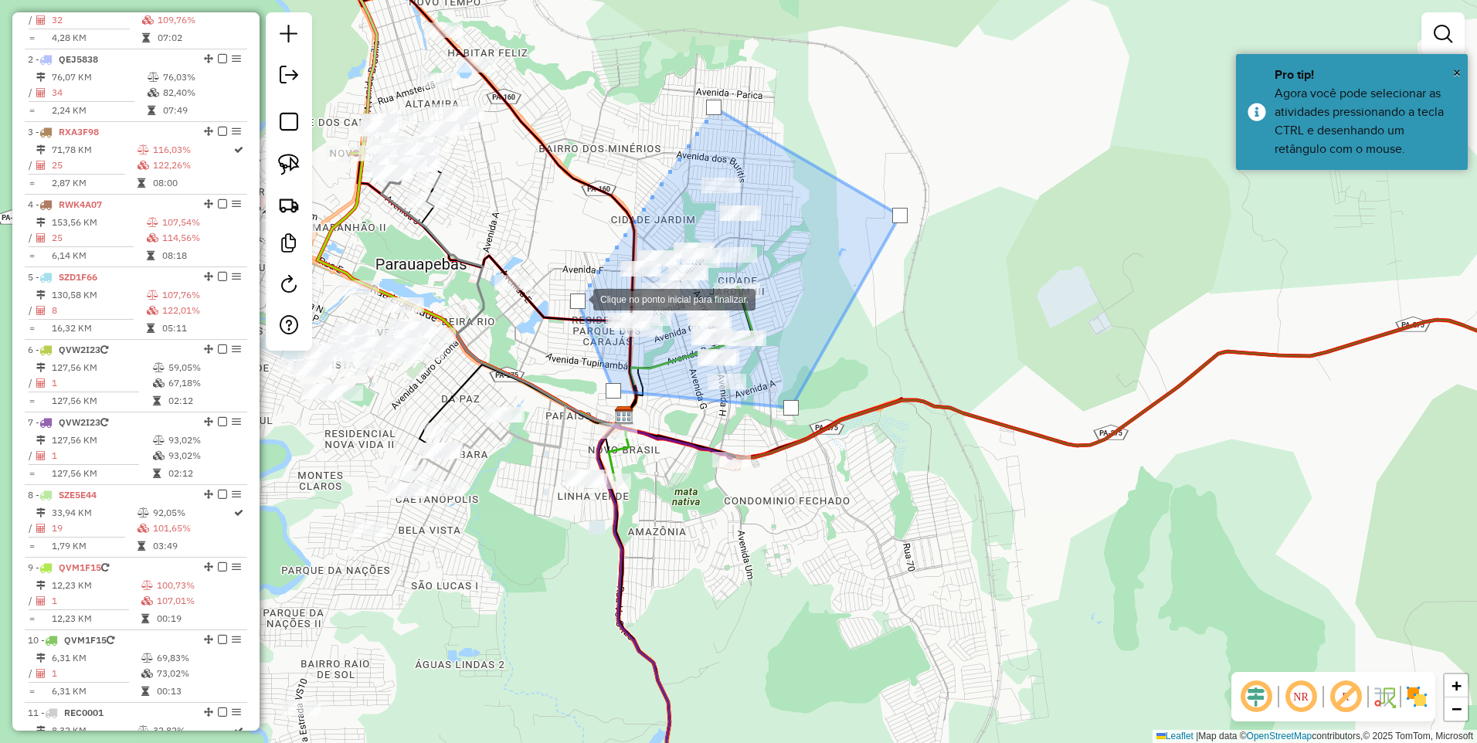
click at [578, 297] on div at bounding box center [577, 301] width 15 height 15
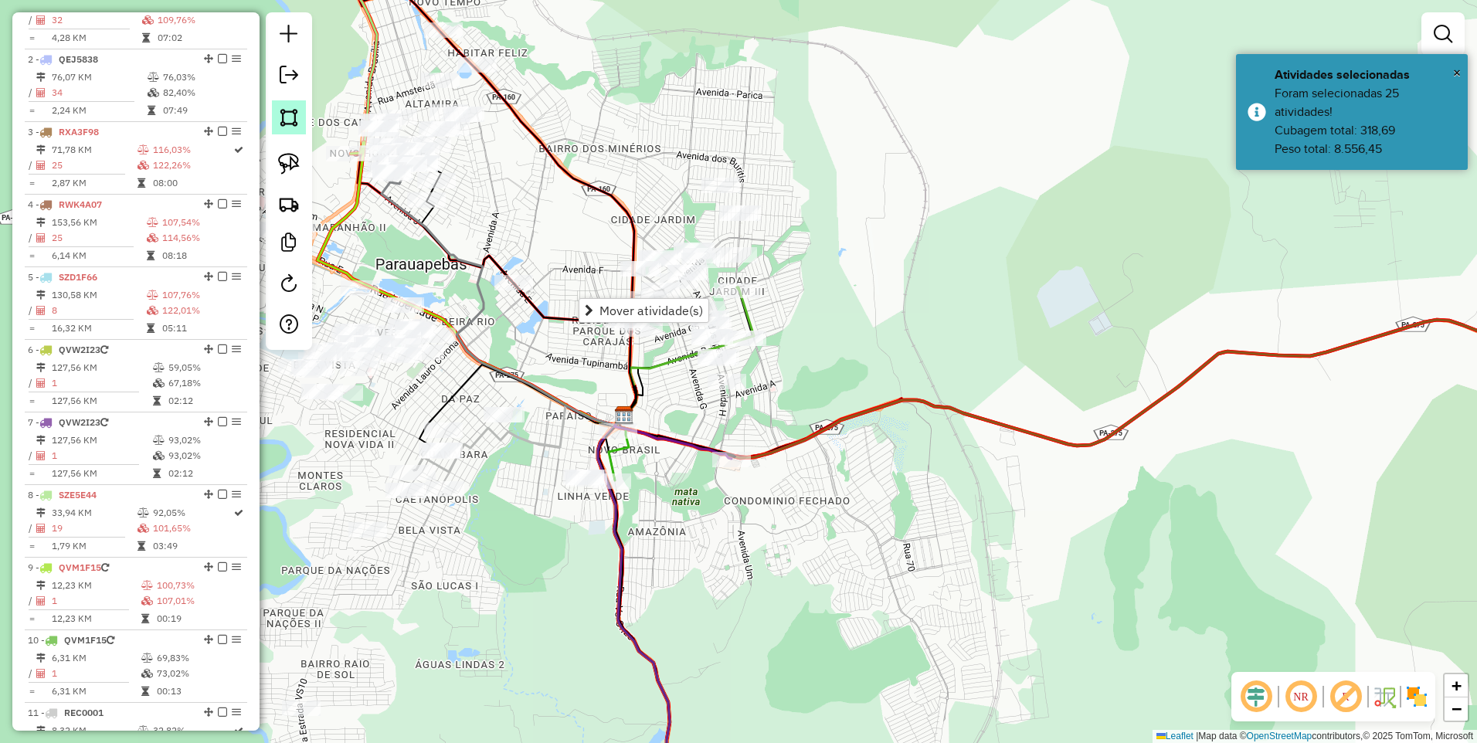
click at [283, 119] on img at bounding box center [289, 118] width 22 height 22
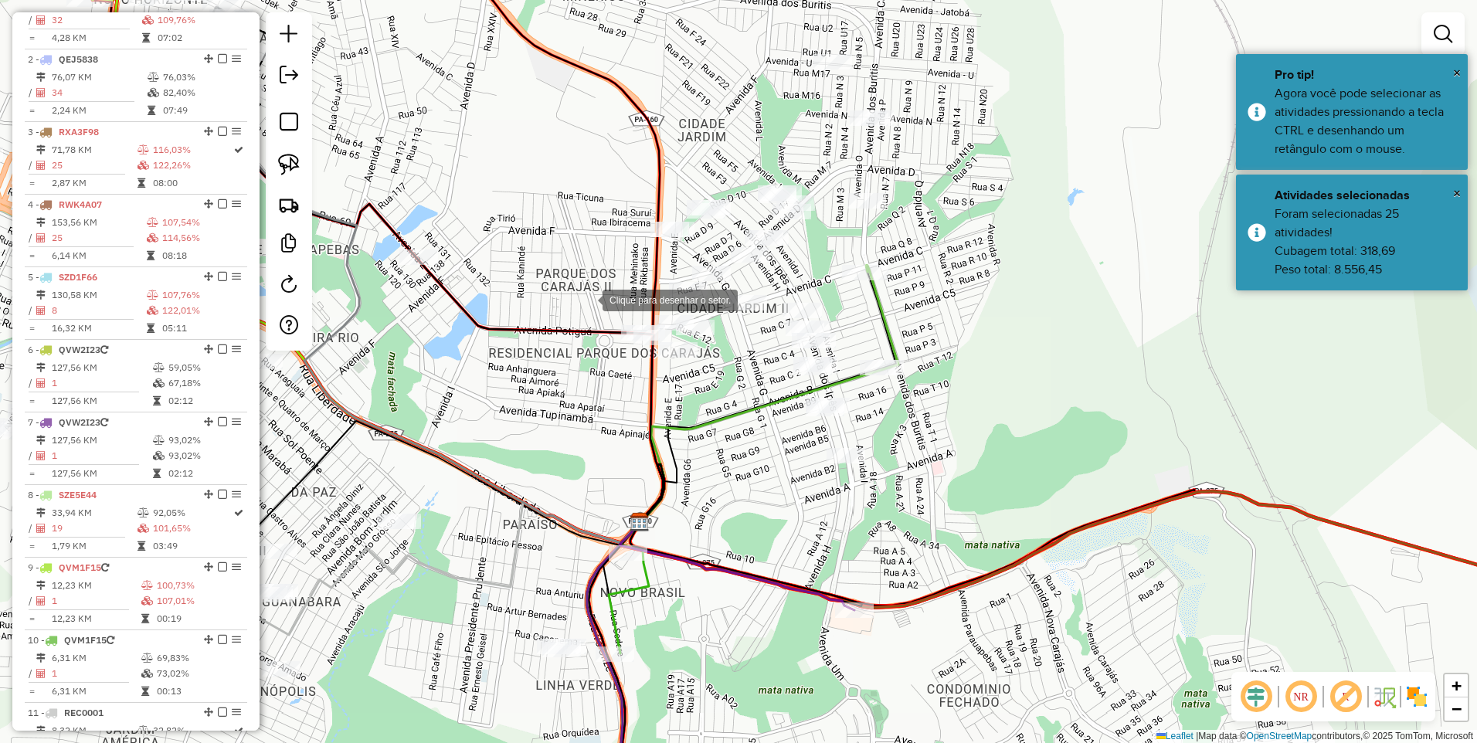
click at [587, 299] on div at bounding box center [587, 298] width 31 height 31
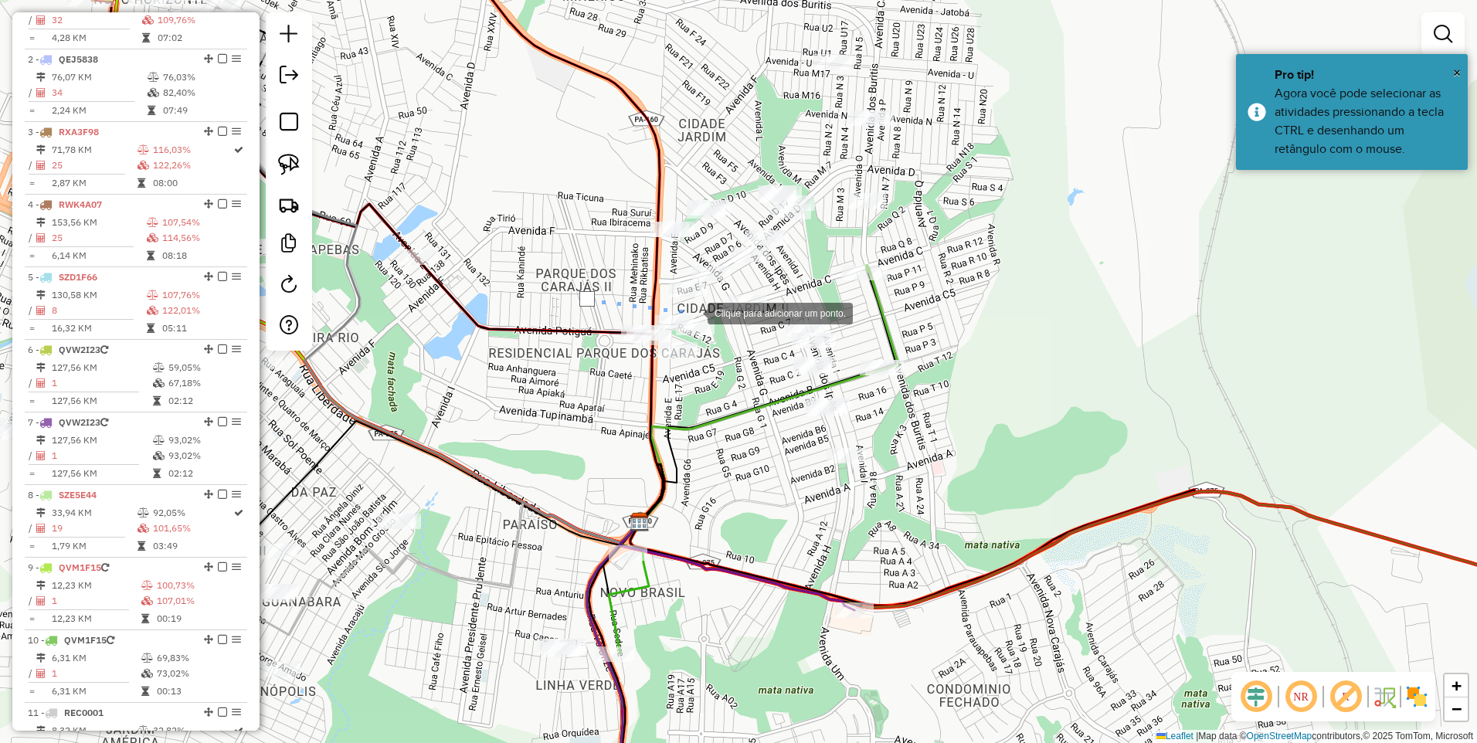
click at [692, 312] on div at bounding box center [692, 312] width 31 height 31
click at [735, 285] on div at bounding box center [734, 285] width 31 height 31
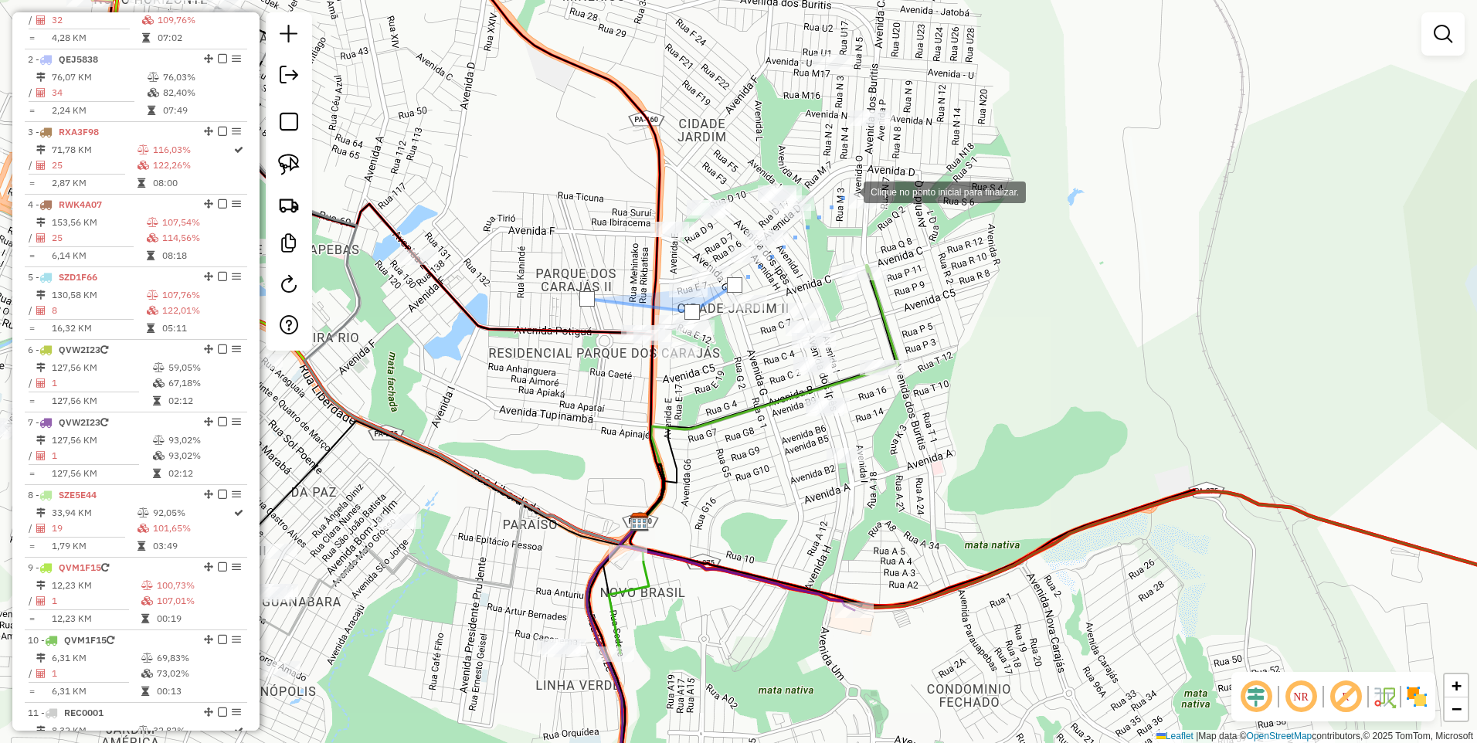
click at [848, 191] on div at bounding box center [848, 190] width 31 height 31
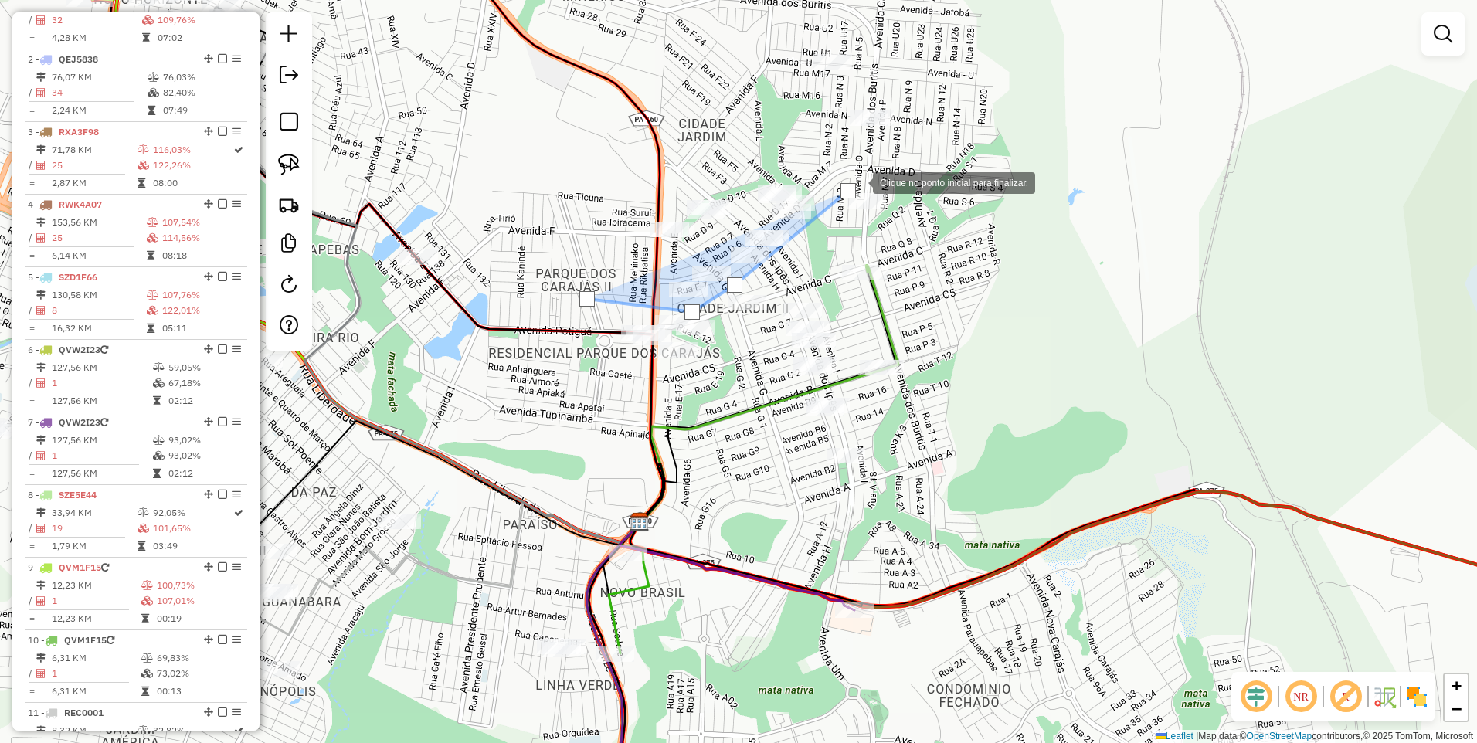
click at [873, 166] on div at bounding box center [857, 181] width 31 height 31
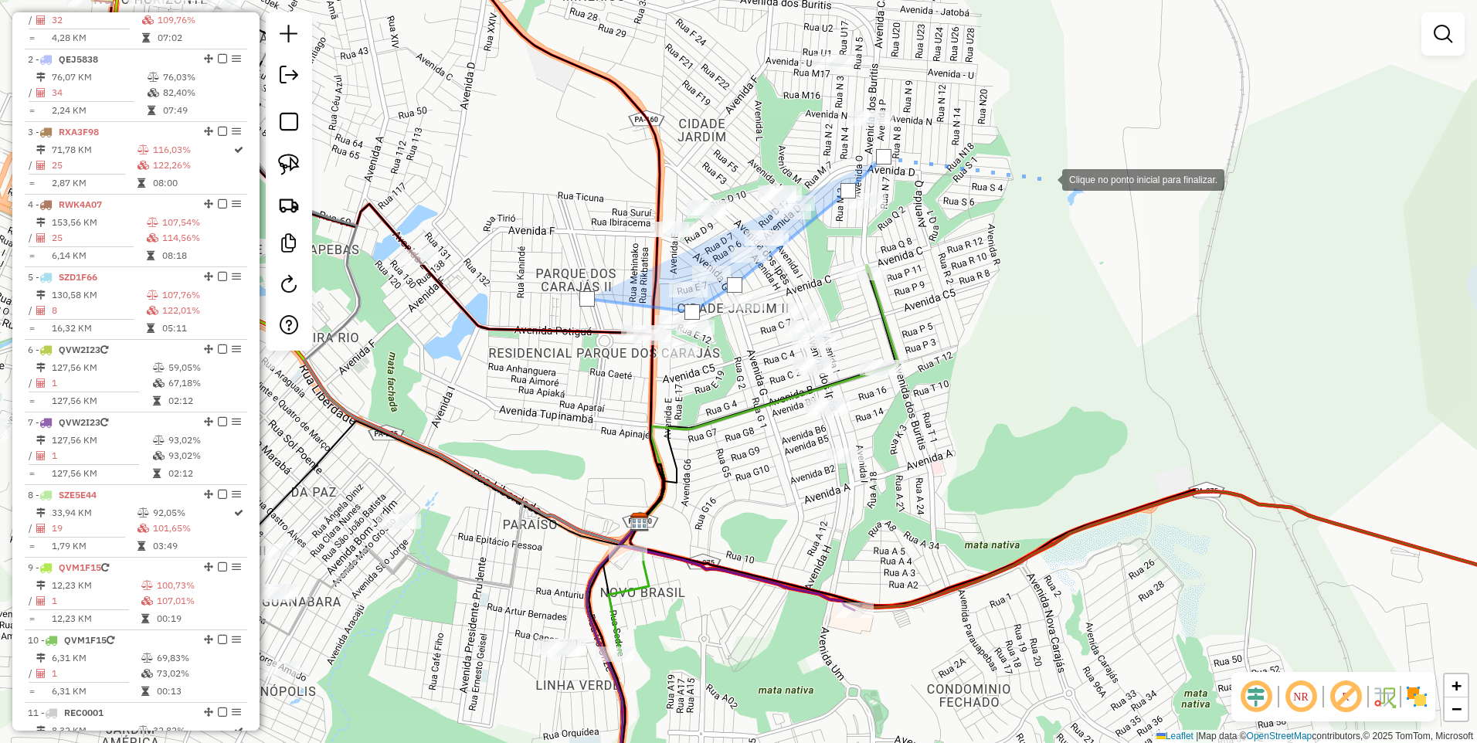
click at [1047, 178] on div at bounding box center [1046, 178] width 31 height 31
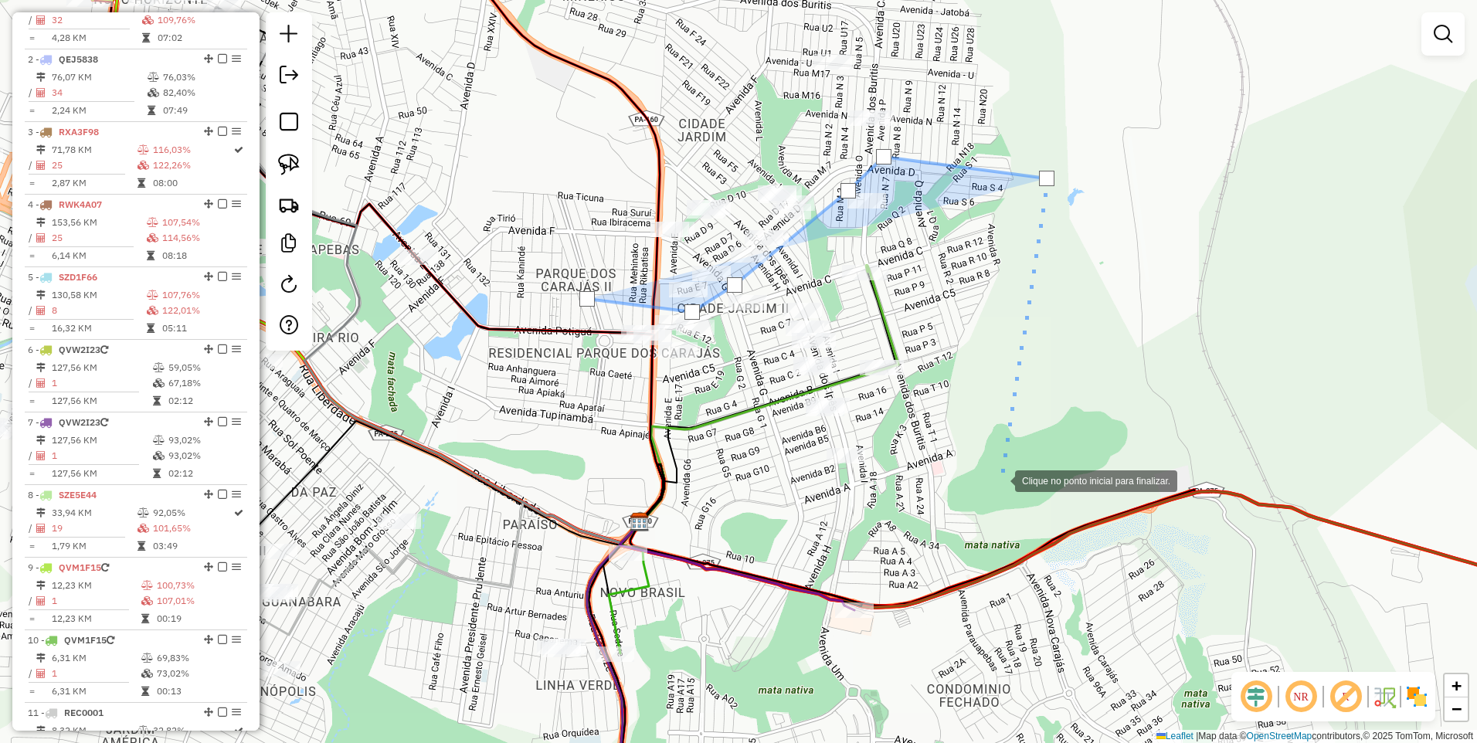
click at [1015, 495] on div at bounding box center [999, 479] width 31 height 31
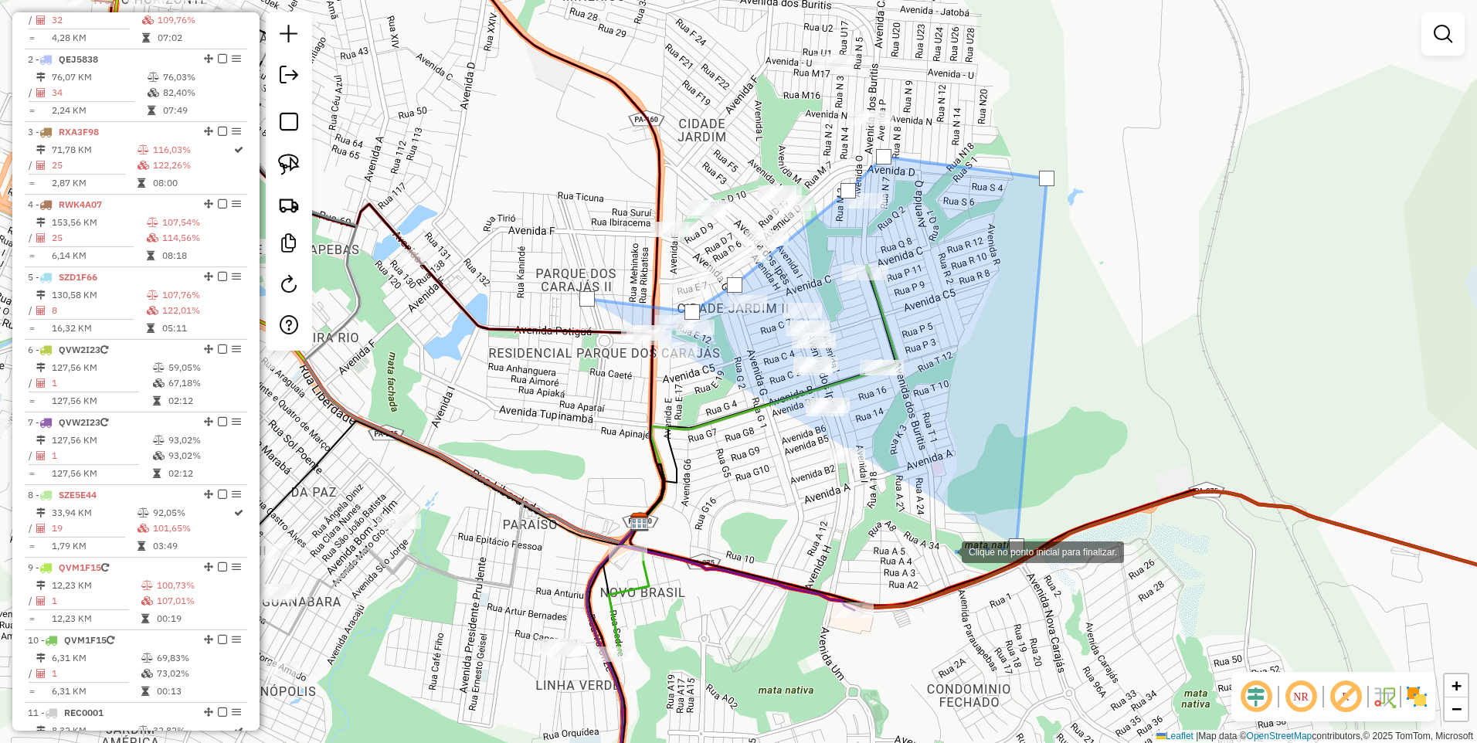
click at [931, 566] on div at bounding box center [946, 550] width 31 height 31
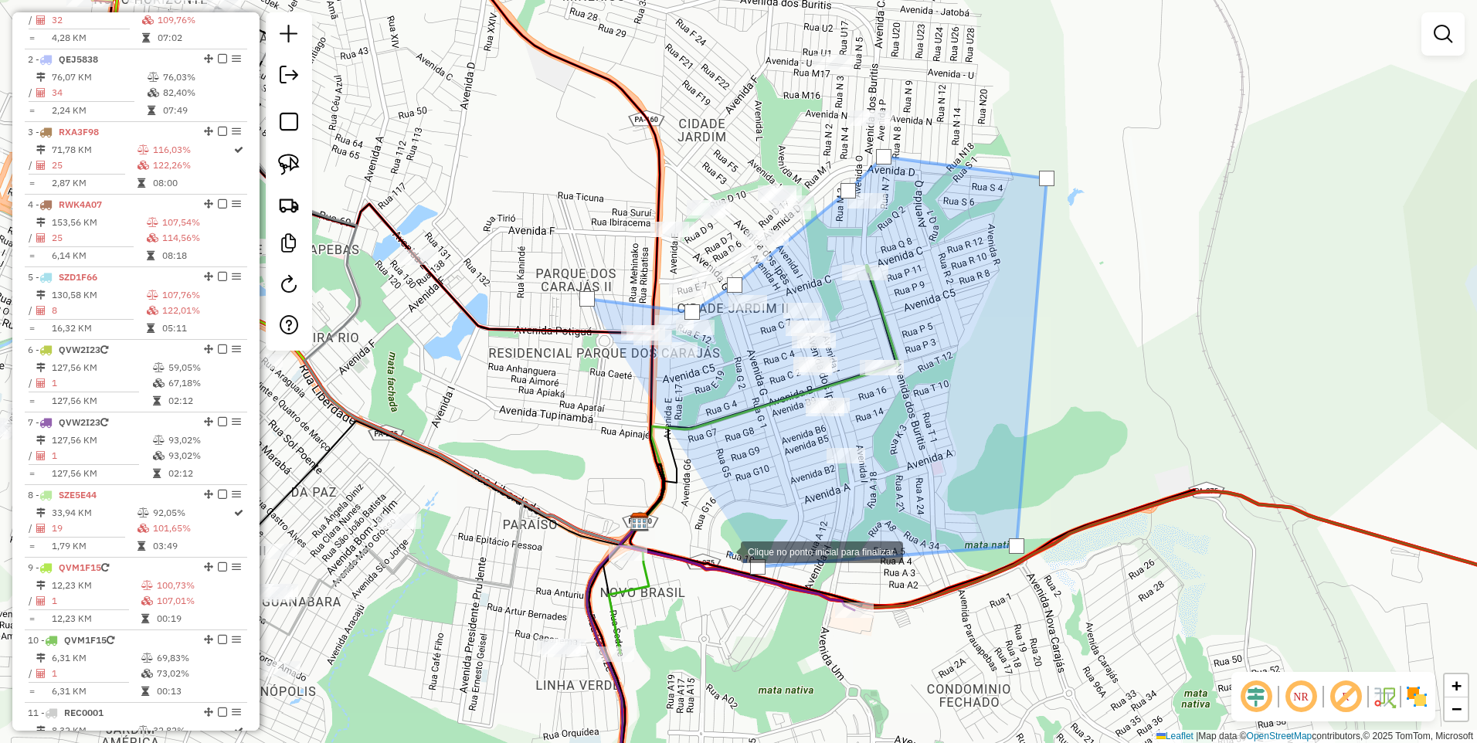
click at [710, 535] on div at bounding box center [725, 550] width 31 height 31
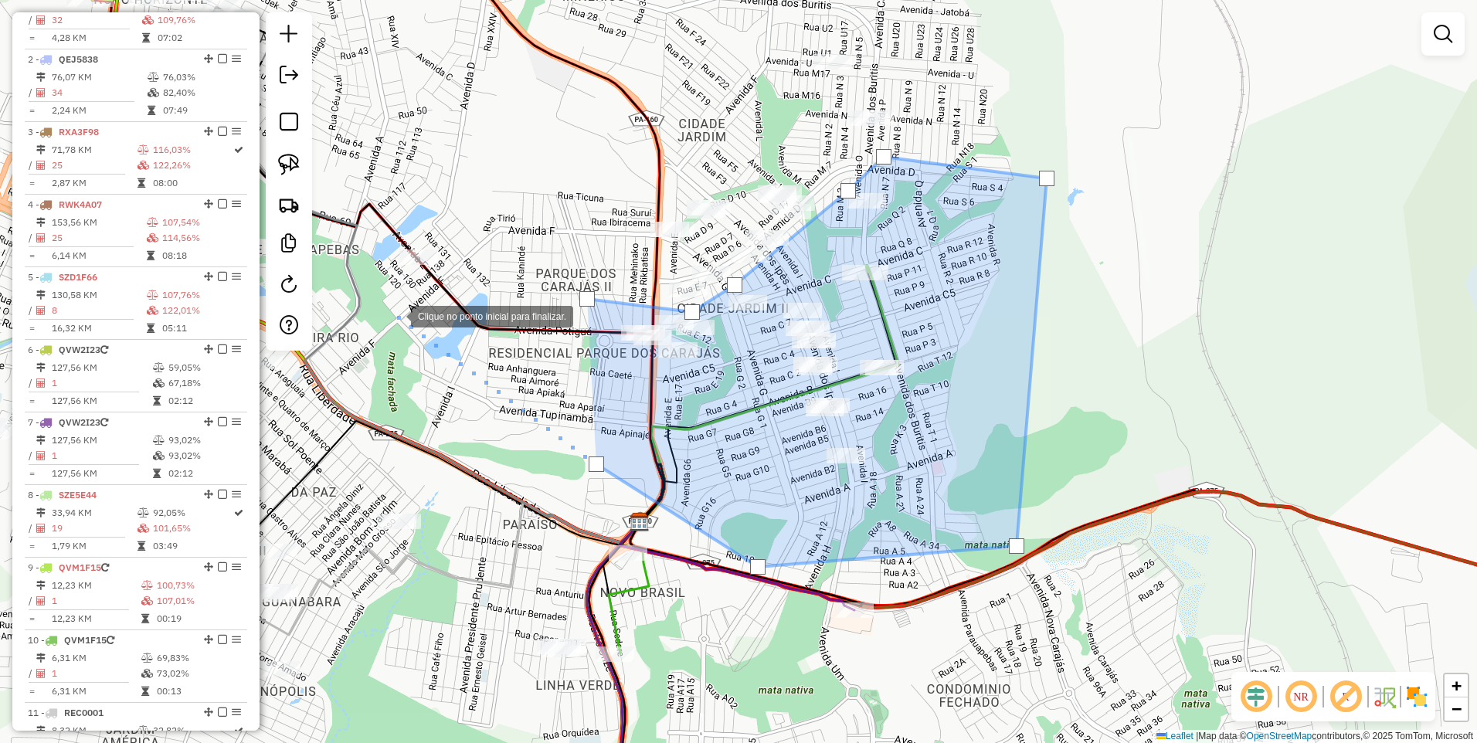
click at [393, 313] on div at bounding box center [395, 315] width 31 height 31
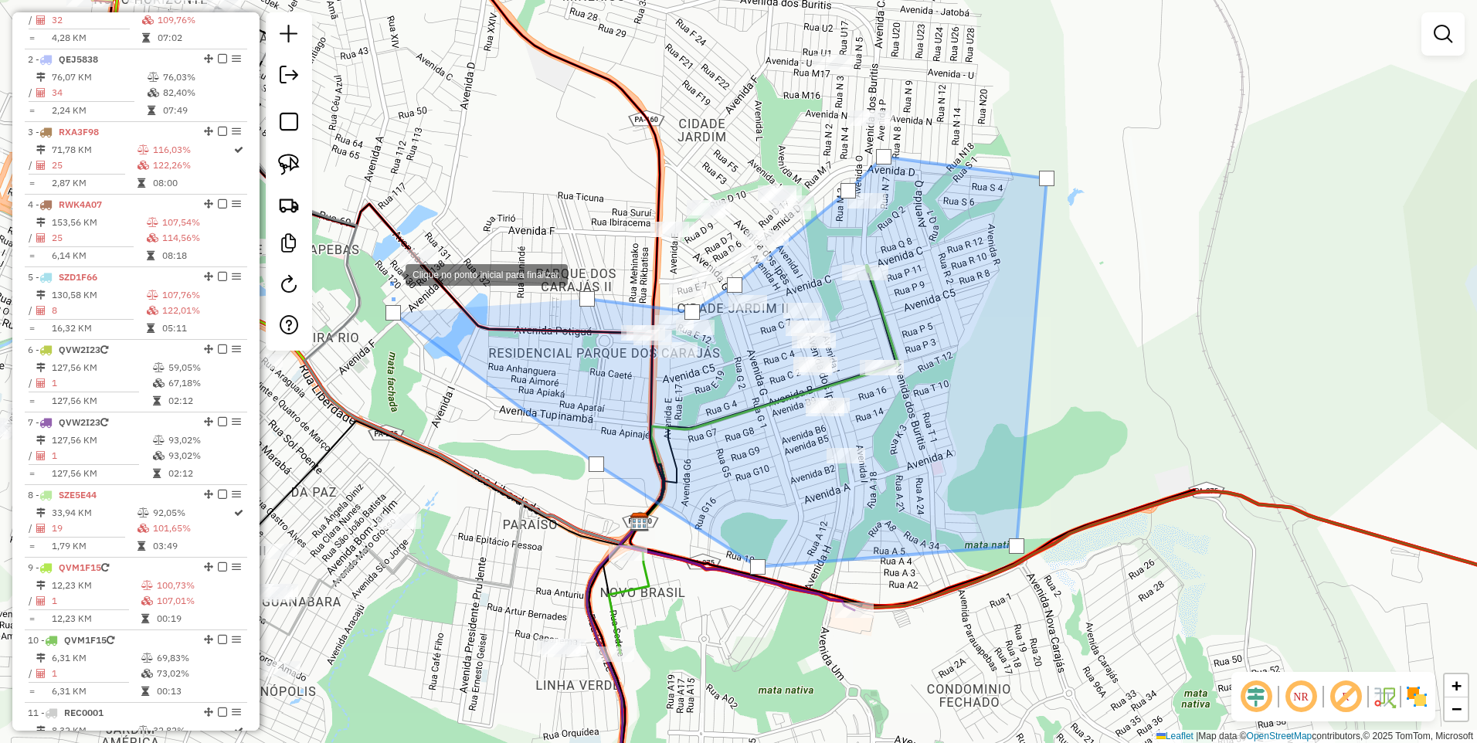
click at [375, 258] on div at bounding box center [390, 273] width 31 height 31
click at [389, 229] on div at bounding box center [373, 231] width 31 height 31
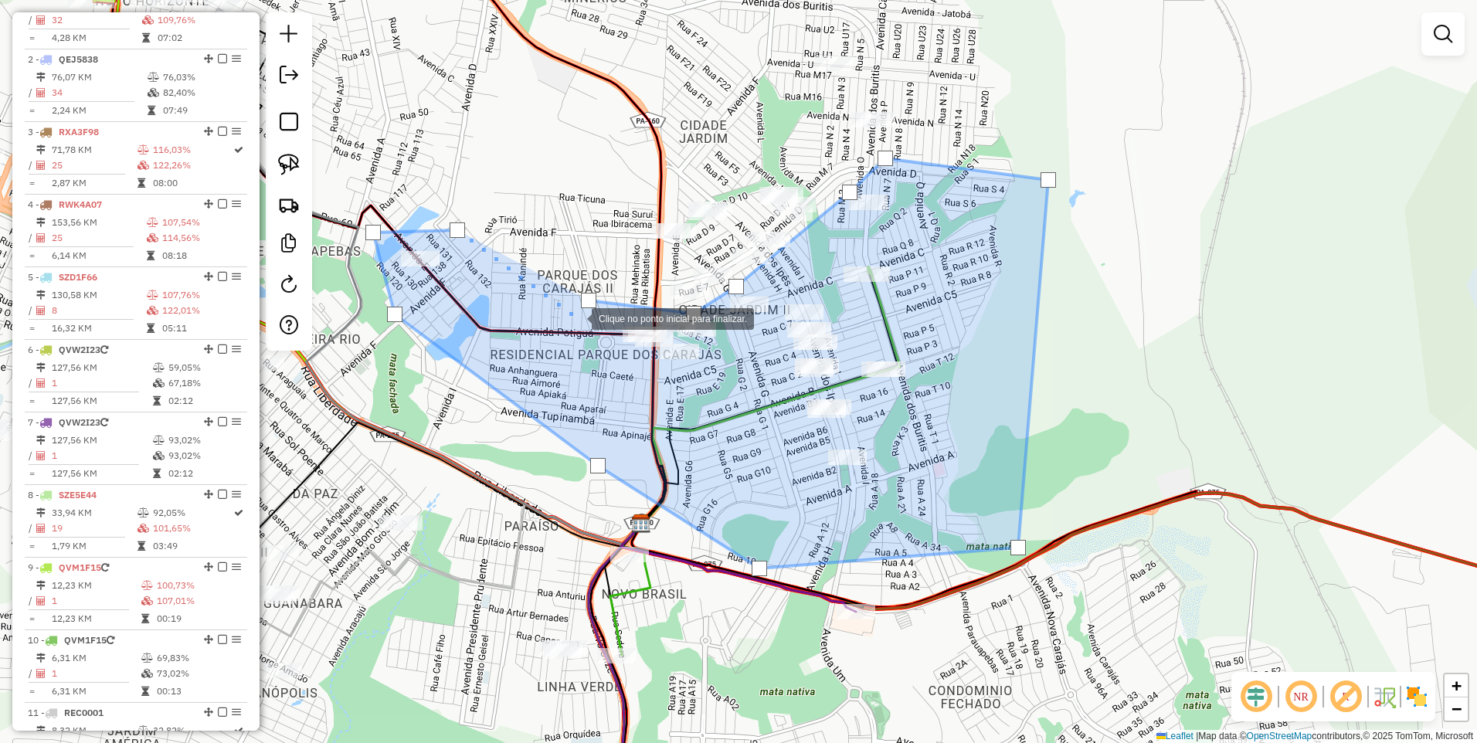
click at [576, 317] on div at bounding box center [576, 317] width 31 height 31
click at [587, 299] on div at bounding box center [588, 300] width 15 height 15
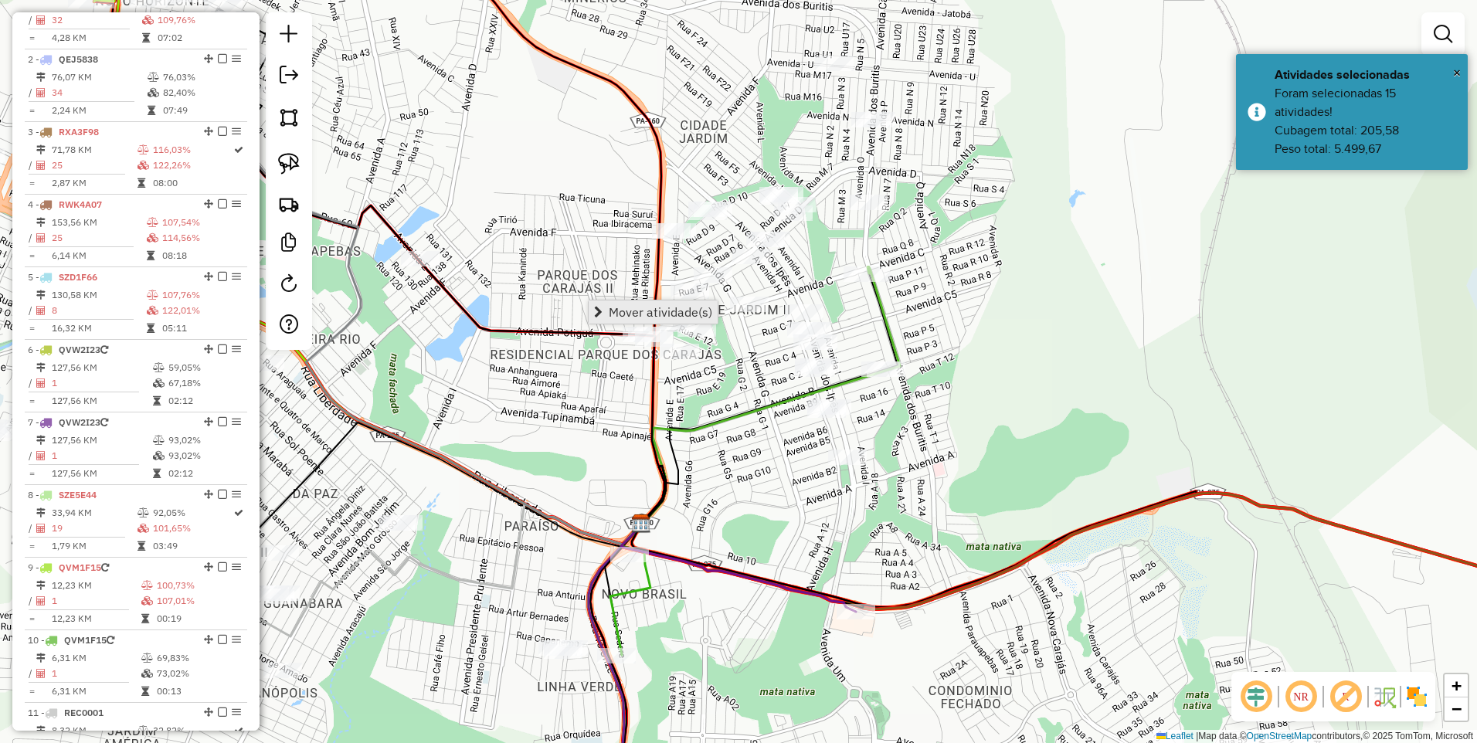
click at [605, 309] on link "Mover atividade(s)" at bounding box center [653, 311] width 129 height 23
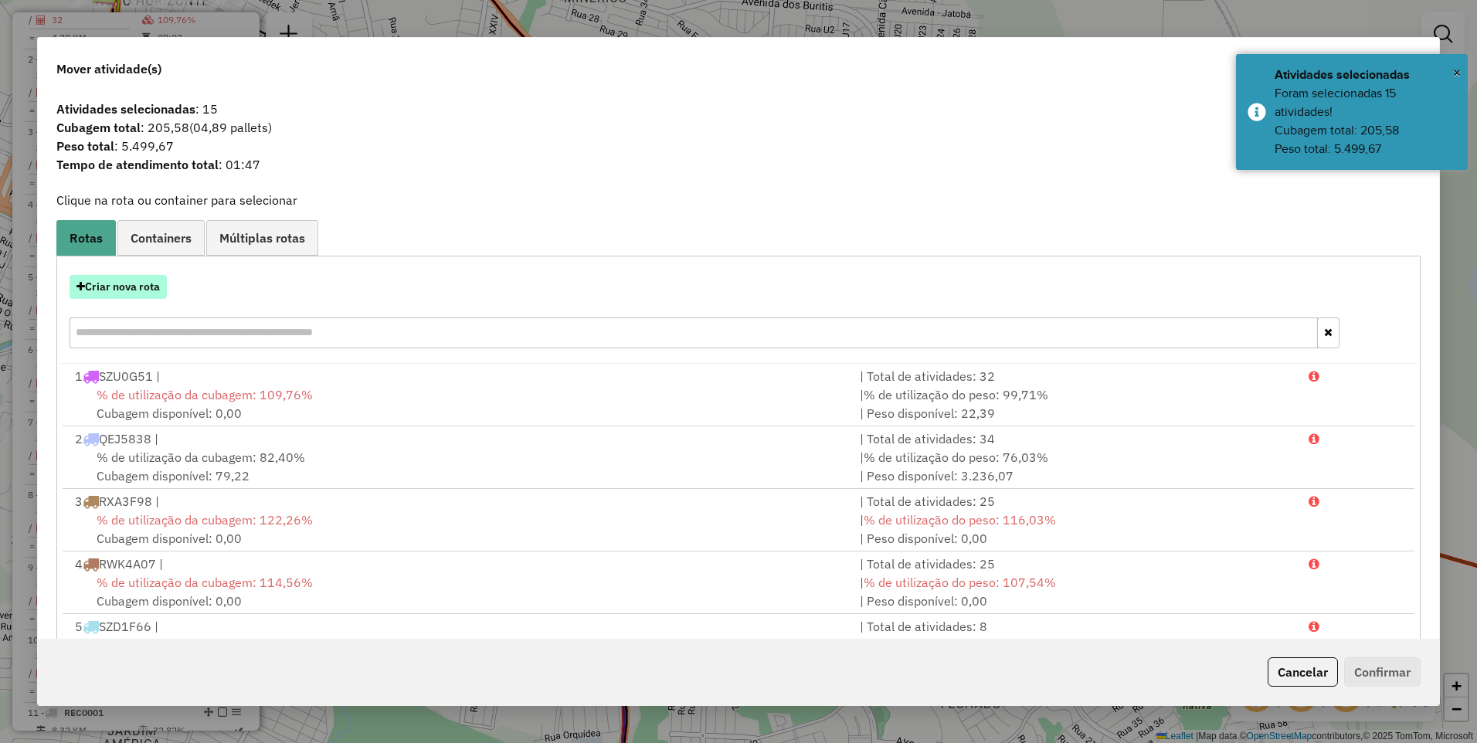
click at [90, 290] on button "Criar nova rota" at bounding box center [118, 287] width 97 height 24
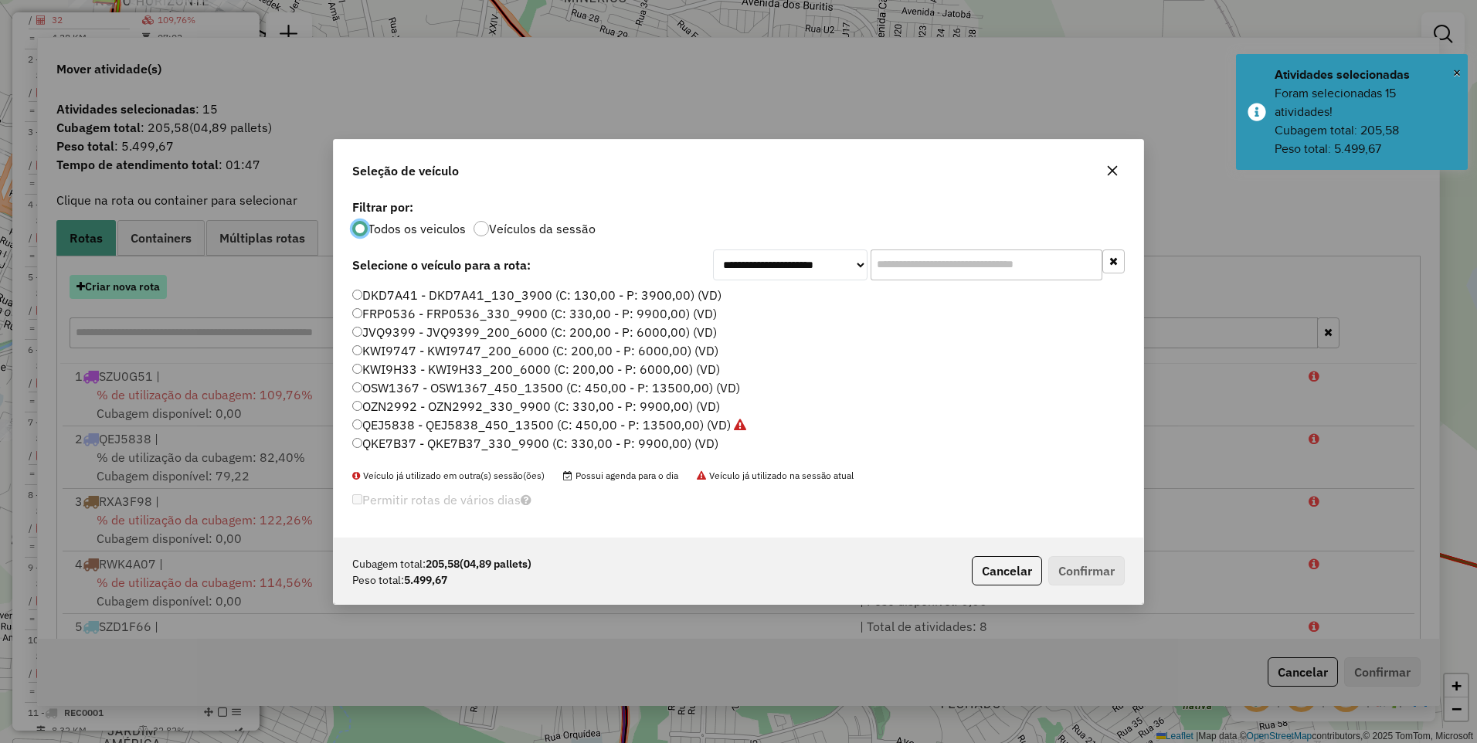
scroll to position [8, 5]
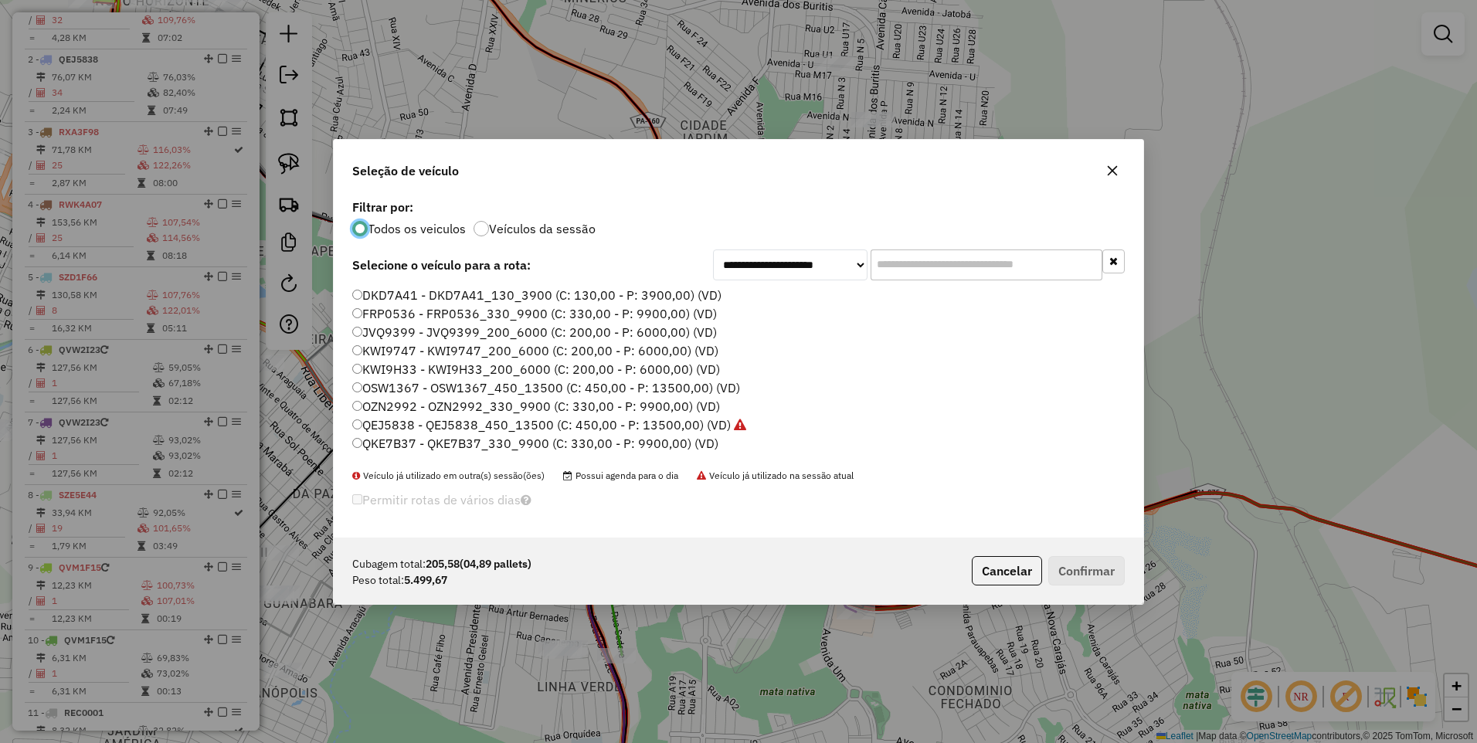
click at [425, 365] on label "KWI9H33 - KWI9H33_200_6000 (C: 200,00 - P: 6000,00) (VD)" at bounding box center [536, 369] width 368 height 19
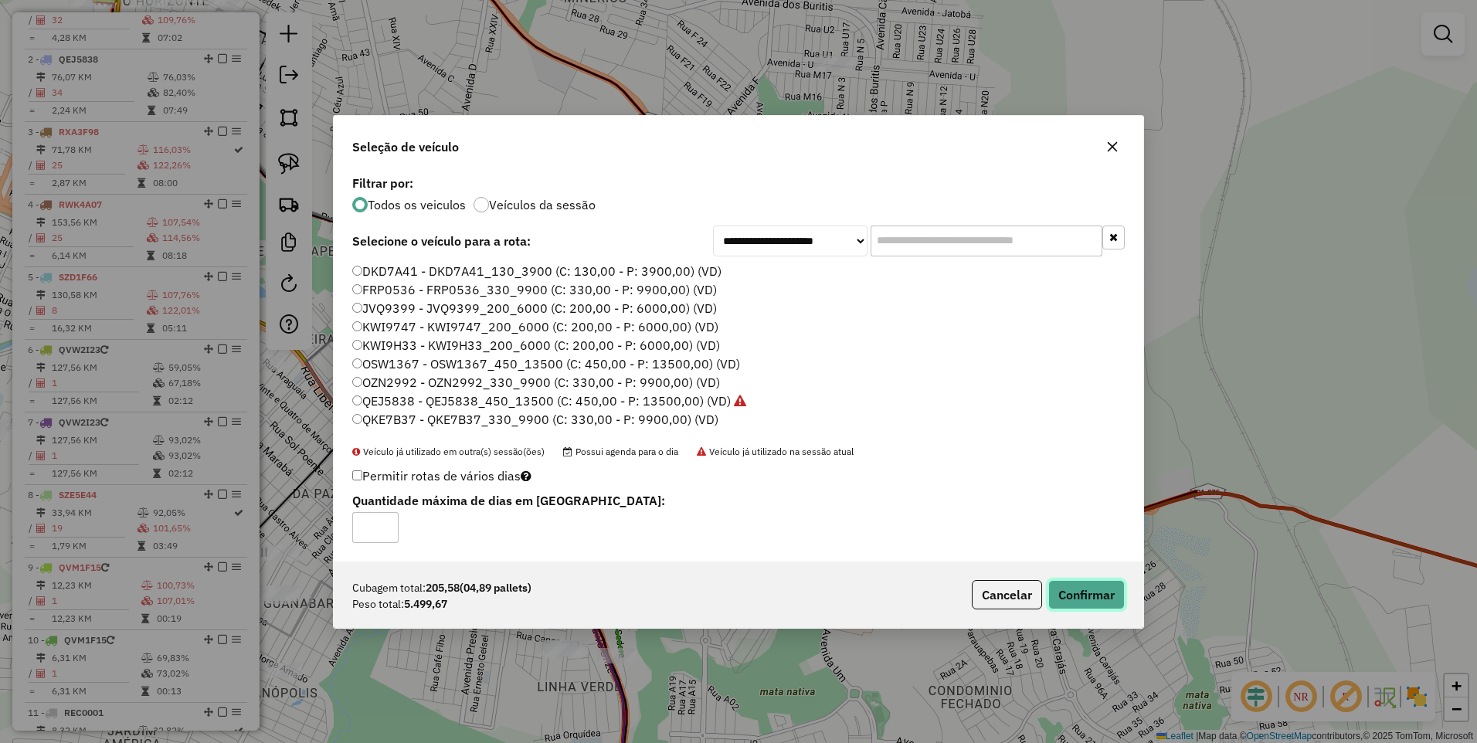
click at [1087, 582] on button "Confirmar" at bounding box center [1086, 594] width 76 height 29
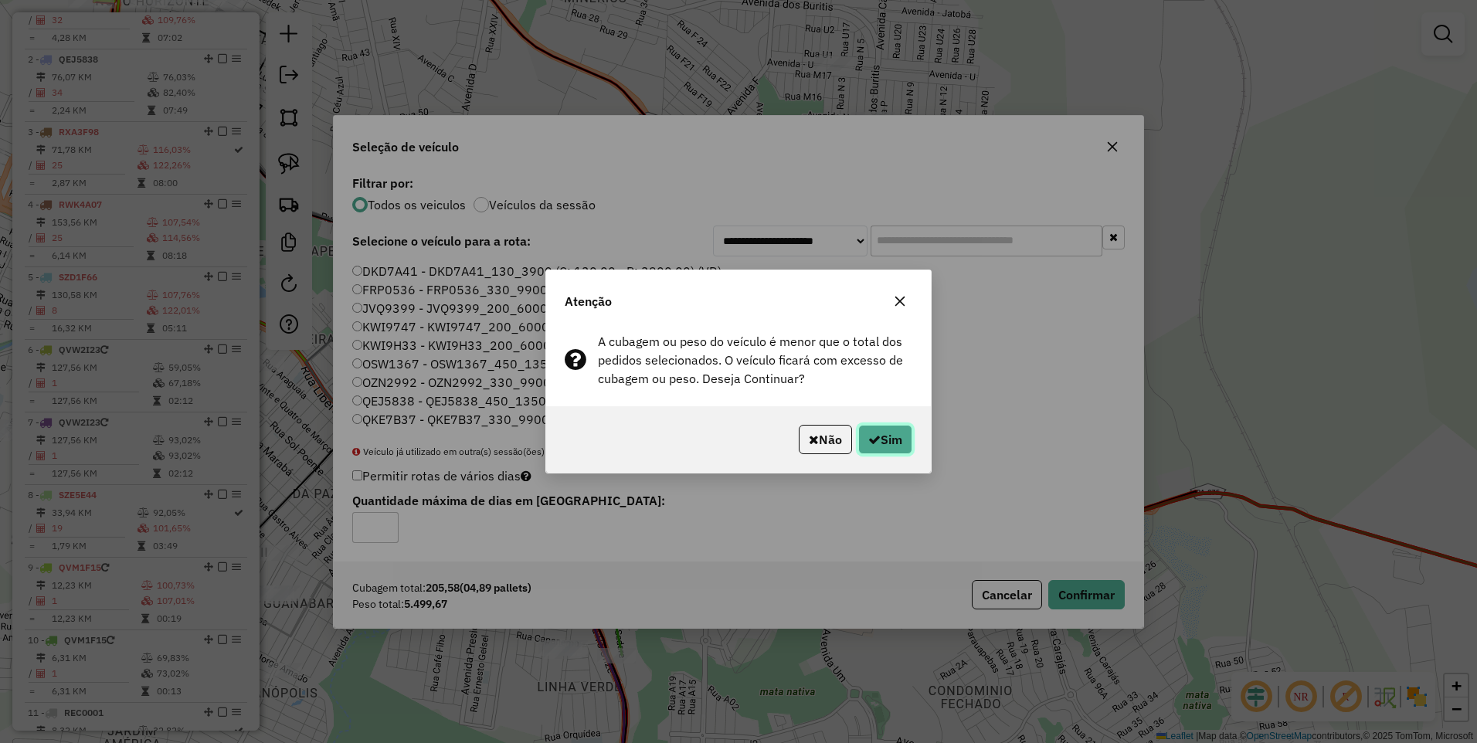
click at [879, 428] on button "Sim" at bounding box center [885, 439] width 54 height 29
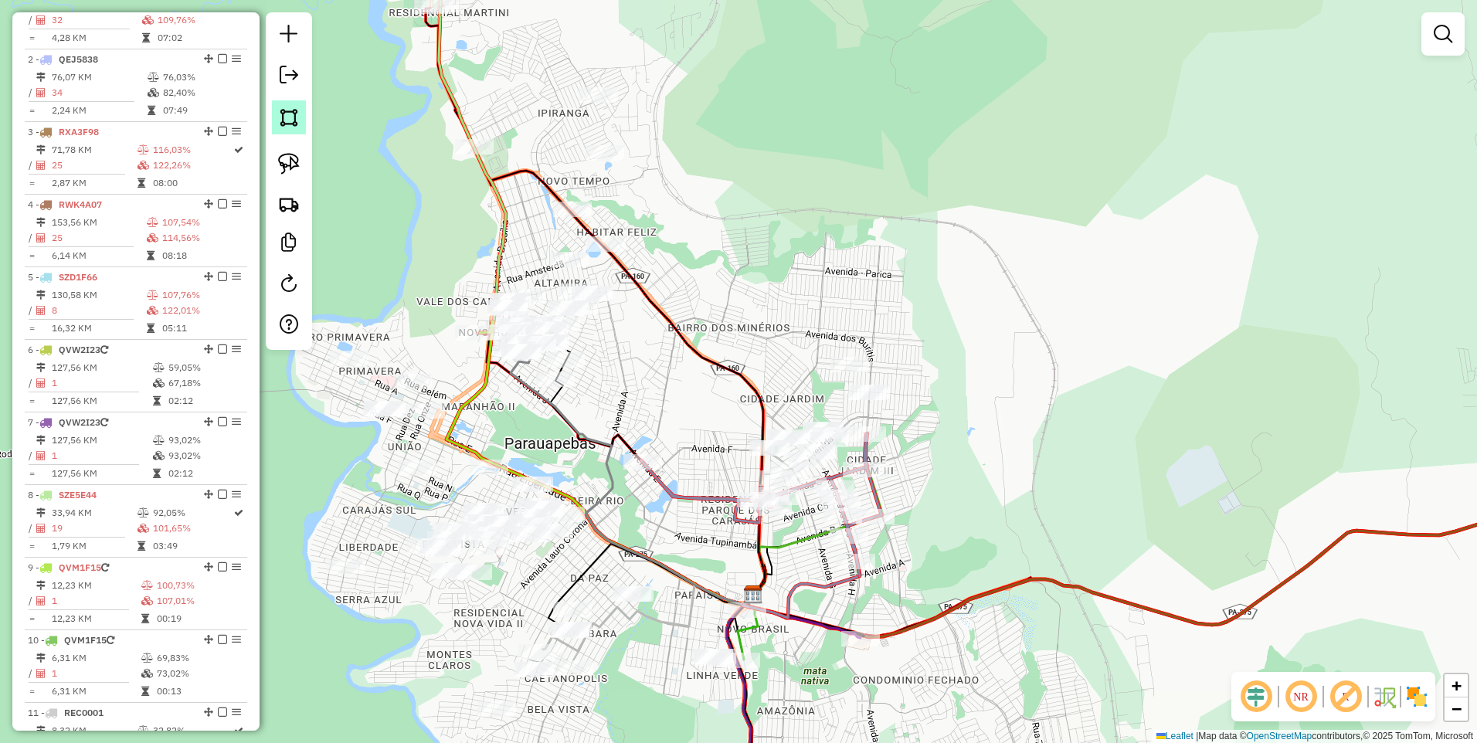
click at [283, 118] on img at bounding box center [289, 118] width 22 height 22
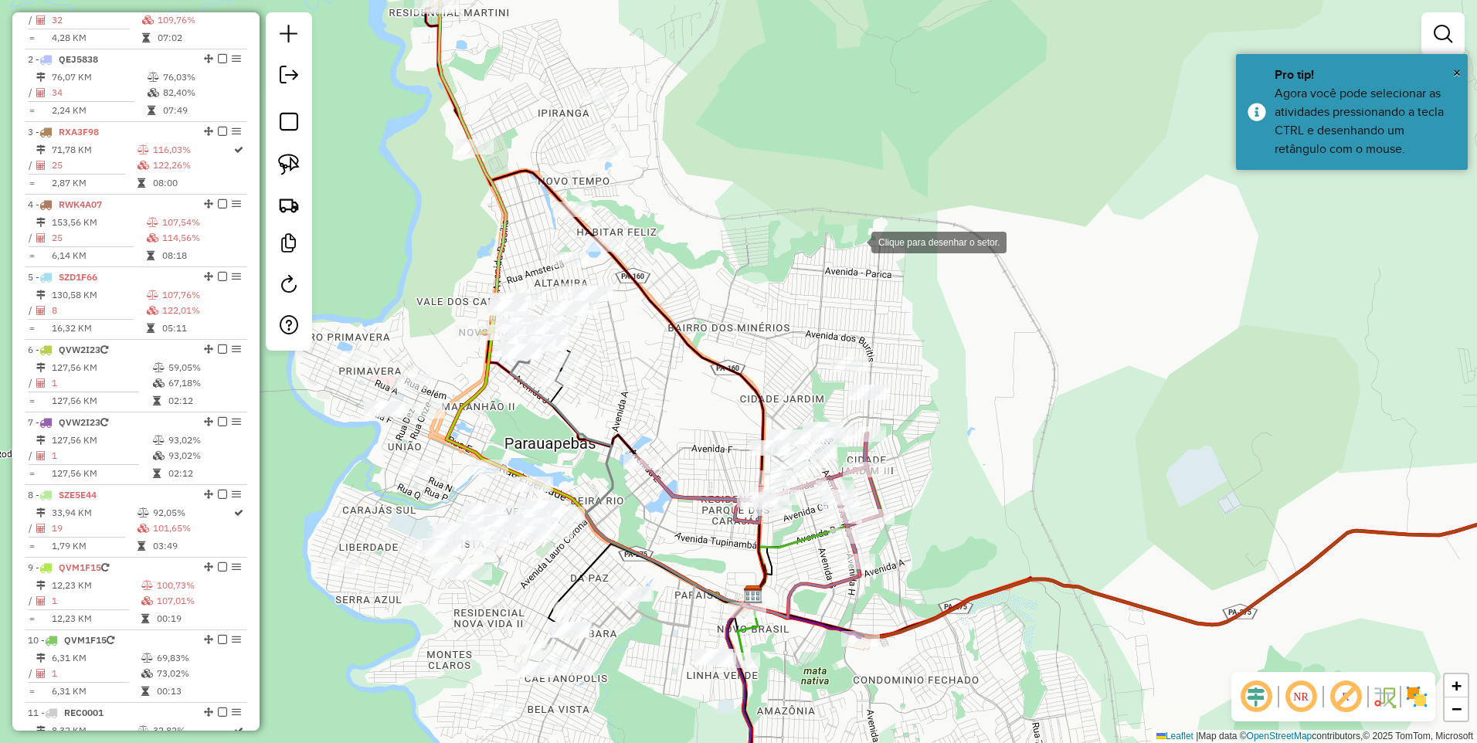
drag, startPoint x: 856, startPoint y: 242, endPoint x: 807, endPoint y: 315, distance: 88.0
click at [856, 242] on div at bounding box center [855, 241] width 31 height 31
click at [671, 496] on div at bounding box center [671, 495] width 31 height 31
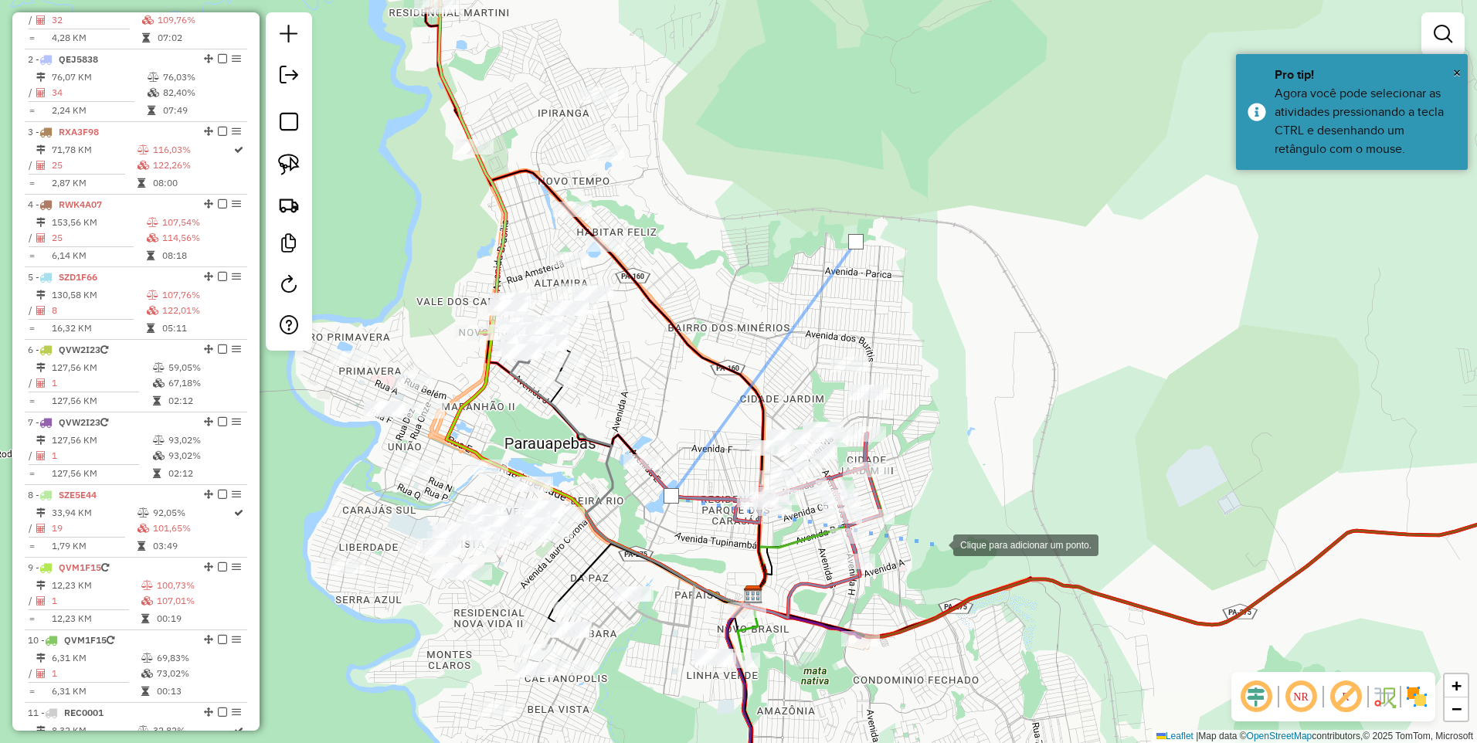
click at [953, 528] on div at bounding box center [937, 543] width 31 height 31
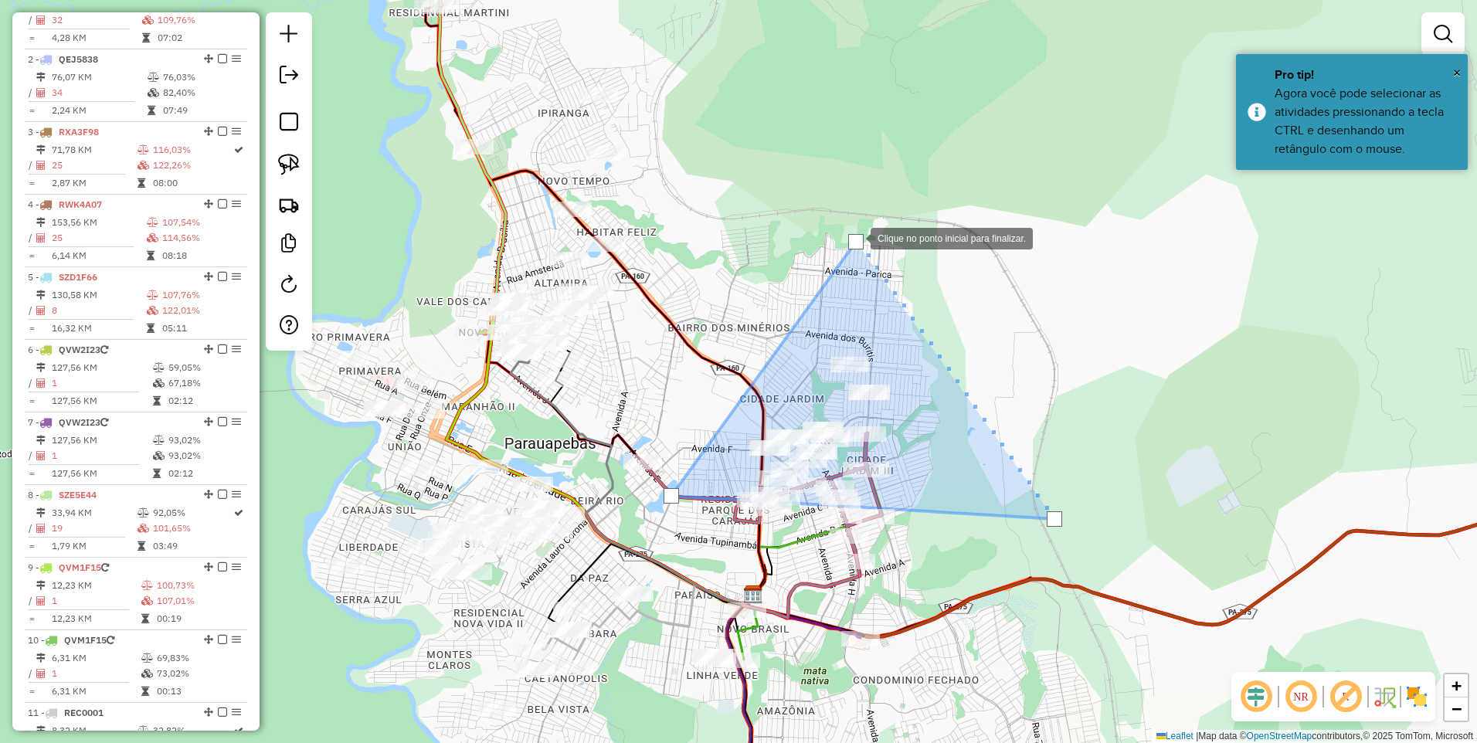
click at [855, 236] on div at bounding box center [855, 241] width 15 height 15
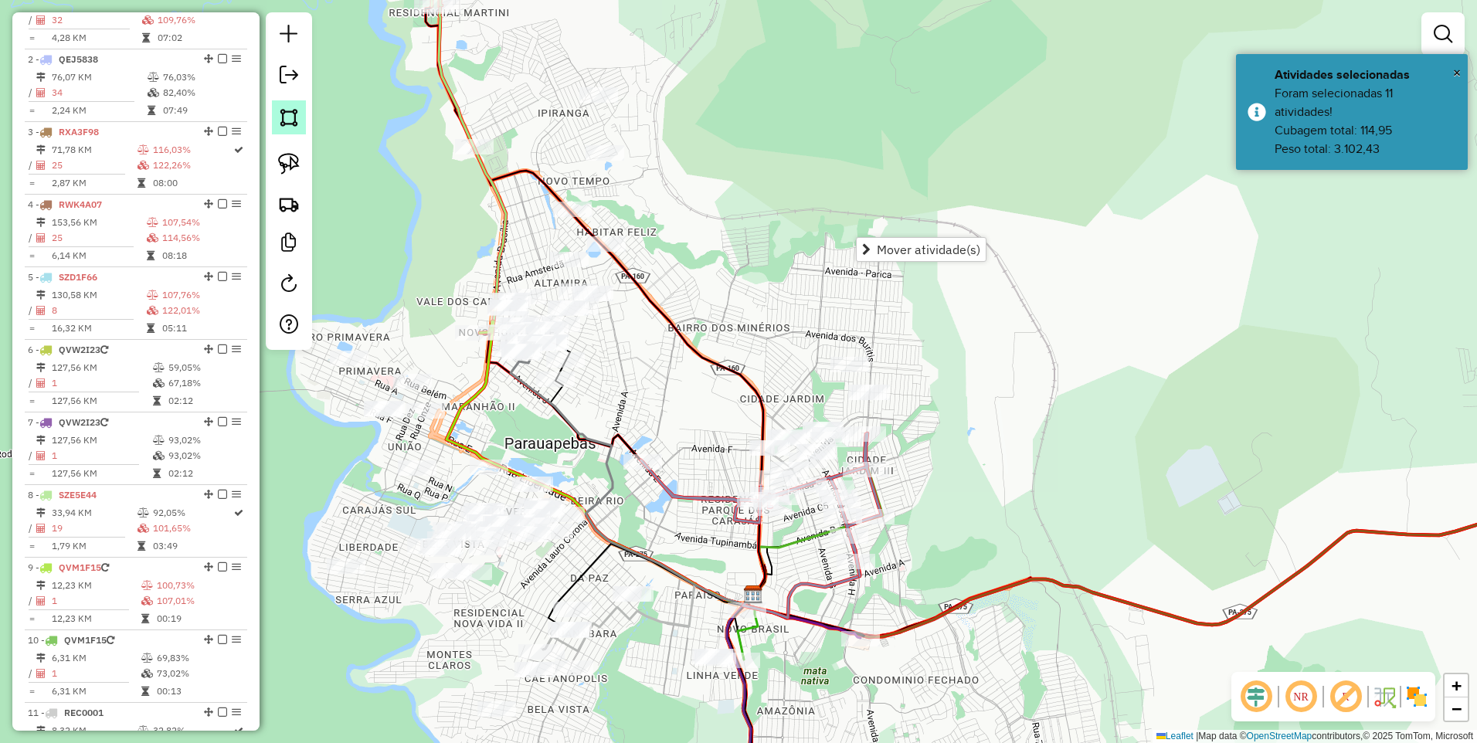
click at [287, 119] on img at bounding box center [289, 118] width 22 height 22
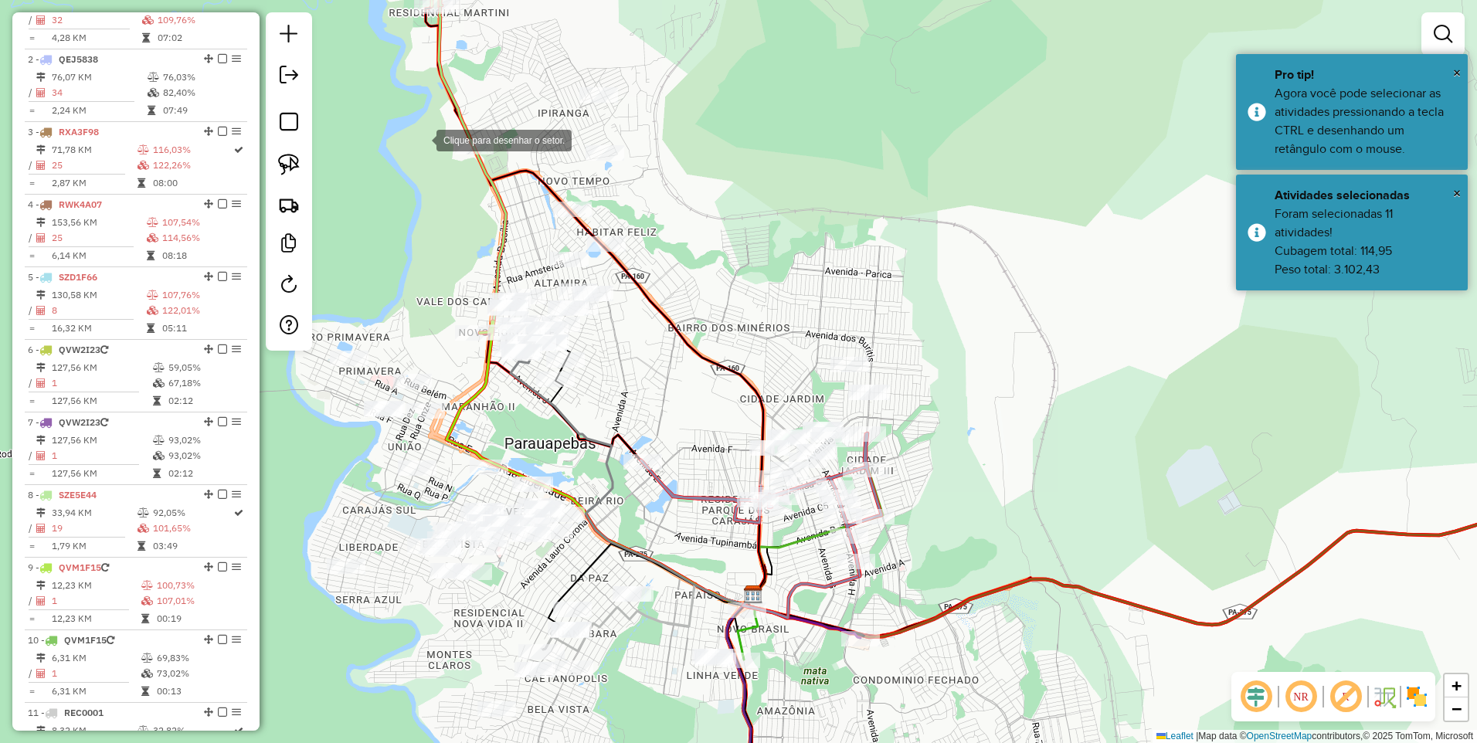
click at [421, 137] on div at bounding box center [421, 139] width 31 height 31
click at [593, 46] on div at bounding box center [587, 49] width 31 height 31
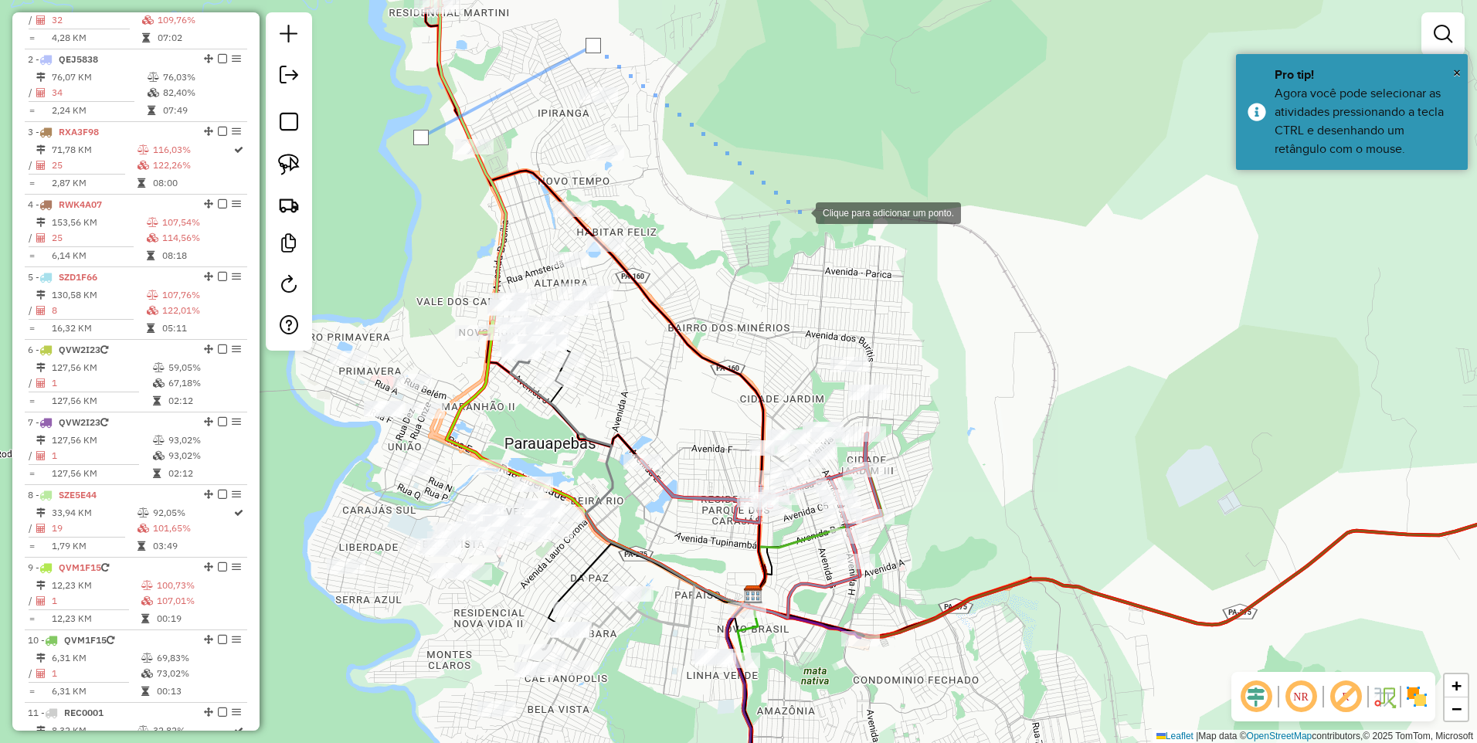
drag, startPoint x: 813, startPoint y: 224, endPoint x: 855, endPoint y: 275, distance: 66.4
click at [813, 223] on div at bounding box center [800, 211] width 31 height 31
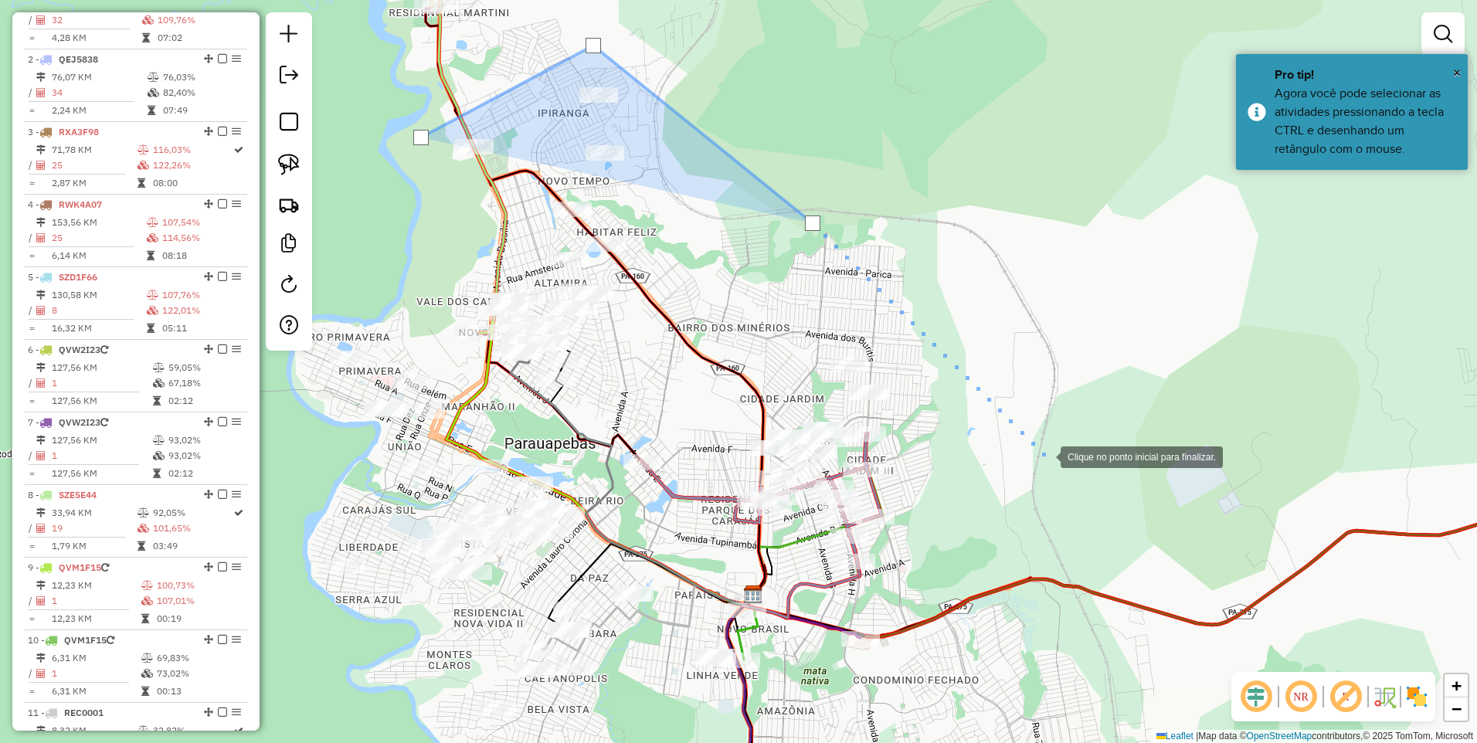
click at [1045, 454] on div at bounding box center [1045, 455] width 31 height 31
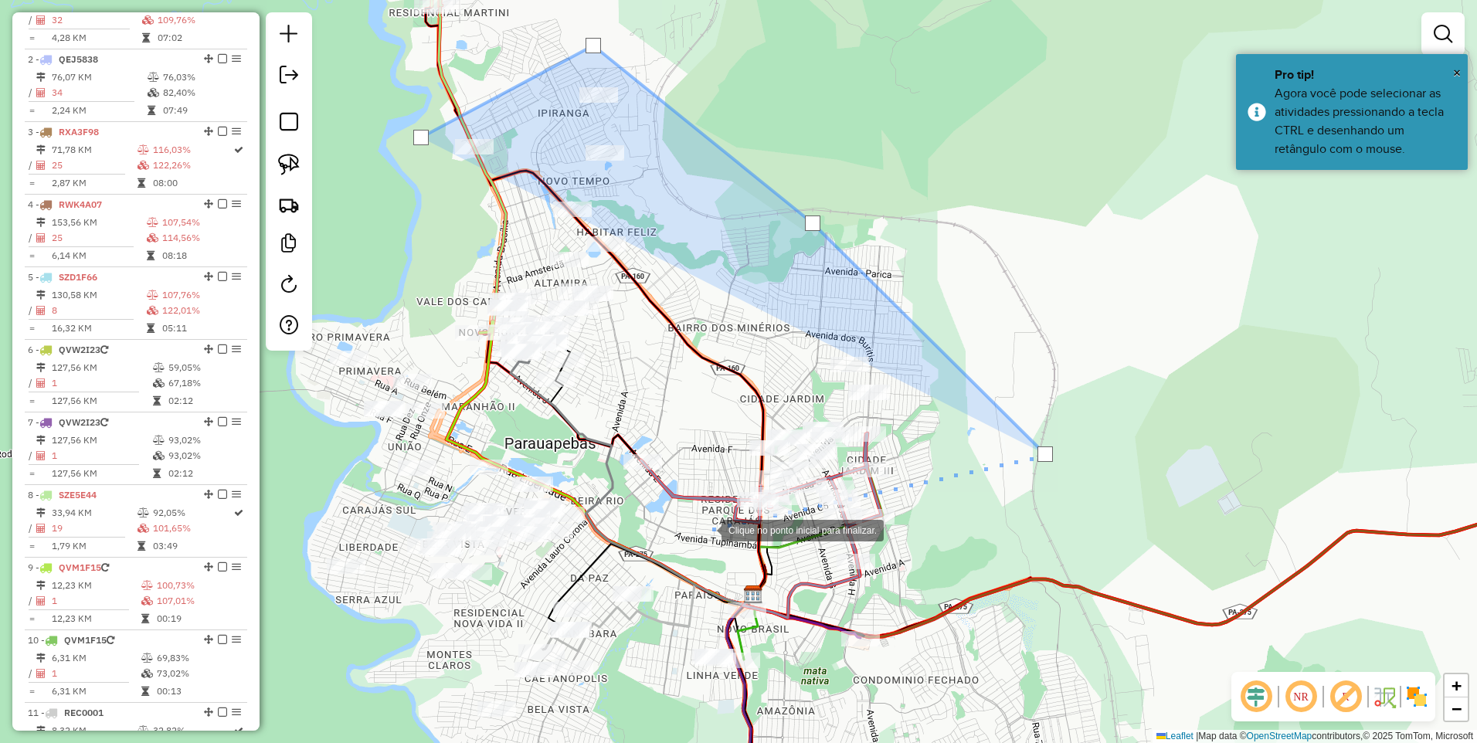
drag, startPoint x: 706, startPoint y: 529, endPoint x: 691, endPoint y: 426, distance: 103.8
click at [706, 528] on div at bounding box center [706, 529] width 31 height 31
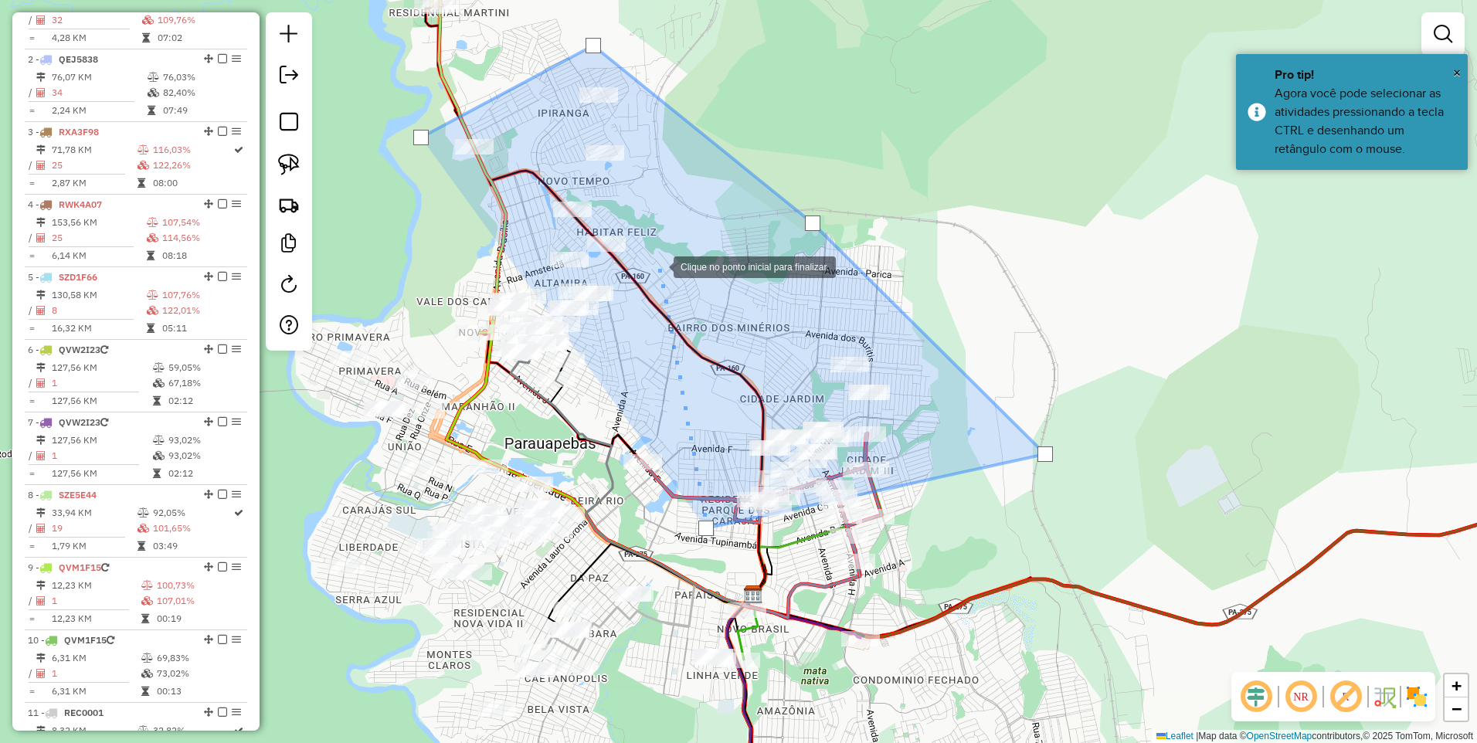
drag, startPoint x: 658, startPoint y: 266, endPoint x: 632, endPoint y: 264, distance: 26.3
click at [658, 265] on div at bounding box center [658, 265] width 31 height 31
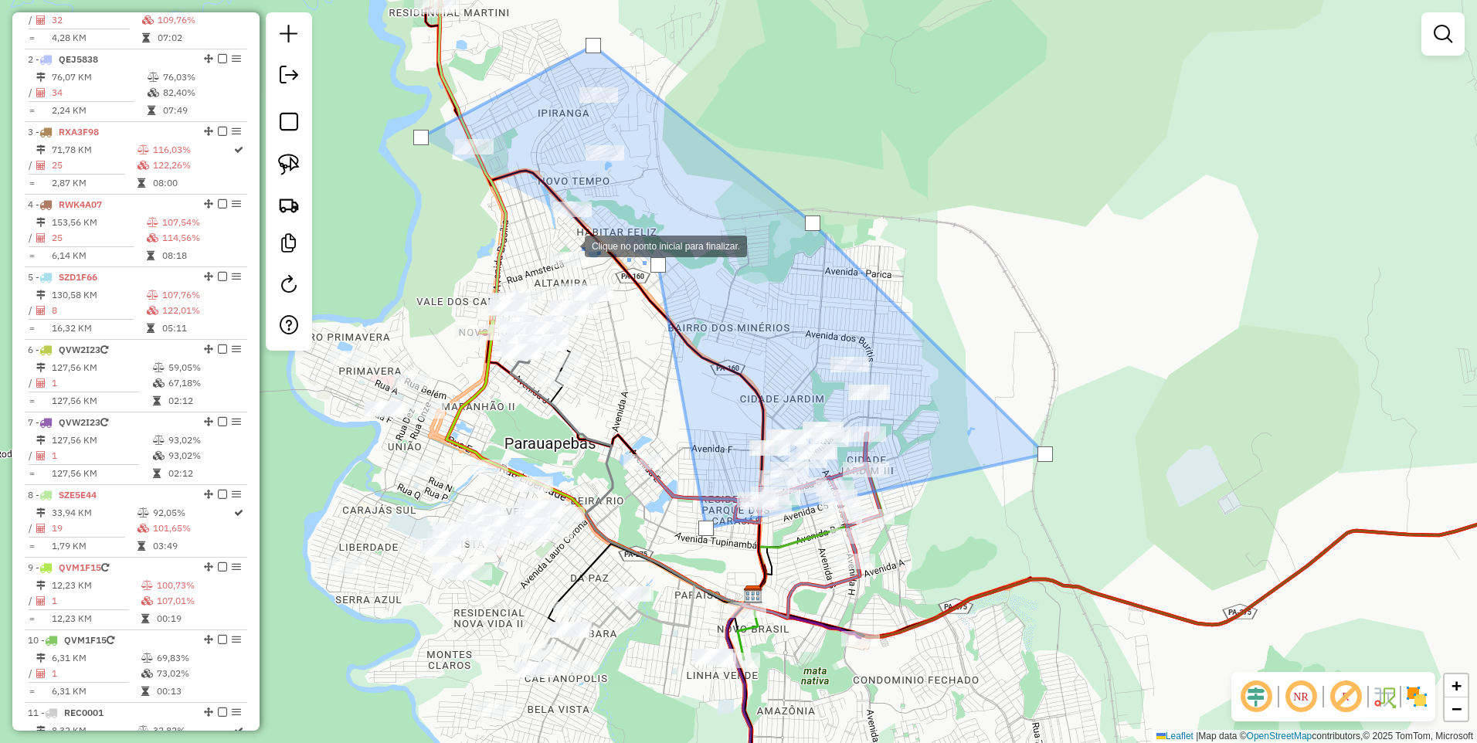
drag, startPoint x: 569, startPoint y: 245, endPoint x: 541, endPoint y: 230, distance: 31.4
click at [569, 244] on div at bounding box center [569, 244] width 31 height 31
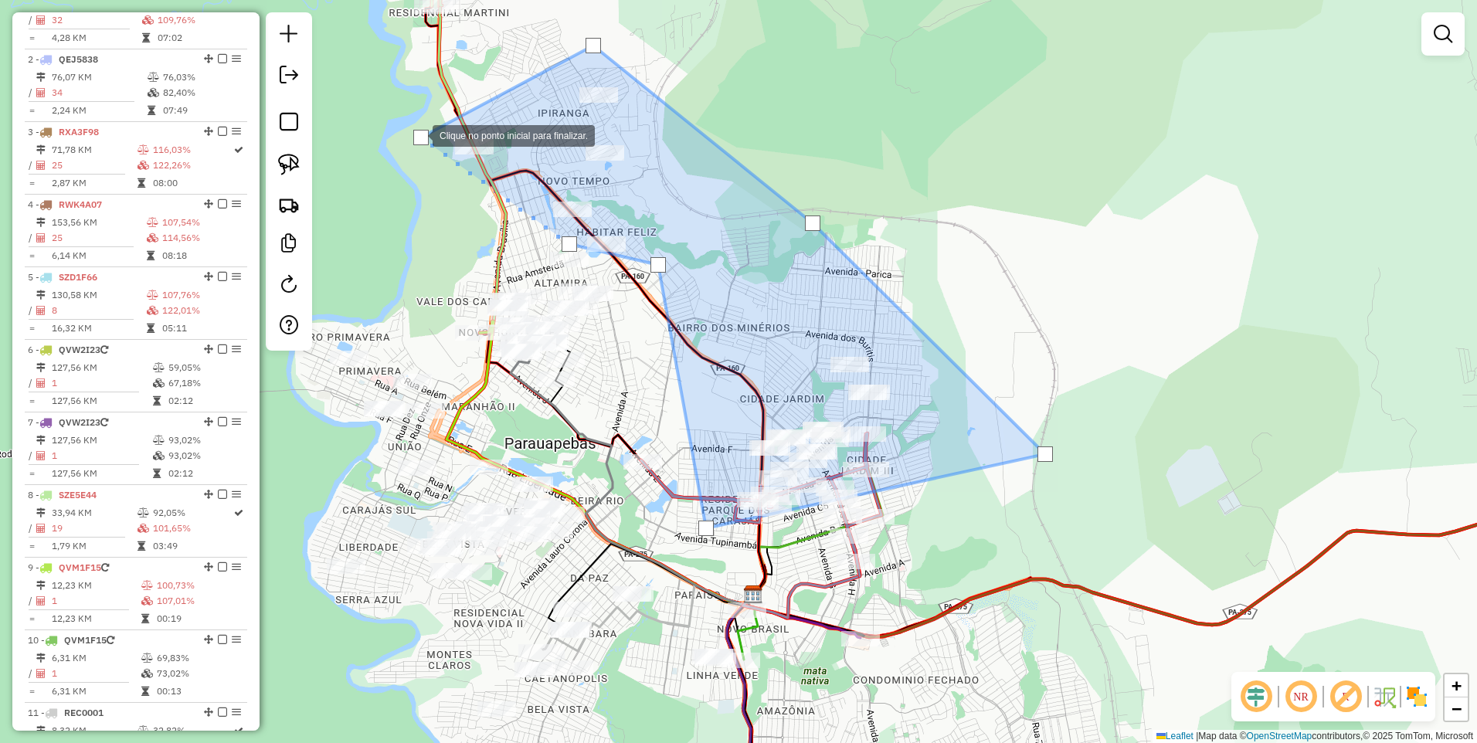
click at [416, 134] on div at bounding box center [420, 137] width 15 height 15
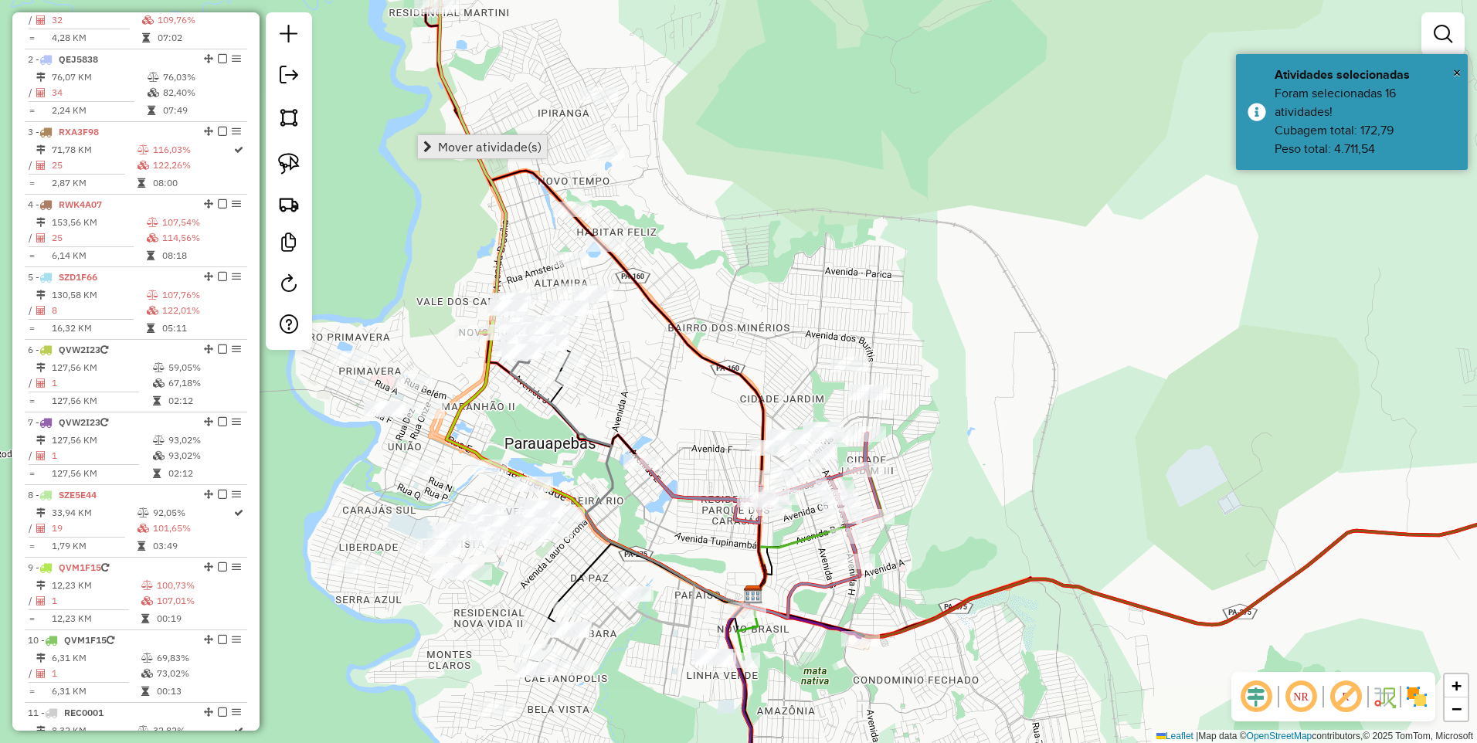
click at [470, 143] on span "Mover atividade(s)" at bounding box center [490, 147] width 104 height 12
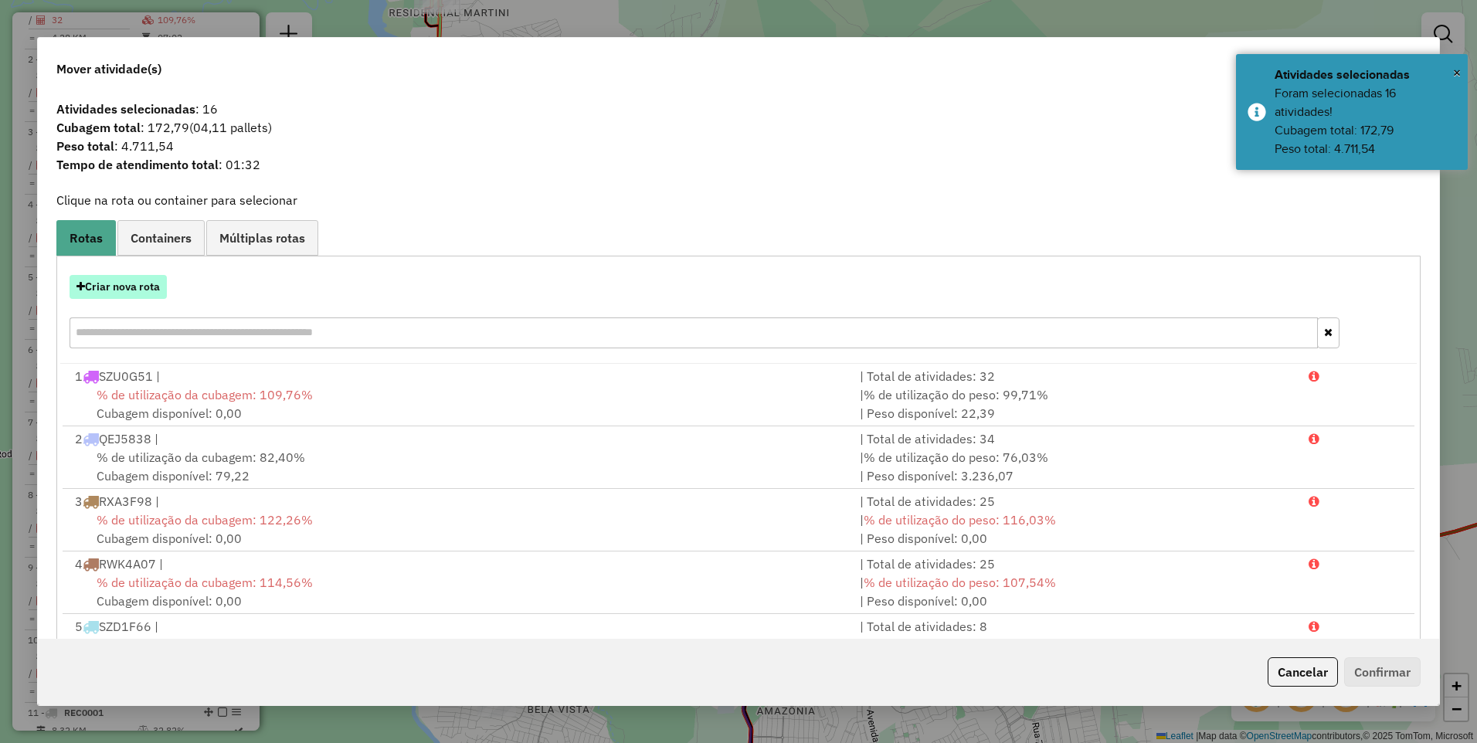
click at [88, 280] on button "Criar nova rota" at bounding box center [118, 287] width 97 height 24
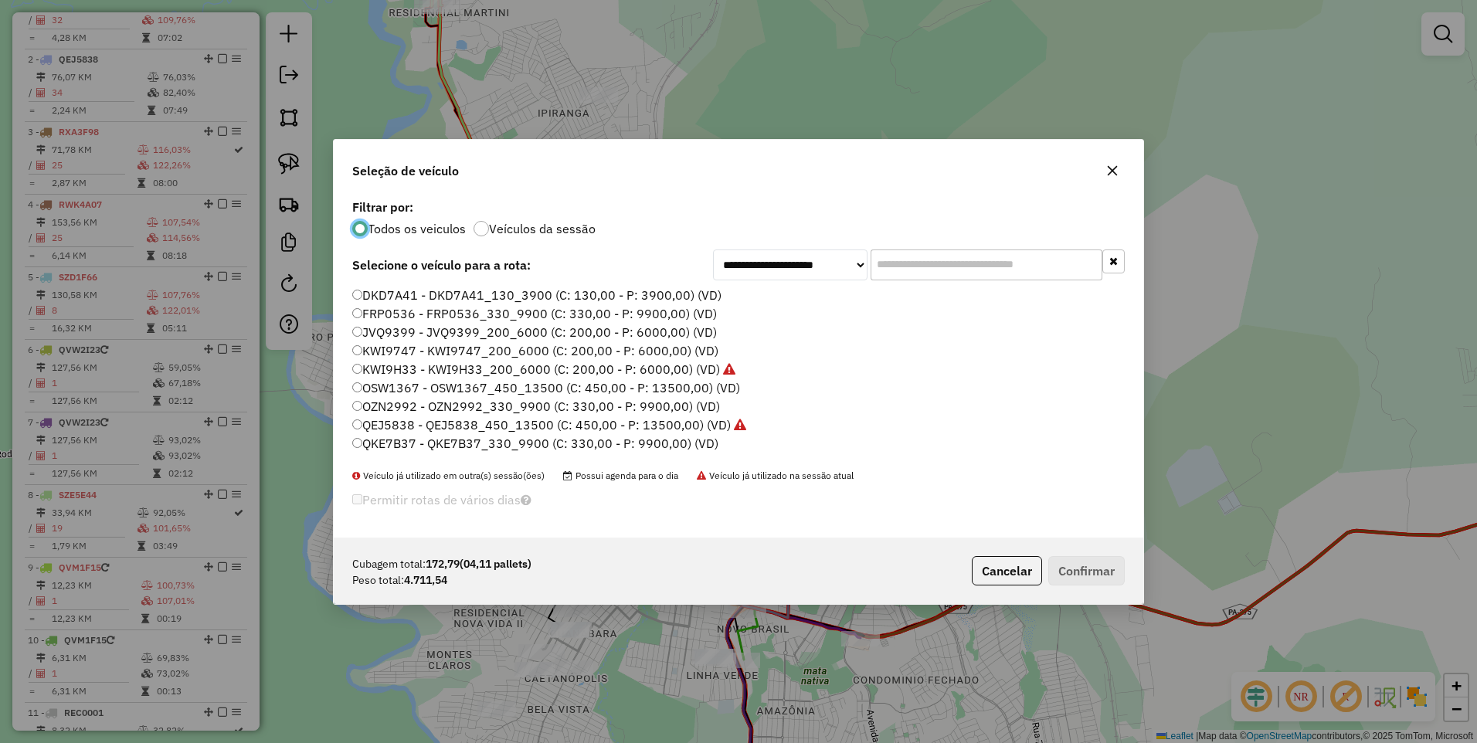
click at [423, 349] on label "KWI9747 - KWI9747_200_6000 (C: 200,00 - P: 6000,00) (VD)" at bounding box center [535, 350] width 366 height 19
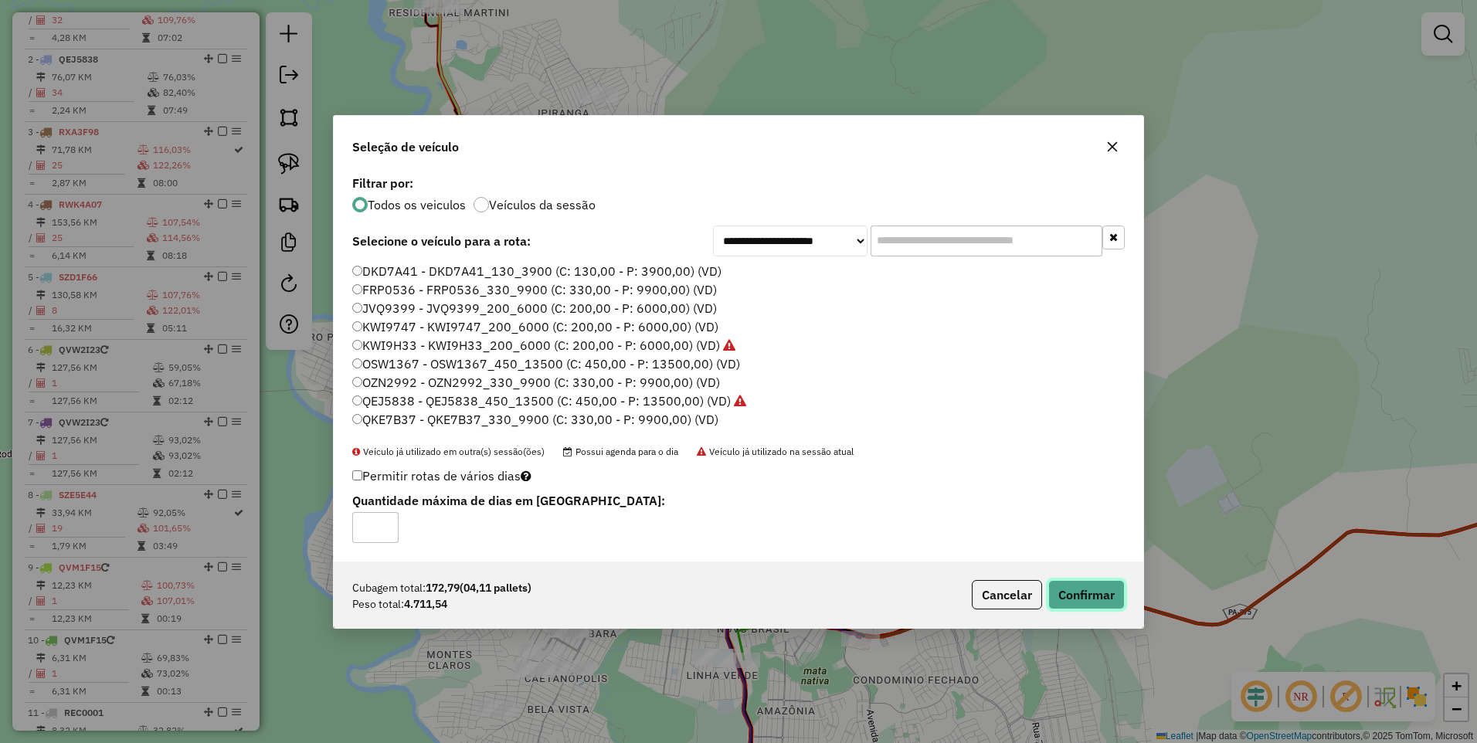
click at [1074, 596] on button "Confirmar" at bounding box center [1086, 594] width 76 height 29
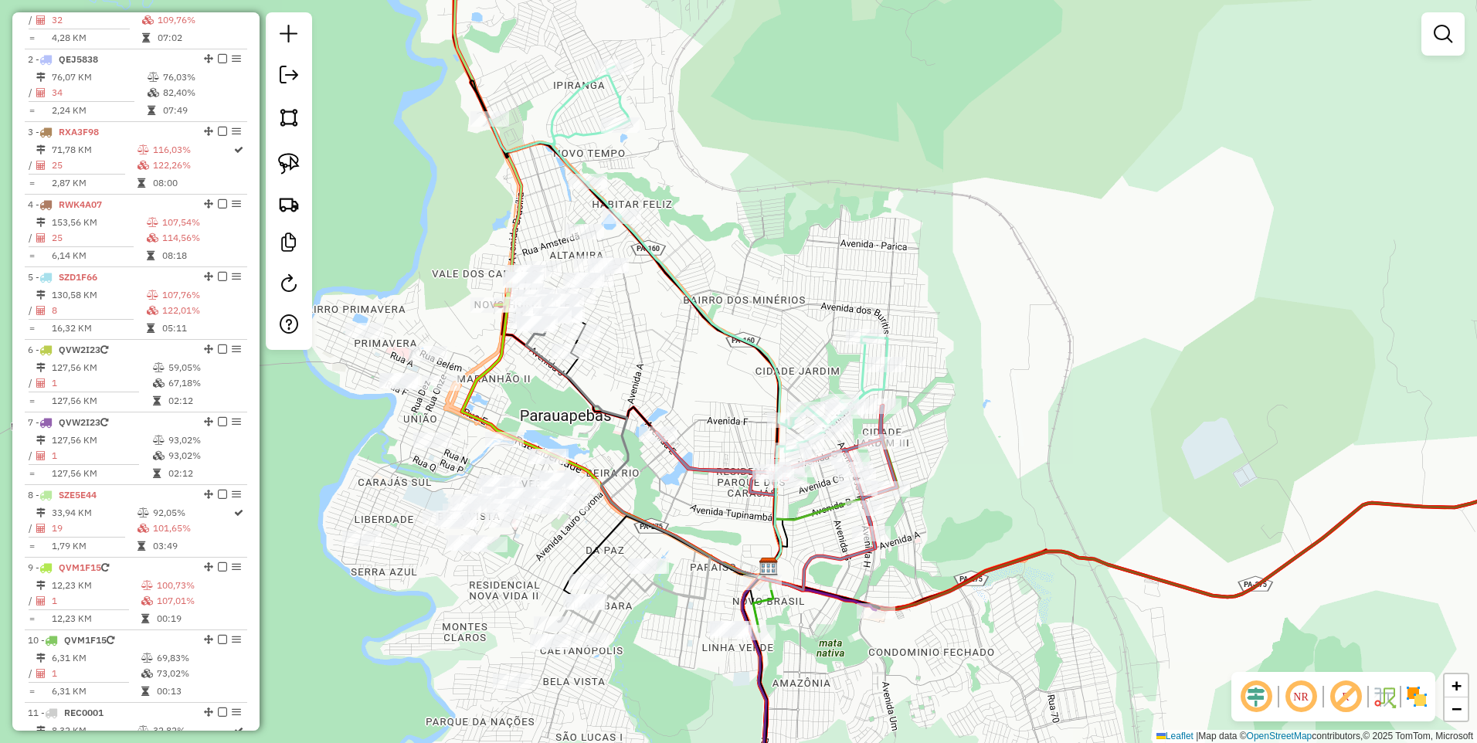
drag, startPoint x: 728, startPoint y: 408, endPoint x: 806, endPoint y: 251, distance: 175.5
click at [806, 251] on div "Janela de atendimento Grade de atendimento Capacidade Transportadoras Veículos …" at bounding box center [738, 371] width 1477 height 743
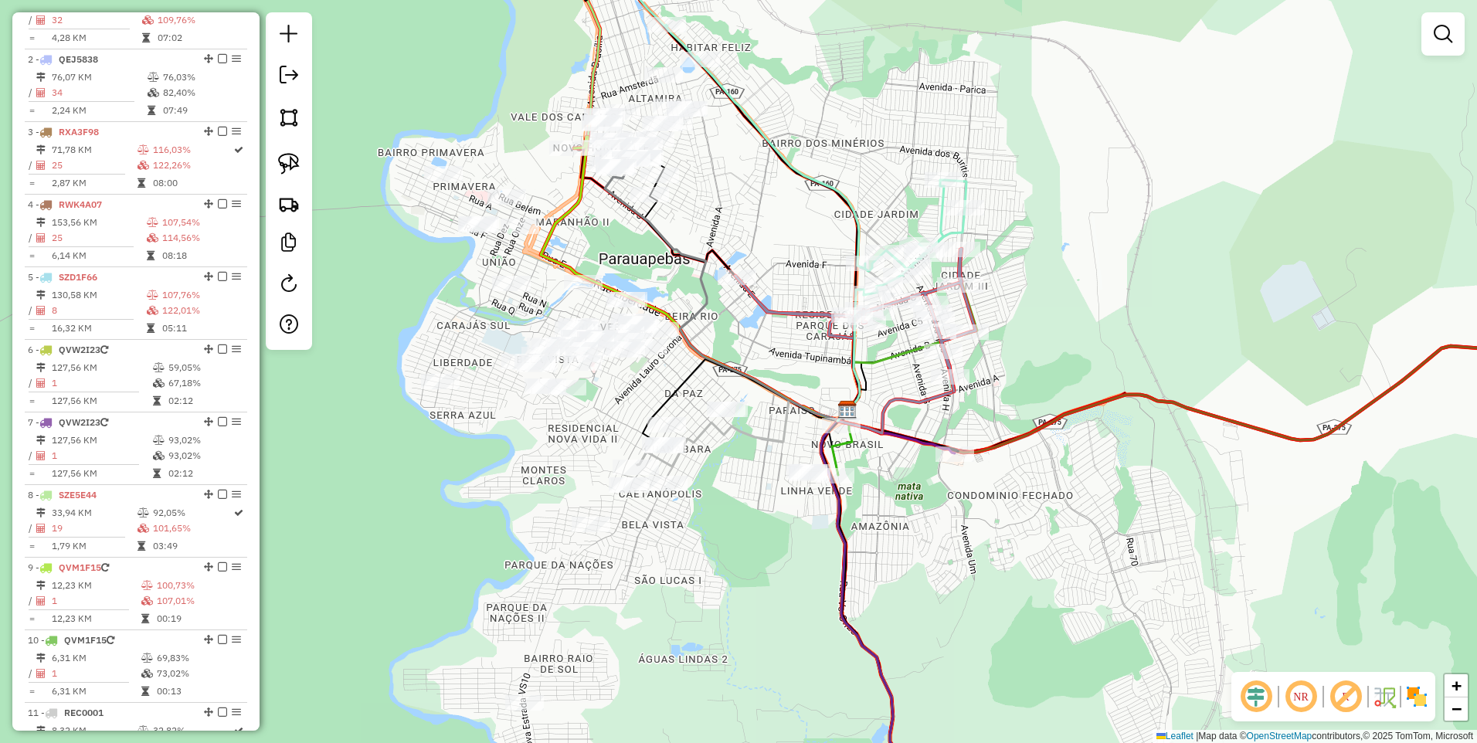
drag, startPoint x: 805, startPoint y: 119, endPoint x: 752, endPoint y: 263, distance: 153.0
click at [752, 263] on div "Janela de atendimento Grade de atendimento Capacidade Transportadoras Veículos …" at bounding box center [738, 371] width 1477 height 743
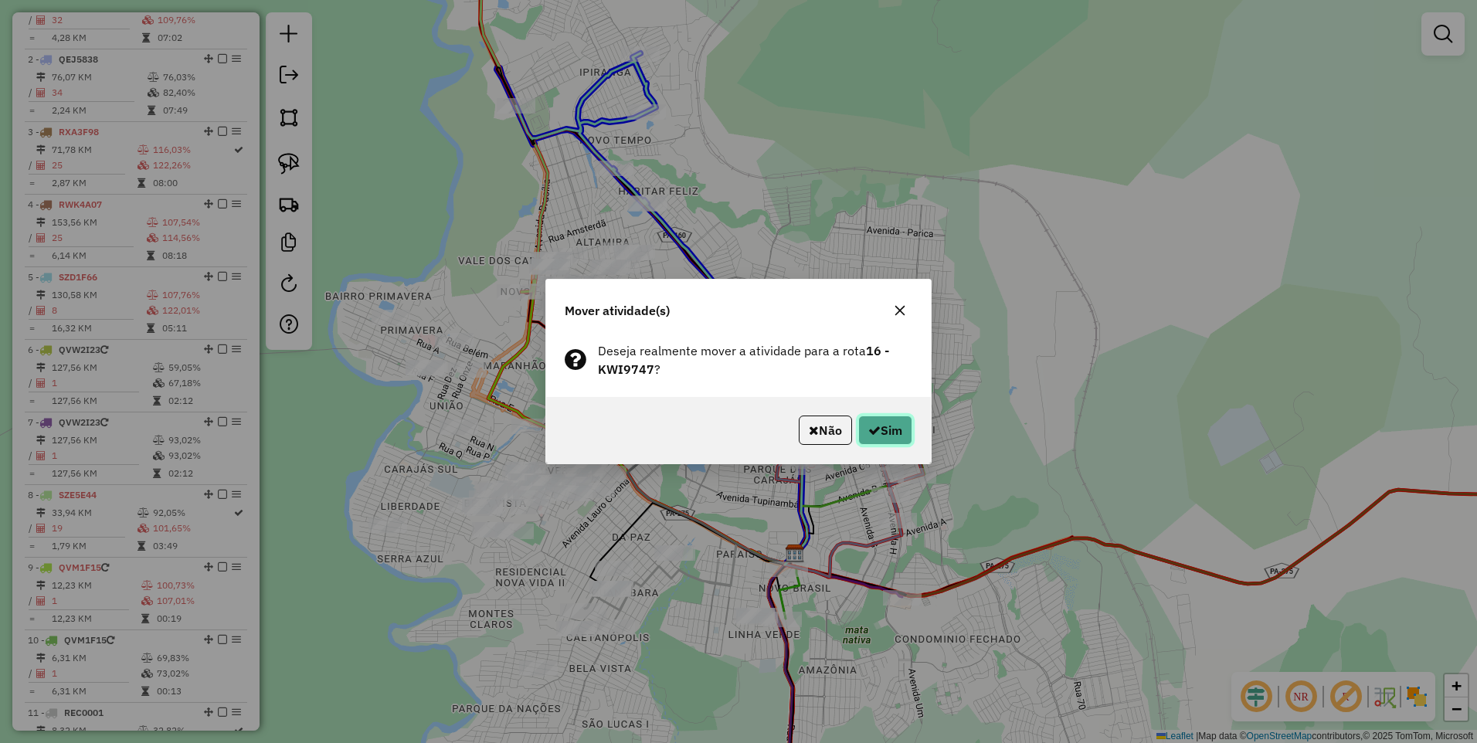
click at [908, 437] on button "Sim" at bounding box center [885, 430] width 54 height 29
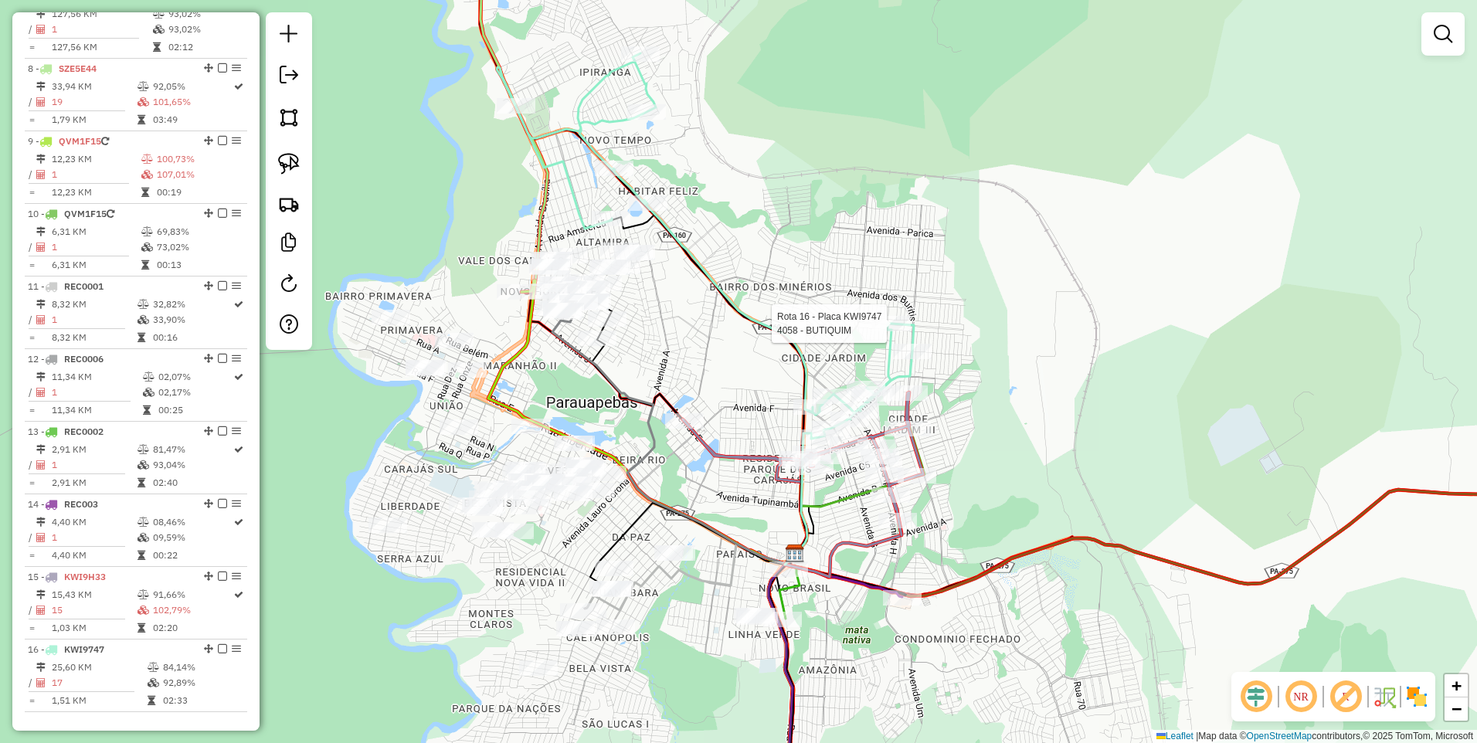
select select "**********"
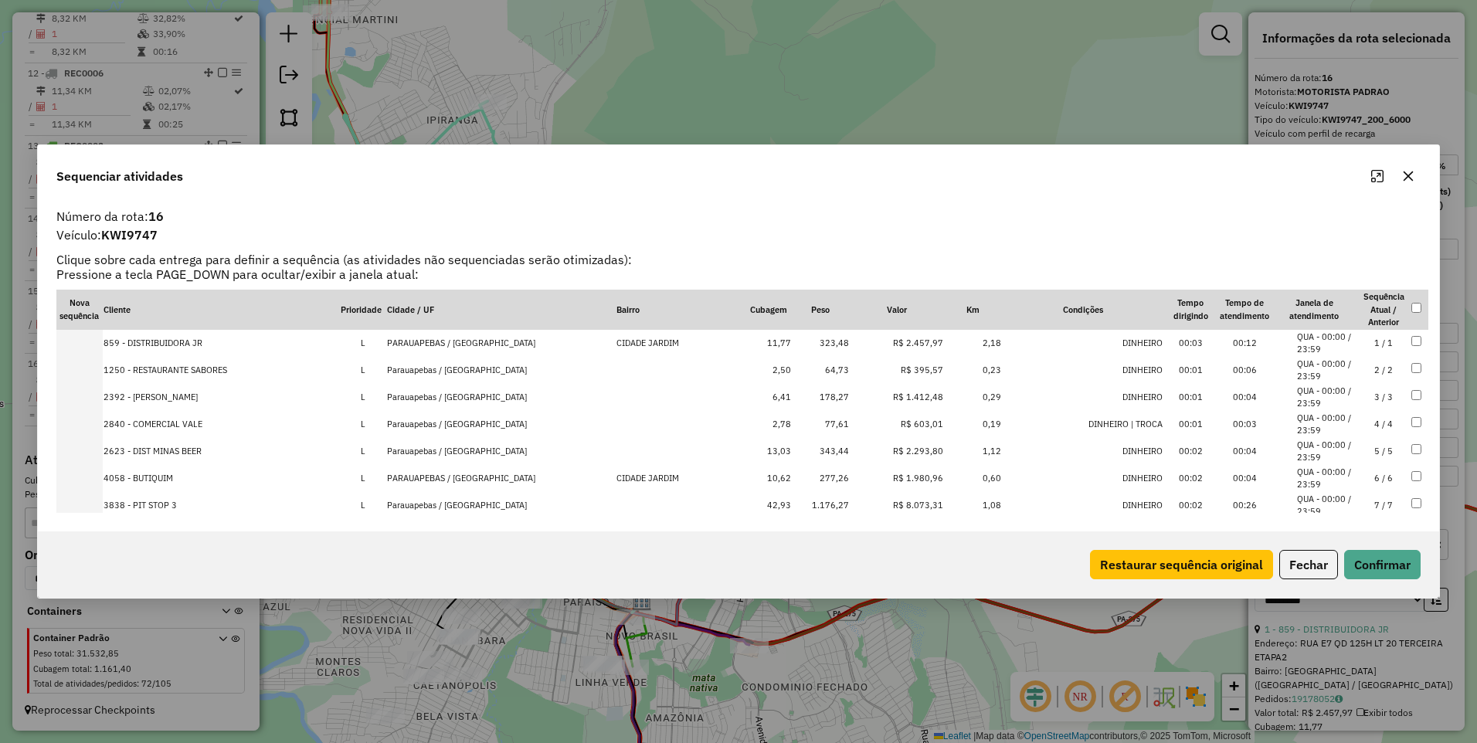
scroll to position [290, 0]
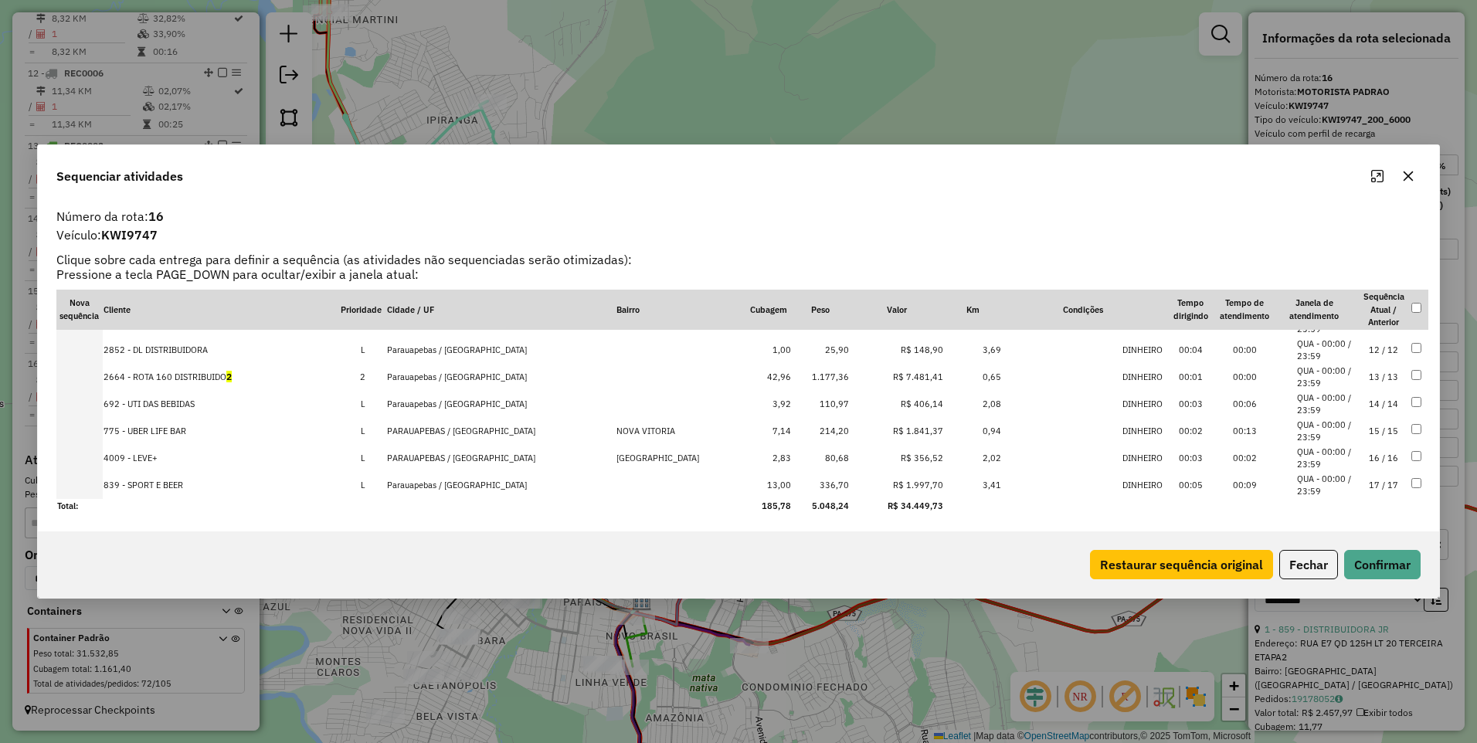
click at [942, 628] on div "Sequenciar atividades Número da rota: 16 Veículo: KWI9747 Clique sobre cada ent…" at bounding box center [738, 371] width 1477 height 743
click at [1406, 169] on button "button" at bounding box center [1408, 176] width 25 height 25
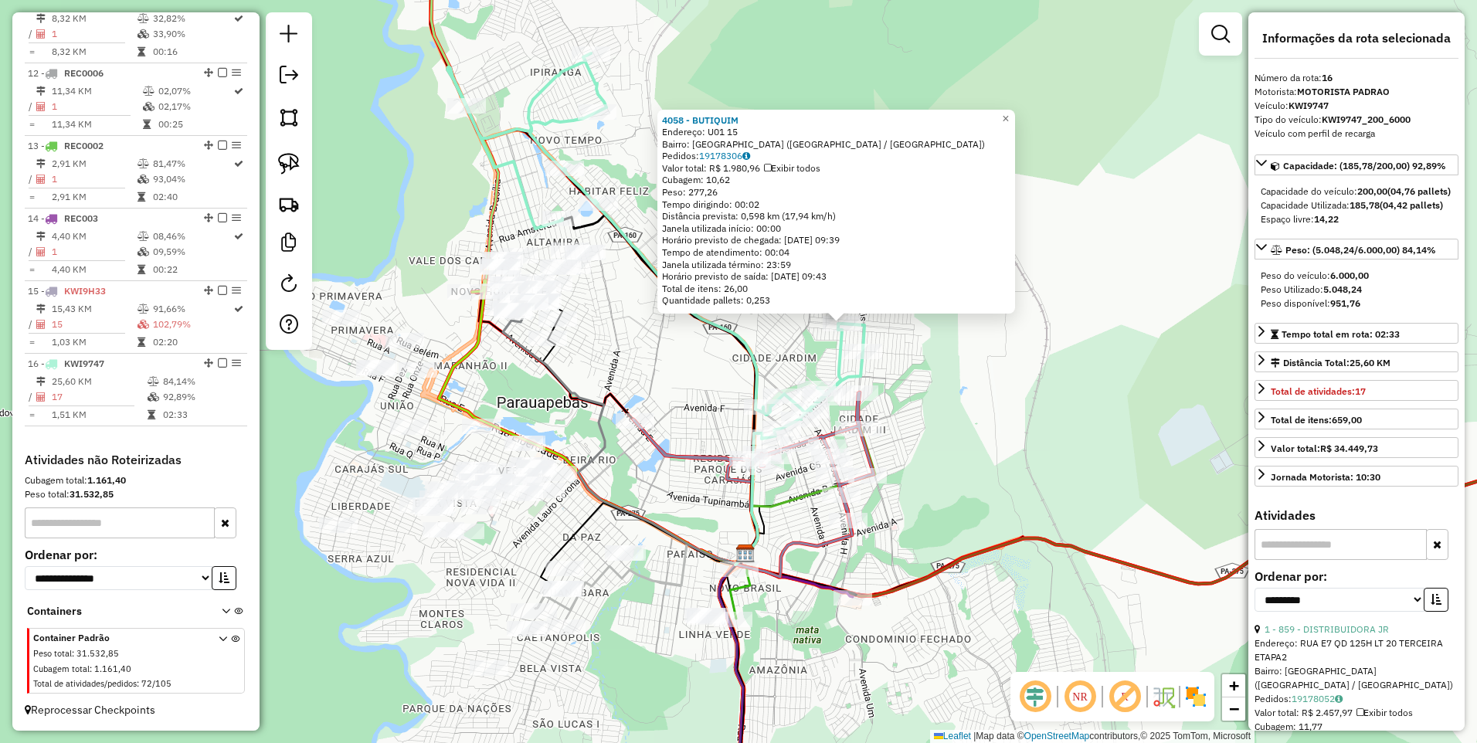
drag, startPoint x: 549, startPoint y: 408, endPoint x: 651, endPoint y: 326, distance: 130.8
click at [651, 326] on div "4058 - BUTIQUIM Endereço: U01 15 Bairro: CIDADE JARDIM (PARAUAPEBAS / PA) Pedid…" at bounding box center [738, 371] width 1477 height 743
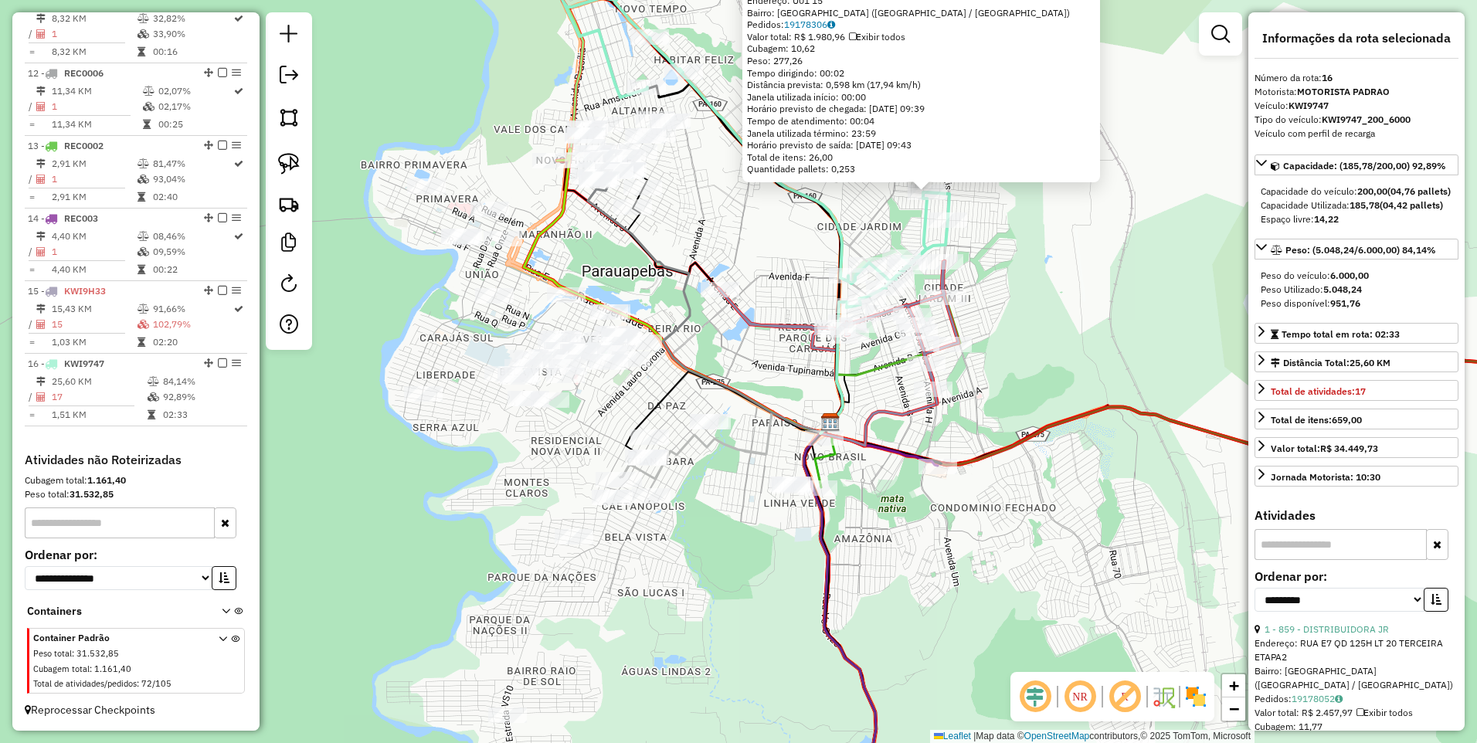
drag, startPoint x: 582, startPoint y: 460, endPoint x: 558, endPoint y: 568, distance: 110.9
click at [558, 568] on div "4058 - BUTIQUIM Endereço: U01 15 Bairro: CIDADE JARDIM (PARAUAPEBAS / PA) Pedid…" at bounding box center [738, 371] width 1477 height 743
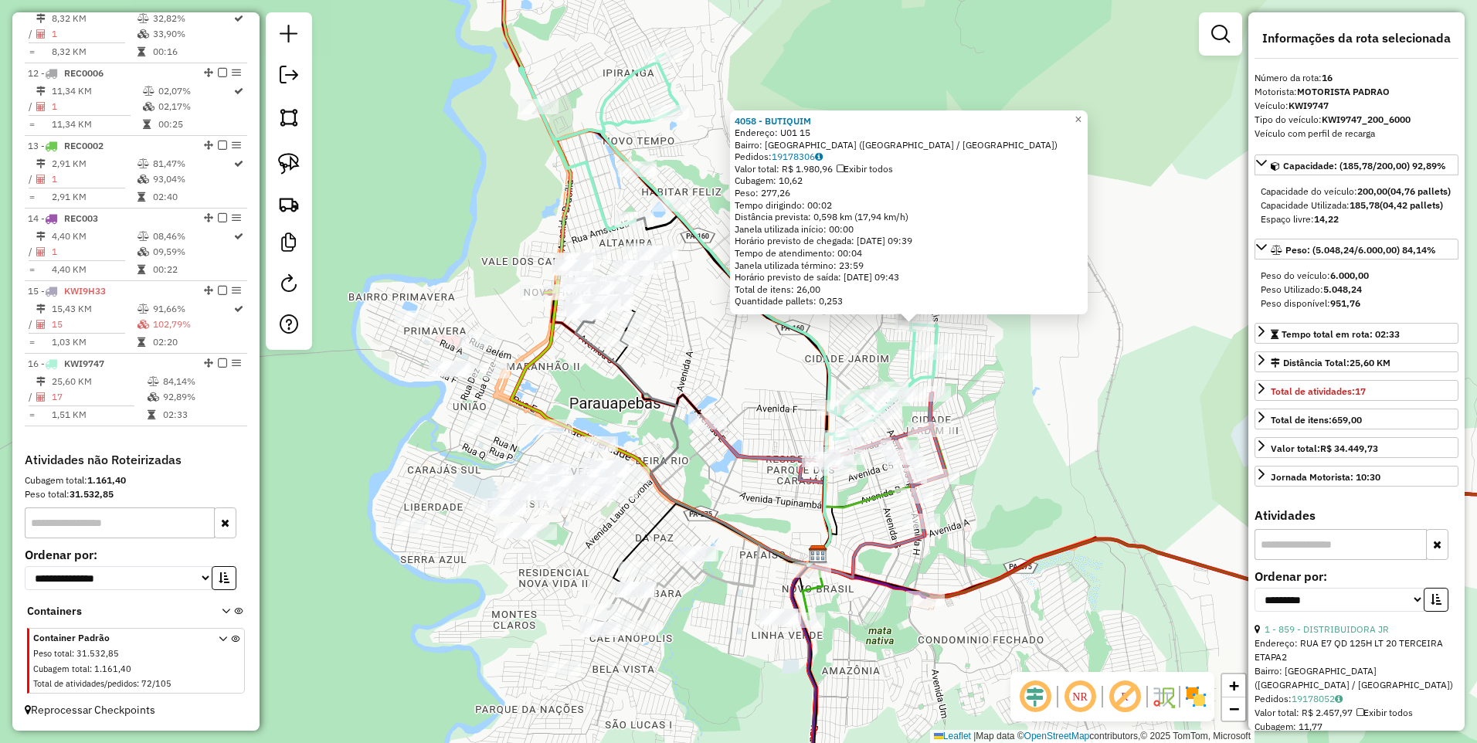
click at [307, 128] on div at bounding box center [289, 181] width 46 height 338
click at [287, 121] on img at bounding box center [289, 118] width 22 height 22
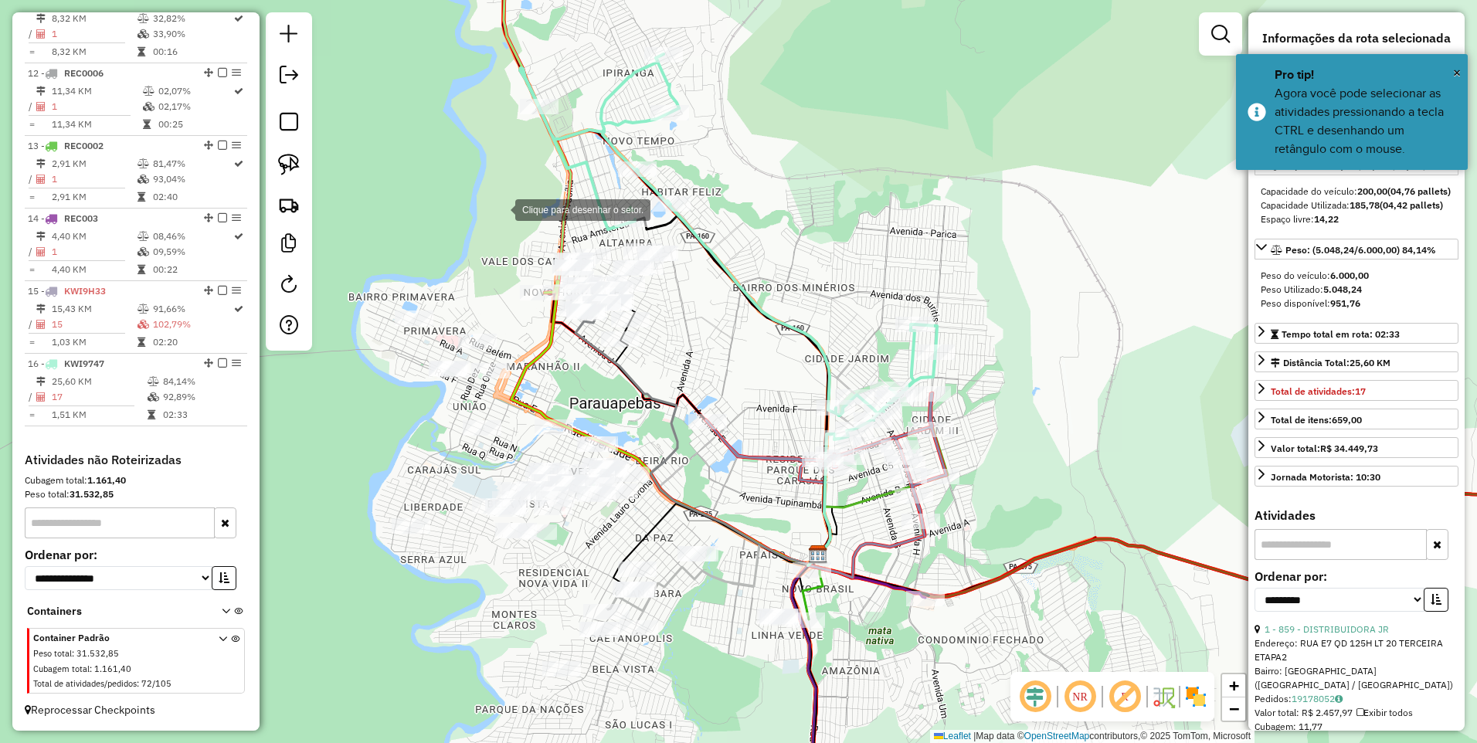
click at [500, 209] on div at bounding box center [499, 208] width 31 height 31
click at [586, 395] on div at bounding box center [587, 394] width 31 height 31
click at [715, 368] on div at bounding box center [715, 369] width 31 height 31
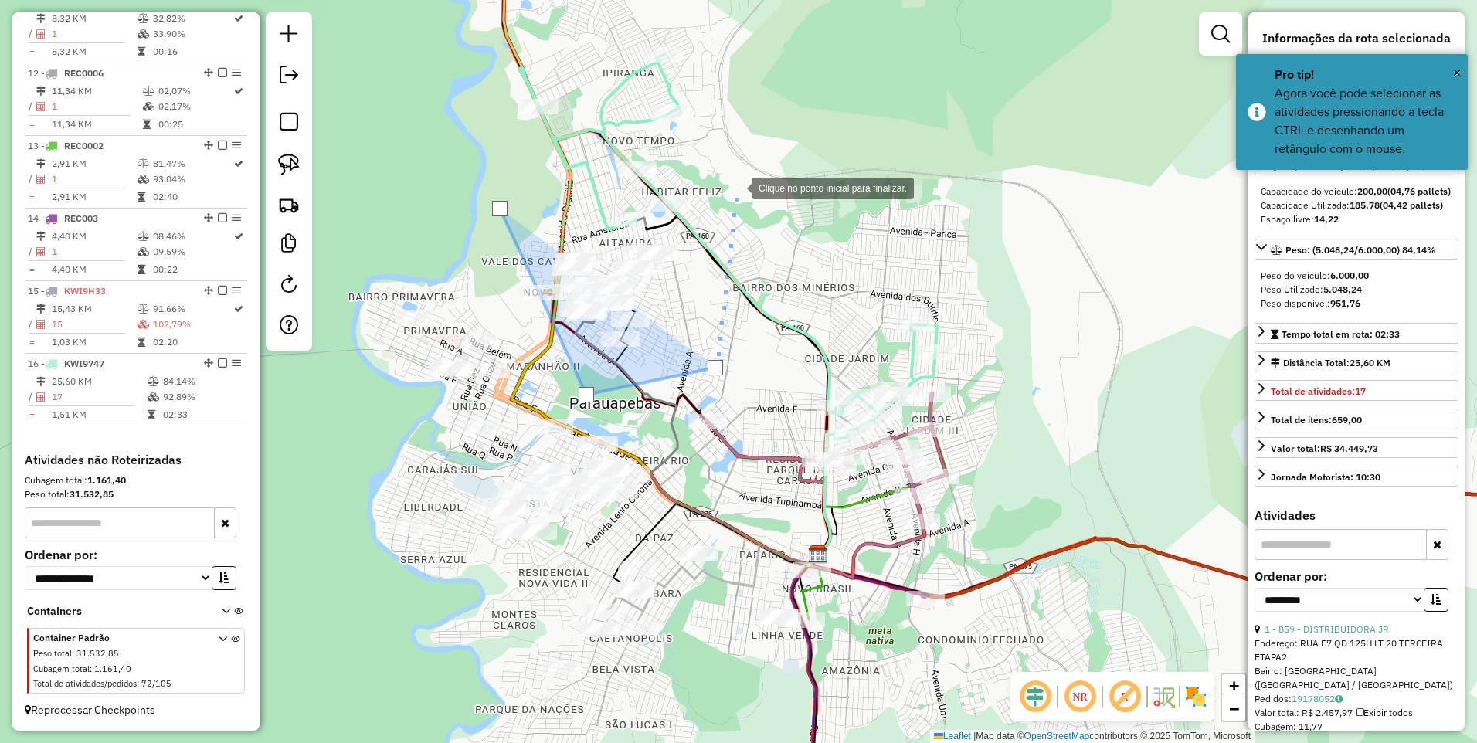
click at [736, 187] on div at bounding box center [736, 186] width 31 height 31
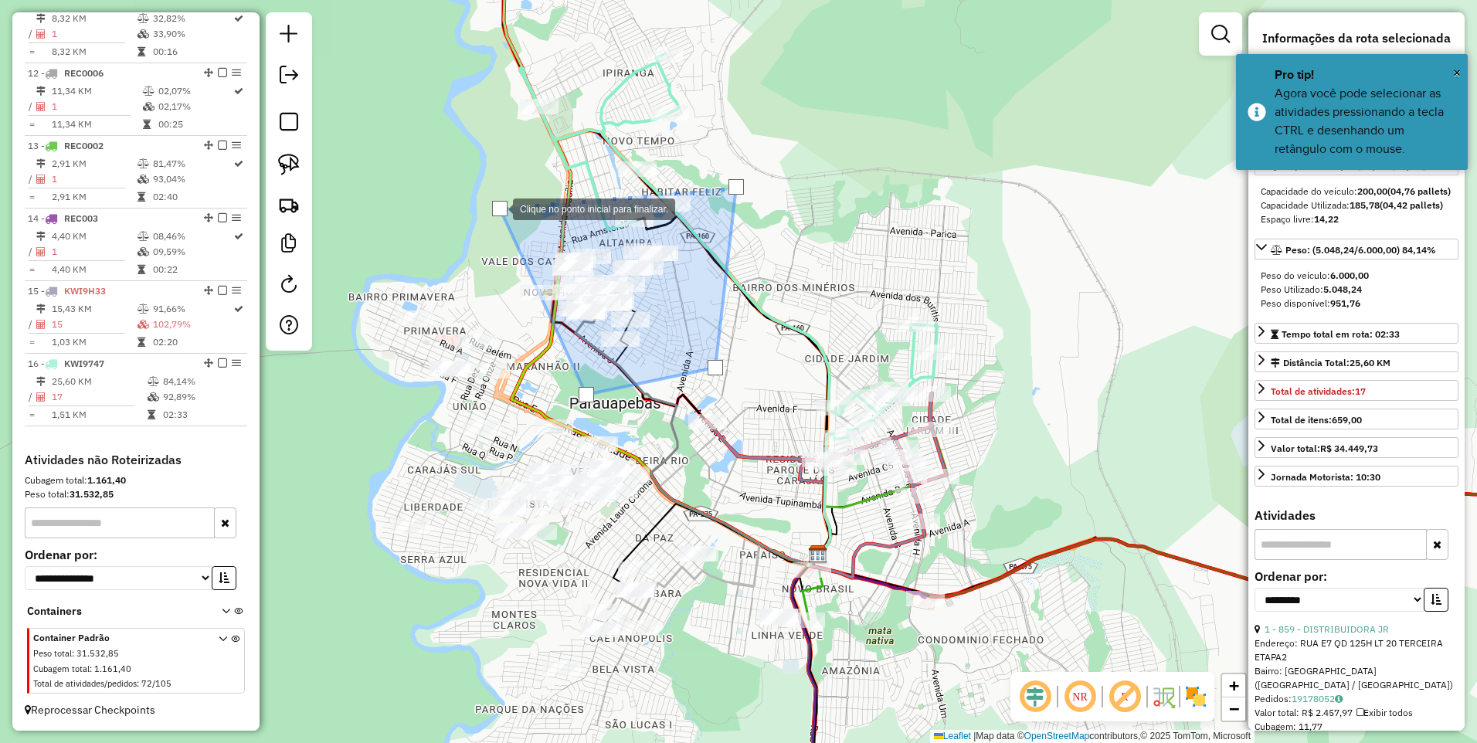
click at [497, 208] on div at bounding box center [499, 208] width 15 height 15
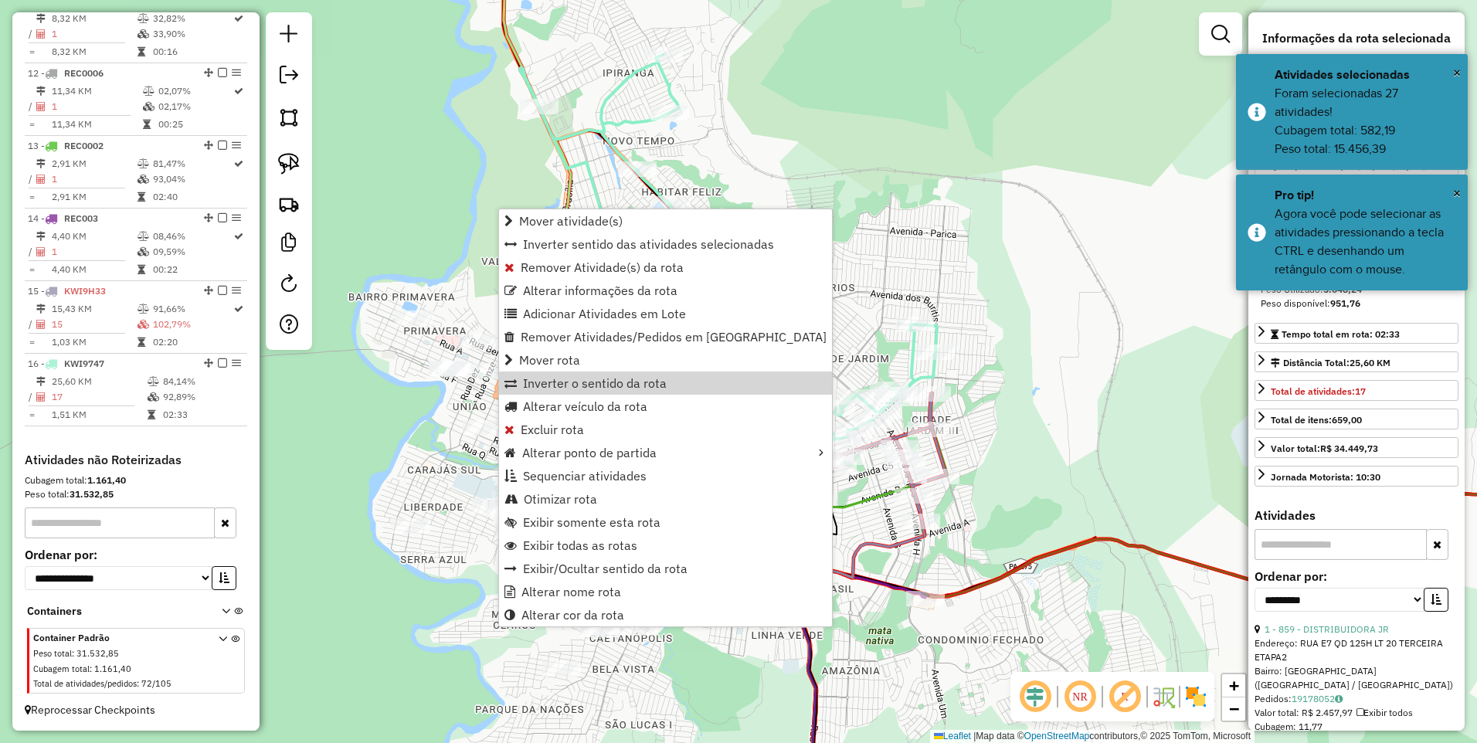
click at [871, 247] on div "Janela de atendimento Grade de atendimento Capacidade Transportadoras Veículos …" at bounding box center [738, 371] width 1477 height 743
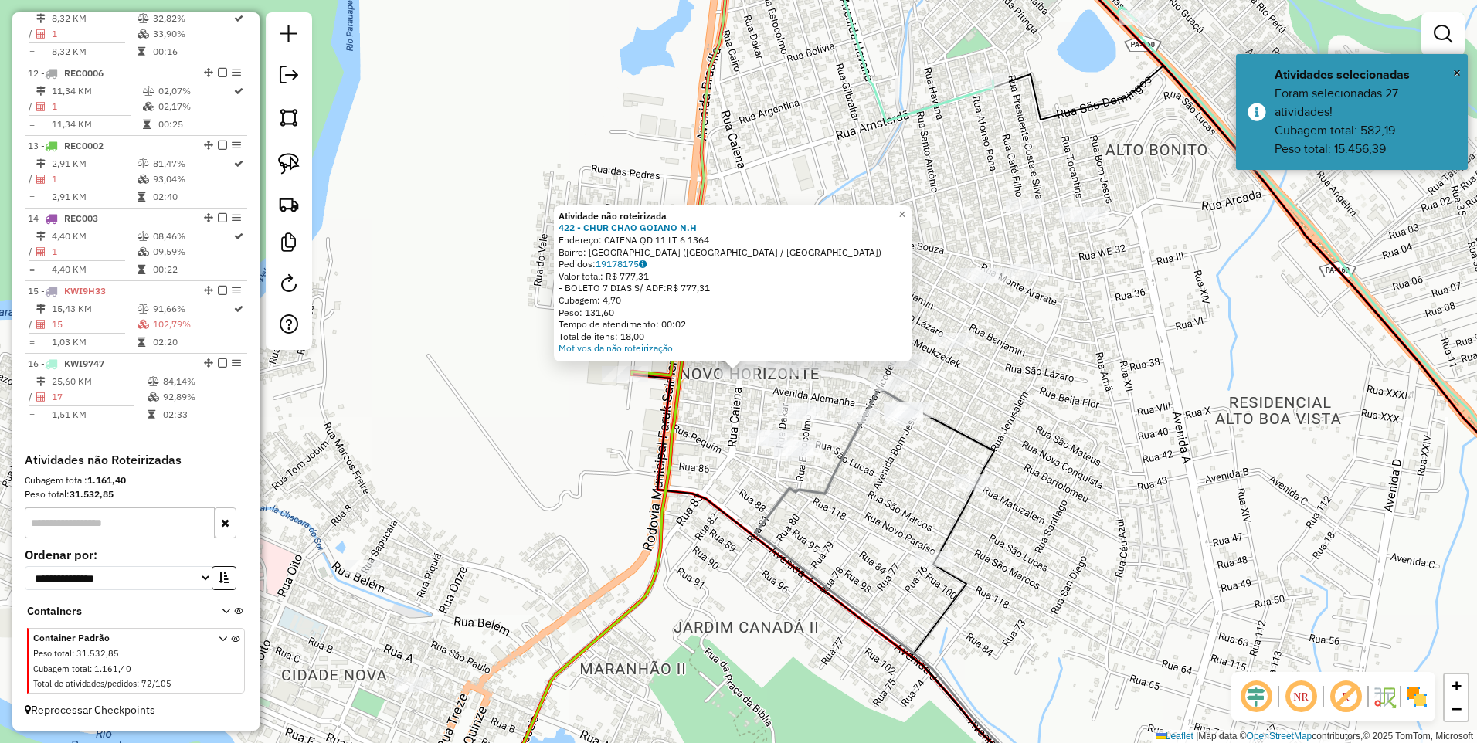
click at [711, 425] on div "Atividade não roteirizada 422 - CHUR CHAO GOIANO N.H Endereço: CAIENA QD 11 LT …" at bounding box center [738, 371] width 1477 height 743
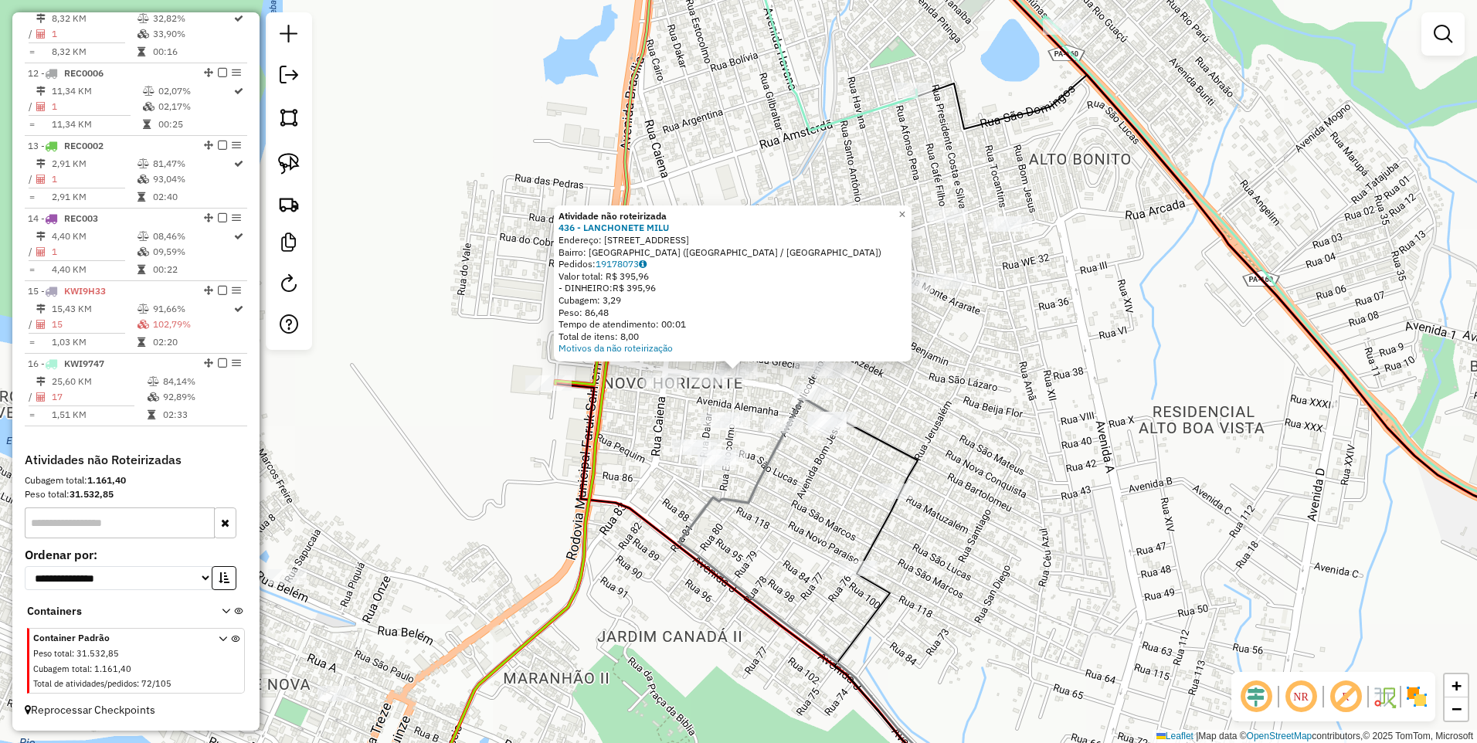
click at [690, 364] on div "Atividade não roteirizada 436 - LANCHONETE MILU Endereço: RUA ESTOCOLMO N35 35 …" at bounding box center [738, 371] width 1477 height 743
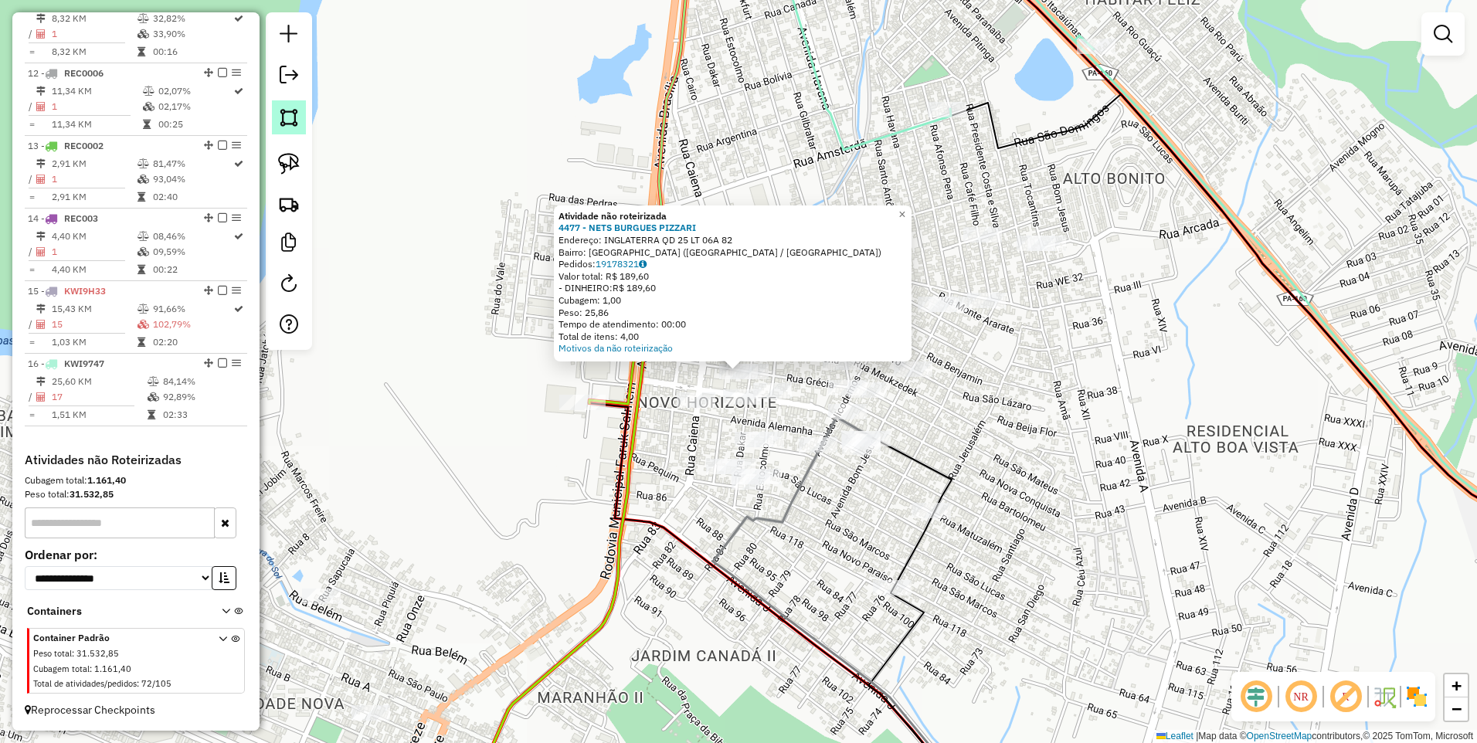
click at [292, 120] on img at bounding box center [289, 118] width 22 height 22
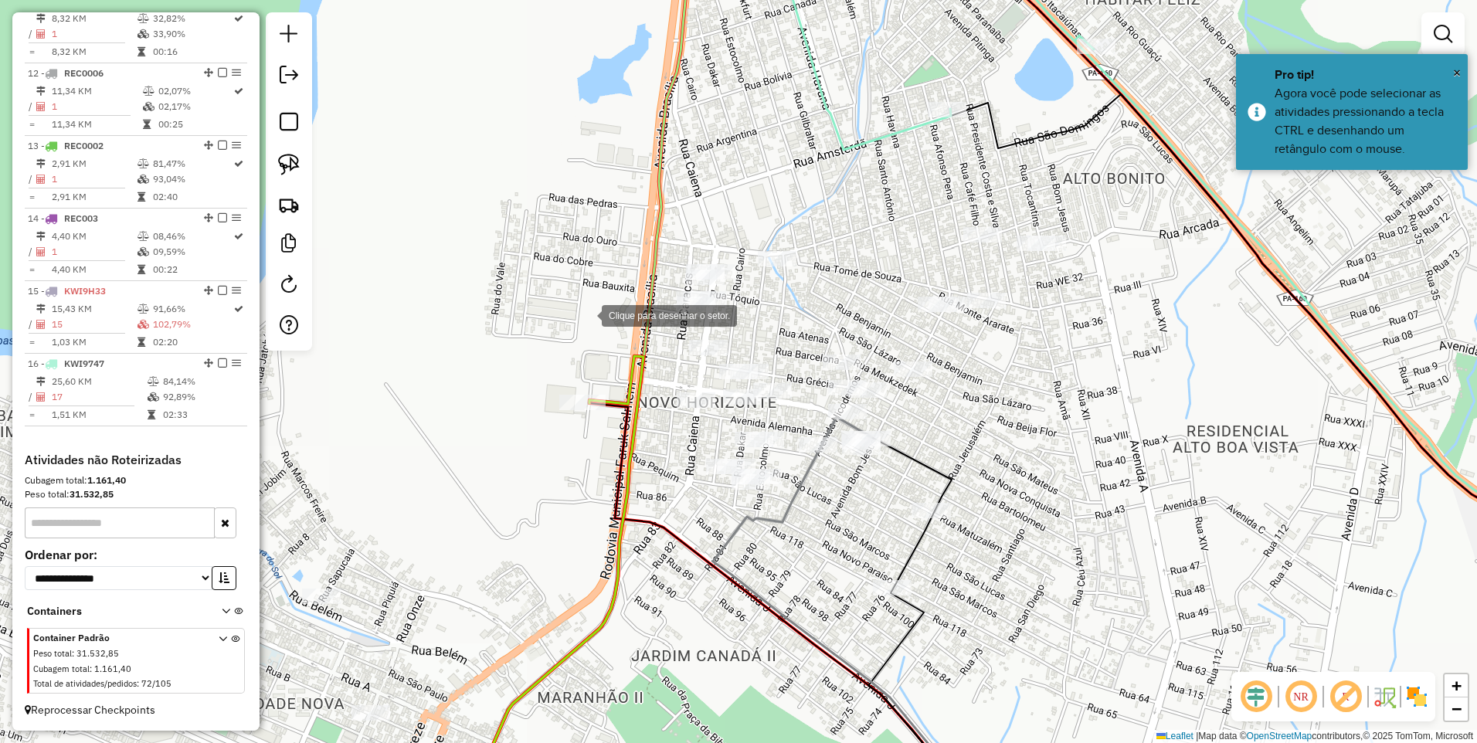
drag, startPoint x: 586, startPoint y: 314, endPoint x: 625, endPoint y: 321, distance: 39.2
click at [585, 314] on div at bounding box center [586, 314] width 31 height 31
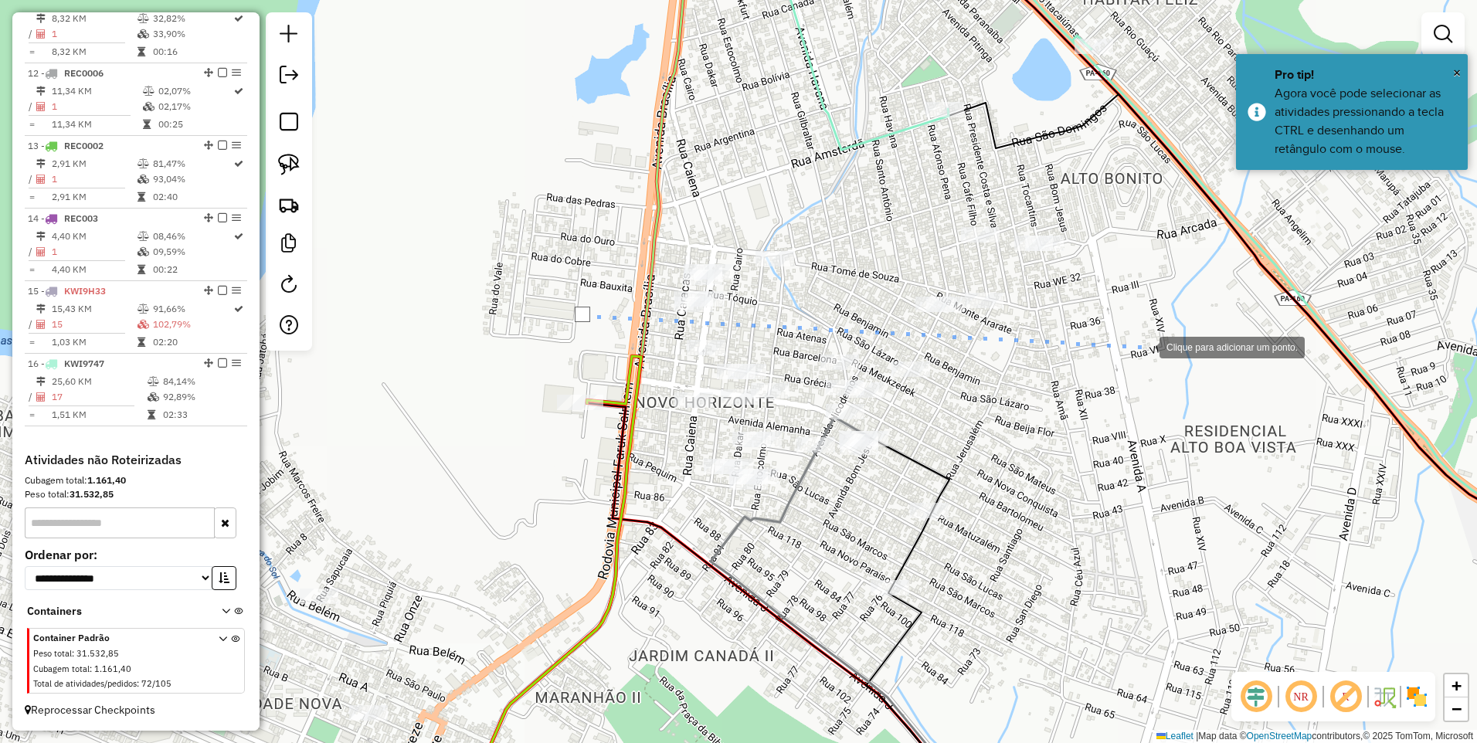
click at [1144, 346] on div at bounding box center [1143, 346] width 31 height 31
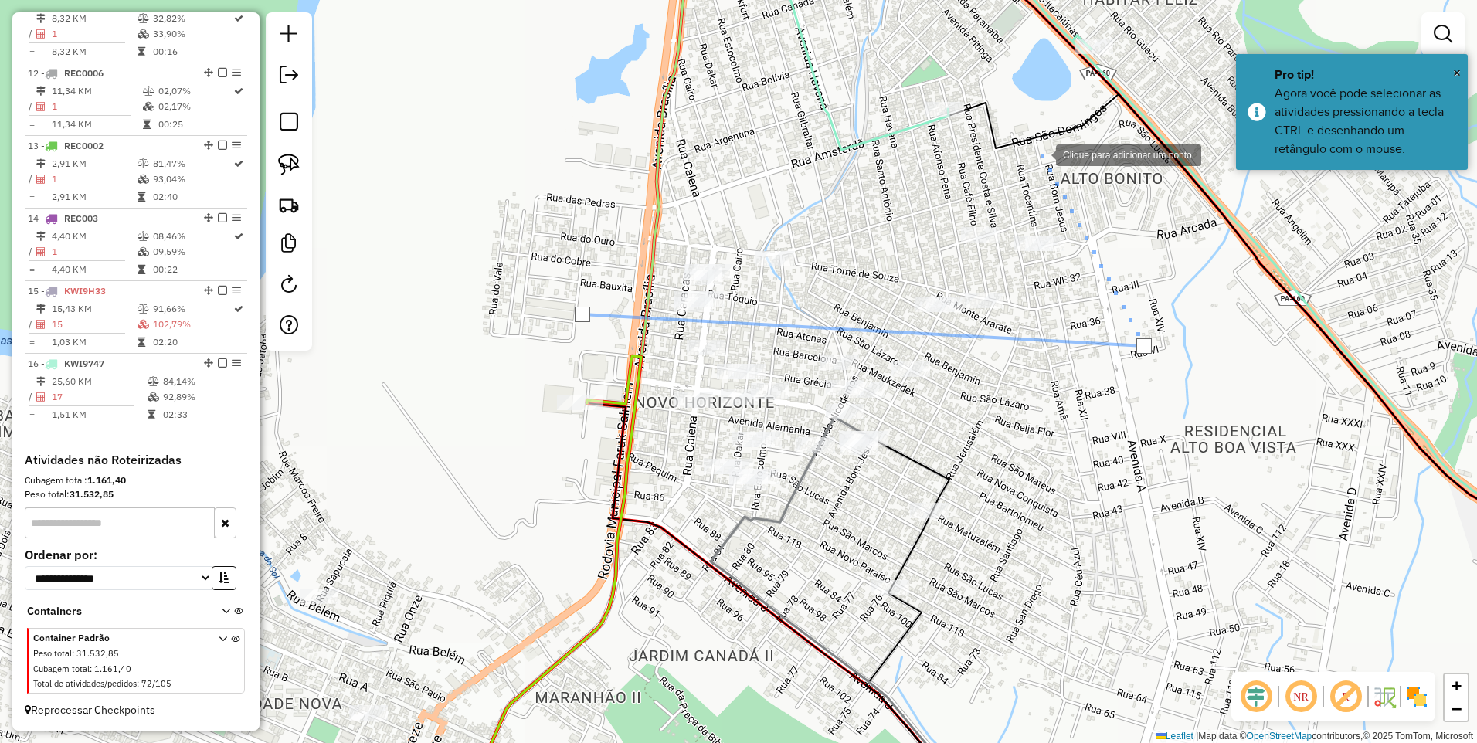
click at [1036, 150] on div at bounding box center [1040, 153] width 31 height 31
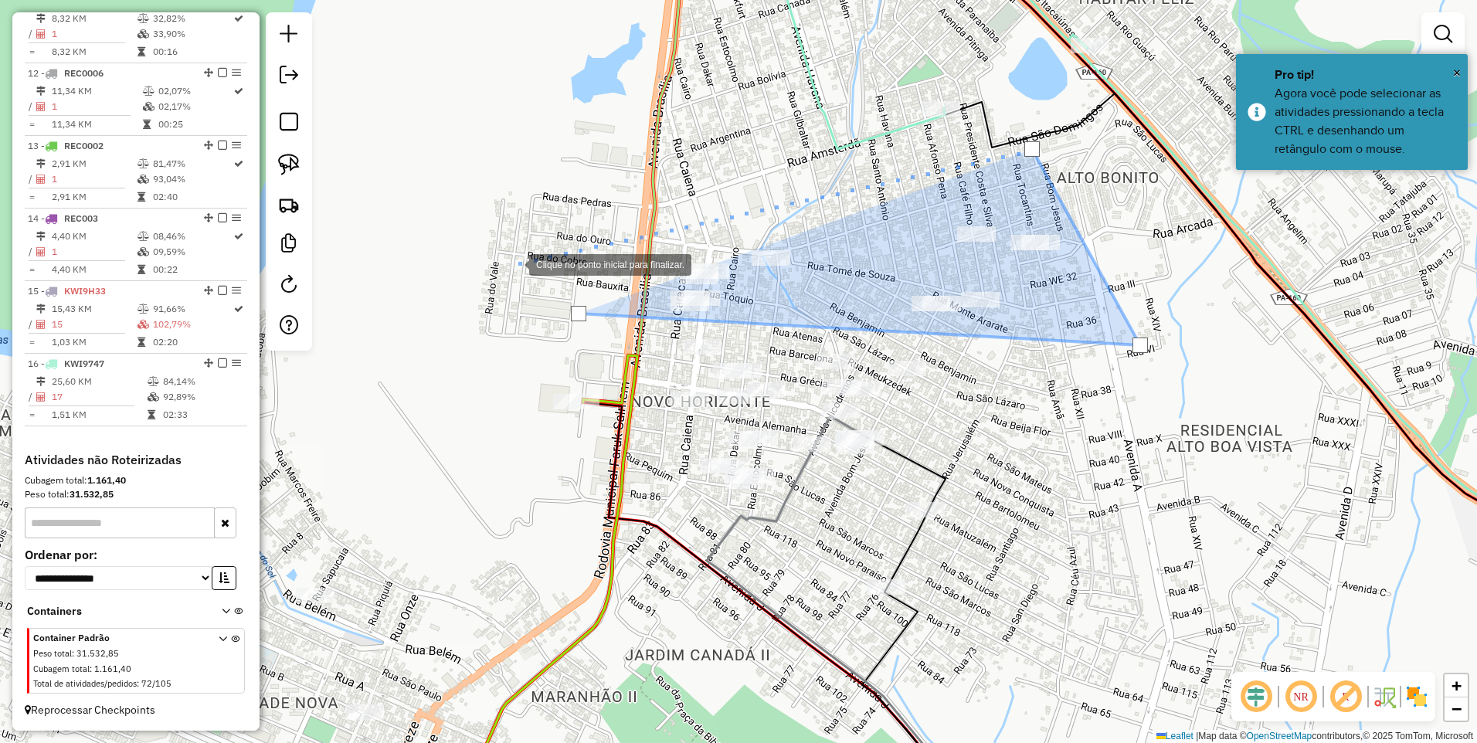
click at [514, 263] on div at bounding box center [513, 263] width 31 height 31
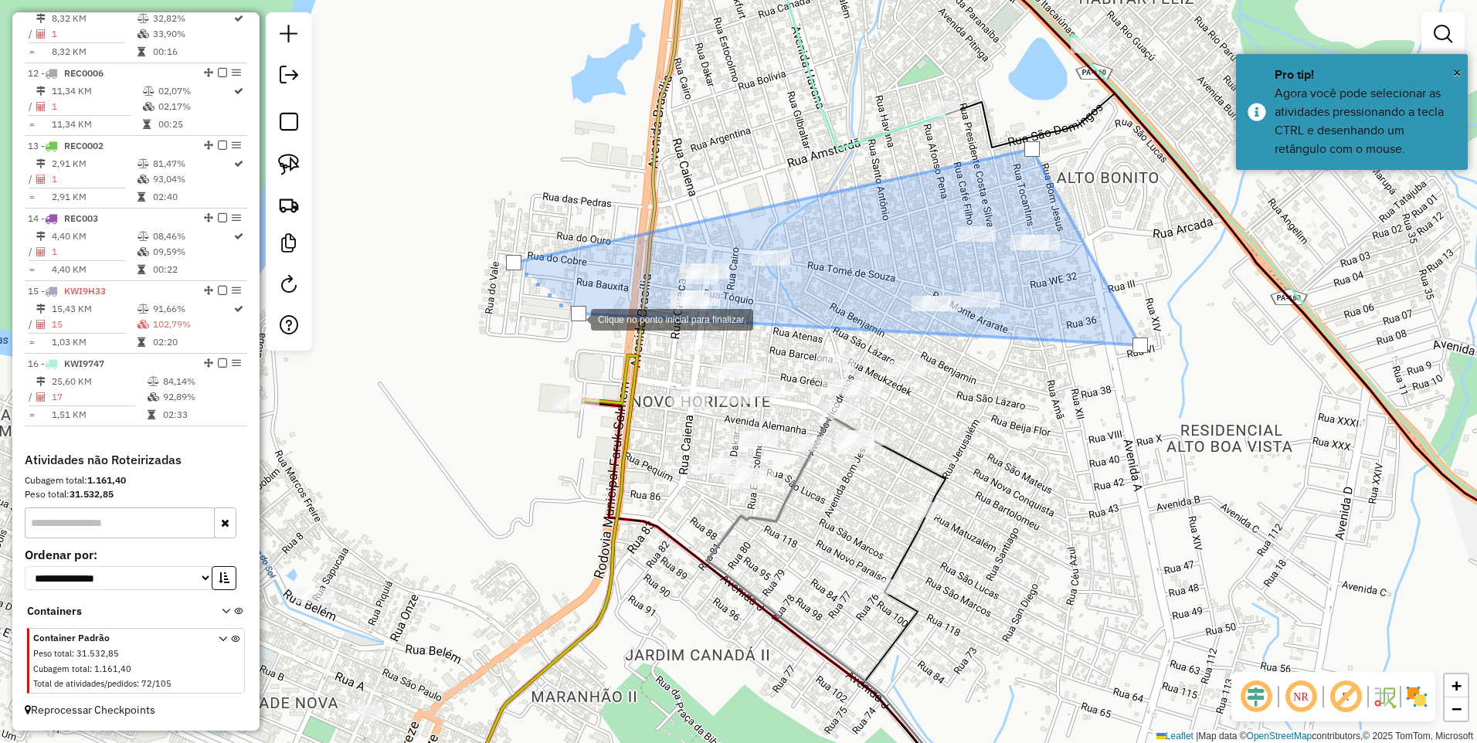
click at [575, 318] on div at bounding box center [578, 313] width 15 height 15
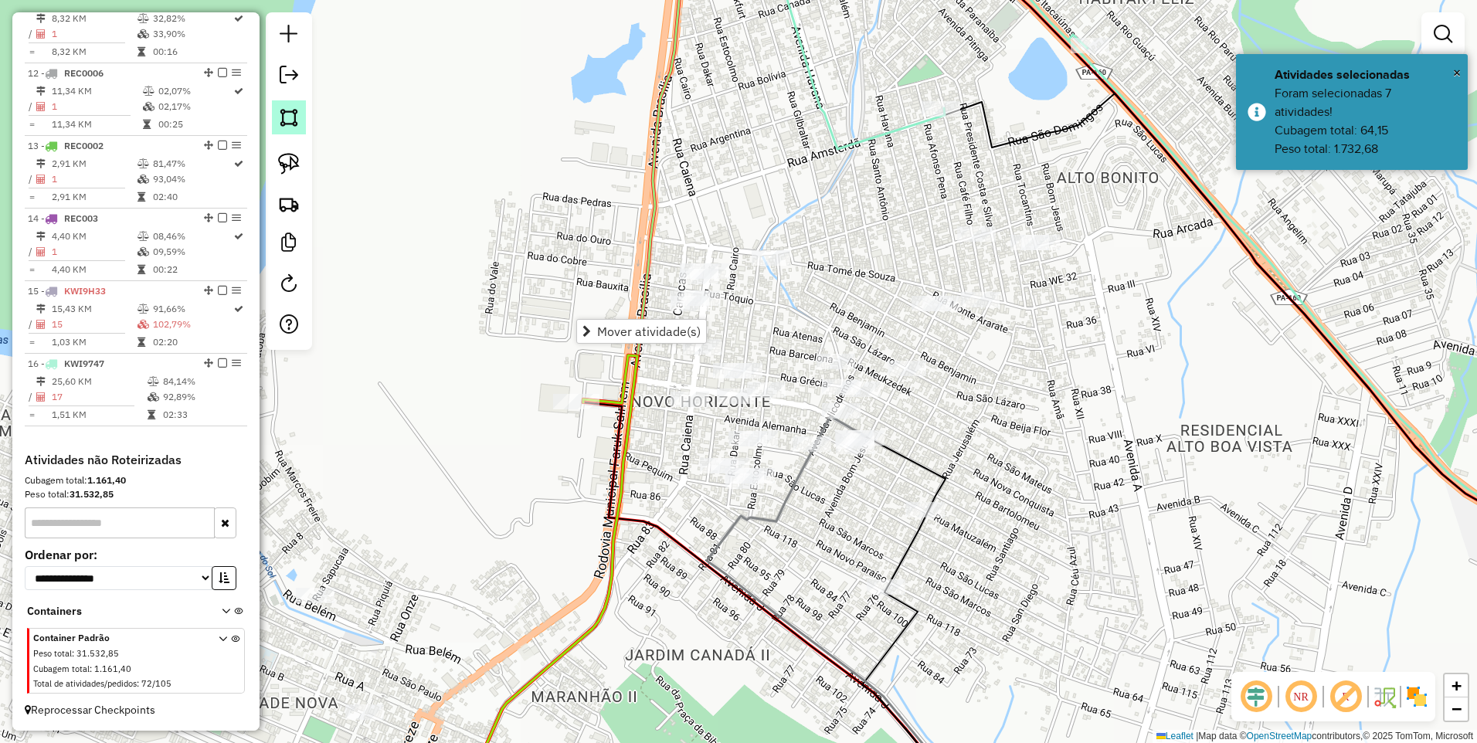
click at [289, 120] on img at bounding box center [289, 118] width 22 height 22
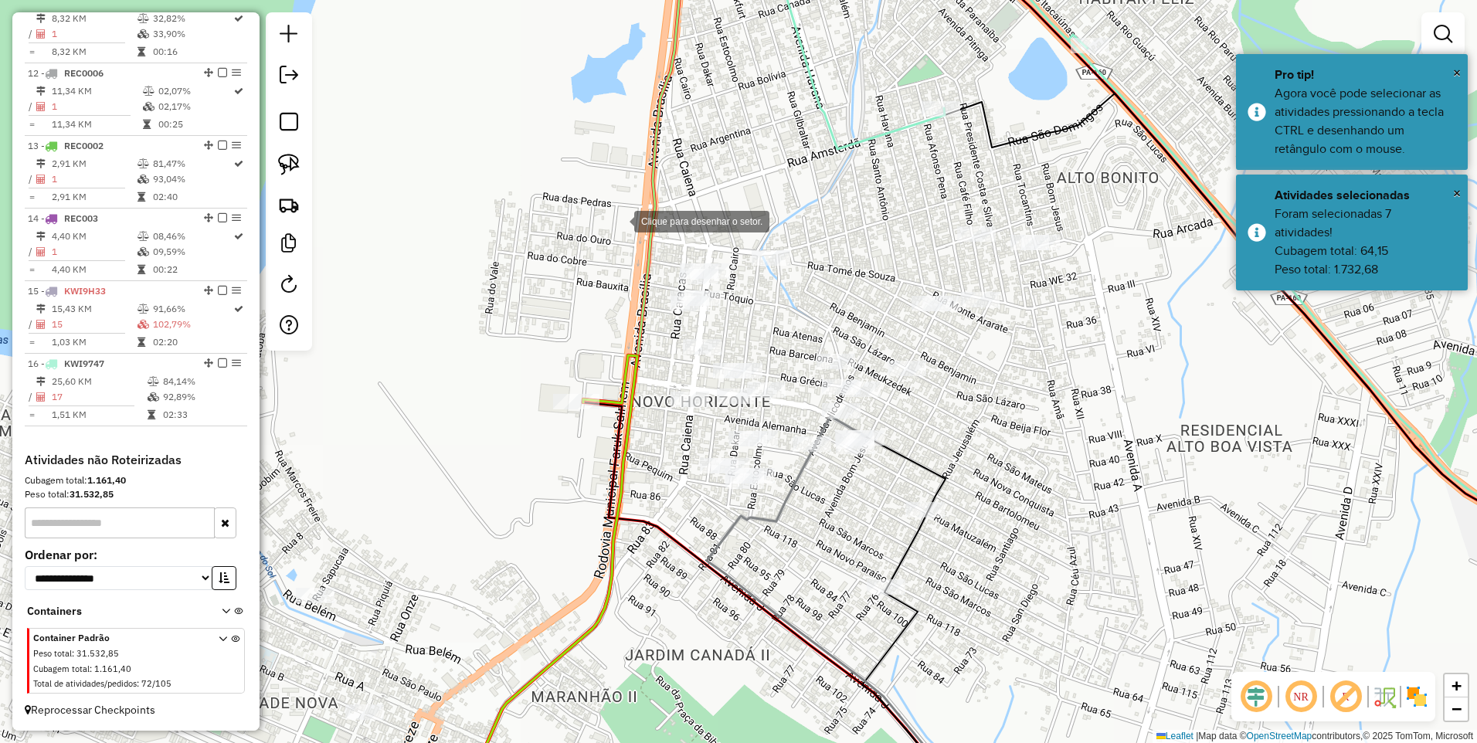
click at [619, 220] on div at bounding box center [618, 220] width 31 height 31
click at [665, 445] on div at bounding box center [658, 433] width 31 height 31
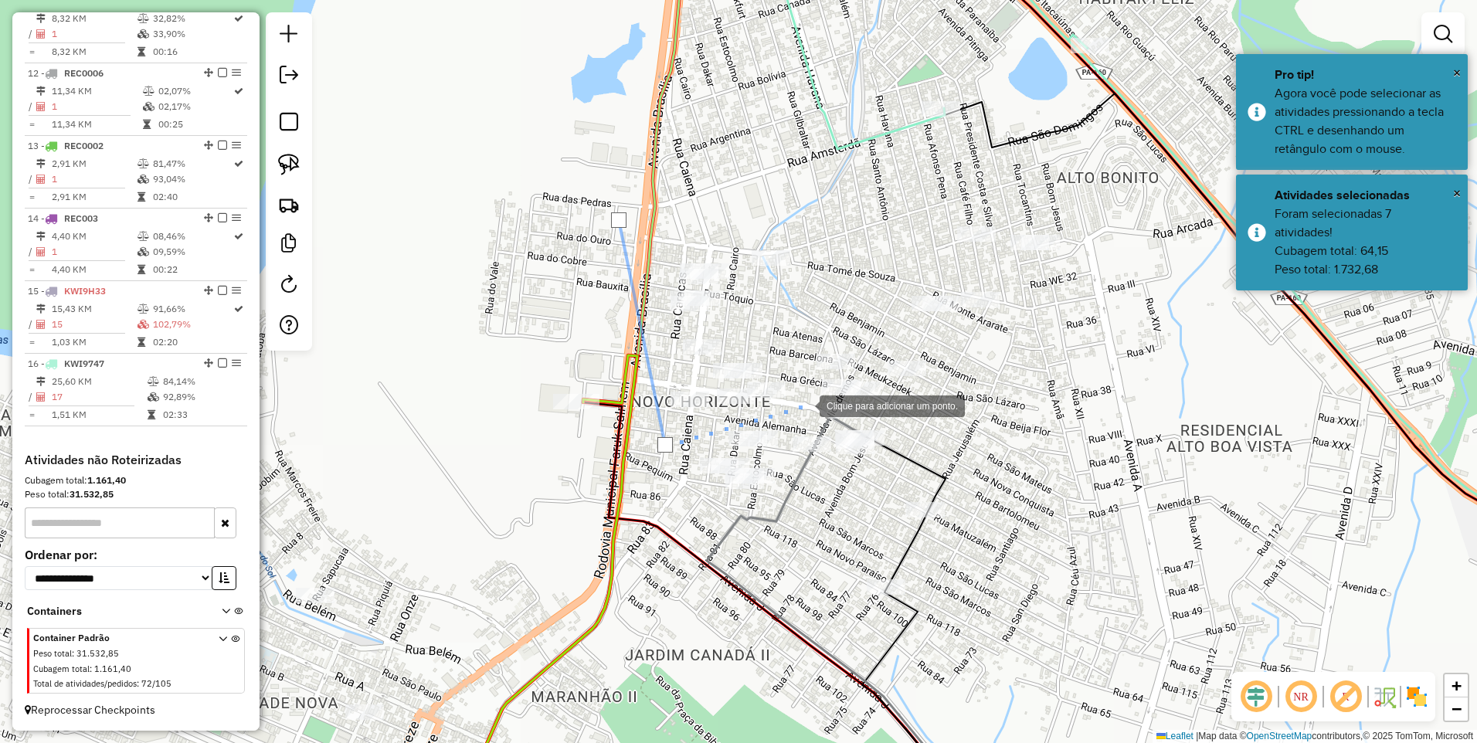
drag, startPoint x: 803, startPoint y: 403, endPoint x: 783, endPoint y: 378, distance: 32.5
click at [803, 402] on div at bounding box center [804, 404] width 31 height 31
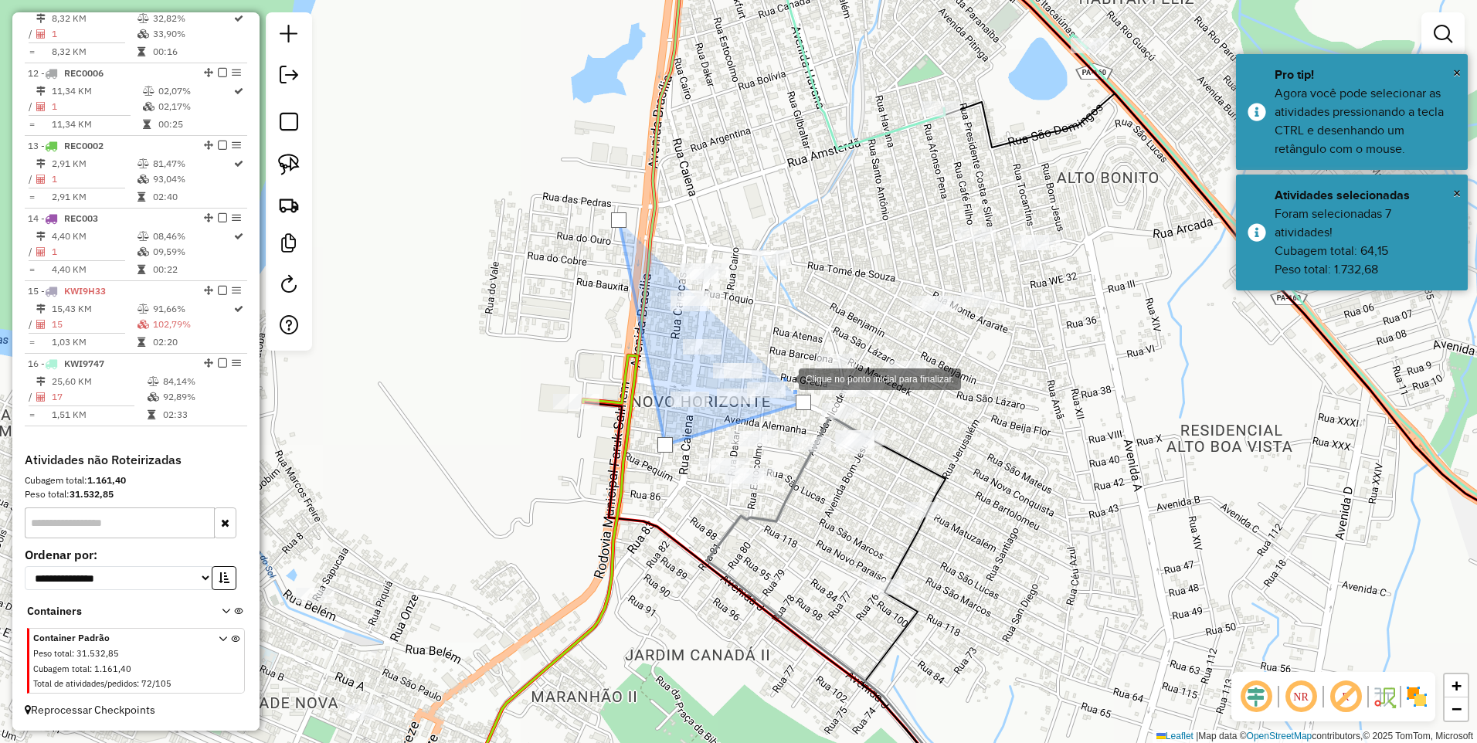
click at [778, 362] on div at bounding box center [783, 377] width 31 height 31
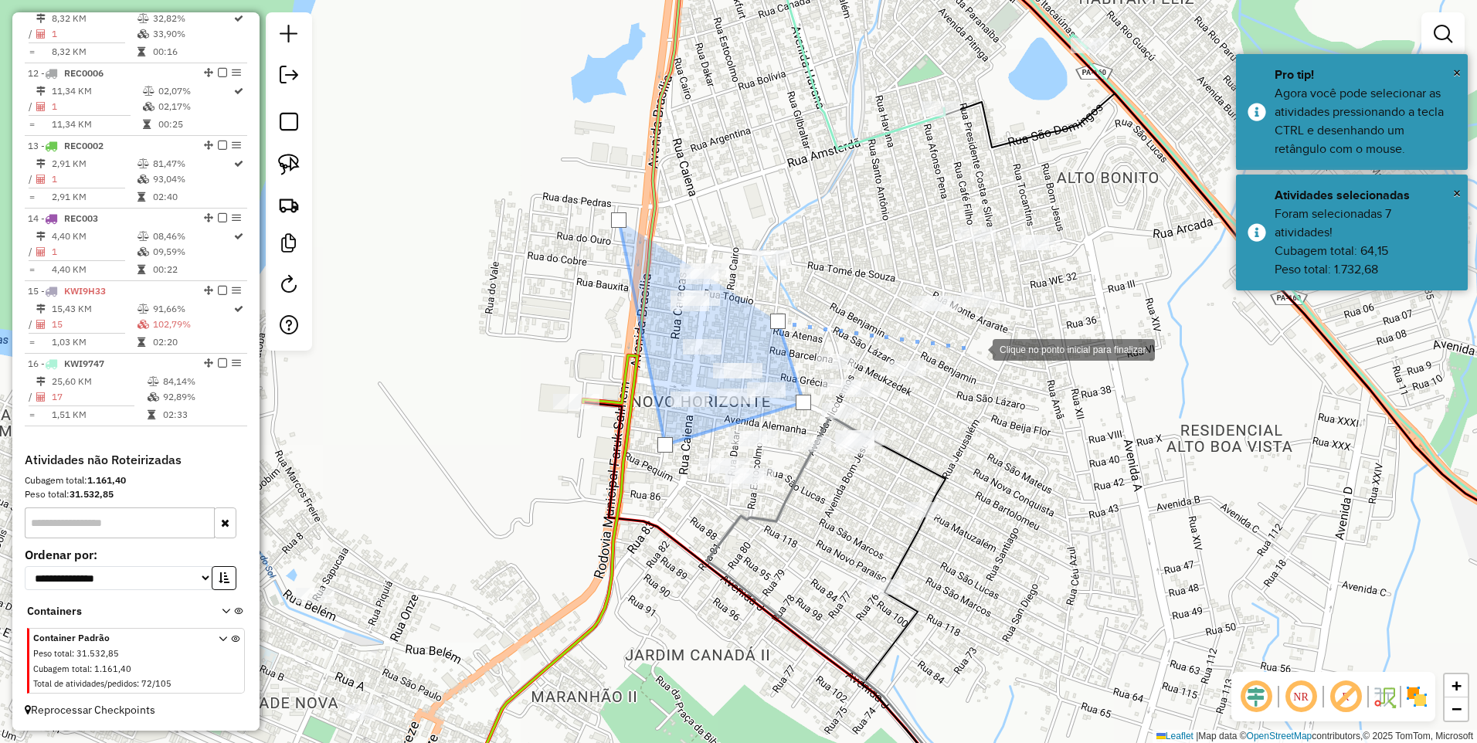
click at [993, 344] on div at bounding box center [977, 348] width 31 height 31
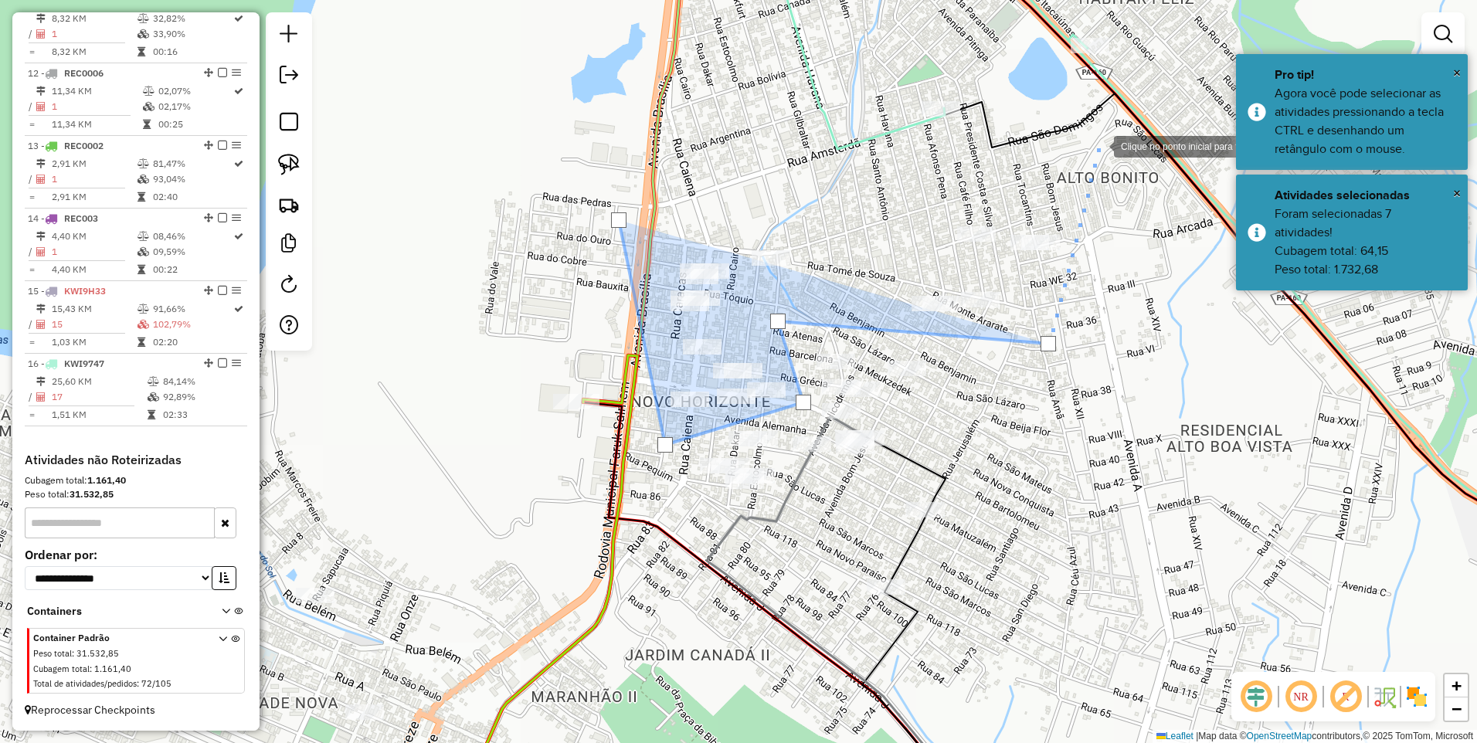
click at [1098, 145] on div at bounding box center [1098, 145] width 31 height 31
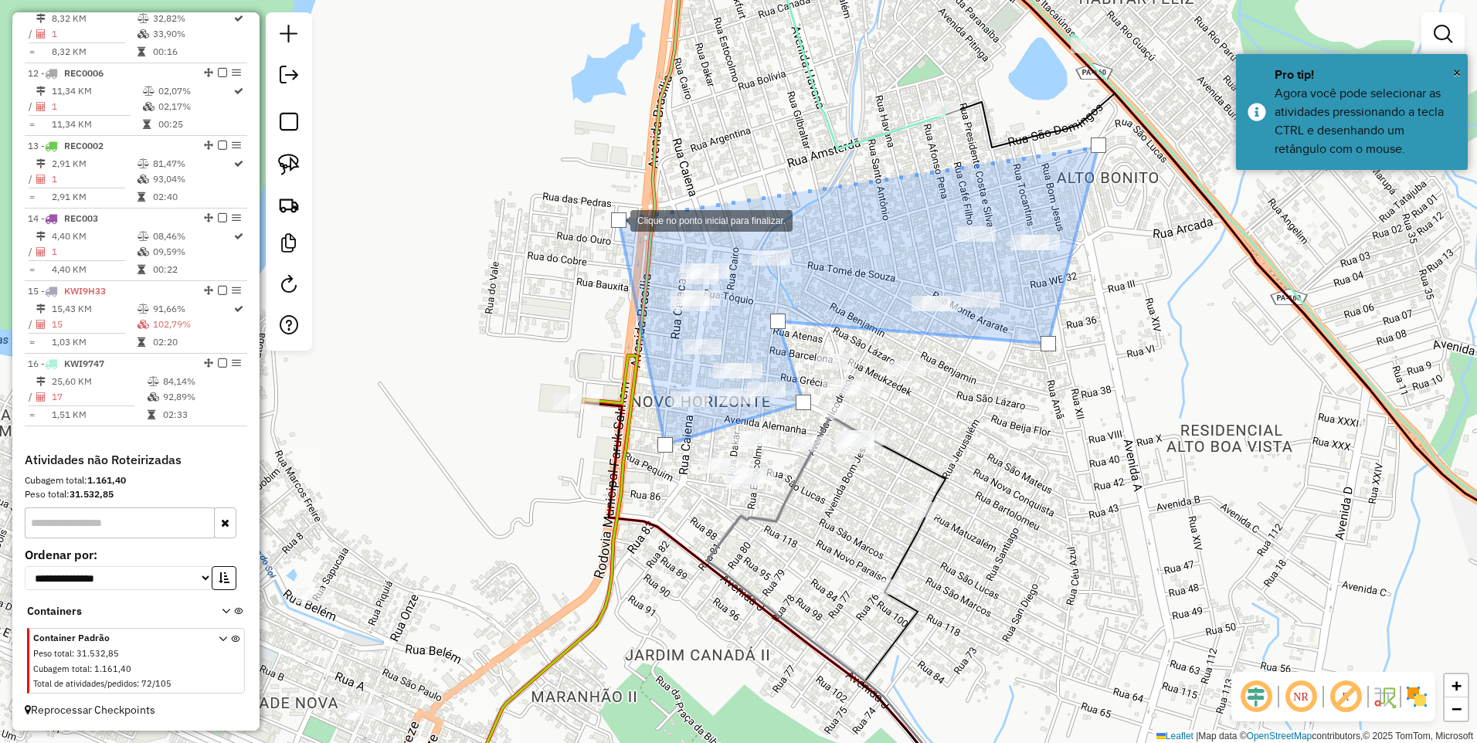
click at [615, 219] on div at bounding box center [618, 219] width 15 height 15
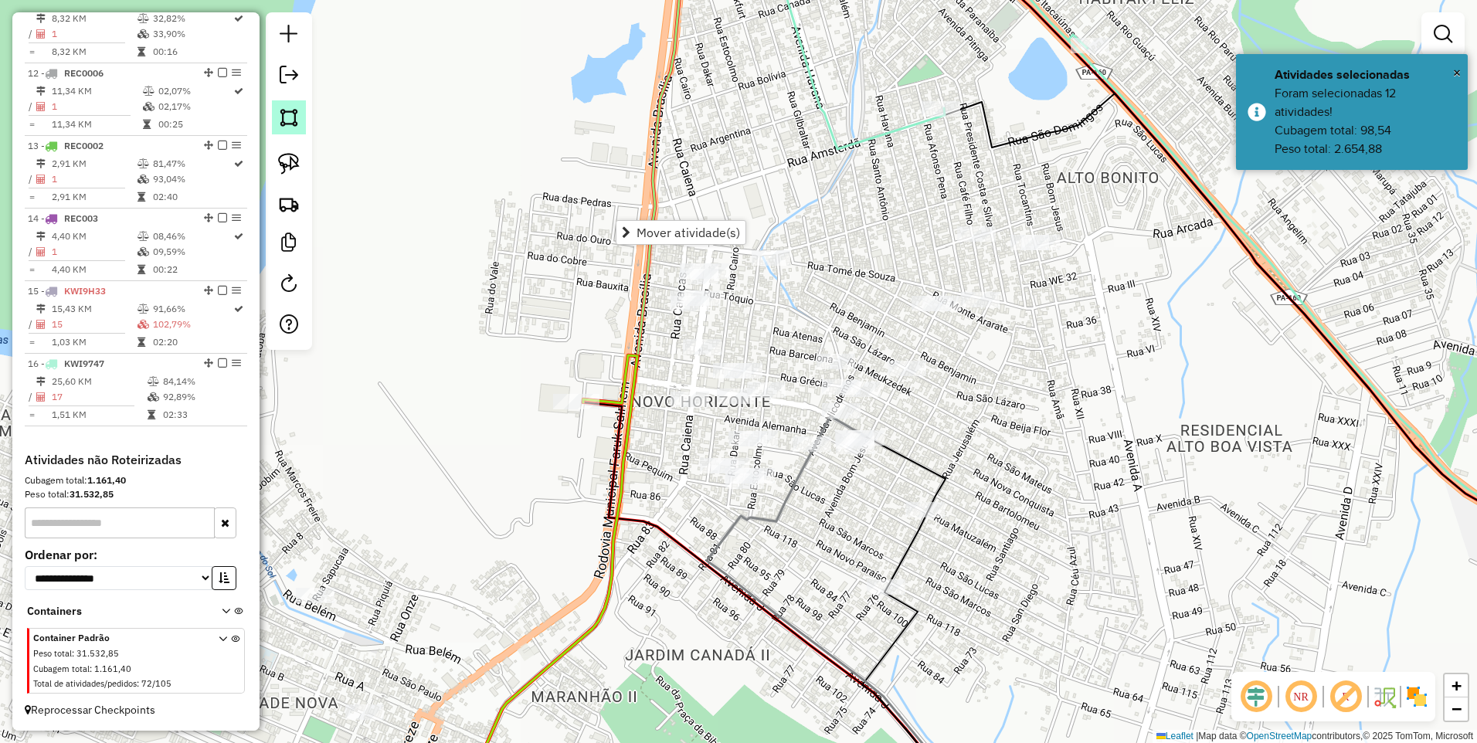
click at [286, 114] on img at bounding box center [289, 118] width 22 height 22
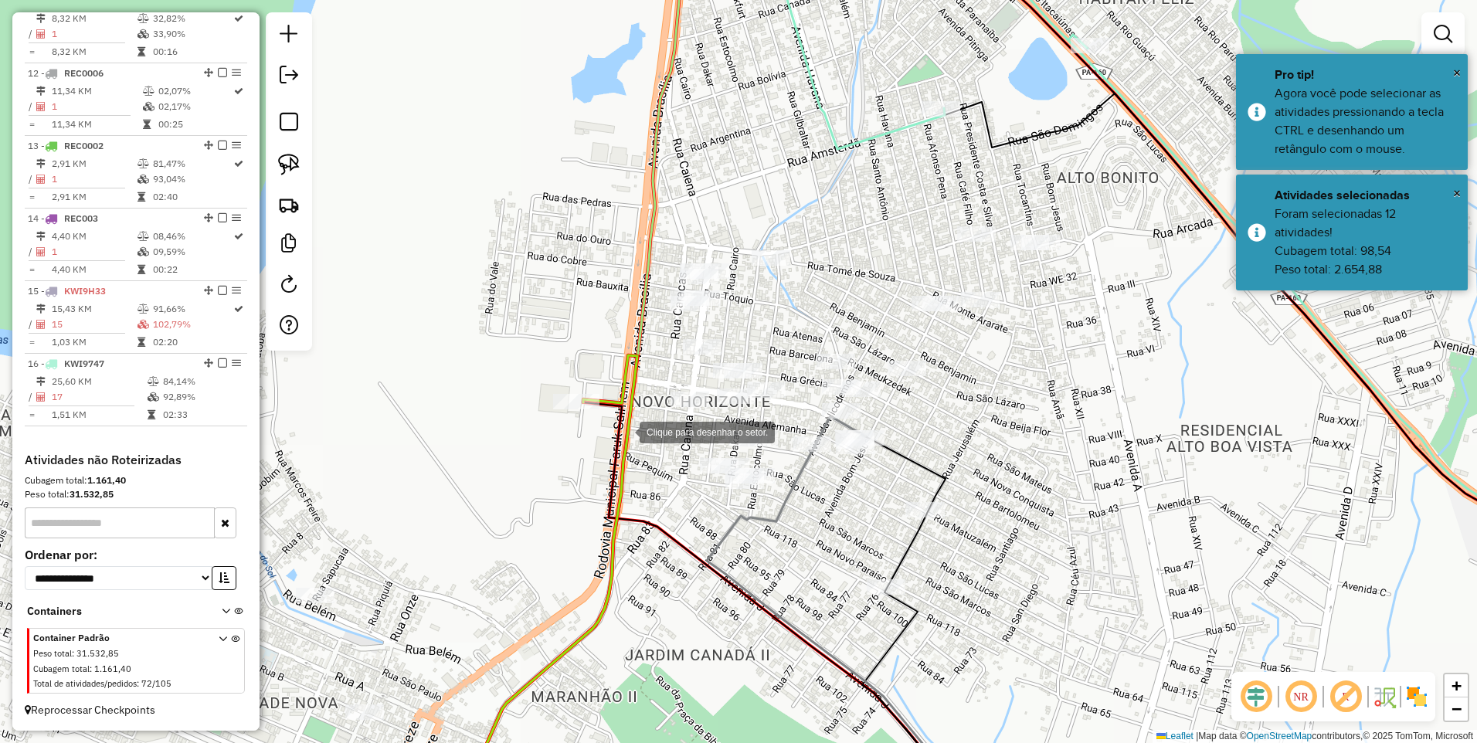
drag, startPoint x: 626, startPoint y: 436, endPoint x: 702, endPoint y: 416, distance: 79.3
click at [626, 435] on div at bounding box center [624, 431] width 31 height 31
click at [830, 399] on div at bounding box center [831, 397] width 31 height 31
click at [968, 411] on div at bounding box center [967, 412] width 31 height 31
click at [1153, 175] on div at bounding box center [1168, 171] width 31 height 31
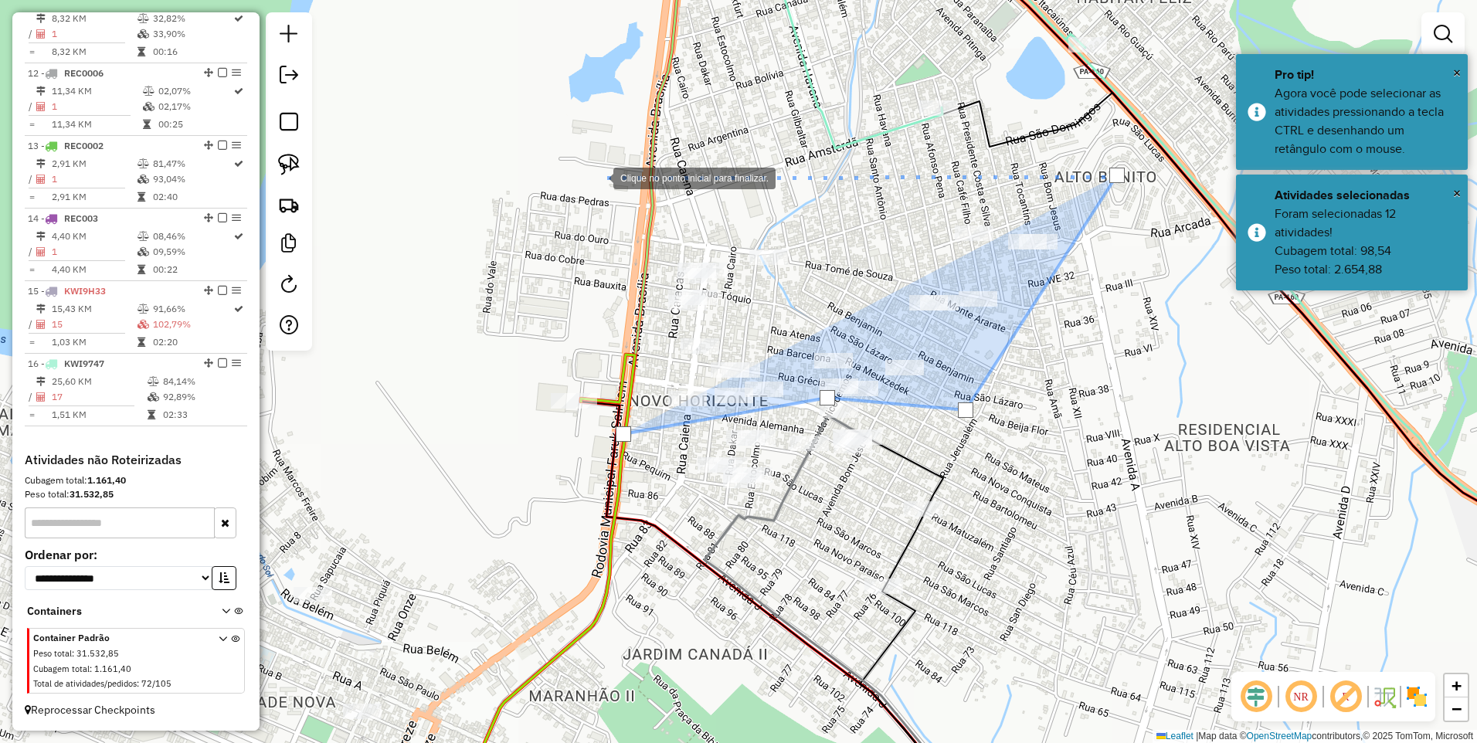
click at [598, 177] on div at bounding box center [597, 176] width 31 height 31
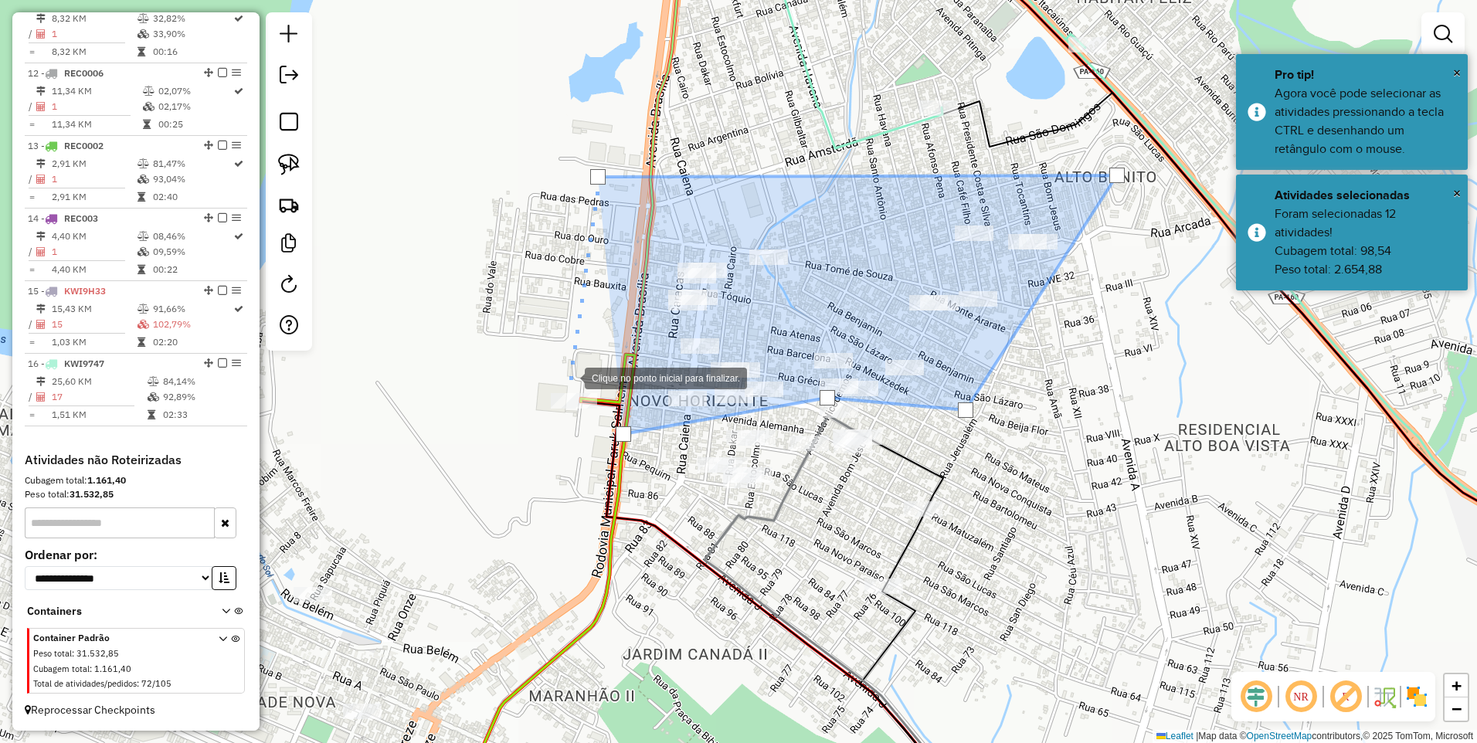
click at [575, 392] on div at bounding box center [569, 376] width 31 height 31
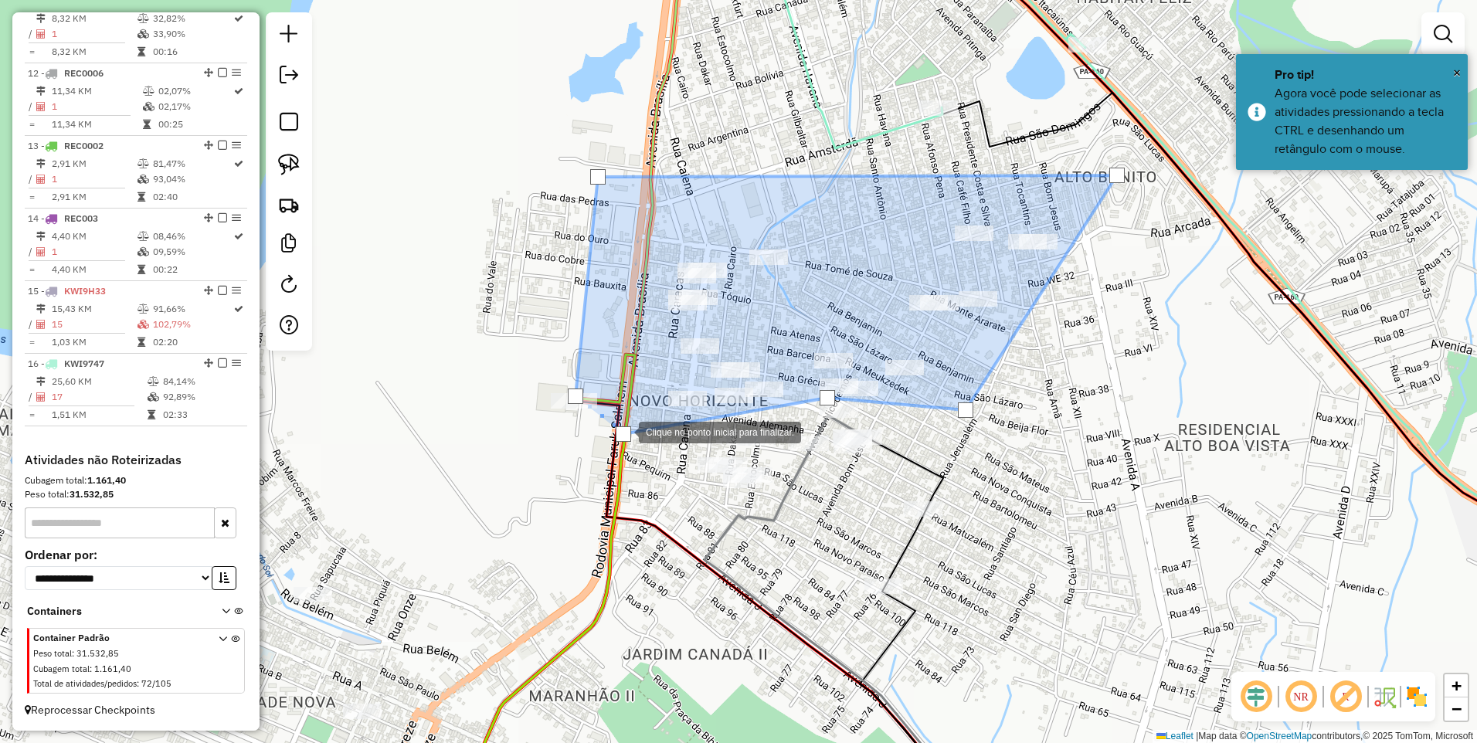
click at [623, 431] on div at bounding box center [623, 433] width 15 height 15
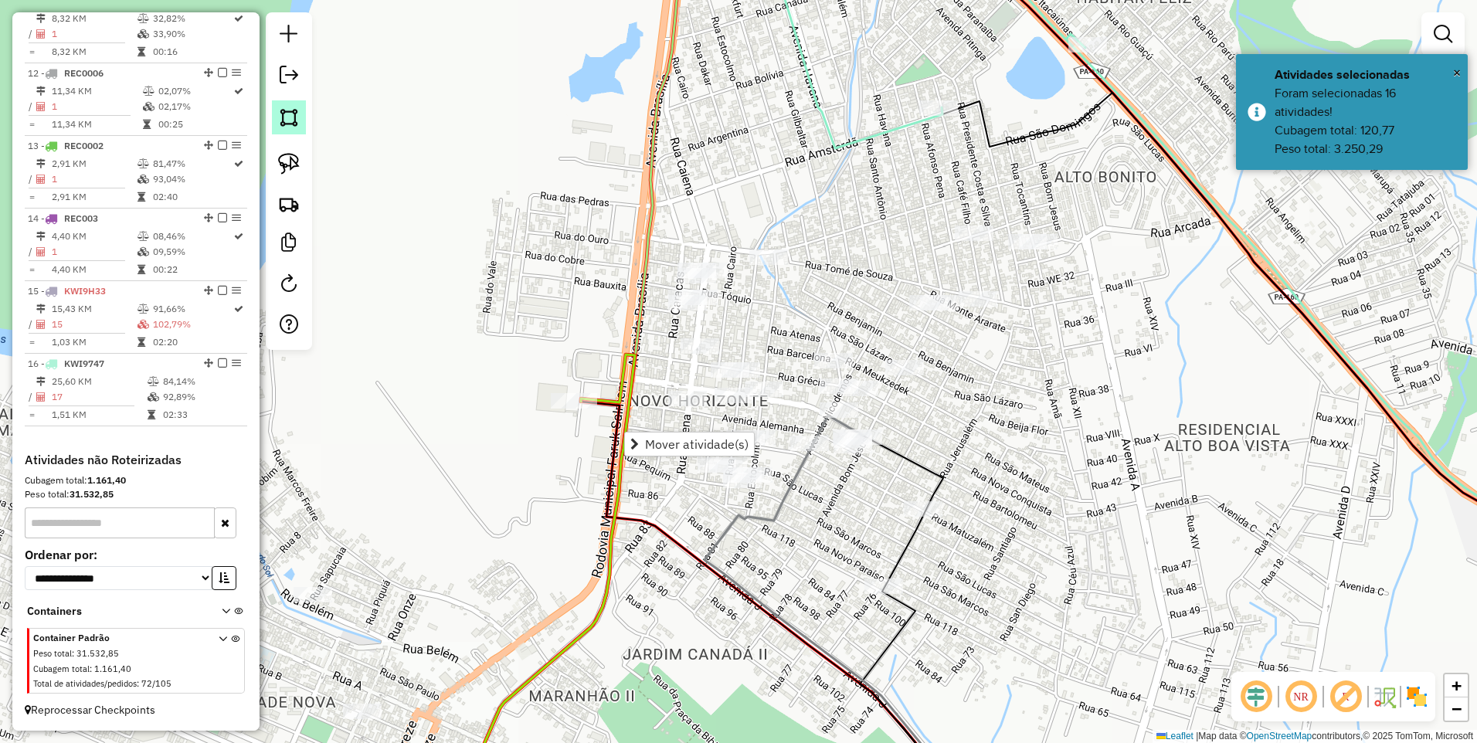
click at [290, 114] on img at bounding box center [289, 118] width 22 height 22
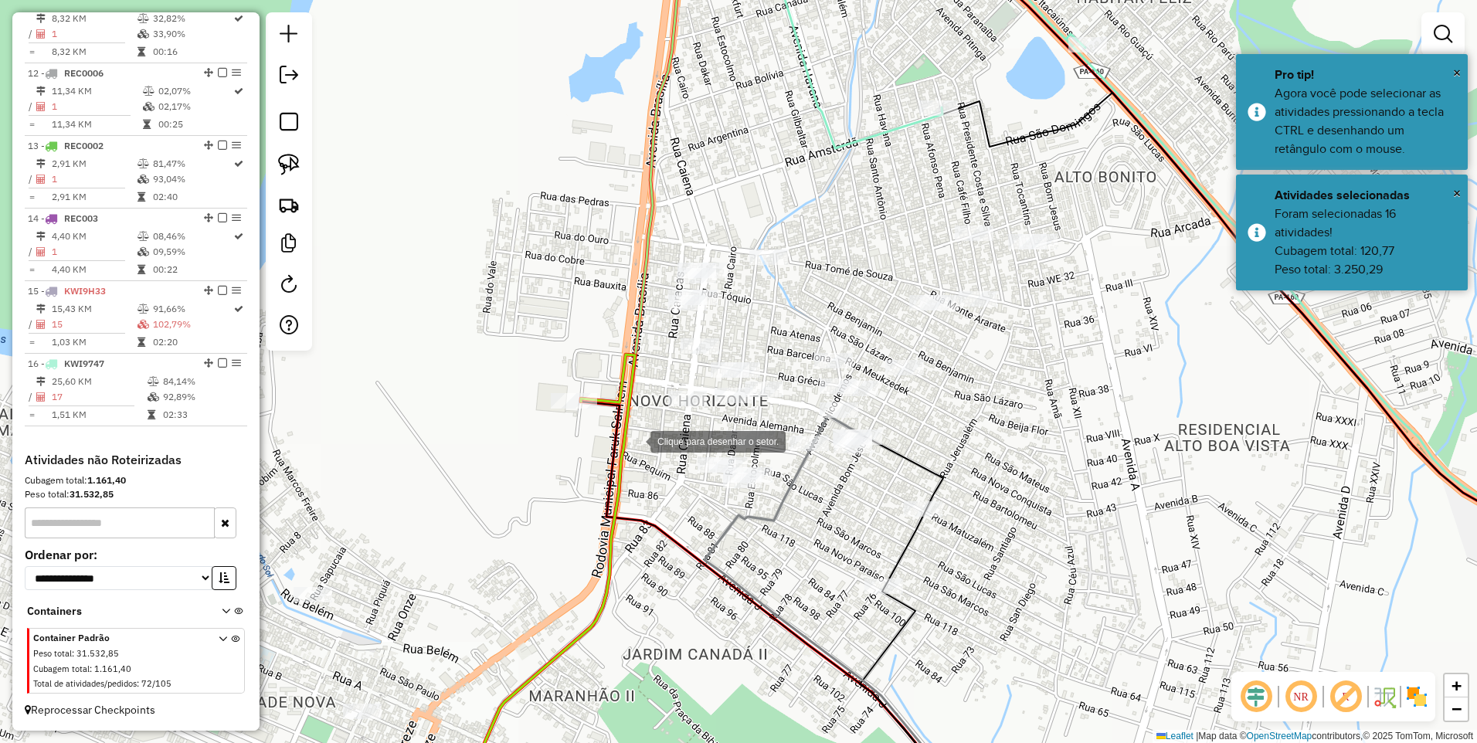
click at [619, 425] on div at bounding box center [634, 440] width 31 height 31
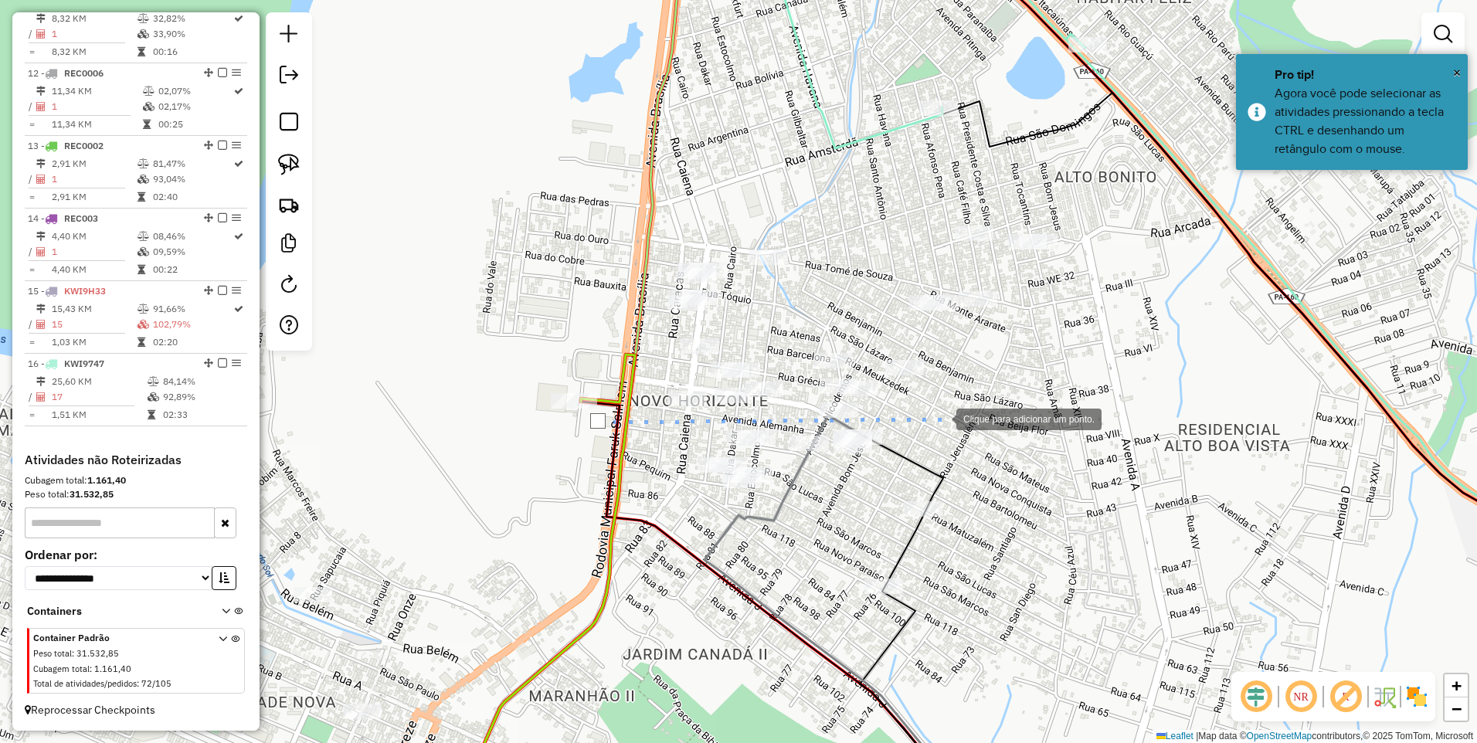
click at [941, 418] on div at bounding box center [940, 417] width 31 height 31
click at [1075, 514] on div at bounding box center [1075, 513] width 31 height 31
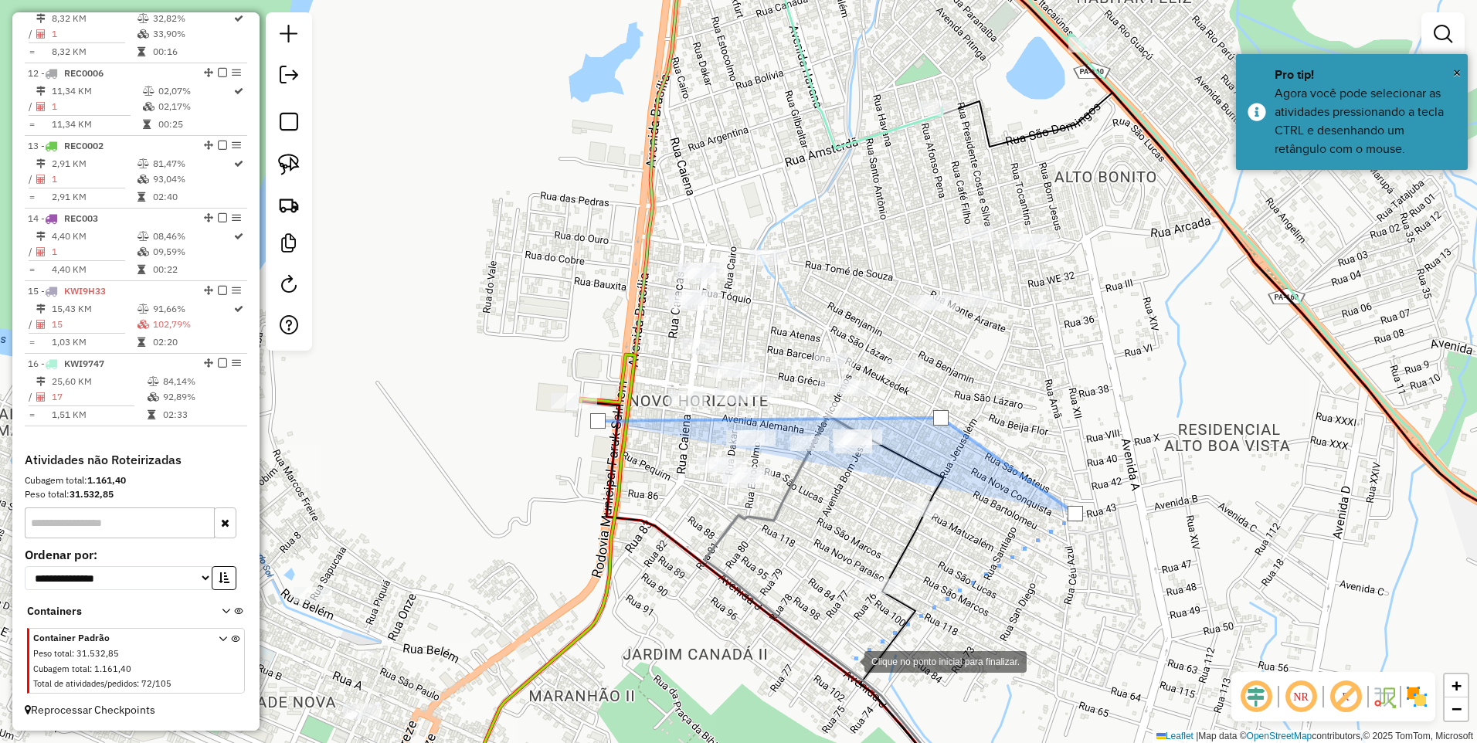
drag, startPoint x: 836, startPoint y: 670, endPoint x: 804, endPoint y: 664, distance: 32.1
click at [833, 670] on div at bounding box center [848, 660] width 31 height 31
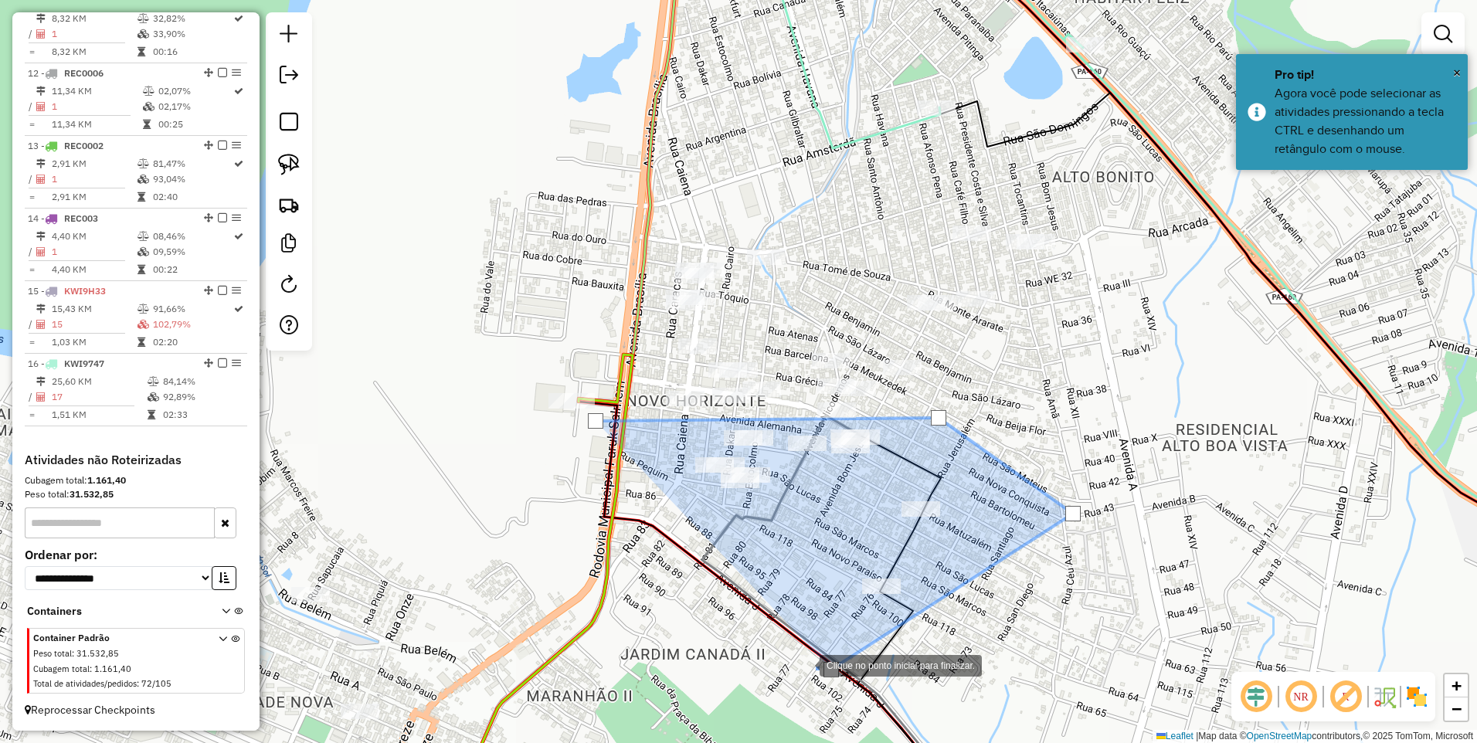
click at [789, 649] on div at bounding box center [804, 664] width 31 height 31
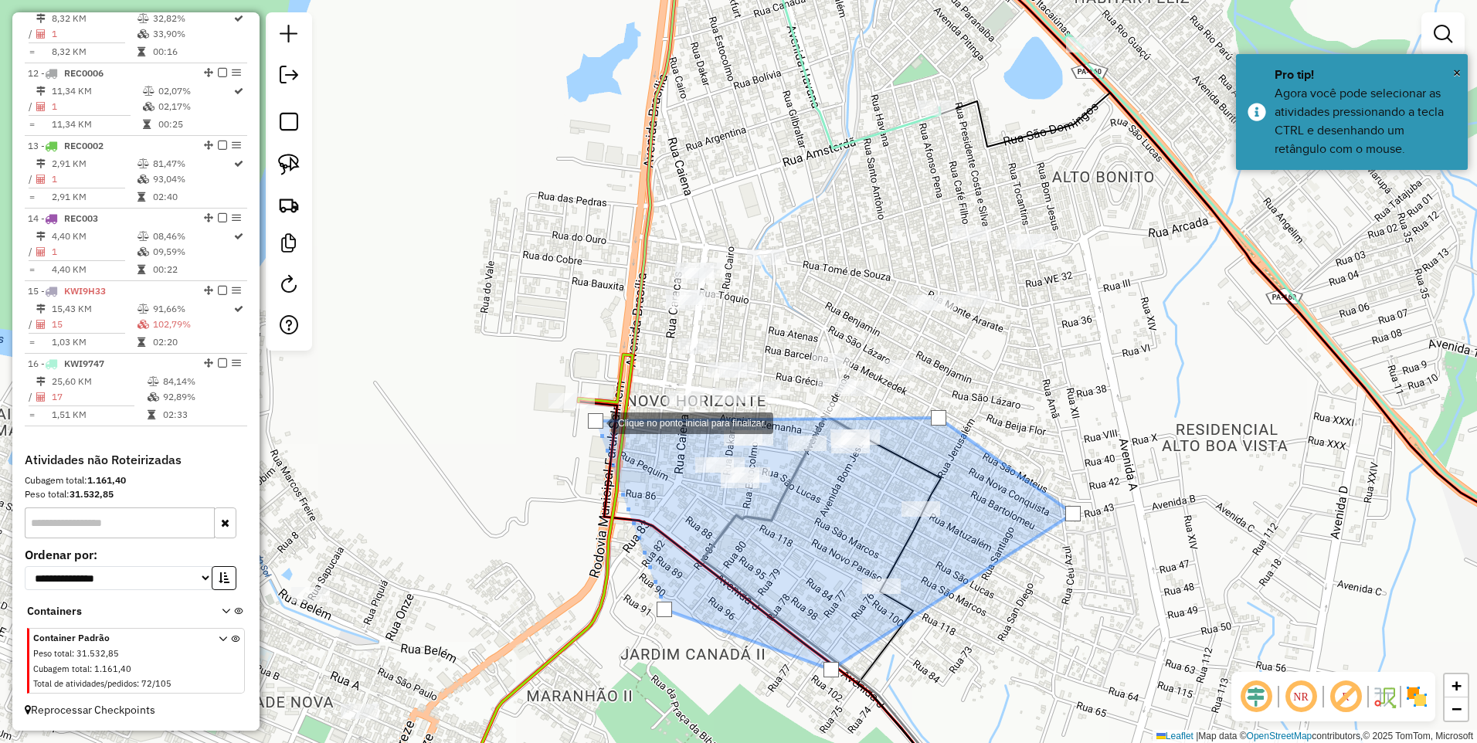
click at [596, 422] on div at bounding box center [595, 420] width 15 height 15
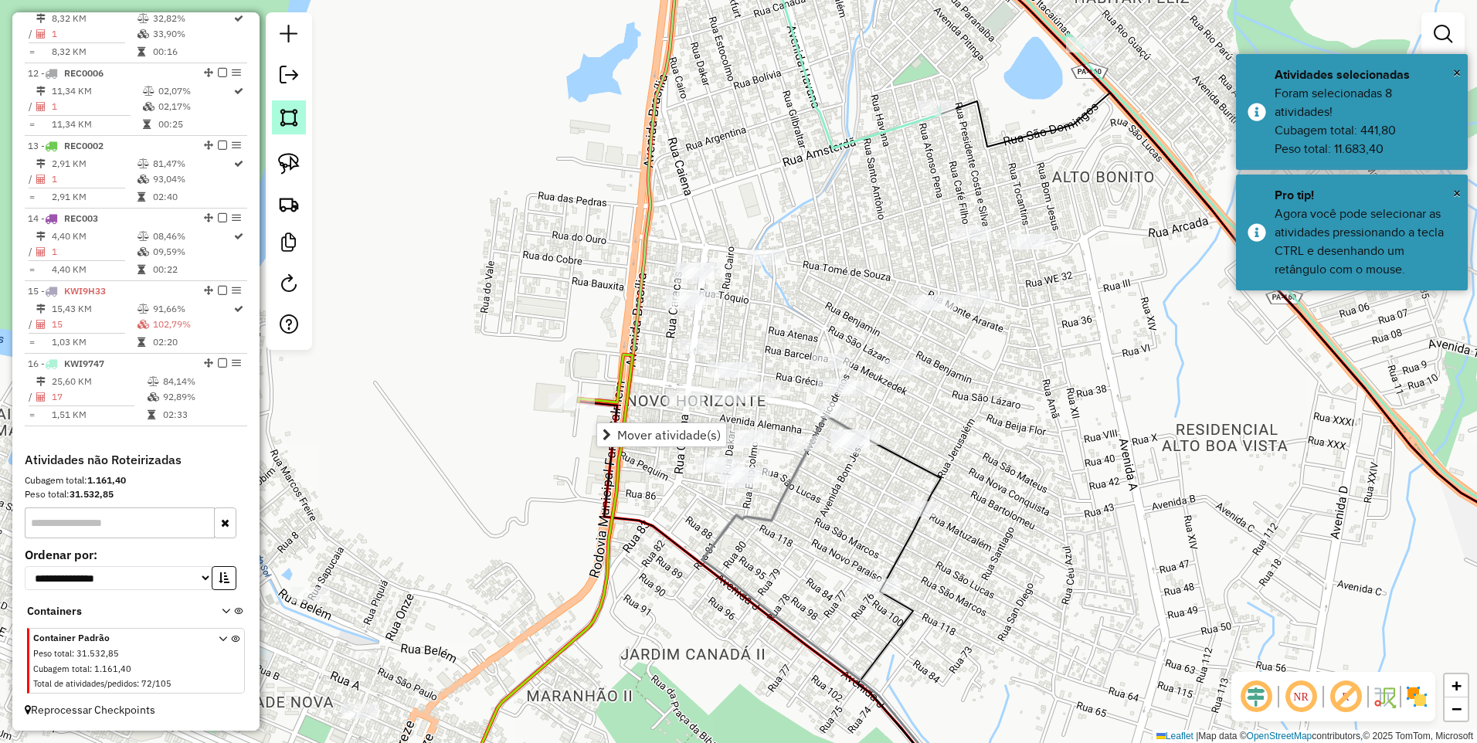
click at [286, 127] on img at bounding box center [289, 118] width 22 height 22
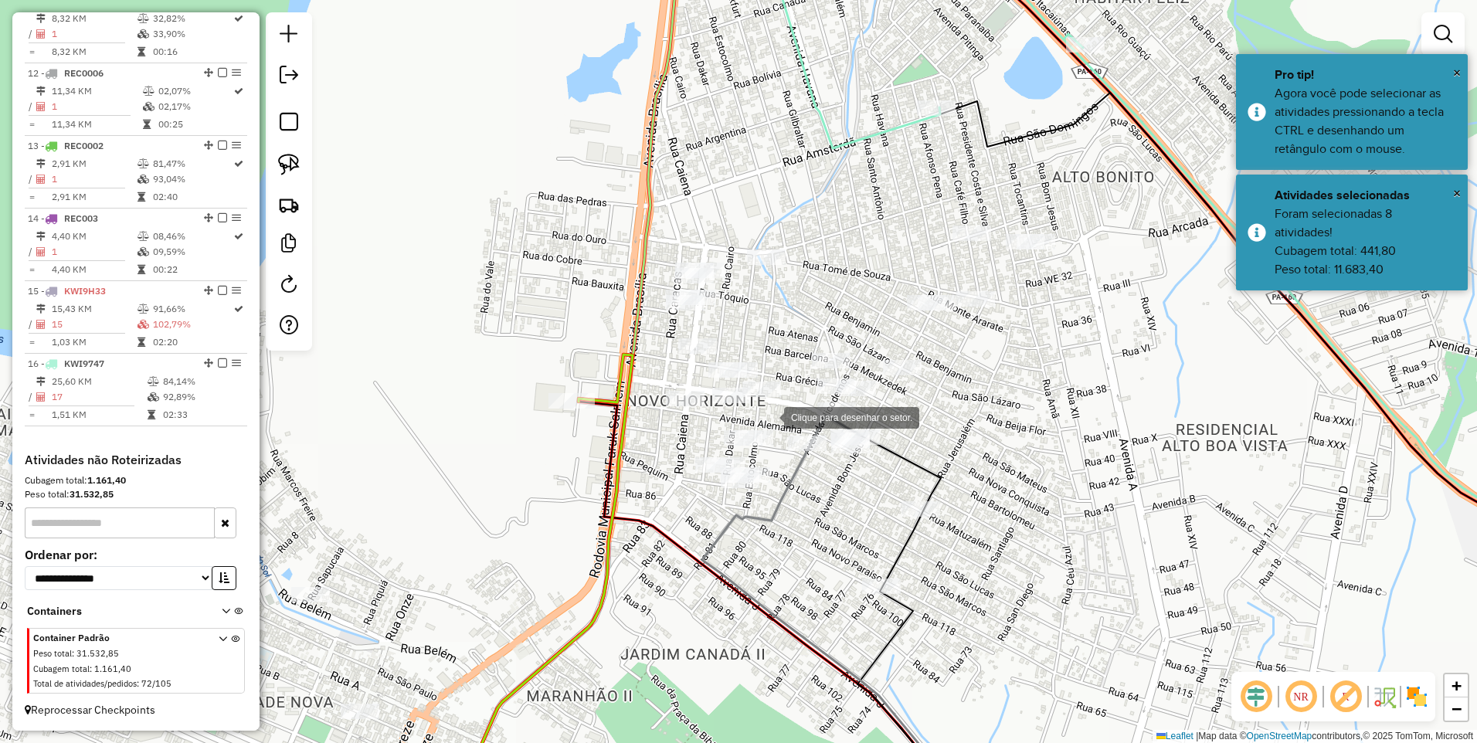
click at [770, 416] on div at bounding box center [768, 416] width 31 height 31
click at [782, 487] on div at bounding box center [772, 471] width 31 height 31
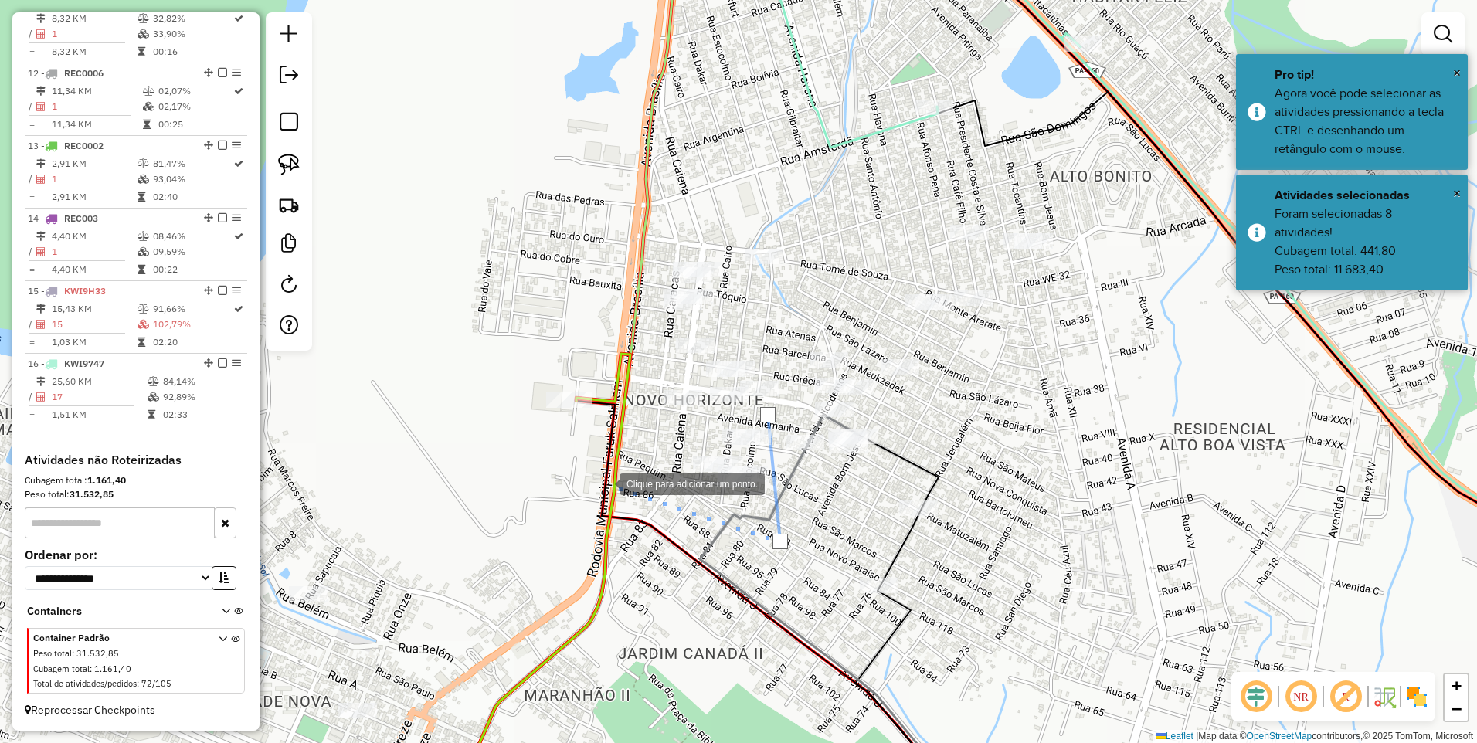
click at [602, 481] on div at bounding box center [604, 482] width 31 height 31
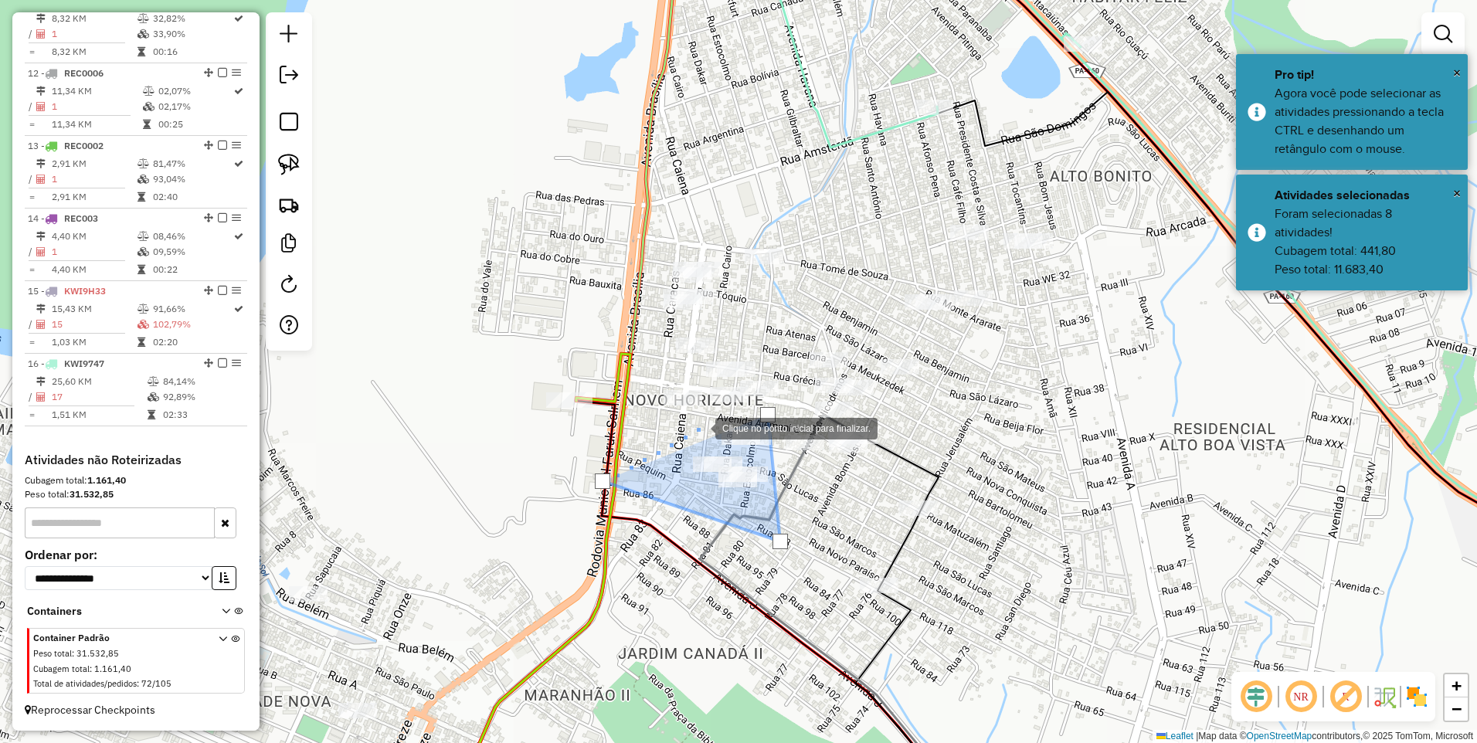
click at [700, 426] on div at bounding box center [699, 427] width 31 height 31
click at [769, 412] on div at bounding box center [767, 414] width 15 height 15
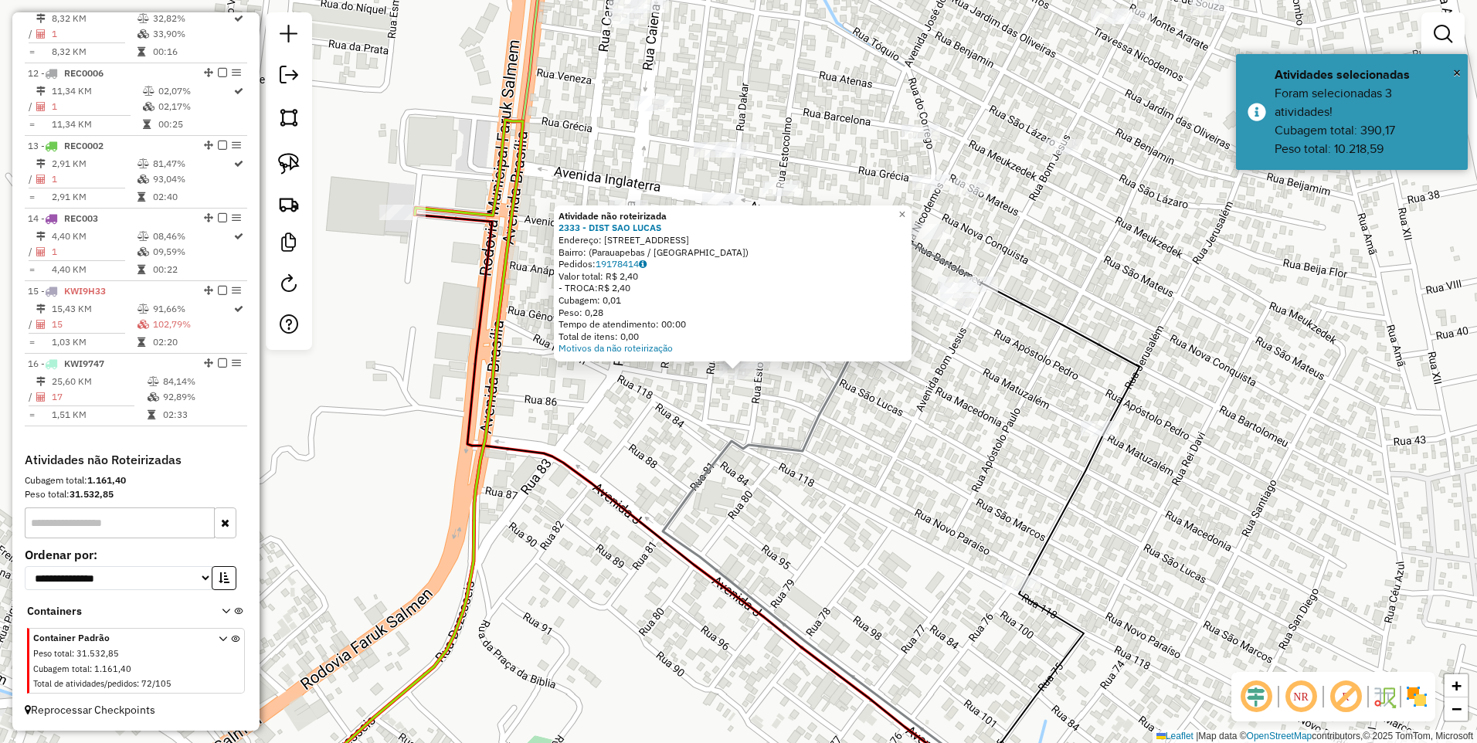
click at [781, 392] on div "Atividade não roteirizada 2333 - DIST SAO LUCAS Endereço: Rua Estocolmo, 1508 B…" at bounding box center [738, 371] width 1477 height 743
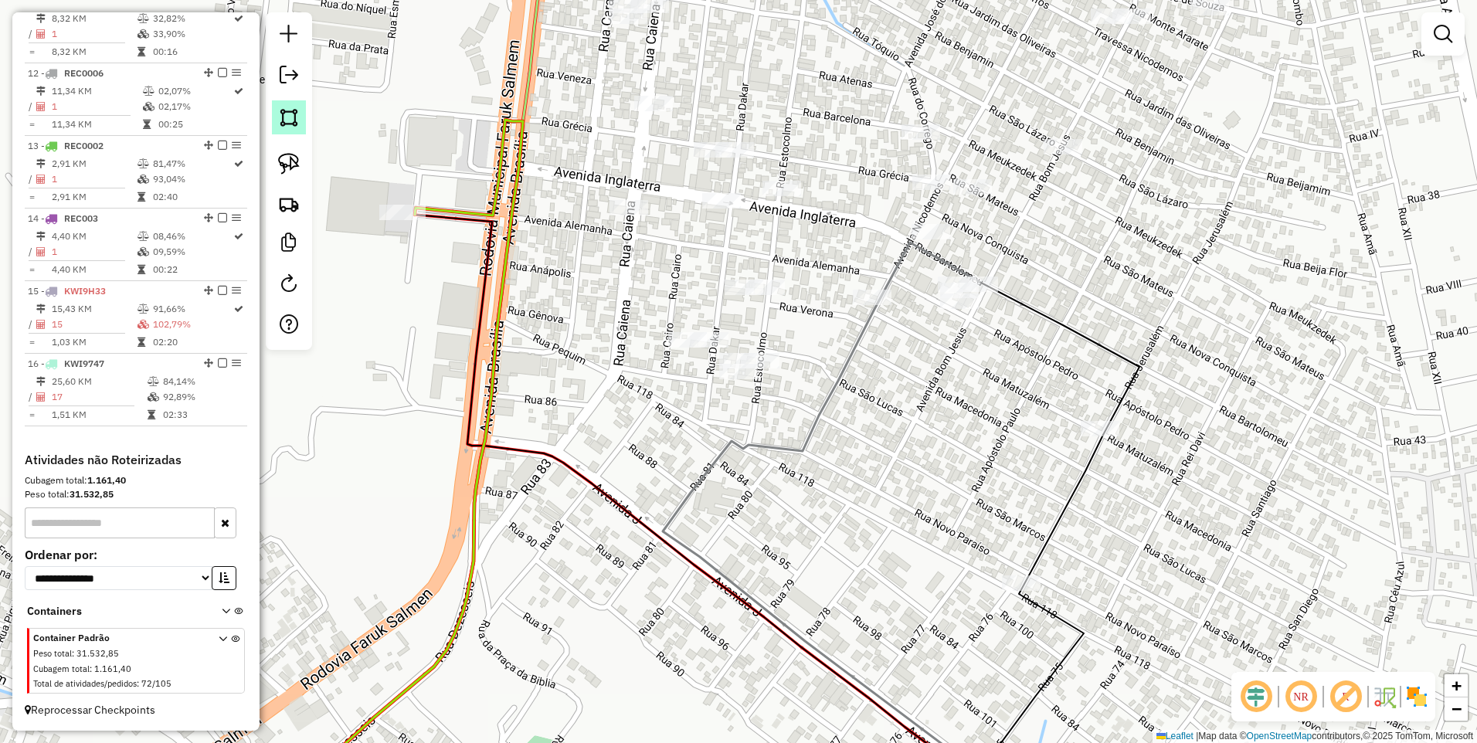
click at [300, 114] on link at bounding box center [289, 117] width 34 height 34
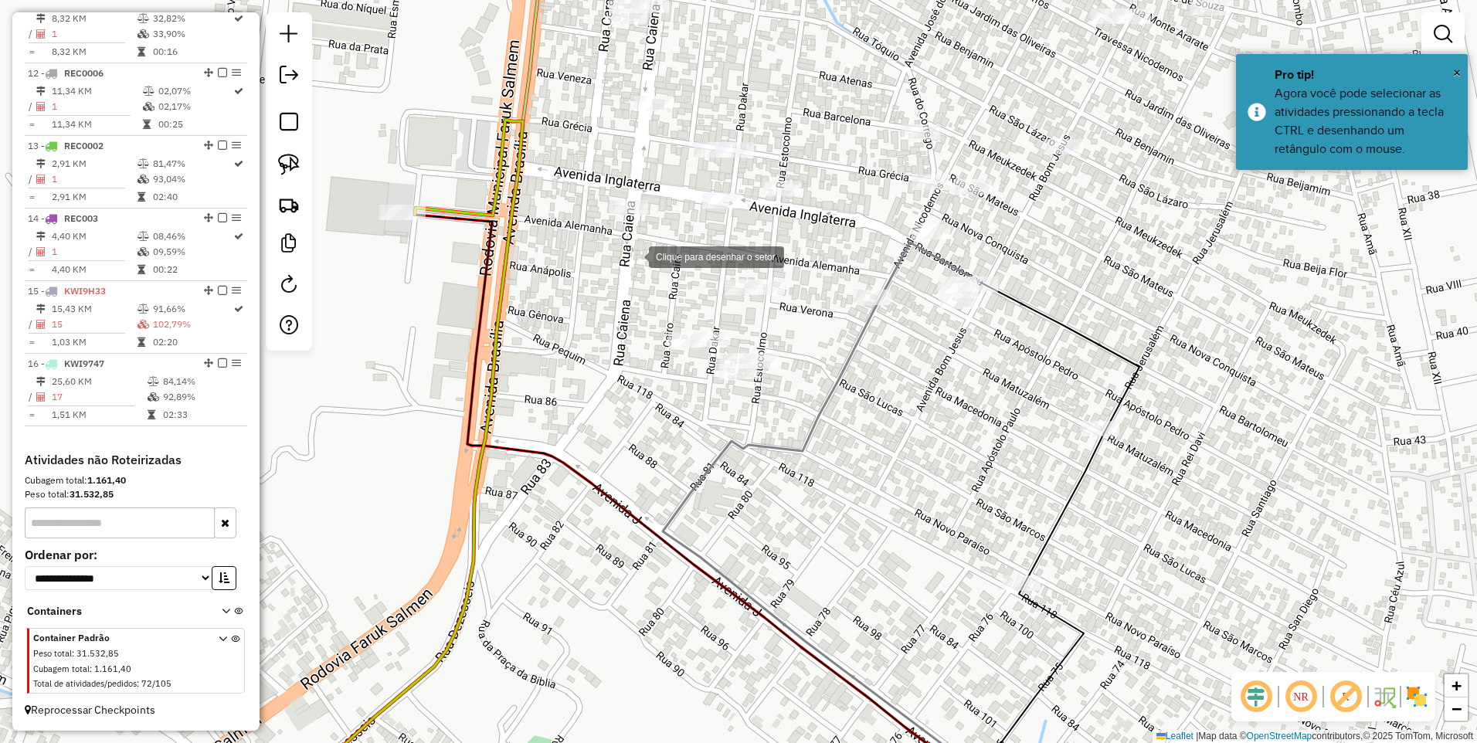
click at [633, 256] on div at bounding box center [633, 255] width 31 height 31
click at [1020, 255] on div at bounding box center [1004, 260] width 31 height 31
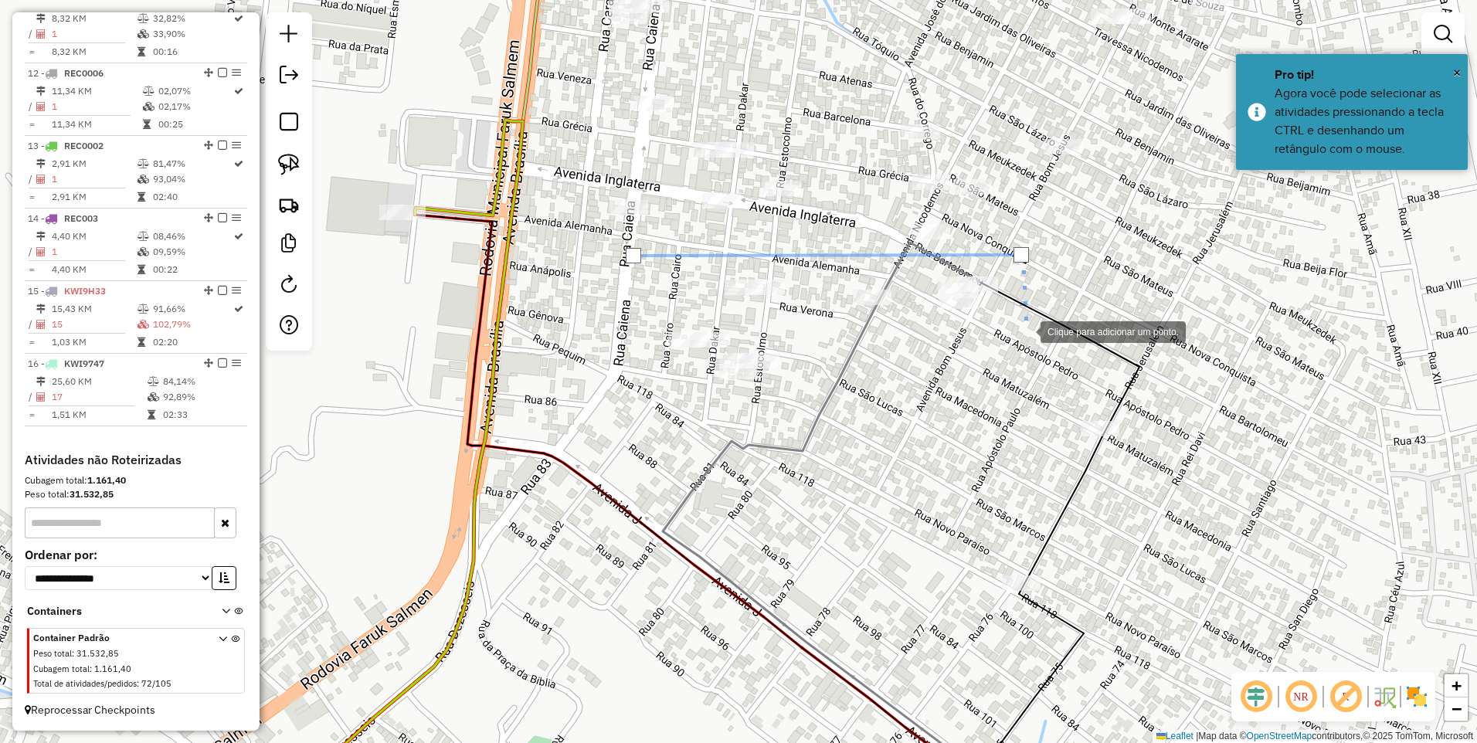
click at [1020, 346] on div at bounding box center [1025, 330] width 31 height 31
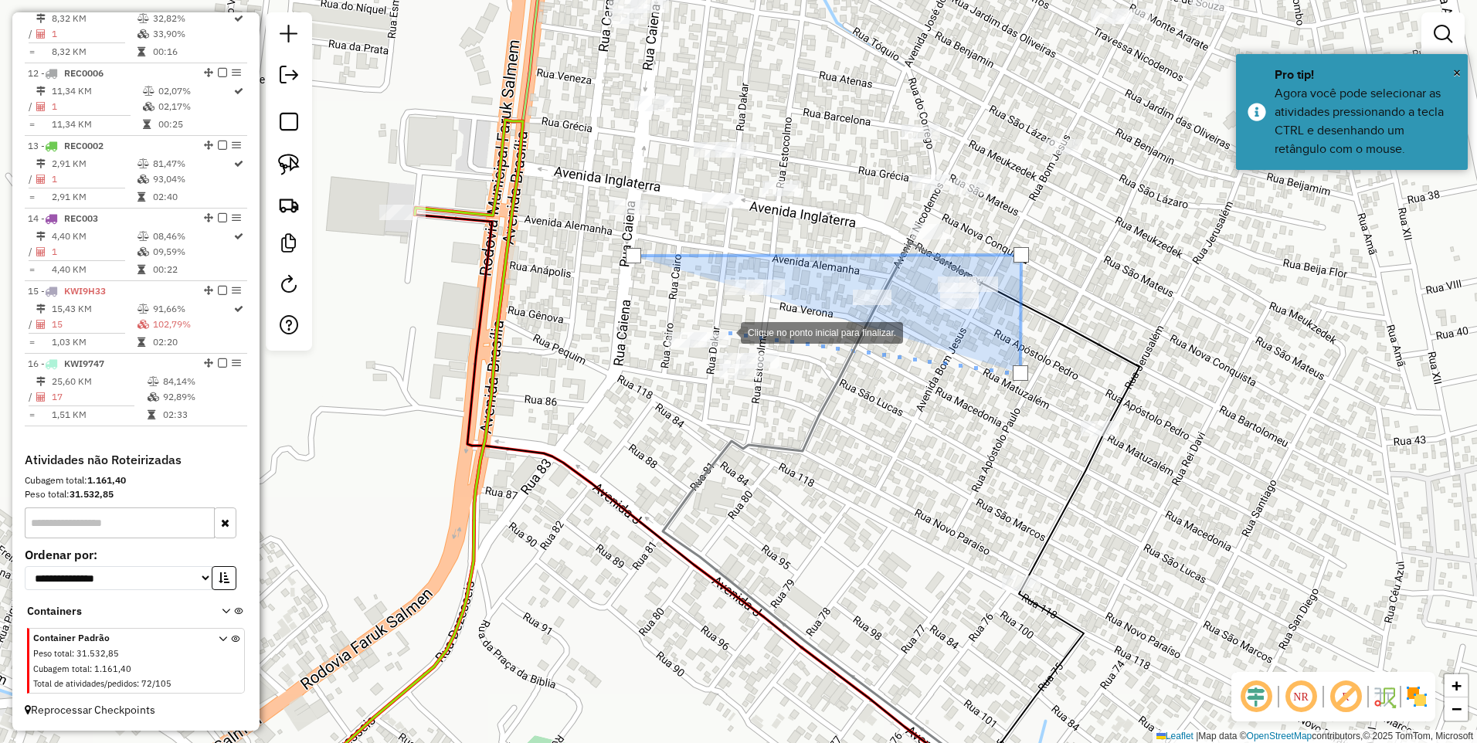
click at [720, 317] on div at bounding box center [725, 331] width 31 height 31
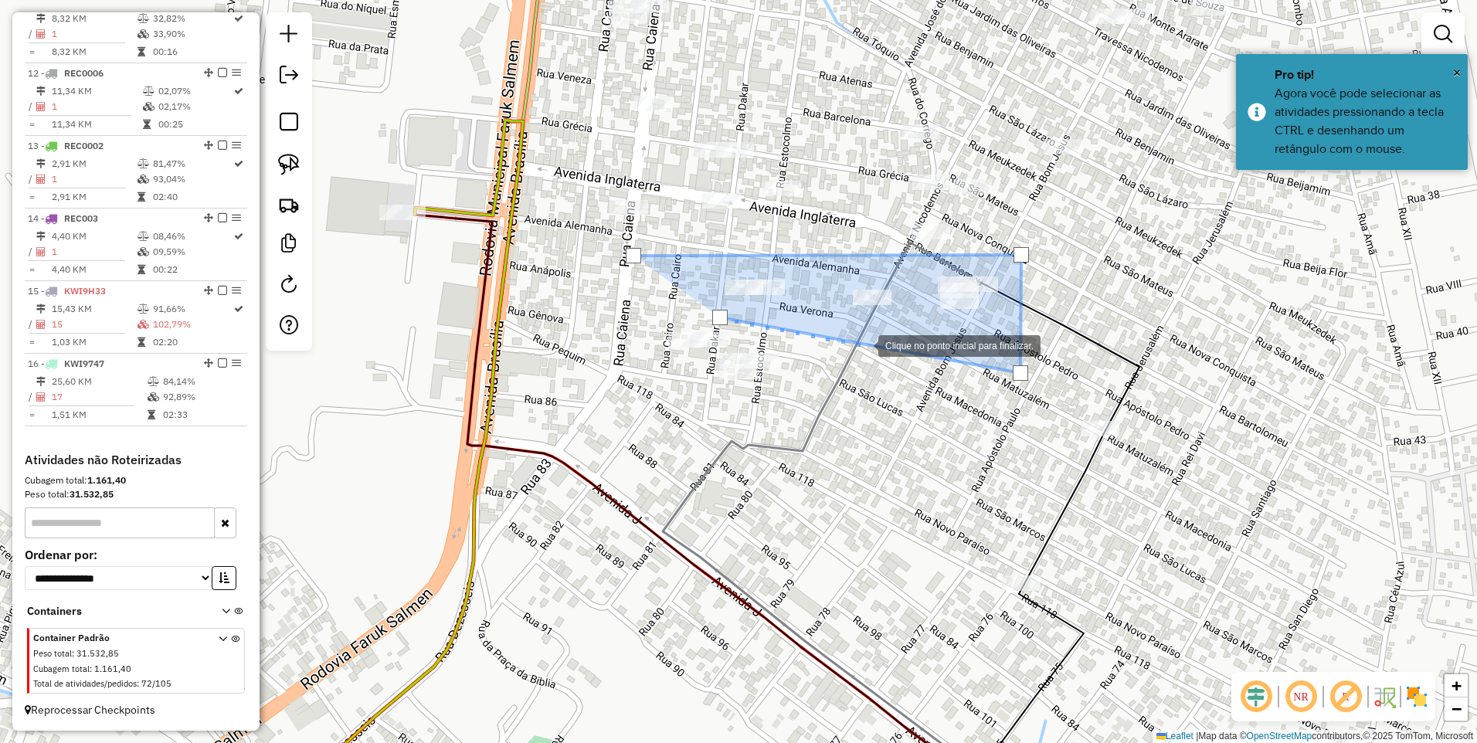
drag, startPoint x: 864, startPoint y: 344, endPoint x: 828, endPoint y: 400, distance: 66.0
click at [864, 344] on div at bounding box center [862, 344] width 31 height 31
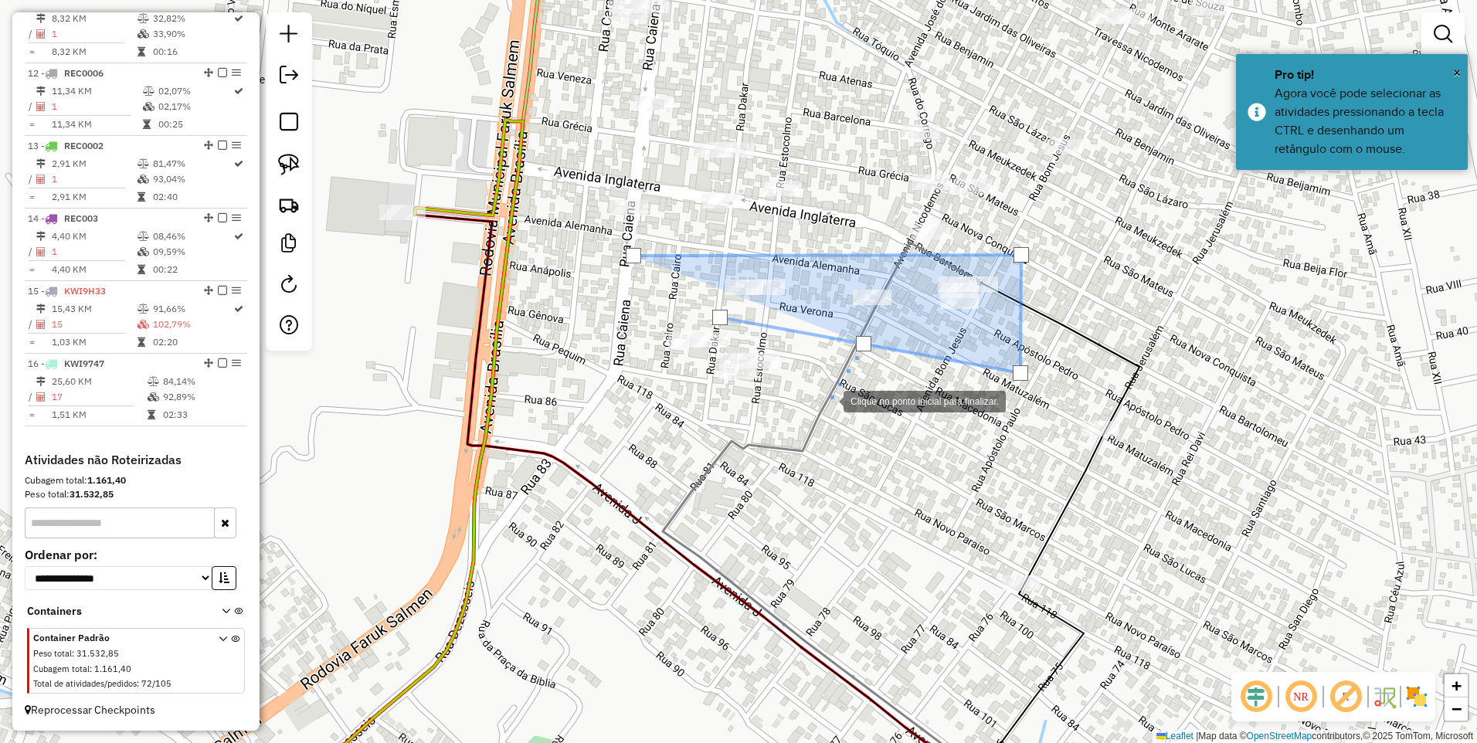
click at [813, 416] on div at bounding box center [828, 400] width 31 height 31
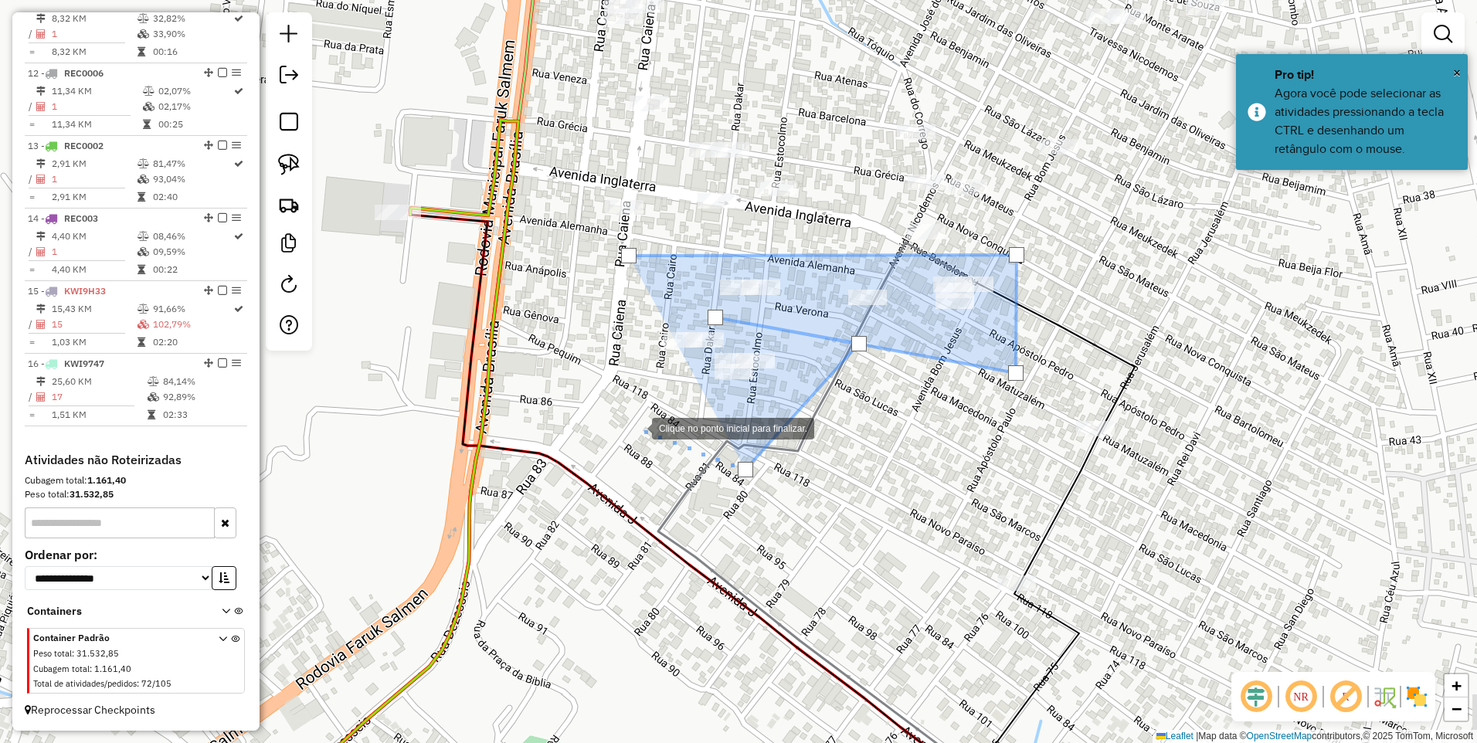
click at [621, 412] on div at bounding box center [636, 427] width 31 height 31
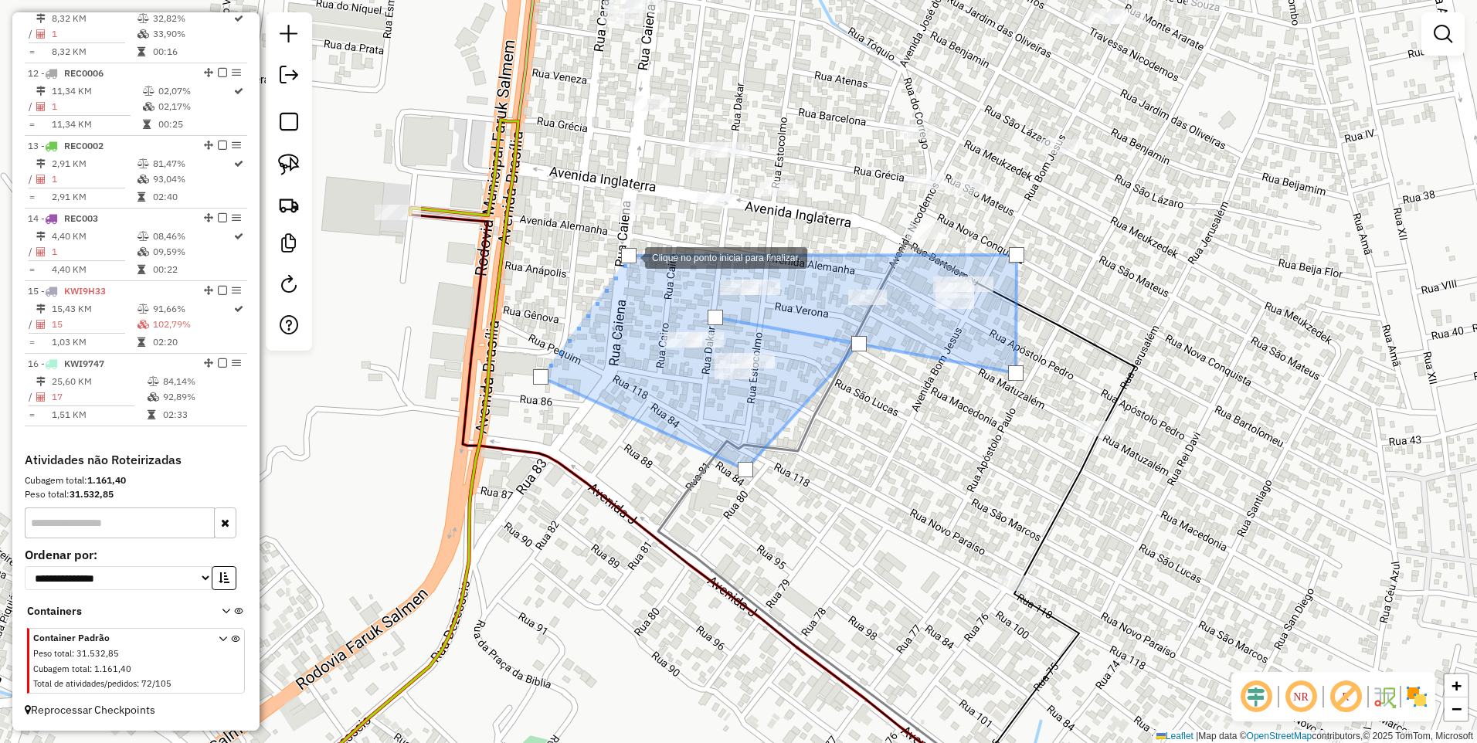
click at [630, 256] on div at bounding box center [628, 255] width 15 height 15
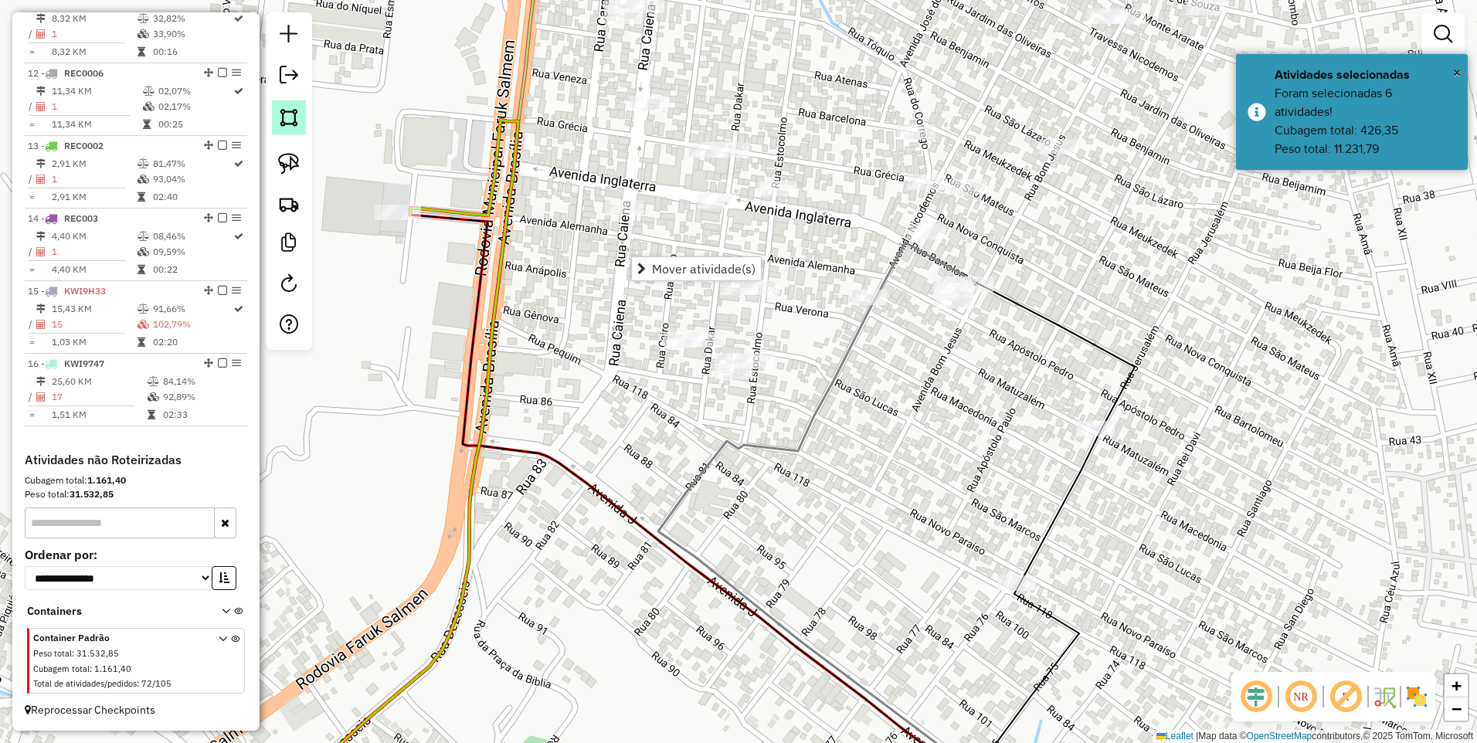
click at [280, 121] on img at bounding box center [289, 118] width 22 height 22
click at [833, 256] on div at bounding box center [832, 257] width 31 height 31
click at [919, 314] on div at bounding box center [919, 313] width 31 height 31
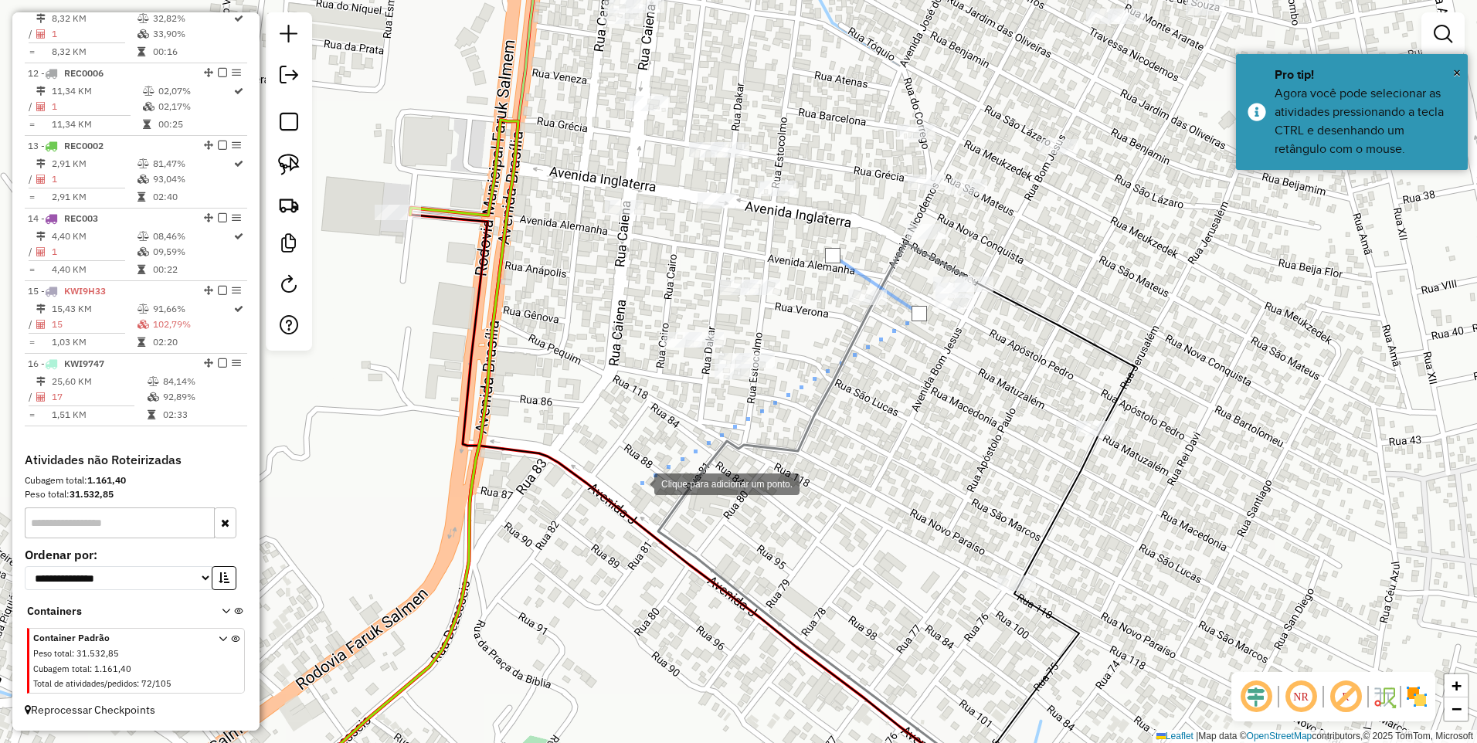
click at [623, 490] on div at bounding box center [638, 482] width 31 height 31
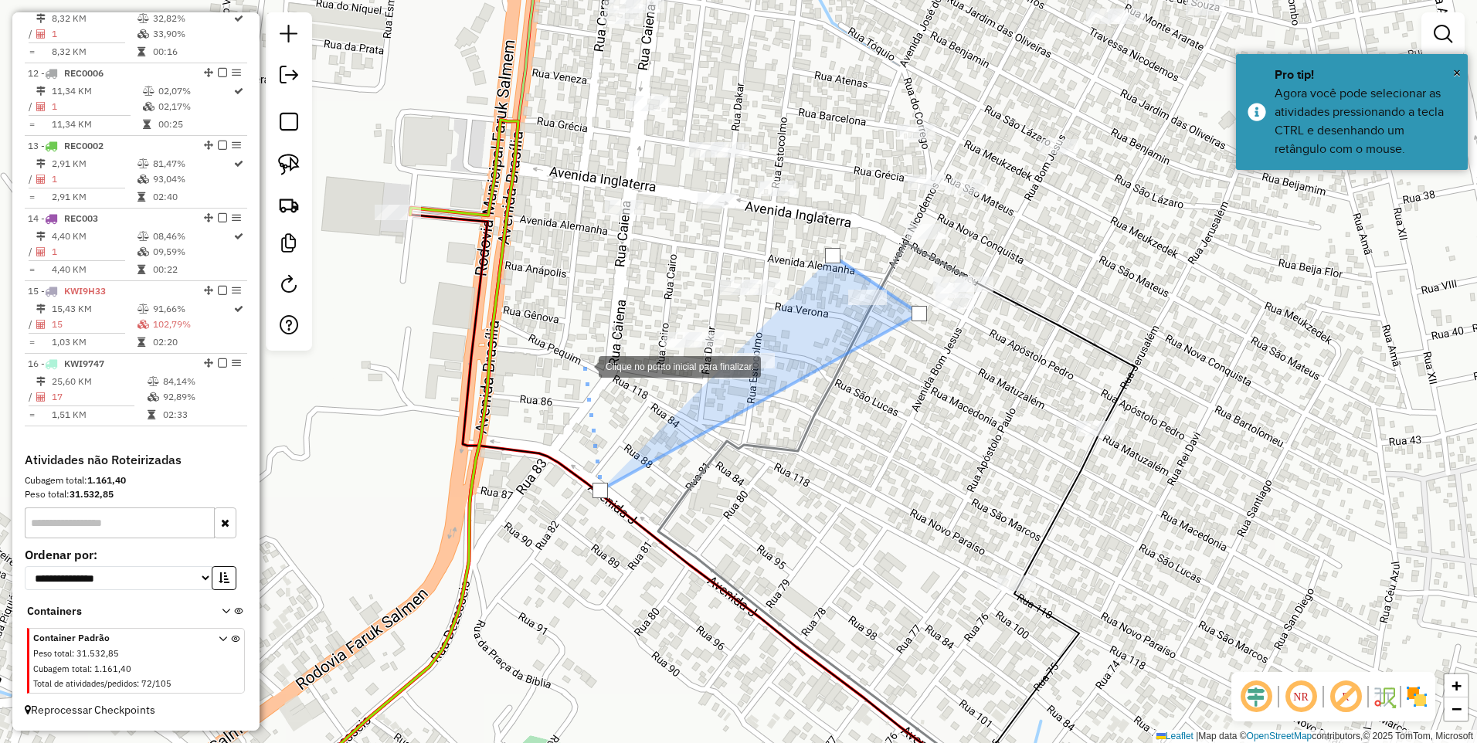
click at [583, 365] on div at bounding box center [583, 365] width 31 height 31
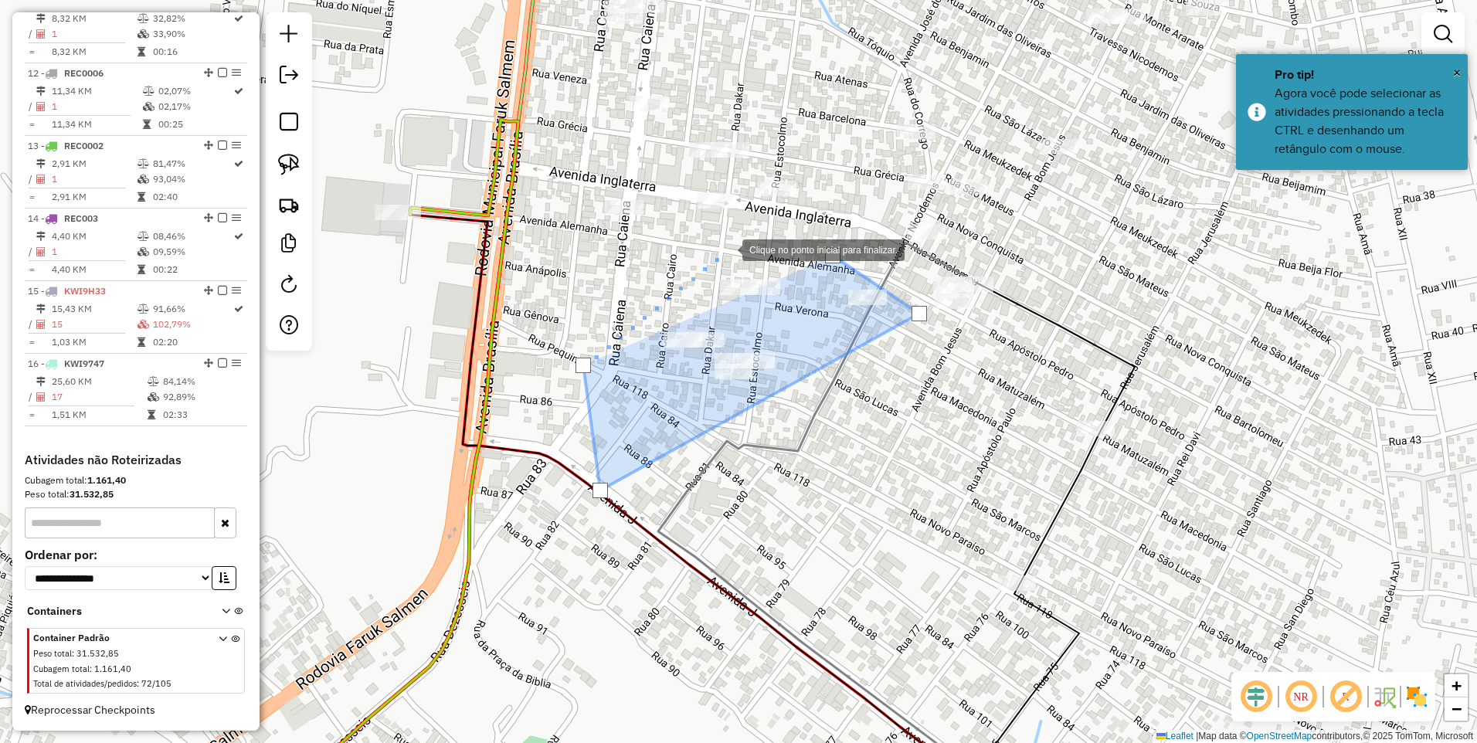
click at [727, 249] on div at bounding box center [726, 248] width 31 height 31
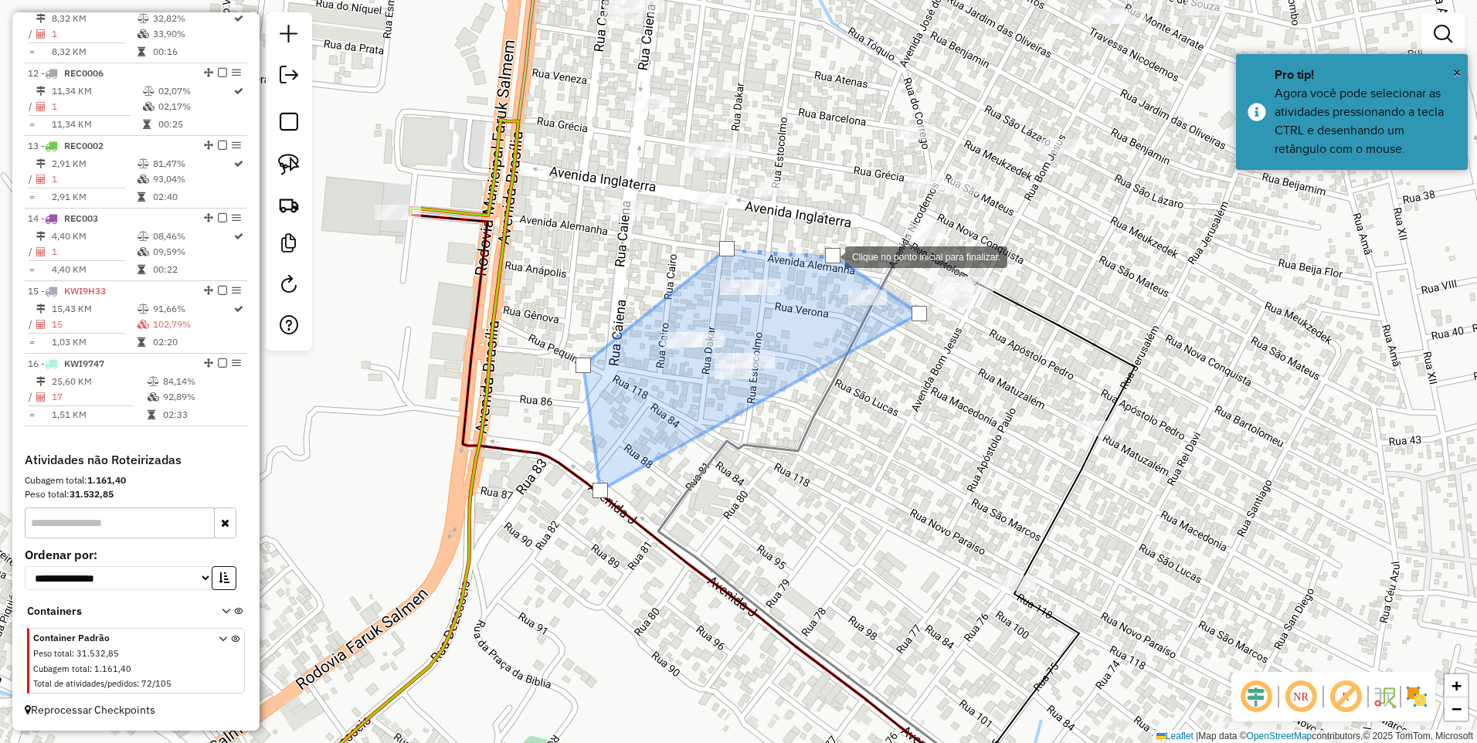
click at [831, 256] on div at bounding box center [832, 255] width 15 height 15
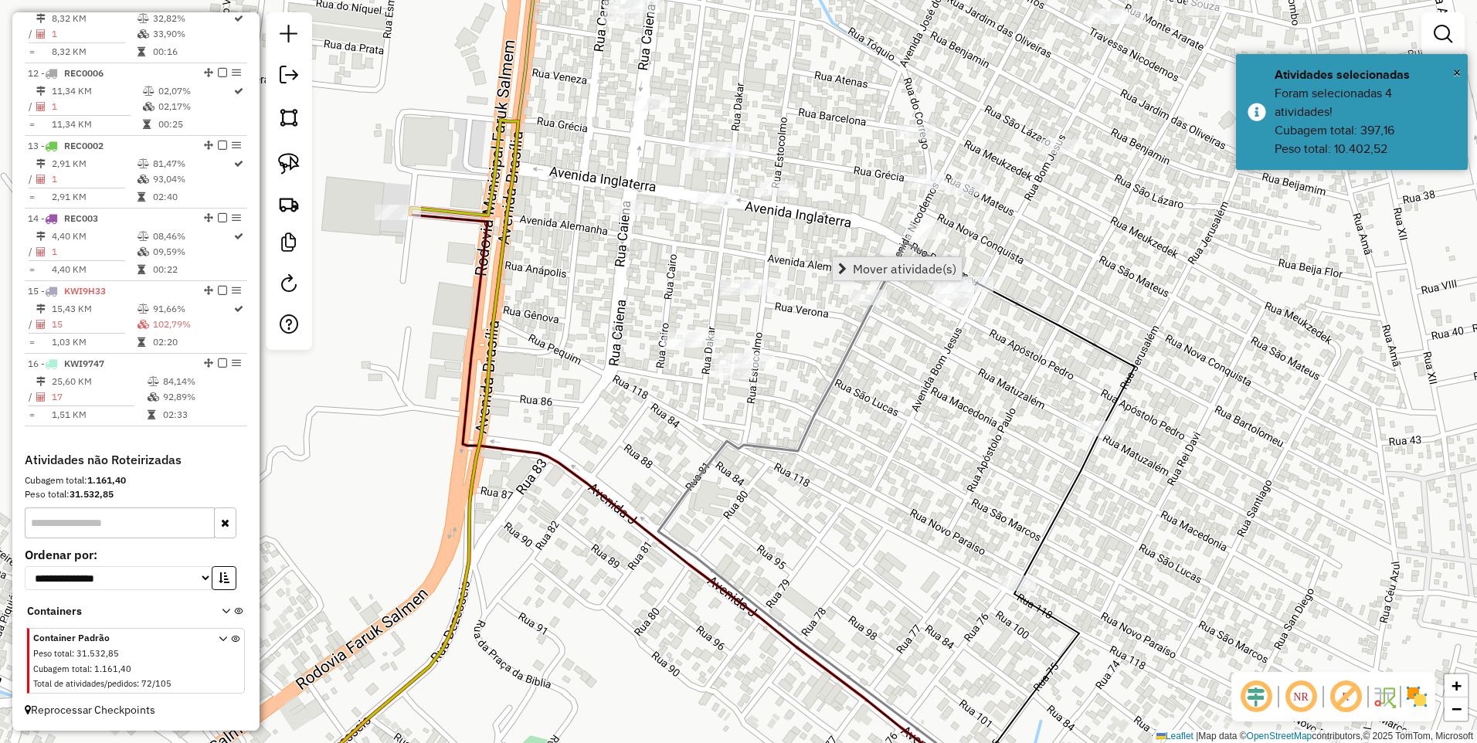
click at [856, 263] on span "Mover atividade(s)" at bounding box center [905, 269] width 104 height 12
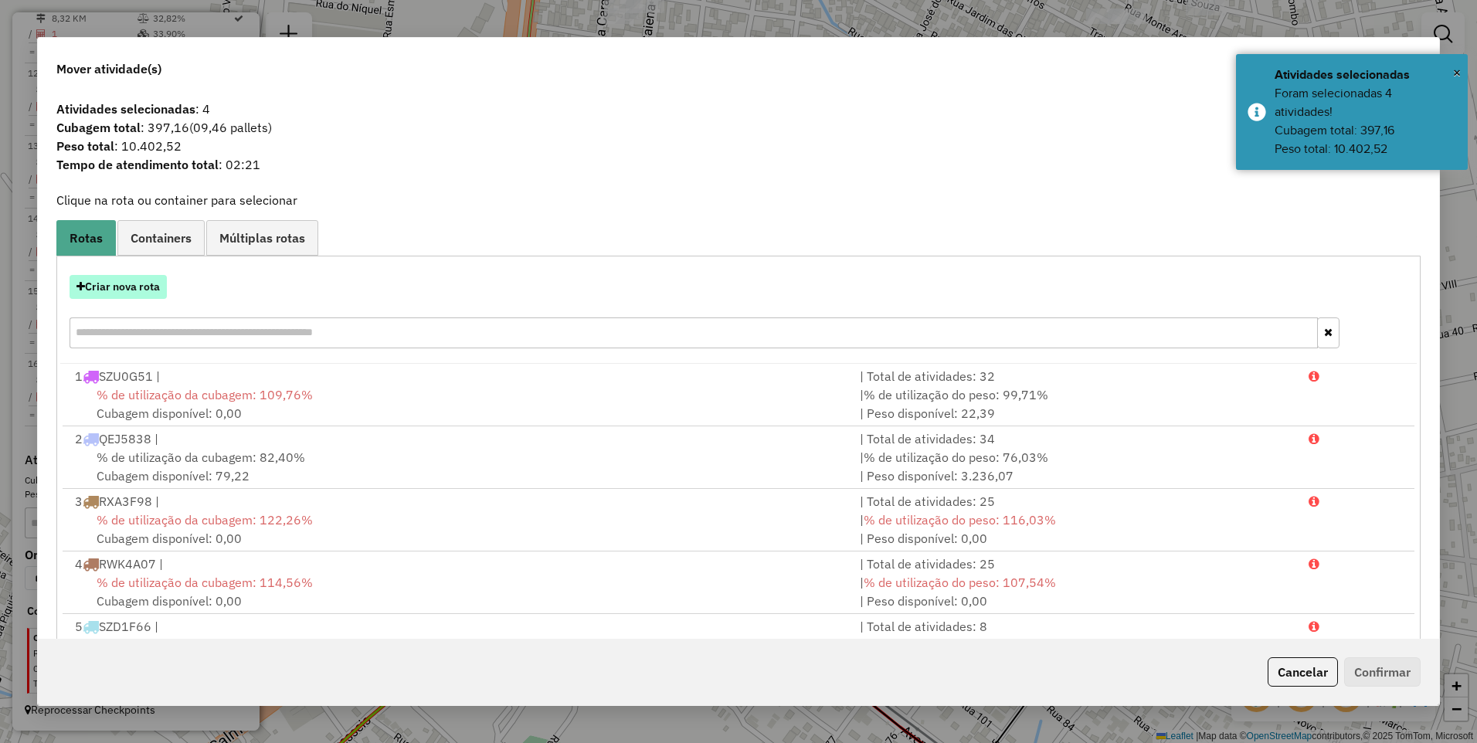
click at [102, 283] on button "Criar nova rota" at bounding box center [118, 287] width 97 height 24
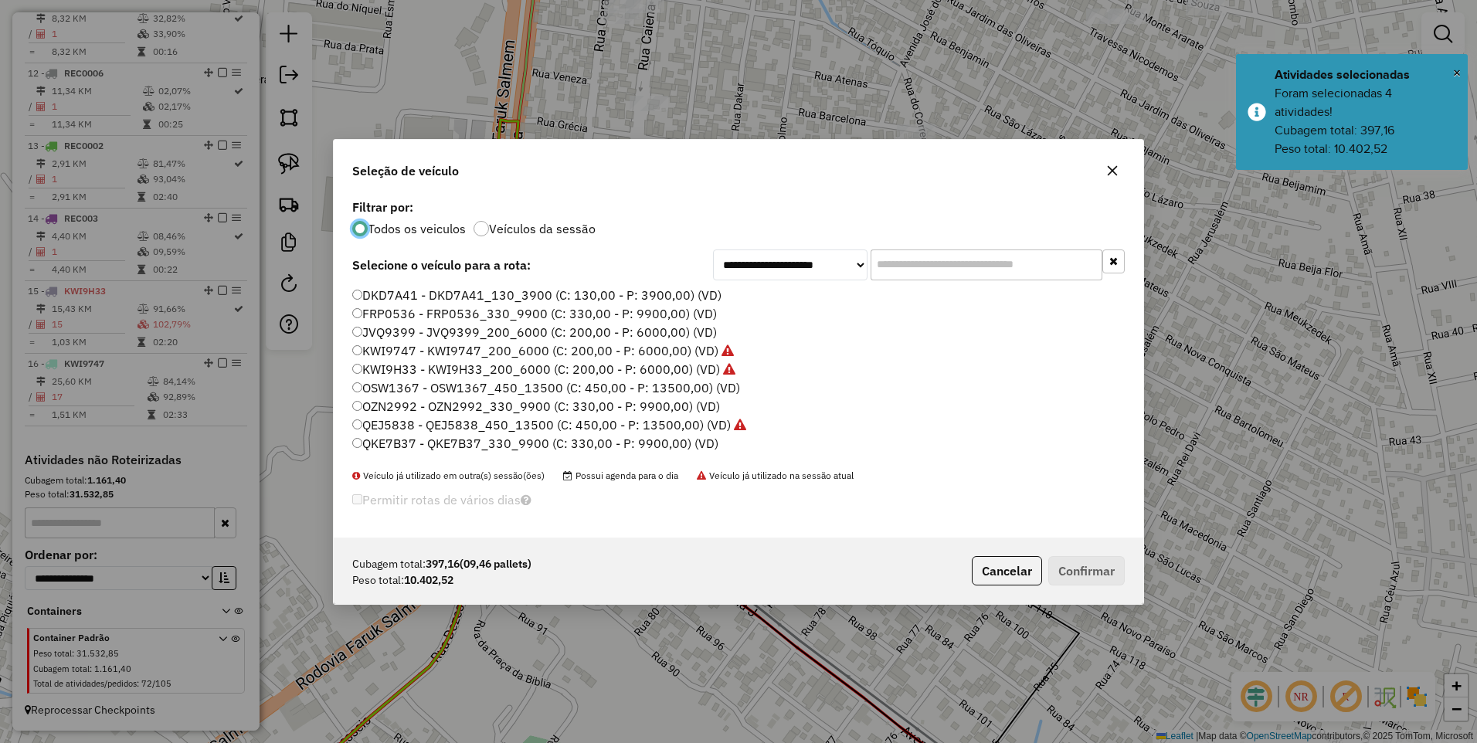
scroll to position [8, 5]
click at [394, 311] on label "FRP0536 - FRP0536_330_9900 (C: 330,00 - P: 9900,00) (VD)" at bounding box center [534, 313] width 365 height 19
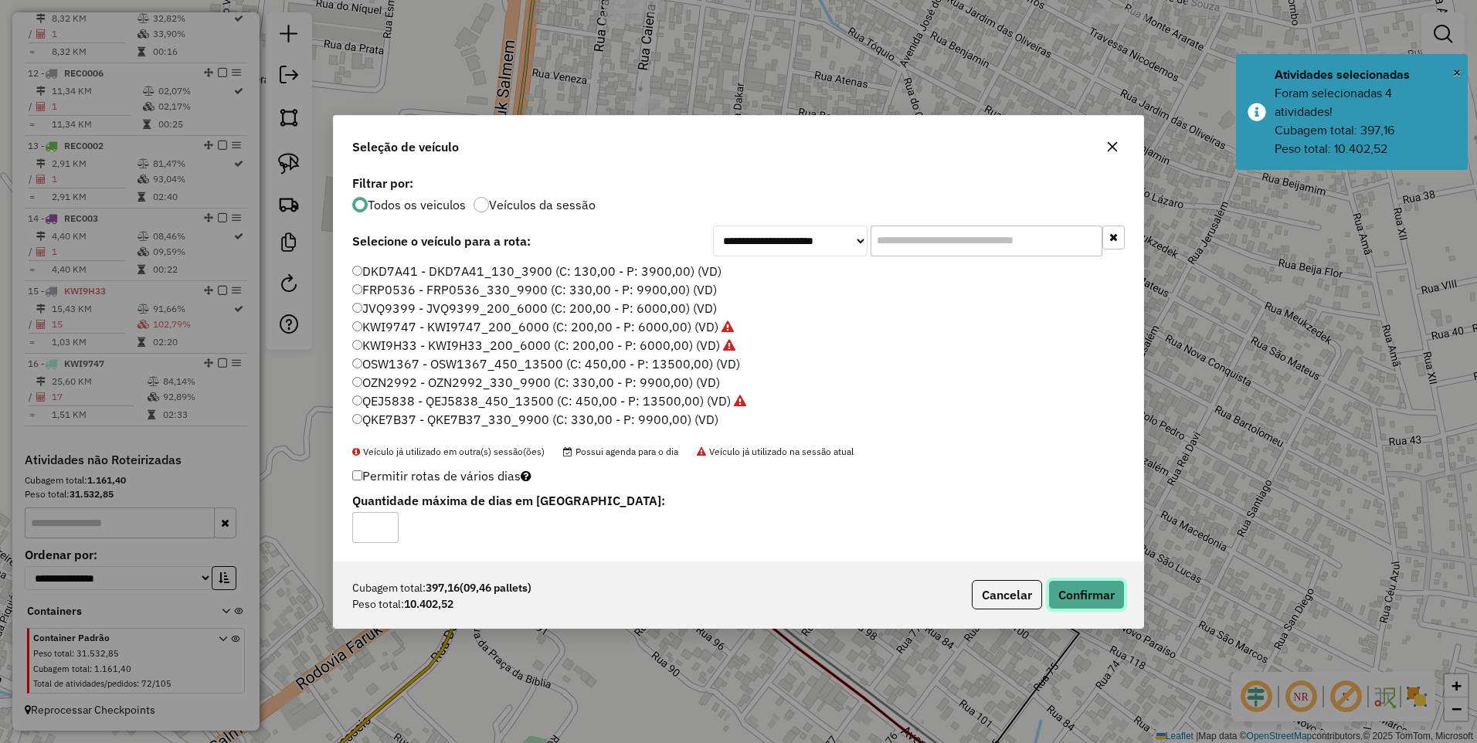
click at [1099, 589] on button "Confirmar" at bounding box center [1086, 594] width 76 height 29
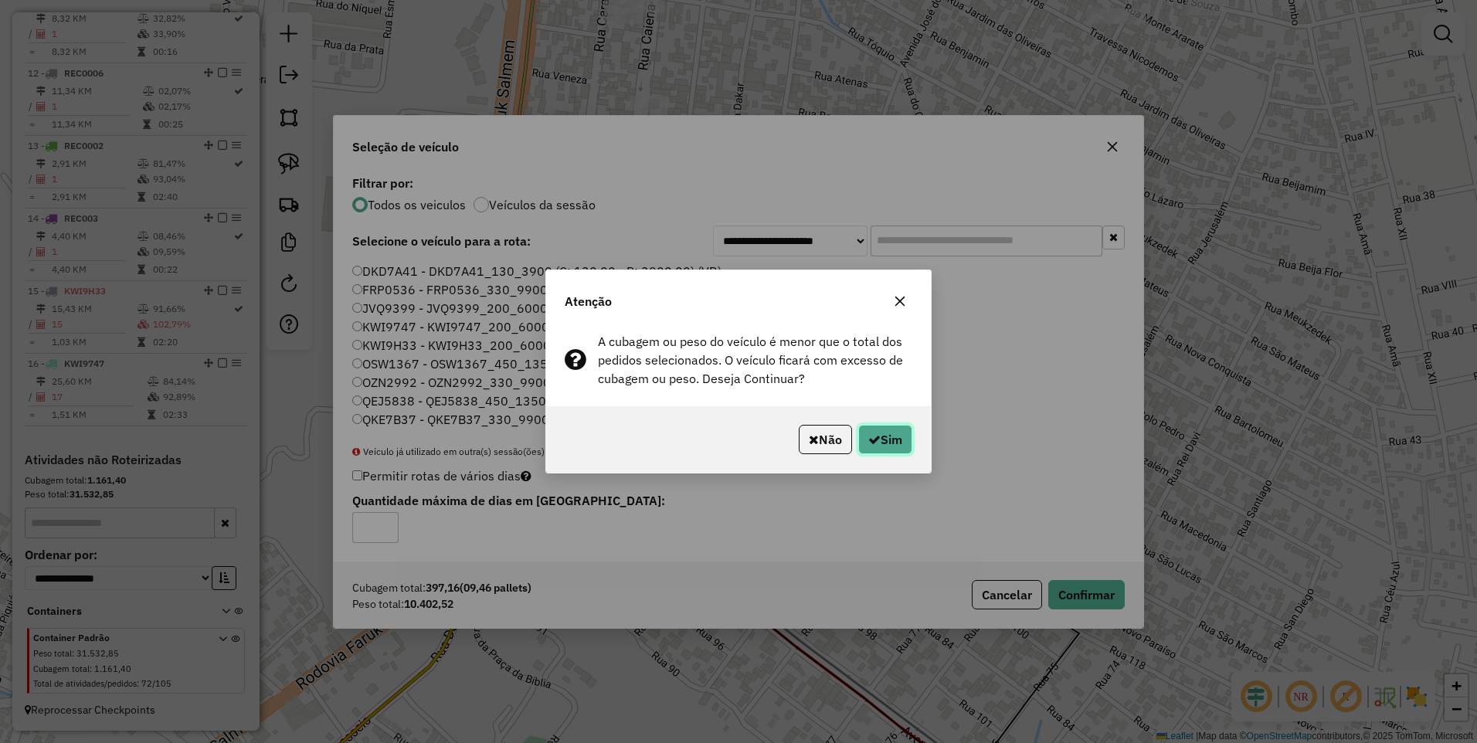
click at [878, 429] on button "Sim" at bounding box center [885, 439] width 54 height 29
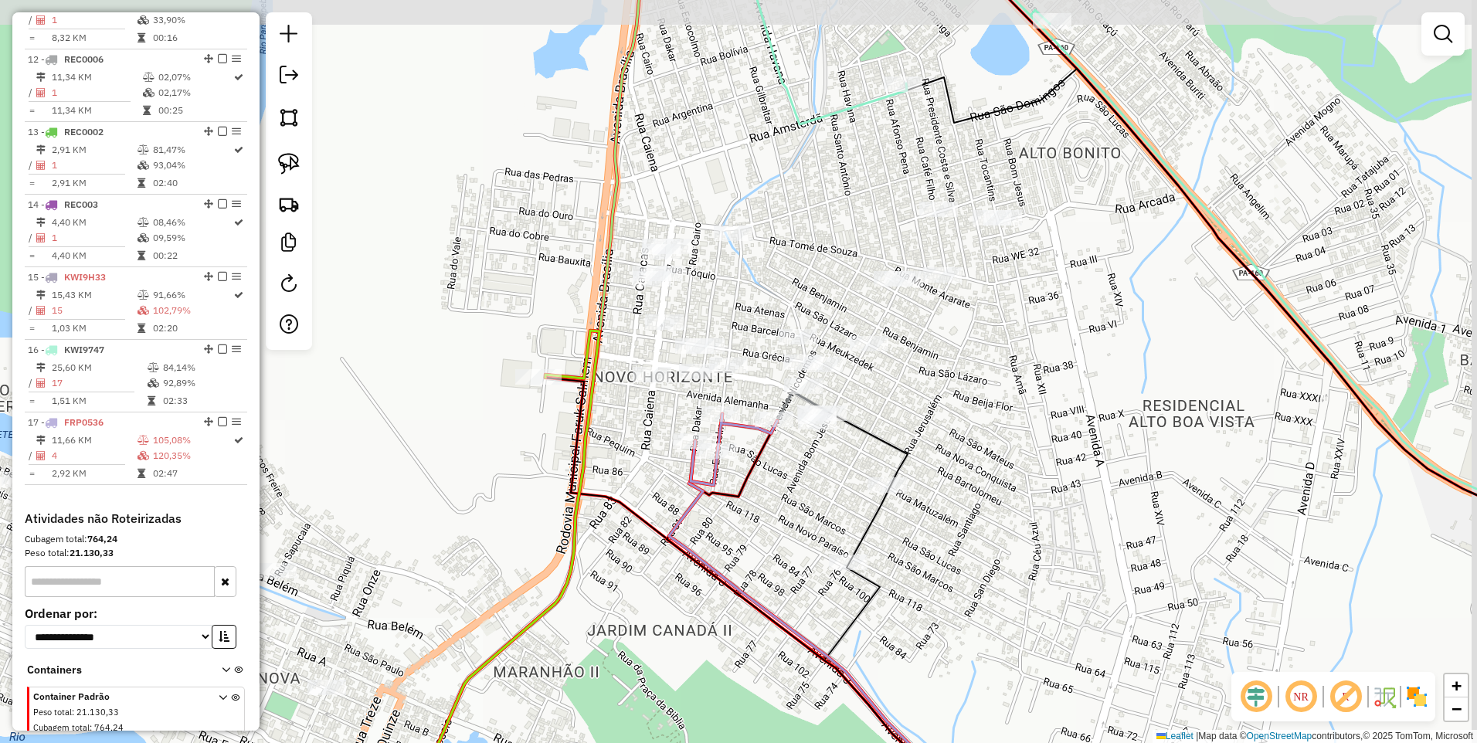
drag, startPoint x: 1035, startPoint y: 364, endPoint x: 920, endPoint y: 397, distance: 119.8
click at [923, 397] on div "Janela de atendimento Grade de atendimento Capacidade Transportadoras Veículos …" at bounding box center [738, 371] width 1477 height 743
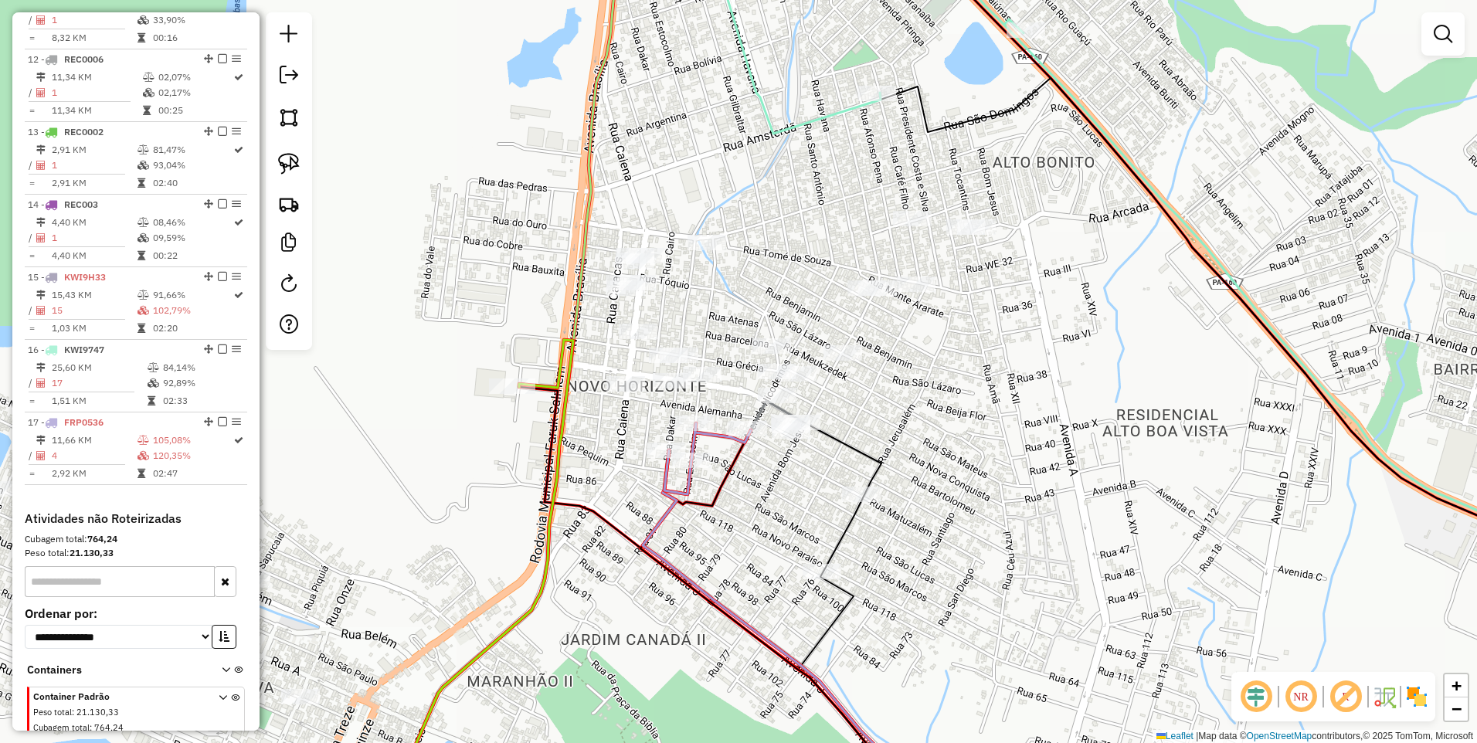
click at [270, 116] on div at bounding box center [289, 181] width 46 height 338
click at [294, 120] on img at bounding box center [289, 118] width 22 height 22
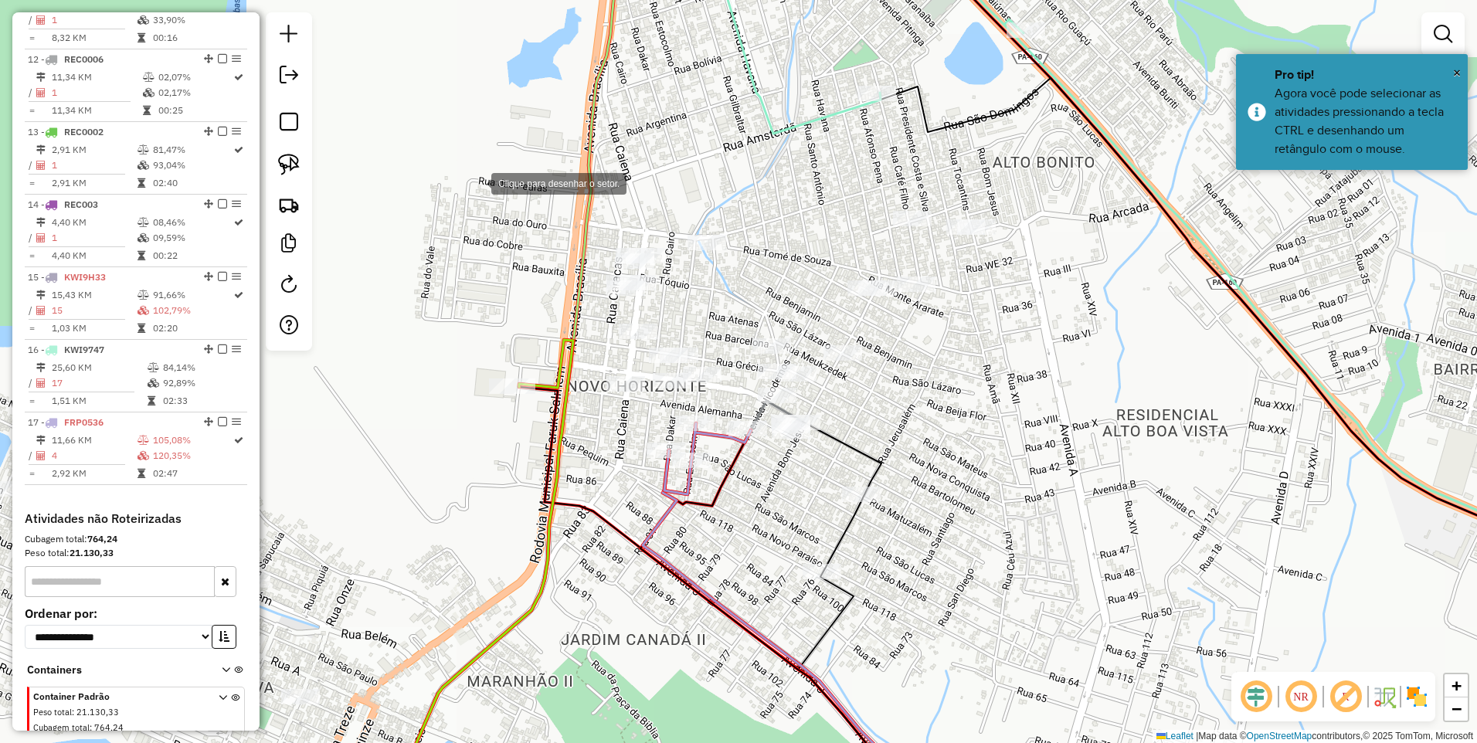
click at [476, 182] on div at bounding box center [475, 182] width 31 height 31
click at [1088, 148] on div at bounding box center [1072, 163] width 31 height 31
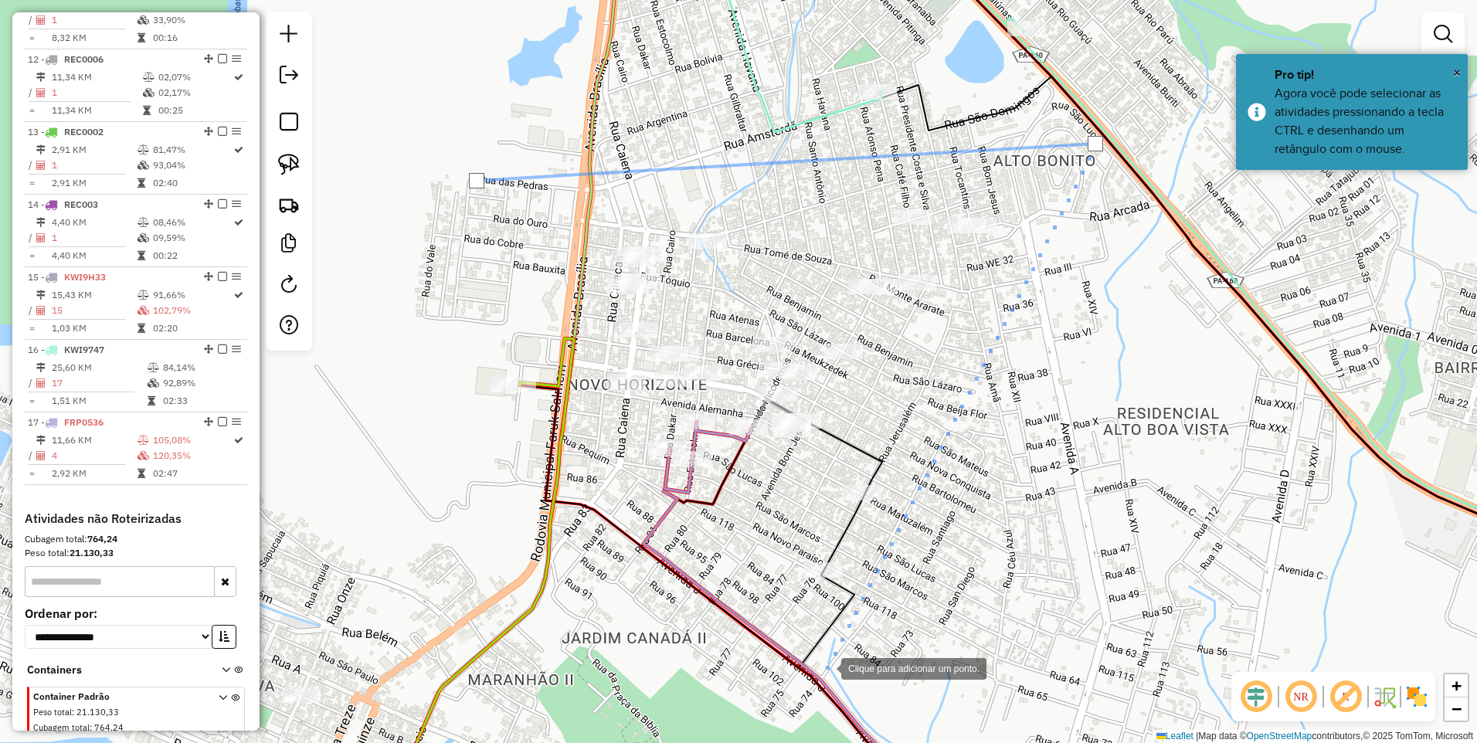
drag, startPoint x: 820, startPoint y: 671, endPoint x: 708, endPoint y: 573, distance: 148.3
click at [820, 670] on div at bounding box center [825, 667] width 31 height 31
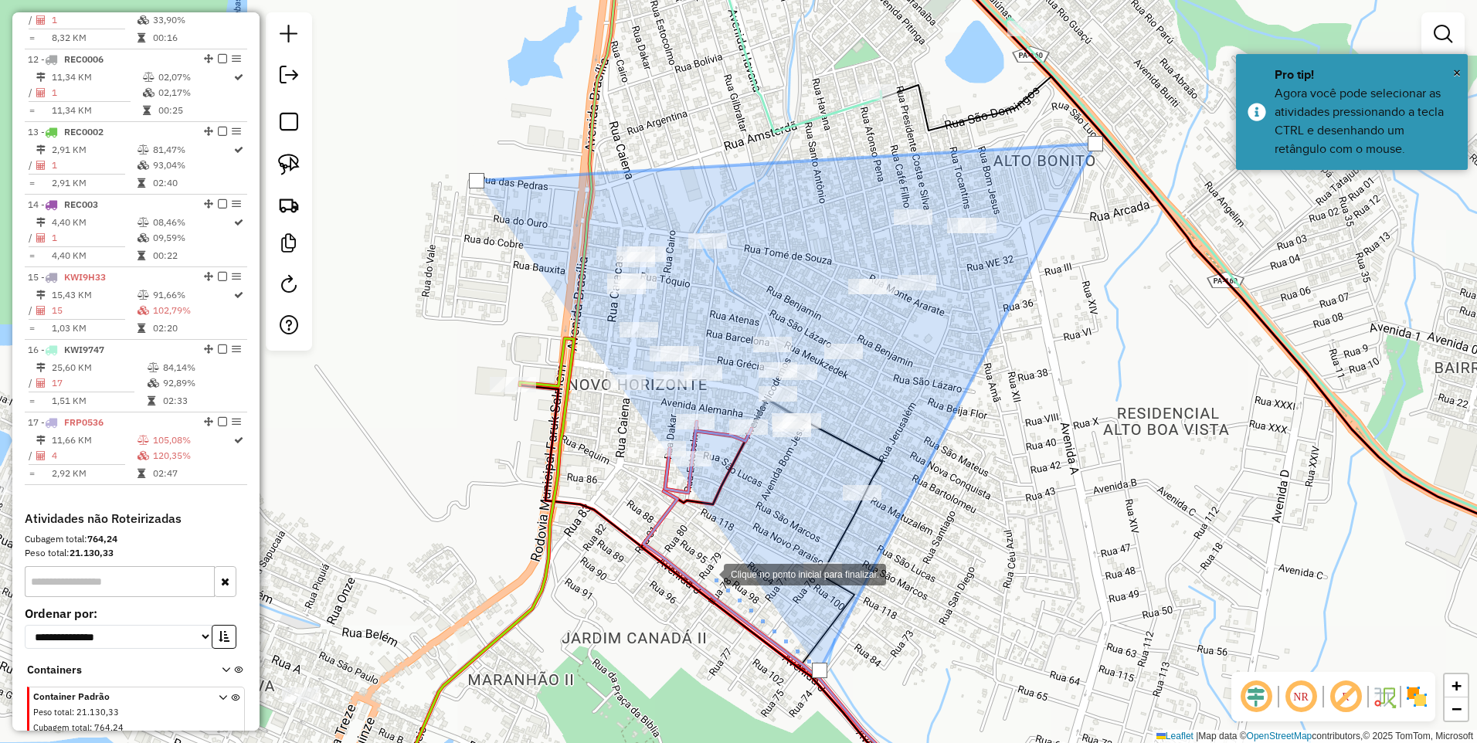
click at [693, 558] on div at bounding box center [708, 573] width 31 height 31
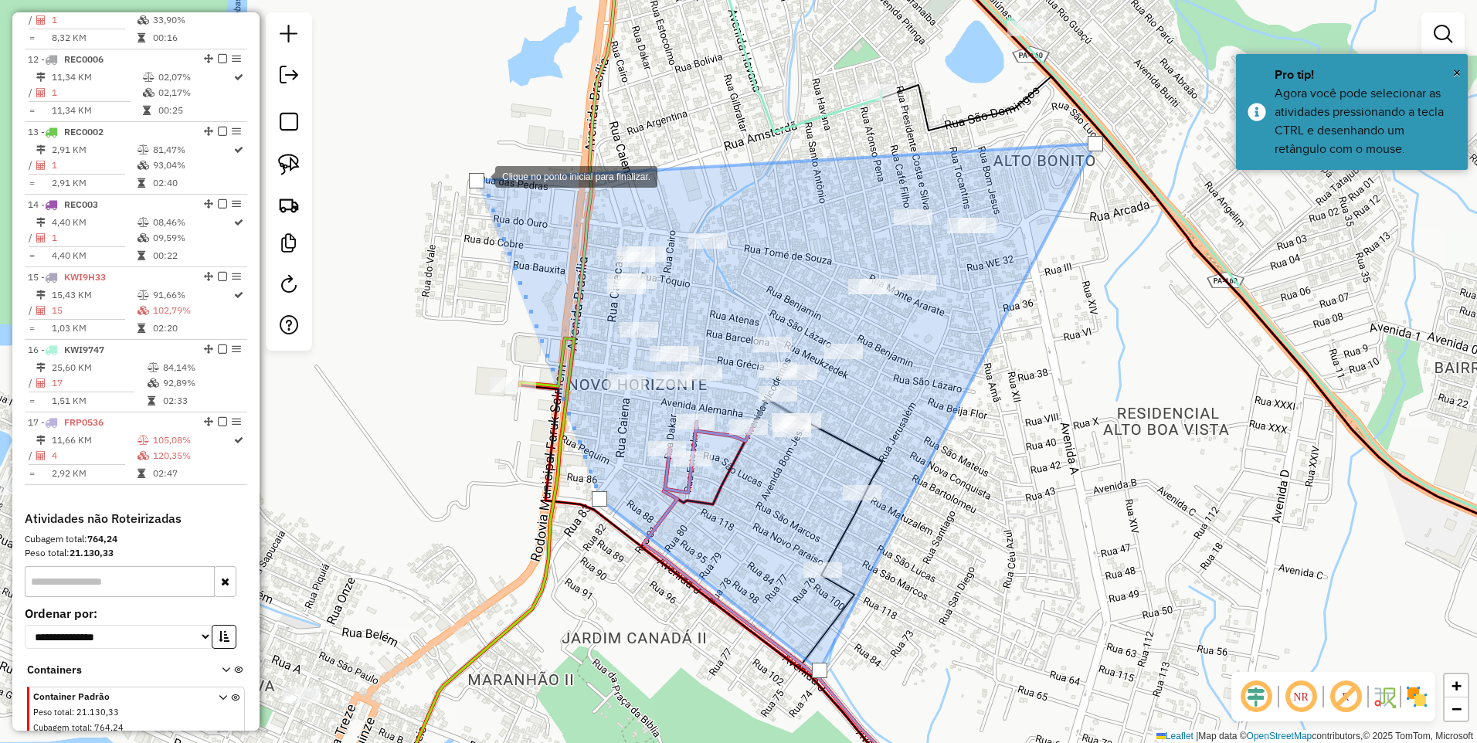
click at [479, 175] on div at bounding box center [476, 180] width 15 height 15
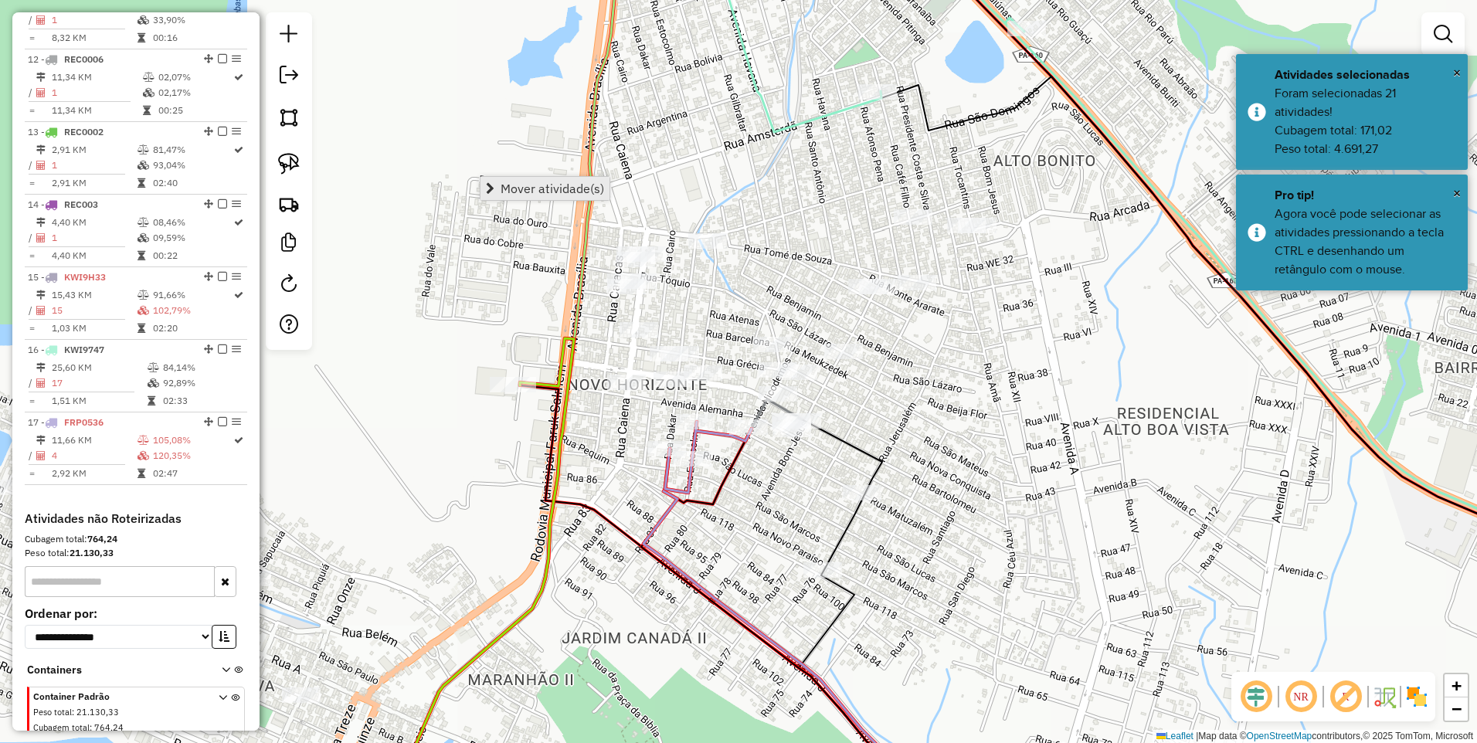
click at [539, 182] on span "Mover atividade(s)" at bounding box center [553, 188] width 104 height 12
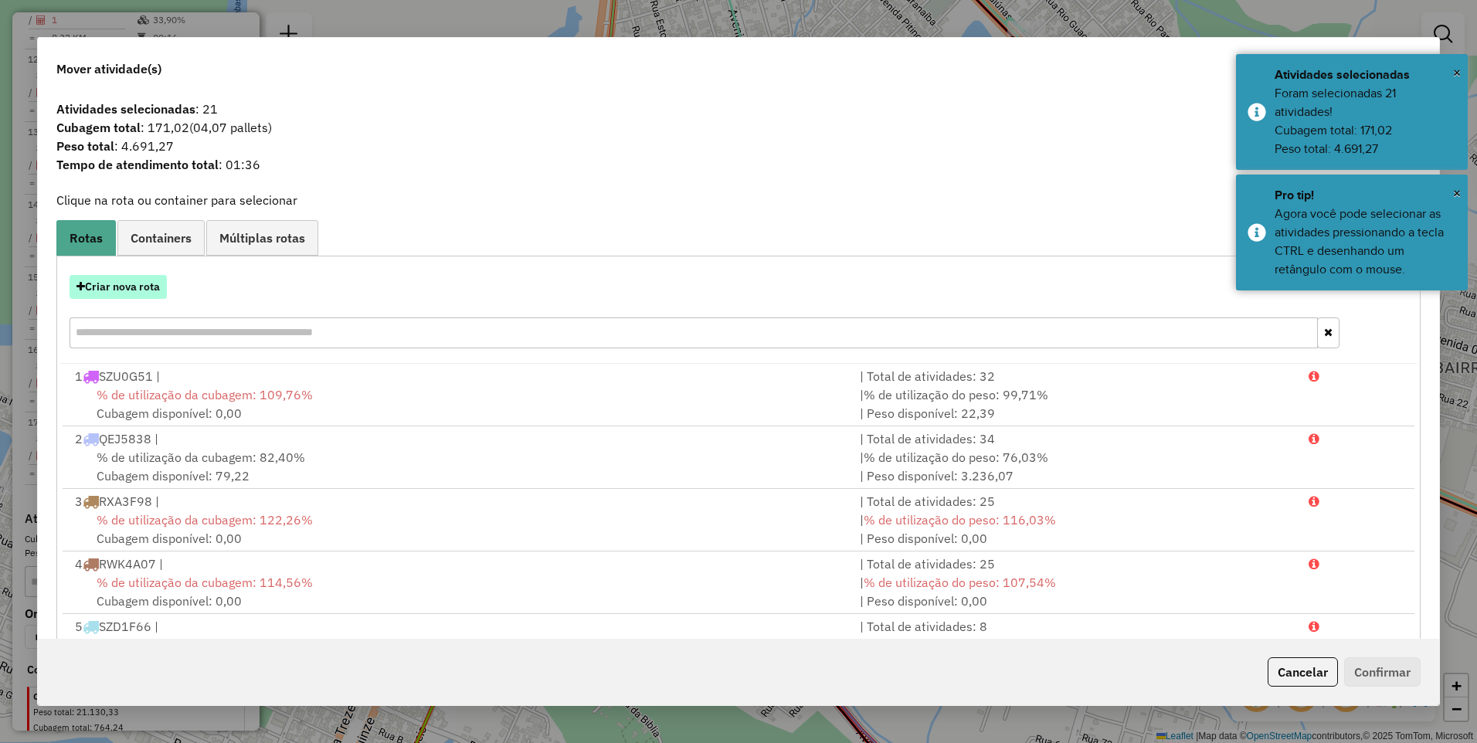
click at [141, 293] on button "Criar nova rota" at bounding box center [118, 287] width 97 height 24
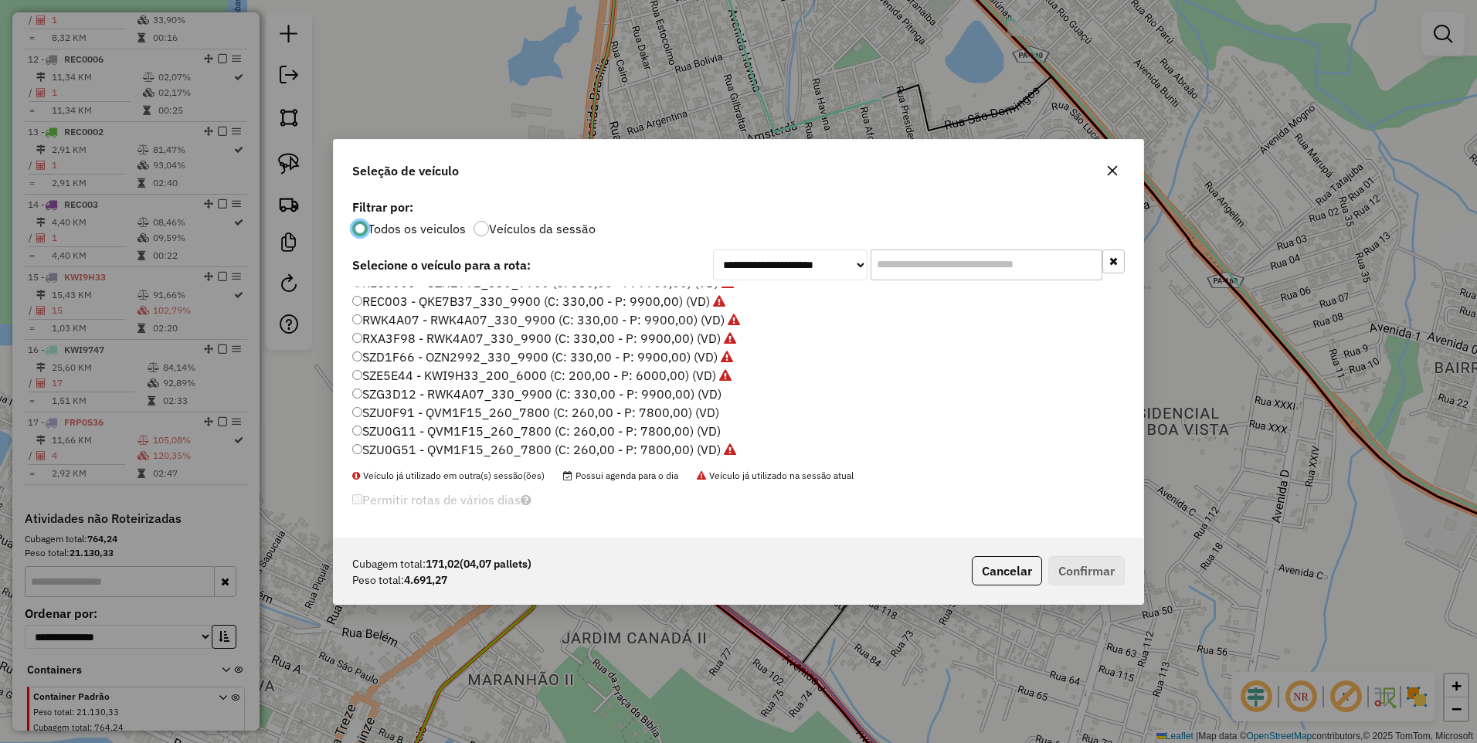
scroll to position [331, 0]
click at [406, 429] on label "SZU0G11 - QVM1F15_260_7800 (C: 260,00 - P: 7800,00) (VD)" at bounding box center [536, 428] width 368 height 19
click at [580, 426] on label "SZU0G11 - QVM1F15_260_7800 (C: 260,00 - P: 7800,00) (VD)" at bounding box center [536, 428] width 368 height 19
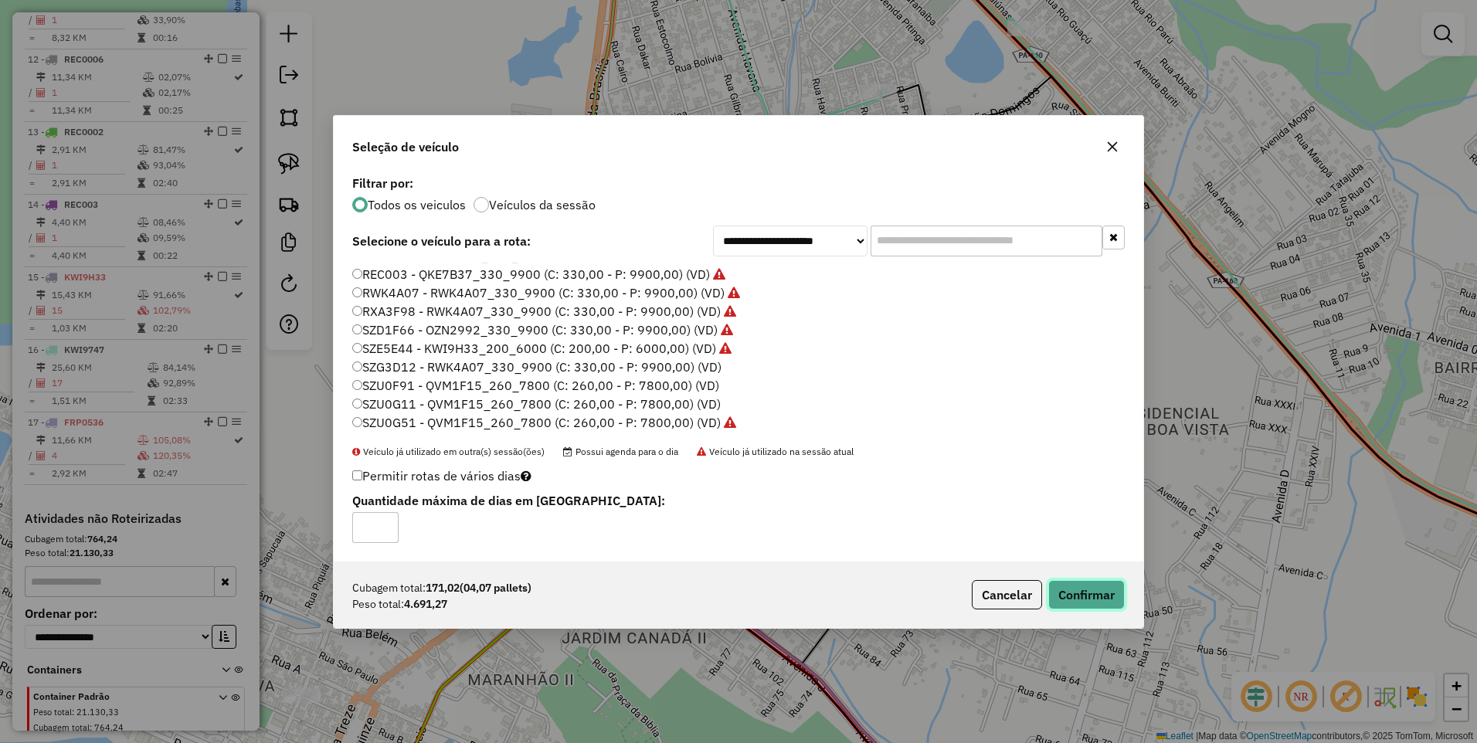
click at [1083, 597] on button "Confirmar" at bounding box center [1086, 594] width 76 height 29
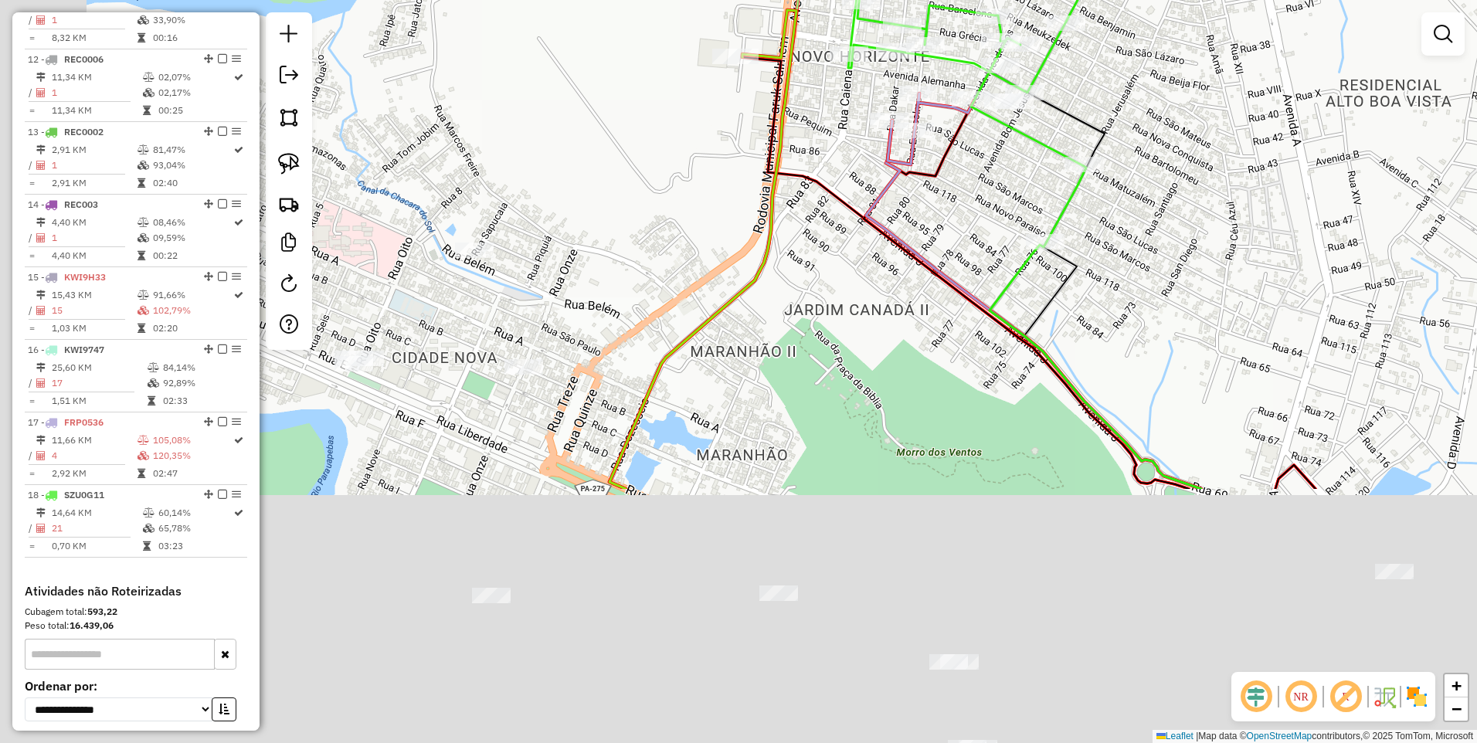
drag, startPoint x: 884, startPoint y: 609, endPoint x: 1083, endPoint y: 304, distance: 364.4
click at [1082, 305] on div "Janela de atendimento Grade de atendimento Capacidade Transportadoras Veículos …" at bounding box center [738, 371] width 1477 height 743
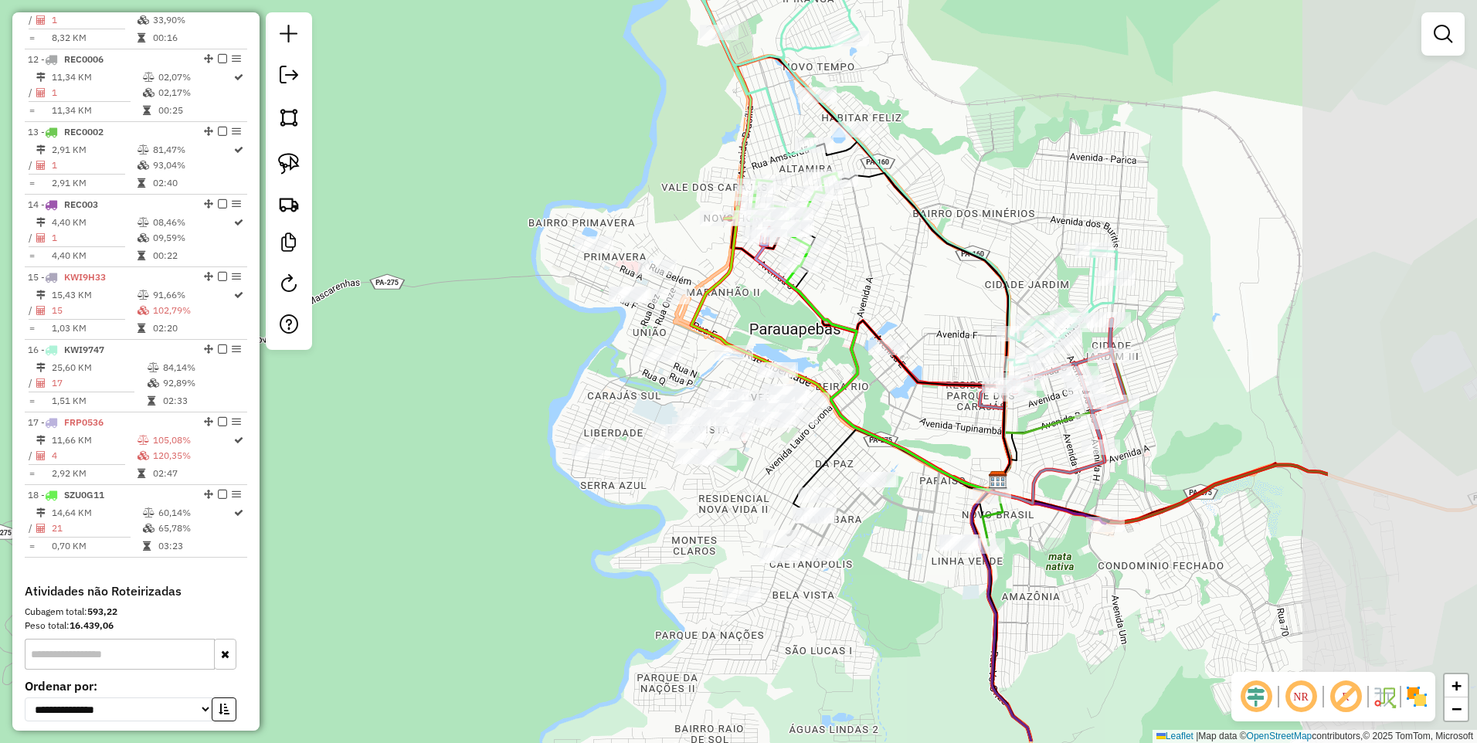
drag, startPoint x: 1003, startPoint y: 595, endPoint x: 704, endPoint y: 515, distance: 308.6
click at [704, 515] on div "Janela de atendimento Grade de atendimento Capacidade Transportadoras Veículos …" at bounding box center [738, 371] width 1477 height 743
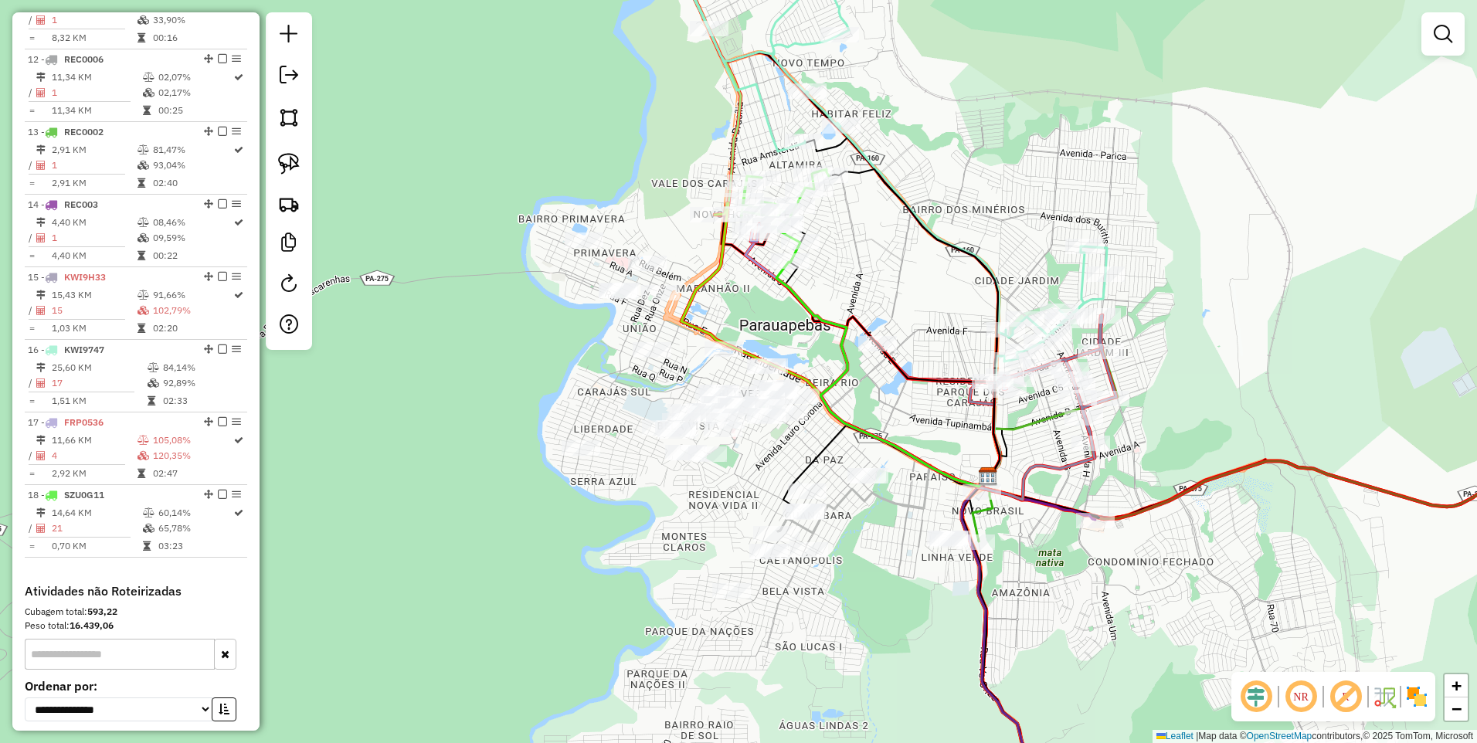
drag, startPoint x: 286, startPoint y: 117, endPoint x: 337, endPoint y: 114, distance: 51.0
click at [284, 117] on img at bounding box center [289, 118] width 22 height 22
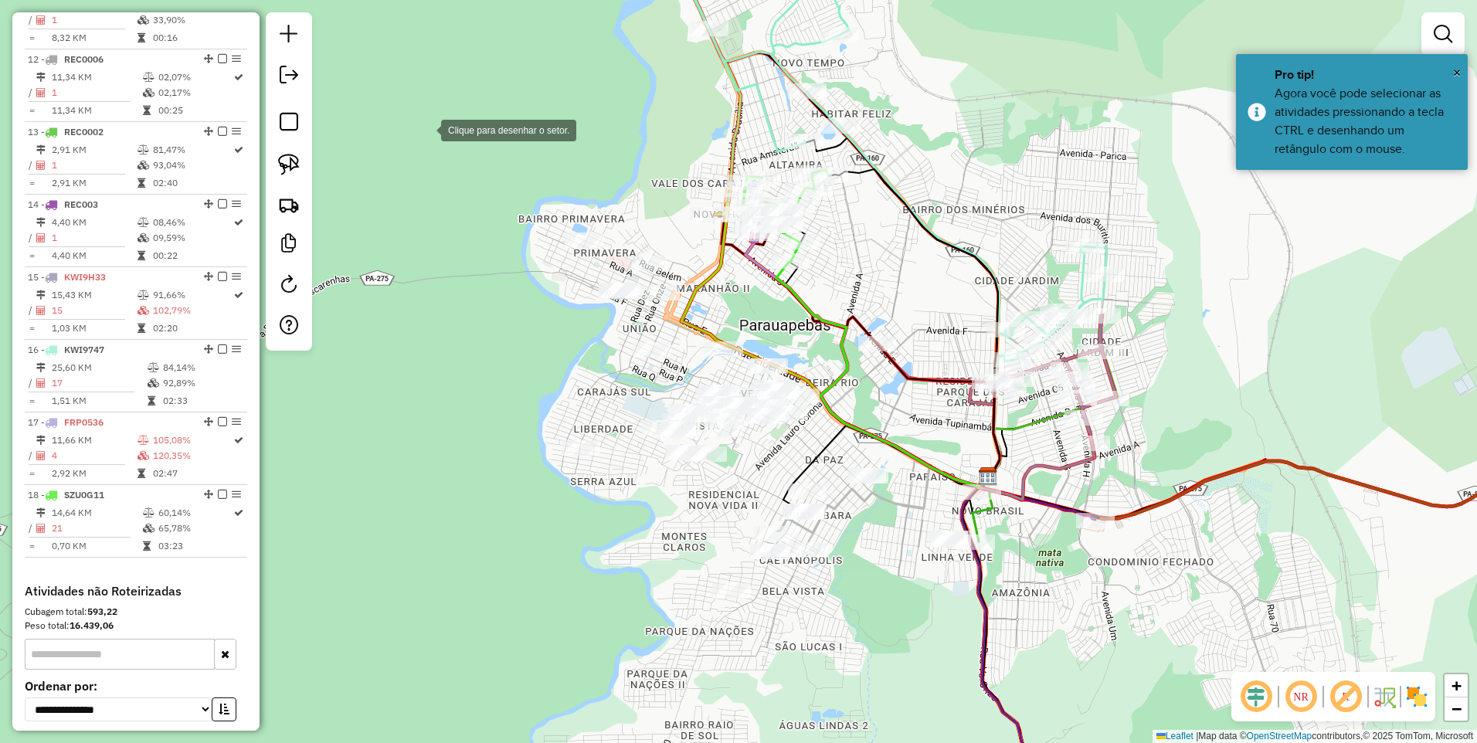
drag, startPoint x: 426, startPoint y: 129, endPoint x: 444, endPoint y: 139, distance: 21.1
click at [427, 129] on div at bounding box center [425, 129] width 31 height 31
click at [1303, 517] on div at bounding box center [1305, 516] width 31 height 31
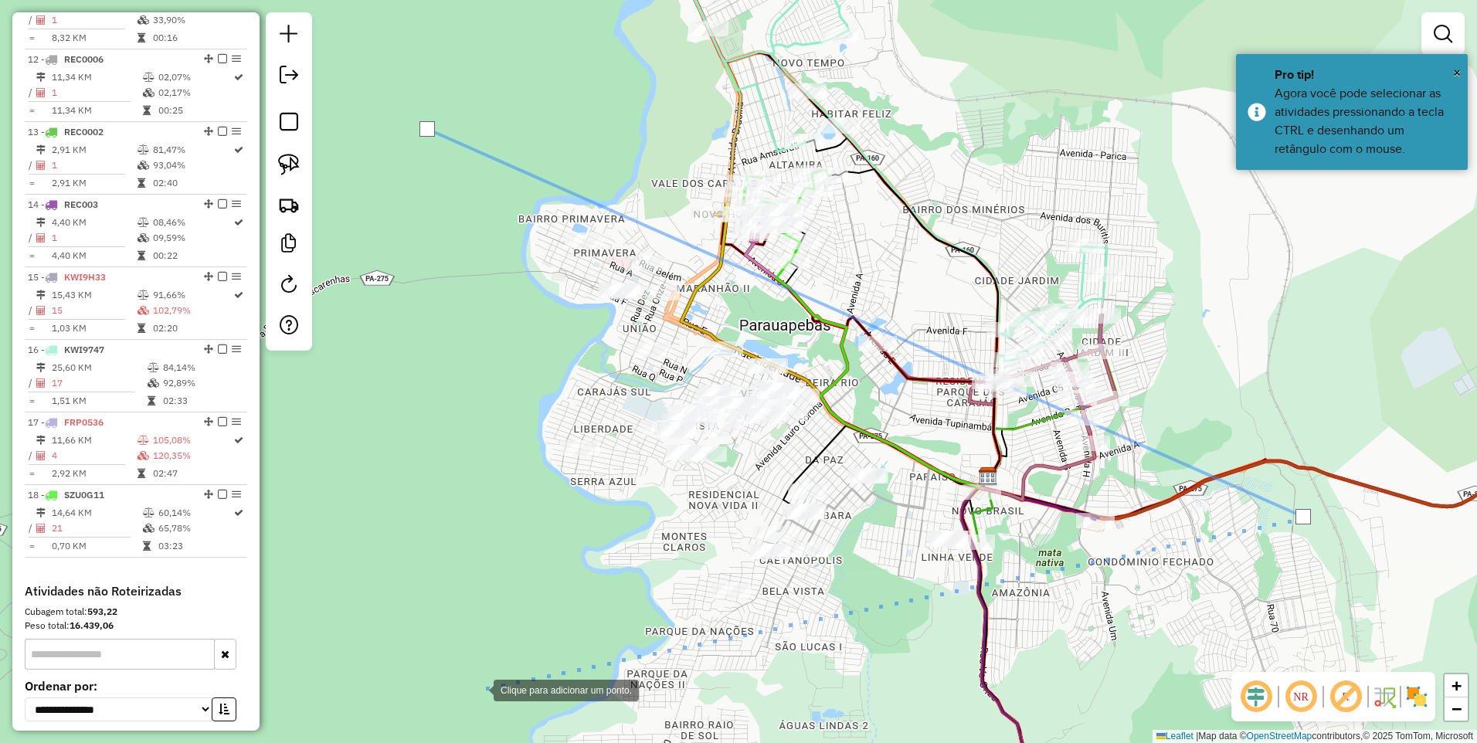
click at [478, 688] on div at bounding box center [478, 689] width 31 height 31
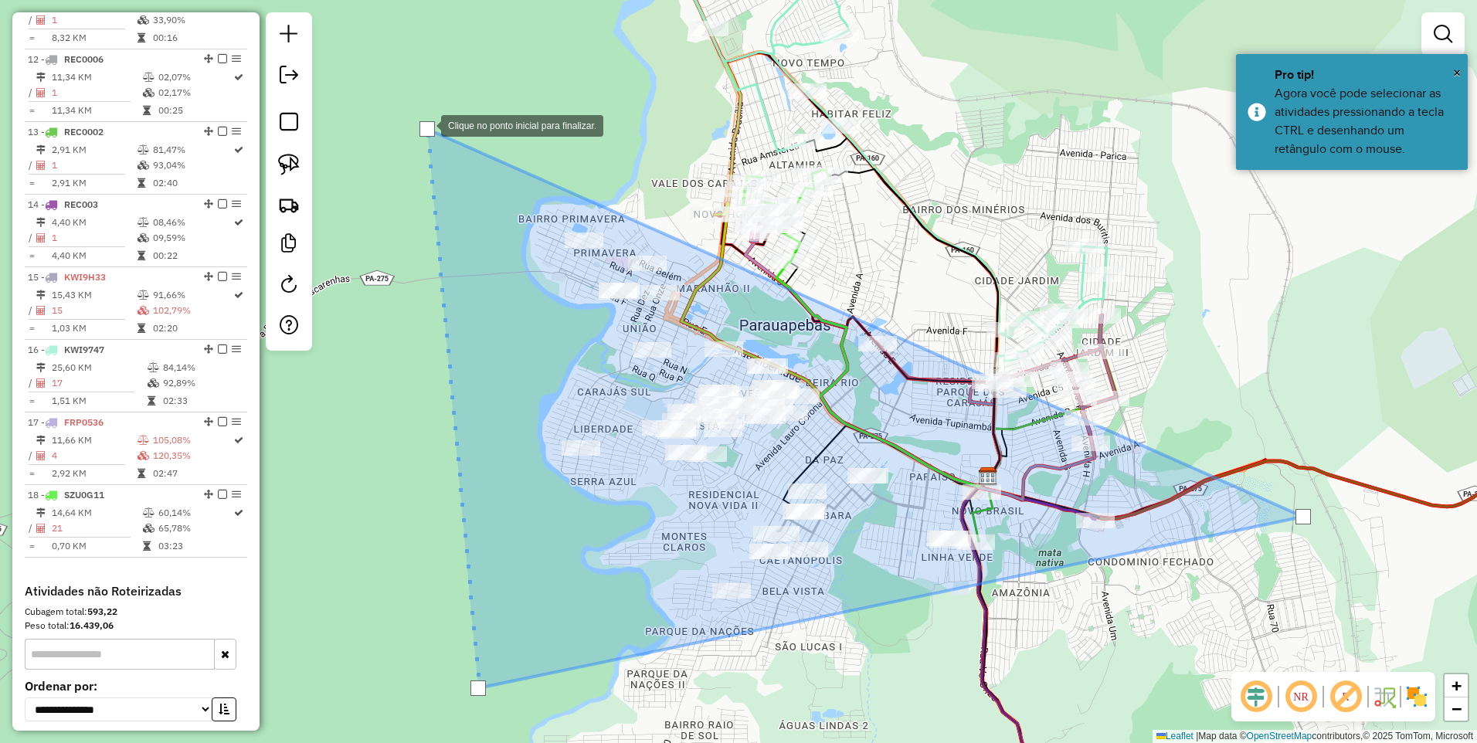
click at [424, 124] on div at bounding box center [426, 128] width 15 height 15
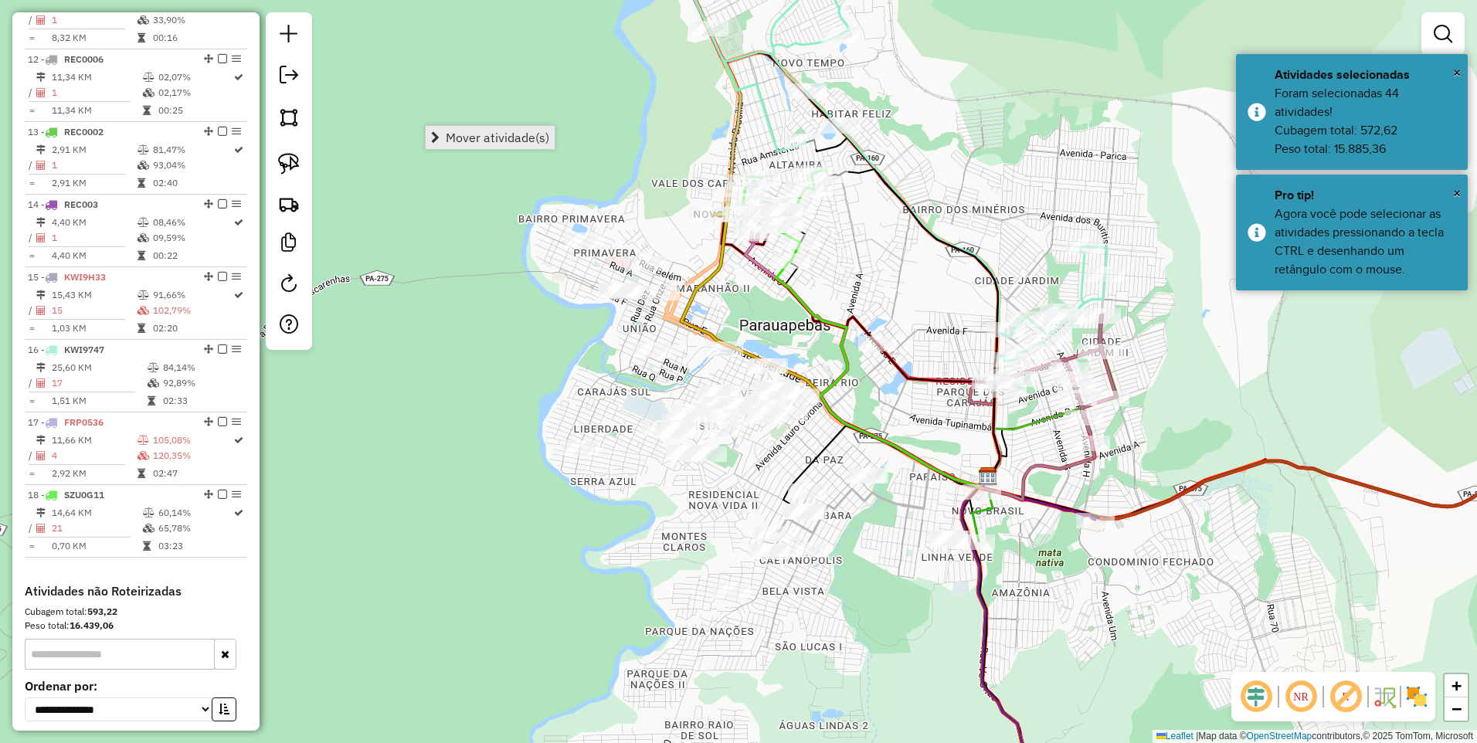
click at [473, 142] on span "Mover atividade(s)" at bounding box center [498, 137] width 104 height 12
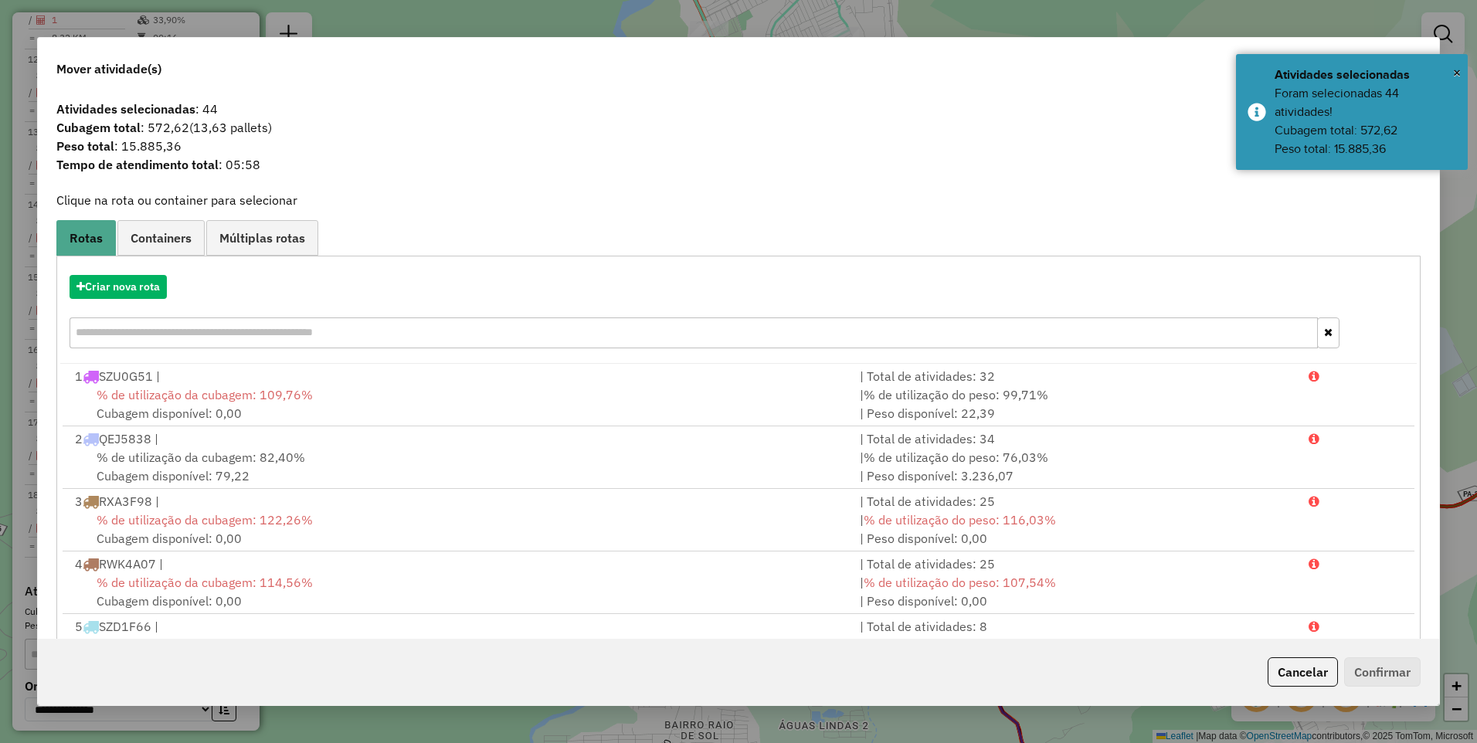
click at [1458, 199] on div "Mover atividade(s) Atividades selecionadas : 44 Cubagem total : 572,62 (13,63 p…" at bounding box center [738, 371] width 1477 height 743
drag, startPoint x: 1454, startPoint y: 73, endPoint x: 1444, endPoint y: 70, distance: 9.6
click at [1454, 72] on span "×" at bounding box center [1457, 72] width 8 height 17
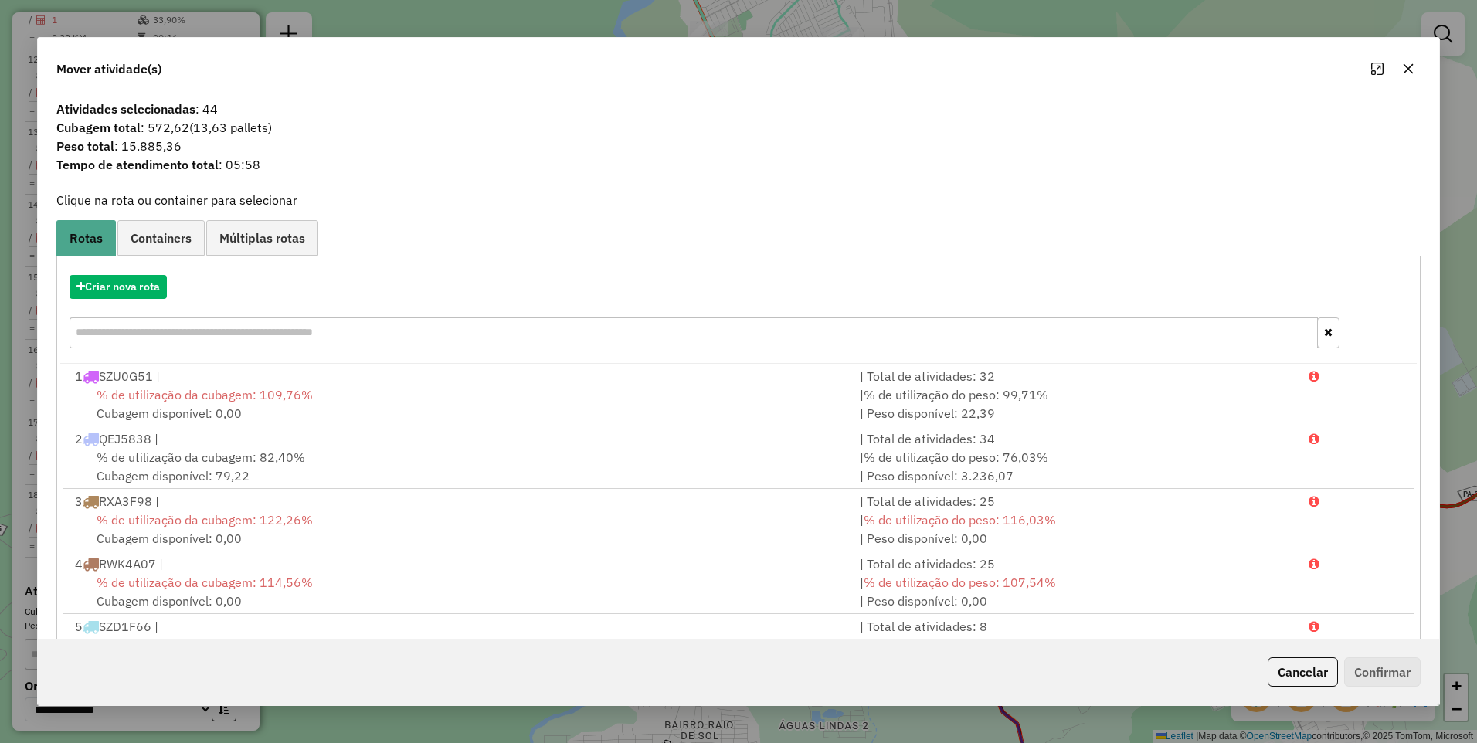
click at [1411, 63] on icon "button" at bounding box center [1408, 69] width 12 height 12
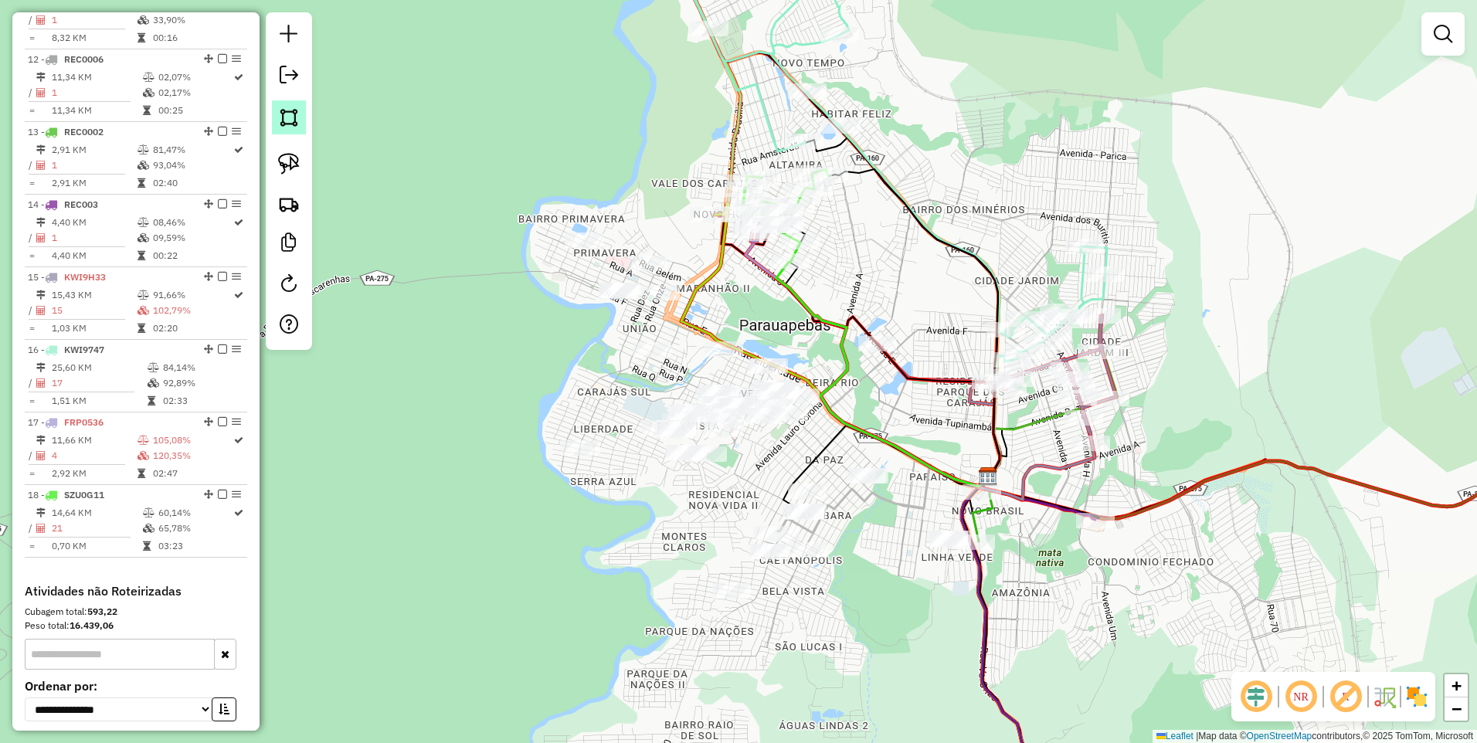
click at [295, 125] on img at bounding box center [289, 118] width 22 height 22
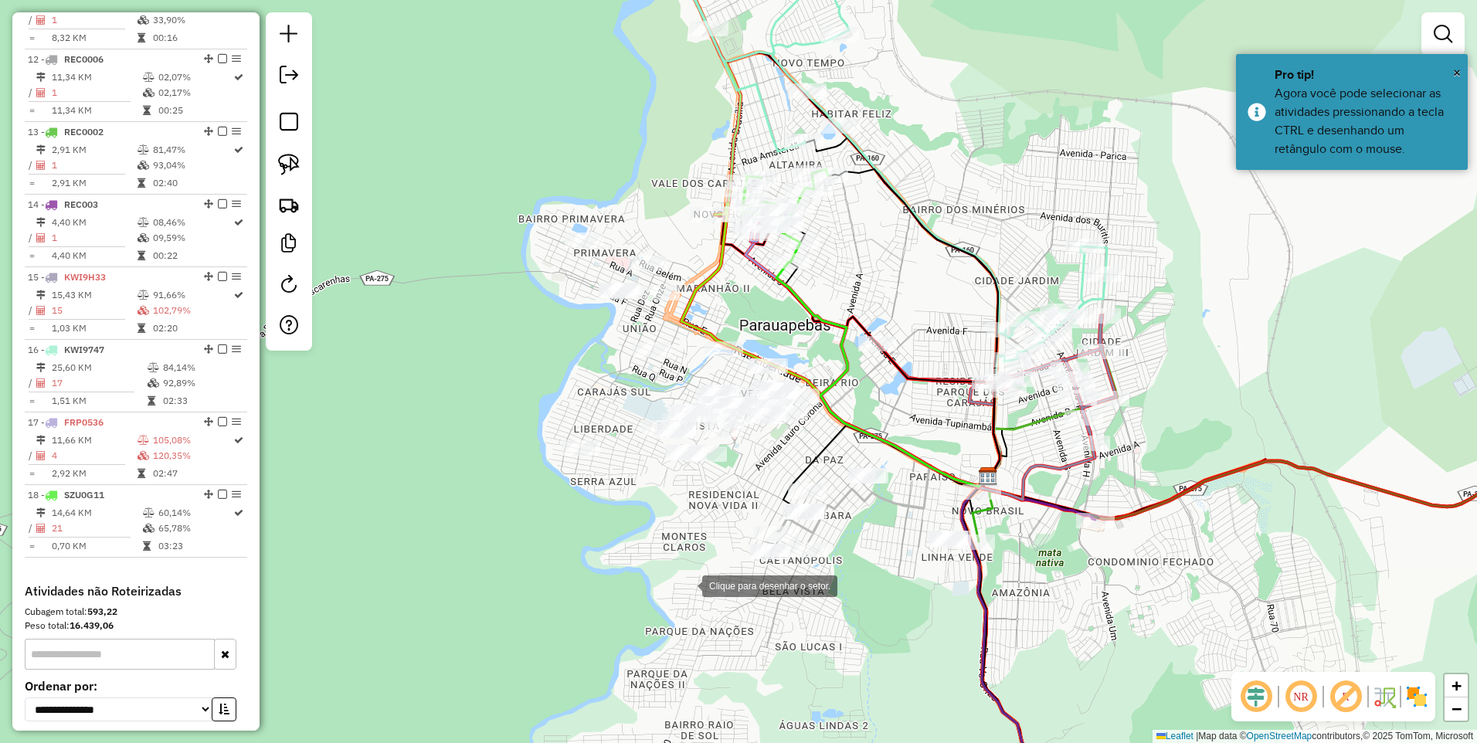
click at [671, 581] on div at bounding box center [686, 584] width 31 height 31
click at [873, 428] on div at bounding box center [872, 427] width 31 height 31
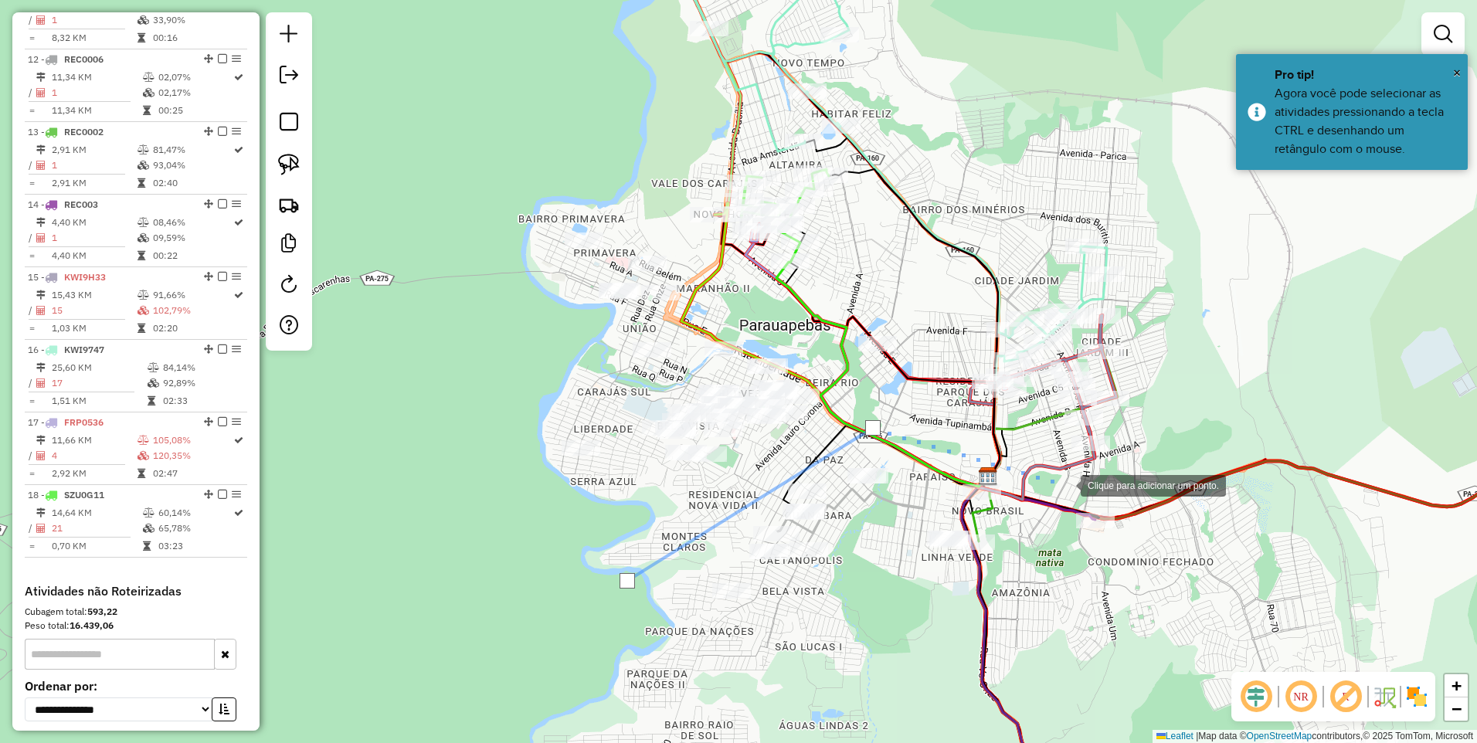
click at [1076, 491] on div at bounding box center [1065, 484] width 31 height 31
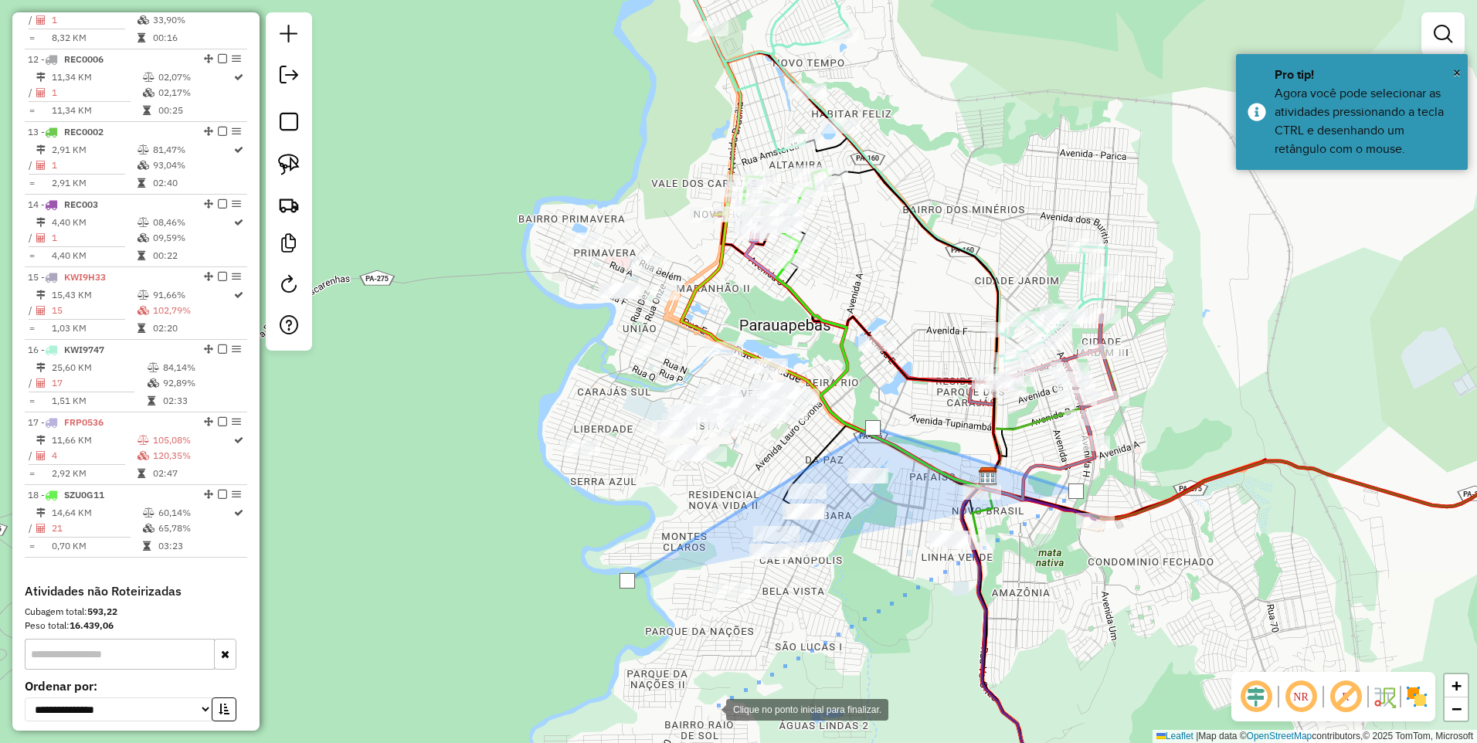
click at [711, 708] on div at bounding box center [710, 708] width 31 height 31
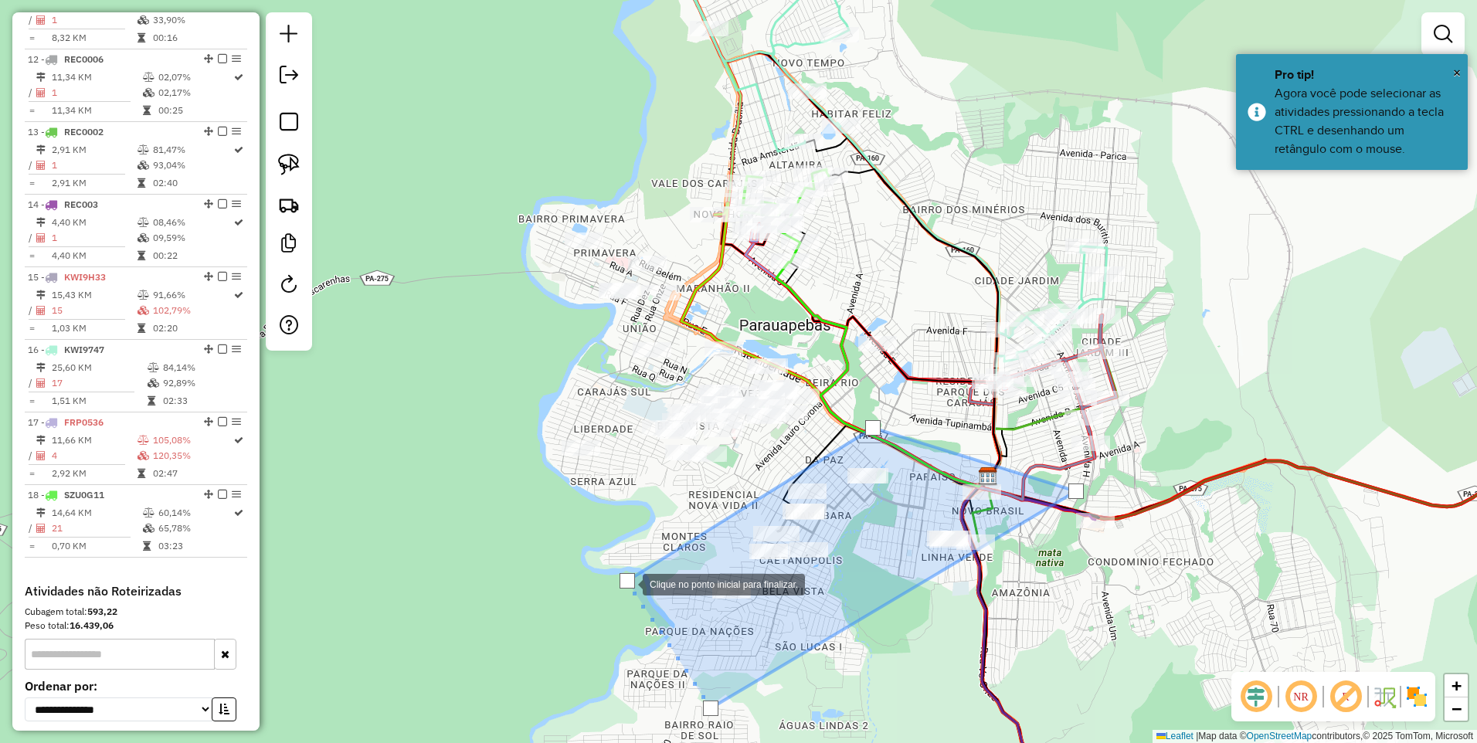
click at [621, 580] on div at bounding box center [626, 580] width 15 height 15
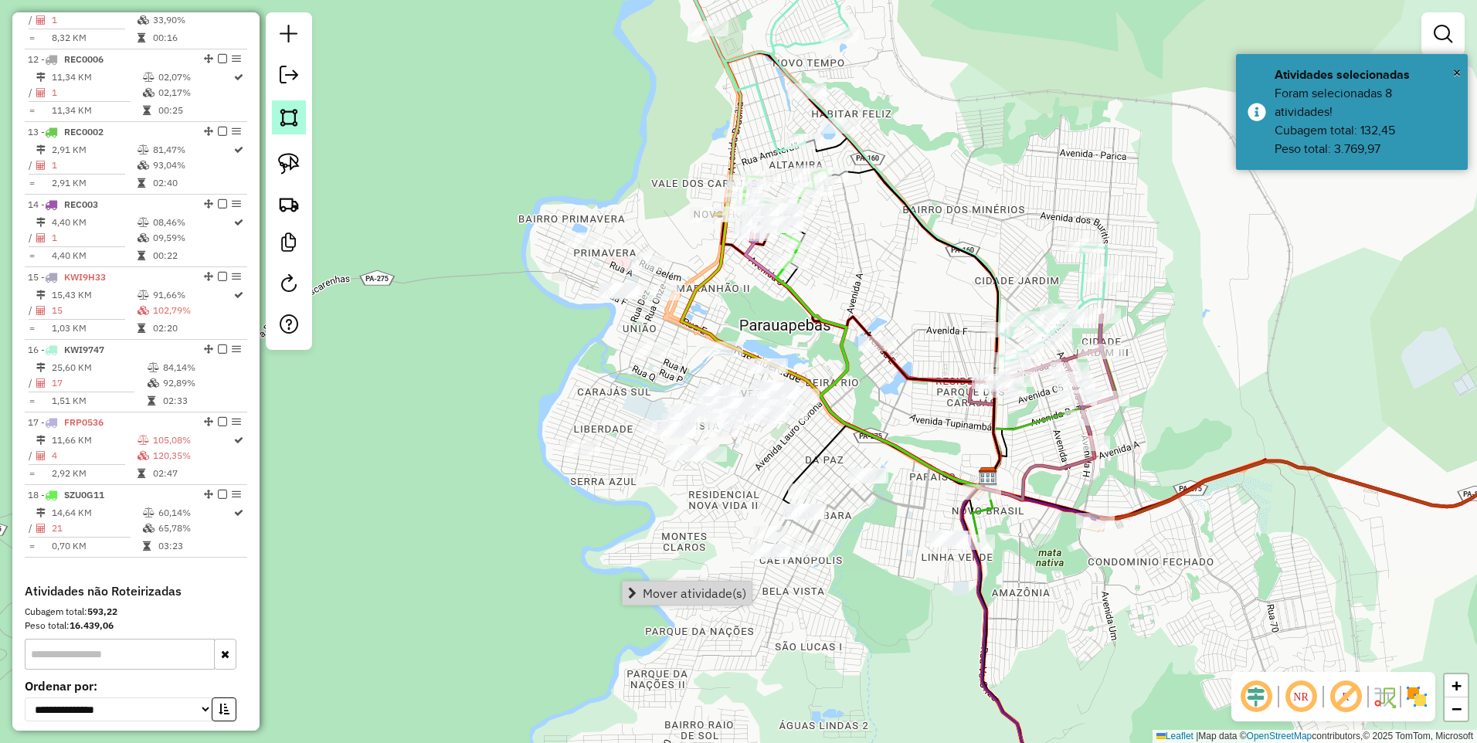
click at [287, 125] on img at bounding box center [289, 118] width 22 height 22
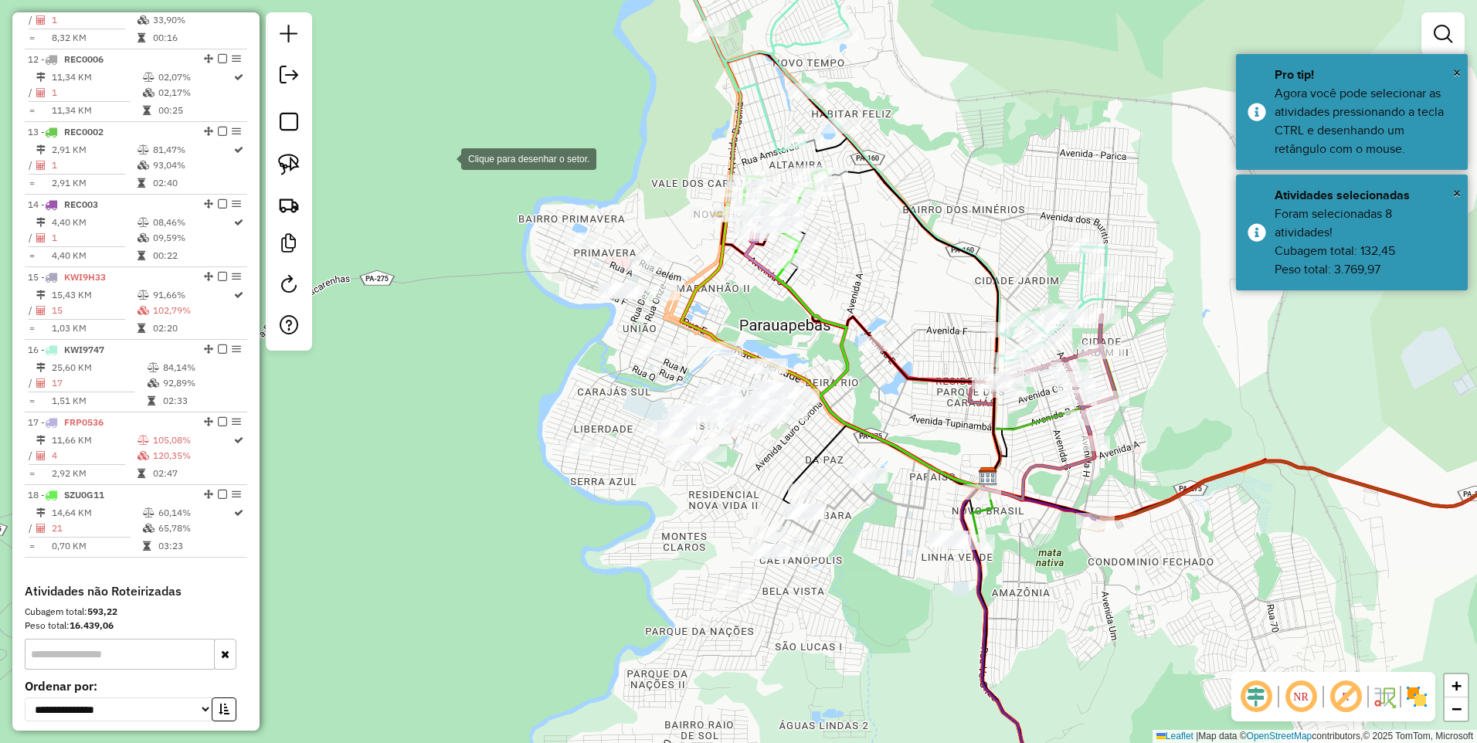
click at [461, 173] on div at bounding box center [445, 157] width 31 height 31
click at [906, 333] on div at bounding box center [906, 332] width 31 height 31
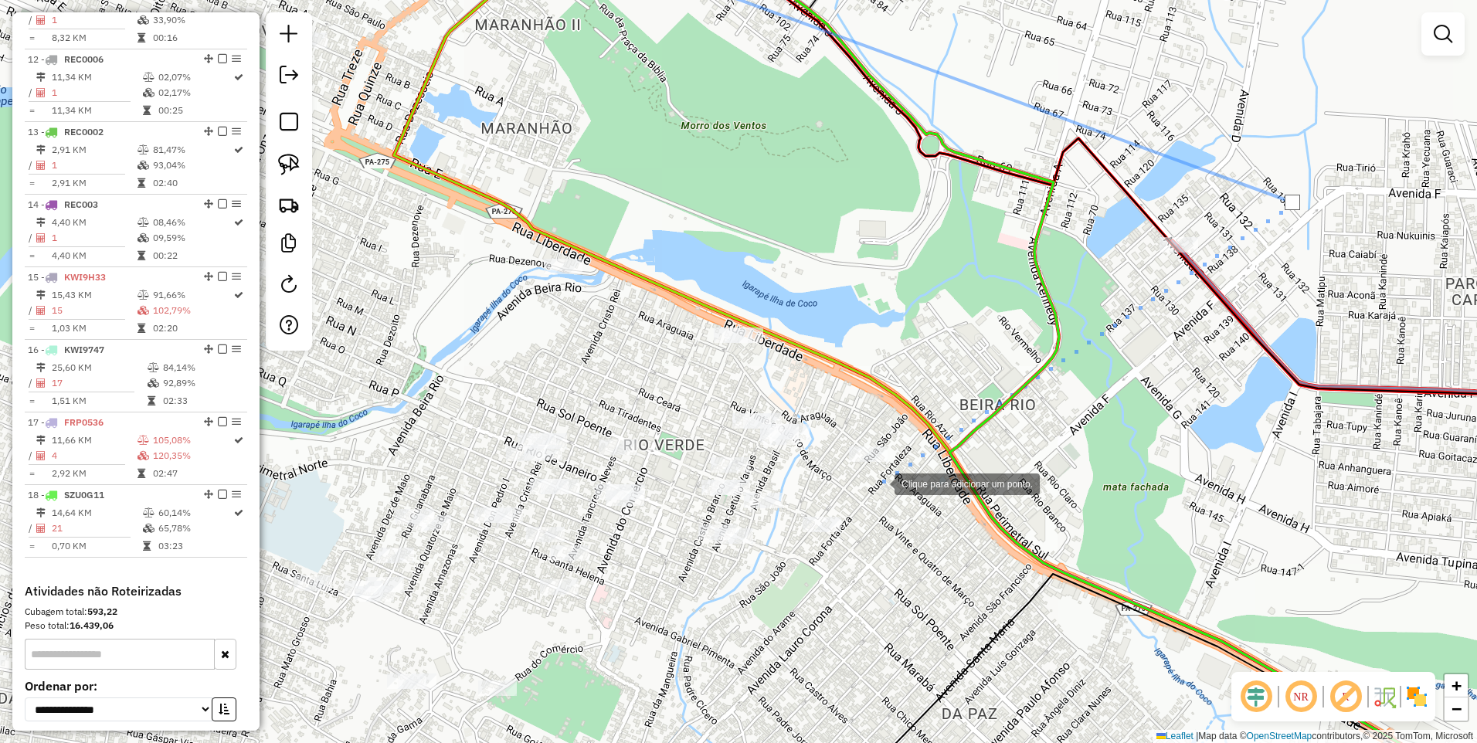
click at [886, 490] on div at bounding box center [879, 482] width 31 height 31
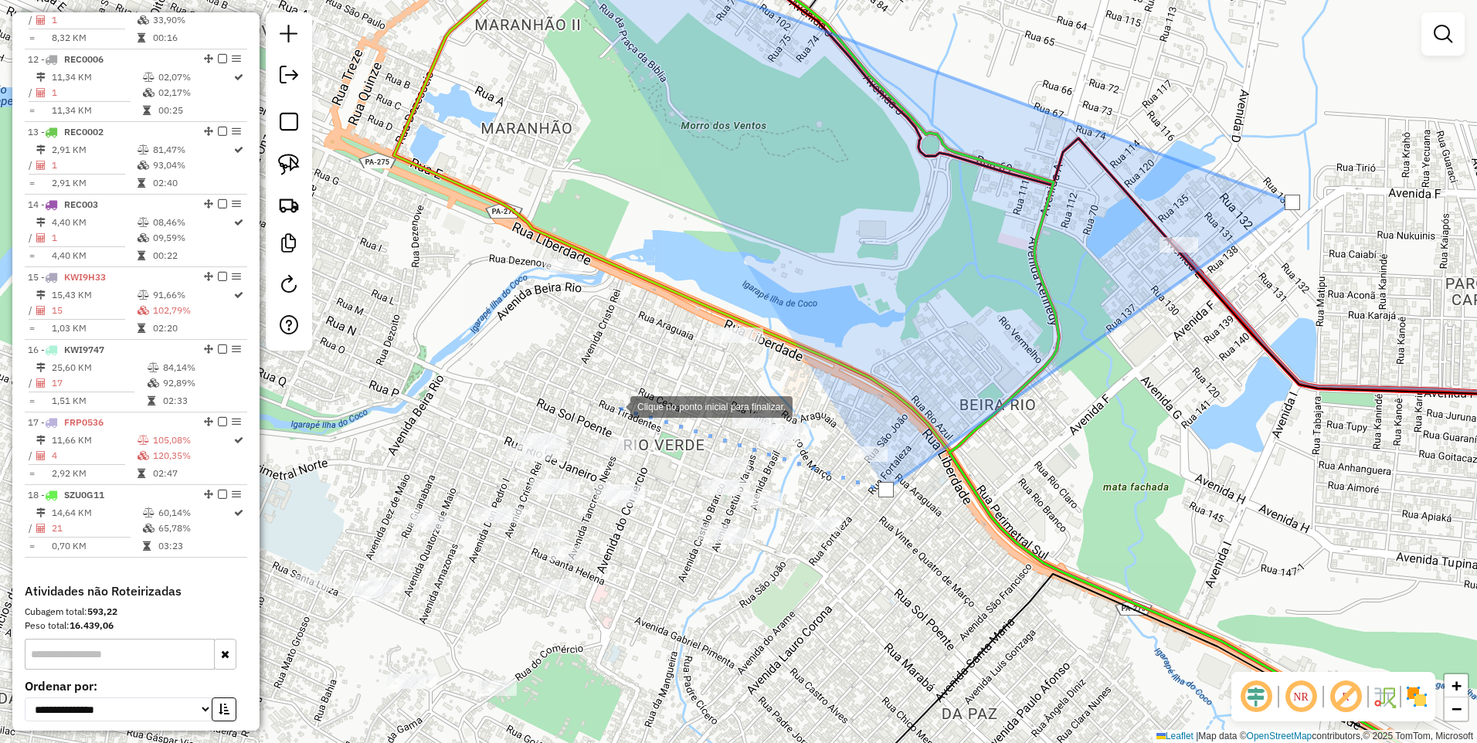
click at [615, 406] on div at bounding box center [614, 405] width 31 height 31
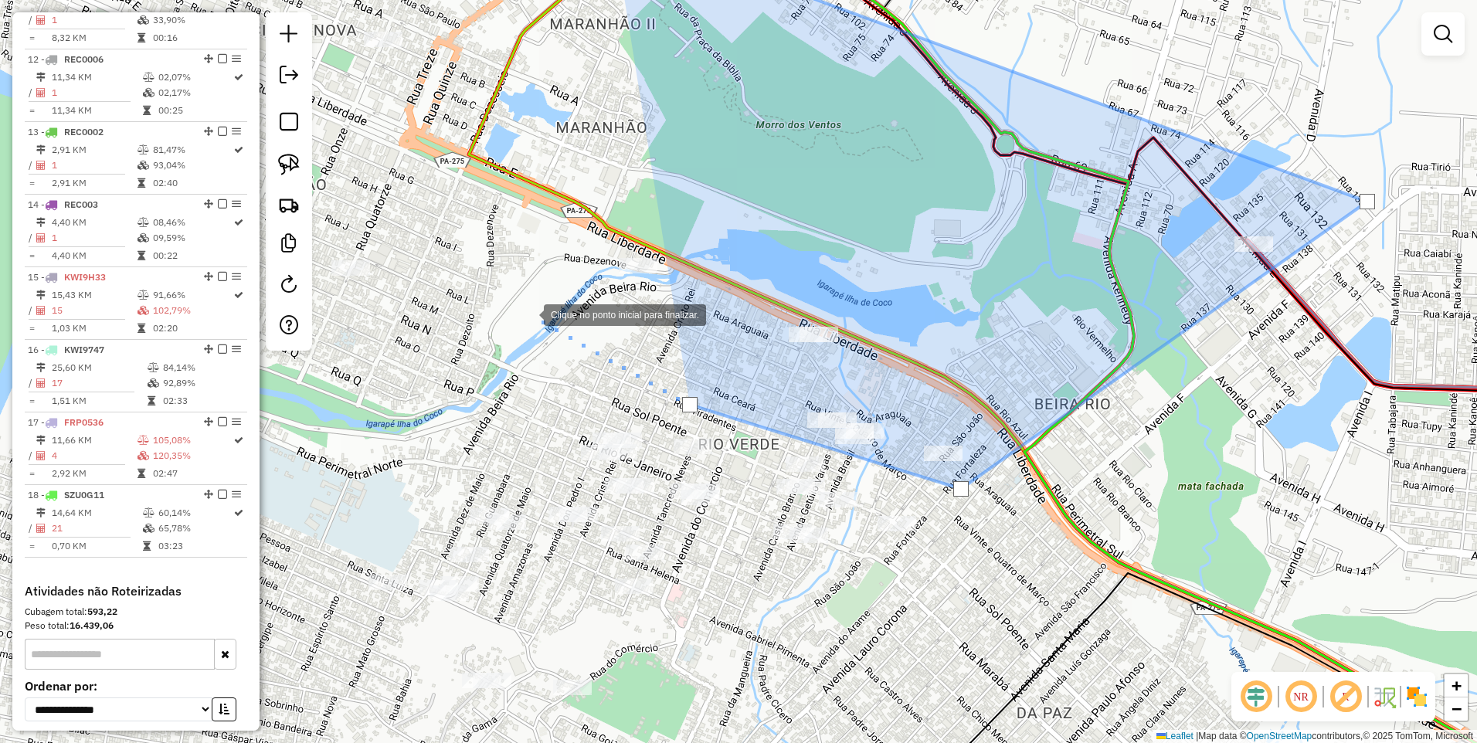
drag, startPoint x: 449, startPoint y: 314, endPoint x: 794, endPoint y: 314, distance: 345.3
click at [544, 314] on div at bounding box center [528, 313] width 31 height 31
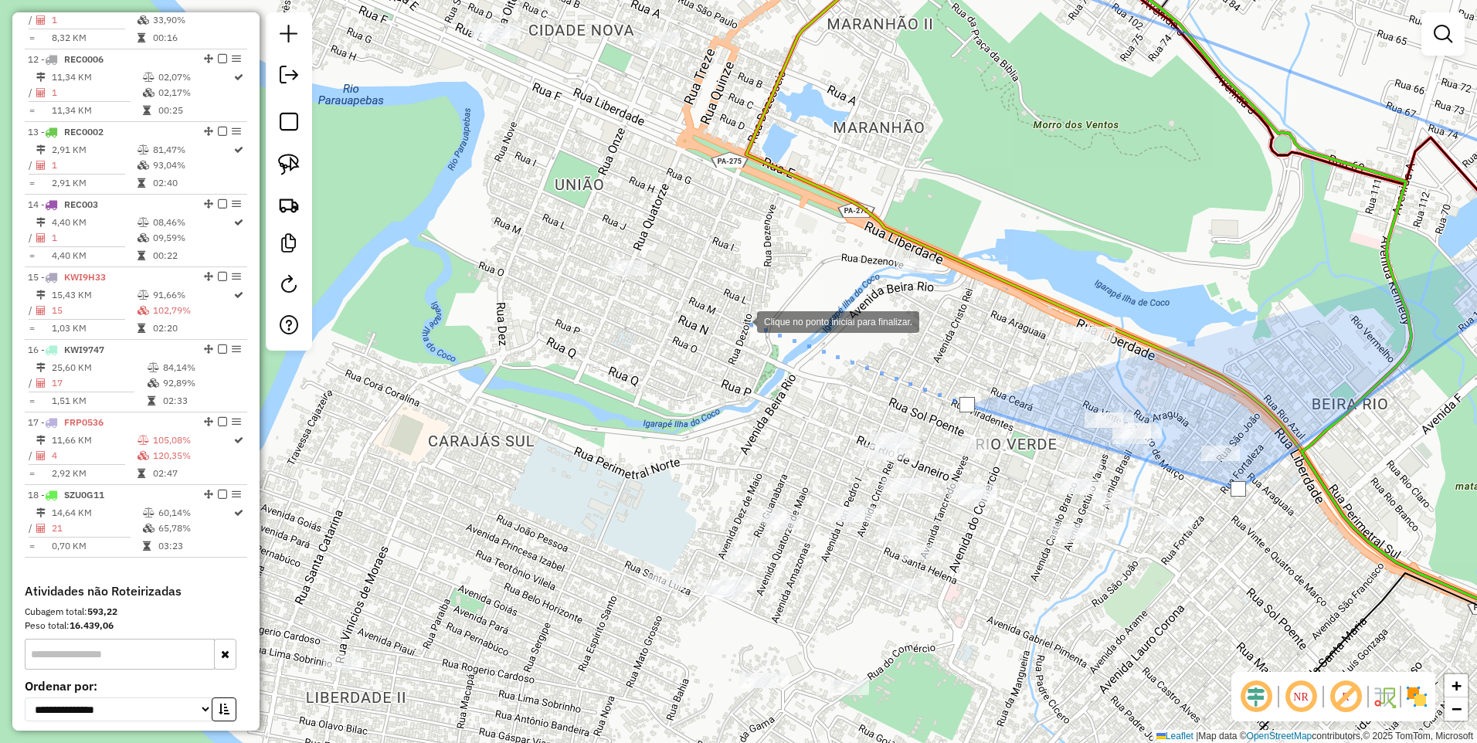
click at [738, 321] on div at bounding box center [741, 320] width 31 height 31
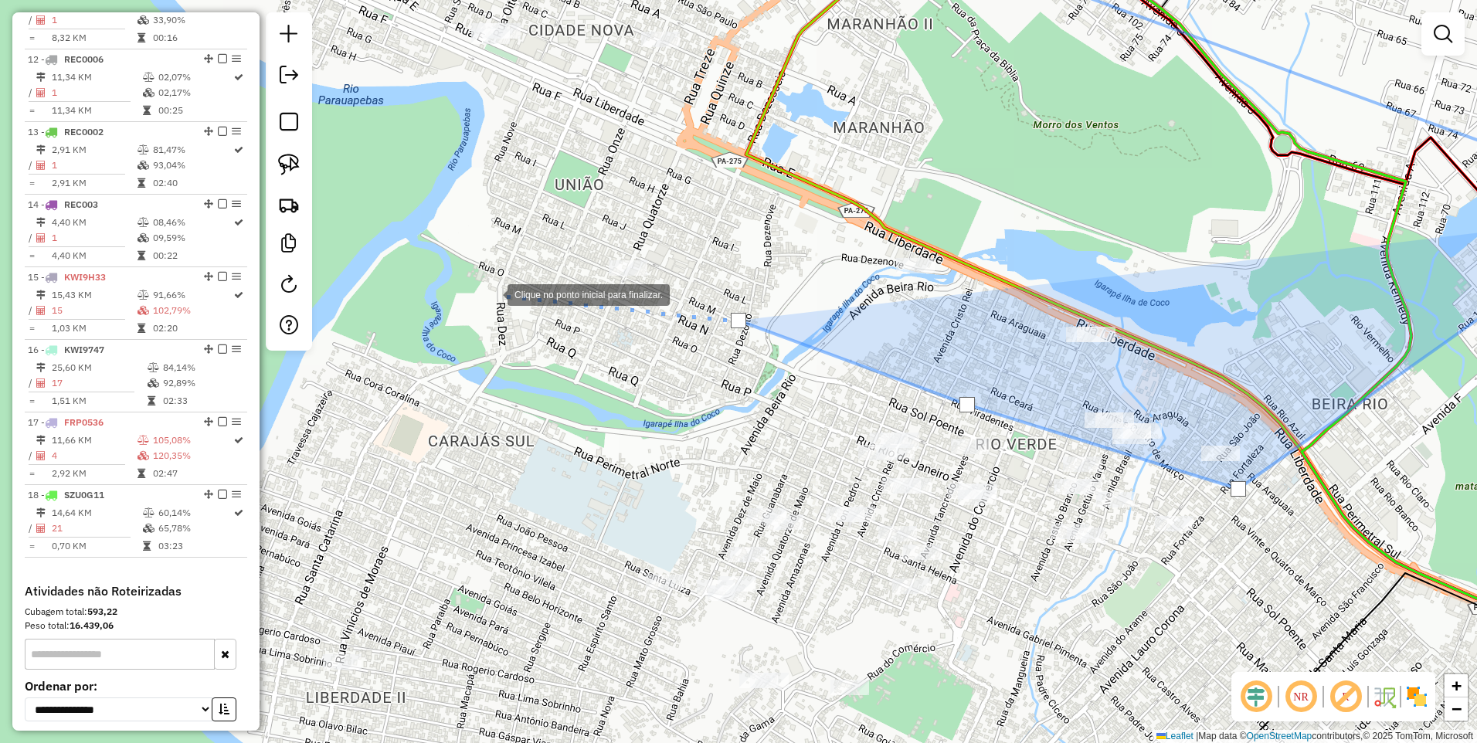
click at [492, 294] on div at bounding box center [492, 293] width 31 height 31
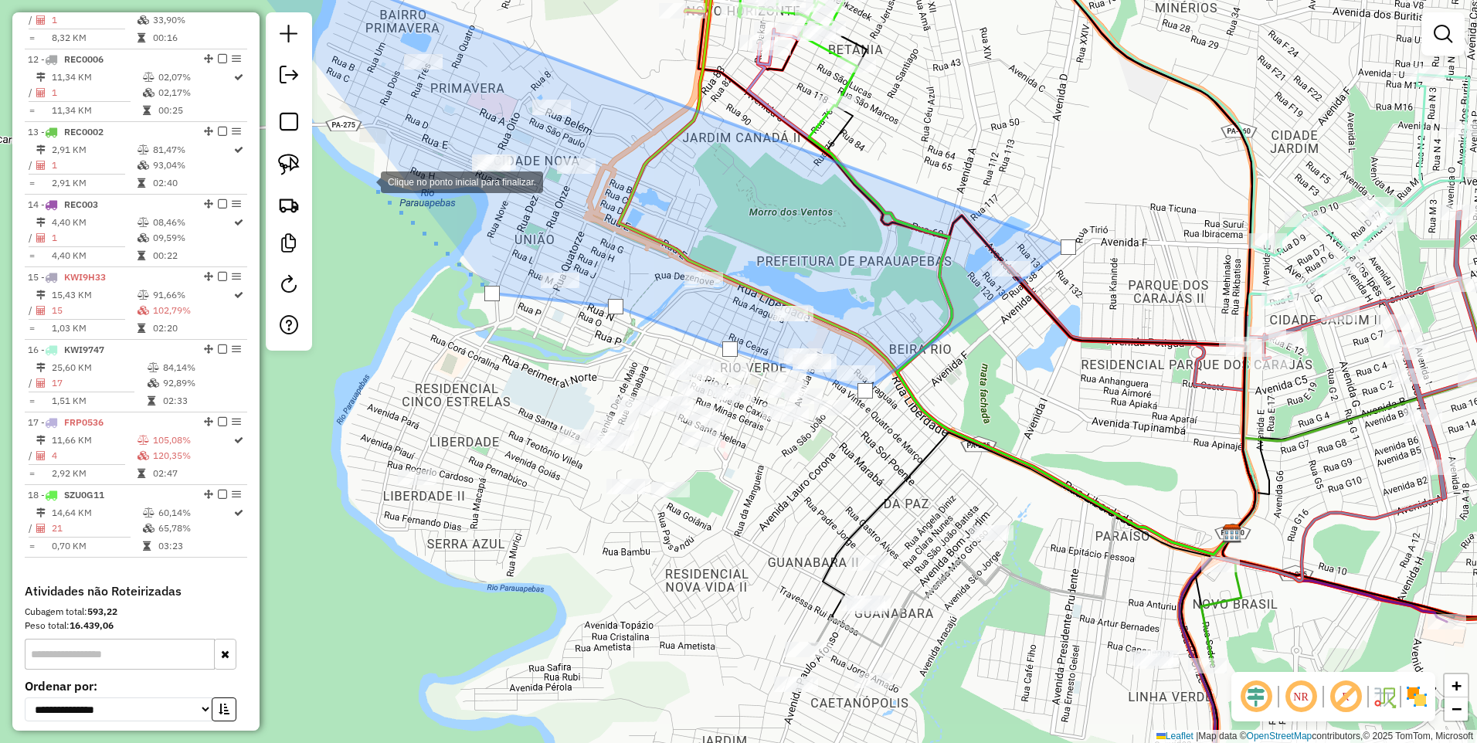
click at [365, 181] on div at bounding box center [365, 180] width 31 height 31
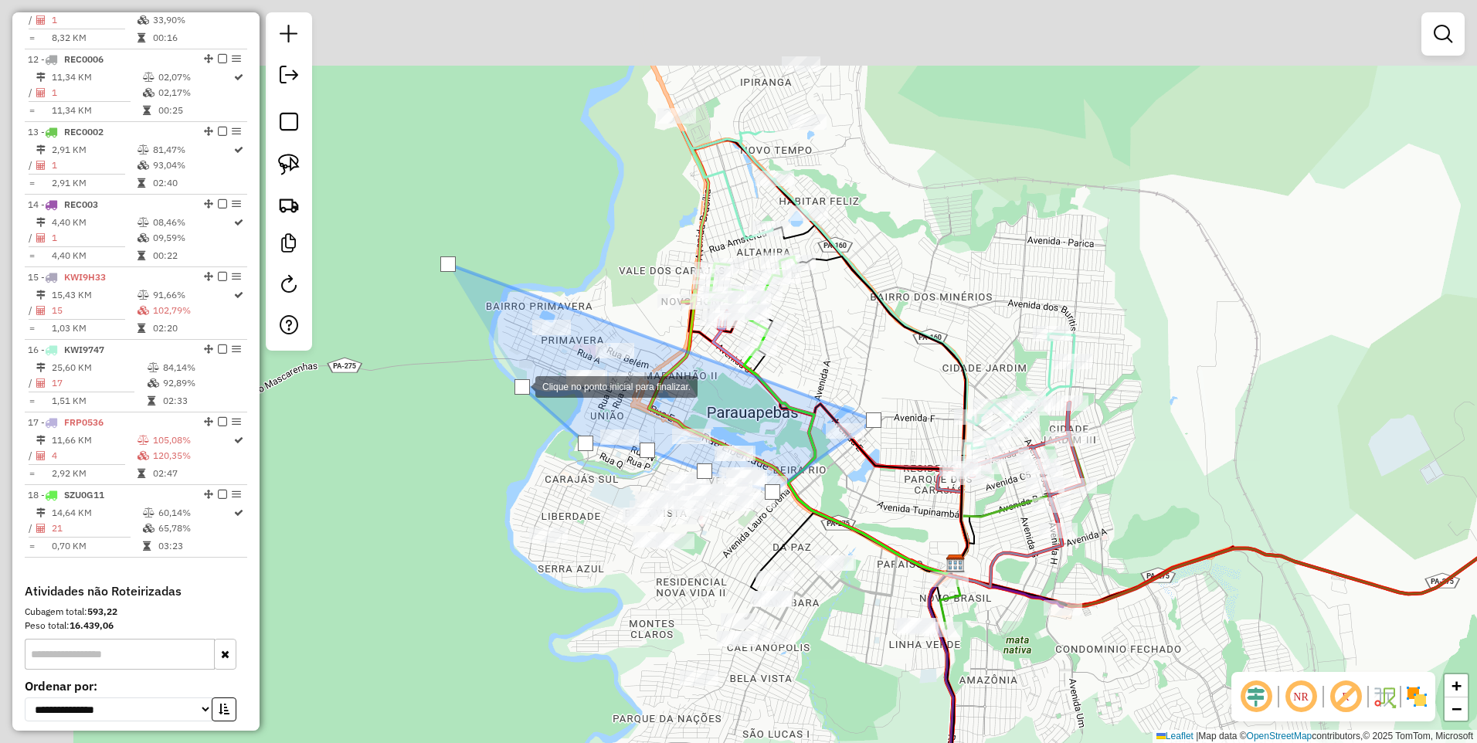
drag, startPoint x: 363, startPoint y: 179, endPoint x: 519, endPoint y: 385, distance: 258.0
click at [519, 385] on div at bounding box center [521, 386] width 15 height 15
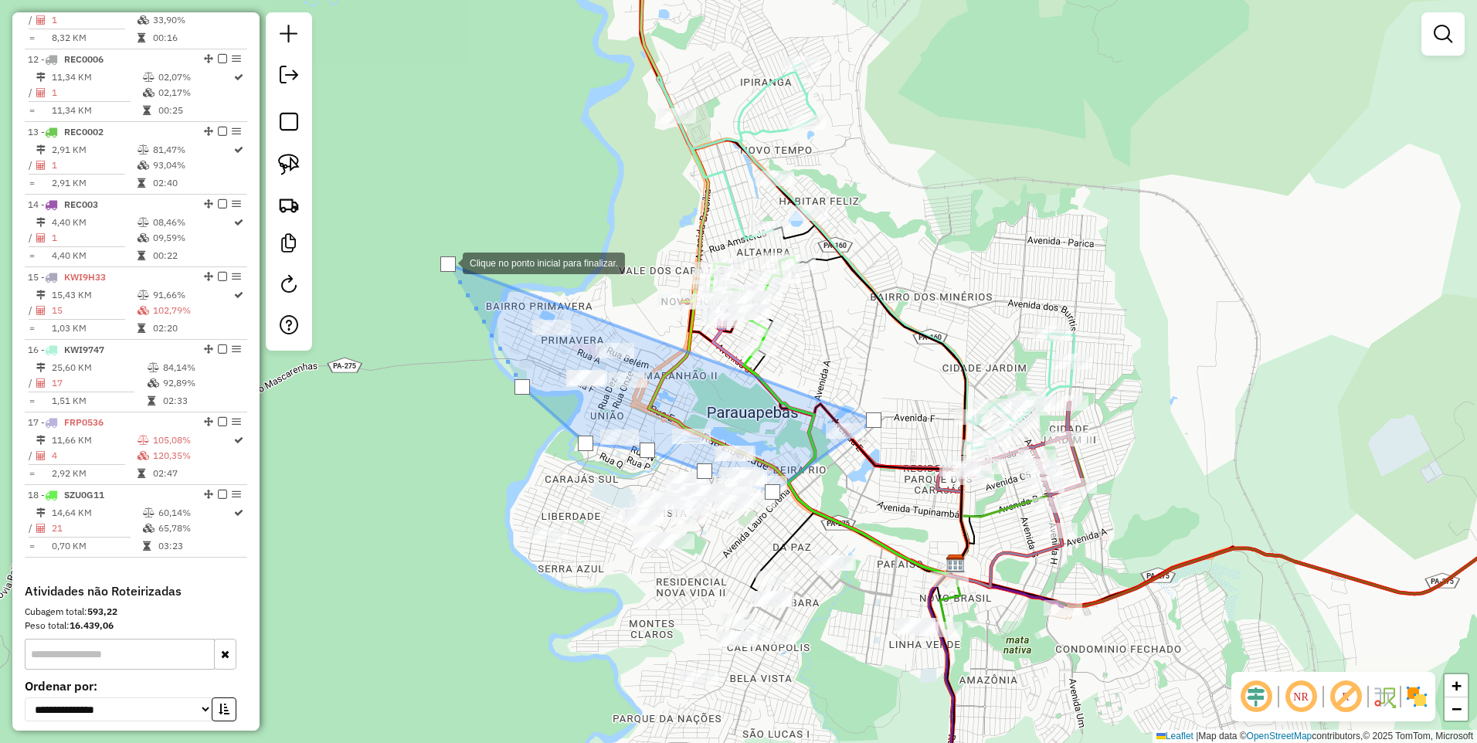
click at [447, 261] on div at bounding box center [447, 263] width 15 height 15
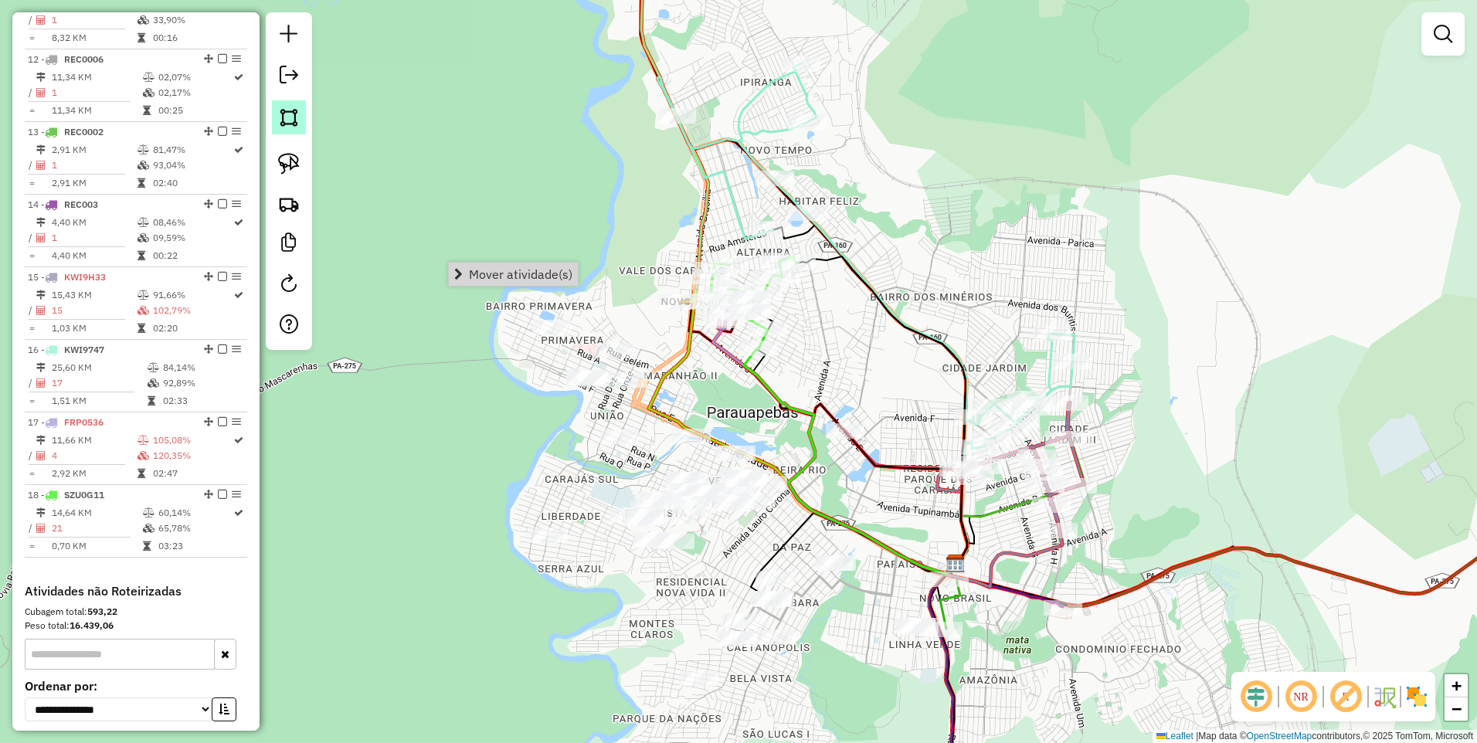
click at [285, 113] on img at bounding box center [289, 118] width 22 height 22
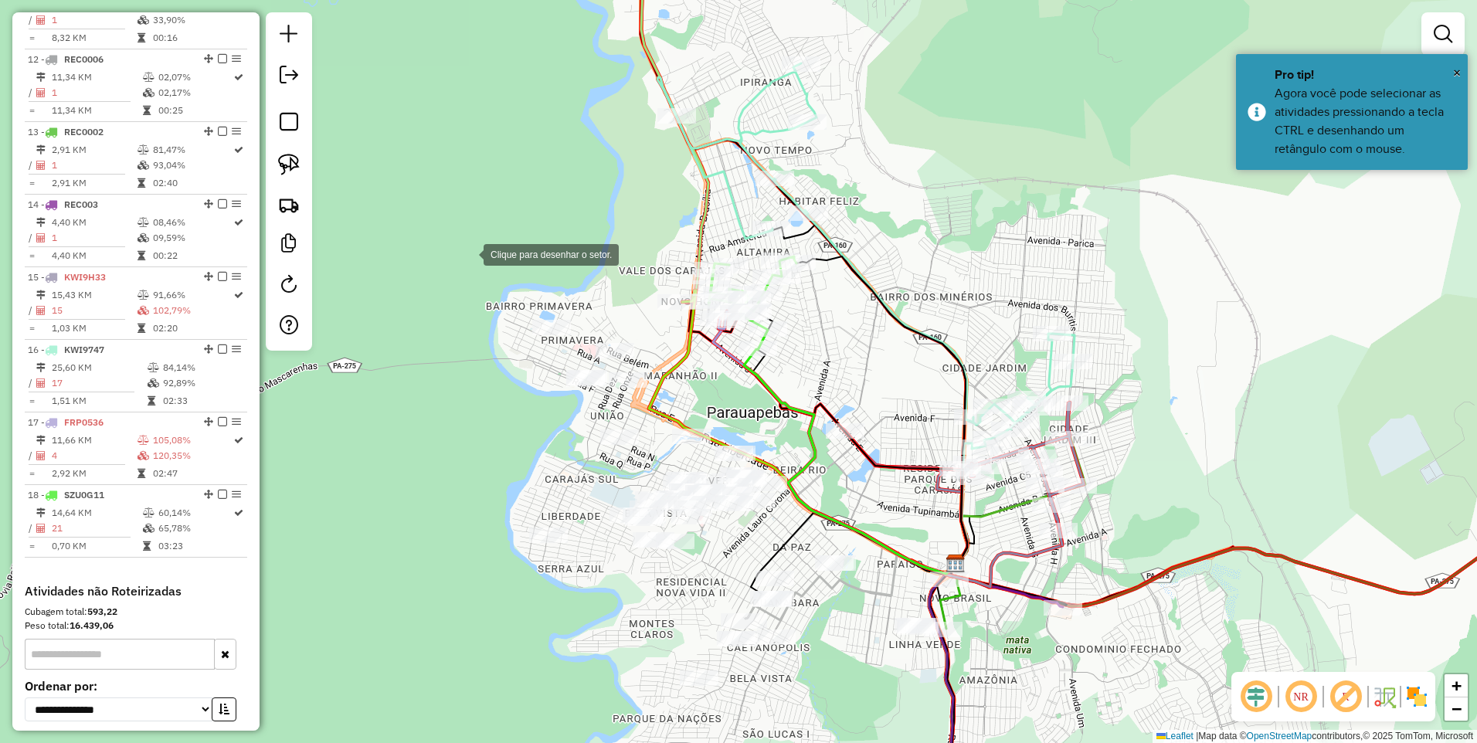
click at [468, 253] on div at bounding box center [468, 253] width 31 height 31
click at [786, 460] on div at bounding box center [801, 475] width 31 height 31
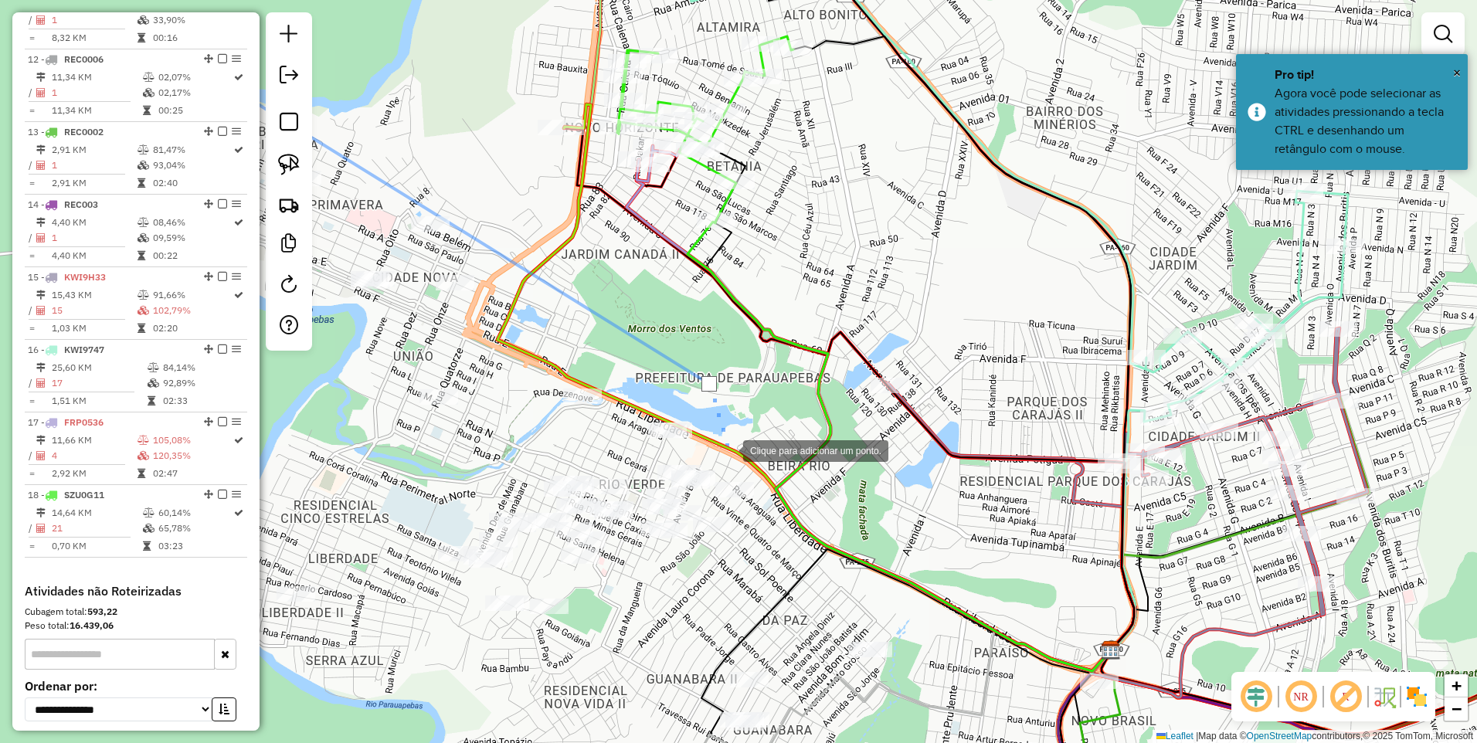
click at [728, 450] on div at bounding box center [727, 449] width 31 height 31
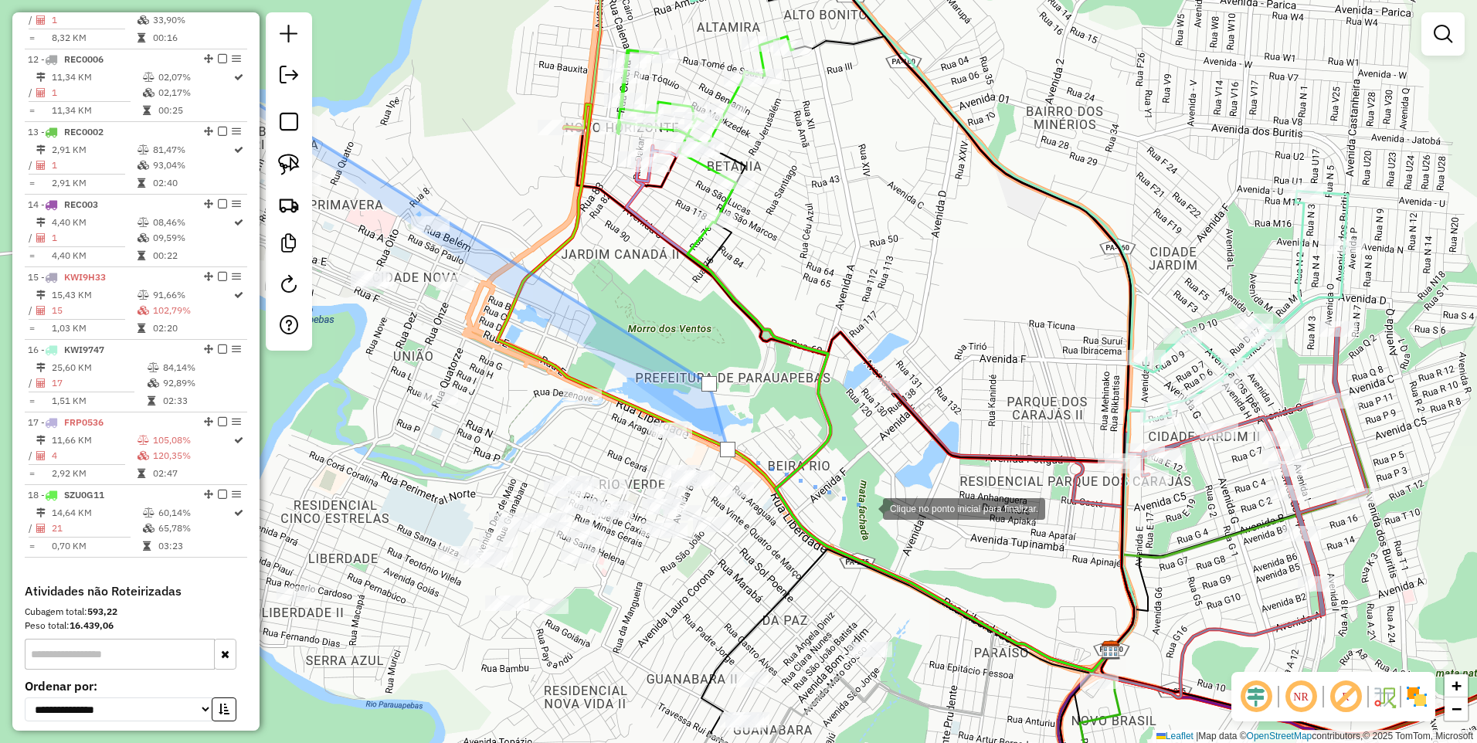
click at [866, 505] on div at bounding box center [867, 507] width 31 height 31
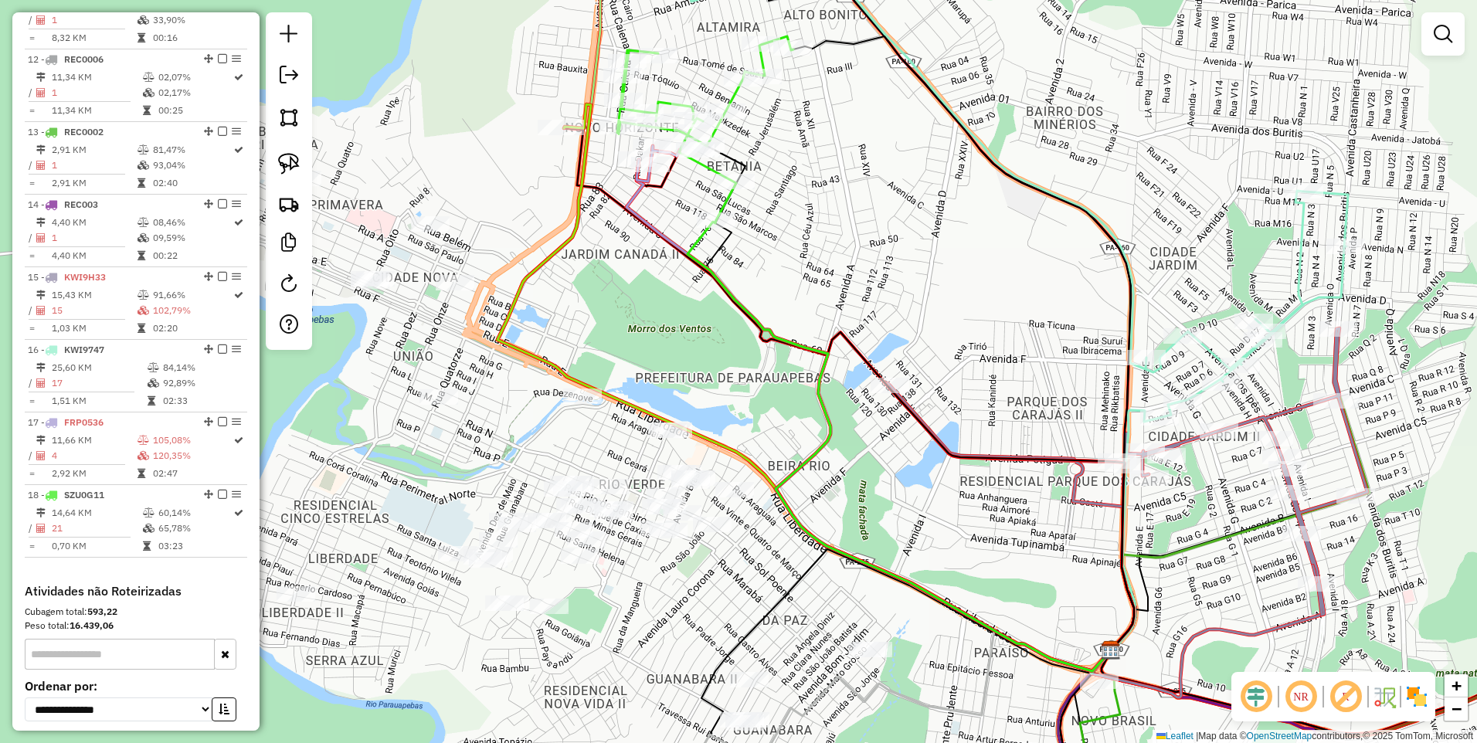
drag, startPoint x: 287, startPoint y: 119, endPoint x: 527, endPoint y: 361, distance: 341.4
click at [287, 117] on img at bounding box center [289, 118] width 22 height 22
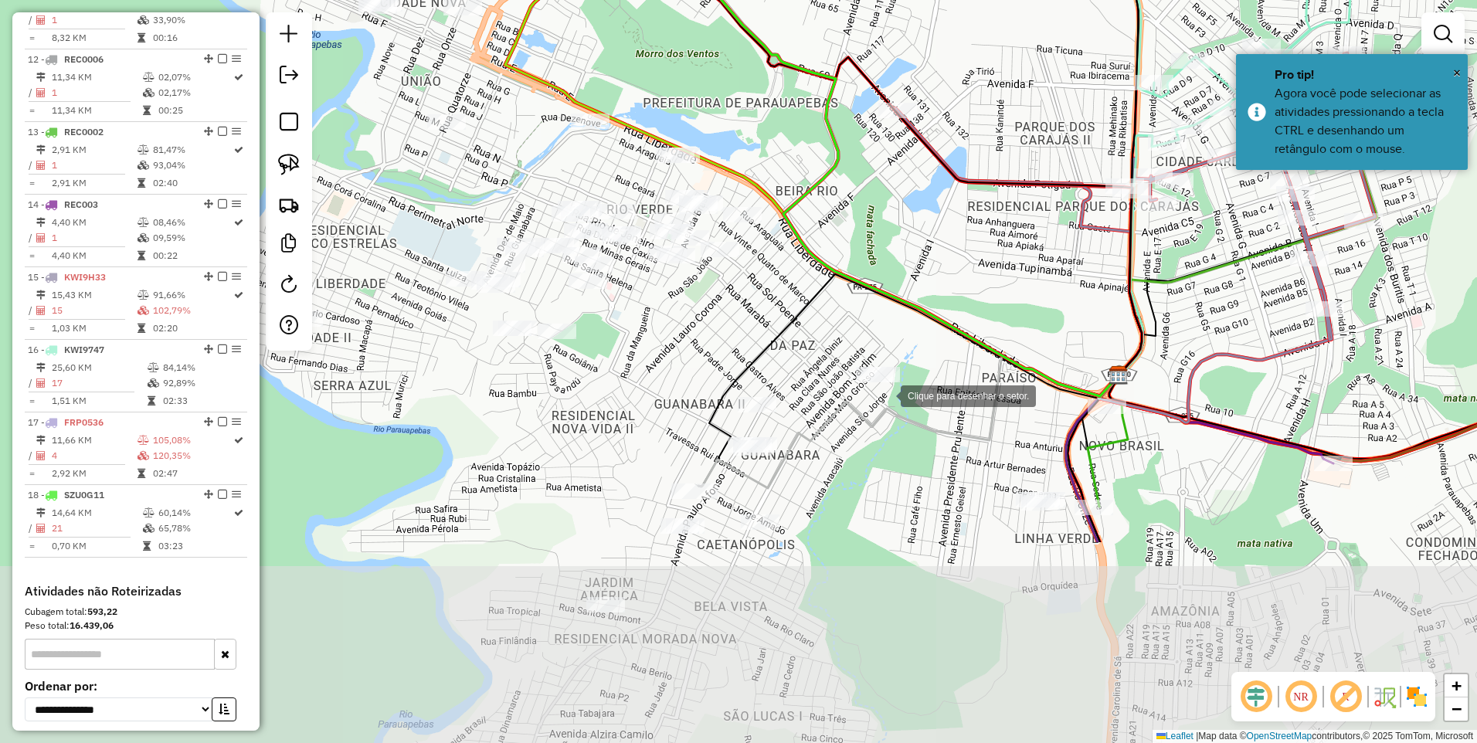
drag, startPoint x: 880, startPoint y: 674, endPoint x: 881, endPoint y: 389, distance: 285.0
click at [885, 393] on div at bounding box center [885, 394] width 31 height 31
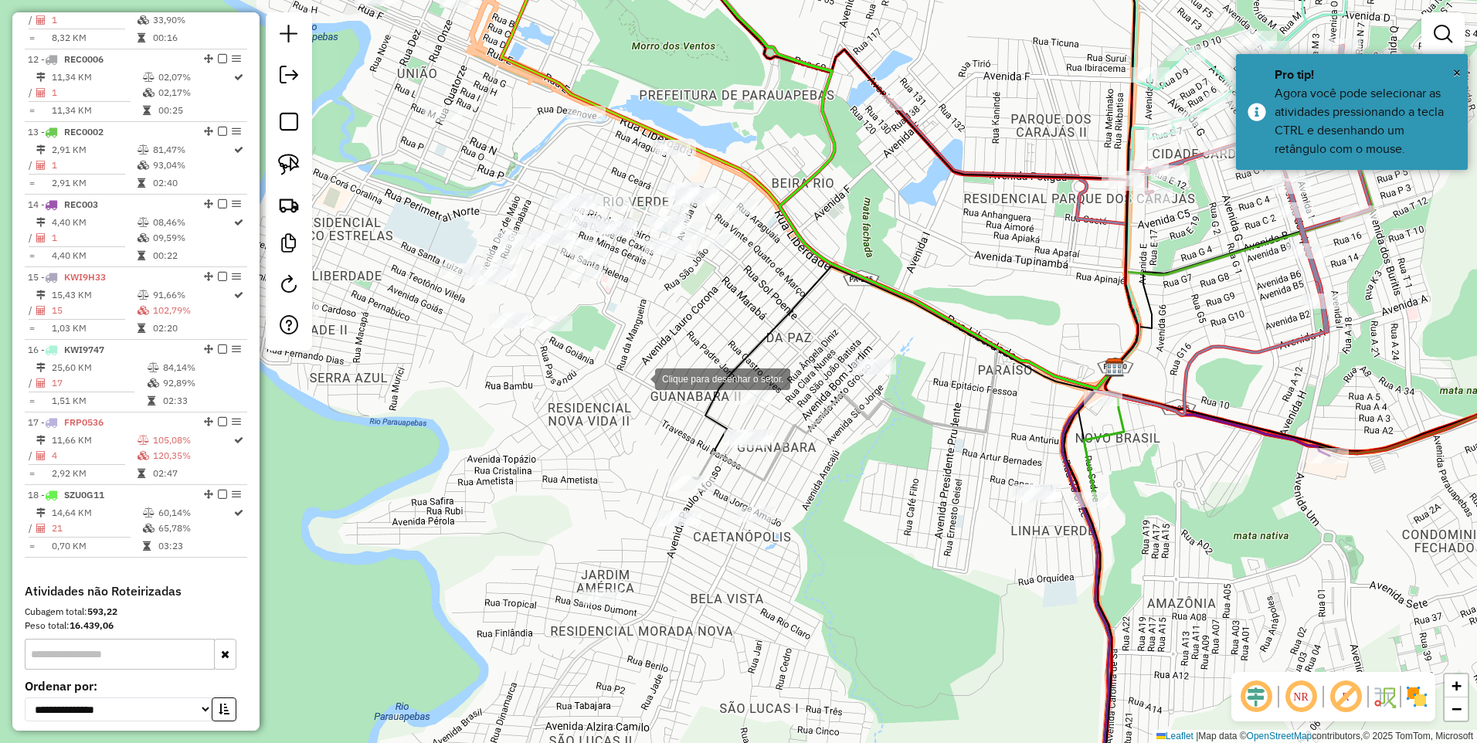
click at [640, 378] on div at bounding box center [639, 377] width 31 height 31
click at [911, 287] on div at bounding box center [906, 290] width 31 height 31
click at [989, 385] on div at bounding box center [988, 385] width 31 height 31
drag, startPoint x: 769, startPoint y: 298, endPoint x: 751, endPoint y: 360, distance: 64.5
click at [751, 360] on div "Janela de atendimento Grade de atendimento Capacidade Transportadoras Veículos …" at bounding box center [738, 371] width 1477 height 743
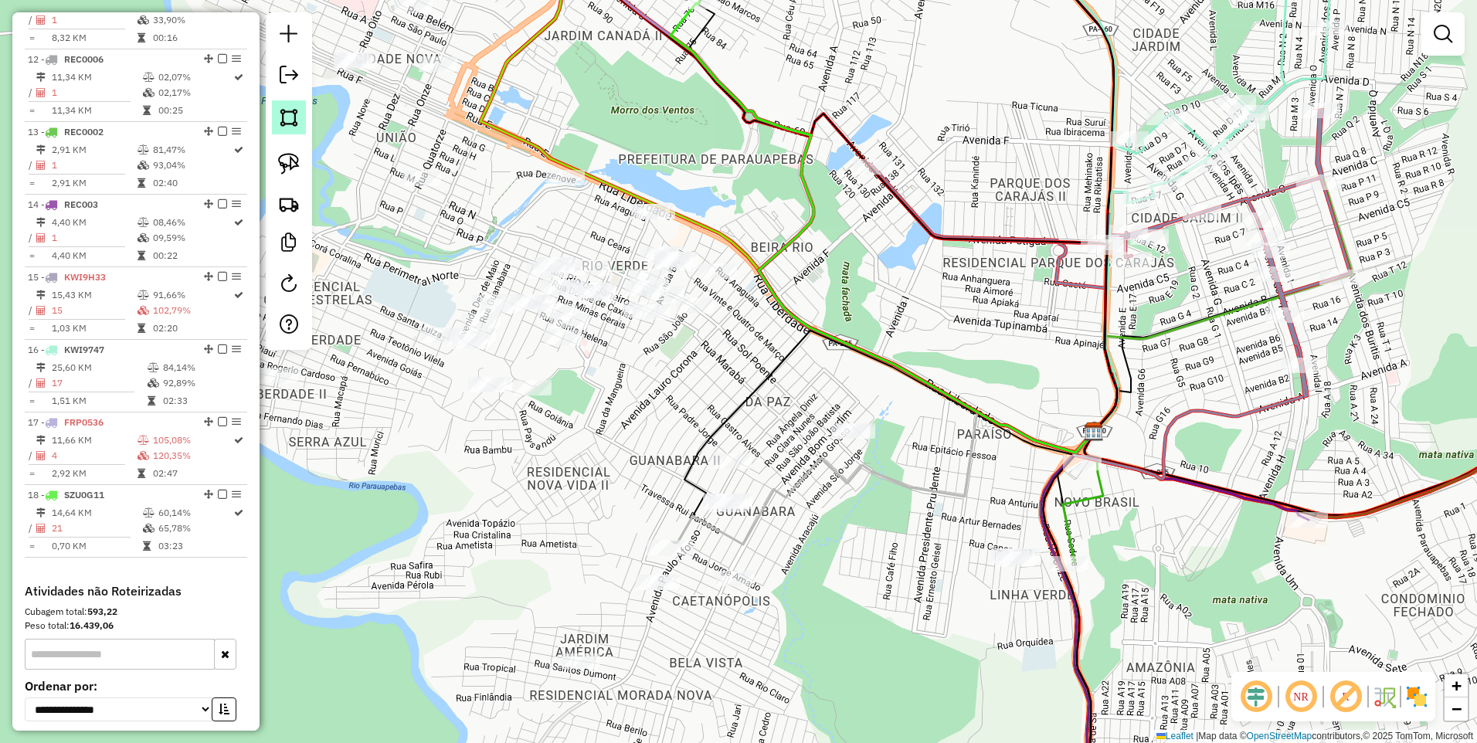
click at [295, 117] on img at bounding box center [289, 118] width 22 height 22
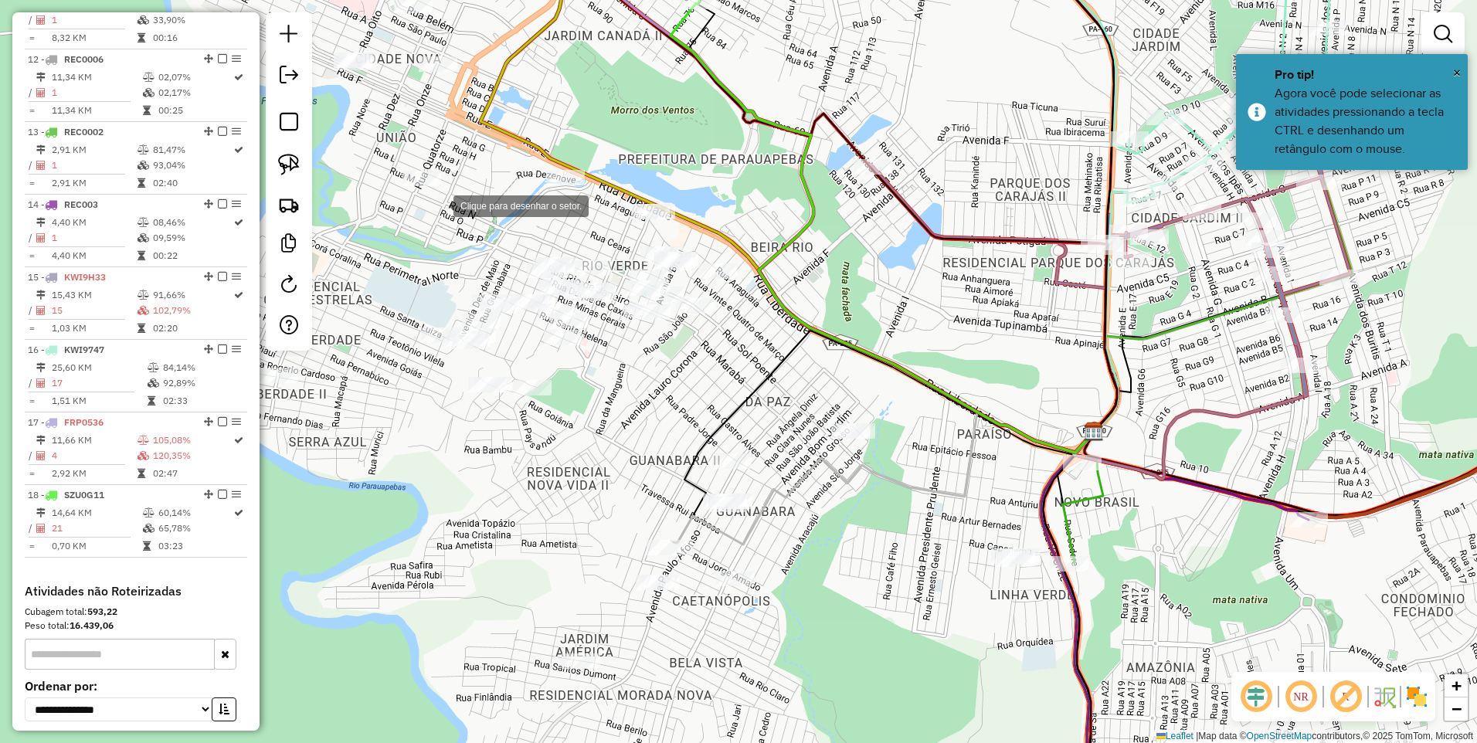
click at [435, 202] on div at bounding box center [438, 204] width 31 height 31
click at [385, 375] on div at bounding box center [384, 375] width 31 height 31
click at [480, 526] on div at bounding box center [480, 526] width 31 height 31
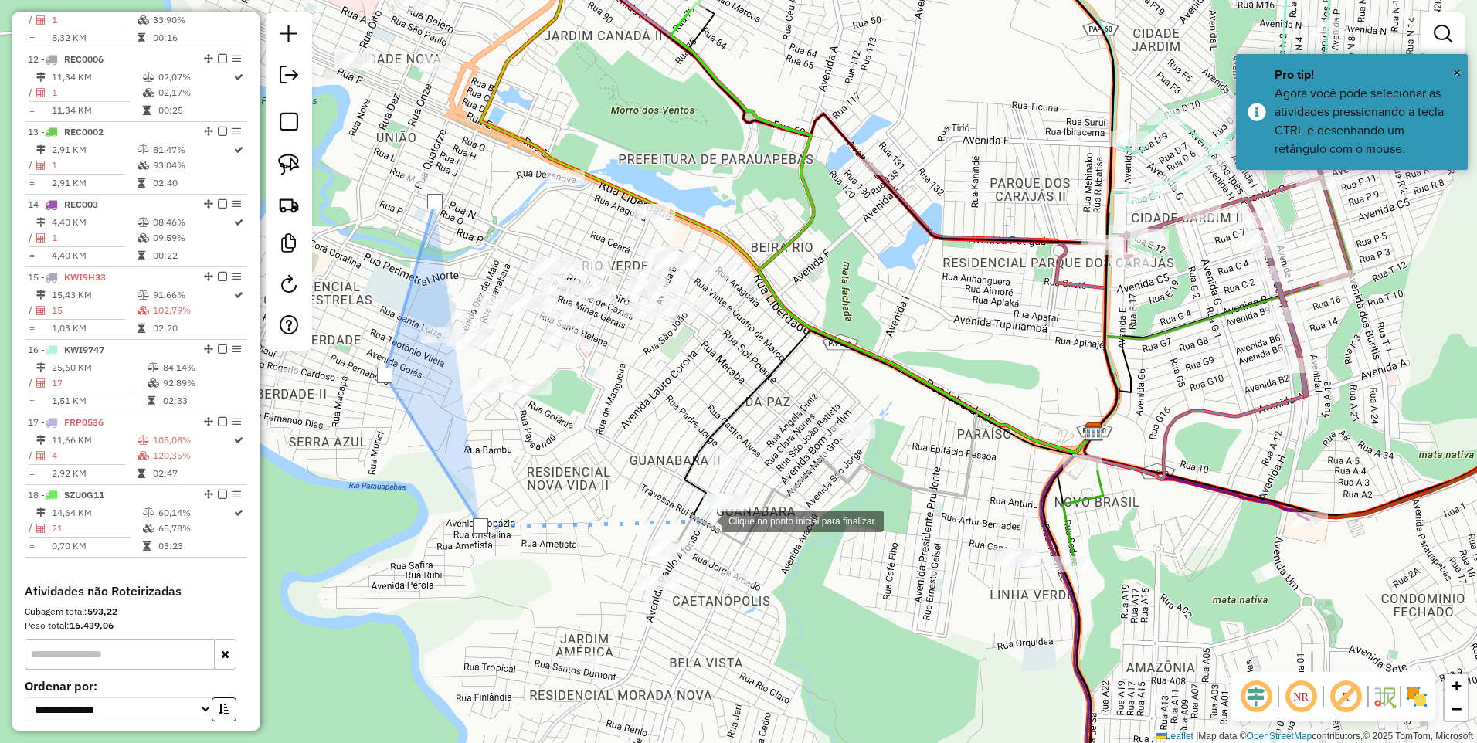
click at [696, 525] on div at bounding box center [706, 519] width 31 height 31
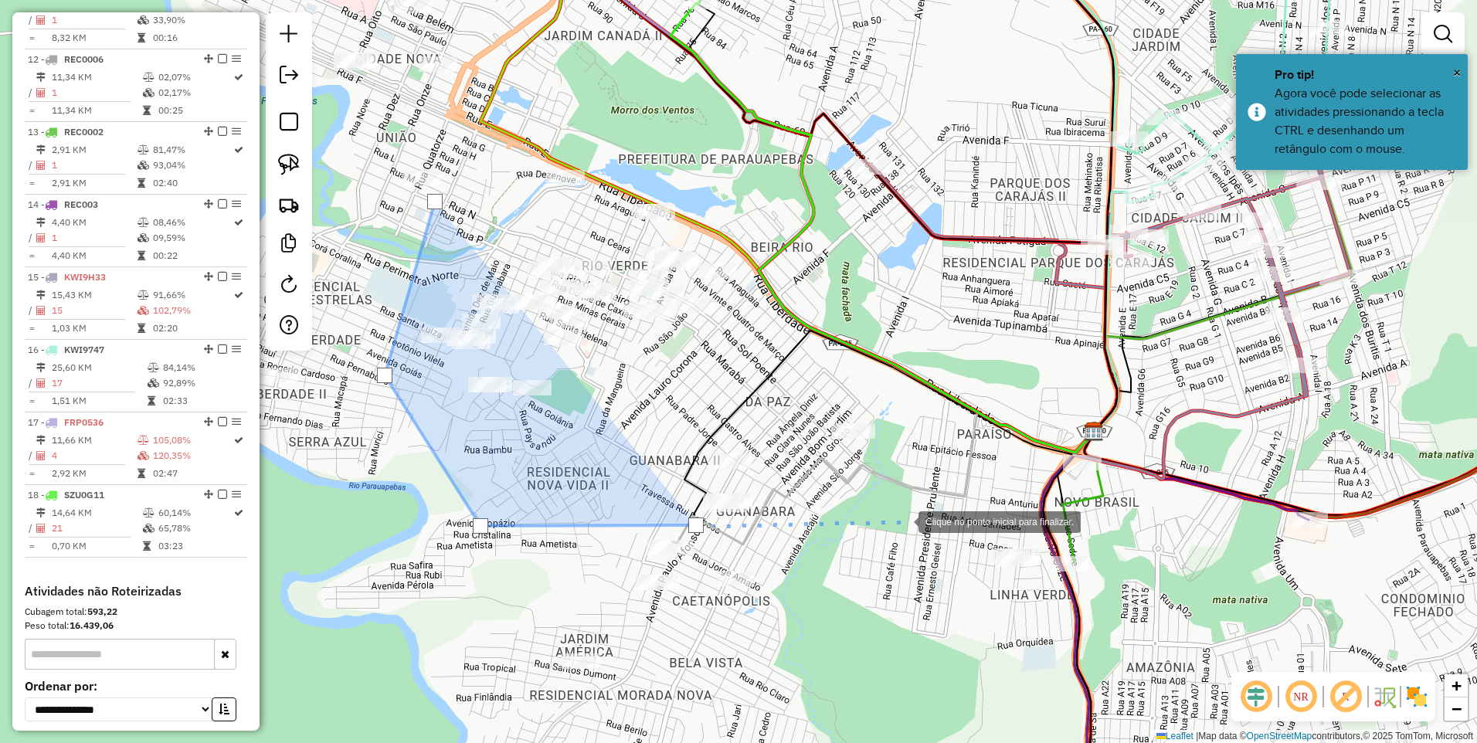
click at [903, 521] on div at bounding box center [902, 520] width 31 height 31
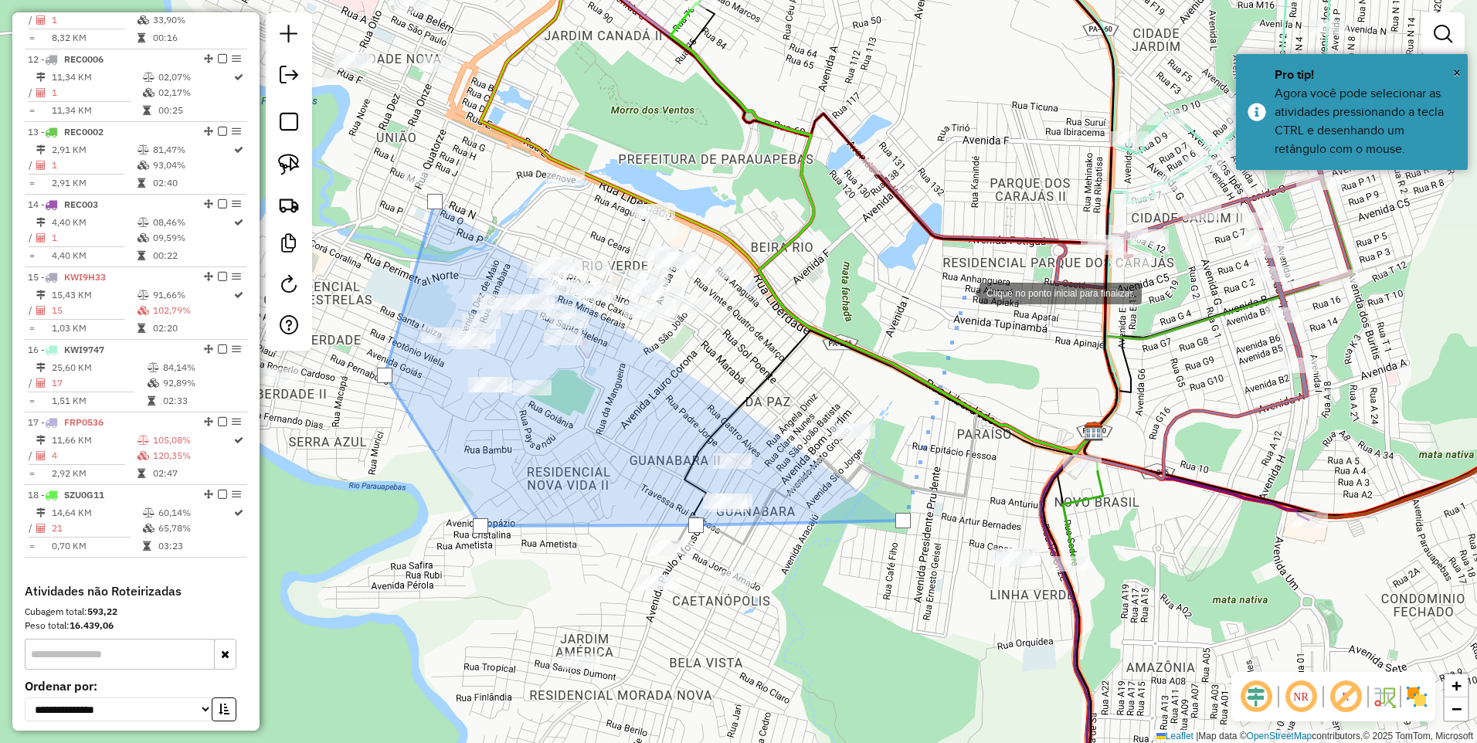
drag, startPoint x: 964, startPoint y: 292, endPoint x: 830, endPoint y: 199, distance: 163.1
click at [961, 291] on div at bounding box center [964, 292] width 31 height 31
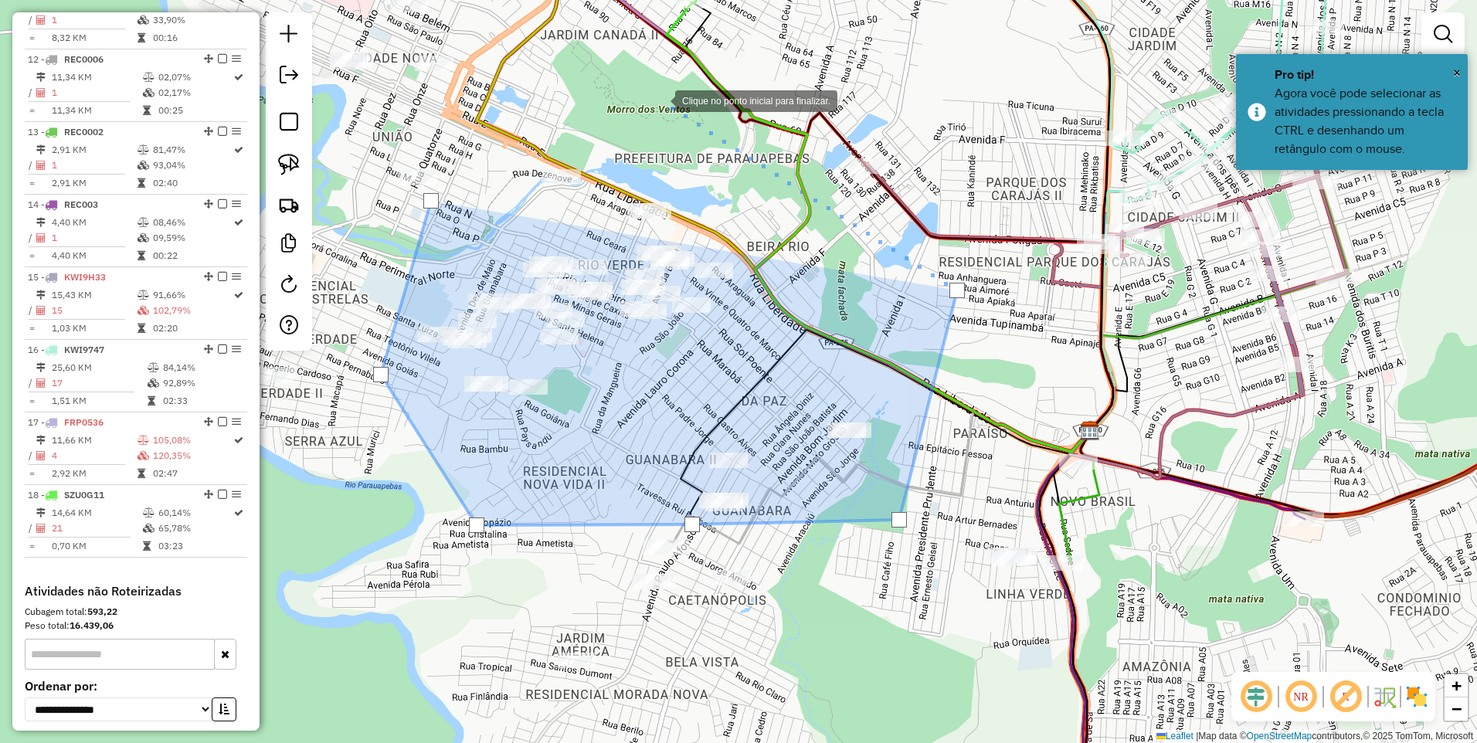
click at [644, 97] on div at bounding box center [659, 99] width 31 height 31
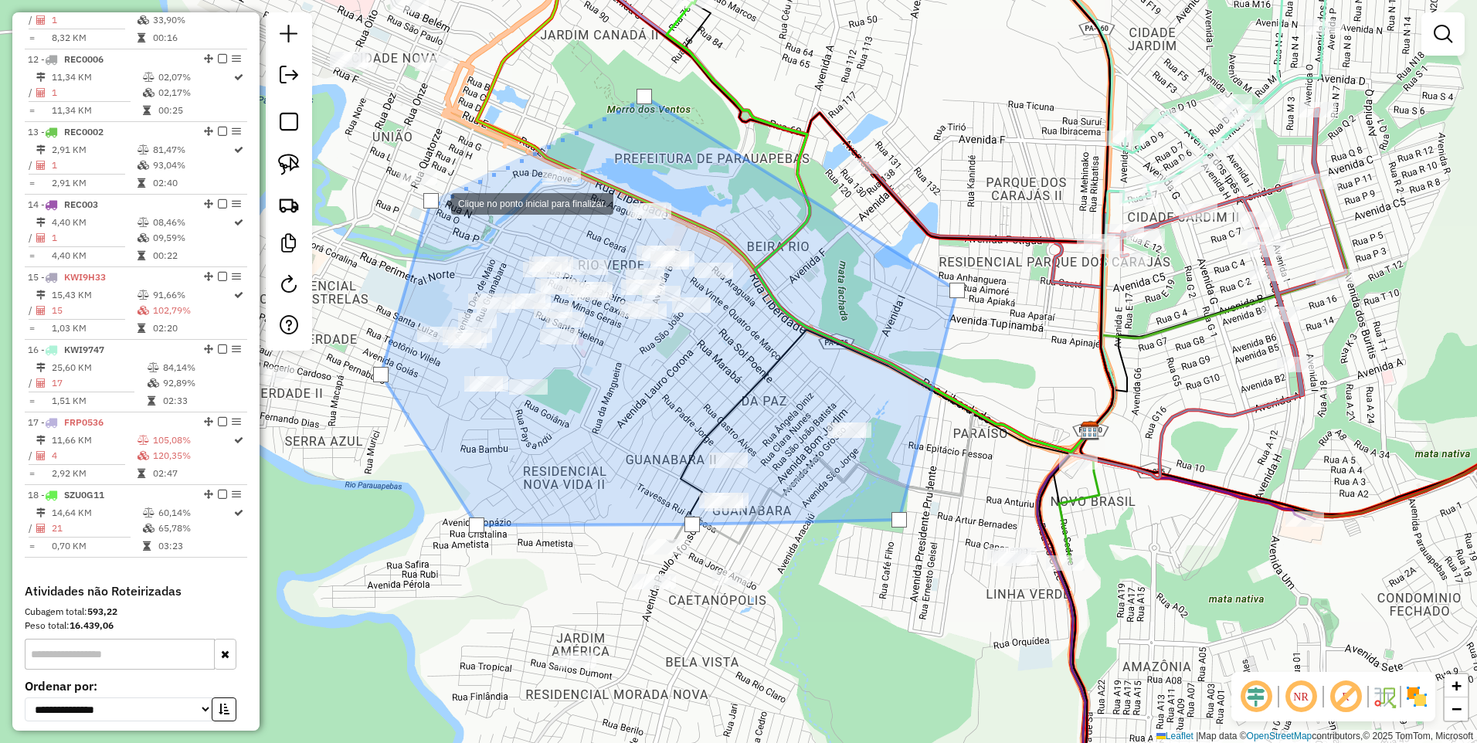
click at [436, 202] on div at bounding box center [430, 200] width 15 height 15
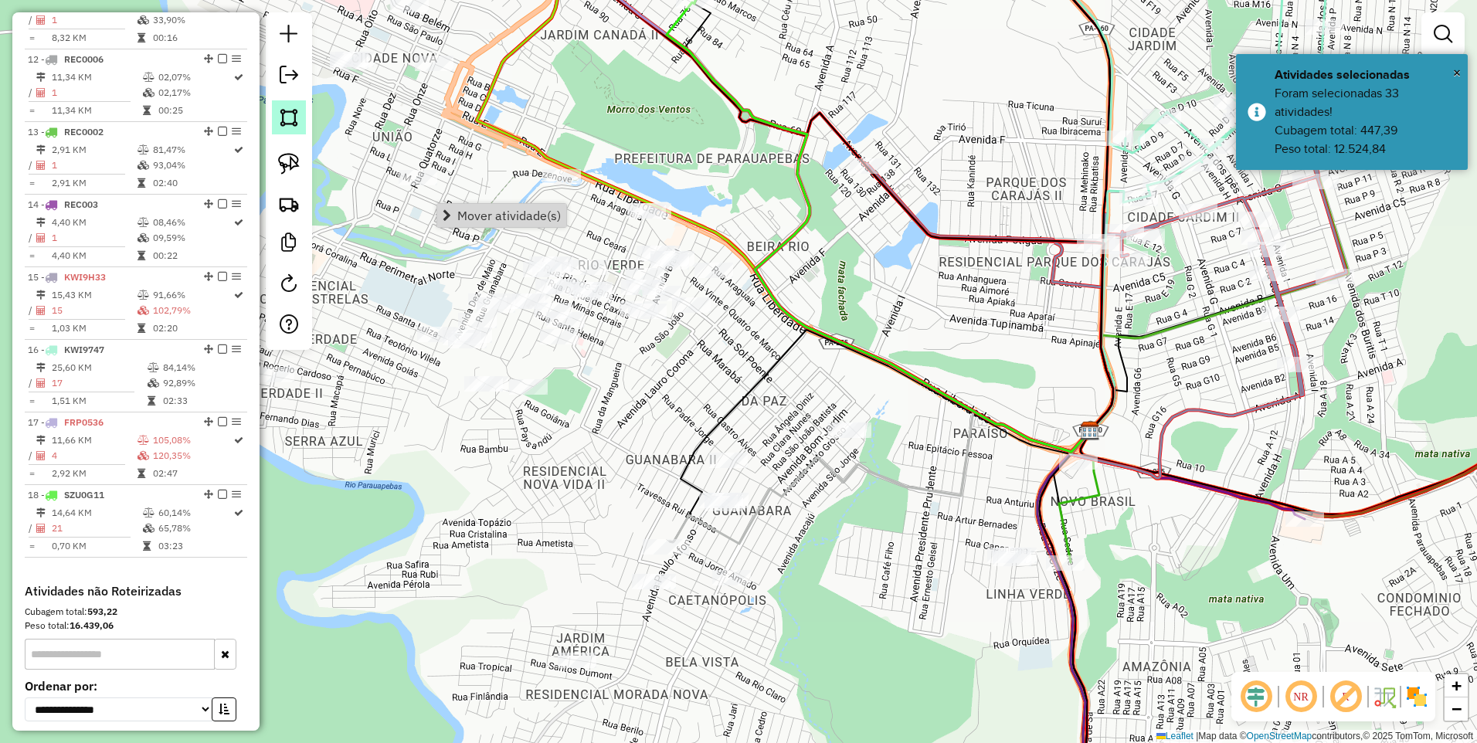
click at [282, 114] on img at bounding box center [289, 118] width 22 height 22
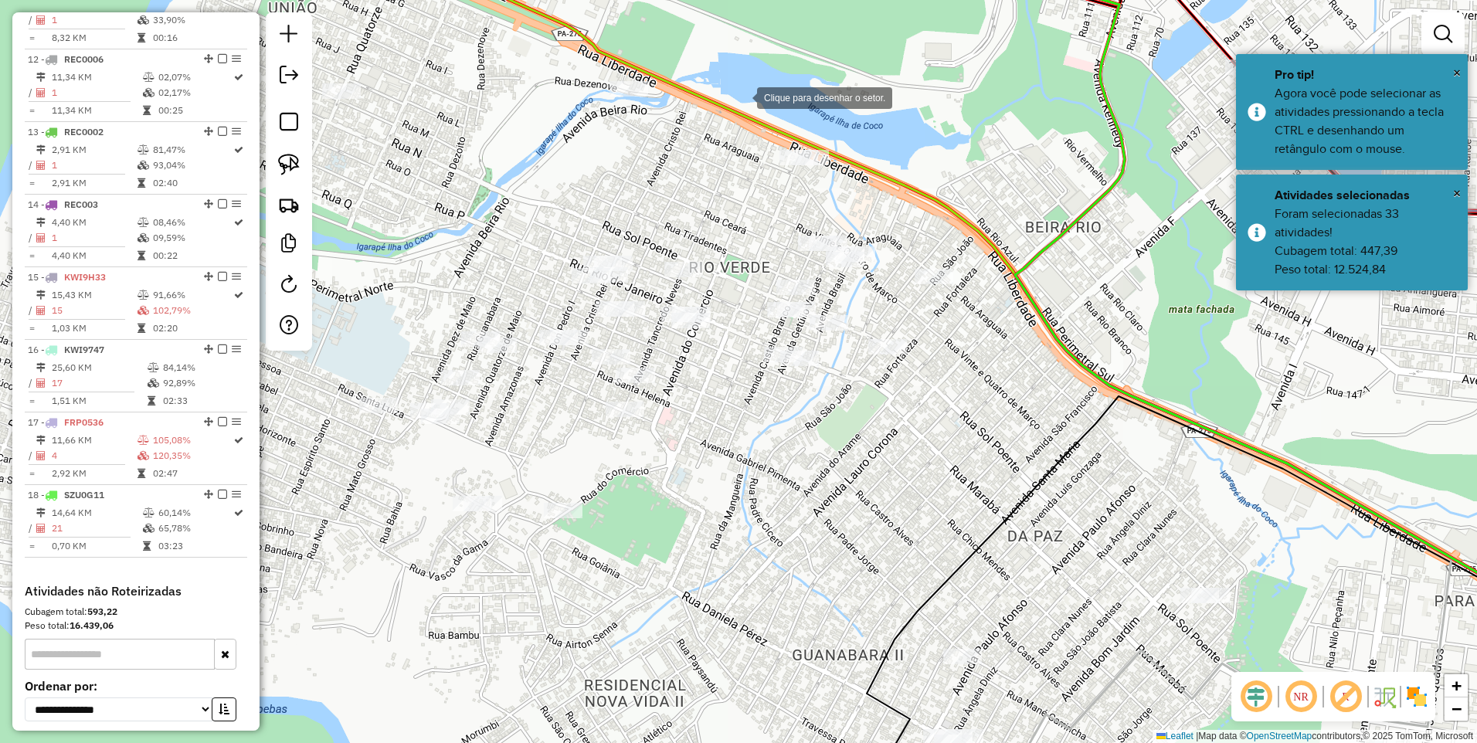
drag, startPoint x: 742, startPoint y: 97, endPoint x: 766, endPoint y: 301, distance: 206.2
click at [742, 96] on div at bounding box center [741, 96] width 31 height 31
click at [728, 460] on div at bounding box center [743, 444] width 31 height 31
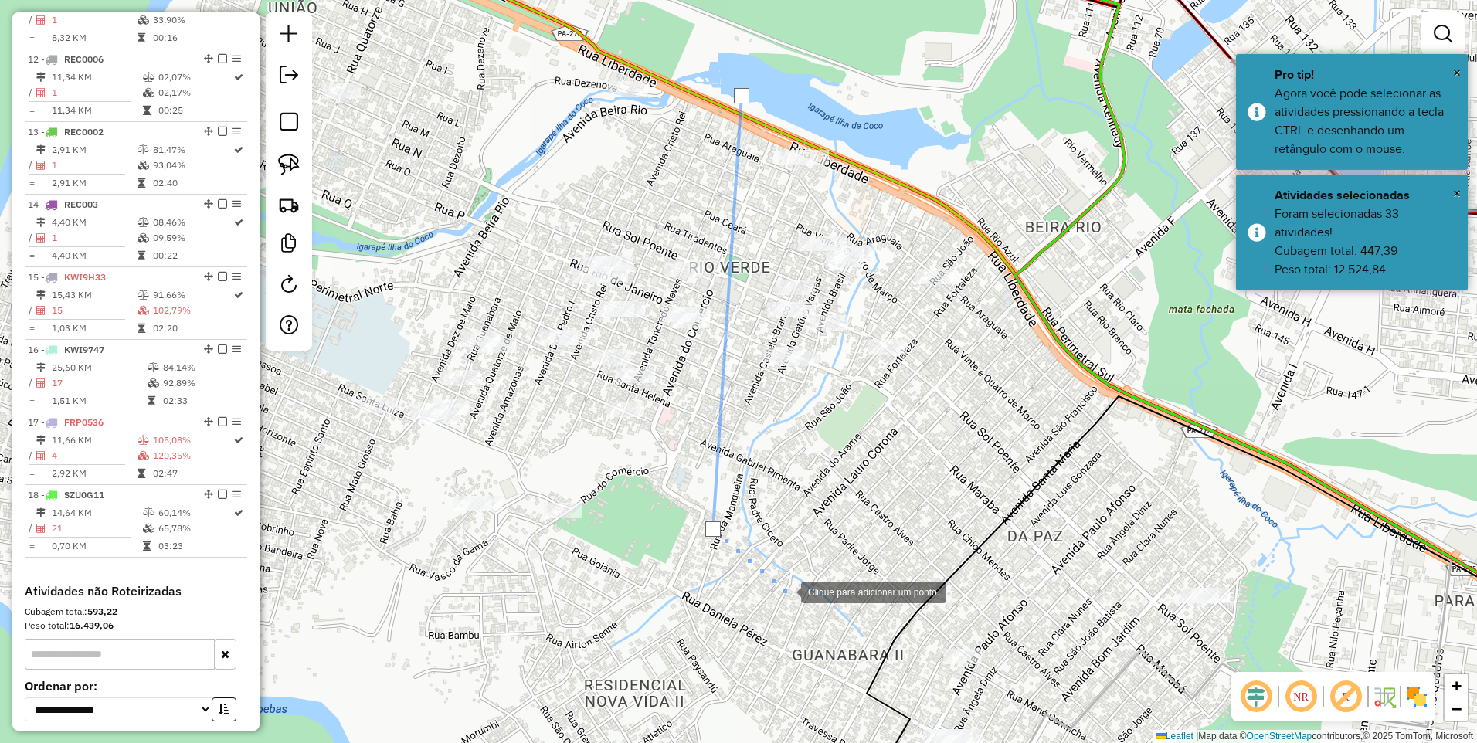
drag, startPoint x: 786, startPoint y: 591, endPoint x: 622, endPoint y: 322, distance: 314.7
click at [770, 575] on div at bounding box center [785, 590] width 31 height 31
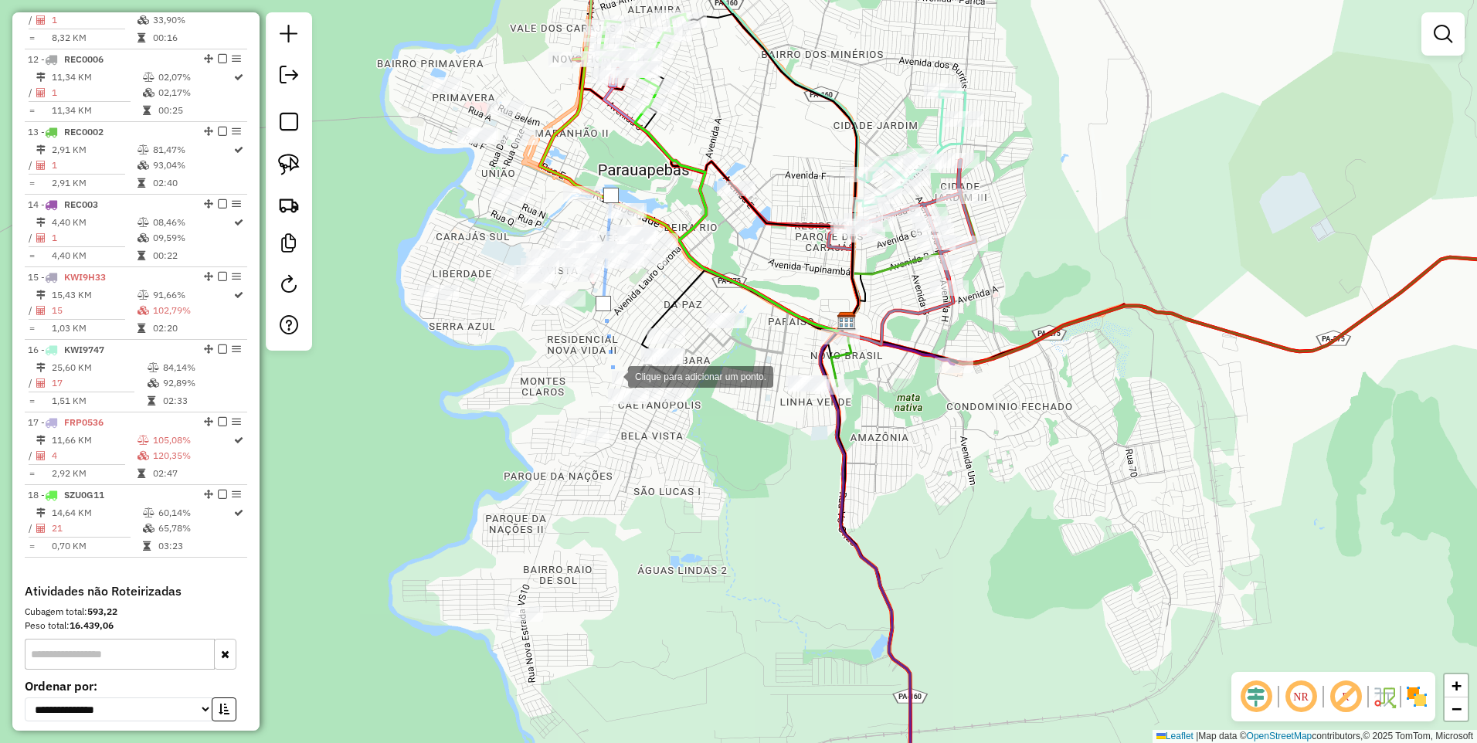
drag, startPoint x: 613, startPoint y: 375, endPoint x: 714, endPoint y: 399, distance: 104.7
click at [613, 376] on div at bounding box center [612, 375] width 31 height 31
click at [725, 382] on div at bounding box center [724, 381] width 31 height 31
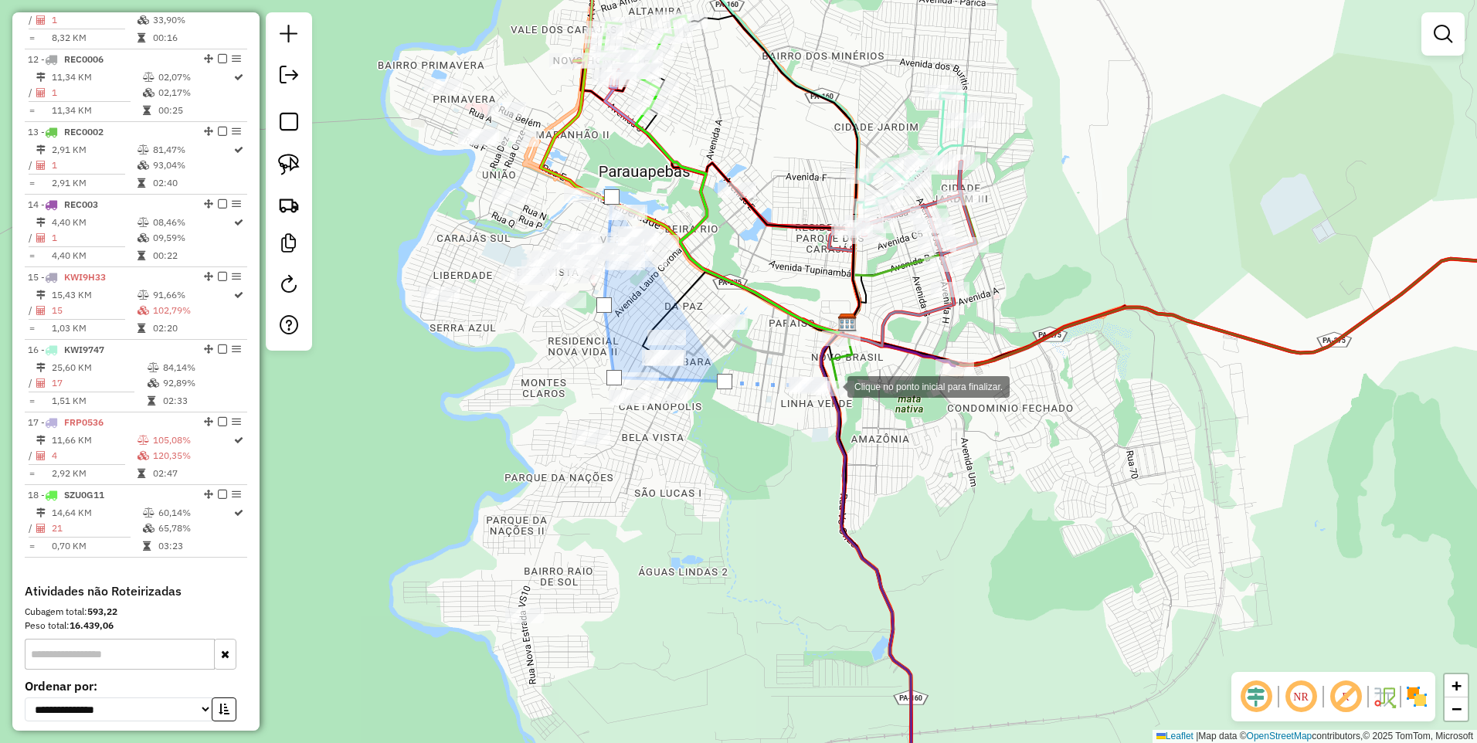
click at [816, 401] on div at bounding box center [831, 385] width 31 height 31
click at [818, 423] on div at bounding box center [802, 438] width 31 height 31
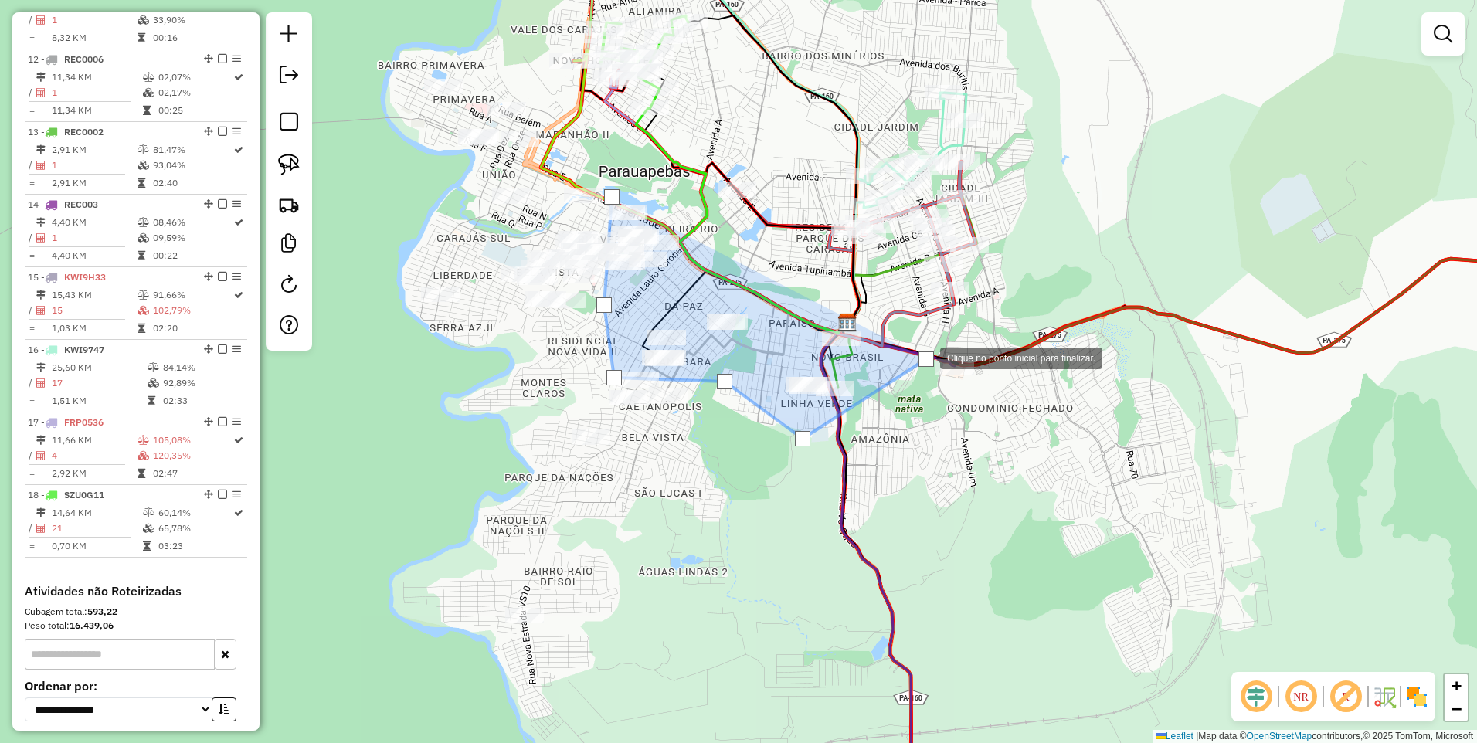
click at [909, 341] on div at bounding box center [924, 356] width 31 height 31
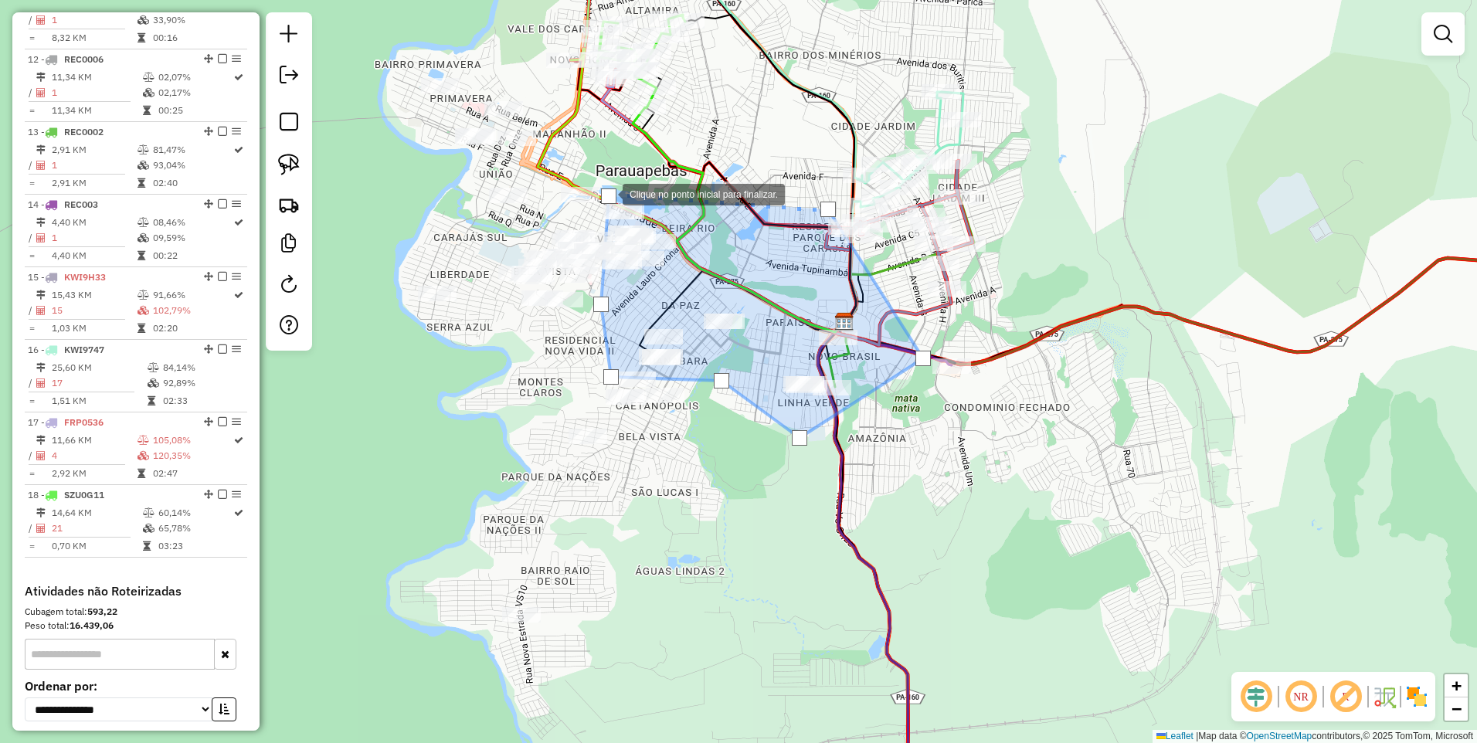
click at [607, 193] on div at bounding box center [608, 195] width 15 height 15
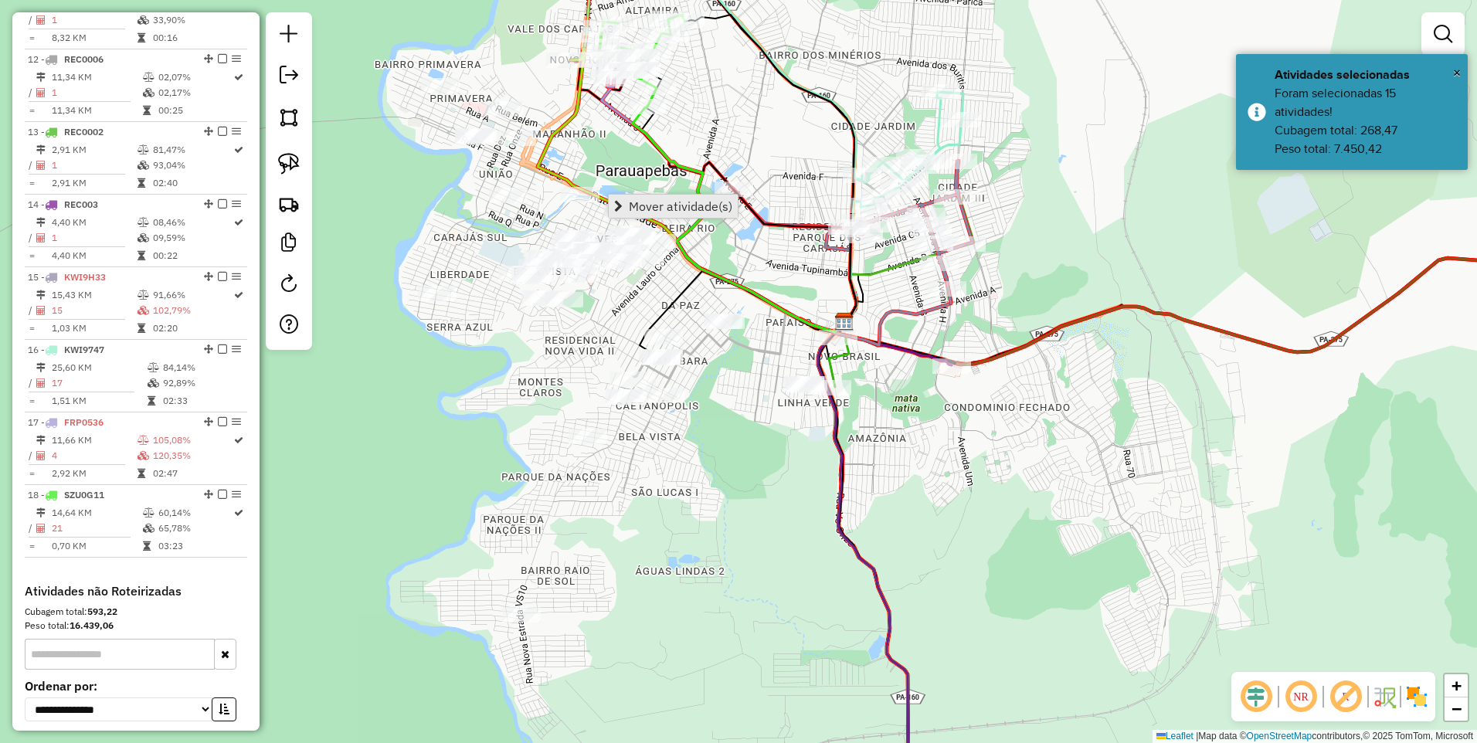
click at [634, 205] on span "Mover atividade(s)" at bounding box center [681, 206] width 104 height 12
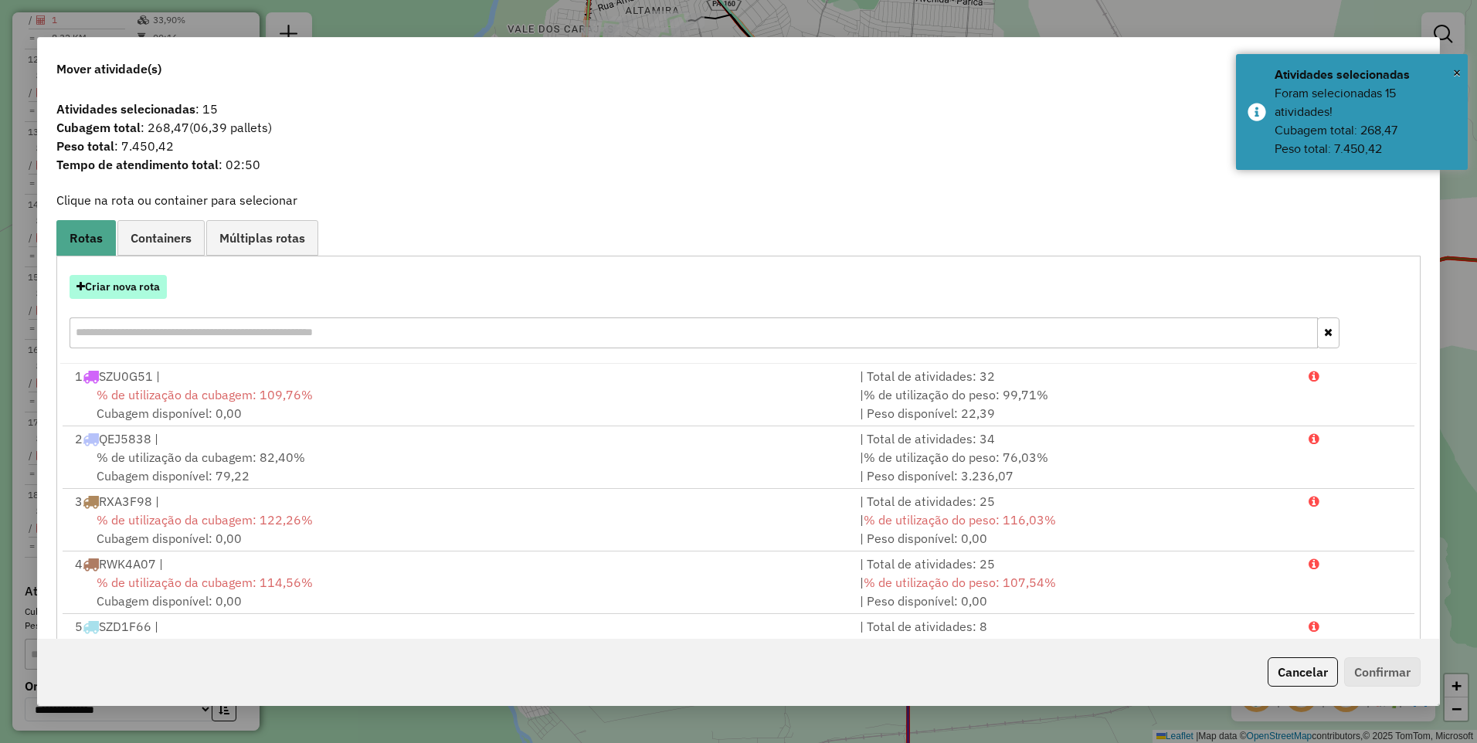
click at [115, 288] on button "Criar nova rota" at bounding box center [118, 287] width 97 height 24
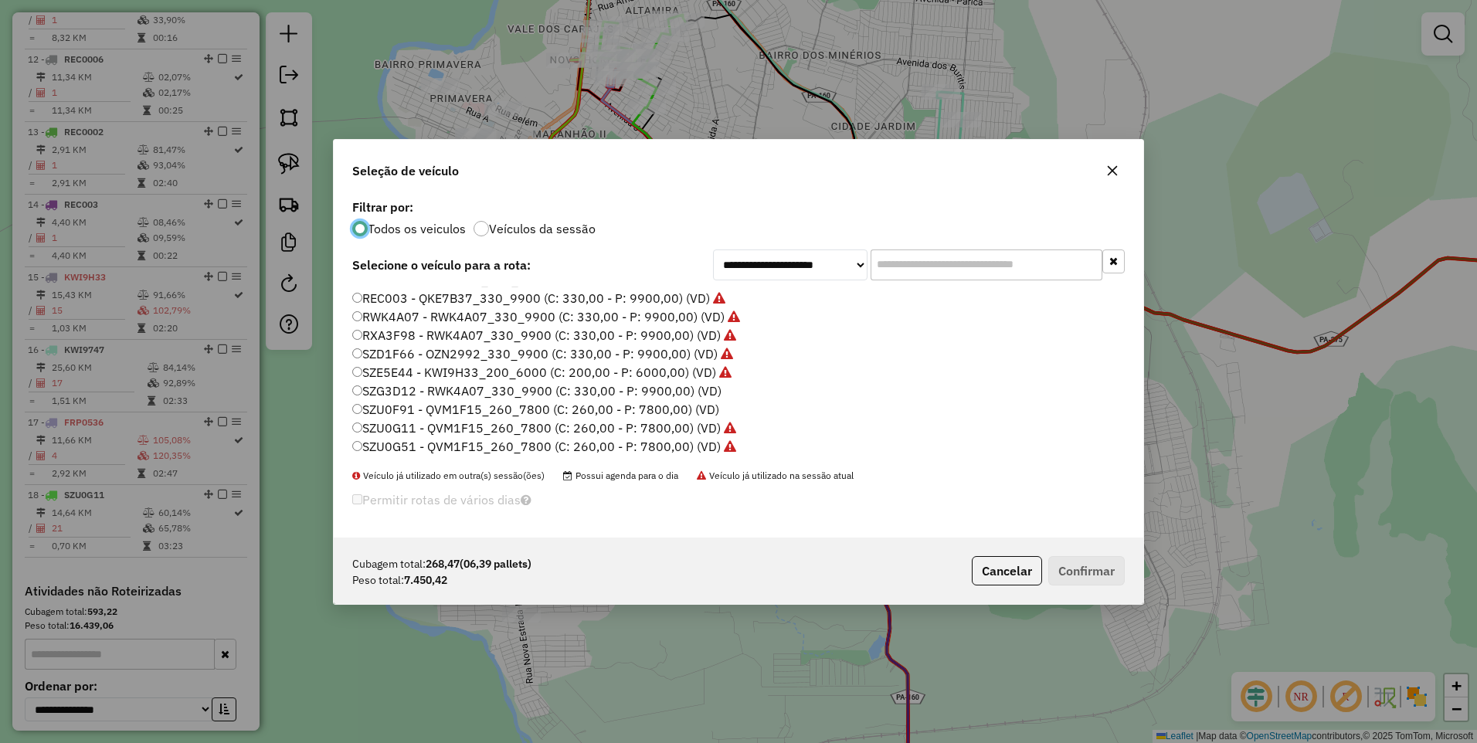
click at [453, 408] on label "SZU0F91 - QVM1F15_260_7800 (C: 260,00 - P: 7800,00) (VD)" at bounding box center [535, 409] width 367 height 19
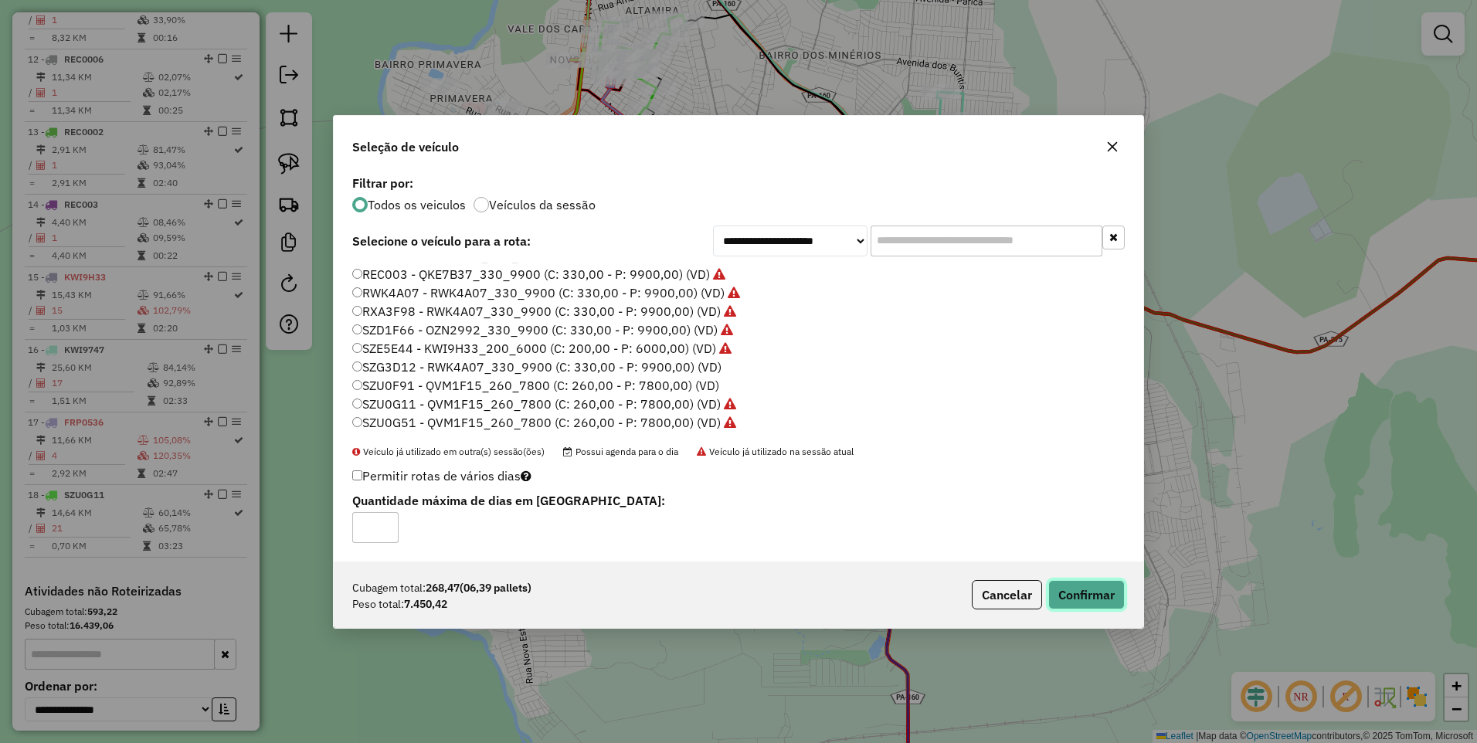
click at [1101, 583] on button "Confirmar" at bounding box center [1086, 594] width 76 height 29
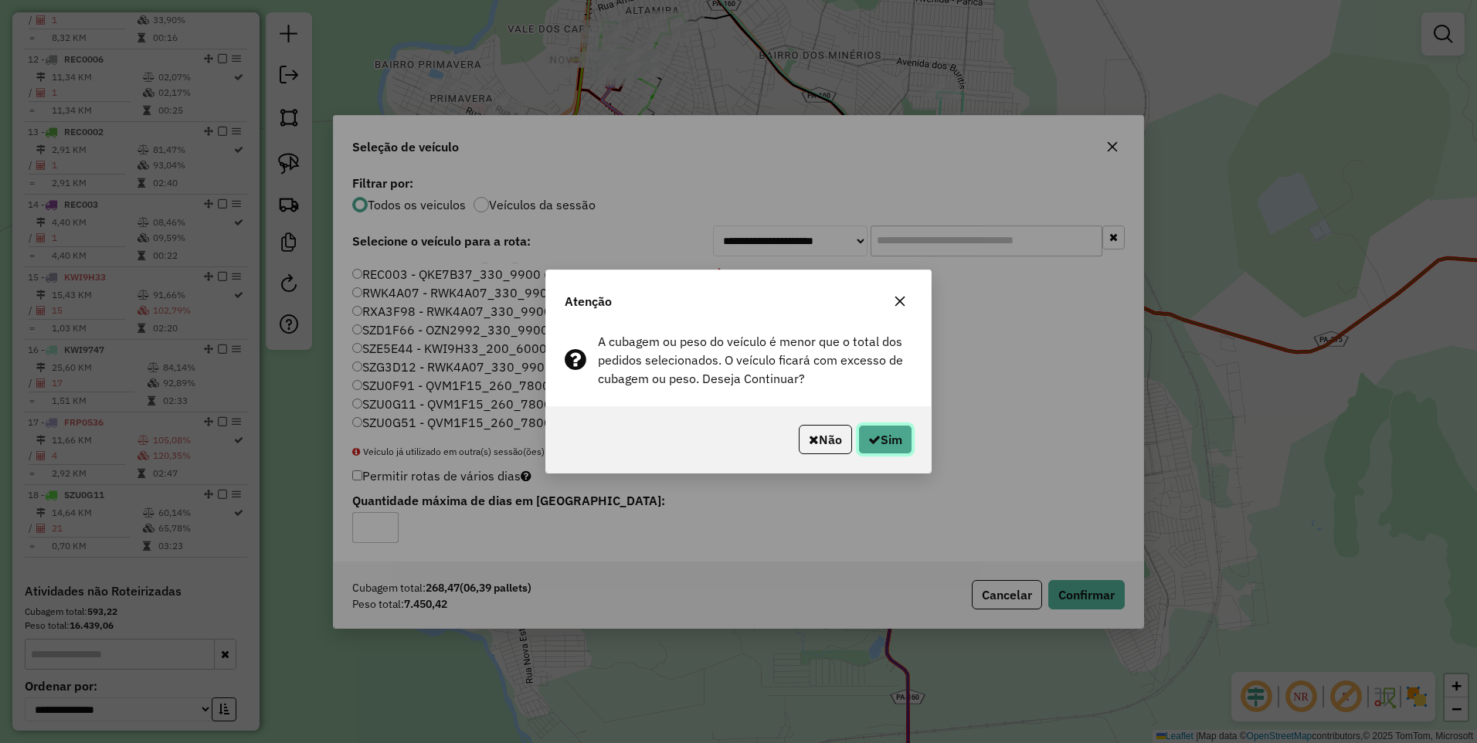
click at [888, 441] on button "Sim" at bounding box center [885, 439] width 54 height 29
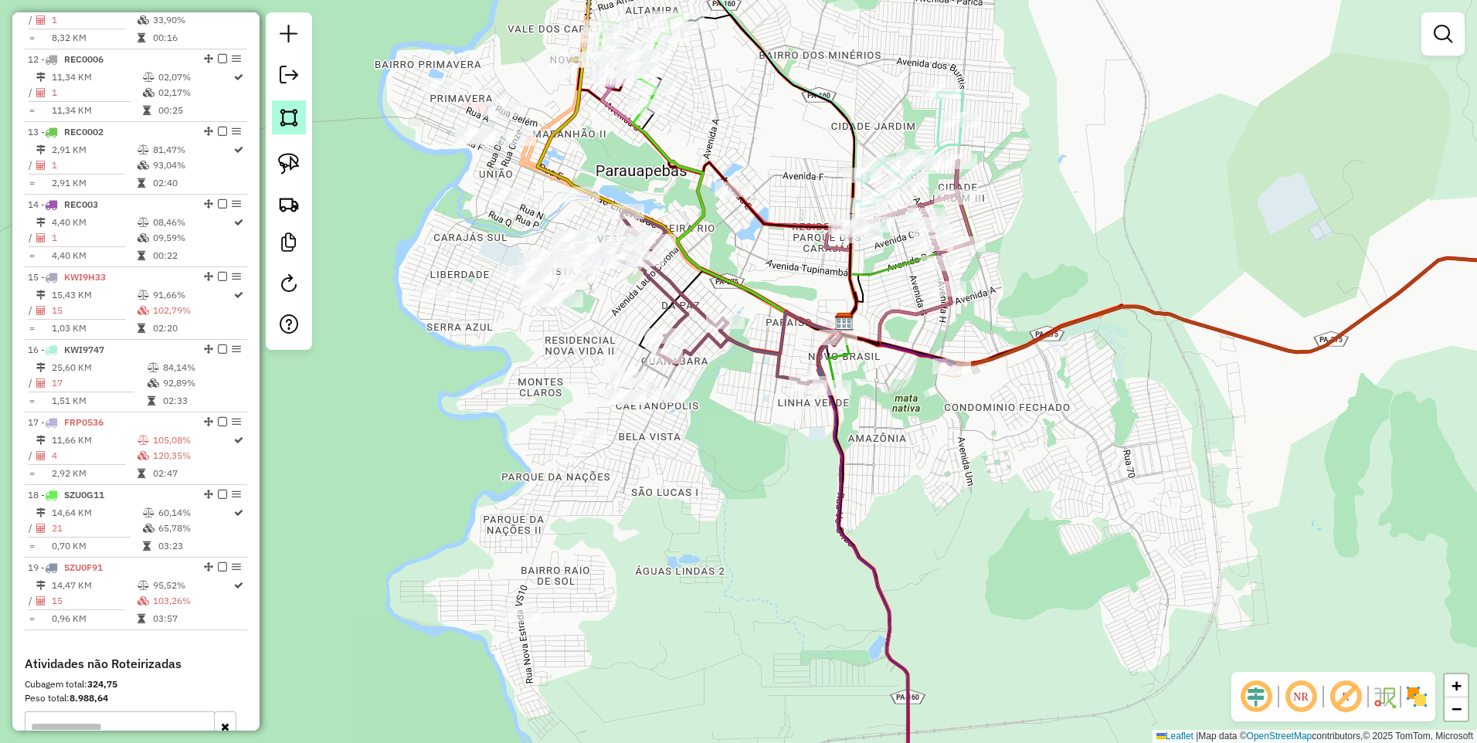
click at [294, 114] on img at bounding box center [289, 118] width 22 height 22
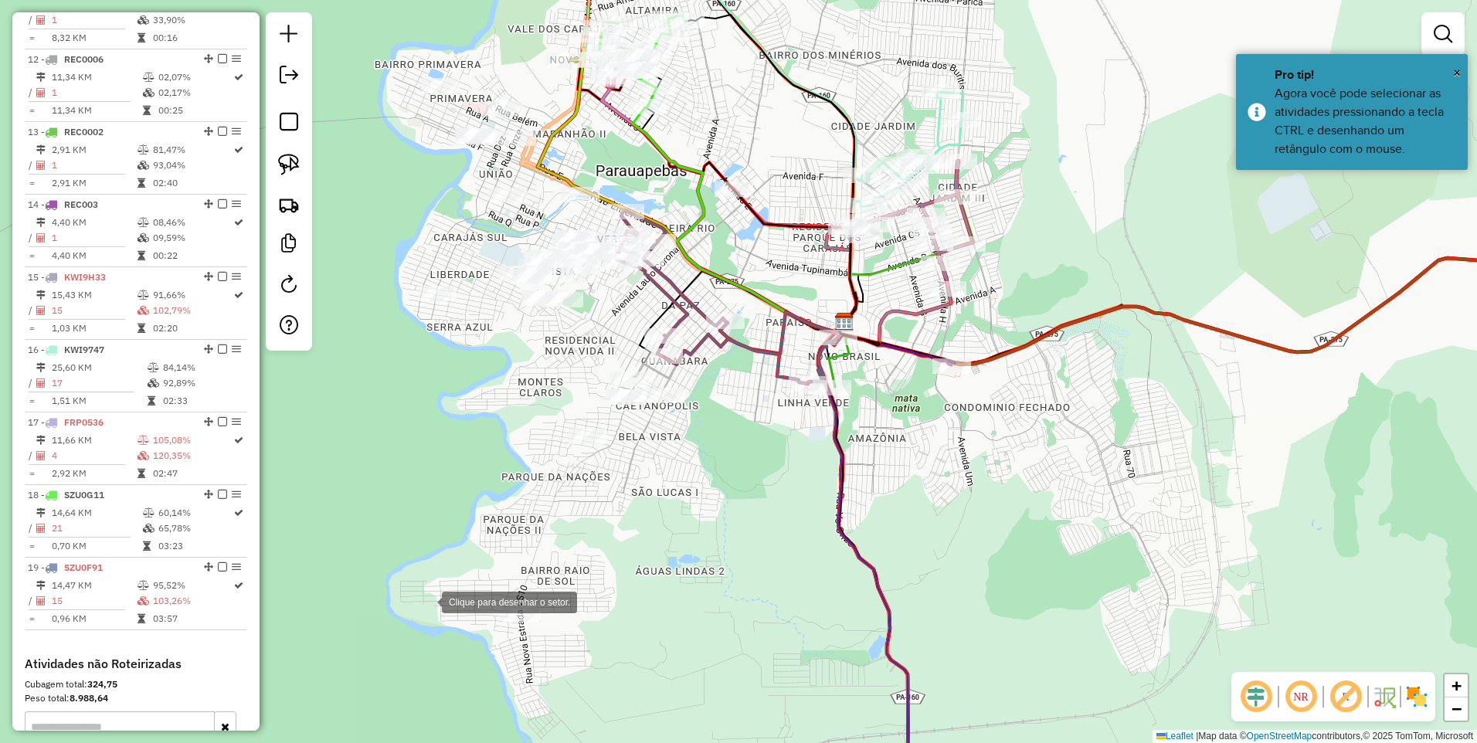
click at [424, 602] on div at bounding box center [426, 600] width 31 height 31
click at [500, 674] on div at bounding box center [484, 658] width 31 height 31
click at [880, 398] on div at bounding box center [884, 403] width 31 height 31
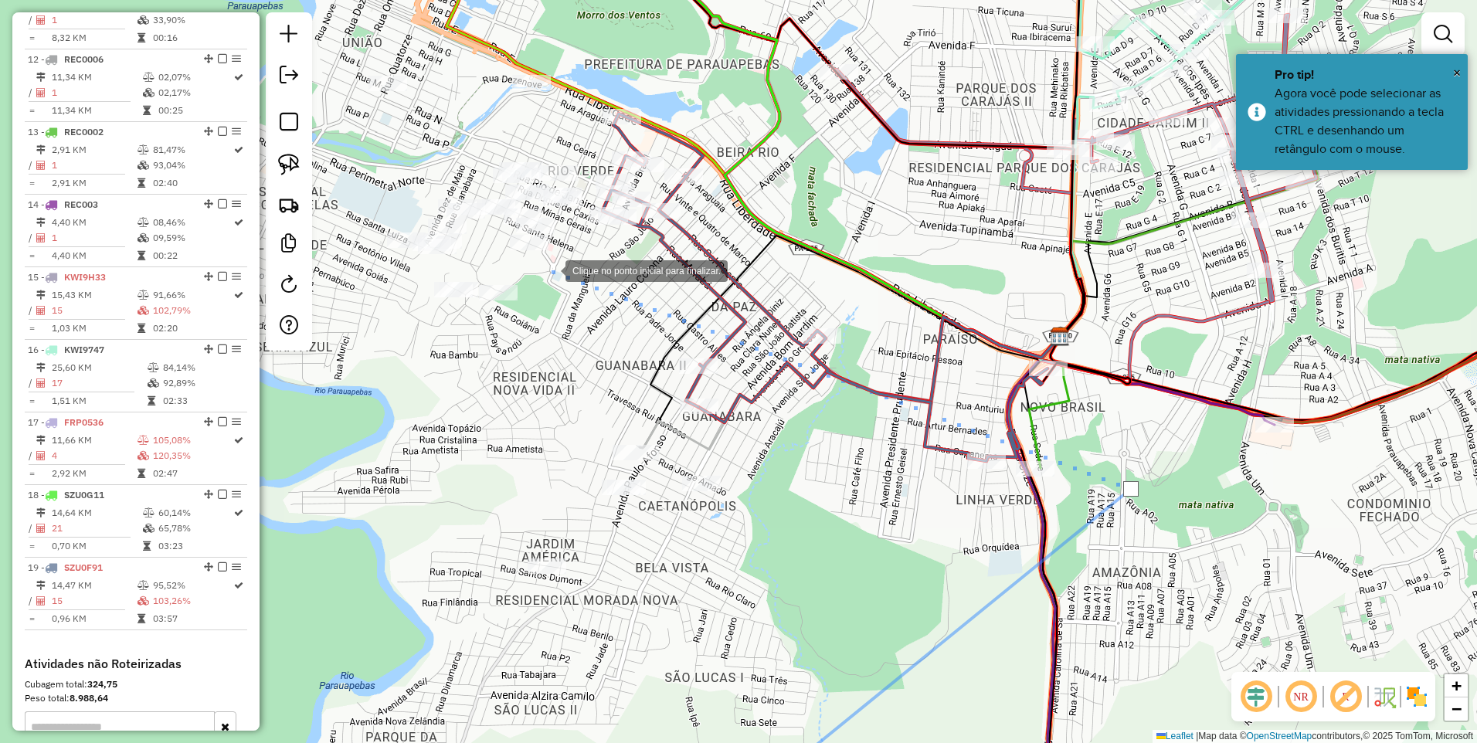
click at [550, 270] on div at bounding box center [550, 269] width 31 height 31
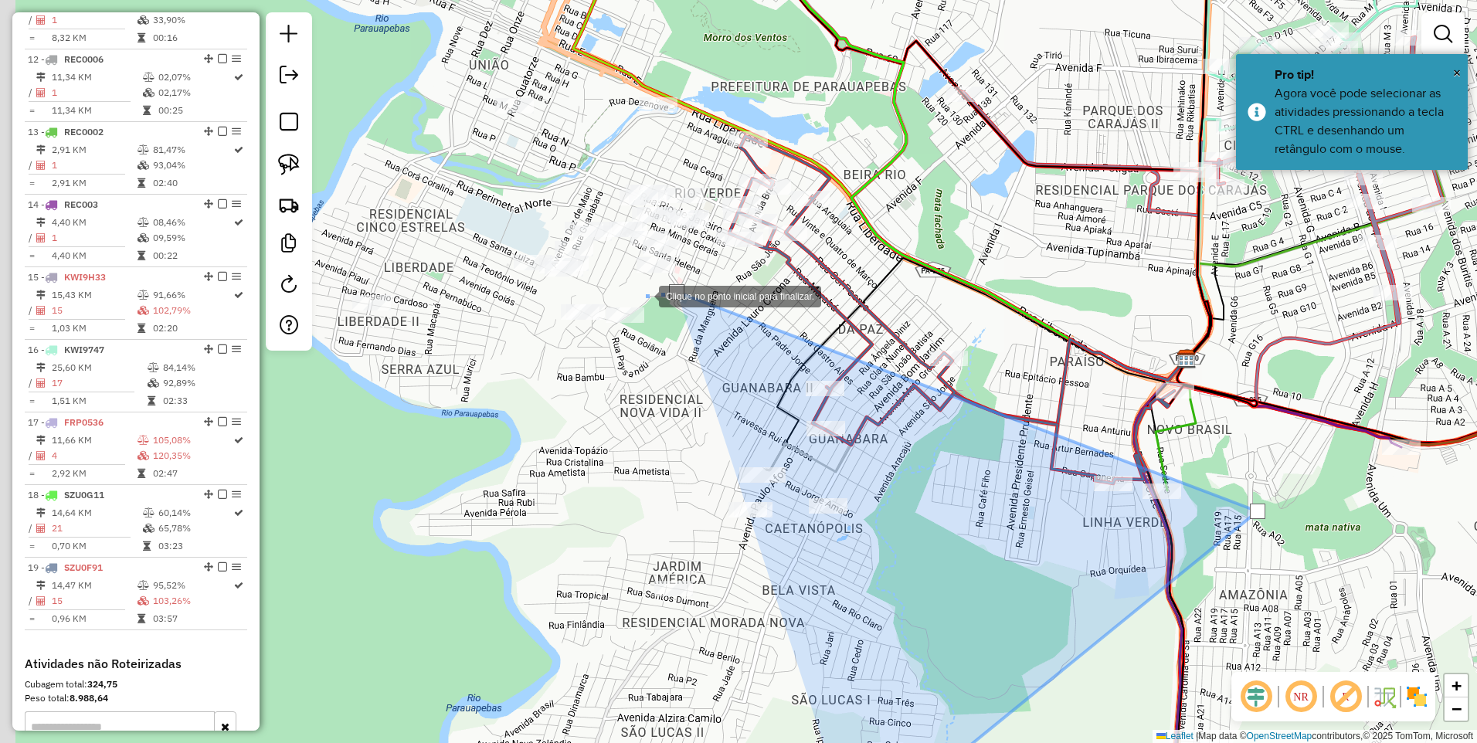
drag, startPoint x: 507, startPoint y: 270, endPoint x: 694, endPoint y: 305, distance: 191.0
click at [659, 300] on div at bounding box center [643, 295] width 31 height 31
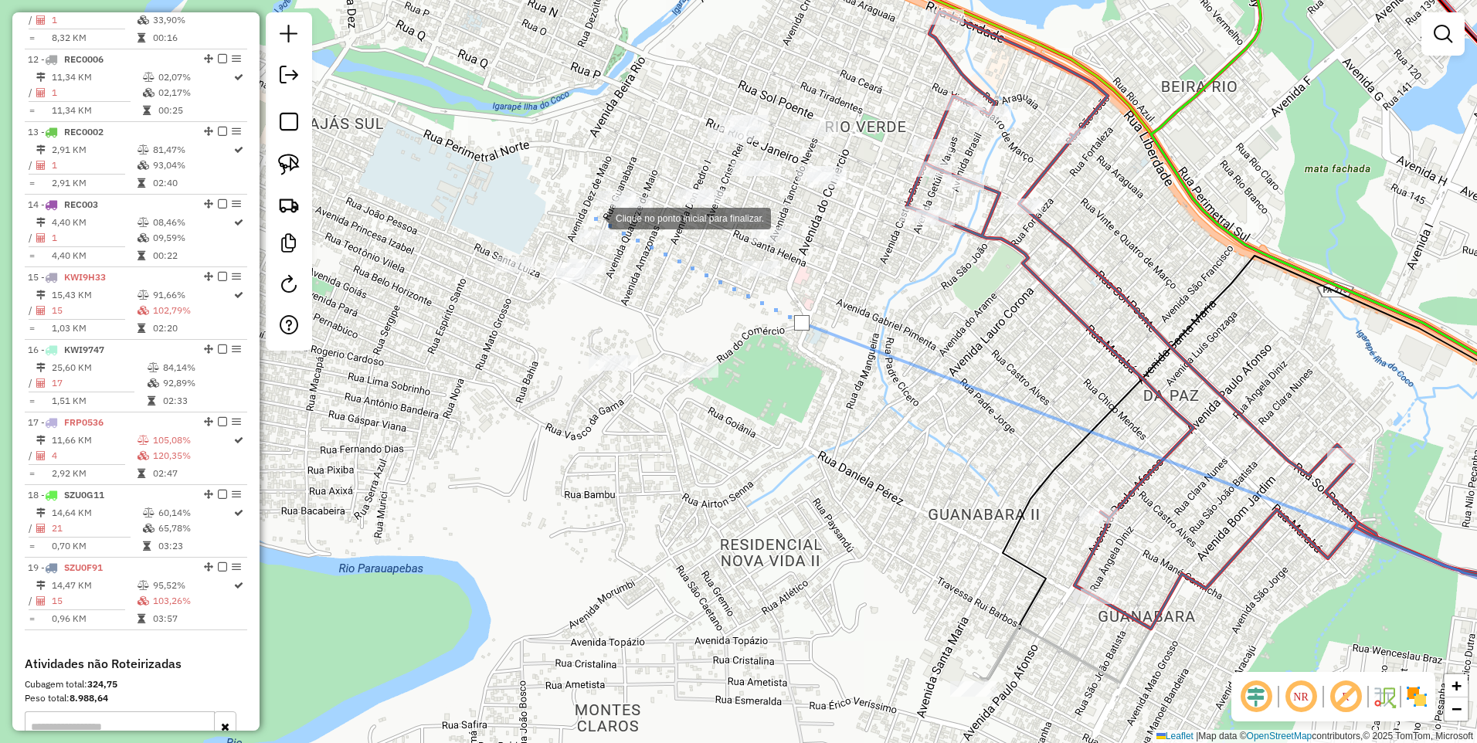
click at [585, 210] on div at bounding box center [593, 217] width 31 height 31
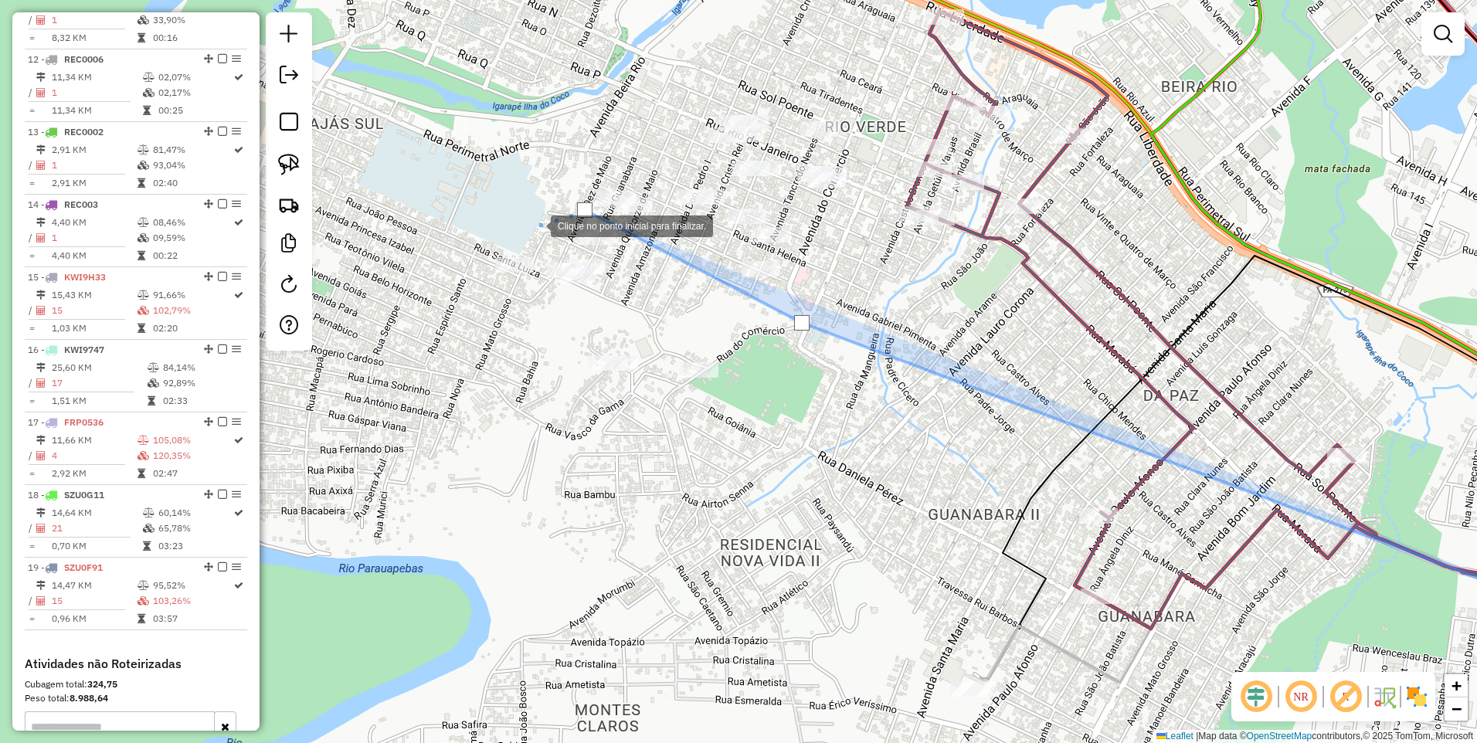
click at [520, 216] on div at bounding box center [535, 224] width 31 height 31
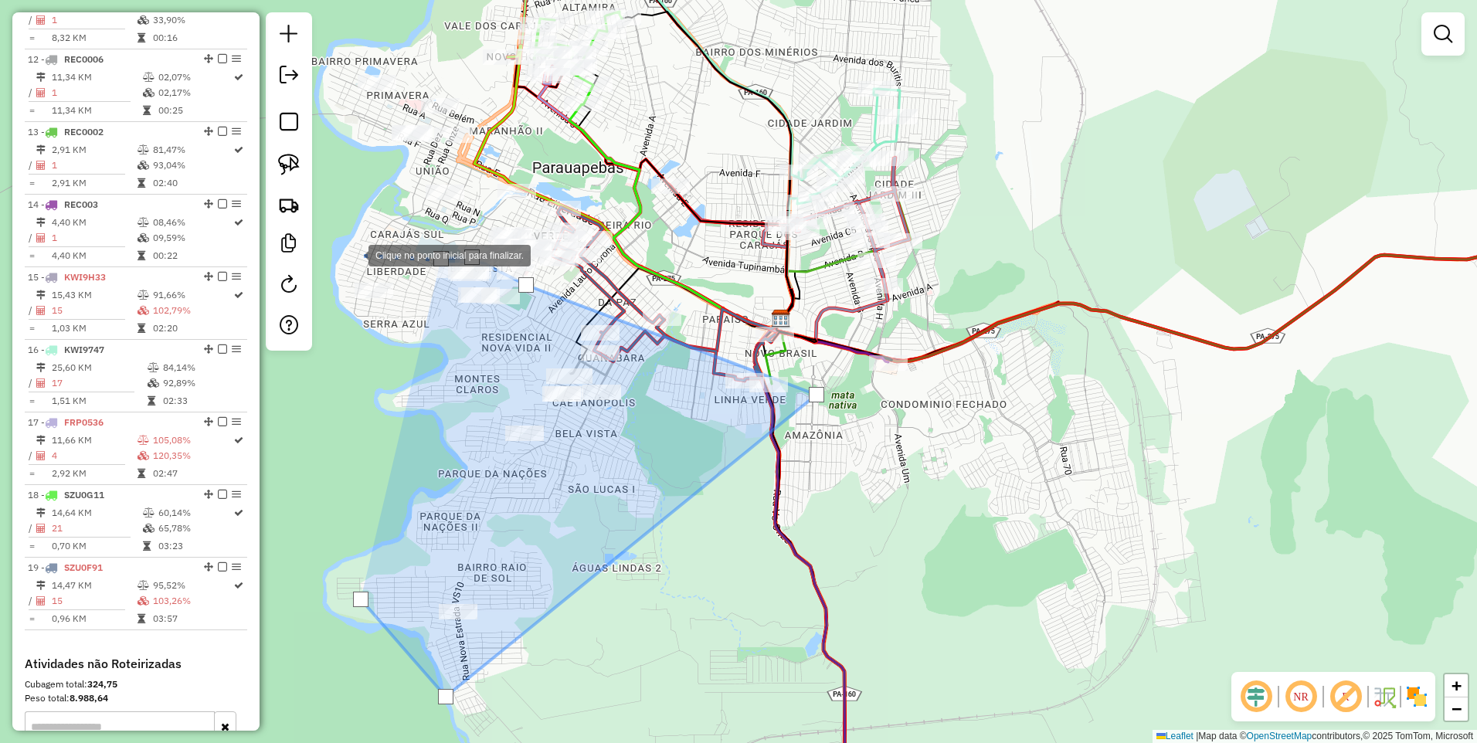
click at [353, 254] on div at bounding box center [353, 254] width 31 height 31
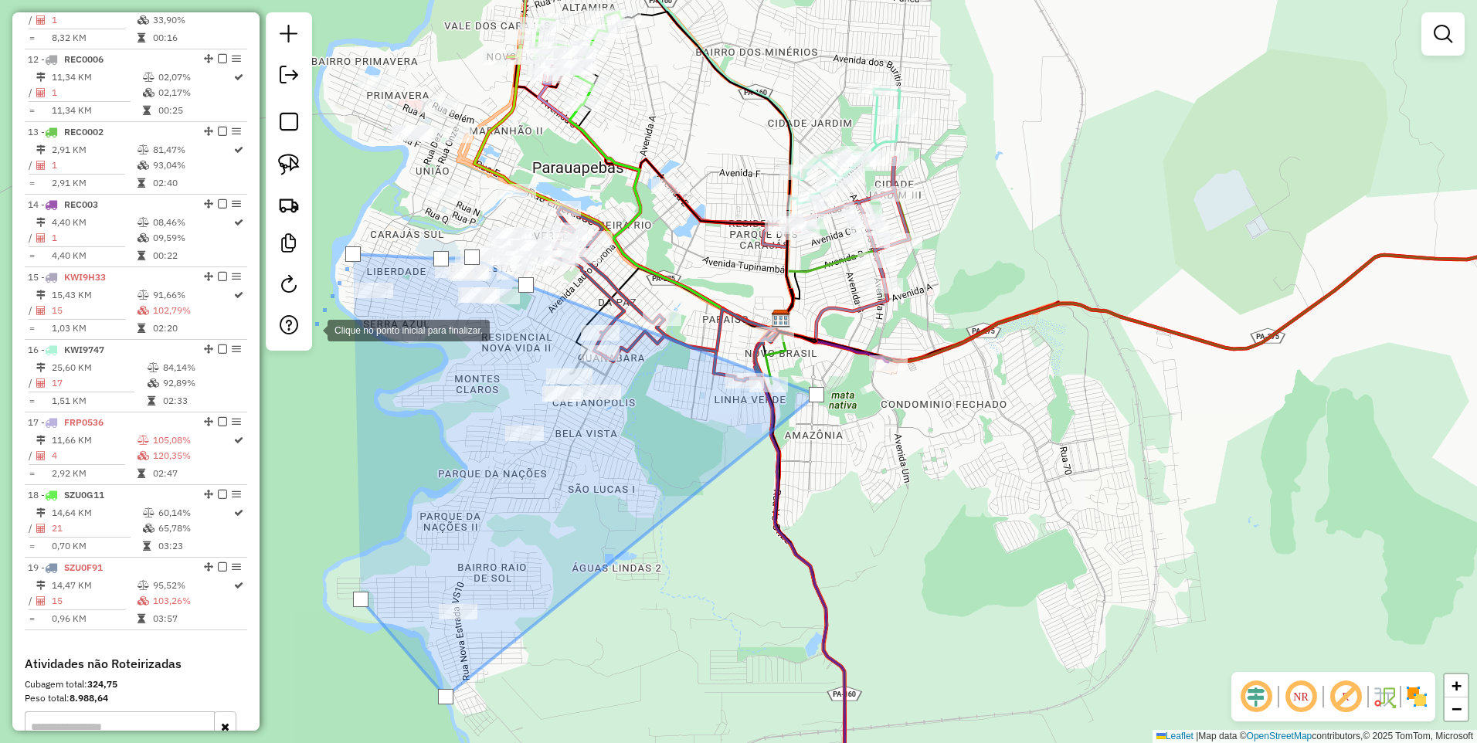
click at [328, 344] on div at bounding box center [312, 329] width 31 height 31
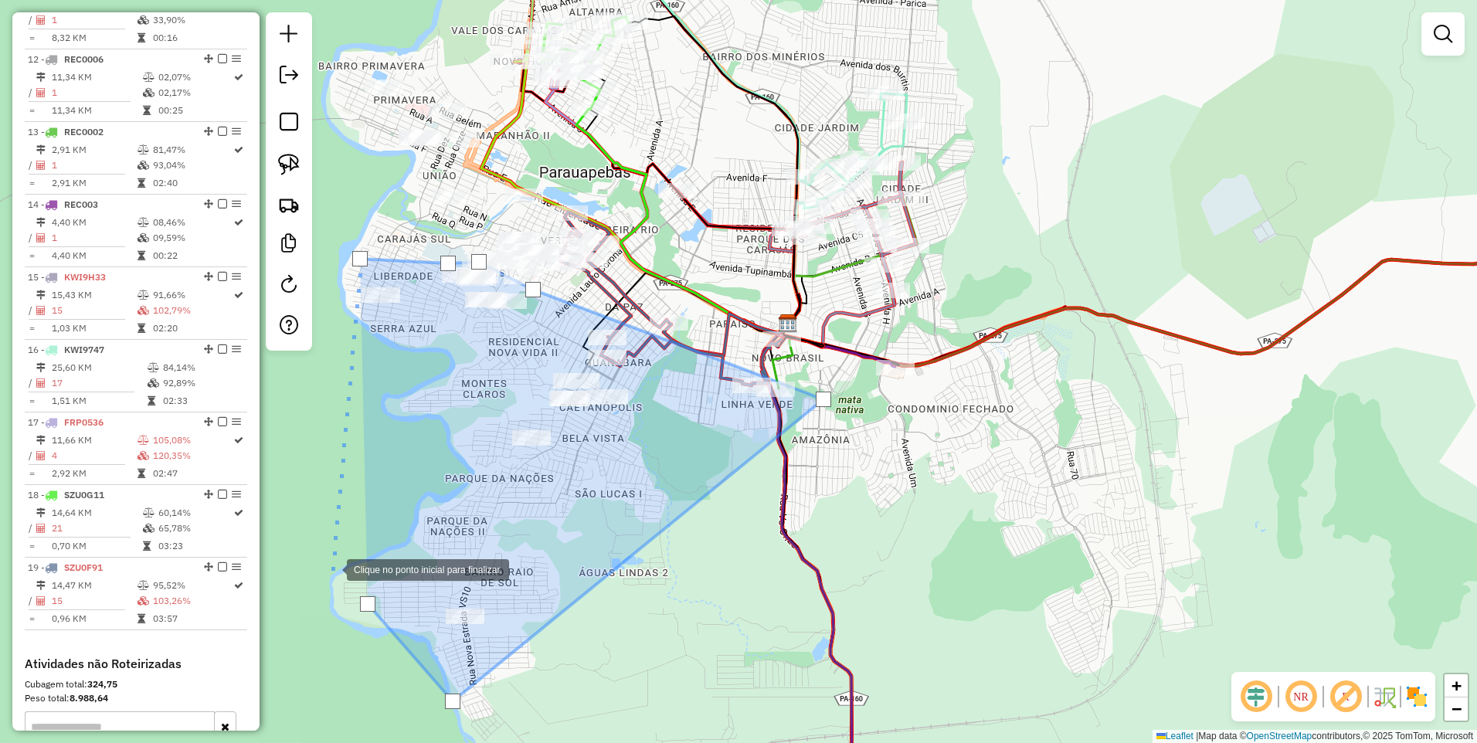
click at [331, 568] on div at bounding box center [331, 568] width 31 height 31
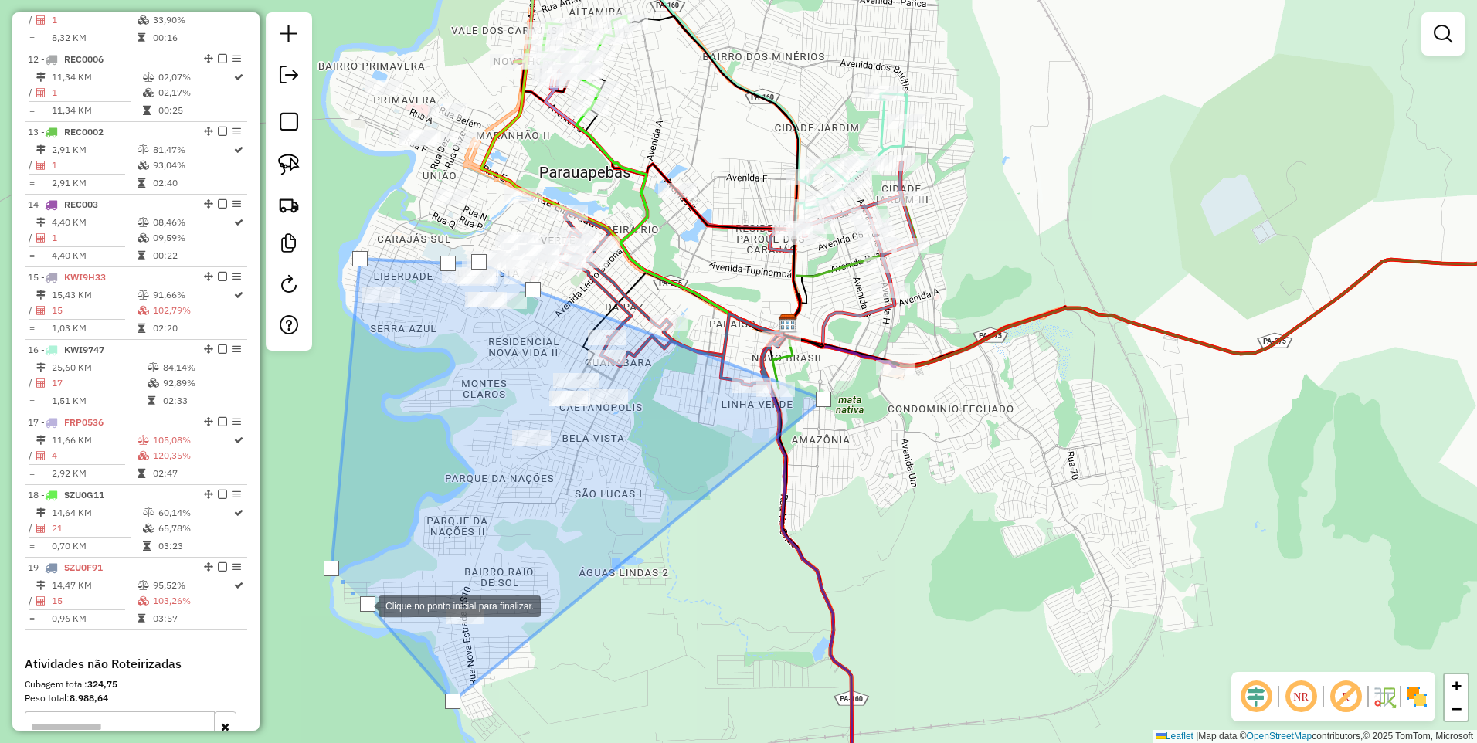
click at [364, 604] on div at bounding box center [367, 603] width 15 height 15
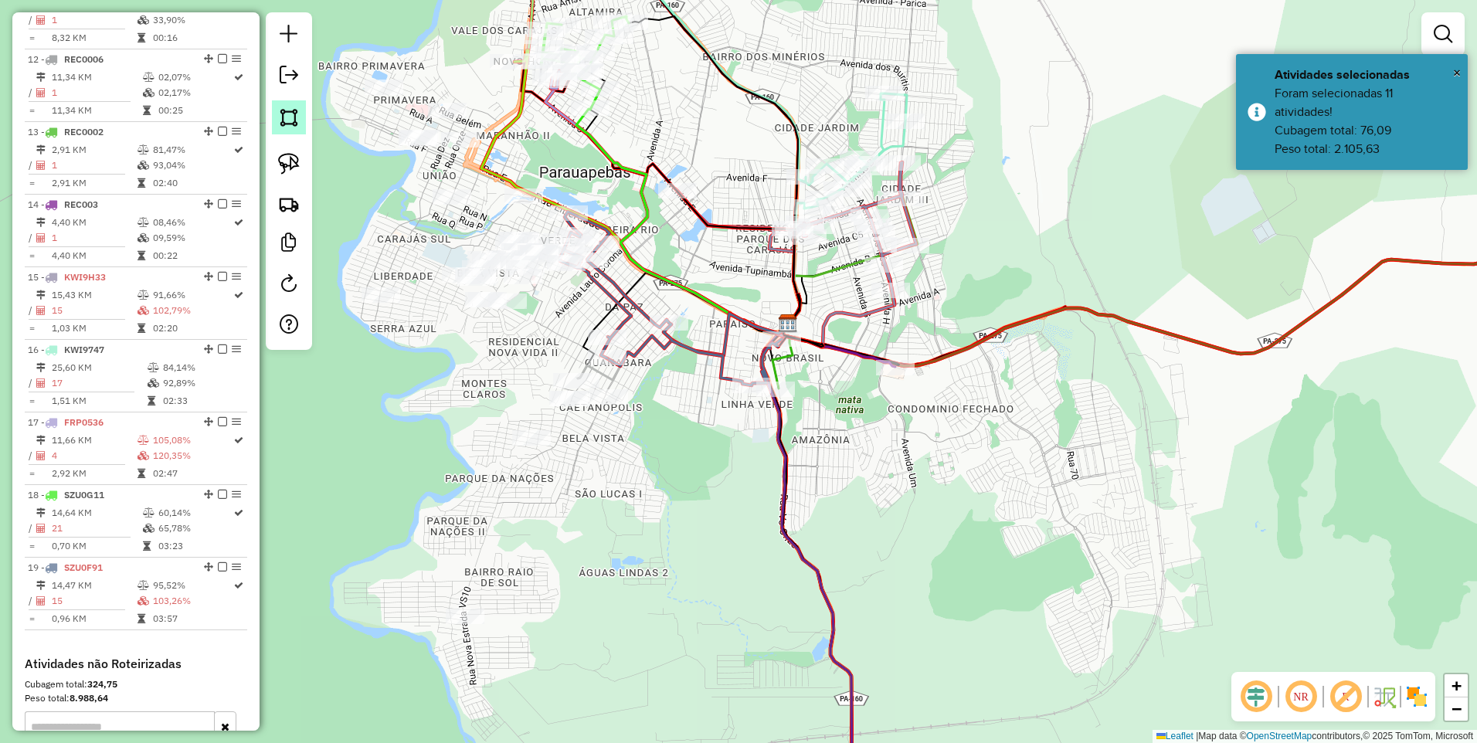
click at [290, 112] on img at bounding box center [289, 118] width 22 height 22
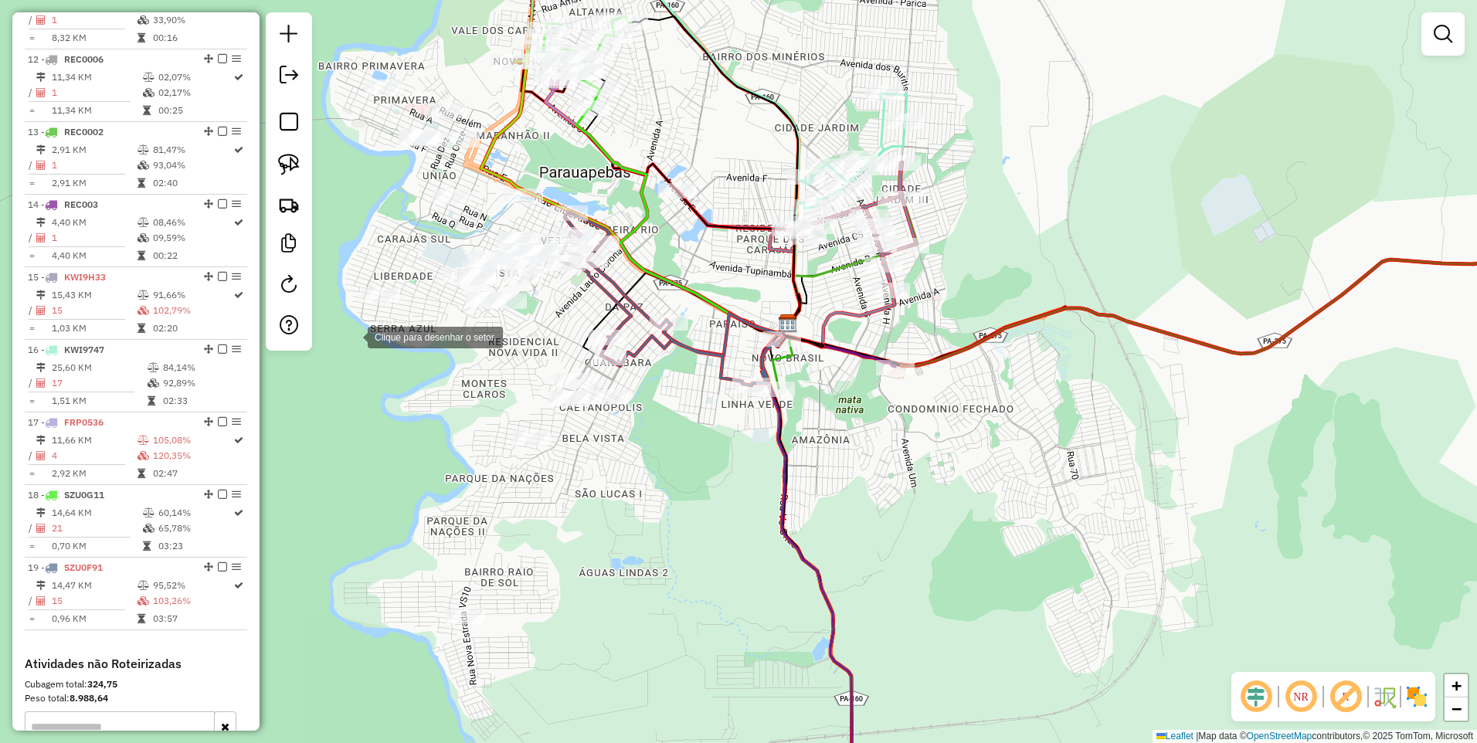
click at [339, 351] on div at bounding box center [352, 336] width 31 height 31
click at [668, 296] on div at bounding box center [665, 295] width 31 height 31
click at [451, 76] on div at bounding box center [451, 76] width 31 height 31
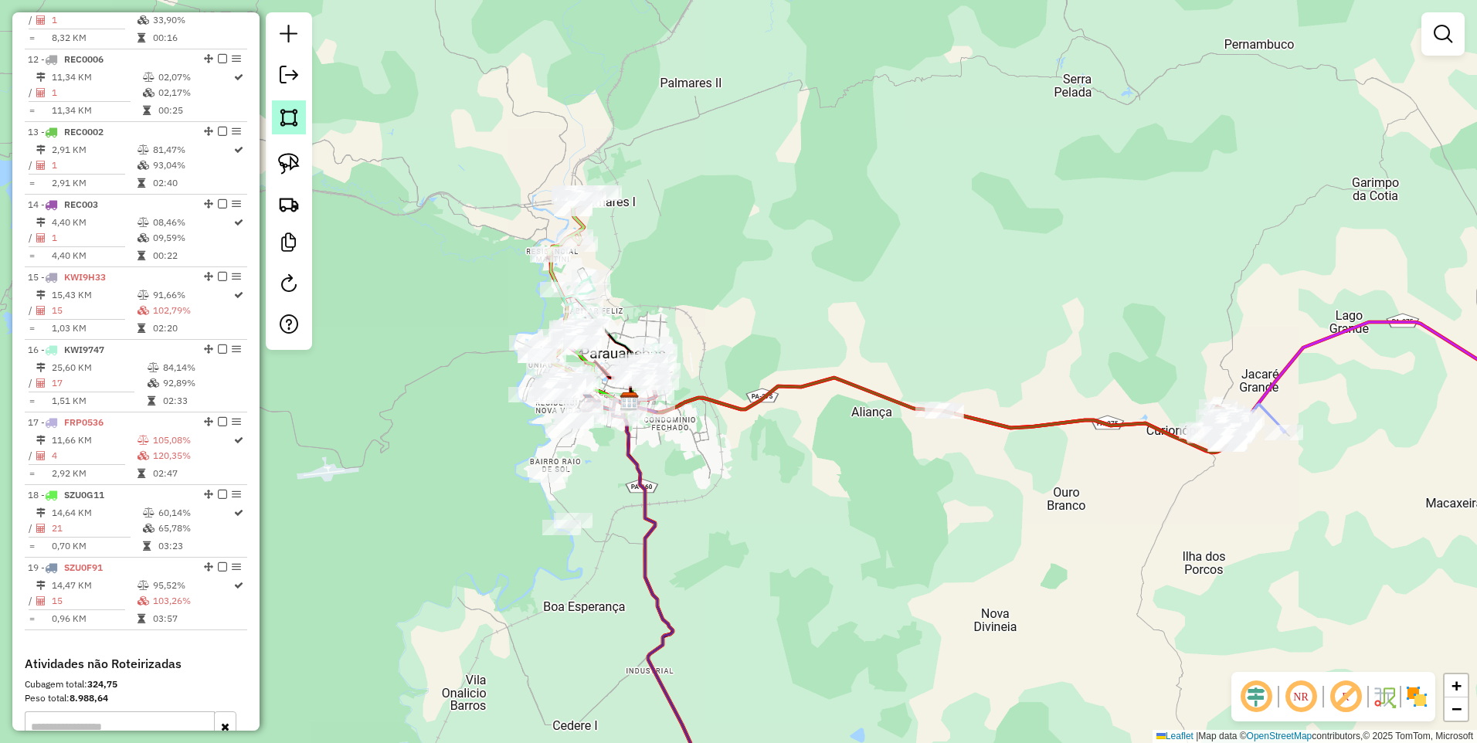
click at [289, 115] on img at bounding box center [289, 118] width 22 height 22
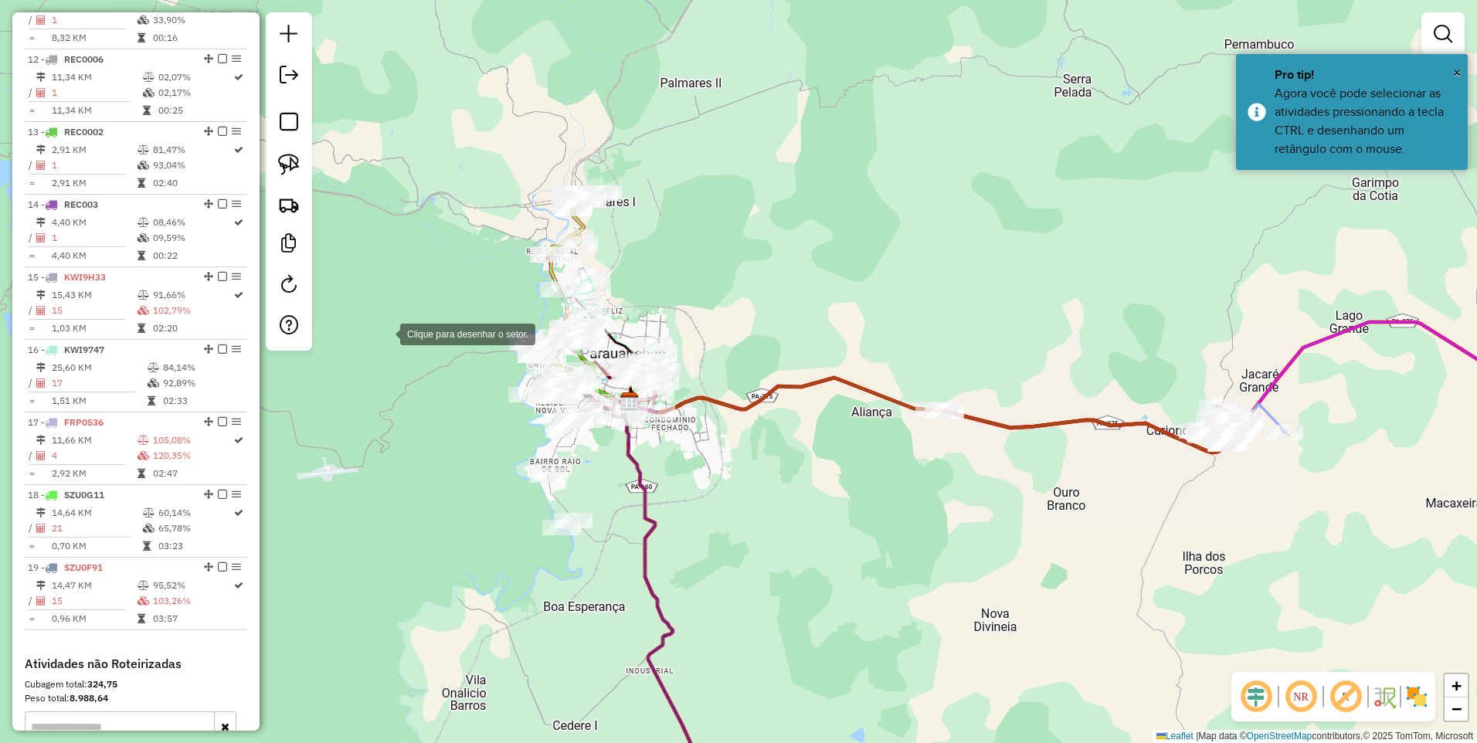
drag, startPoint x: 376, startPoint y: 333, endPoint x: 490, endPoint y: 293, distance: 120.4
click at [375, 332] on div at bounding box center [384, 332] width 31 height 31
click at [505, 277] on div at bounding box center [489, 292] width 31 height 31
click at [731, 582] on div at bounding box center [730, 581] width 31 height 31
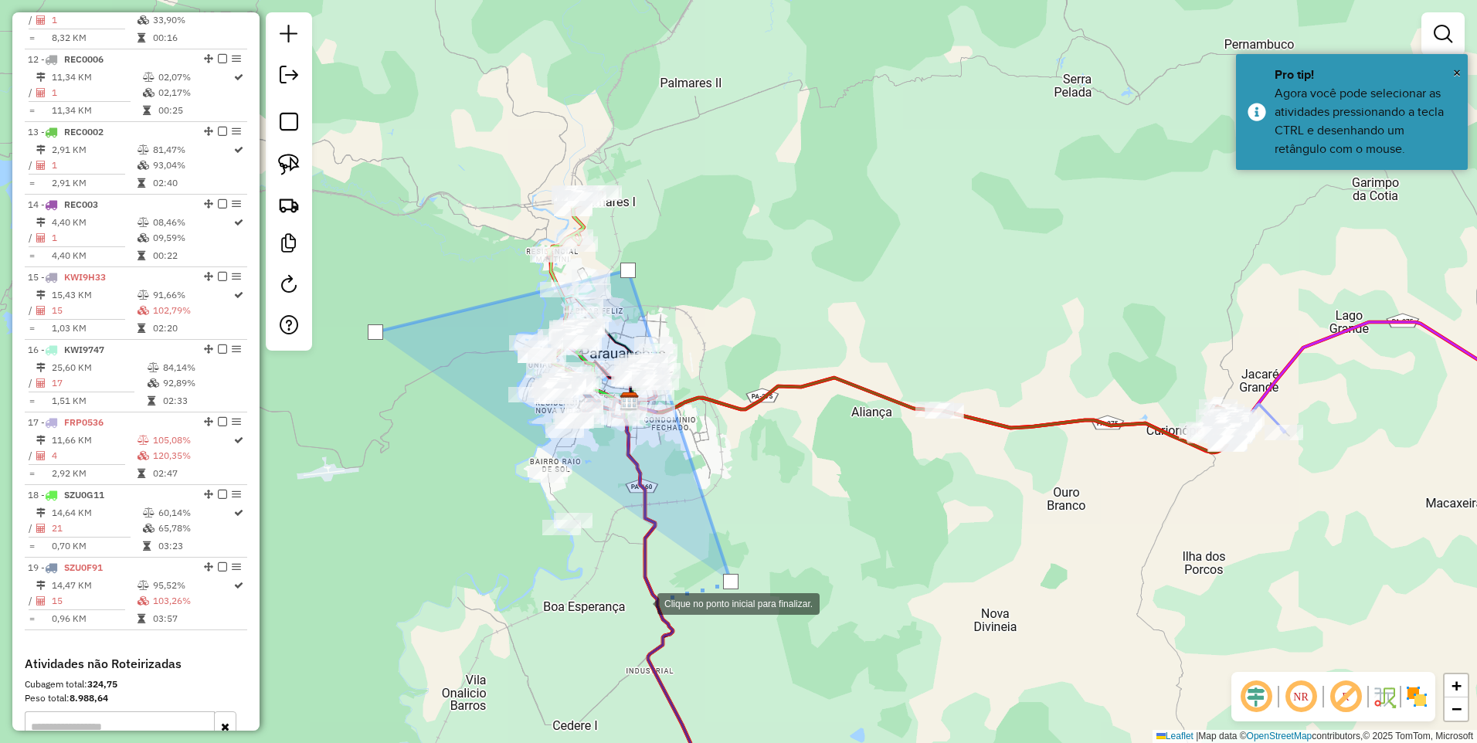
click at [626, 618] on div at bounding box center [641, 602] width 31 height 31
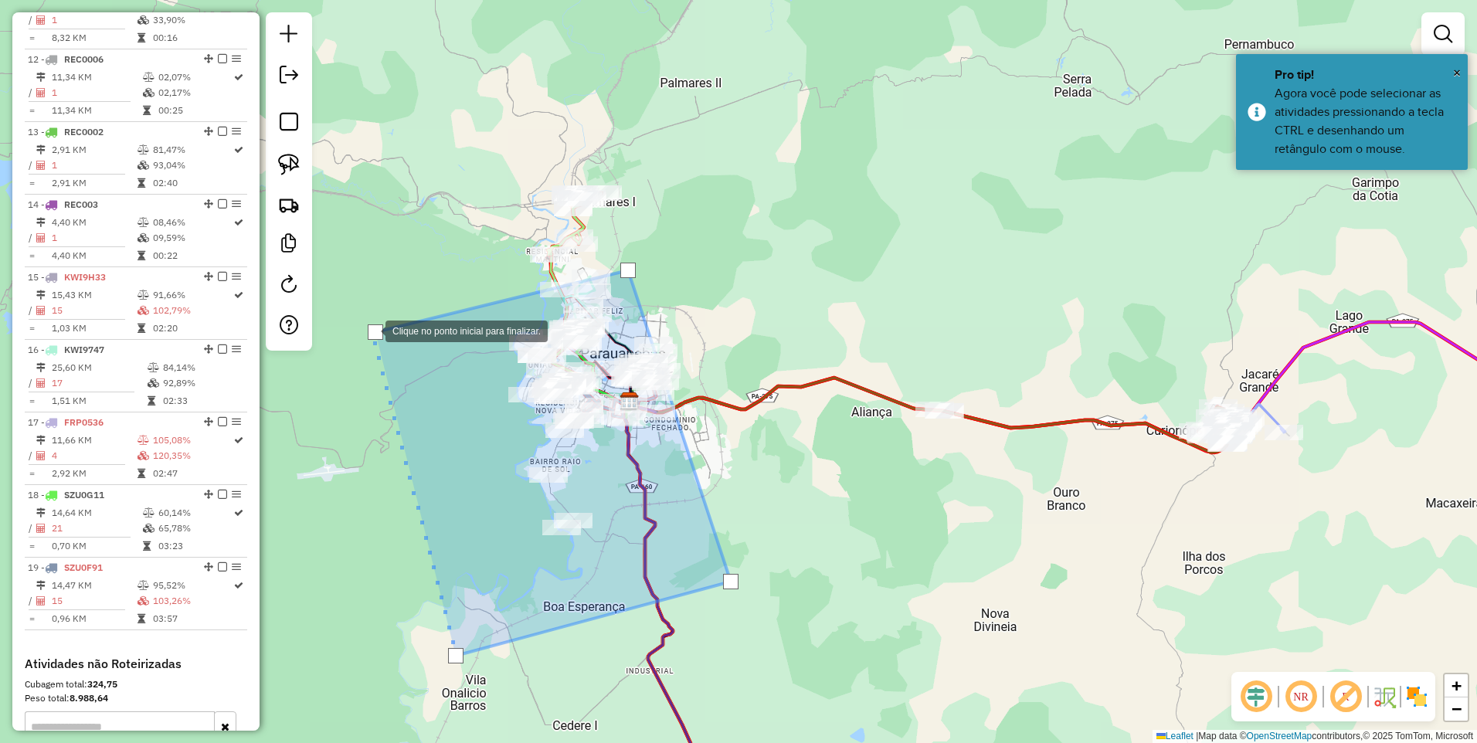
click at [374, 333] on div at bounding box center [375, 331] width 15 height 15
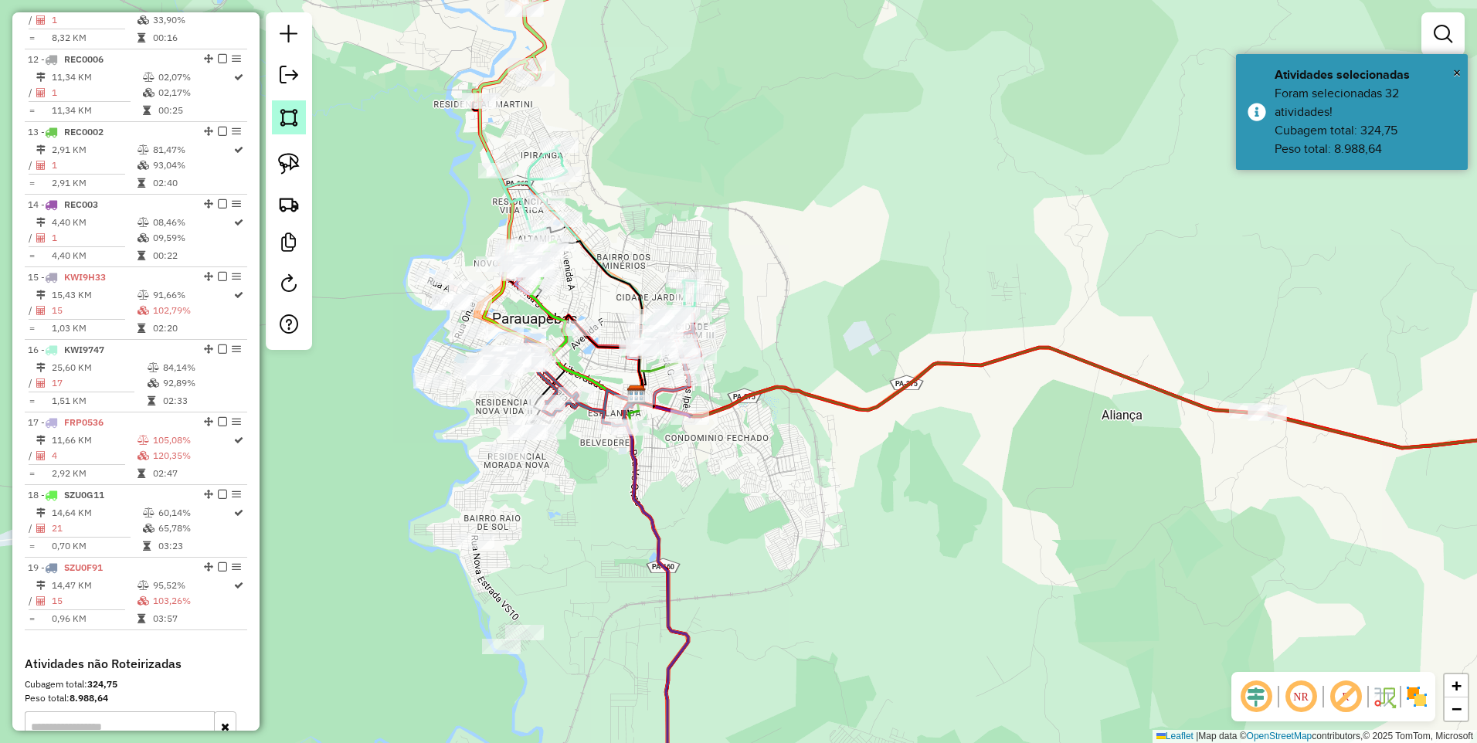
click at [289, 133] on link at bounding box center [289, 117] width 34 height 34
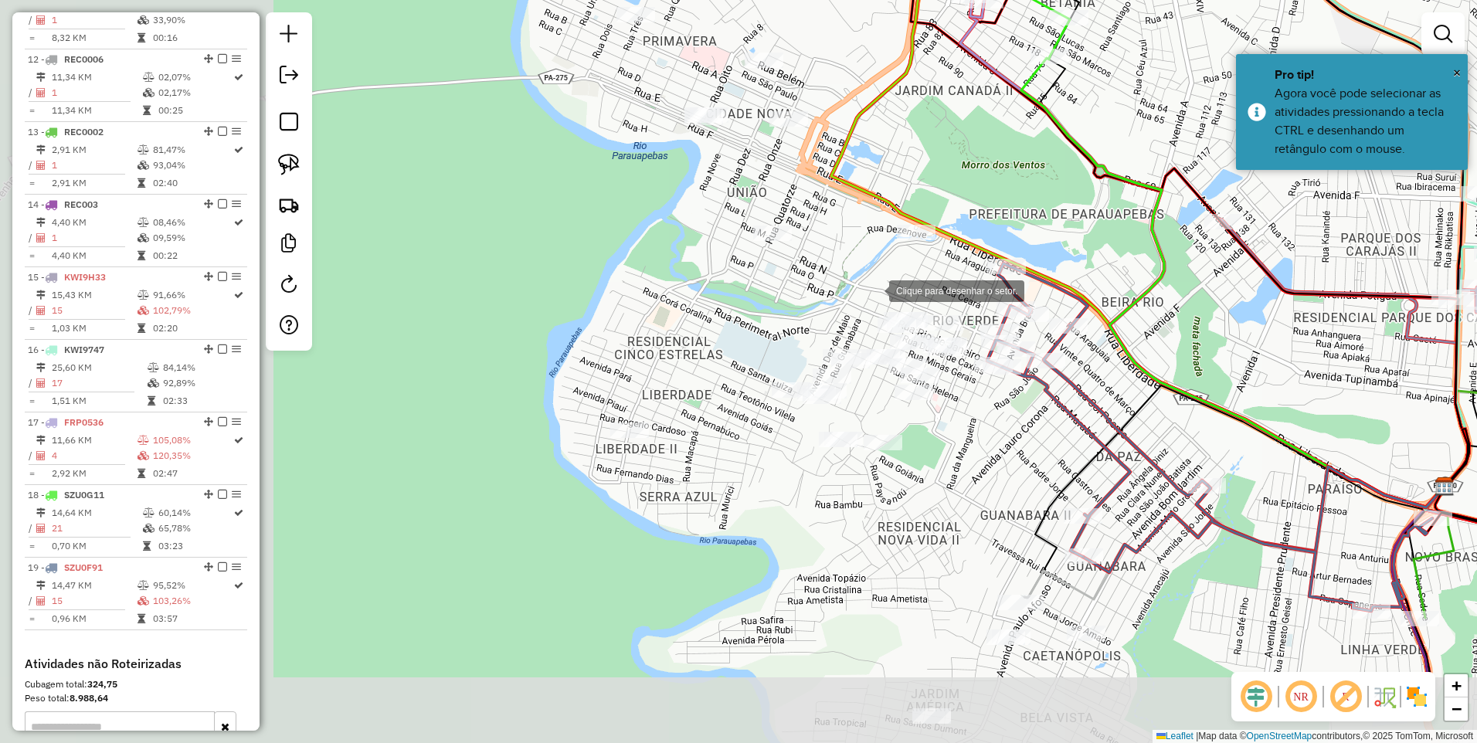
drag, startPoint x: 494, startPoint y: 419, endPoint x: 873, endPoint y: 290, distance: 400.6
click at [873, 290] on div at bounding box center [873, 289] width 31 height 31
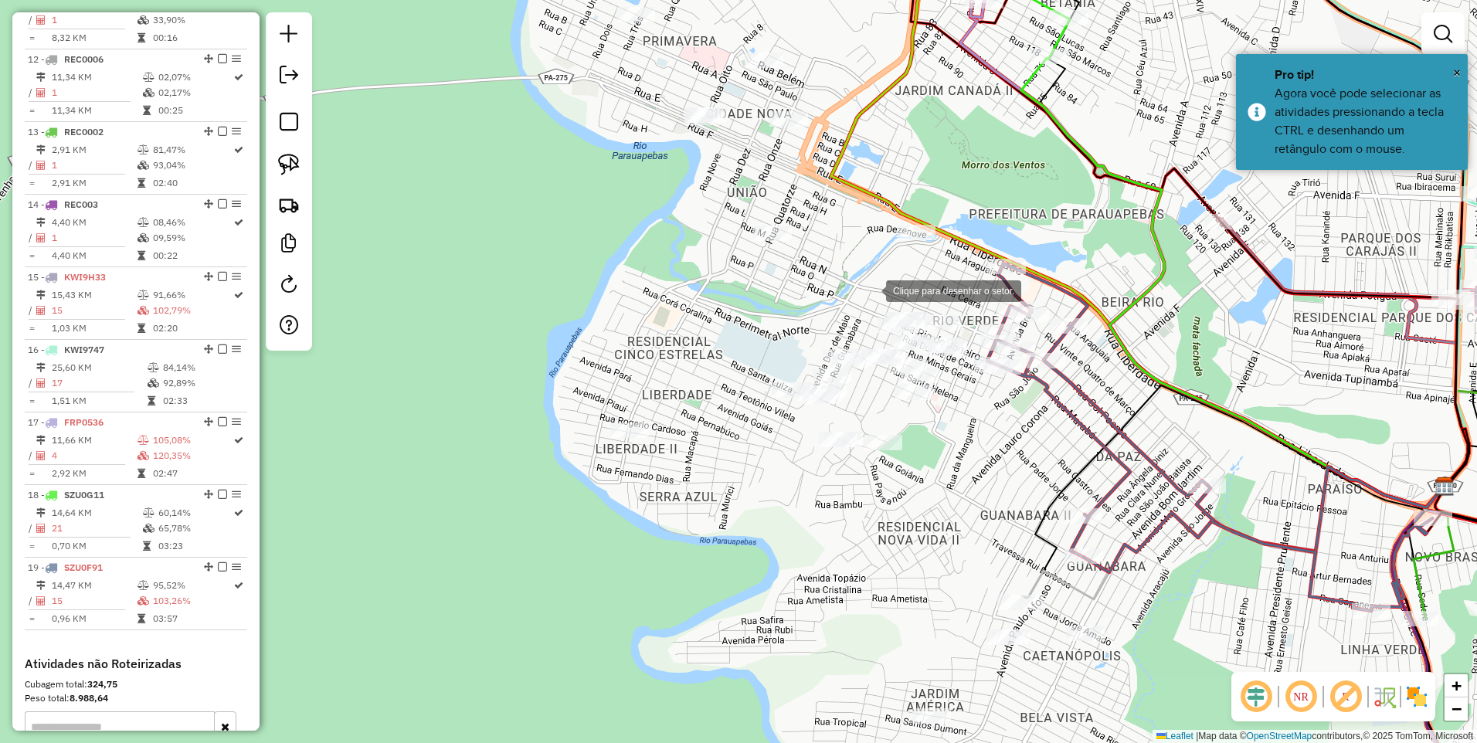
drag, startPoint x: 871, startPoint y: 290, endPoint x: 771, endPoint y: 351, distance: 117.2
click at [855, 305] on div at bounding box center [870, 289] width 31 height 31
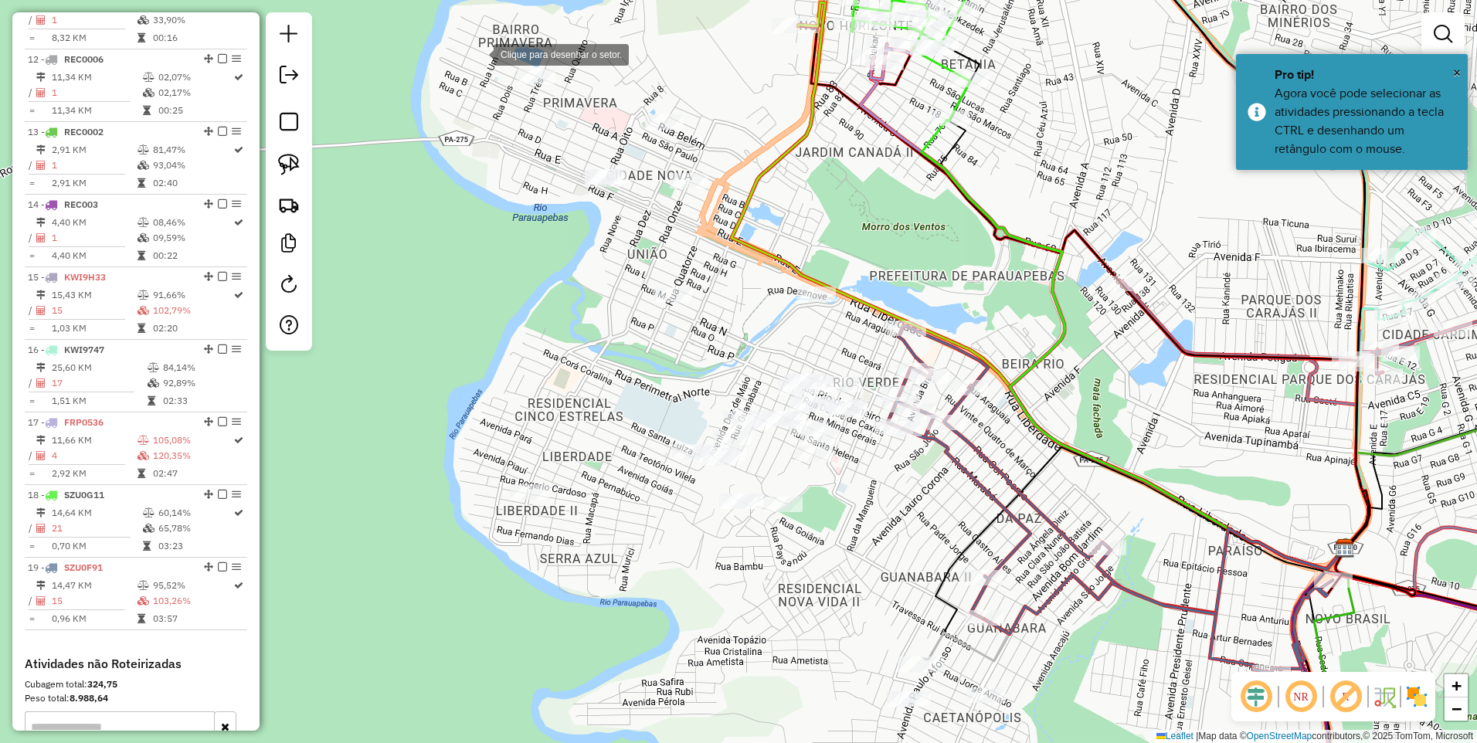
click at [463, 42] on div at bounding box center [478, 53] width 31 height 31
click at [843, 114] on div at bounding box center [842, 113] width 31 height 31
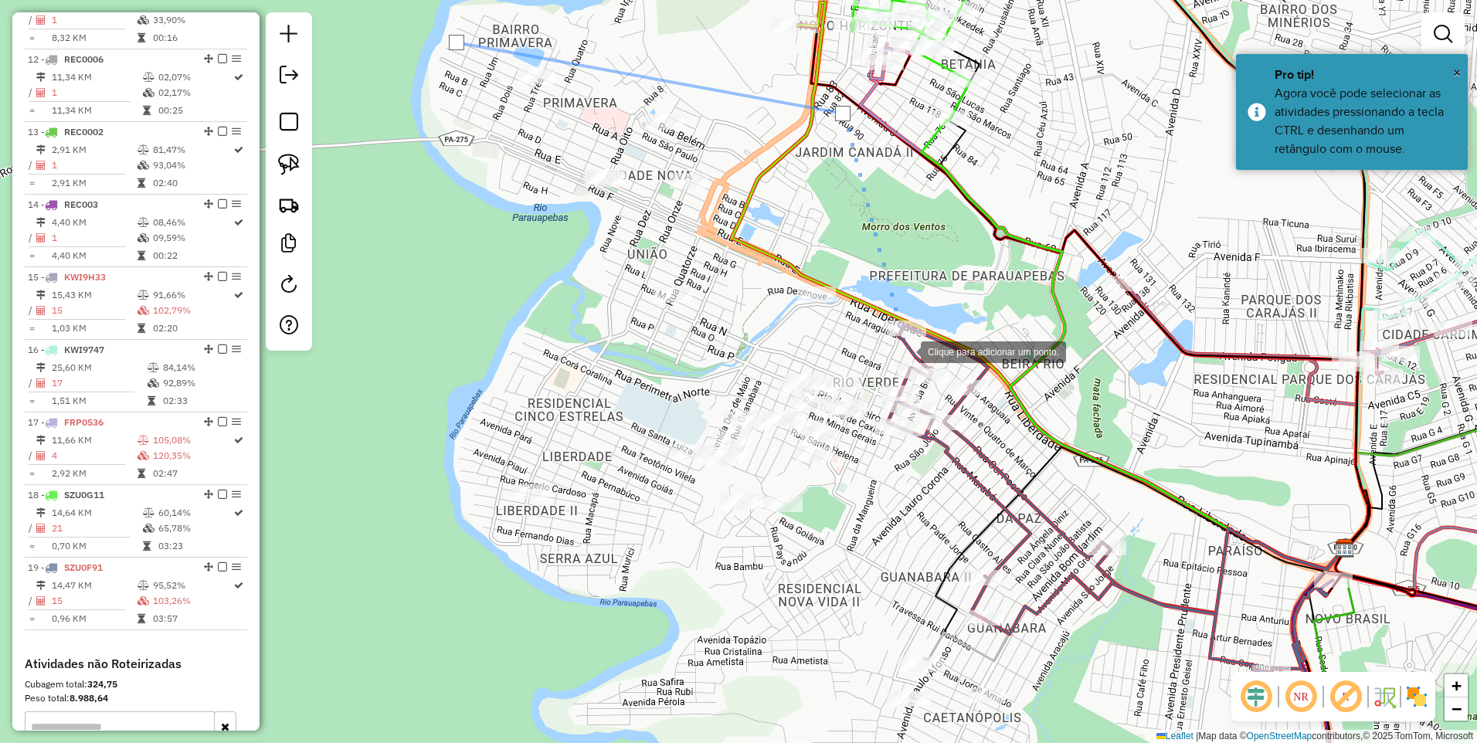
click at [905, 351] on div at bounding box center [905, 350] width 31 height 31
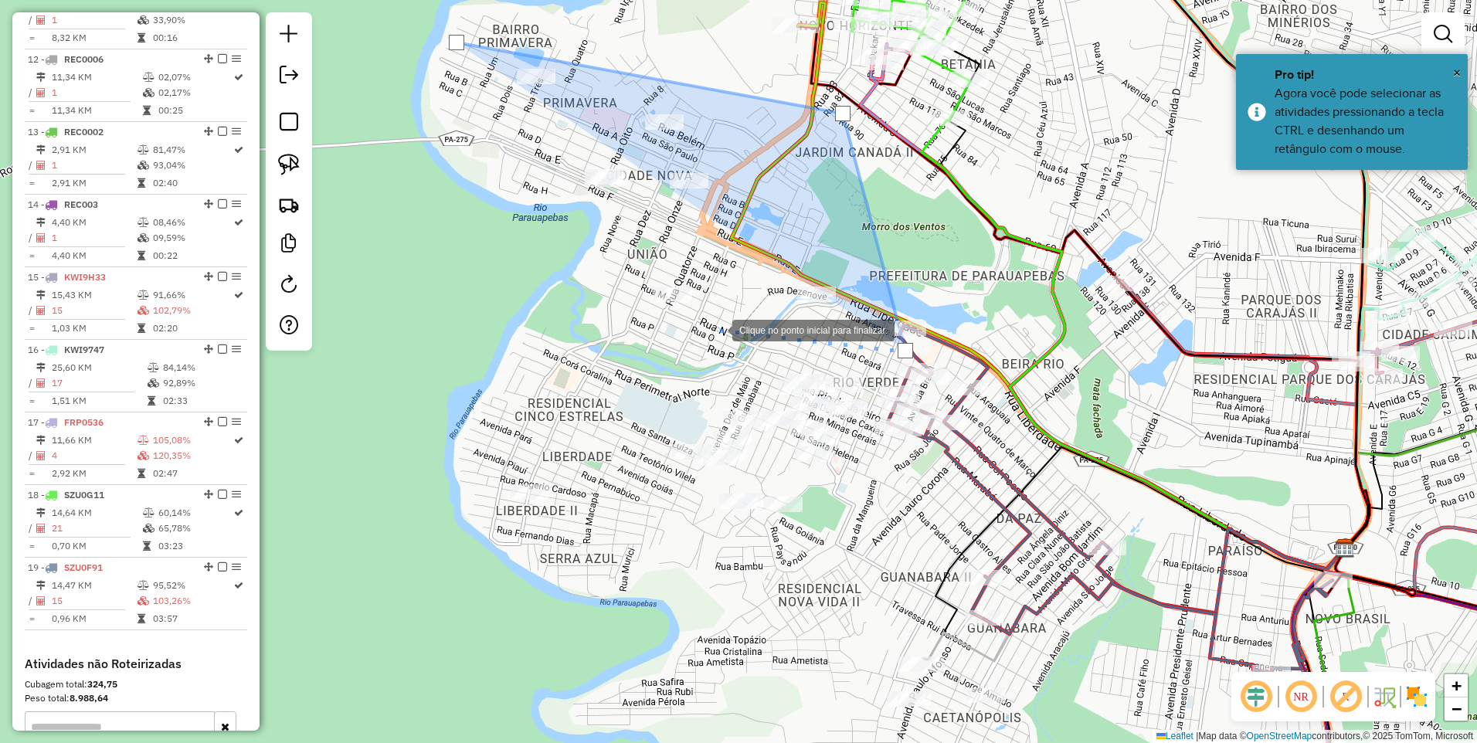
click at [723, 338] on div at bounding box center [716, 329] width 31 height 31
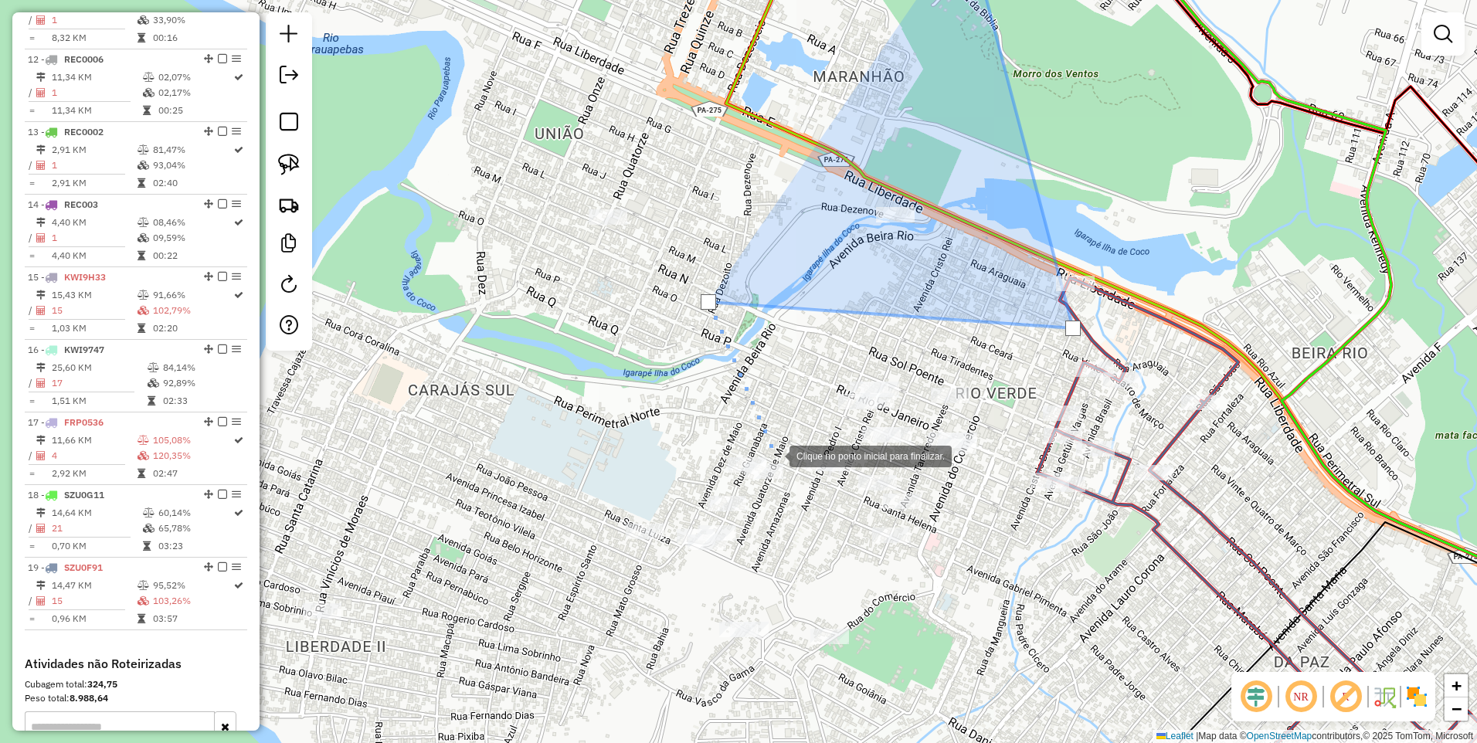
click at [775, 455] on div at bounding box center [774, 455] width 31 height 31
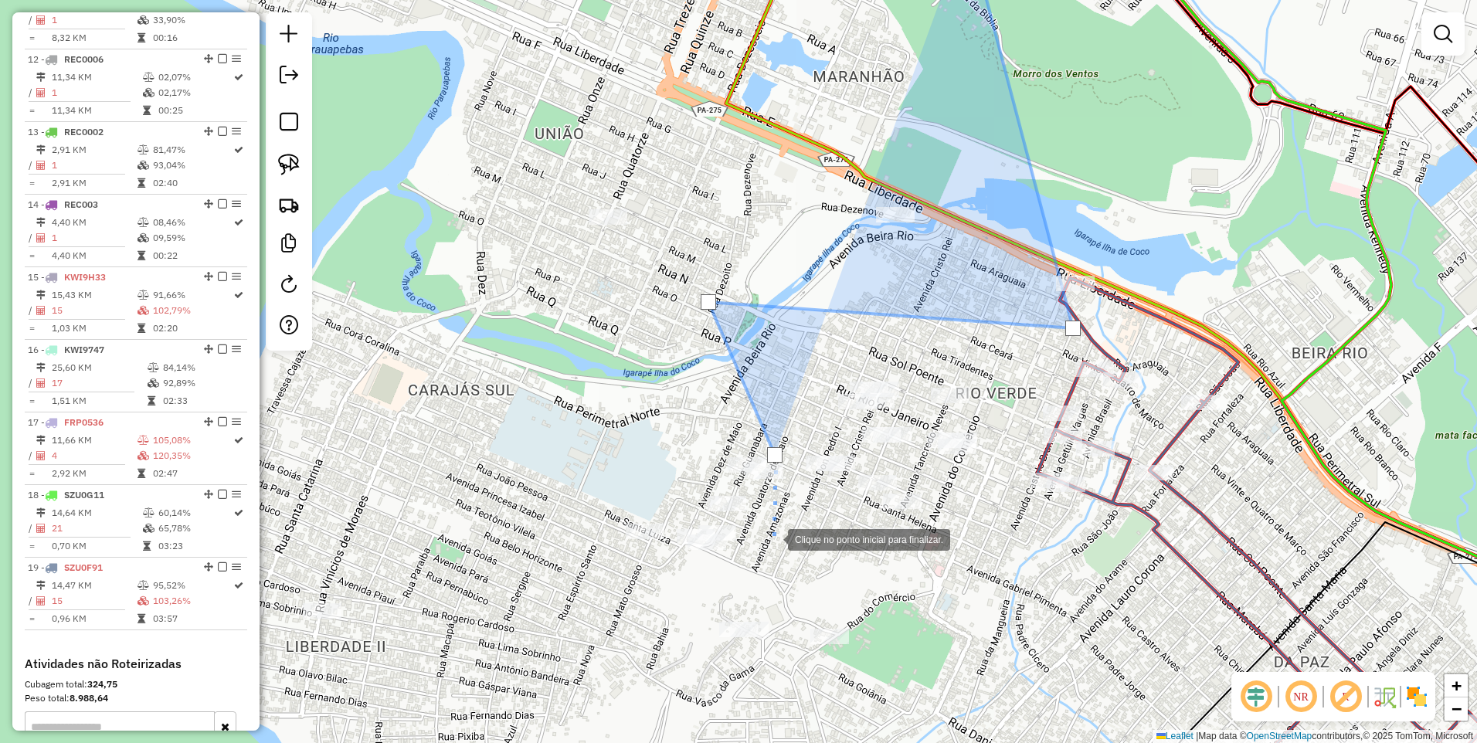
click at [772, 538] on div at bounding box center [772, 538] width 31 height 31
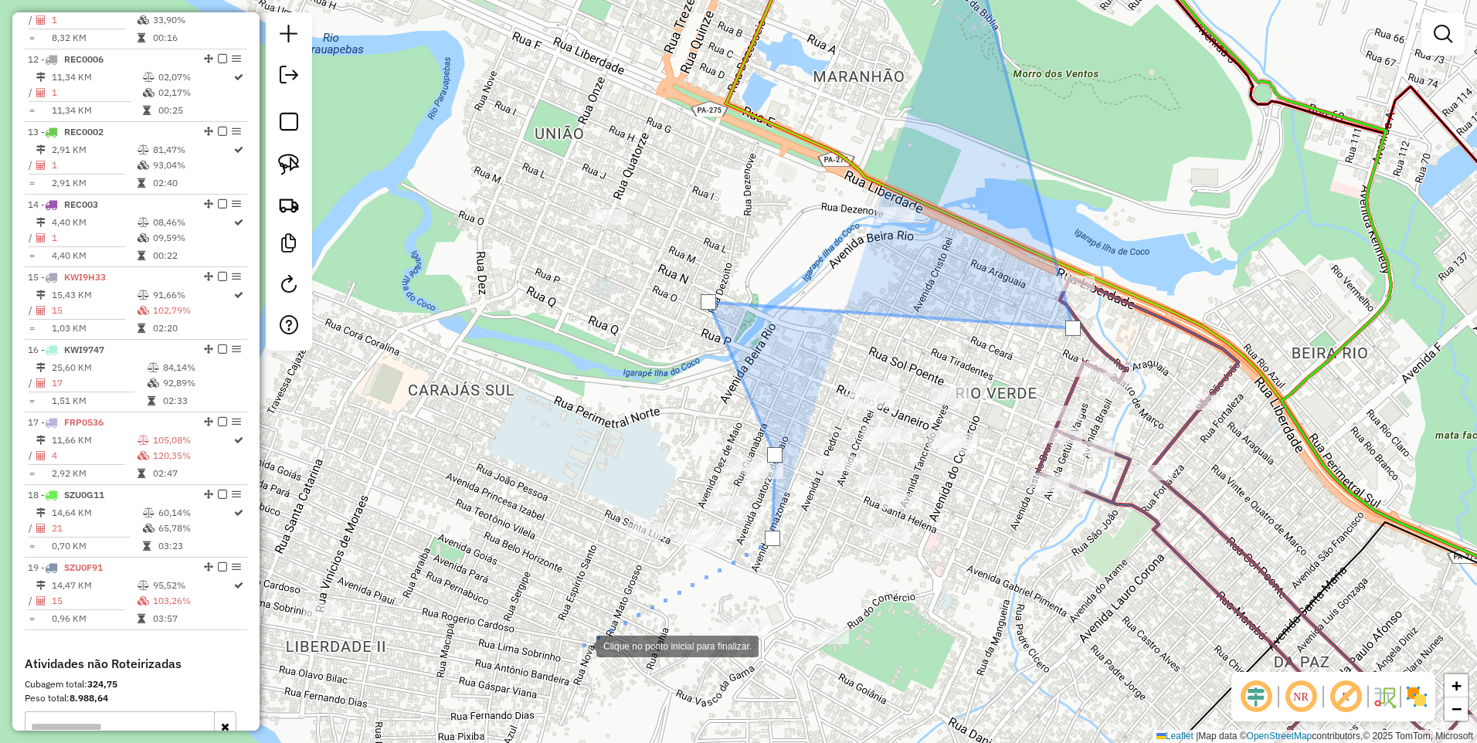
click at [565, 652] on div at bounding box center [580, 645] width 31 height 31
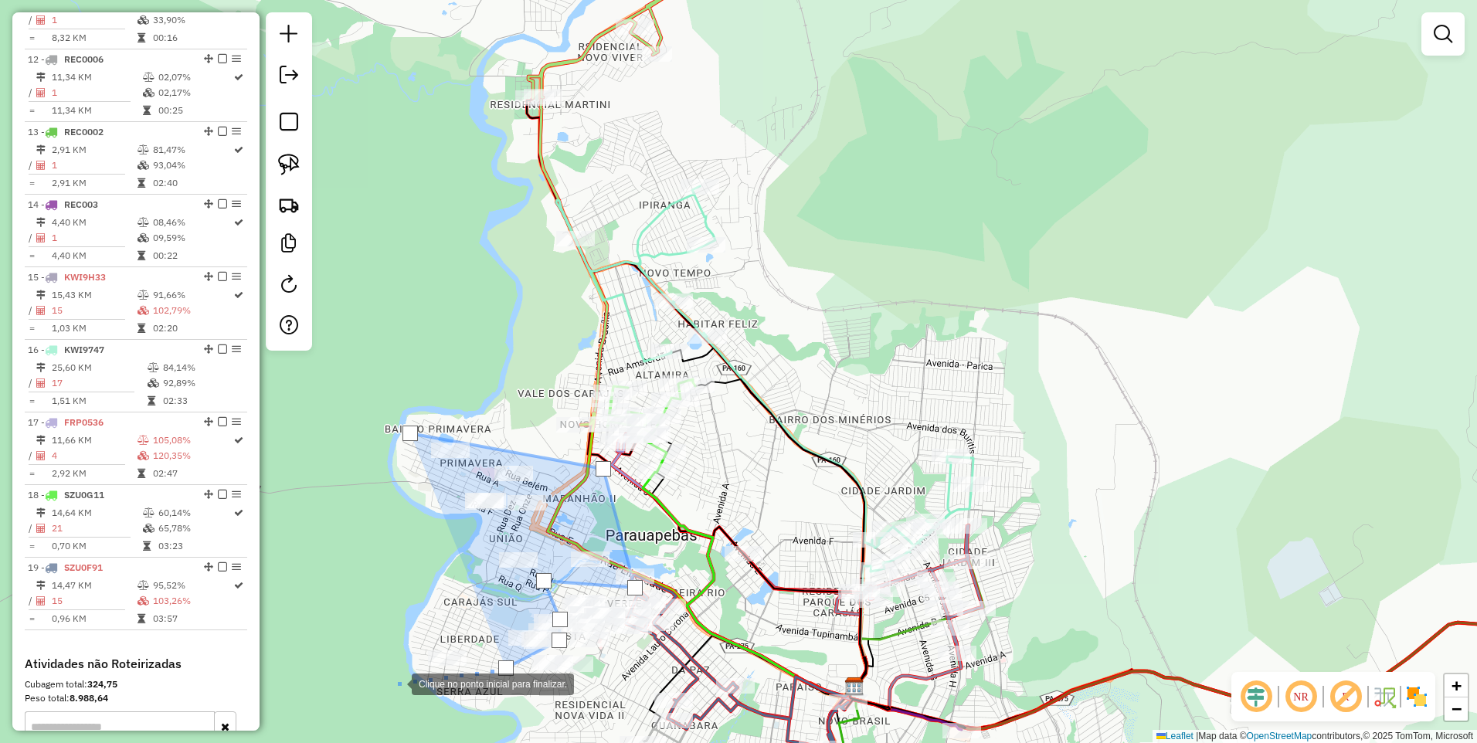
click at [392, 684] on div at bounding box center [396, 682] width 31 height 31
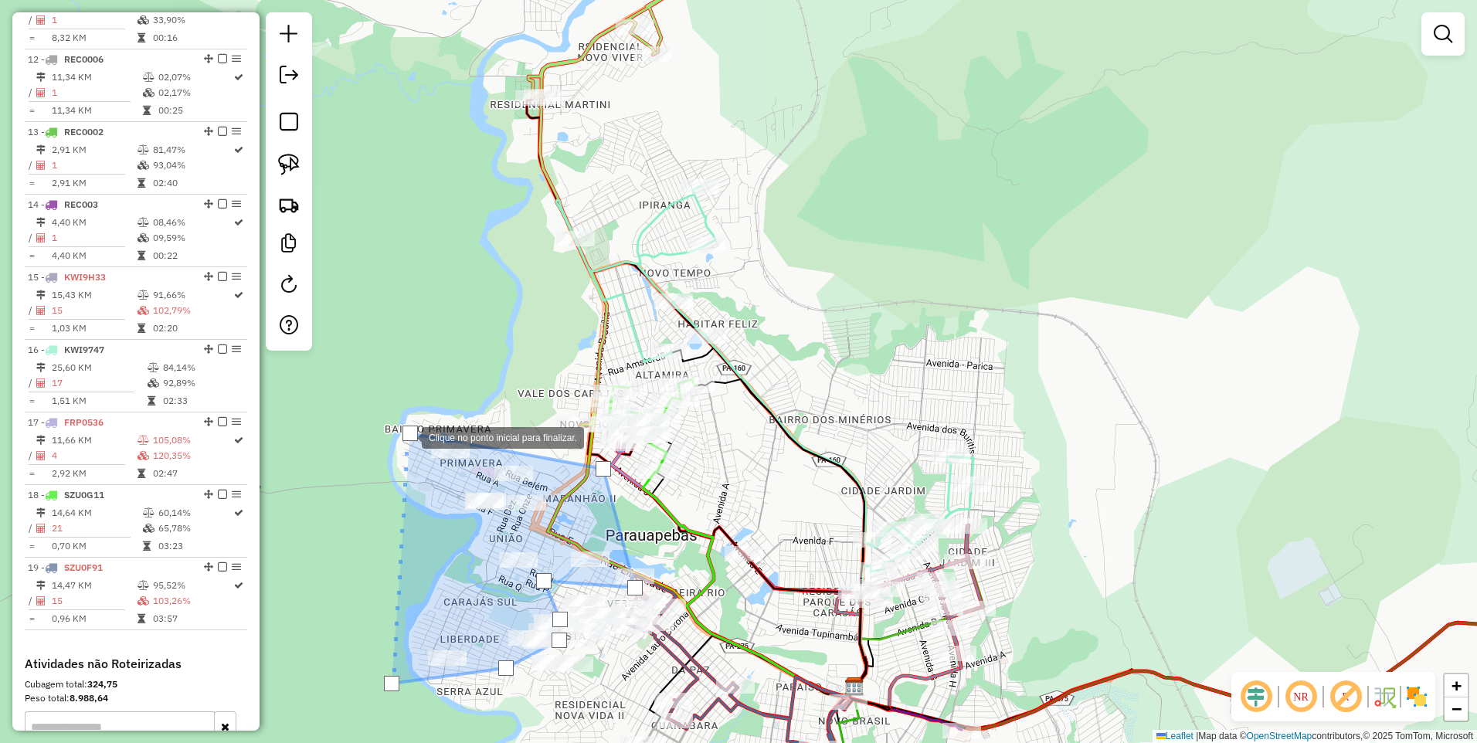
click at [406, 435] on div at bounding box center [409, 433] width 15 height 15
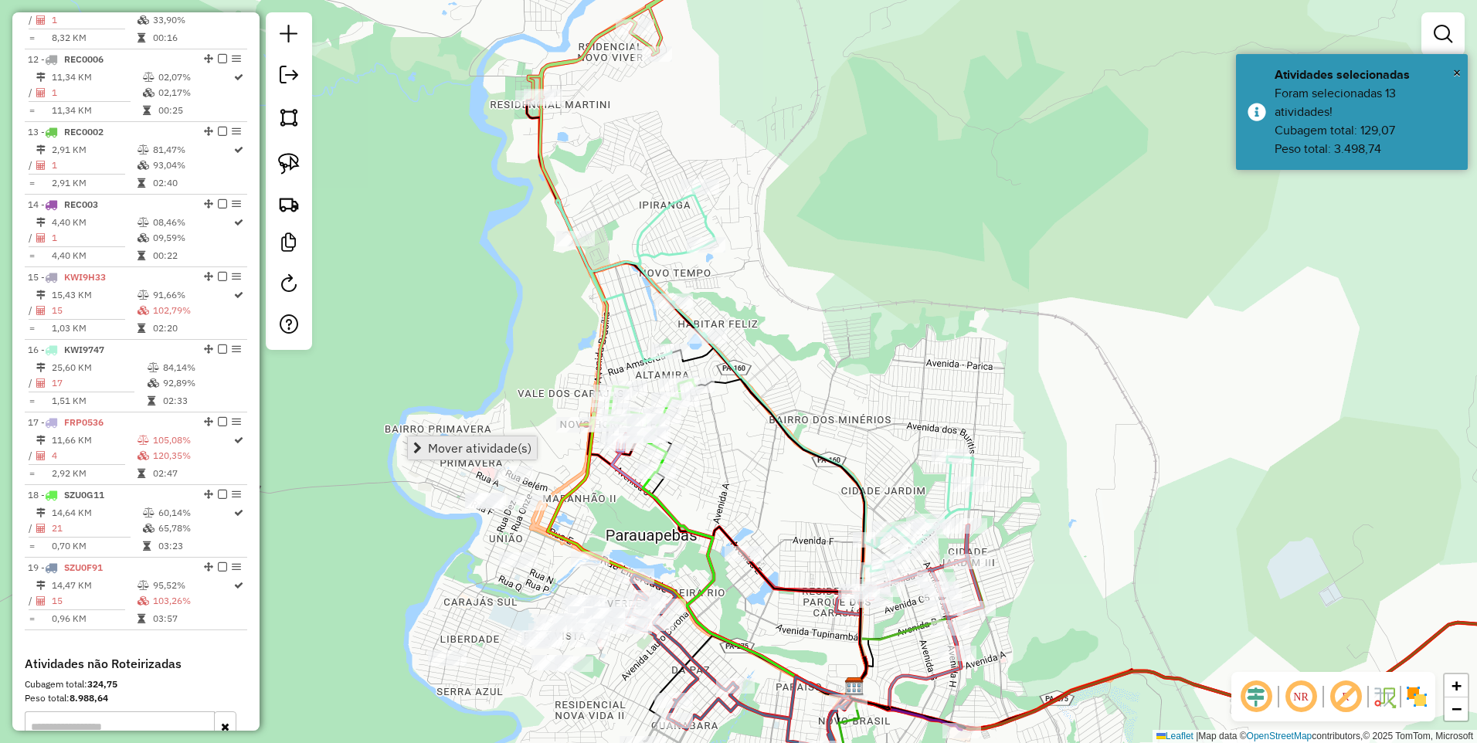
click at [463, 448] on span "Mover atividade(s)" at bounding box center [480, 448] width 104 height 12
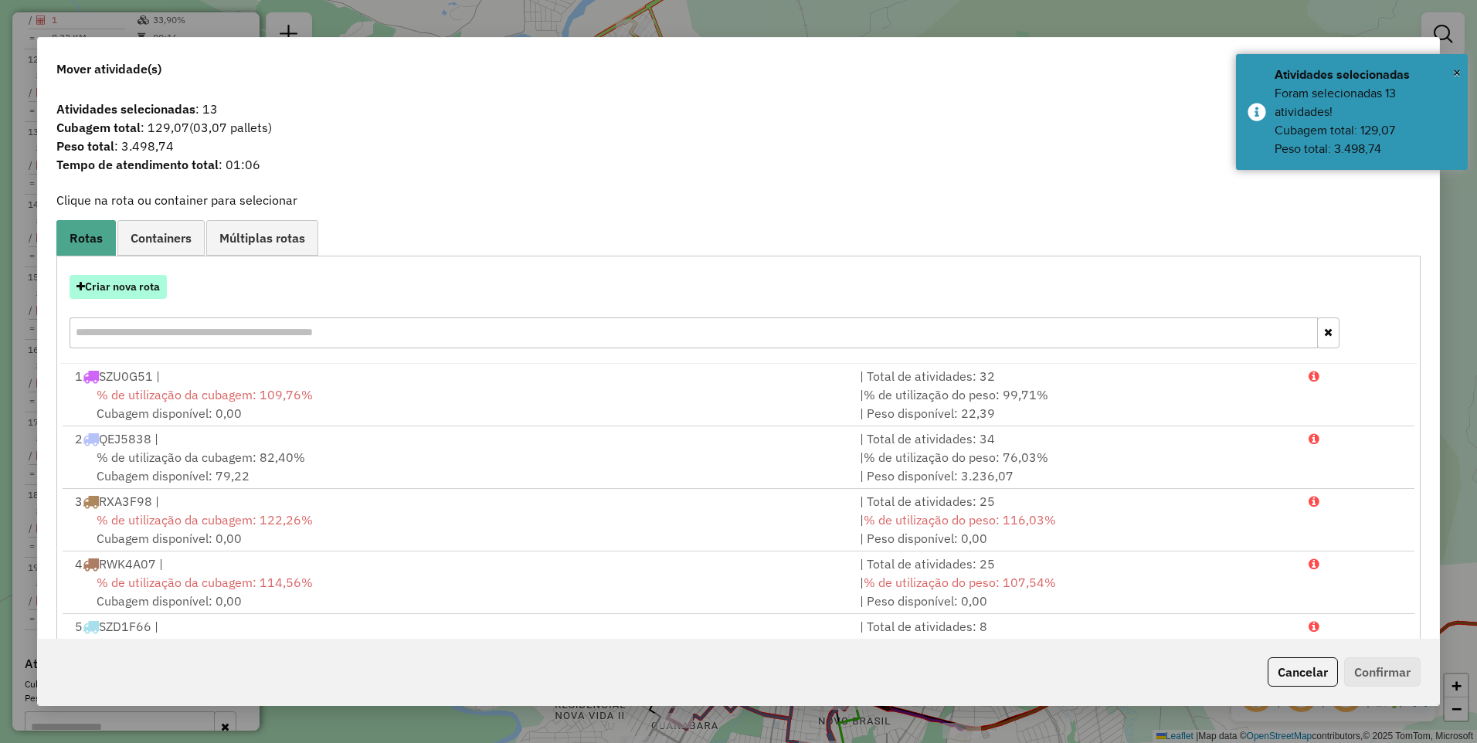
click at [127, 287] on button "Criar nova rota" at bounding box center [118, 287] width 97 height 24
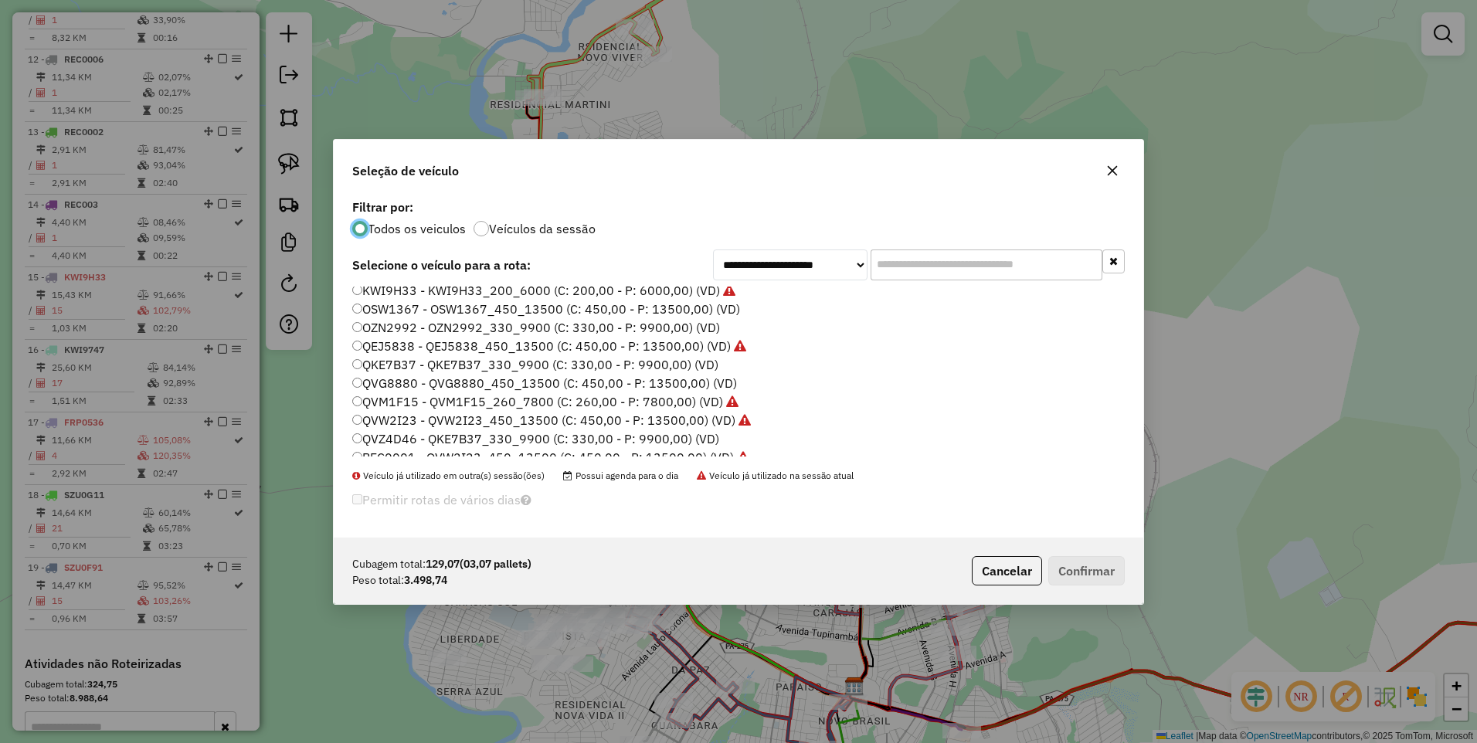
scroll to position [77, 0]
click at [443, 368] on label "QKE7B37 - QKE7B37_330_9900 (C: 330,00 - P: 9900,00) (VD)" at bounding box center [535, 366] width 366 height 19
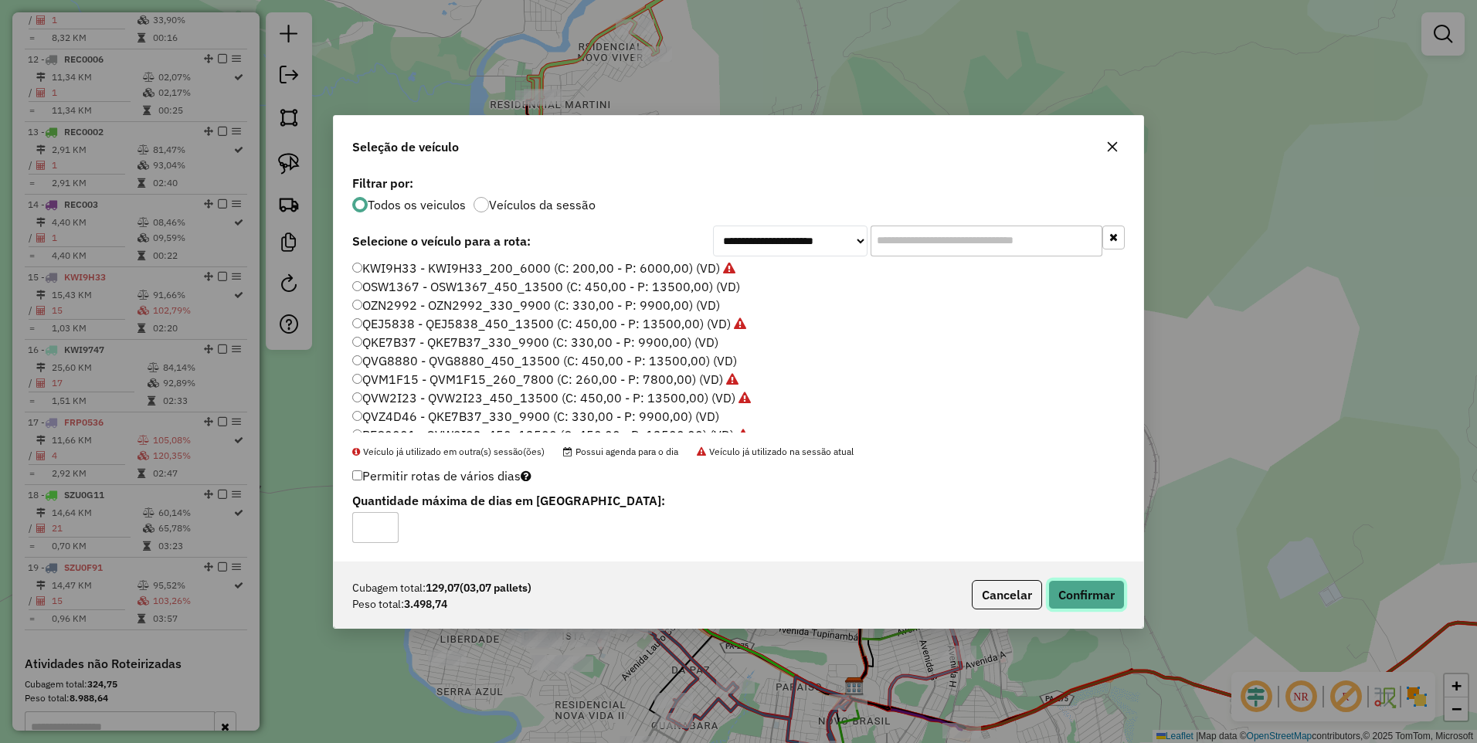
click at [1098, 592] on button "Confirmar" at bounding box center [1086, 594] width 76 height 29
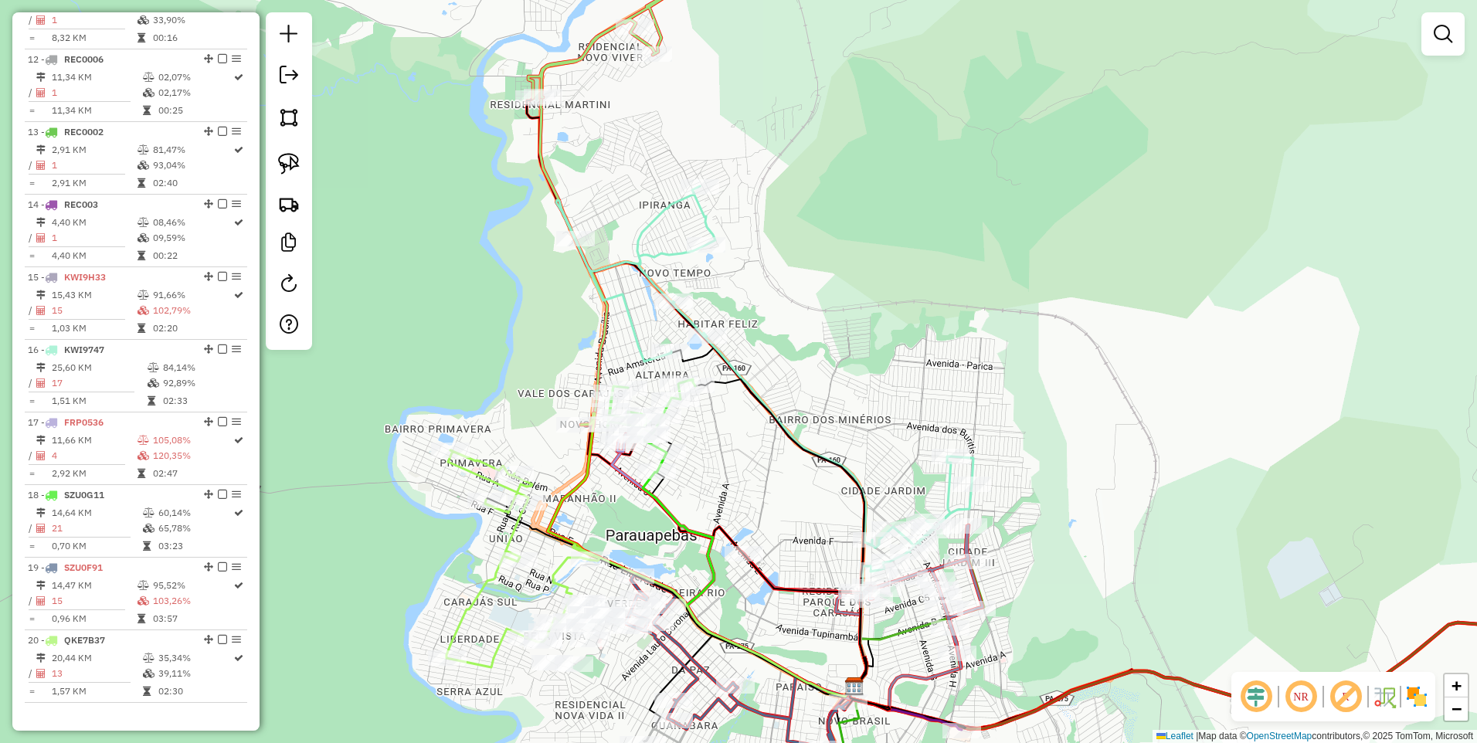
drag, startPoint x: 839, startPoint y: 449, endPoint x: 914, endPoint y: 201, distance: 259.0
click at [911, 213] on div "Janela de atendimento Grade de atendimento Capacidade Transportadoras Veículos …" at bounding box center [738, 371] width 1477 height 743
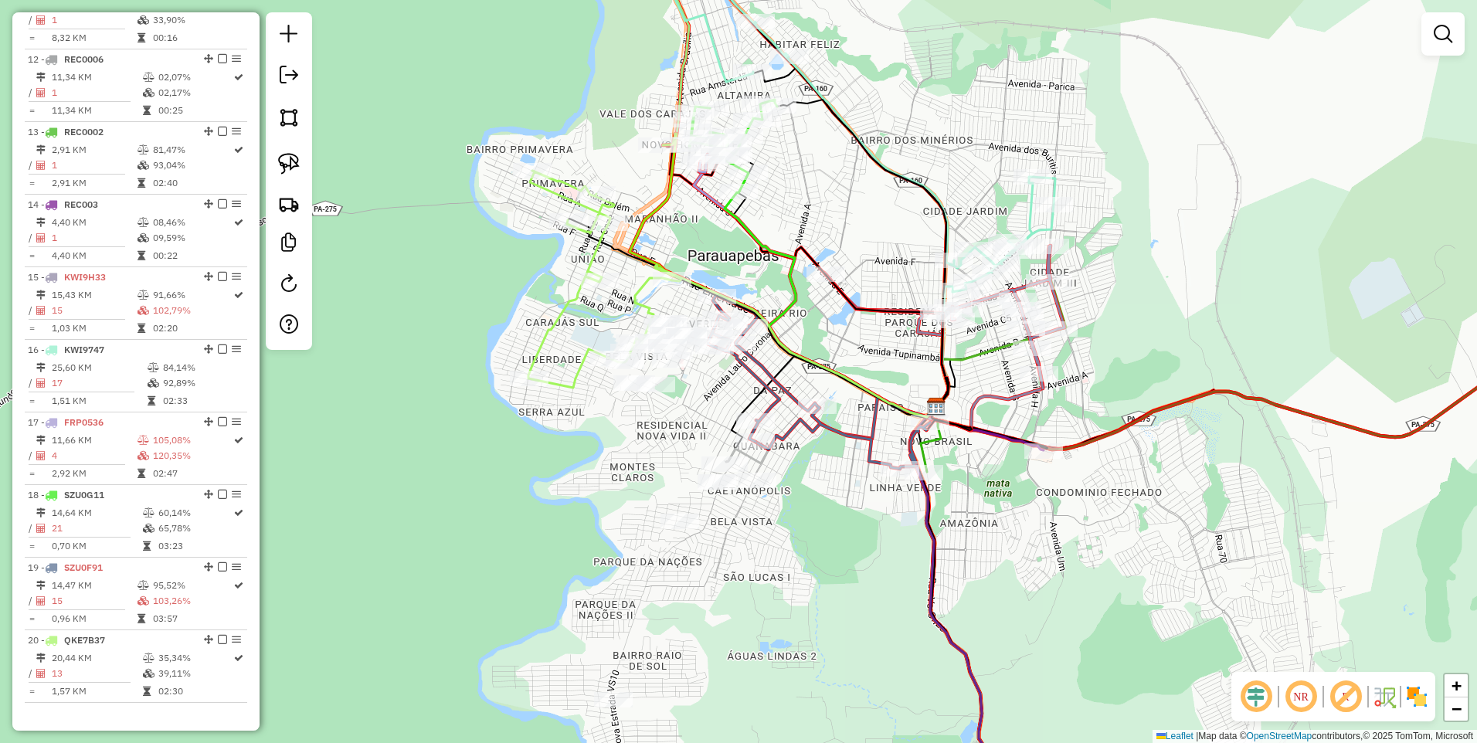
drag, startPoint x: 275, startPoint y: 118, endPoint x: 306, endPoint y: 139, distance: 37.3
click at [275, 118] on link at bounding box center [289, 117] width 34 height 34
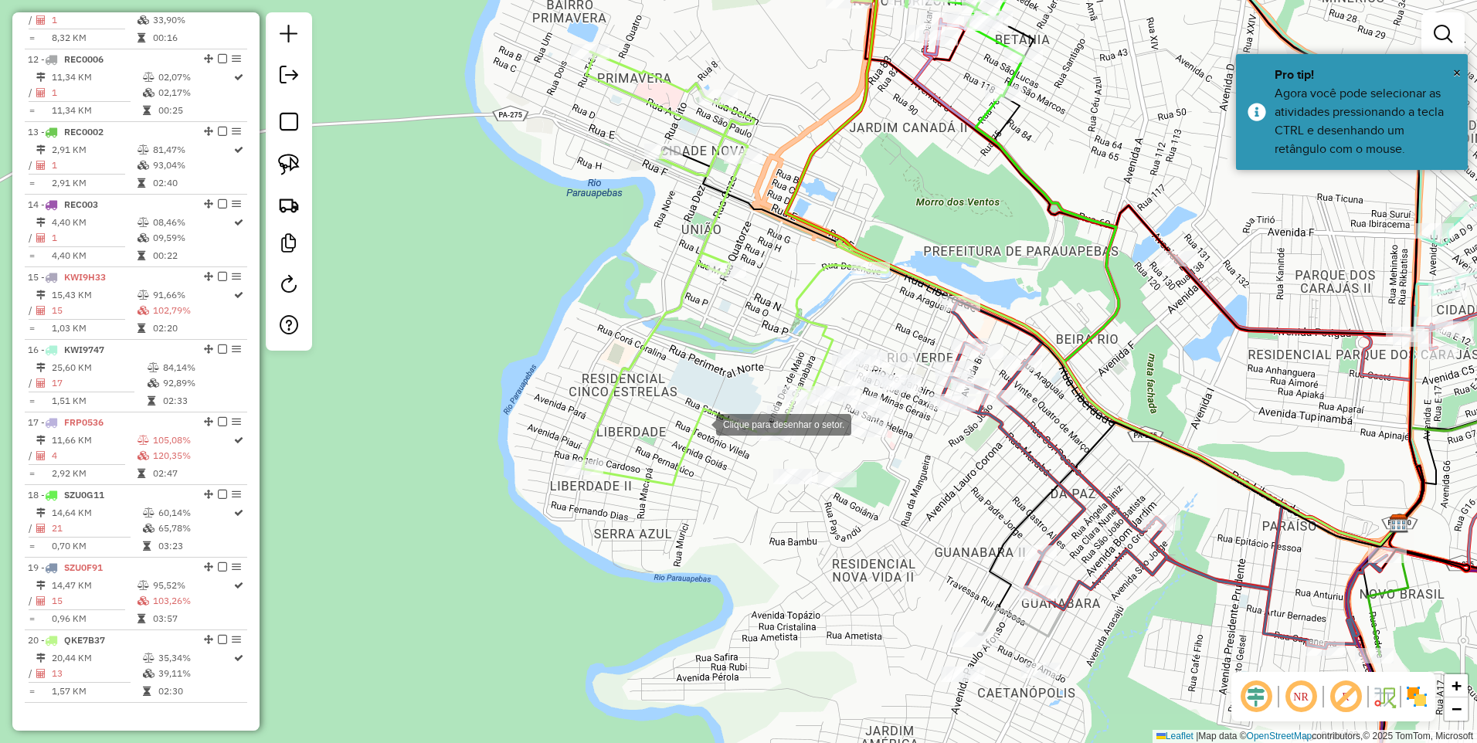
click at [701, 423] on div at bounding box center [700, 423] width 31 height 31
click at [660, 565] on div at bounding box center [672, 550] width 31 height 31
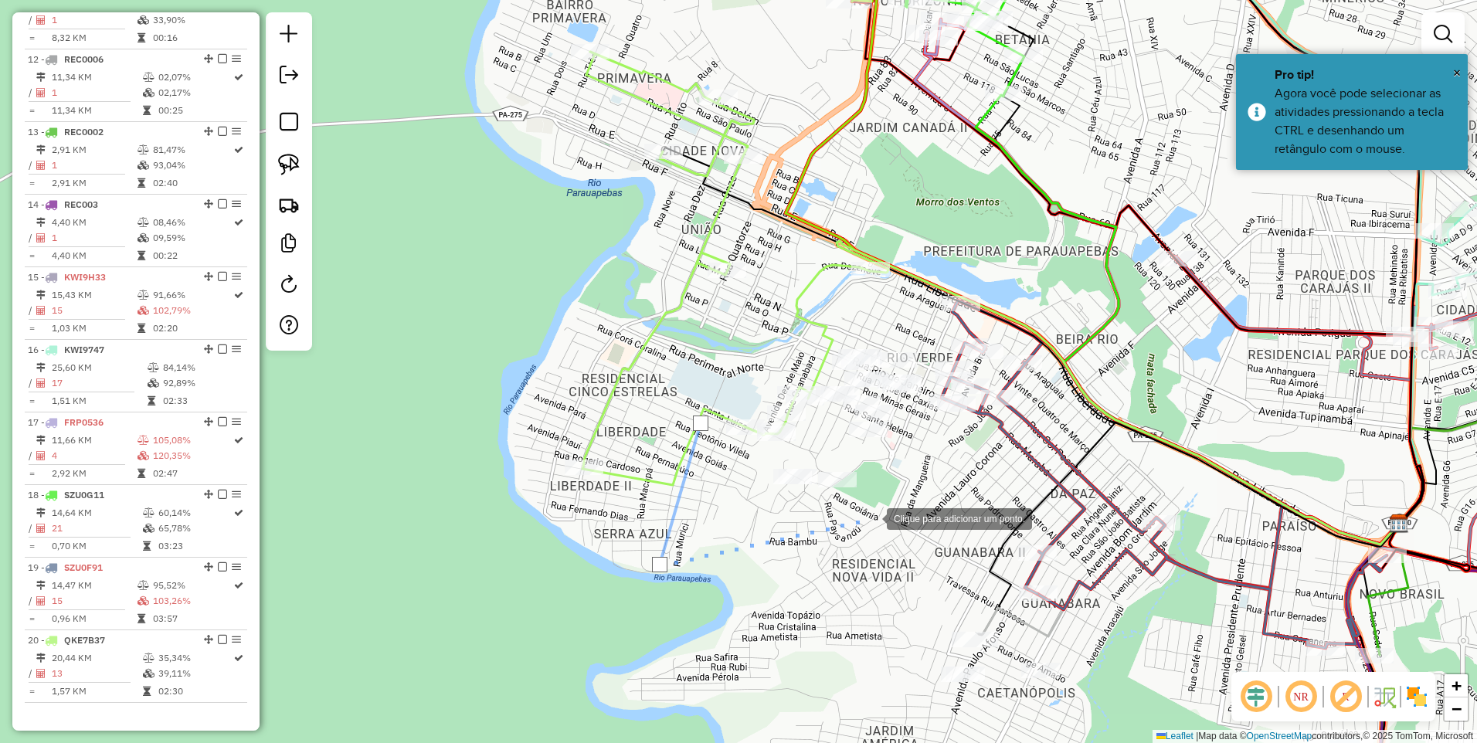
click at [871, 518] on div at bounding box center [871, 517] width 31 height 31
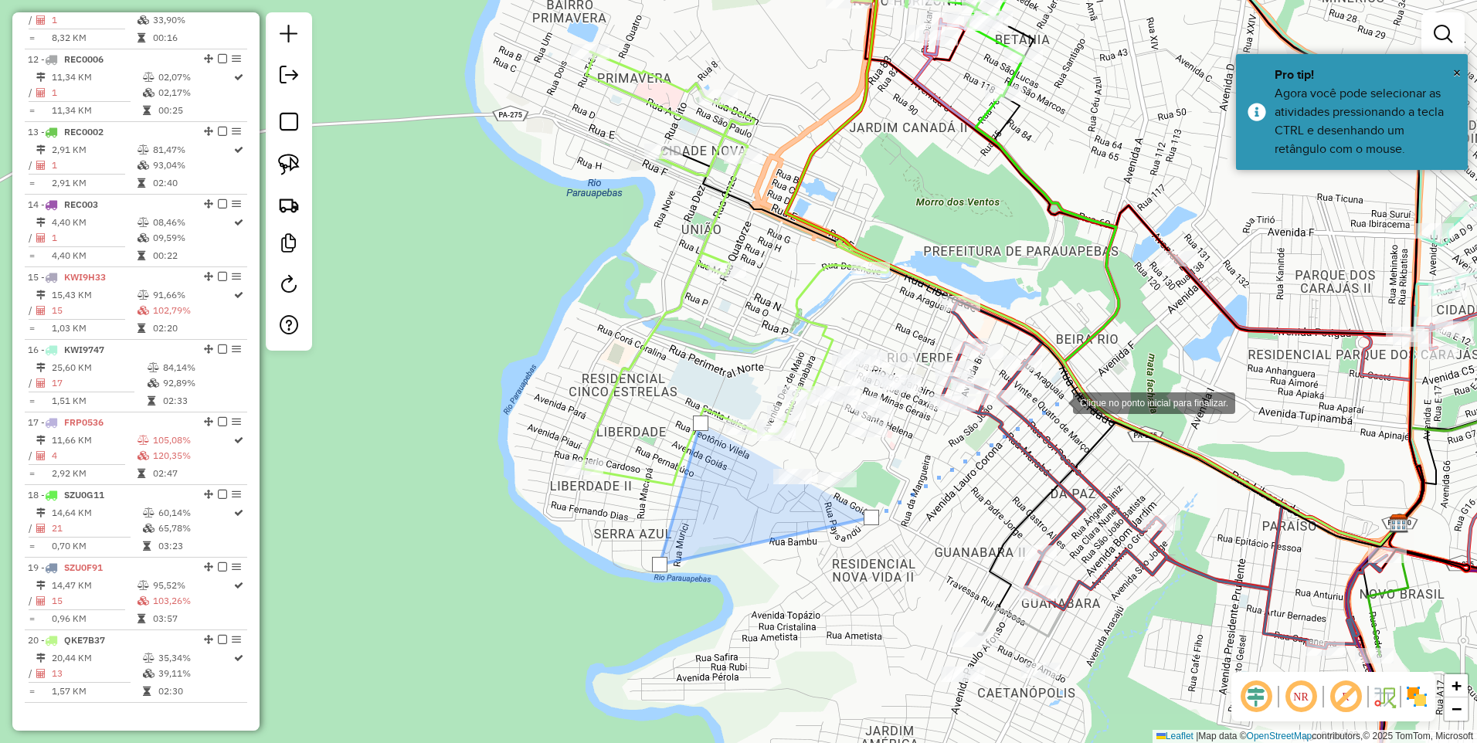
drag, startPoint x: 1057, startPoint y: 402, endPoint x: 908, endPoint y: 324, distance: 168.3
click at [1057, 402] on div at bounding box center [1057, 401] width 31 height 31
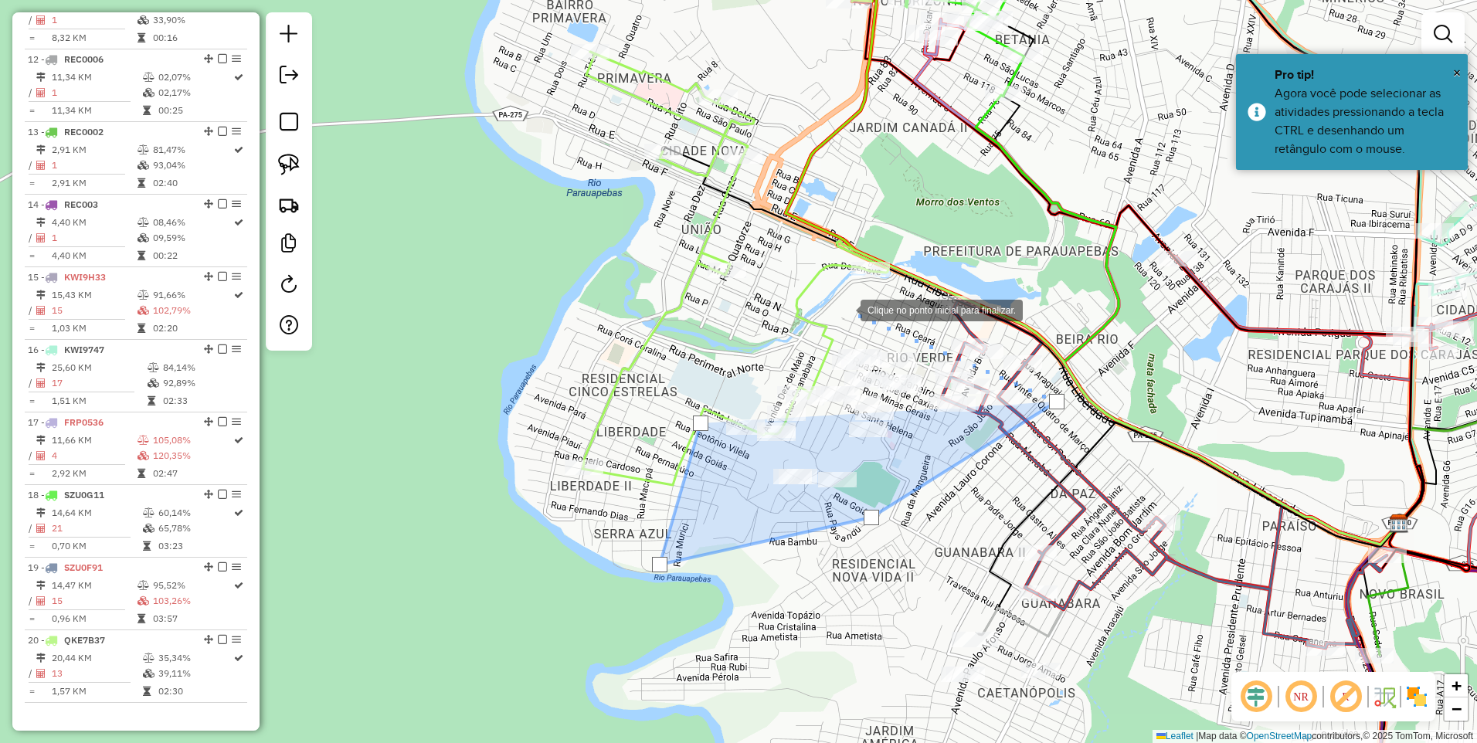
click at [845, 308] on div at bounding box center [845, 309] width 31 height 31
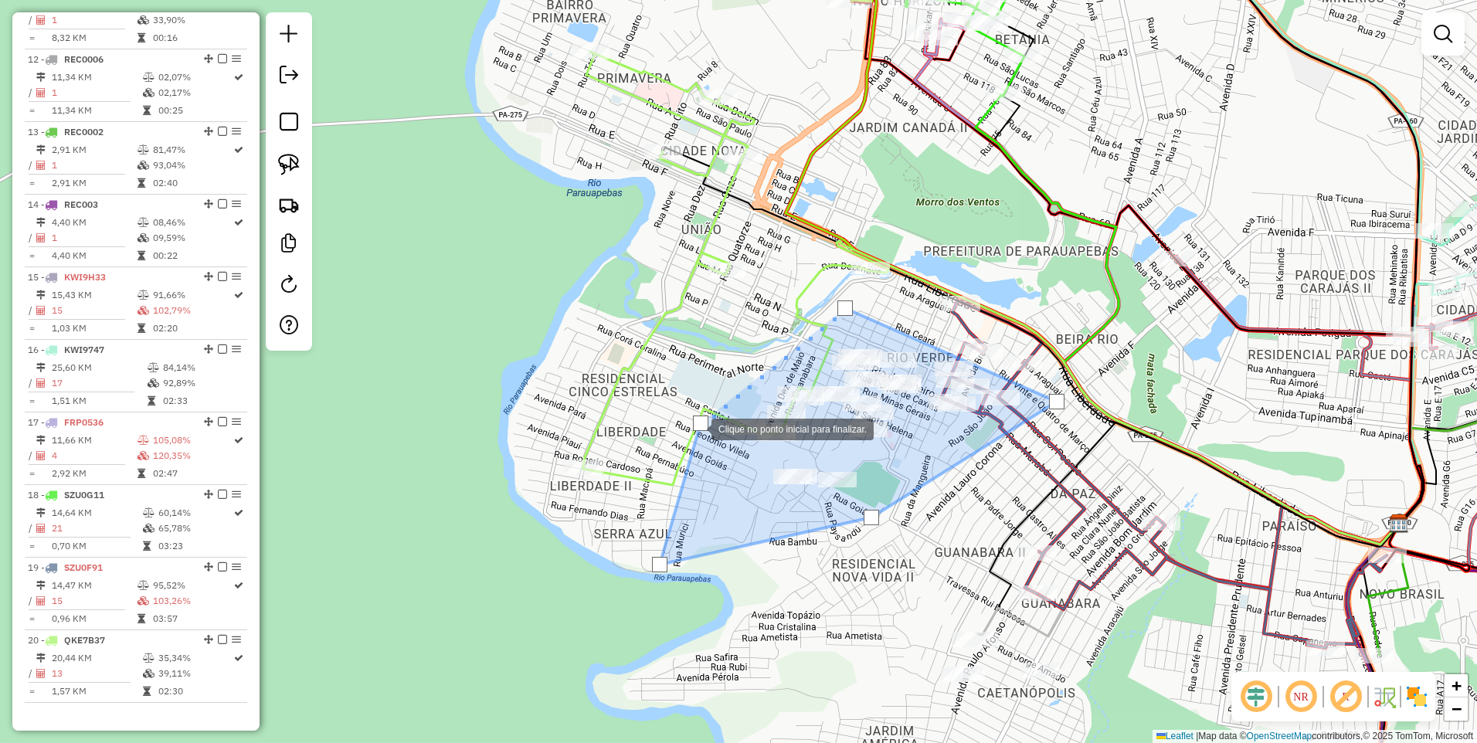
click at [699, 426] on div at bounding box center [700, 423] width 15 height 15
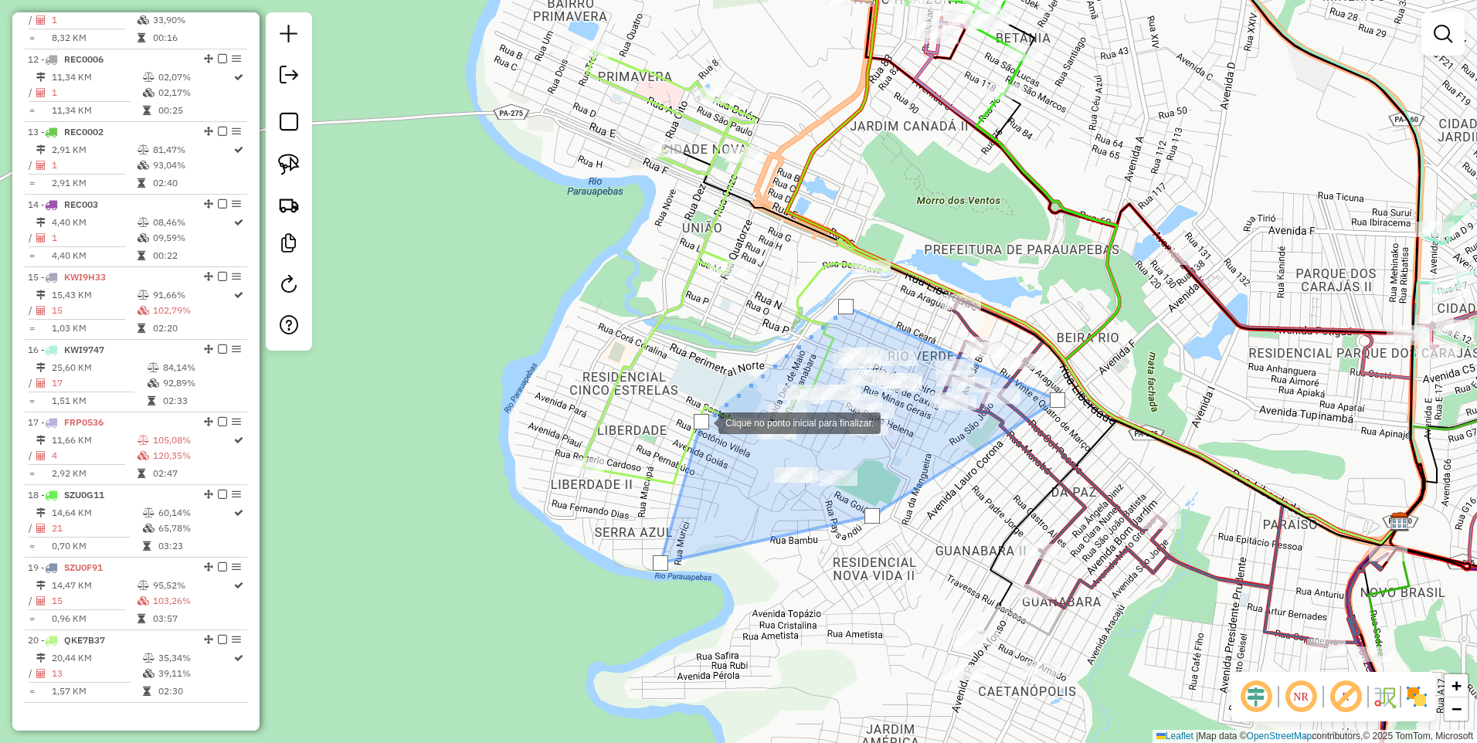
click at [702, 419] on div at bounding box center [701, 421] width 15 height 15
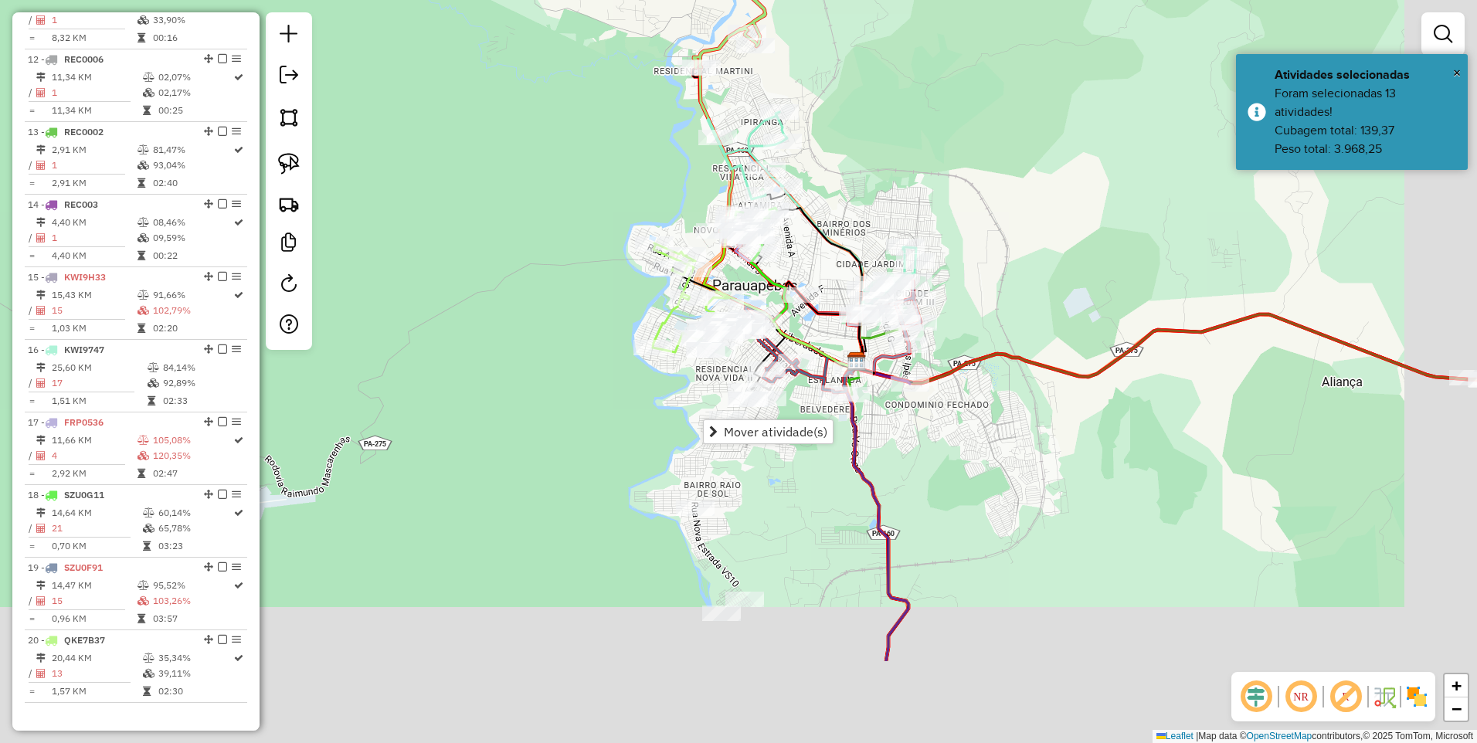
drag, startPoint x: 720, startPoint y: 596, endPoint x: 640, endPoint y: 442, distance: 173.8
click at [640, 442] on div "Janela de atendimento Grade de atendimento Capacidade Transportadoras Veículos …" at bounding box center [738, 371] width 1477 height 743
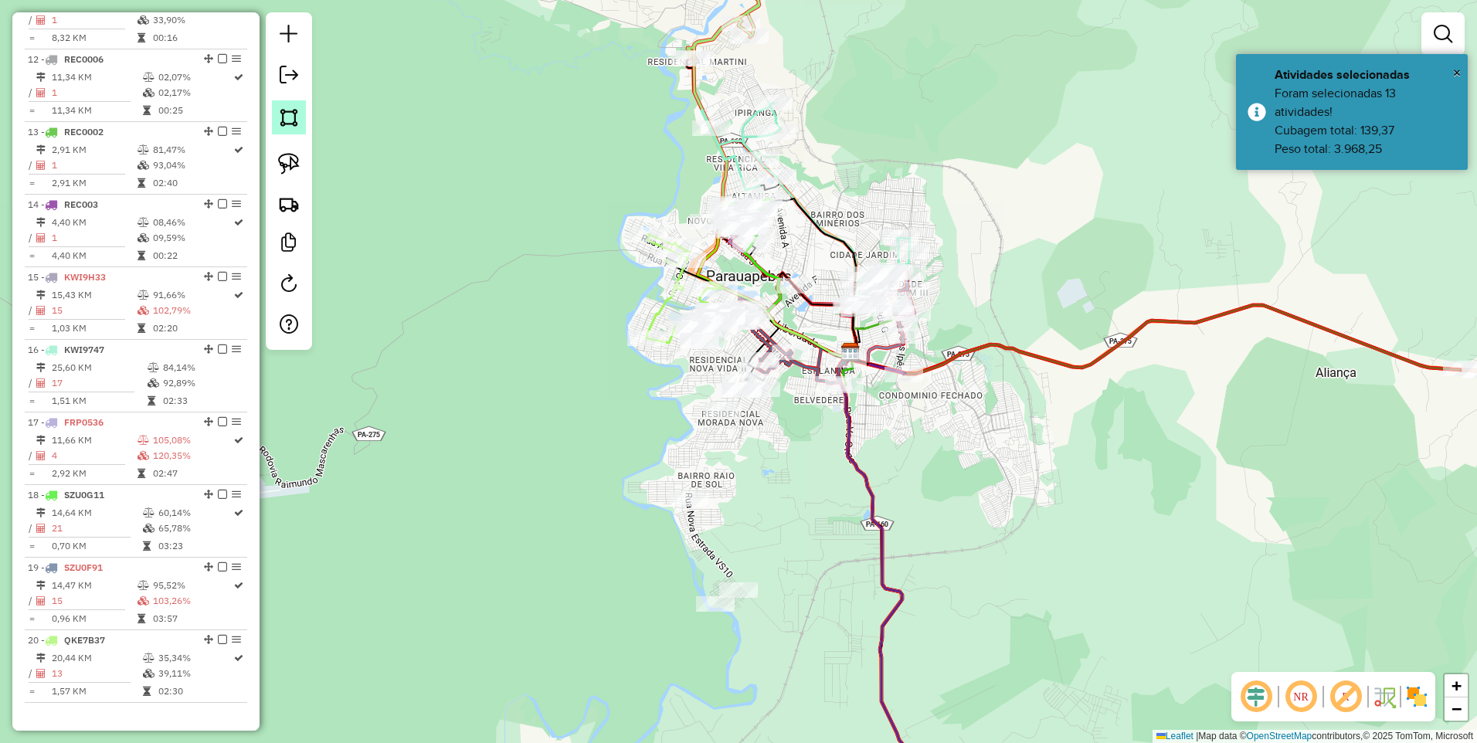
click at [294, 116] on img at bounding box center [289, 118] width 22 height 22
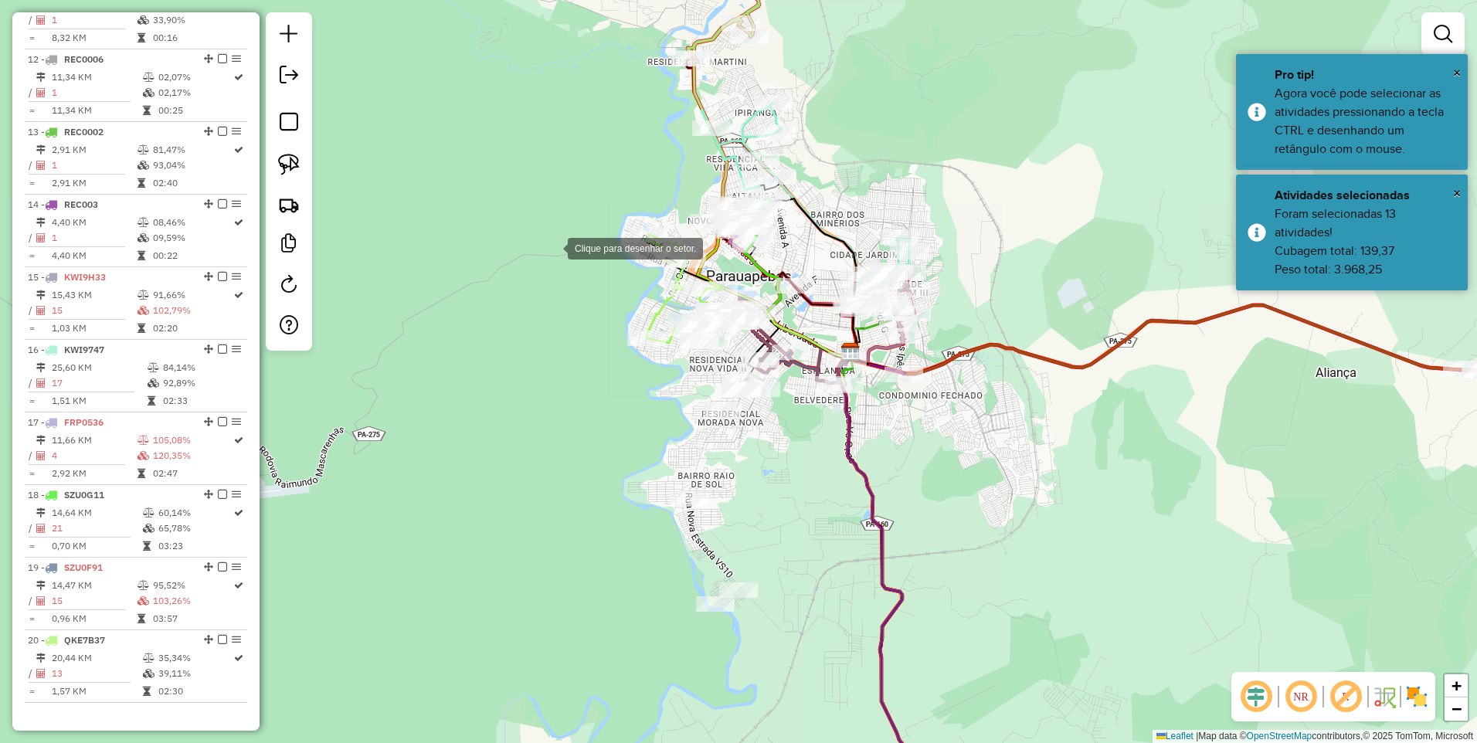
click at [537, 263] on div at bounding box center [552, 247] width 31 height 31
click at [898, 244] on div at bounding box center [896, 244] width 31 height 31
click at [731, 716] on div at bounding box center [738, 715] width 31 height 31
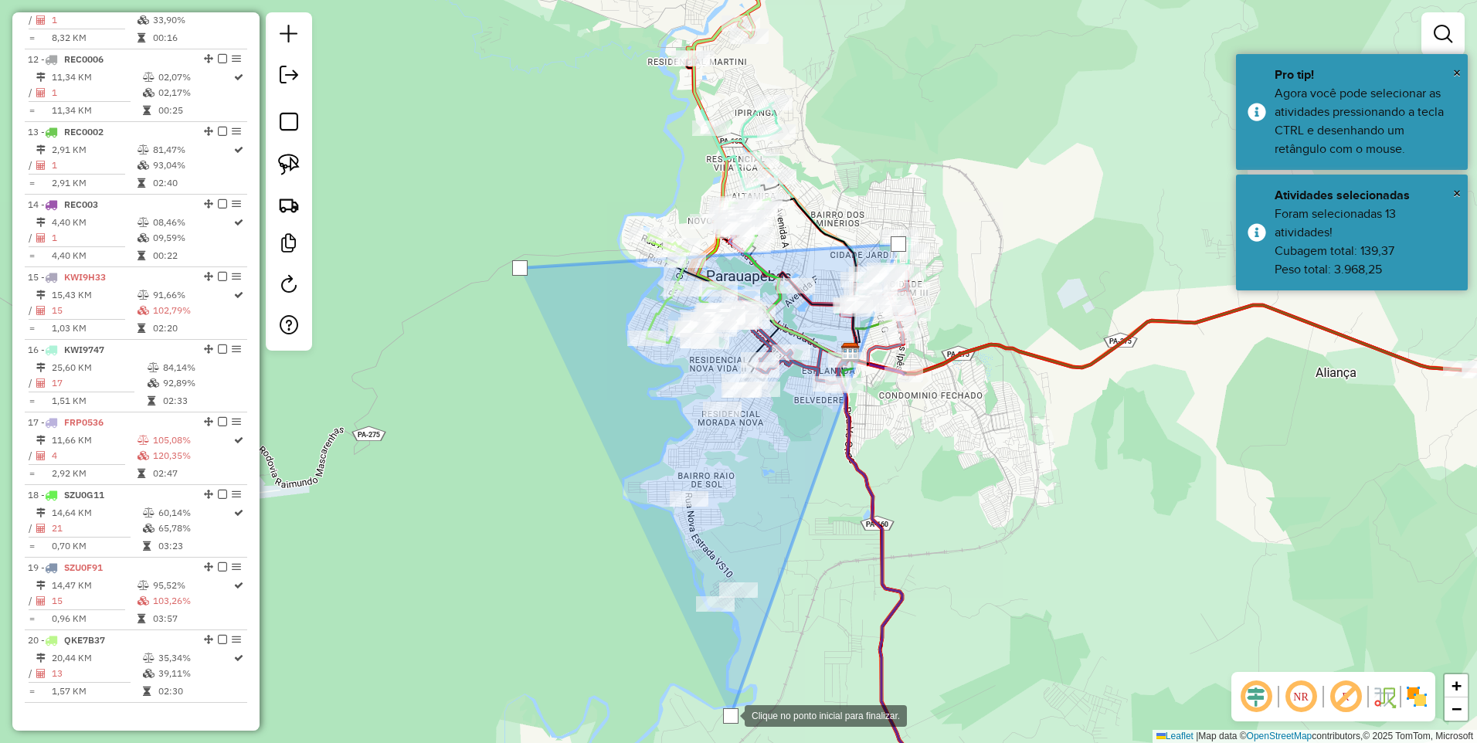
click at [714, 699] on div at bounding box center [729, 714] width 31 height 31
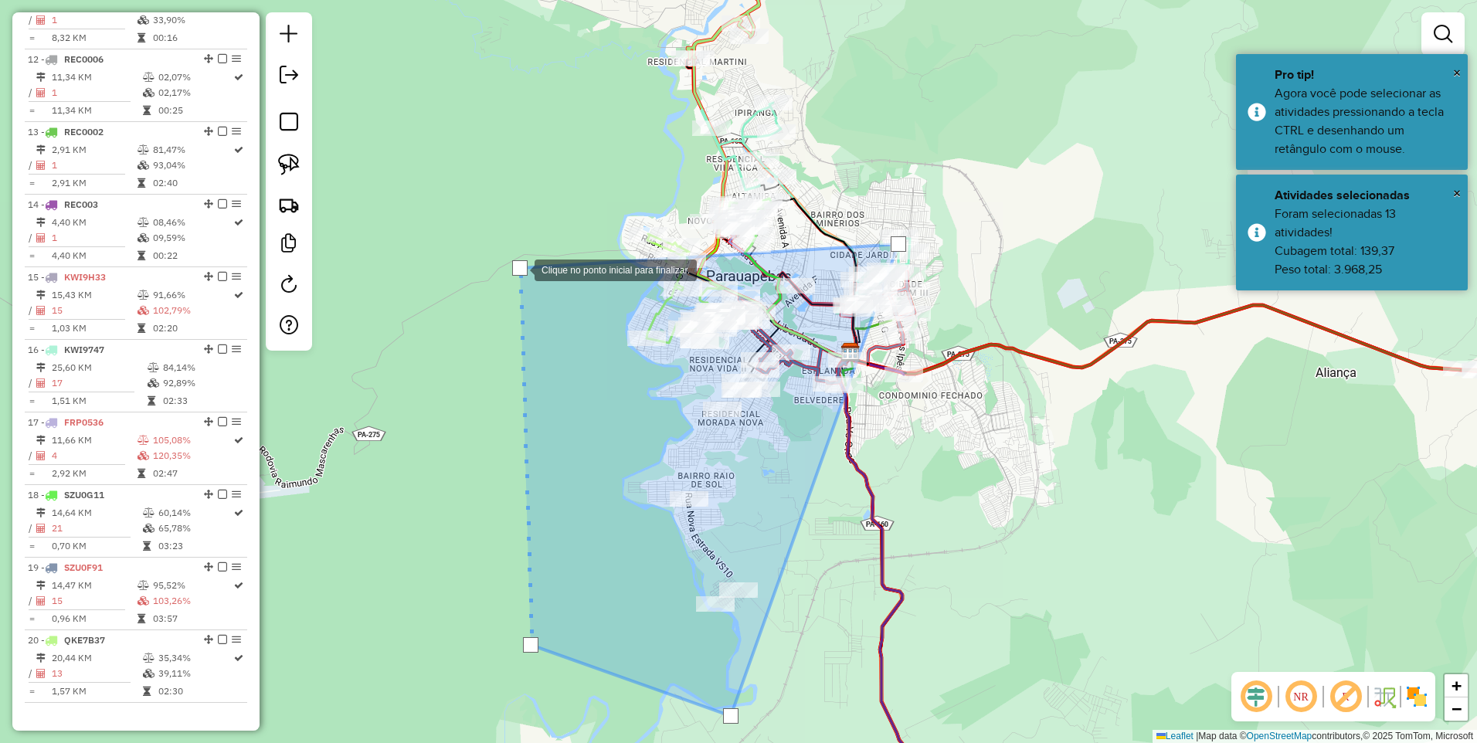
click at [519, 269] on div at bounding box center [519, 267] width 15 height 15
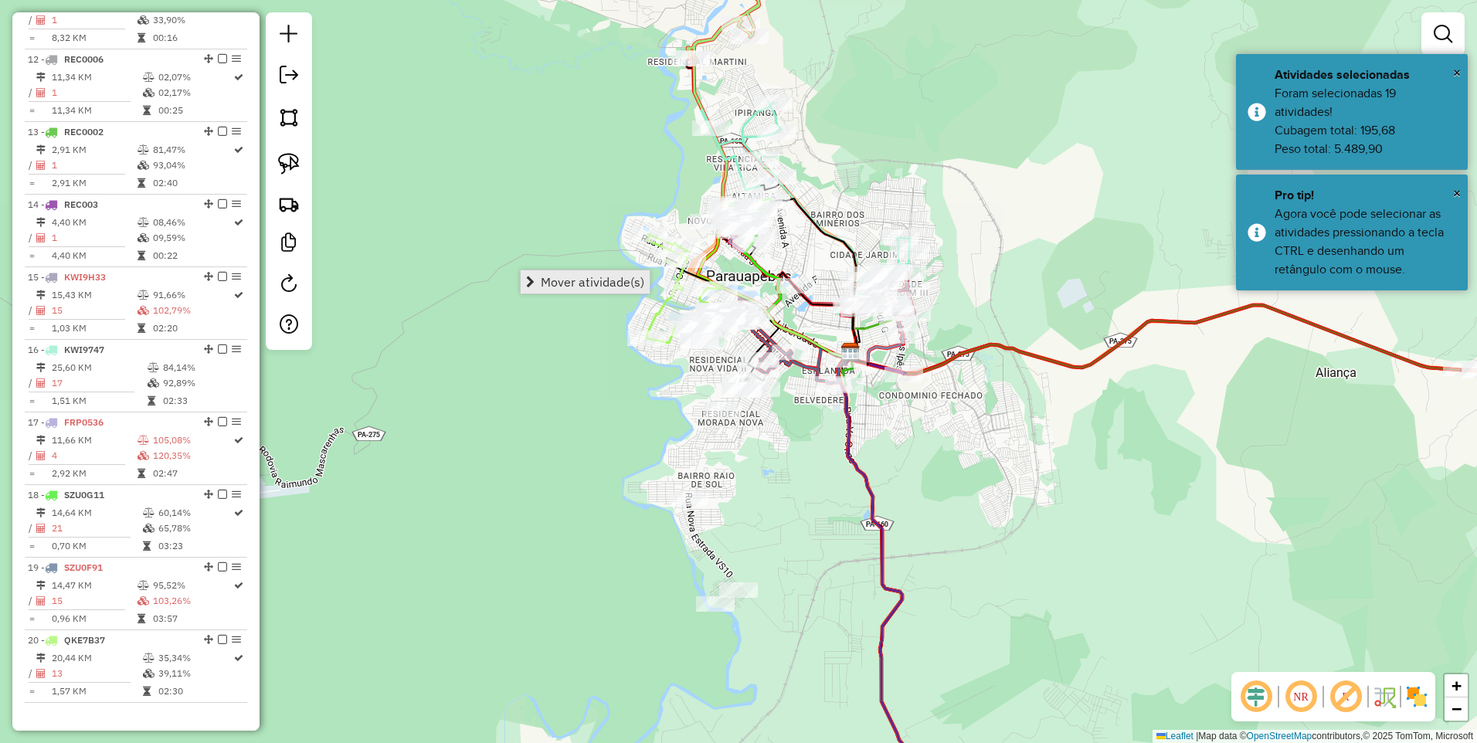
click at [595, 280] on span "Mover atividade(s)" at bounding box center [593, 282] width 104 height 12
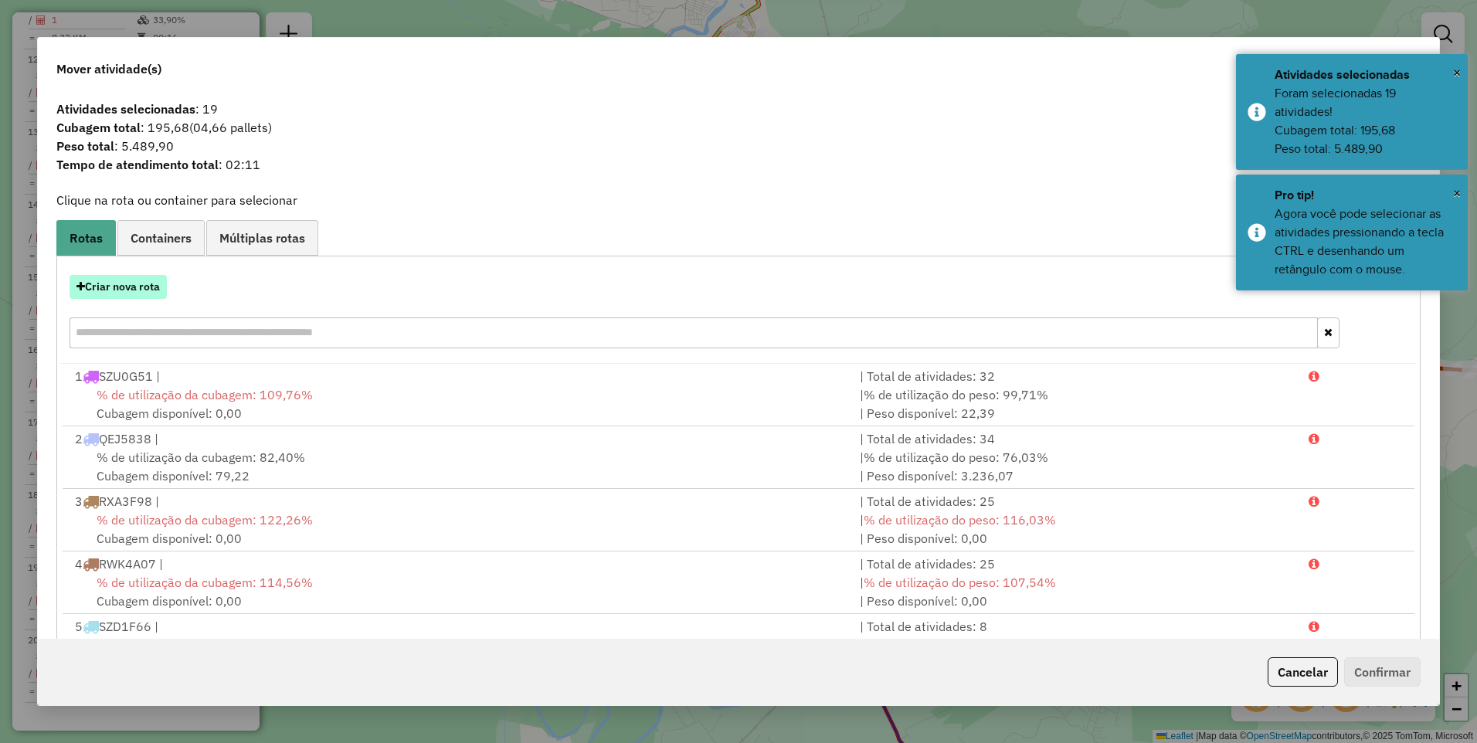
click at [135, 286] on button "Criar nova rota" at bounding box center [118, 287] width 97 height 24
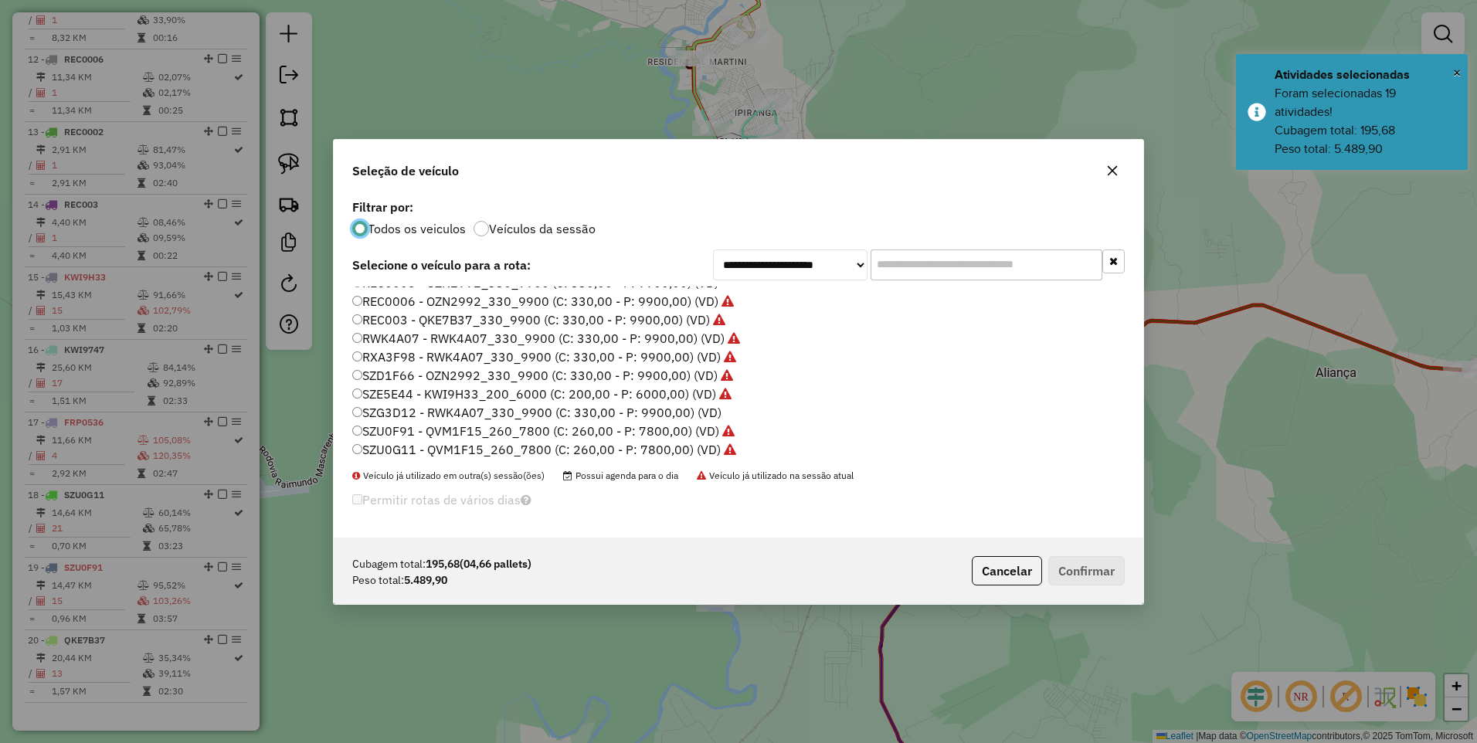
scroll to position [331, 0]
click at [427, 392] on label "SZG3D12 - RWK4A07_330_9900 (C: 330,00 - P: 9900,00) (VD)" at bounding box center [536, 391] width 369 height 19
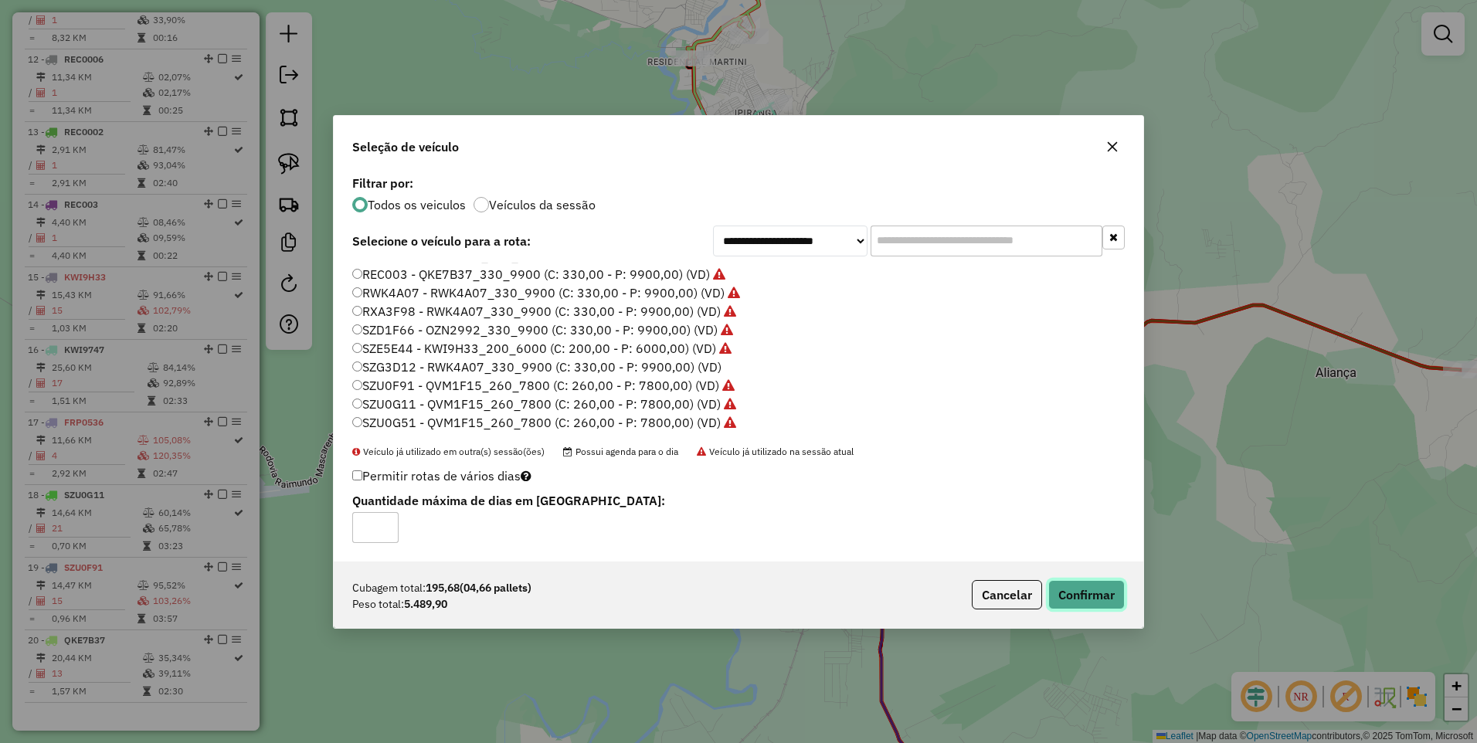
click at [1070, 593] on button "Confirmar" at bounding box center [1086, 594] width 76 height 29
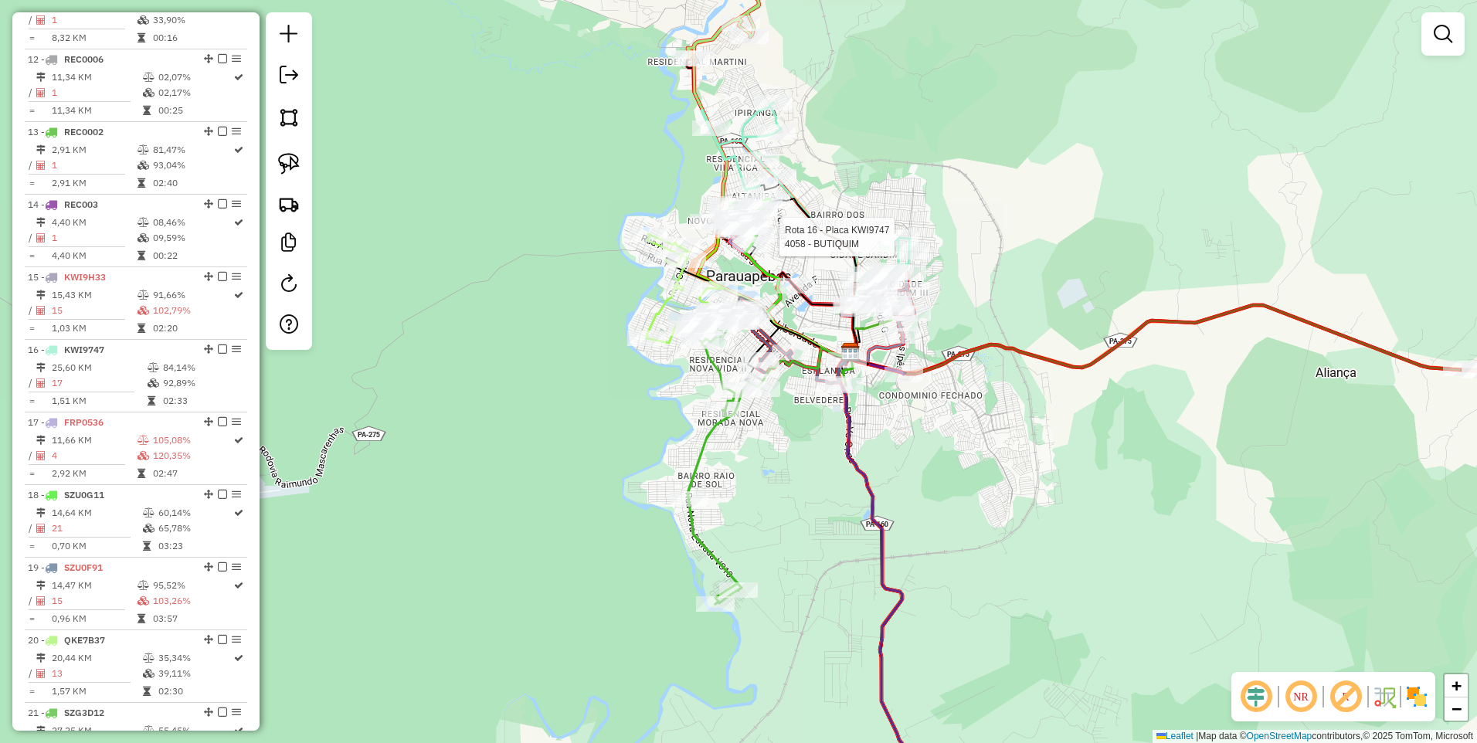
select select "**********"
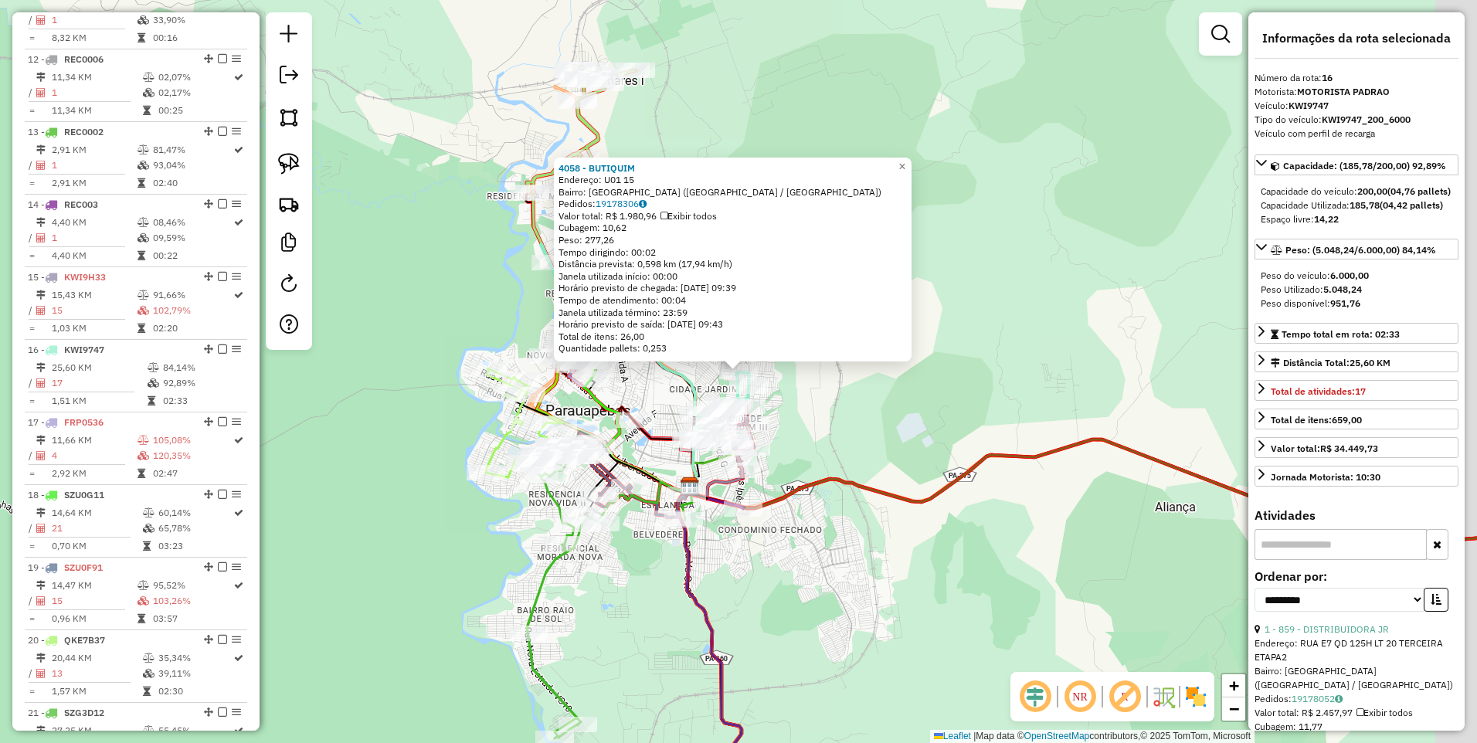
scroll to position [1471, 0]
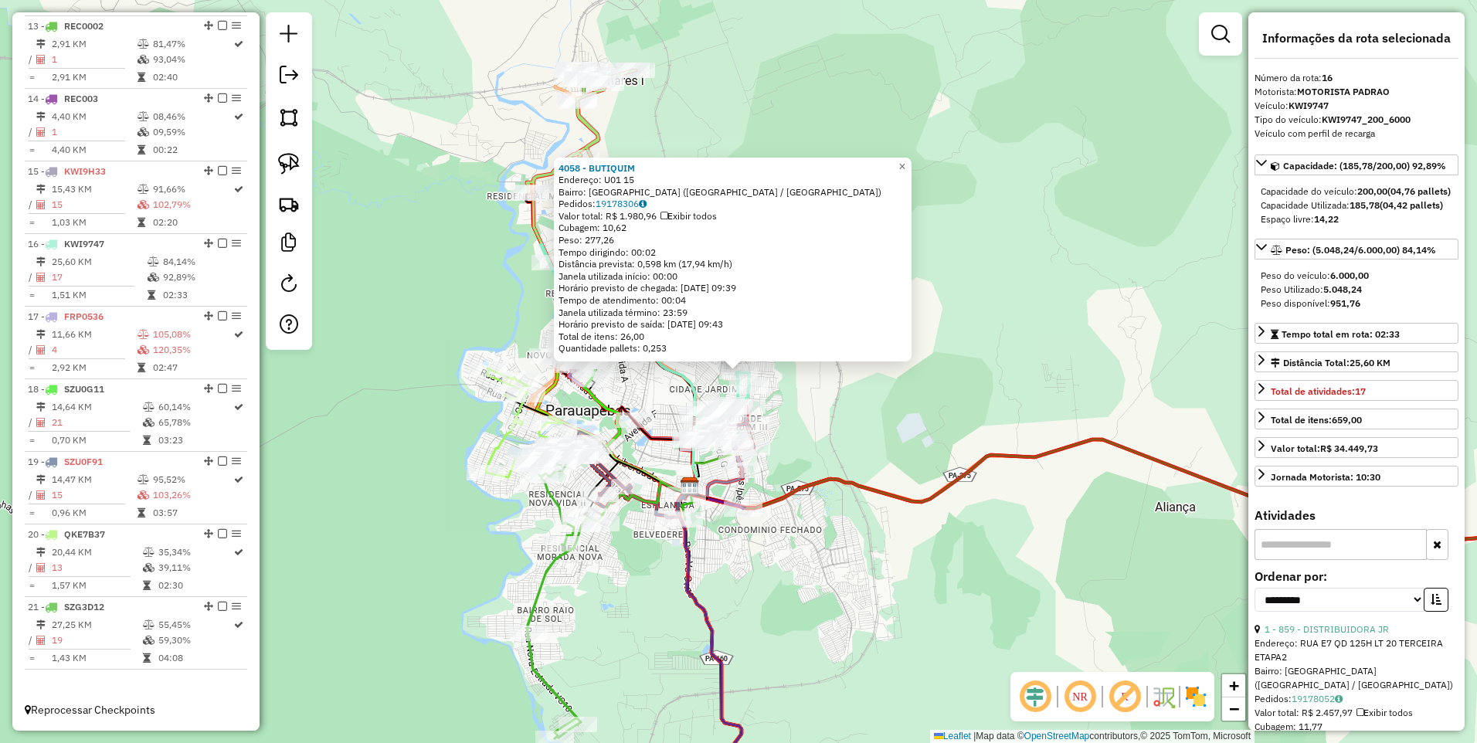
click at [669, 395] on div "4058 - BUTIQUIM Endereço: U01 15 Bairro: CIDADE JARDIM (PARAUAPEBAS / PA) Pedid…" at bounding box center [738, 371] width 1477 height 743
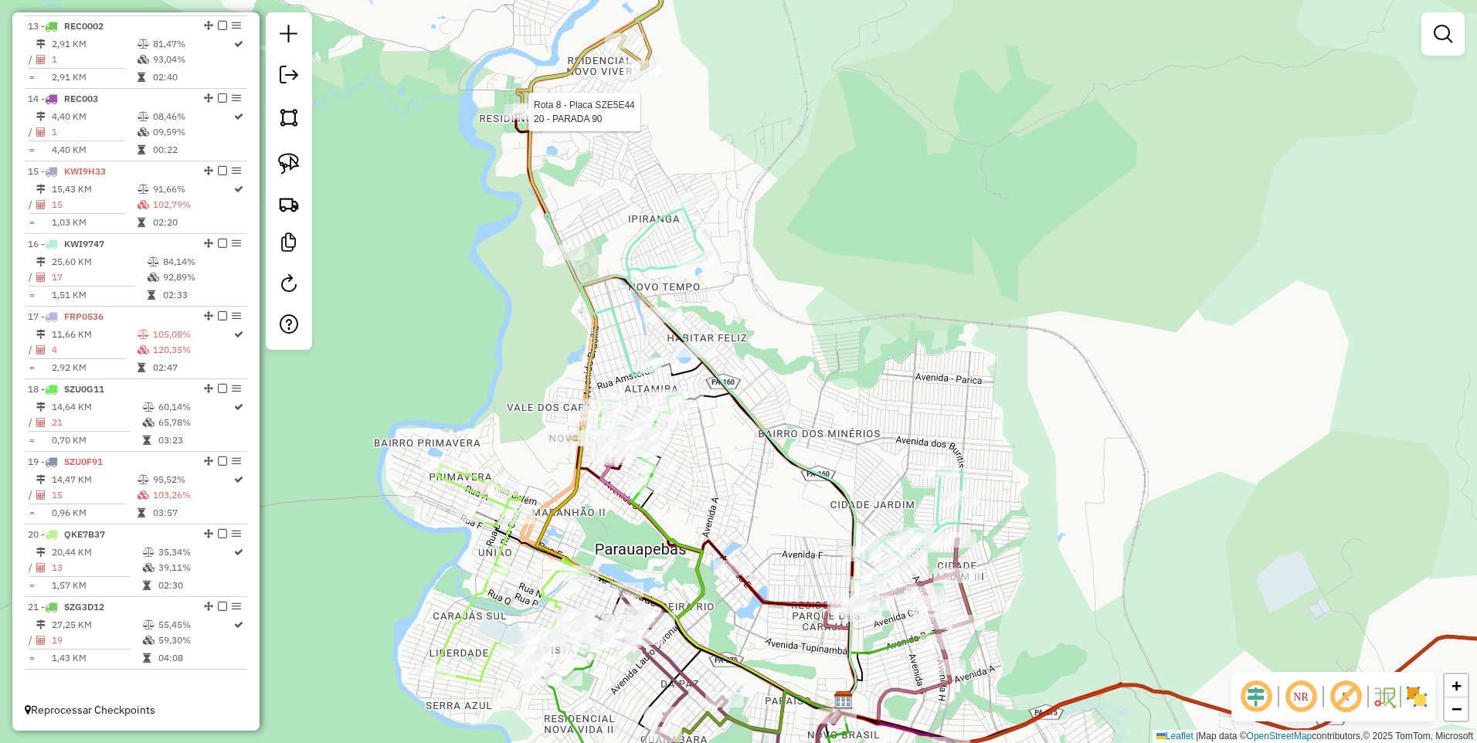
select select "**********"
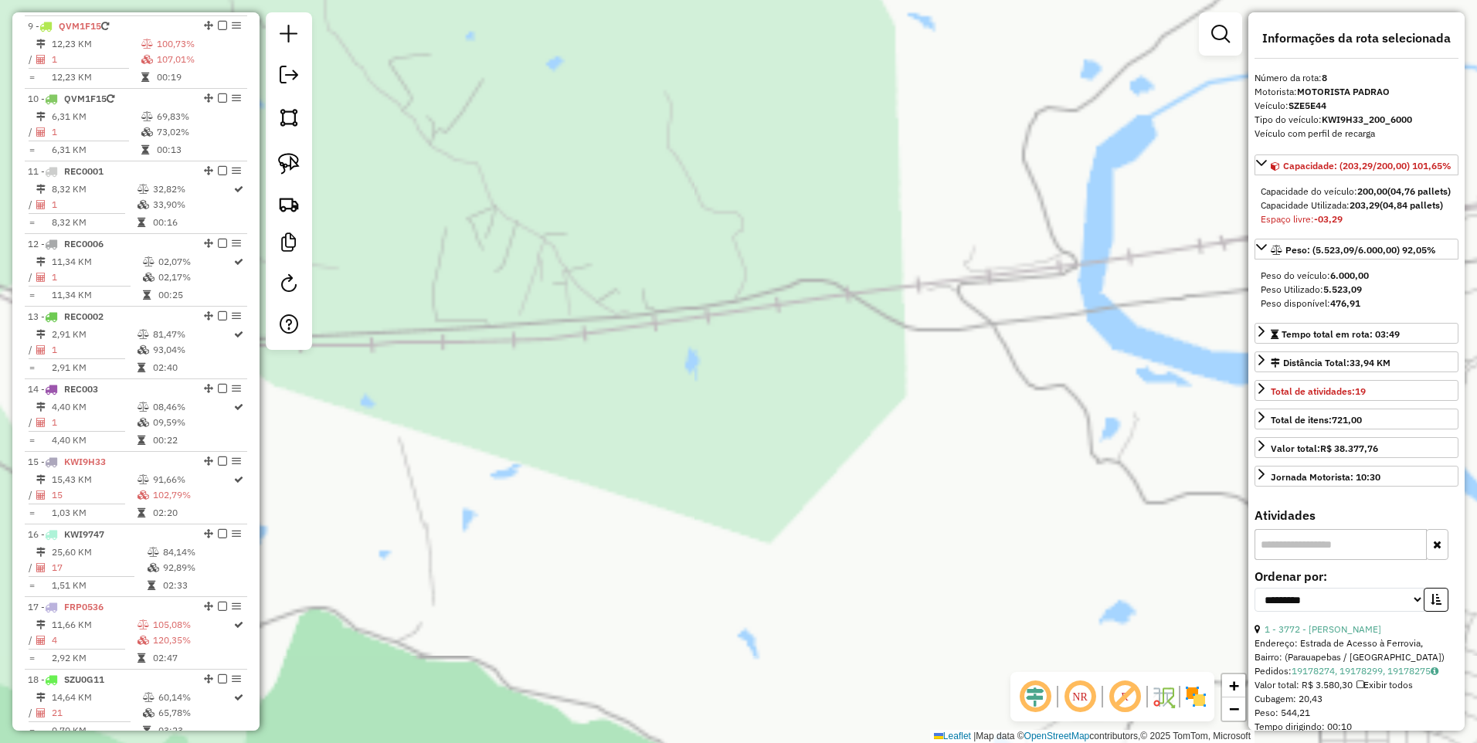
scroll to position [1111, 0]
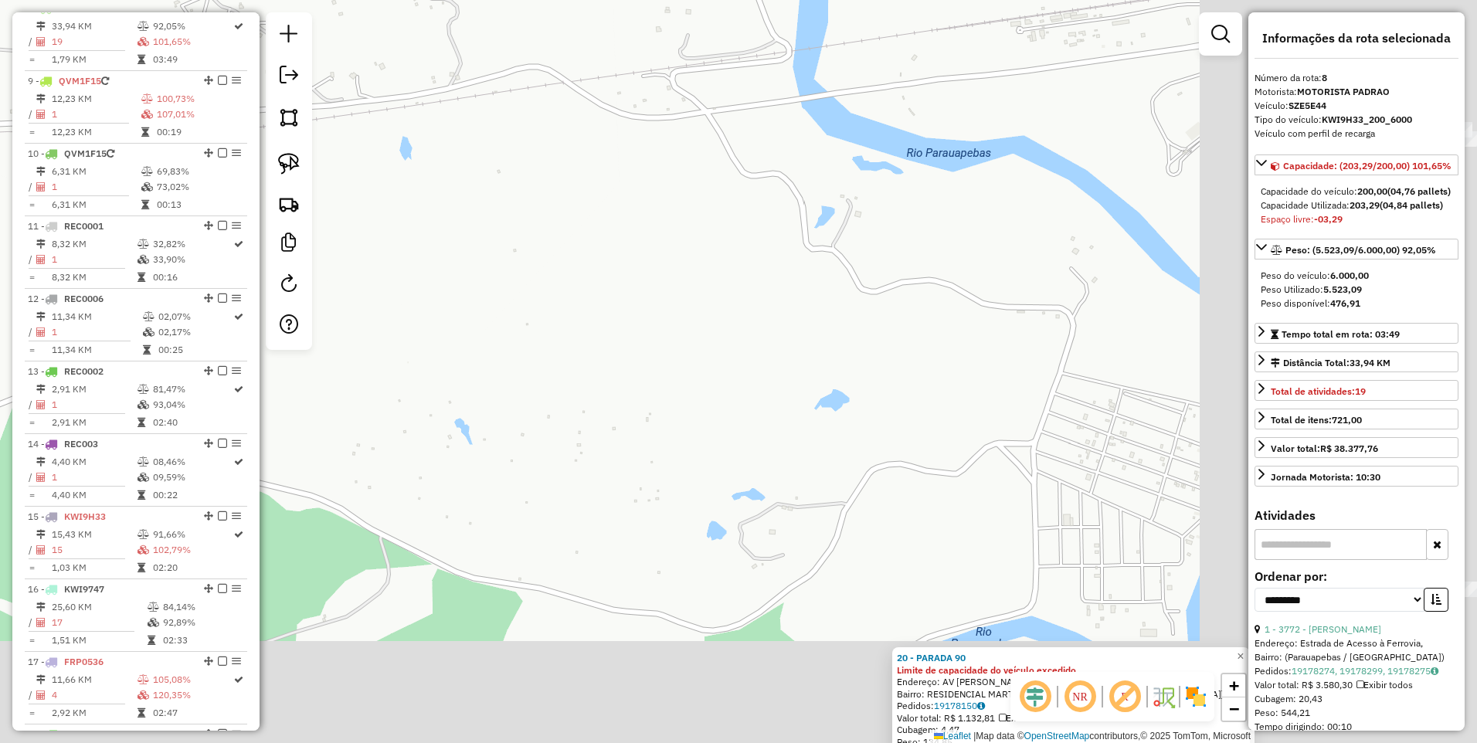
drag, startPoint x: 788, startPoint y: 500, endPoint x: 531, endPoint y: 310, distance: 319.8
click at [531, 310] on div "20 - PARADA 90 Limite de capacidade do veículo excedido Endereço: AV FARUK SALM…" at bounding box center [738, 371] width 1477 height 743
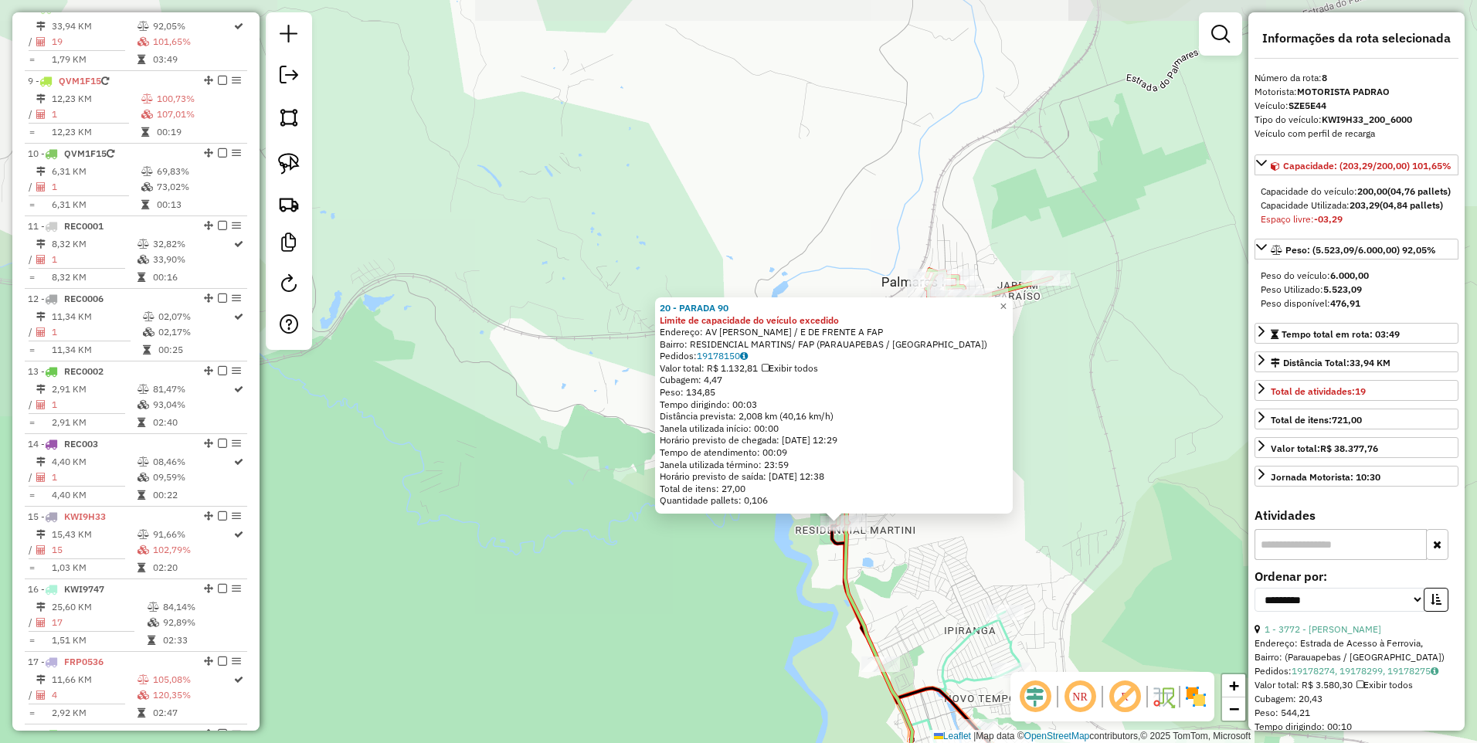
click at [735, 593] on div "20 - PARADA 90 Limite de capacidade do veículo excedido Endereço: AV FARUK SALM…" at bounding box center [738, 371] width 1477 height 743
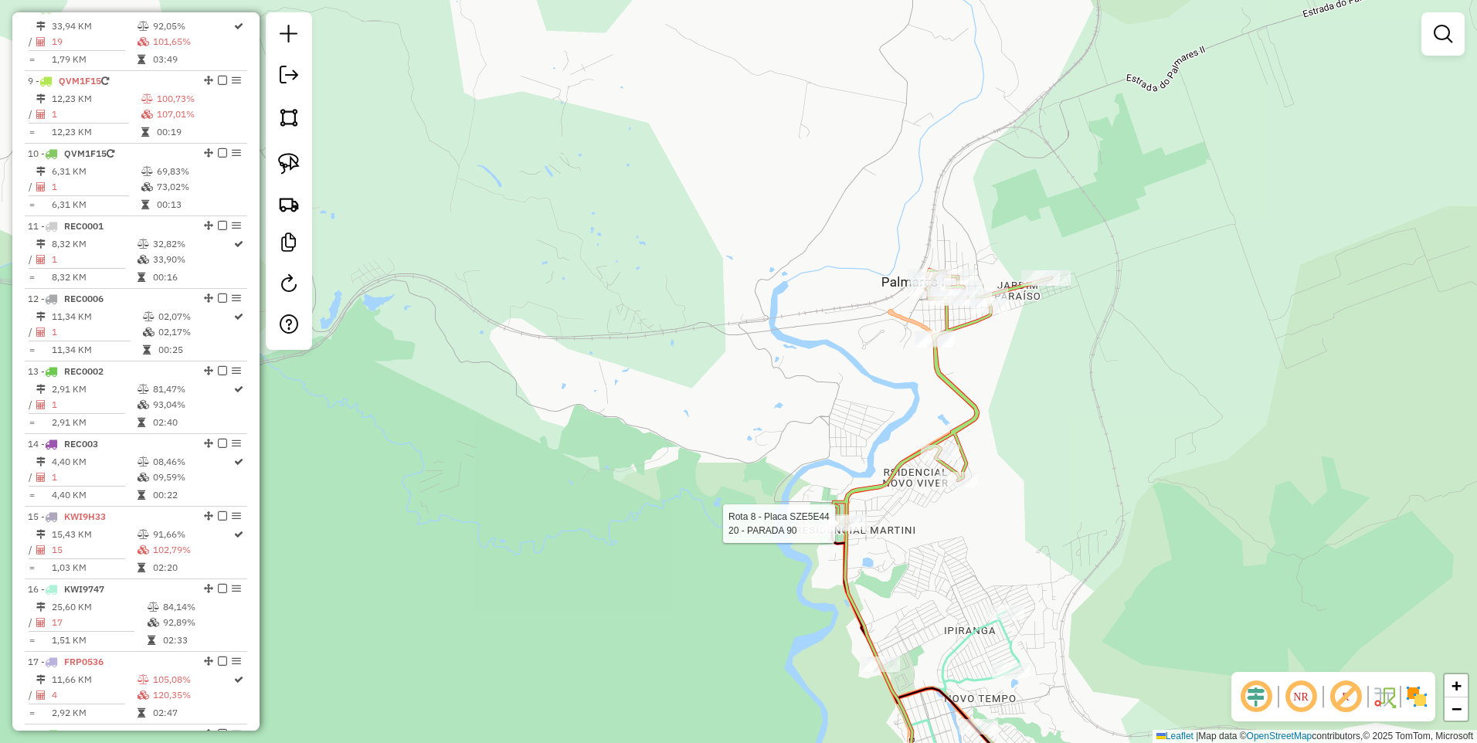
select select "**********"
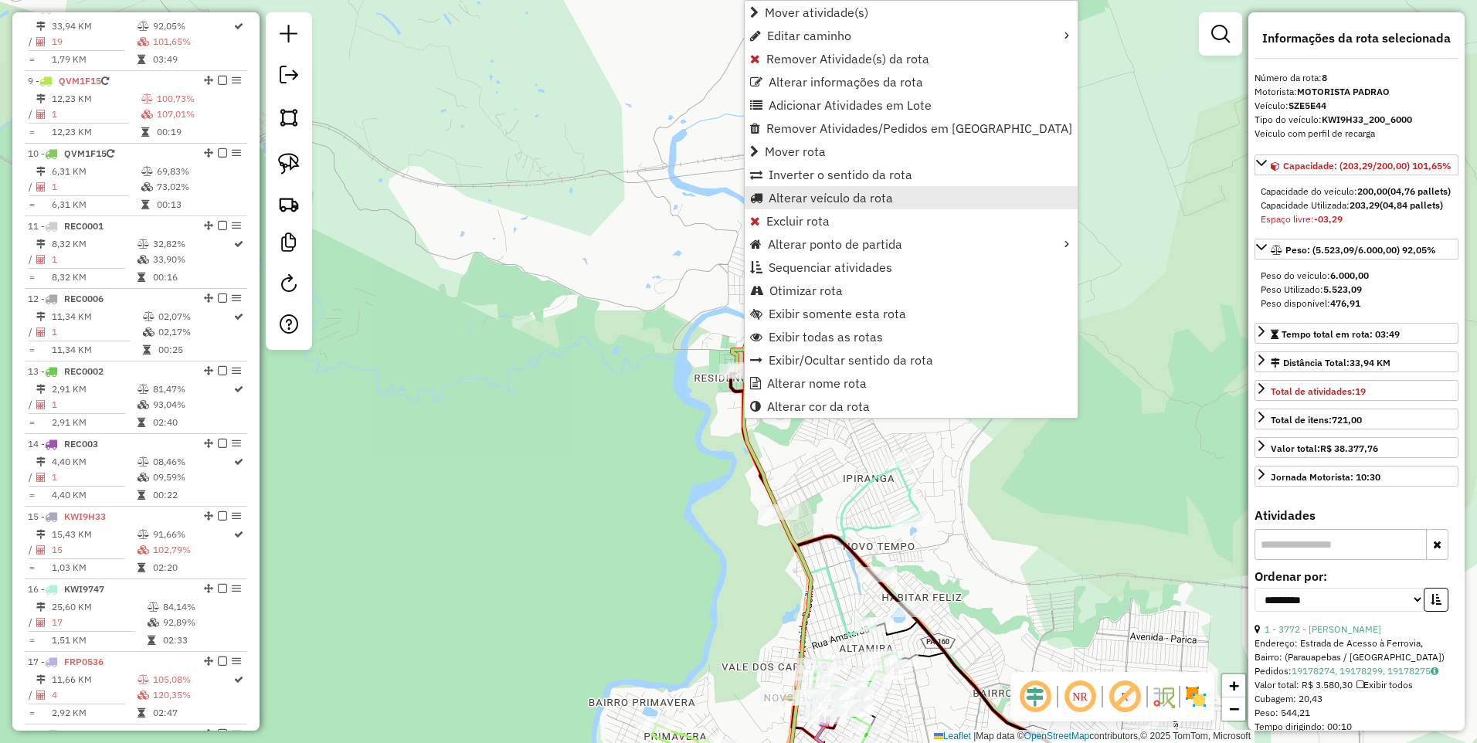
click at [802, 196] on span "Alterar veículo da rota" at bounding box center [831, 198] width 124 height 12
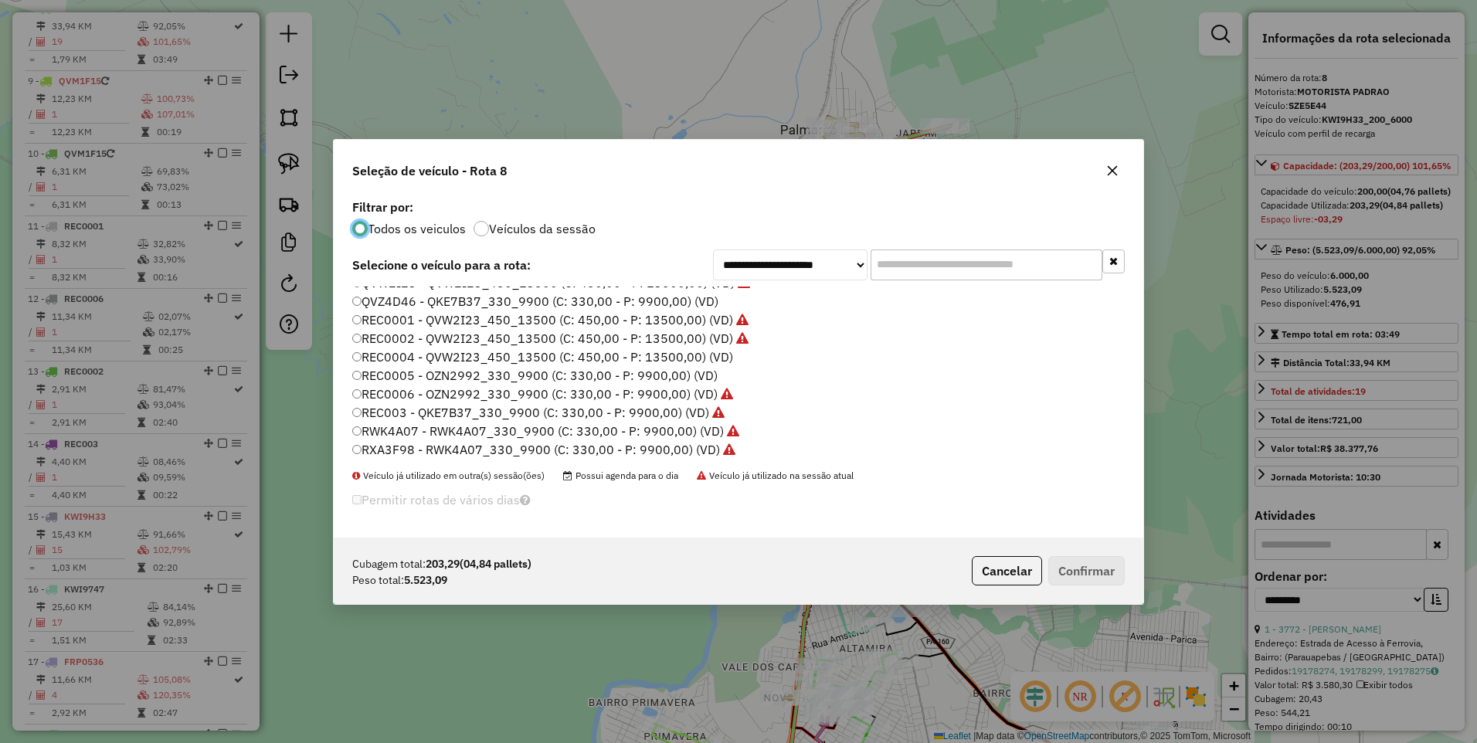
scroll to position [309, 0]
click at [433, 414] on label "SZG3D12 - RWK4A07_330_9900 (C: 330,00 - P: 9900,00) (VD)" at bounding box center [544, 412] width 384 height 19
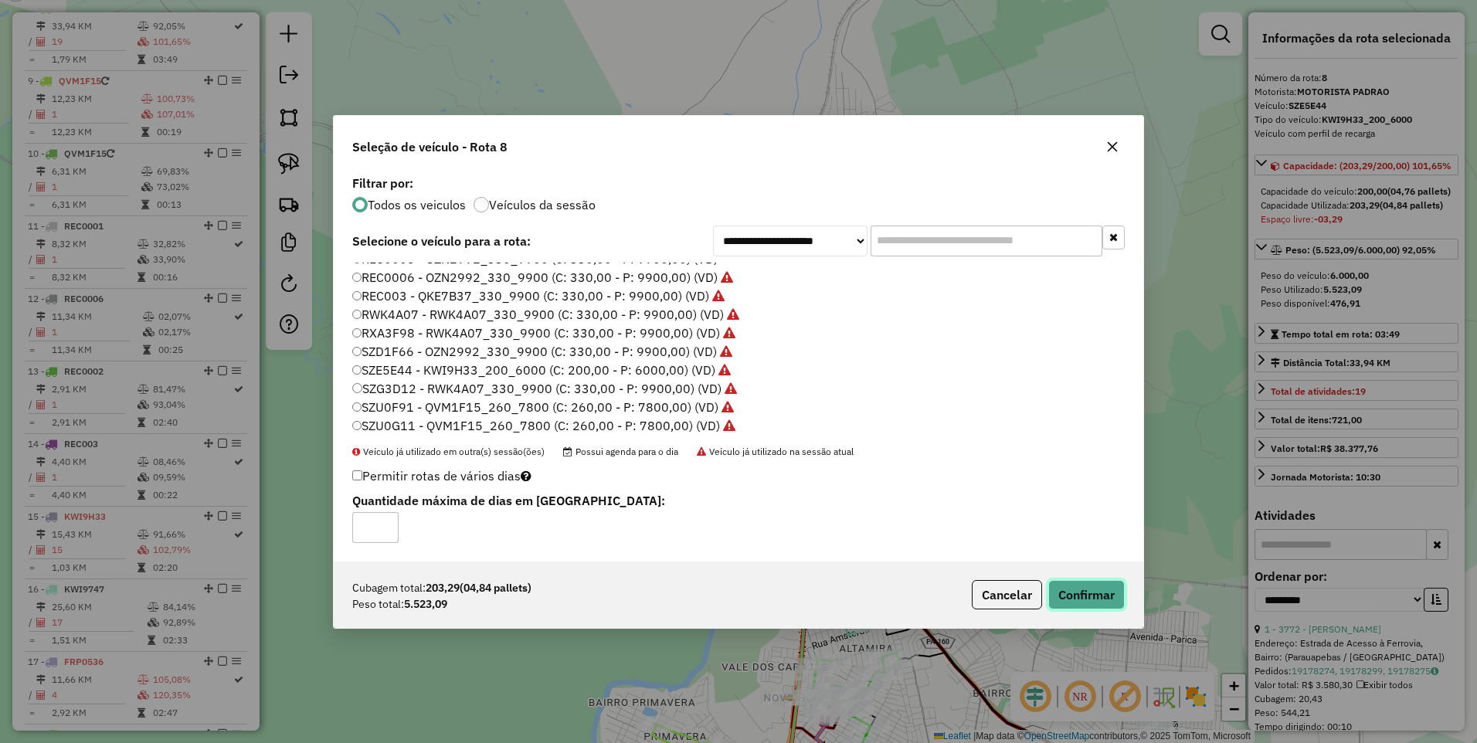
click at [1089, 598] on button "Confirmar" at bounding box center [1086, 594] width 76 height 29
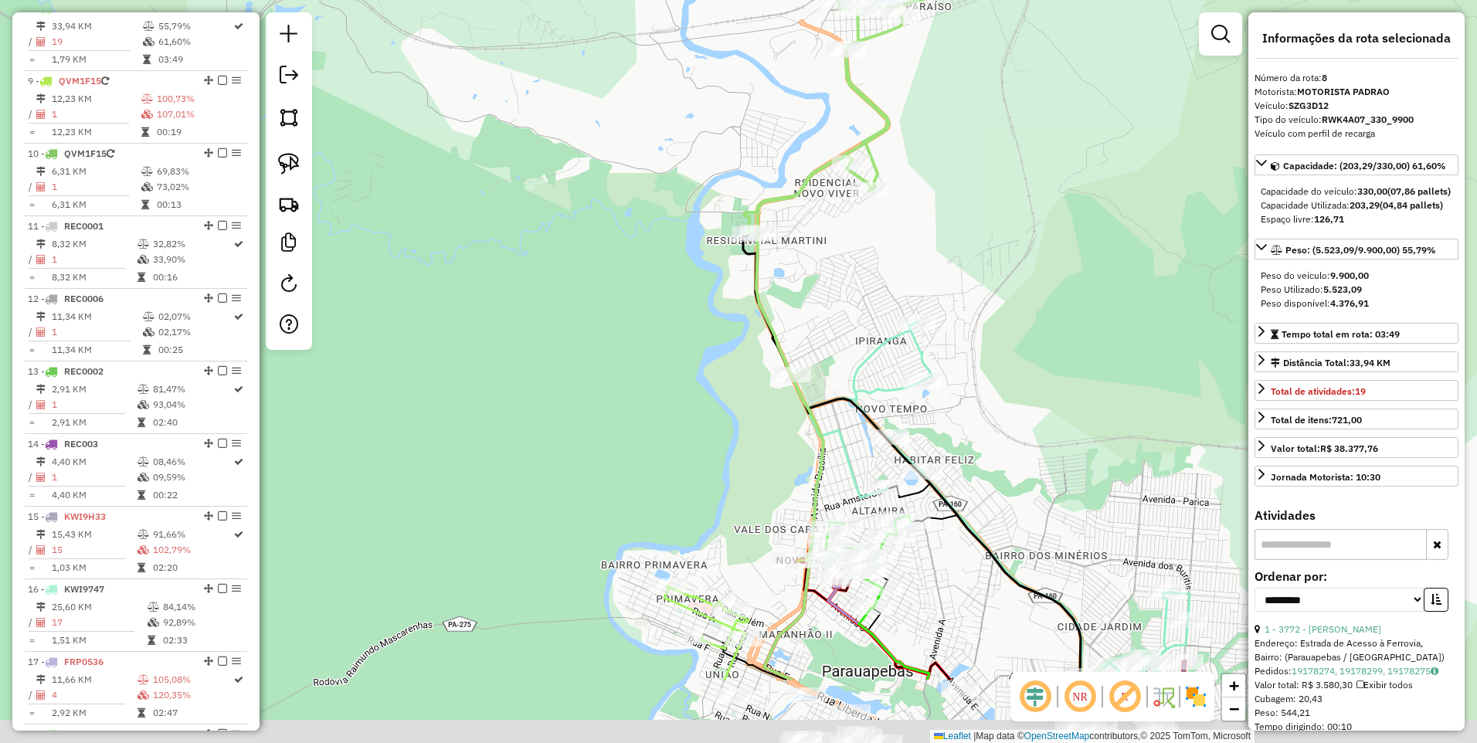
drag, startPoint x: 744, startPoint y: 530, endPoint x: 700, endPoint y: 260, distance: 273.9
click at [702, 278] on div "Janela de atendimento Grade de atendimento Capacidade Transportadoras Veículos …" at bounding box center [738, 371] width 1477 height 743
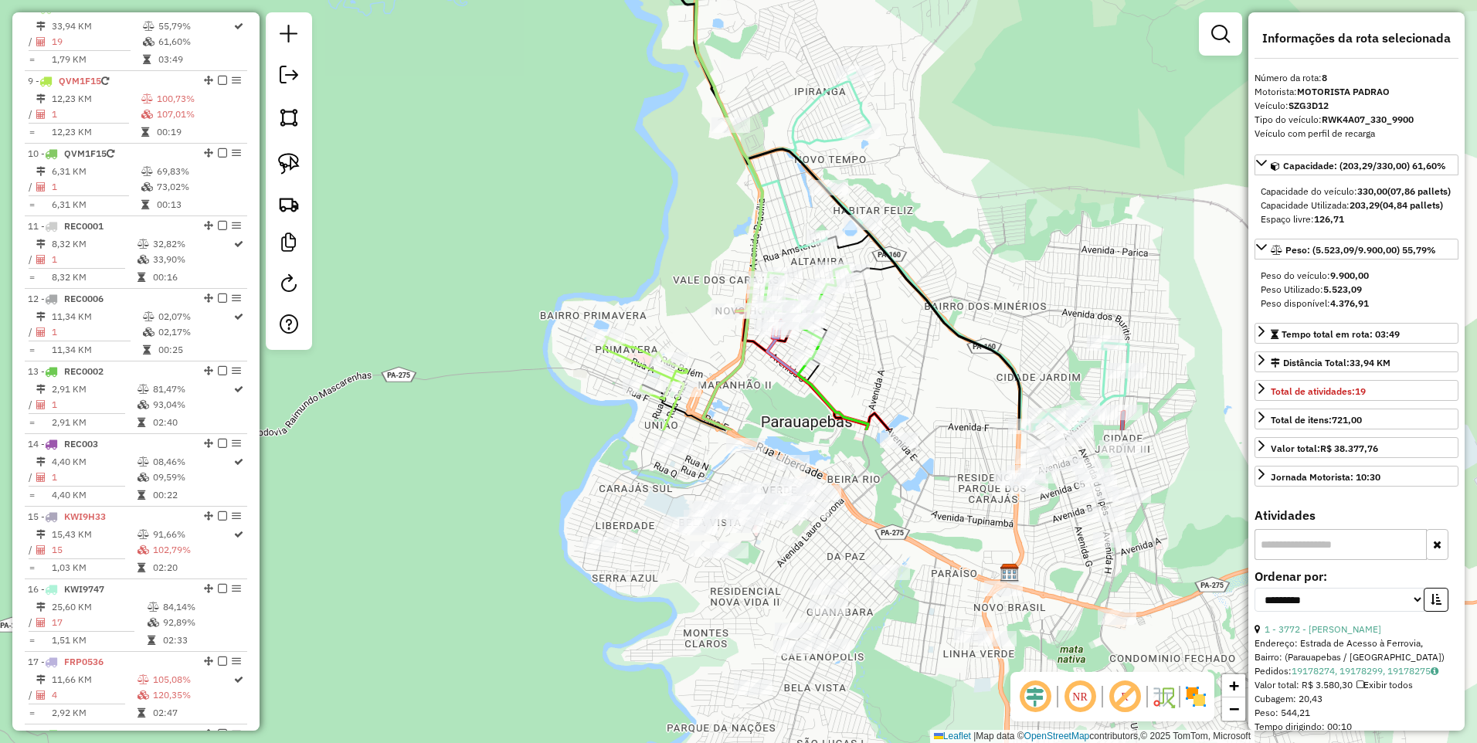
drag, startPoint x: 675, startPoint y: 602, endPoint x: 619, endPoint y: 399, distance: 211.4
click at [620, 402] on div "Rota 20 - Placa QKE7B37 177 - COMERCIAL SILVA Rota 20 - Placa QKE7B37 651 - ARI…" at bounding box center [738, 371] width 1477 height 743
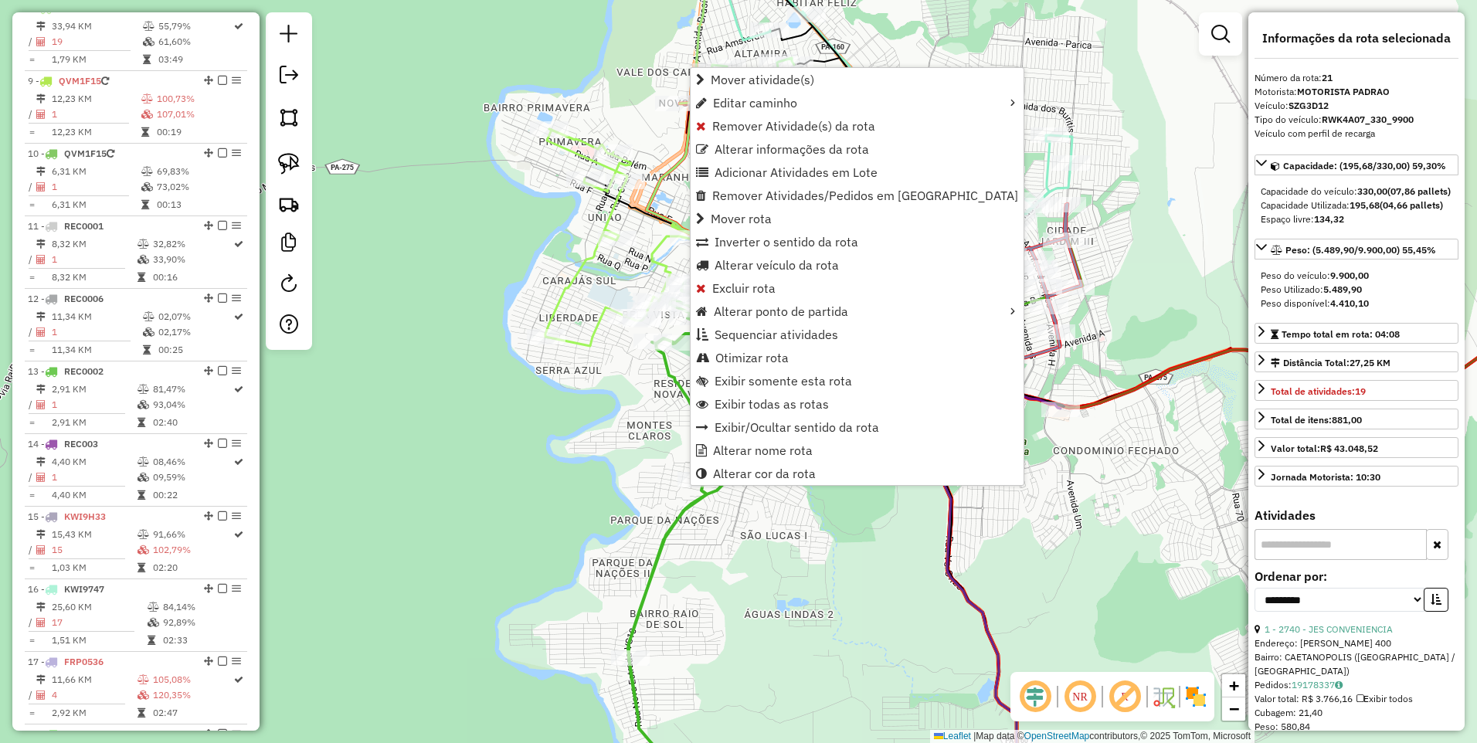
scroll to position [1471, 0]
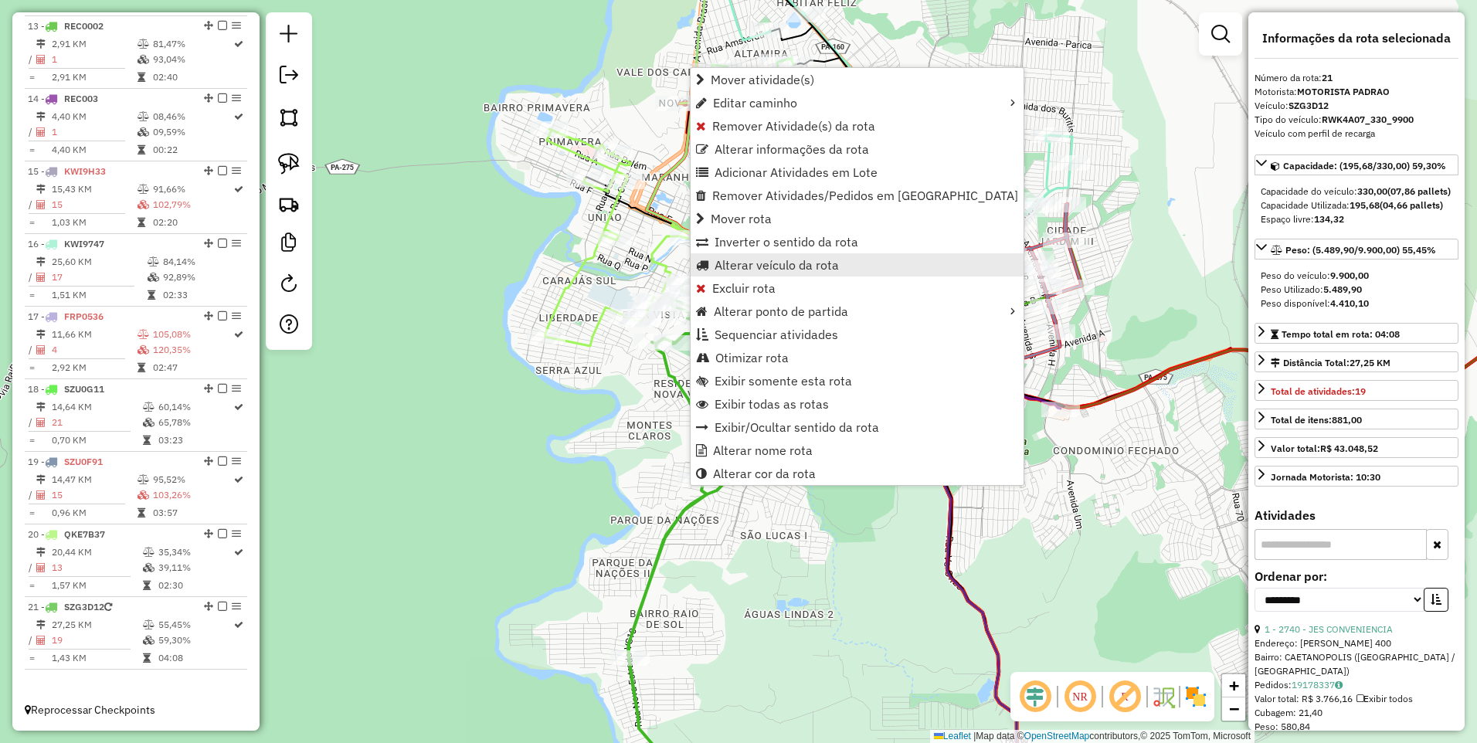
click at [764, 261] on span "Alterar veículo da rota" at bounding box center [776, 265] width 124 height 12
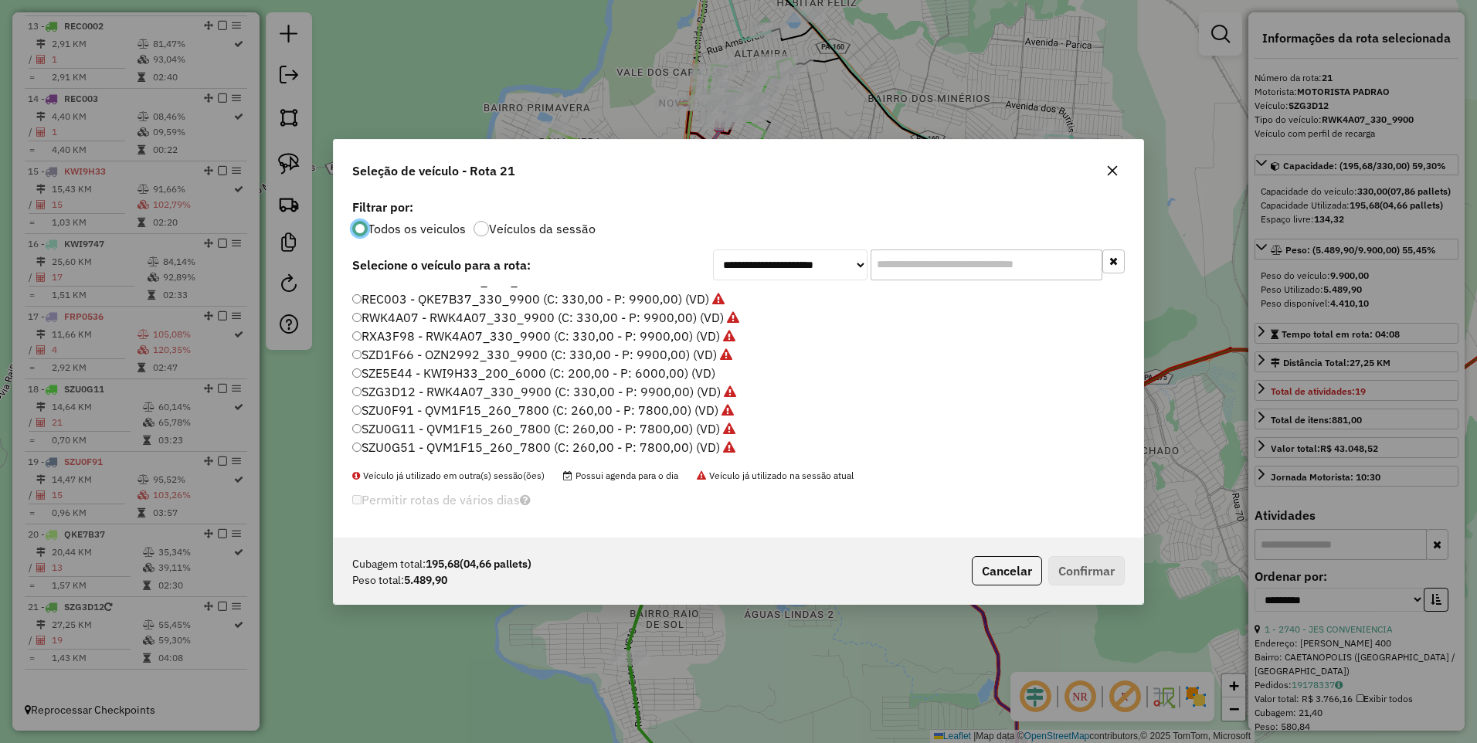
scroll to position [331, 0]
drag, startPoint x: 415, startPoint y: 372, endPoint x: 609, endPoint y: 371, distance: 193.9
click at [415, 372] on label "SZE5E44 - KWI9H33_200_6000 (C: 200,00 - P: 6000,00) (VD)" at bounding box center [533, 372] width 363 height 19
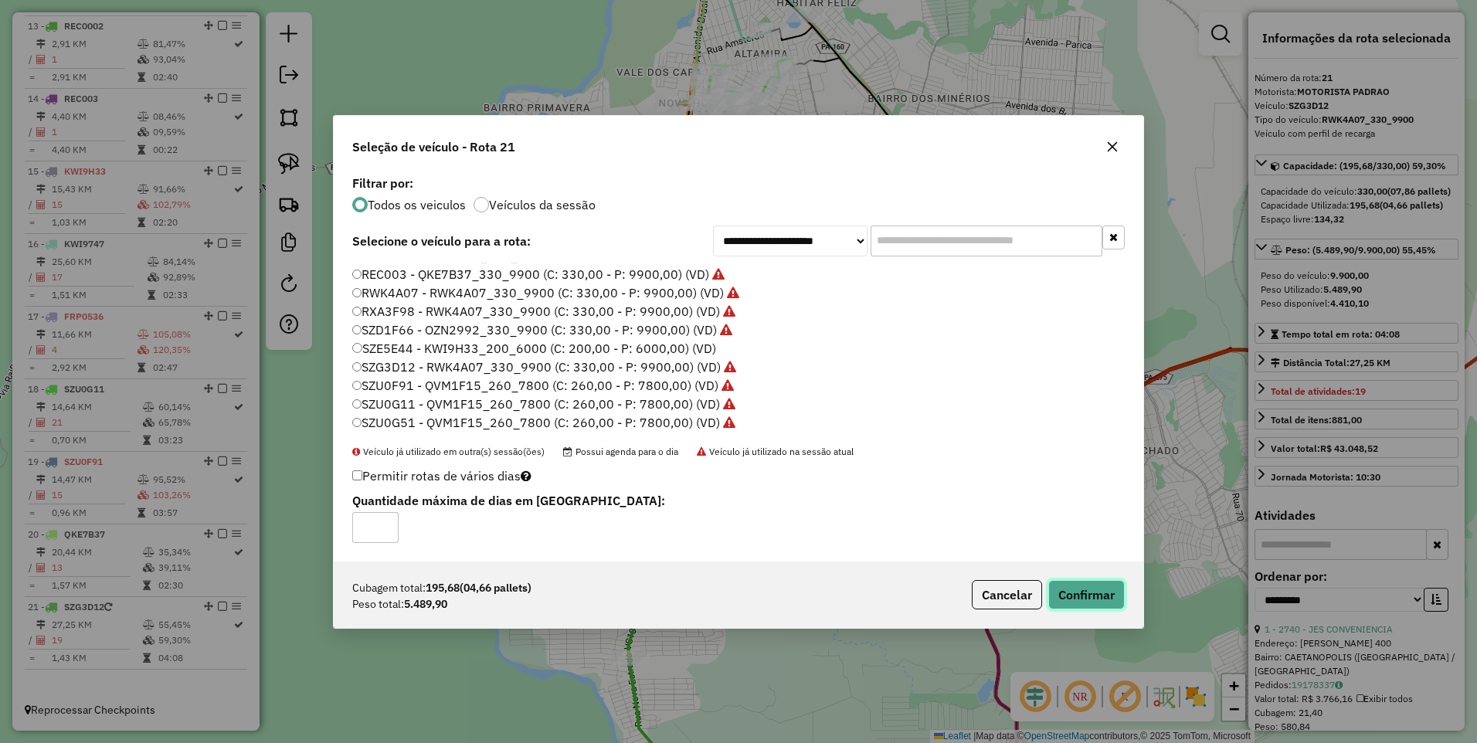
click at [1100, 582] on button "Confirmar" at bounding box center [1086, 594] width 76 height 29
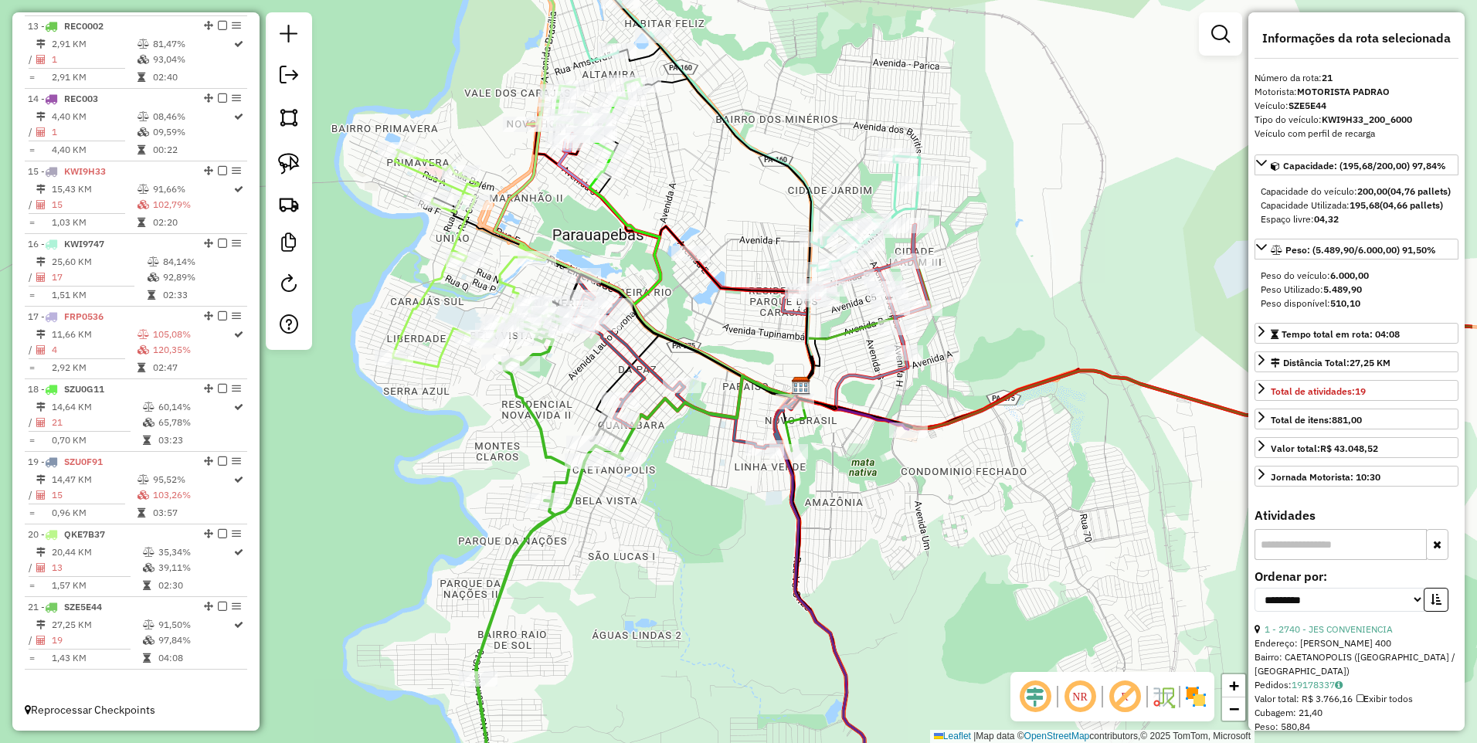
drag, startPoint x: 901, startPoint y: 518, endPoint x: 702, endPoint y: 581, distance: 208.1
click at [702, 581] on div "Janela de atendimento Grade de atendimento Capacidade Transportadoras Veículos …" at bounding box center [738, 371] width 1477 height 743
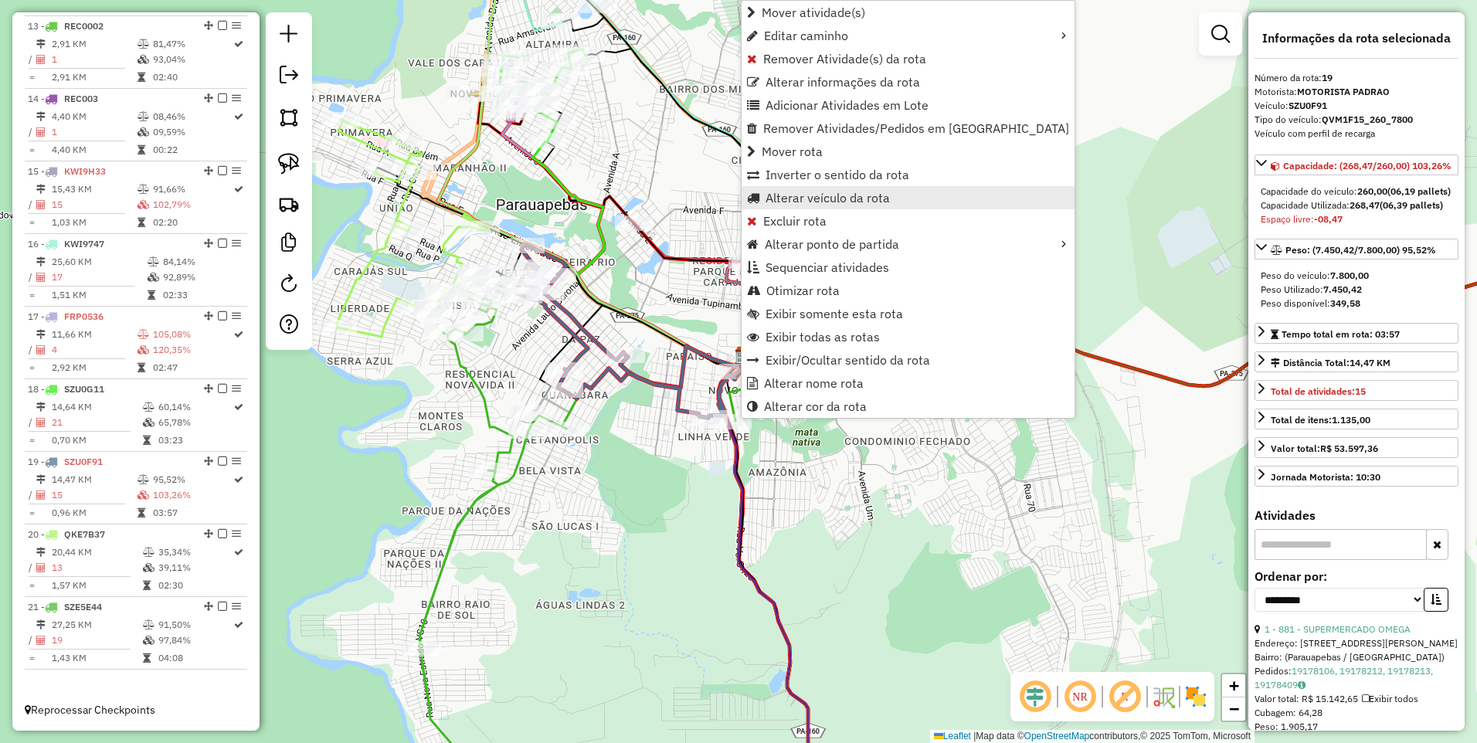
click at [806, 201] on span "Alterar veículo da rota" at bounding box center [827, 198] width 124 height 12
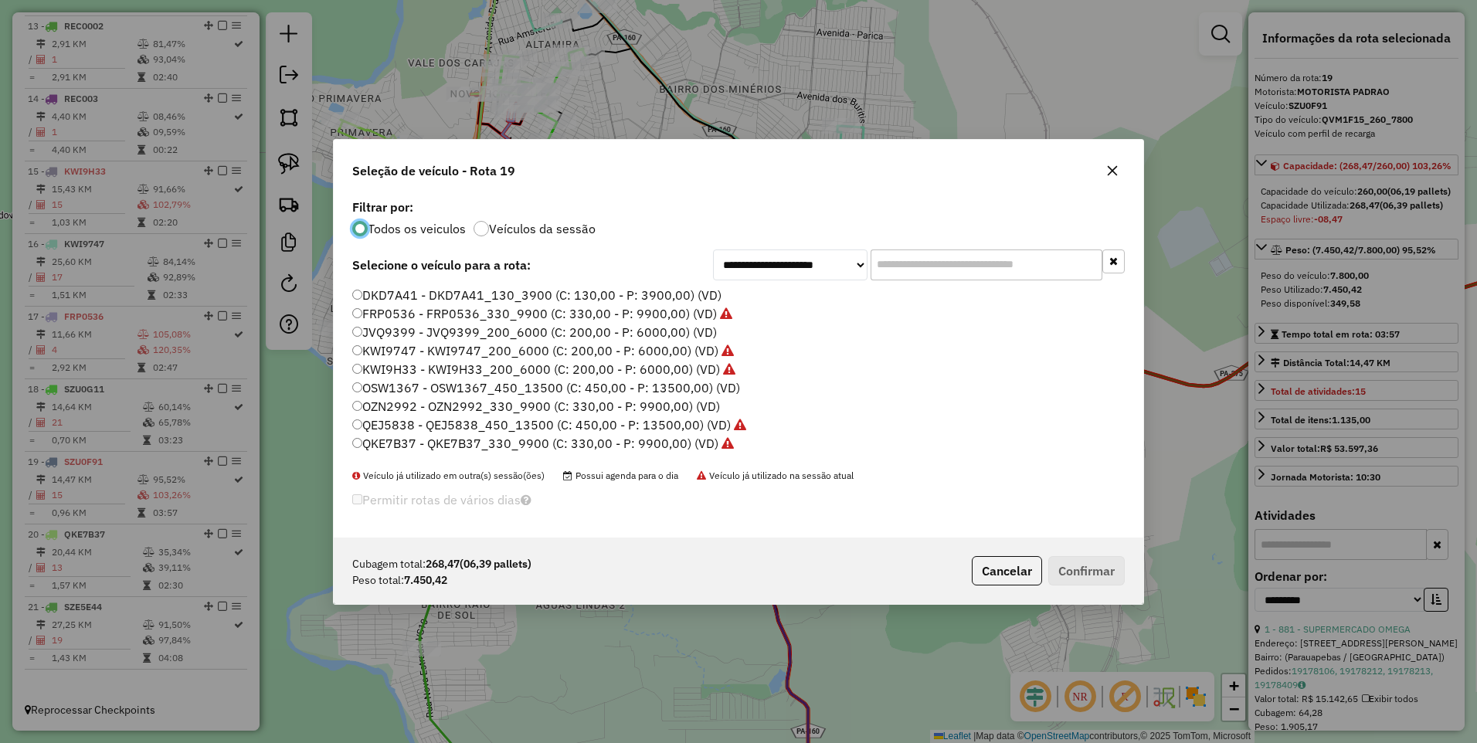
scroll to position [77, 0]
drag, startPoint x: 401, startPoint y: 366, endPoint x: 470, endPoint y: 377, distance: 69.6
click at [401, 365] on label "QKE7B37 - QKE7B37_330_9900 (C: 330,00 - P: 9900,00) (VD)" at bounding box center [543, 366] width 382 height 19
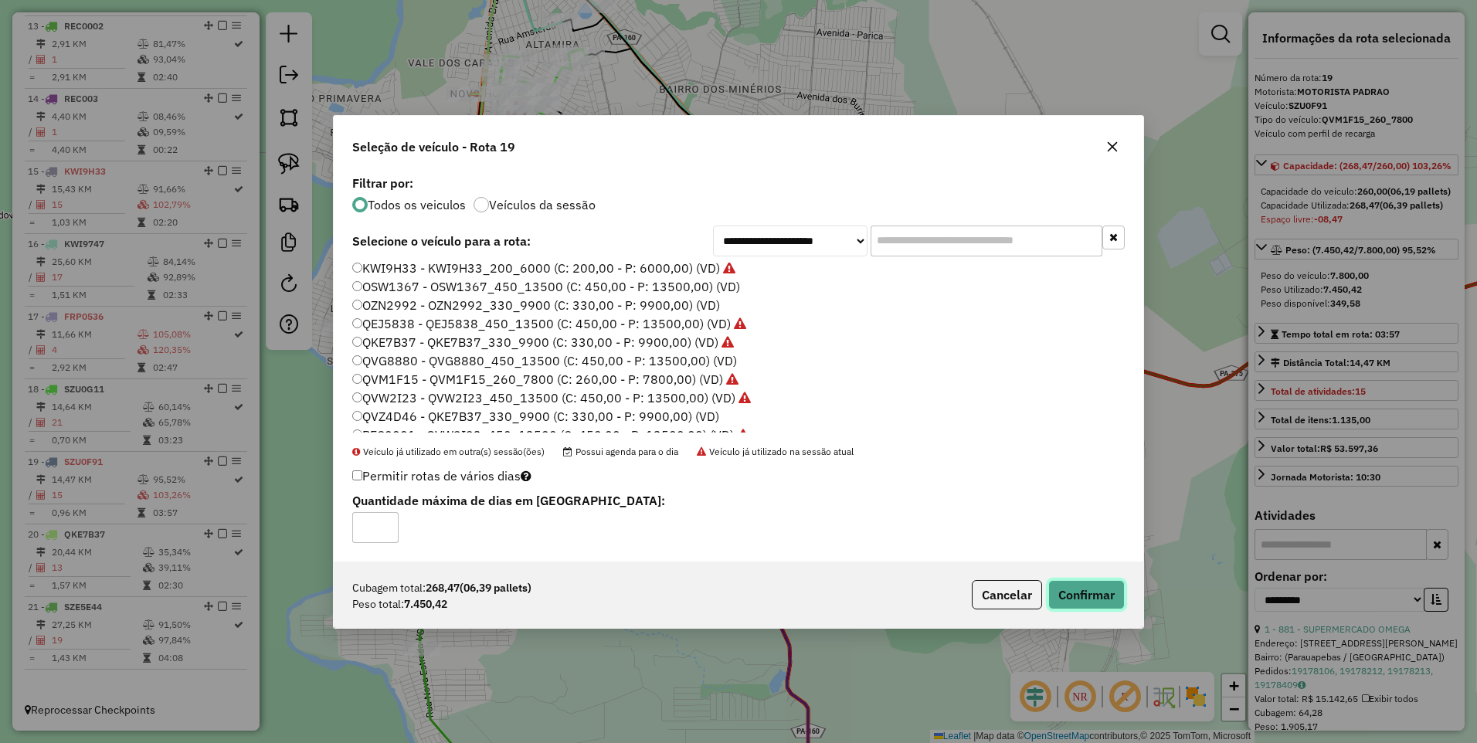
click at [1074, 592] on button "Confirmar" at bounding box center [1086, 594] width 76 height 29
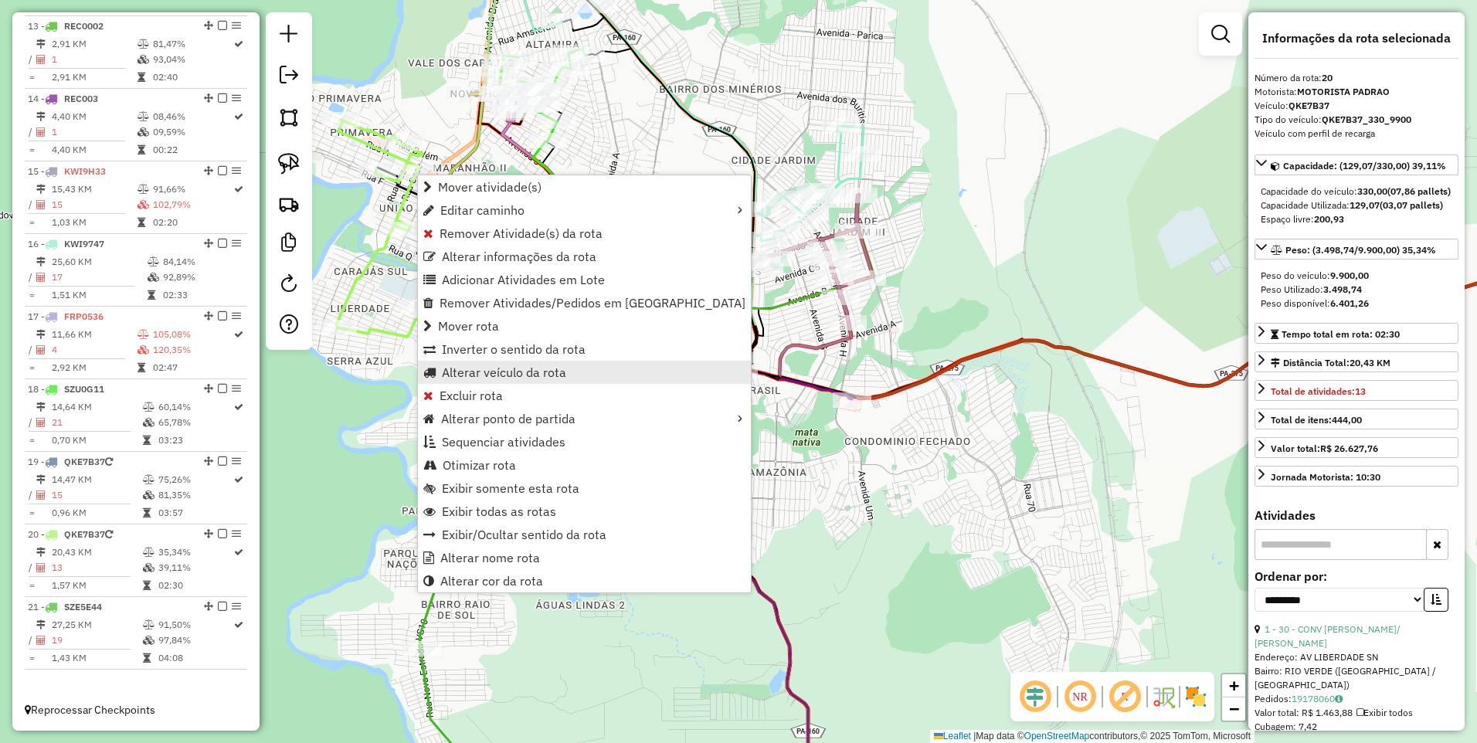
click at [501, 373] on span "Alterar veículo da rota" at bounding box center [504, 372] width 124 height 12
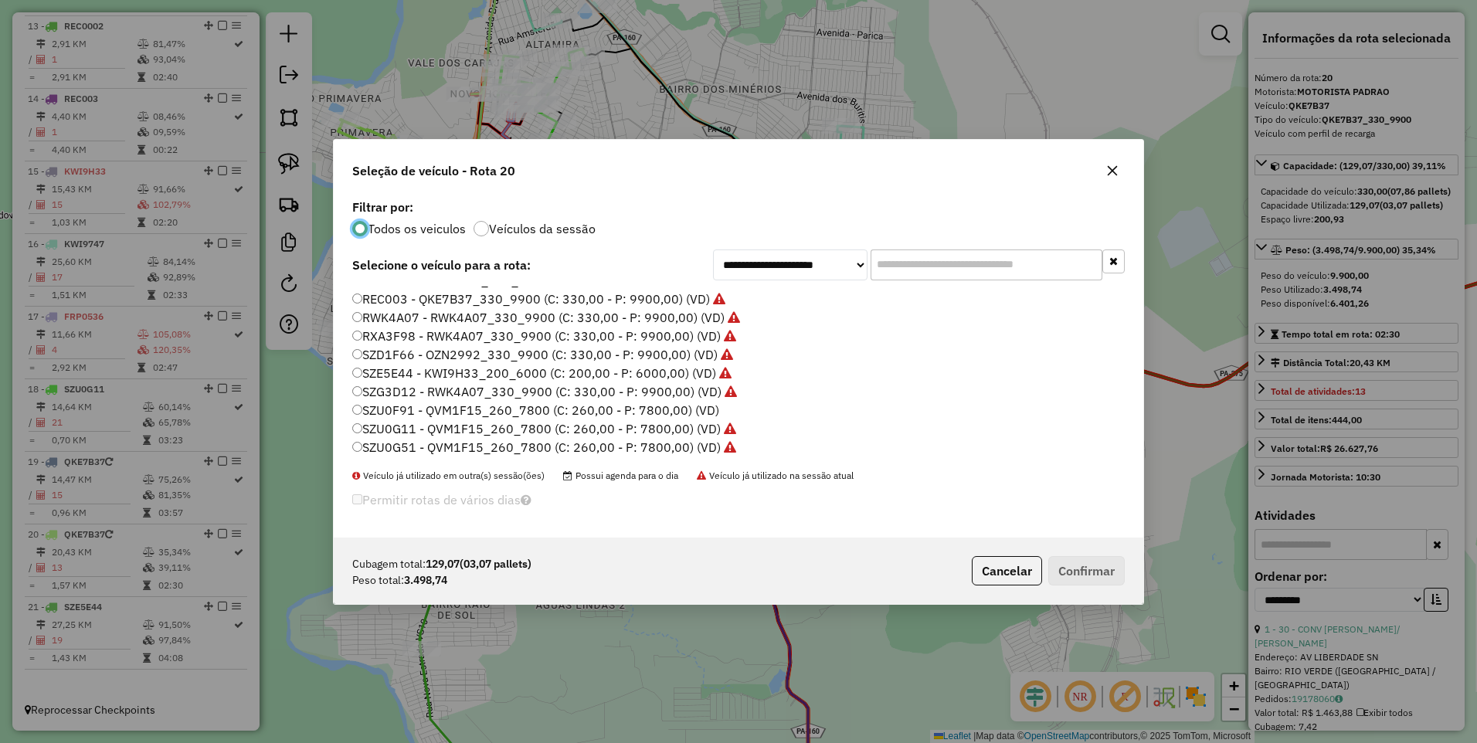
scroll to position [331, 0]
click at [421, 411] on label "SZU0F91 - QVM1F15_260_7800 (C: 260,00 - P: 7800,00) (VD)" at bounding box center [535, 409] width 367 height 19
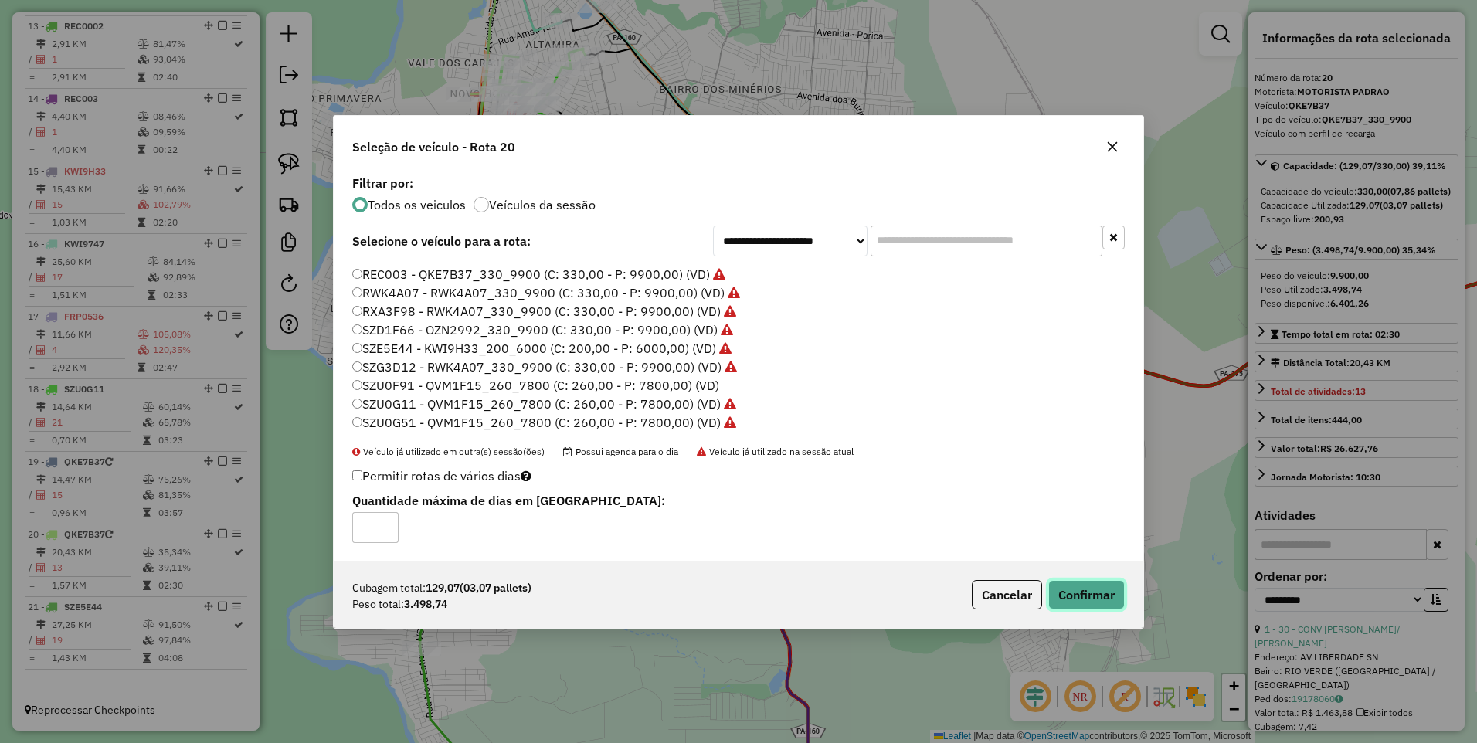
click at [1096, 599] on button "Confirmar" at bounding box center [1086, 594] width 76 height 29
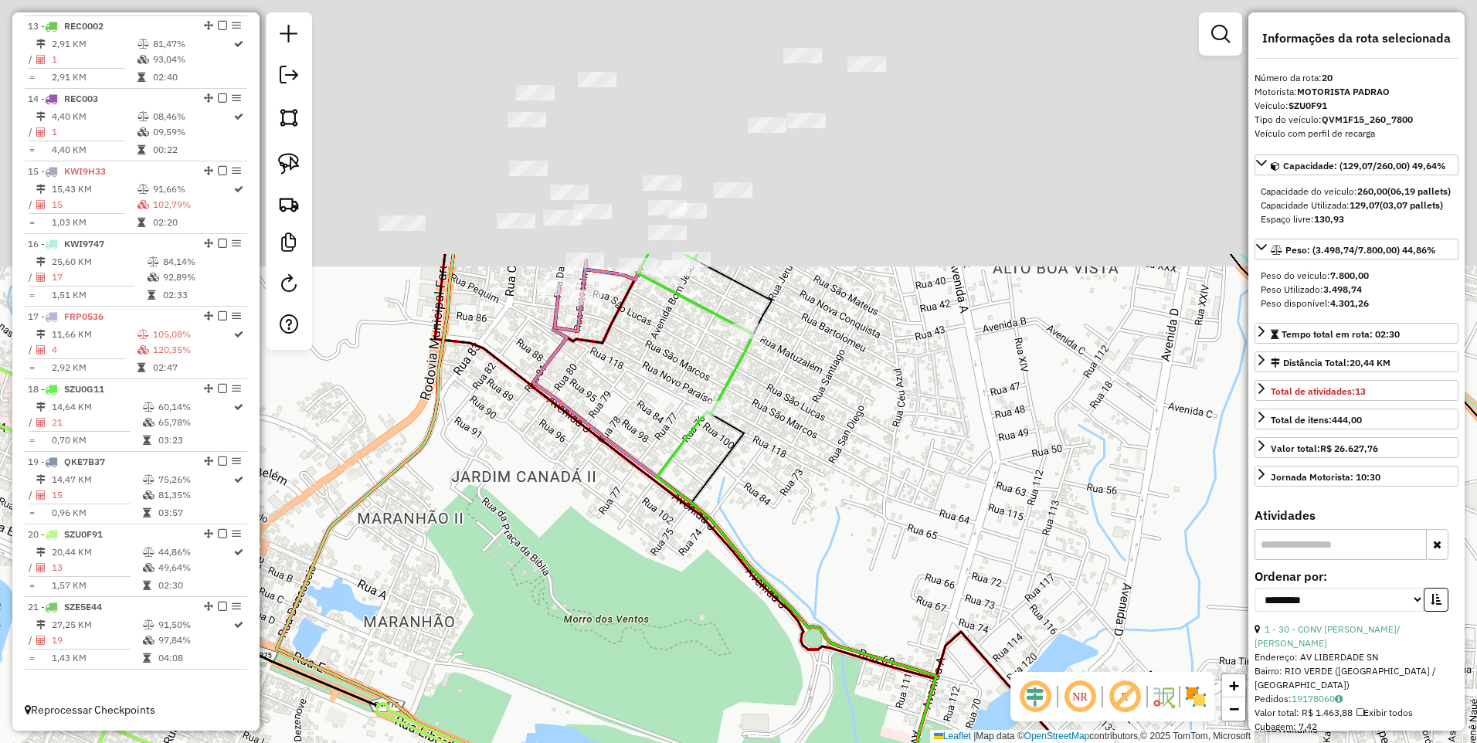
drag, startPoint x: 521, startPoint y: 141, endPoint x: 606, endPoint y: 305, distance: 184.8
click at [621, 476] on div "Janela de atendimento Grade de atendimento Capacidade Transportadoras Veículos …" at bounding box center [738, 371] width 1477 height 743
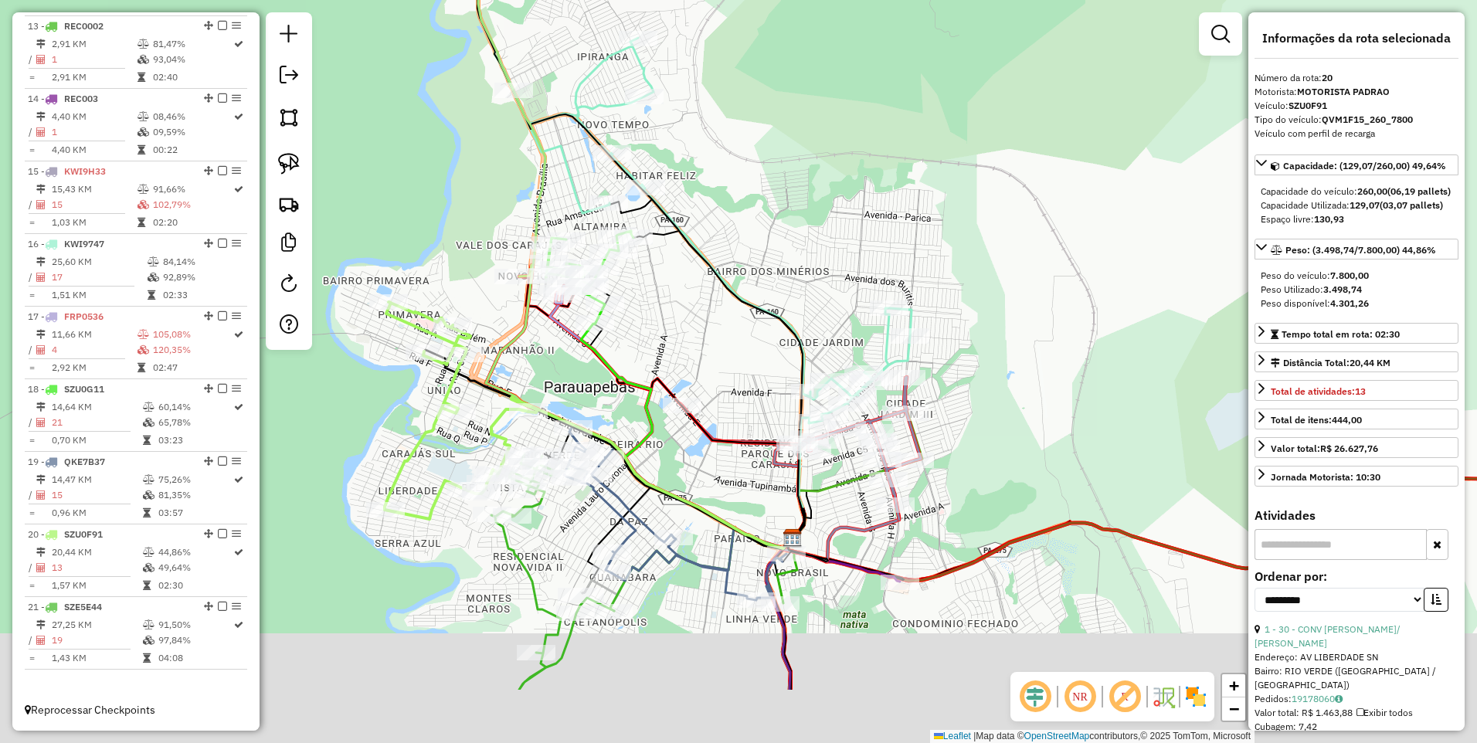
drag, startPoint x: 611, startPoint y: 451, endPoint x: 558, endPoint y: 376, distance: 91.5
click at [560, 377] on div "Janela de atendimento Grade de atendimento Capacidade Transportadoras Veículos …" at bounding box center [738, 371] width 1477 height 743
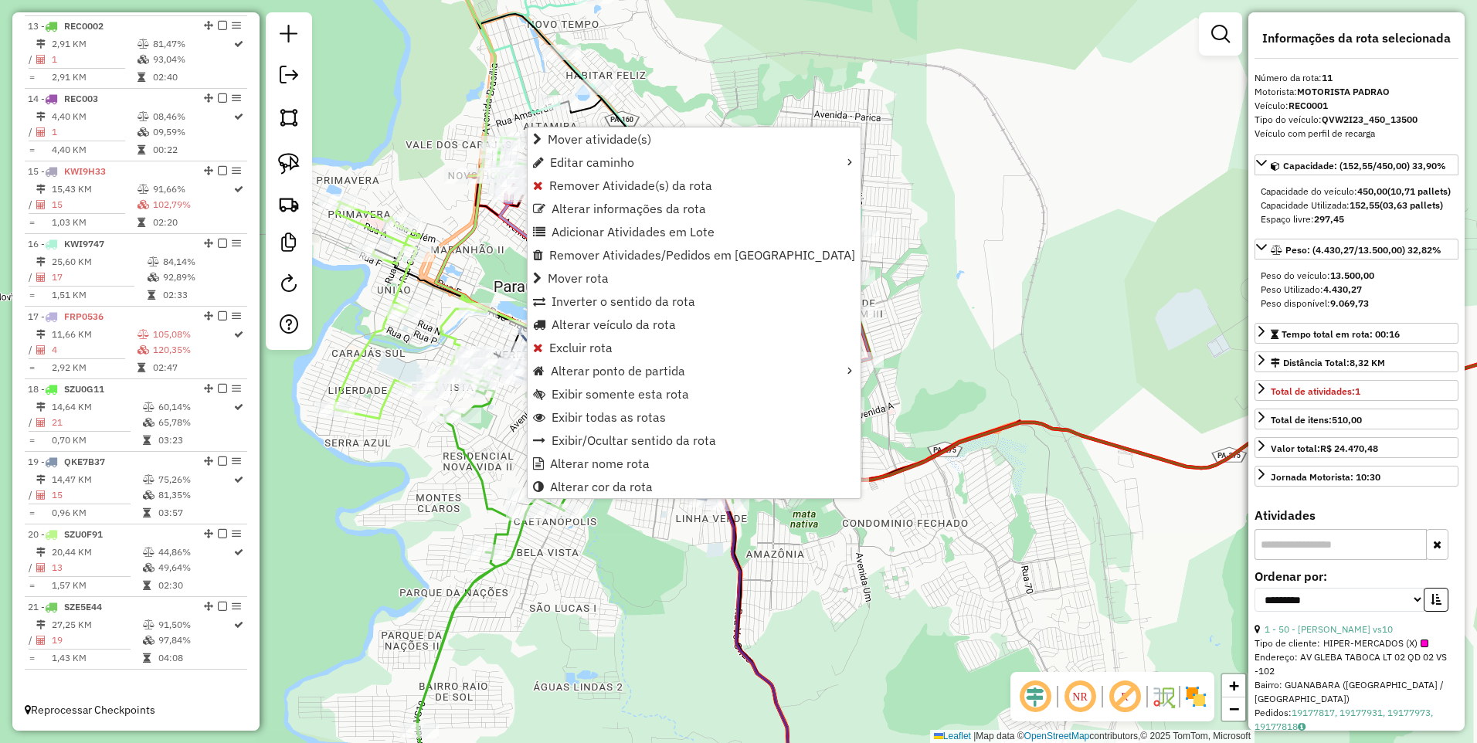
scroll to position [1329, 0]
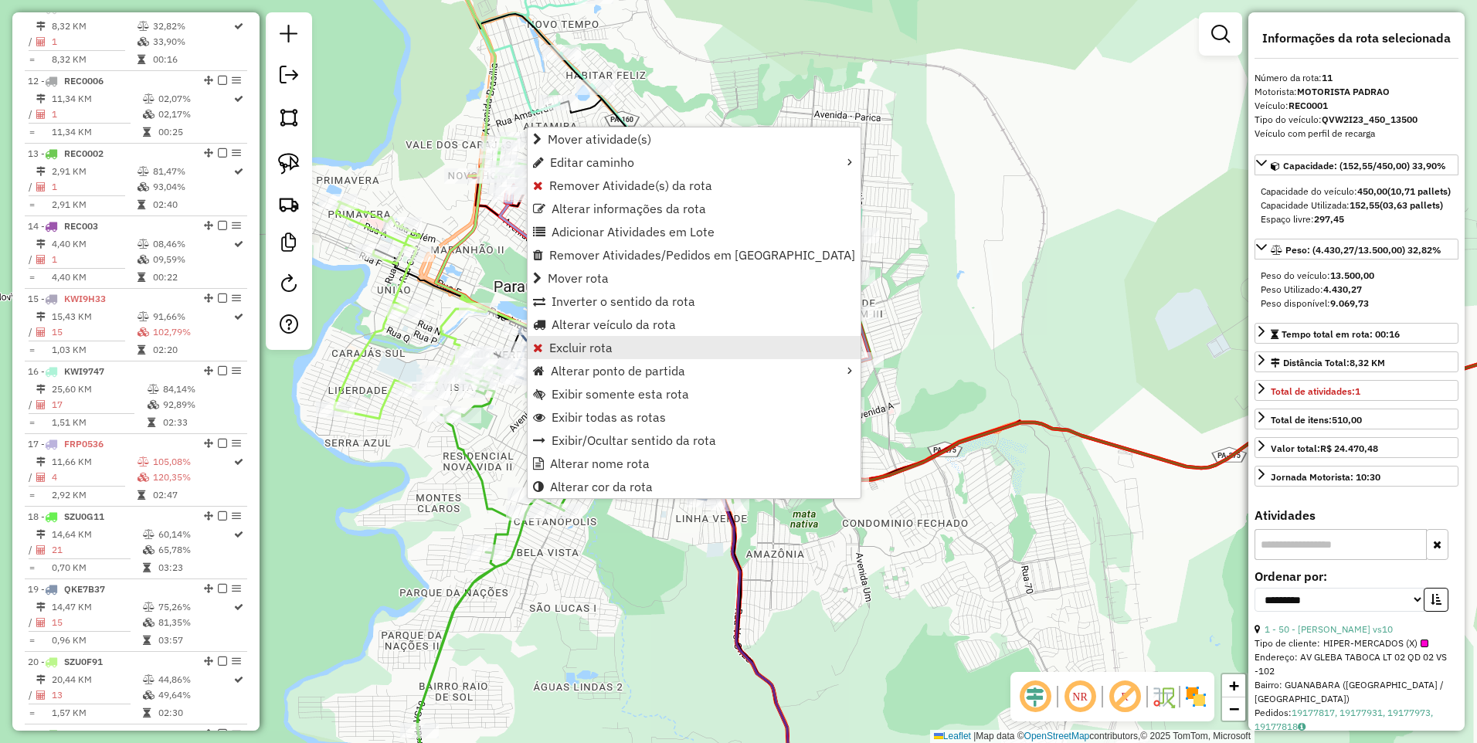
click at [593, 351] on span "Excluir rota" at bounding box center [580, 347] width 63 height 12
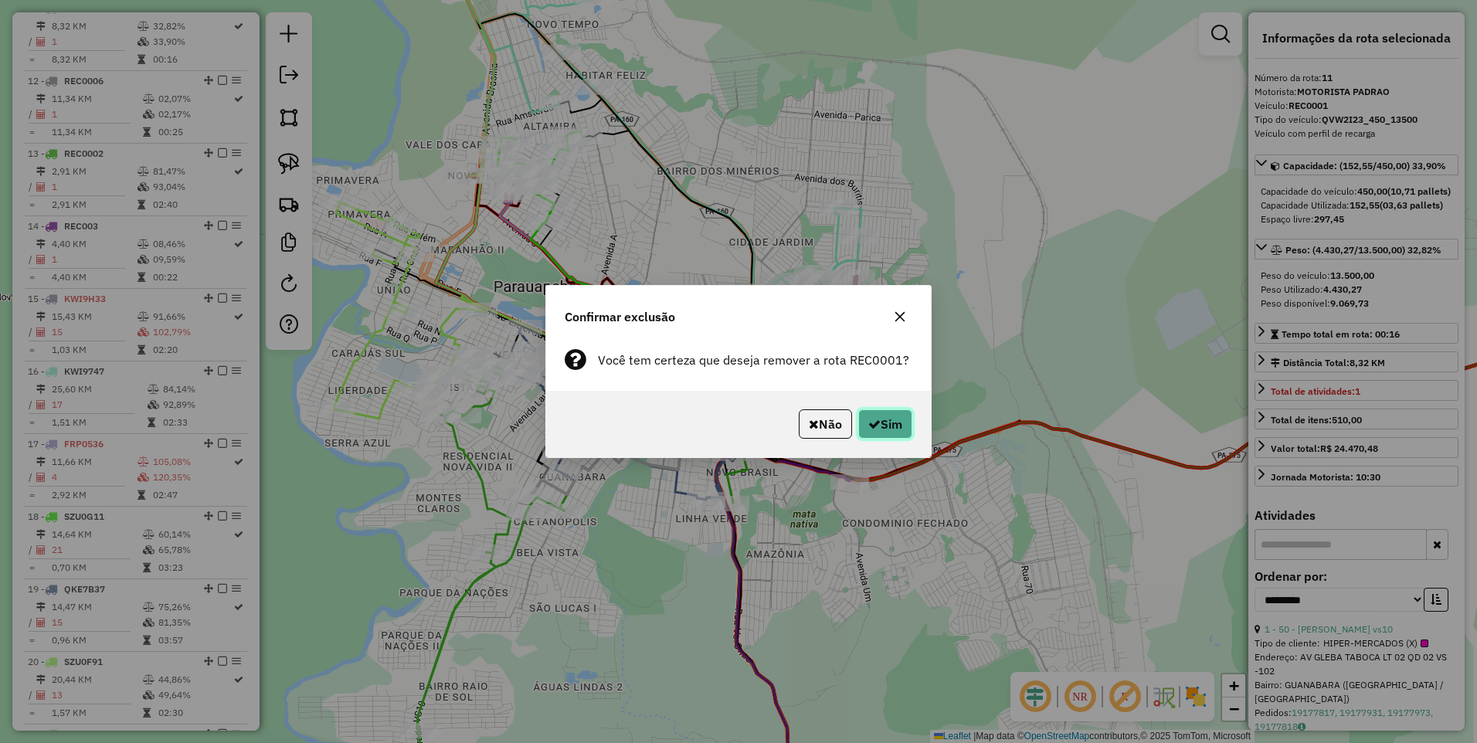
click at [886, 426] on button "Sim" at bounding box center [885, 423] width 54 height 29
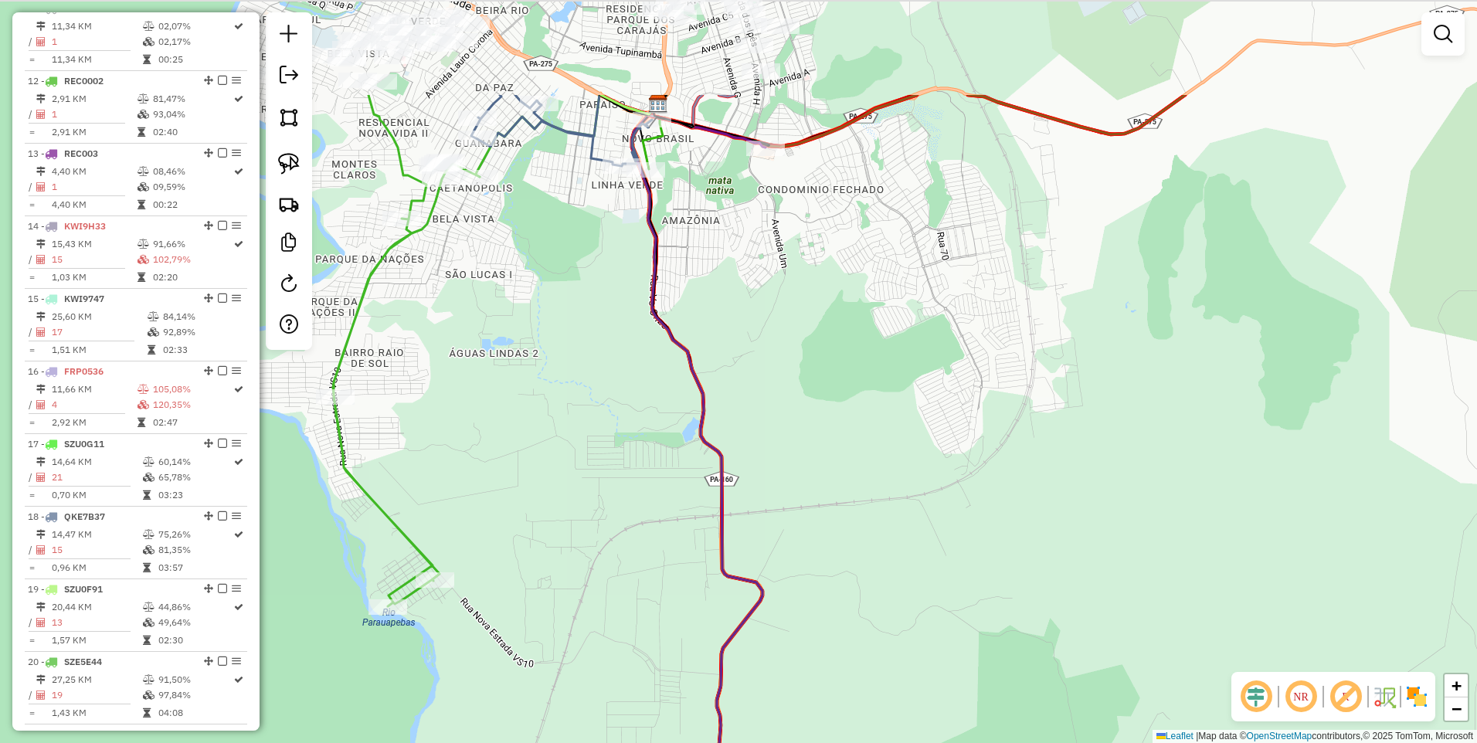
drag, startPoint x: 701, startPoint y: 378, endPoint x: 847, endPoint y: 616, distance: 279.8
click at [807, 616] on icon at bounding box center [719, 545] width 175 height 882
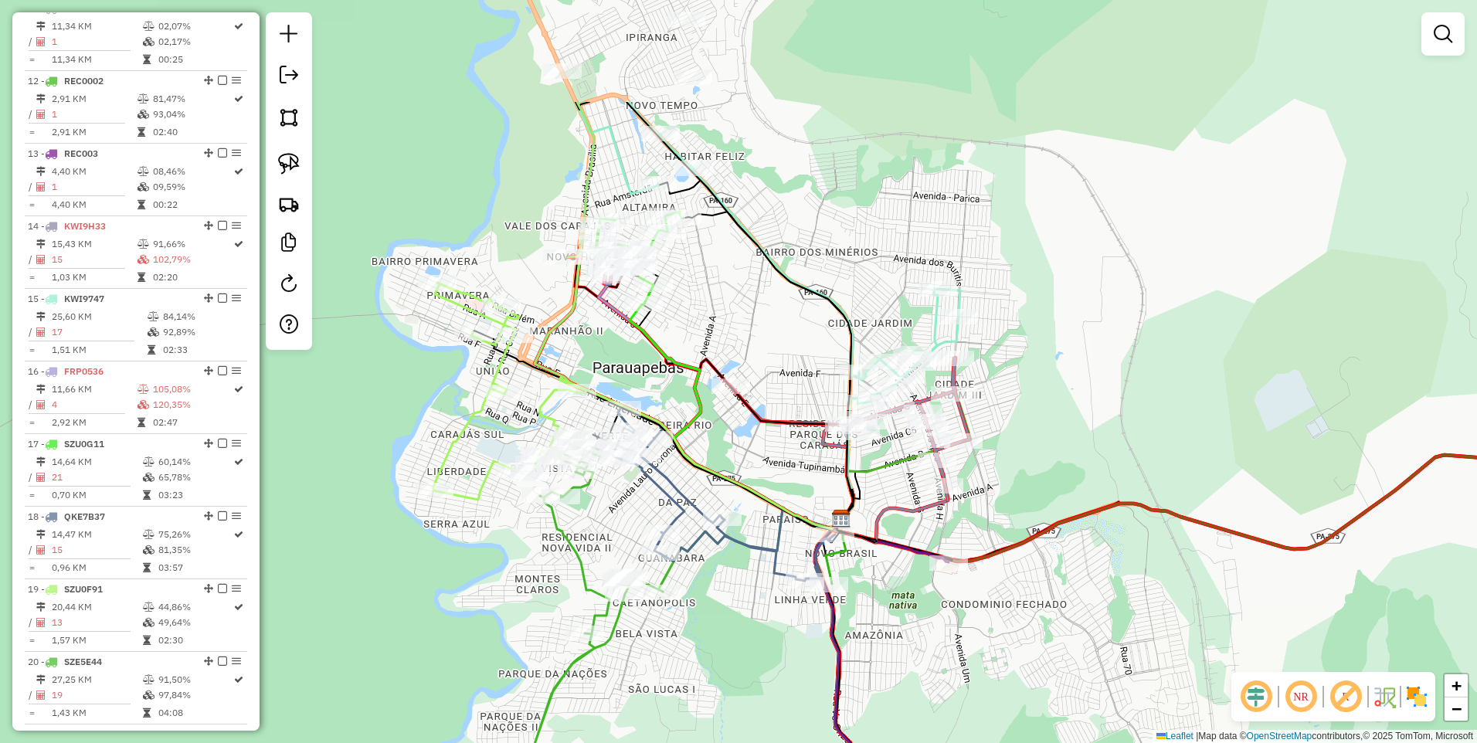
drag, startPoint x: 771, startPoint y: 151, endPoint x: 808, endPoint y: 328, distance: 180.0
click at [808, 328] on div "Janela de atendimento Grade de atendimento Capacidade Transportadoras Veículos …" at bounding box center [738, 371] width 1477 height 743
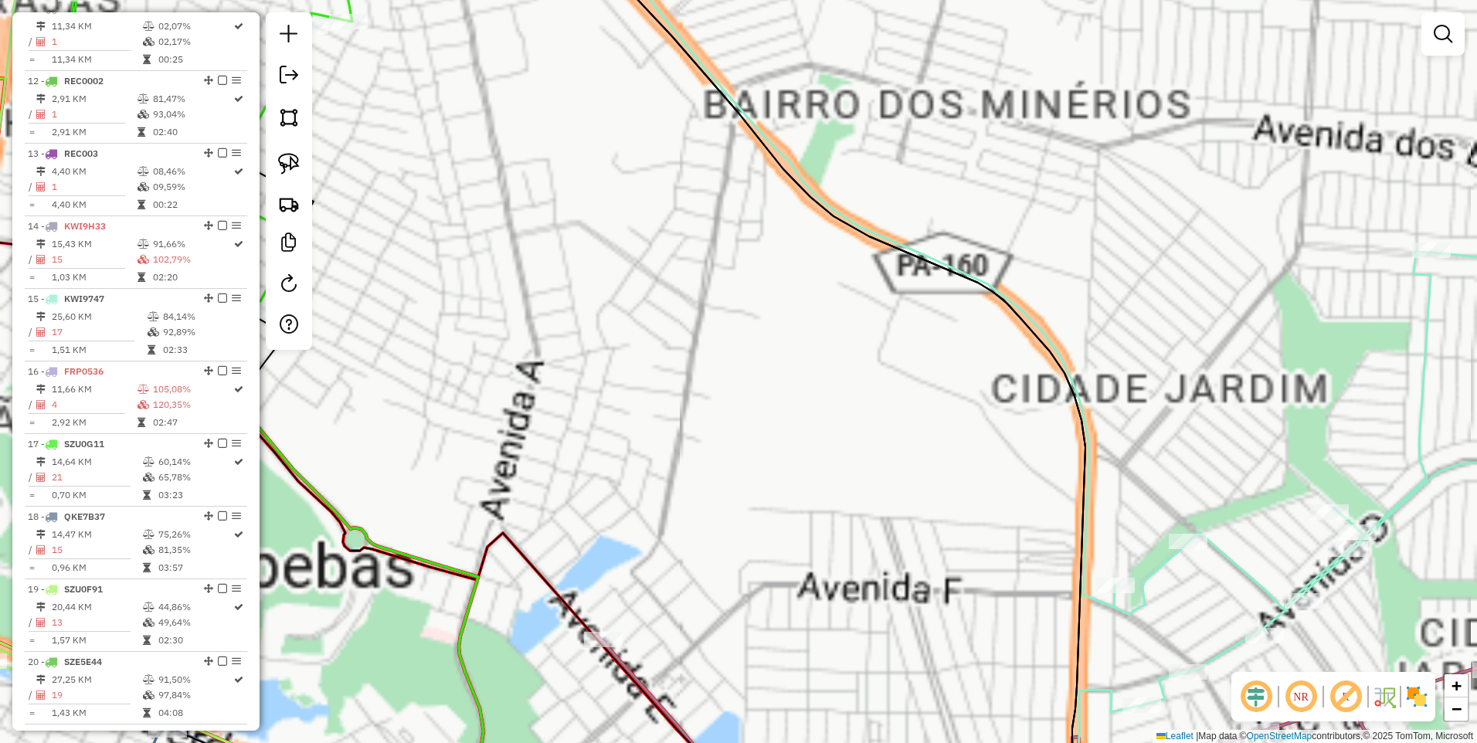
drag, startPoint x: 690, startPoint y: 236, endPoint x: 942, endPoint y: 395, distance: 298.3
click at [973, 416] on div "Janela de atendimento Grade de atendimento Capacidade Transportadoras Veículos …" at bounding box center [738, 371] width 1477 height 743
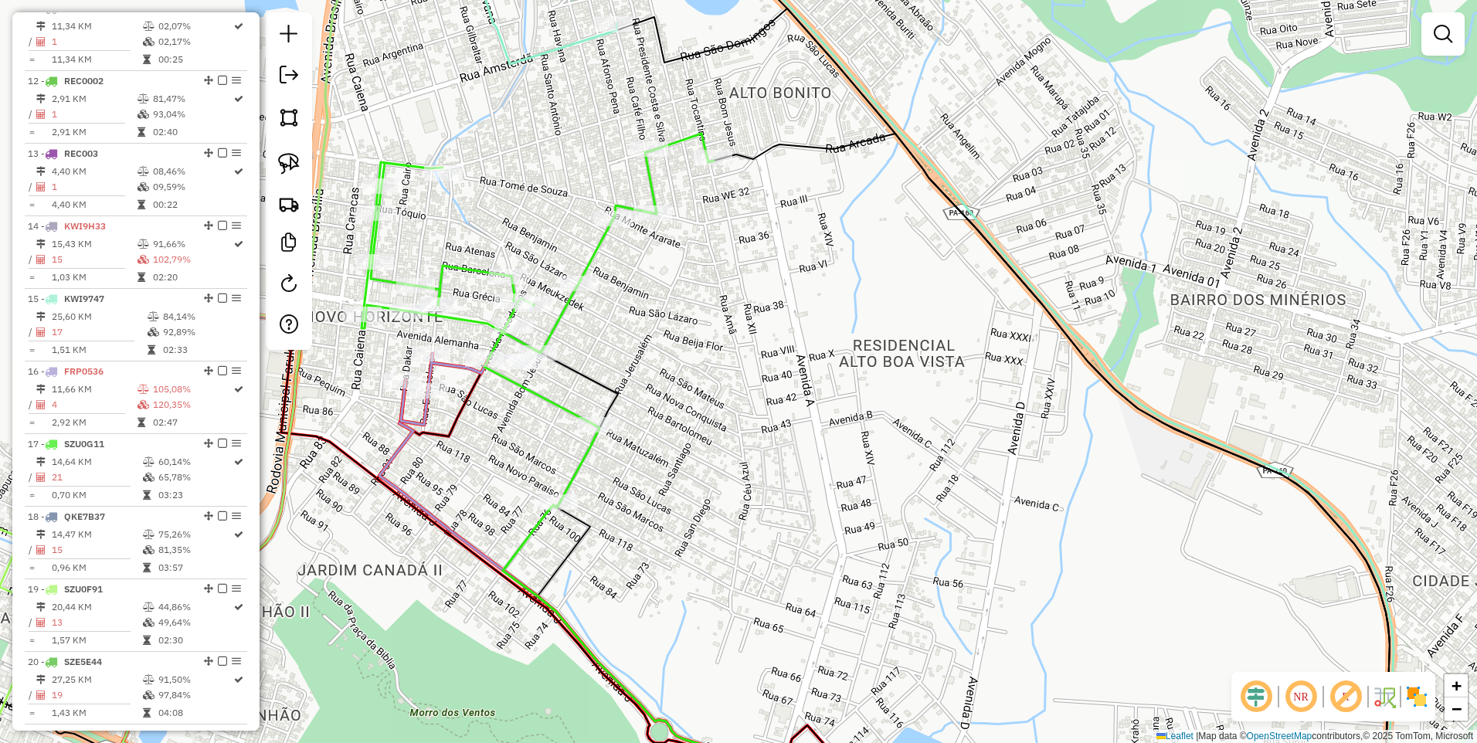
drag, startPoint x: 636, startPoint y: 293, endPoint x: 854, endPoint y: 349, distance: 225.7
click at [854, 349] on div "Janela de atendimento Grade de atendimento Capacidade Transportadoras Veículos …" at bounding box center [738, 371] width 1477 height 743
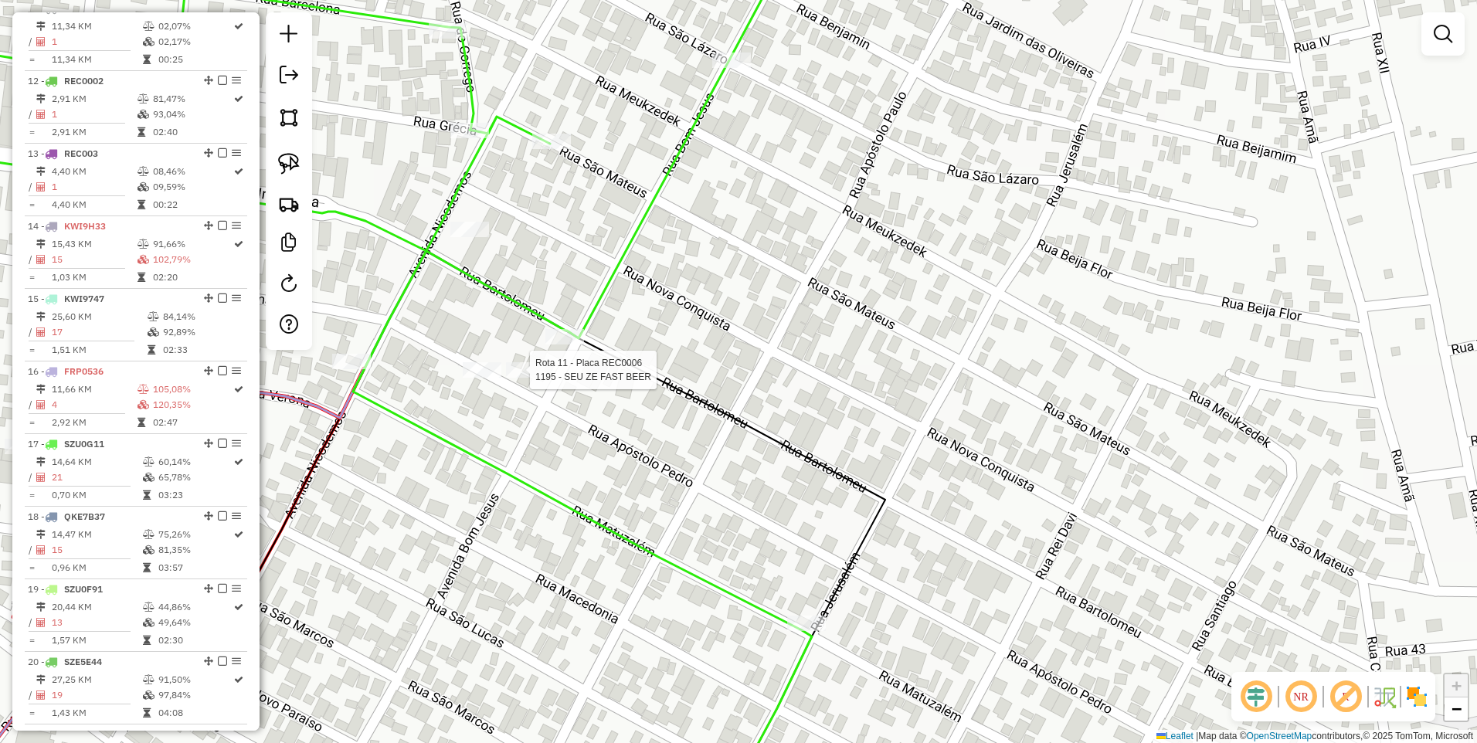
select select "**********"
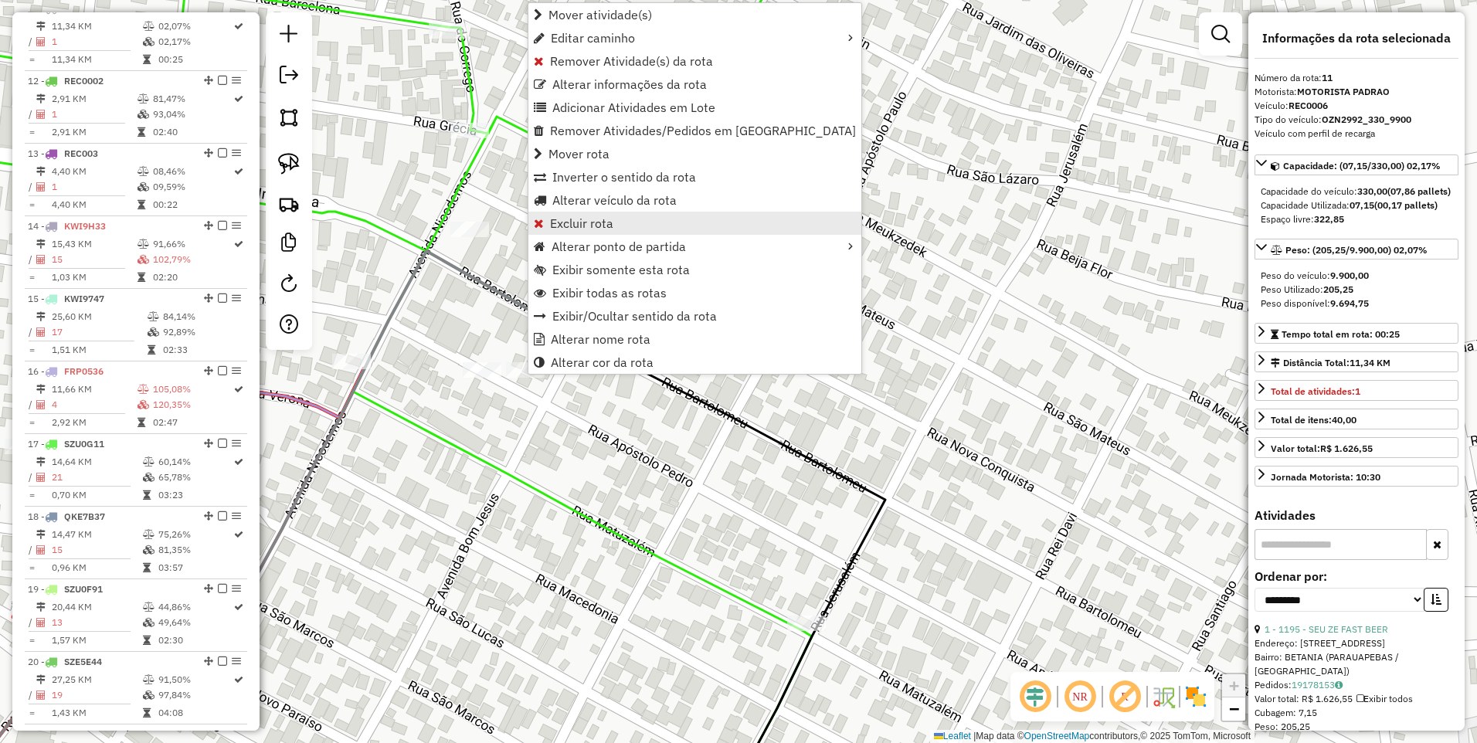
click at [592, 221] on span "Excluir rota" at bounding box center [581, 223] width 63 height 12
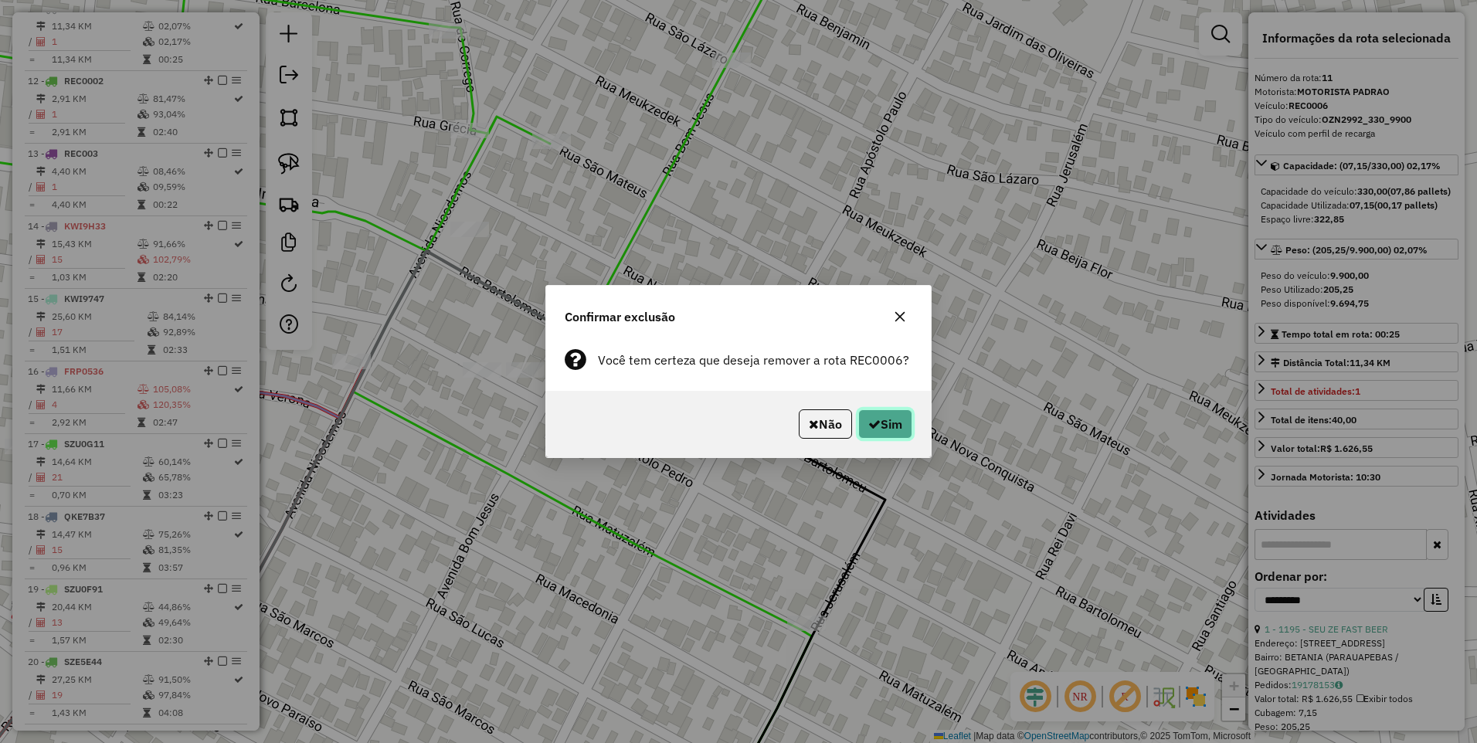
click at [894, 420] on button "Sim" at bounding box center [885, 423] width 54 height 29
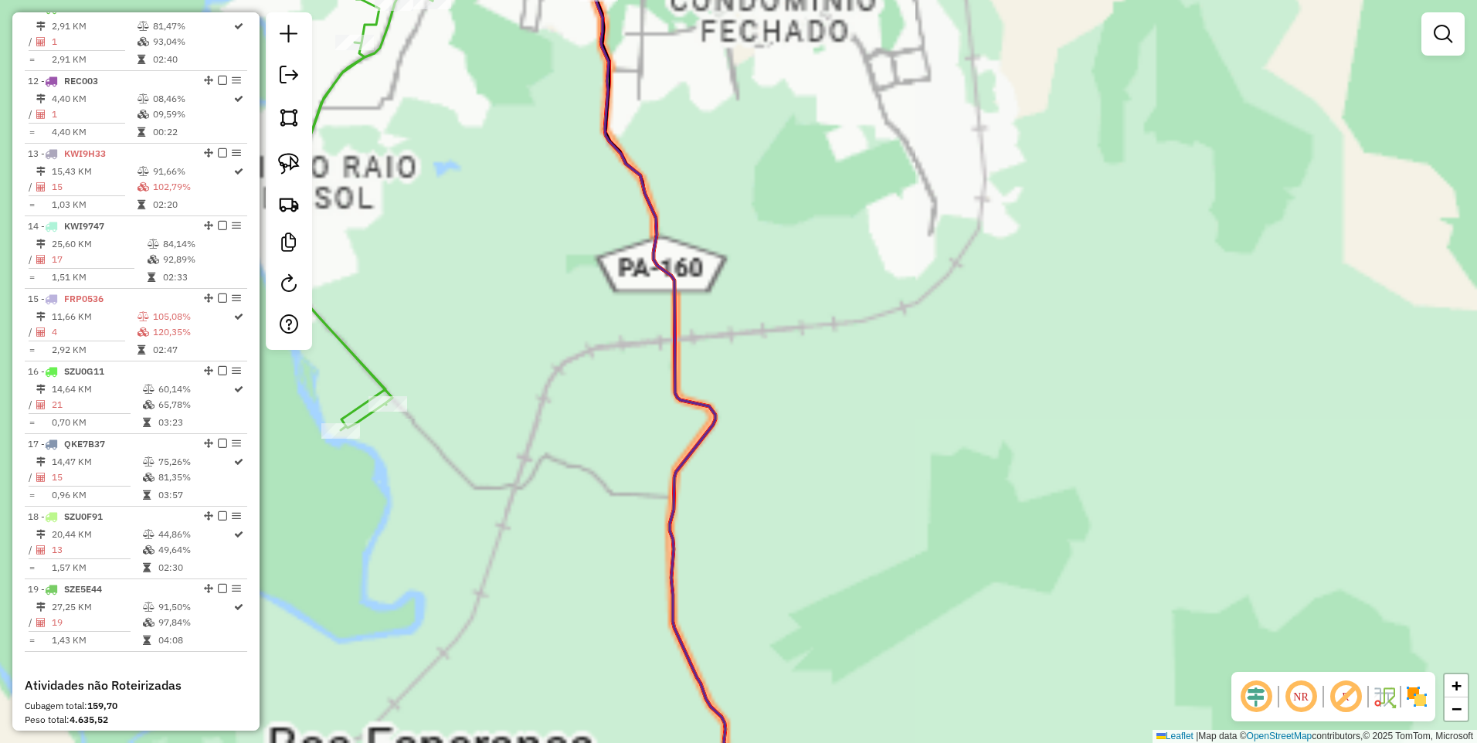
drag, startPoint x: 900, startPoint y: 481, endPoint x: 908, endPoint y: 516, distance: 35.8
click at [908, 516] on div "Janela de atendimento Grade de atendimento Capacidade Transportadoras Veículos …" at bounding box center [738, 371] width 1477 height 743
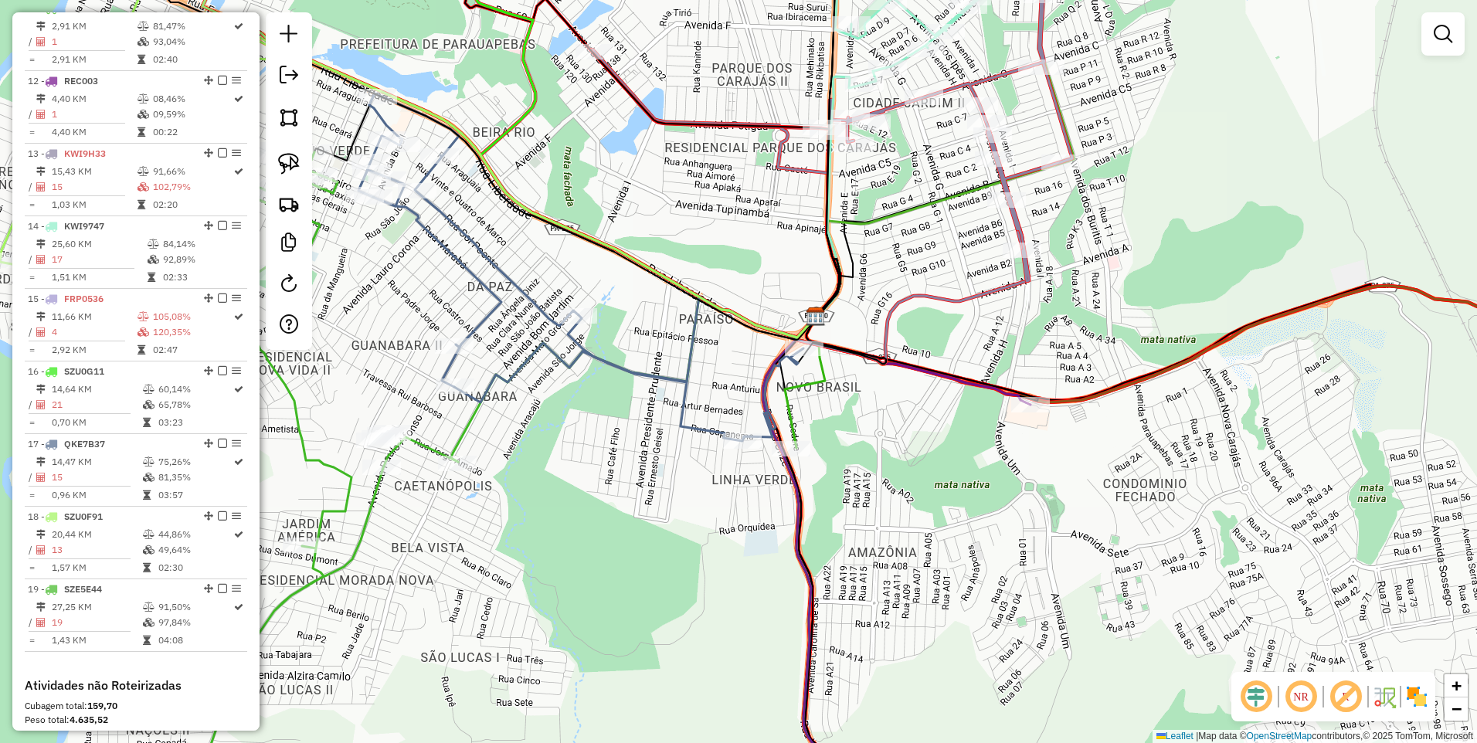
drag, startPoint x: 946, startPoint y: 249, endPoint x: 915, endPoint y: 378, distance: 133.4
click at [916, 378] on div "Janela de atendimento Grade de atendimento Capacidade Transportadoras Veículos …" at bounding box center [738, 371] width 1477 height 743
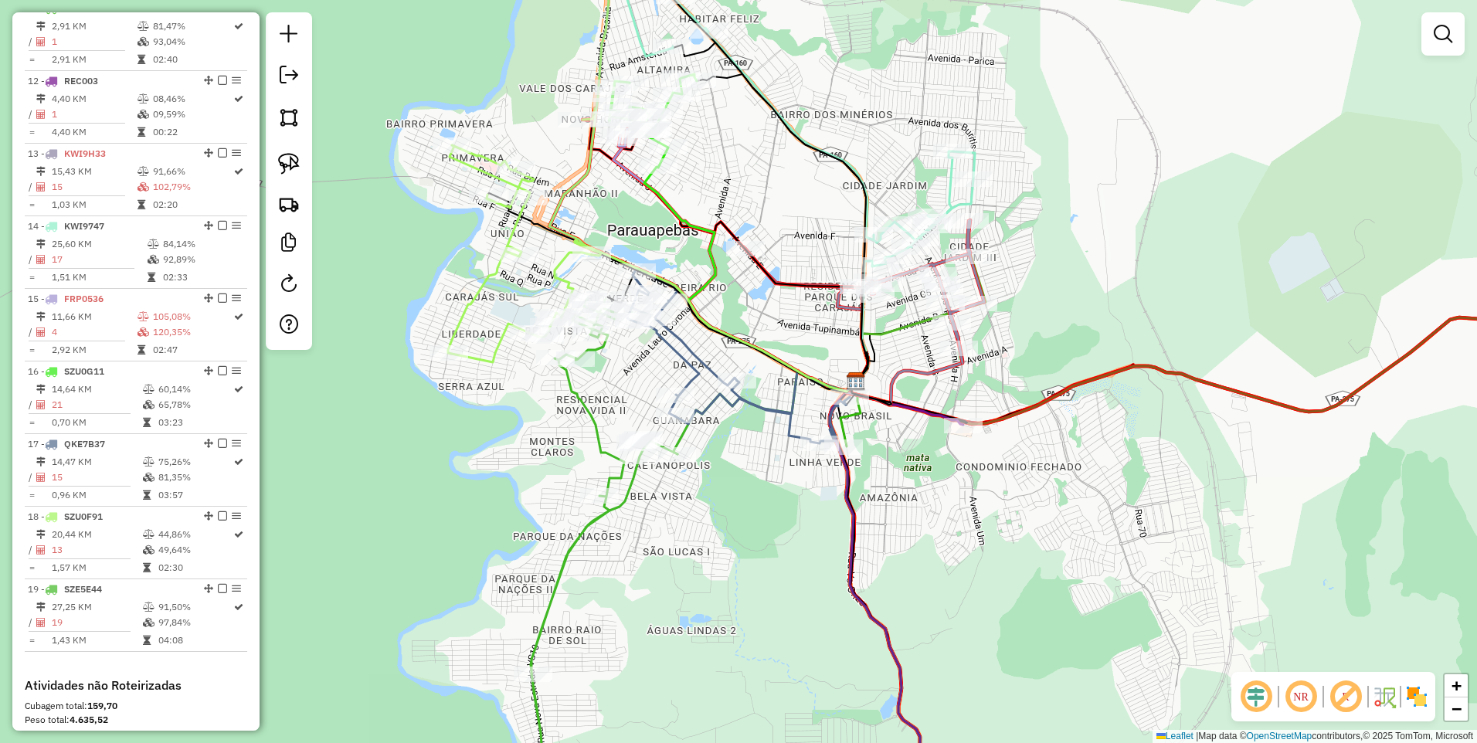
drag, startPoint x: 277, startPoint y: 118, endPoint x: 533, endPoint y: 373, distance: 361.0
click at [277, 117] on link at bounding box center [289, 117] width 34 height 34
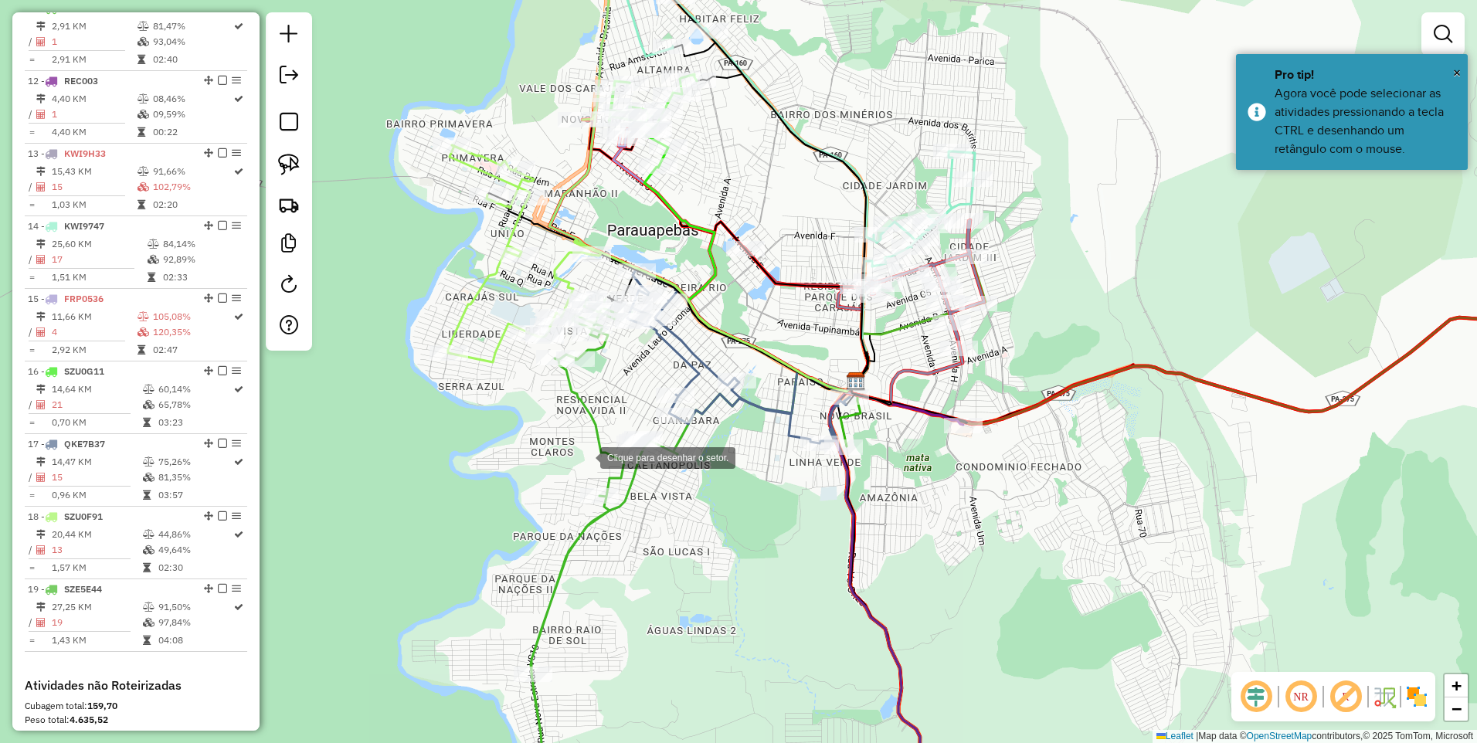
click at [599, 472] on div at bounding box center [584, 456] width 31 height 31
click at [598, 392] on div at bounding box center [597, 391] width 31 height 31
click at [613, 407] on div at bounding box center [597, 391] width 31 height 31
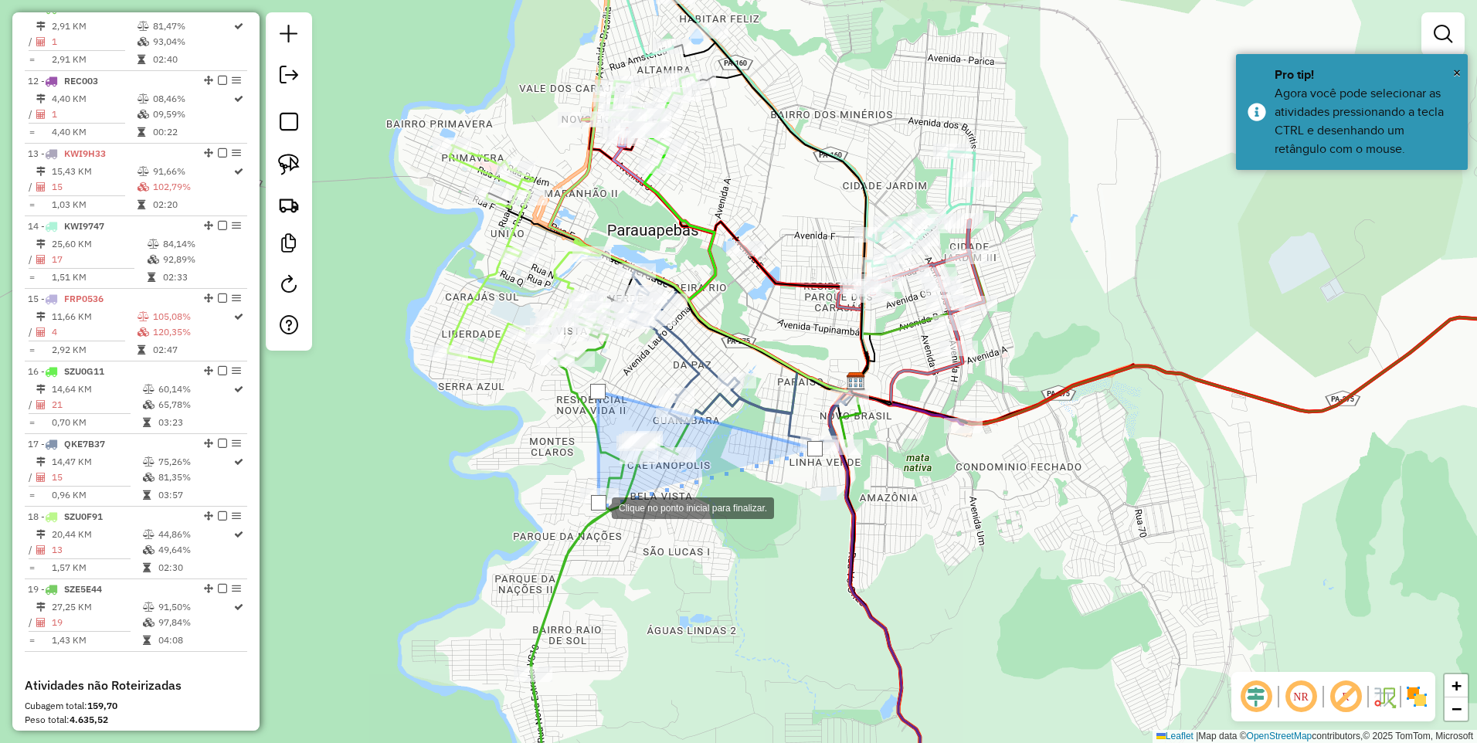
click at [596, 506] on div at bounding box center [598, 502] width 15 height 15
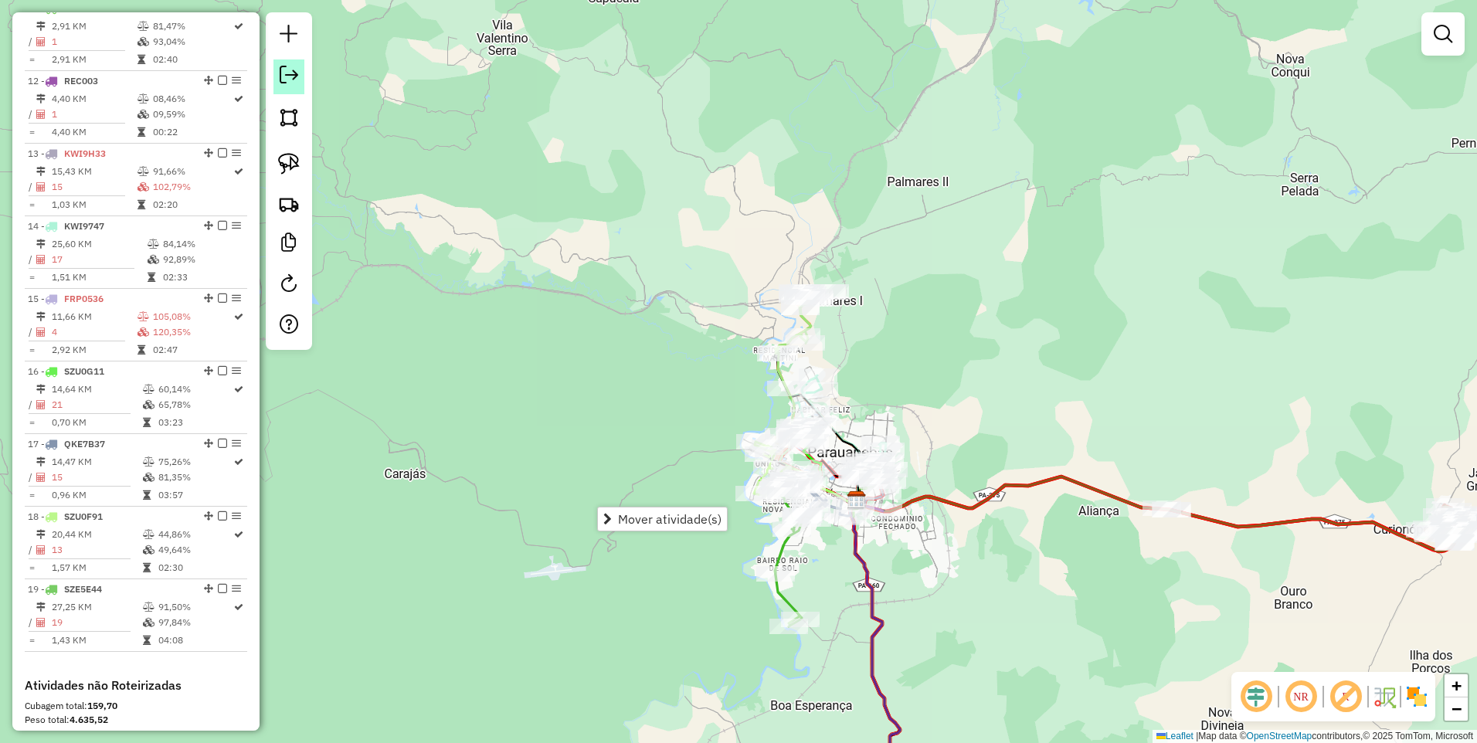
click at [289, 83] on em at bounding box center [289, 75] width 19 height 19
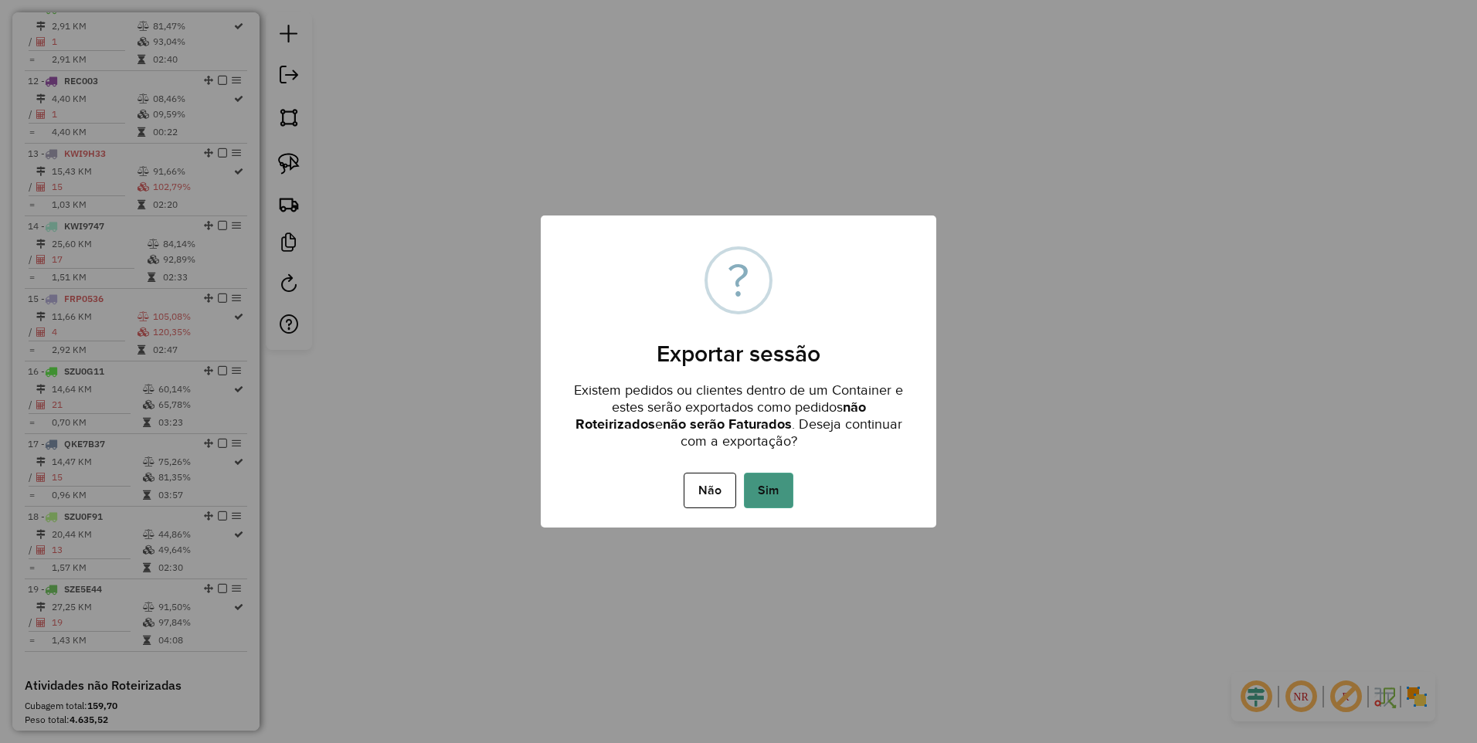
click at [775, 489] on button "Sim" at bounding box center [768, 491] width 49 height 36
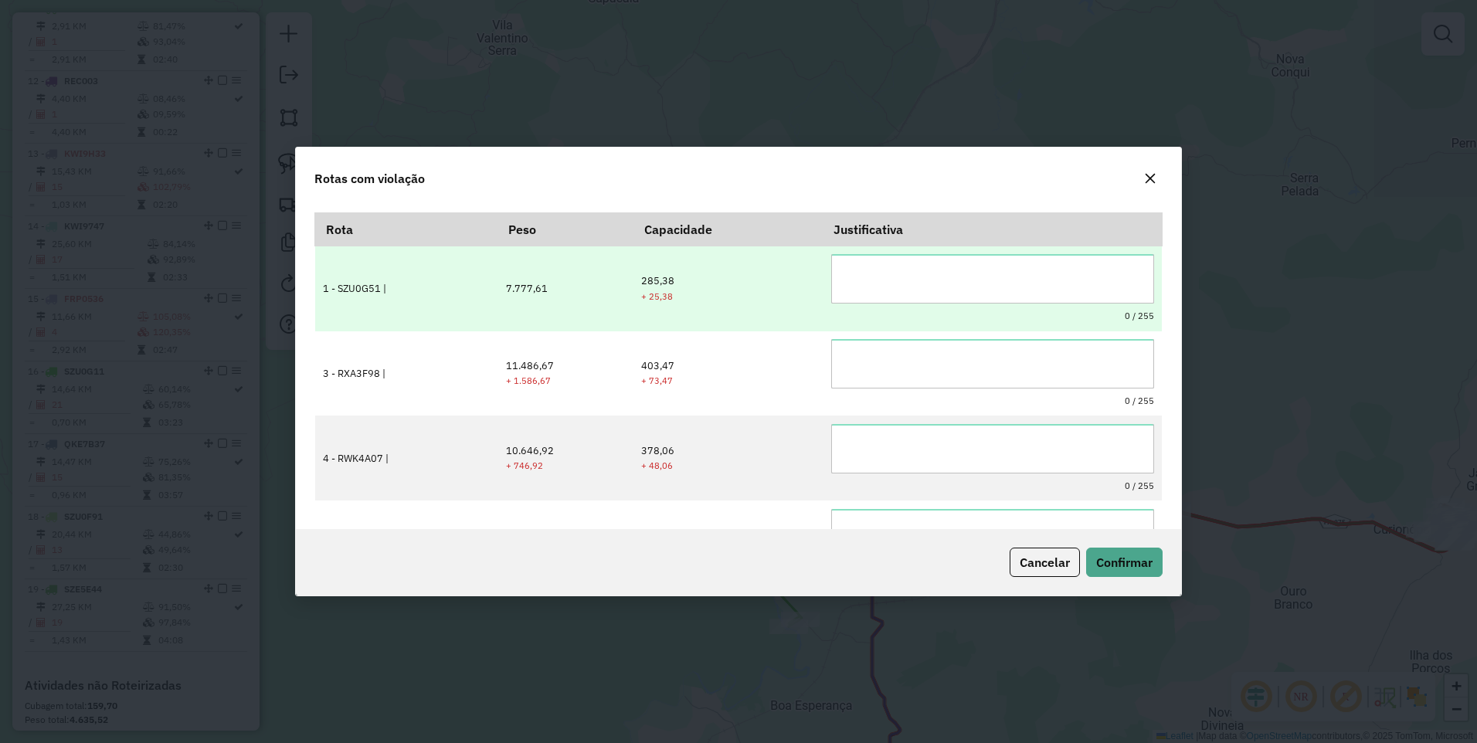
scroll to position [0, 0]
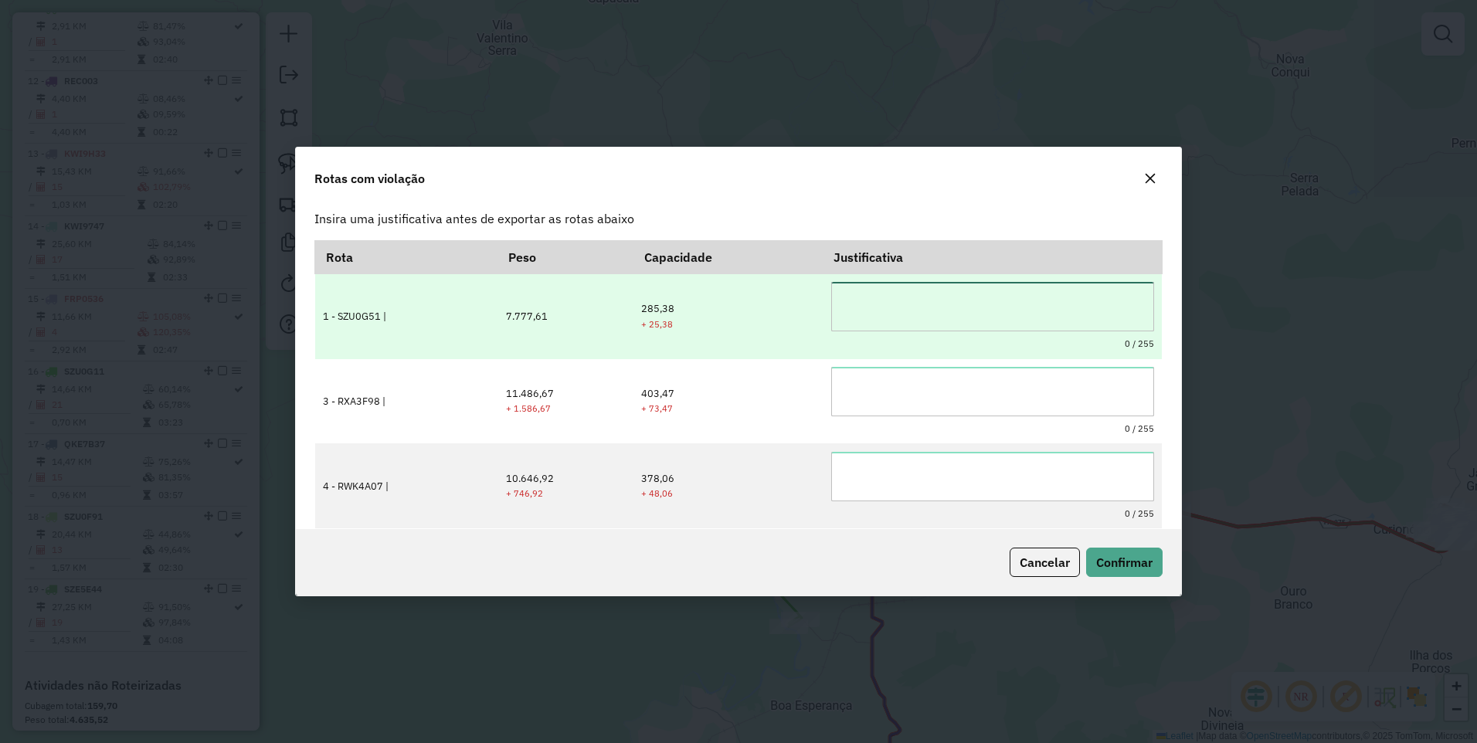
click at [964, 297] on textarea at bounding box center [992, 306] width 323 height 49
drag, startPoint x: 742, startPoint y: 317, endPoint x: 696, endPoint y: 318, distance: 45.6
click at [696, 317] on tr "**********" at bounding box center [738, 316] width 847 height 85
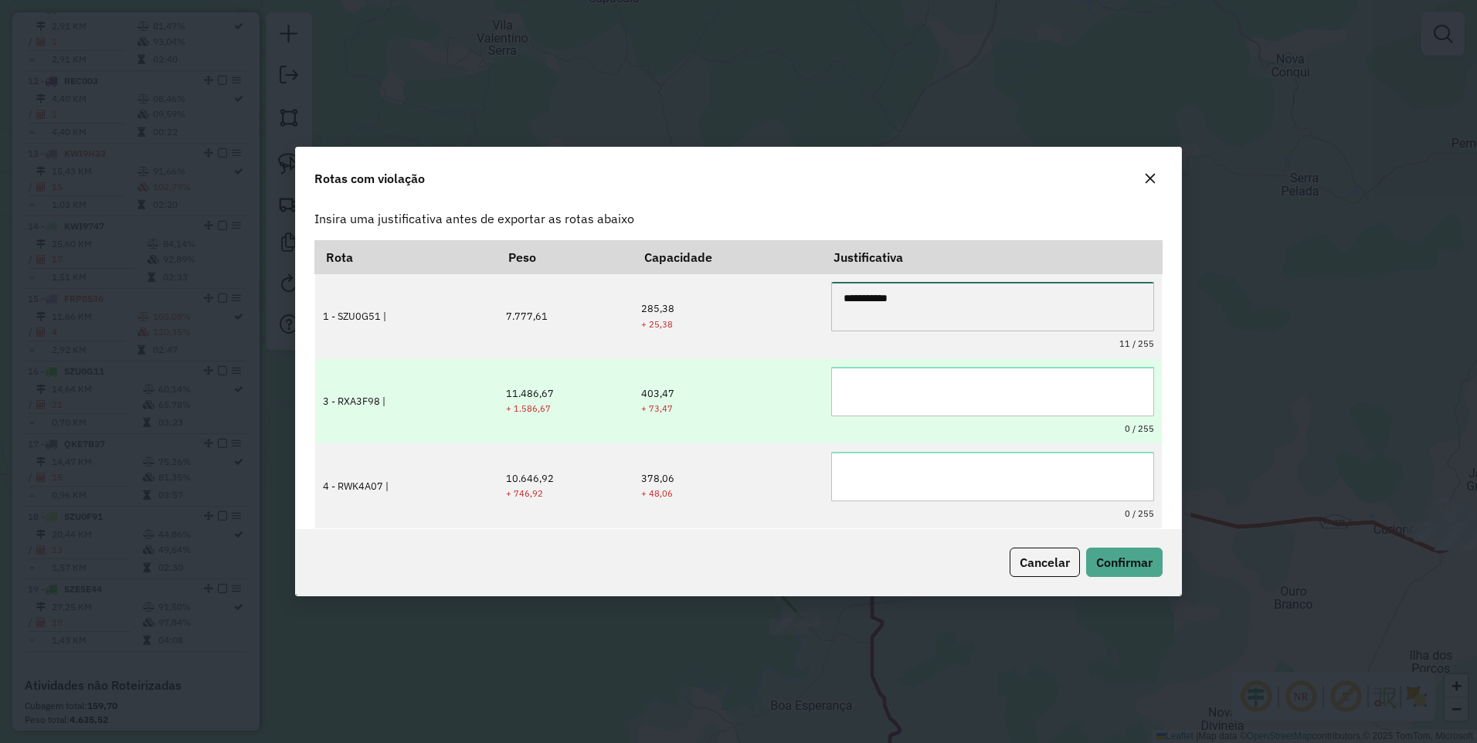
type textarea "**********"
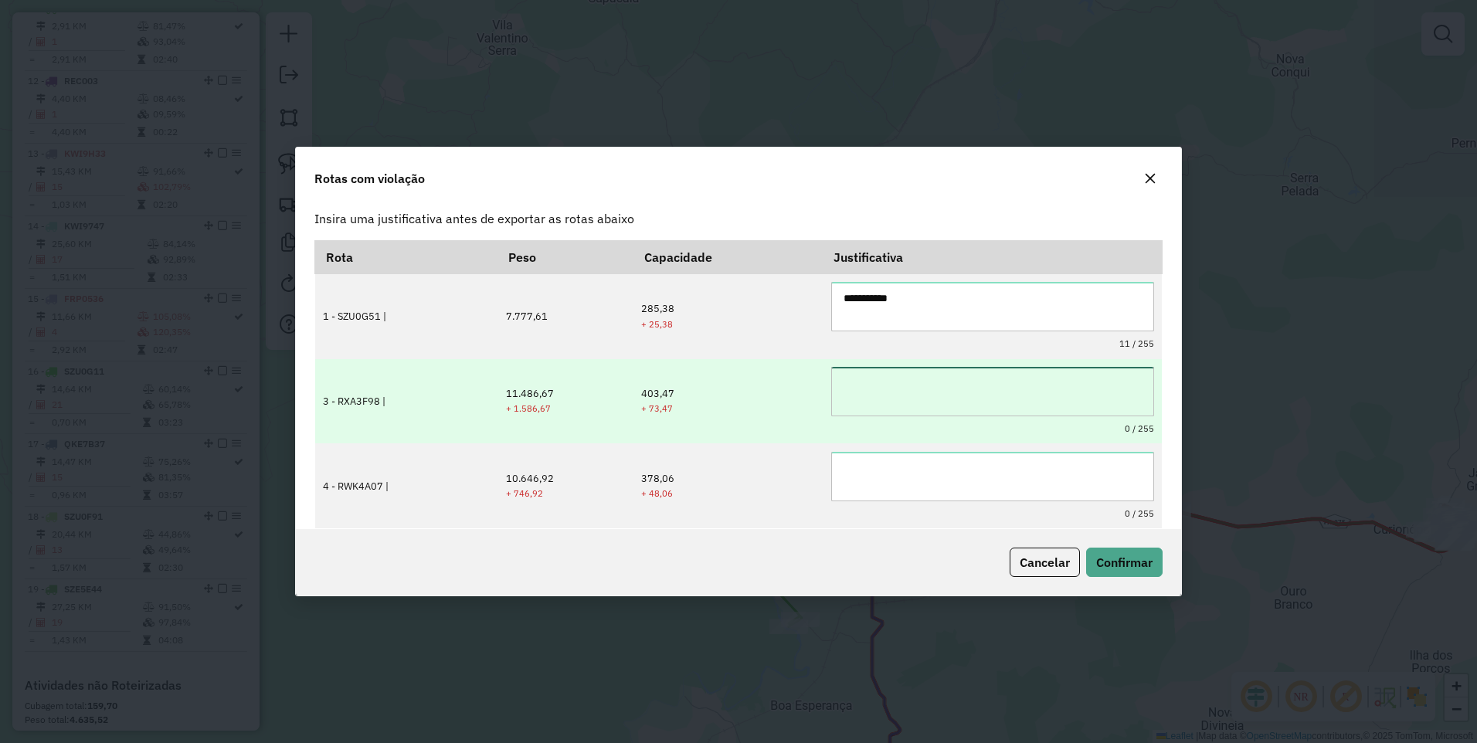
click at [860, 395] on textarea at bounding box center [992, 391] width 323 height 49
paste textarea "**********"
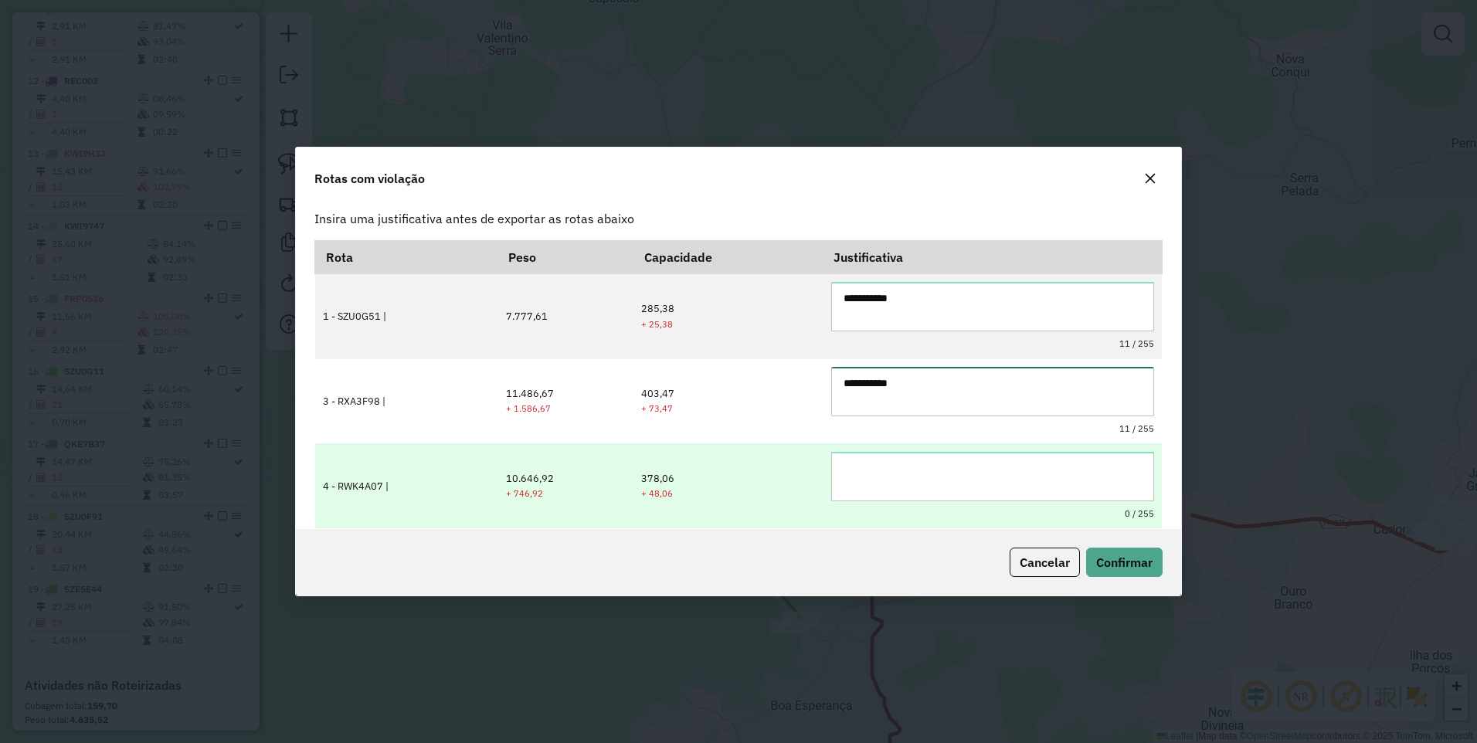
type textarea "**********"
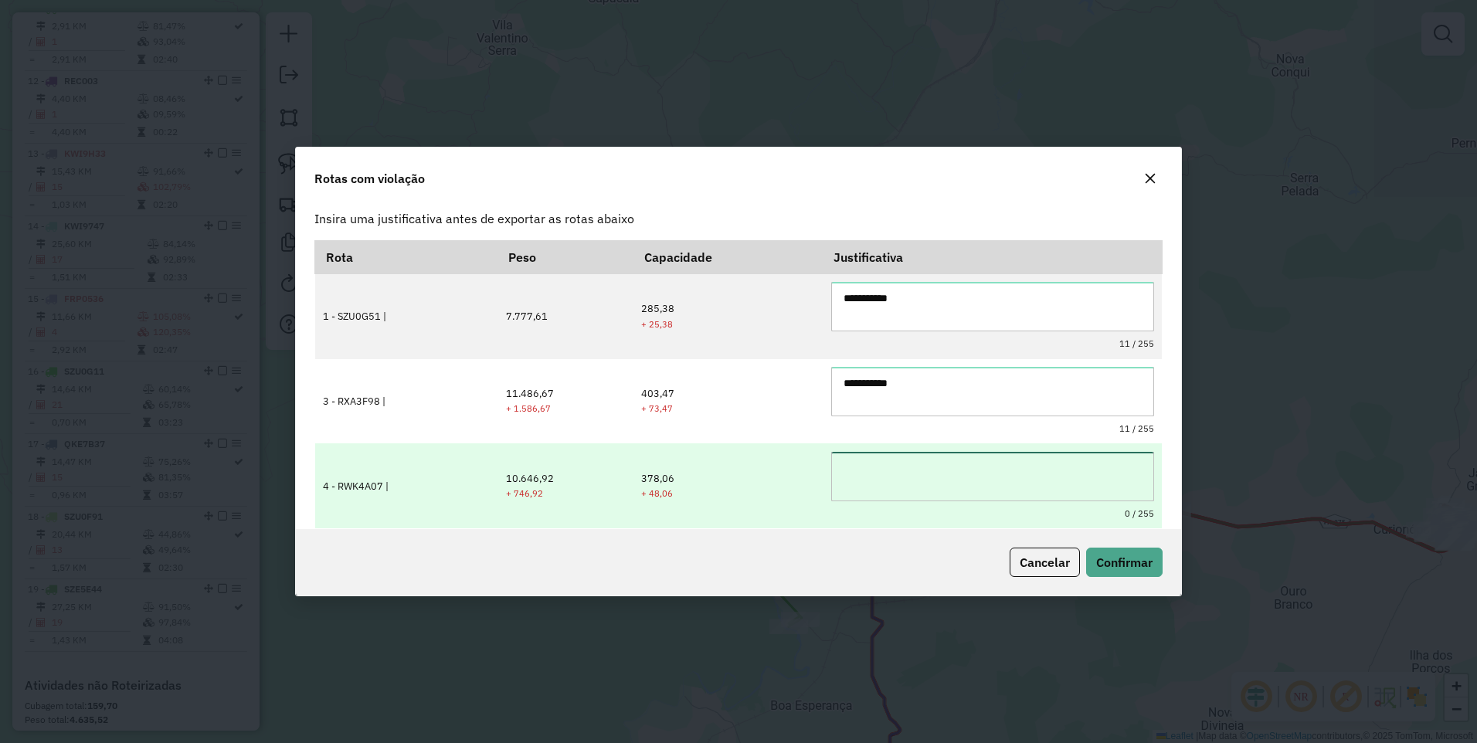
click at [905, 468] on textarea at bounding box center [992, 476] width 323 height 49
paste textarea "**********"
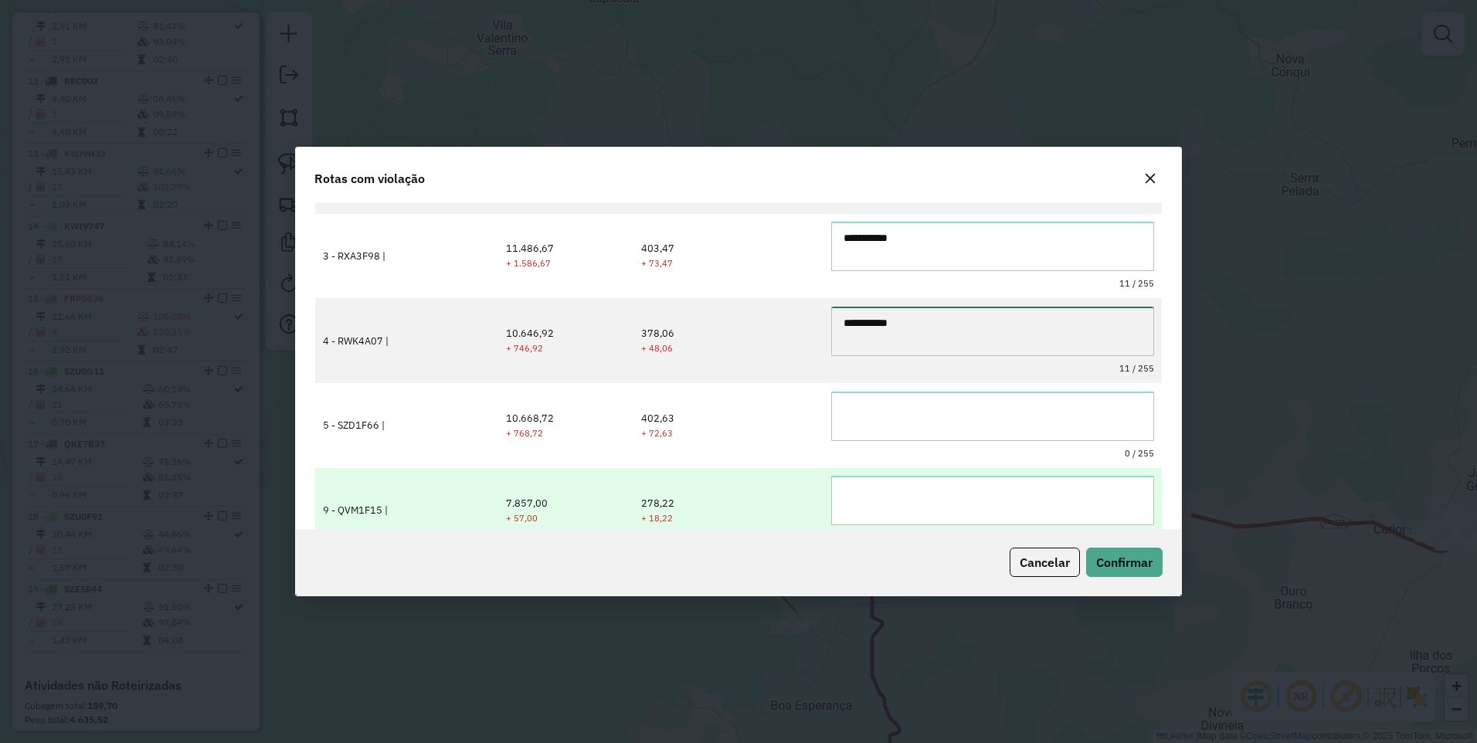
scroll to position [154, 0]
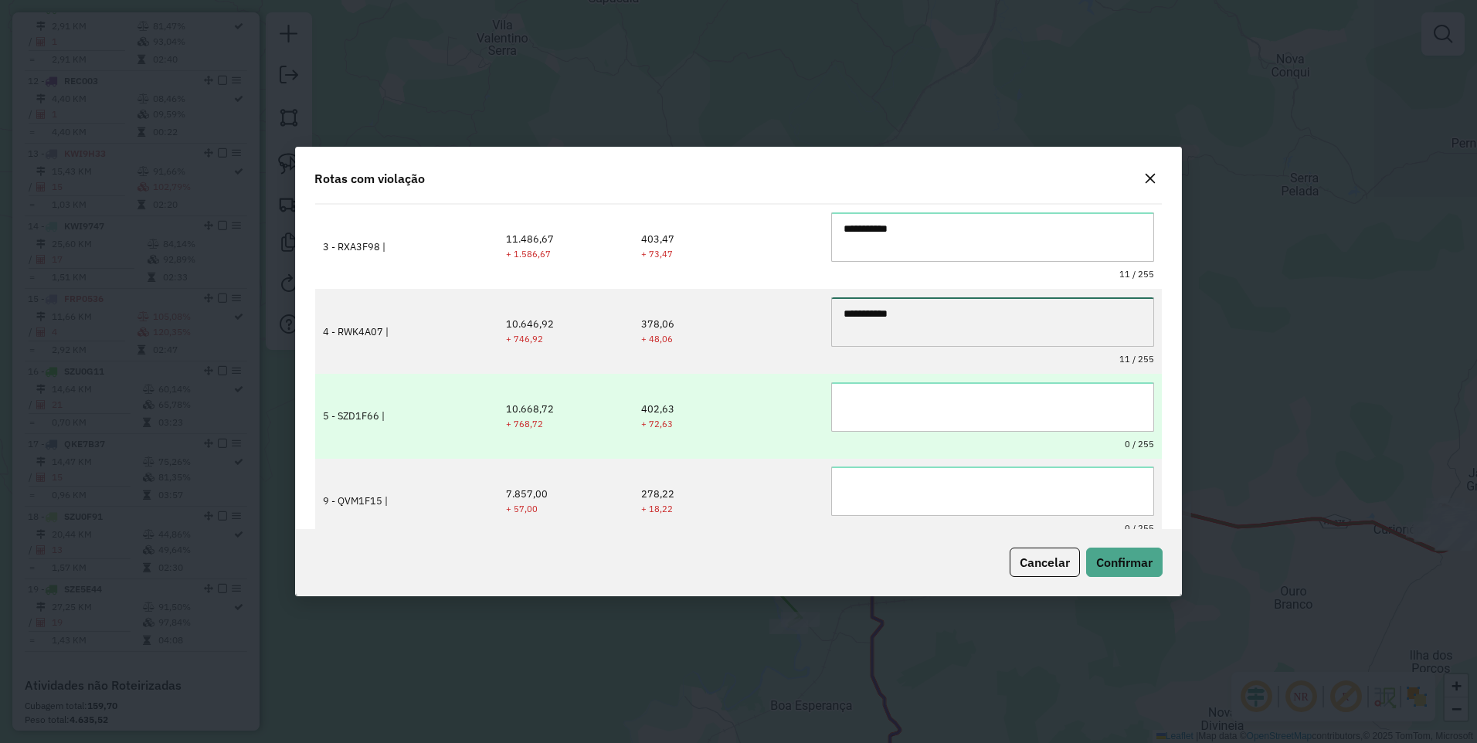
type textarea "**********"
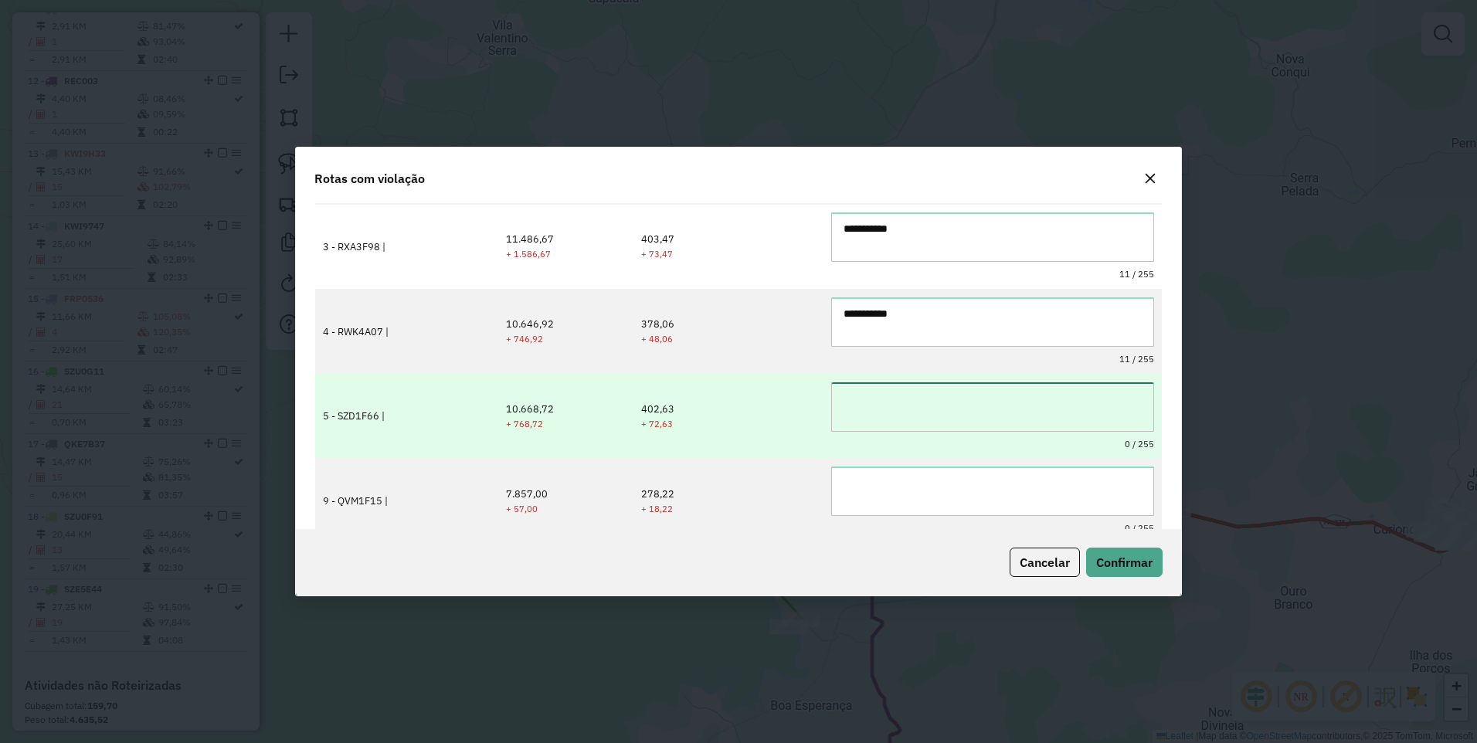
click at [896, 419] on textarea at bounding box center [992, 406] width 323 height 49
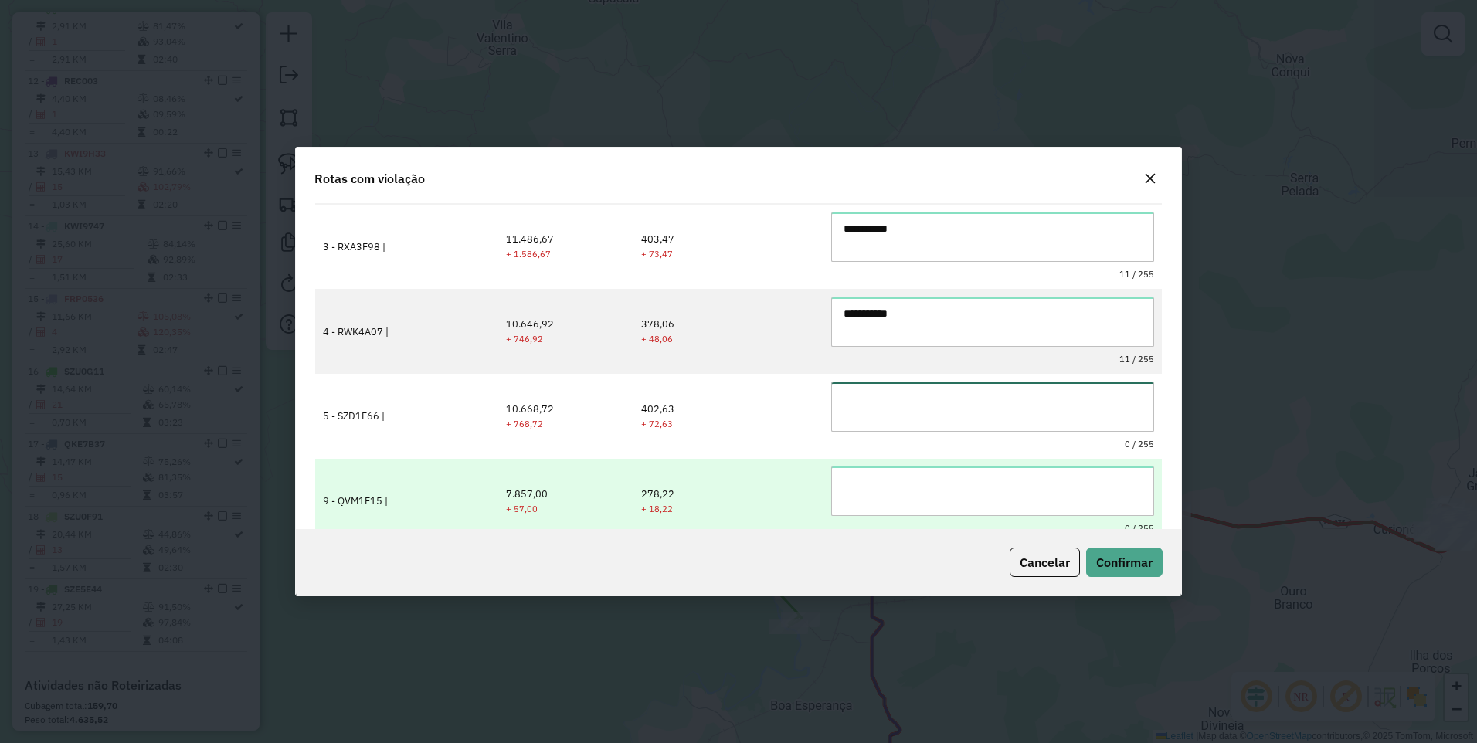
paste textarea "**********"
type textarea "**********"
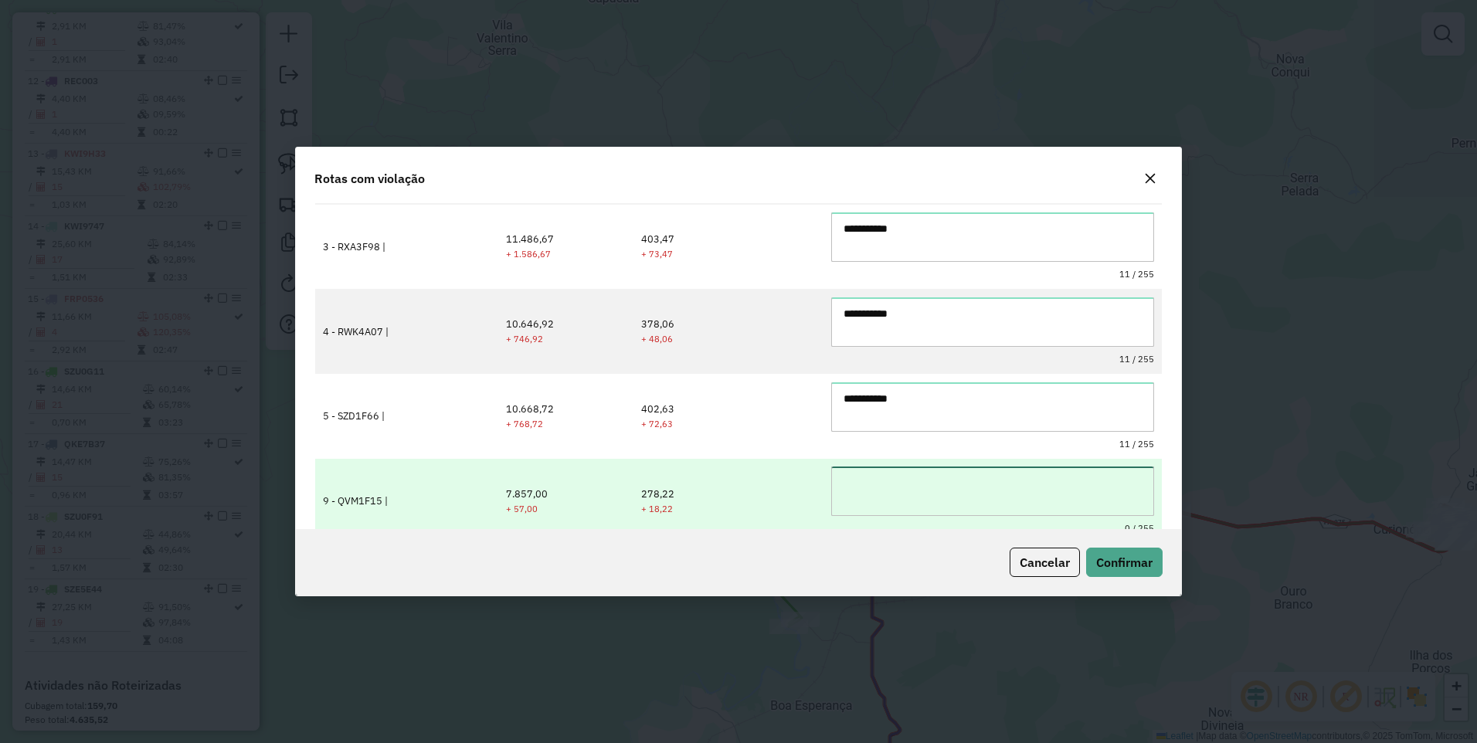
click at [884, 487] on textarea at bounding box center [992, 491] width 323 height 49
paste textarea "**********"
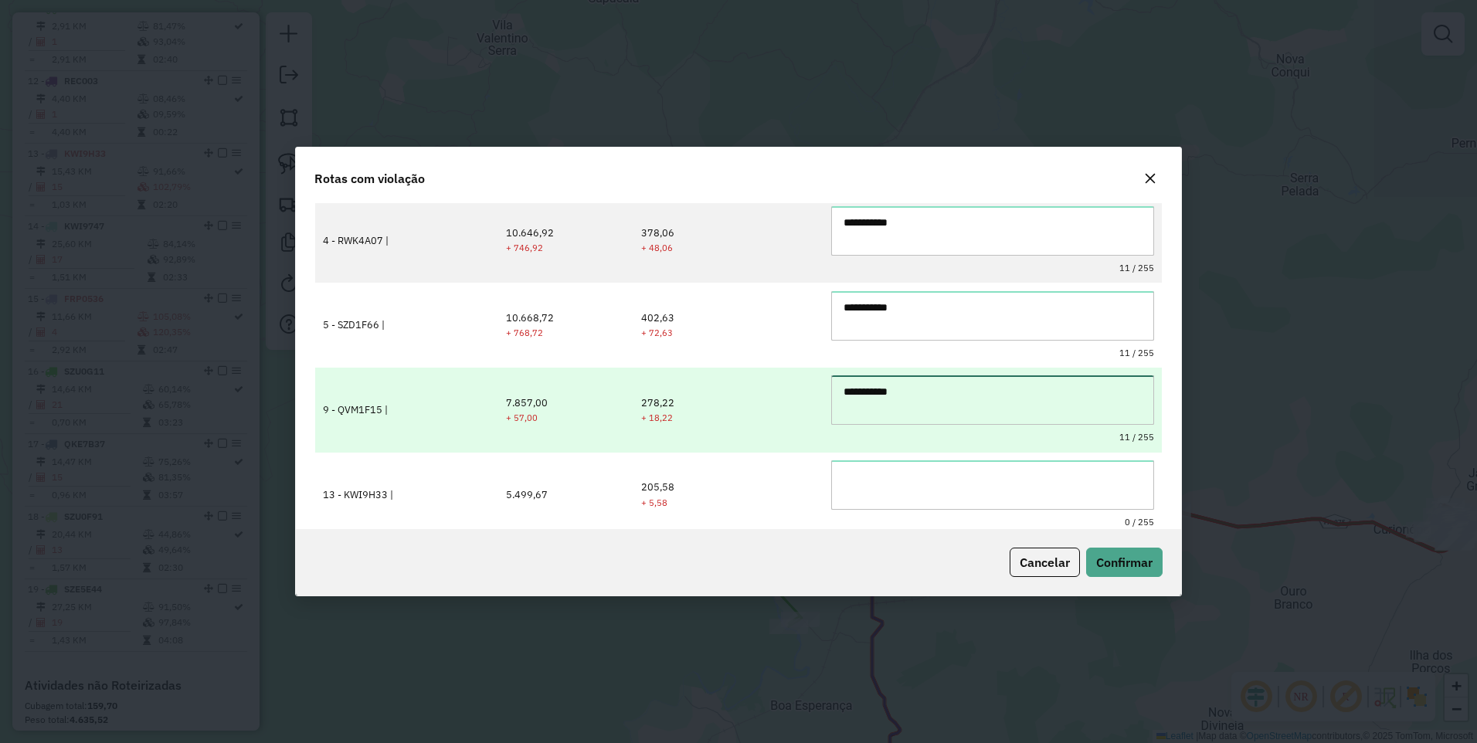
scroll to position [309, 0]
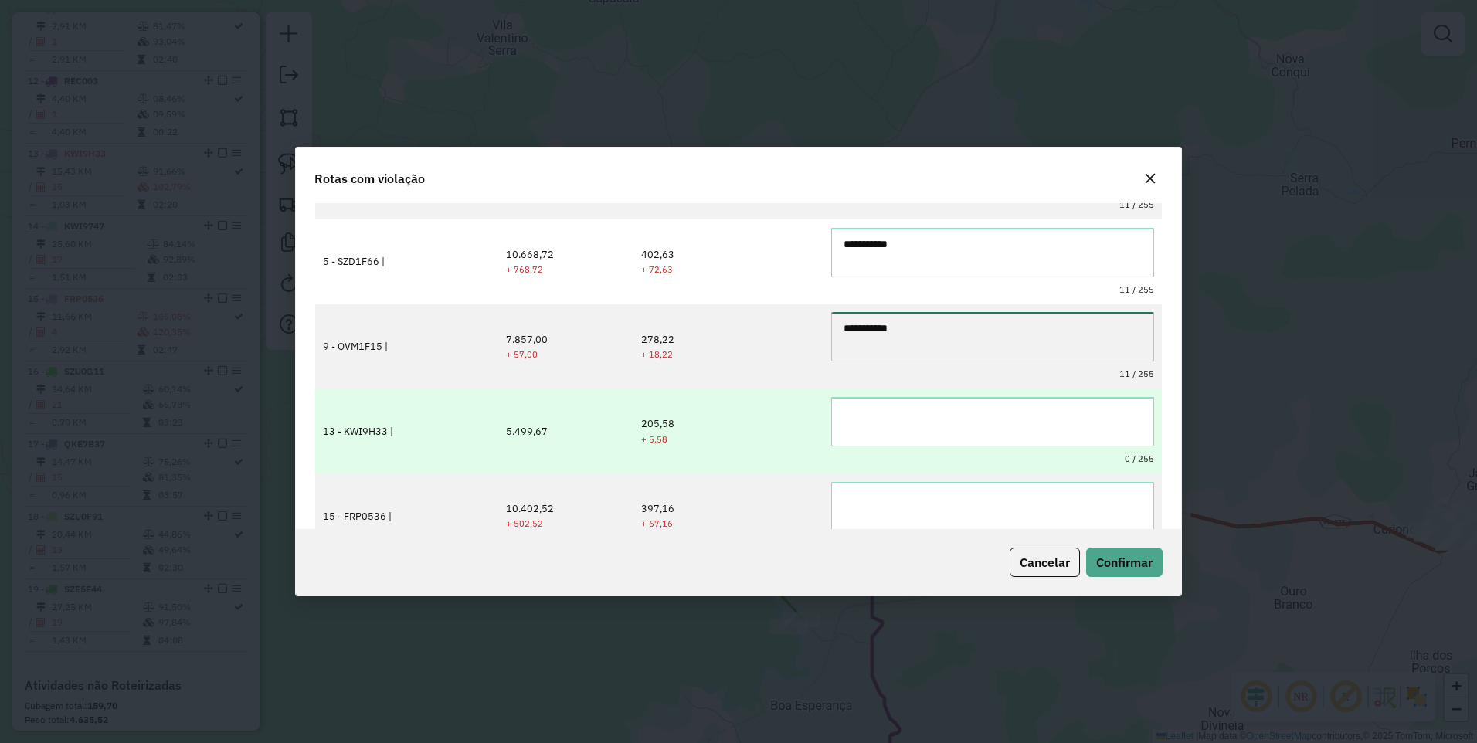
type textarea "**********"
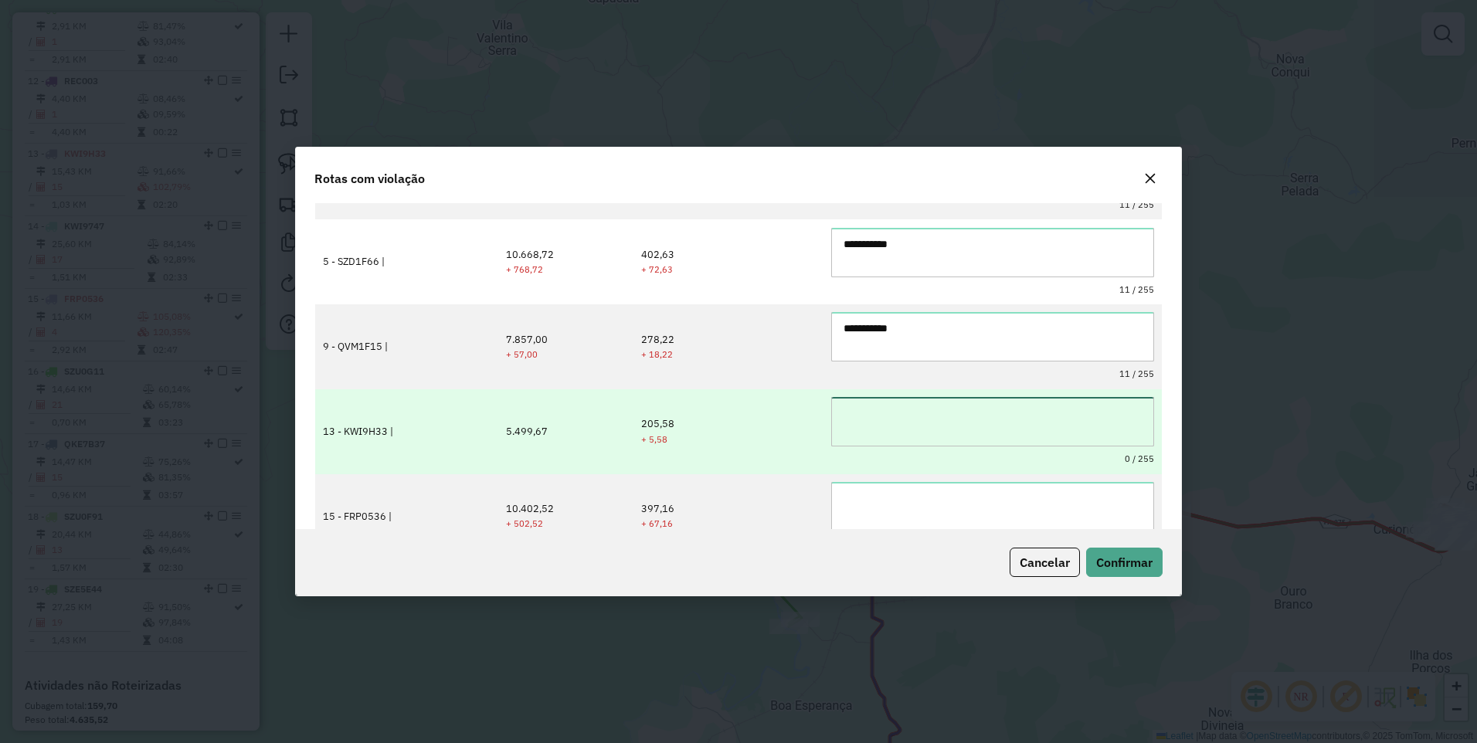
click at [880, 426] on textarea at bounding box center [992, 421] width 323 height 49
paste textarea "**********"
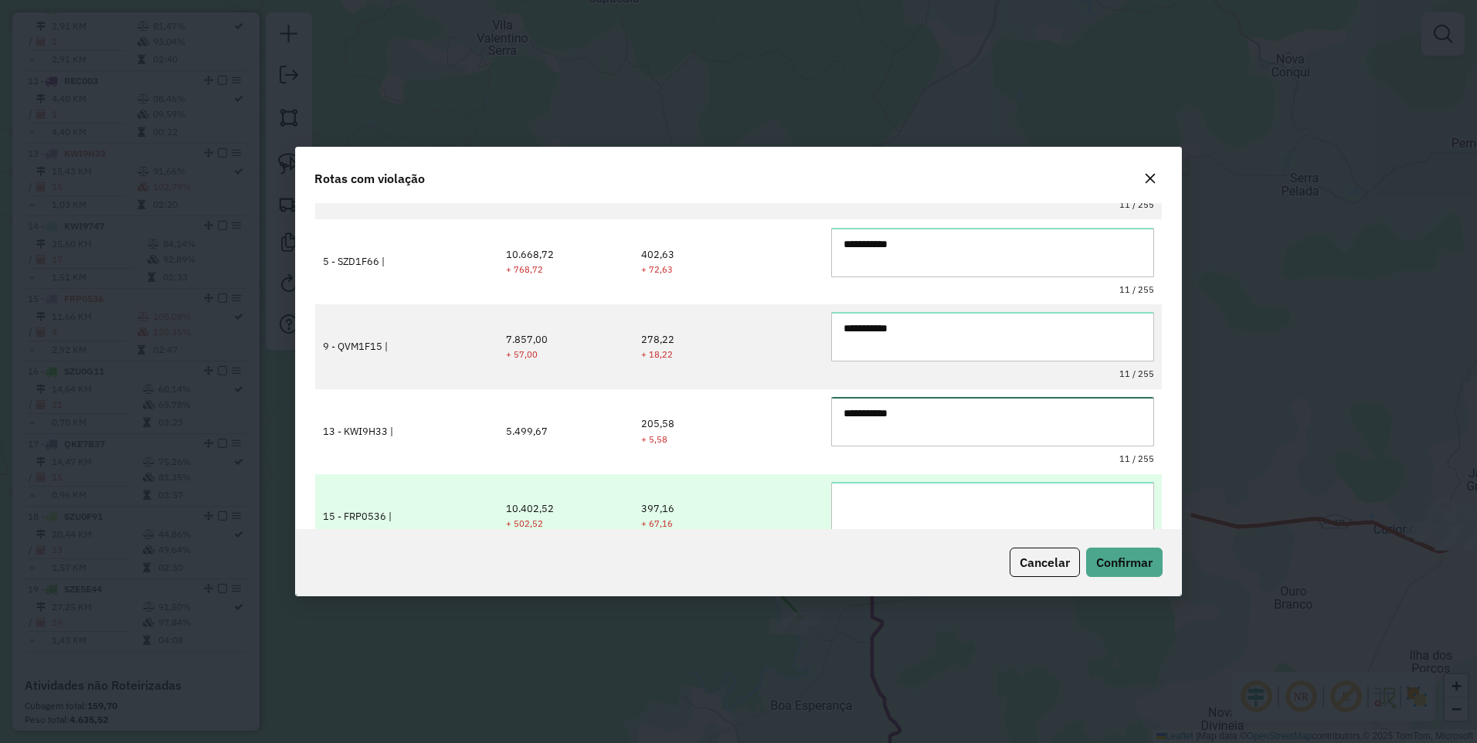
type textarea "**********"
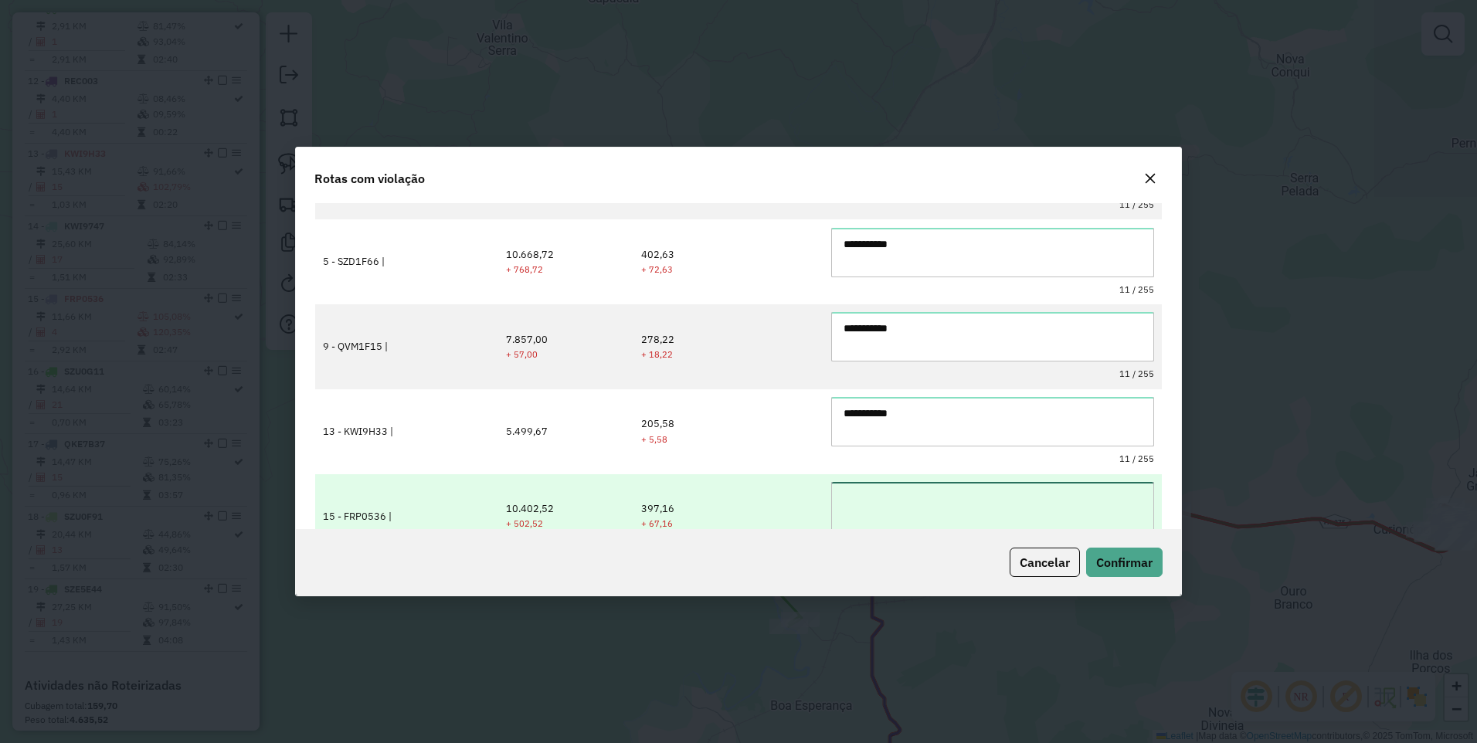
click at [882, 508] on textarea at bounding box center [992, 506] width 323 height 49
paste textarea "**********"
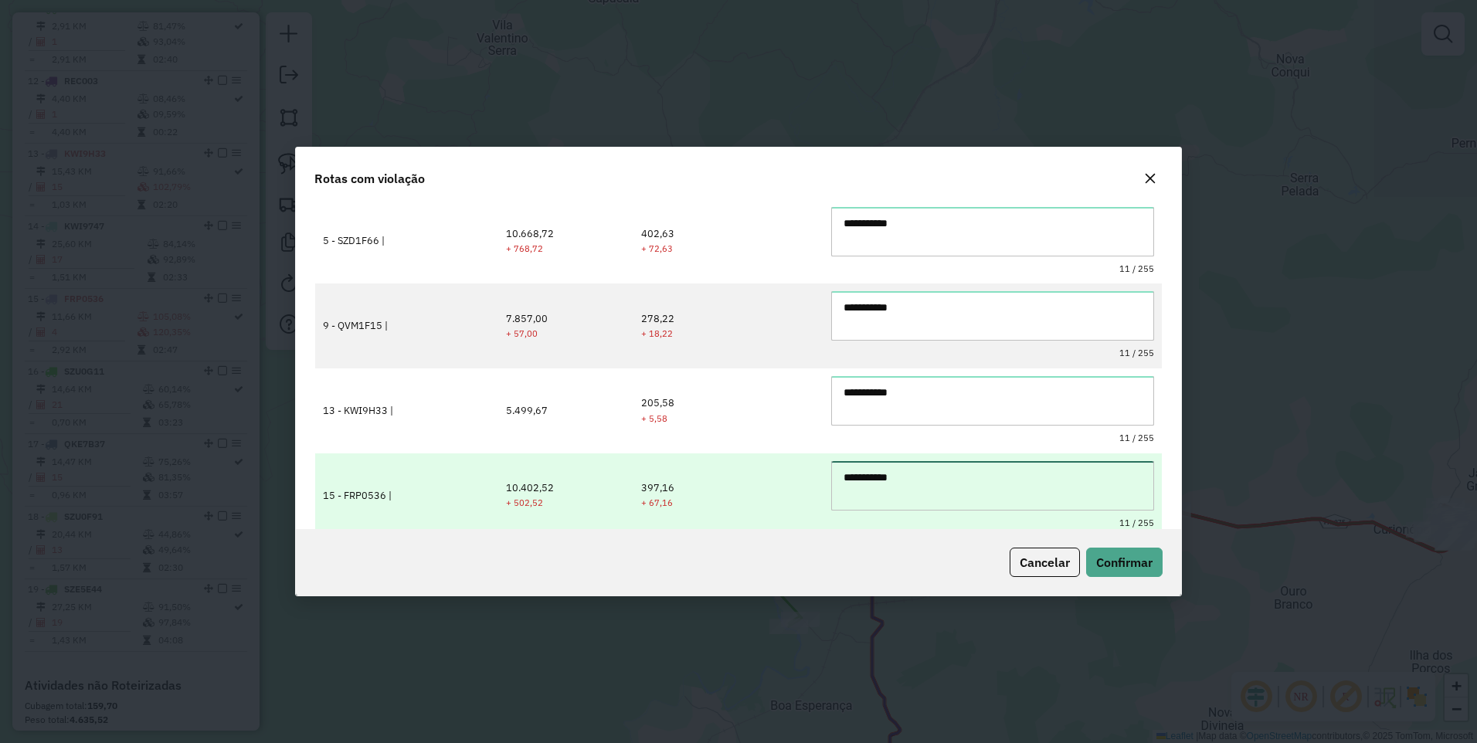
scroll to position [339, 0]
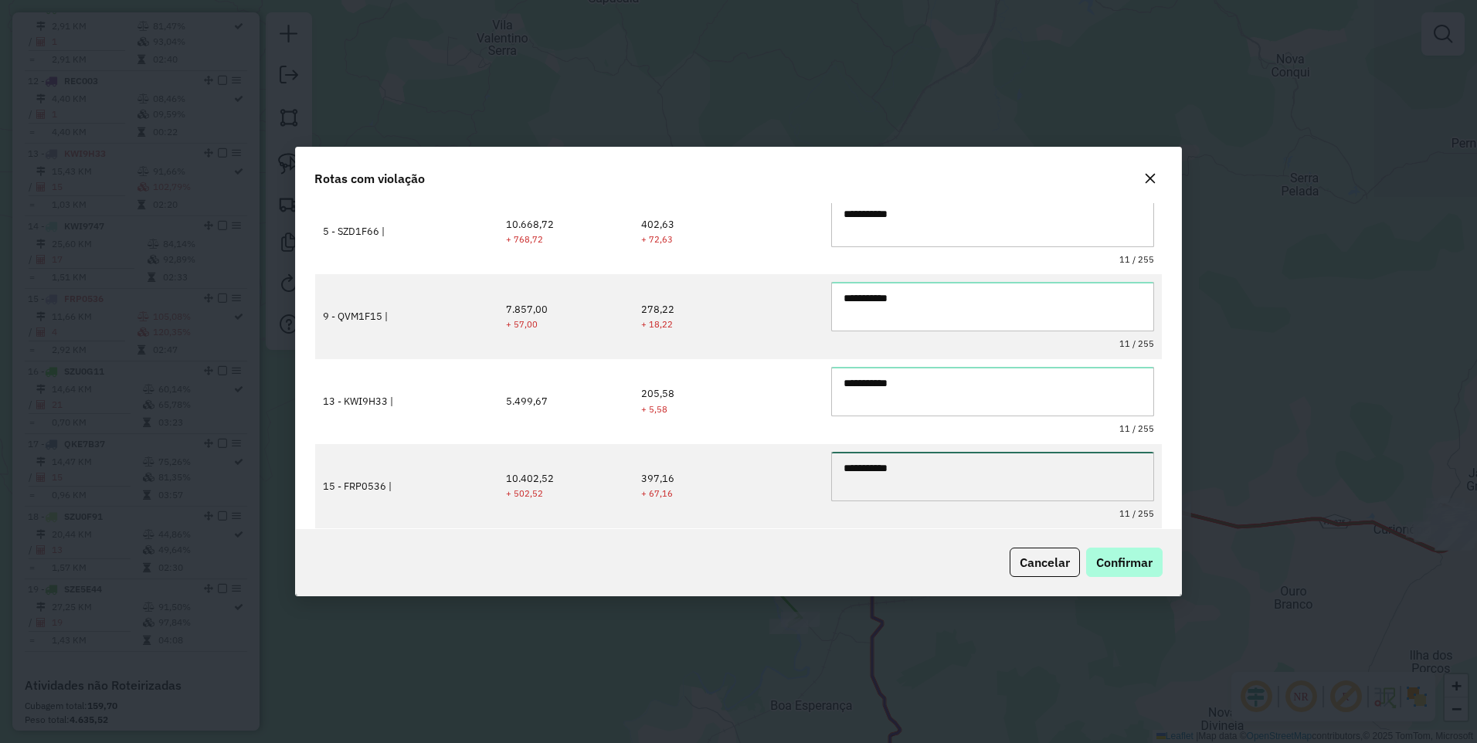
type textarea "**********"
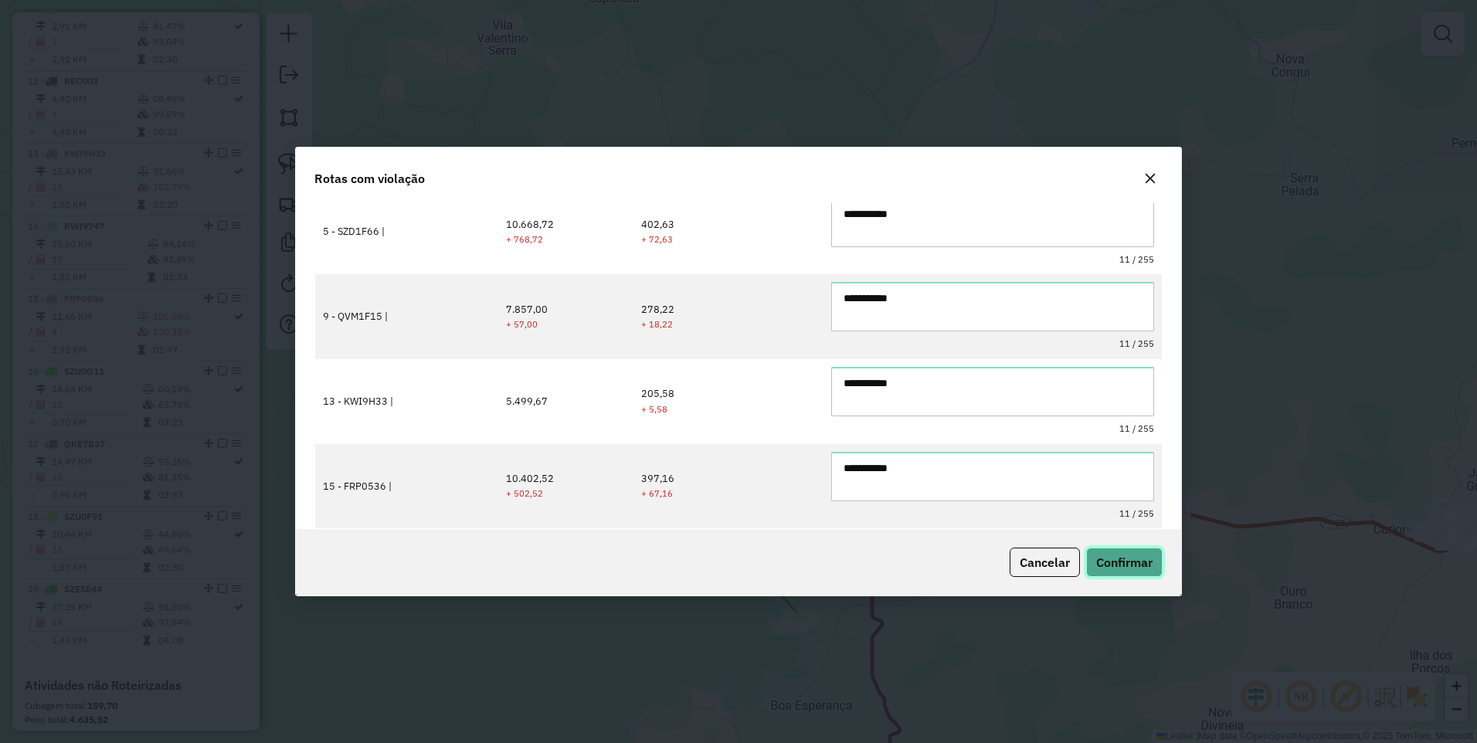
click at [1131, 558] on span "Confirmar" at bounding box center [1124, 562] width 56 height 15
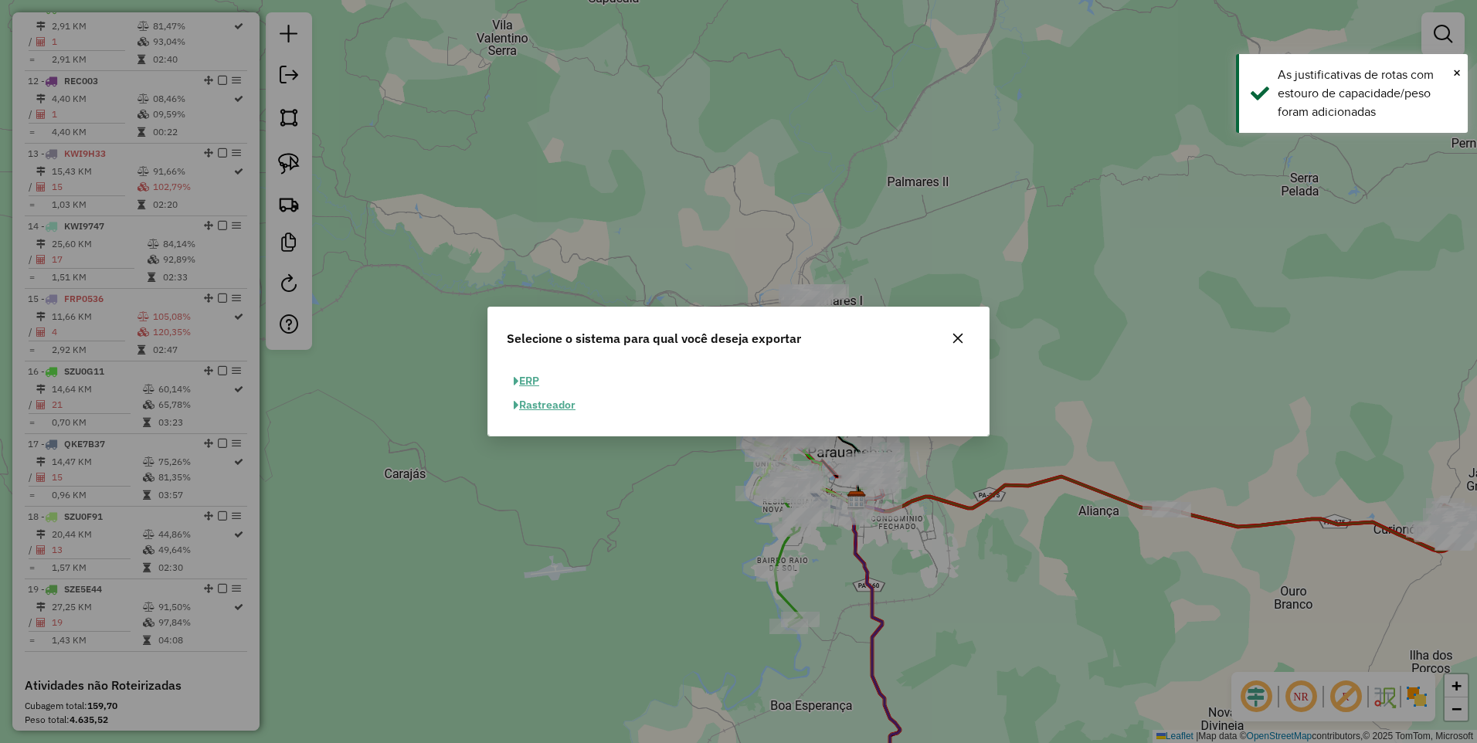
click at [533, 374] on button "ERP" at bounding box center [526, 381] width 39 height 24
select select "**"
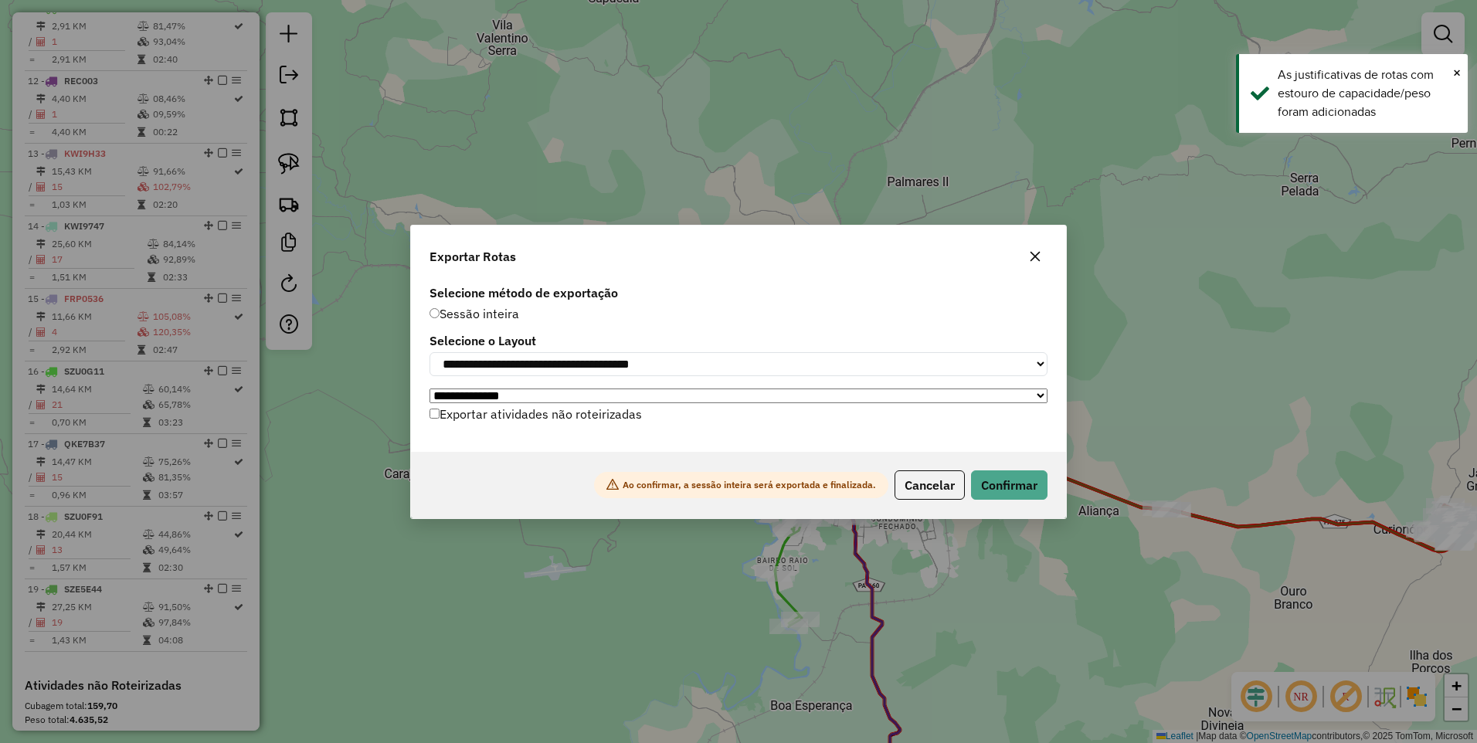
click at [487, 424] on label "Exportar atividades não roteirizadas" at bounding box center [535, 413] width 212 height 29
click at [1022, 482] on button "Confirmar" at bounding box center [1009, 484] width 76 height 29
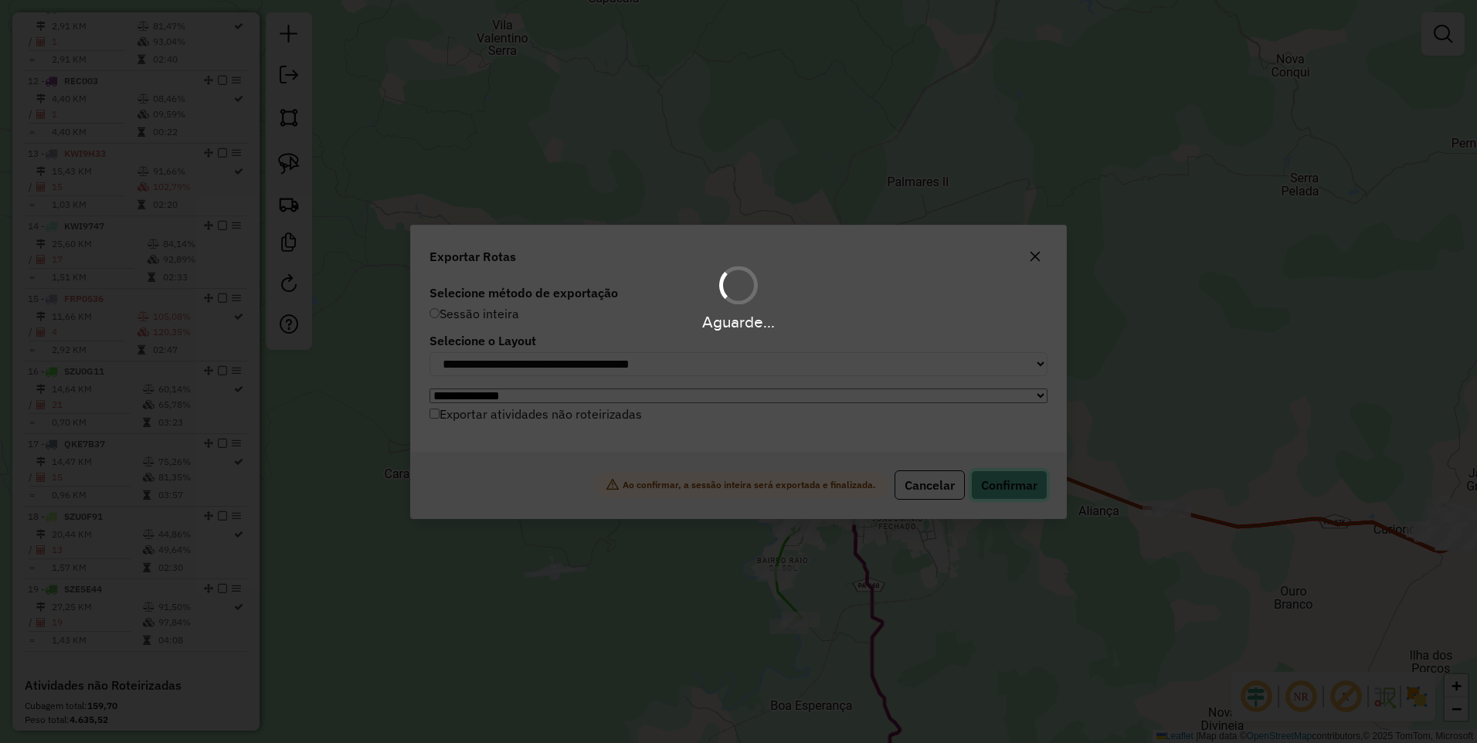
scroll to position [1340, 0]
